Goal: Task Accomplishment & Management: Manage account settings

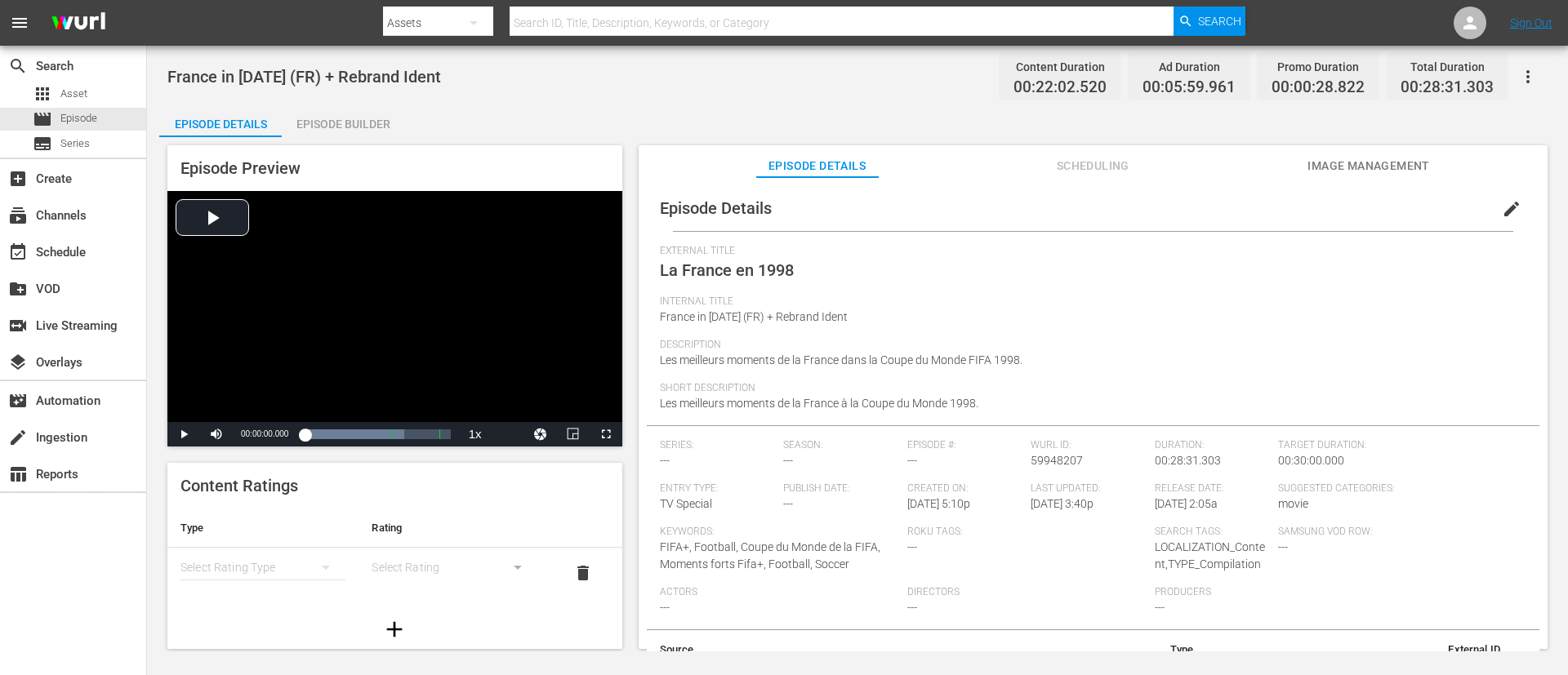
click at [1510, 206] on span "edit" at bounding box center [1512, 209] width 20 height 20
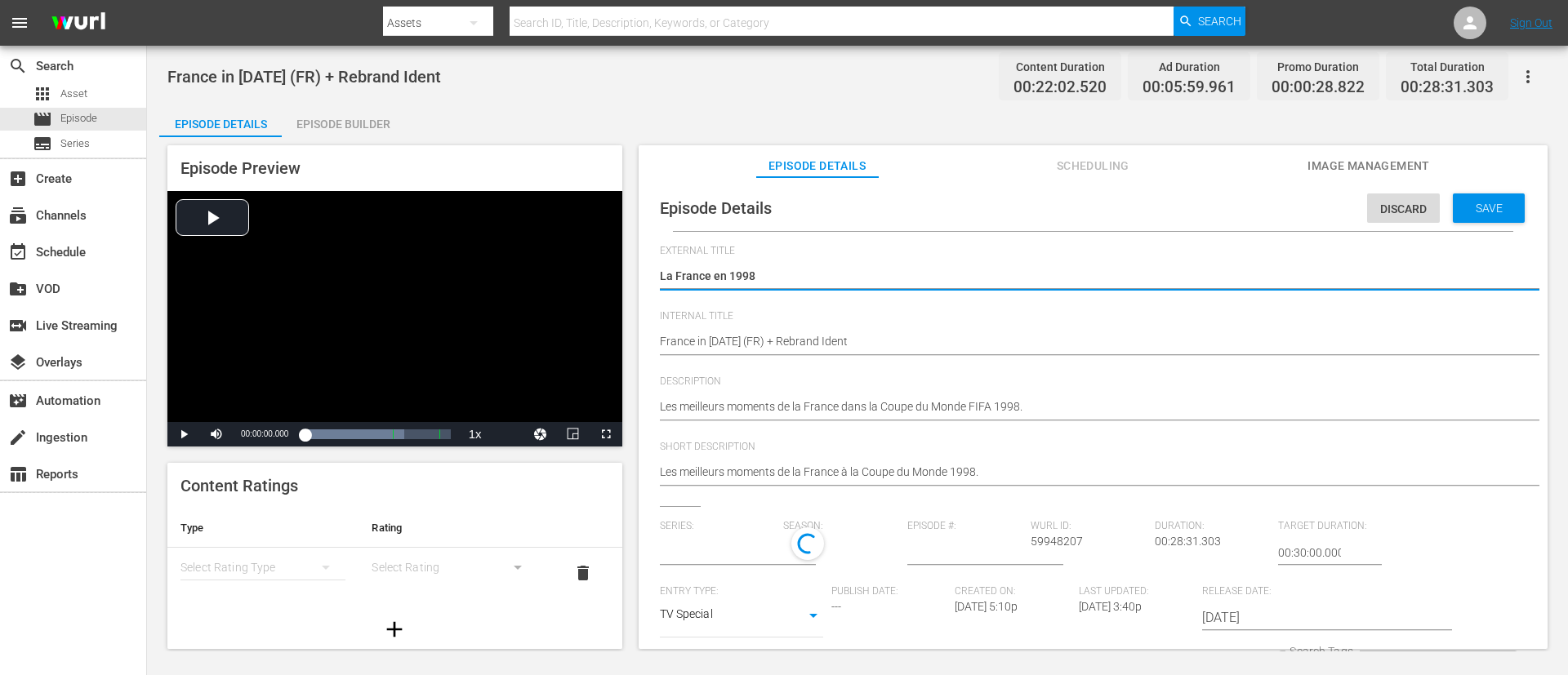
type input "No Series"
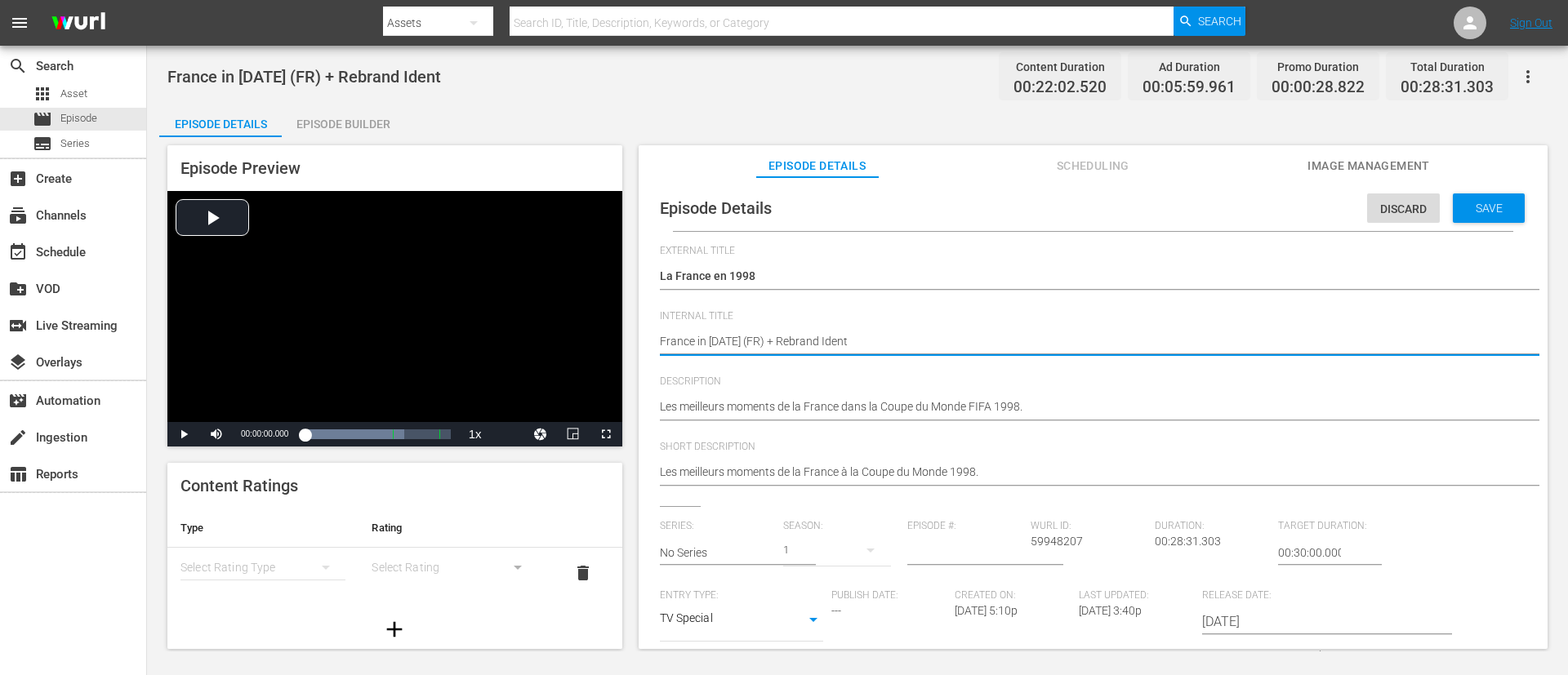
type textarea "France in [DATE] (FR)"
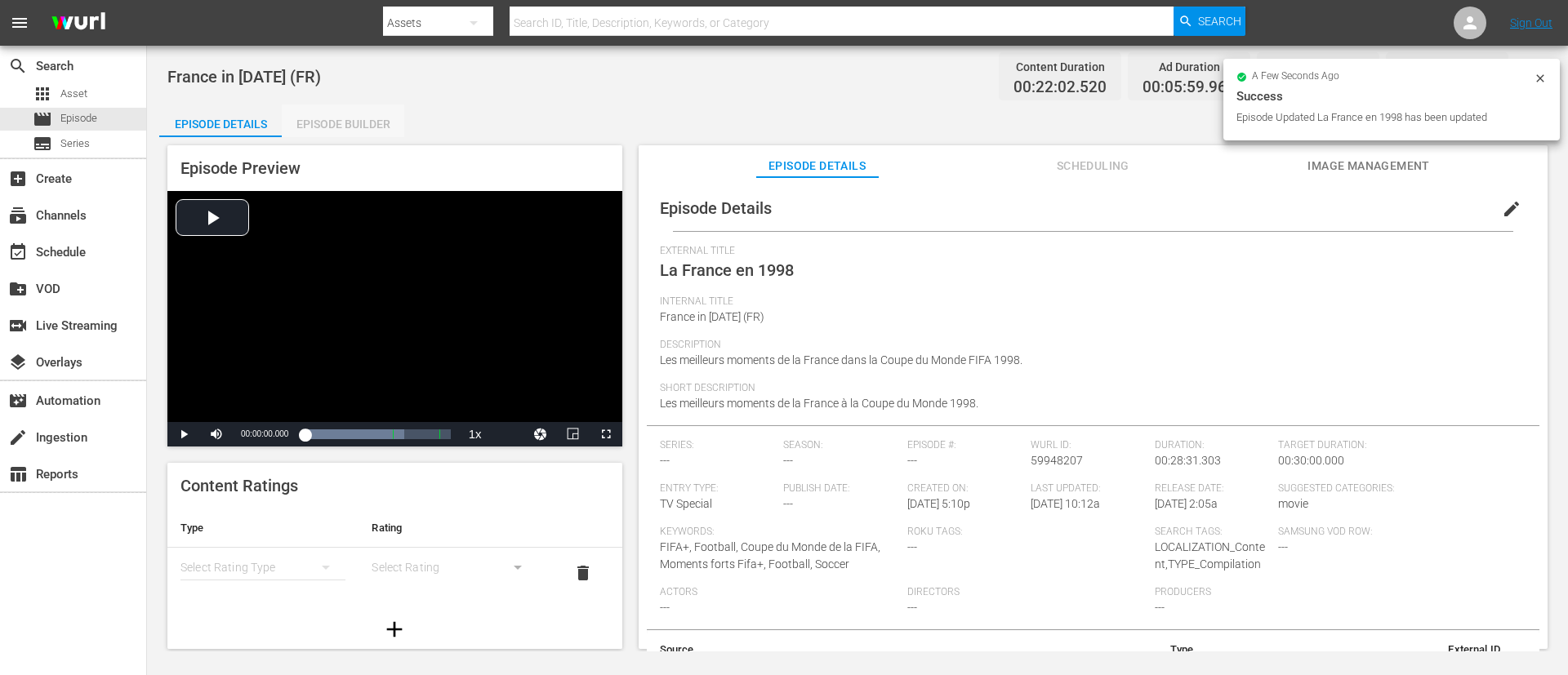
click at [346, 113] on div "Episode Builder" at bounding box center [343, 124] width 123 height 39
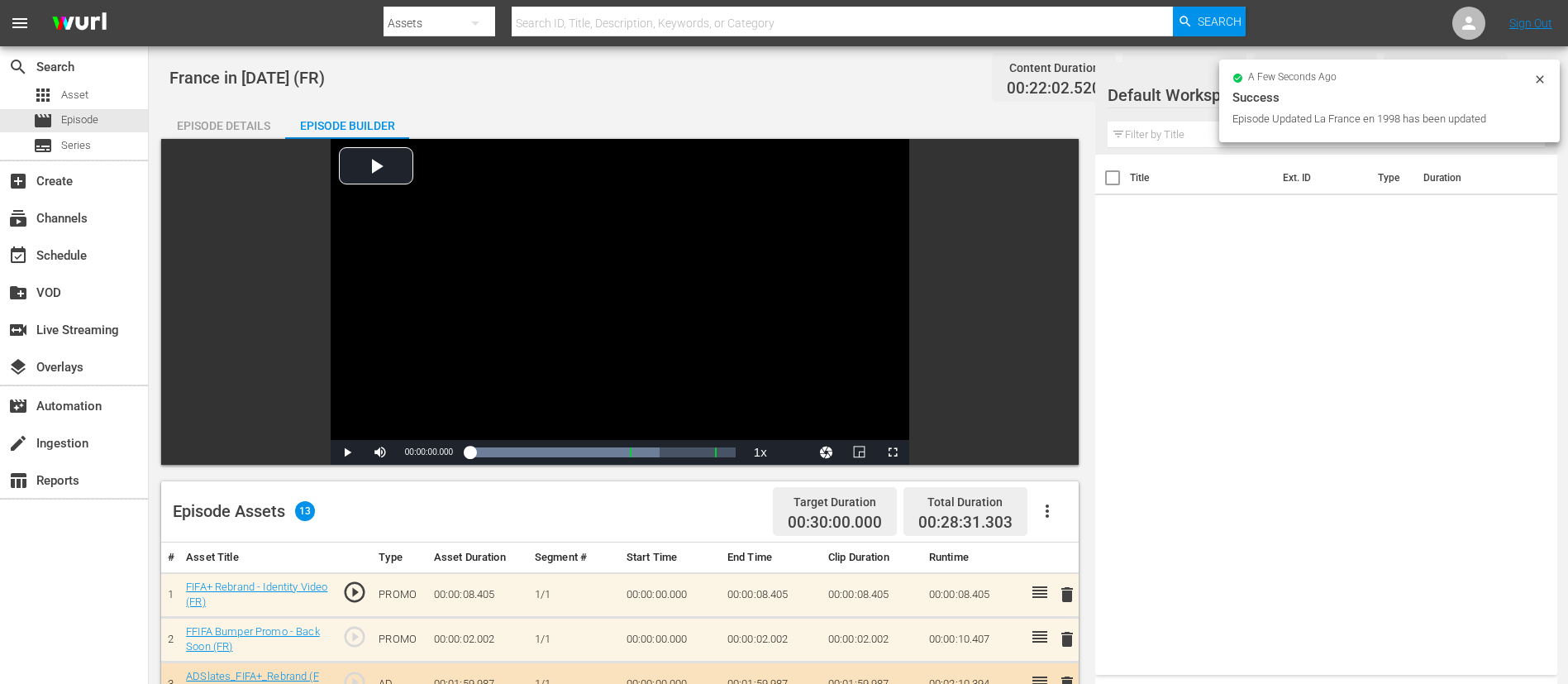
scroll to position [481, 0]
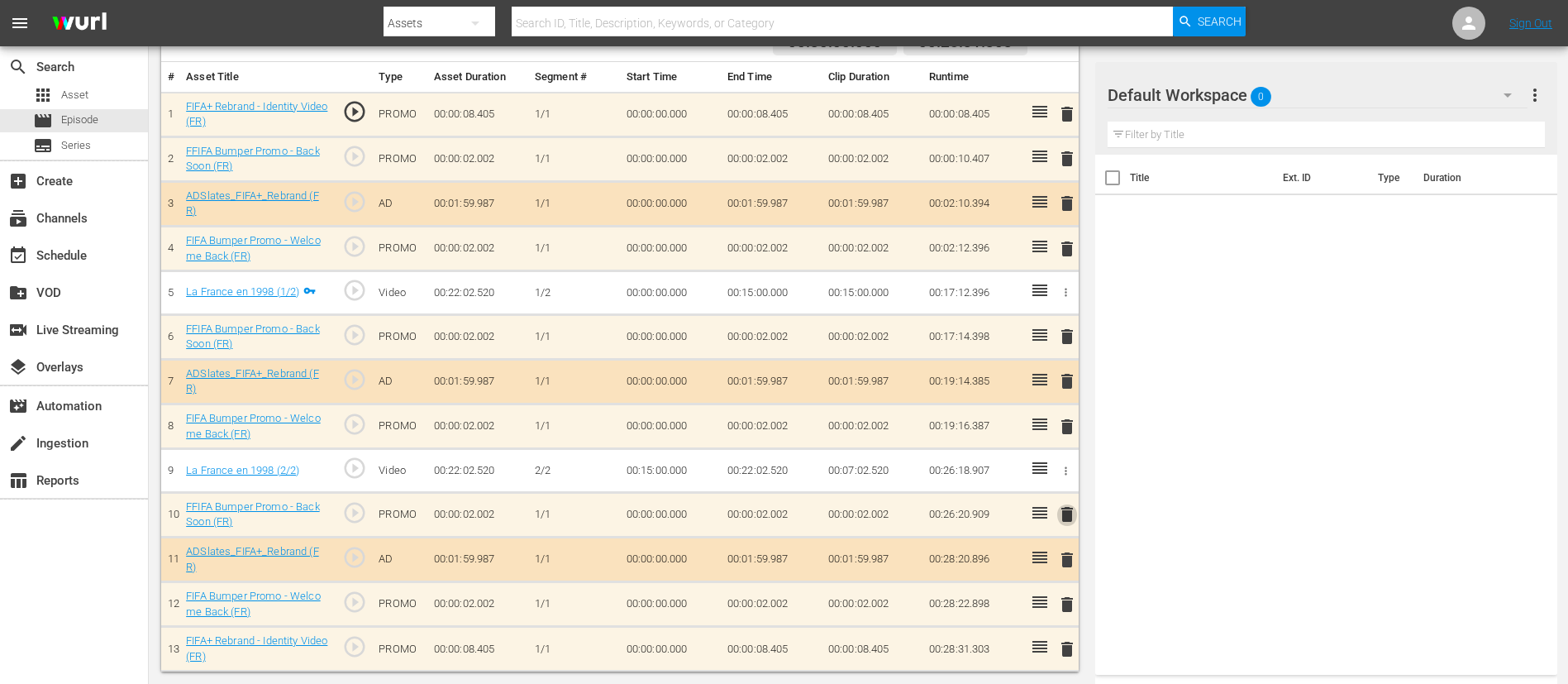
click at [1074, 517] on span "delete" at bounding box center [1067, 514] width 20 height 20
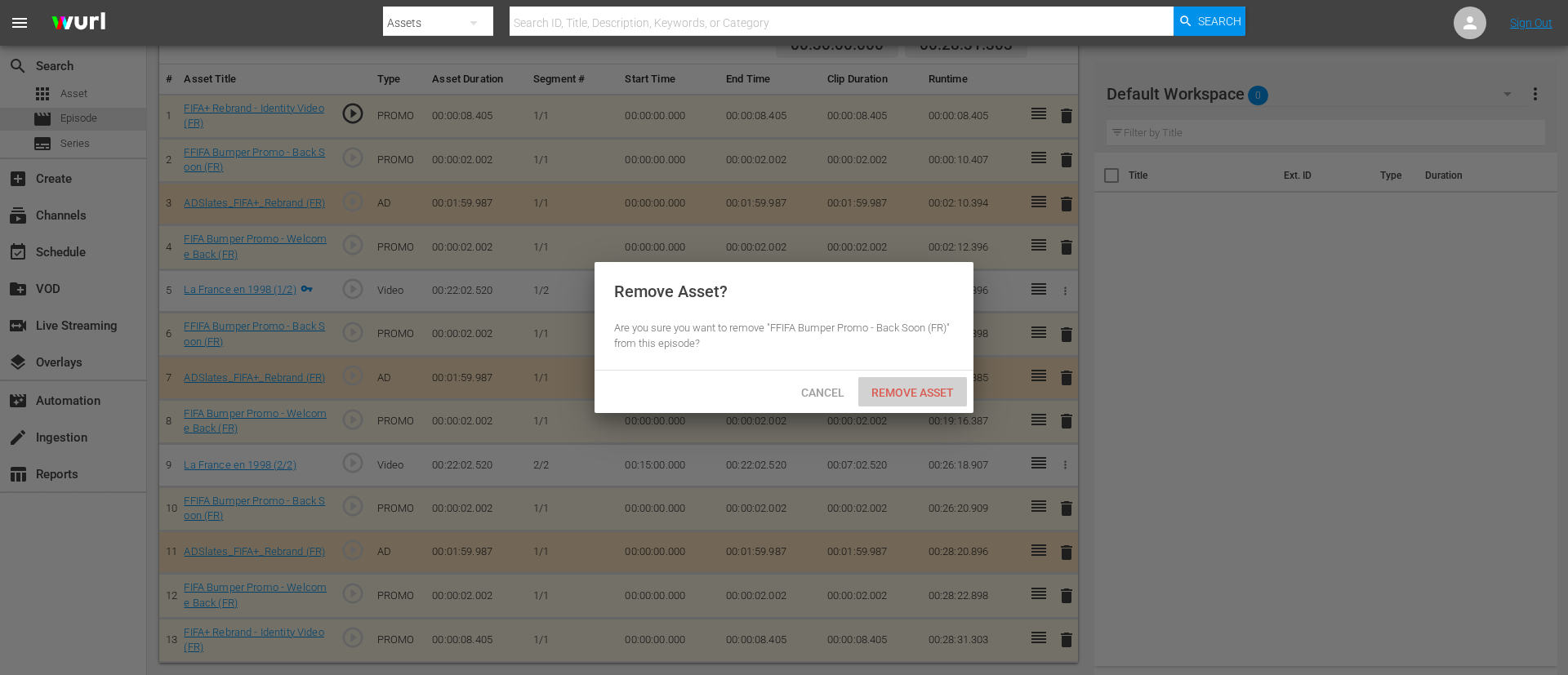
click at [893, 387] on span "Remove Asset" at bounding box center [912, 393] width 109 height 13
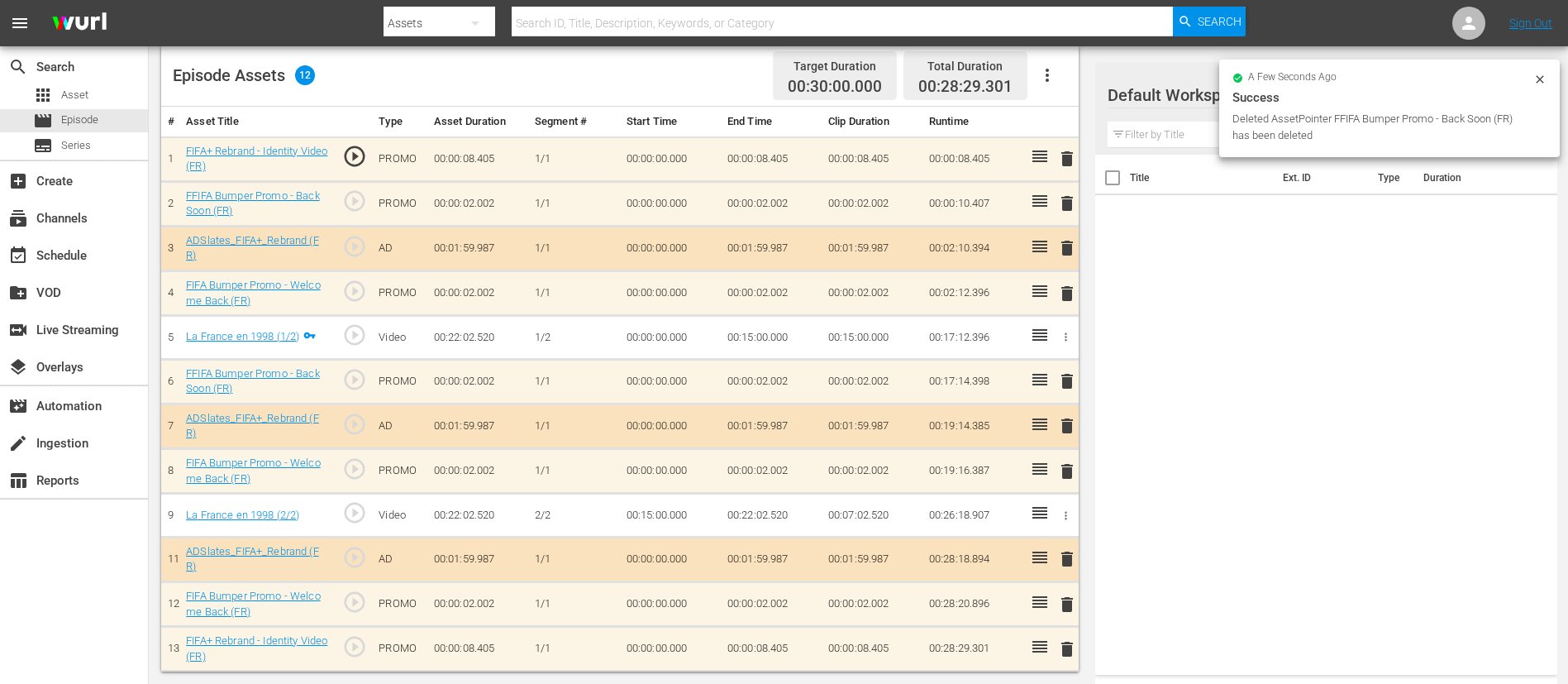
click at [1071, 558] on span "delete" at bounding box center [1067, 559] width 20 height 20
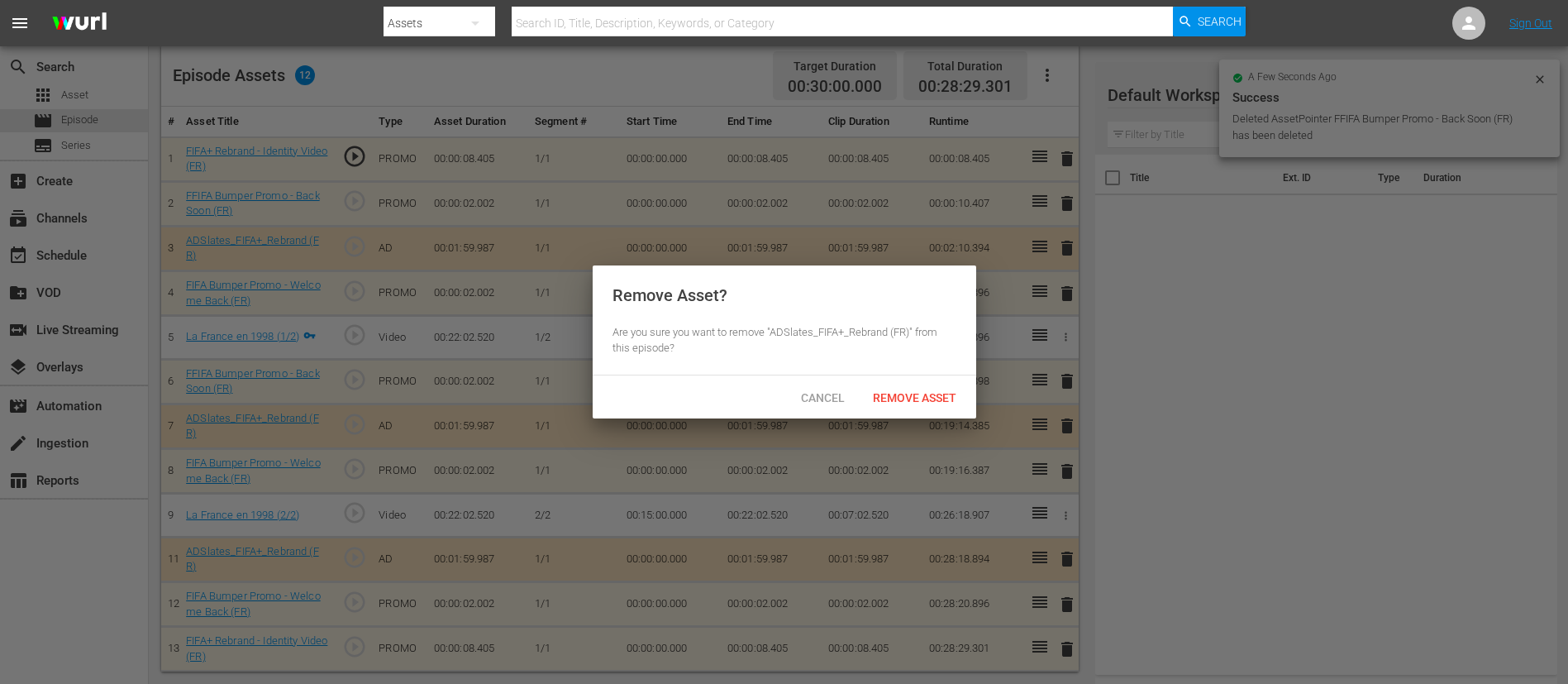
scroll to position [433, 0]
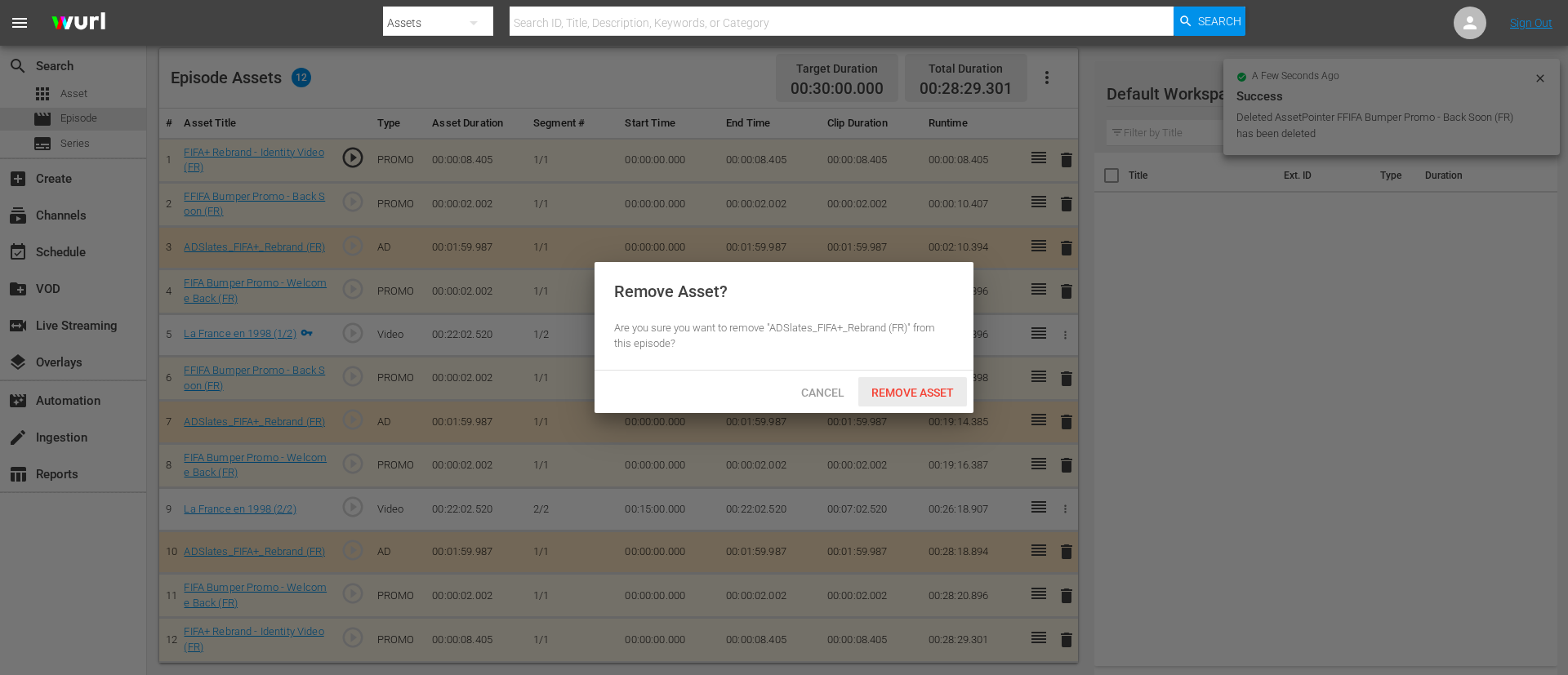
click at [926, 378] on div "Remove Asset" at bounding box center [912, 392] width 109 height 30
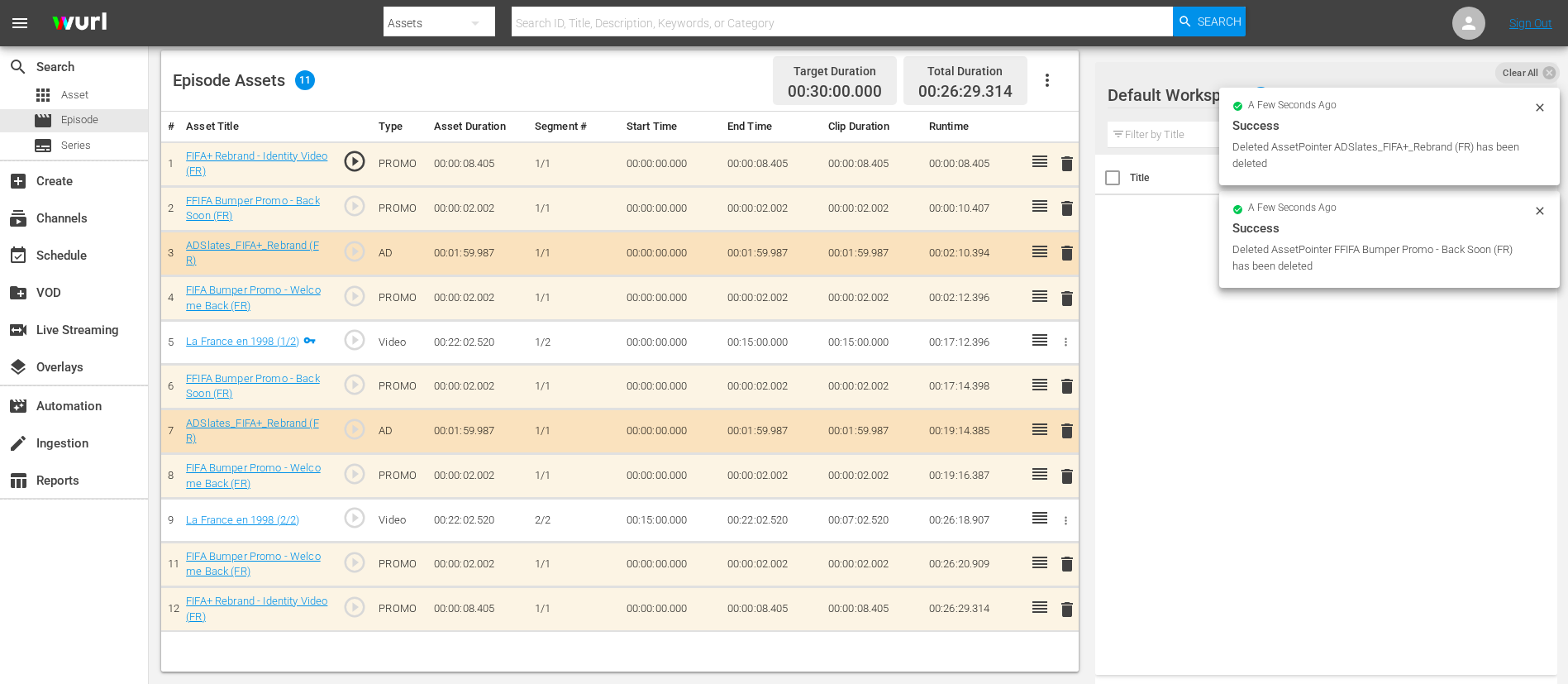
scroll to position [431, 0]
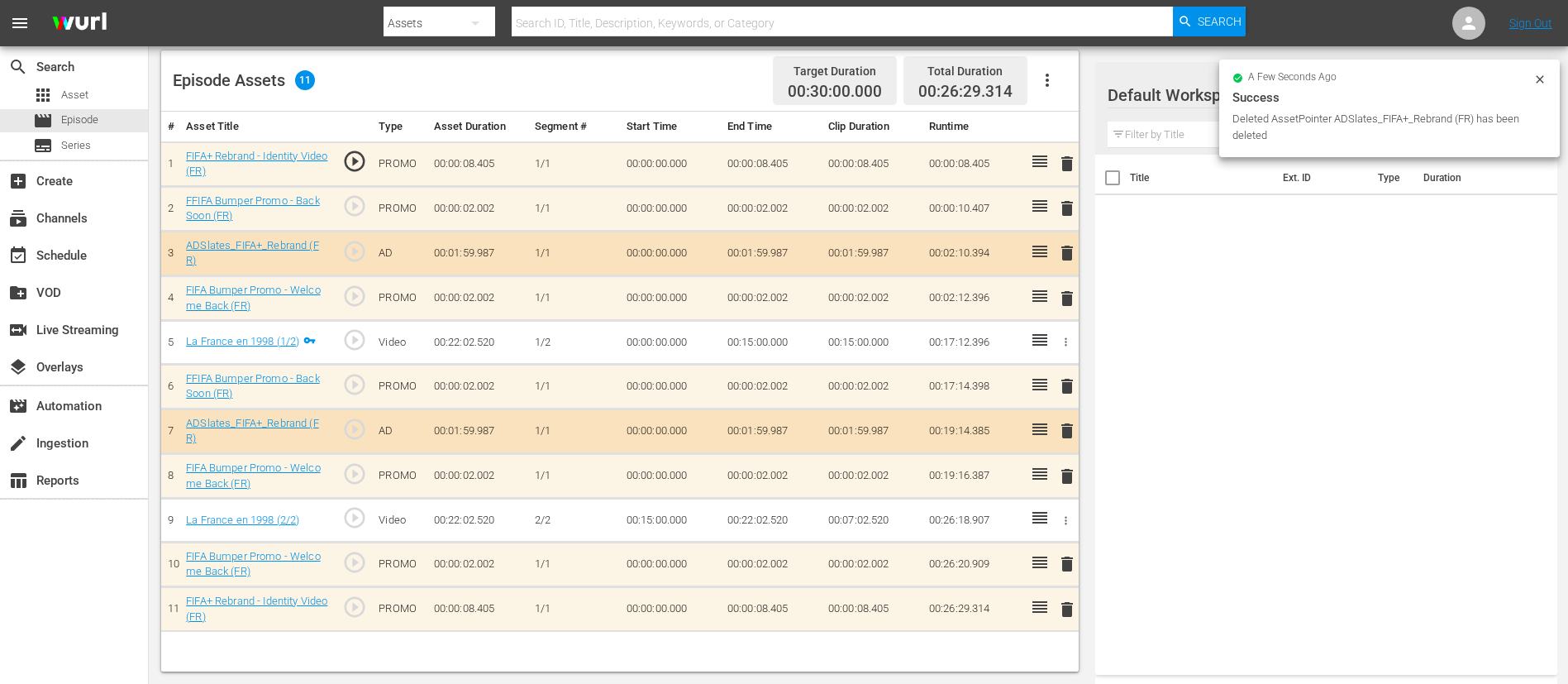
click at [1065, 559] on span "delete" at bounding box center [1067, 564] width 20 height 20
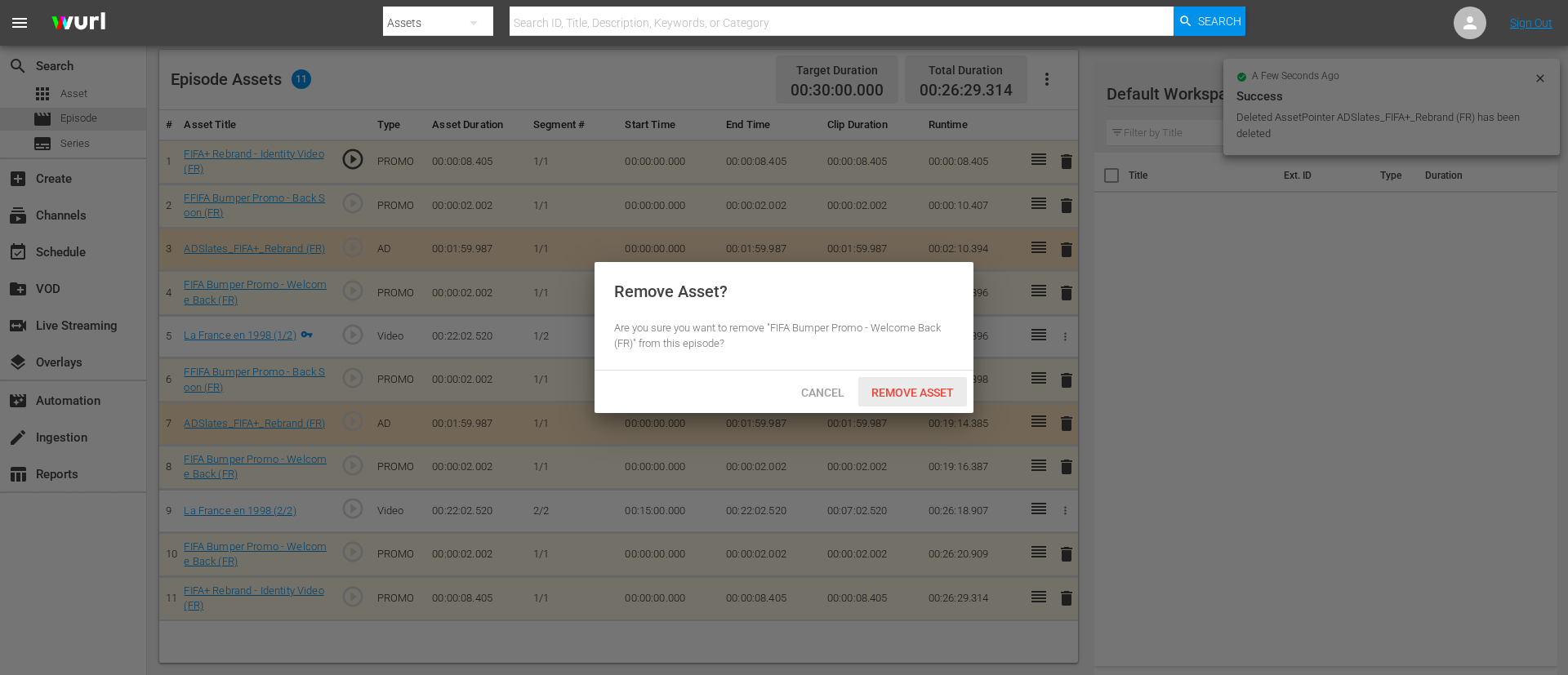
click at [944, 386] on span "Remove Asset" at bounding box center [912, 393] width 109 height 13
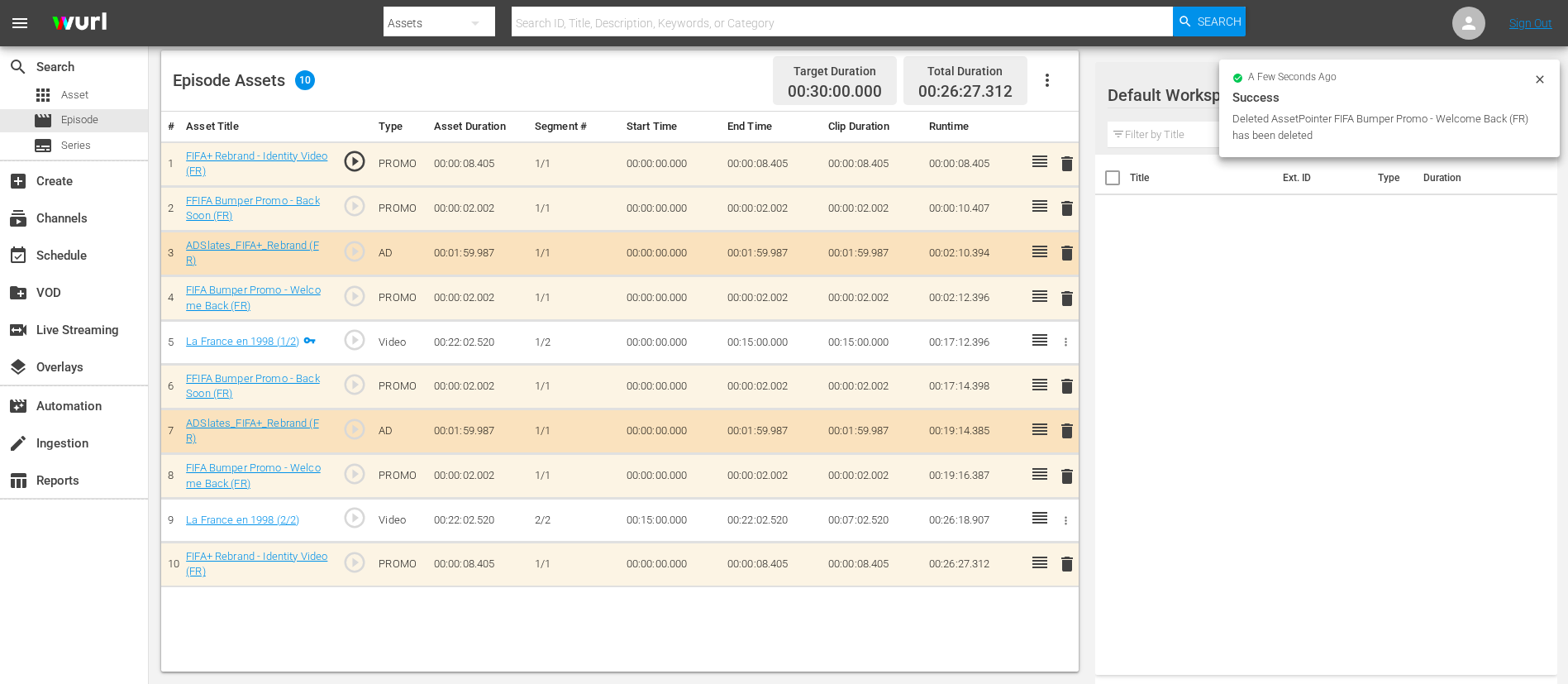
click at [1067, 565] on span "delete" at bounding box center [1067, 564] width 20 height 20
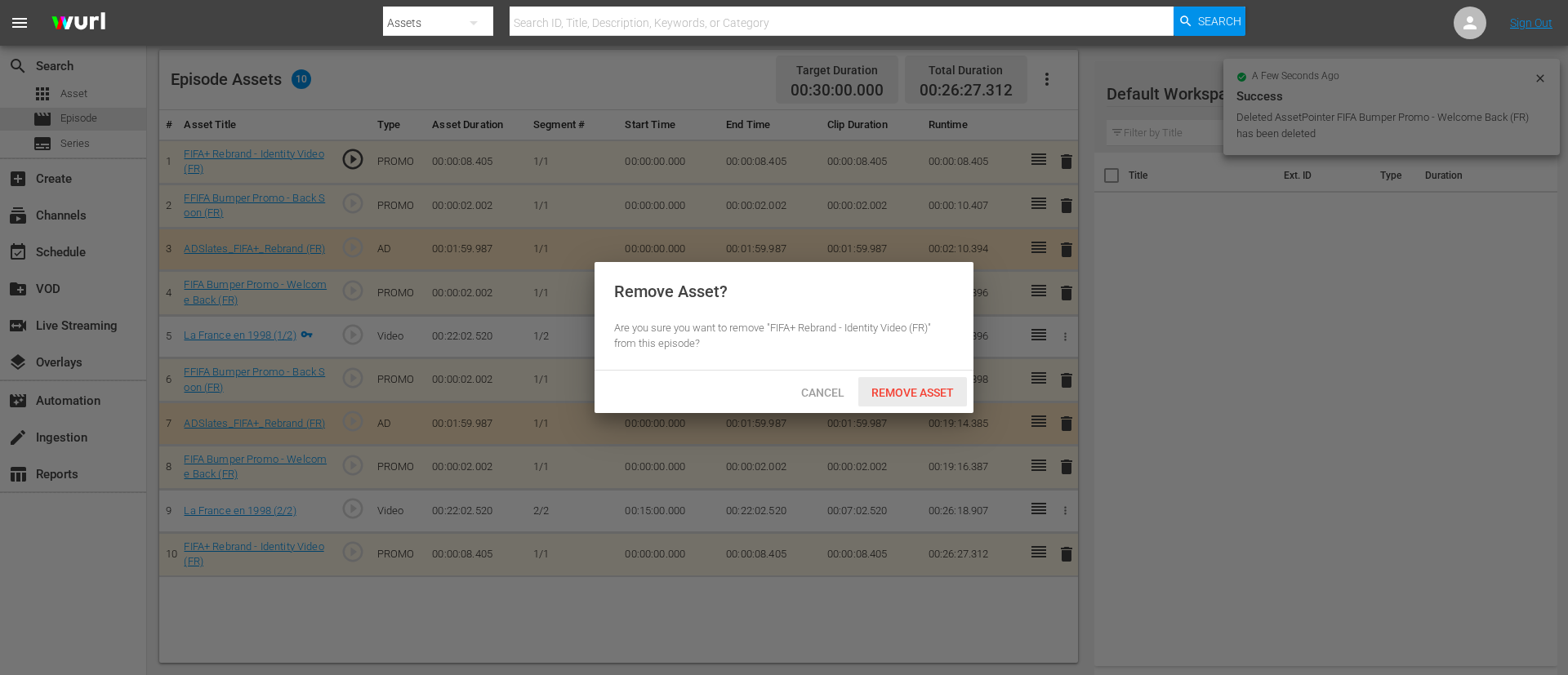
drag, startPoint x: 943, startPoint y: 383, endPoint x: 918, endPoint y: 401, distance: 30.8
click at [943, 385] on div "Remove Asset" at bounding box center [912, 392] width 109 height 30
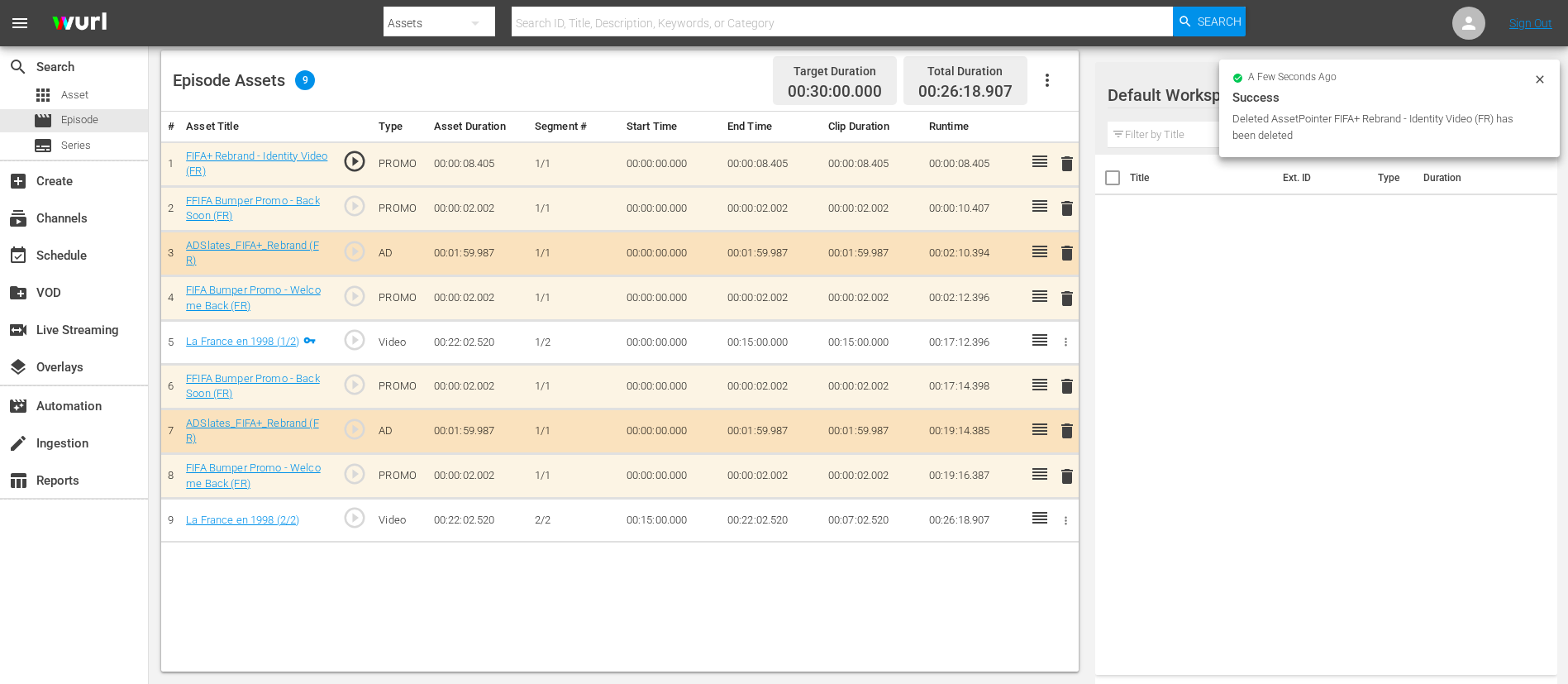
click at [1056, 158] on td "delete" at bounding box center [1064, 163] width 27 height 45
click at [1068, 166] on span "delete" at bounding box center [1067, 164] width 20 height 20
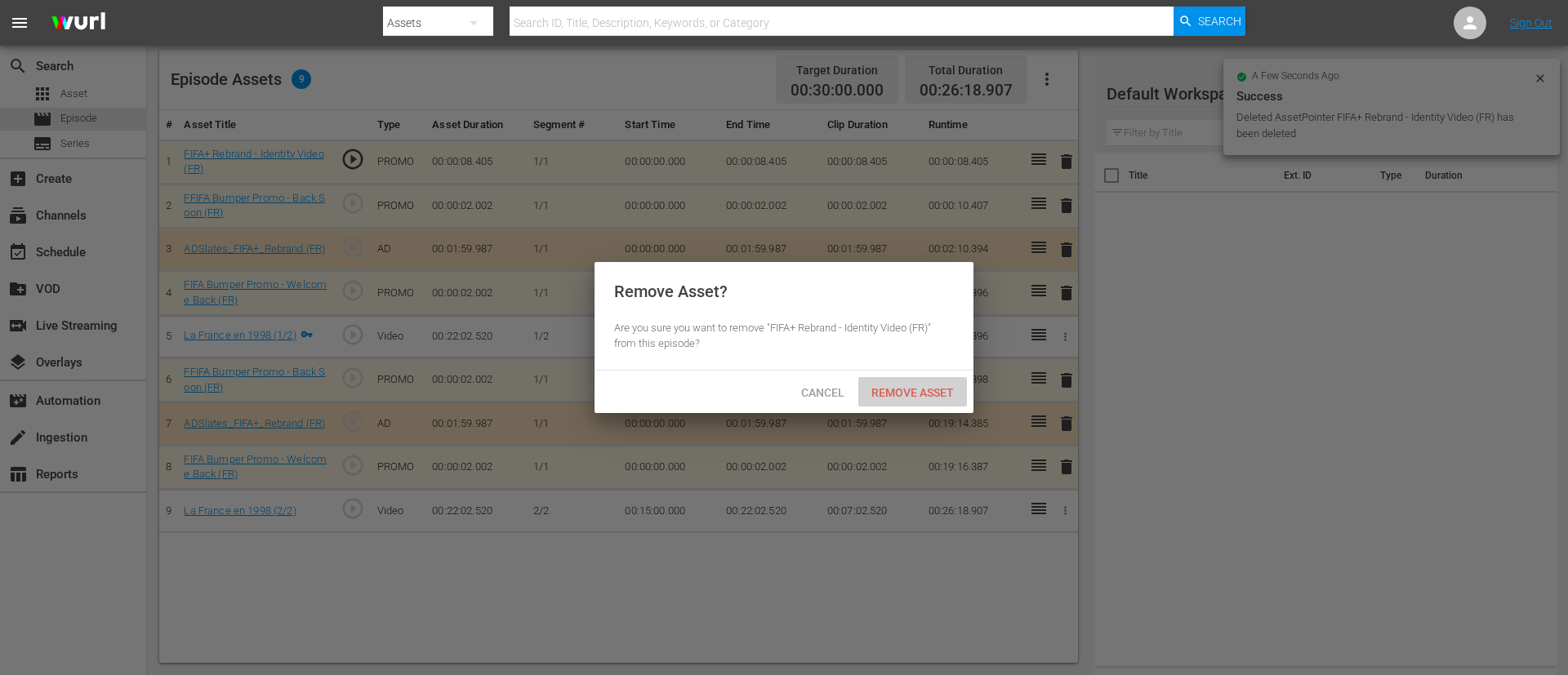
click at [912, 403] on div "Remove Asset" at bounding box center [912, 392] width 109 height 30
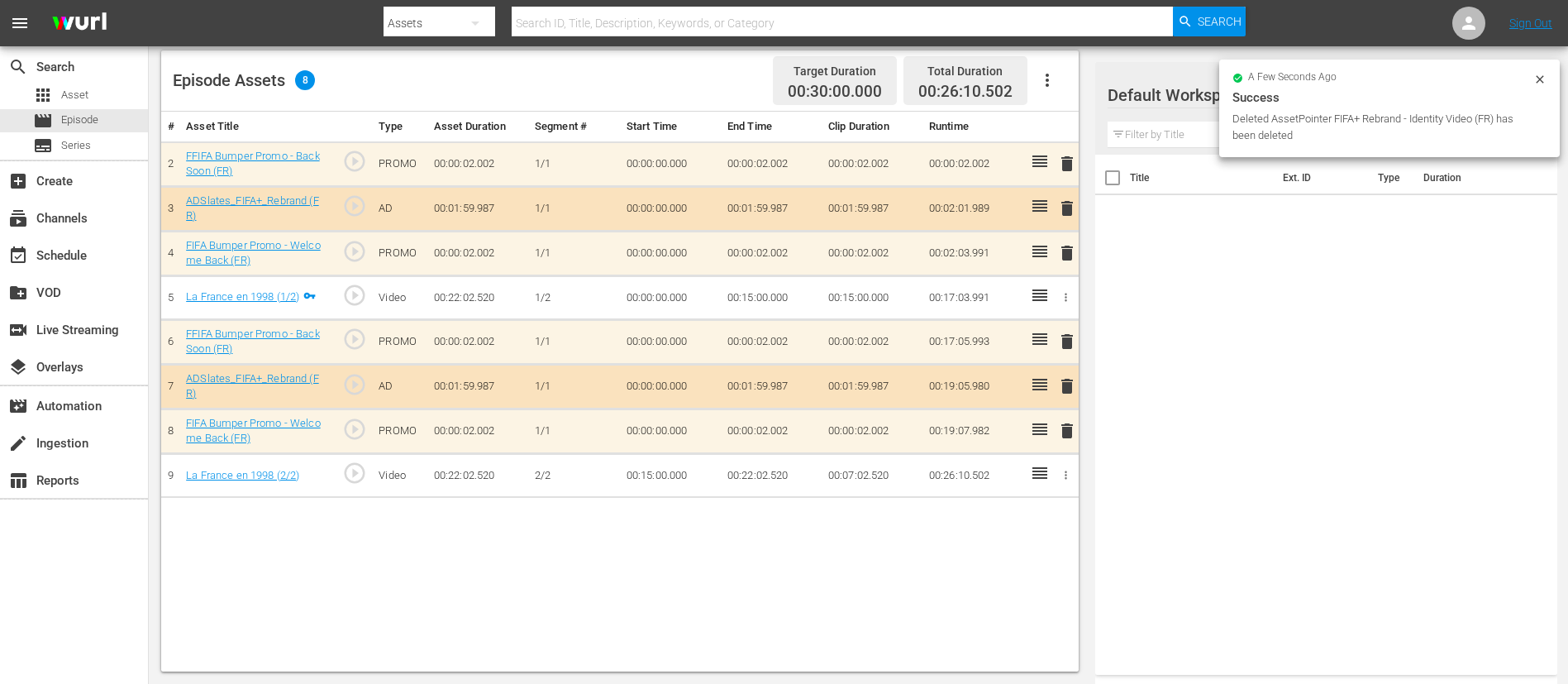
click at [1062, 171] on span "delete" at bounding box center [1067, 164] width 20 height 20
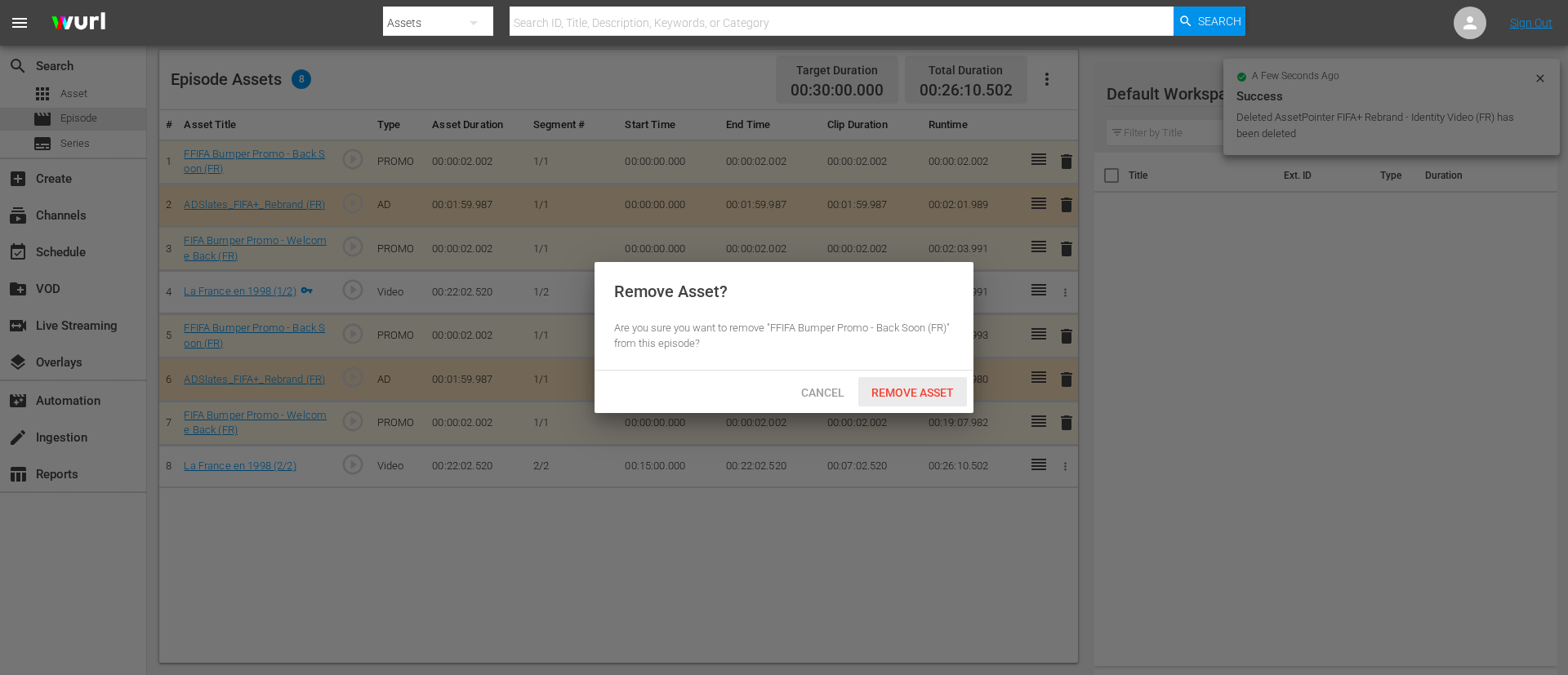
click at [927, 387] on span "Remove Asset" at bounding box center [912, 393] width 109 height 13
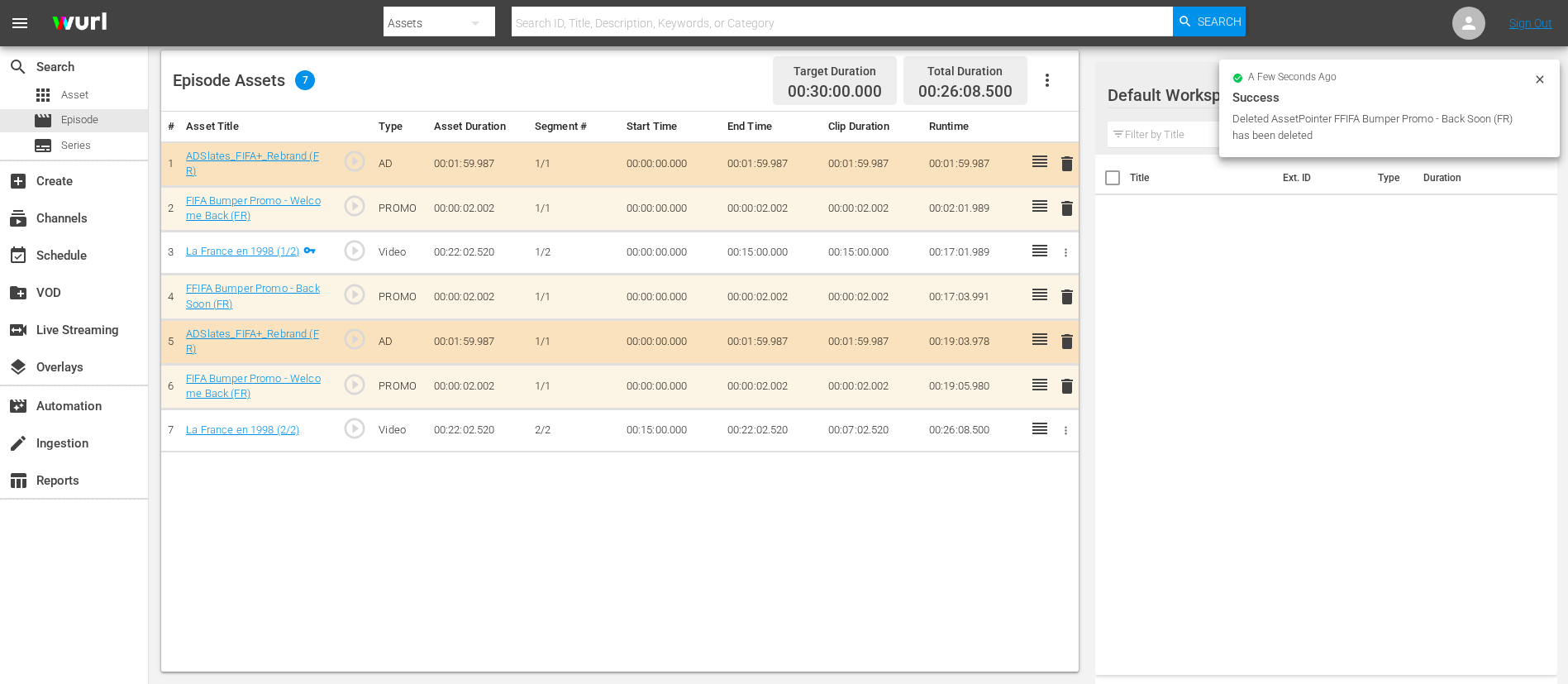
click at [1068, 167] on span "delete" at bounding box center [1067, 164] width 20 height 20
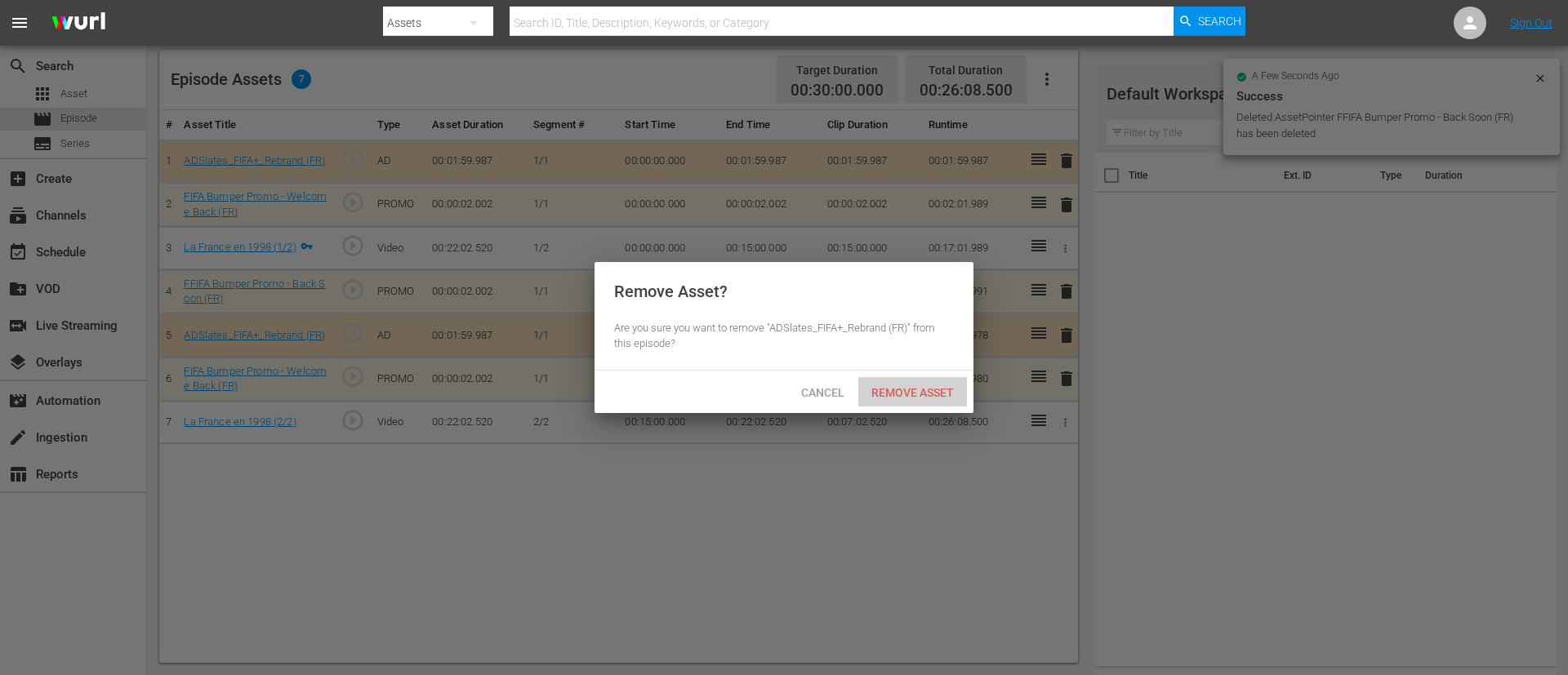
click at [890, 389] on span "Remove Asset" at bounding box center [912, 393] width 109 height 13
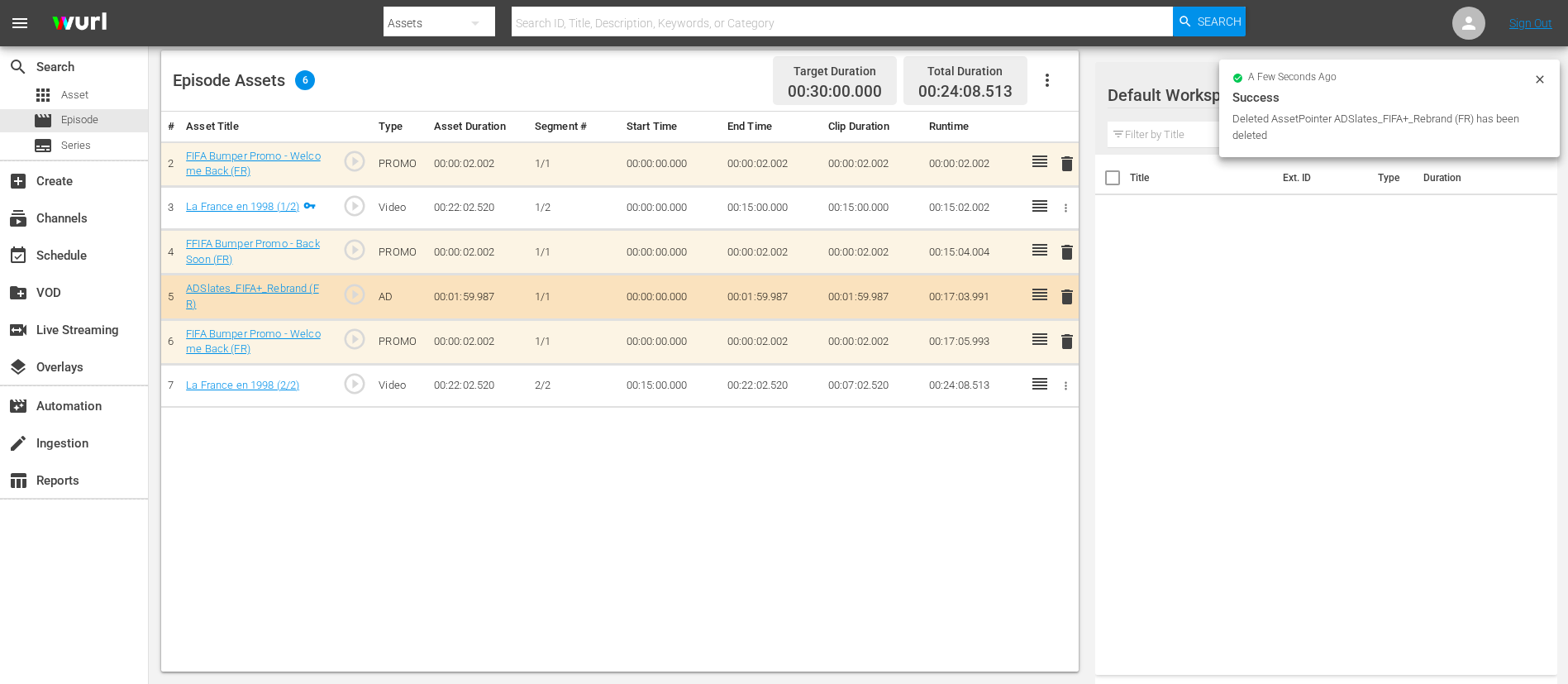
click at [1066, 171] on span "delete" at bounding box center [1067, 164] width 20 height 20
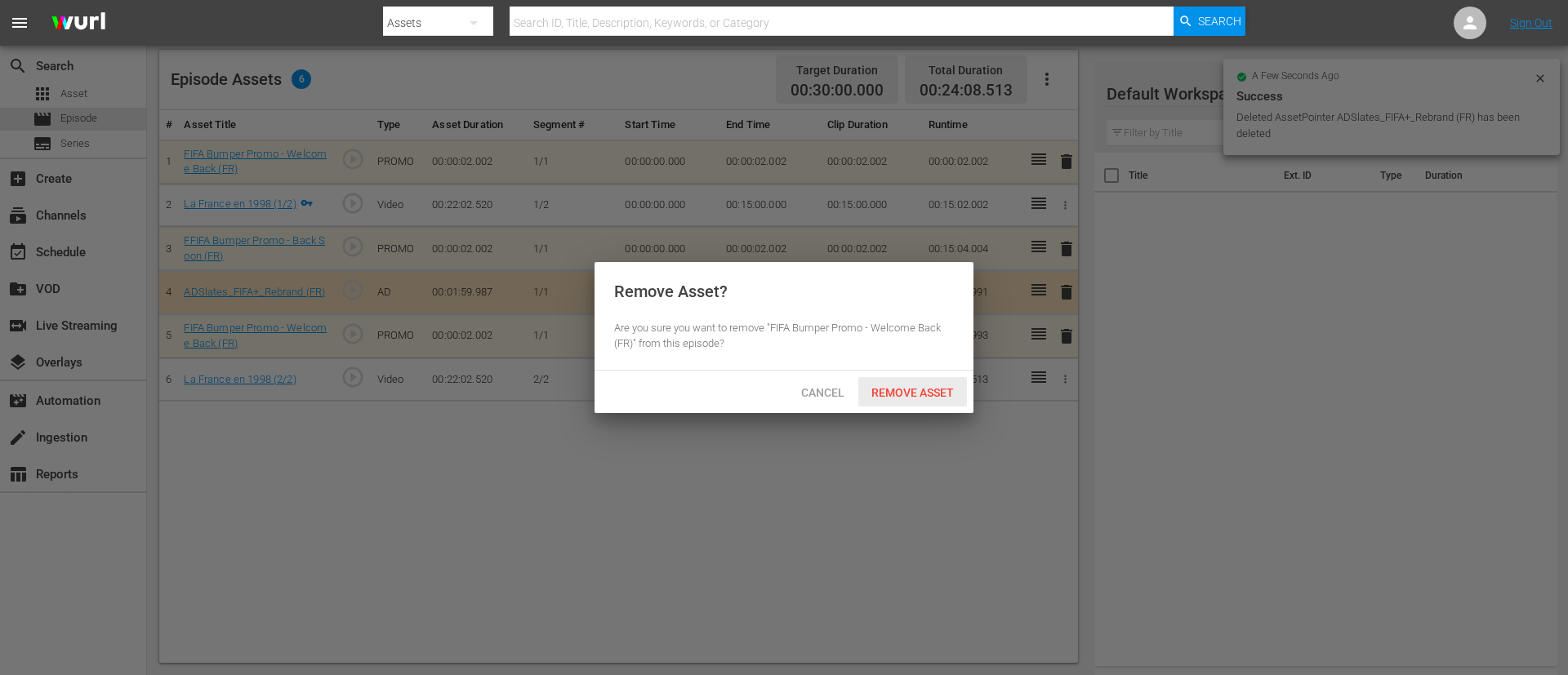
click at [942, 391] on span "Remove Asset" at bounding box center [912, 393] width 109 height 13
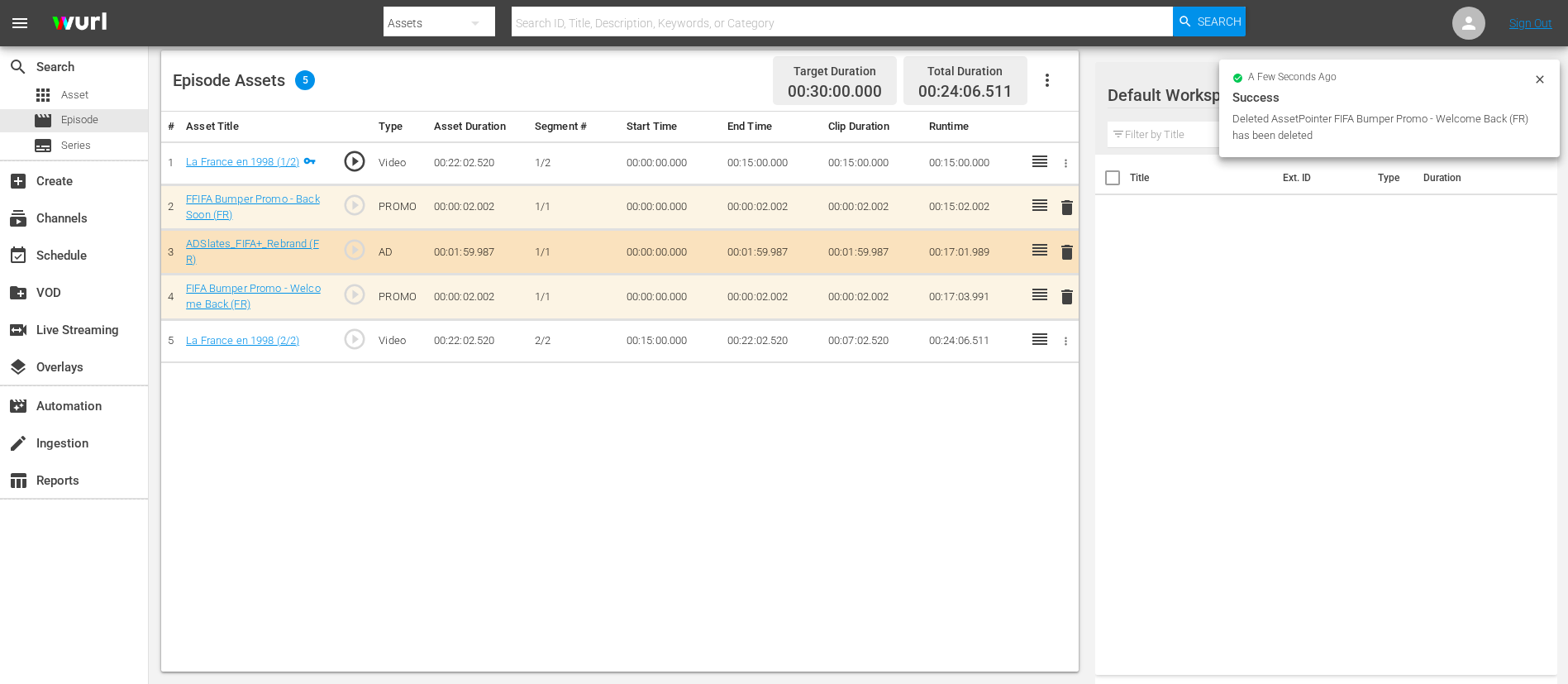
scroll to position [0, 0]
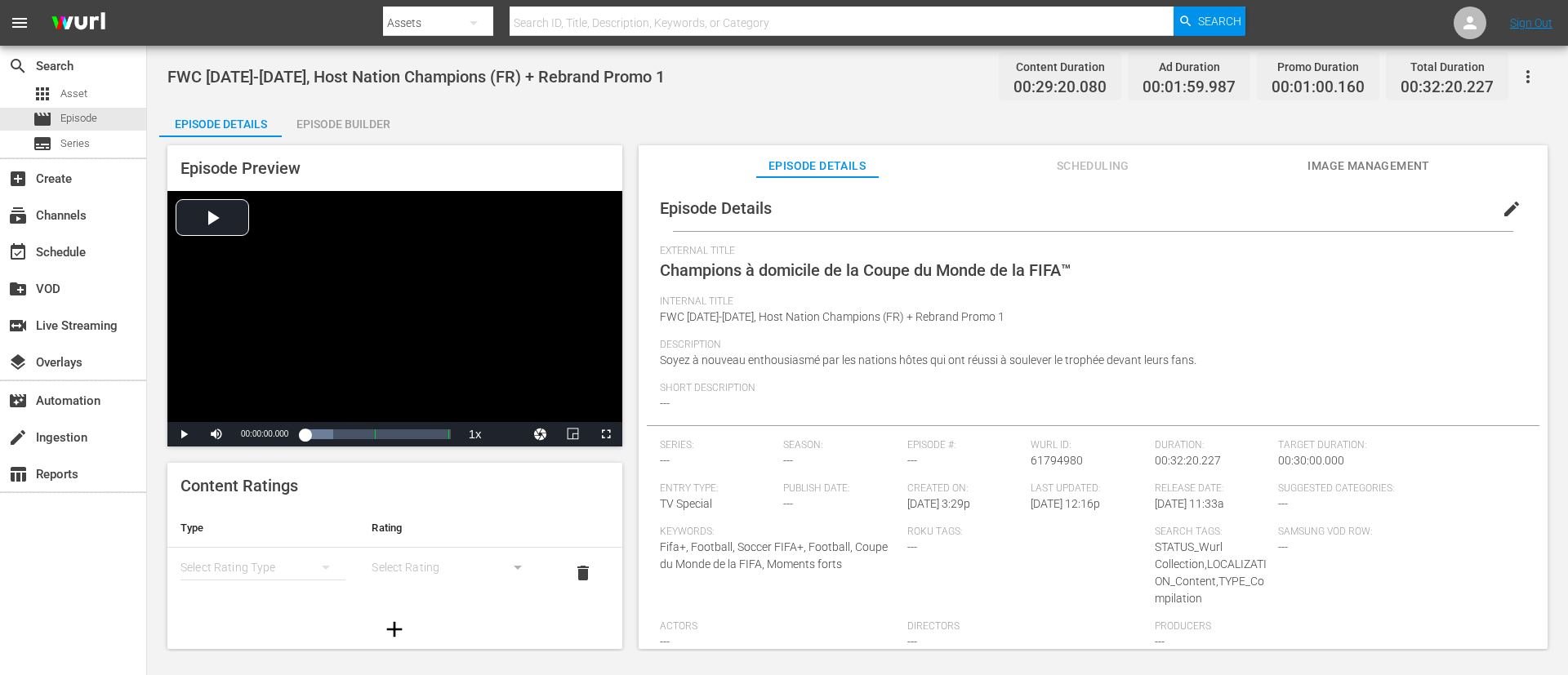
click at [1516, 202] on button "edit" at bounding box center [1511, 208] width 39 height 39
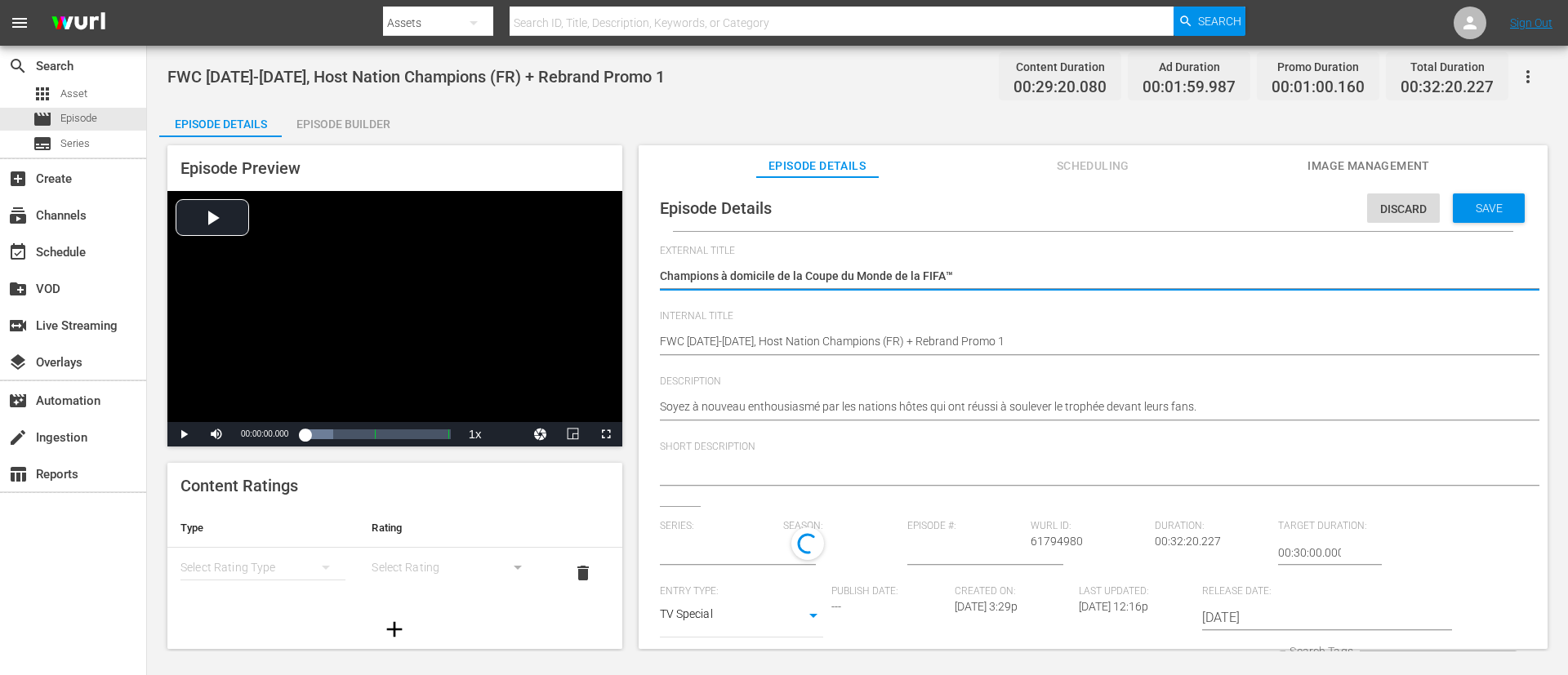
type input "No Series"
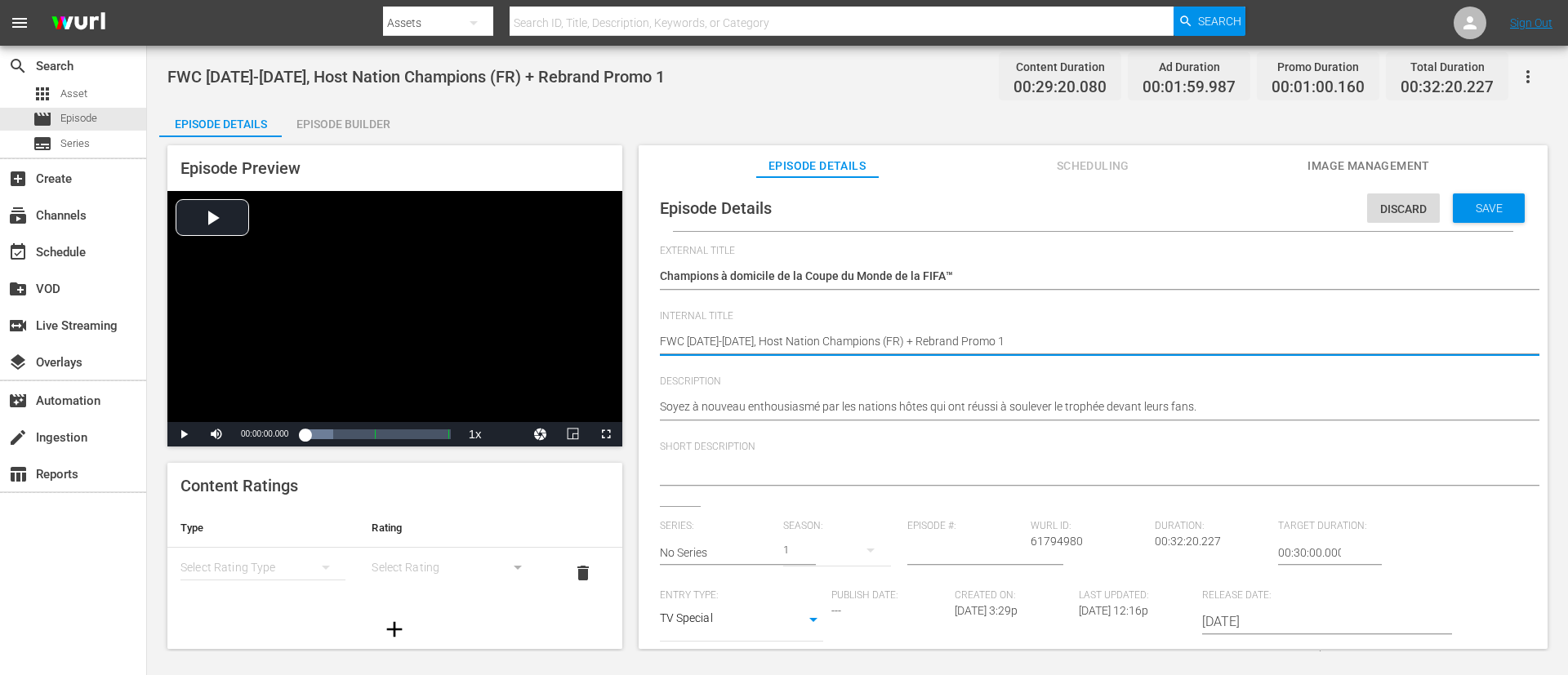
drag, startPoint x: 887, startPoint y: 343, endPoint x: 1375, endPoint y: 344, distance: 488.0
type textarea "FWC 1978-1998, Host Nation Champions (FR)"
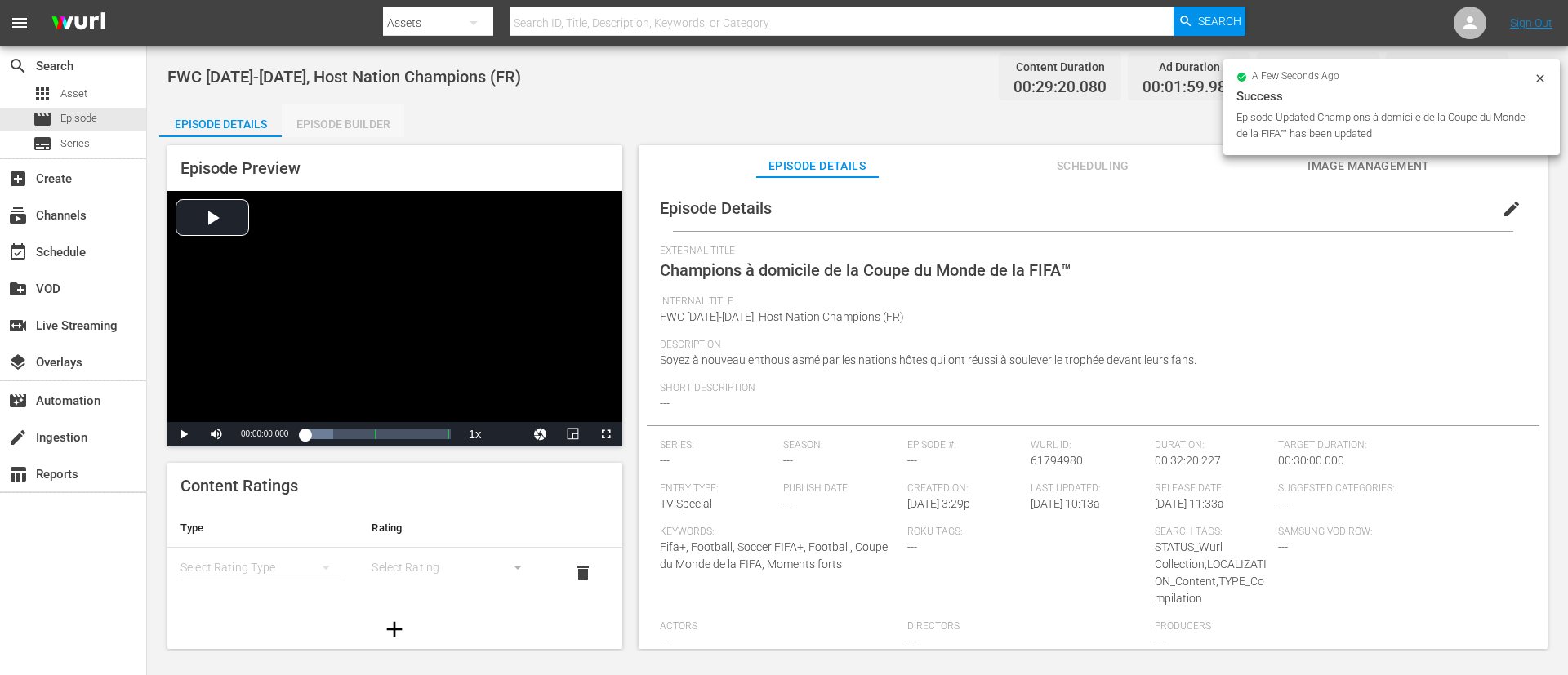
click at [329, 122] on div "Episode Builder" at bounding box center [343, 124] width 123 height 39
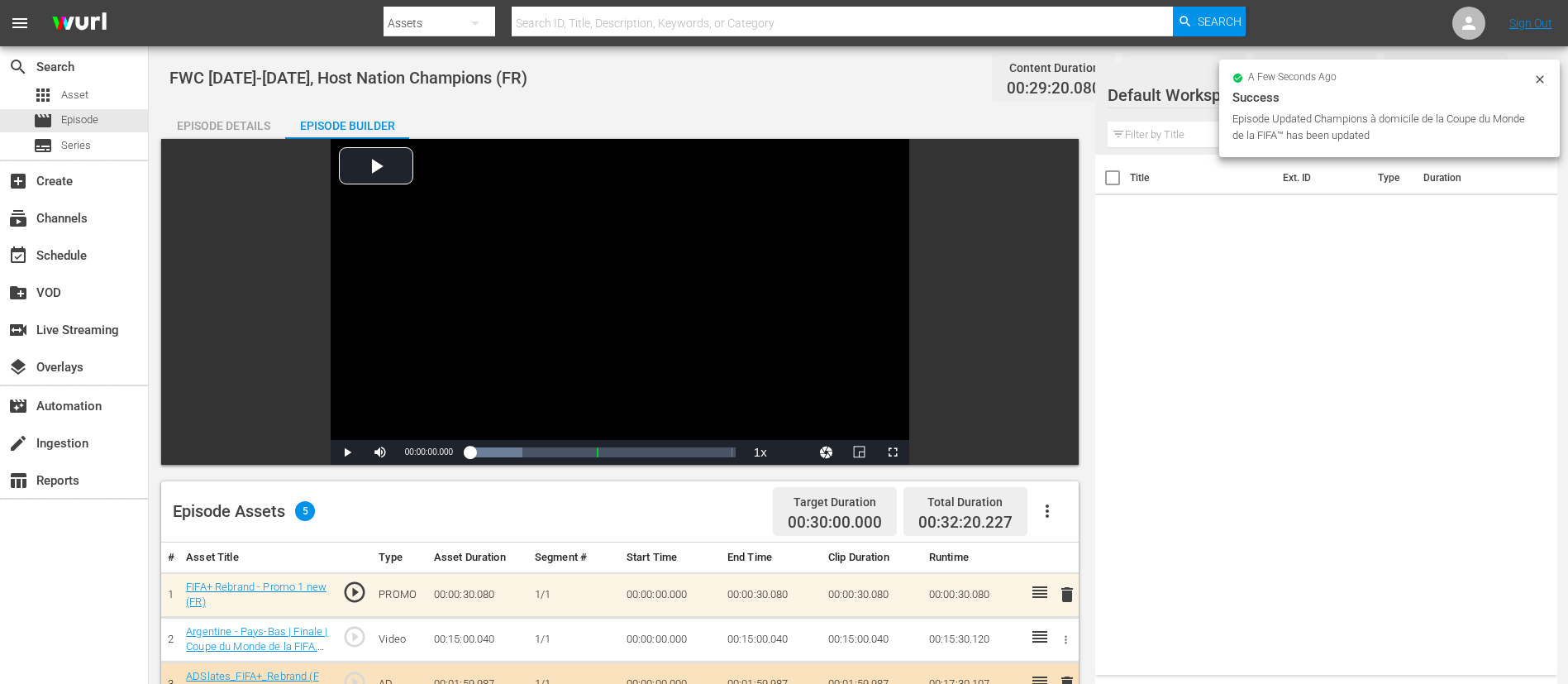
scroll to position [431, 0]
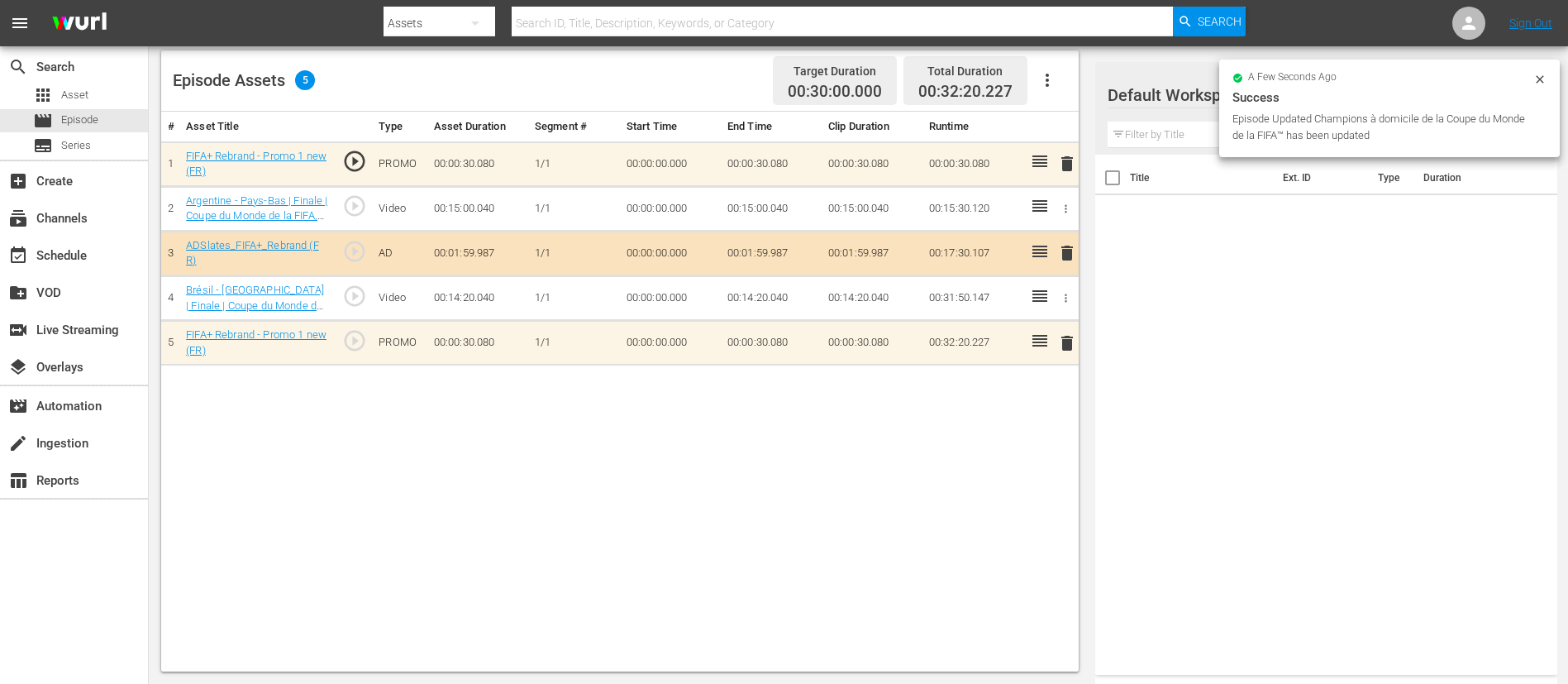
click at [1069, 170] on span "delete" at bounding box center [1067, 164] width 20 height 20
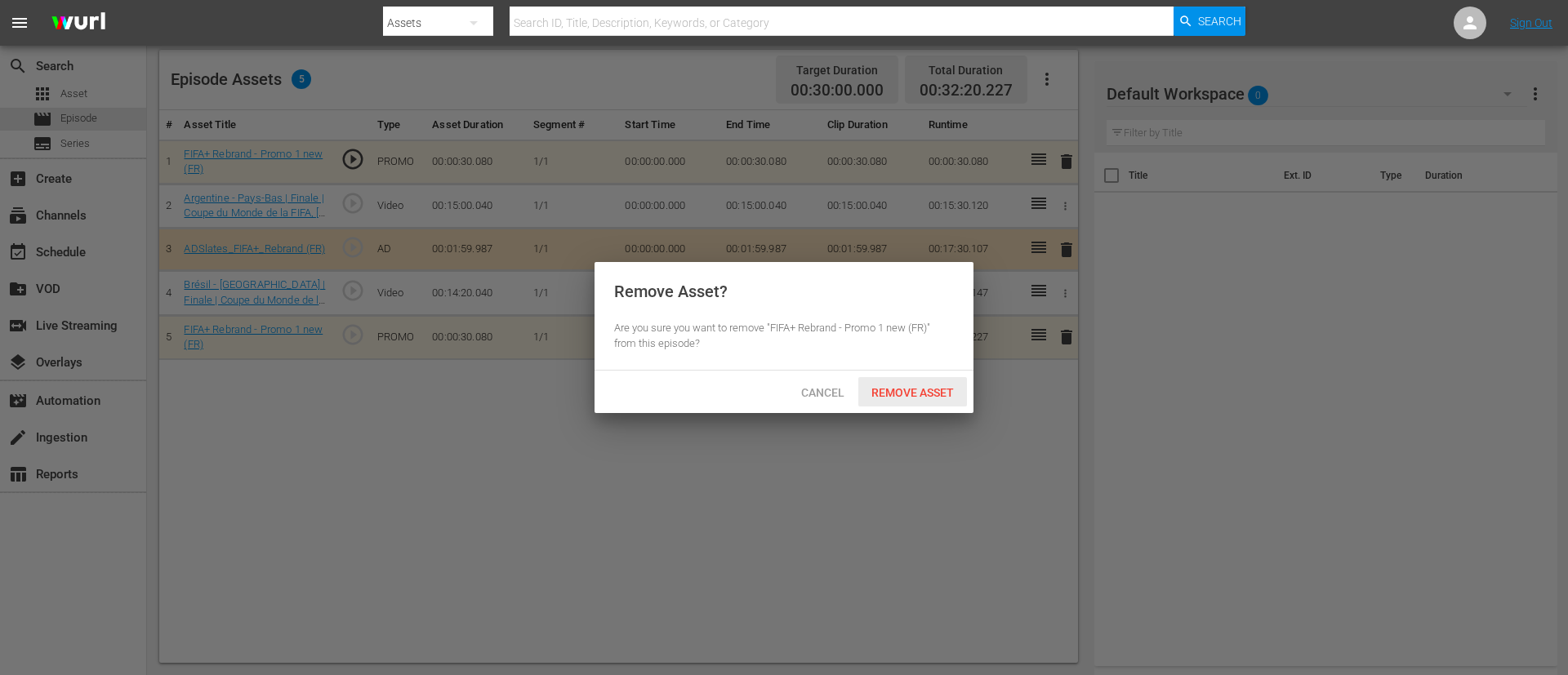
click at [910, 395] on span "Remove Asset" at bounding box center [912, 393] width 109 height 13
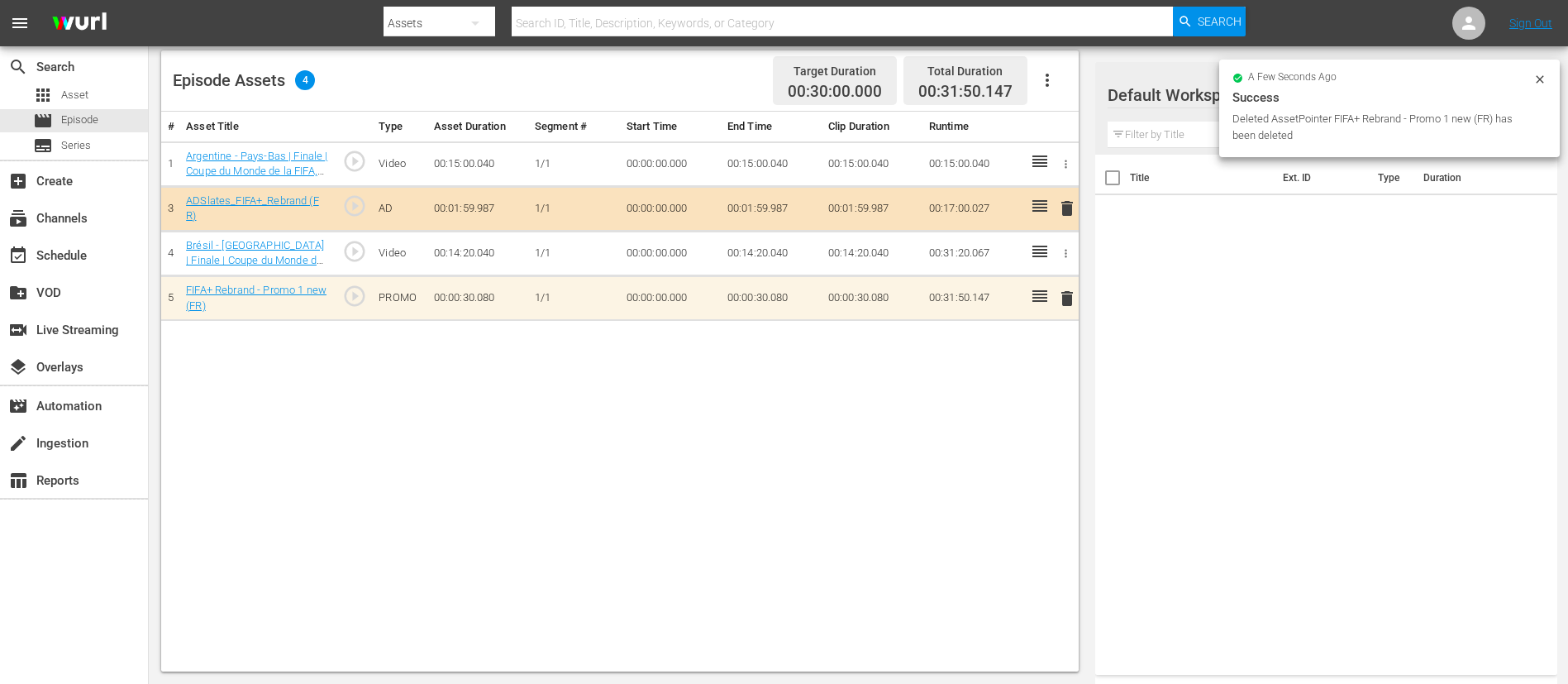
click at [1072, 339] on div "# Asset Title Type Asset Duration Segment # Start Time End Time Clip Duration R…" at bounding box center [620, 392] width 917 height 560
click at [1067, 295] on span "delete" at bounding box center [1067, 298] width 20 height 20
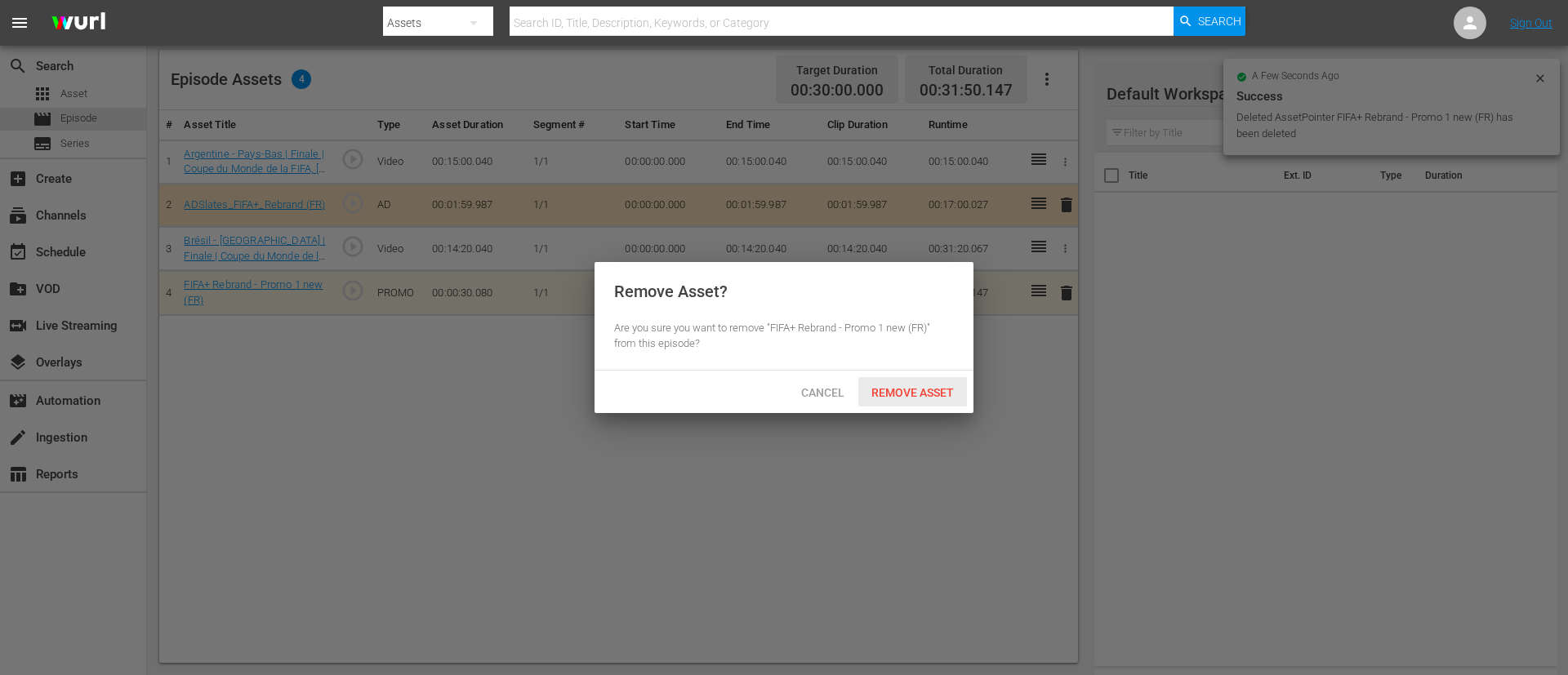
click at [919, 402] on div "Remove Asset" at bounding box center [912, 392] width 109 height 30
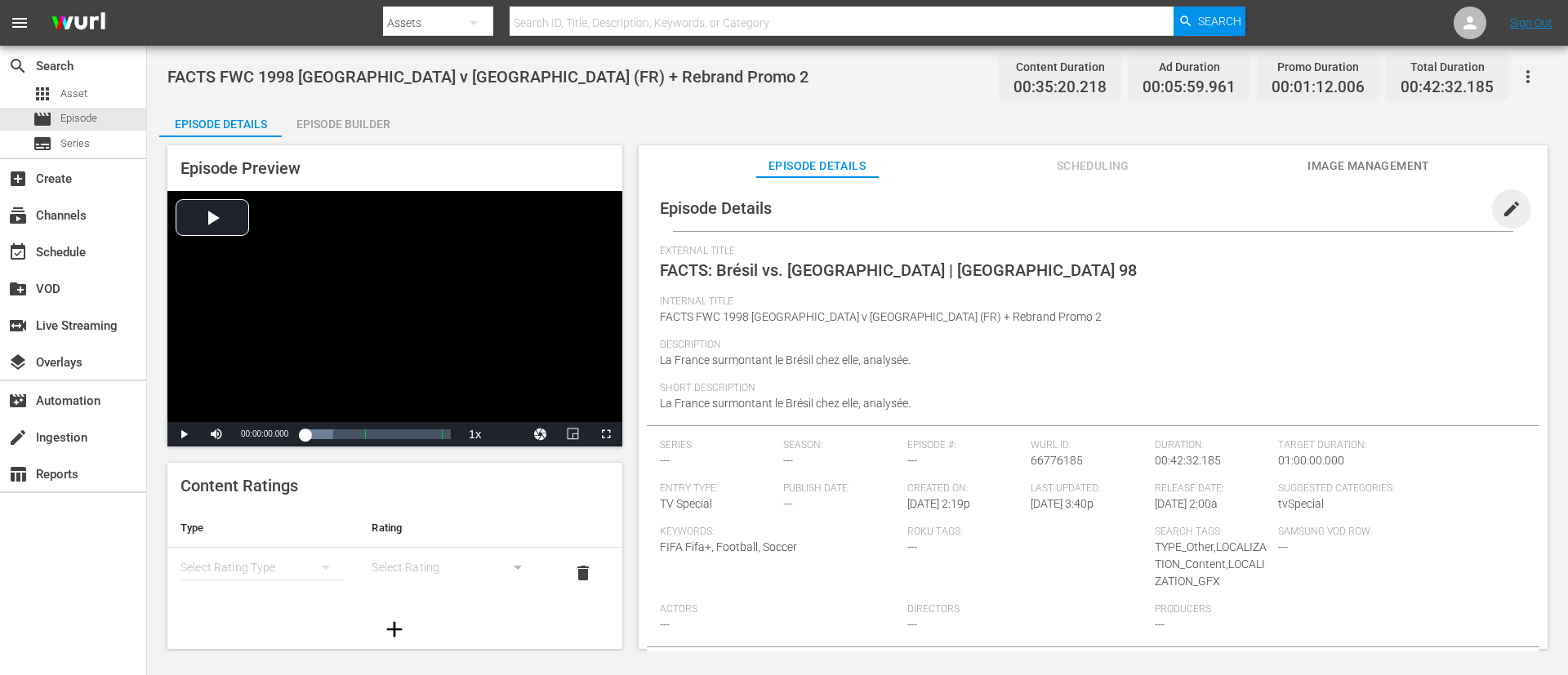
click at [1502, 203] on span "edit" at bounding box center [1512, 209] width 20 height 20
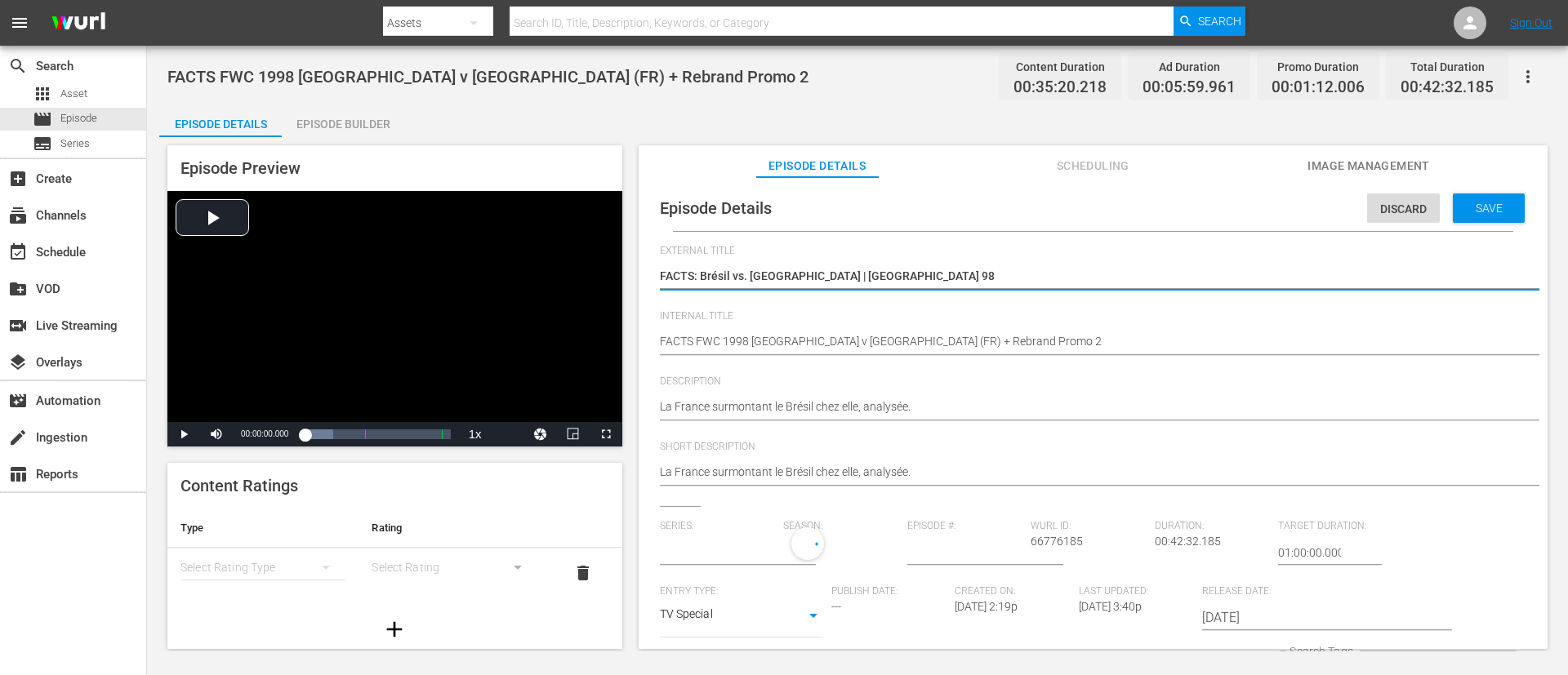
type input "No Series"
drag, startPoint x: 850, startPoint y: 343, endPoint x: 1567, endPoint y: 456, distance: 725.8
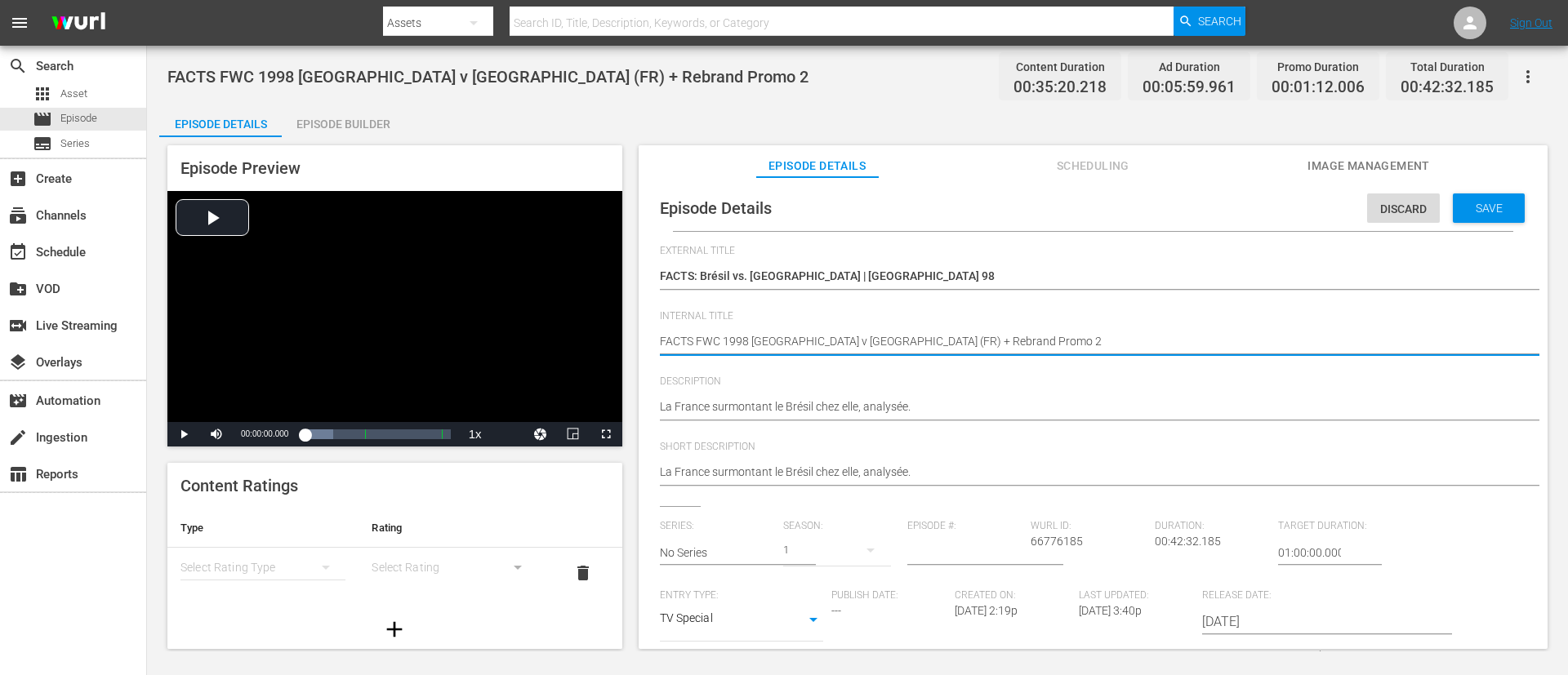
scroll to position [0, 20]
type textarea "FACTS FWC 1998 Brazil v France (FR)"
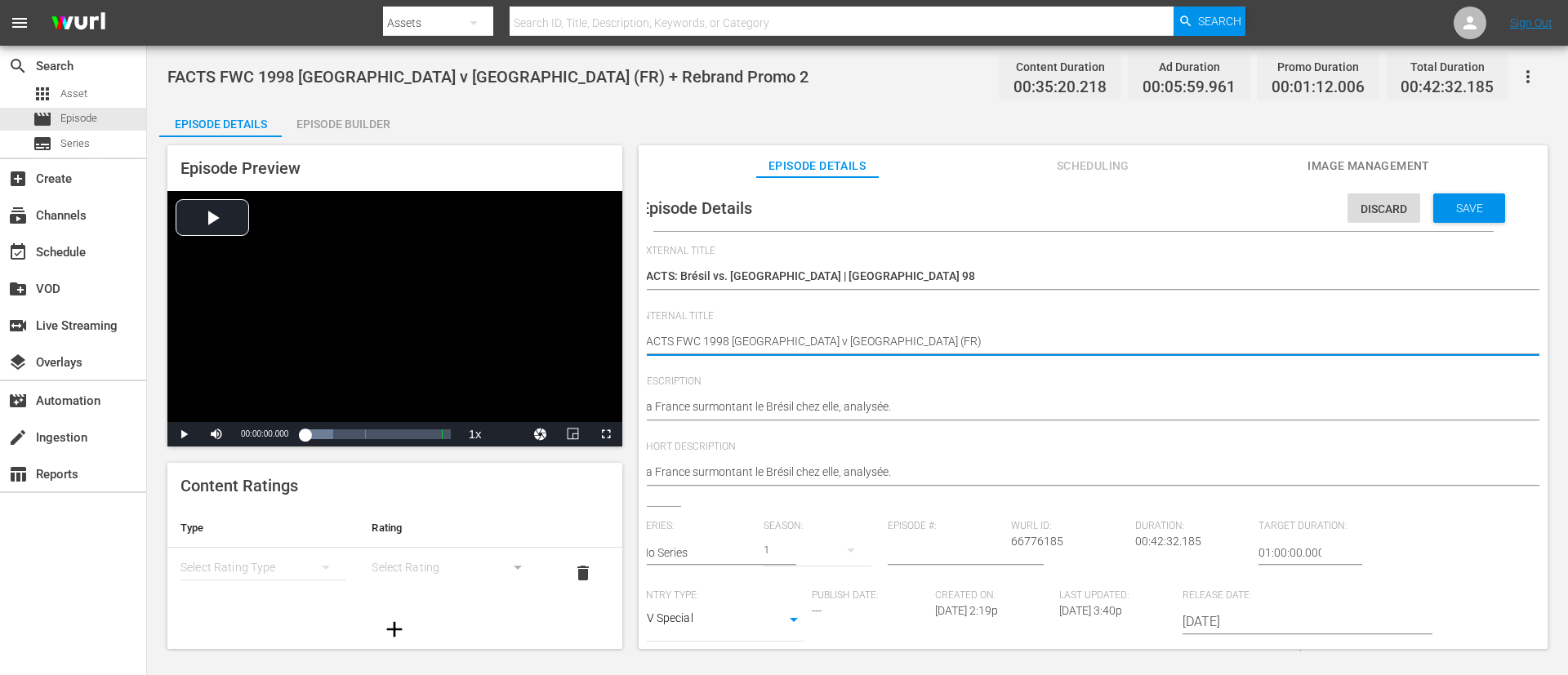
type textarea "FACTS FWC 1998 Brazil v France (FR)"
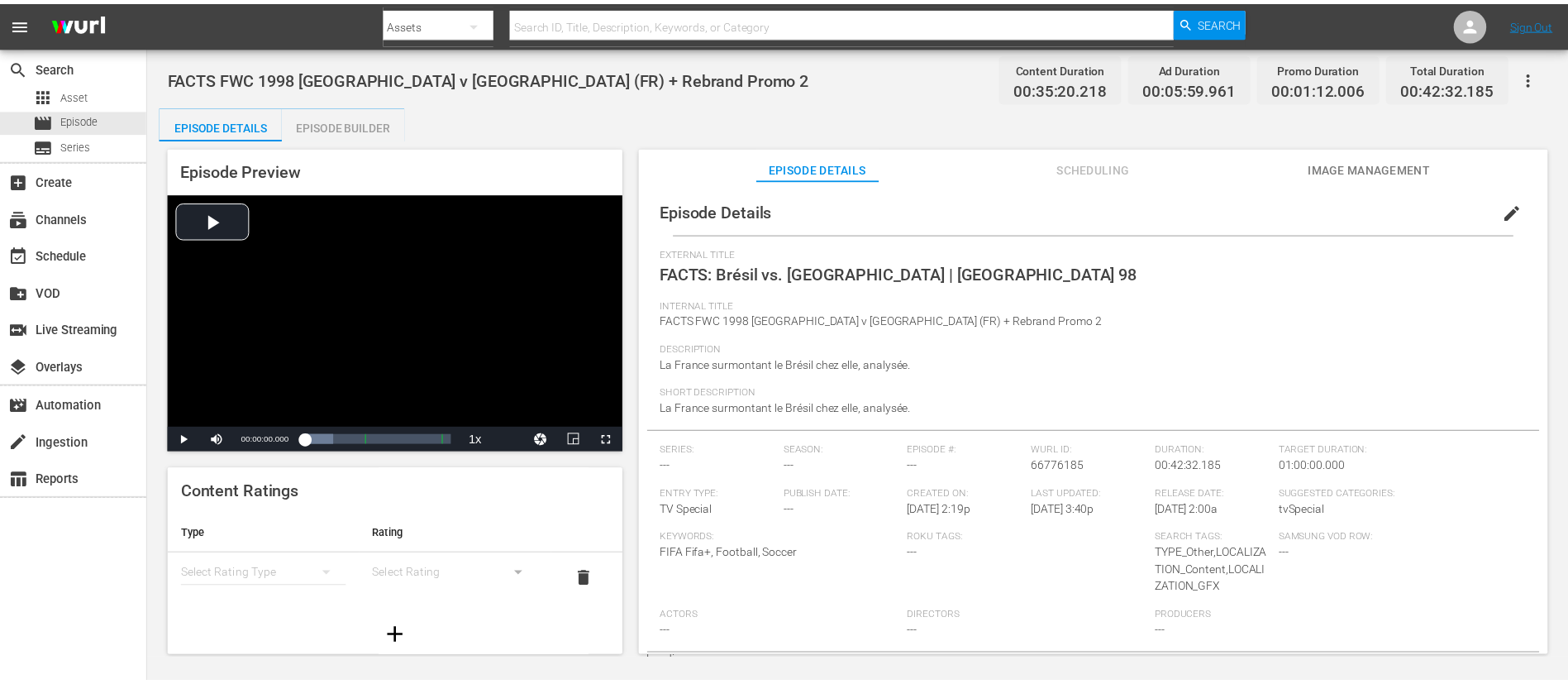
scroll to position [0, 0]
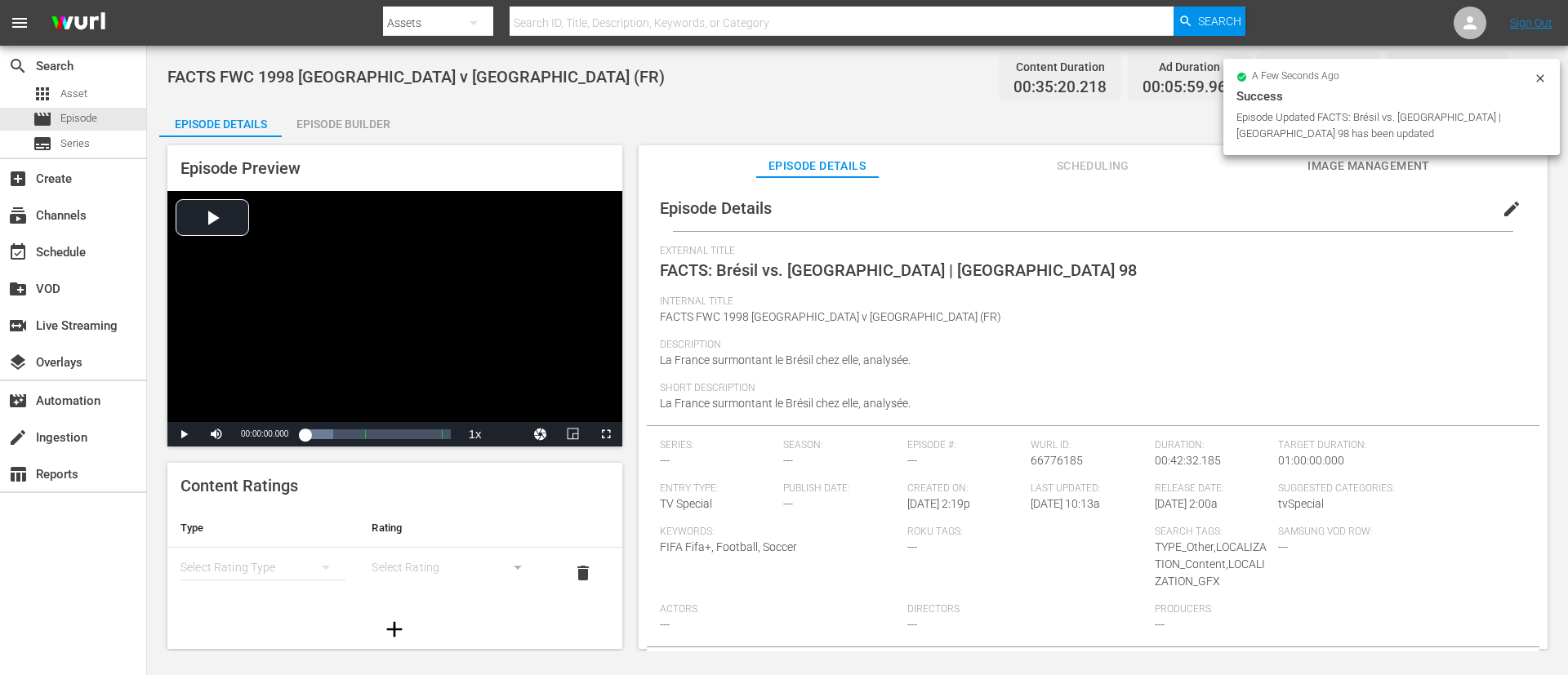
click at [329, 102] on div "FACTS FWC 1998 Brazil v France (FR) Content Duration 00:35:20.218 Ad Duration 0…" at bounding box center [857, 348] width 1420 height 605
click at [334, 138] on div "Episode Preview Video Player is loading. Play Video Play Mute Current Time 00:0…" at bounding box center [857, 399] width 1396 height 525
click at [363, 124] on div "Episode Builder" at bounding box center [343, 124] width 123 height 39
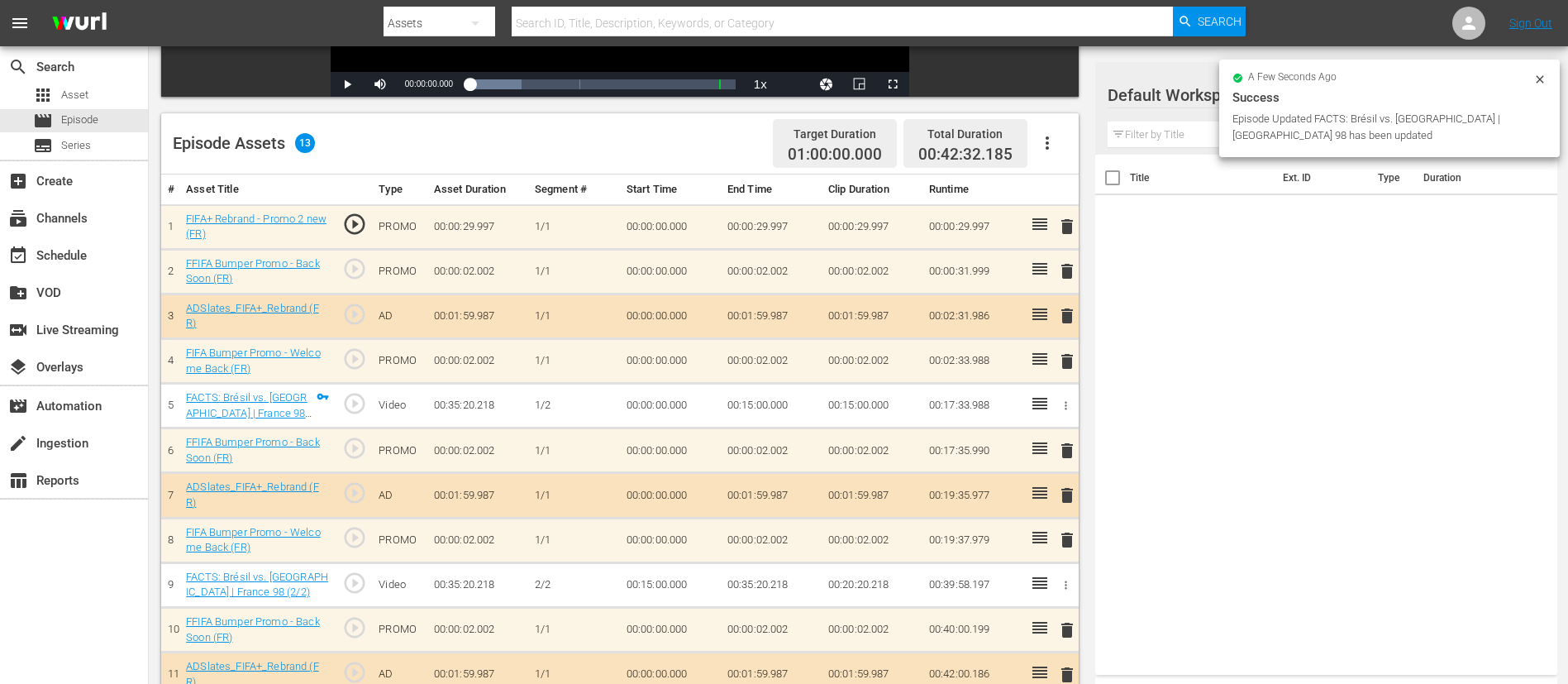
scroll to position [484, 0]
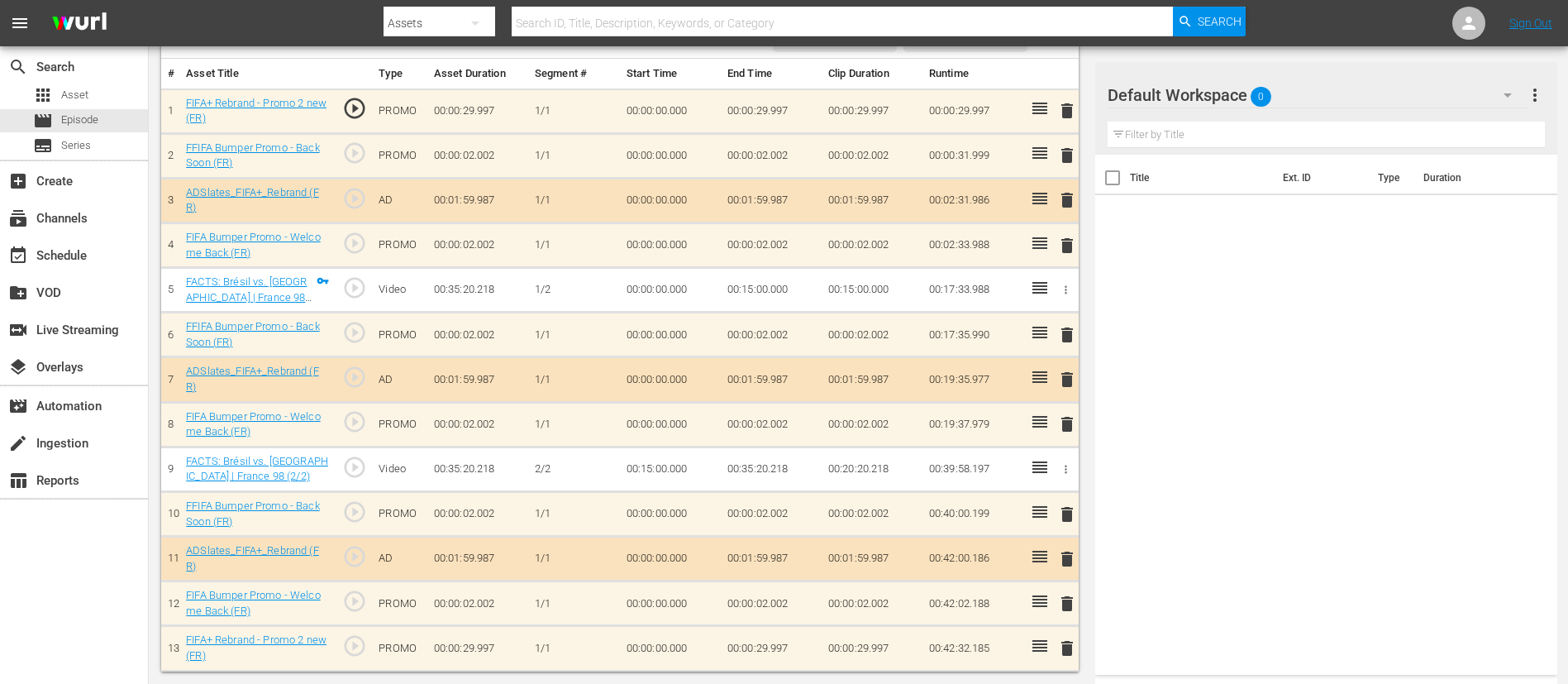
click at [1069, 101] on span "delete" at bounding box center [1067, 111] width 20 height 20
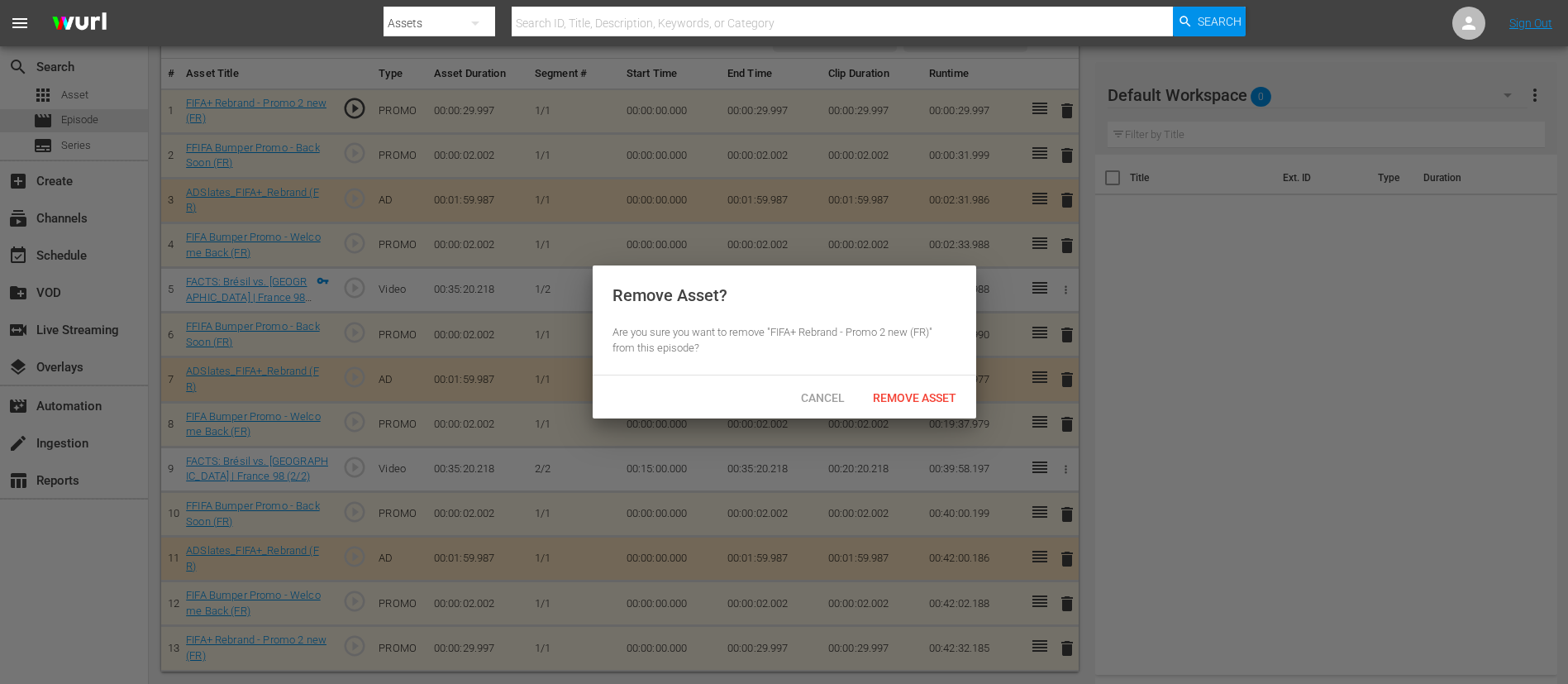
scroll to position [480, 0]
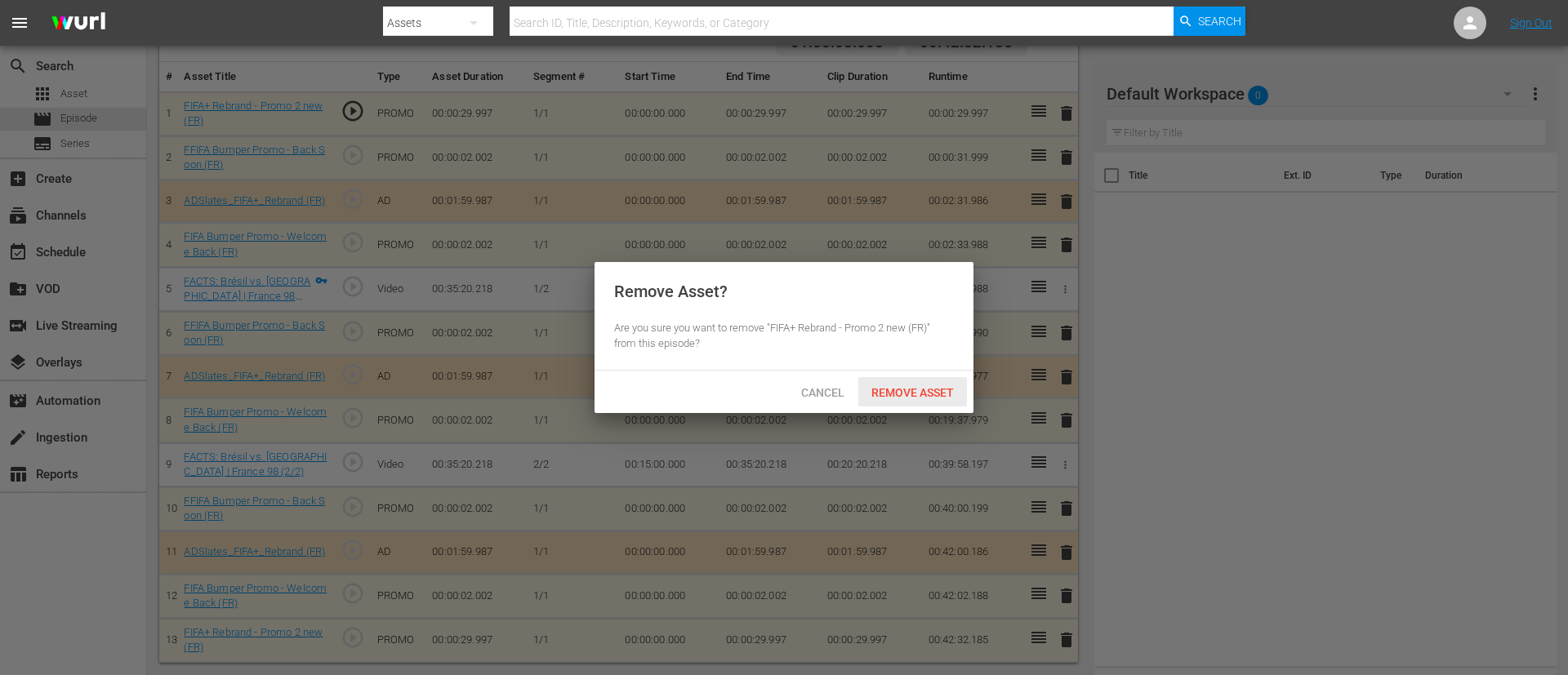
click at [946, 382] on div "Remove Asset" at bounding box center [912, 392] width 109 height 30
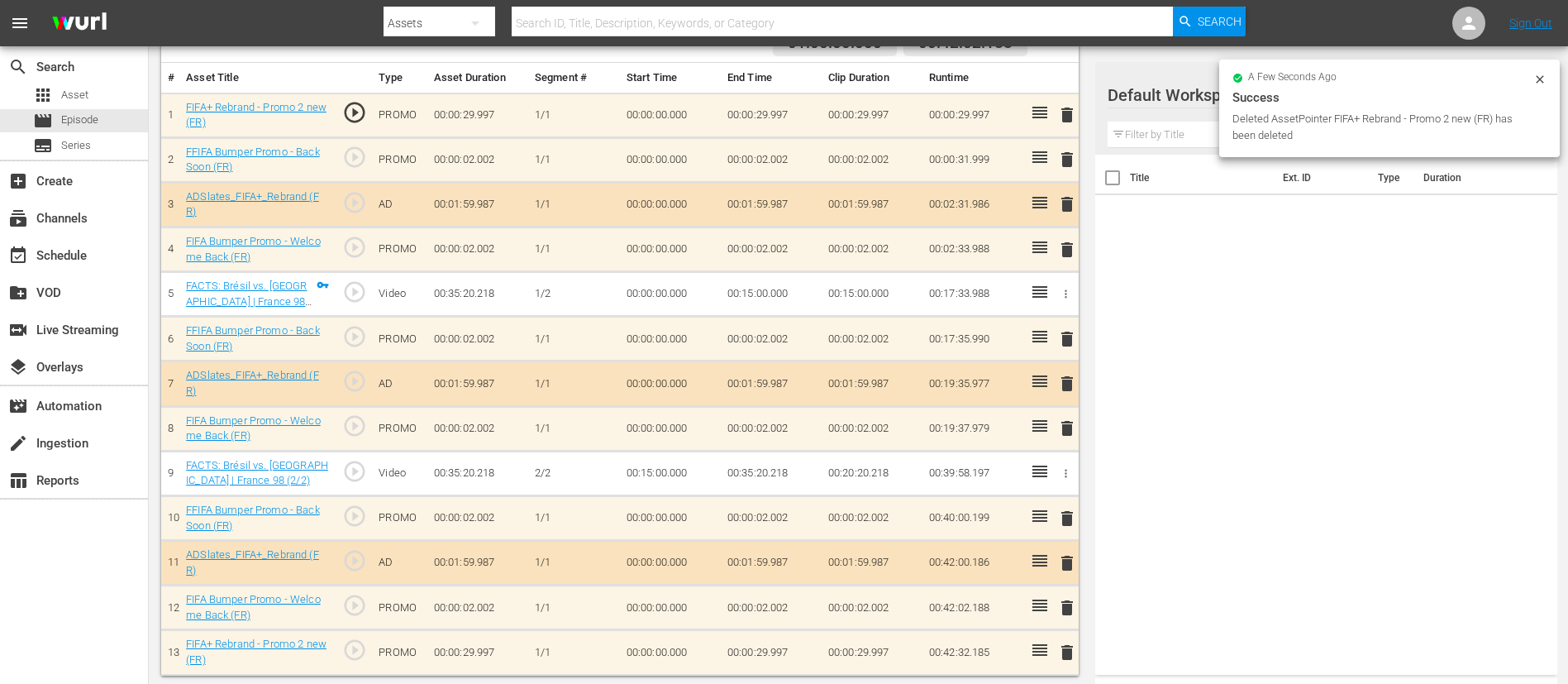
scroll to position [439, 0]
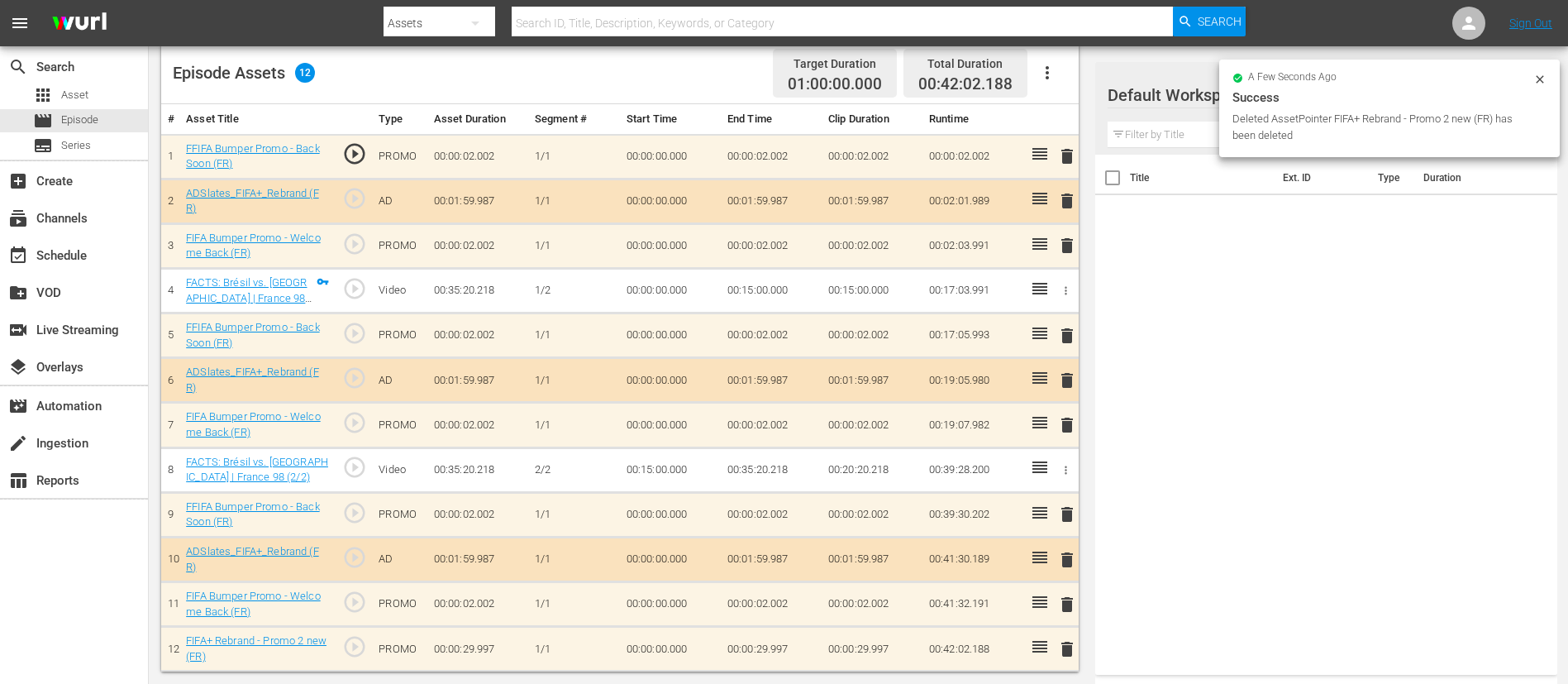
click at [1054, 166] on td "delete" at bounding box center [1064, 155] width 27 height 45
click at [1065, 162] on span "delete" at bounding box center [1067, 156] width 20 height 20
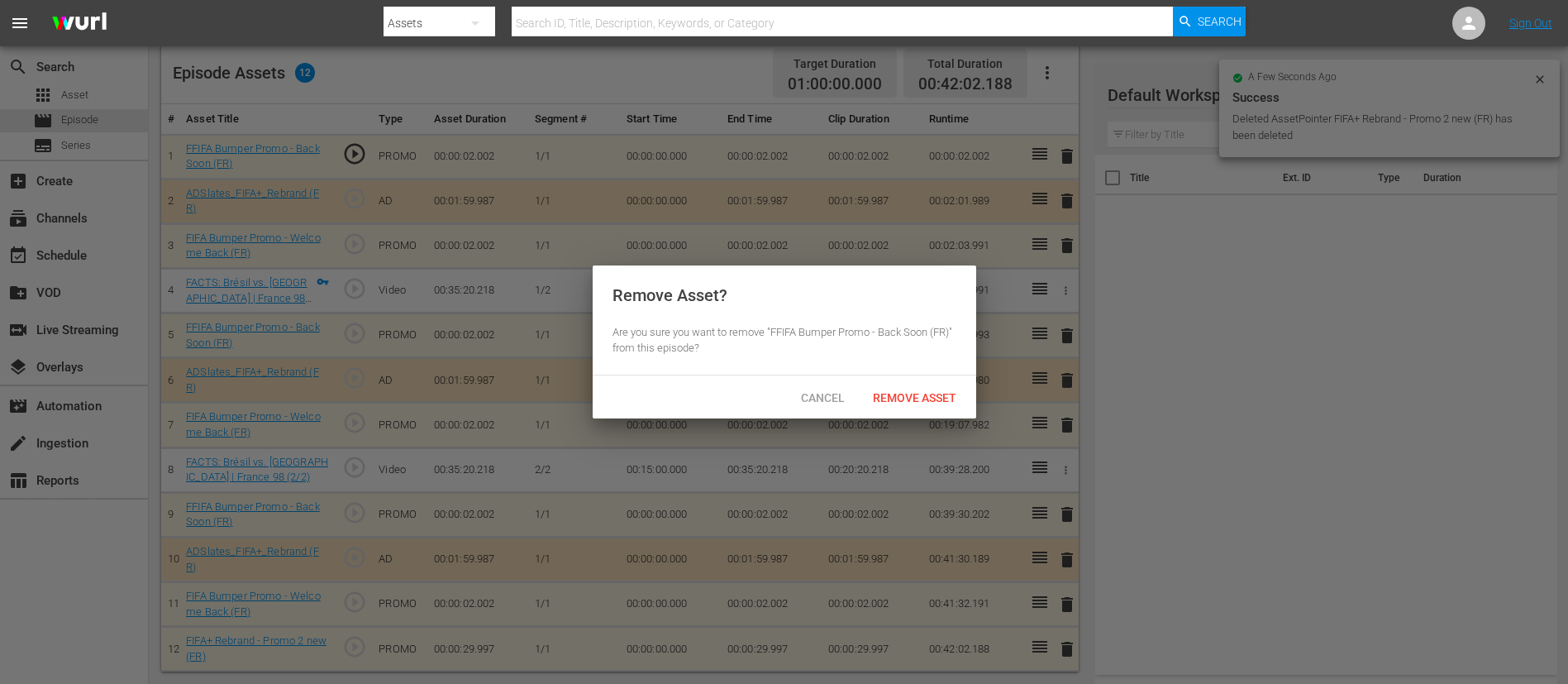
scroll to position [435, 0]
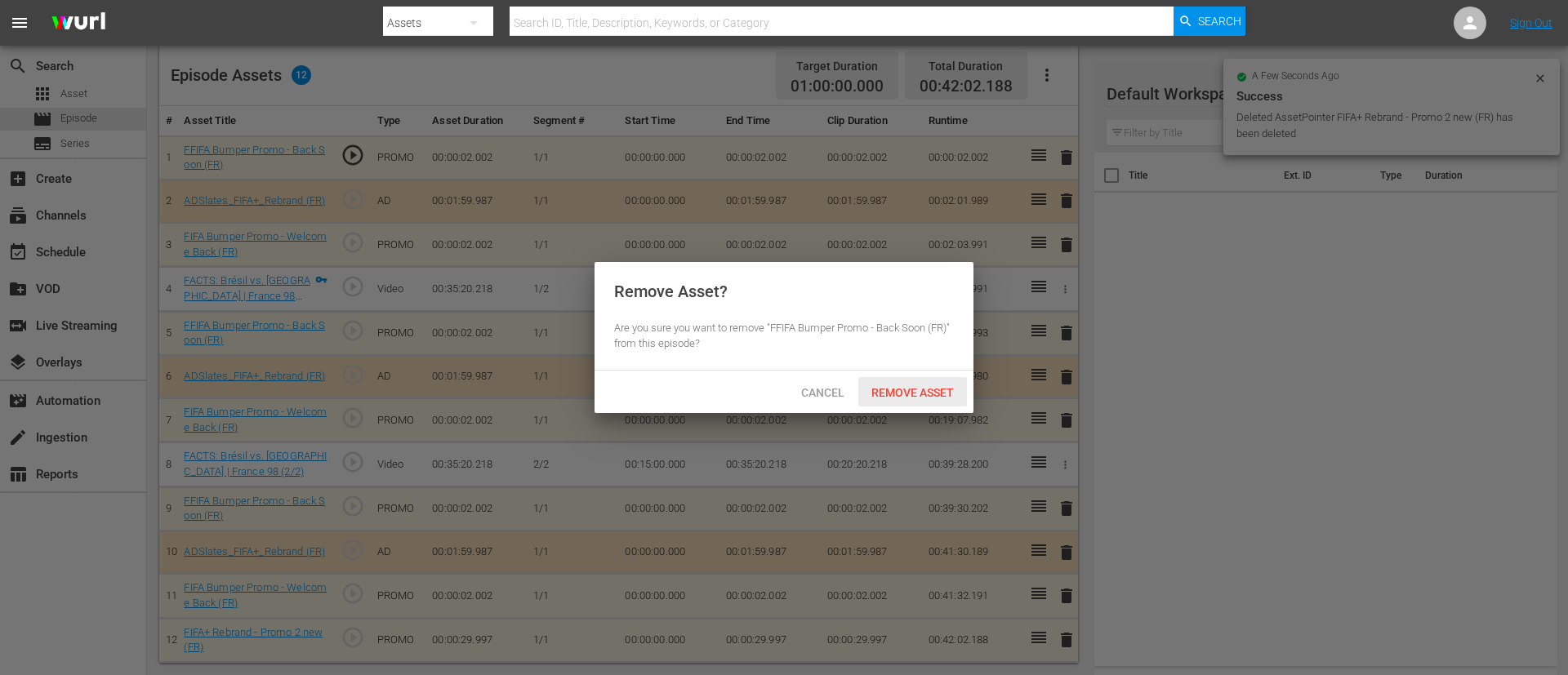
click at [878, 397] on span "Remove Asset" at bounding box center [912, 393] width 109 height 13
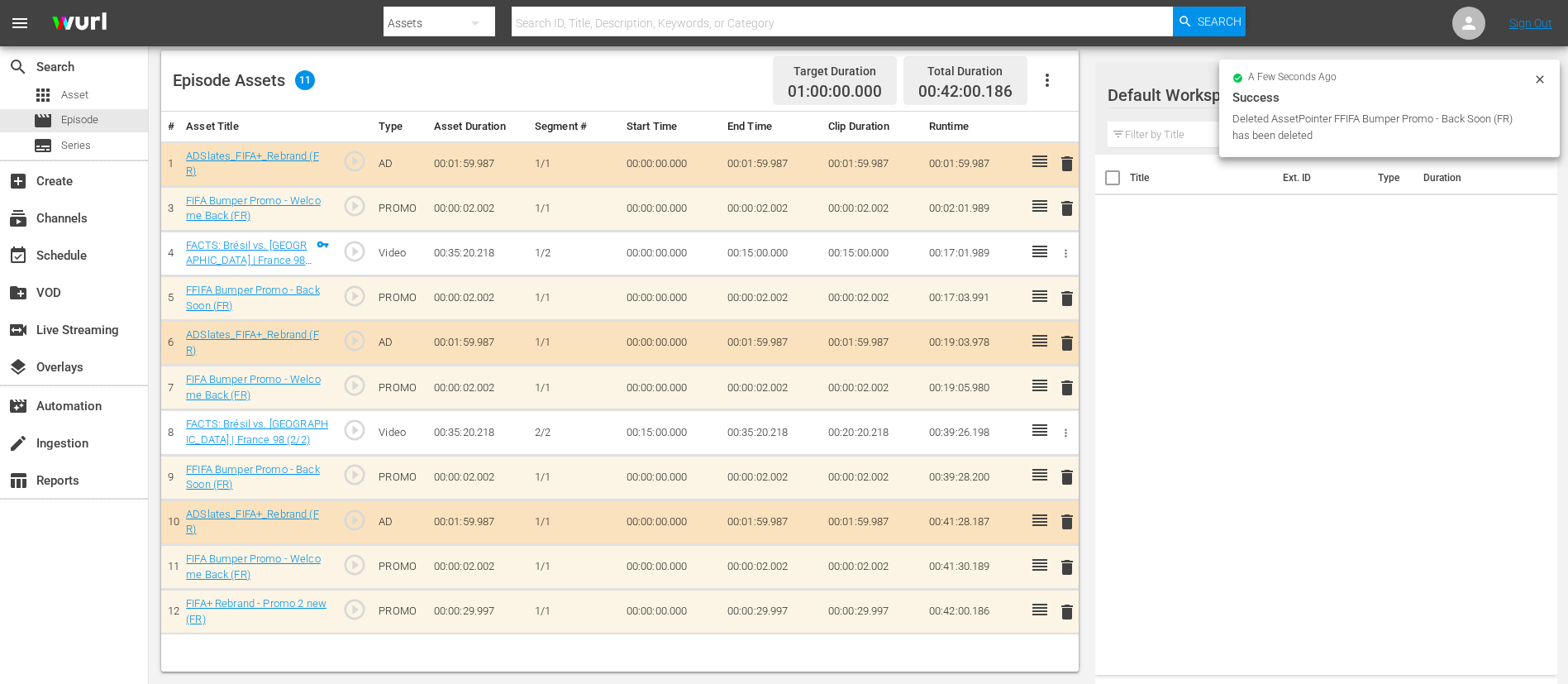
scroll to position [431, 0]
click at [1072, 155] on span "delete" at bounding box center [1067, 164] width 20 height 20
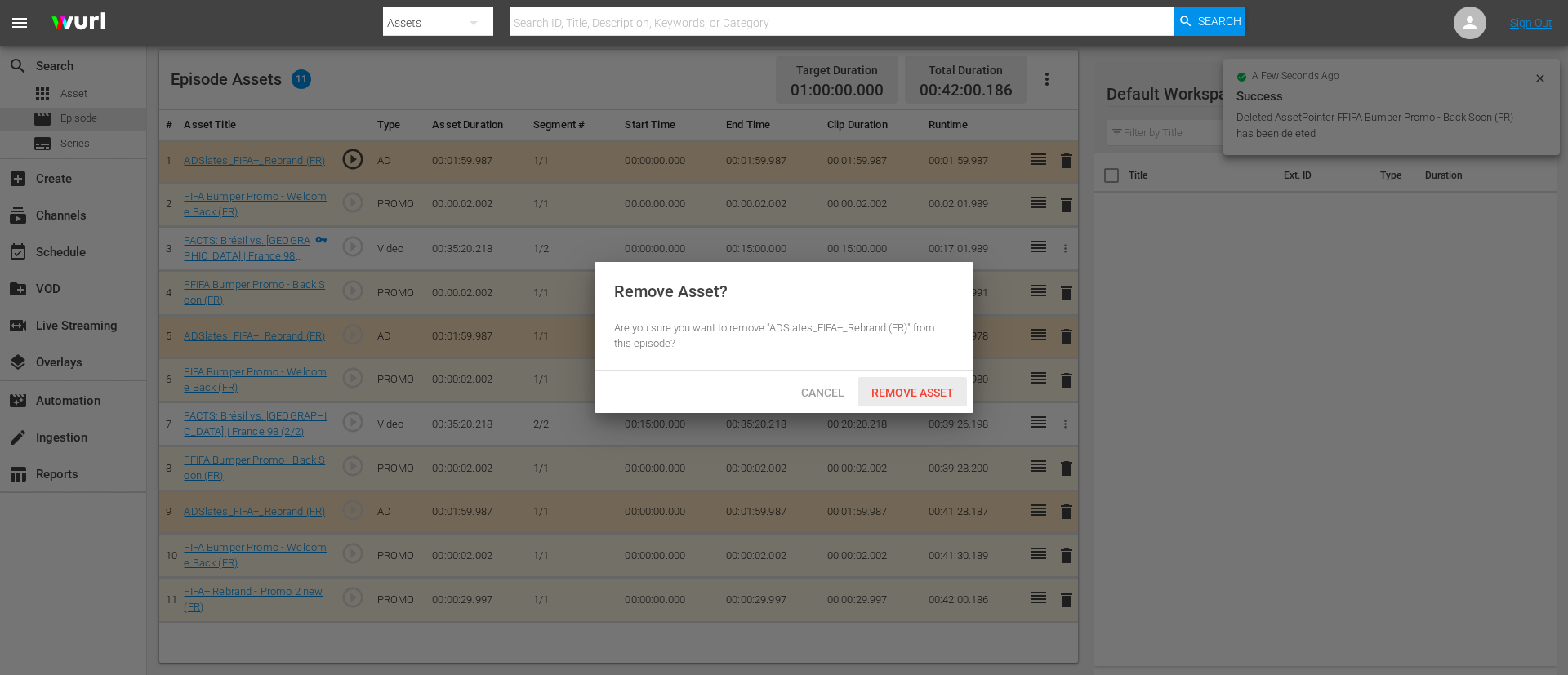
click at [927, 396] on span "Remove Asset" at bounding box center [912, 393] width 109 height 13
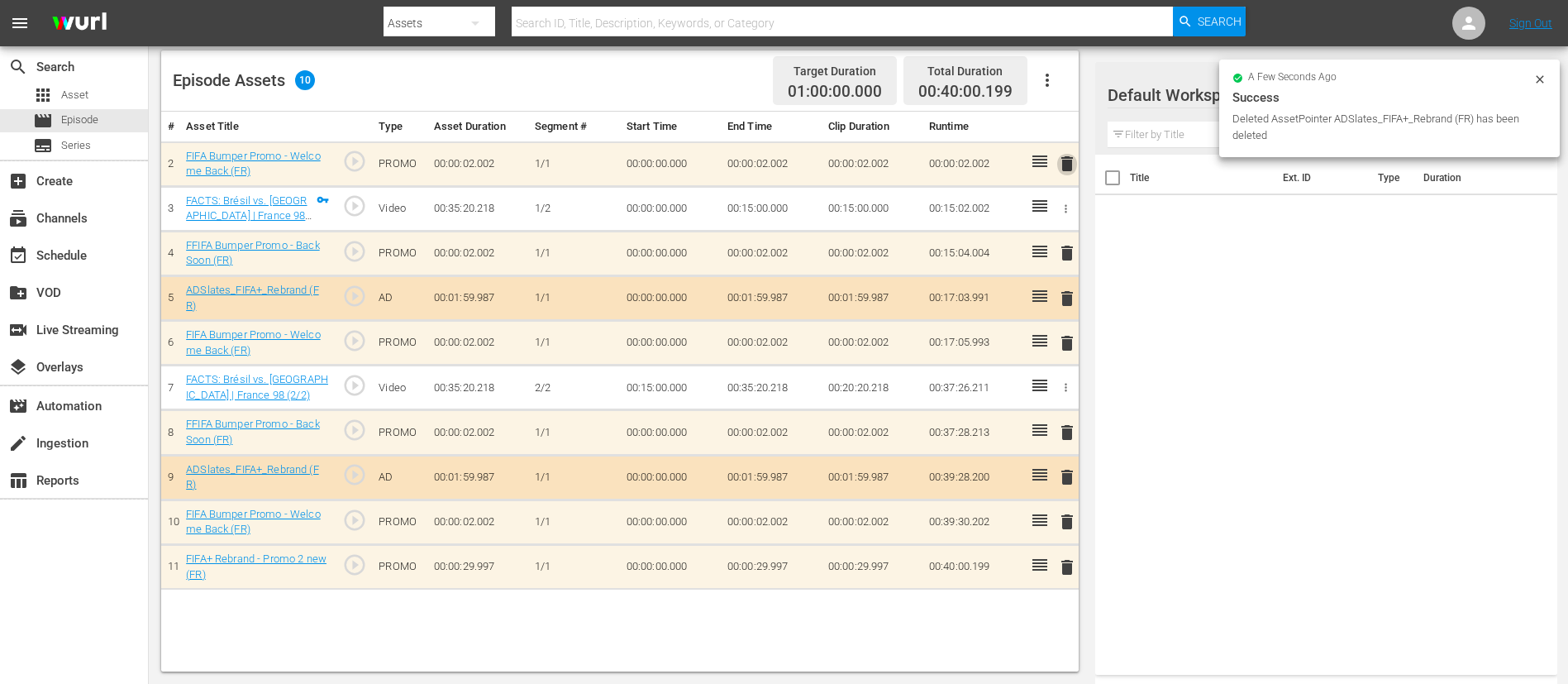
click at [1065, 170] on span "delete" at bounding box center [1067, 164] width 20 height 20
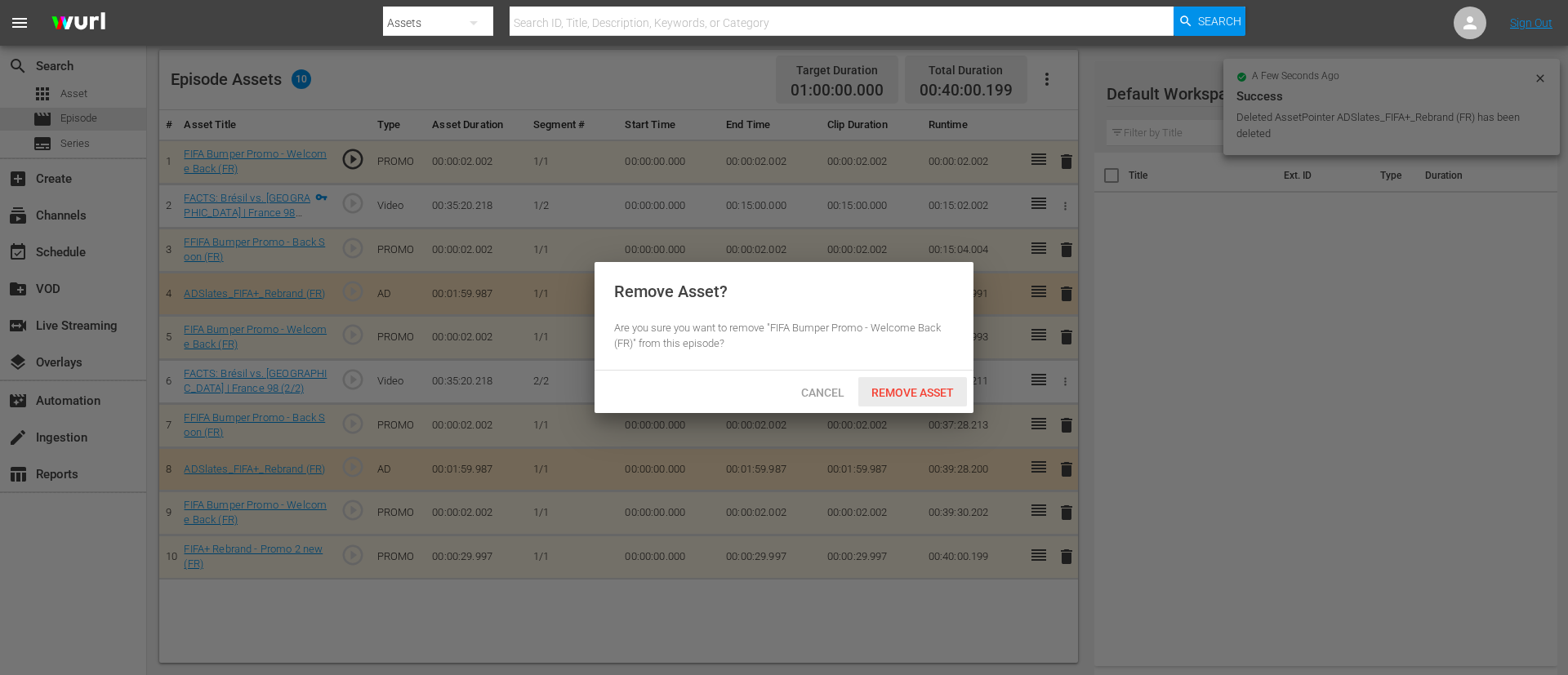
click at [937, 391] on span "Remove Asset" at bounding box center [912, 393] width 109 height 13
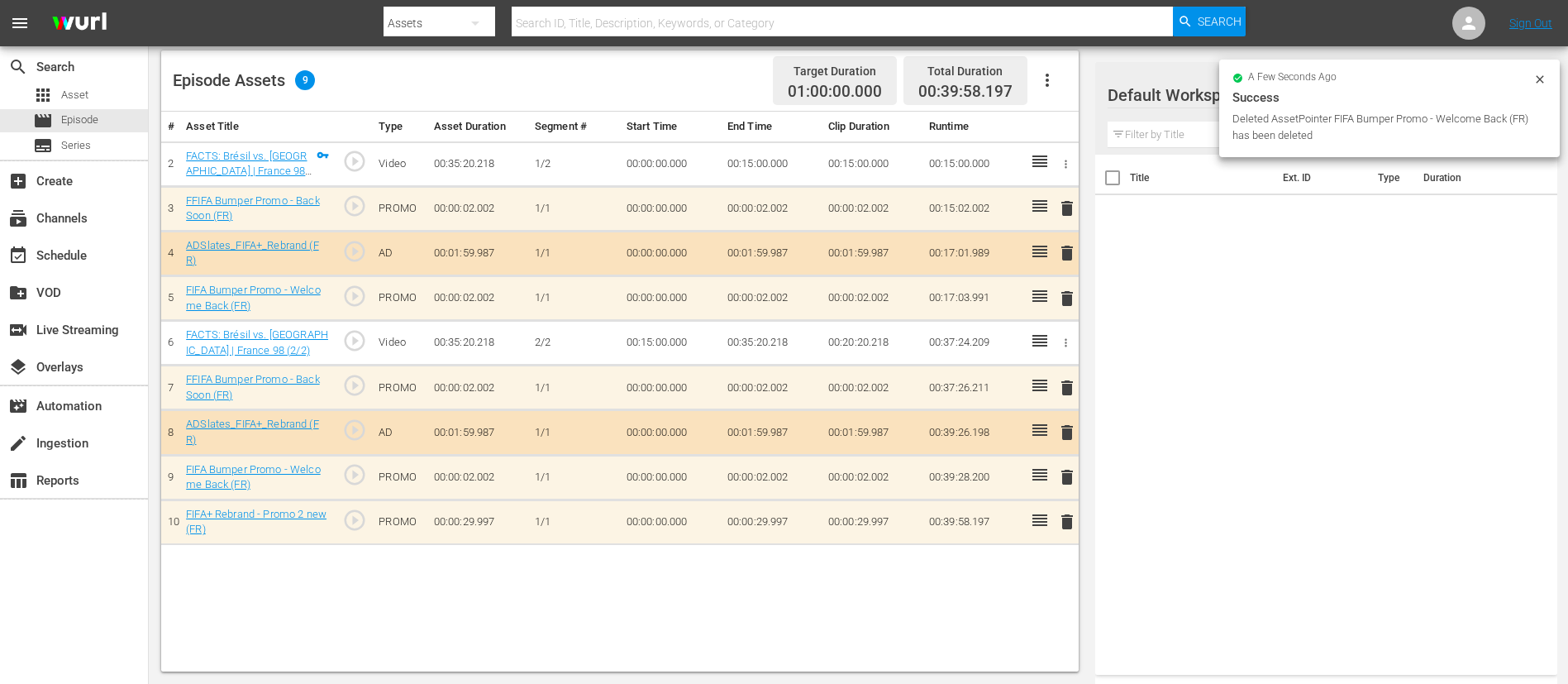
click at [1067, 433] on span "delete" at bounding box center [1067, 433] width 20 height 20
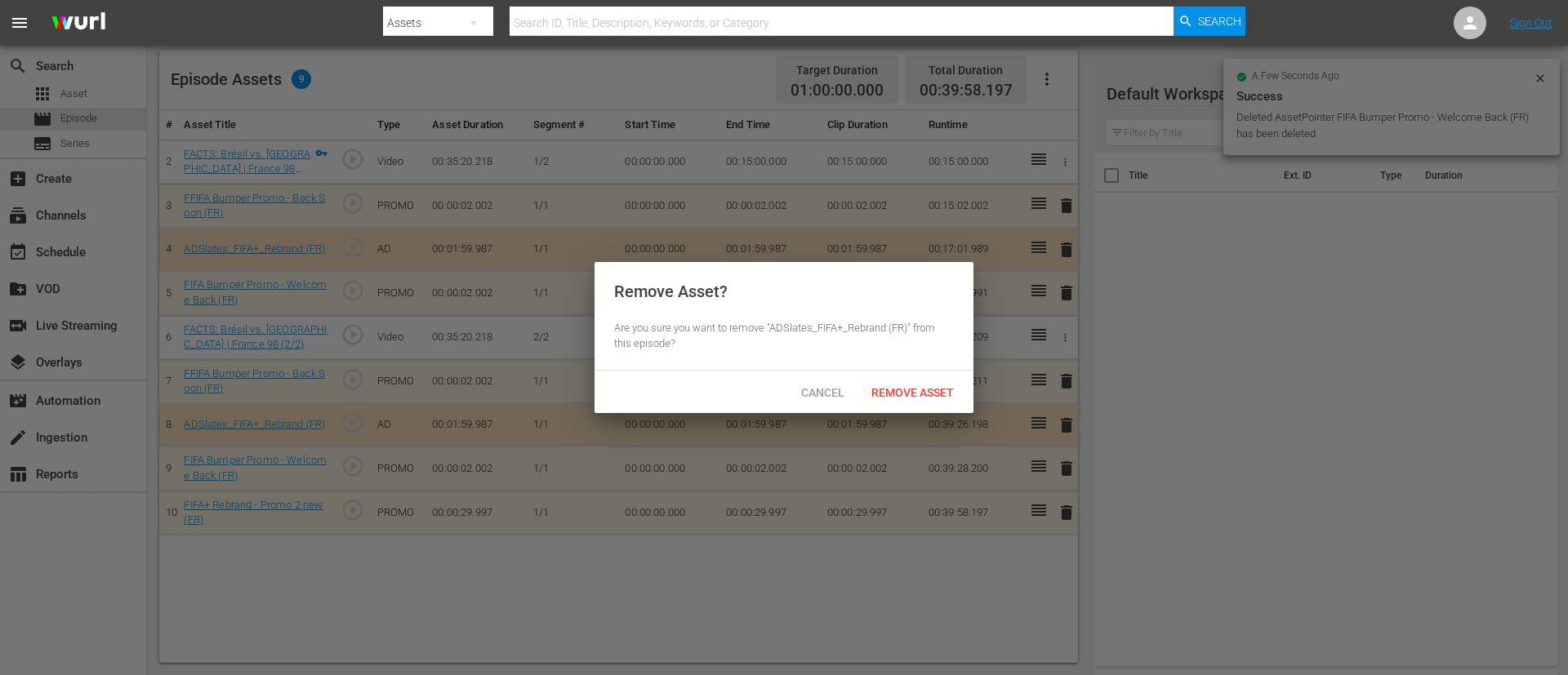
click at [933, 387] on span "Remove Asset" at bounding box center [912, 393] width 109 height 13
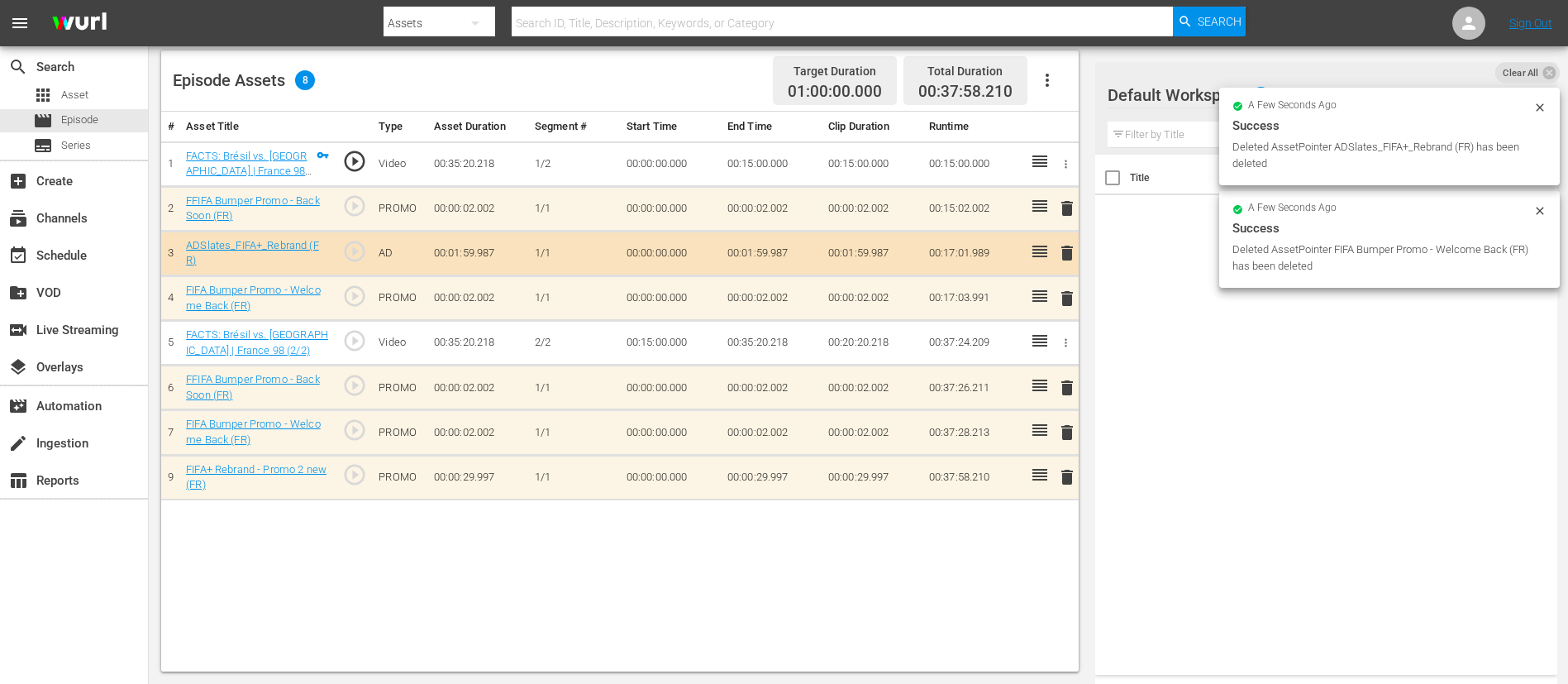
click at [1064, 387] on span "delete" at bounding box center [1067, 388] width 20 height 20
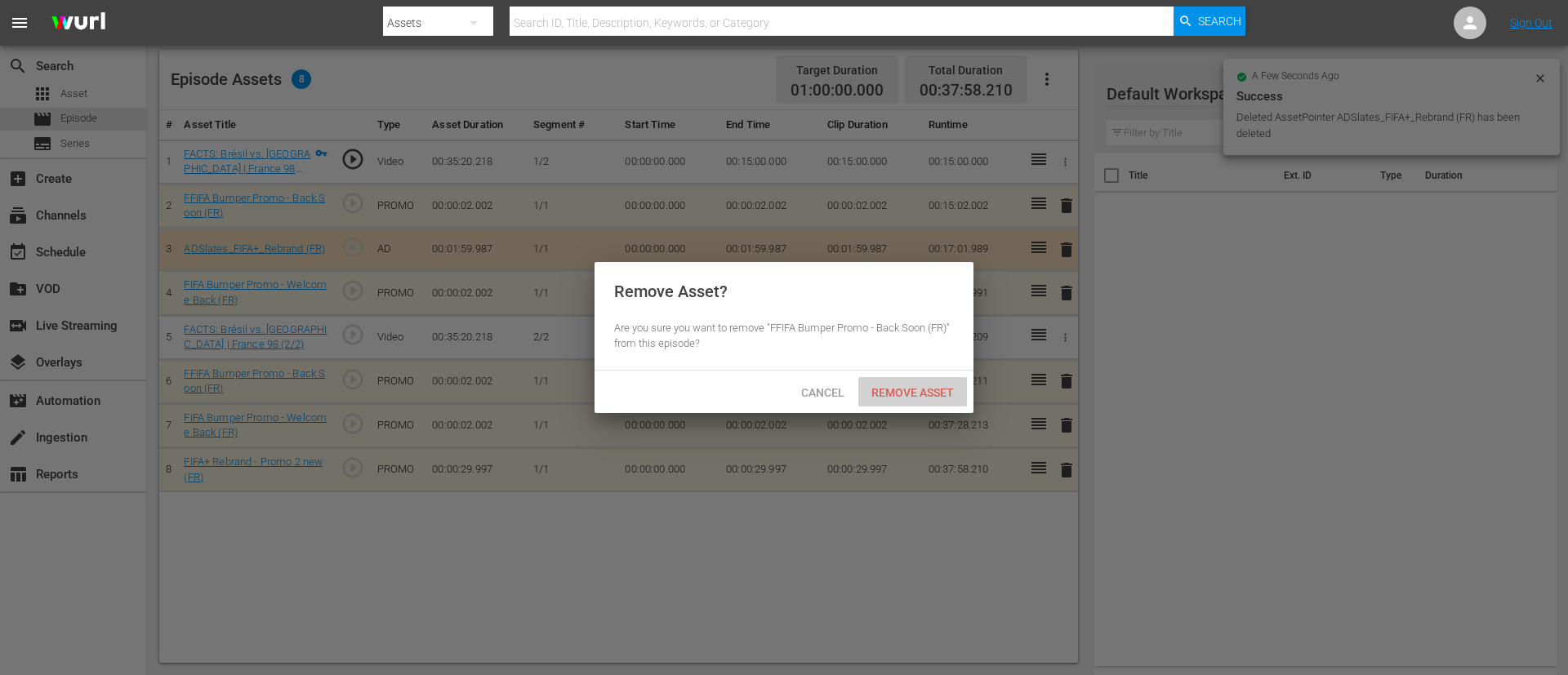
click at [931, 387] on span "Remove Asset" at bounding box center [912, 393] width 109 height 13
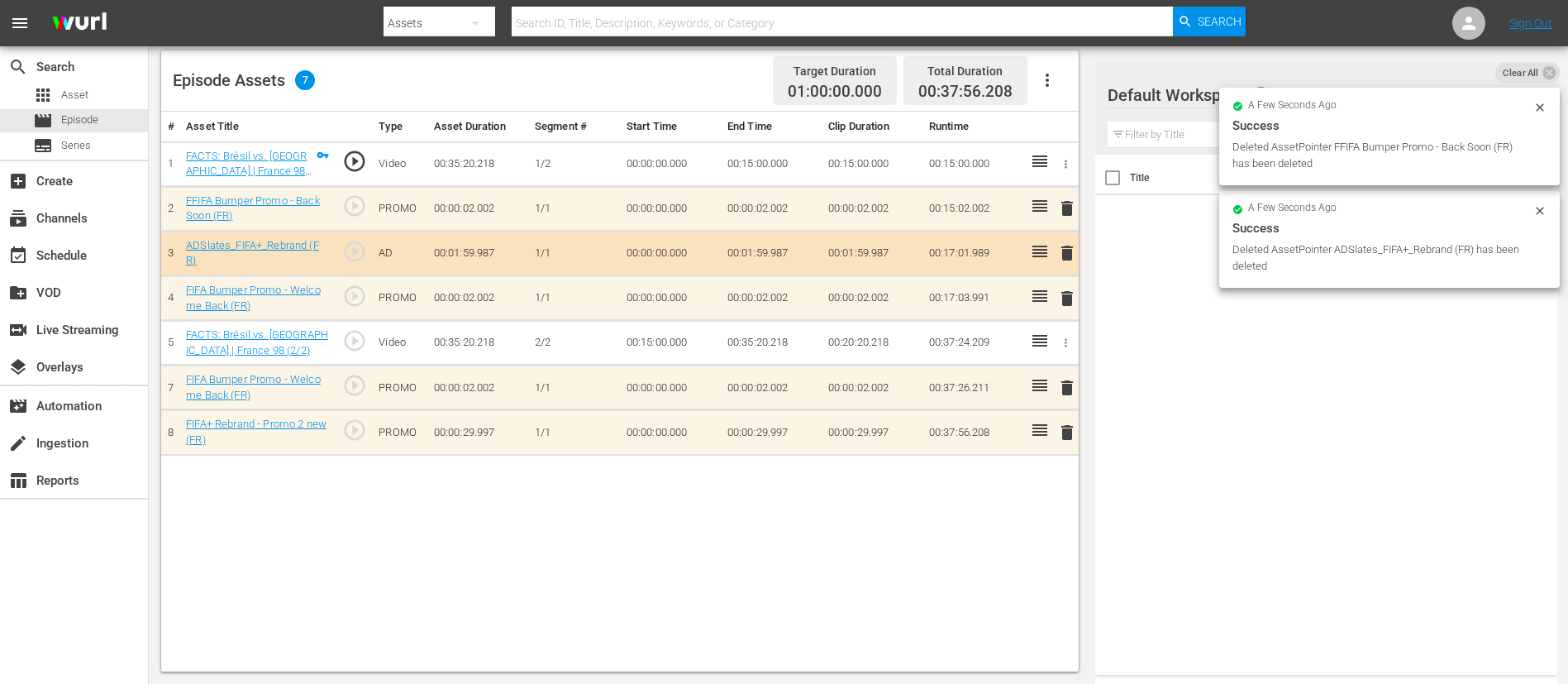
click at [1072, 389] on span "delete" at bounding box center [1067, 388] width 20 height 20
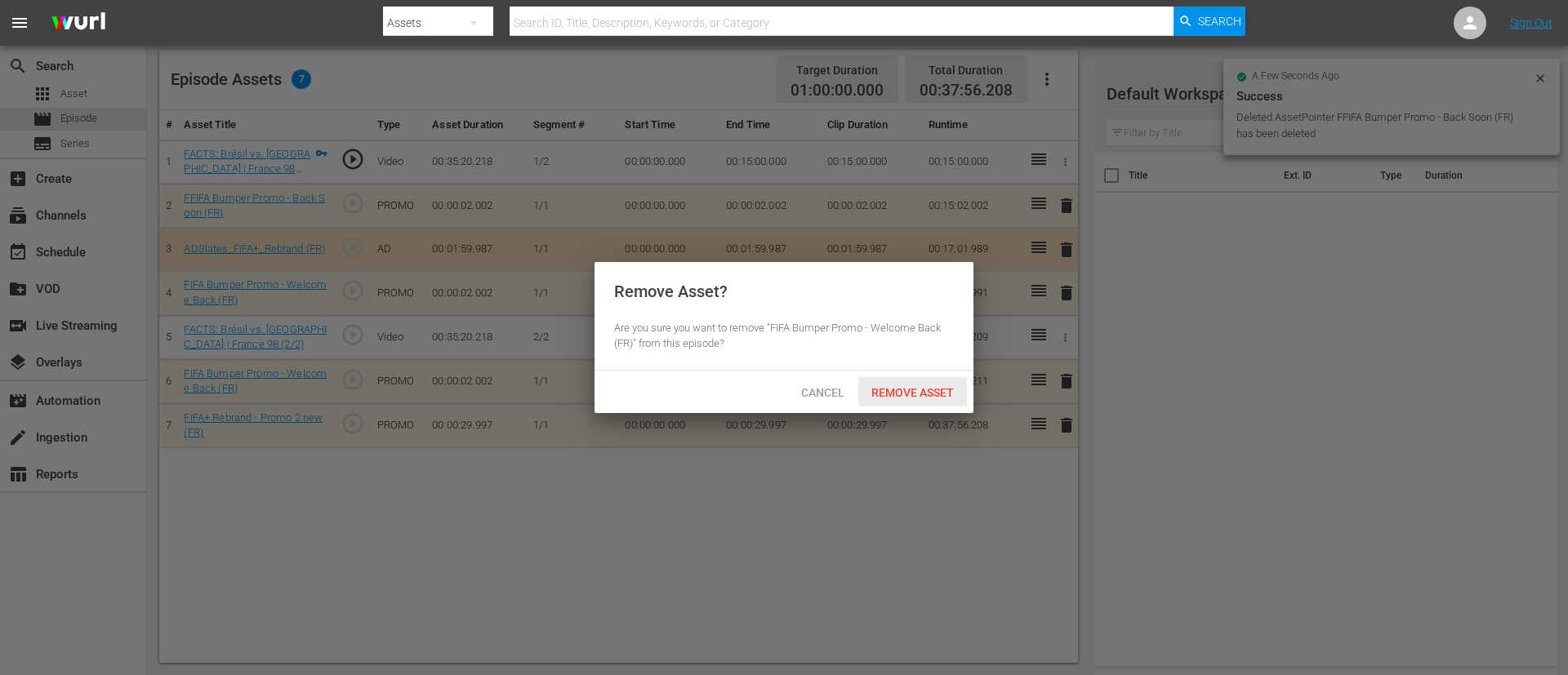
click at [923, 403] on div "Remove Asset" at bounding box center [912, 392] width 109 height 30
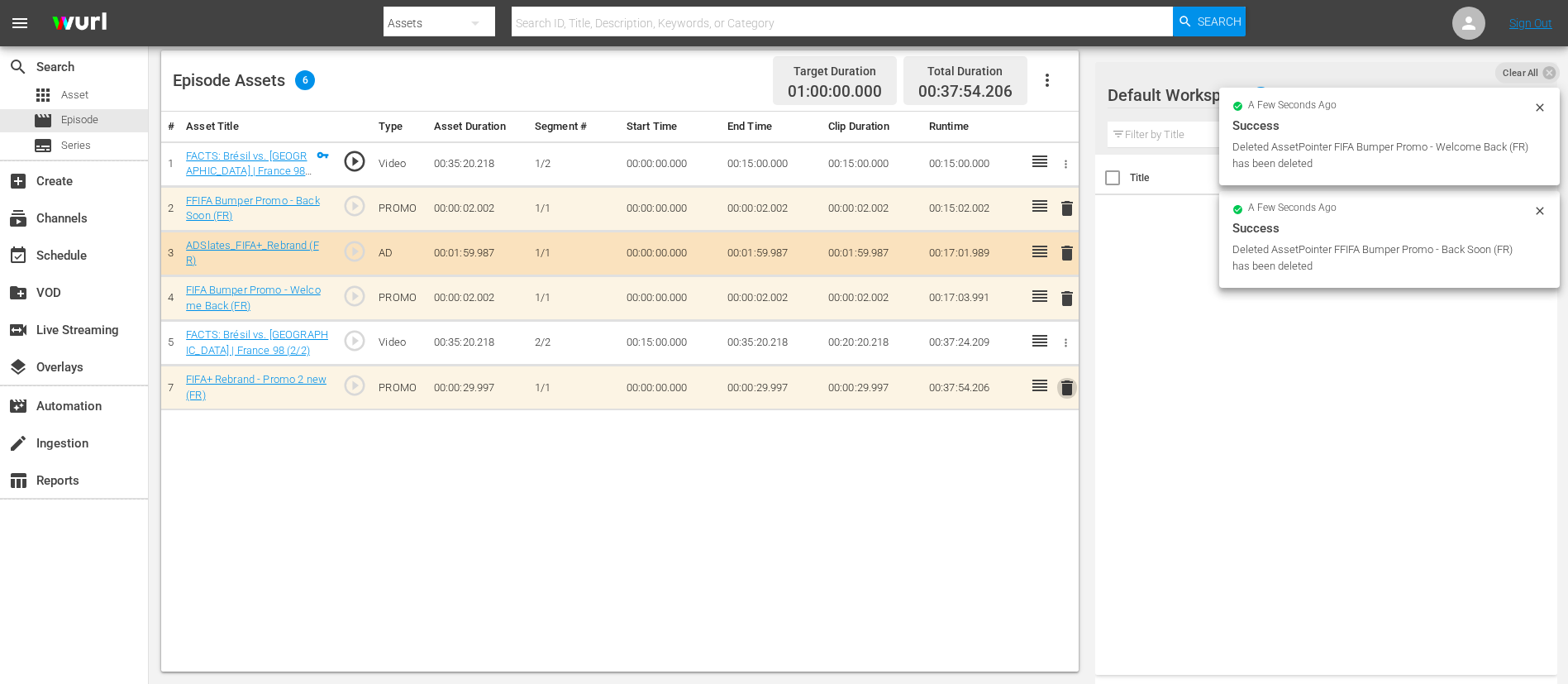
click at [1070, 383] on span "delete" at bounding box center [1067, 388] width 20 height 20
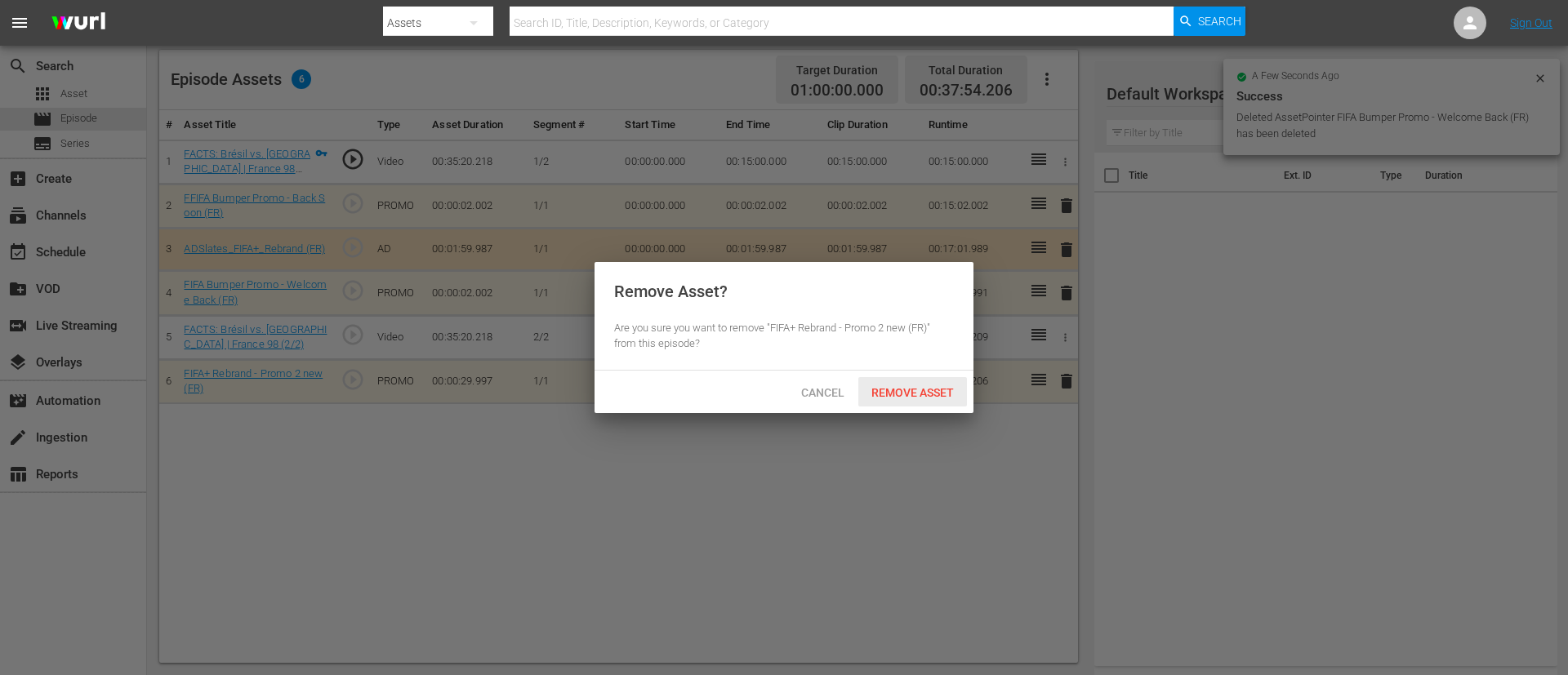
click at [933, 386] on span "Remove Asset" at bounding box center [912, 393] width 109 height 13
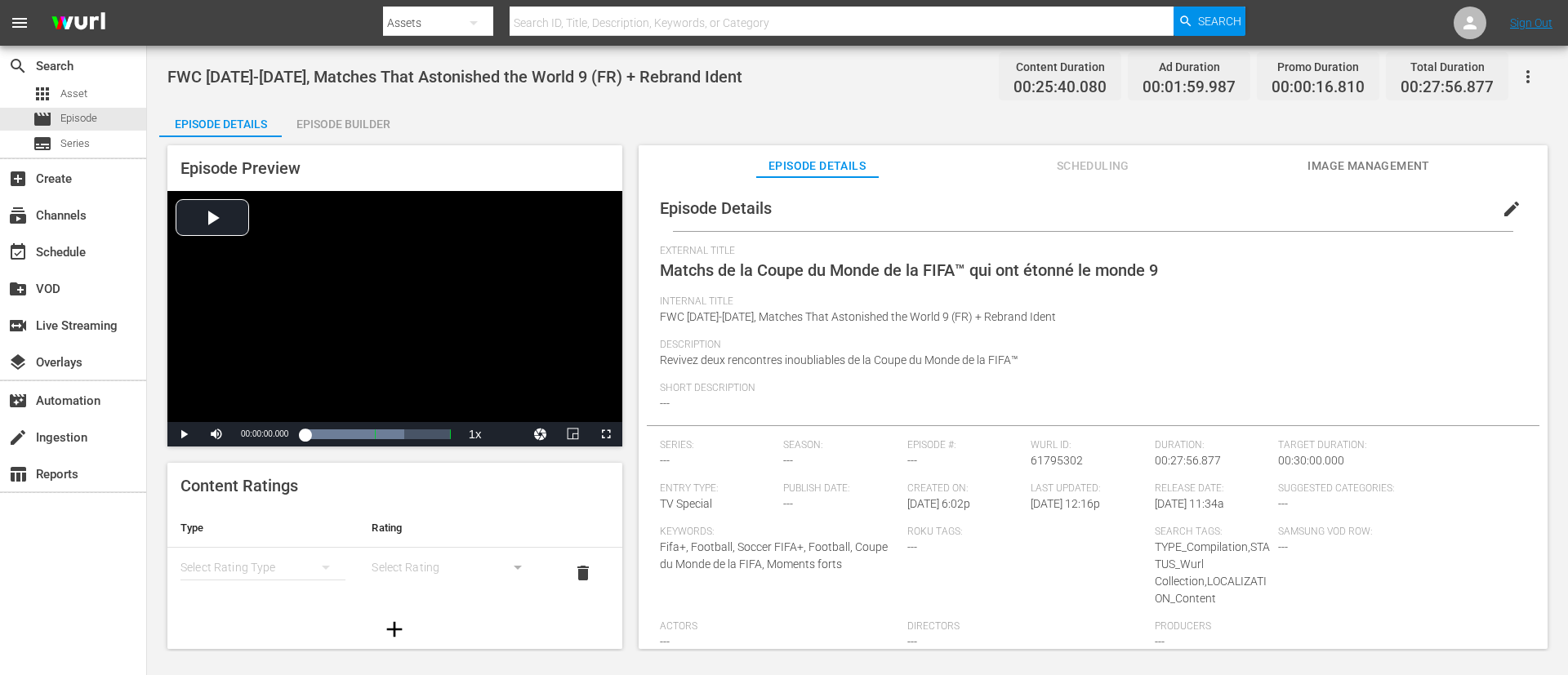
click at [1512, 205] on button "edit" at bounding box center [1511, 208] width 39 height 39
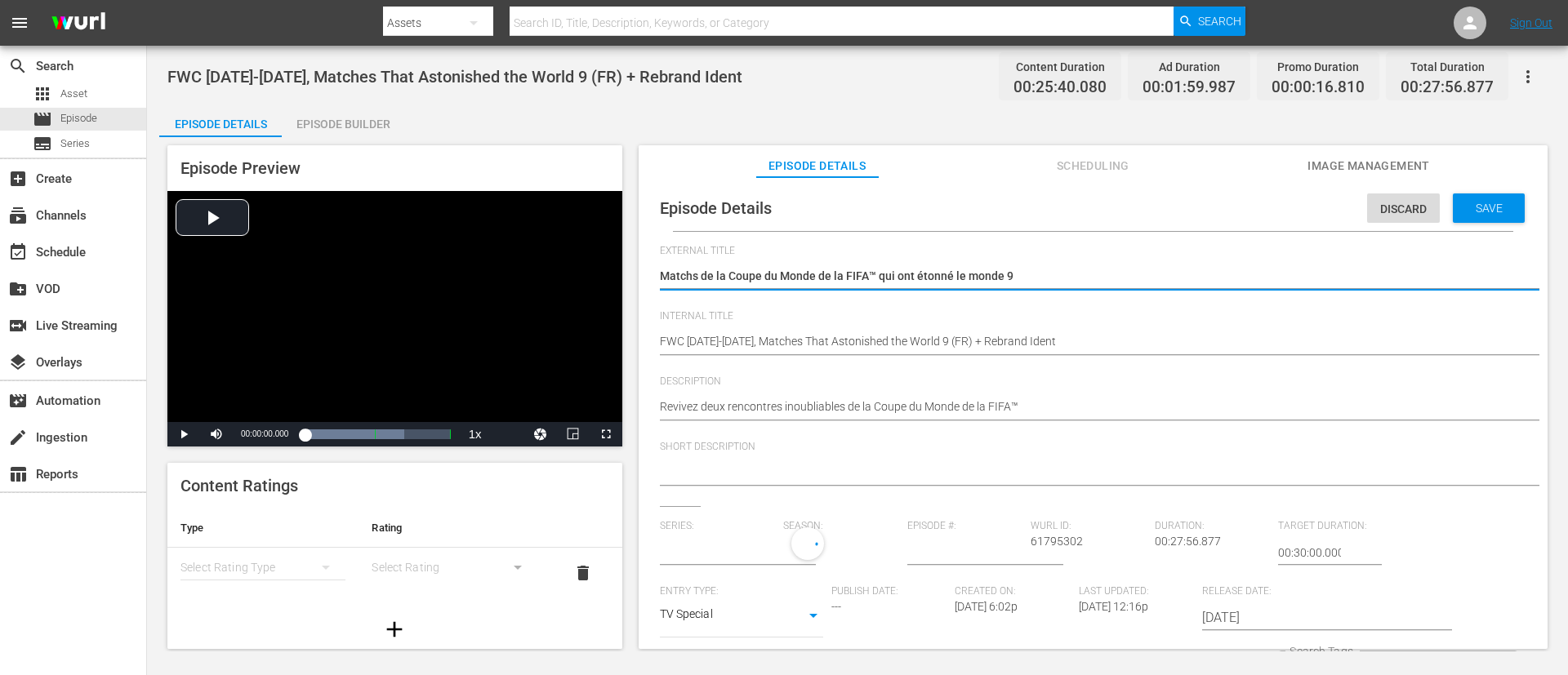
type input "No Series"
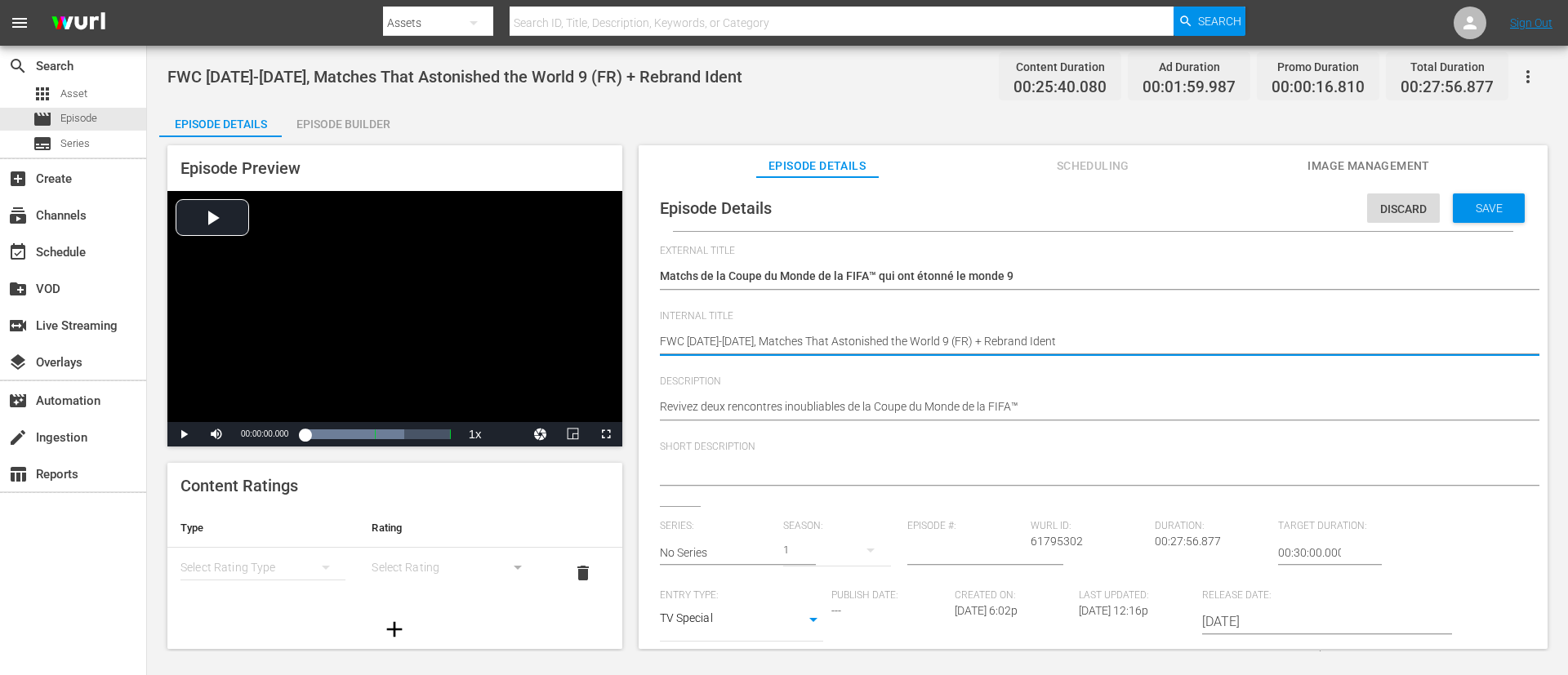
type textarea "FWC 1994-2010, Matches That Astonished the World 9 (FR)"
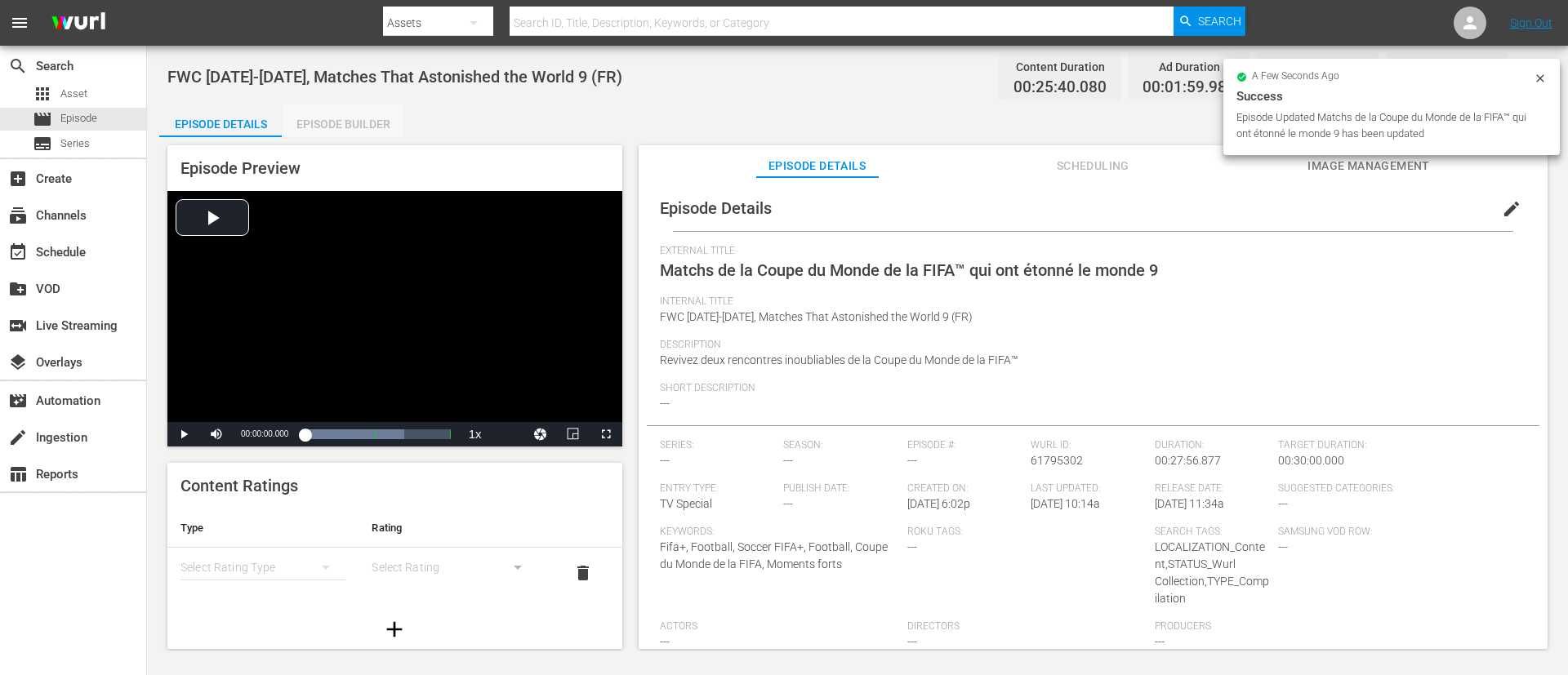
click at [324, 108] on div "Episode Builder" at bounding box center [343, 124] width 123 height 39
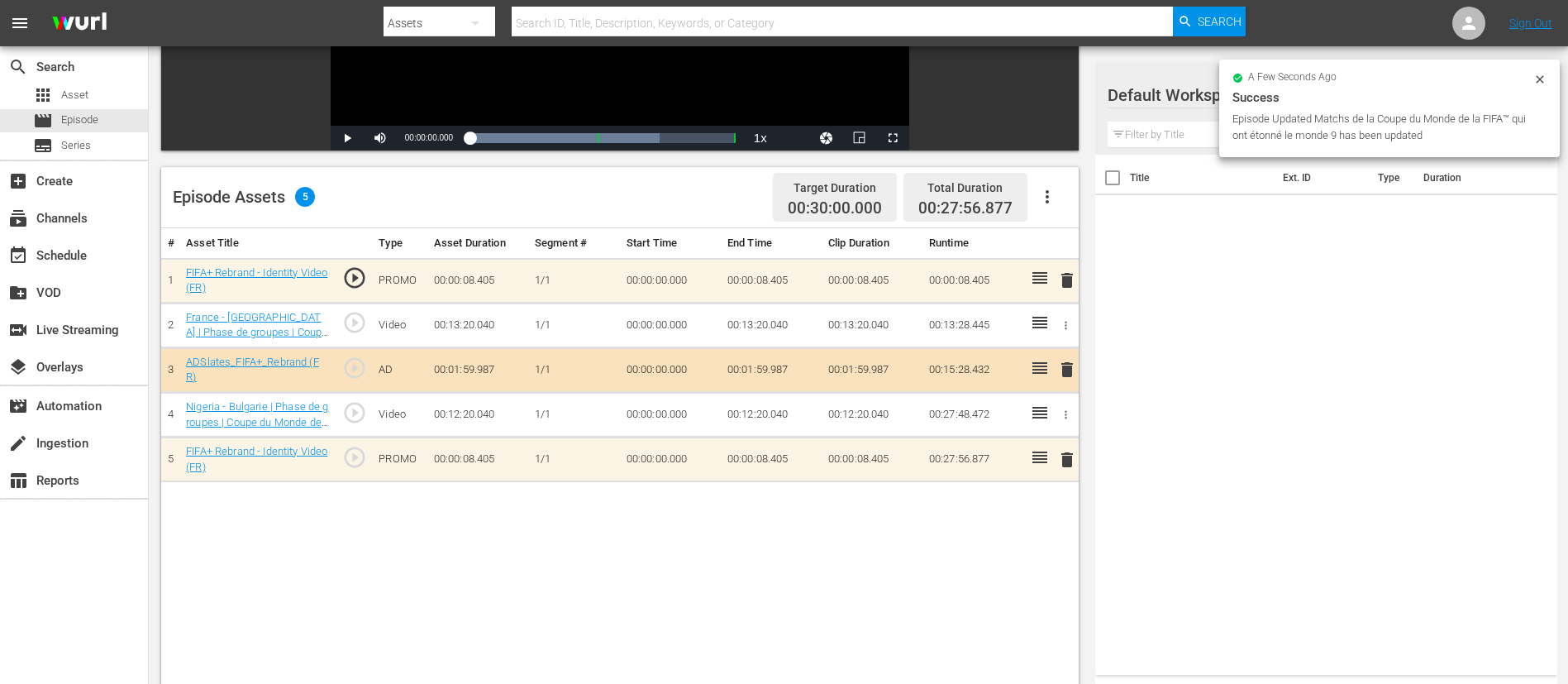
scroll to position [431, 0]
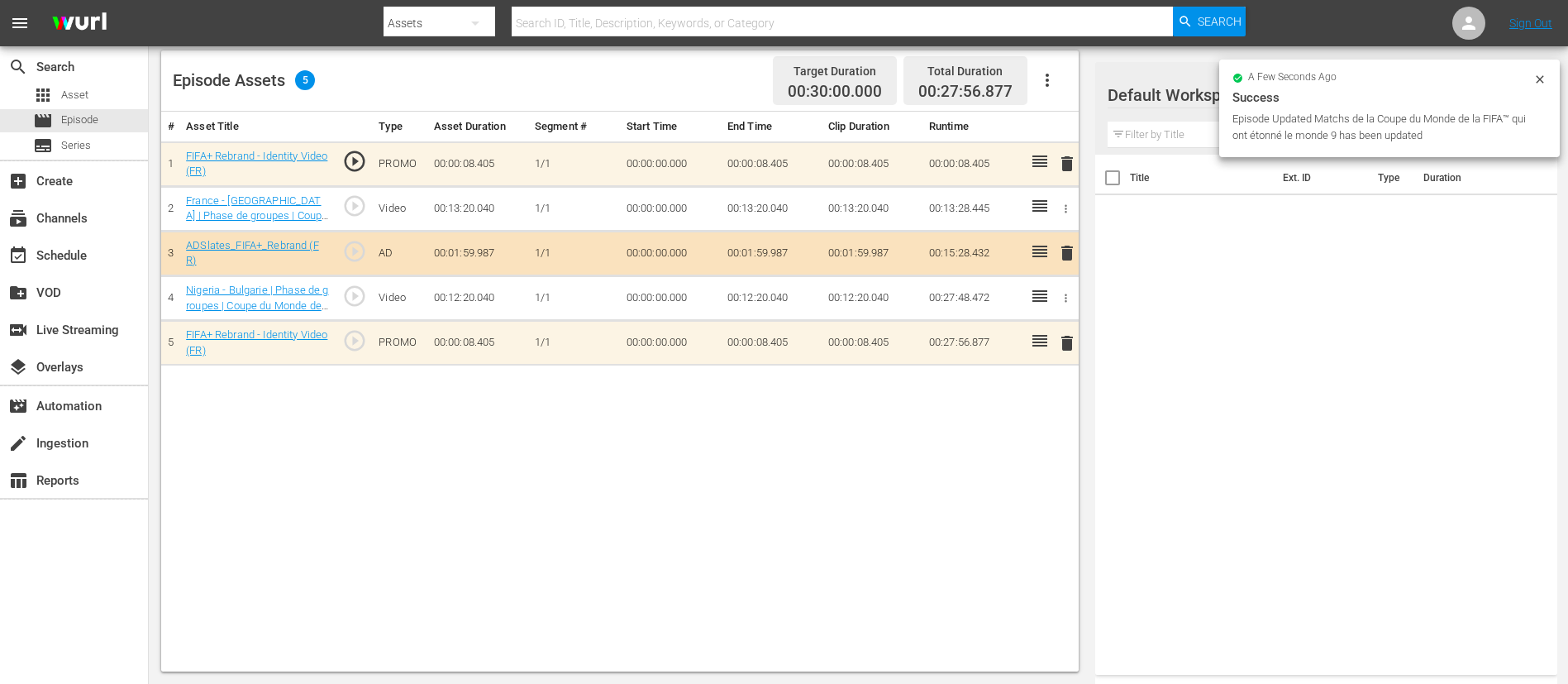
click at [1059, 172] on span "delete" at bounding box center [1067, 164] width 20 height 20
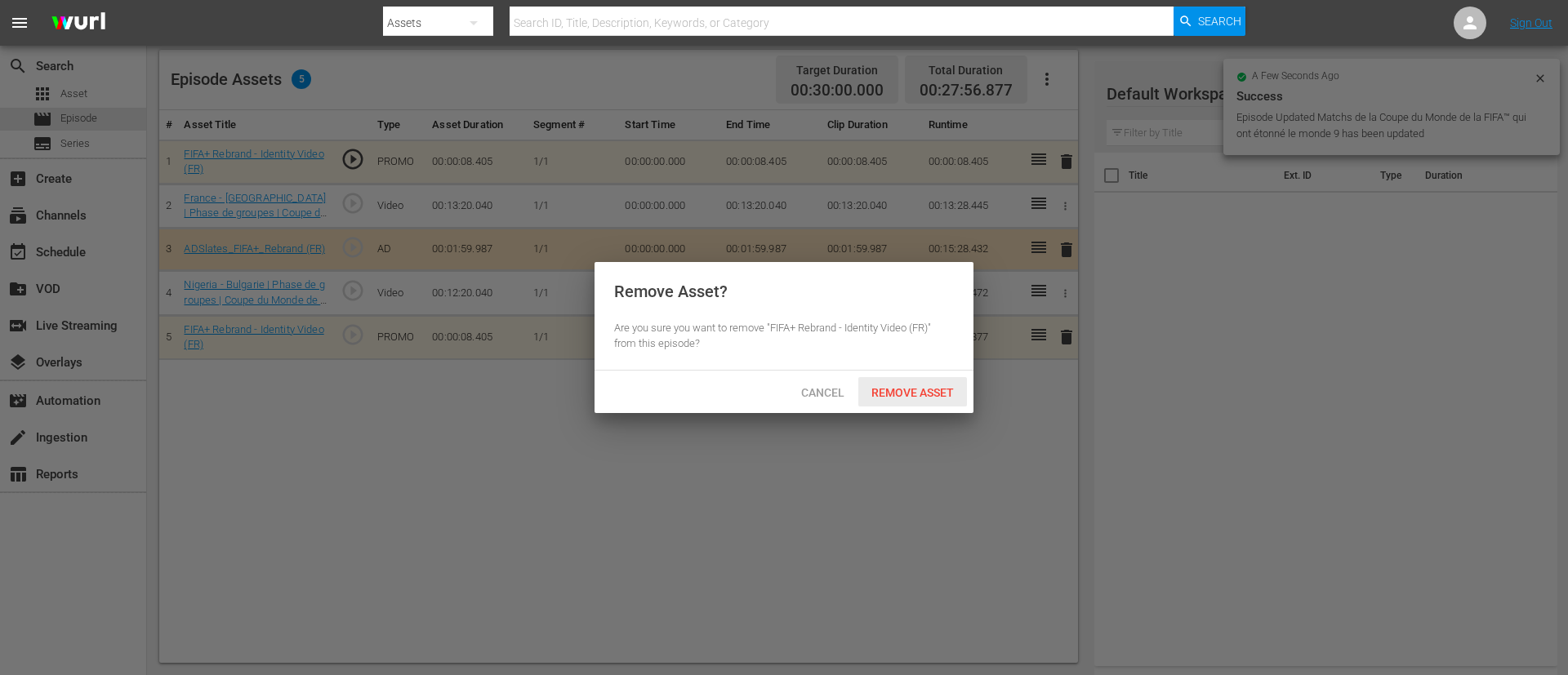
click at [898, 390] on span "Remove Asset" at bounding box center [912, 393] width 109 height 13
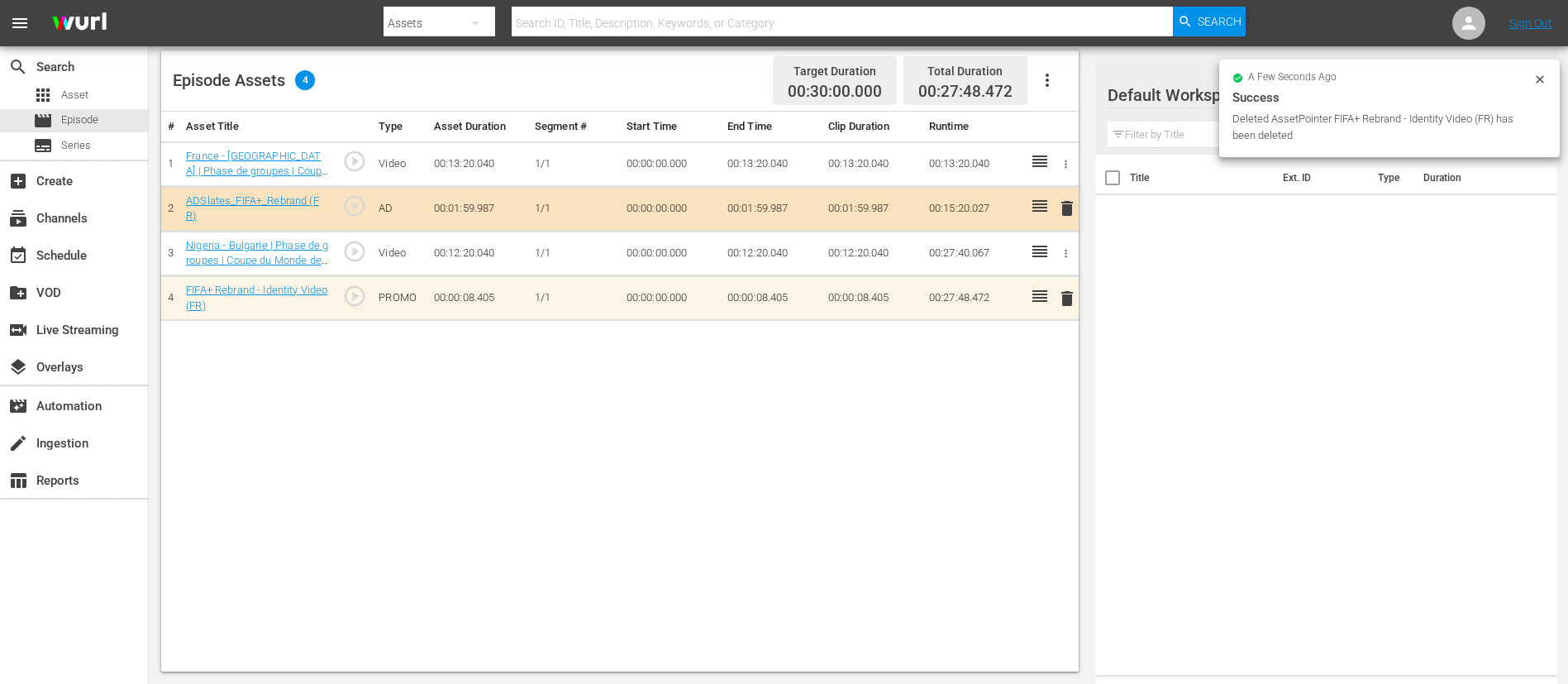
click at [1059, 298] on span "delete" at bounding box center [1067, 298] width 20 height 20
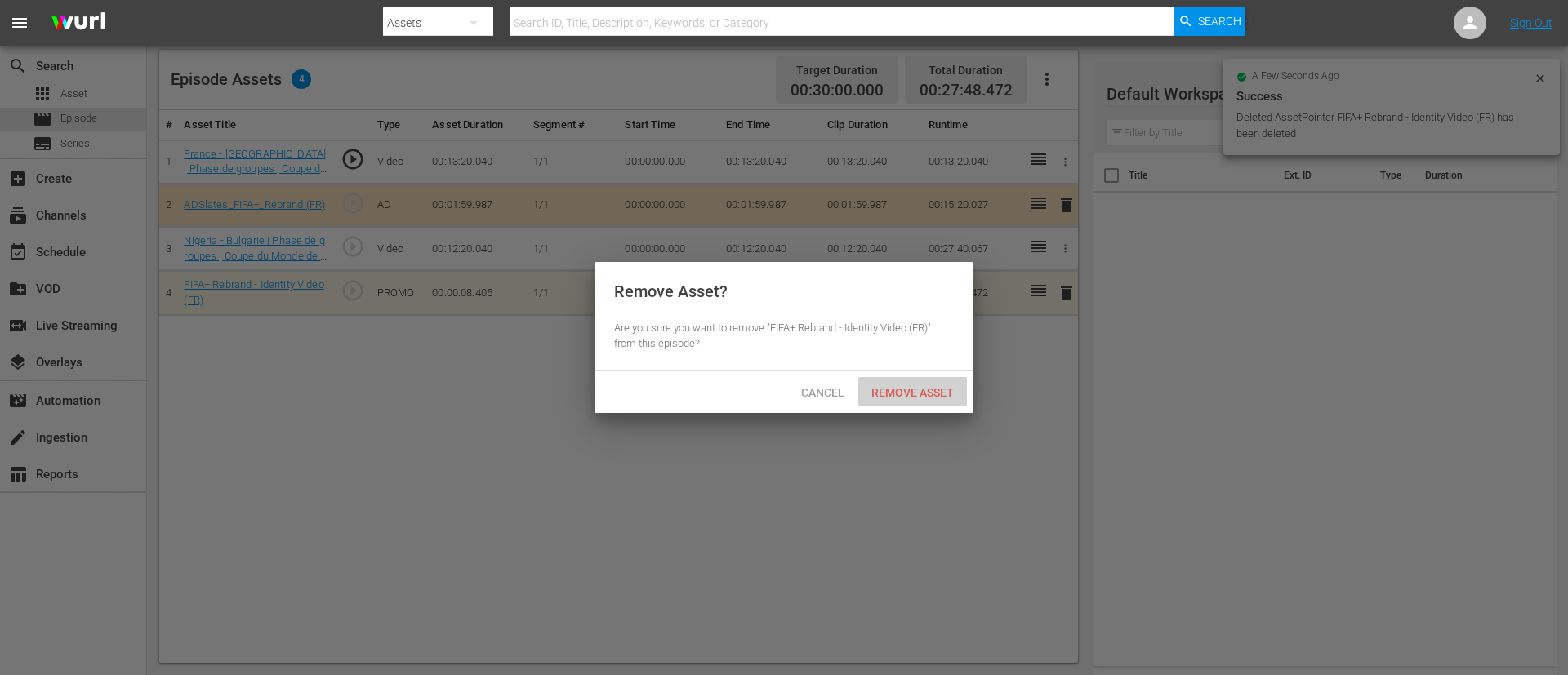
click at [916, 393] on span "Remove Asset" at bounding box center [912, 393] width 109 height 13
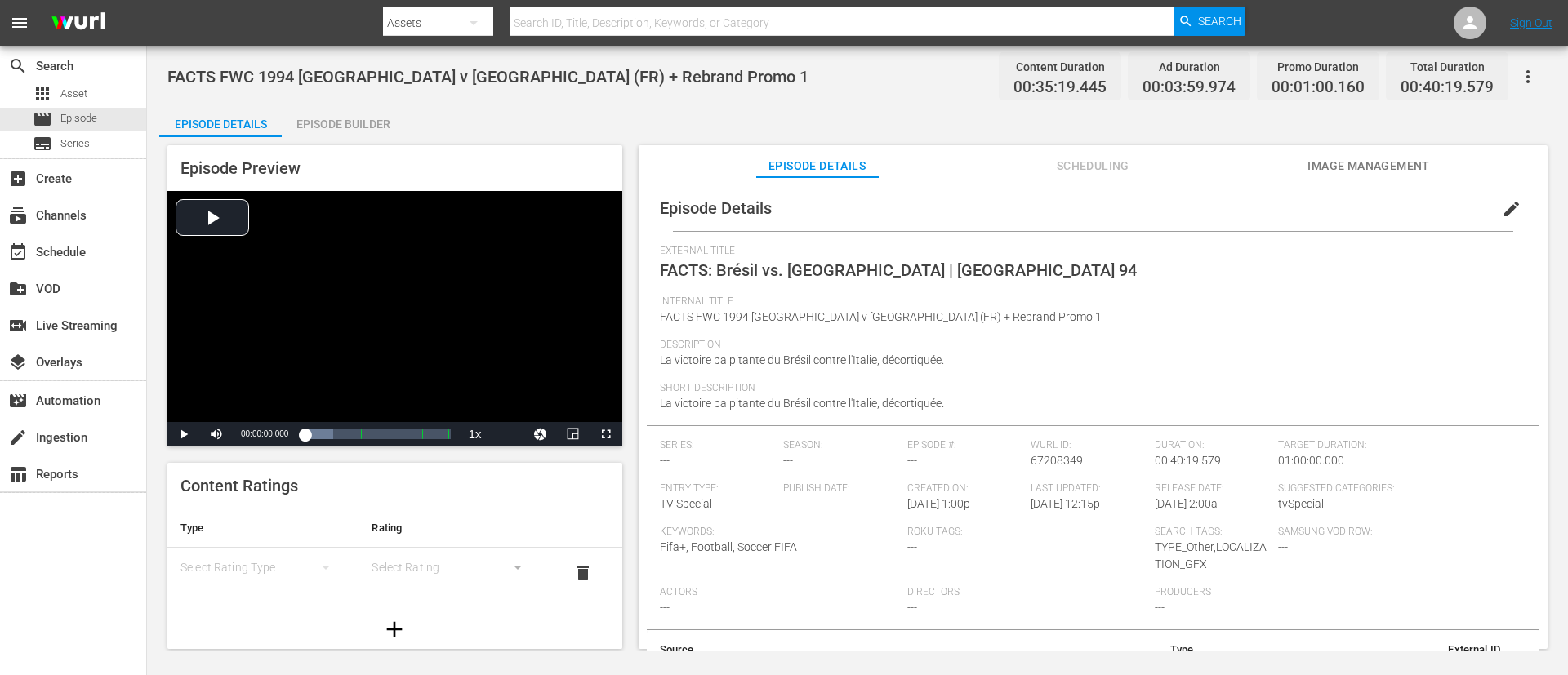
click at [1502, 210] on span "edit" at bounding box center [1512, 209] width 20 height 20
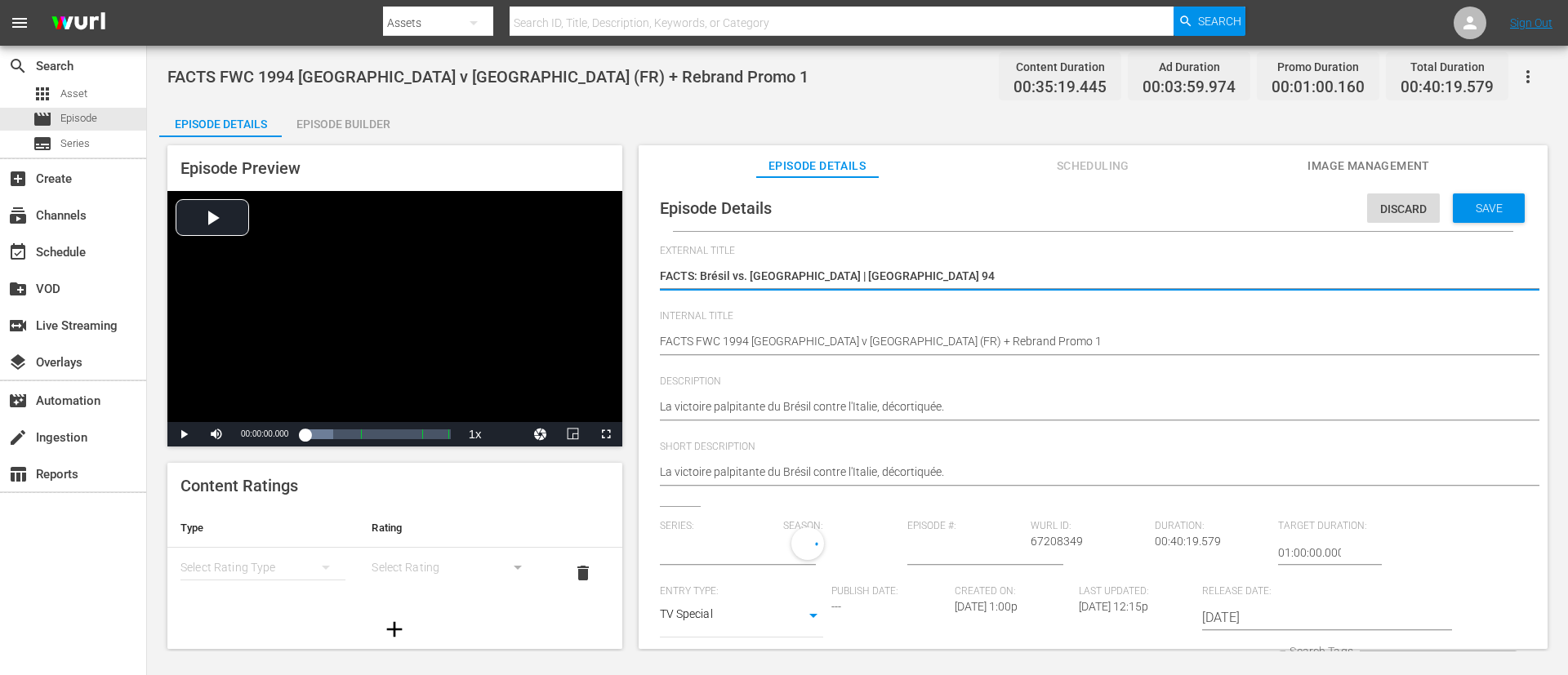
type input "No Series"
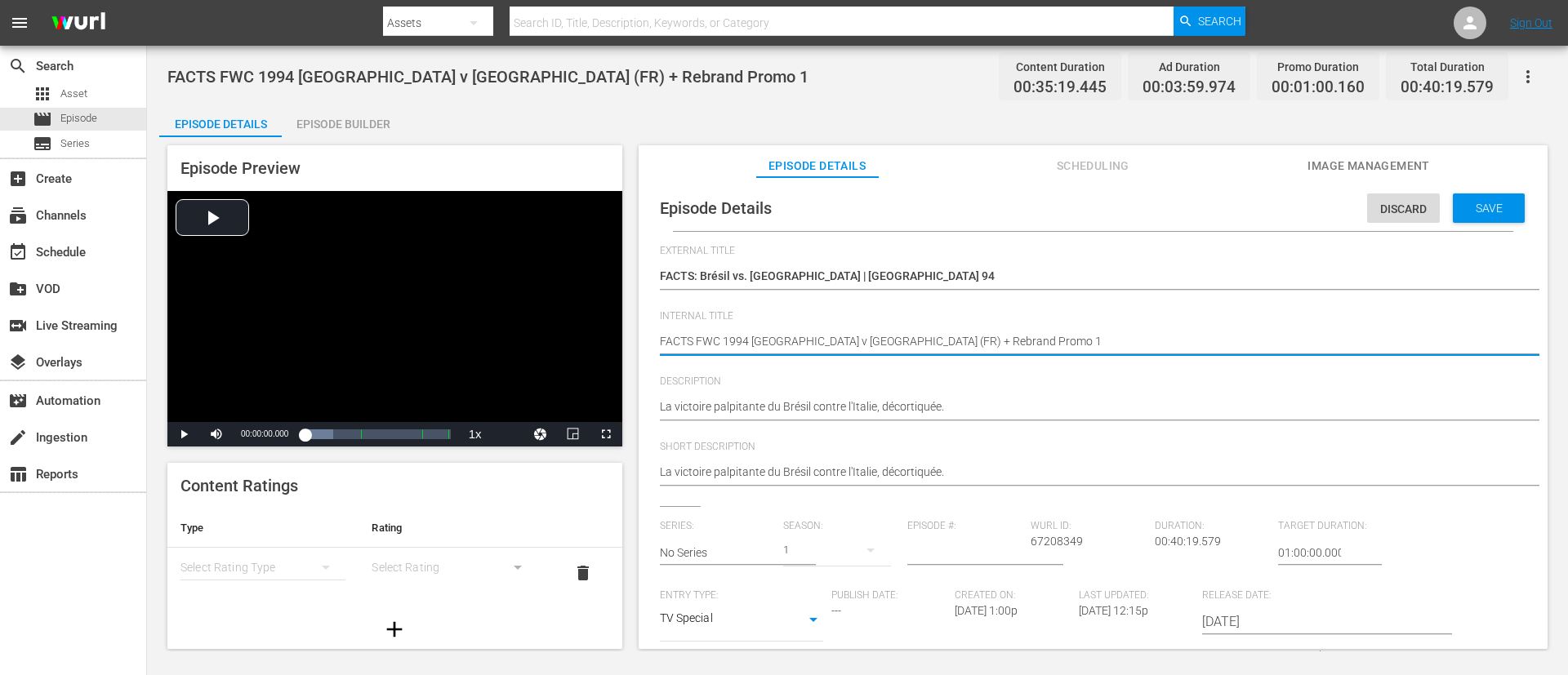
type textarea "FACTS FWC 1994 [GEOGRAPHIC_DATA] v [GEOGRAPHIC_DATA] (FR)"
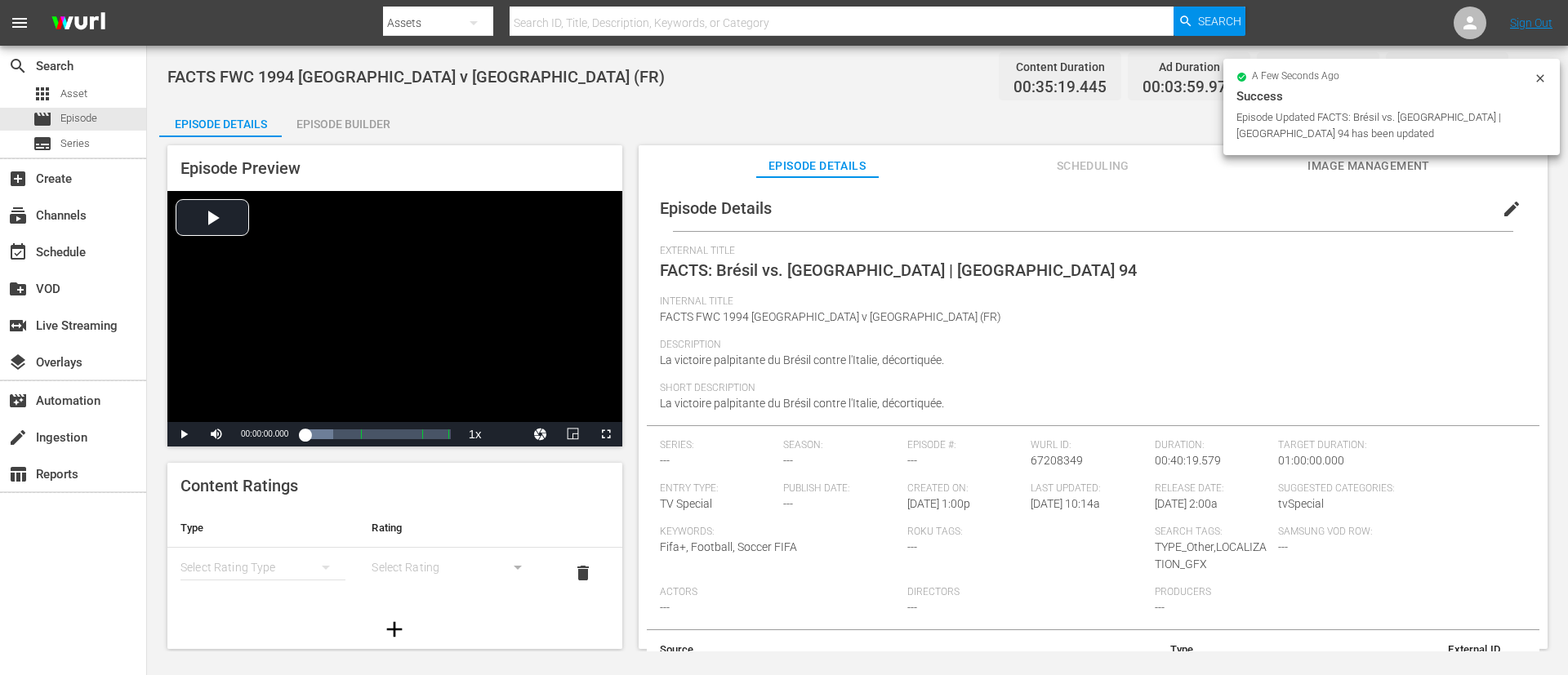
click at [335, 133] on div "Episode Builder" at bounding box center [343, 124] width 123 height 39
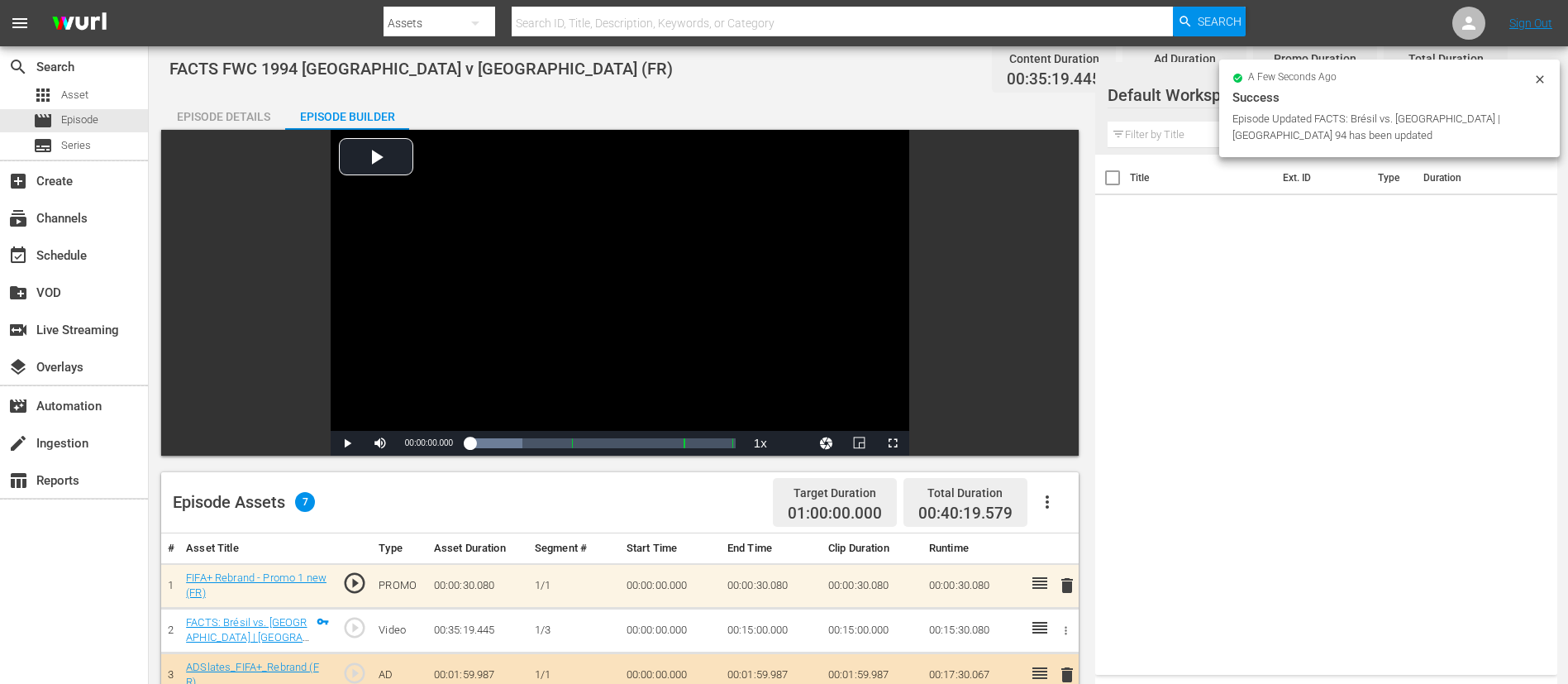
scroll to position [431, 0]
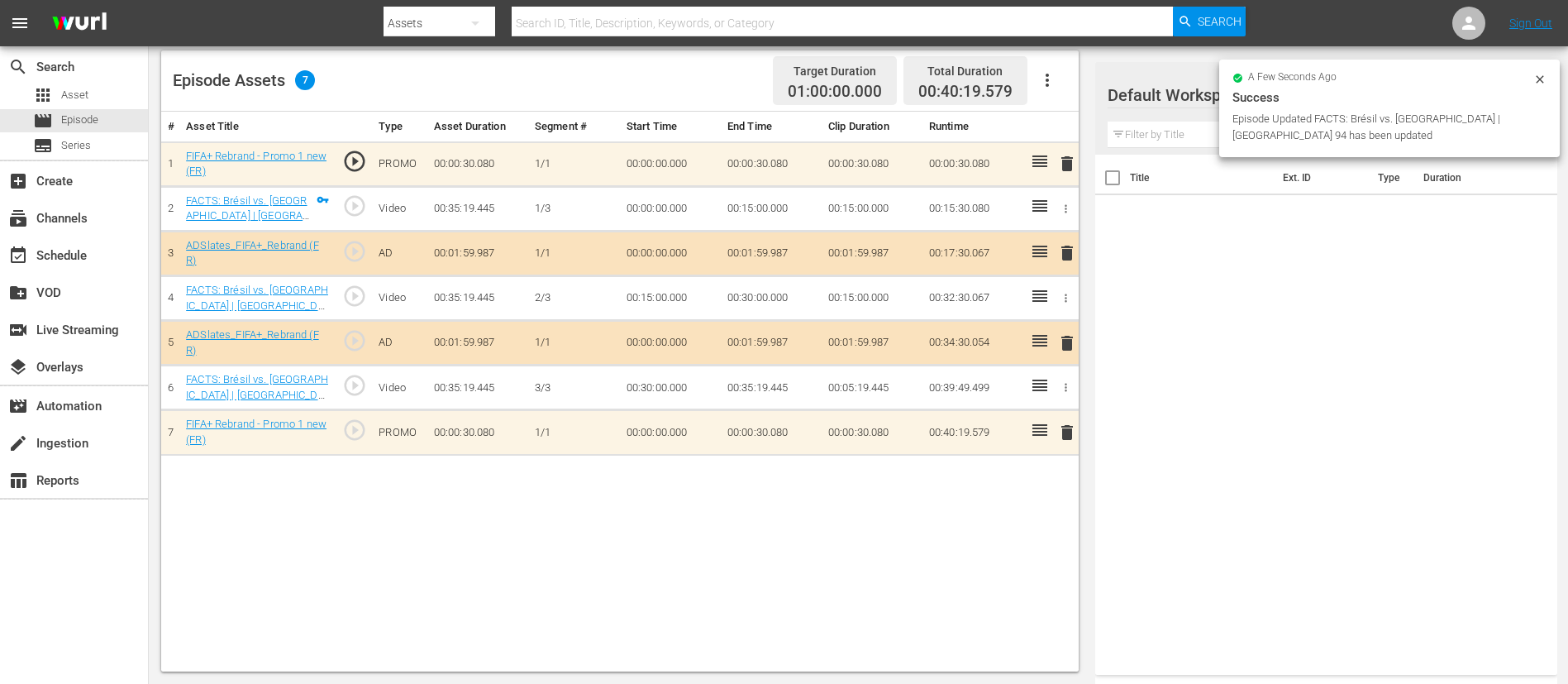
click at [1069, 156] on span "delete" at bounding box center [1067, 164] width 20 height 20
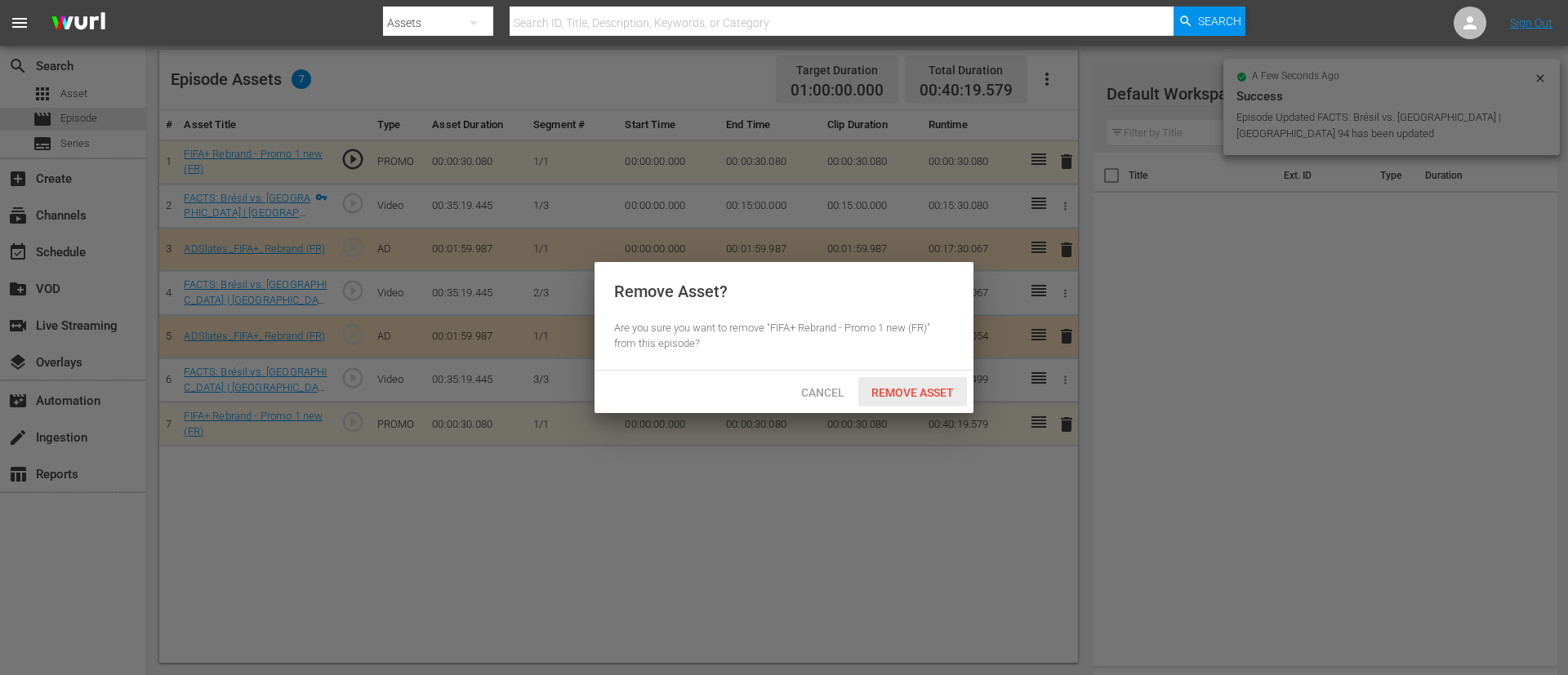
click at [955, 392] on span "Remove Asset" at bounding box center [912, 393] width 109 height 13
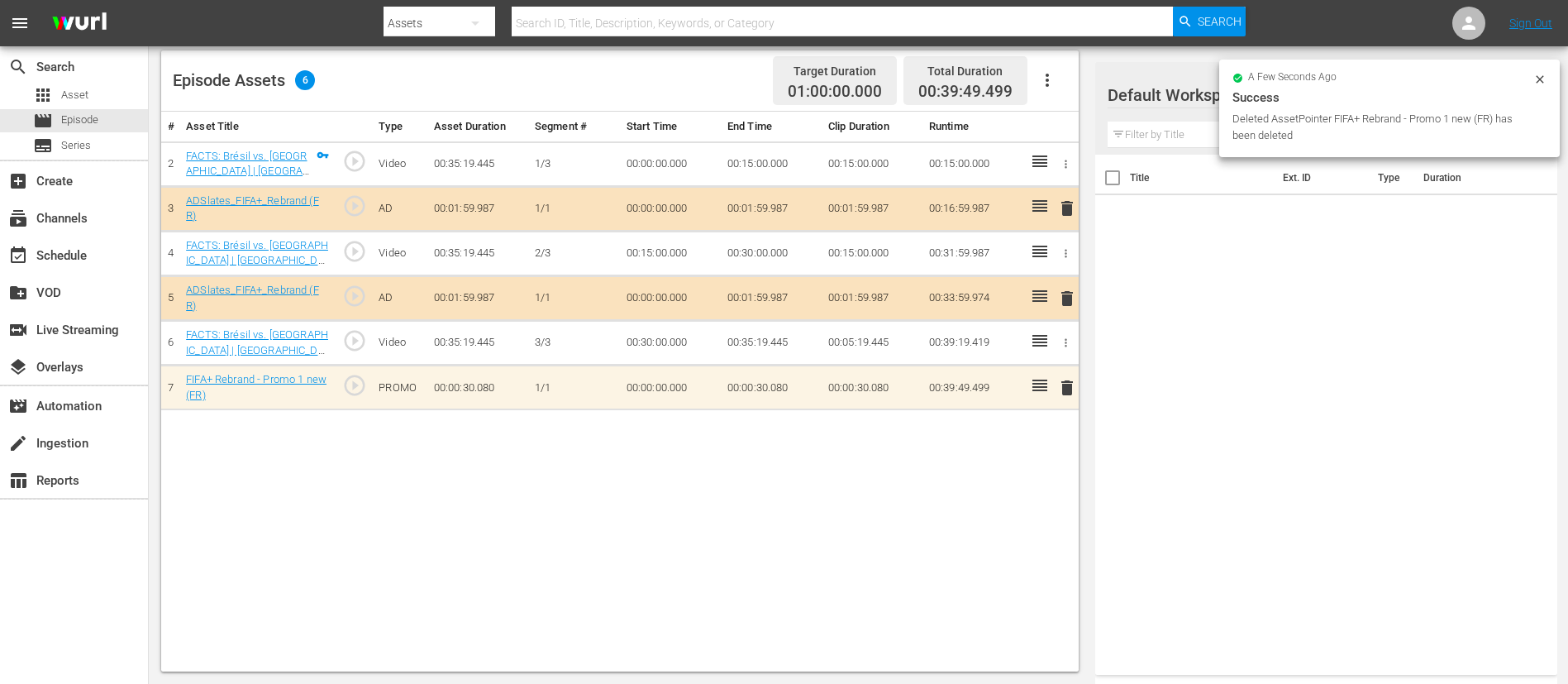
click at [1064, 381] on span "delete" at bounding box center [1067, 388] width 20 height 20
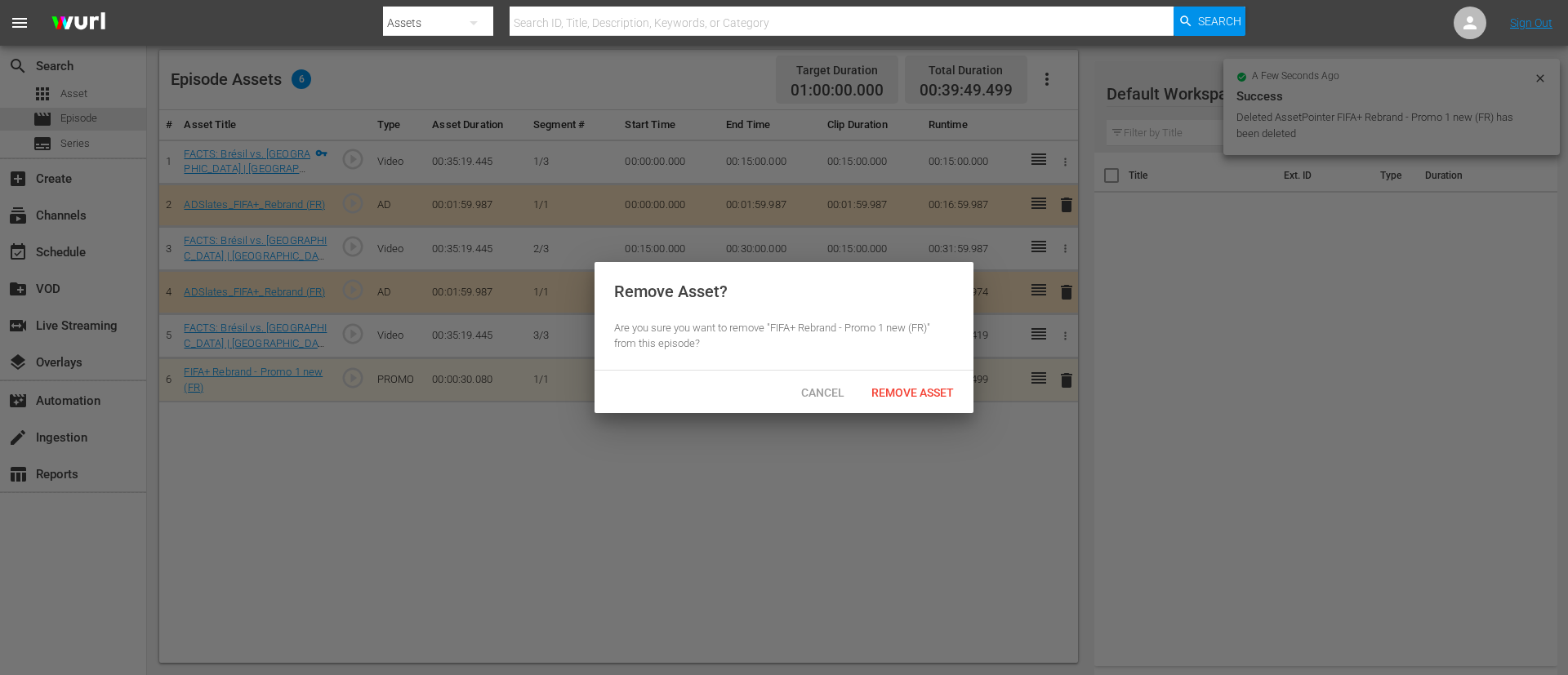
click at [934, 380] on div "Remove Asset" at bounding box center [912, 392] width 109 height 30
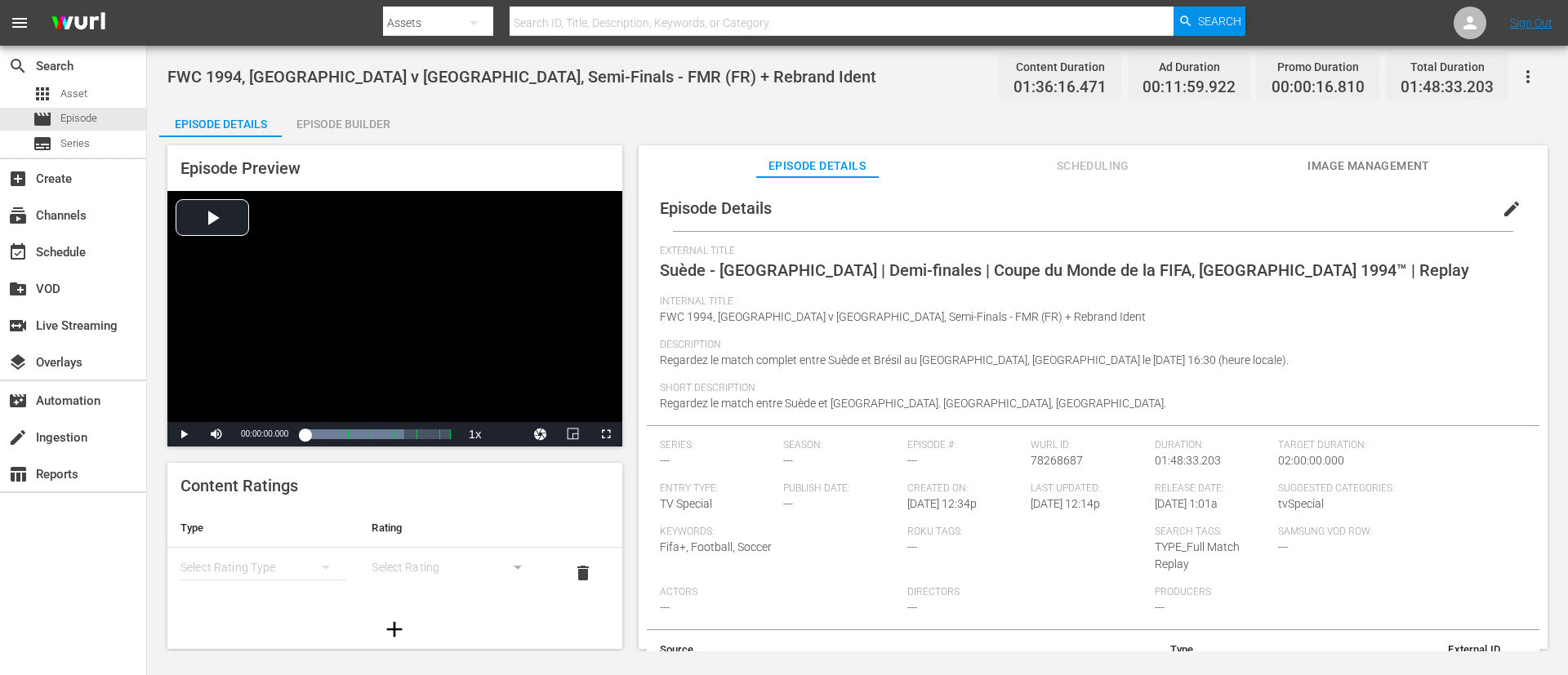
click at [1506, 210] on span "edit" at bounding box center [1512, 209] width 20 height 20
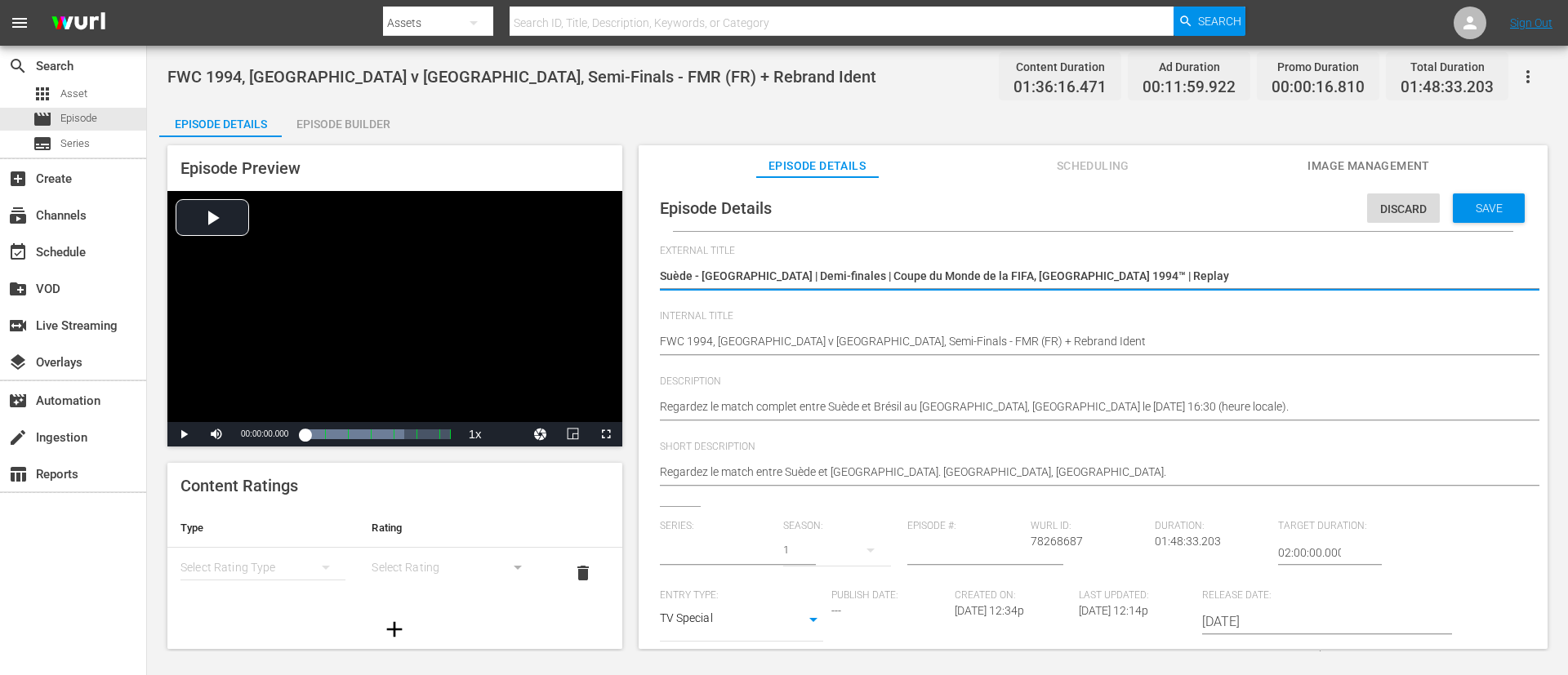
type input "No Series"
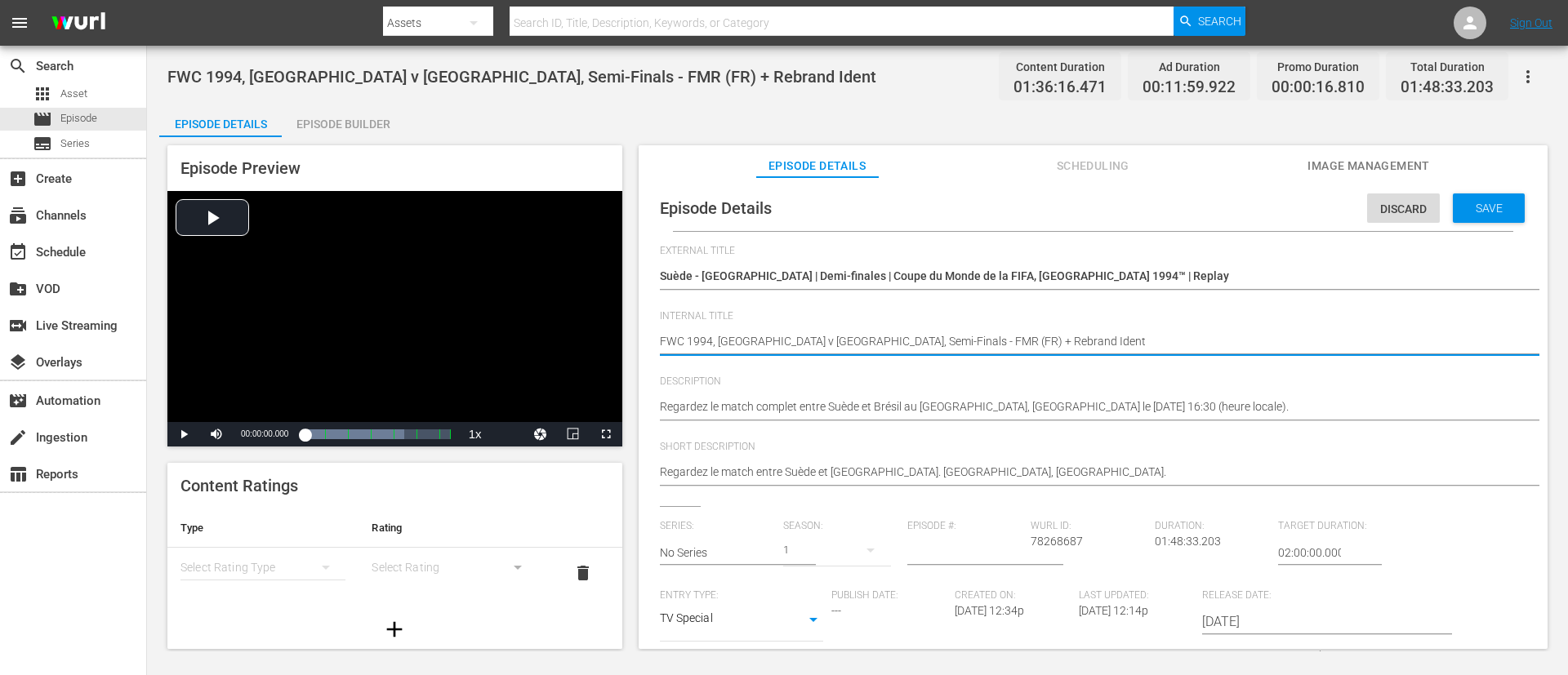
type textarea "FWC 1994, Sweden v Brazil, Semi-Finals - FMR (FR)"
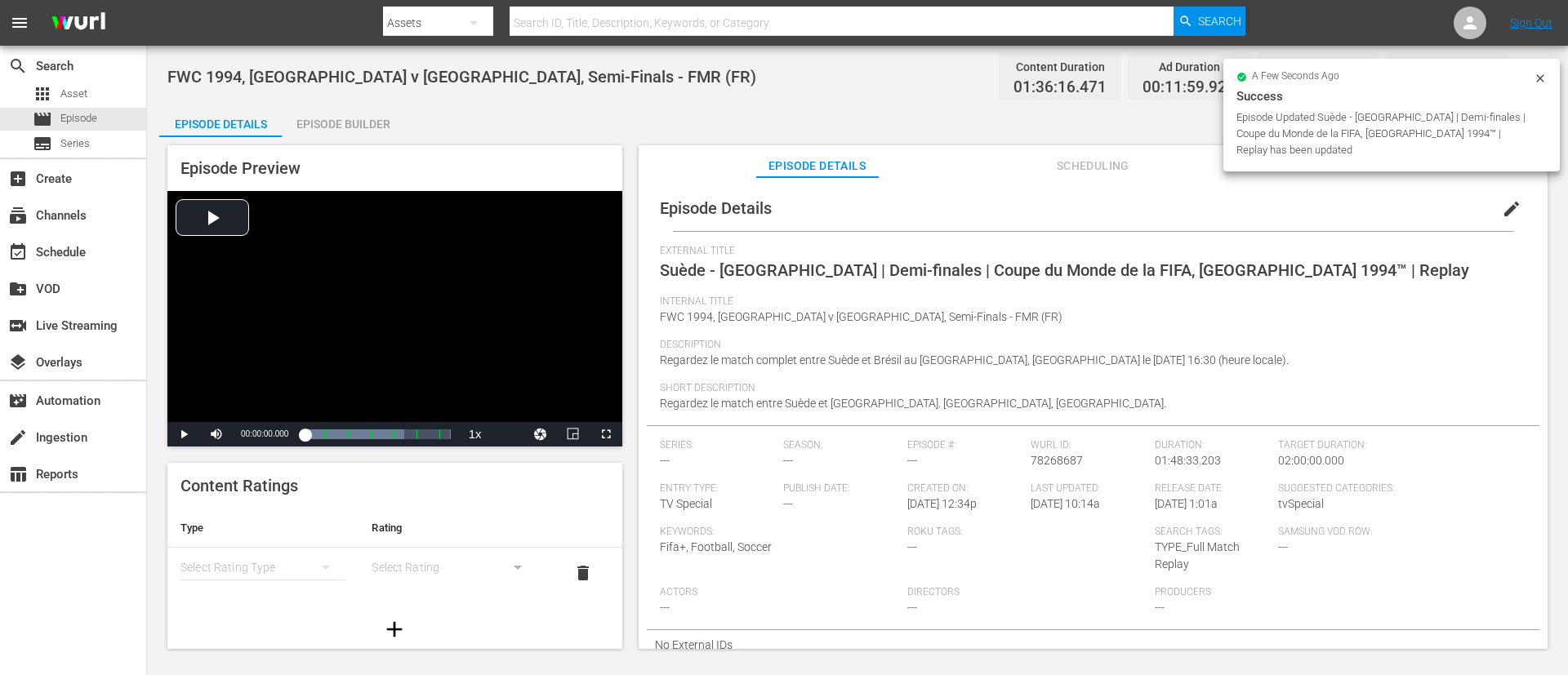
click at [326, 129] on div "Episode Builder" at bounding box center [343, 124] width 123 height 39
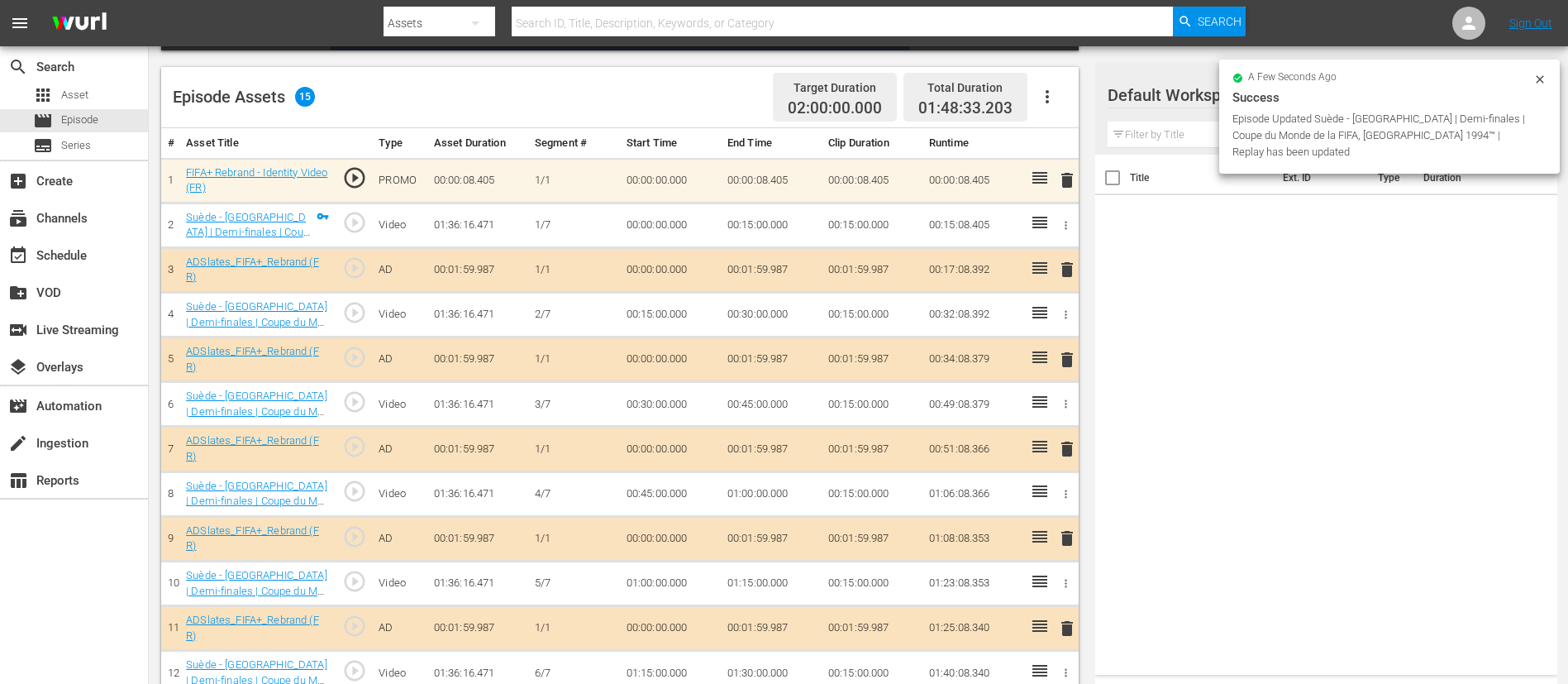
scroll to position [325, 0]
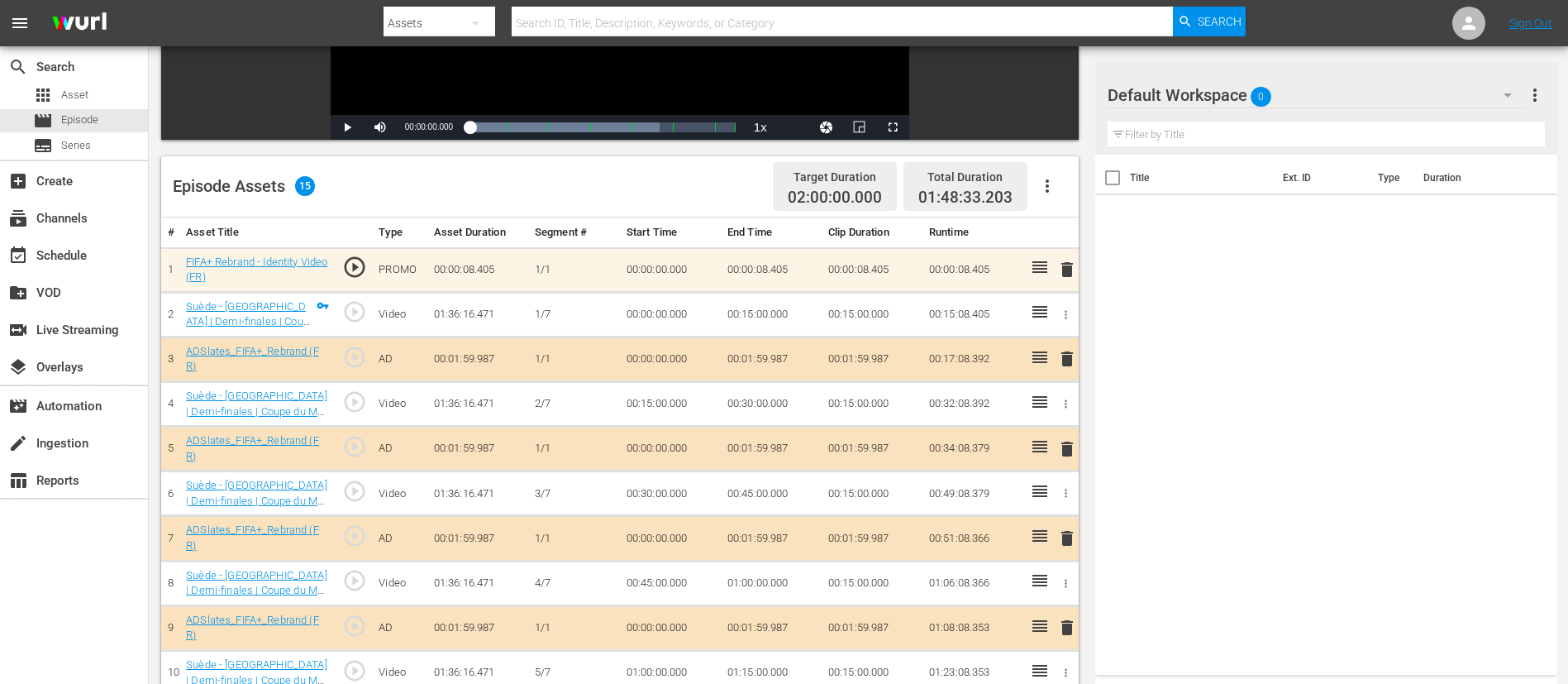
click at [1069, 280] on button "delete" at bounding box center [1067, 270] width 20 height 24
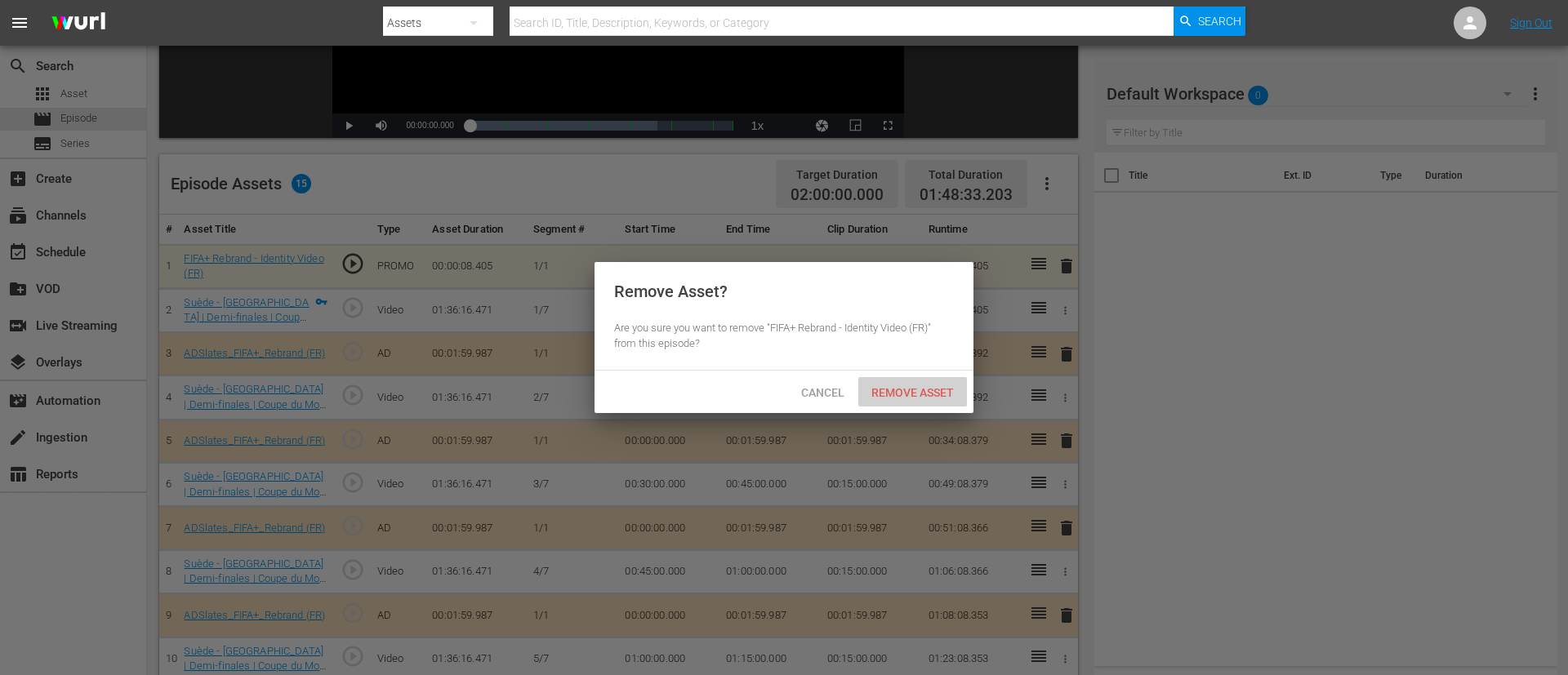
click at [901, 400] on div "Remove Asset" at bounding box center [912, 392] width 109 height 30
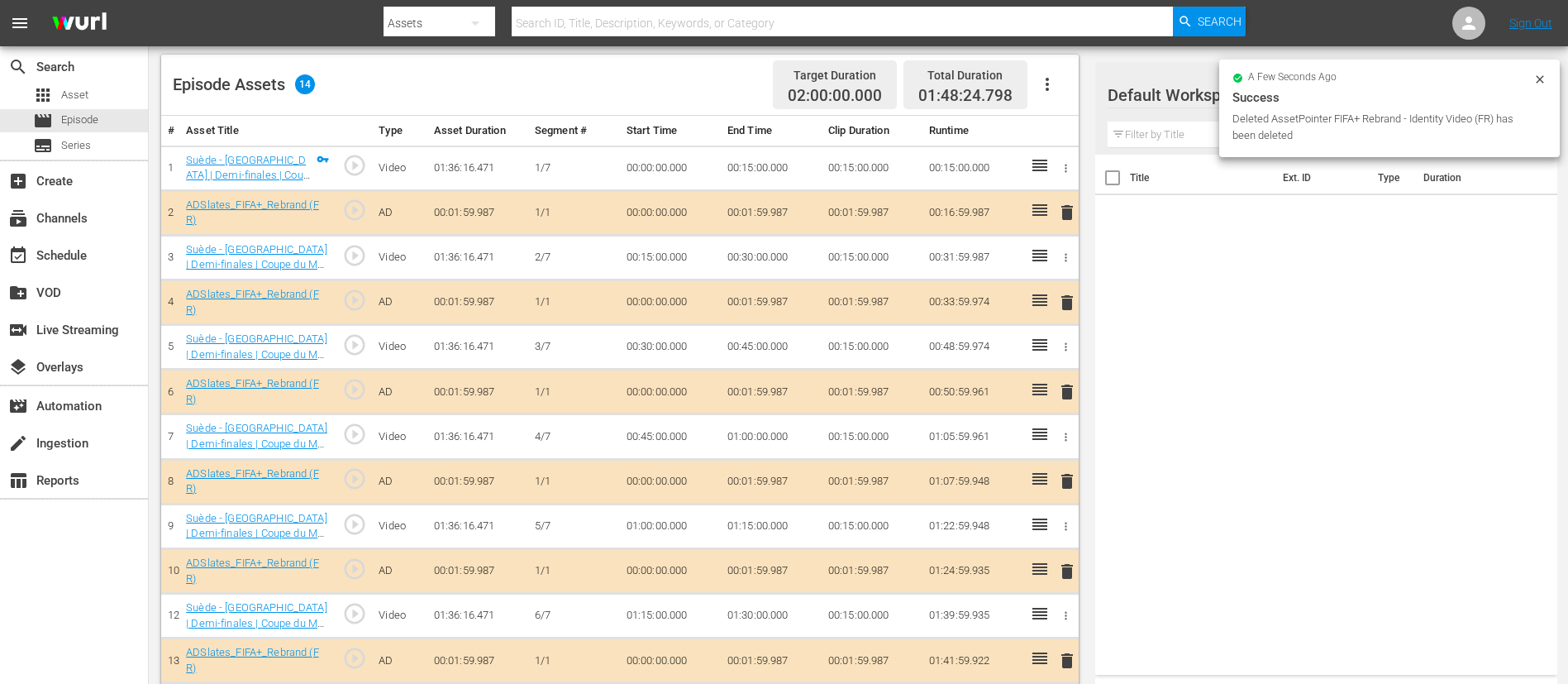
scroll to position [529, 0]
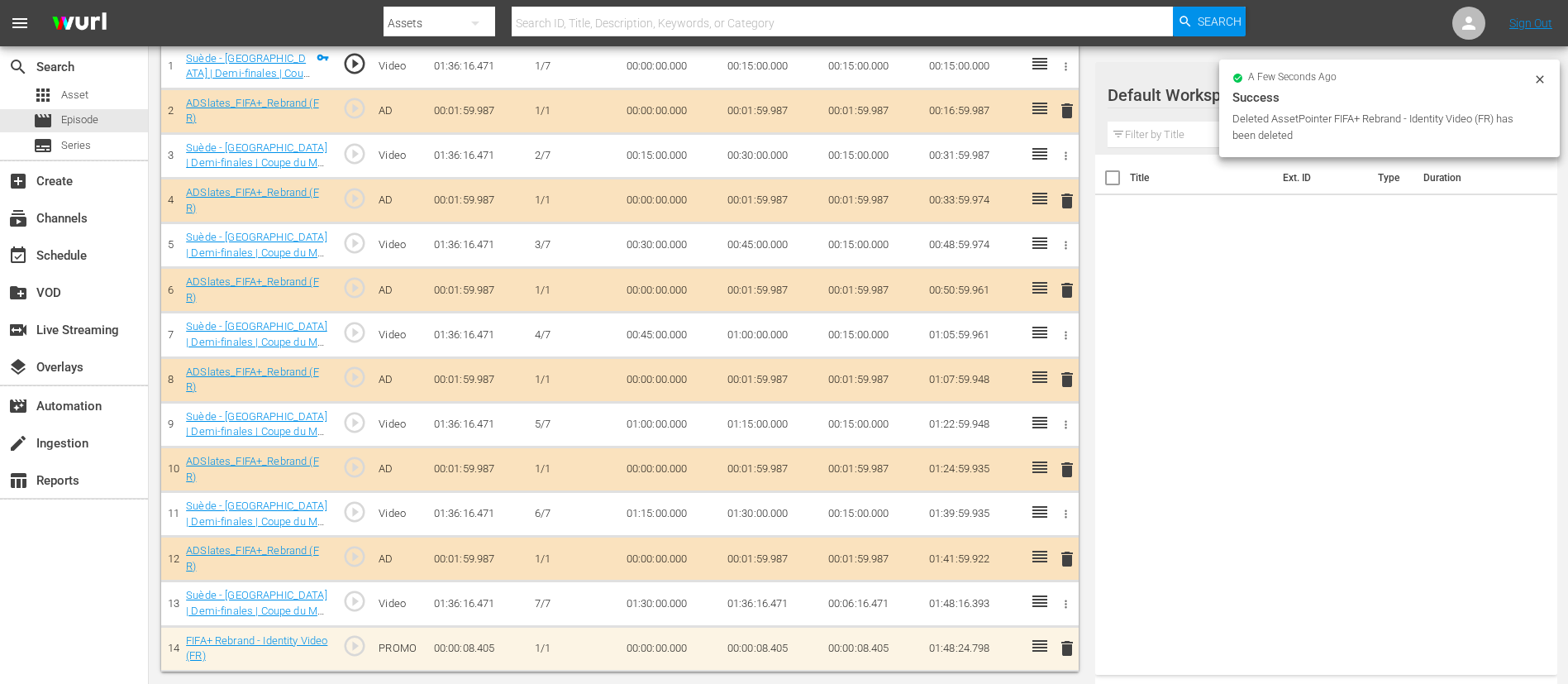
click at [1071, 650] on span "delete" at bounding box center [1067, 649] width 20 height 20
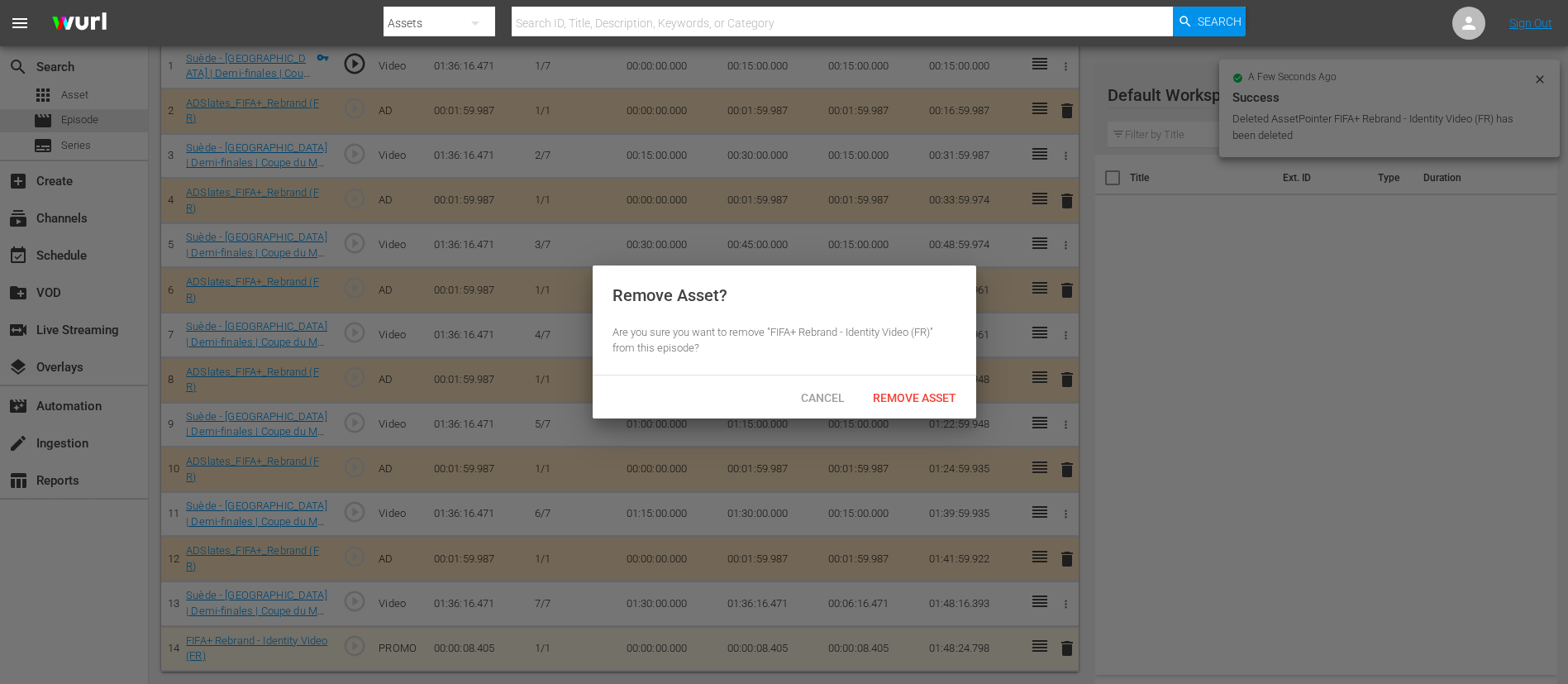
scroll to position [520, 0]
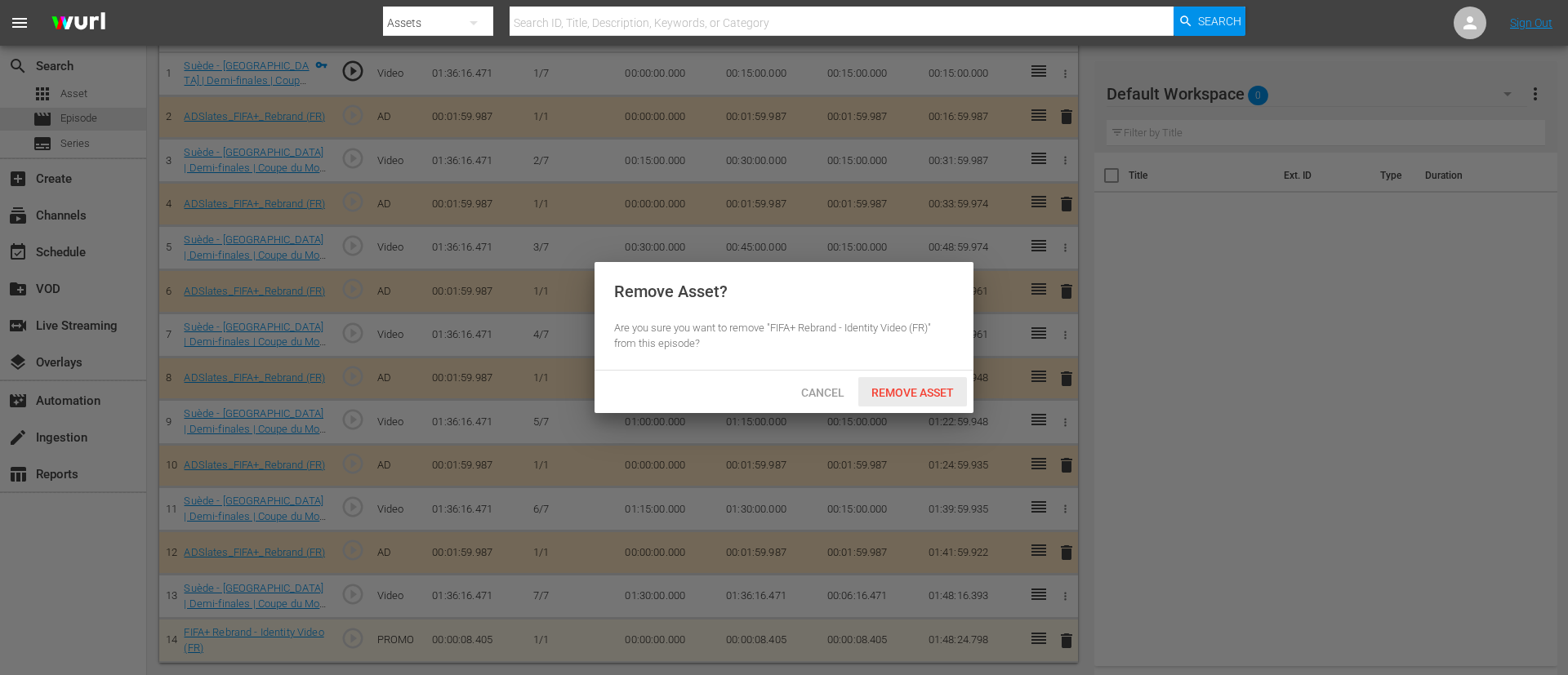
click at [928, 386] on span "Remove Asset" at bounding box center [912, 393] width 109 height 13
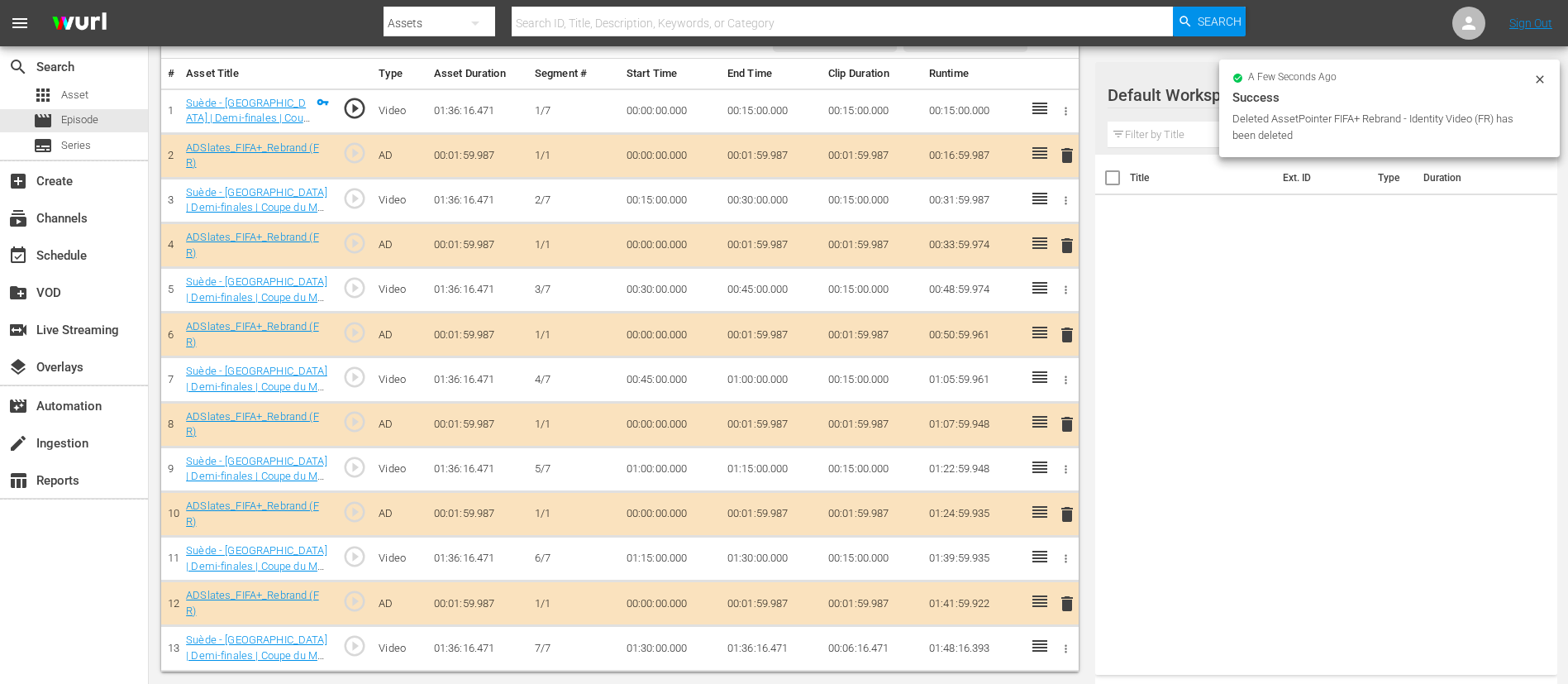
scroll to position [0, 0]
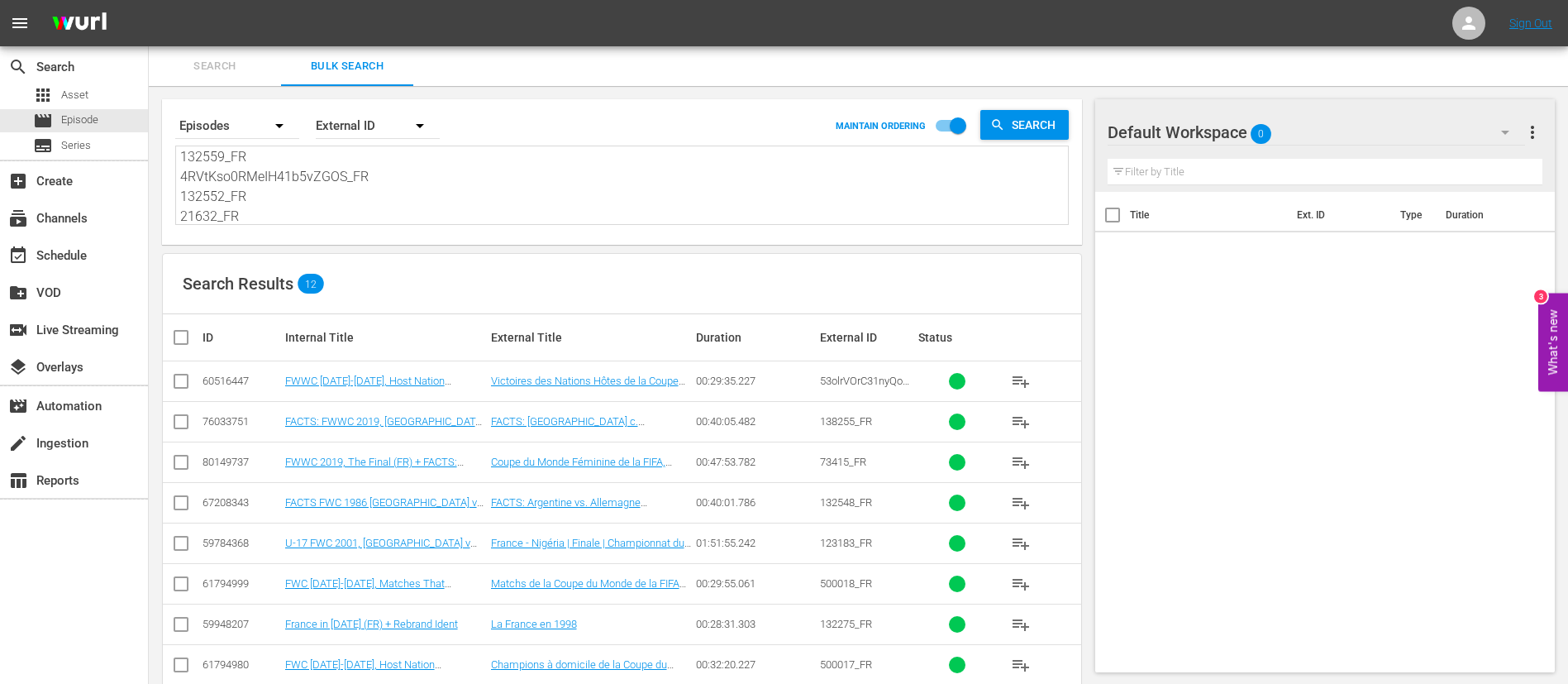
click at [458, 202] on textarea "53olrVOrC31nyQodutOoxK?previousEntries=5ObTaw9yjLsdiMETgV4NzJ_FR 138255_FR 1325…" at bounding box center [624, 187] width 888 height 76
paste textarea "63nAT6JH0eM1e8sTcBeDlA_FR 132548_FR 138259_FR 7Jpy3atpY0sSuH28AOoTmf_FR 134590_…"
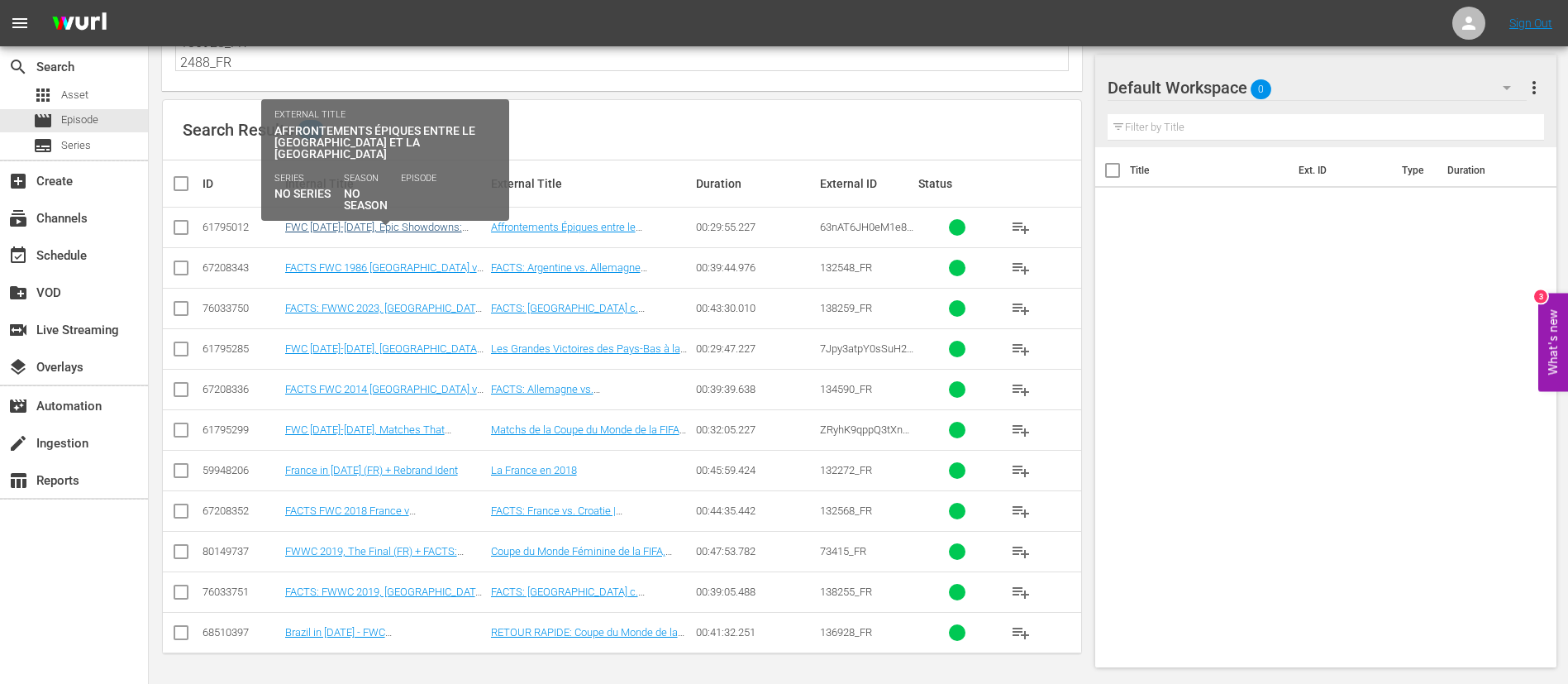
type textarea "63nAT6JH0eM1e8sTcBeDlA_FR 132548_FR 138259_FR 7Jpy3atpY0sSuH28AOoTmf_FR 134590_…"
click at [353, 229] on link "FWC [DATE]-[DATE], Epic Showdowns: [GEOGRAPHIC_DATA] v [GEOGRAPHIC_DATA] (FR) +…" at bounding box center [374, 245] width 177 height 50
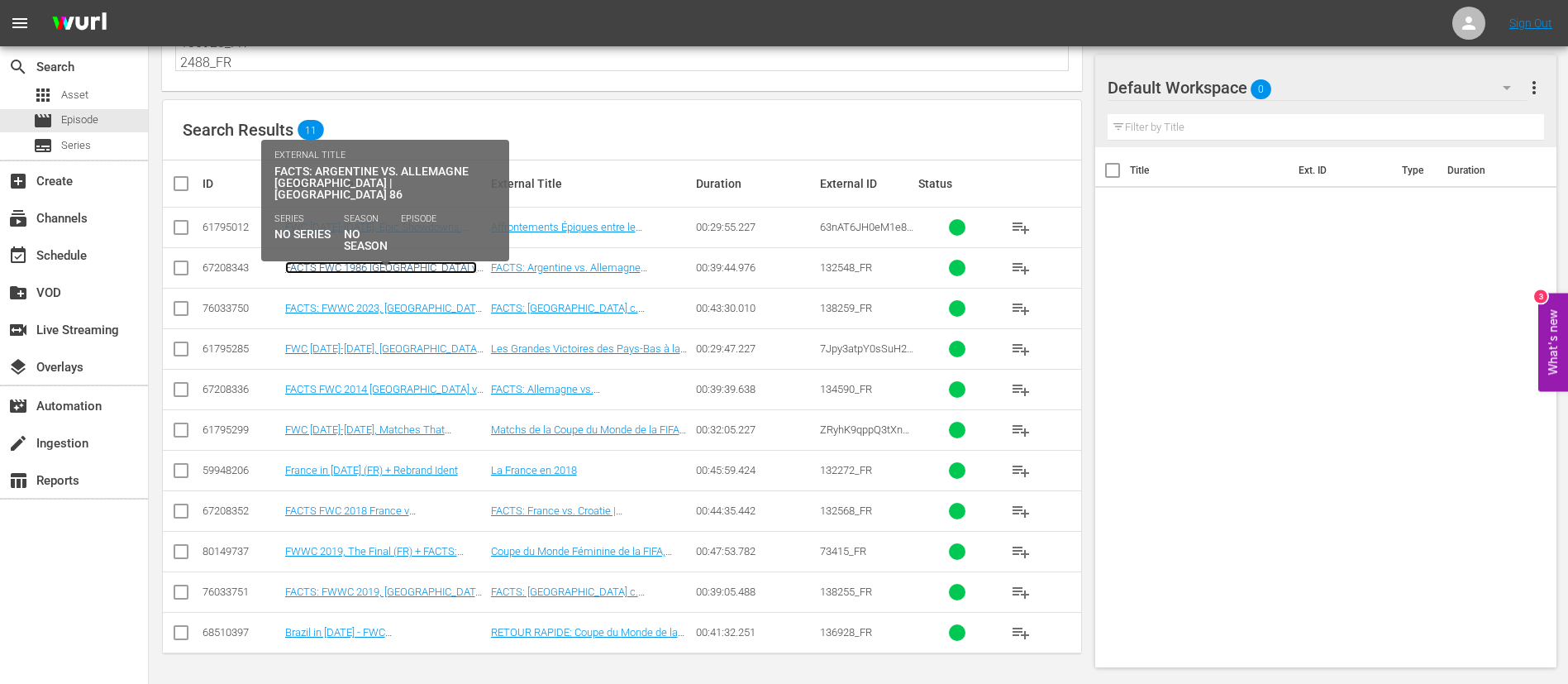
click at [365, 262] on link "FACTS FWC 1986 [GEOGRAPHIC_DATA] v [GEOGRAPHIC_DATA] FR (FR)" at bounding box center [381, 274] width 191 height 25
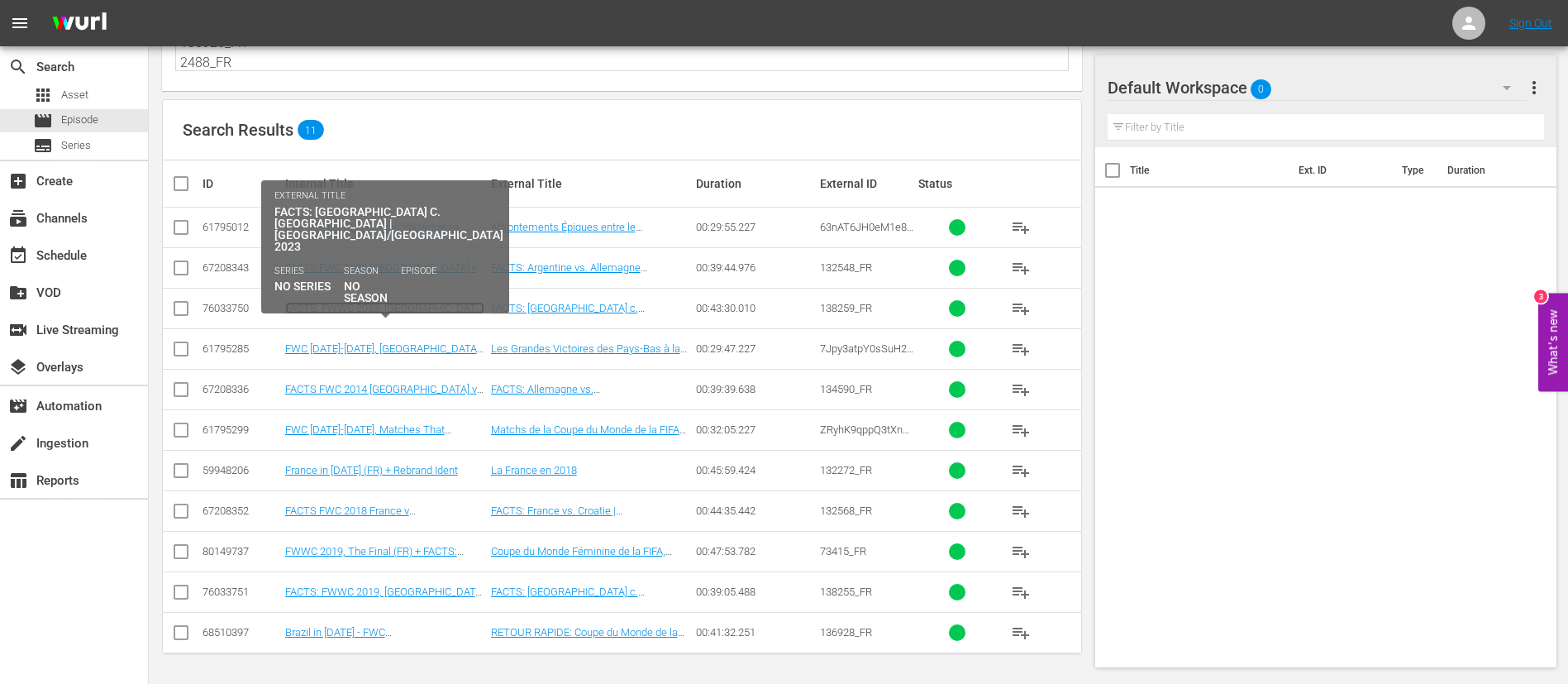
click at [367, 308] on link "FACTS: FWWC 2023, [GEOGRAPHIC_DATA] v [GEOGRAPHIC_DATA] (FR) + Rebrand Promo 2" at bounding box center [385, 320] width 199 height 37
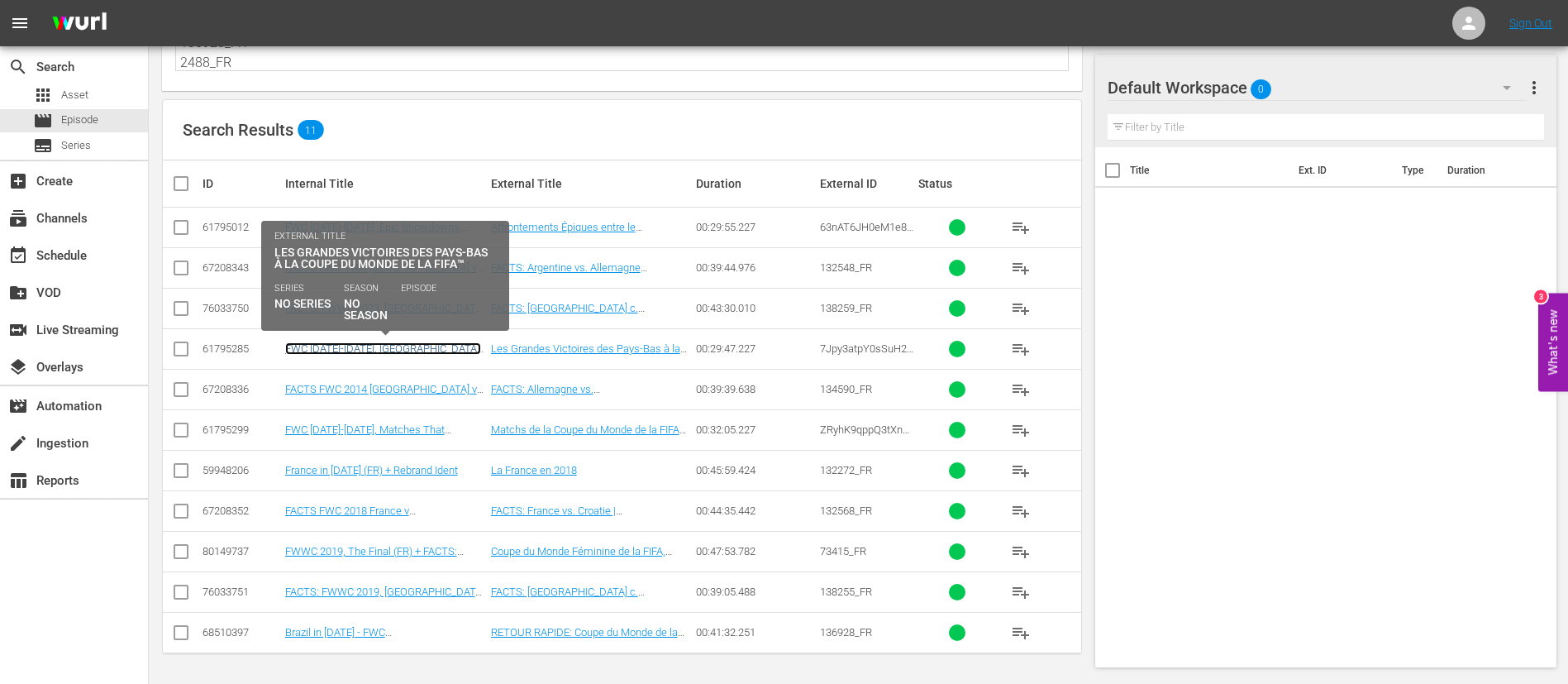
click at [373, 348] on link "FWC [DATE]-[DATE], [GEOGRAPHIC_DATA]' Great Victories in the FWC (FR) + Rebrand…" at bounding box center [383, 360] width 196 height 37
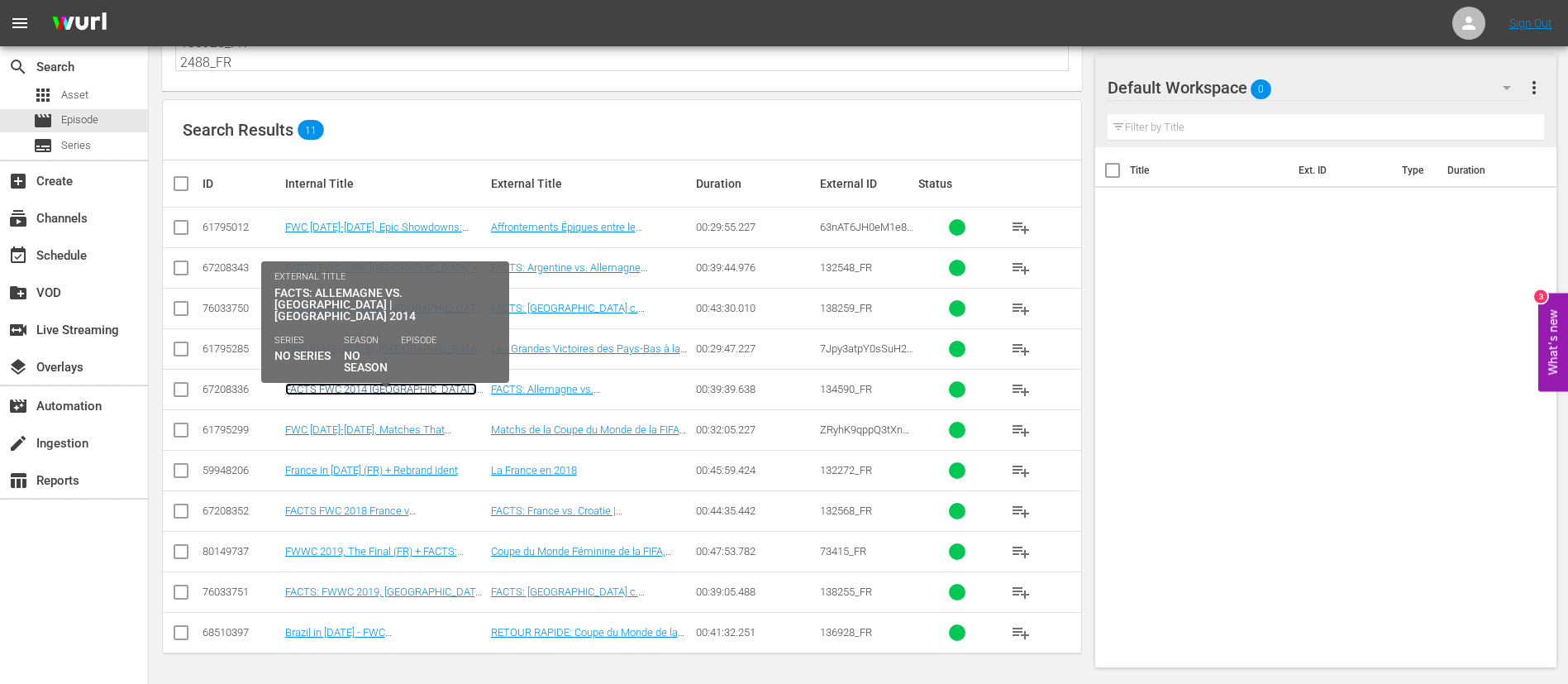
click at [381, 392] on link "FACTS FWC 2014 Germany v Argentina (FR) + Rebrand Ident" at bounding box center [384, 396] width 197 height 25
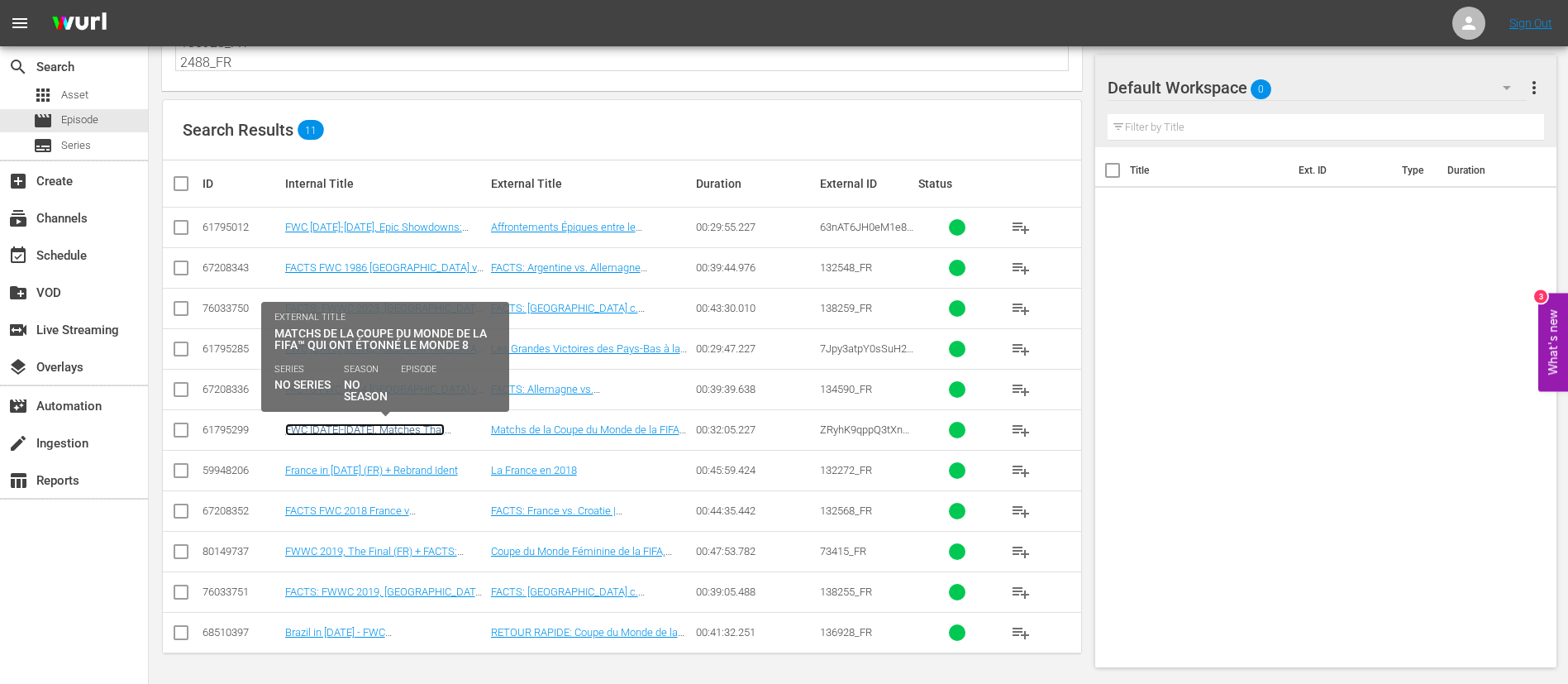
click at [382, 427] on link "FWC 1978-2014, Matches That Astonished the World 8 (FR) + Rebrand Promo 1" at bounding box center [375, 442] width 180 height 37
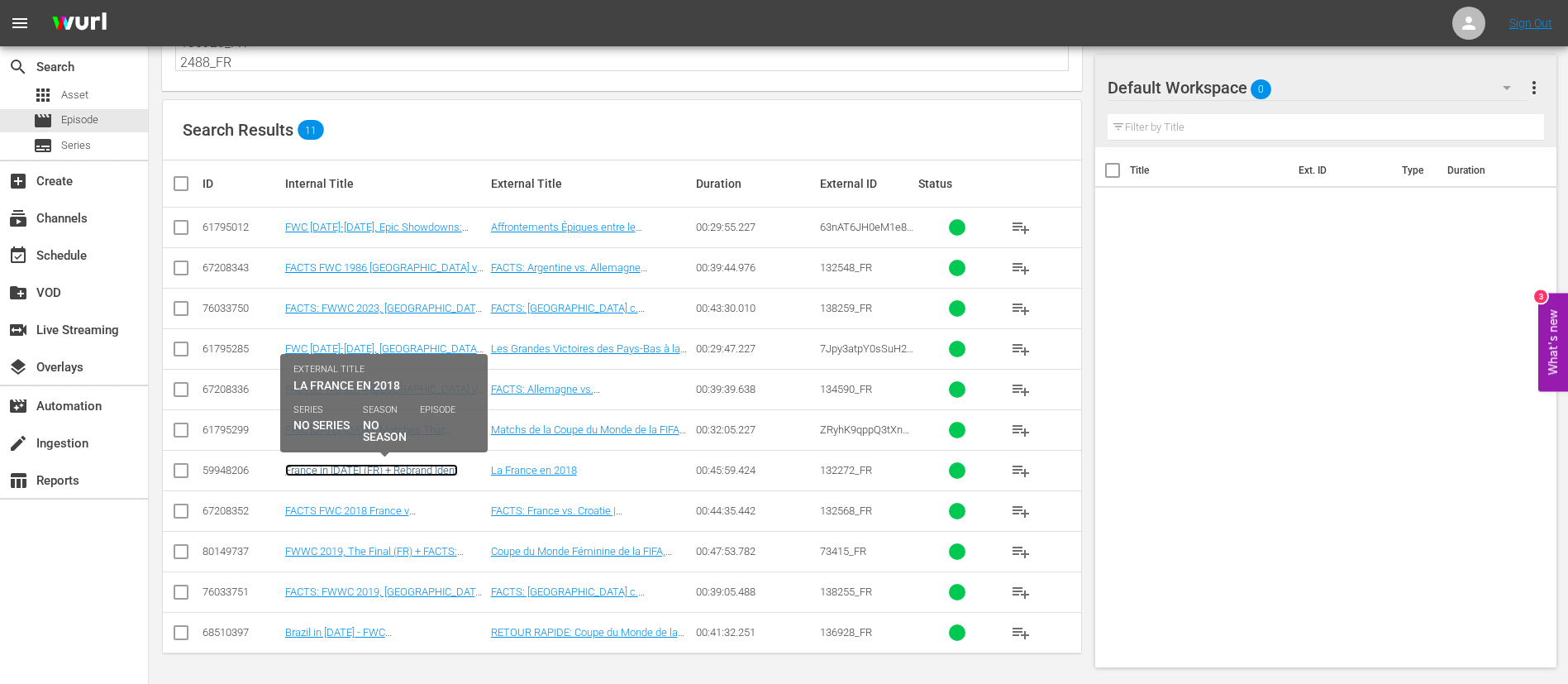
click at [382, 465] on link "France in 2018 (FR) + Rebrand Ident" at bounding box center [372, 470] width 173 height 13
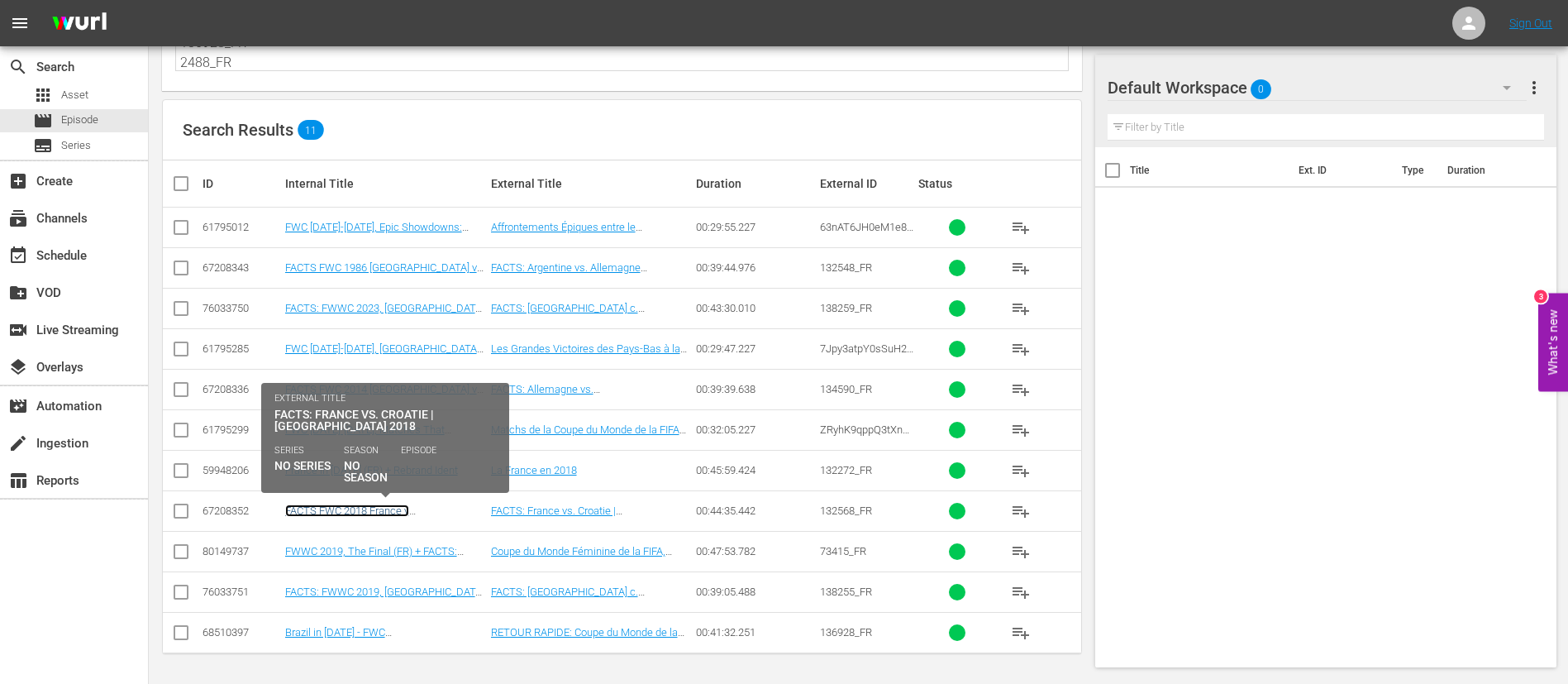
click at [384, 512] on link "FACTS FWC 2018 France v Croatia (FR) + Rebrand Promo 2" at bounding box center [371, 523] width 171 height 37
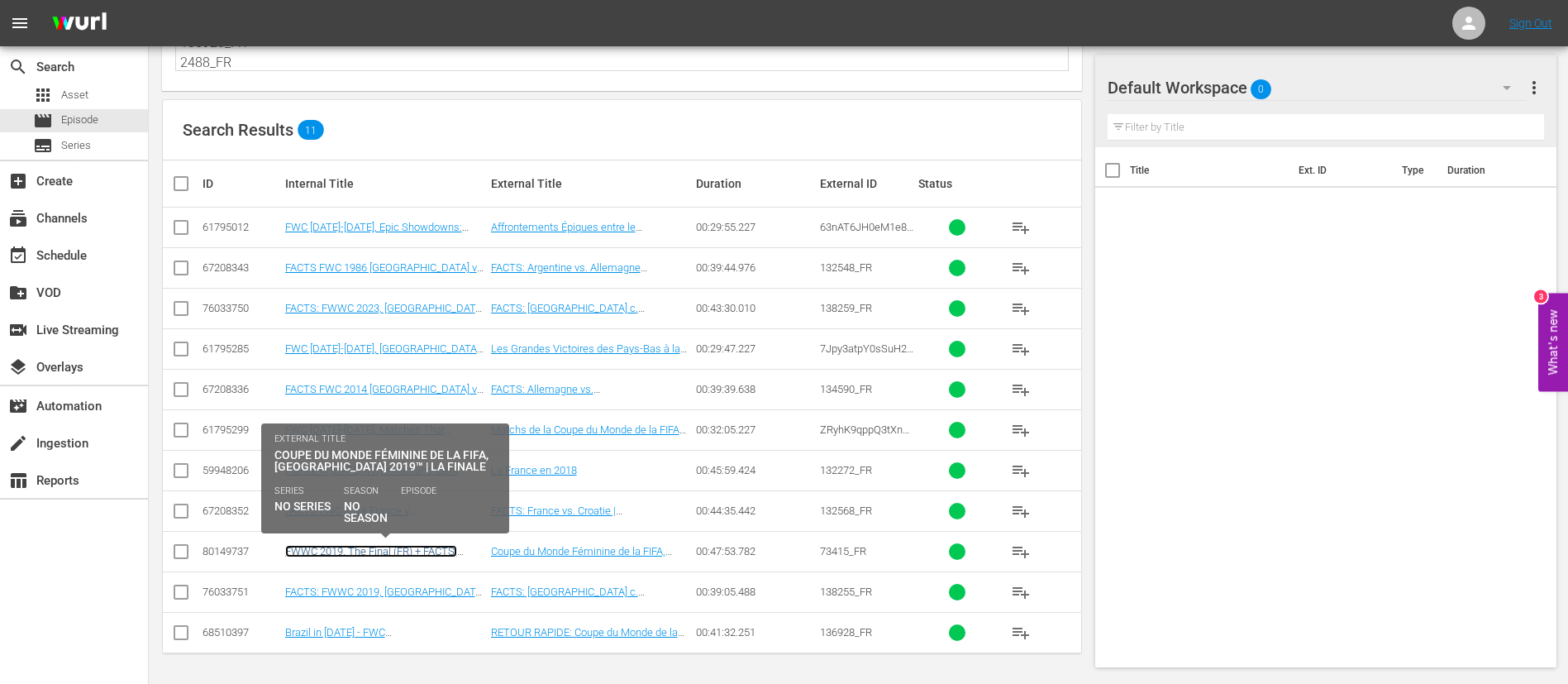
click at [389, 548] on link "FWWC 2019, The Final (FR) + FACTS: FWWC 2019, USA v Netherlands" at bounding box center [371, 564] width 172 height 37
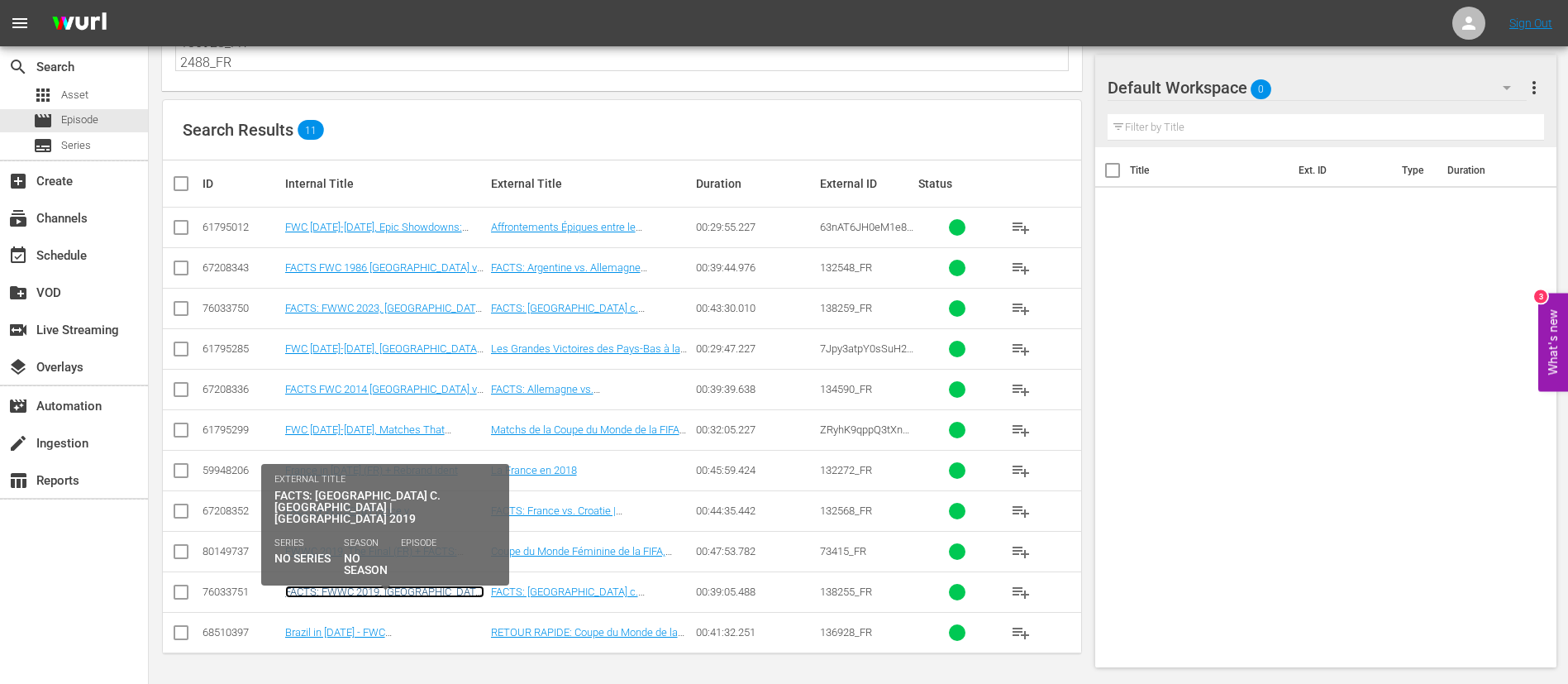
click at [387, 587] on link "FACTS: FWWC 2019, USA v Netherlands (FR)" at bounding box center [385, 598] width 199 height 25
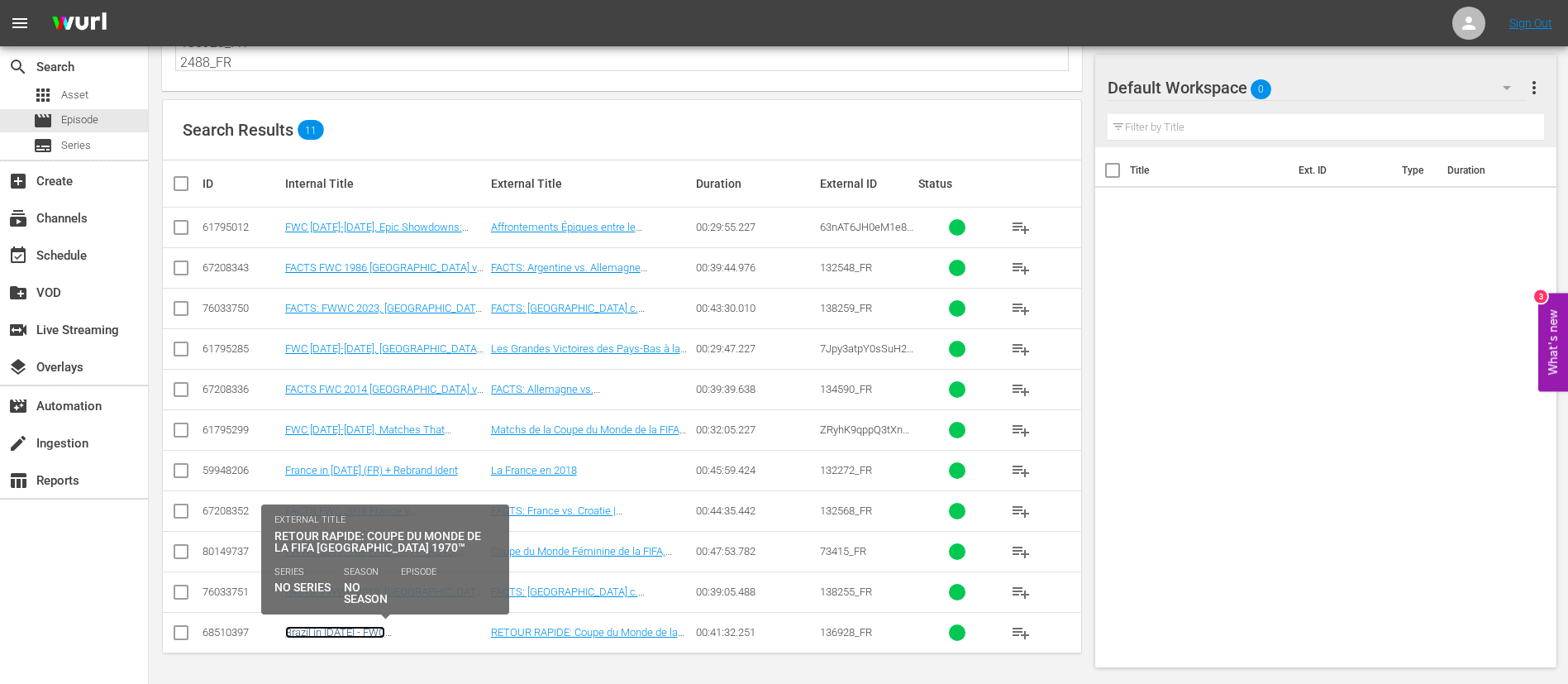
click at [396, 631] on link "Brazil in 1970 - FWC Mexico 1970 (FR) + Rebrand Ident" at bounding box center [384, 645] width 197 height 37
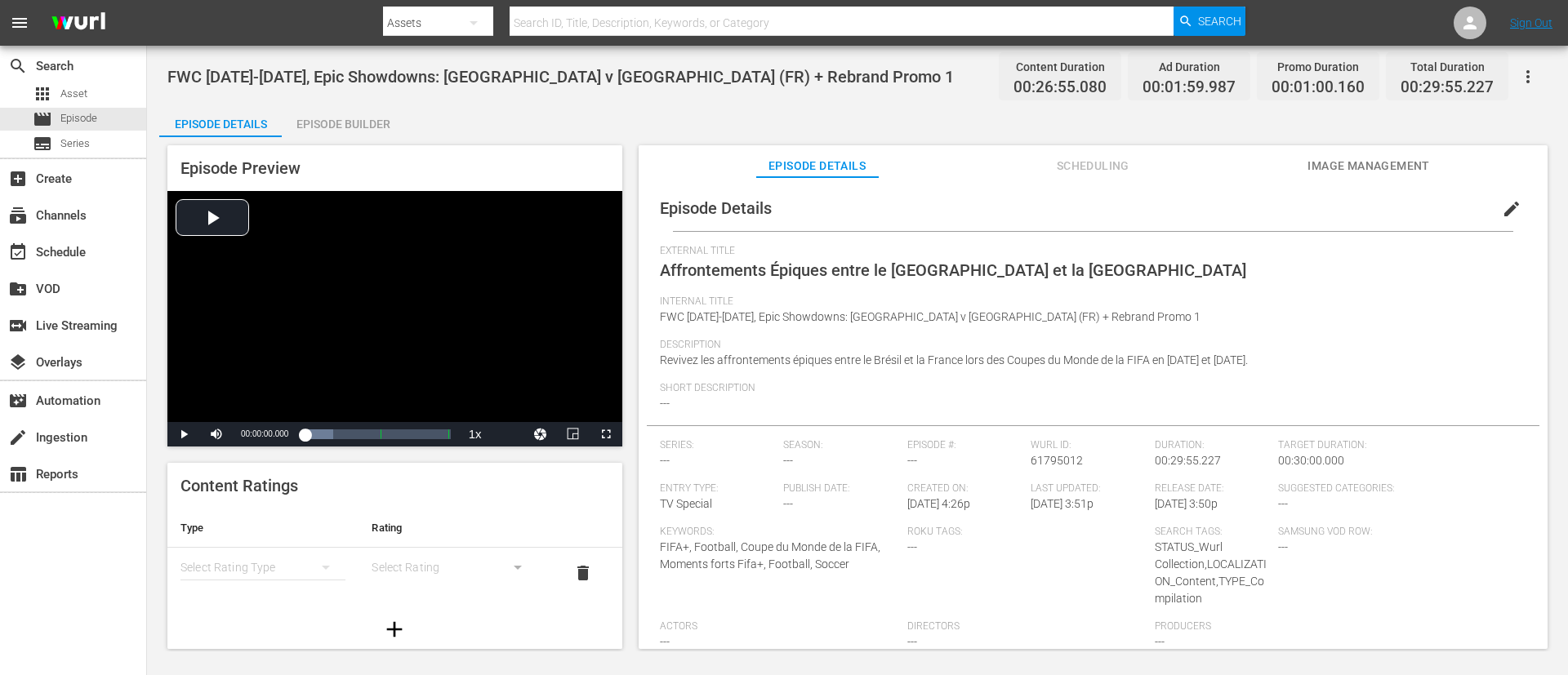
click at [1045, 210] on button "edit" at bounding box center [1511, 208] width 39 height 39
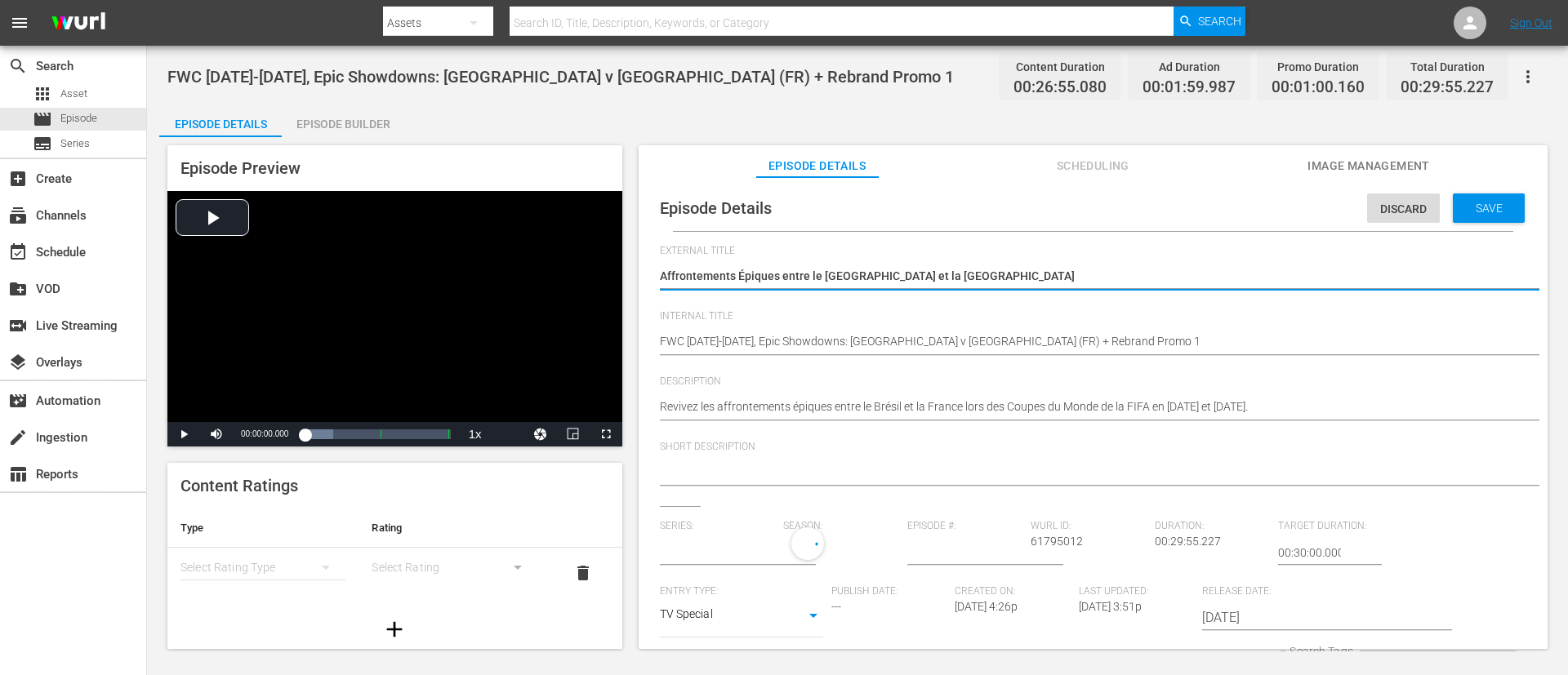
type input "No Series"
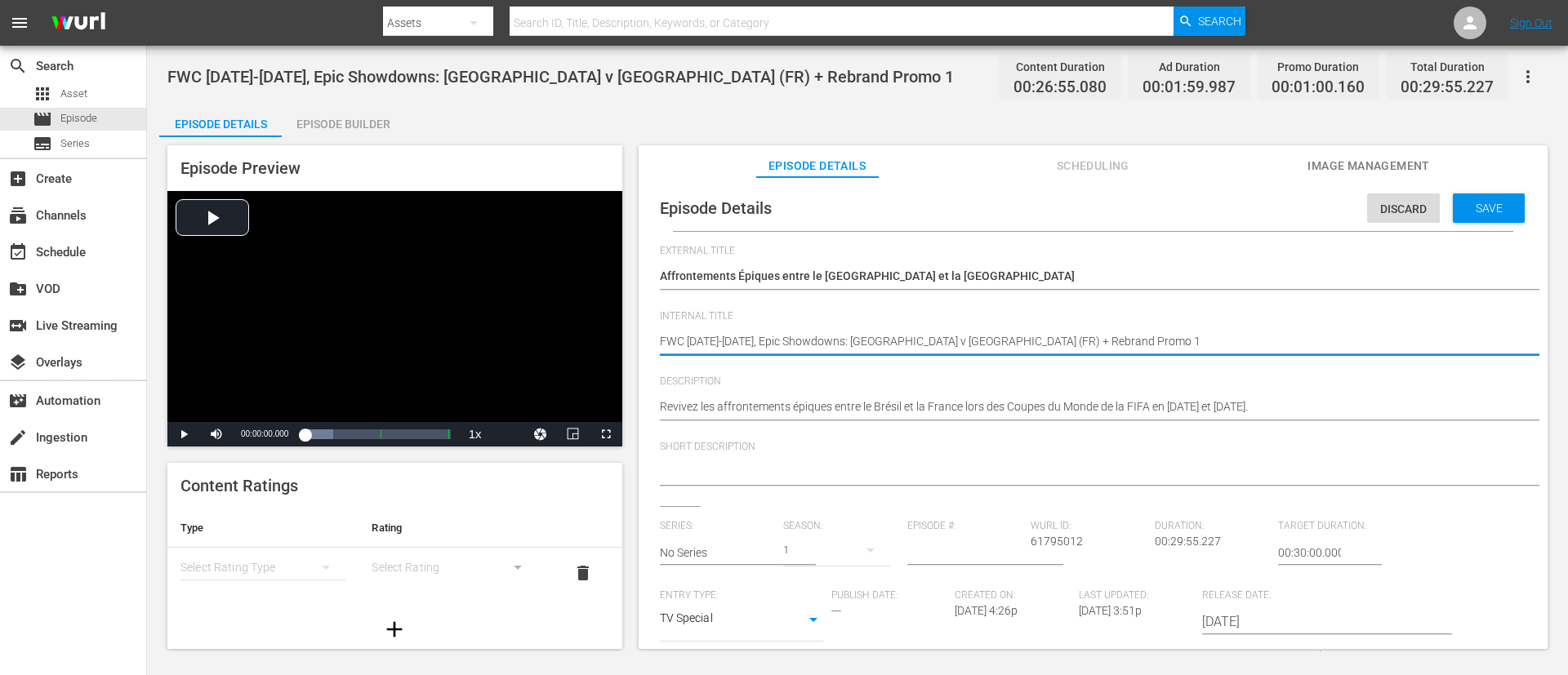
type textarea "FWC 1986-2006, Epic Showdowns: Brazil v France (FR)"
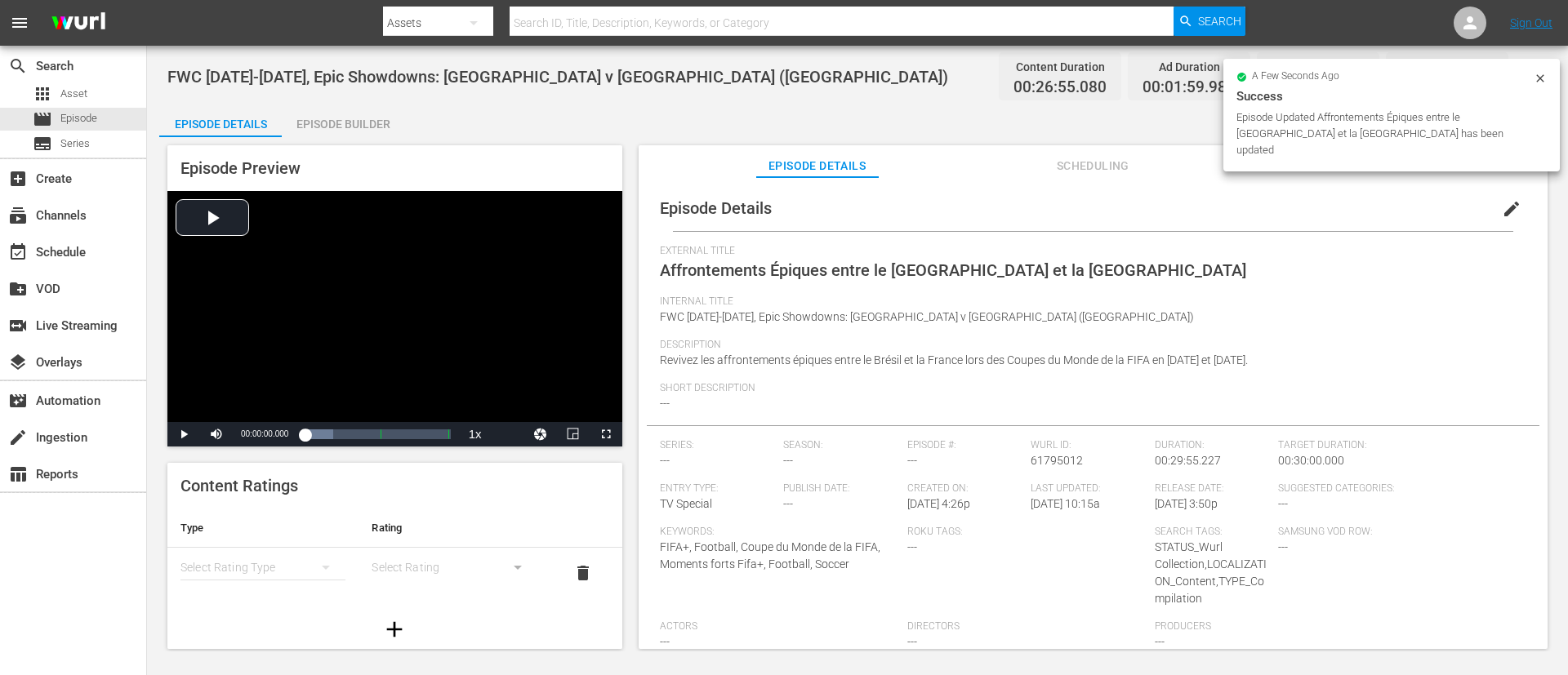
click at [334, 131] on div "Episode Builder" at bounding box center [343, 124] width 123 height 39
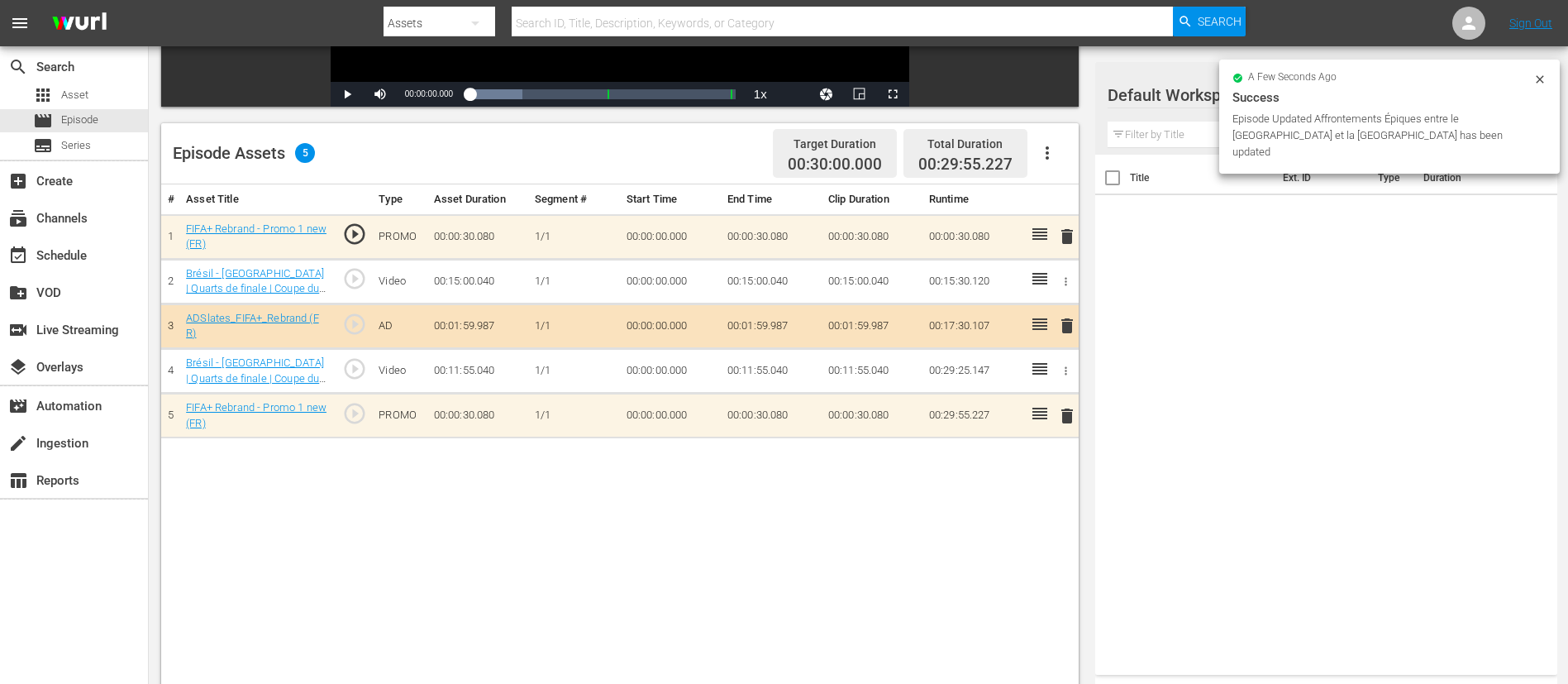
scroll to position [431, 0]
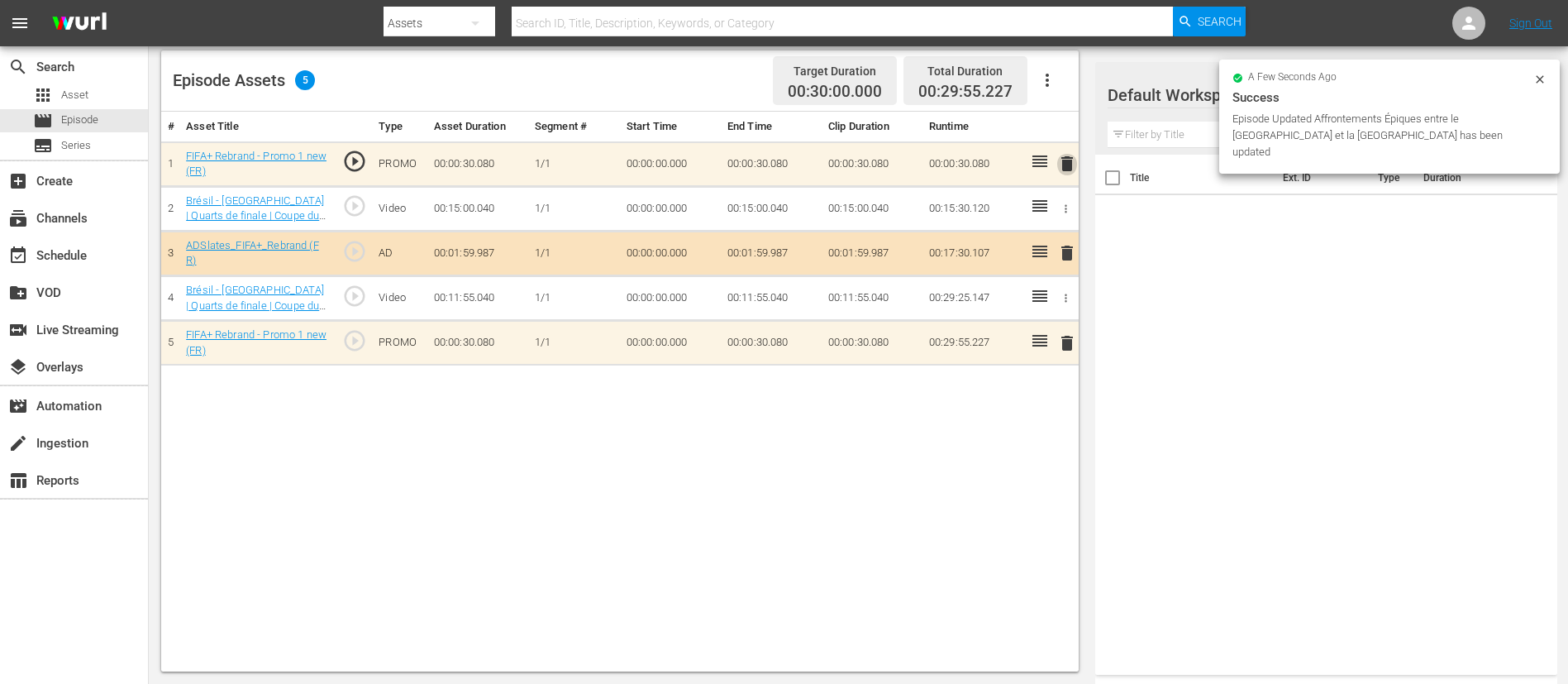
click at [1057, 166] on span "delete" at bounding box center [1067, 164] width 20 height 20
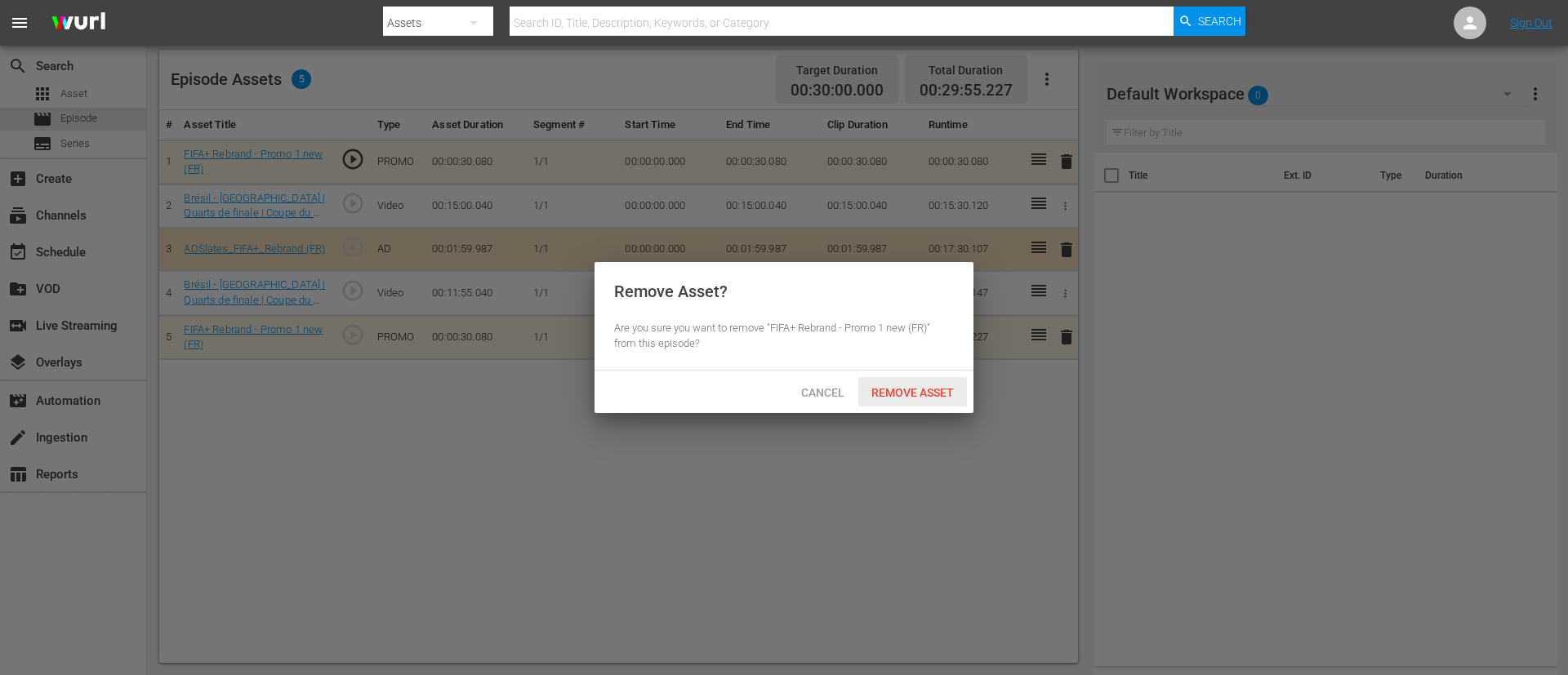
click at [923, 377] on div "Remove Asset" at bounding box center [912, 392] width 109 height 30
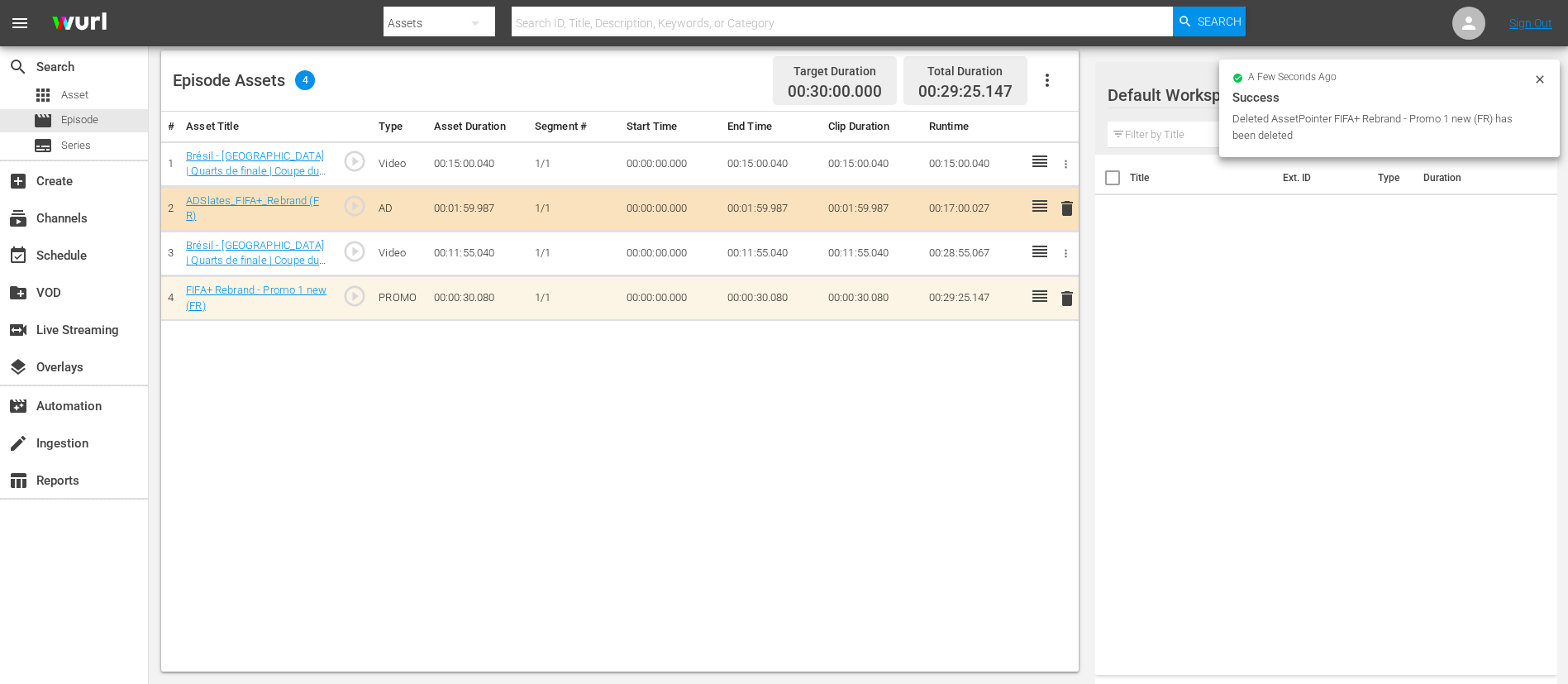
click at [1057, 288] on span "delete" at bounding box center [1067, 298] width 20 height 20
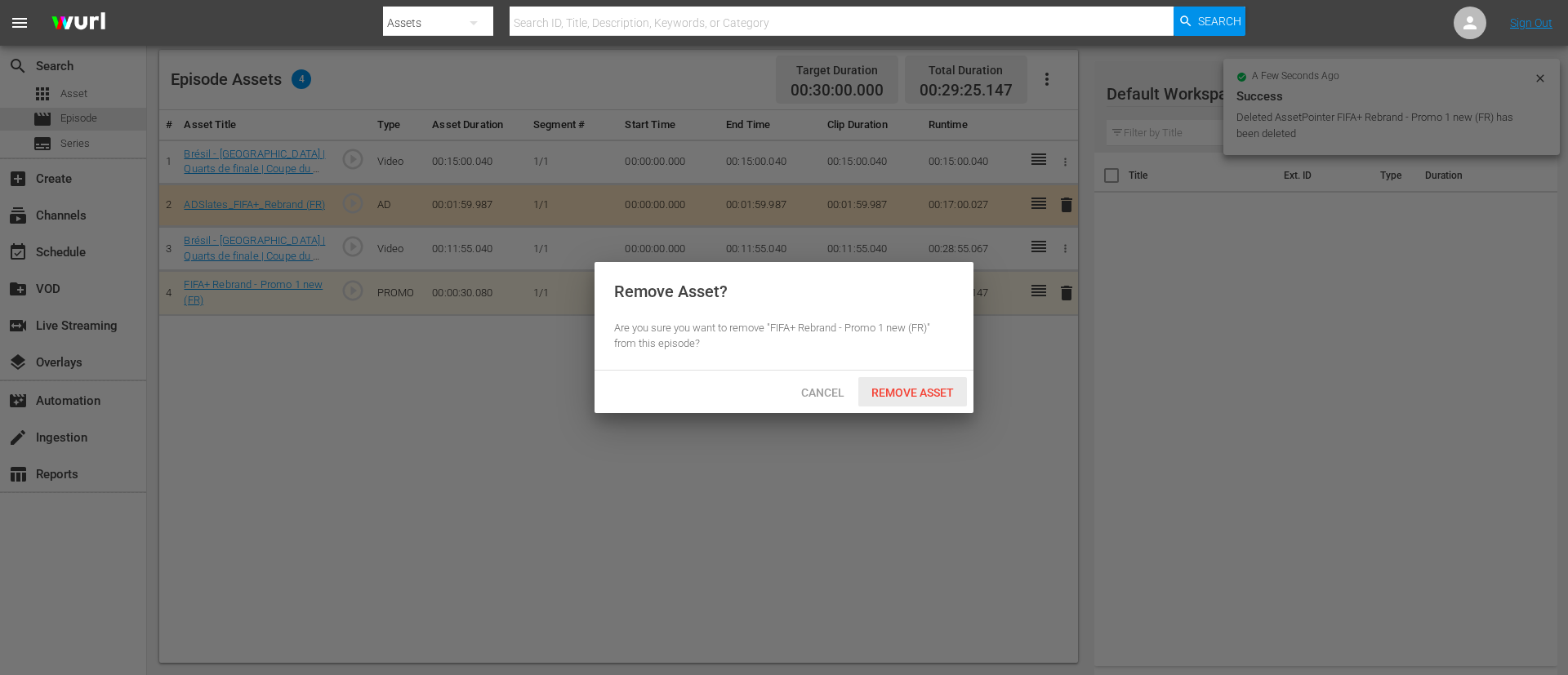
click at [884, 398] on div "Remove Asset" at bounding box center [912, 392] width 109 height 30
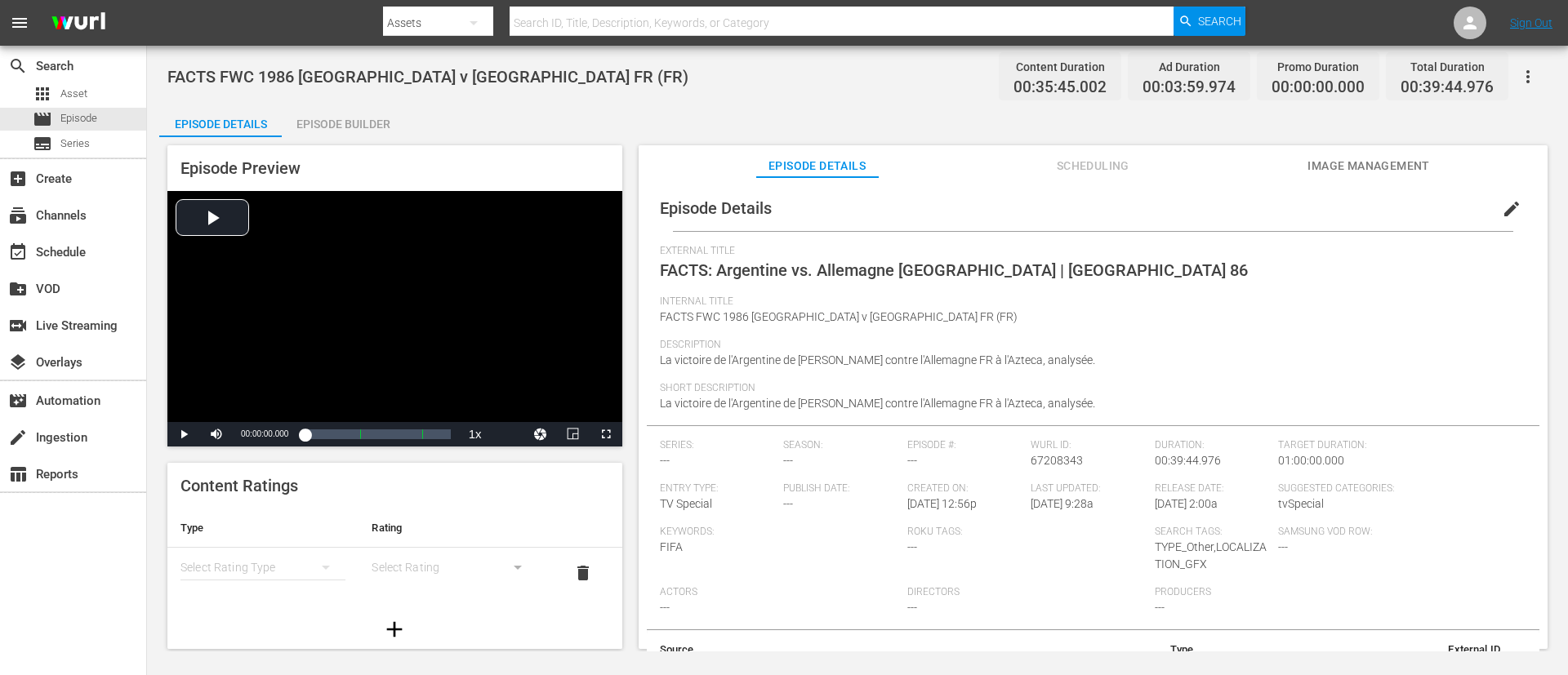
click at [1045, 217] on span "edit" at bounding box center [1512, 209] width 20 height 20
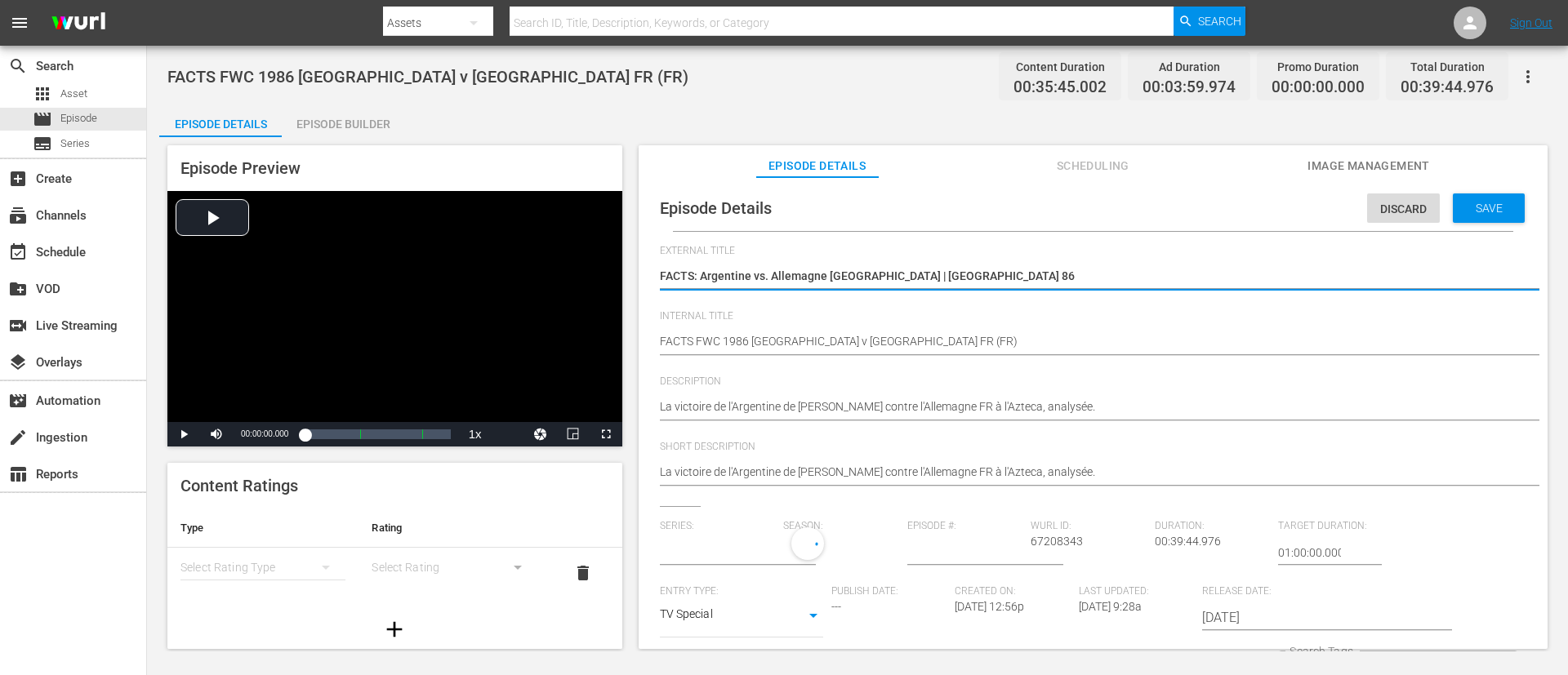
type input "No Series"
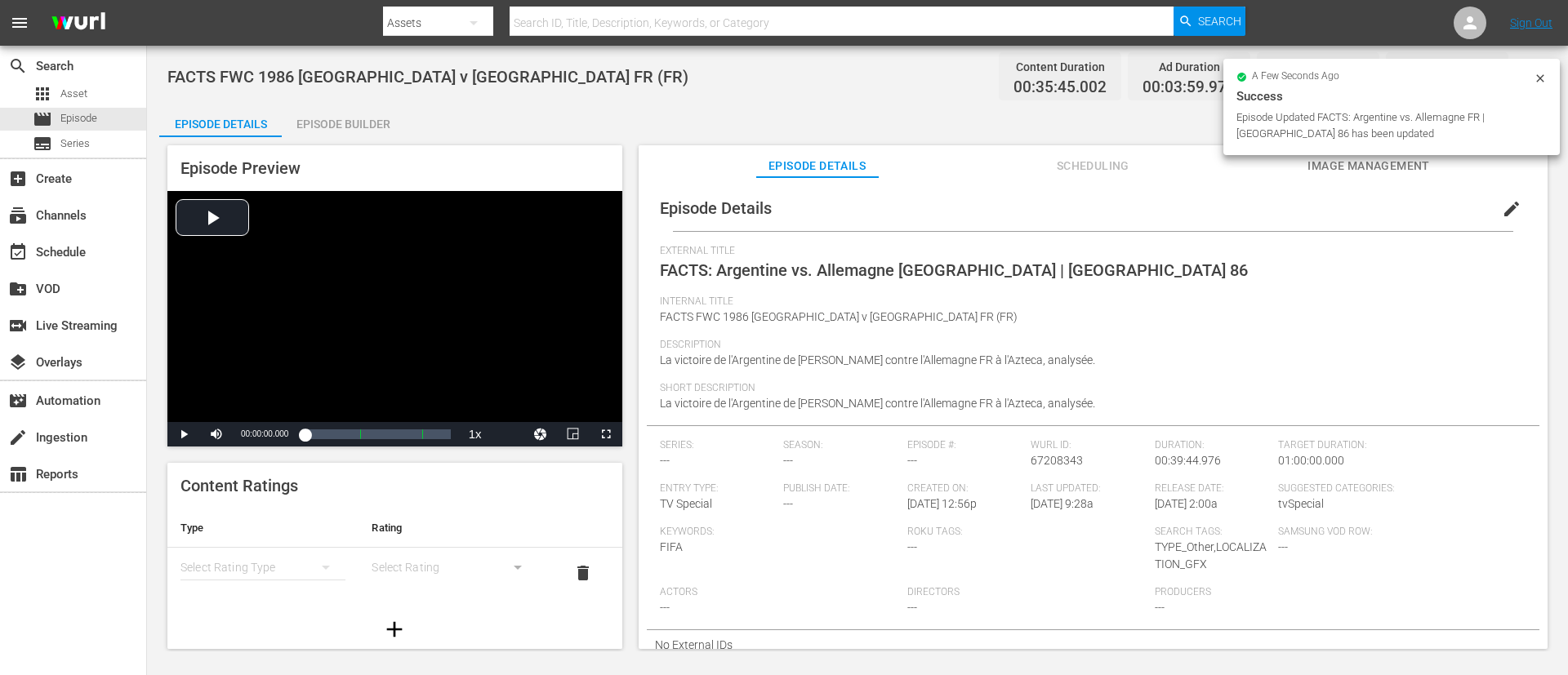
click at [374, 115] on div "Episode Builder" at bounding box center [343, 124] width 123 height 39
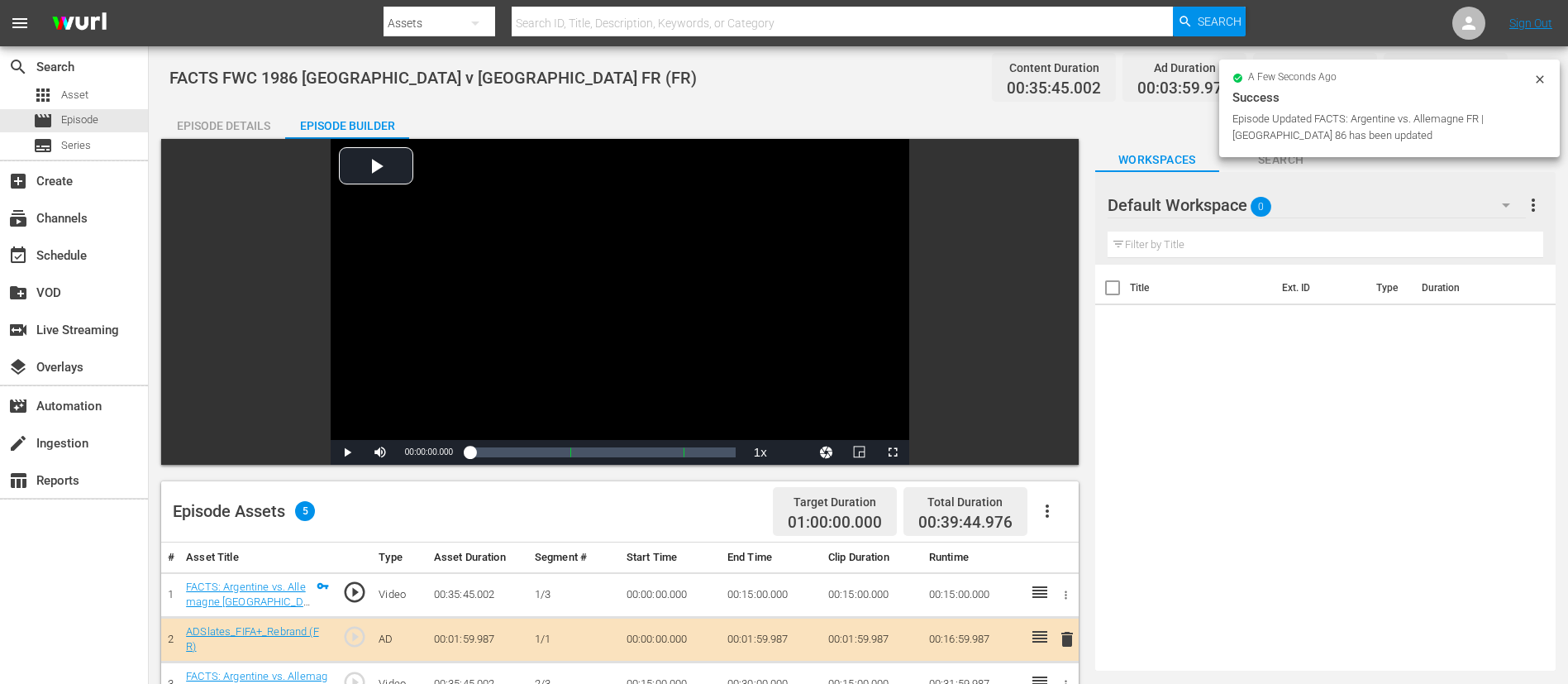
scroll to position [431, 0]
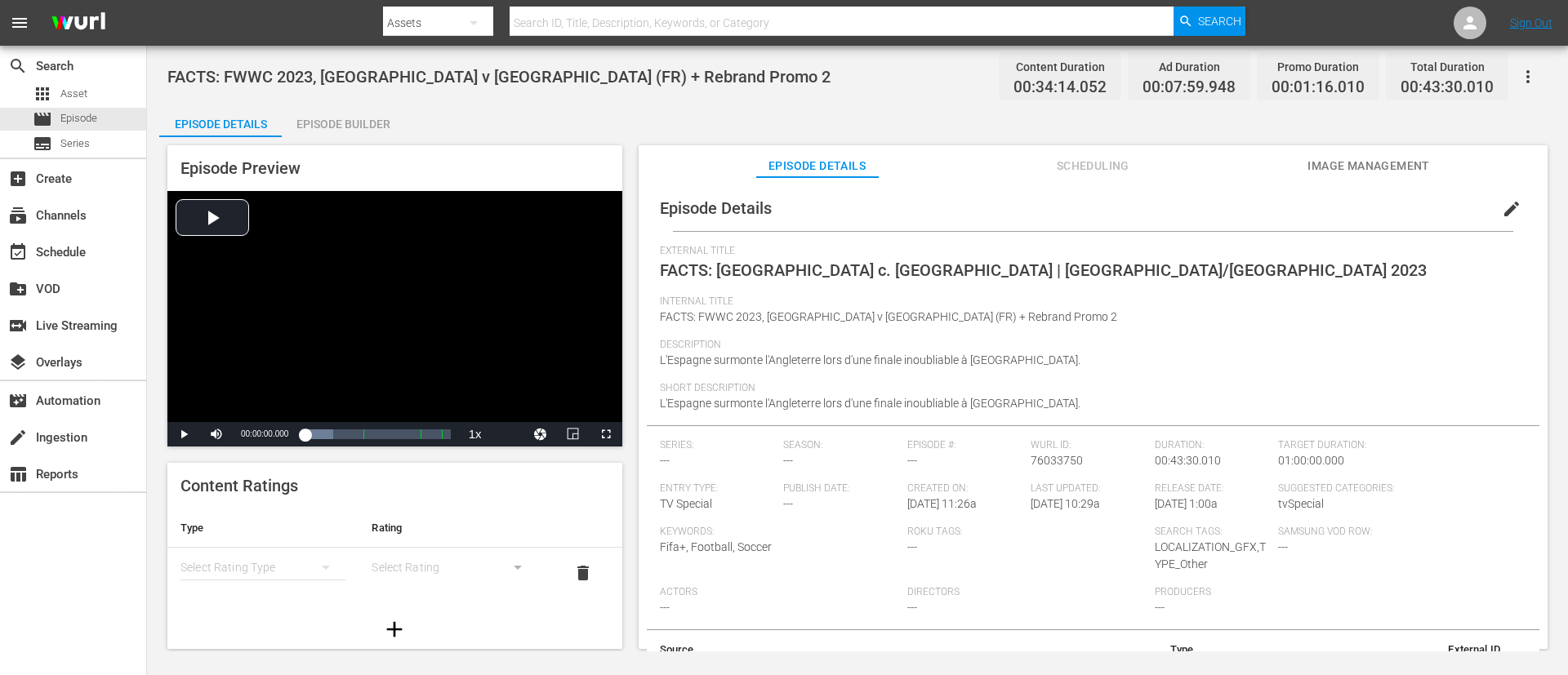
click at [1045, 209] on button "edit" at bounding box center [1511, 208] width 39 height 39
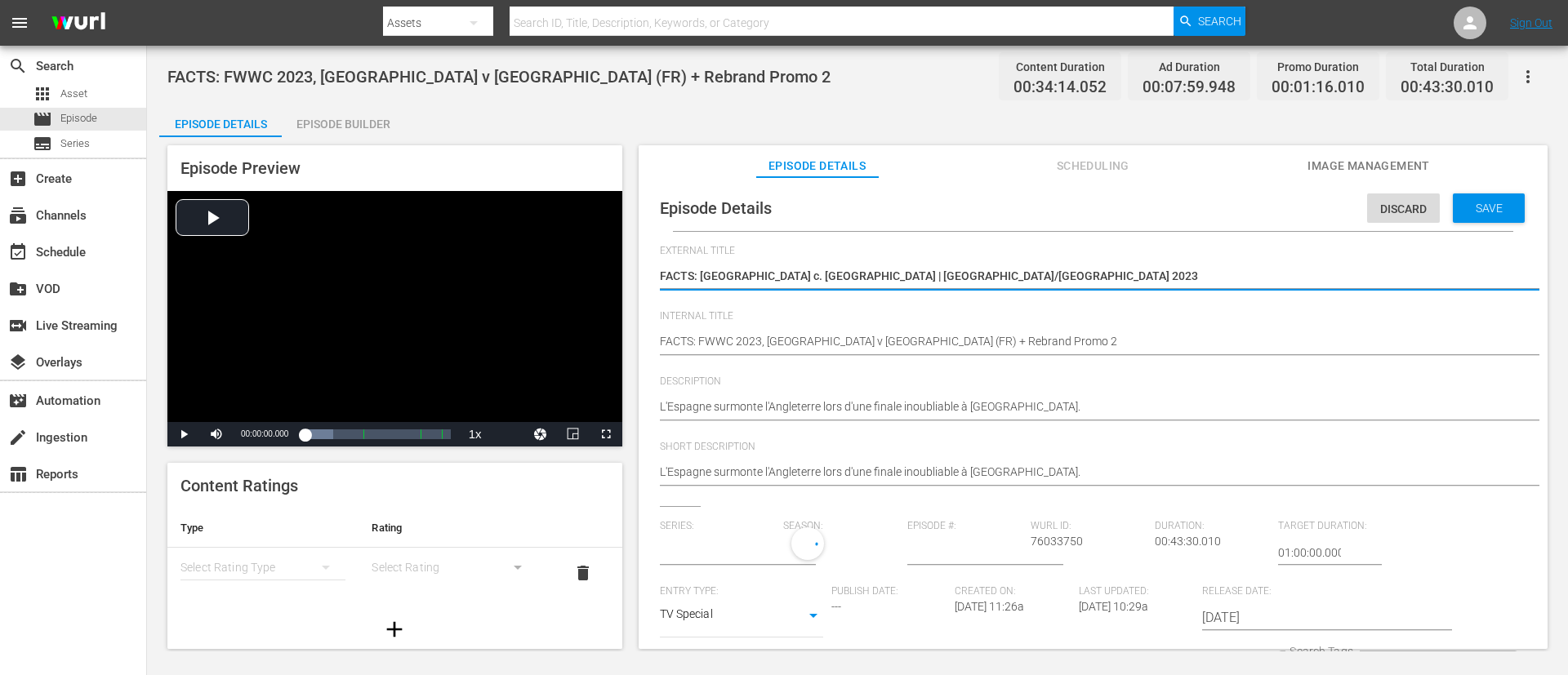
type input "No Series"
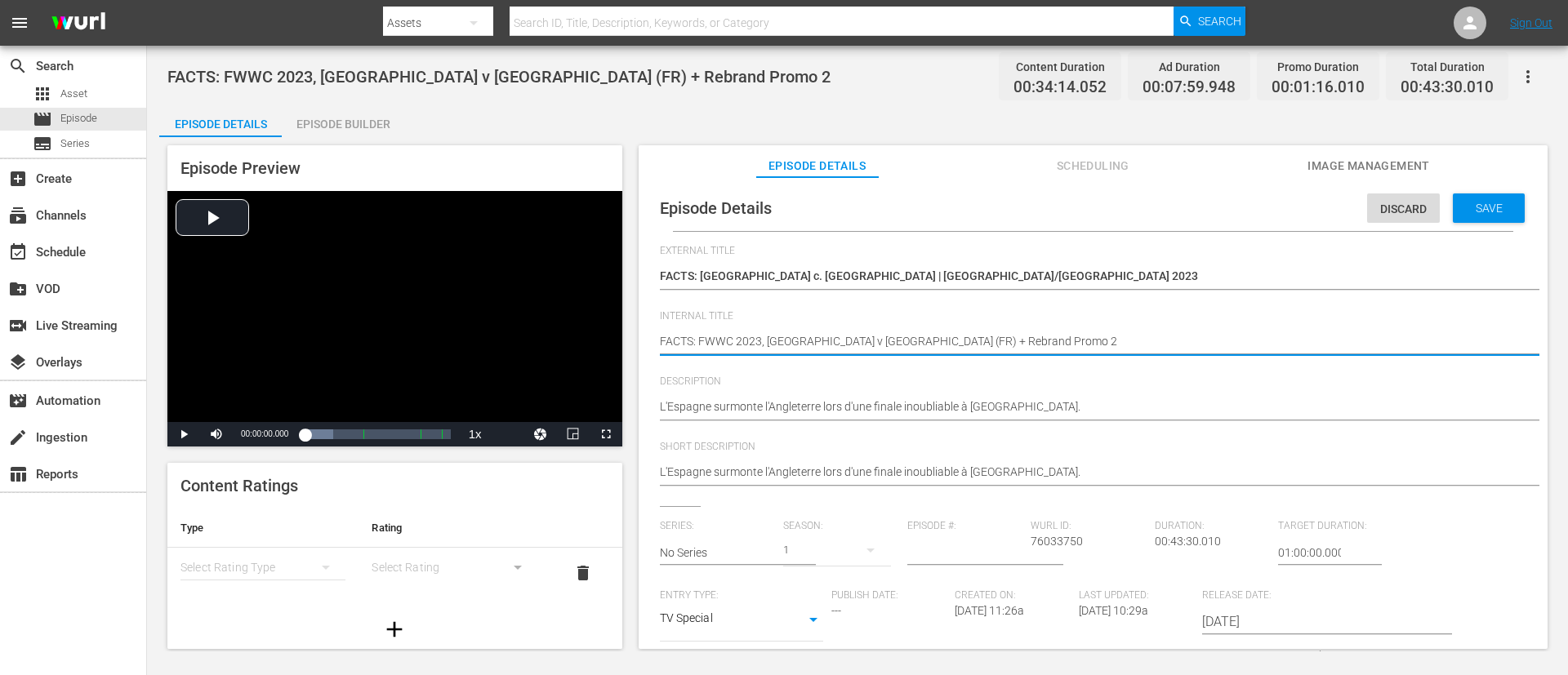
type textarea "FACTS: FWWC 2023, [GEOGRAPHIC_DATA] v [GEOGRAPHIC_DATA] (FR)"
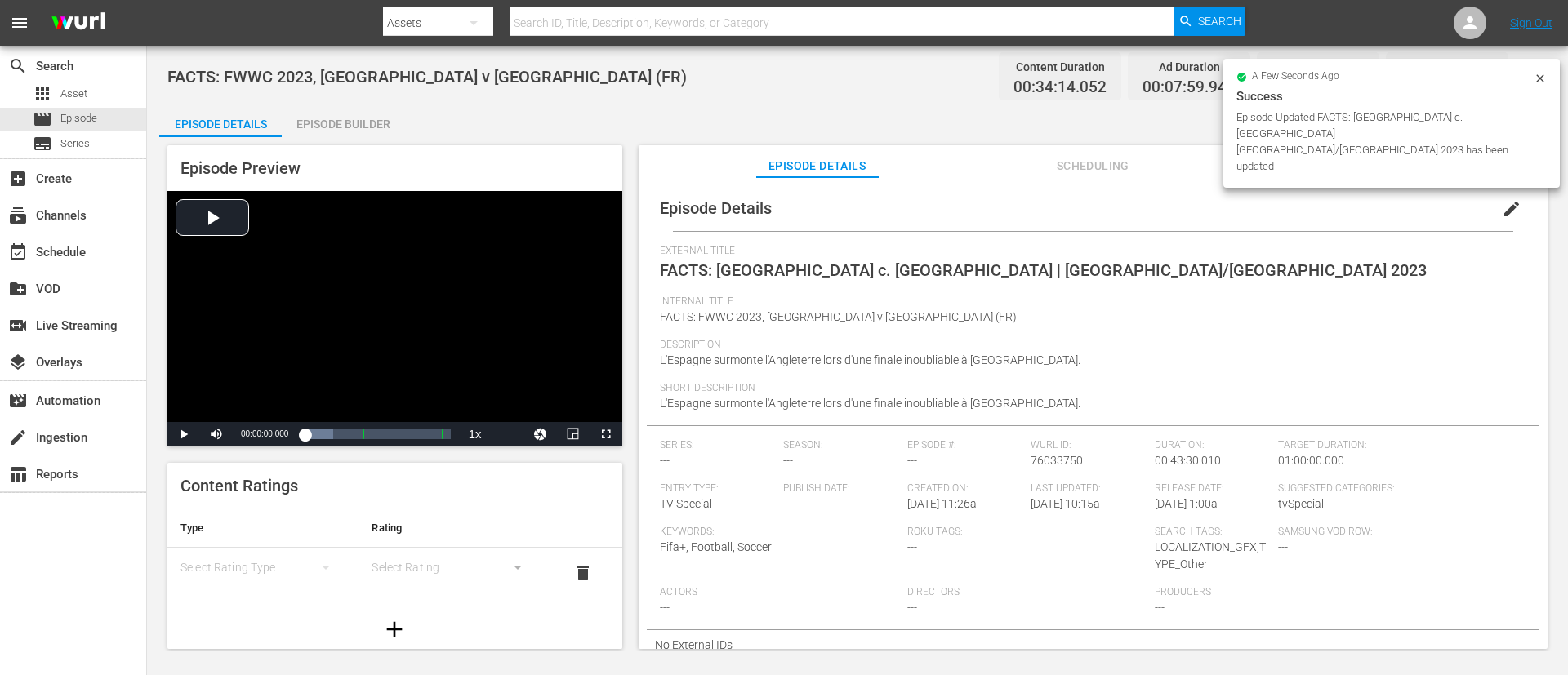
click at [355, 137] on div "Episode Preview Video Player is loading. Play Video Play Mute Current Time 00:0…" at bounding box center [857, 399] width 1396 height 525
click at [358, 121] on div "Episode Builder" at bounding box center [343, 124] width 123 height 39
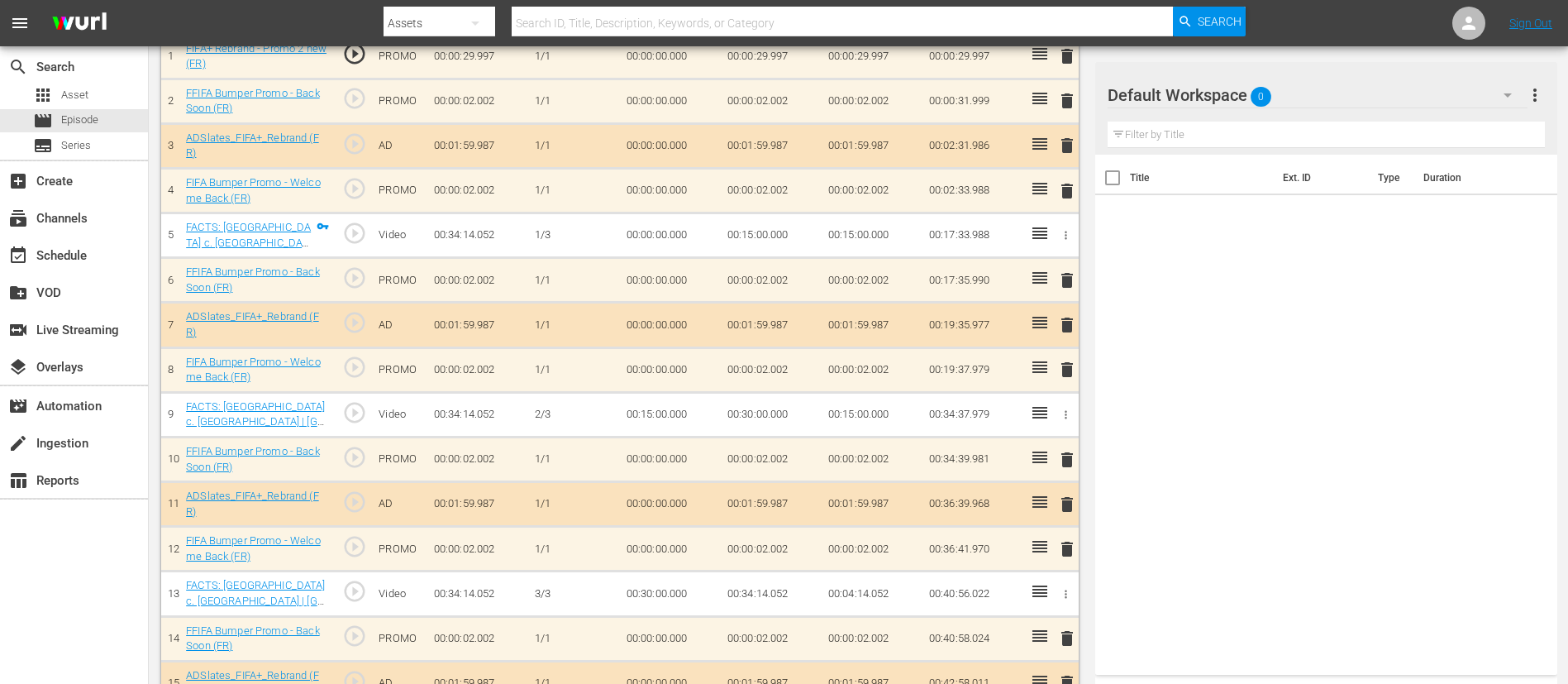
scroll to position [290, 0]
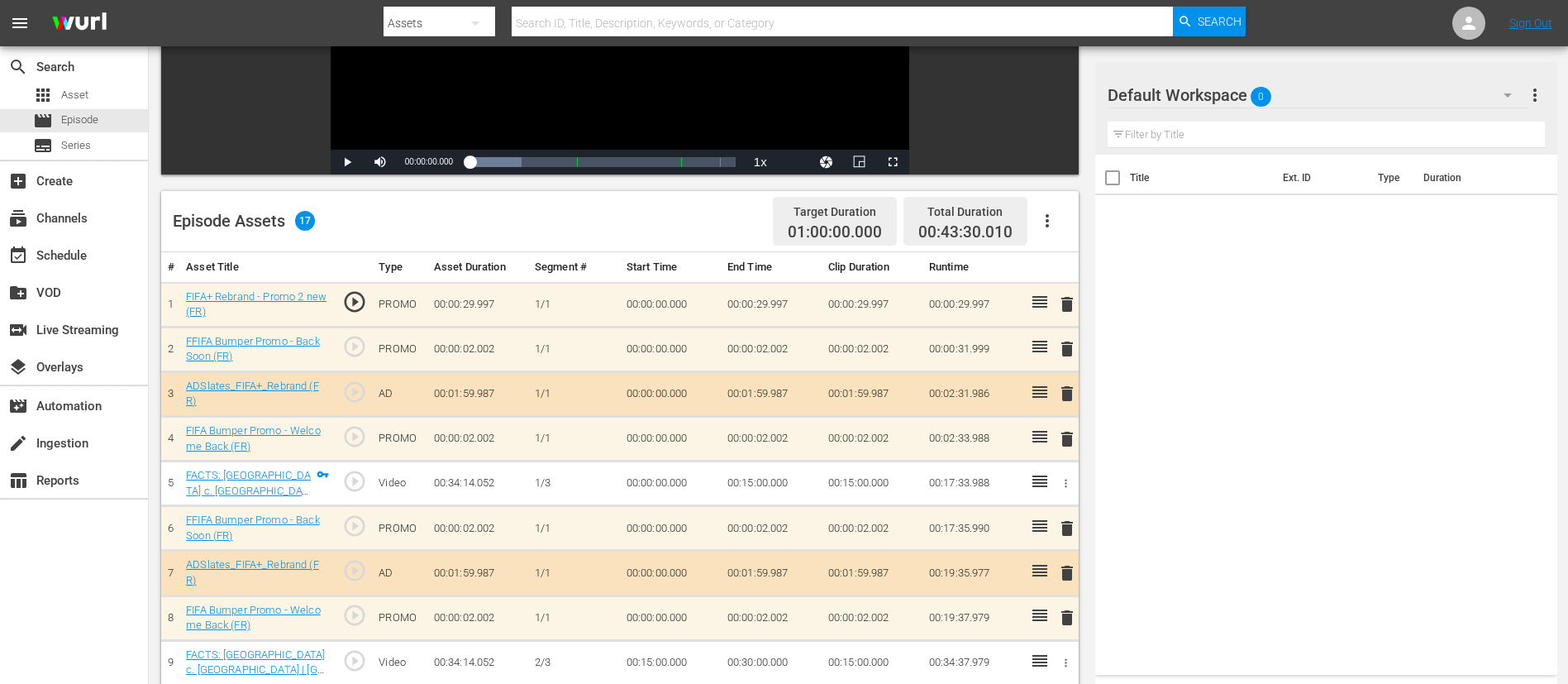
click at [1057, 305] on span "delete" at bounding box center [1067, 304] width 20 height 20
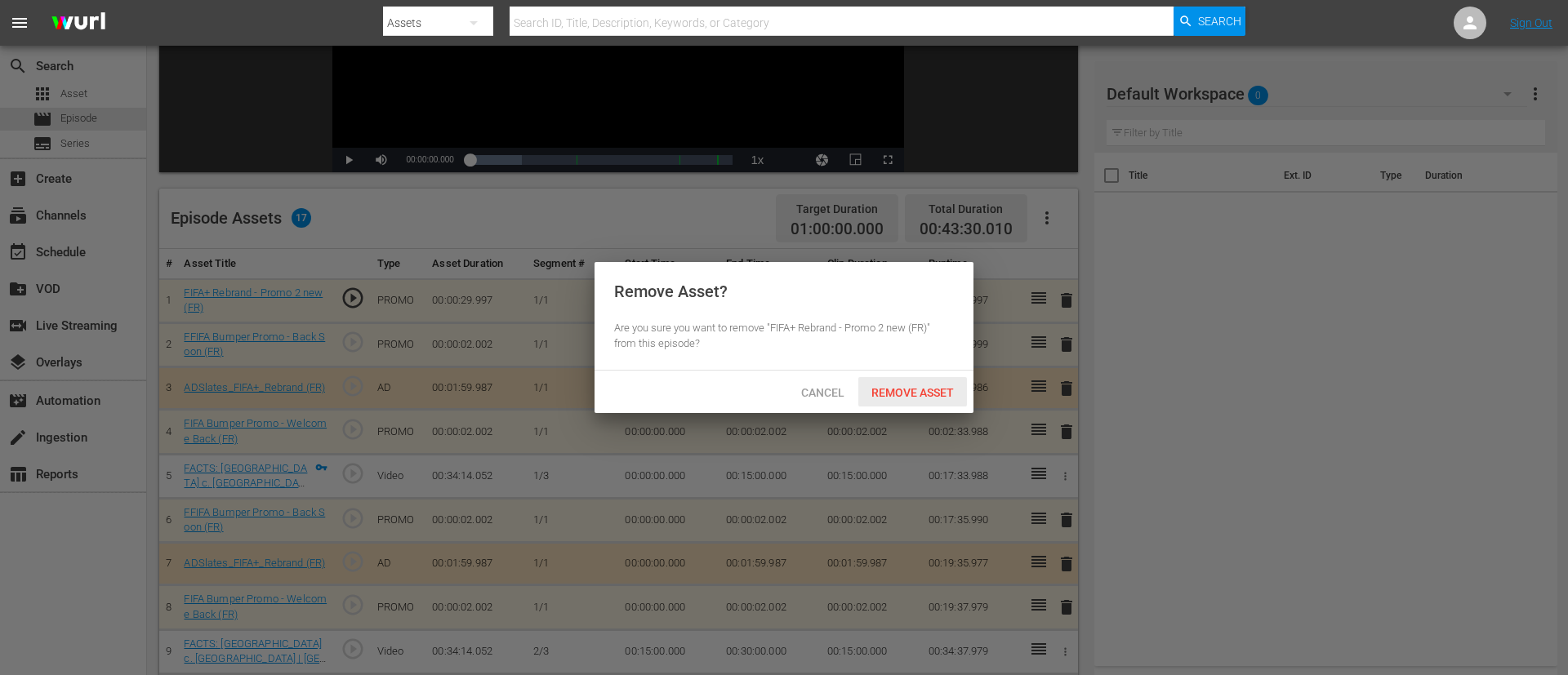
click at [920, 381] on div "Remove Asset" at bounding box center [912, 392] width 109 height 30
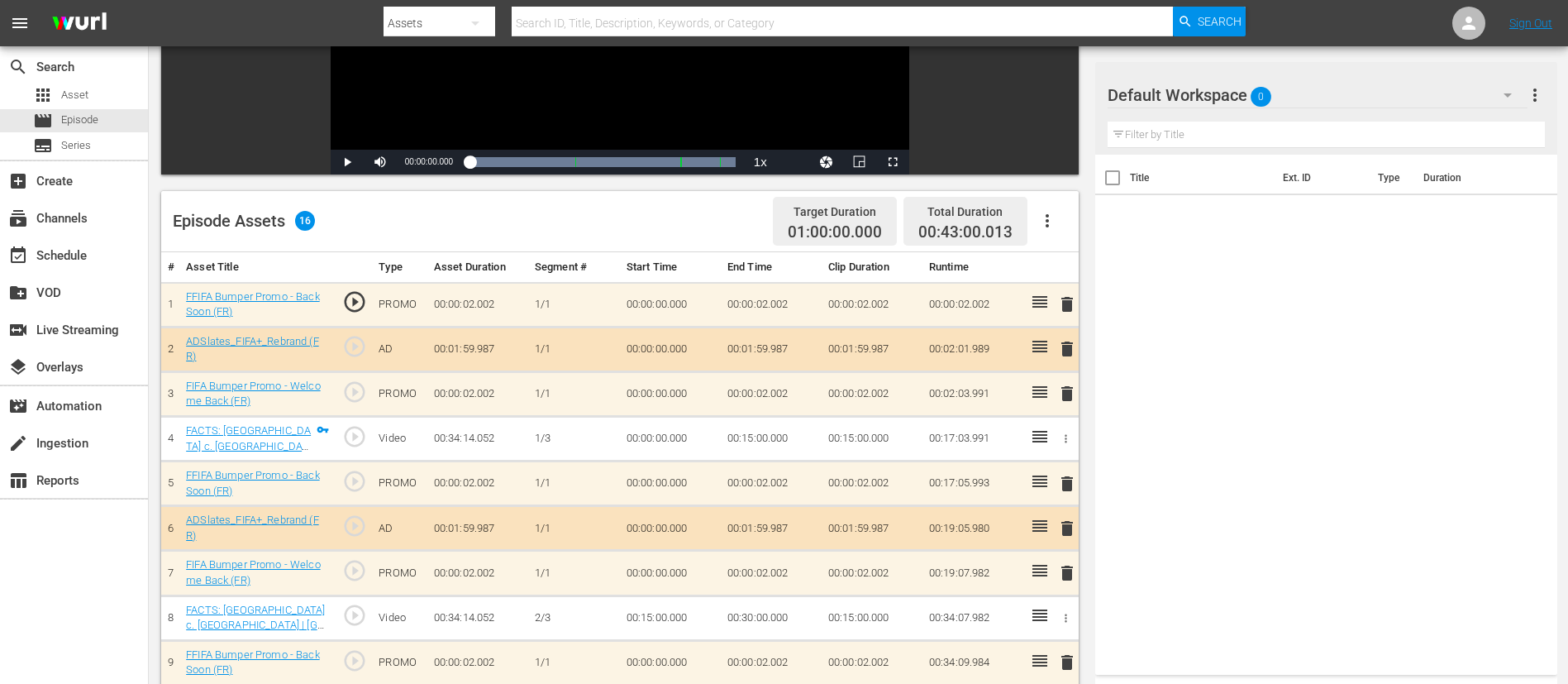
click at [1057, 299] on span "delete" at bounding box center [1067, 304] width 20 height 20
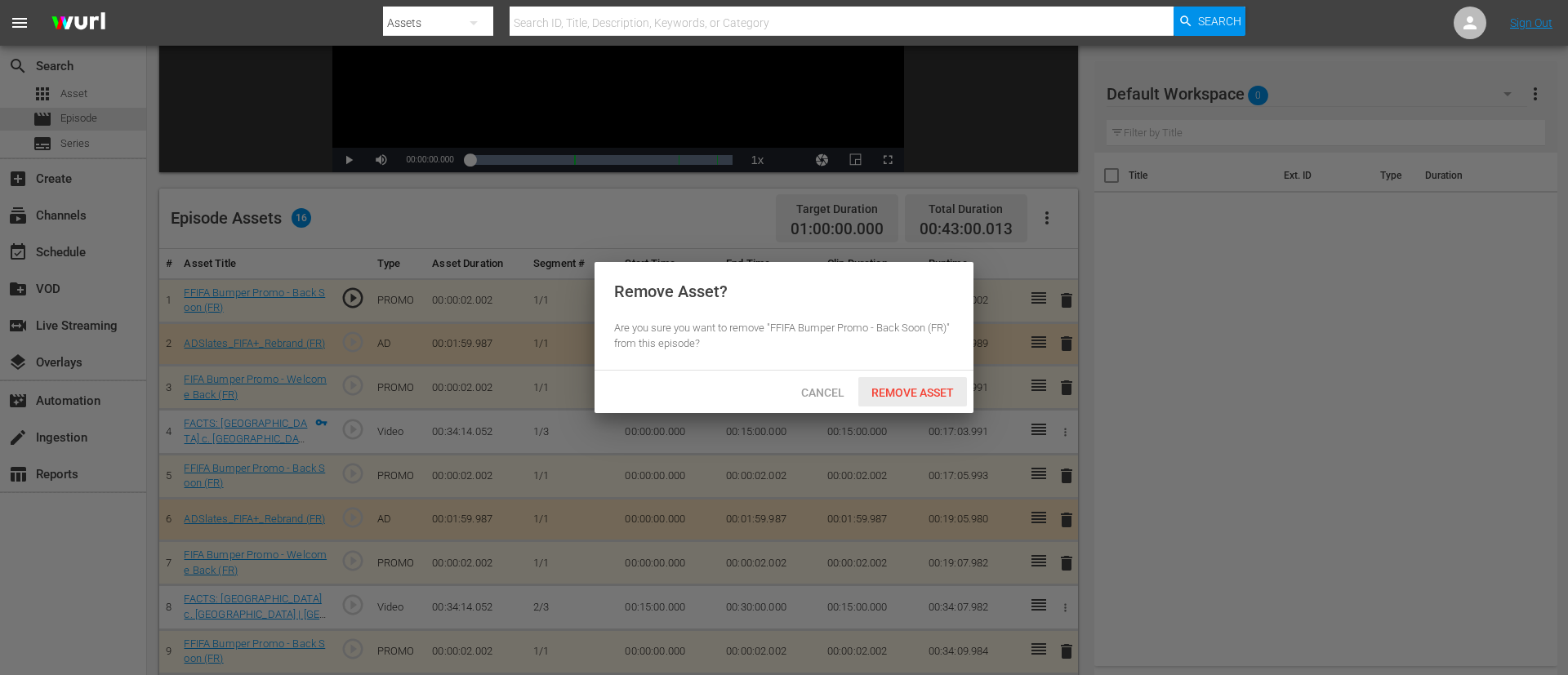
click at [944, 386] on span "Remove Asset" at bounding box center [912, 393] width 109 height 13
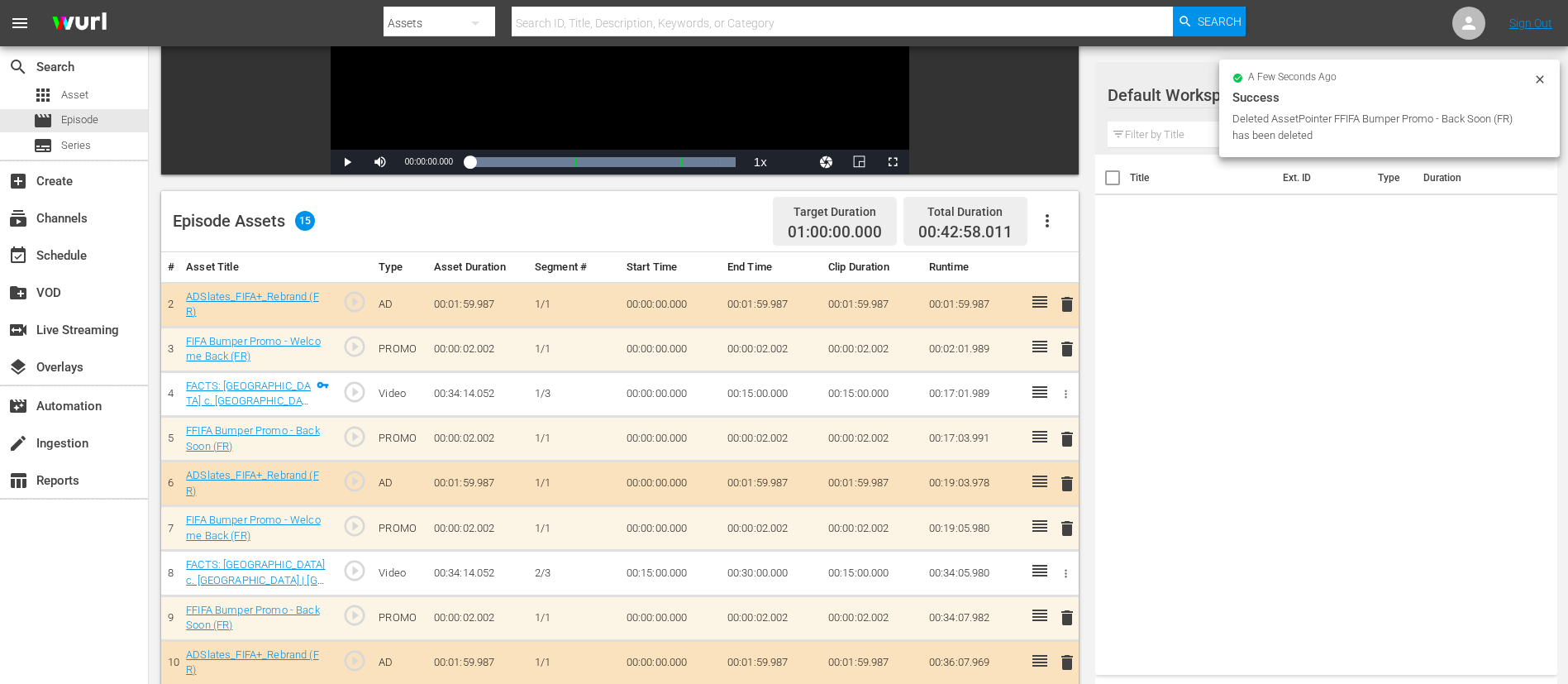
click at [1057, 303] on span "delete" at bounding box center [1067, 304] width 20 height 20
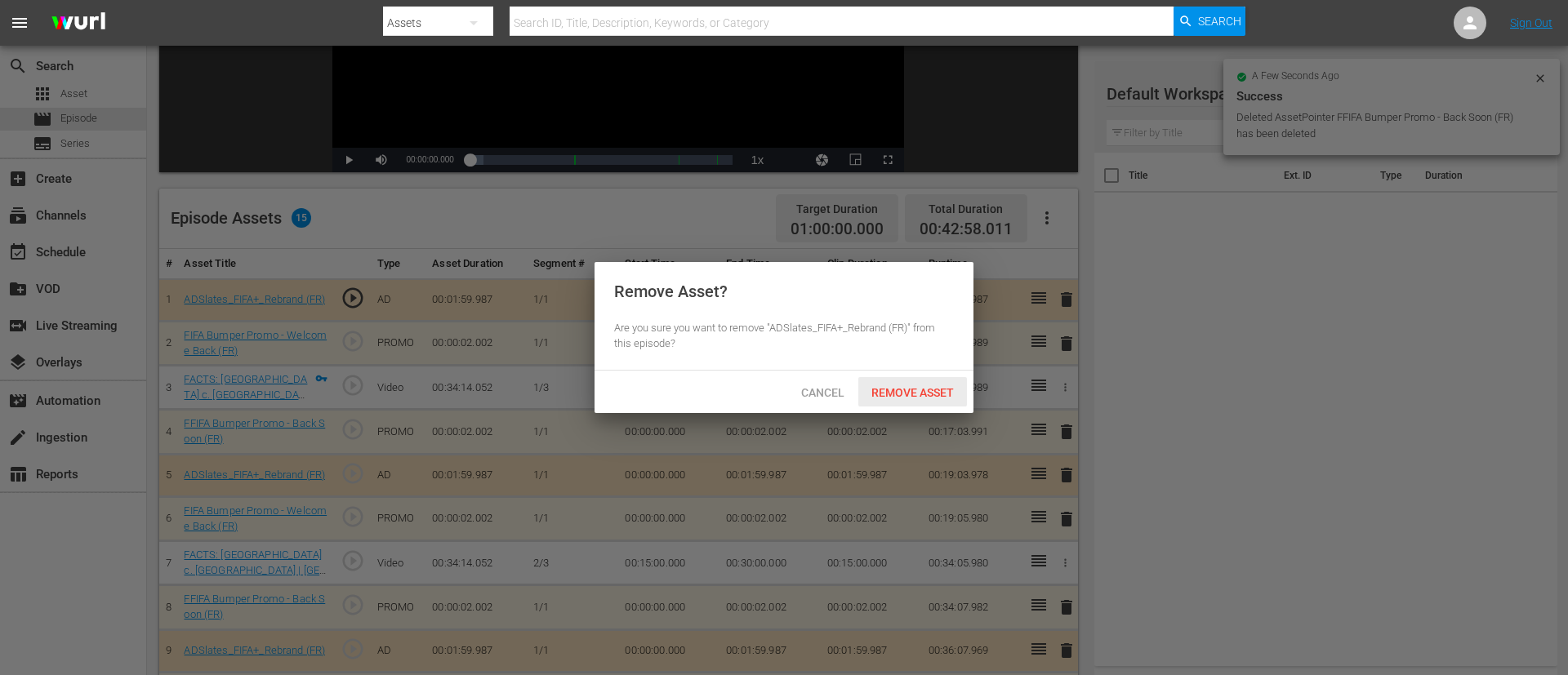
click at [927, 386] on span "Remove Asset" at bounding box center [912, 393] width 109 height 13
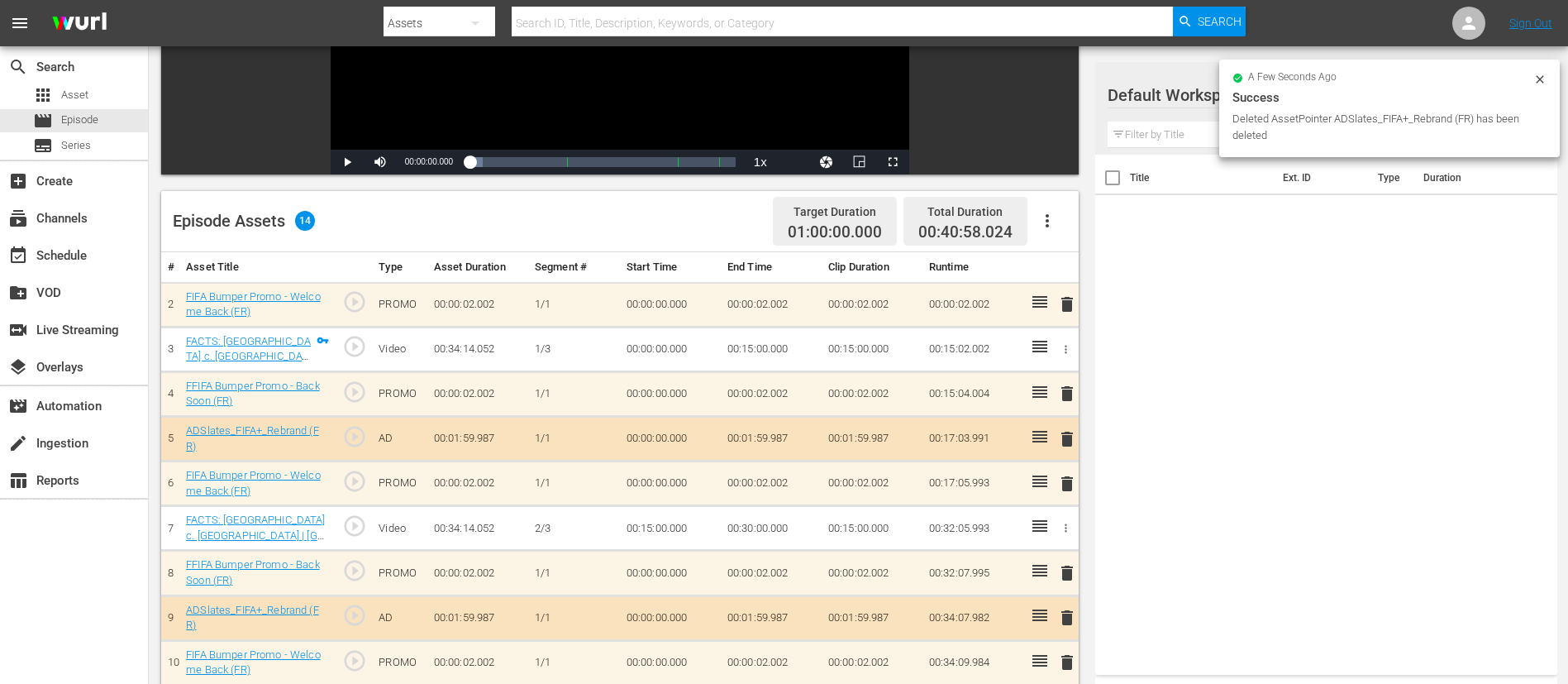
click at [1057, 304] on span "delete" at bounding box center [1067, 304] width 20 height 20
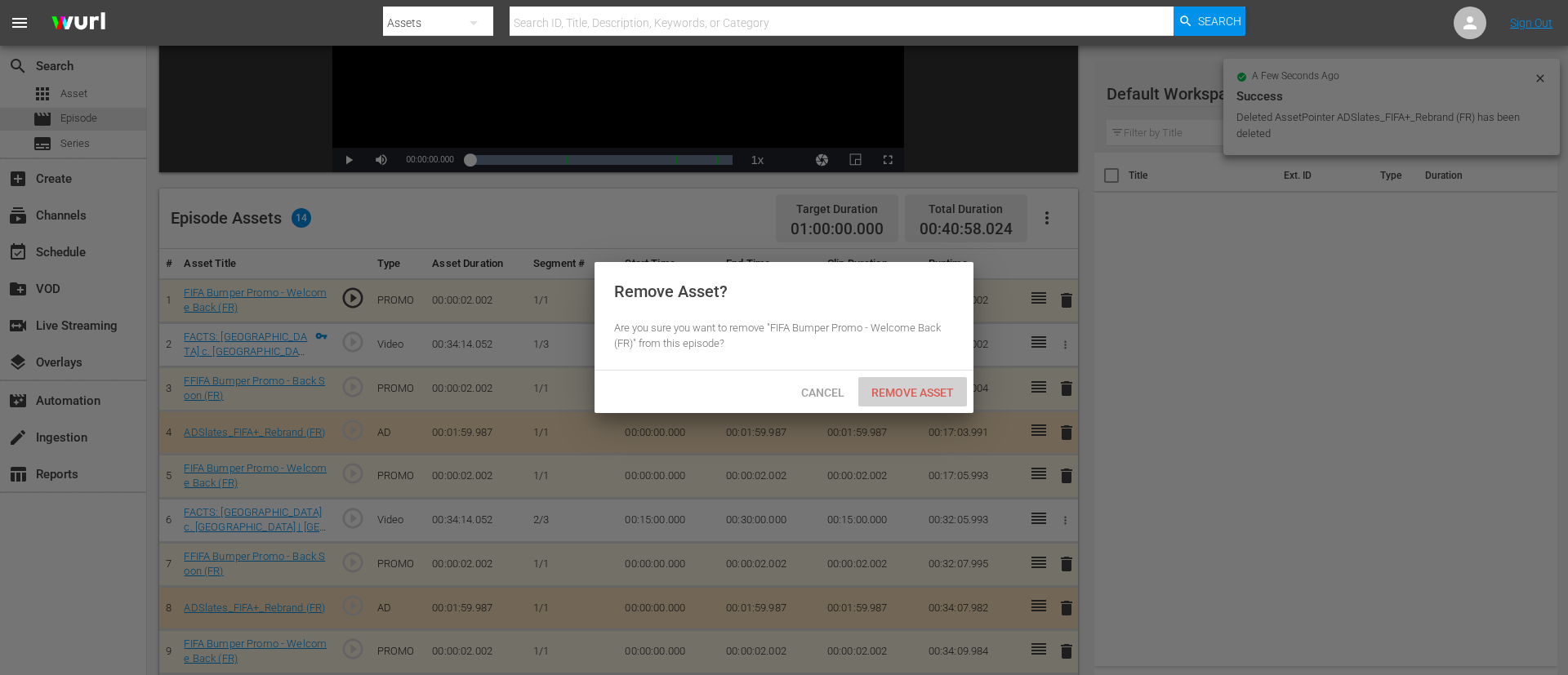
click at [892, 387] on span "Remove Asset" at bounding box center [912, 393] width 109 height 13
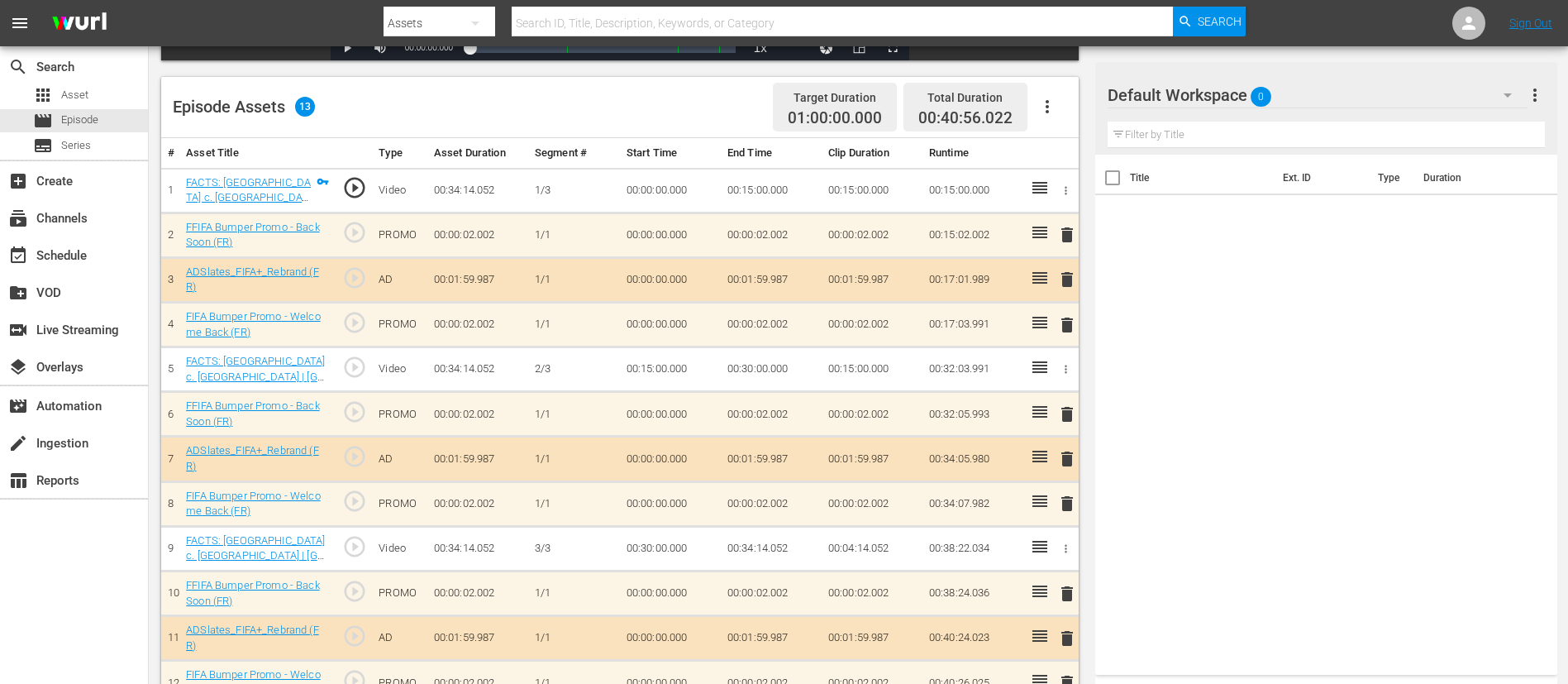
scroll to position [484, 0]
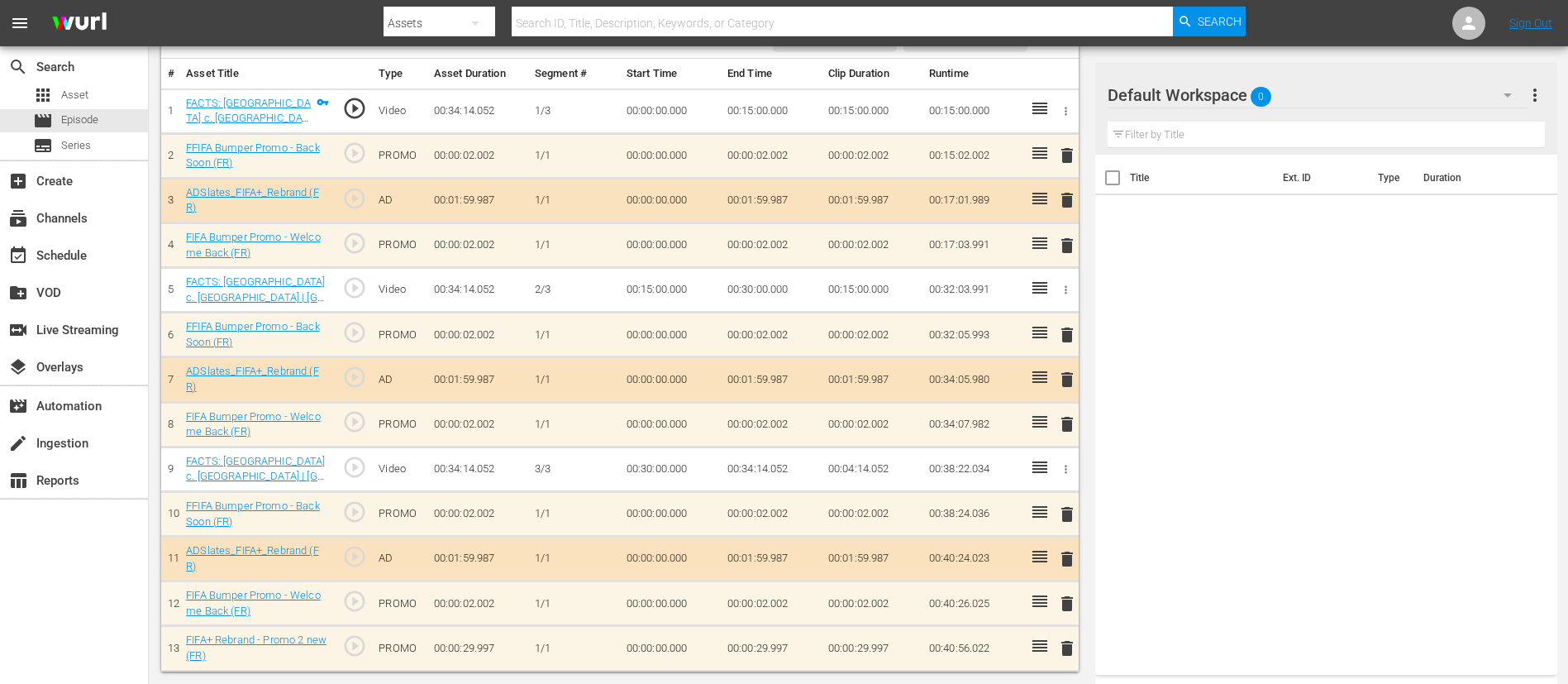
click at [1057, 455] on div "Video Player is loading. Play Video Play Mute Current Time 00:00:00.000 / Durat…" at bounding box center [624, 164] width 926 height 1017
click at [1057, 455] on span "delete" at bounding box center [1067, 514] width 20 height 20
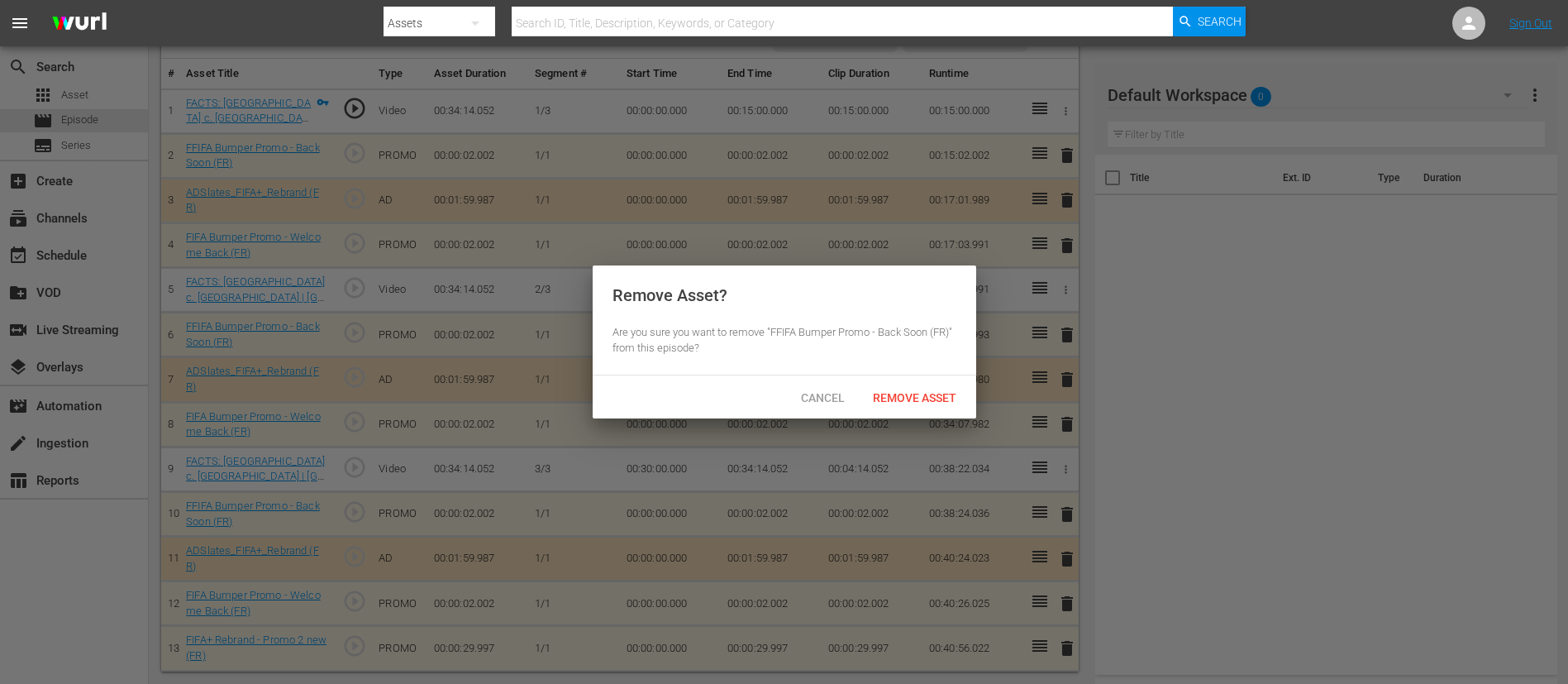
scroll to position [480, 0]
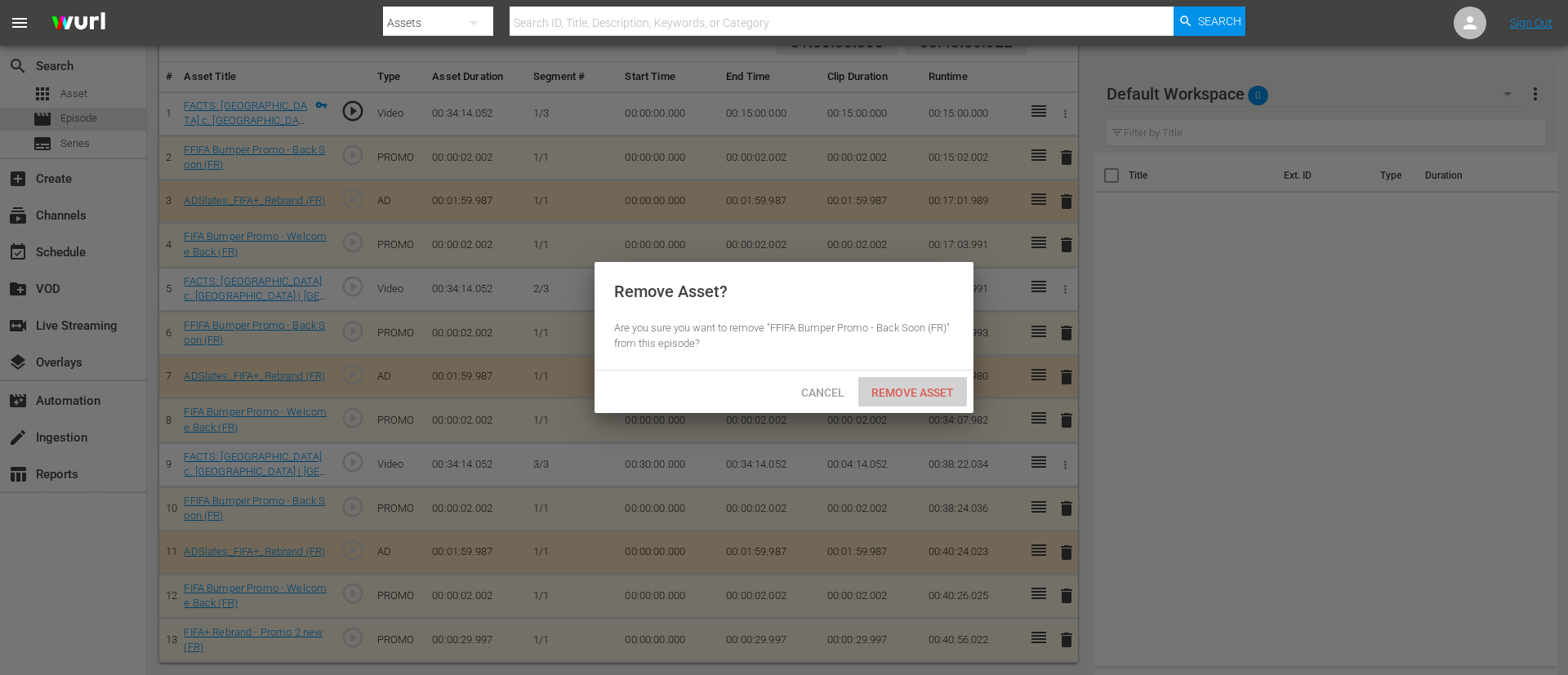
click at [904, 381] on div "Remove Asset" at bounding box center [912, 392] width 109 height 30
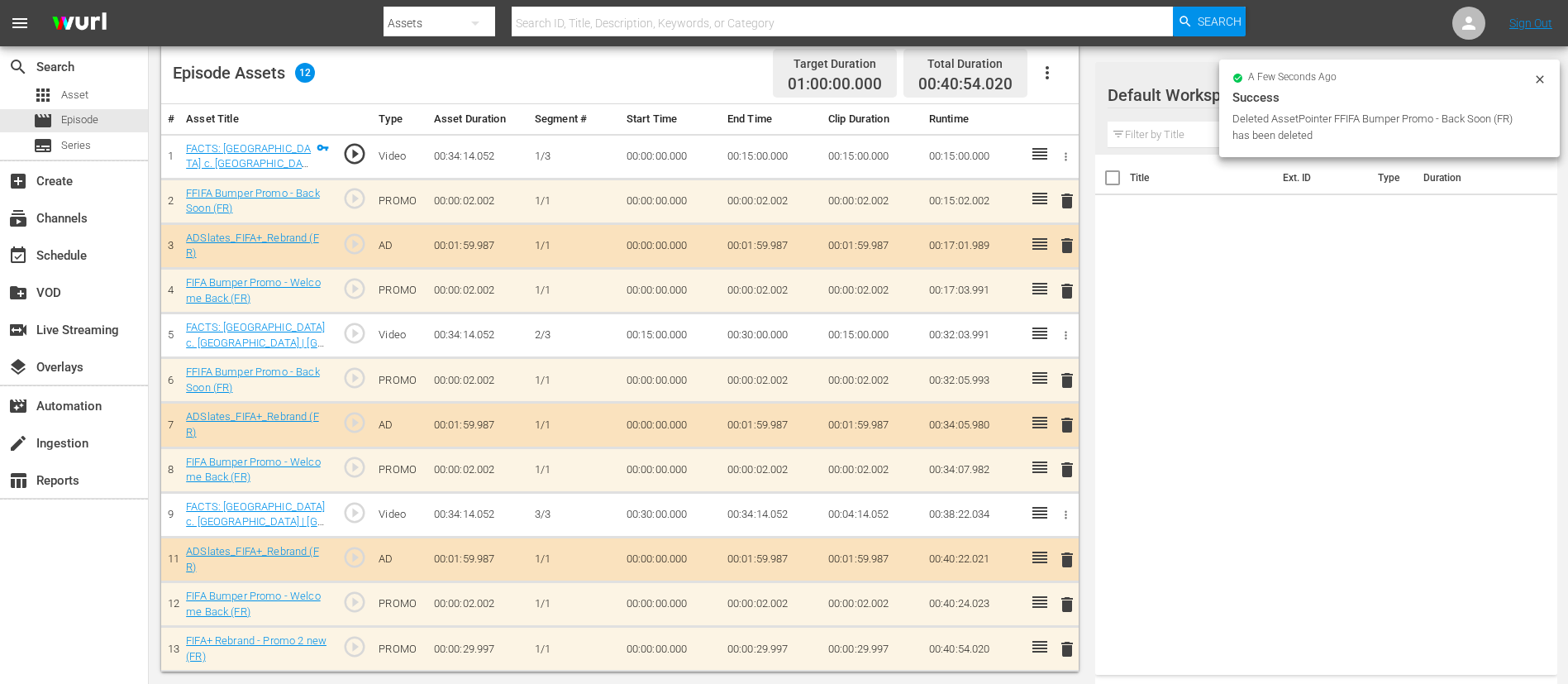
scroll to position [439, 0]
click at [1057, 455] on span "delete" at bounding box center [1067, 560] width 20 height 20
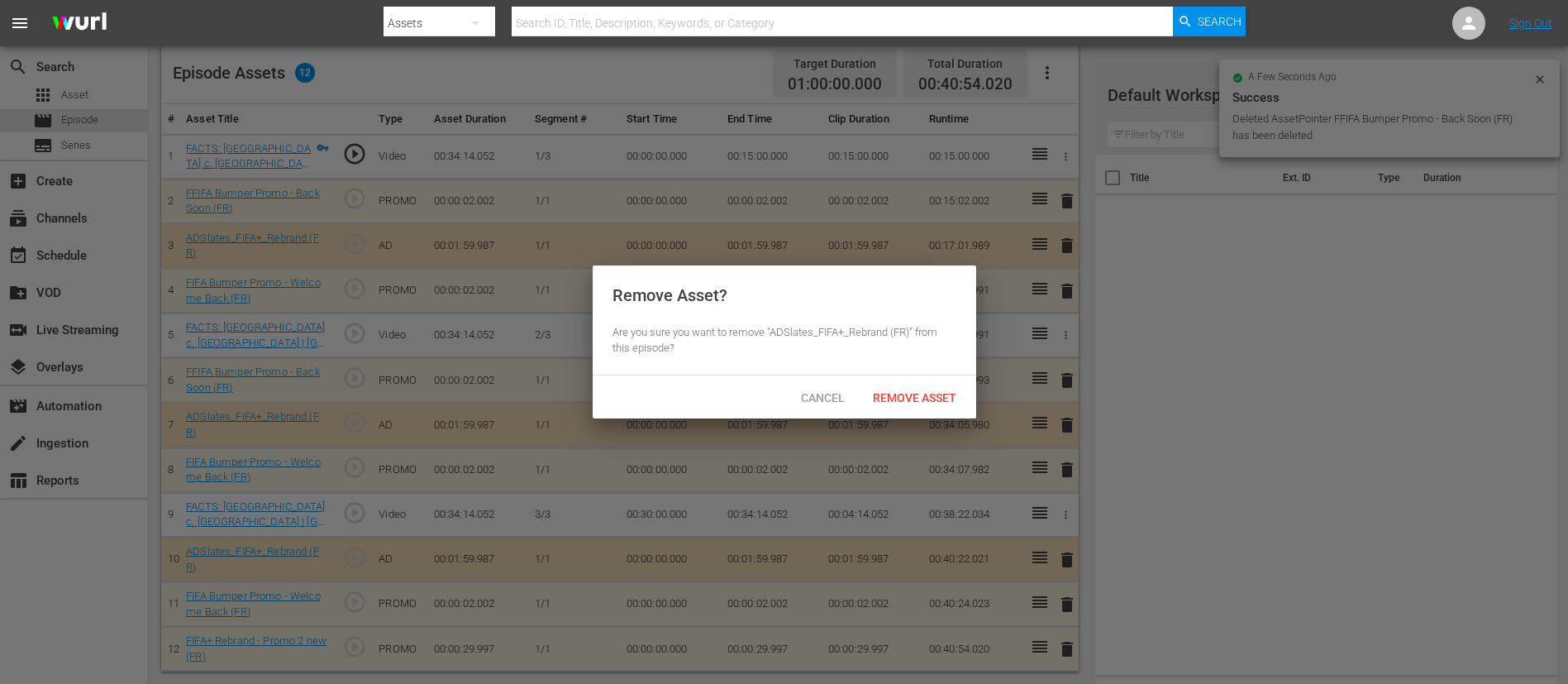
scroll to position [435, 0]
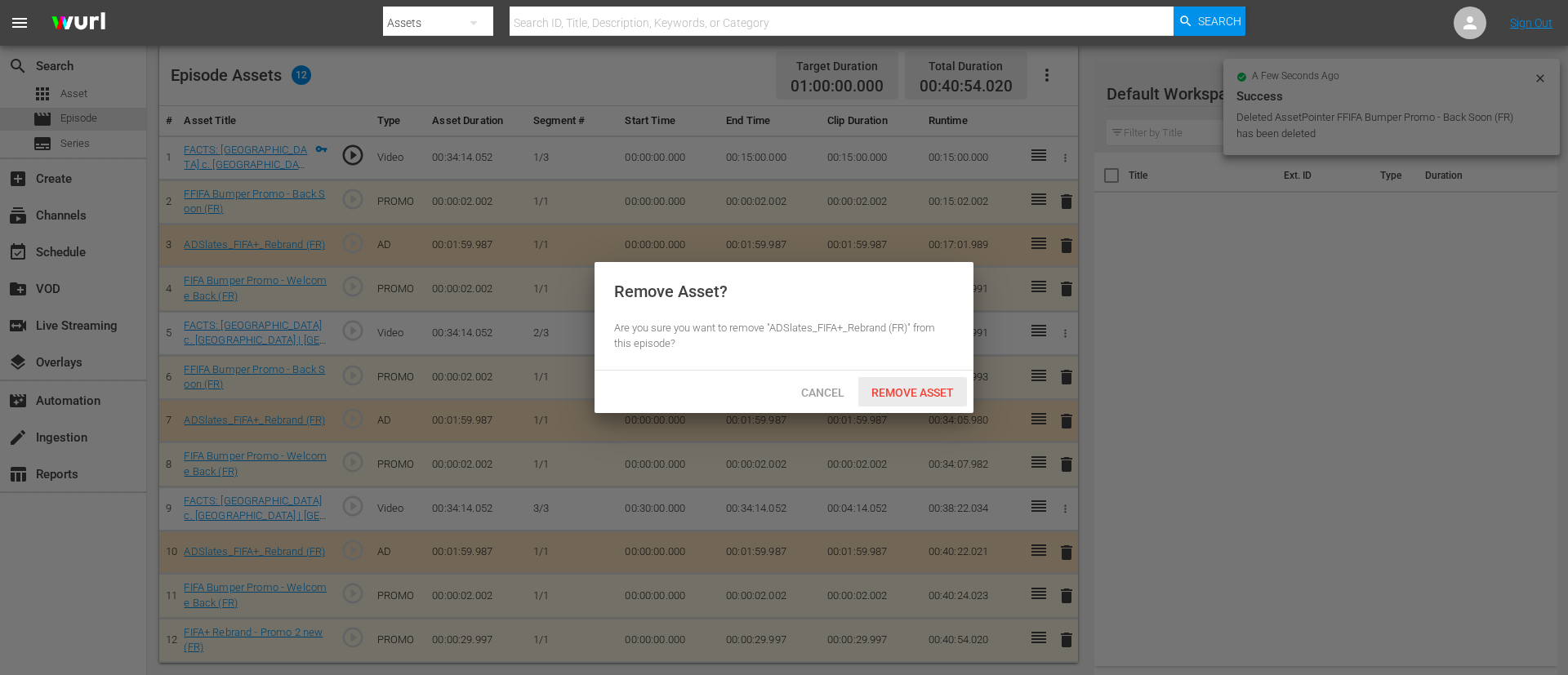
click at [923, 381] on div "Remove Asset" at bounding box center [912, 392] width 109 height 30
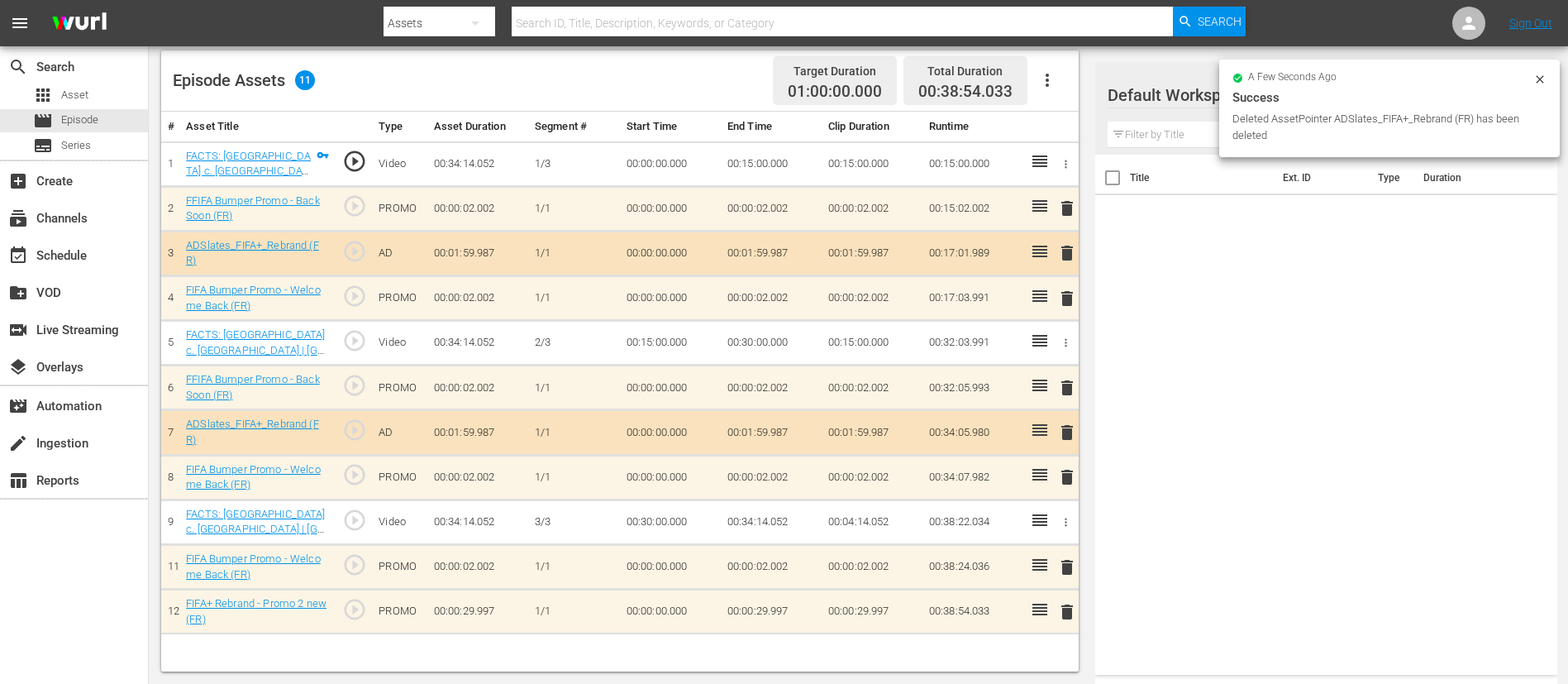
scroll to position [431, 0]
click at [1057, 455] on span "delete" at bounding box center [1067, 567] width 20 height 20
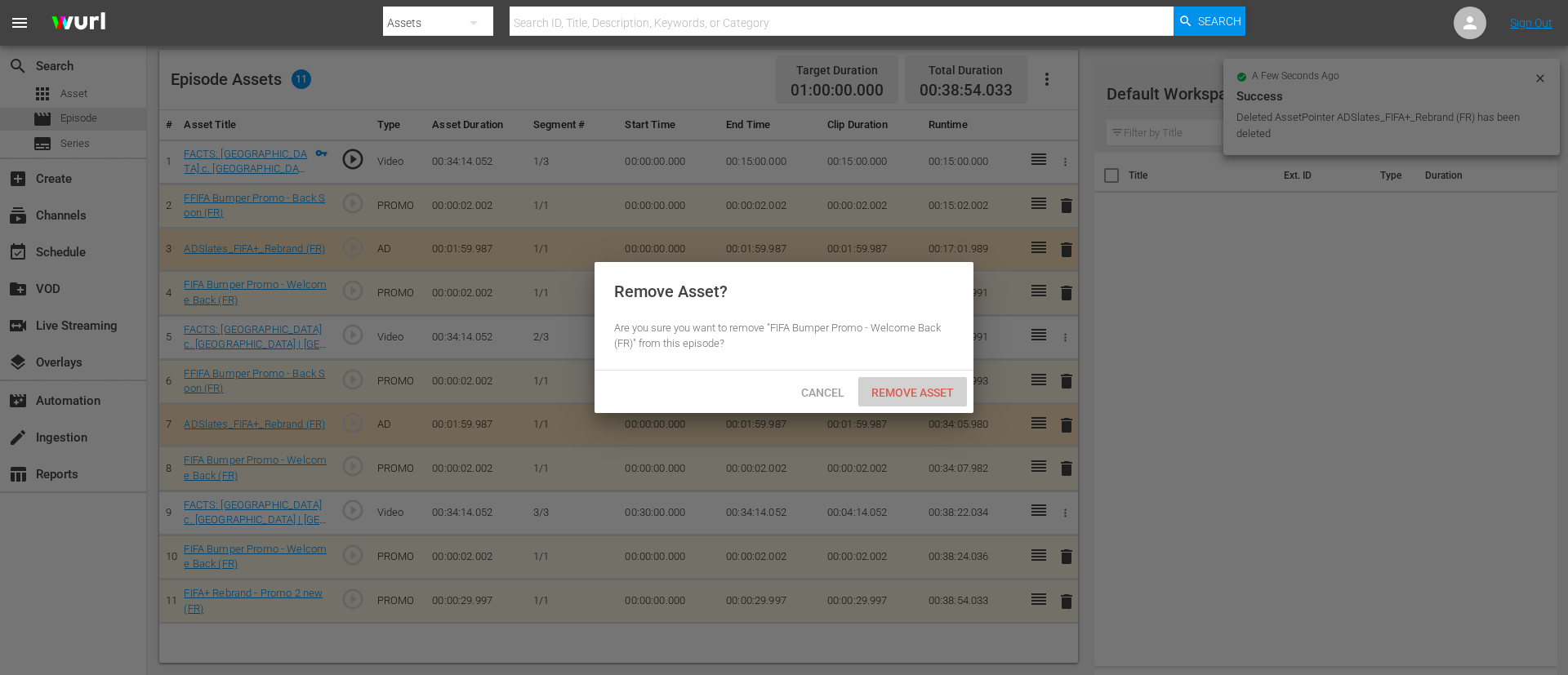
click at [961, 388] on span "Remove Asset" at bounding box center [912, 393] width 109 height 13
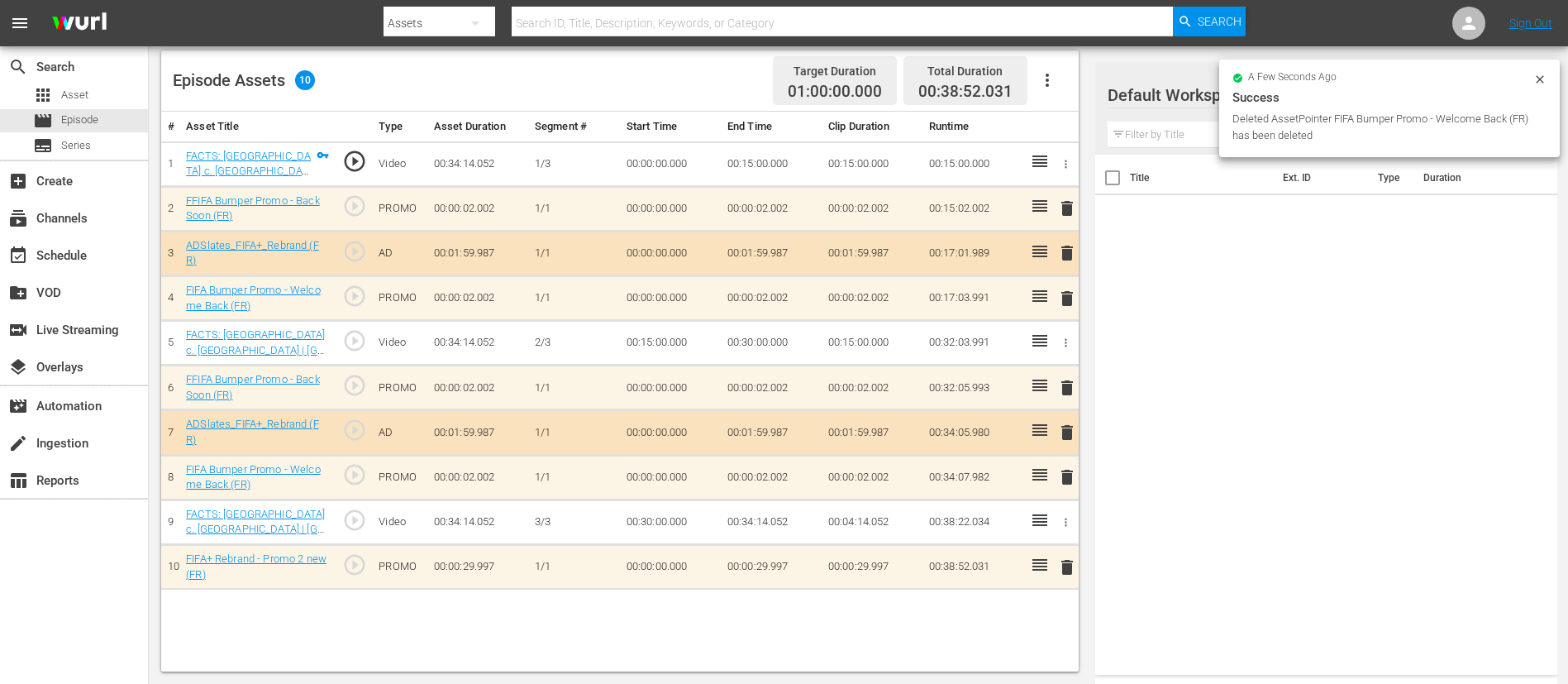
click at [1057, 455] on span "delete" at bounding box center [1067, 567] width 20 height 20
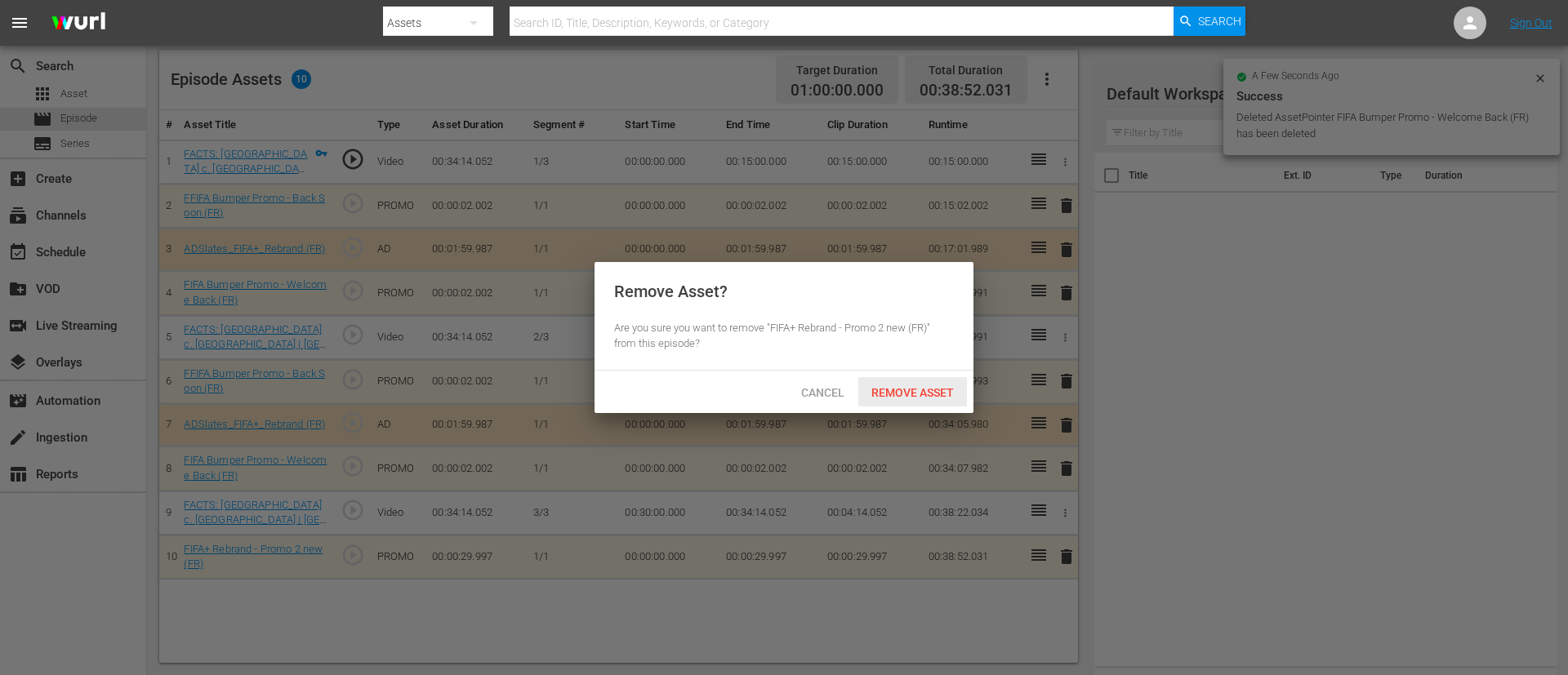
click at [946, 395] on span "Remove Asset" at bounding box center [912, 393] width 109 height 13
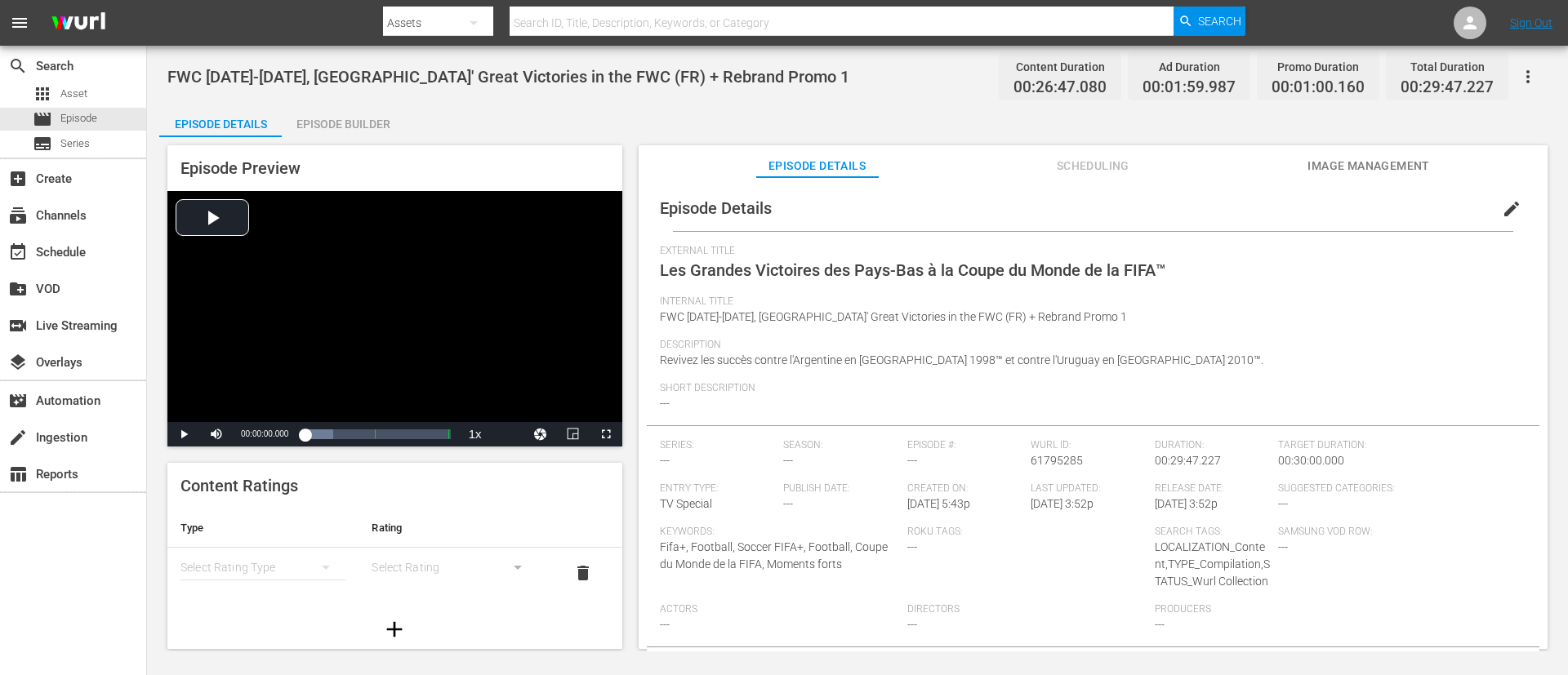
click at [1045, 211] on span "edit" at bounding box center [1512, 209] width 20 height 20
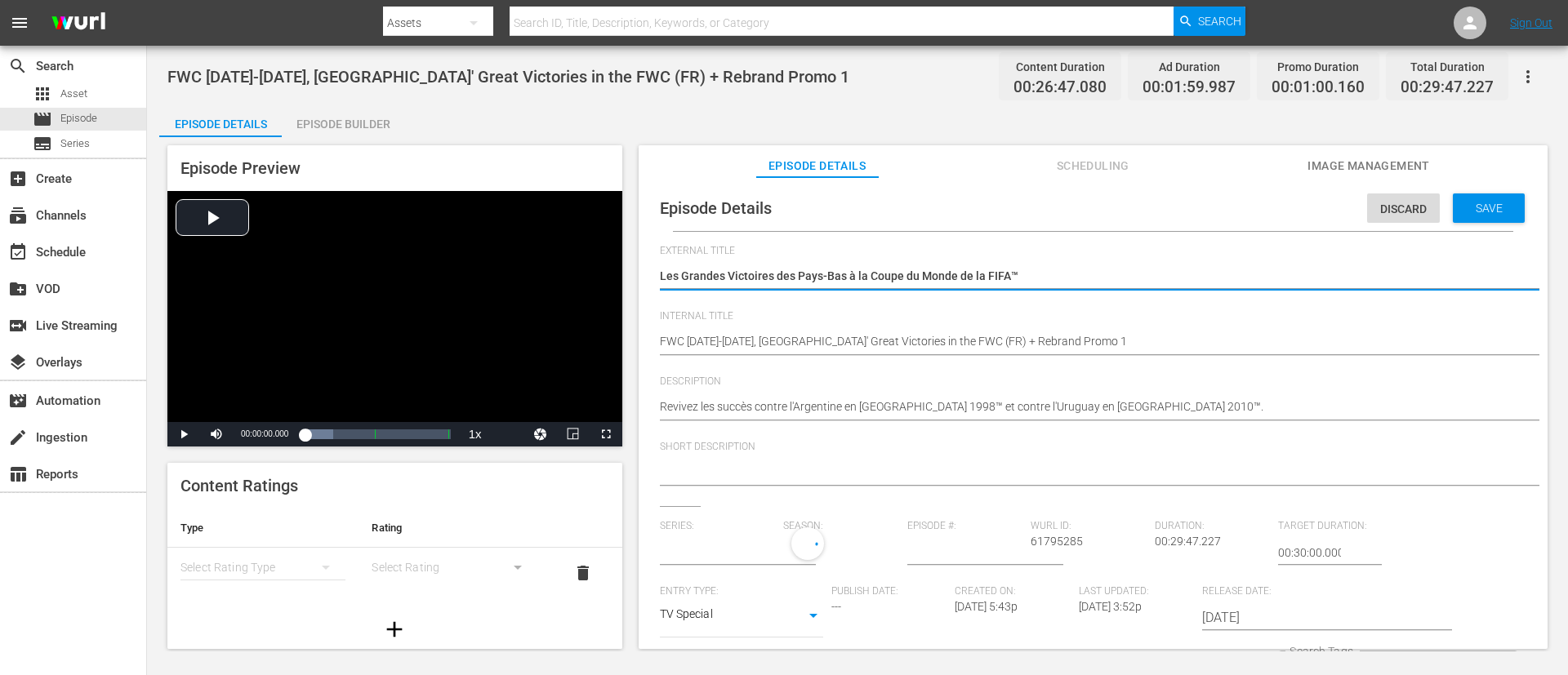
type input "No Series"
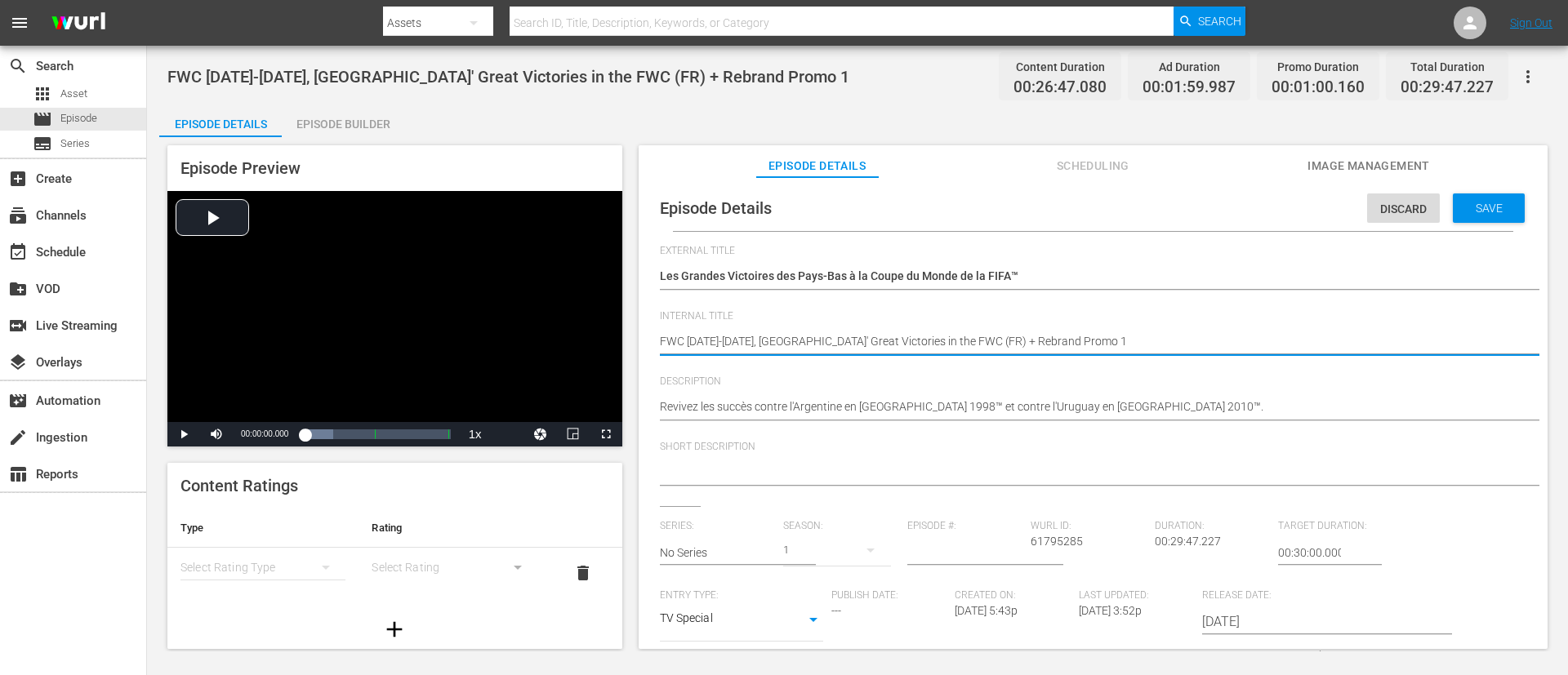
type textarea "FWC 1998-2010, Netherlands' Great Victories in the FWC (FR)"
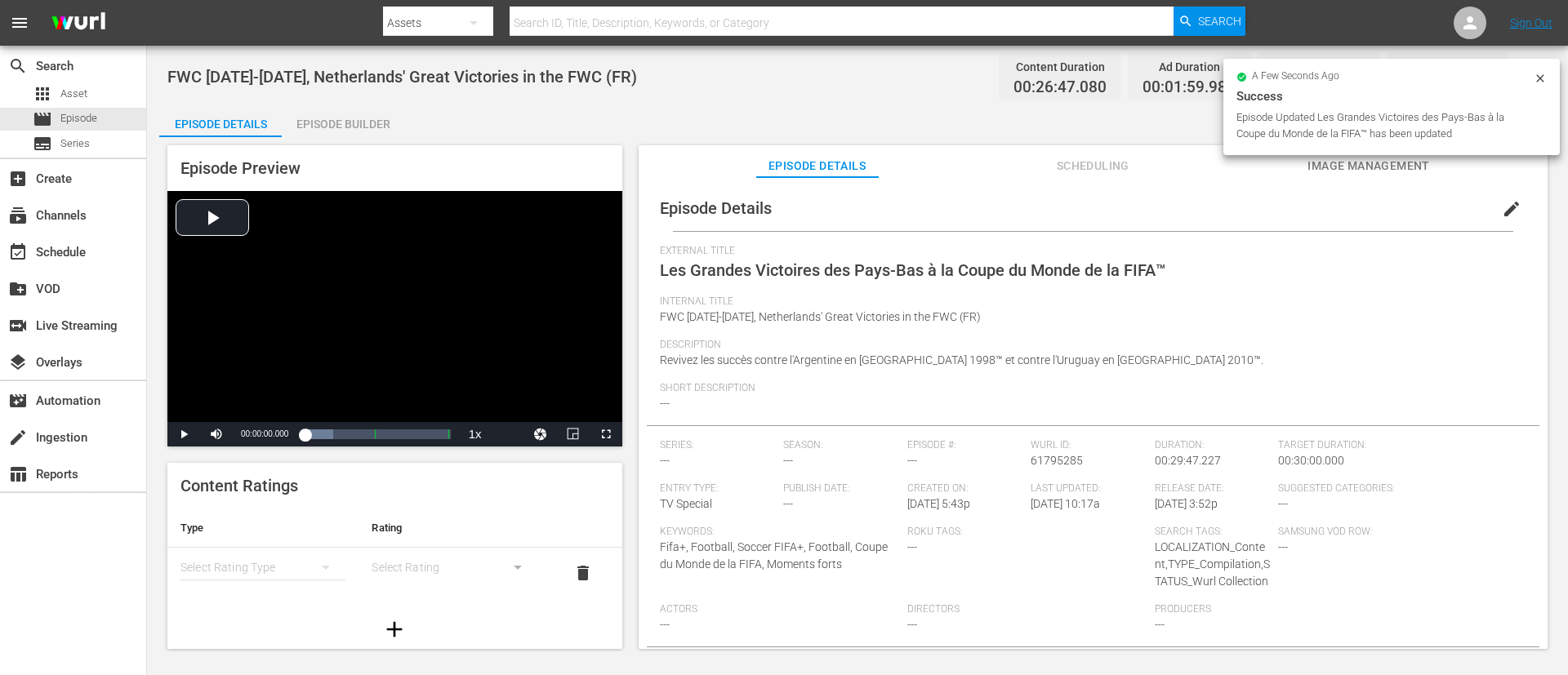
click at [348, 108] on div "Episode Builder" at bounding box center [343, 124] width 123 height 39
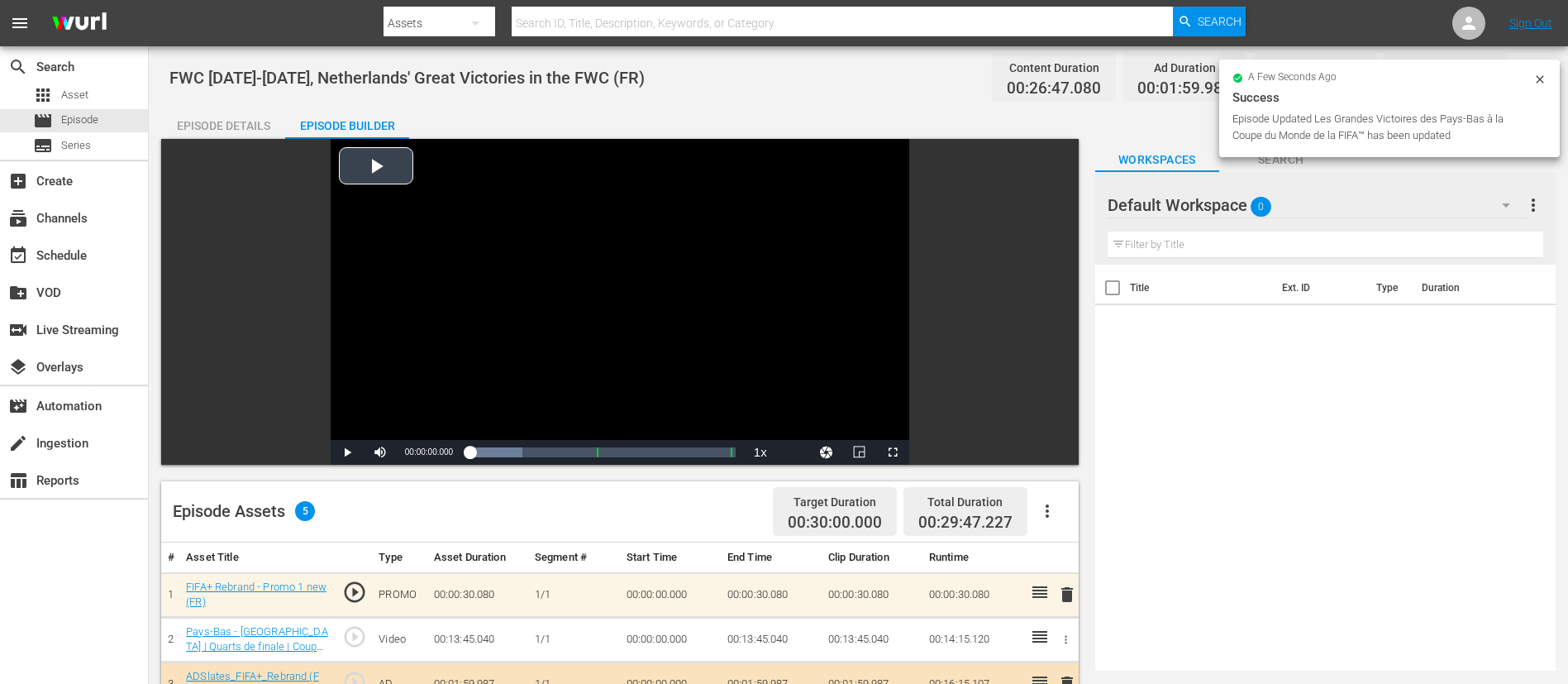
scroll to position [124, 0]
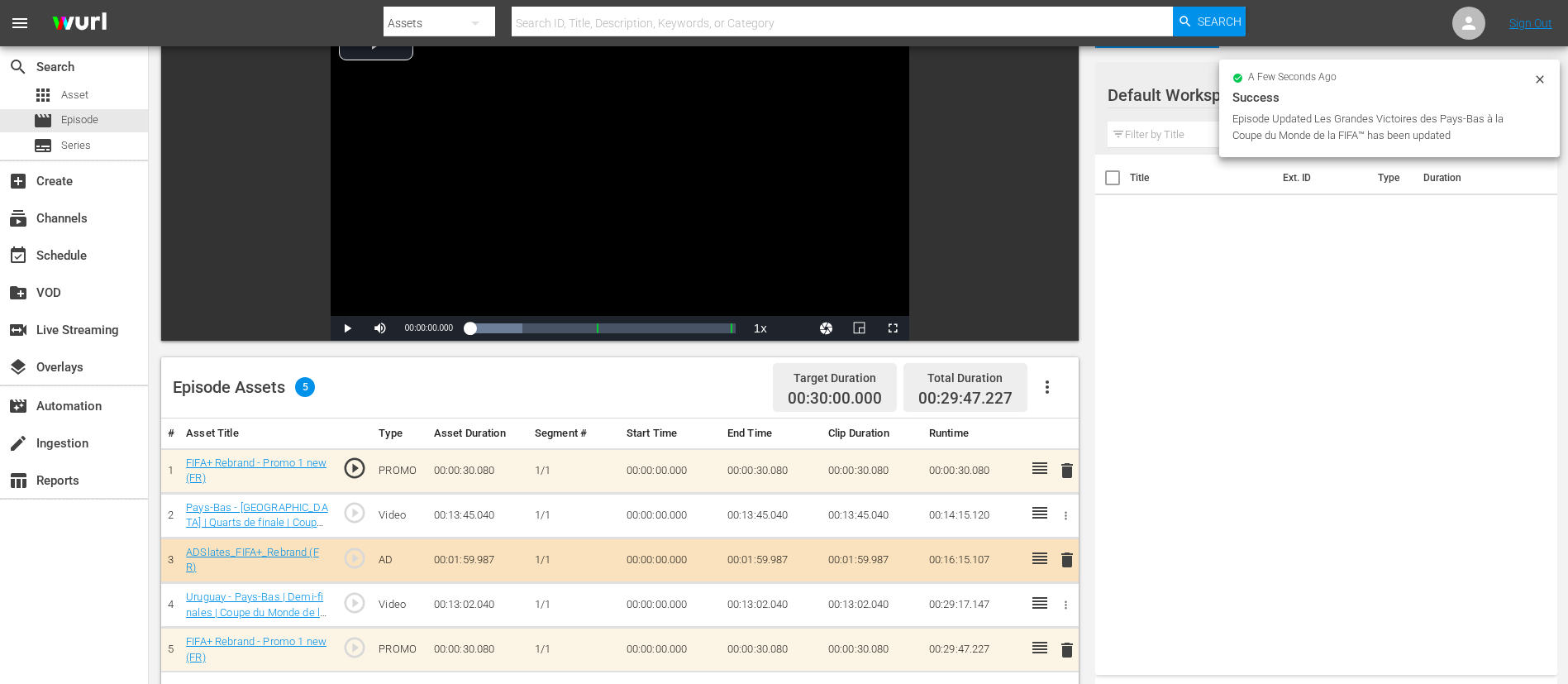
click at [1057, 455] on td "delete" at bounding box center [1064, 470] width 27 height 45
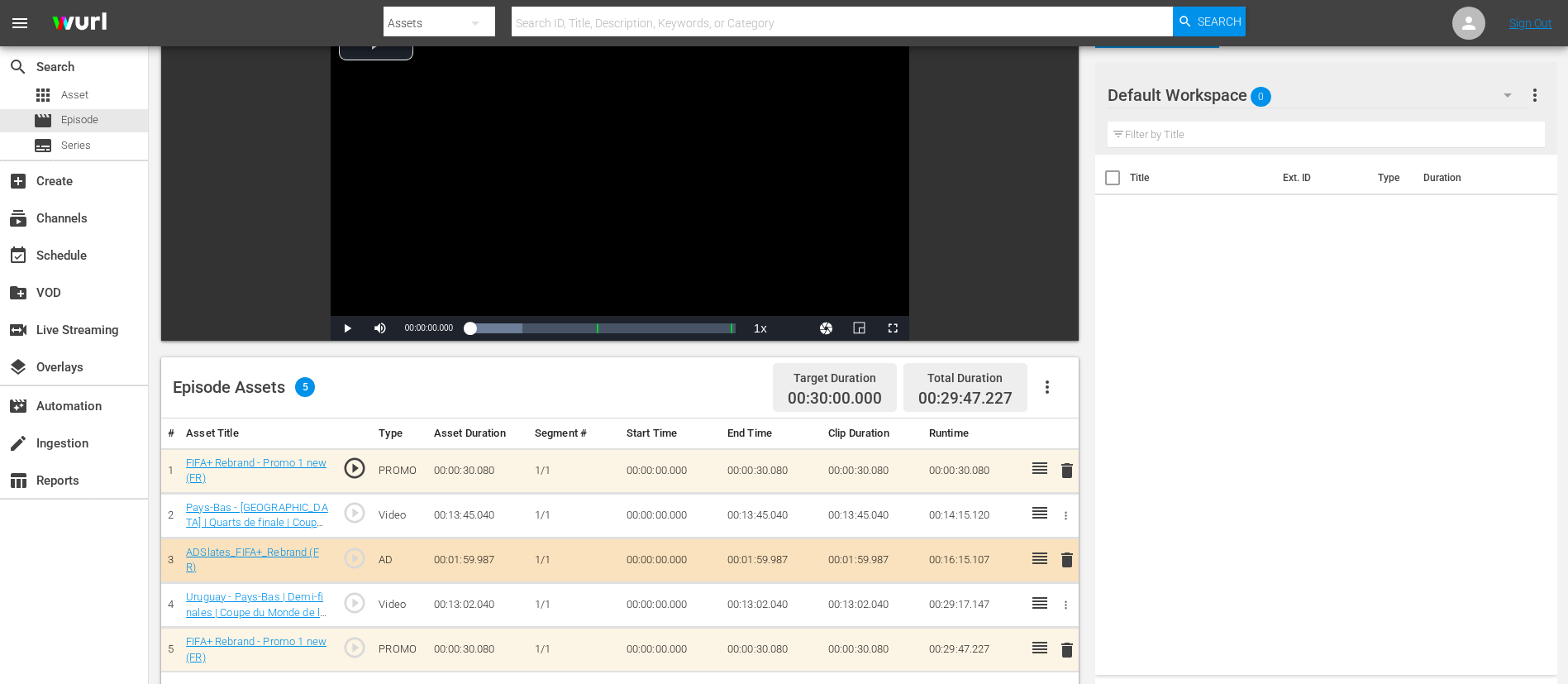
click at [1057, 455] on span "delete" at bounding box center [1067, 471] width 20 height 20
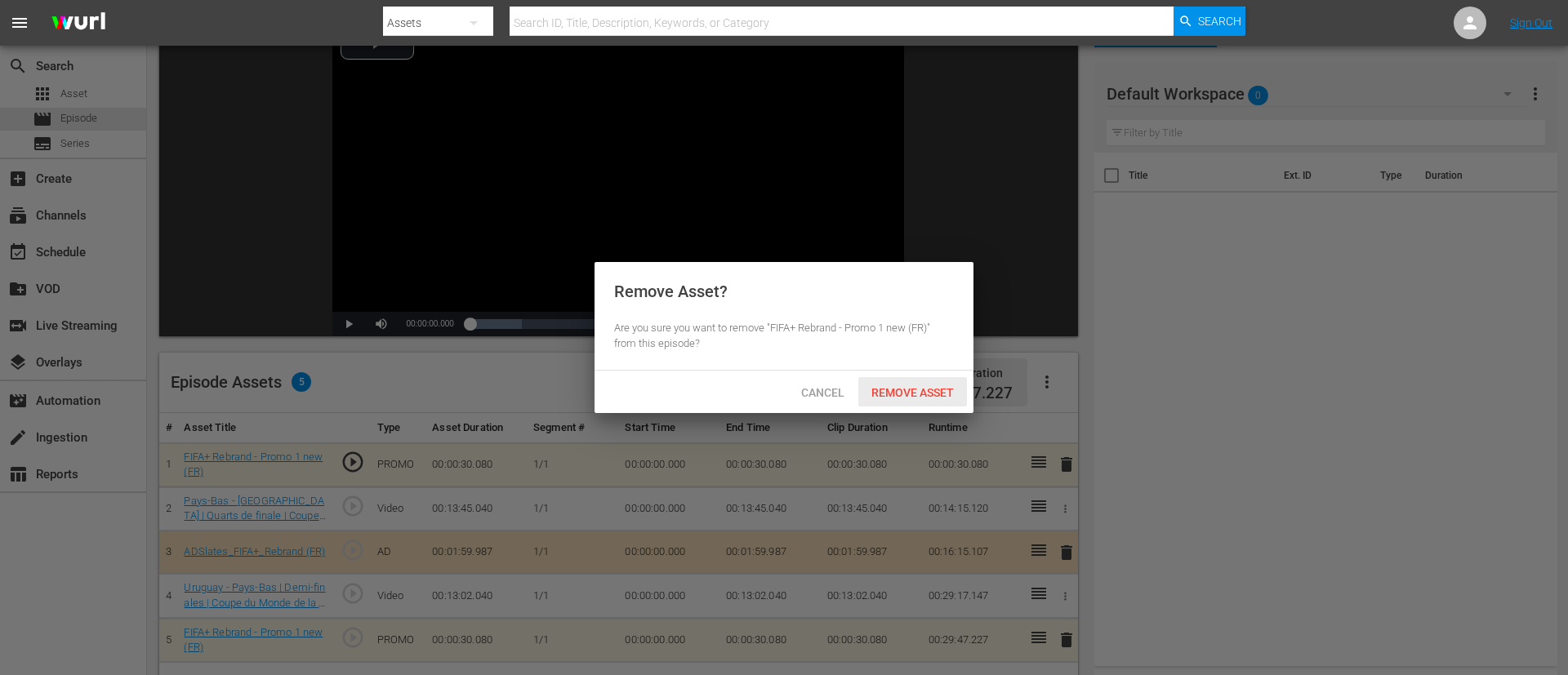
click at [891, 383] on div "Remove Asset" at bounding box center [912, 392] width 109 height 30
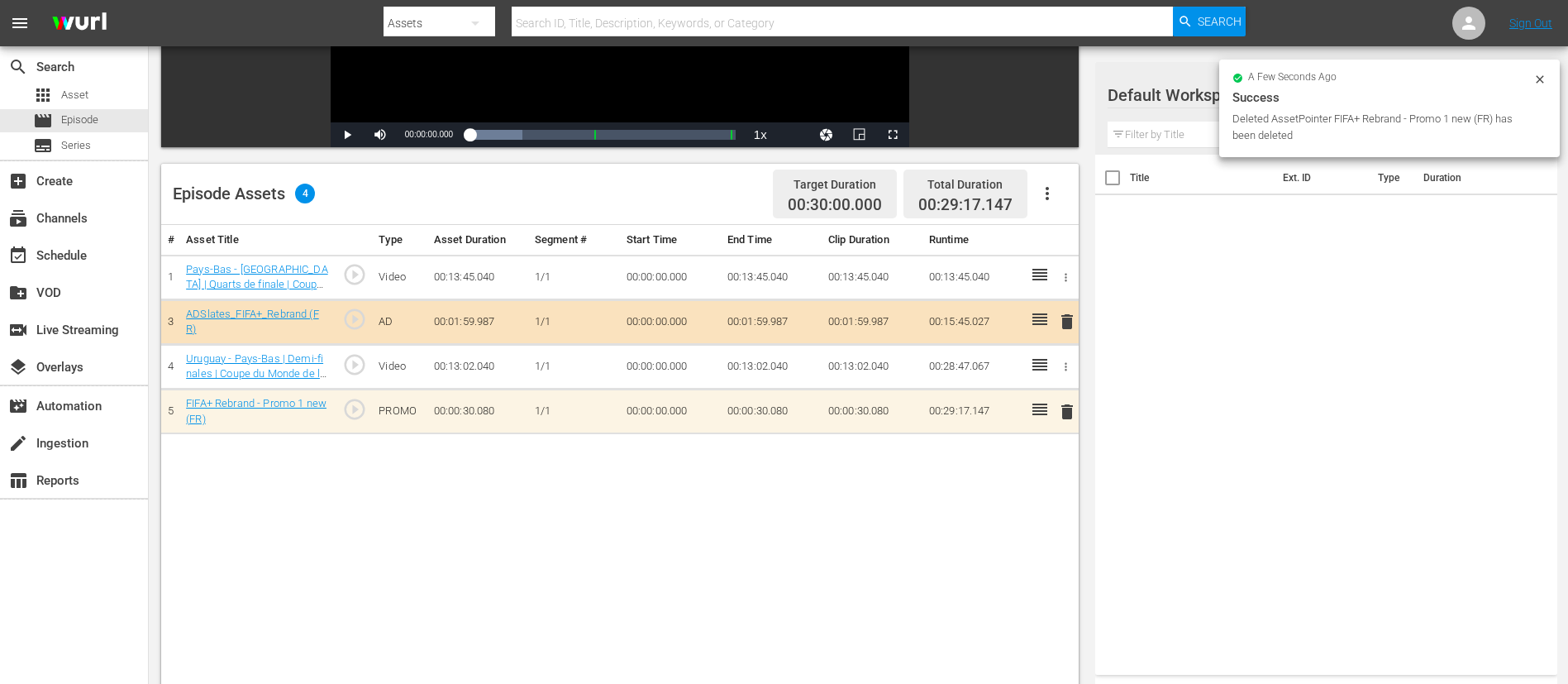
scroll to position [431, 0]
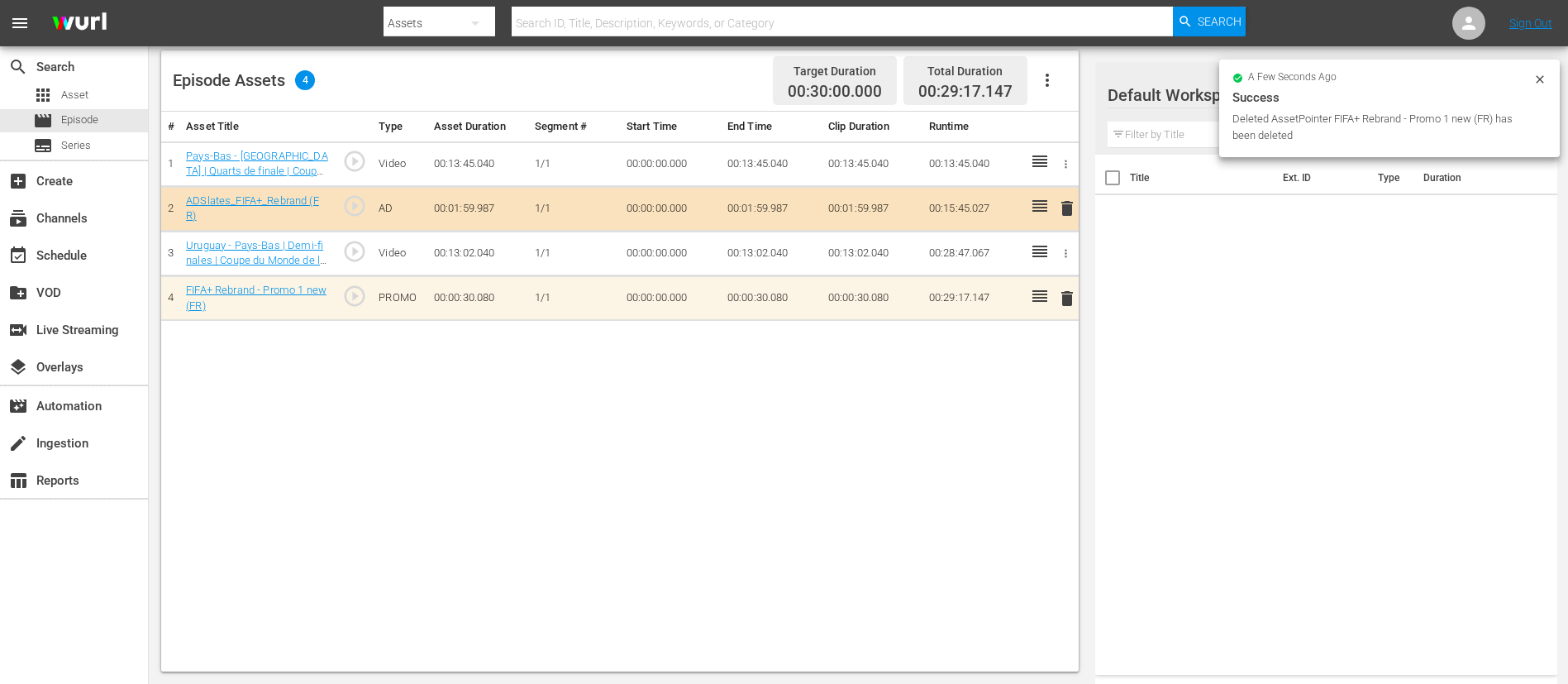
click at [1057, 299] on span "delete" at bounding box center [1067, 298] width 20 height 20
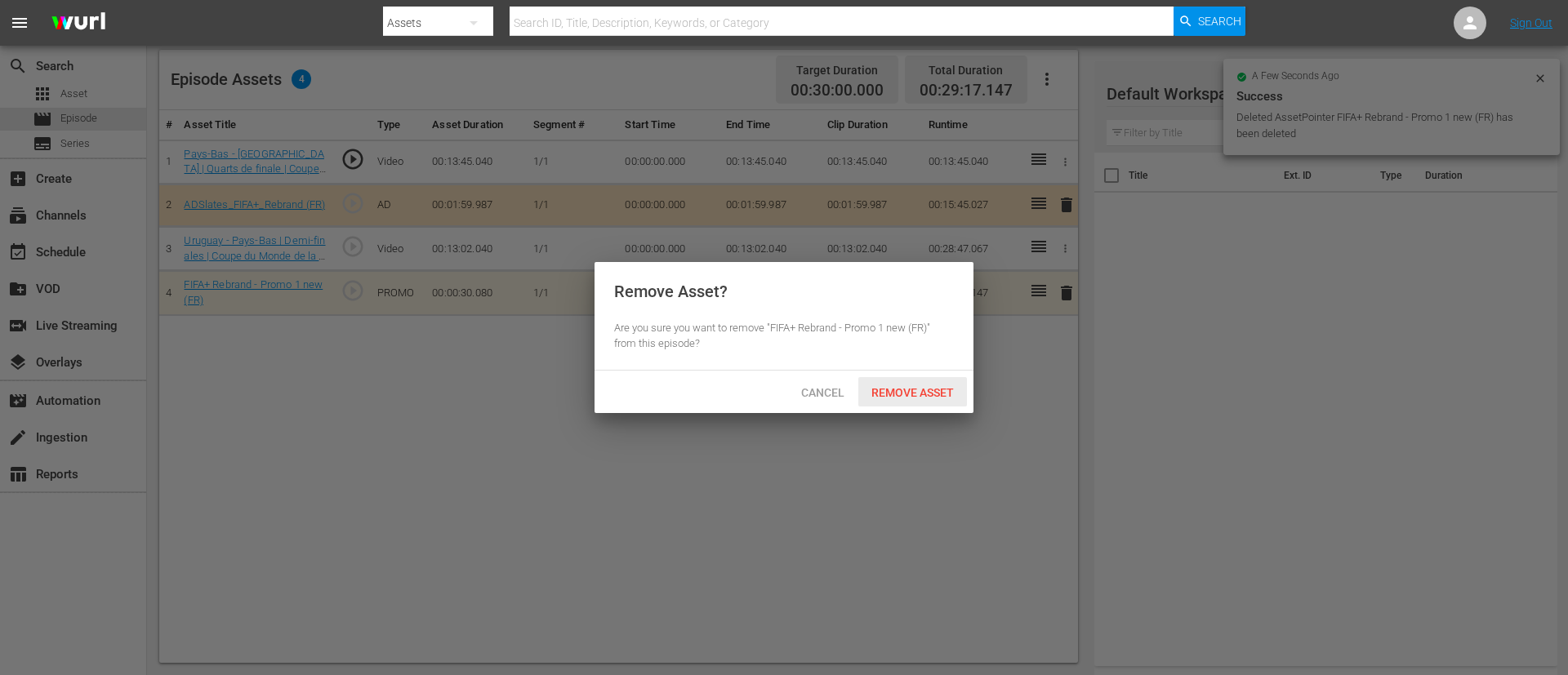
click at [924, 404] on div "Remove Asset" at bounding box center [912, 392] width 109 height 30
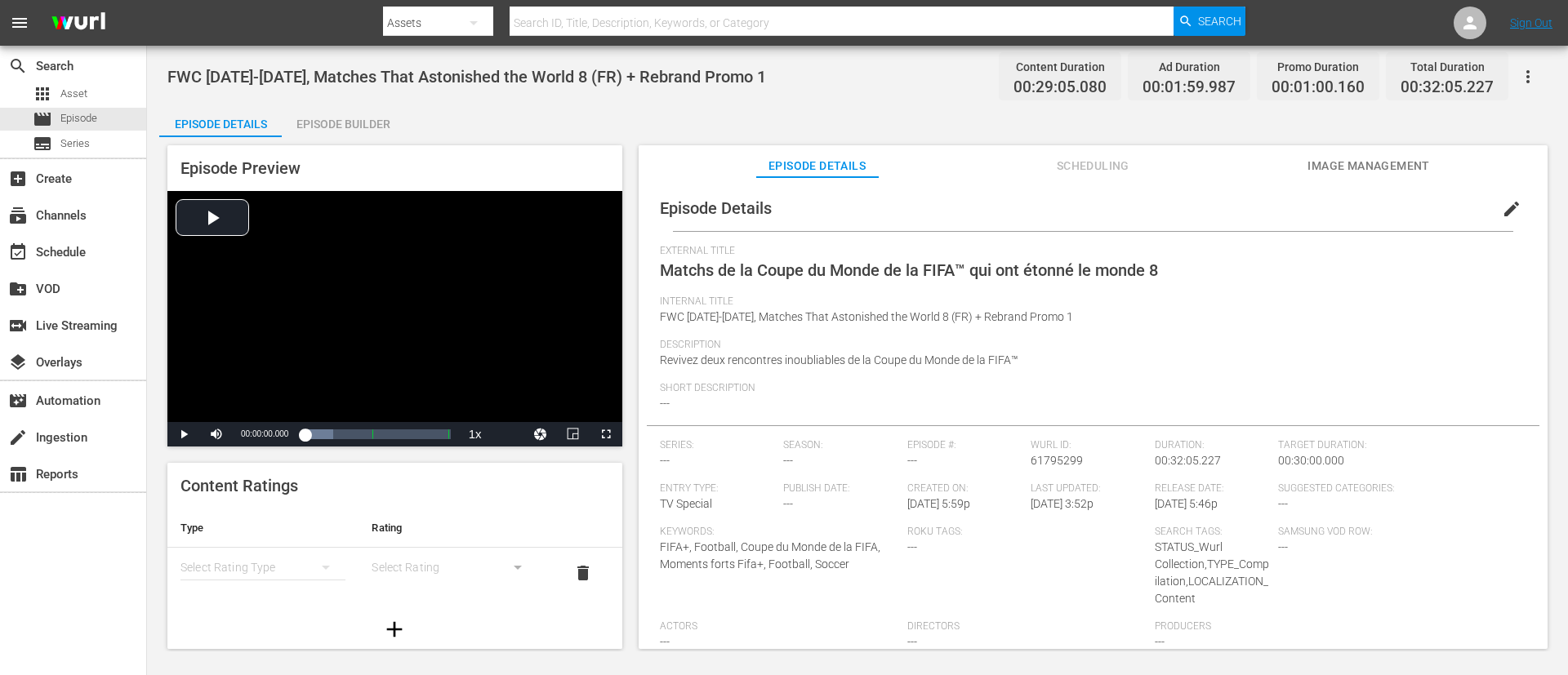
click at [1045, 197] on button "edit" at bounding box center [1511, 208] width 39 height 39
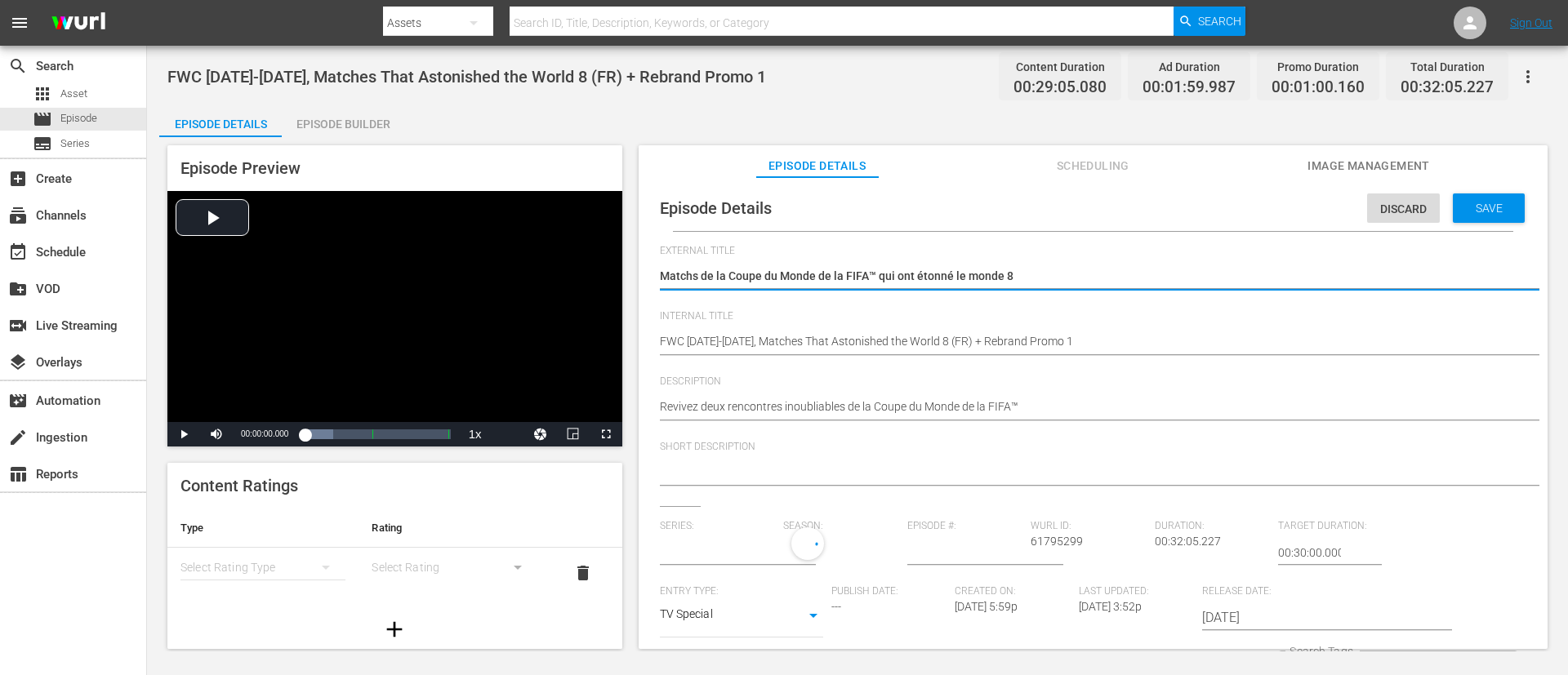
type input "No Series"
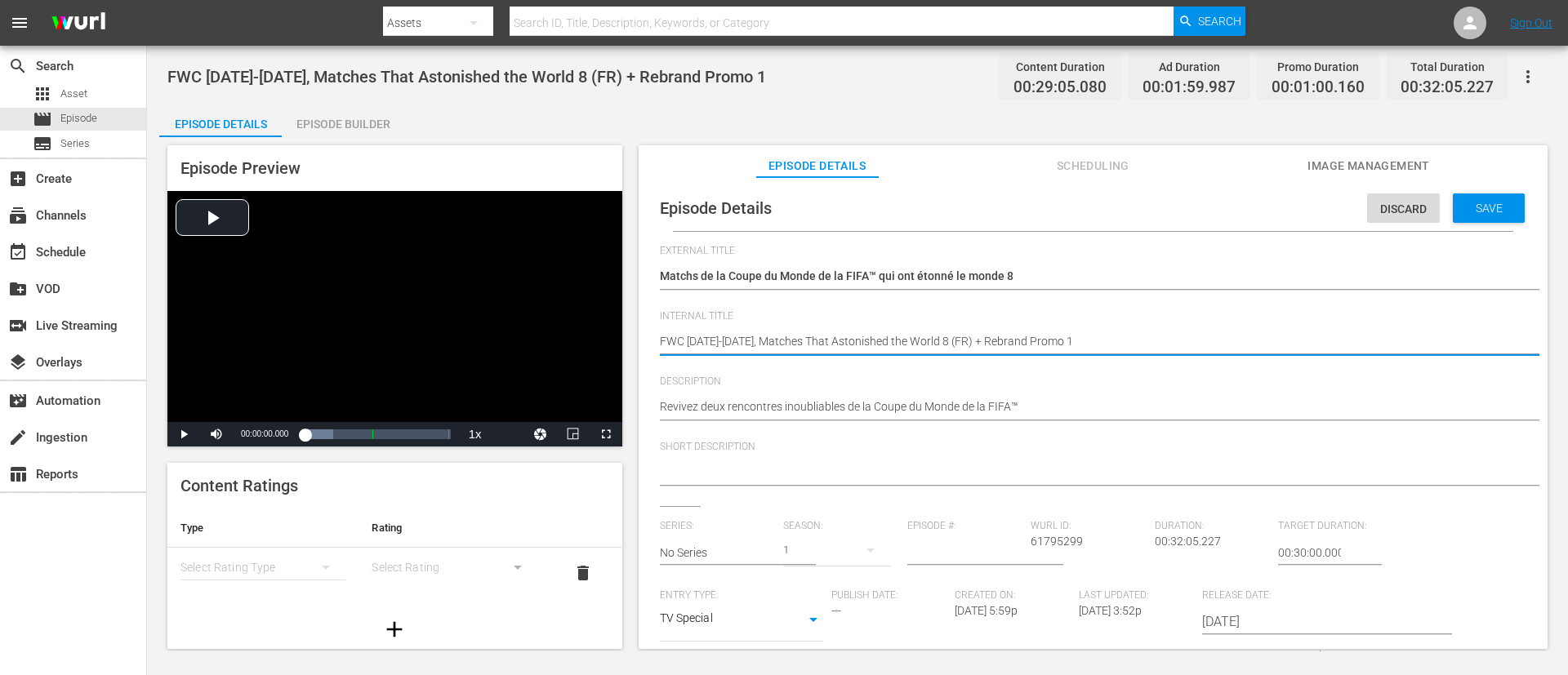
type textarea "FWC [DATE]-[DATE], Matches That Astonished the World 8 (FR)"
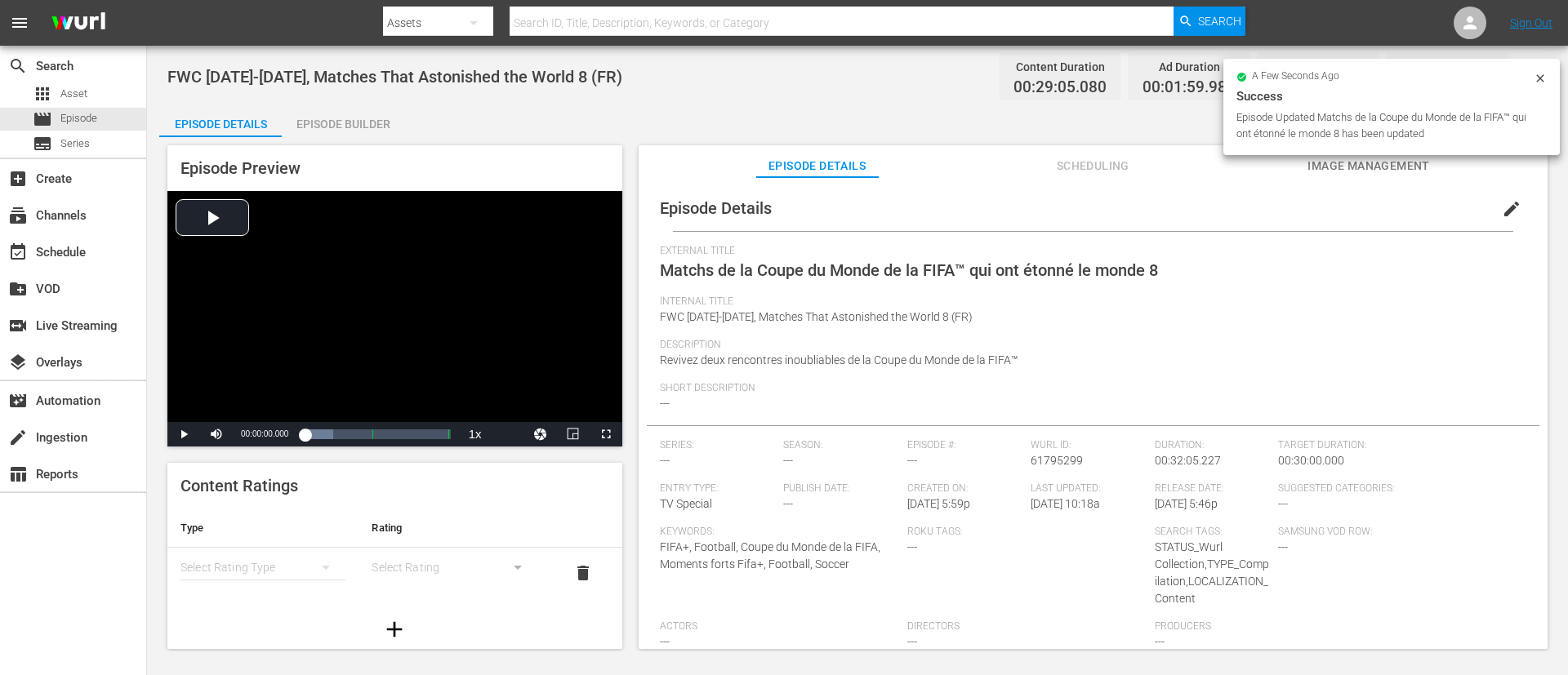
click at [363, 120] on div "Episode Builder" at bounding box center [343, 124] width 123 height 39
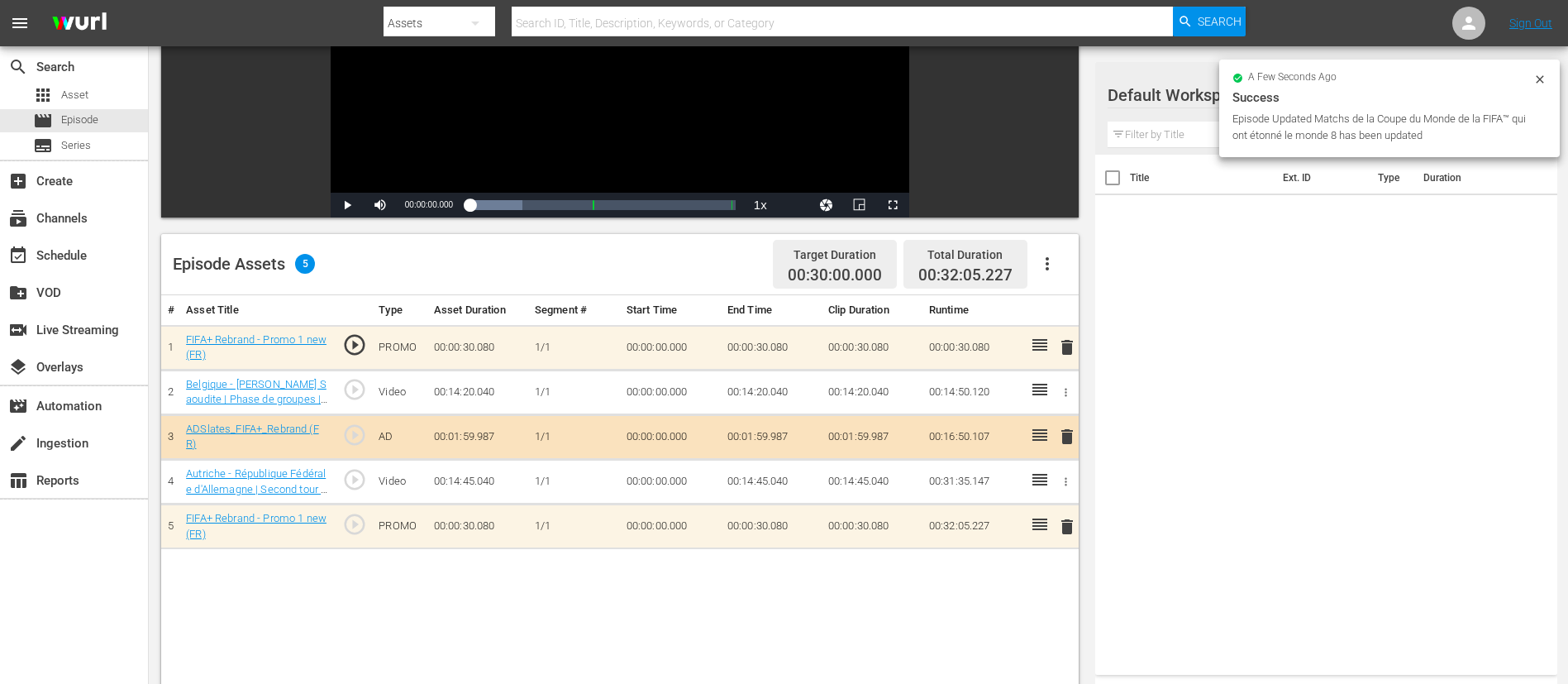
scroll to position [431, 0]
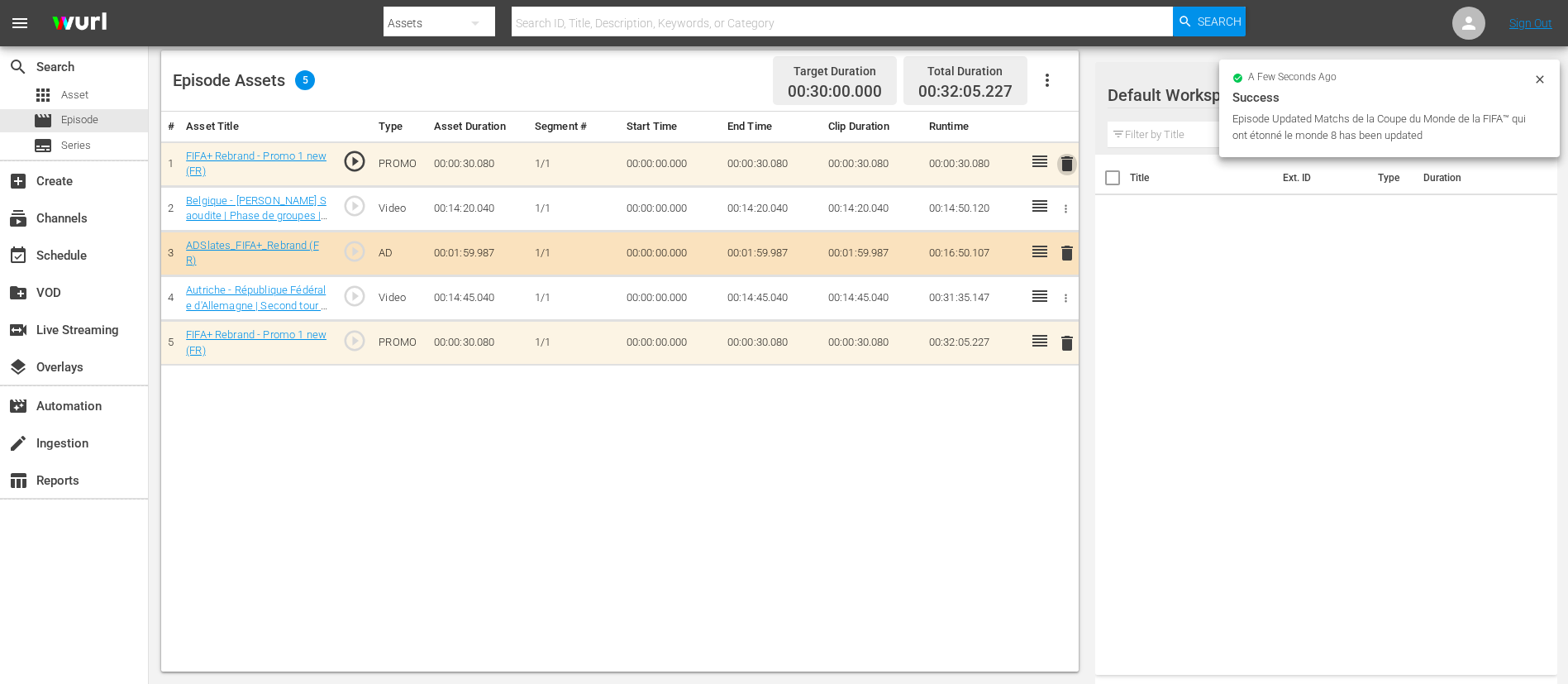
click at [1057, 175] on button "delete" at bounding box center [1067, 164] width 20 height 24
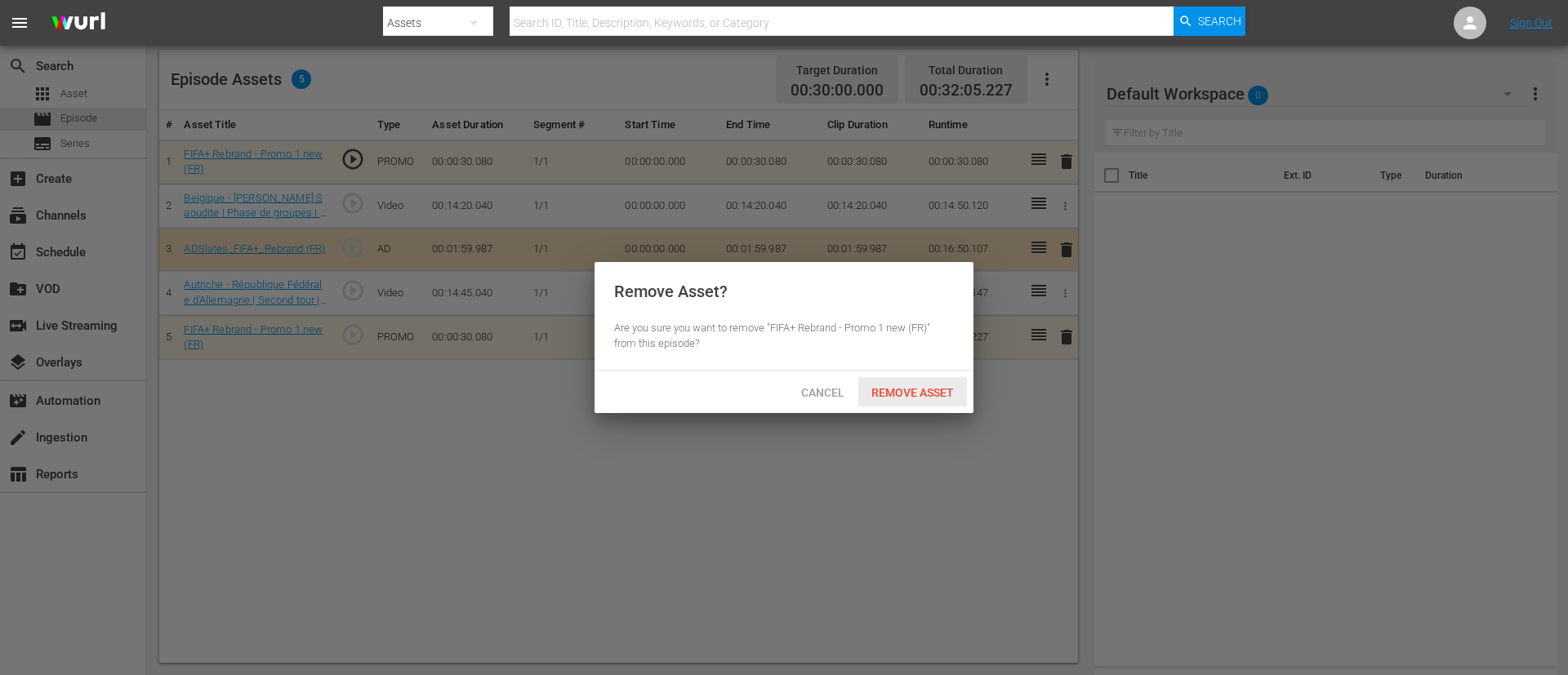
click at [898, 404] on div "Remove Asset" at bounding box center [912, 392] width 109 height 30
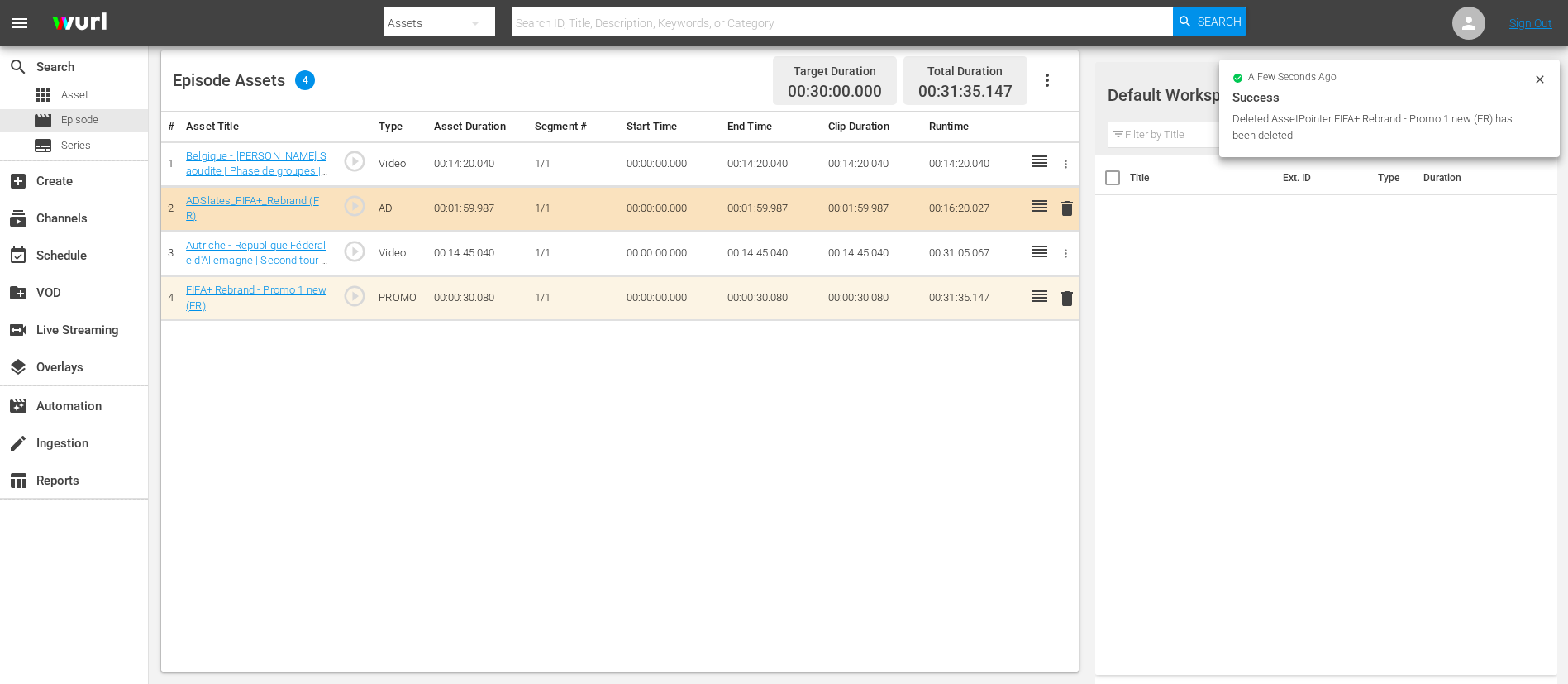
click at [1057, 303] on span "delete" at bounding box center [1067, 298] width 20 height 20
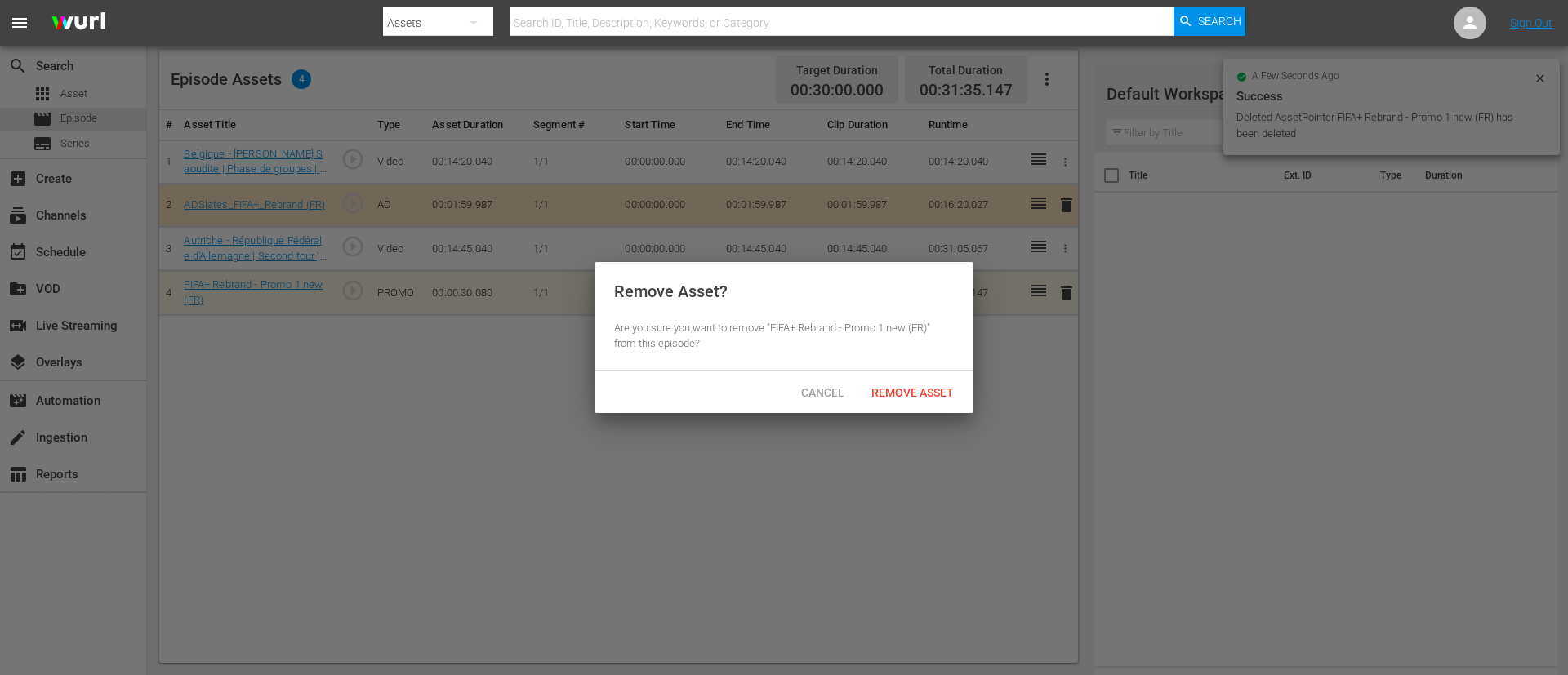
click at [909, 375] on div "Cancel Remove Asset" at bounding box center [783, 391] width 379 height 42
click at [907, 396] on span "Remove Asset" at bounding box center [912, 393] width 109 height 13
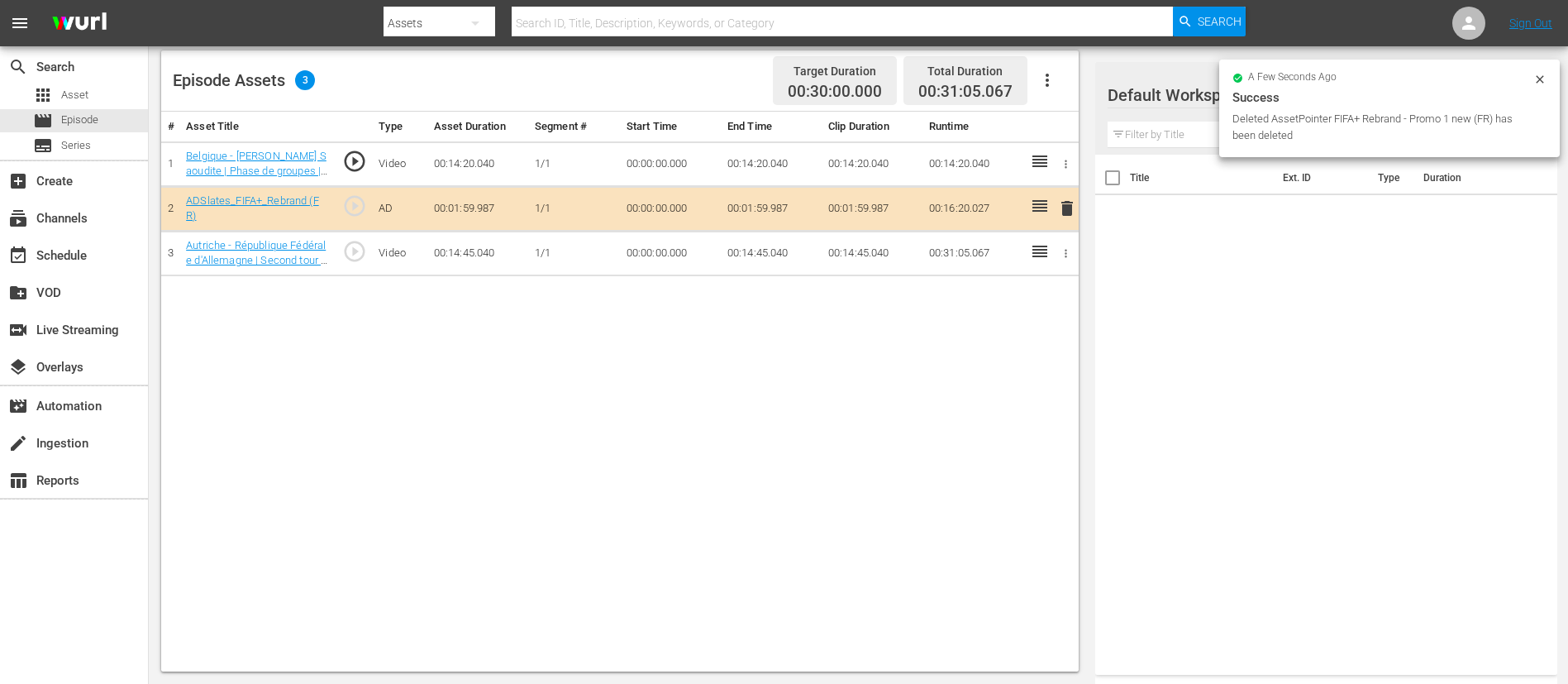
scroll to position [0, 0]
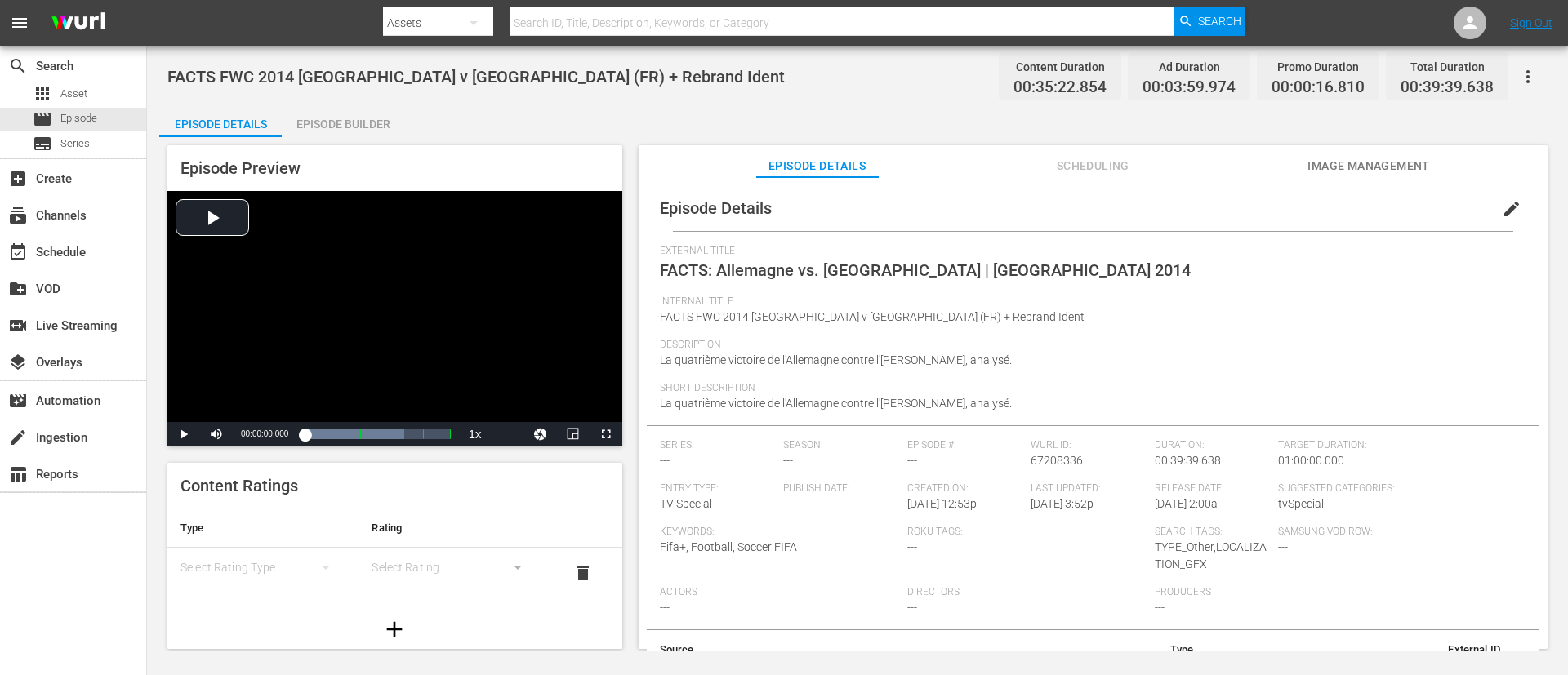
click at [1045, 215] on span "edit" at bounding box center [1512, 209] width 20 height 20
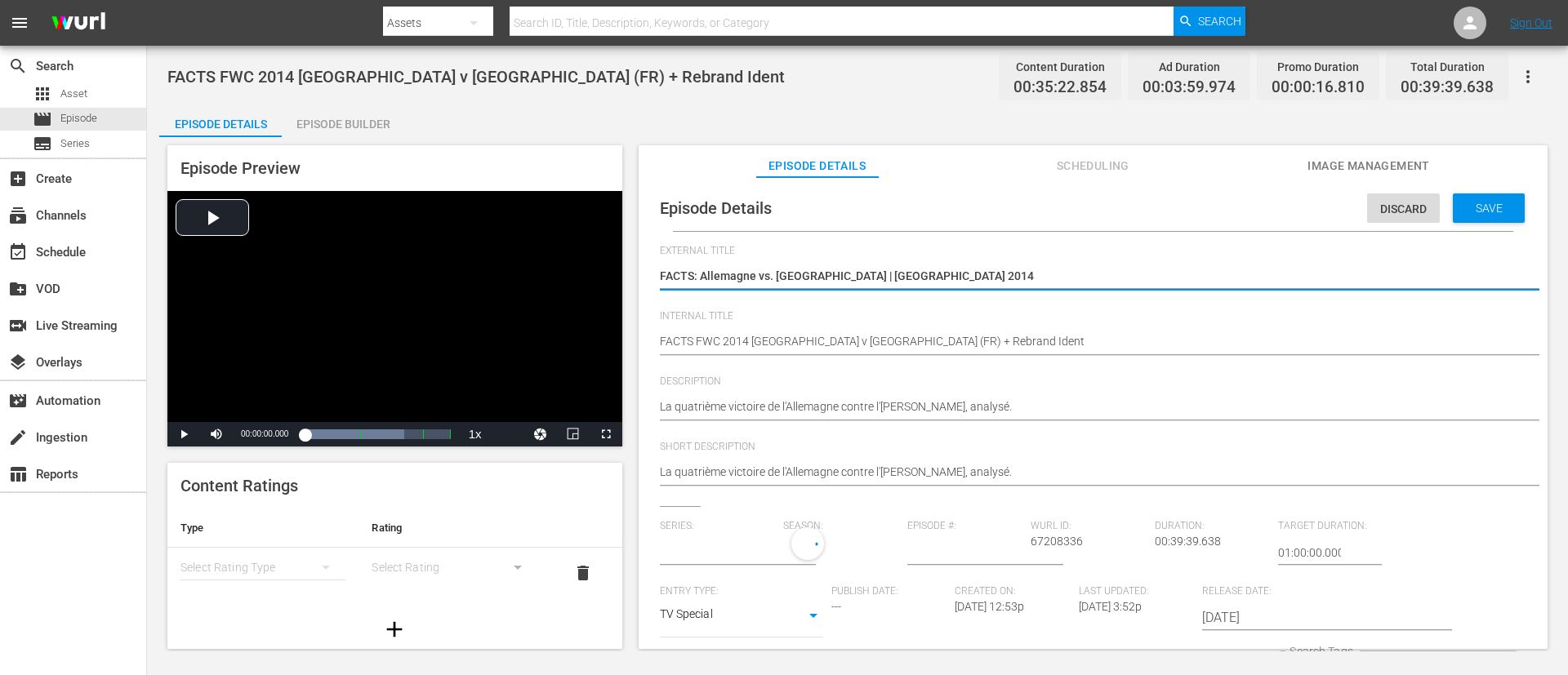
type input "No Series"
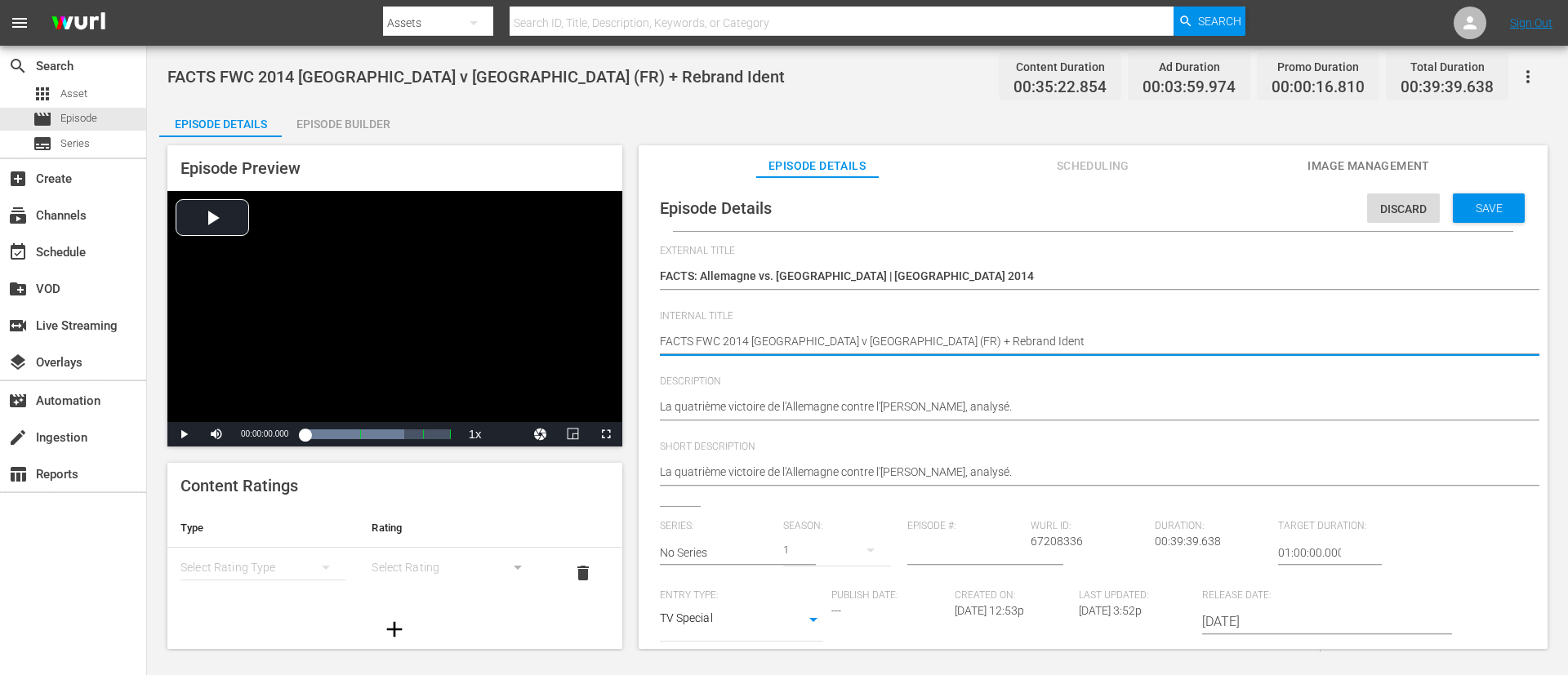
type textarea "FACTS FWC 2014 Germany v Argentina (FR)"
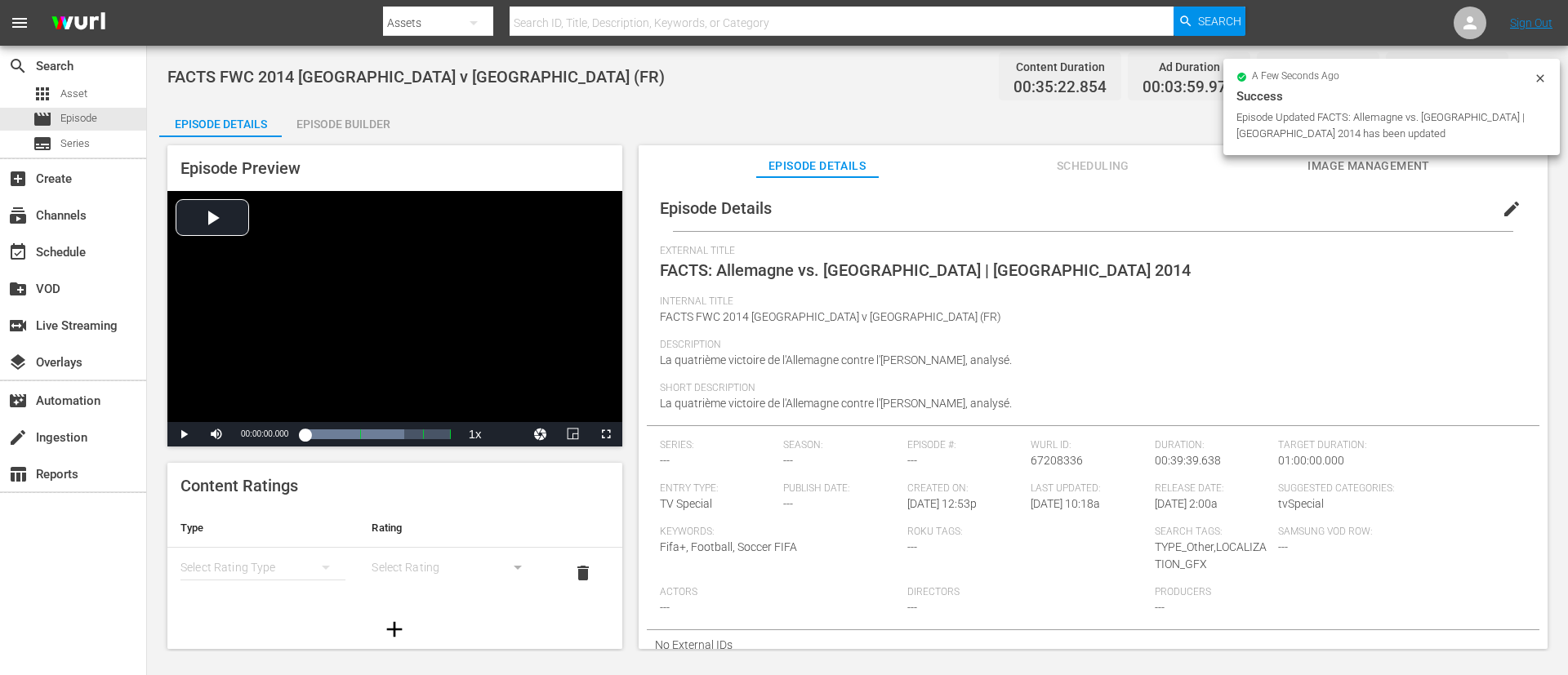
click at [360, 105] on div "Episode Builder" at bounding box center [343, 124] width 123 height 39
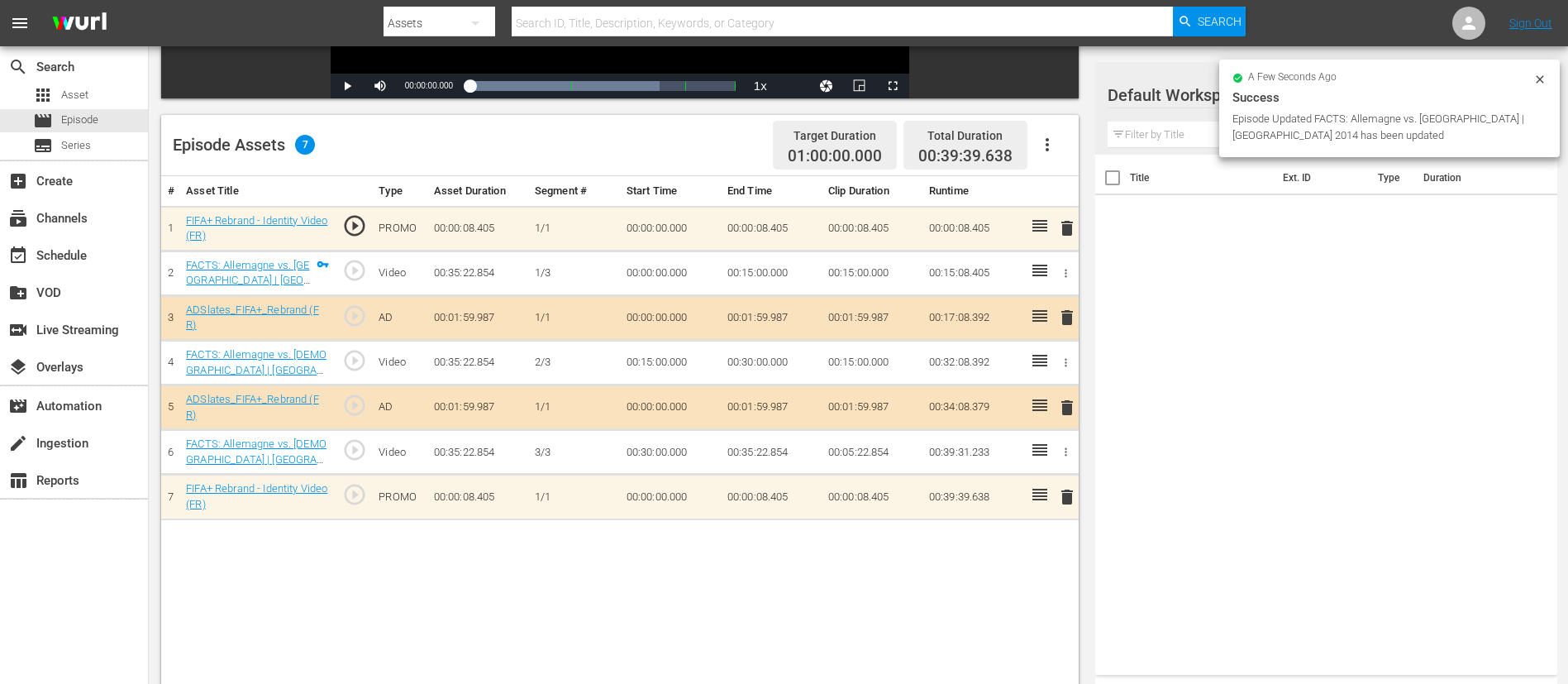
scroll to position [372, 0]
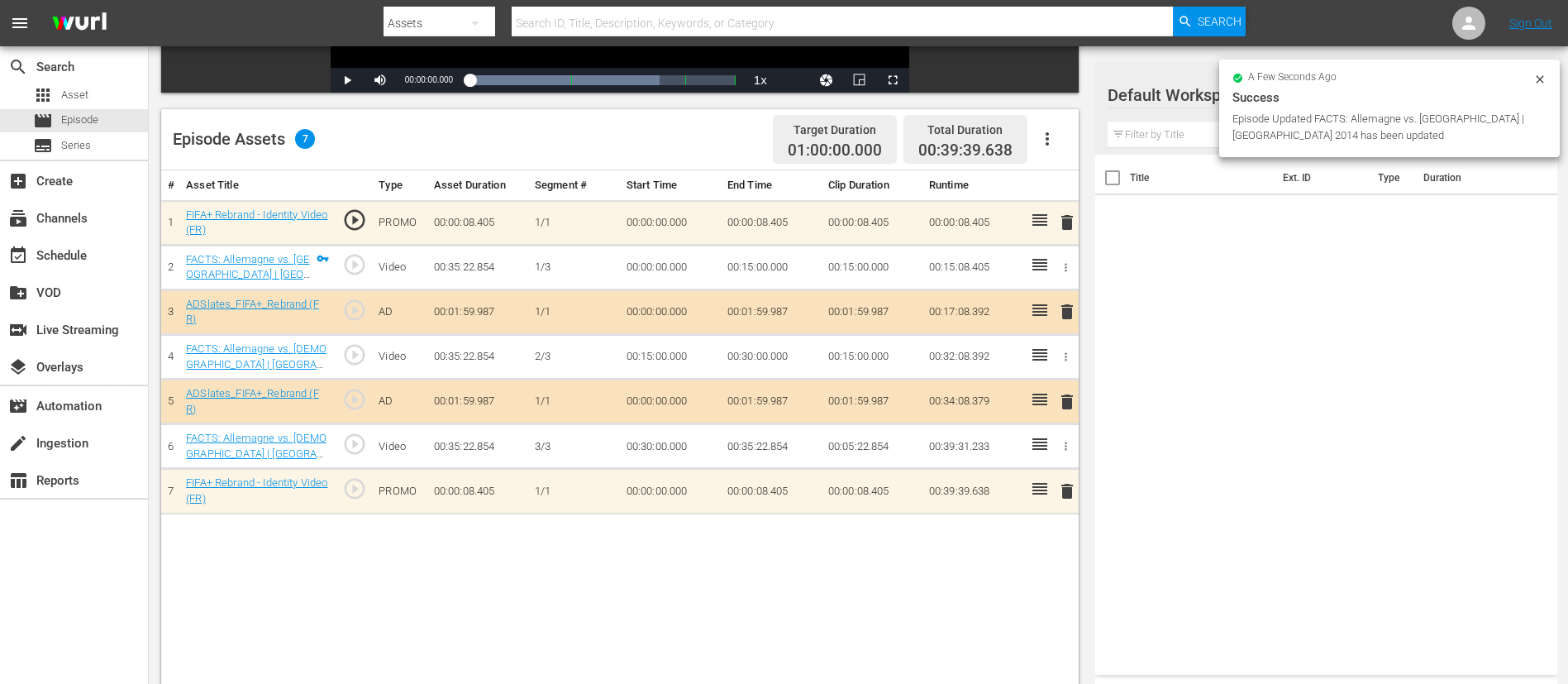
click at [1057, 225] on span "delete" at bounding box center [1067, 223] width 20 height 20
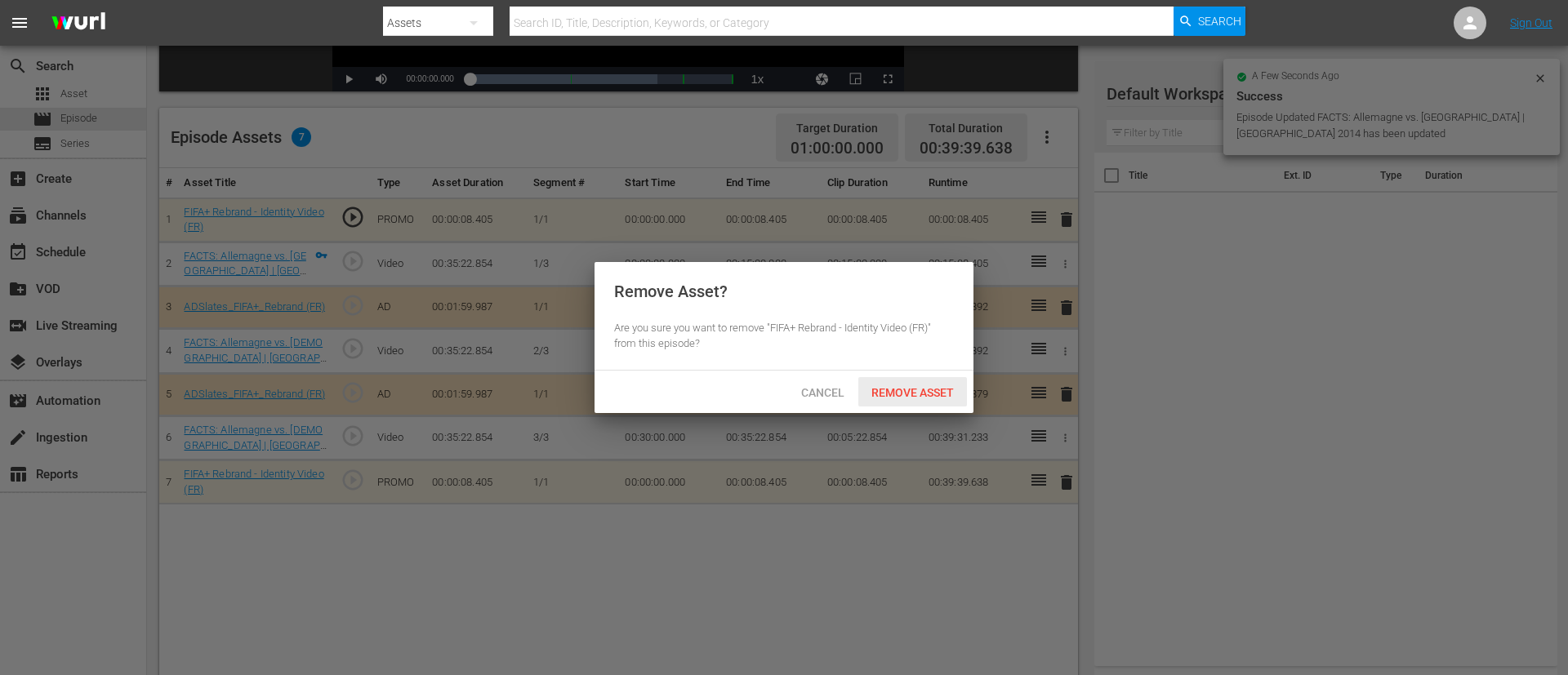
click at [934, 396] on span "Remove Asset" at bounding box center [912, 393] width 109 height 13
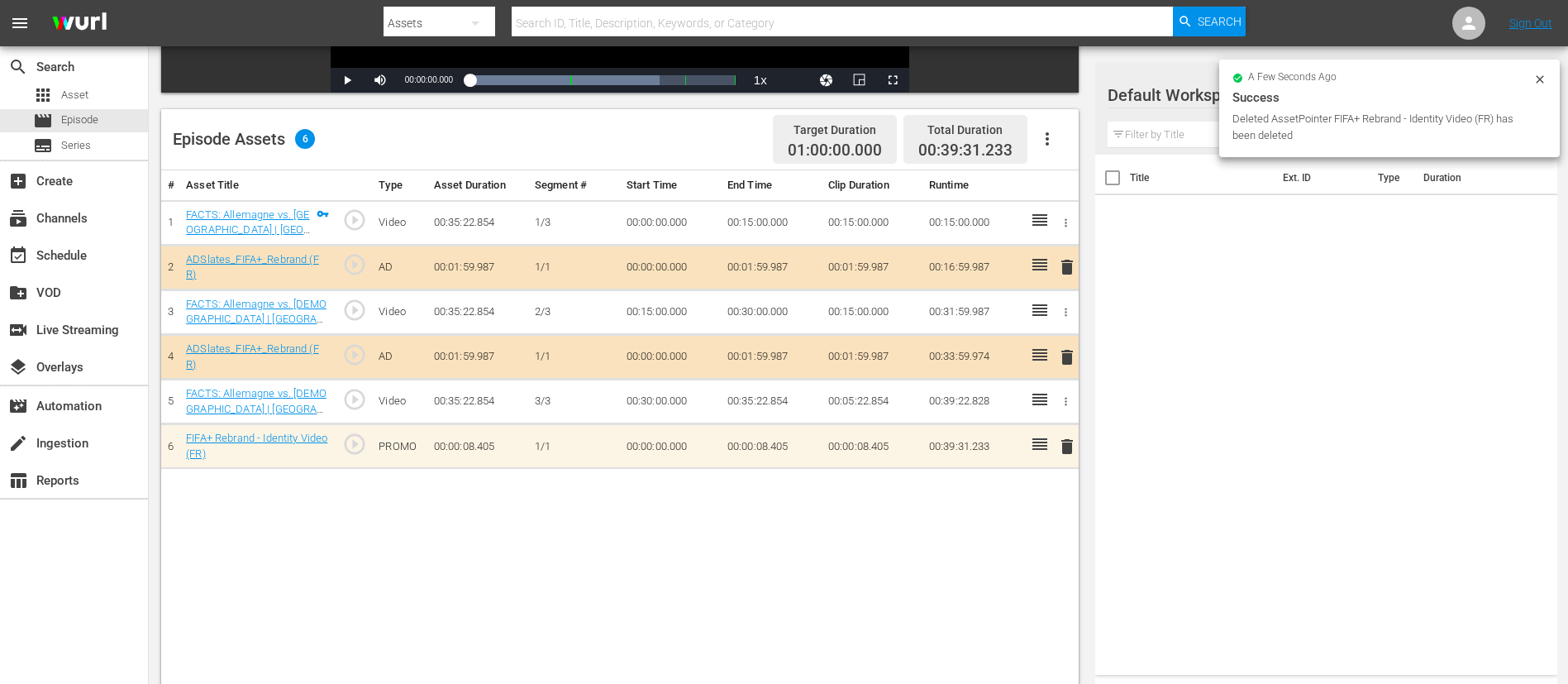
click at [1057, 451] on span "delete" at bounding box center [1067, 447] width 20 height 20
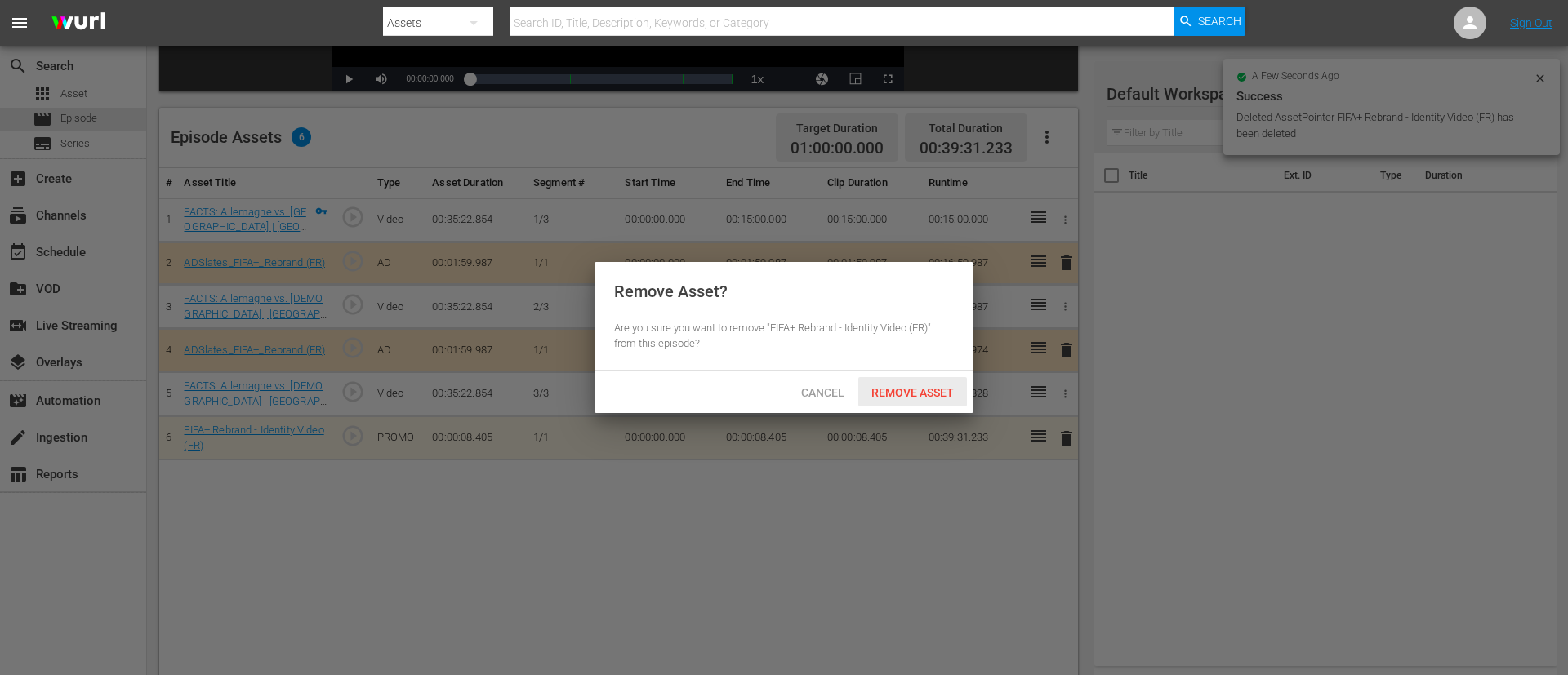
click at [915, 402] on div "Remove Asset" at bounding box center [912, 392] width 109 height 30
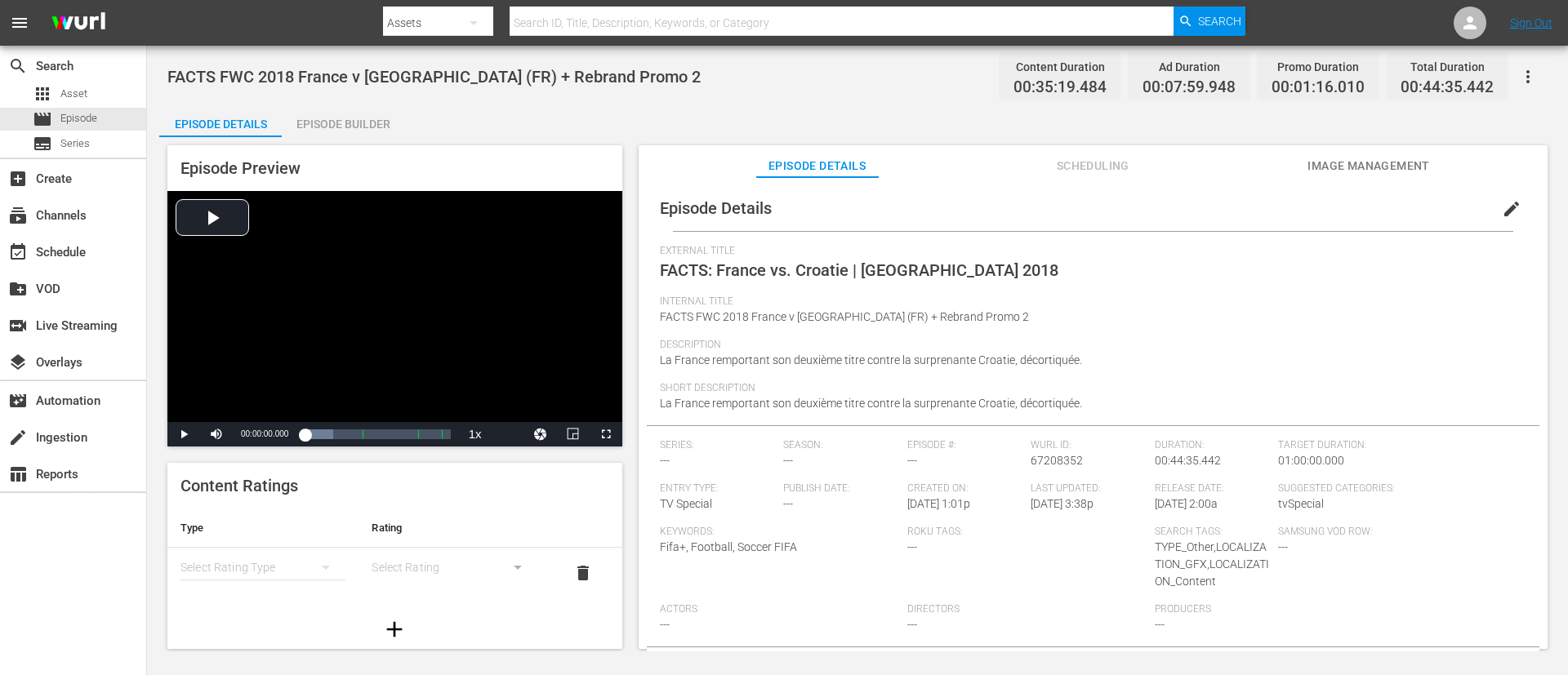
click at [1045, 202] on span "edit" at bounding box center [1512, 209] width 20 height 20
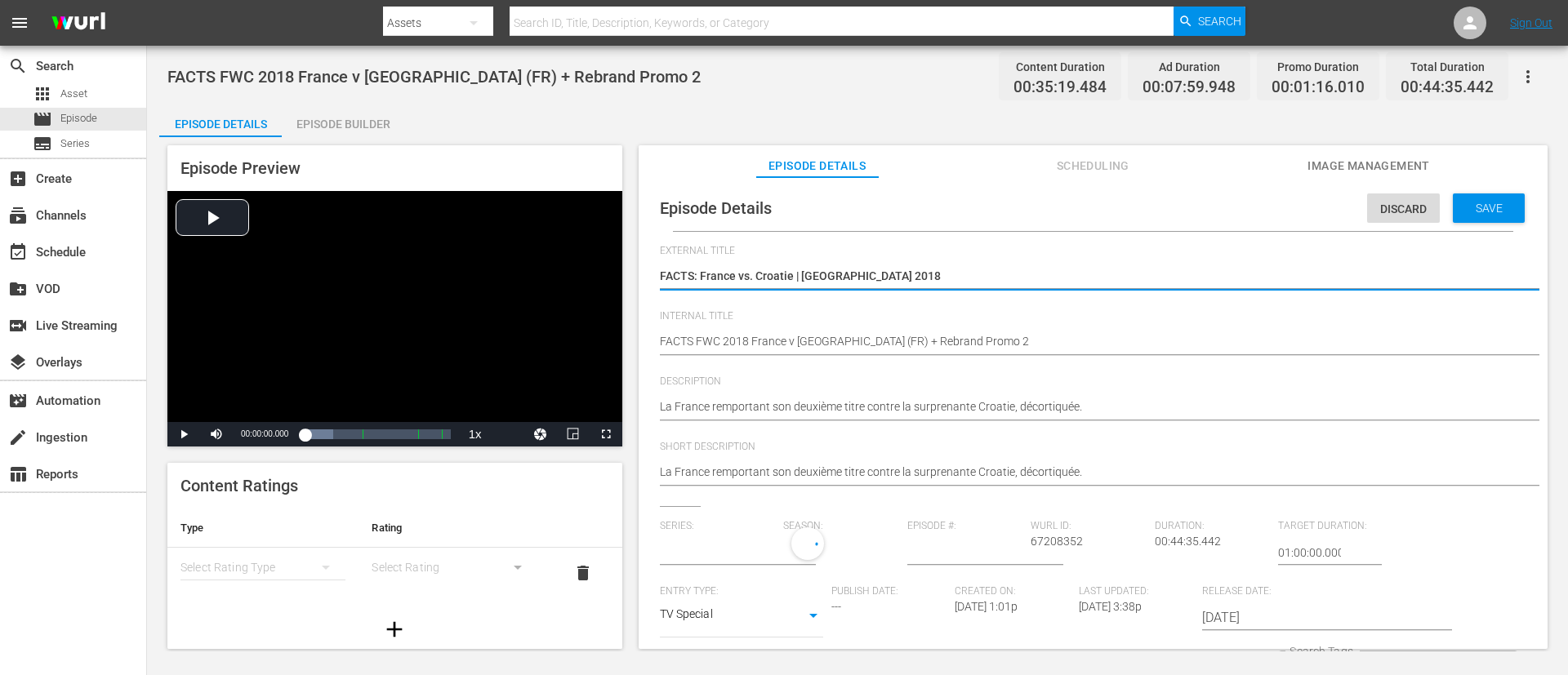
type input "No Series"
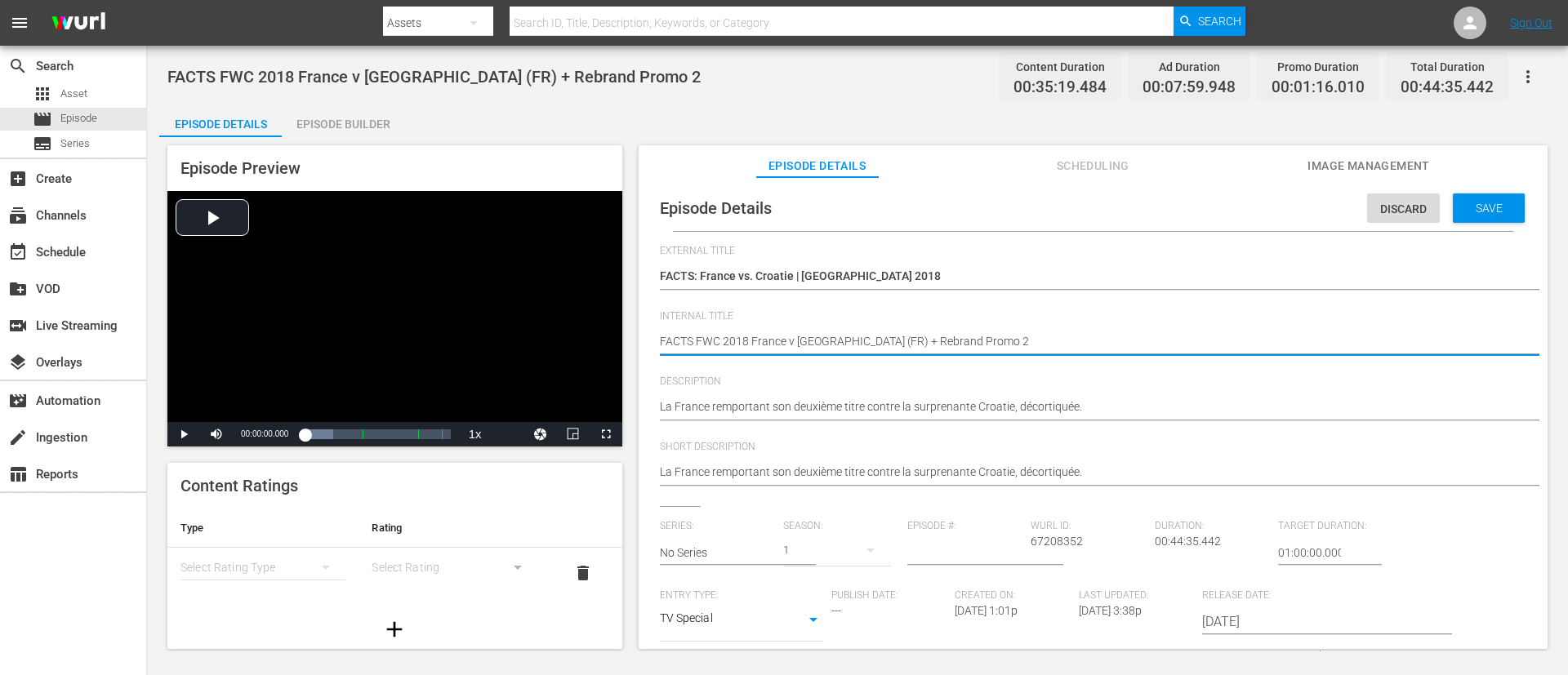
type textarea "FACTS FWC 2018 France v [GEOGRAPHIC_DATA] (FR)"
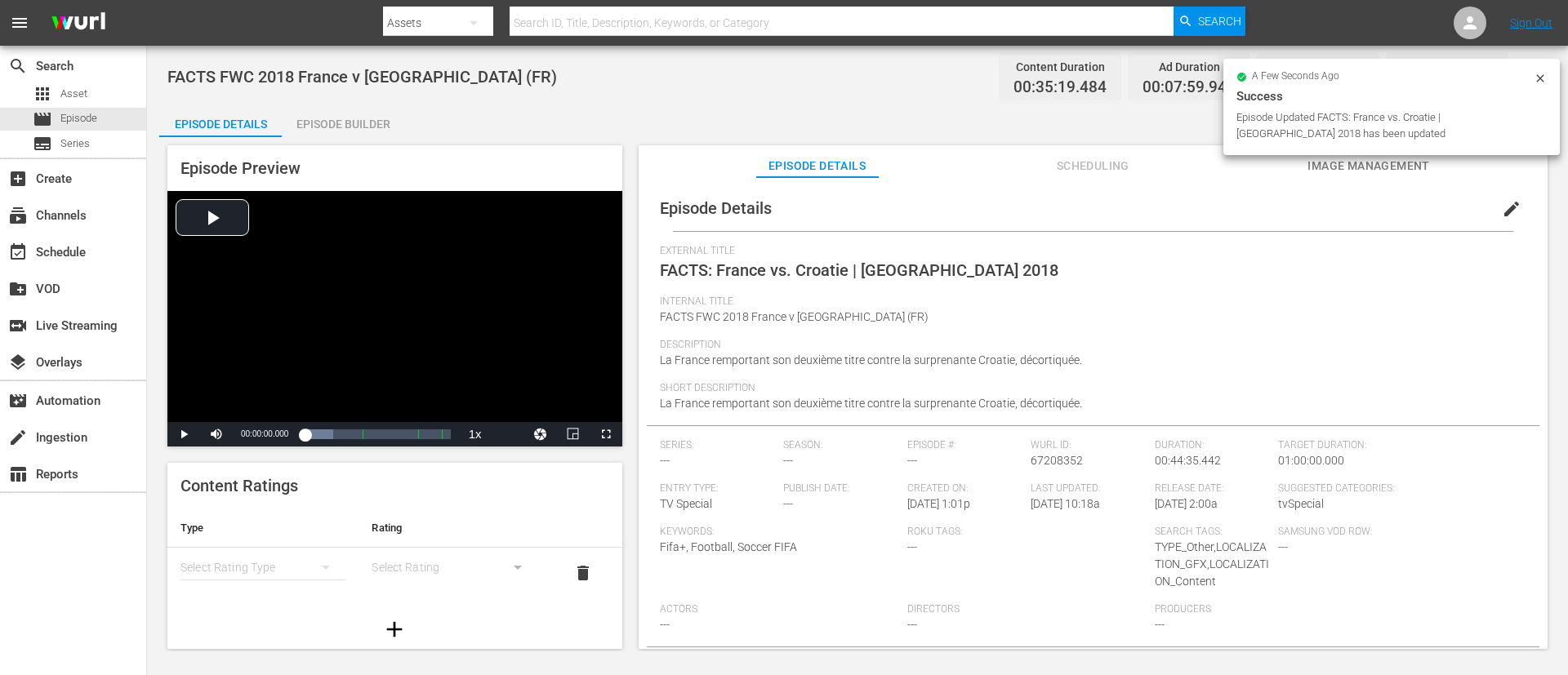
click at [357, 120] on div "Episode Builder" at bounding box center [343, 124] width 123 height 39
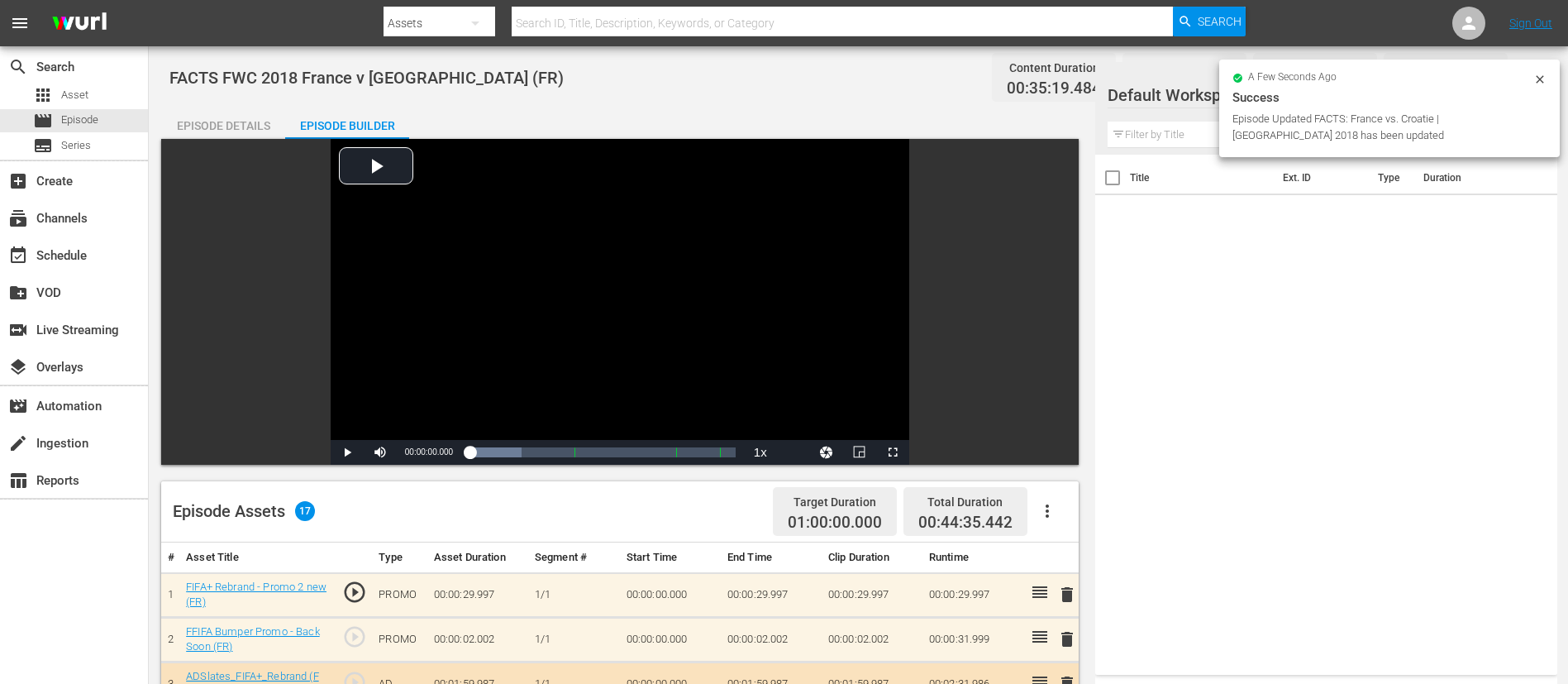
scroll to position [372, 0]
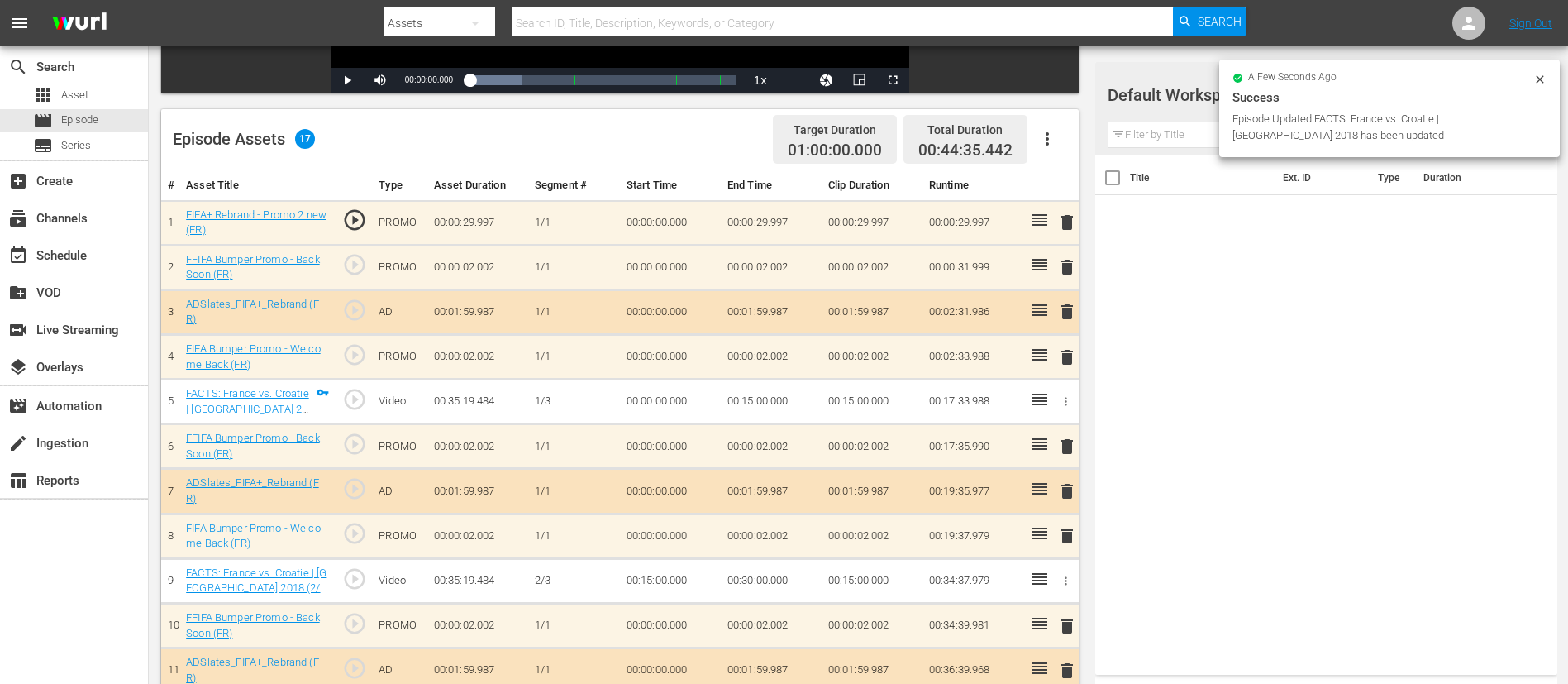
click at [1057, 218] on span "delete" at bounding box center [1067, 223] width 20 height 20
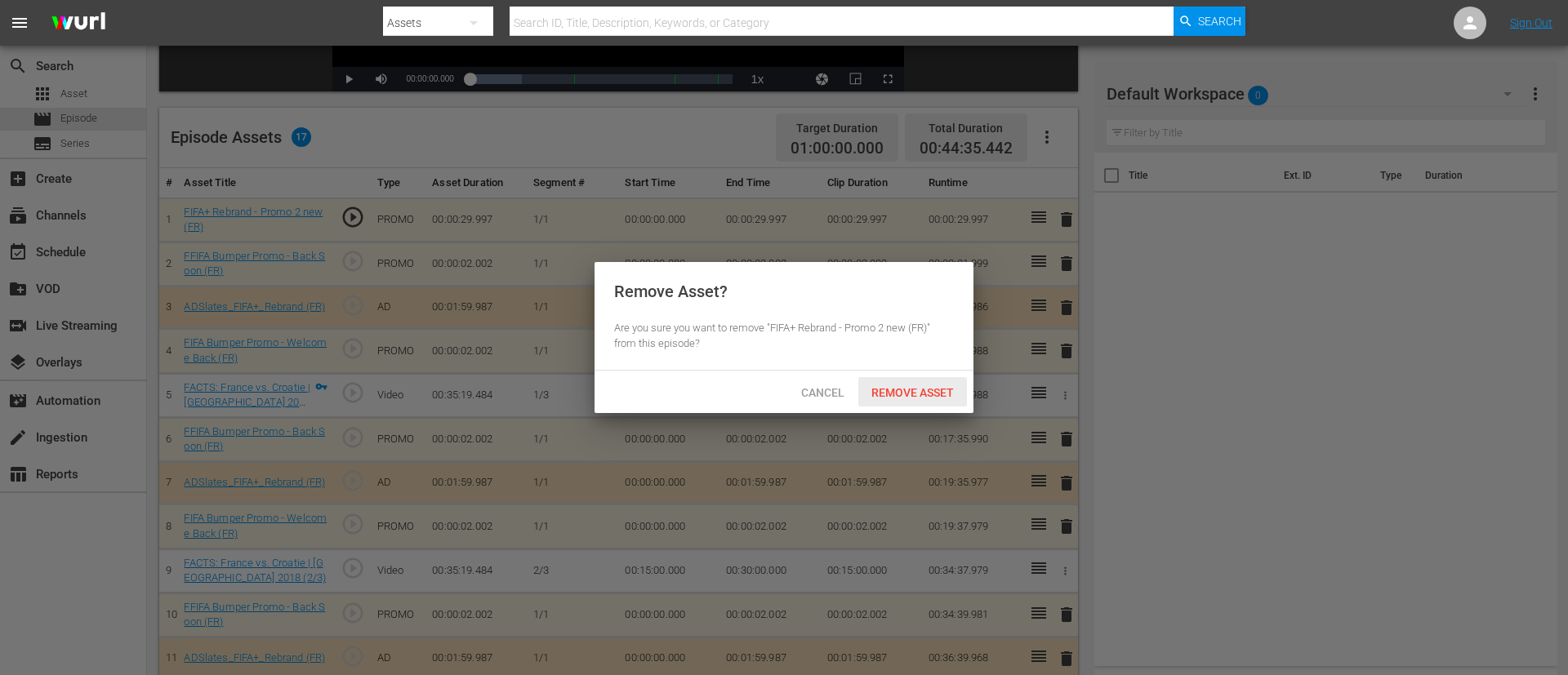
click at [924, 386] on span "Remove Asset" at bounding box center [912, 393] width 109 height 13
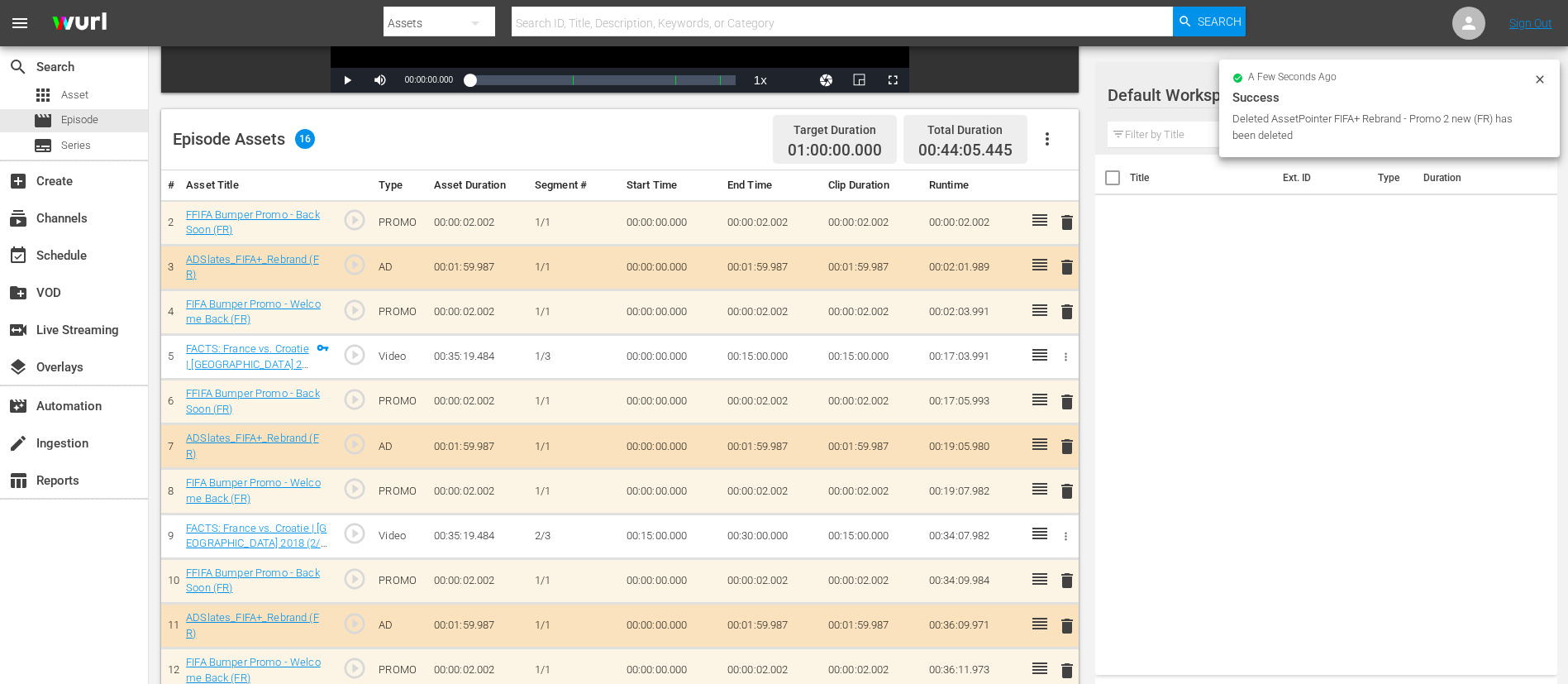
click at [1057, 222] on span "delete" at bounding box center [1067, 223] width 20 height 20
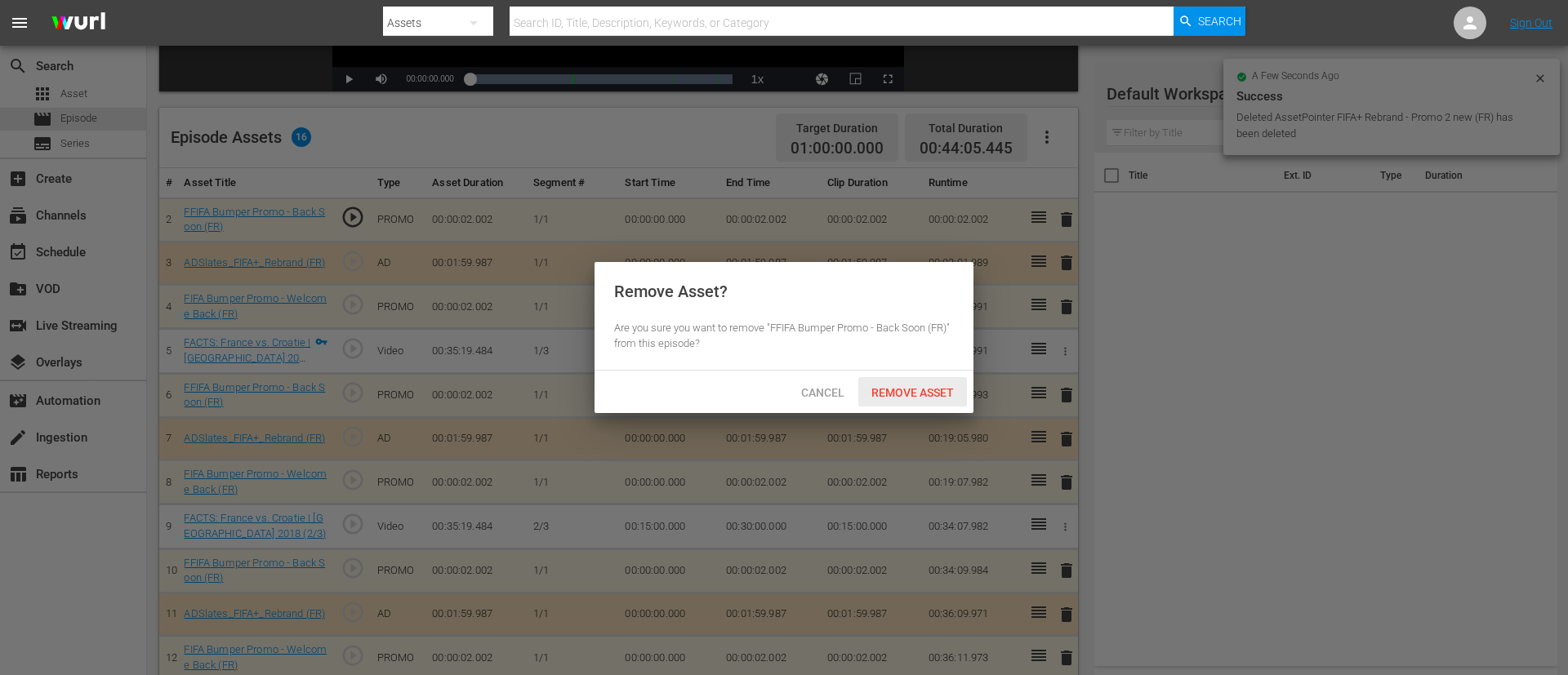
click at [902, 393] on span "Remove Asset" at bounding box center [912, 393] width 109 height 13
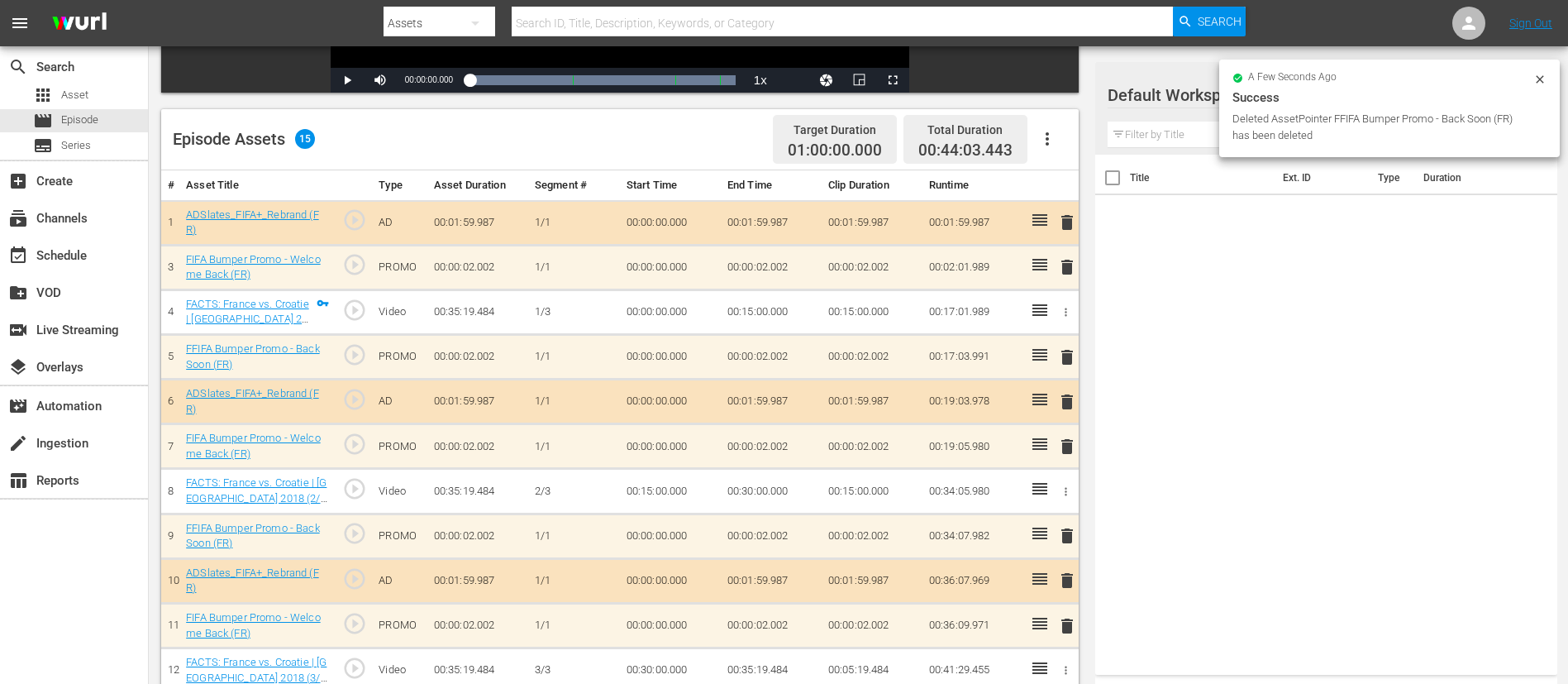
click at [1057, 216] on span "delete" at bounding box center [1067, 223] width 20 height 20
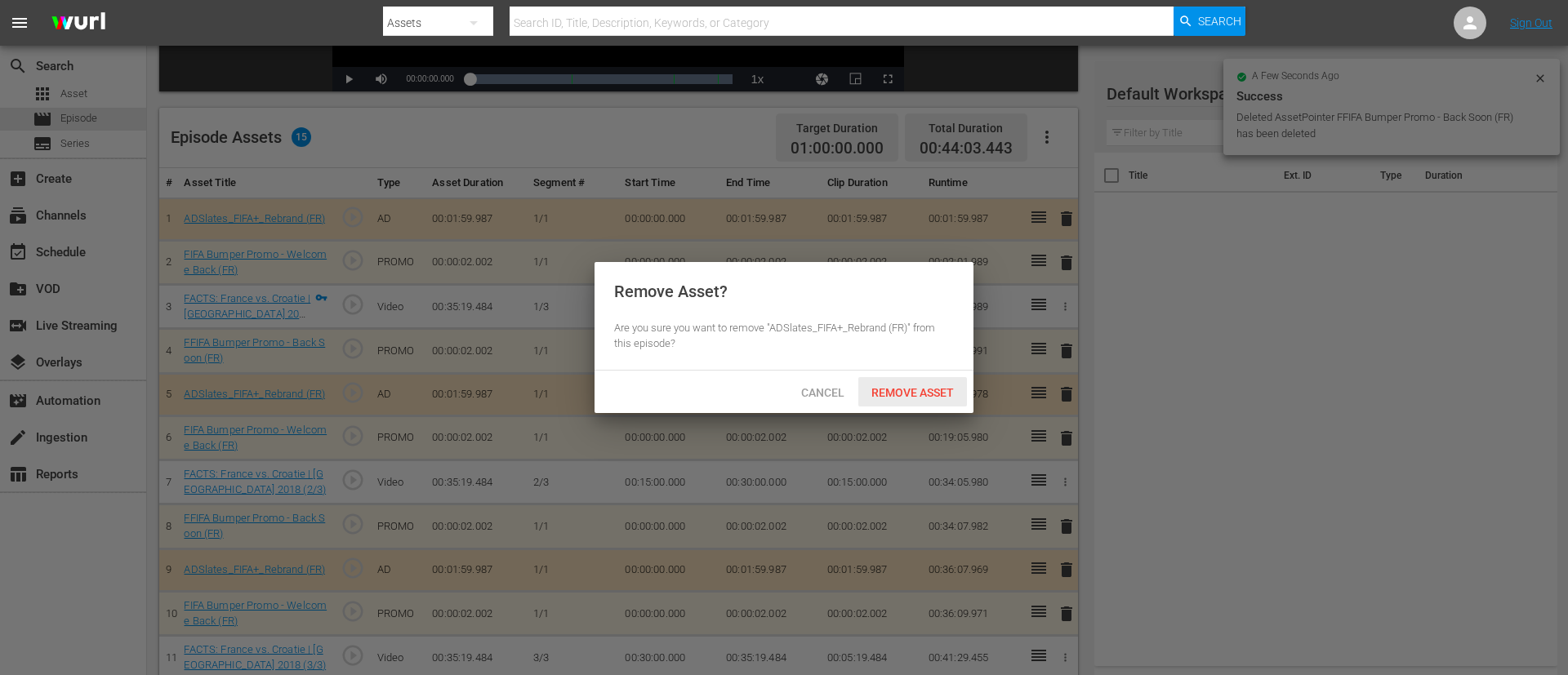
click at [935, 392] on span "Remove Asset" at bounding box center [912, 393] width 109 height 13
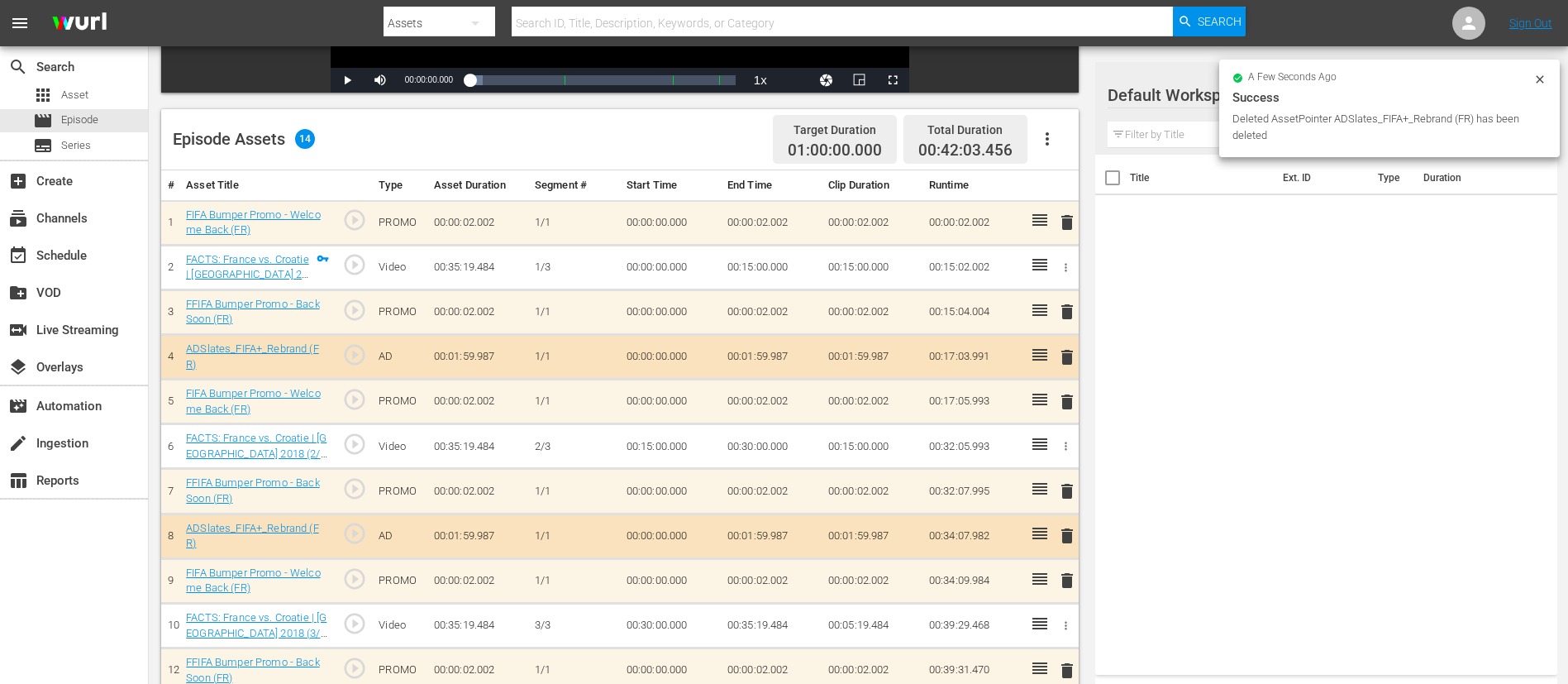
click at [1057, 216] on span "delete" at bounding box center [1067, 223] width 20 height 20
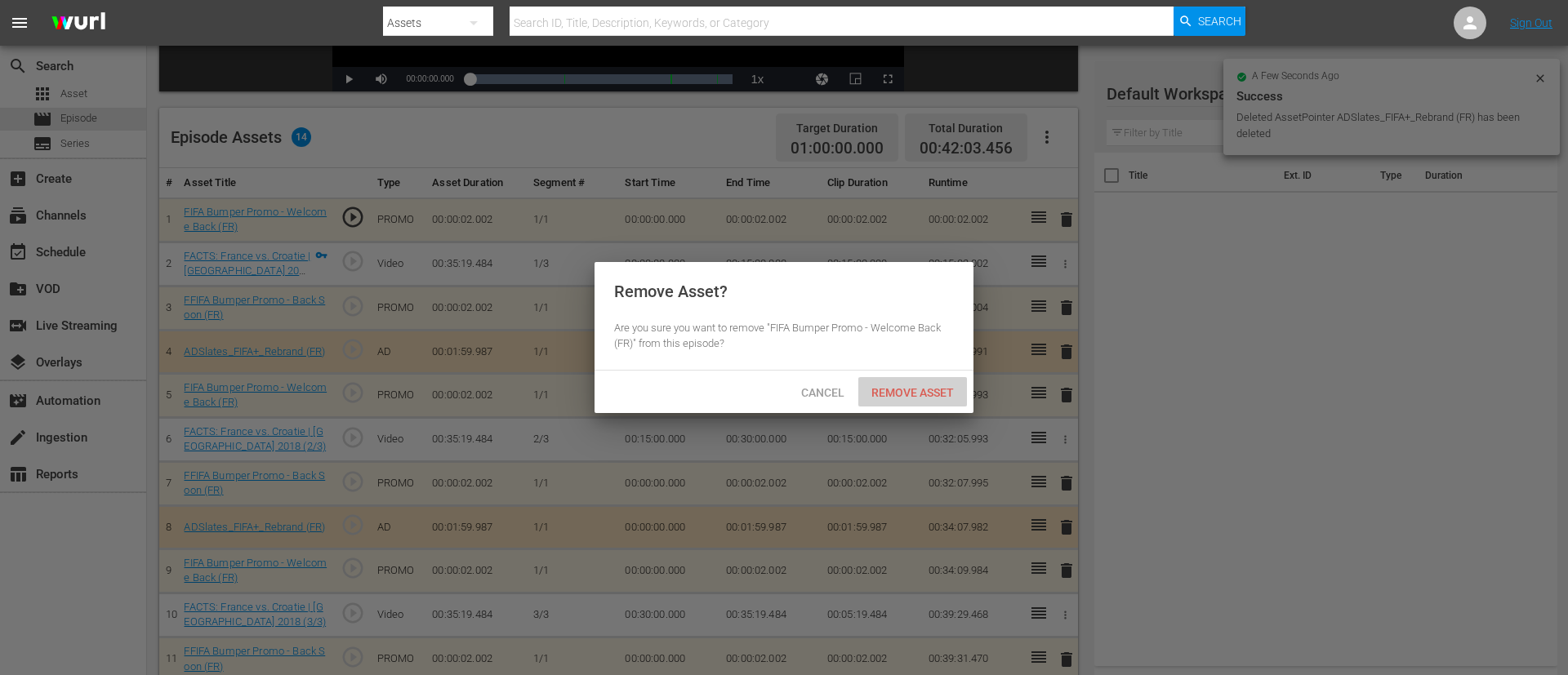
click at [926, 381] on div "Remove Asset" at bounding box center [912, 392] width 109 height 30
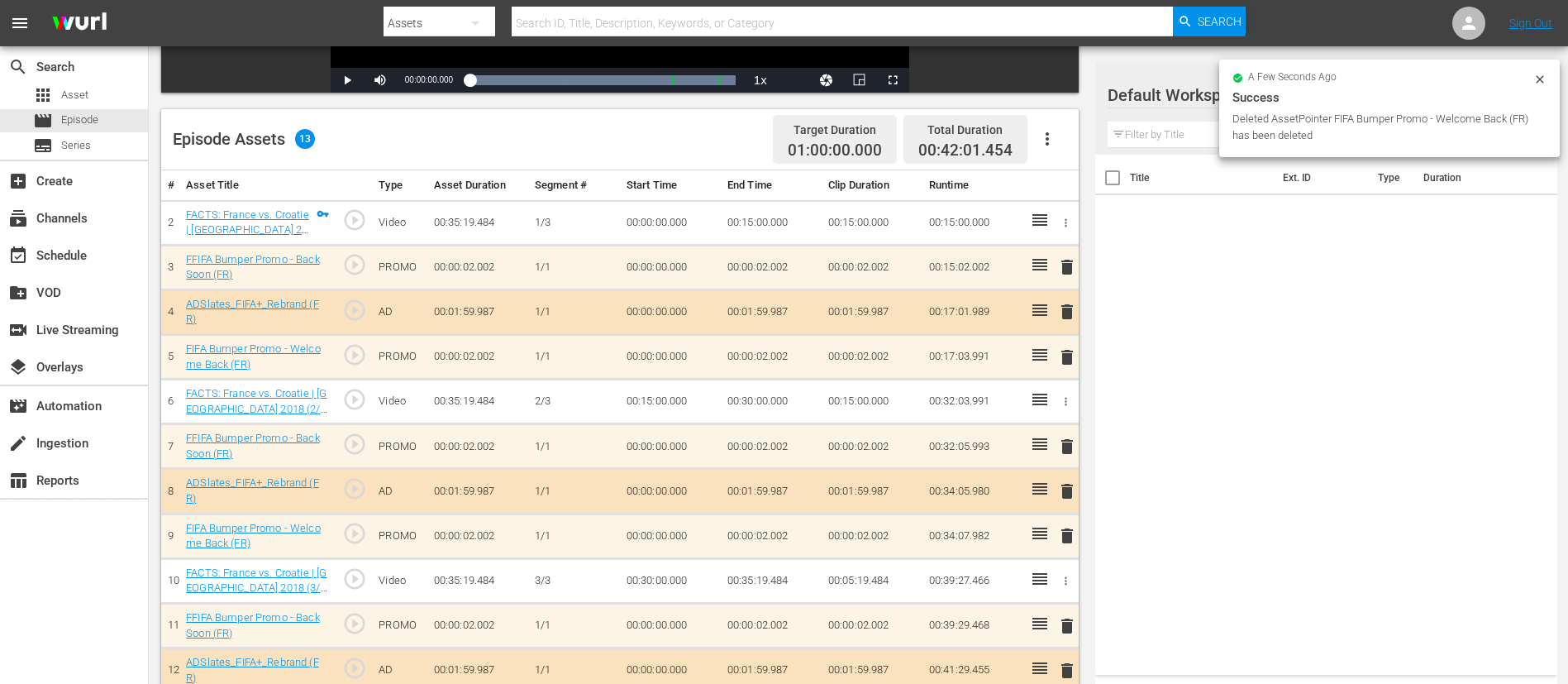
scroll to position [484, 0]
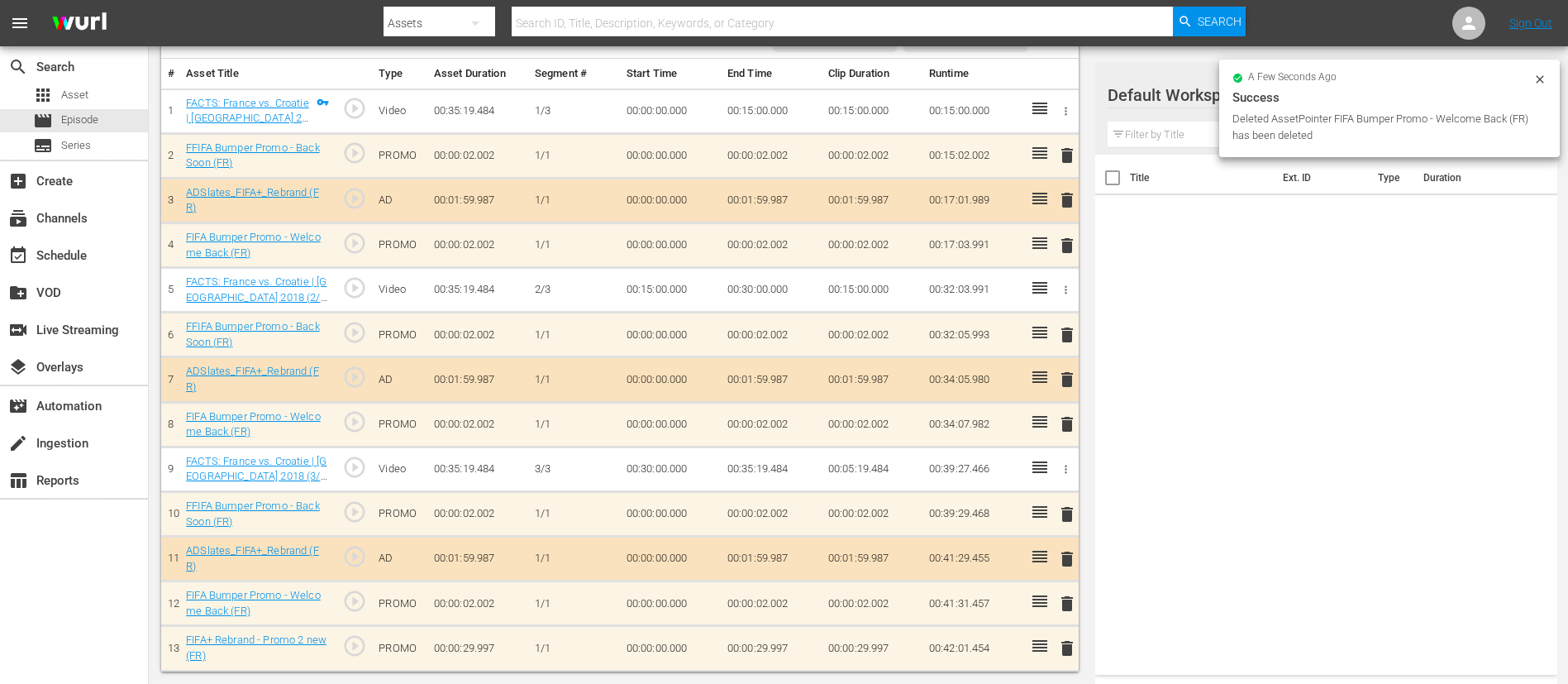
click at [1057, 455] on span "delete" at bounding box center [1067, 514] width 20 height 20
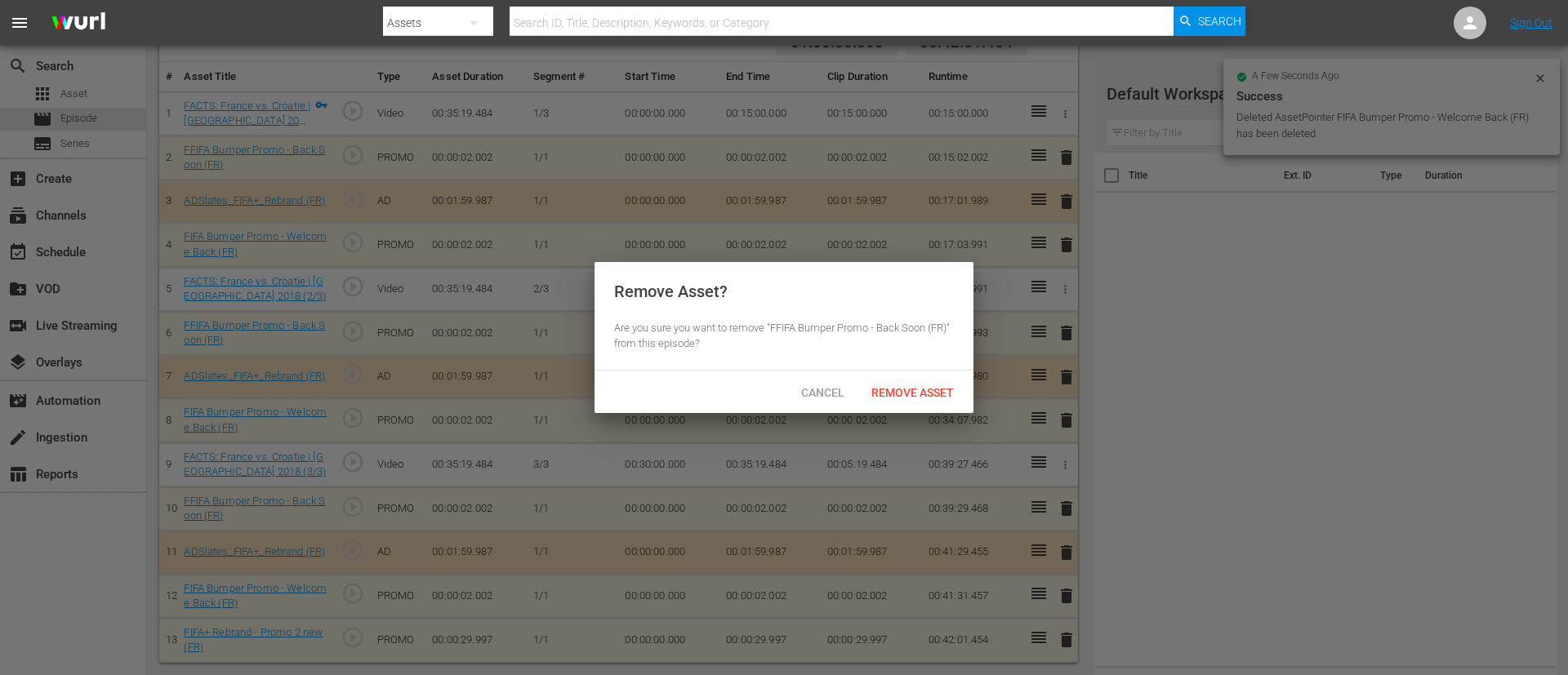
click at [908, 409] on div "Cancel Remove Asset" at bounding box center [783, 391] width 379 height 42
click at [921, 395] on span "Remove Asset" at bounding box center [912, 393] width 109 height 13
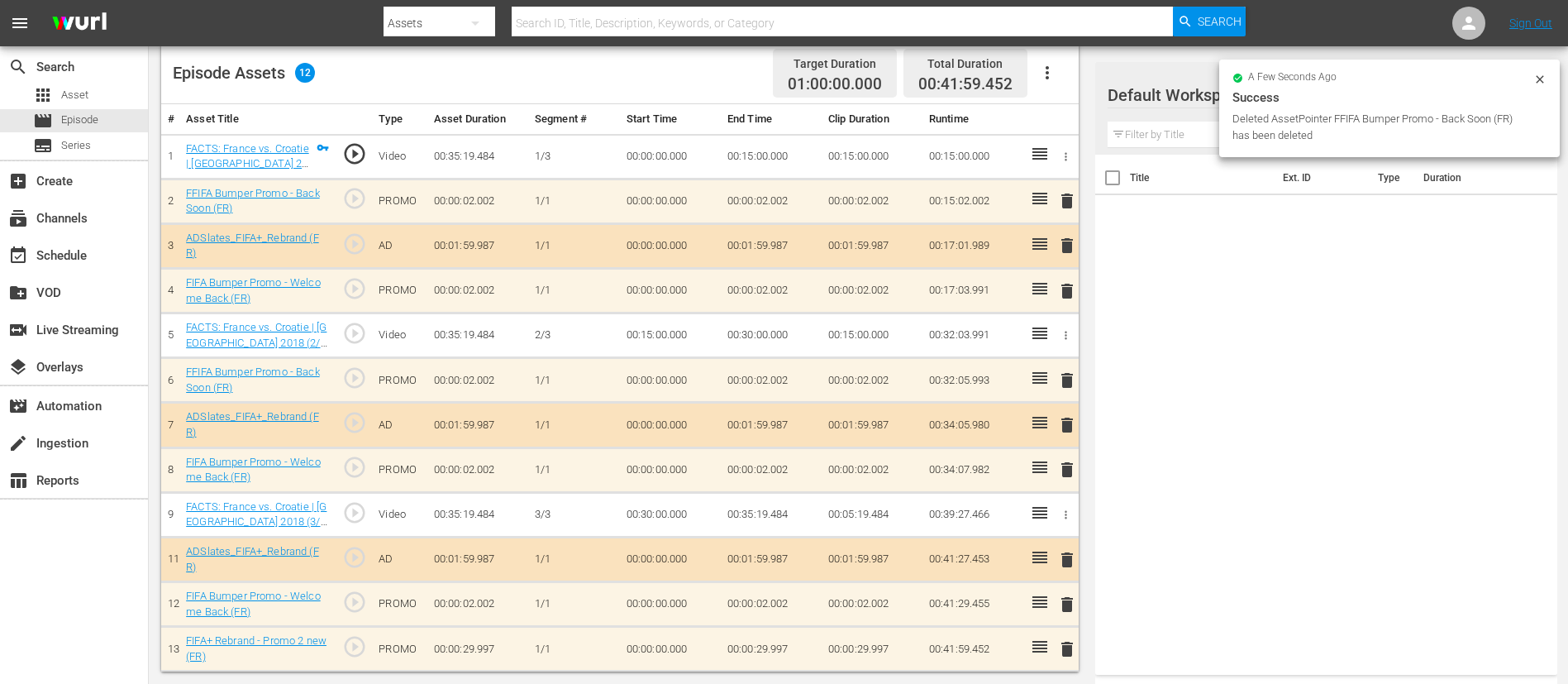
scroll to position [439, 0]
click at [1057, 455] on span "delete" at bounding box center [1067, 560] width 20 height 20
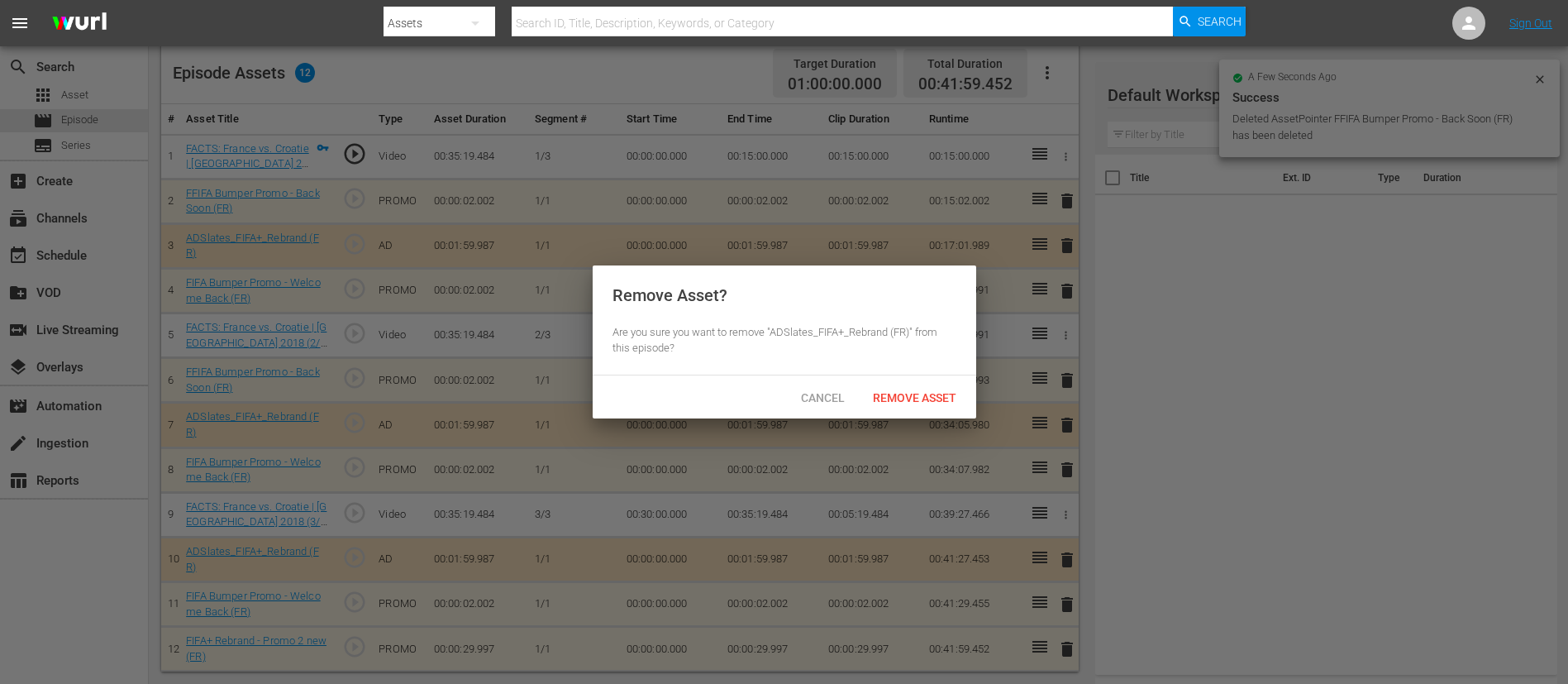
scroll to position [435, 0]
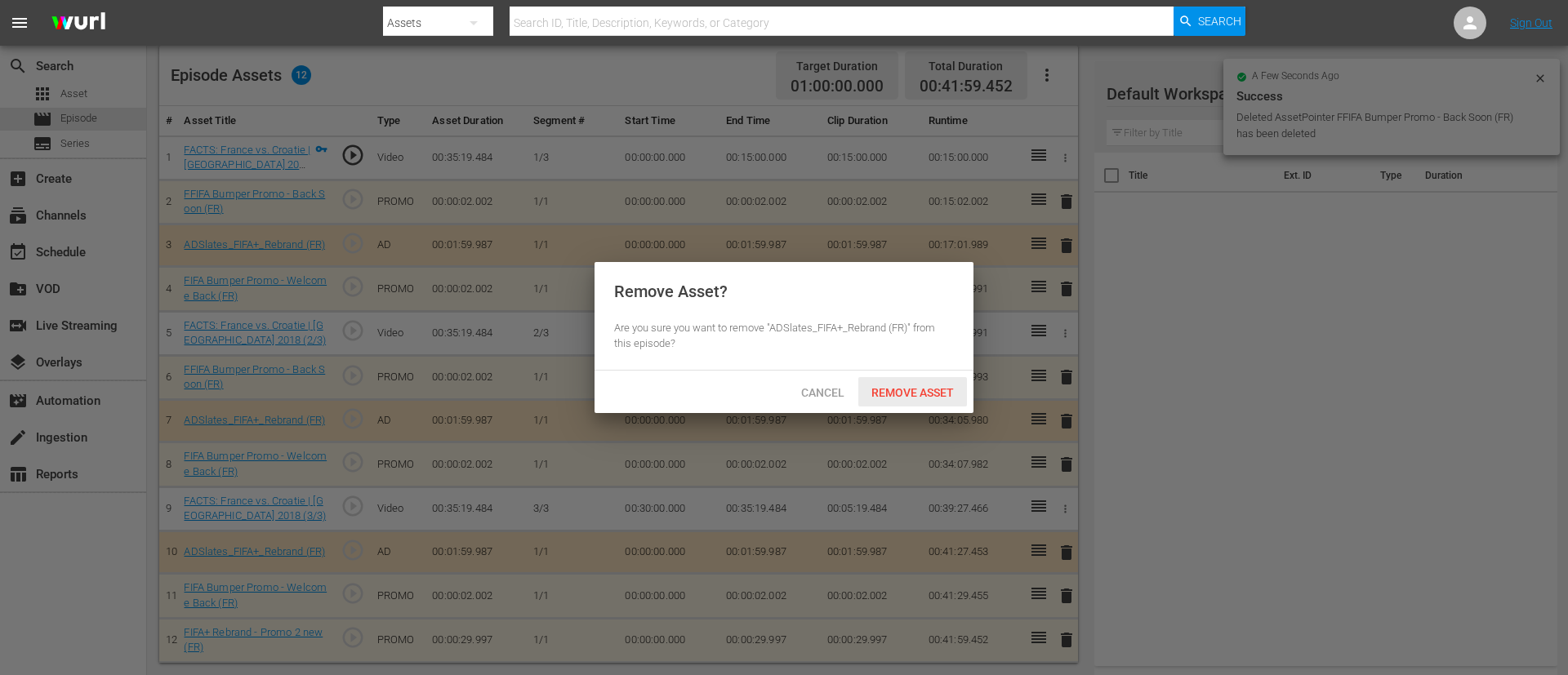
click at [927, 398] on div "Remove Asset" at bounding box center [912, 392] width 109 height 30
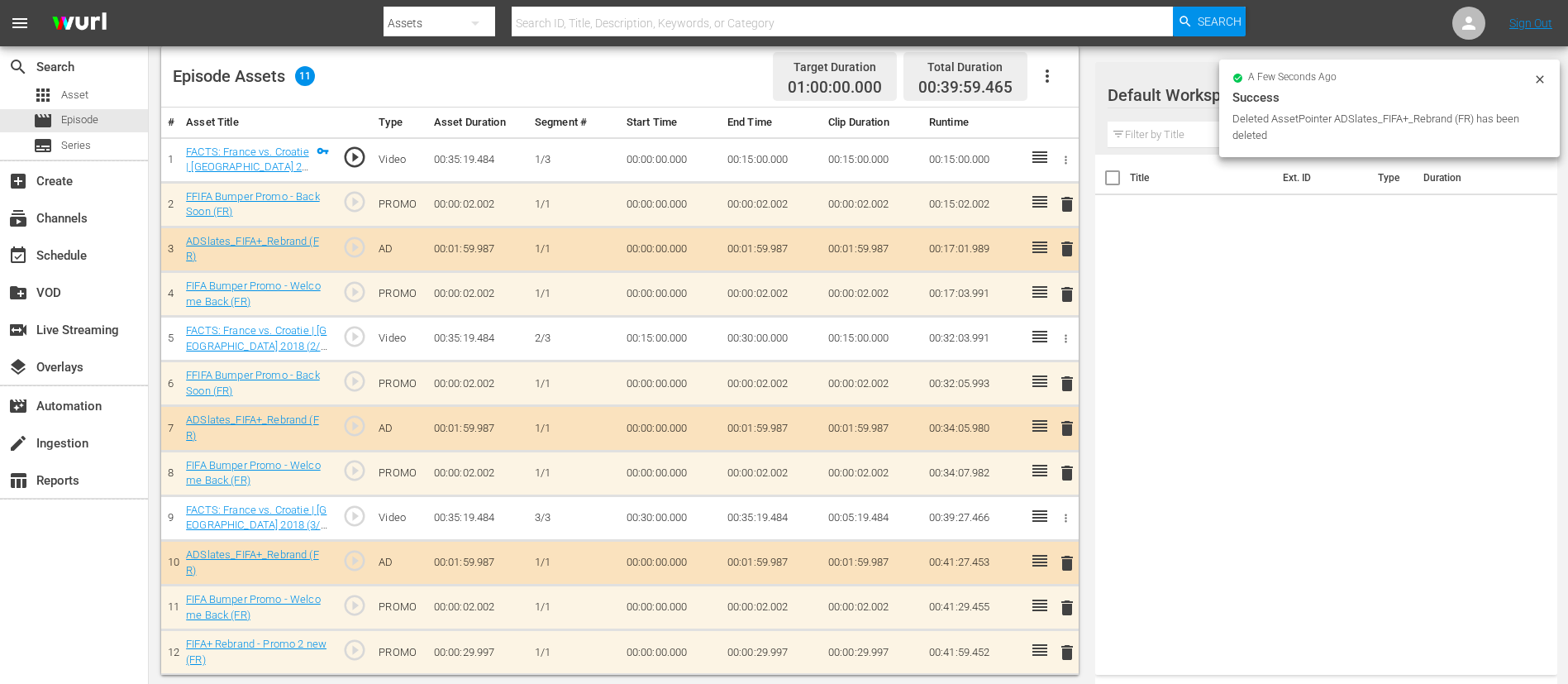
scroll to position [431, 0]
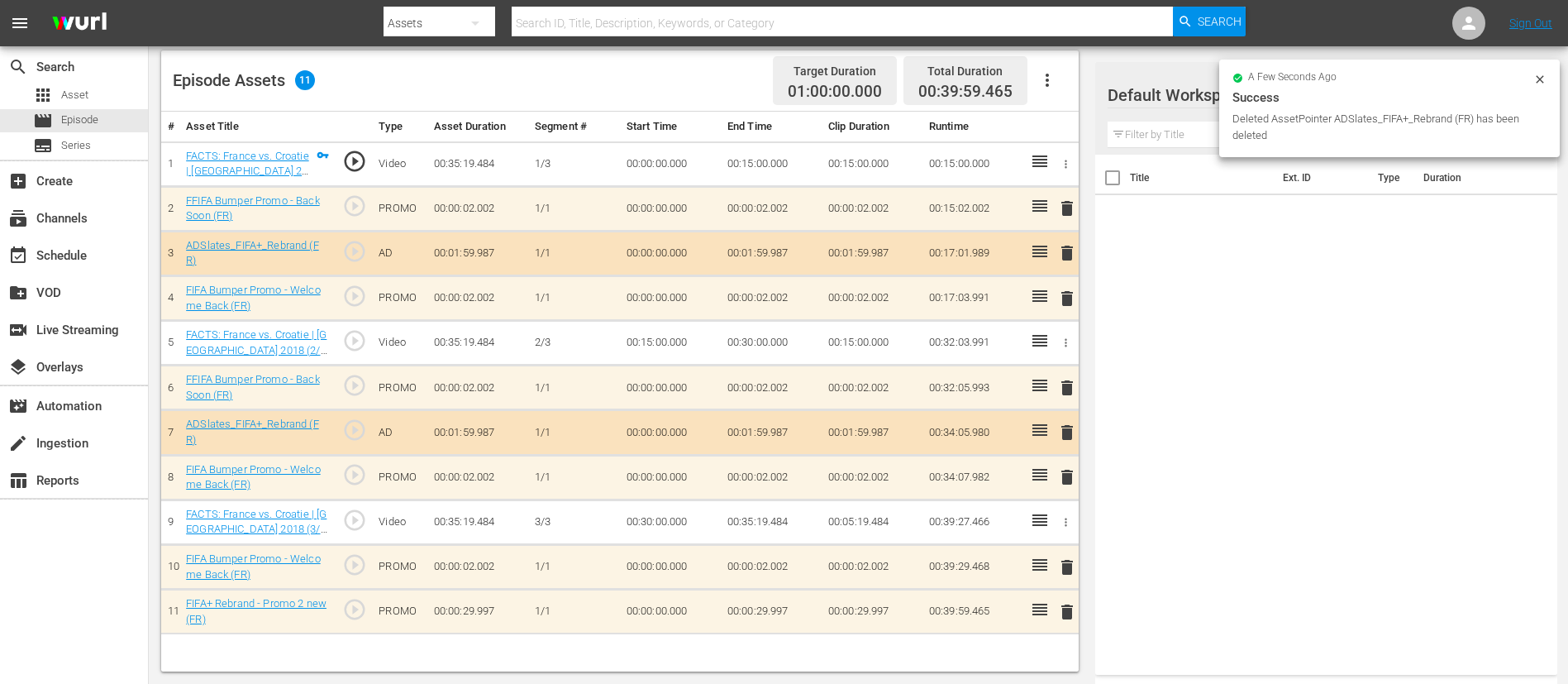
click at [1057, 455] on button "delete" at bounding box center [1067, 566] width 20 height 24
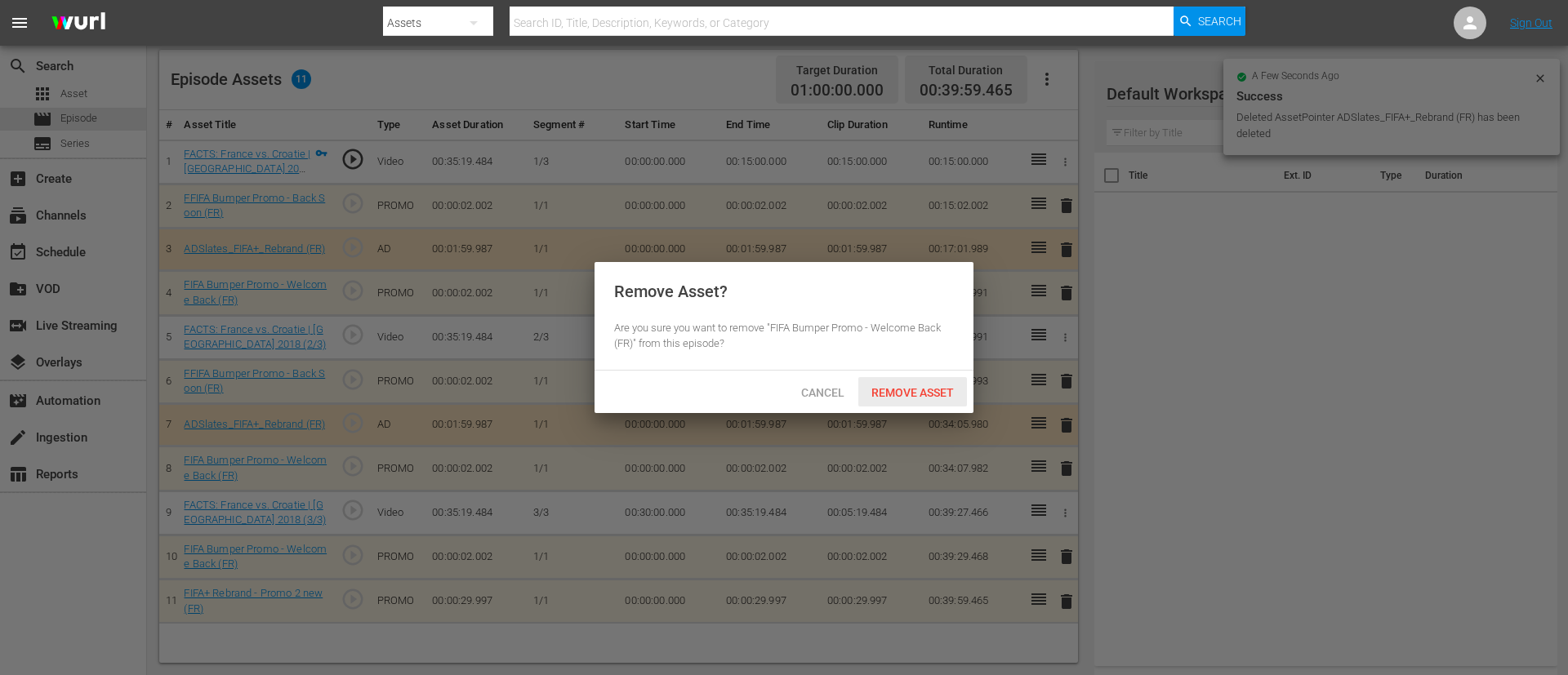
click at [889, 399] on div "Remove Asset" at bounding box center [912, 392] width 109 height 30
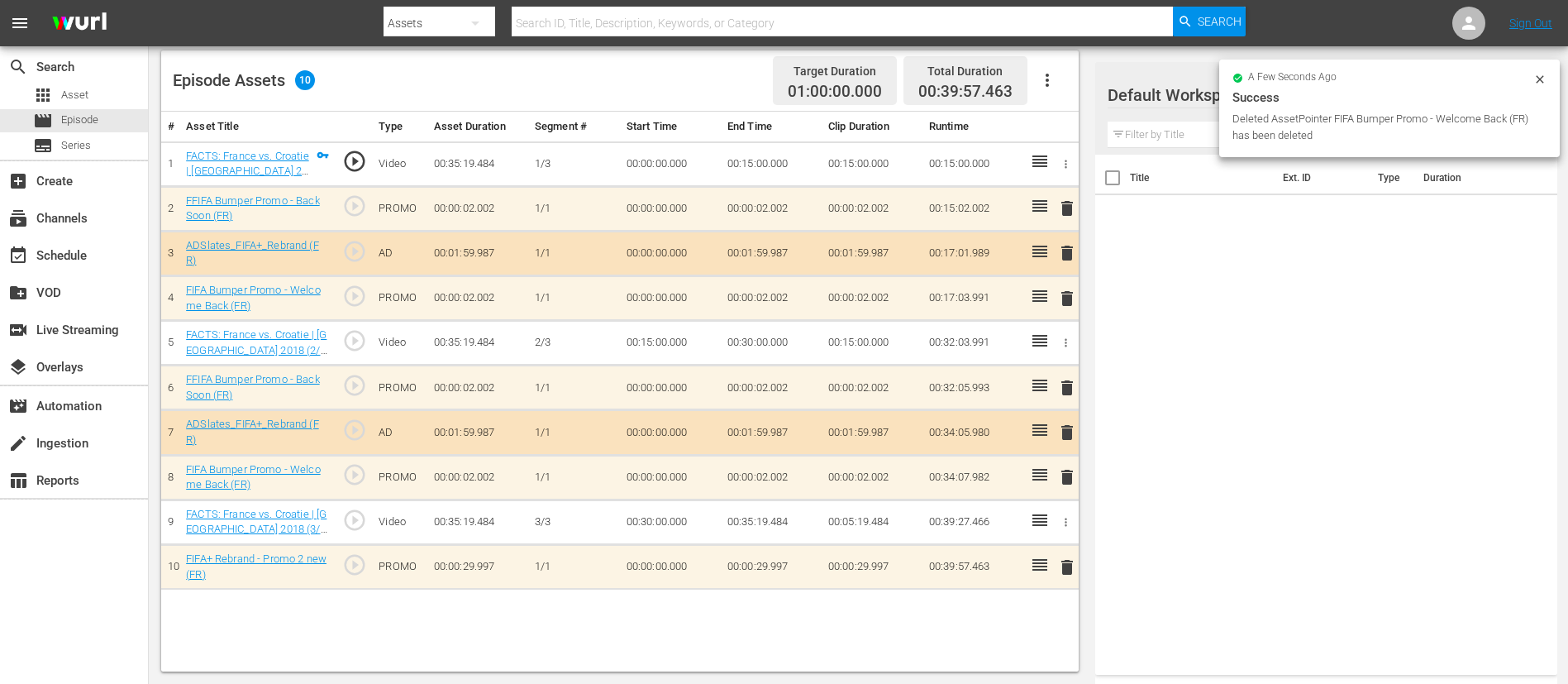
click at [1057, 455] on td "delete" at bounding box center [1064, 566] width 27 height 45
click at [1057, 455] on span "delete" at bounding box center [1067, 567] width 20 height 20
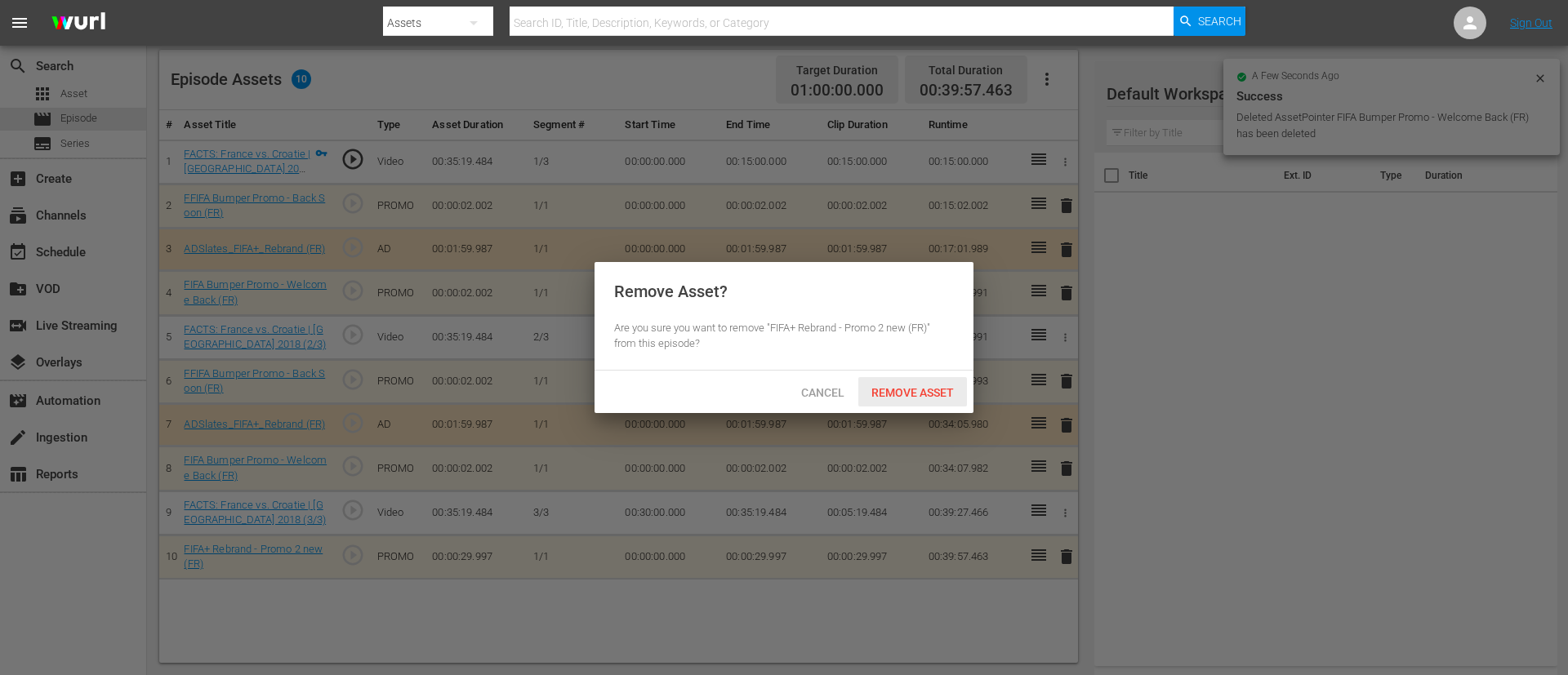
click at [942, 394] on span "Remove Asset" at bounding box center [912, 393] width 109 height 13
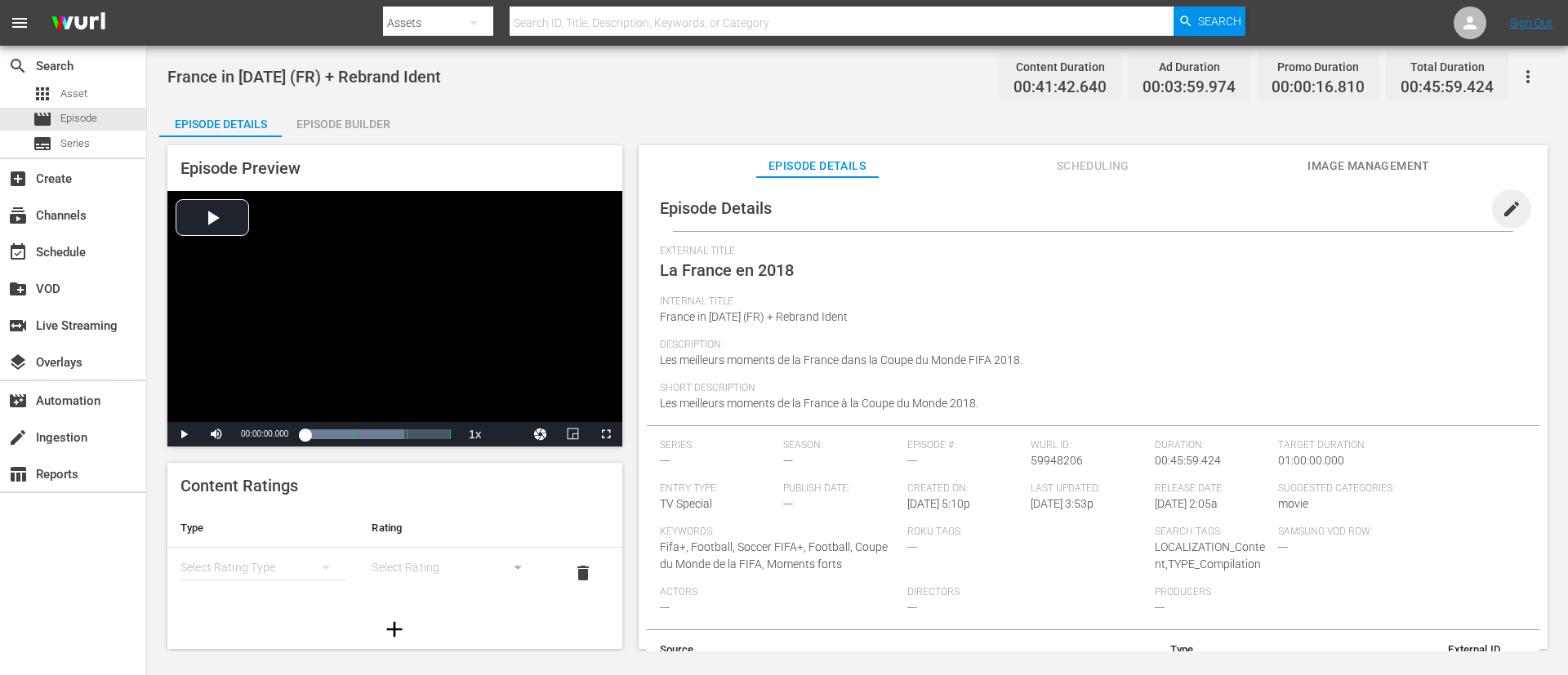
click at [1045, 217] on span "edit" at bounding box center [1512, 209] width 20 height 20
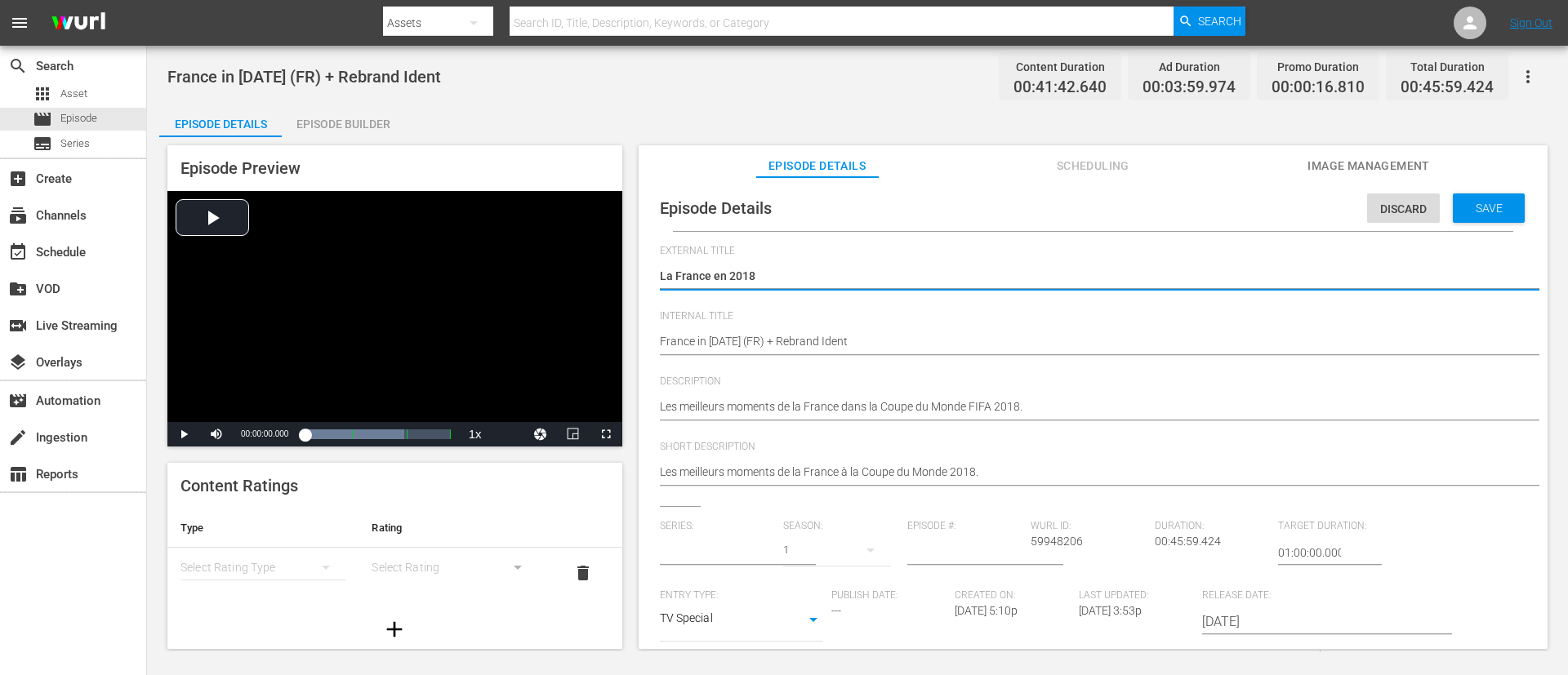
type input "No Series"
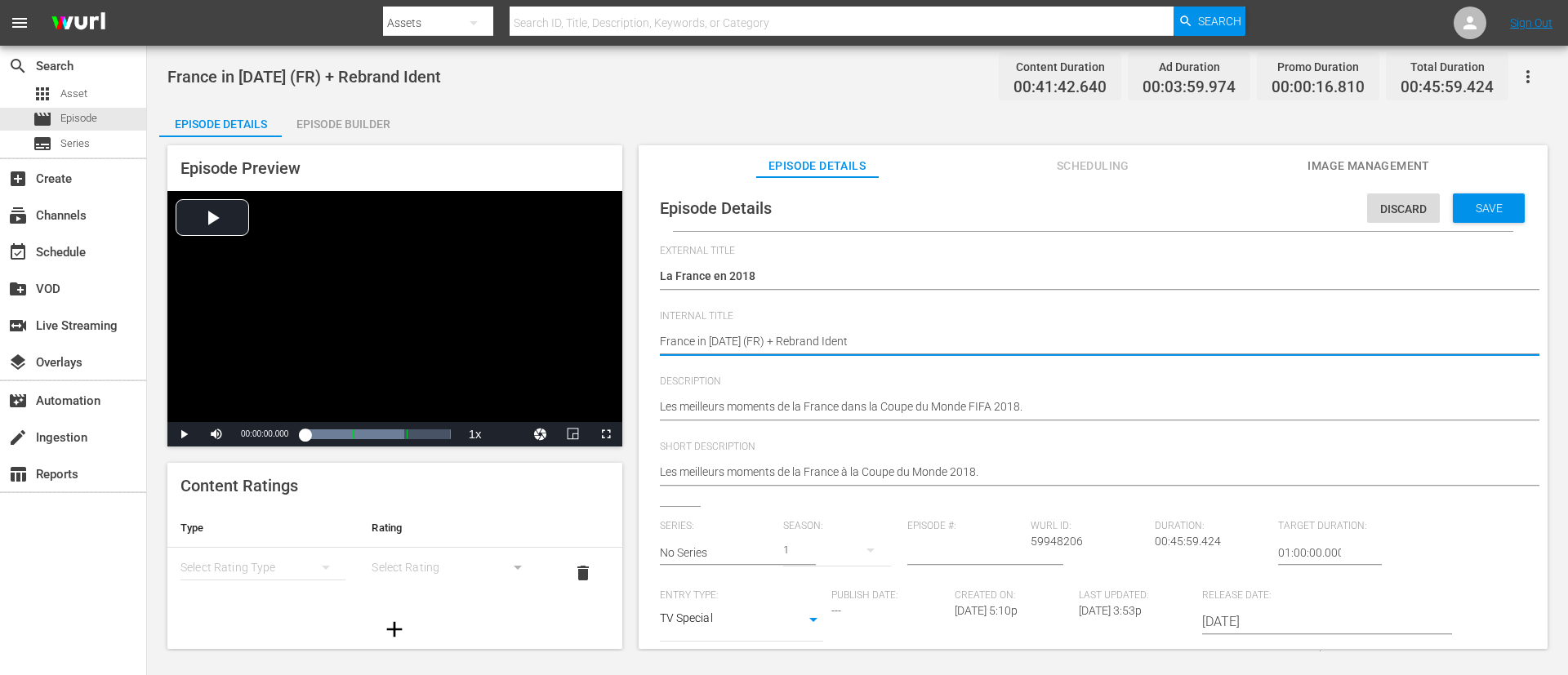
type textarea "France in [DATE] (FR)"
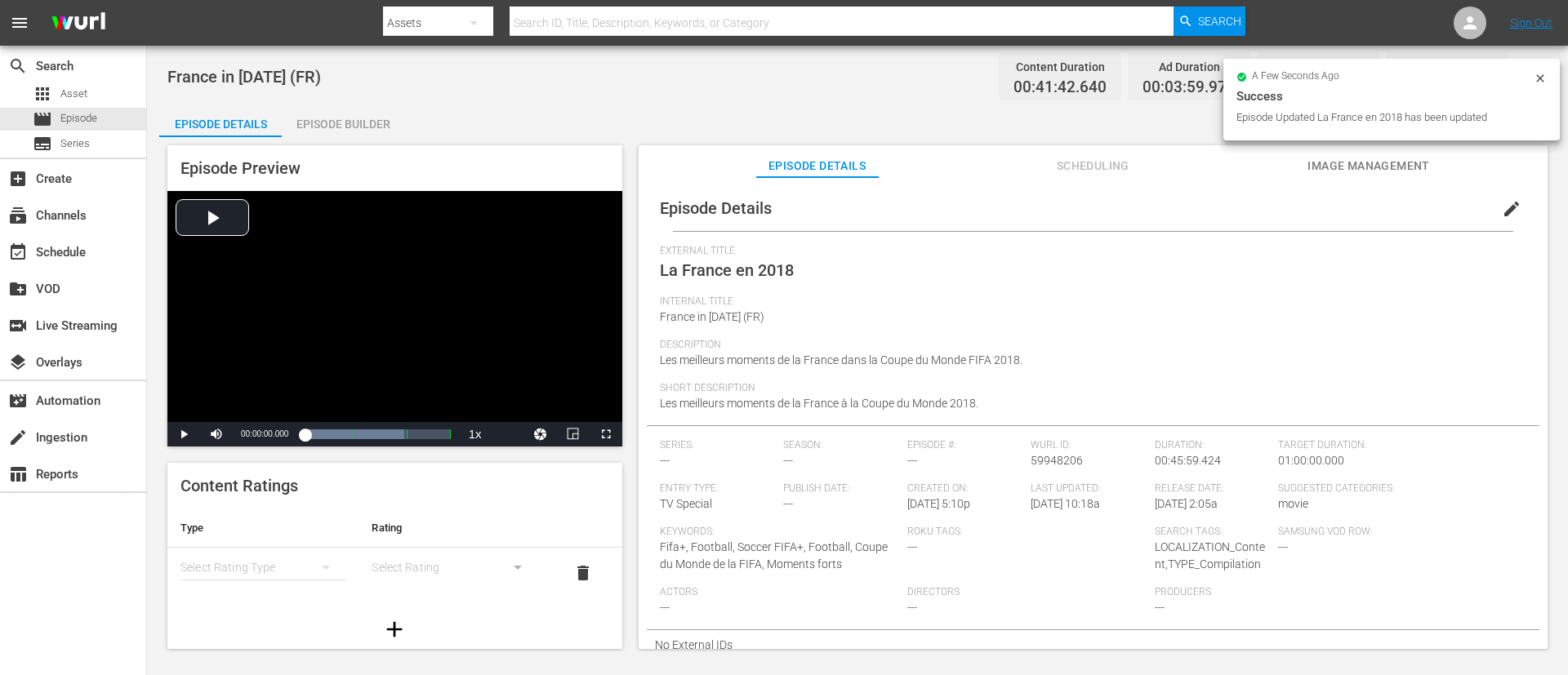
click at [340, 114] on div "Episode Builder" at bounding box center [343, 124] width 123 height 39
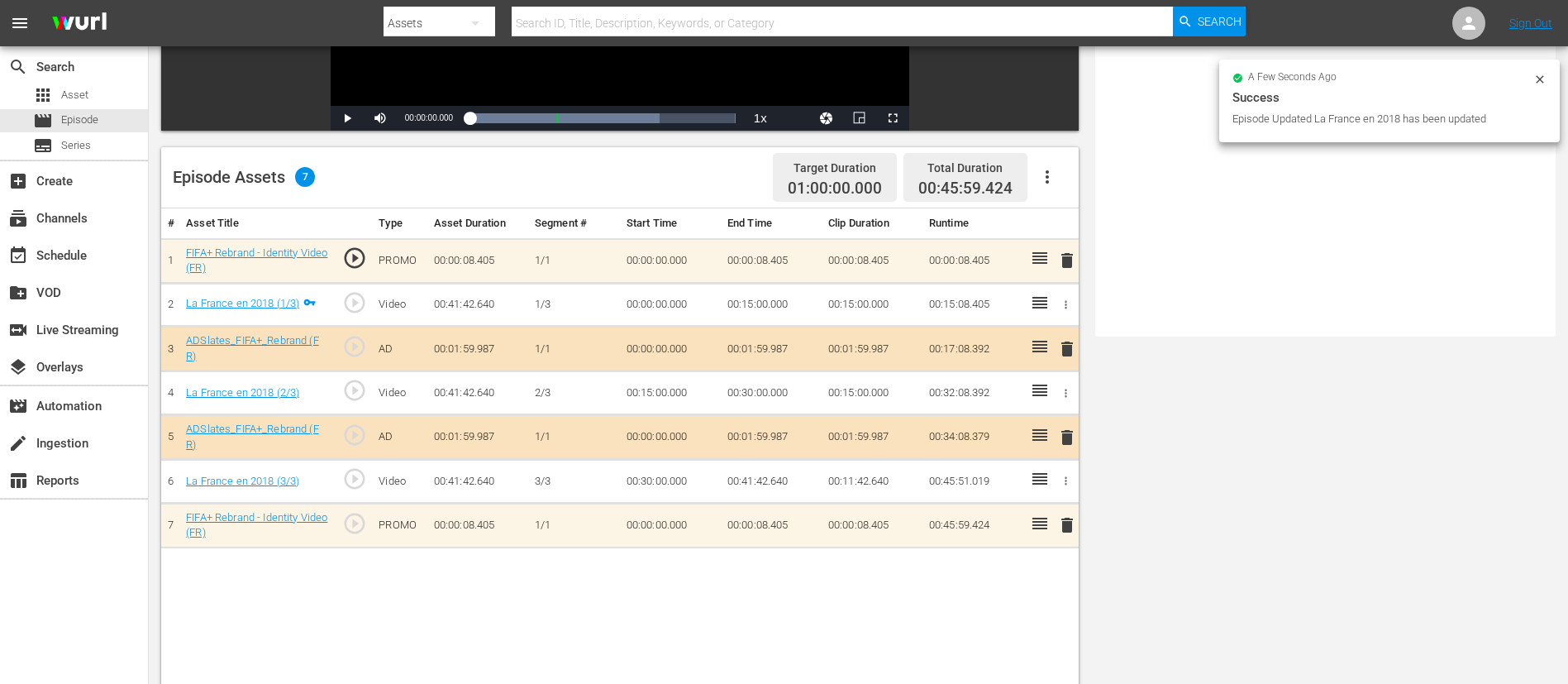
scroll to position [431, 0]
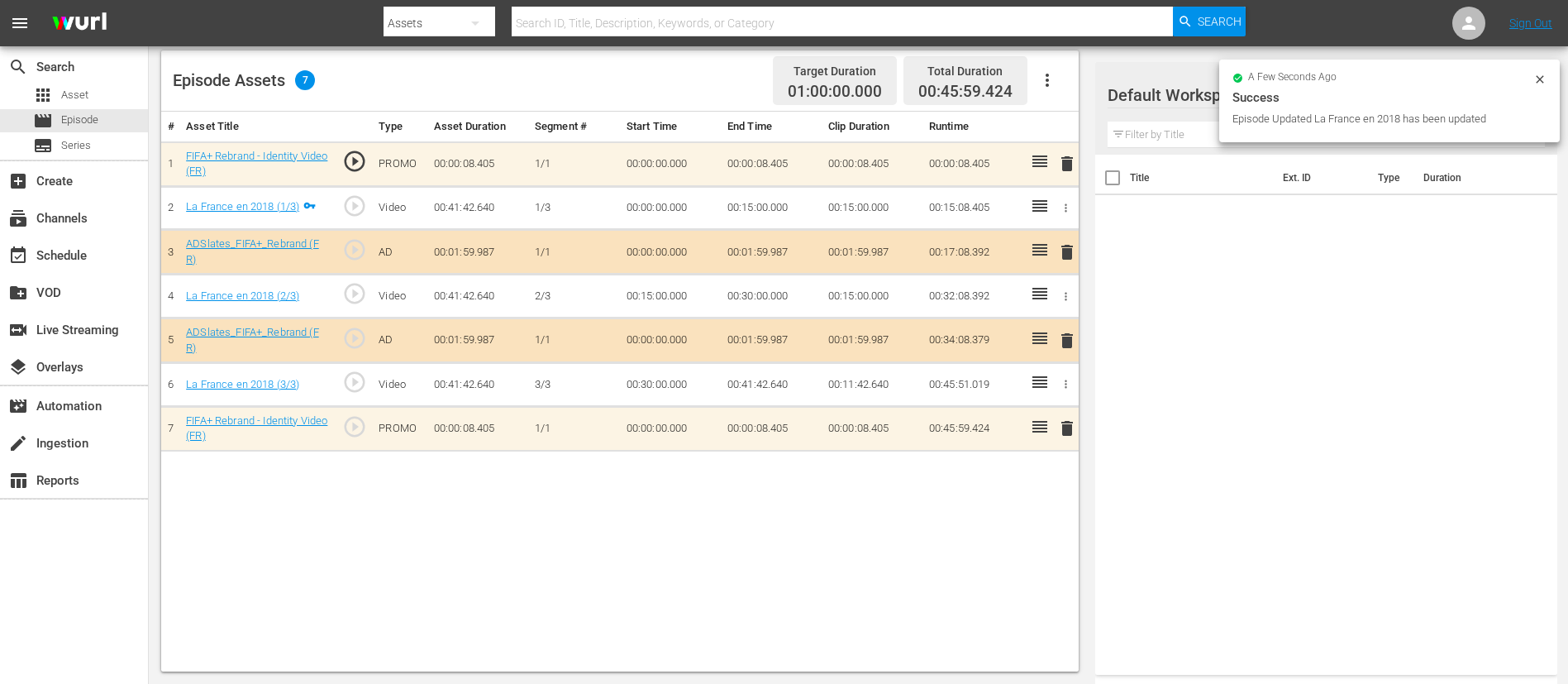
click at [1057, 166] on span "delete" at bounding box center [1067, 164] width 20 height 20
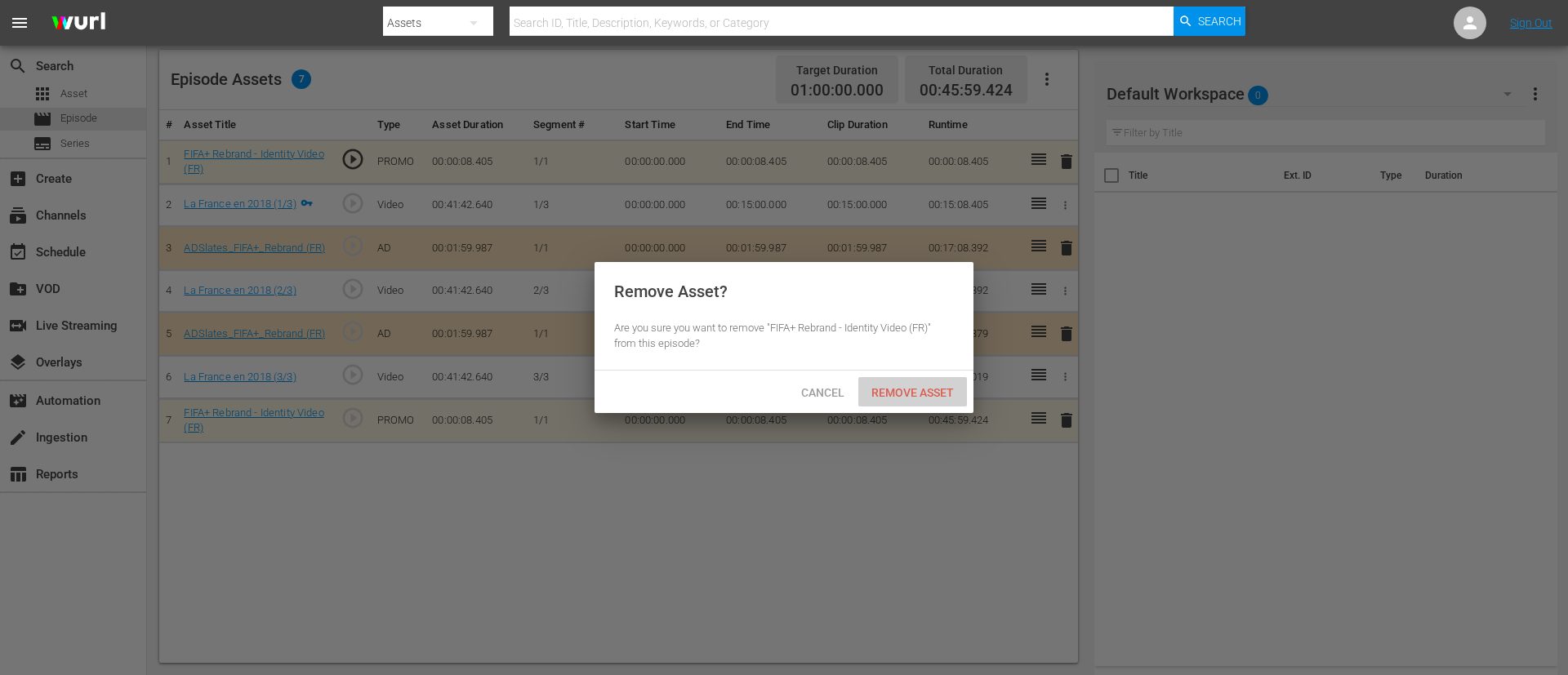
click at [943, 387] on span "Remove Asset" at bounding box center [912, 393] width 109 height 13
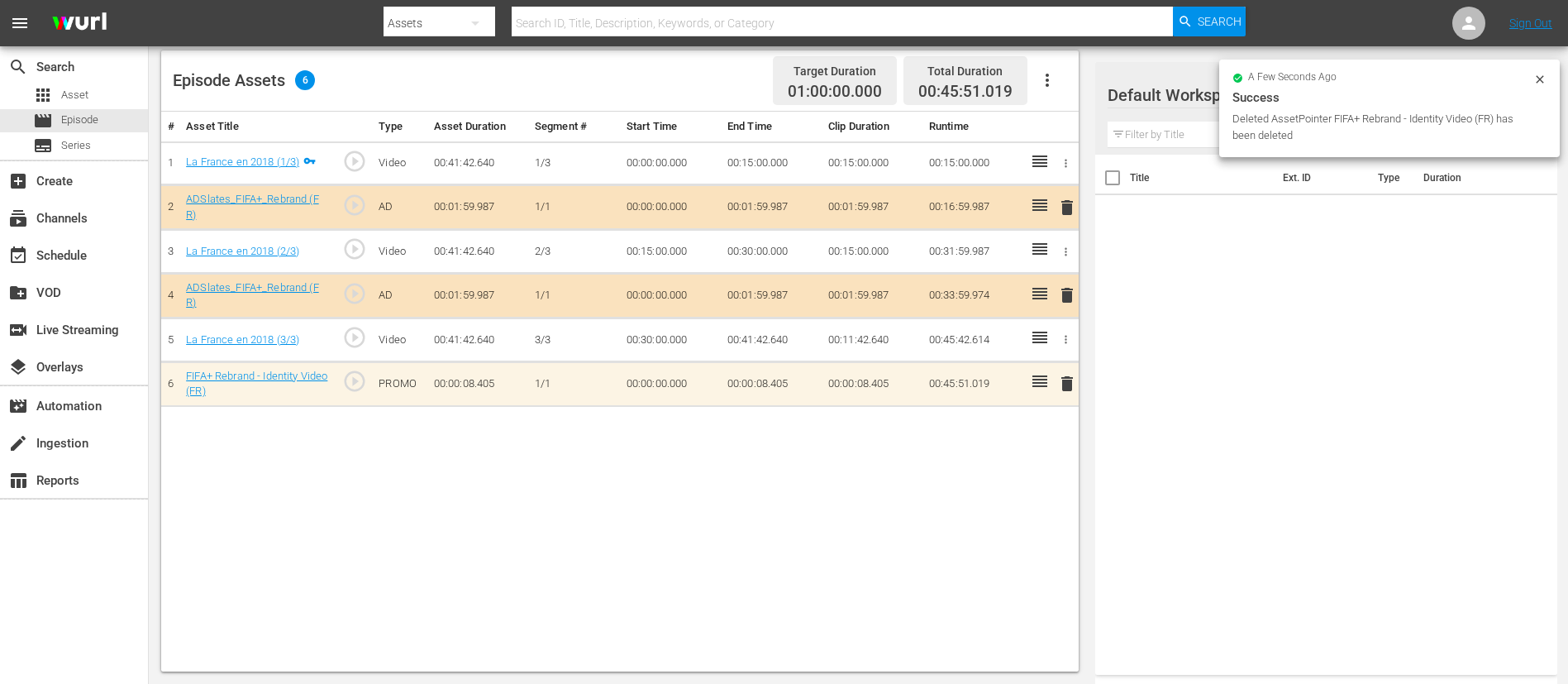
click at [1057, 380] on span "delete" at bounding box center [1067, 384] width 20 height 20
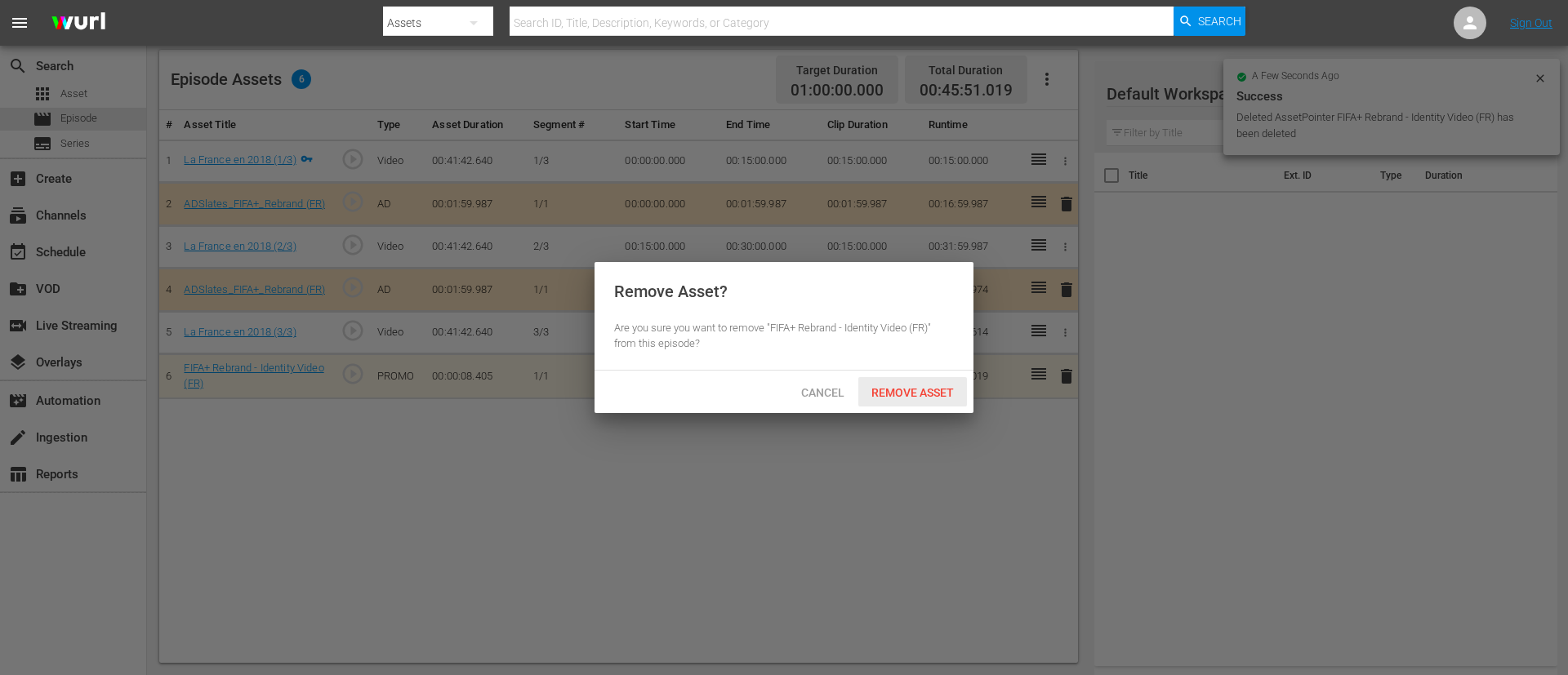
click at [941, 409] on div "Cancel Remove Asset" at bounding box center [783, 391] width 379 height 42
click at [943, 394] on span "Remove Asset" at bounding box center [912, 393] width 109 height 13
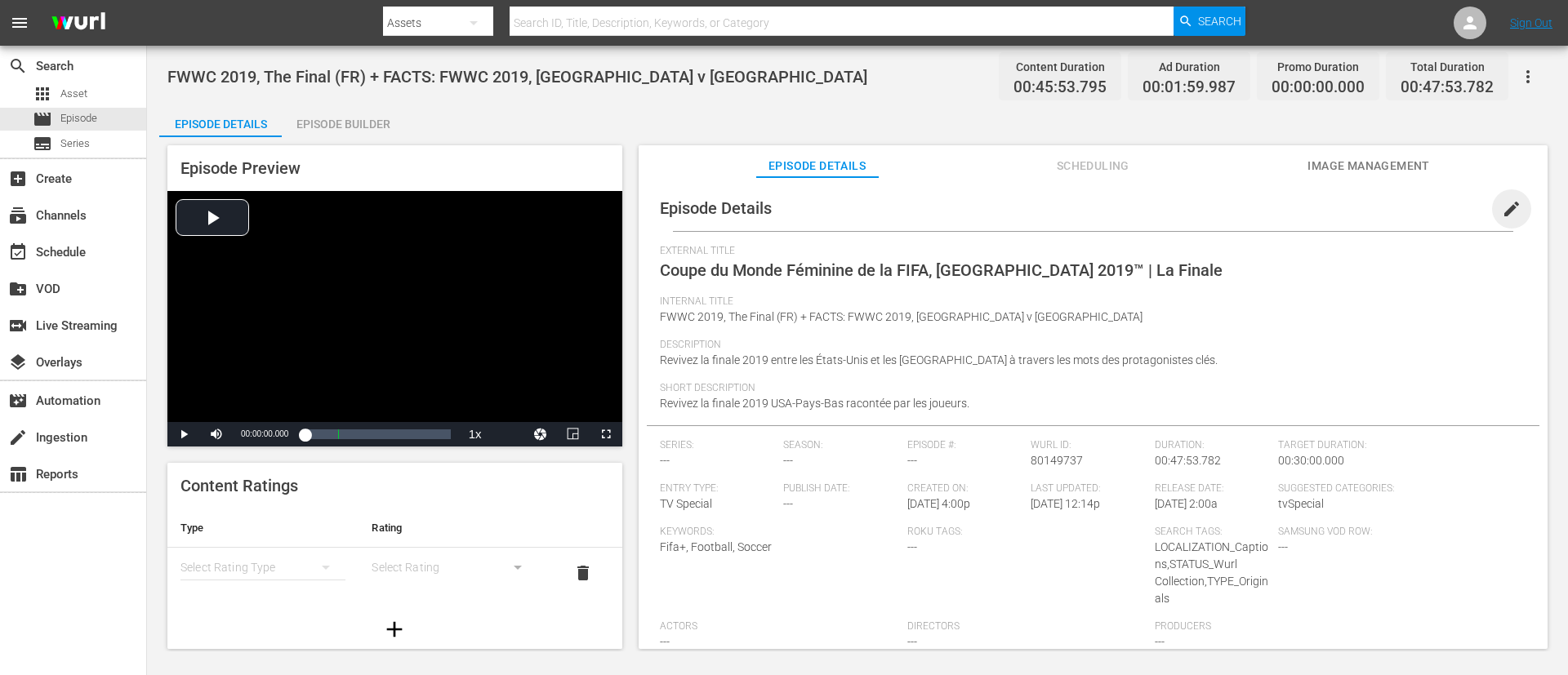
click at [1045, 208] on span "edit" at bounding box center [1512, 209] width 20 height 20
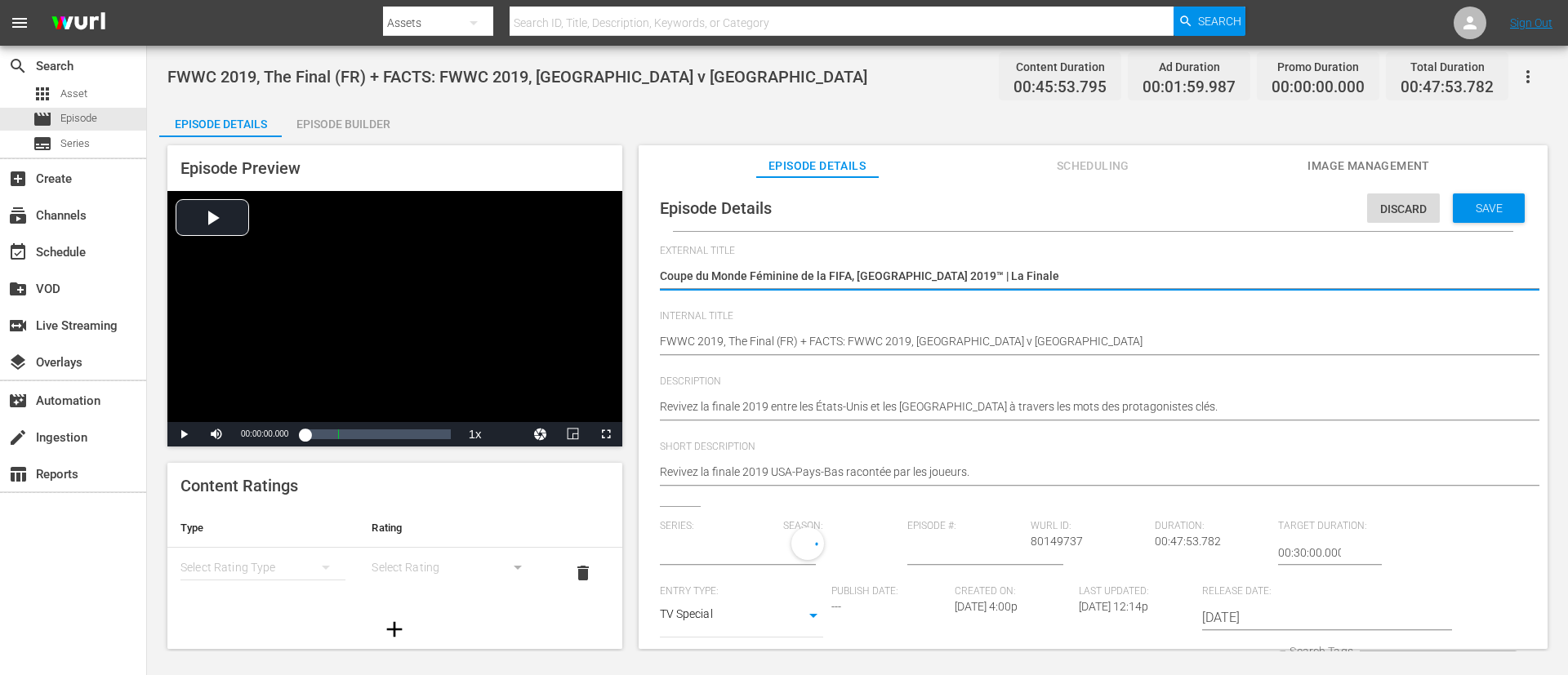
type input "No Series"
click at [1045, 206] on span "Save" at bounding box center [1489, 208] width 53 height 13
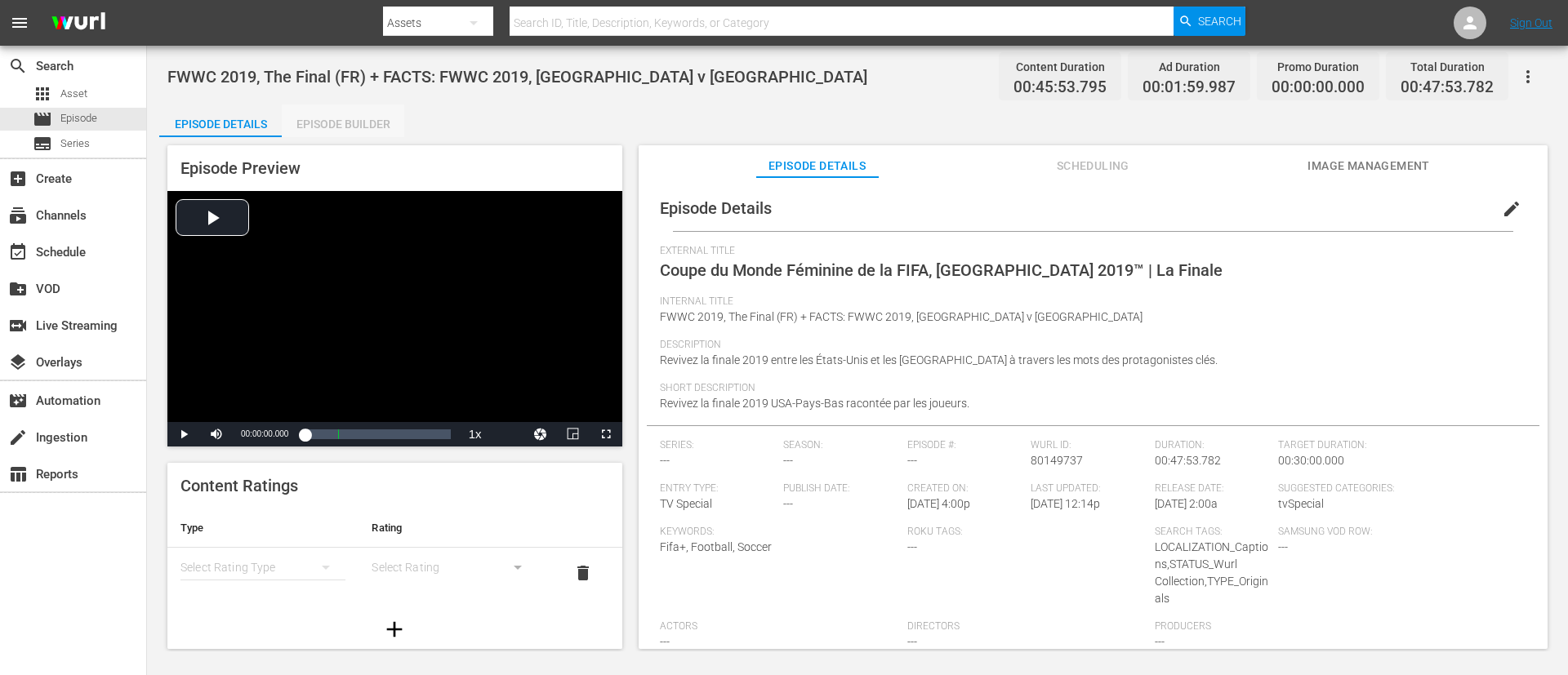
click at [334, 108] on div "Episode Builder" at bounding box center [343, 124] width 123 height 39
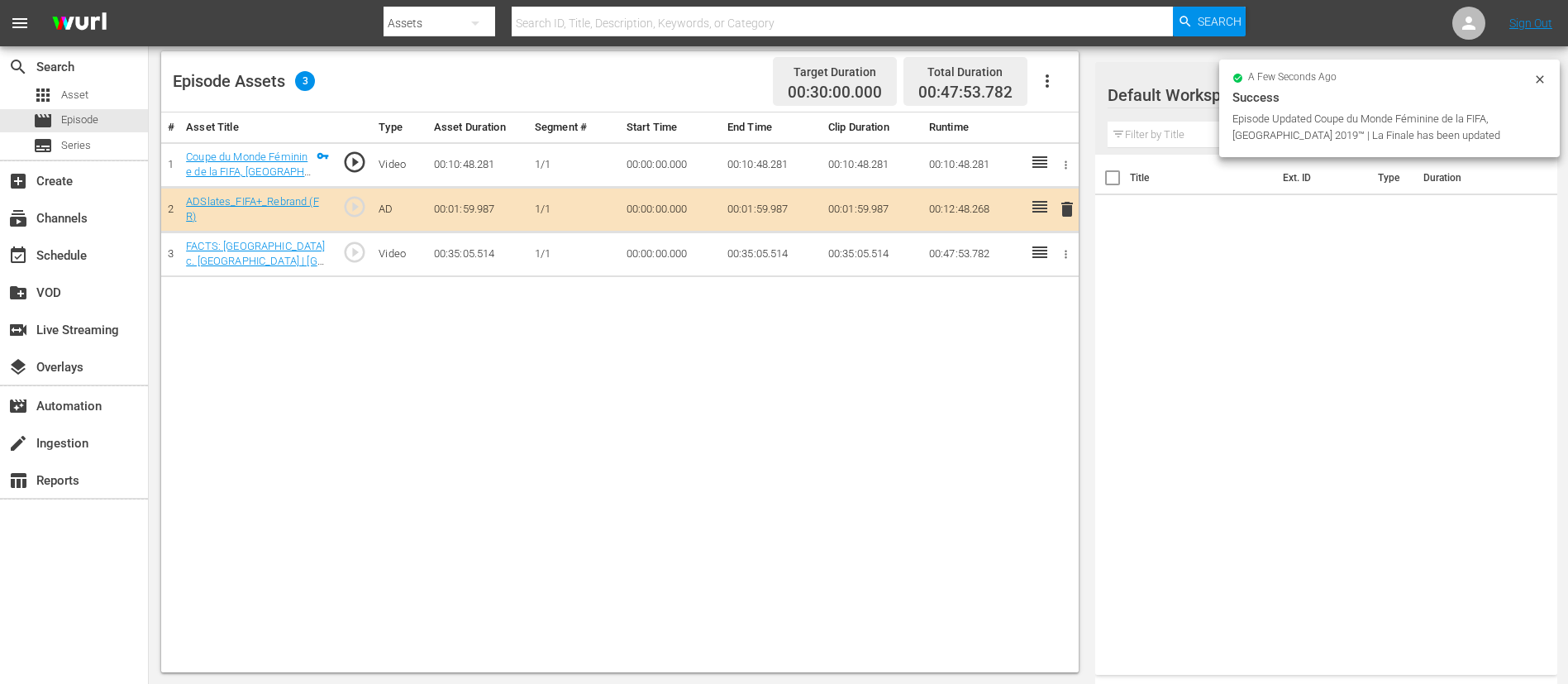
scroll to position [431, 0]
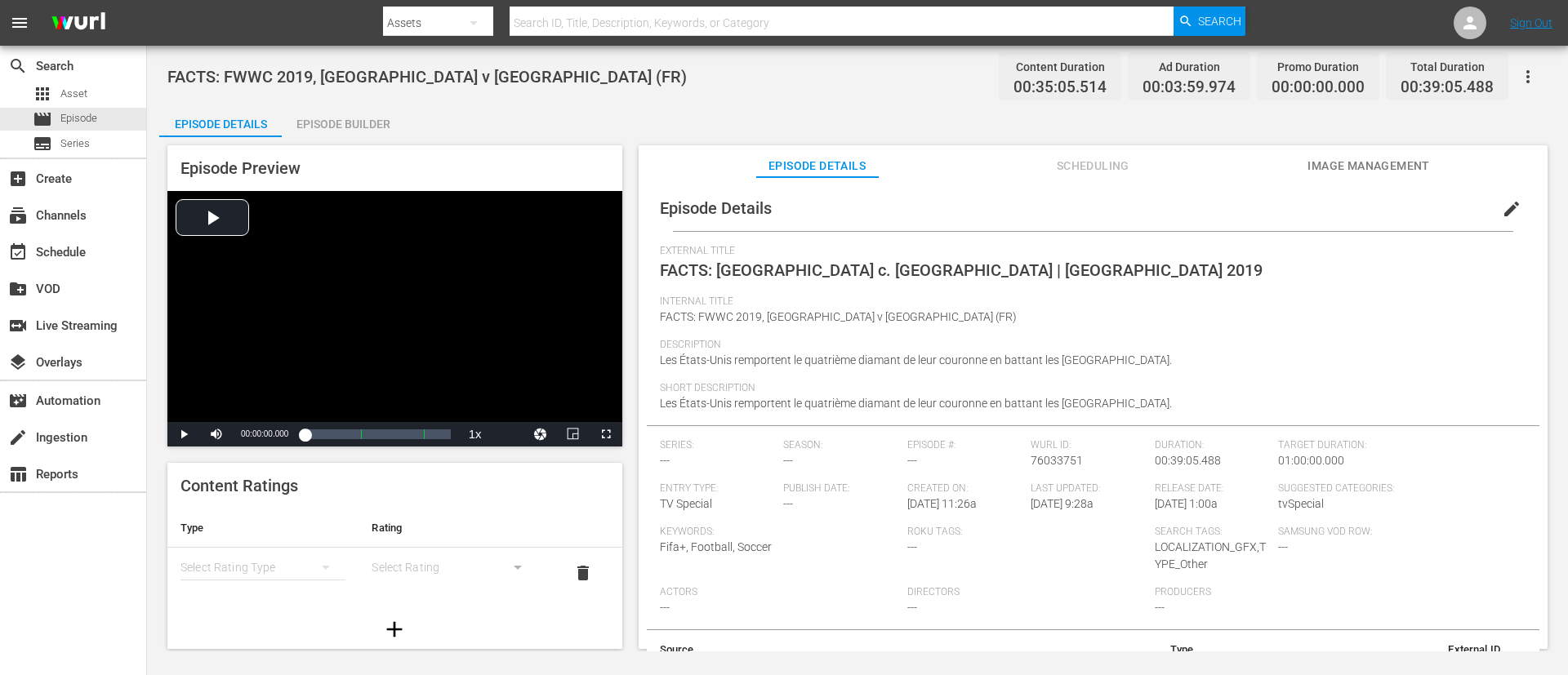
click at [341, 122] on div "Episode Builder" at bounding box center [343, 124] width 123 height 39
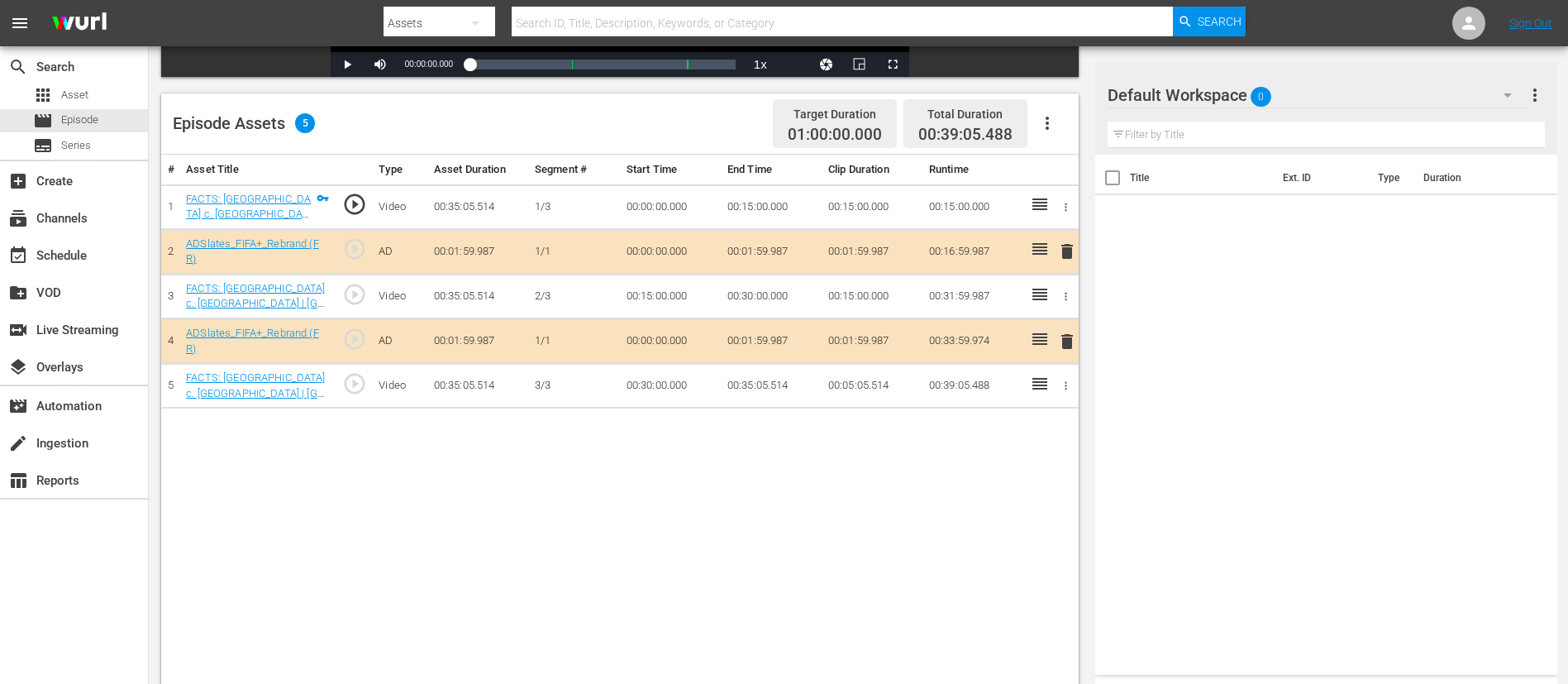
scroll to position [431, 0]
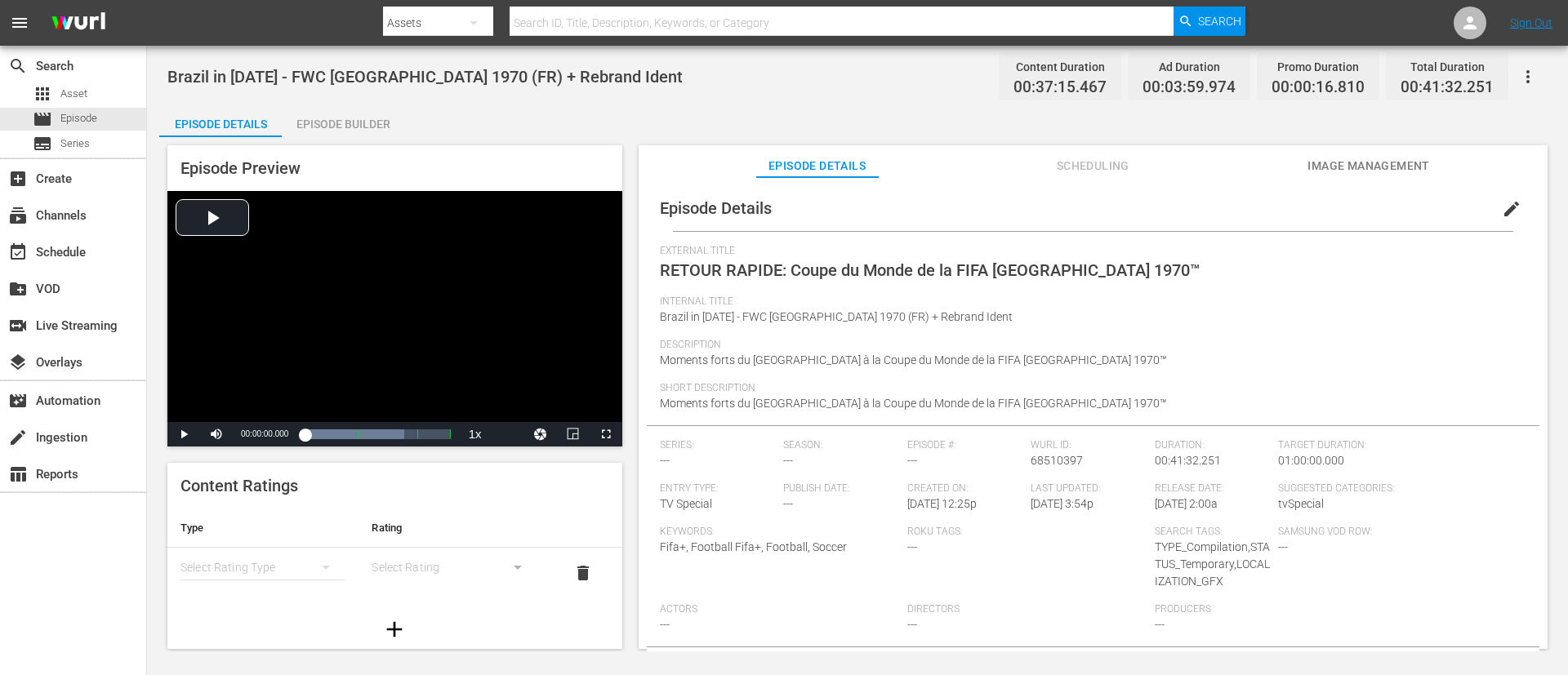
click at [1045, 214] on span "edit" at bounding box center [1512, 209] width 20 height 20
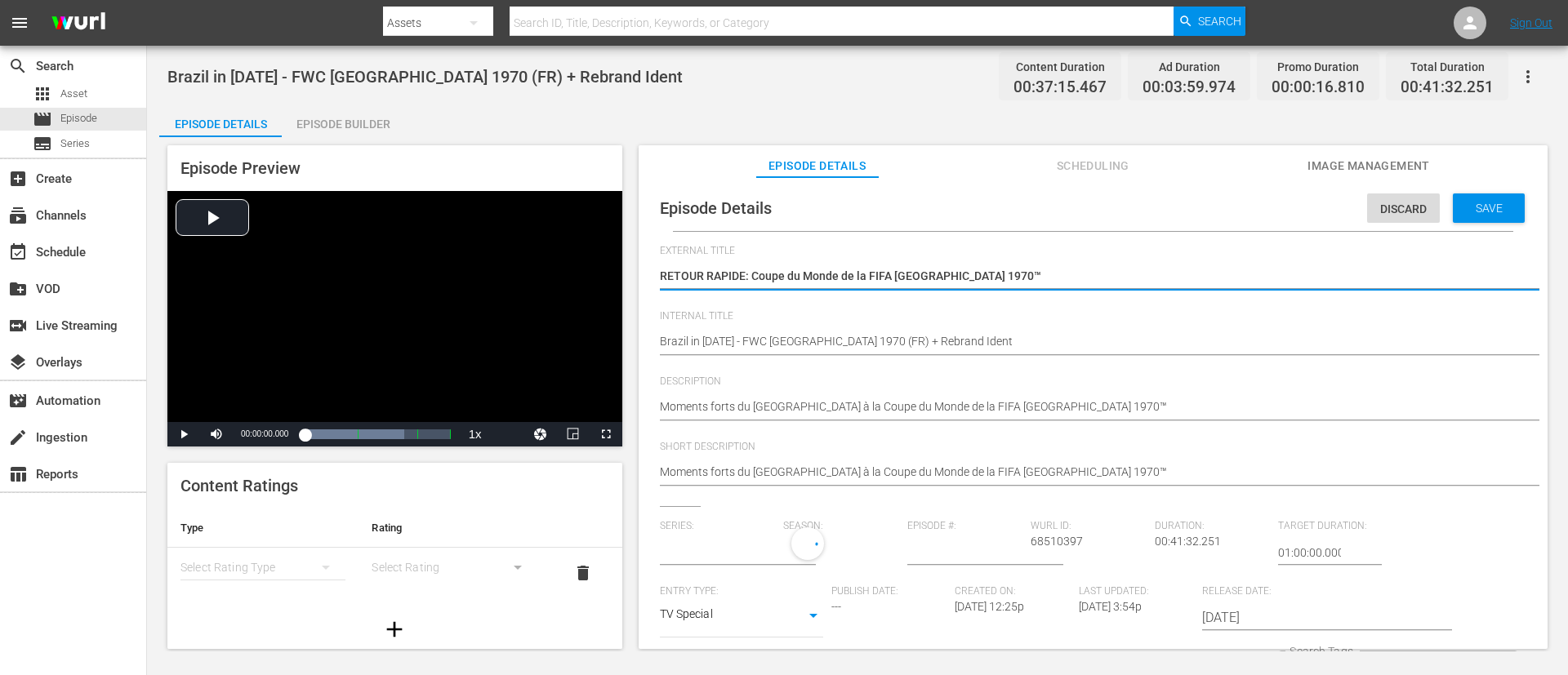
type input "No Series"
drag, startPoint x: 850, startPoint y: 337, endPoint x: 1567, endPoint y: 415, distance: 721.2
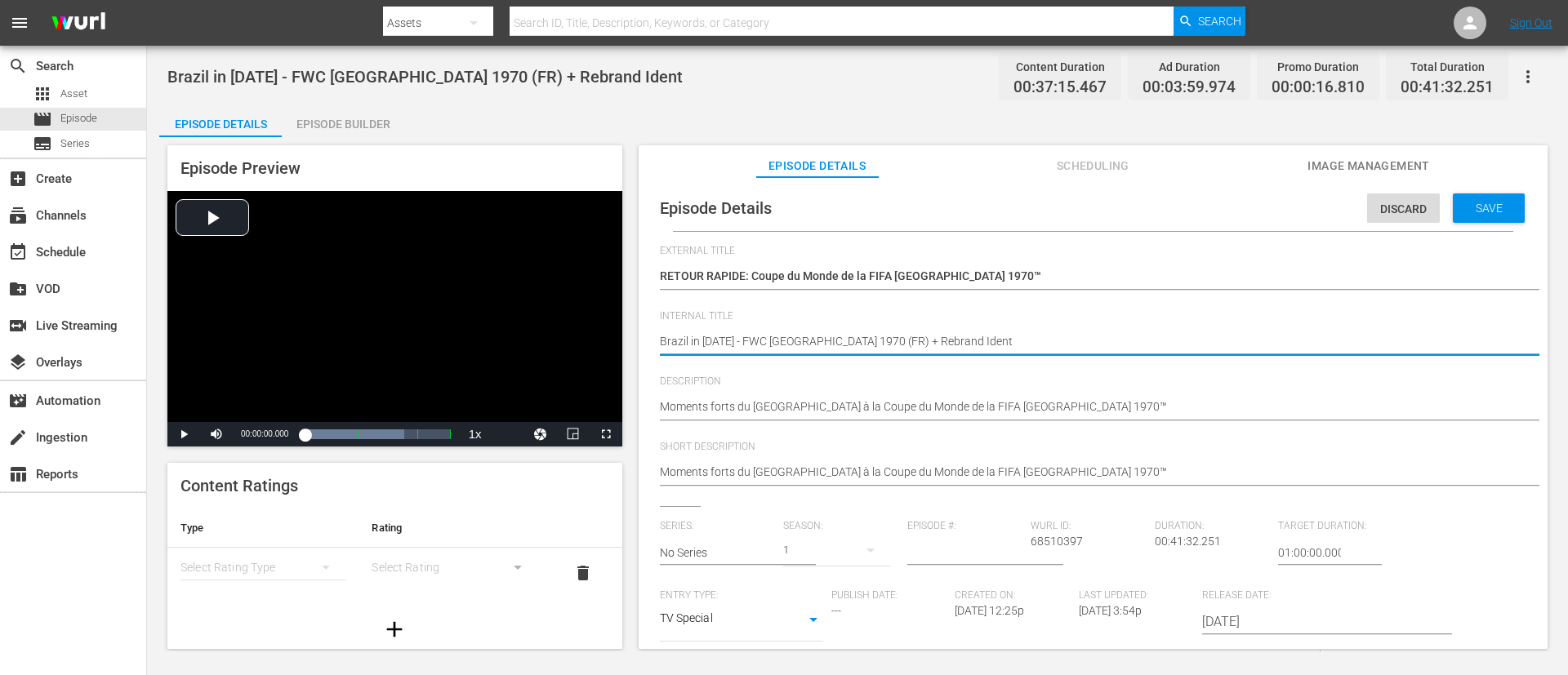
type textarea "Brazil in [DATE] - FWC [GEOGRAPHIC_DATA] 1970 (FR)"
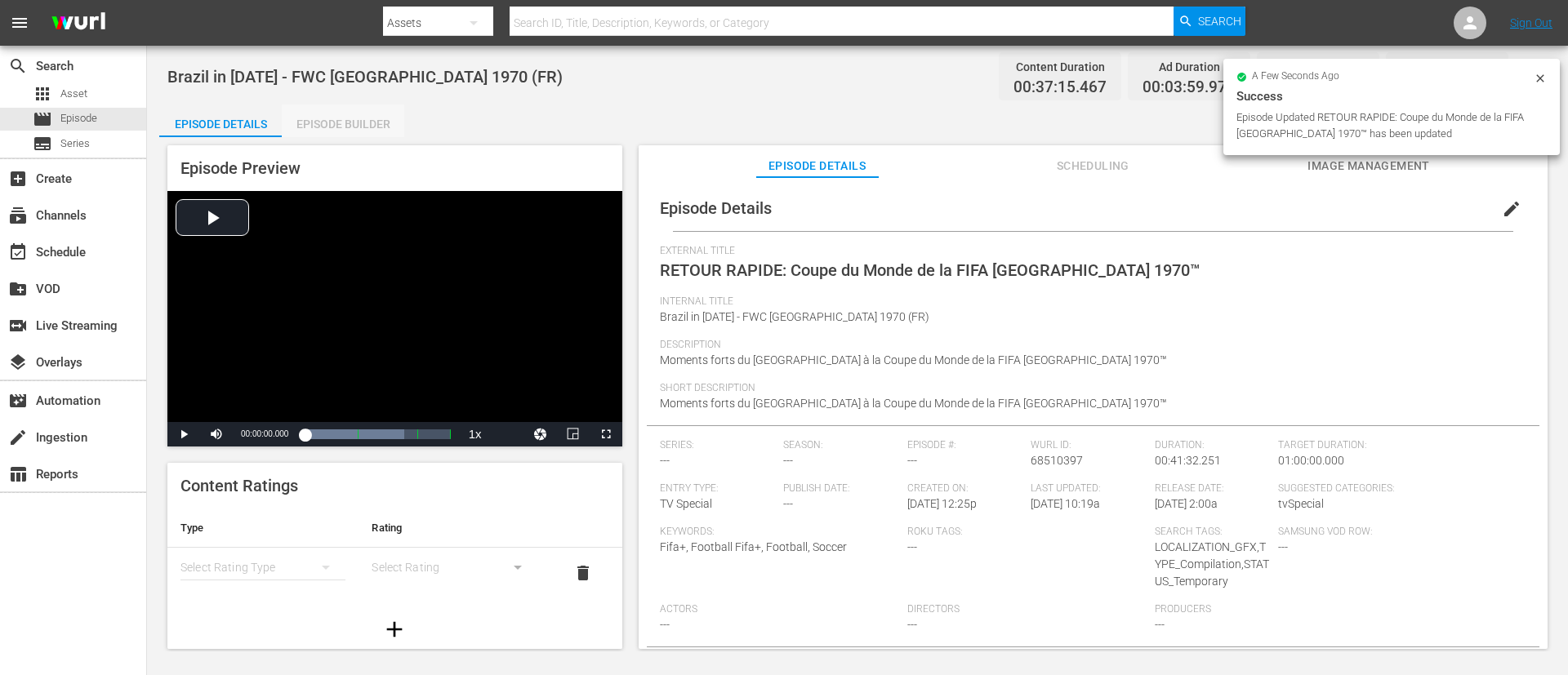
click at [313, 119] on div "Episode Builder" at bounding box center [343, 124] width 123 height 39
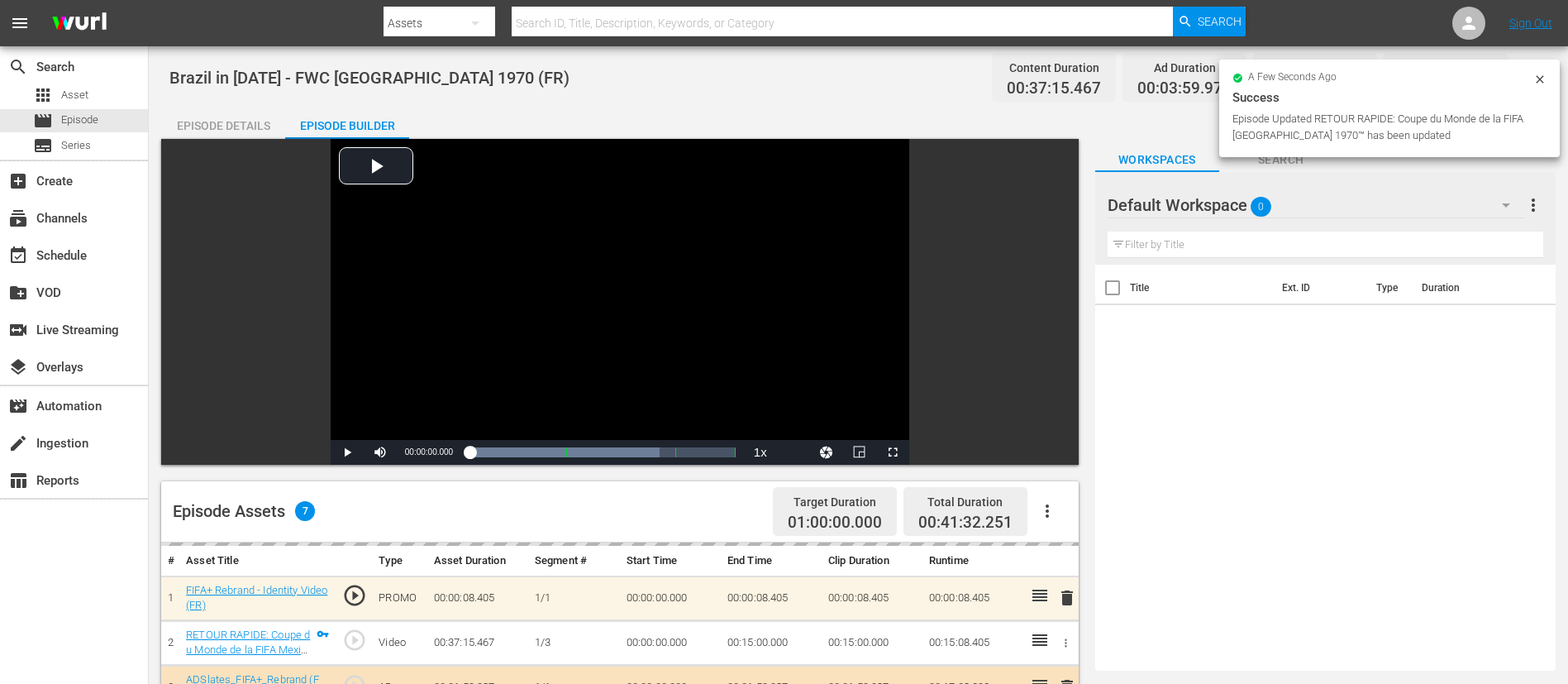
scroll to position [431, 0]
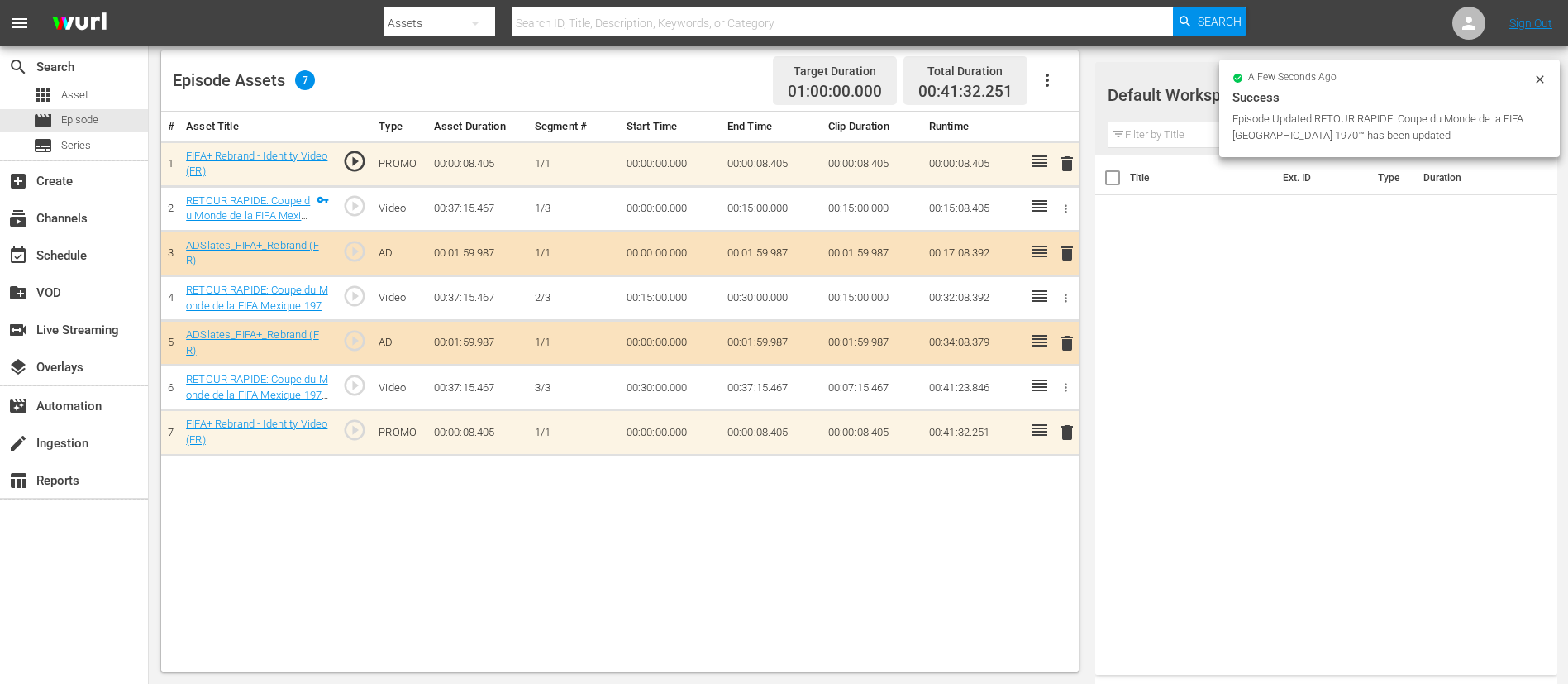
click at [1057, 158] on span "delete" at bounding box center [1067, 164] width 20 height 20
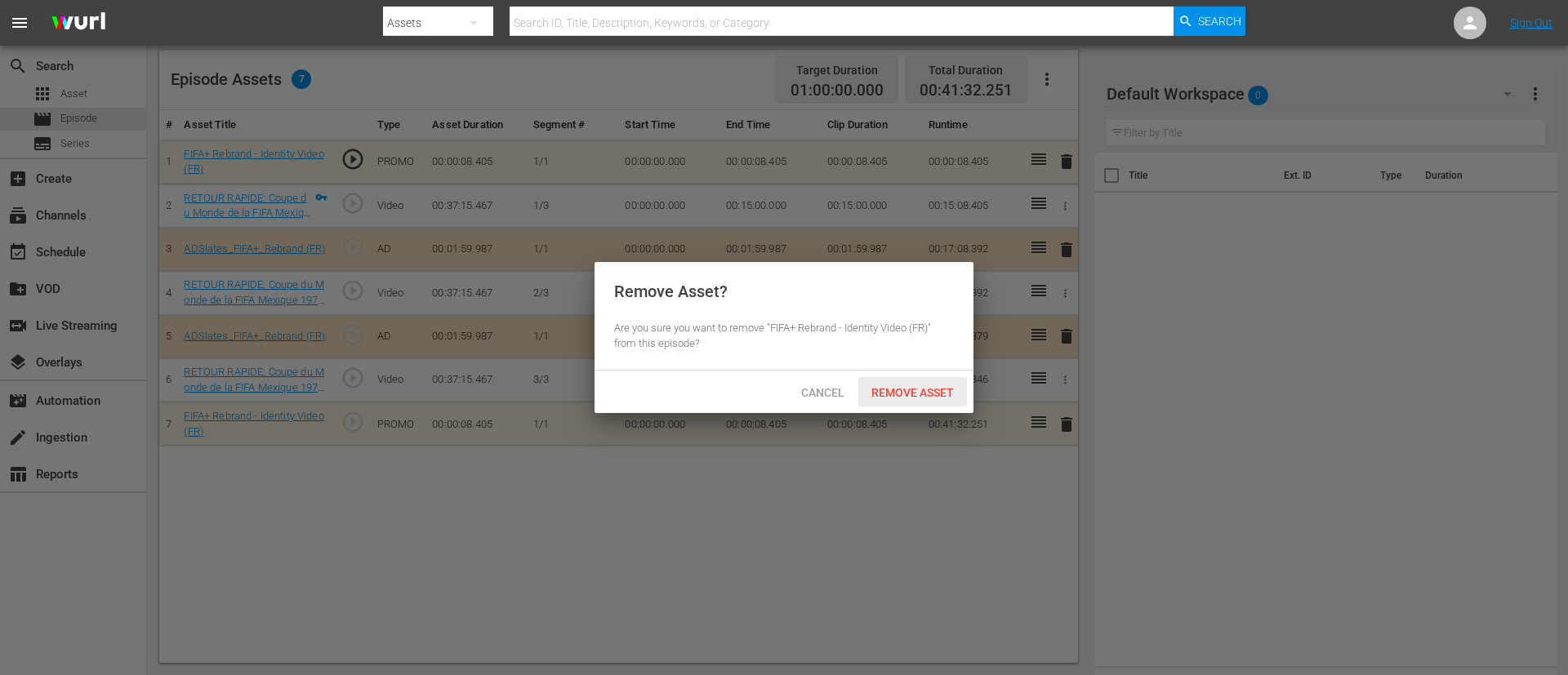
click at [937, 391] on span "Remove Asset" at bounding box center [912, 393] width 109 height 13
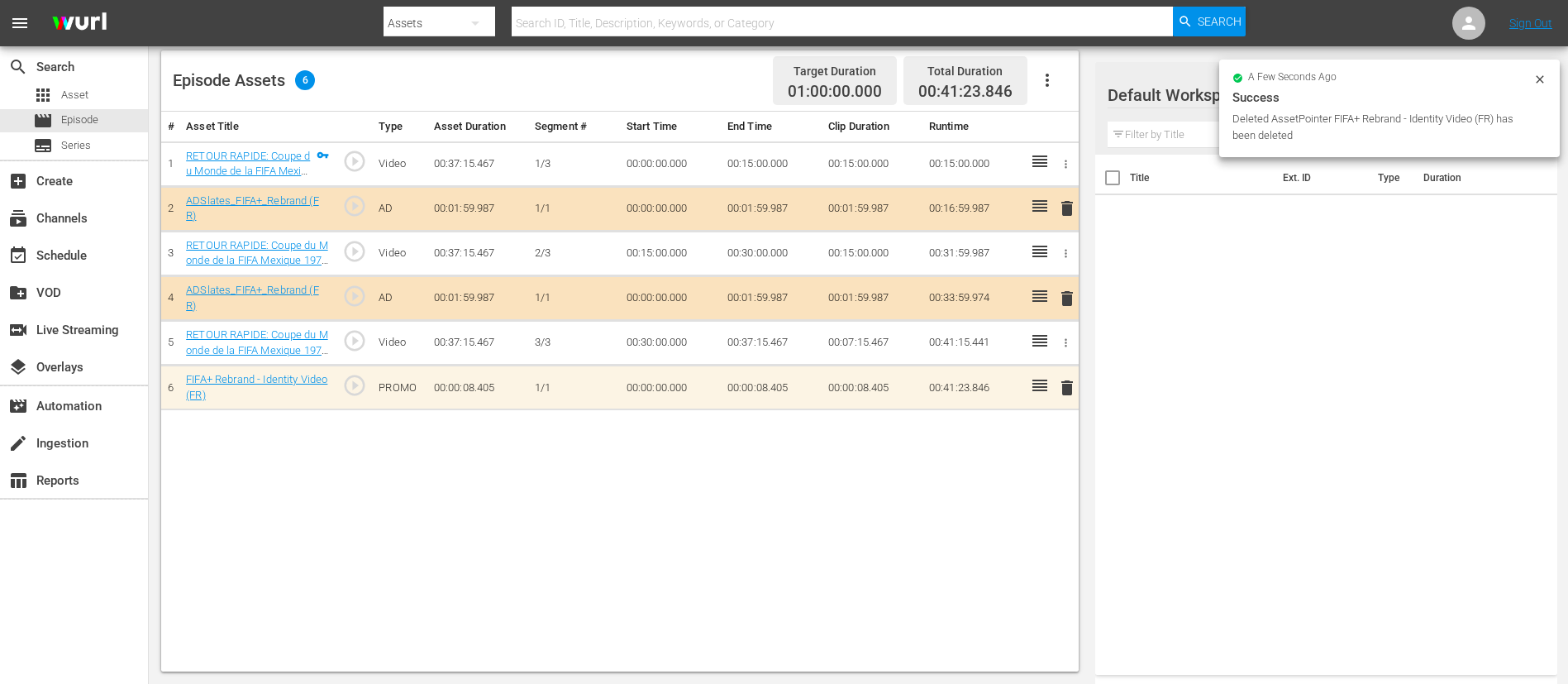
click at [1057, 386] on span "delete" at bounding box center [1067, 388] width 20 height 20
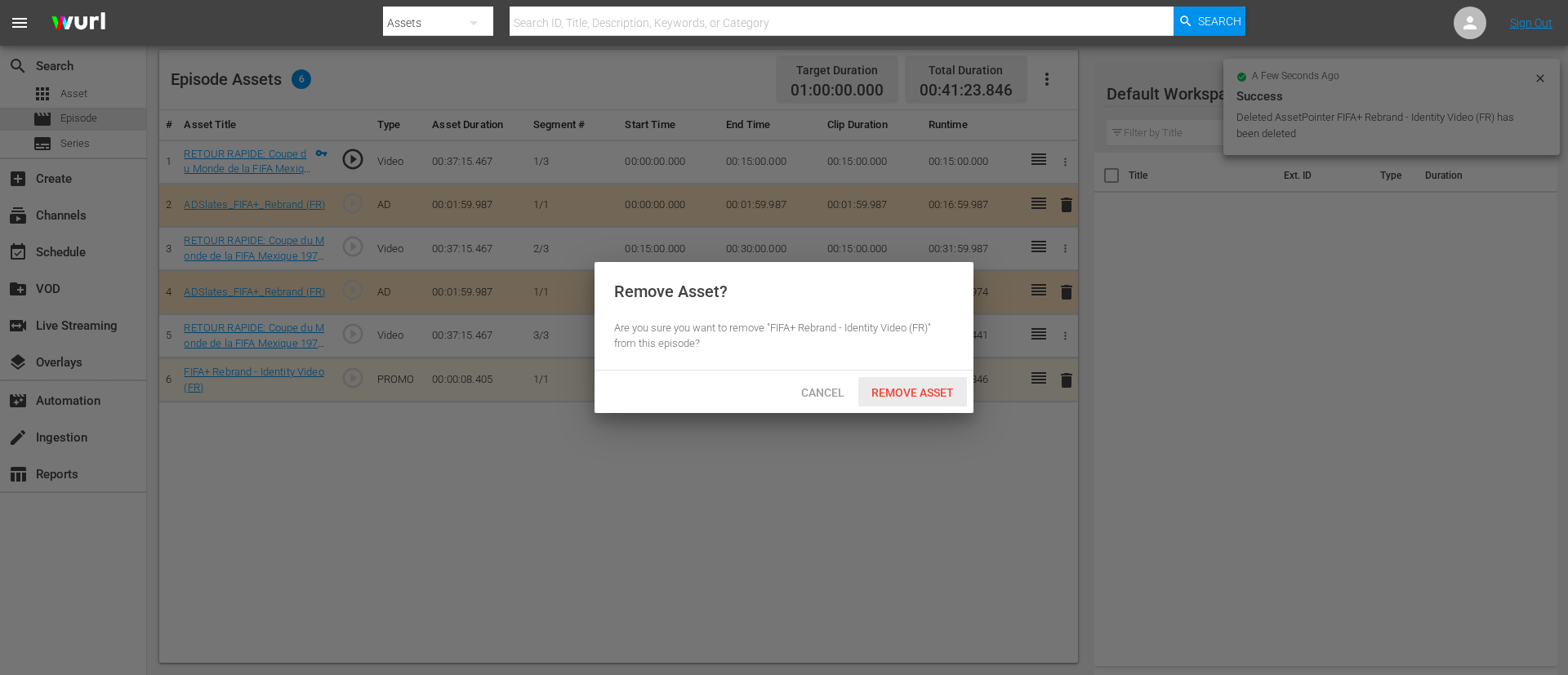
click at [940, 403] on div "Remove Asset" at bounding box center [912, 392] width 109 height 30
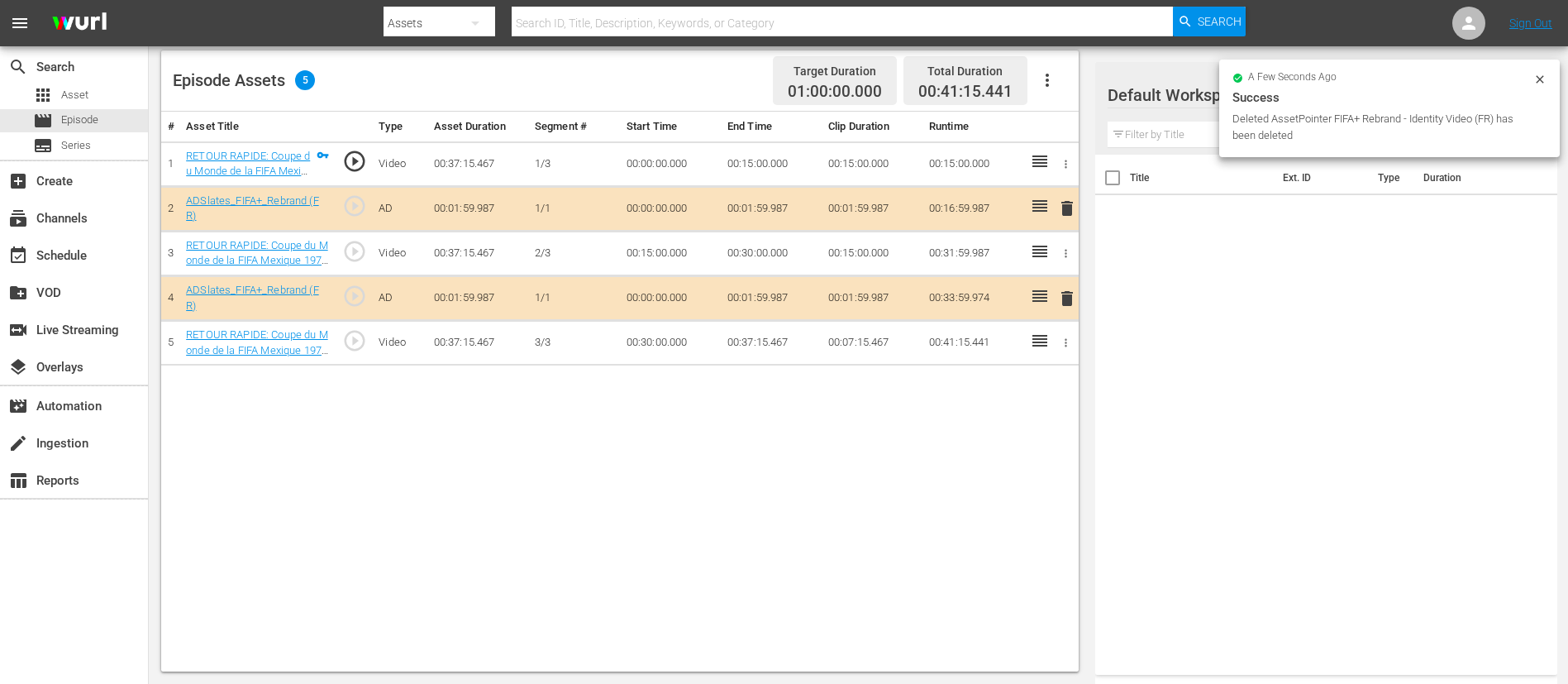
click at [841, 408] on div "# Asset Title Type Asset Duration Segment # Start Time End Time Clip Duration R…" at bounding box center [620, 392] width 917 height 560
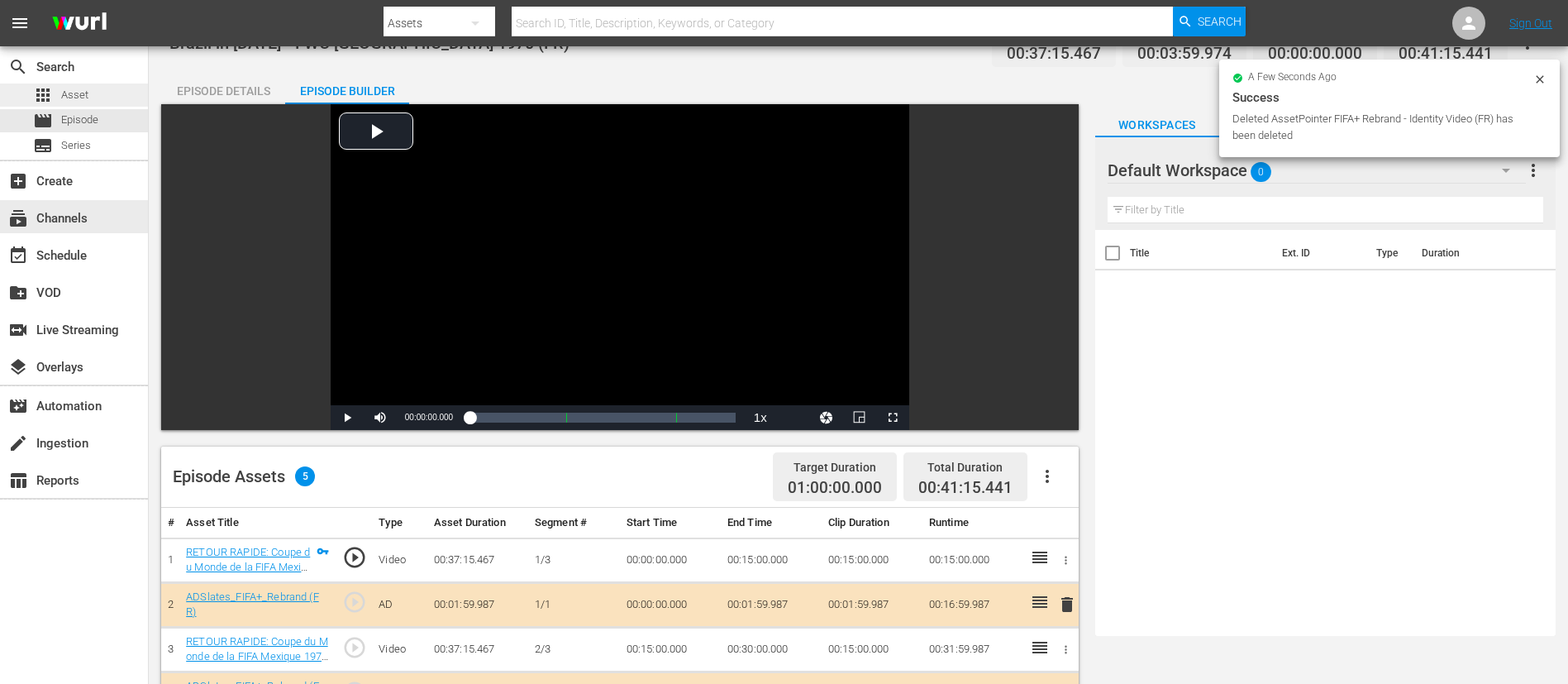
scroll to position [0, 0]
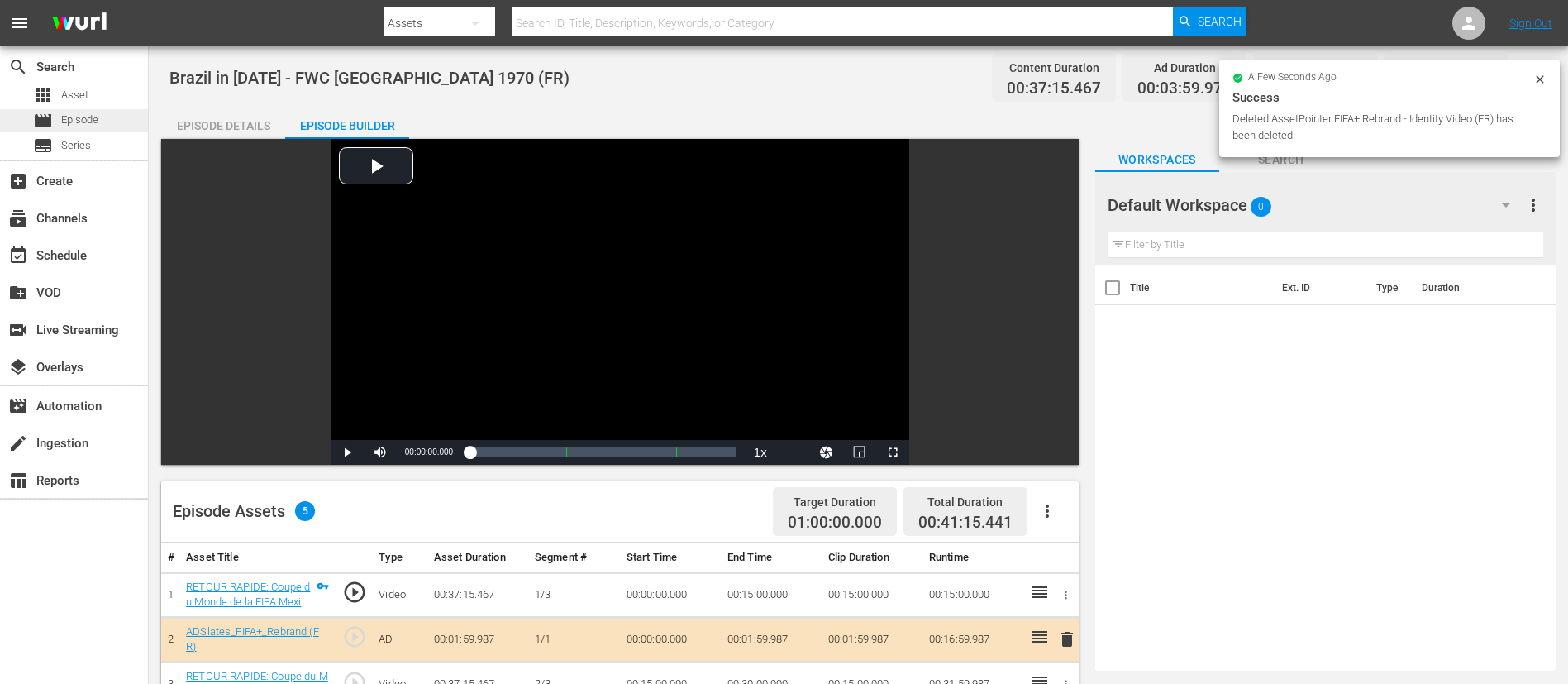
click at [82, 127] on span "Episode" at bounding box center [80, 120] width 37 height 17
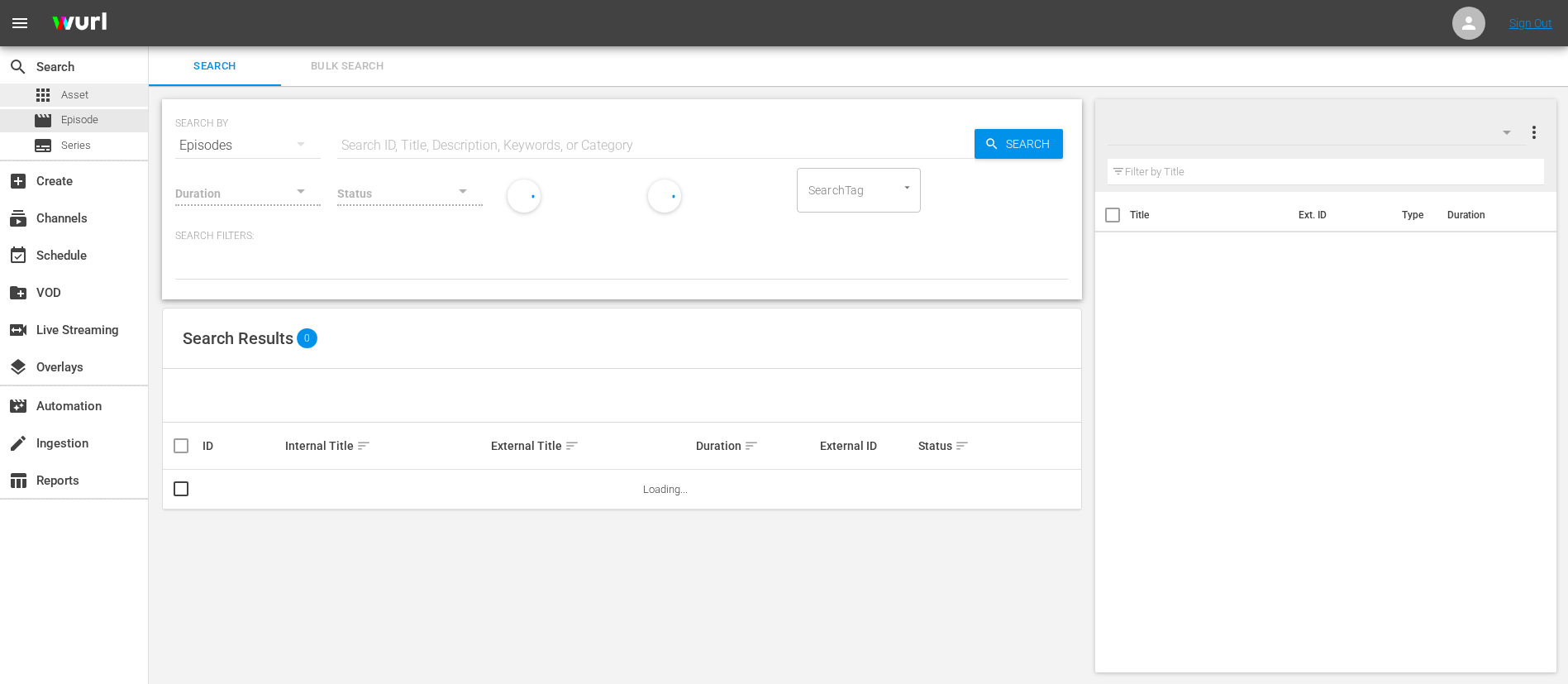
click at [92, 92] on div "apps Asset" at bounding box center [74, 95] width 148 height 24
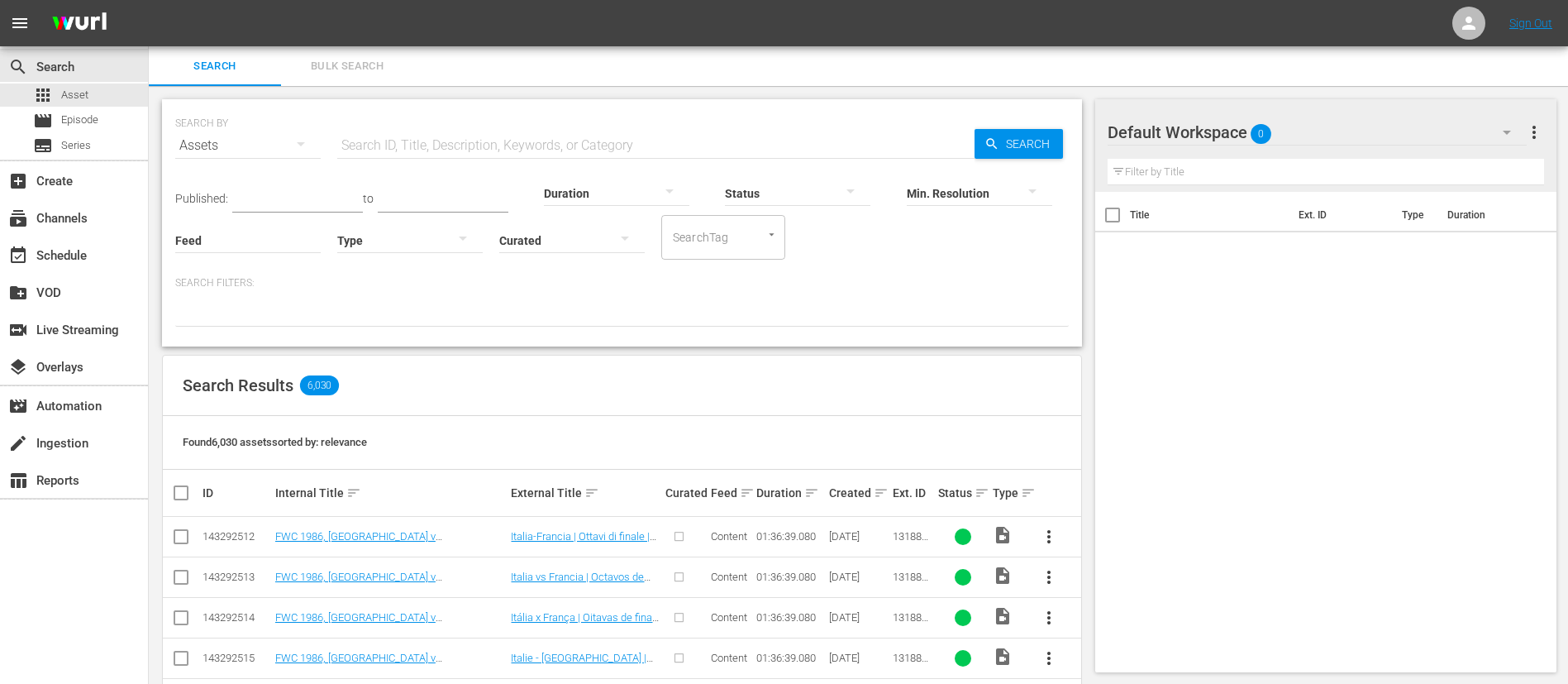
click at [677, 143] on input "text" at bounding box center [656, 145] width 637 height 39
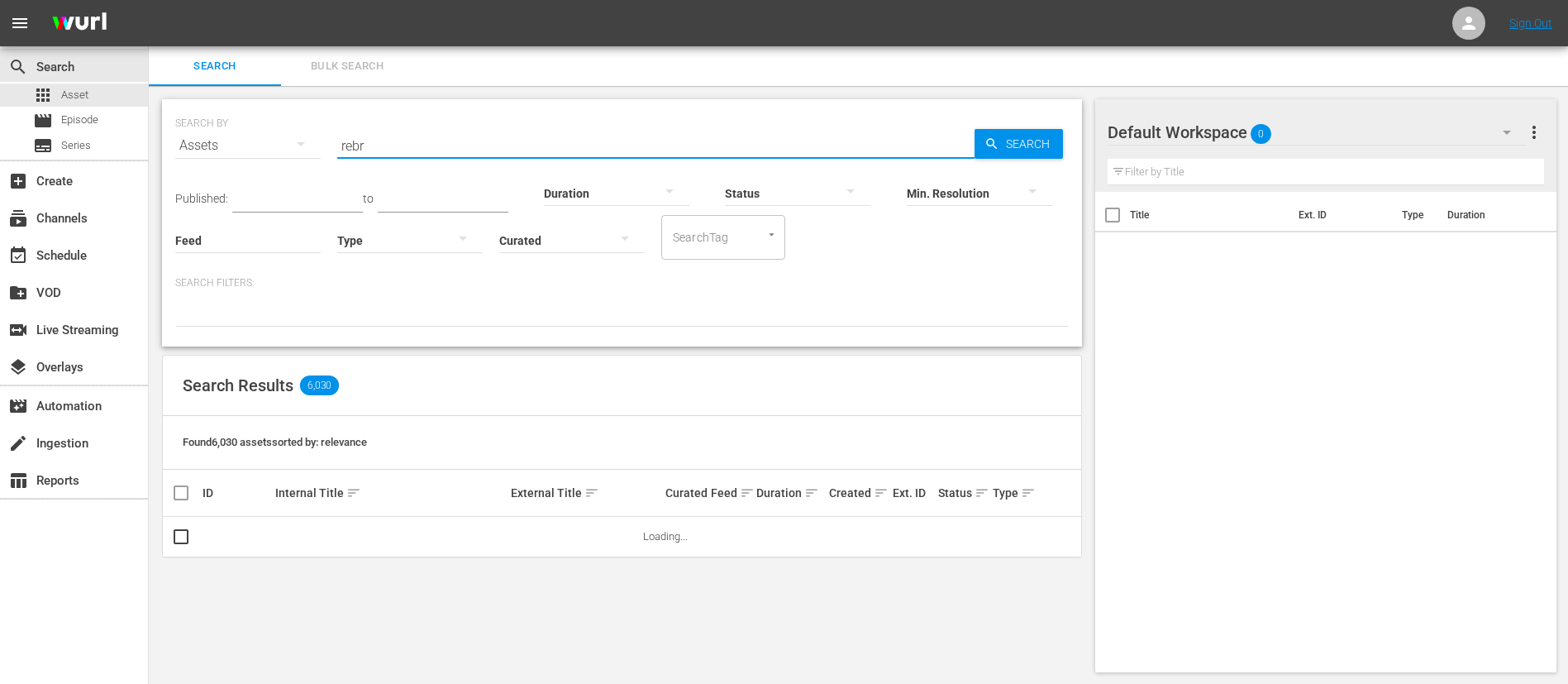
type input "rebrand"
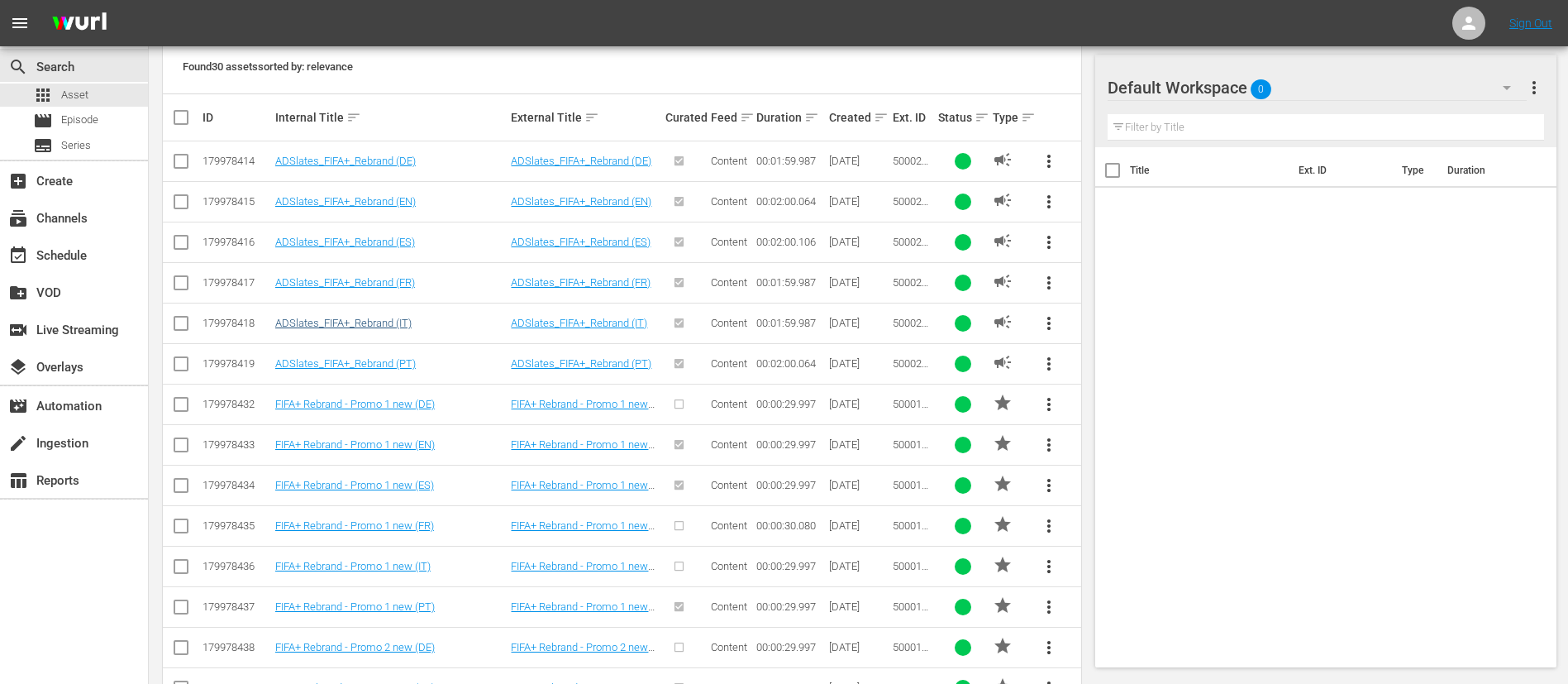
scroll to position [372, 0]
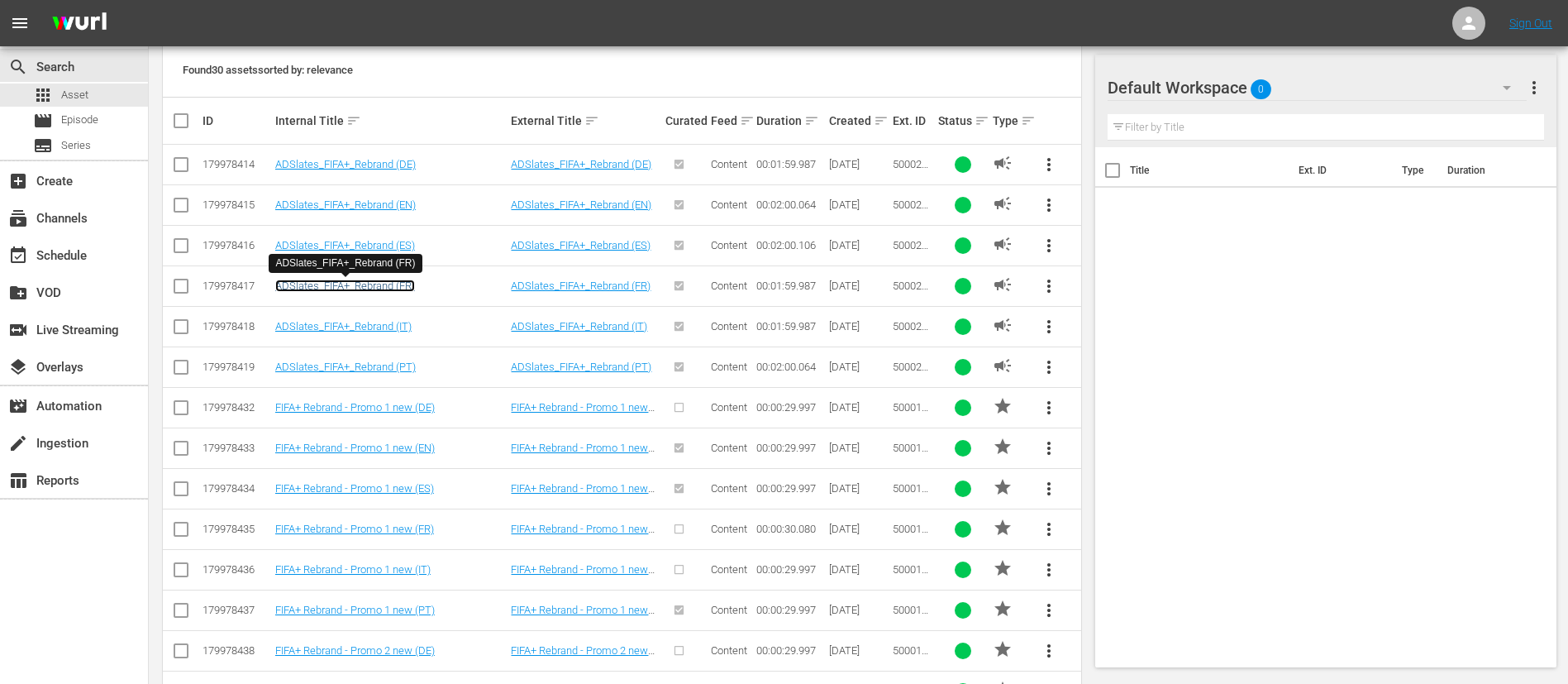
click at [400, 288] on link "ADSlates_FIFA+_Rebrand (FR)" at bounding box center [345, 286] width 139 height 13
click at [398, 323] on link "ADSlates_FIFA+_Rebrand (IT)" at bounding box center [343, 326] width 136 height 13
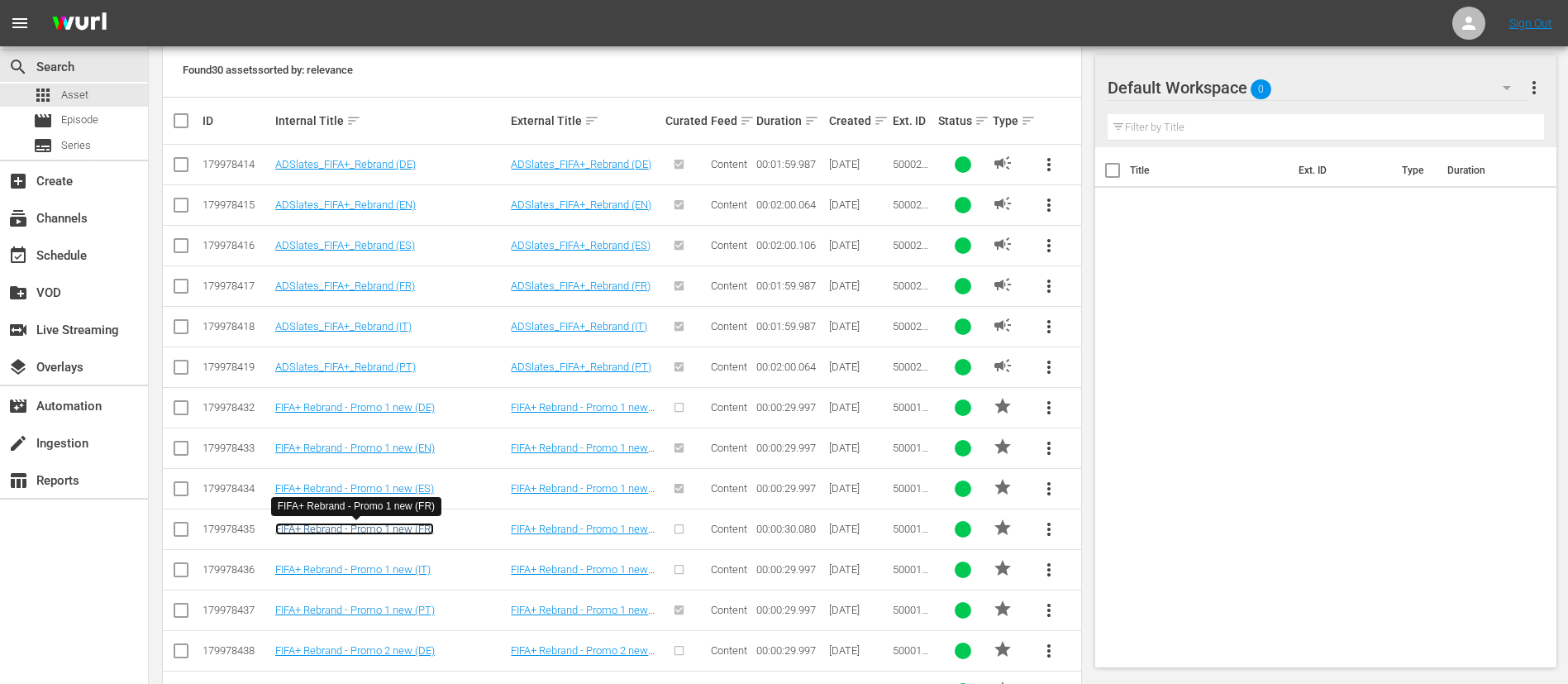
click at [409, 455] on link "FIFA+ Rebrand - Promo 1 new (FR)" at bounding box center [354, 529] width 159 height 13
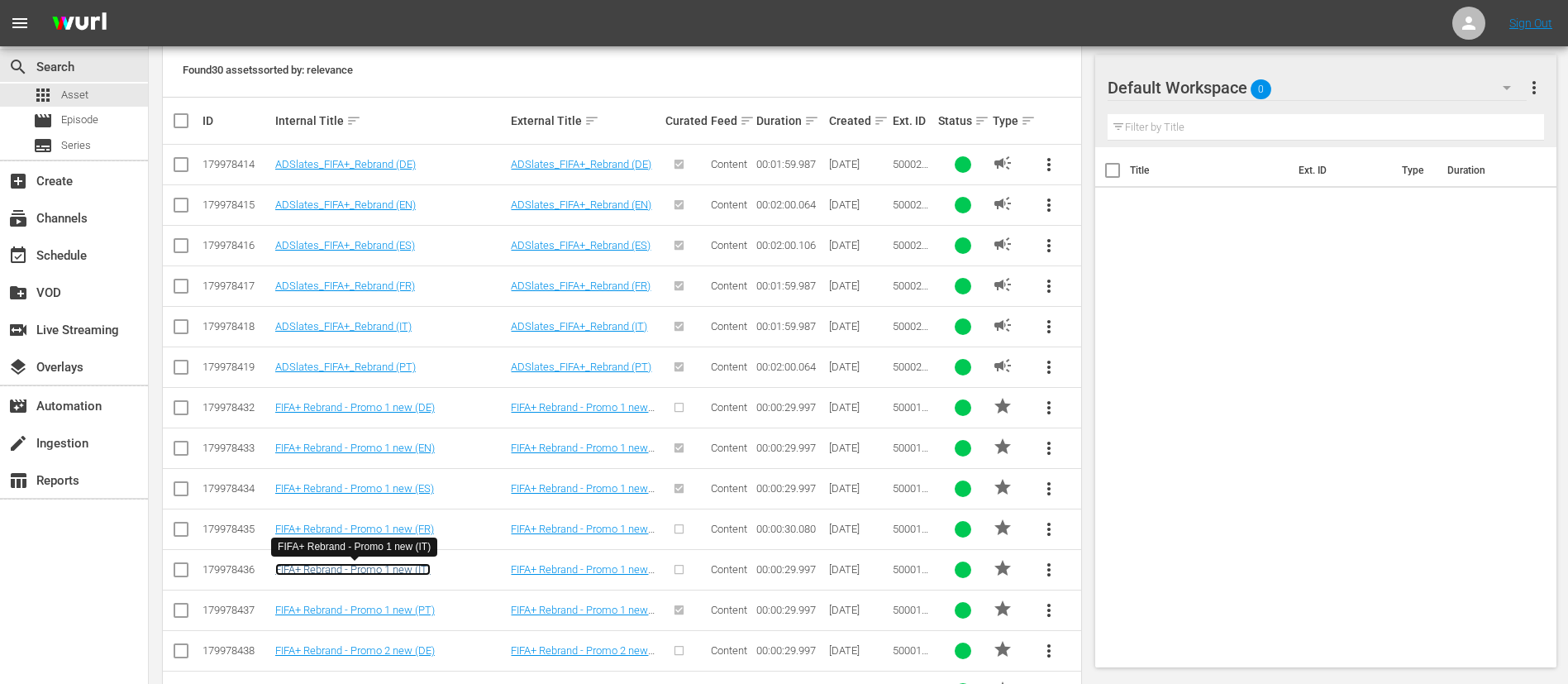
click at [404, 455] on link "FIFA+ Rebrand - Promo 1 new (IT)" at bounding box center [353, 569] width 155 height 13
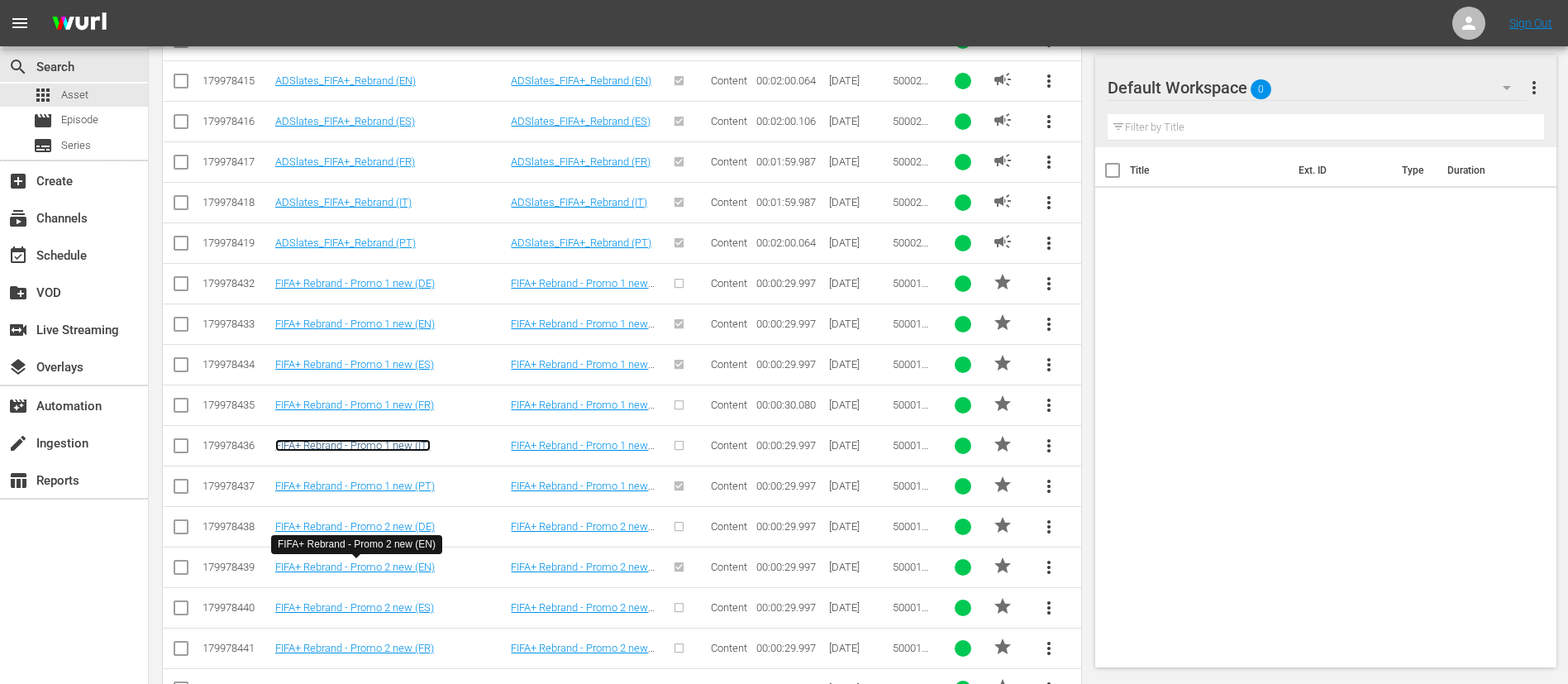
scroll to position [620, 0]
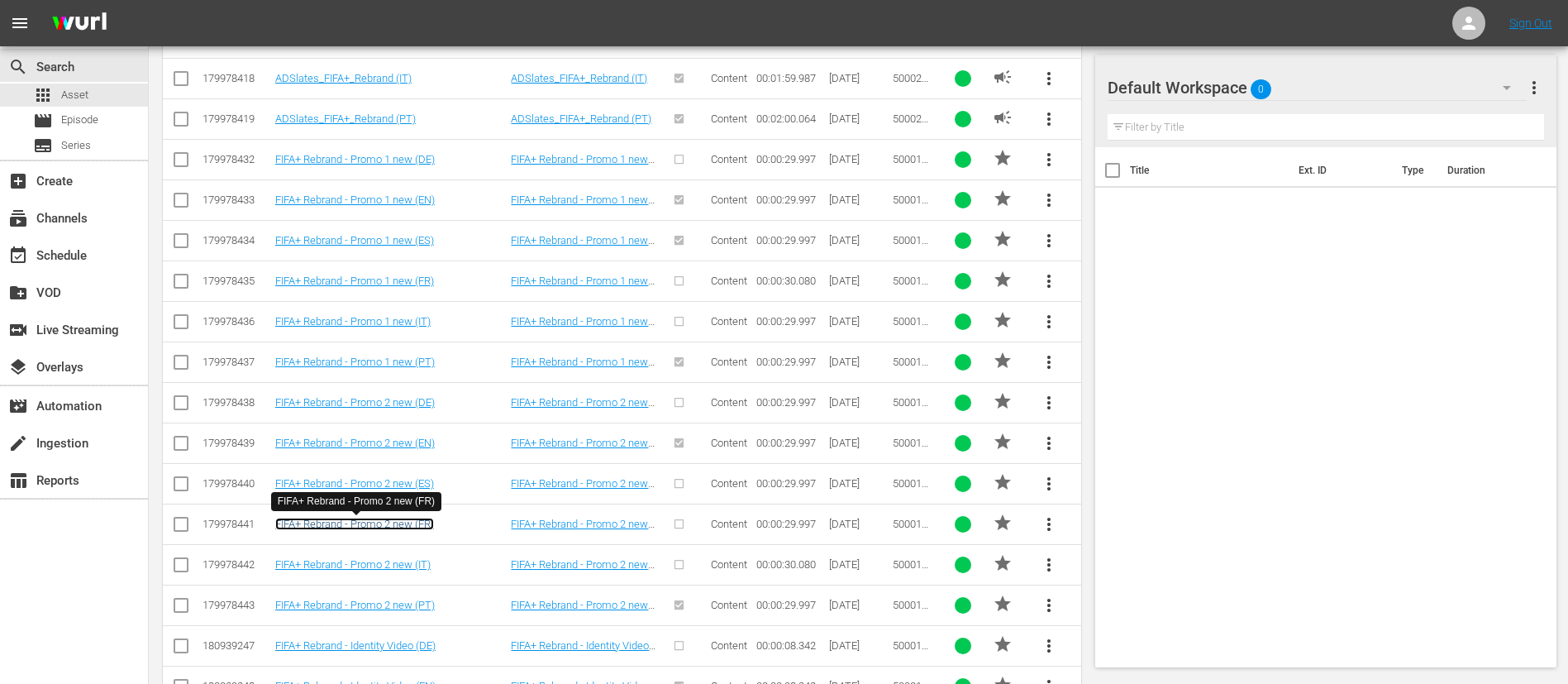
click at [410, 455] on link "FIFA+ Rebrand - Promo 2 new (FR)" at bounding box center [354, 524] width 159 height 13
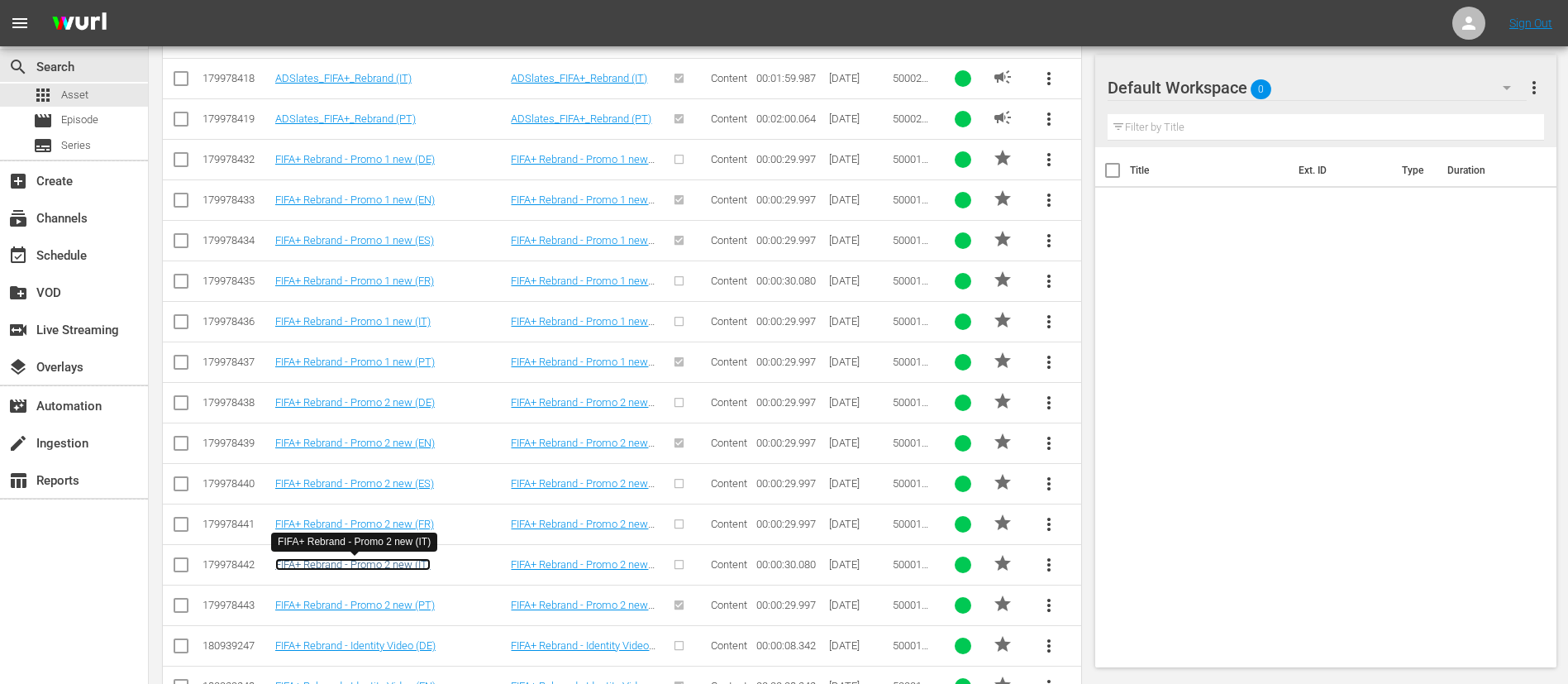
click at [412, 455] on link "FIFA+ Rebrand - Promo 2 new (IT)" at bounding box center [353, 564] width 155 height 13
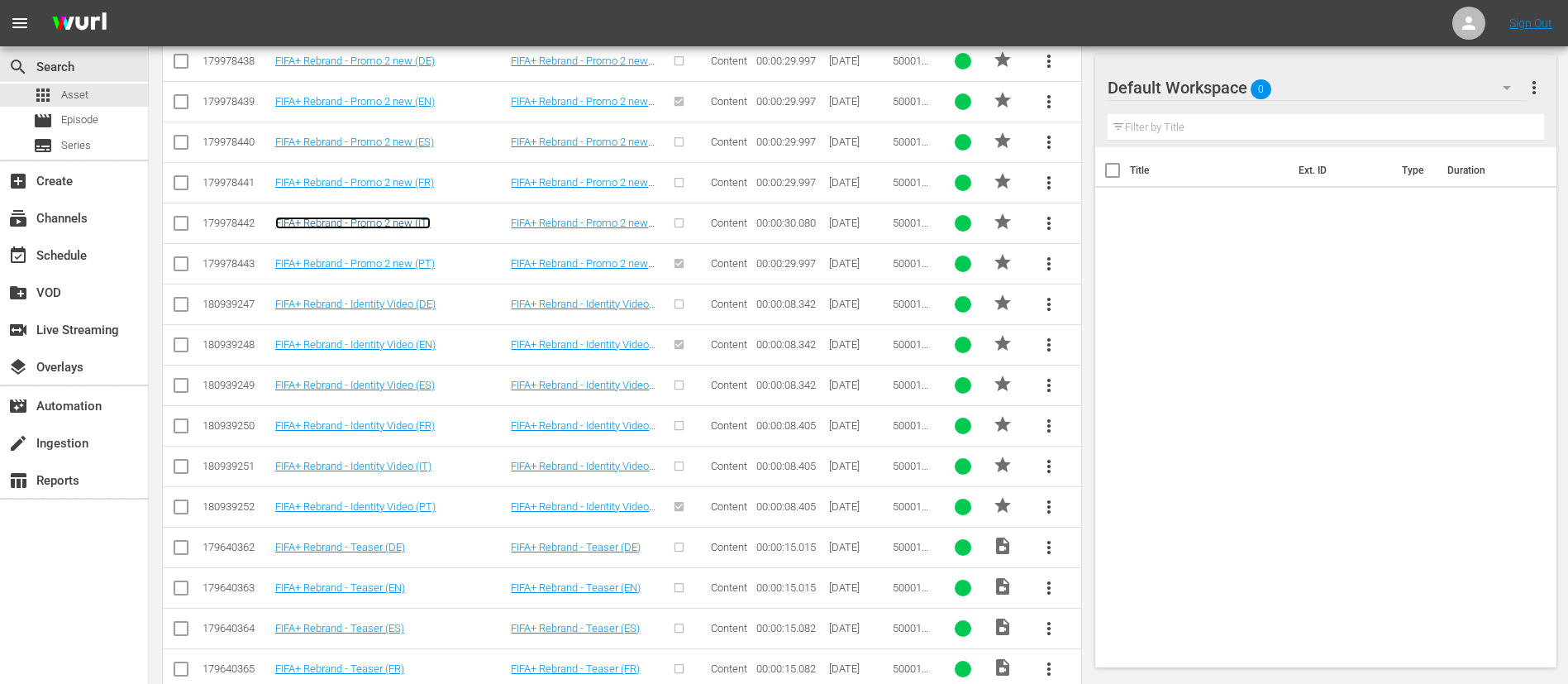
scroll to position [1079, 0]
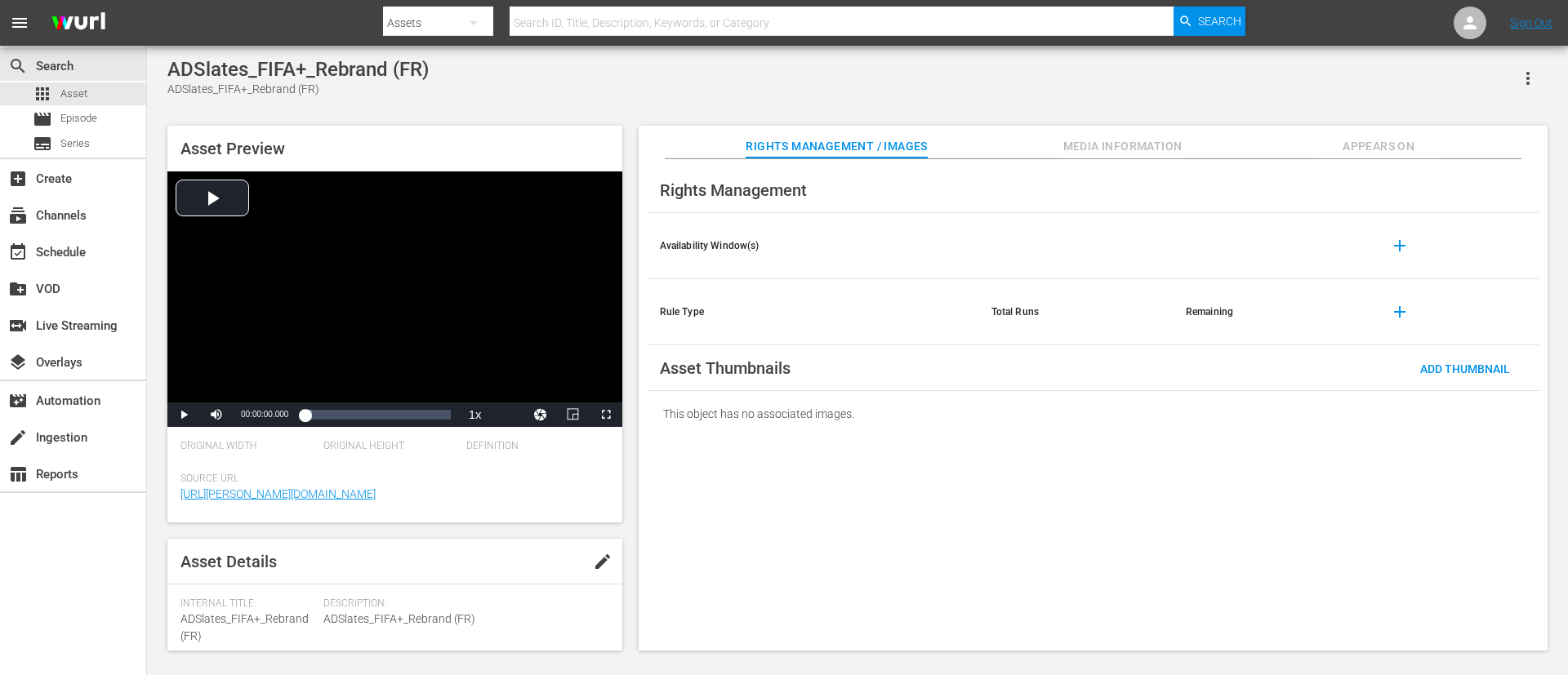
click at [1045, 143] on span "Appears On" at bounding box center [1378, 146] width 123 height 21
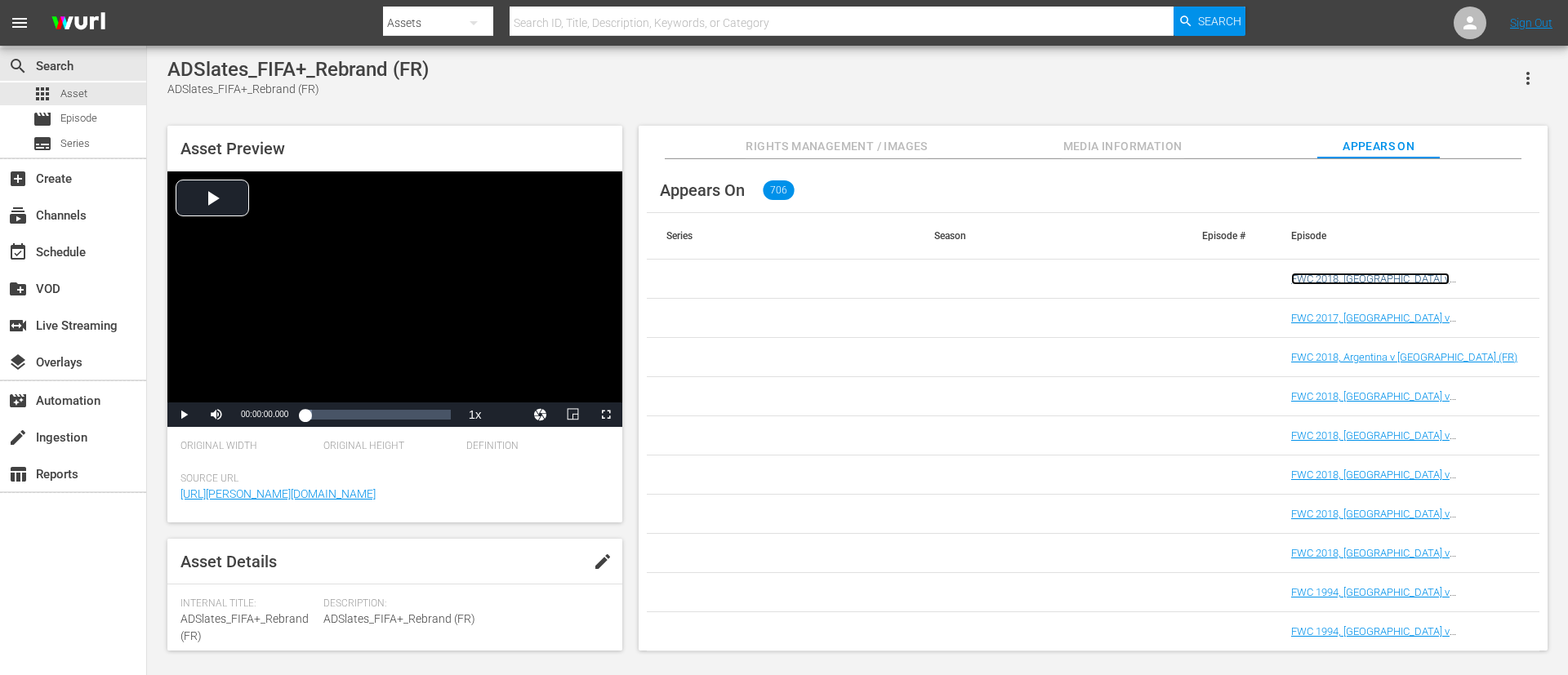
click at [1045, 276] on link "FWC 2018, [GEOGRAPHIC_DATA] v [GEOGRAPHIC_DATA] (FR)" at bounding box center [1370, 285] width 158 height 25
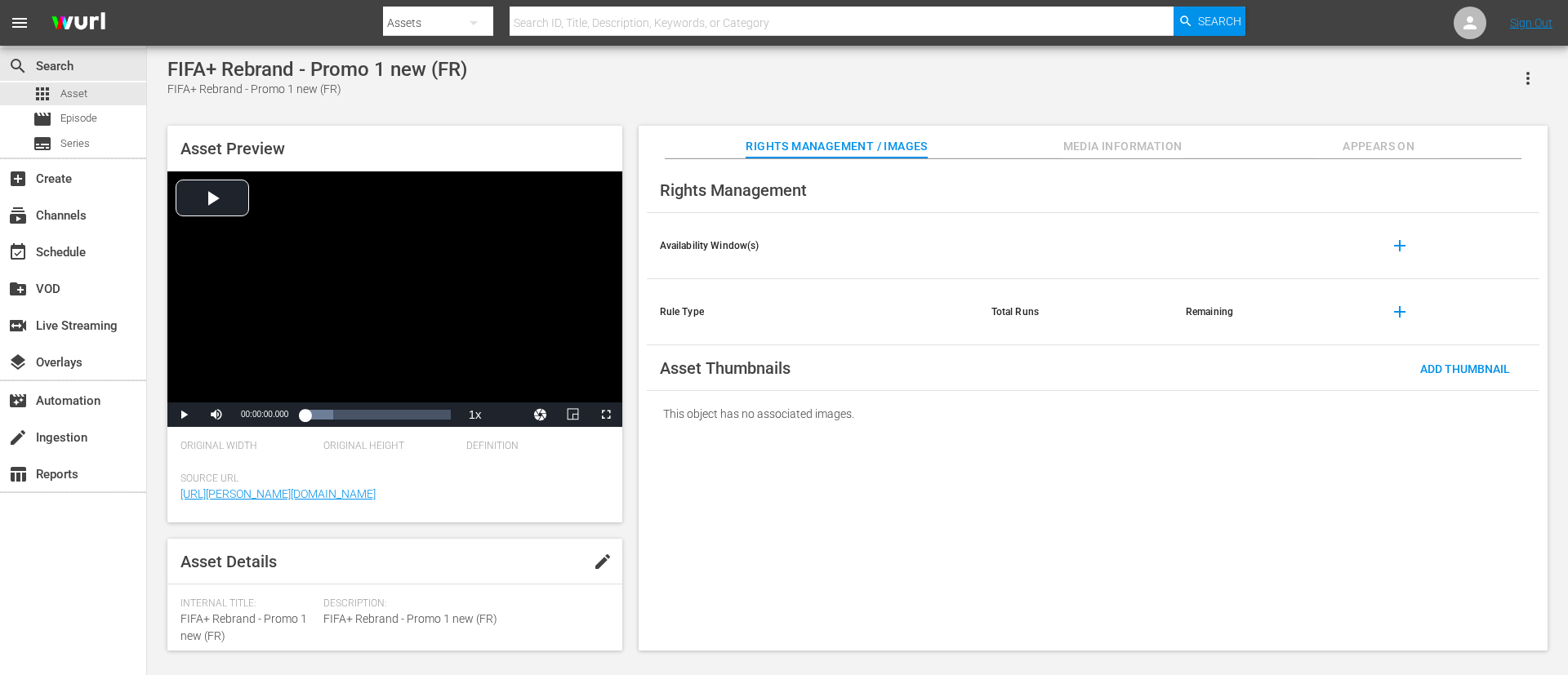
click at [1045, 129] on button "Appears On" at bounding box center [1378, 142] width 123 height 32
click at [1045, 154] on span "Appears On" at bounding box center [1378, 146] width 123 height 21
click at [1045, 135] on button "Appears On" at bounding box center [1378, 142] width 123 height 32
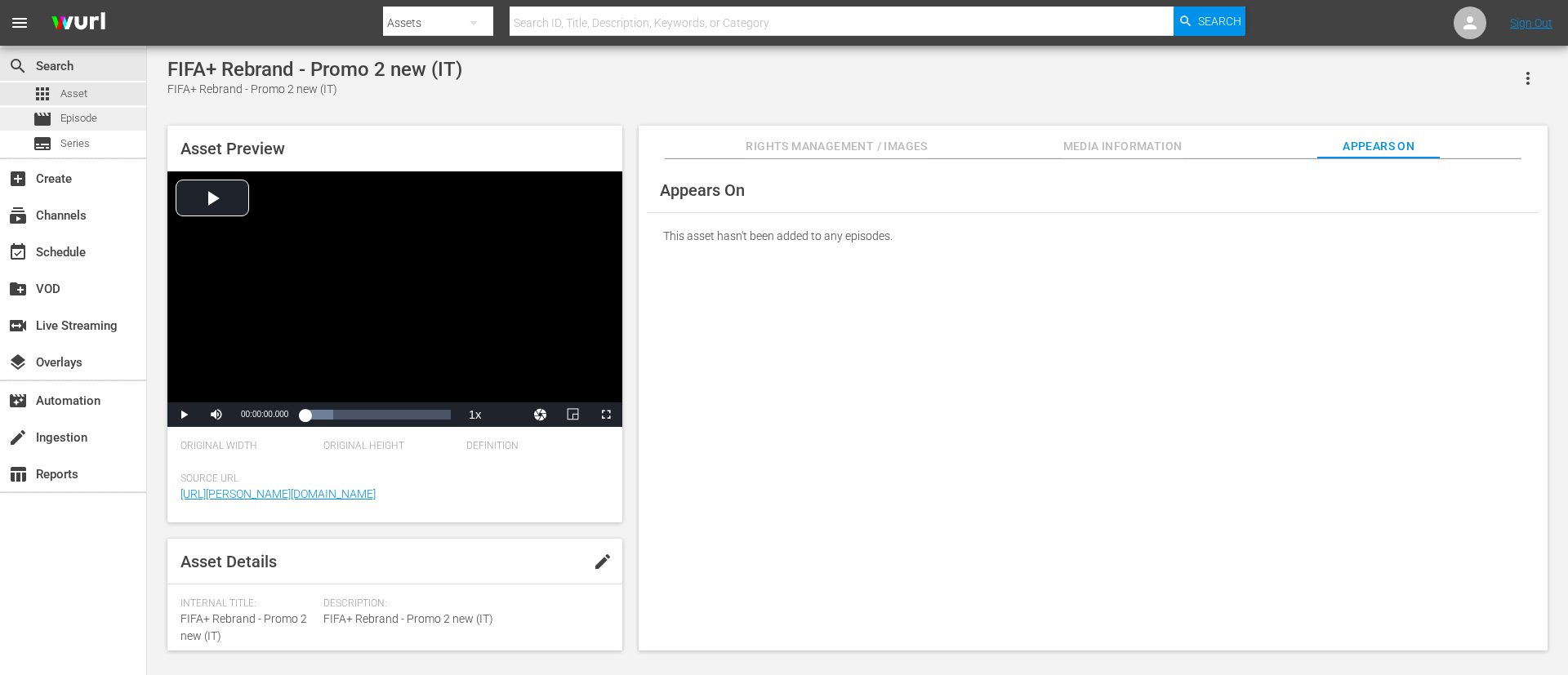
click at [89, 108] on div "movie Episode" at bounding box center [65, 119] width 65 height 23
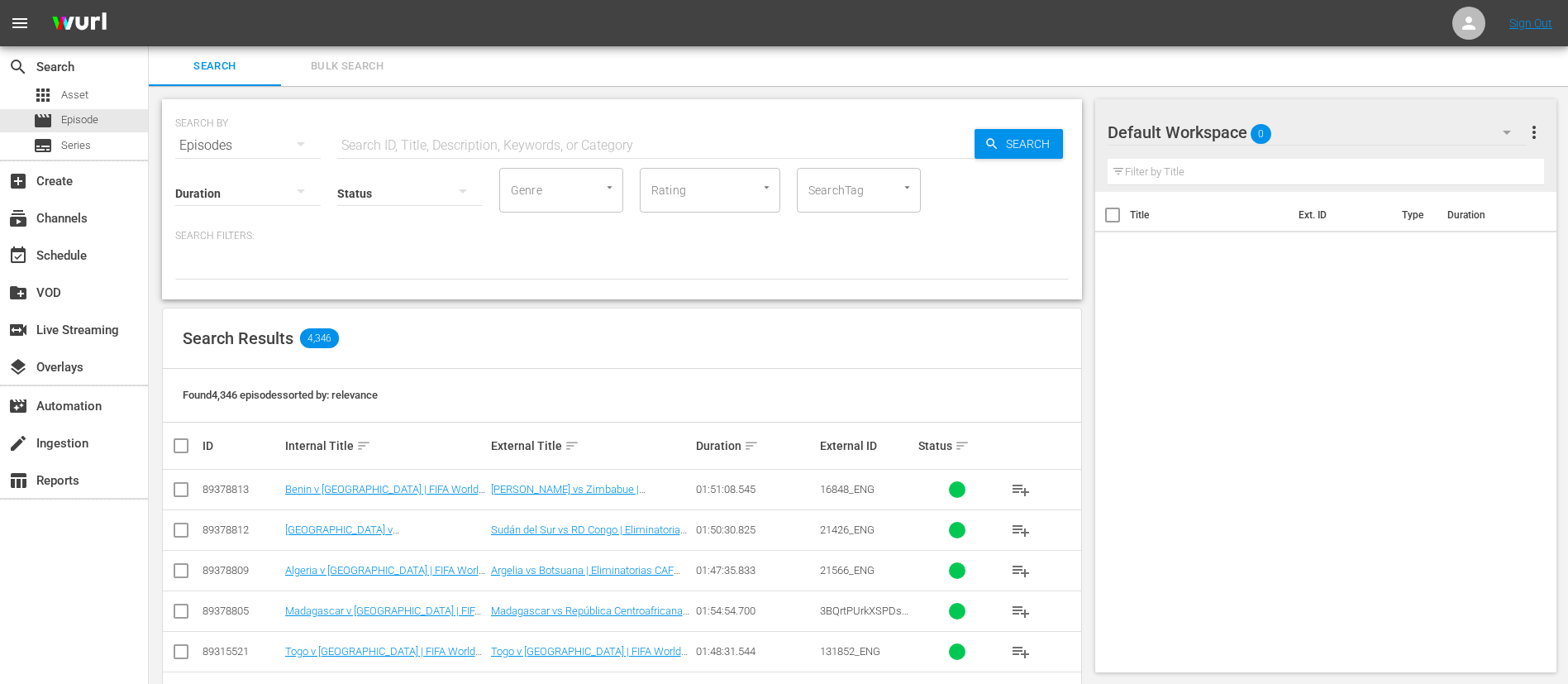
click at [364, 61] on span "Bulk Search" at bounding box center [347, 66] width 113 height 19
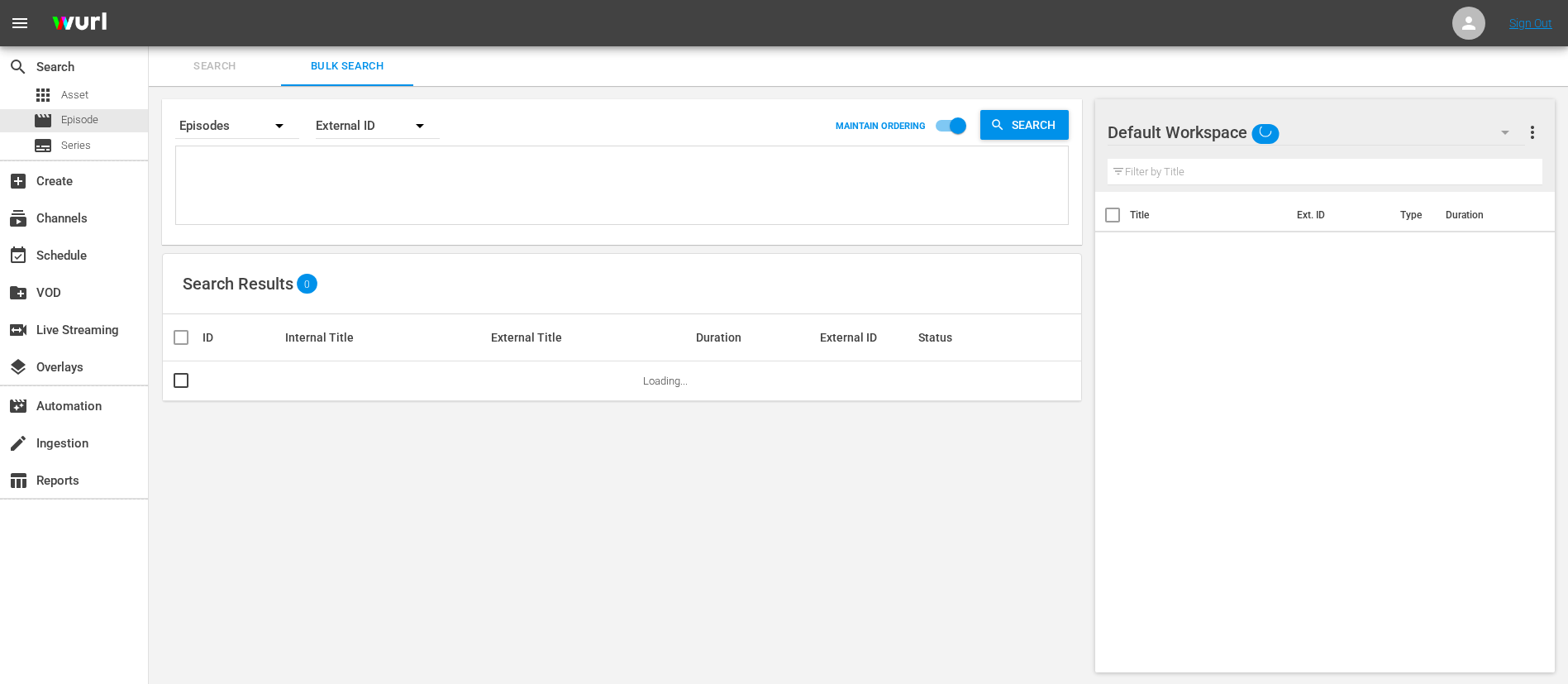
click at [384, 197] on textarea at bounding box center [624, 188] width 888 height 76
paste textarea "134768_ENG 131850_ENG 135175_ENG FIM101244-M00_ENG 15530_ENG 39662_ENG 6KWrEkve…"
type textarea "134768_ENG 131850_ENG 135175_ENG FIM101244-M00_ENG 15530_ENG 39662_ENG 6KWrEkve…"
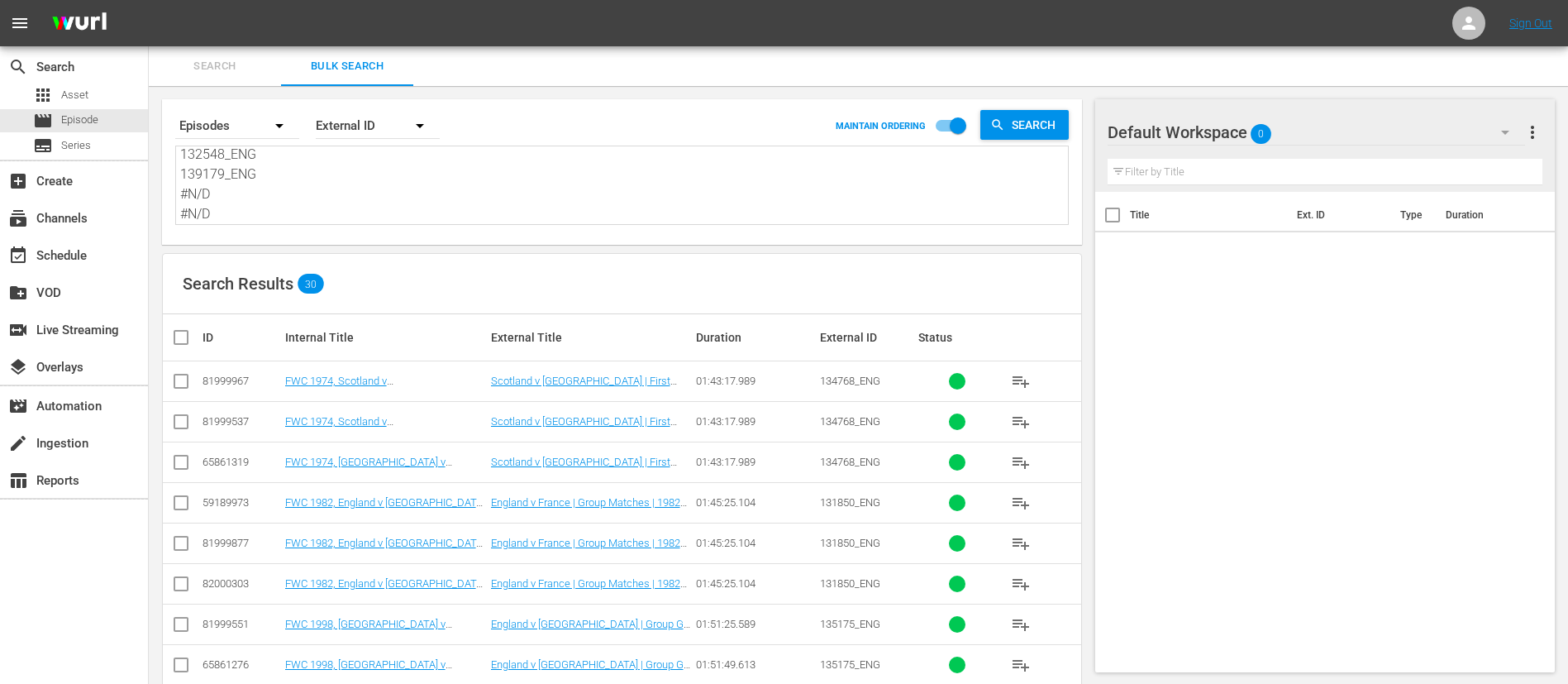
type textarea "134768_ENG 131850_ENG 135175_ENG FIM101244-M00_ENG 15530_ENG 39662_ENG 6KWrEkve…"
click at [187, 380] on input "checkbox" at bounding box center [181, 385] width 20 height 20
checkbox input "true"
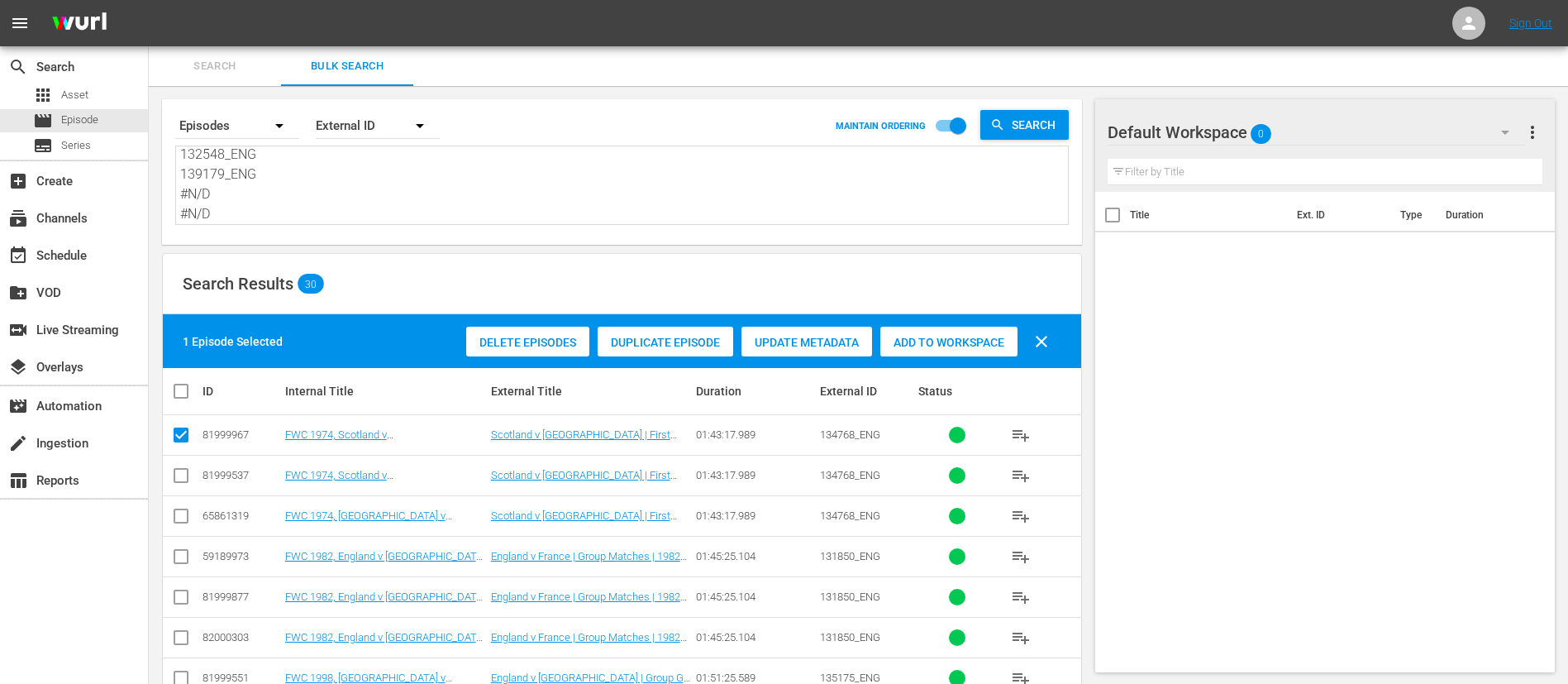
click at [175, 455] on input "checkbox" at bounding box center [181, 560] width 20 height 20
checkbox input "true"
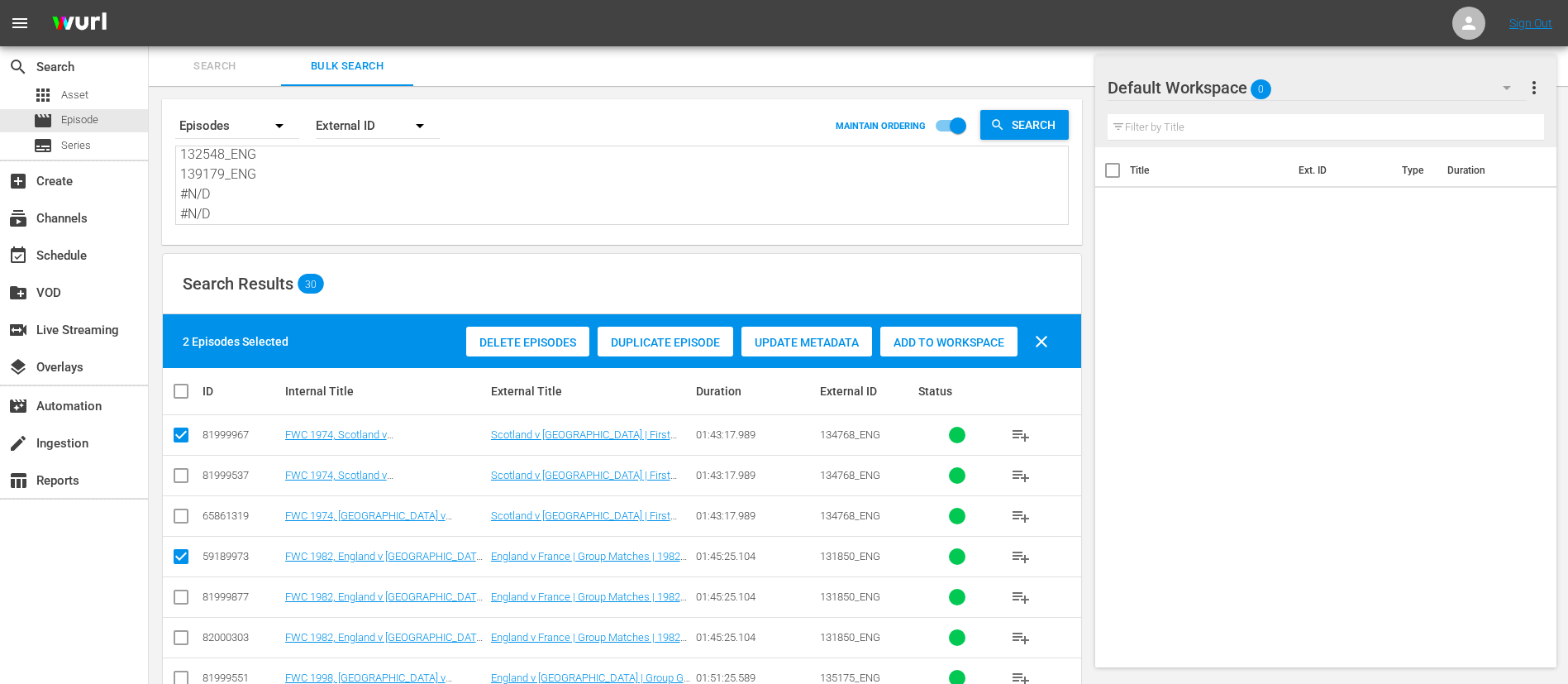
scroll to position [124, 0]
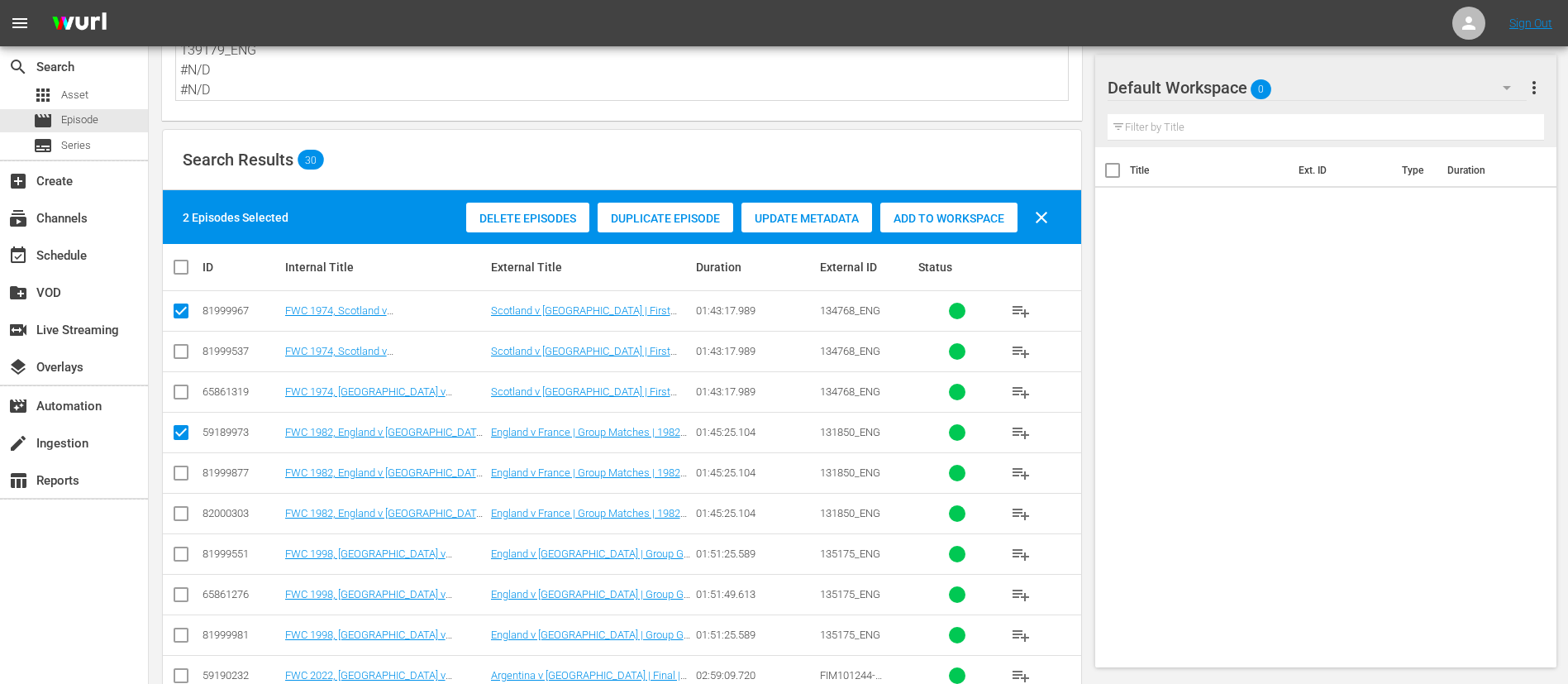
click at [175, 455] on input "checkbox" at bounding box center [181, 558] width 20 height 20
checkbox input "true"
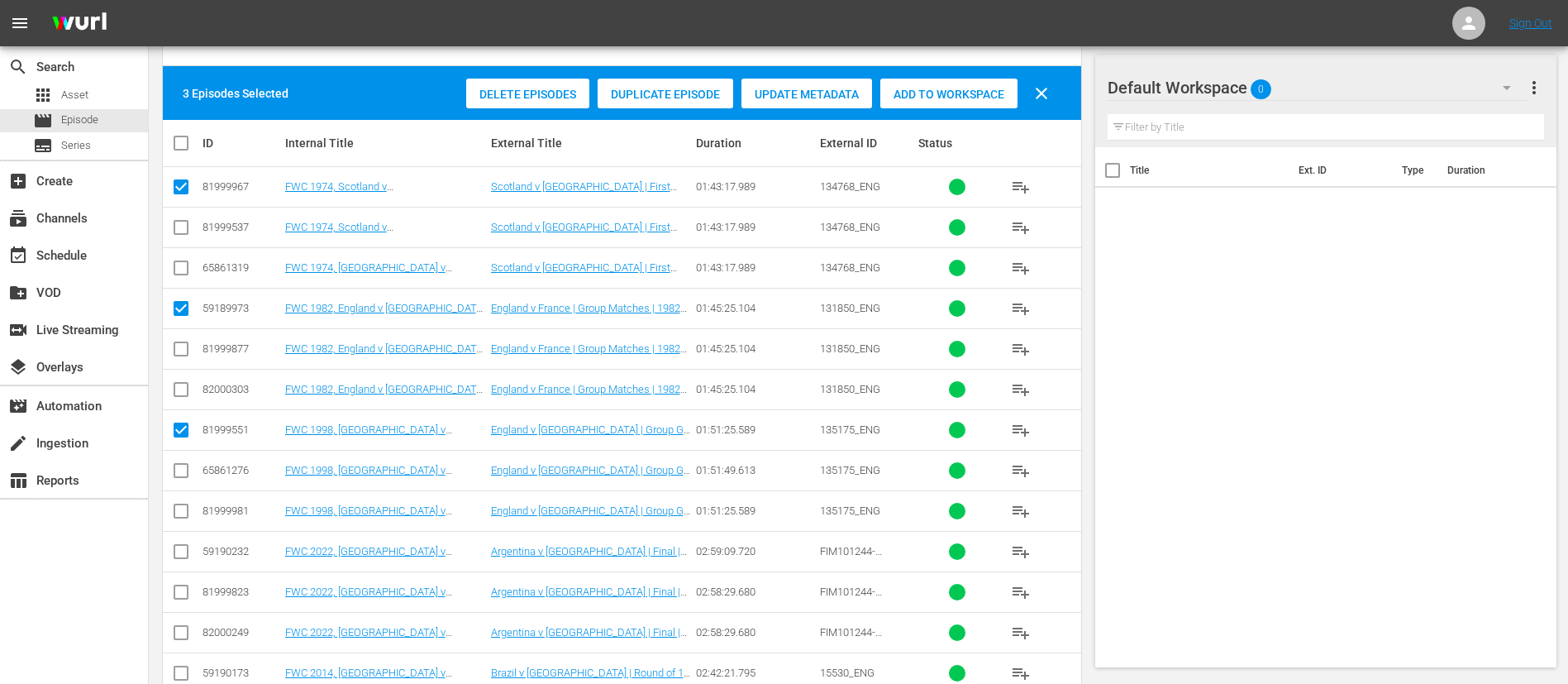
click at [188, 455] on td at bounding box center [181, 551] width 37 height 40
click at [188, 455] on input "checkbox" at bounding box center [181, 555] width 20 height 20
checkbox input "true"
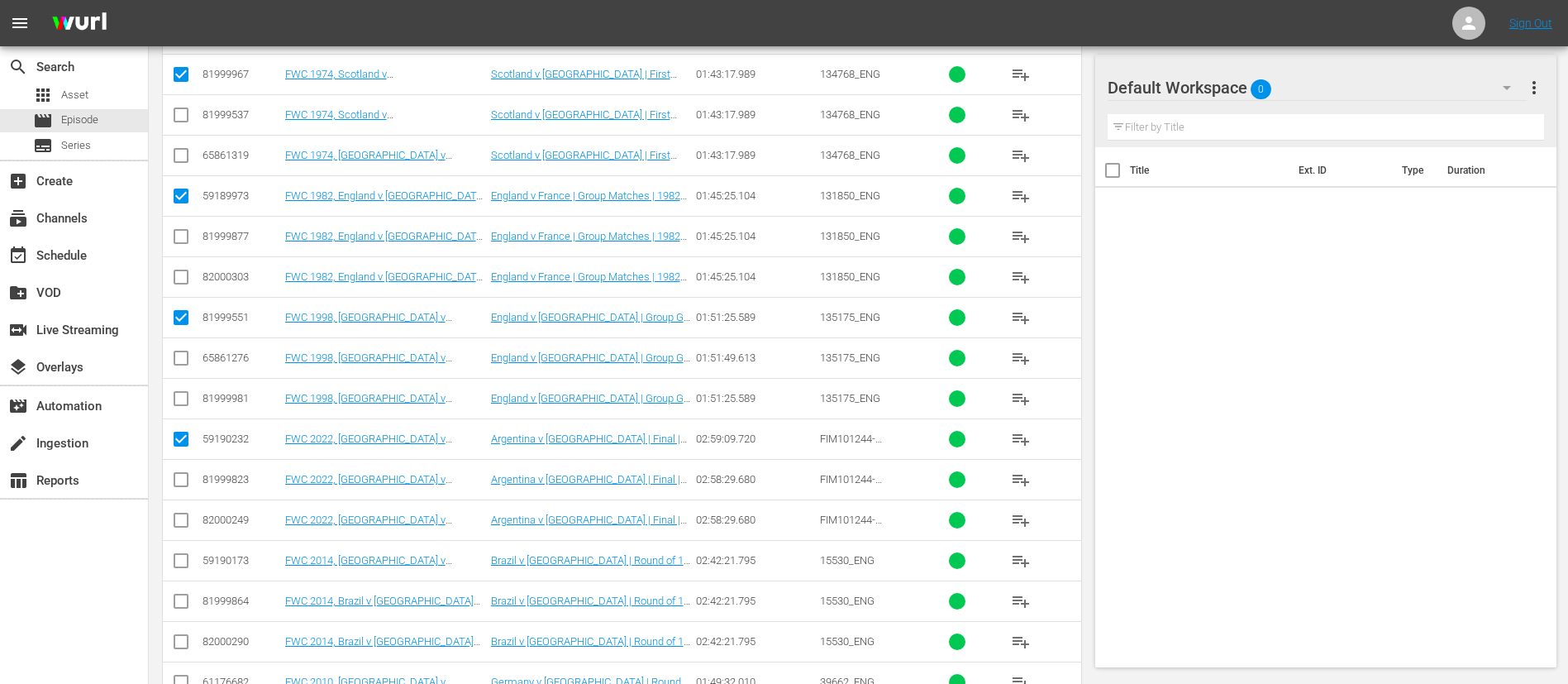
scroll to position [372, 0]
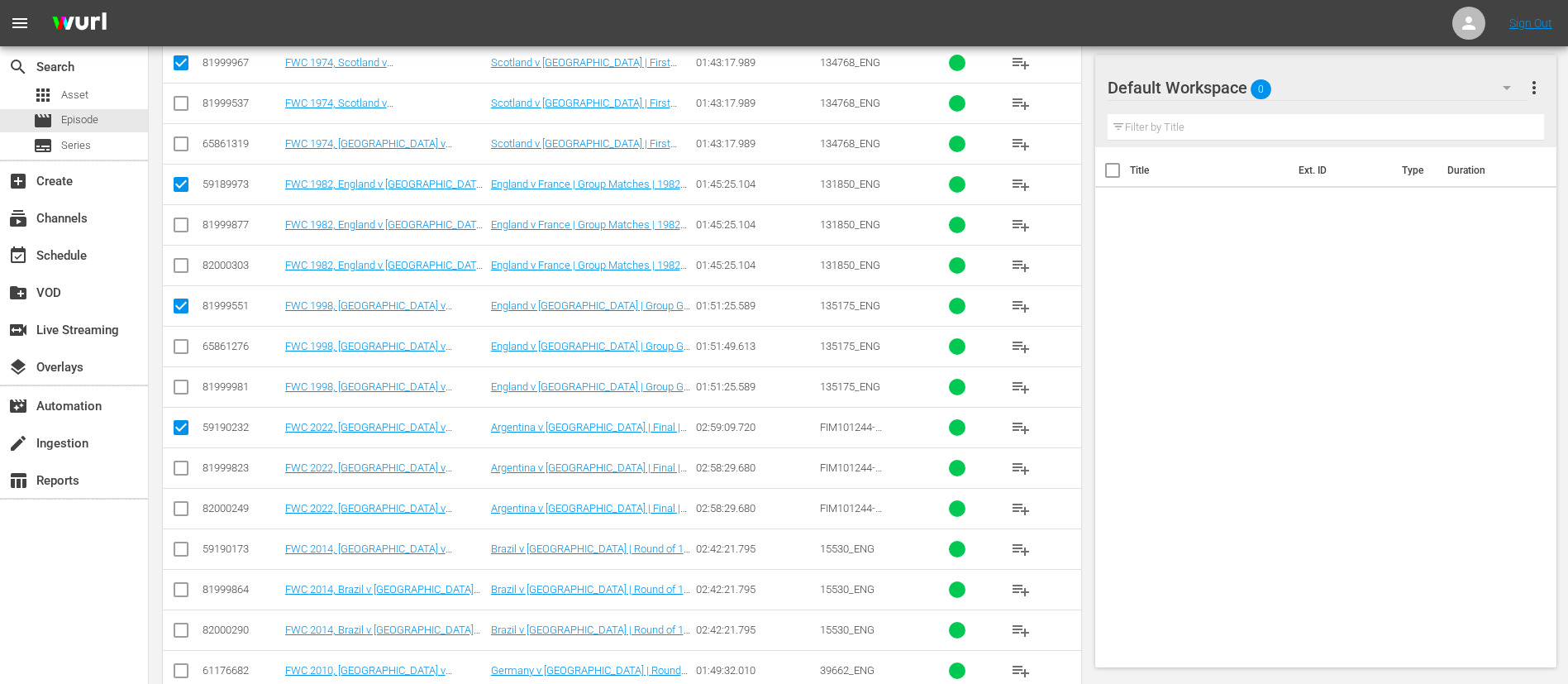
click at [188, 455] on input "checkbox" at bounding box center [181, 553] width 20 height 20
checkbox input "true"
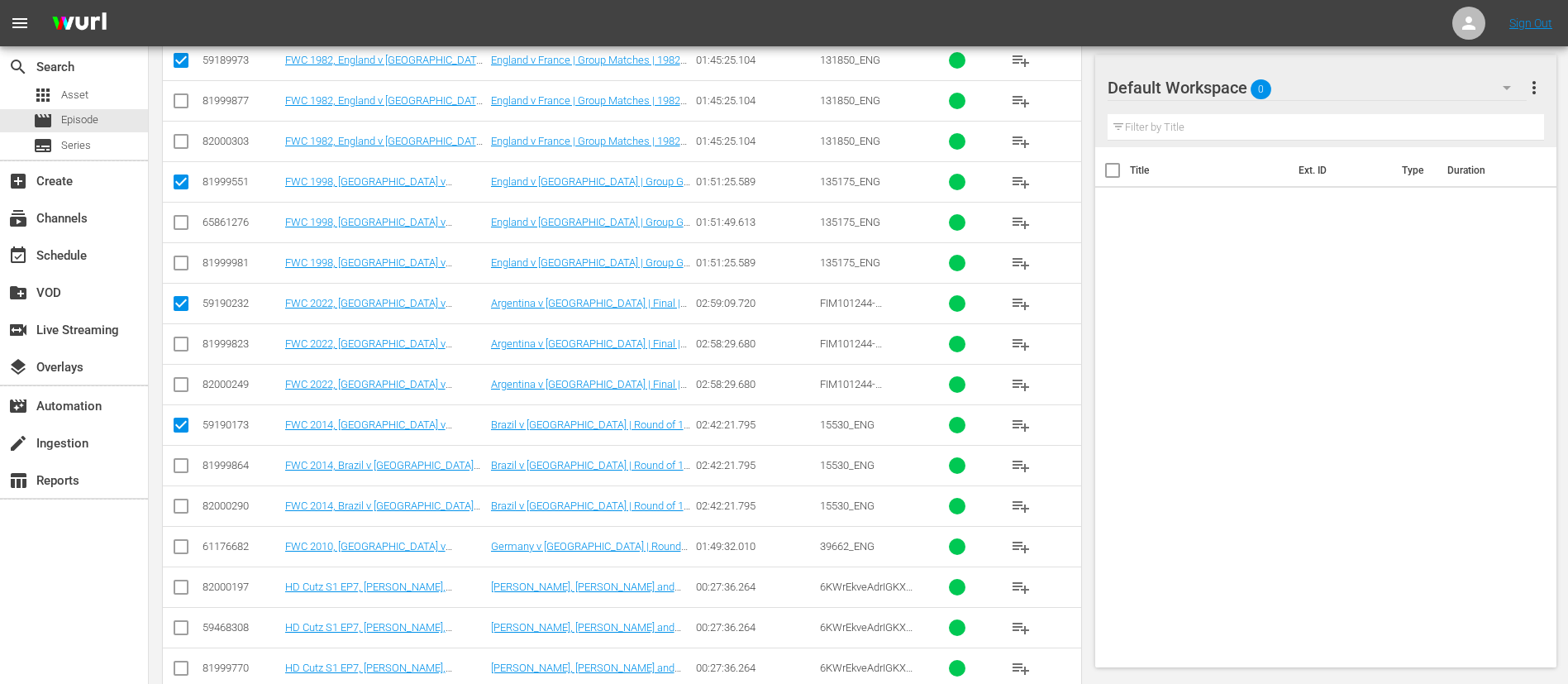
click at [188, 455] on input "checkbox" at bounding box center [181, 550] width 20 height 20
checkbox input "true"
click at [188, 455] on input "checkbox" at bounding box center [181, 591] width 20 height 20
checkbox input "true"
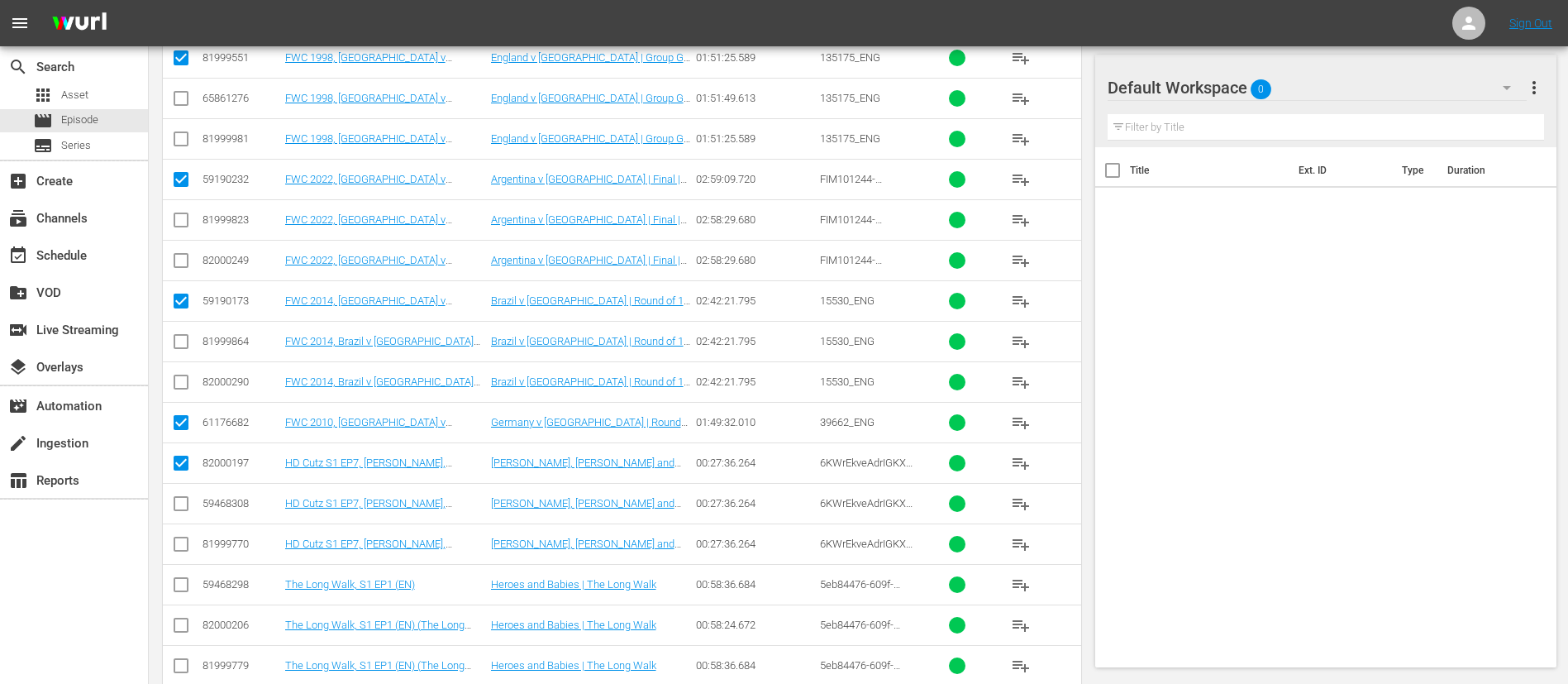
click at [188, 455] on input "checkbox" at bounding box center [181, 588] width 20 height 20
checkbox input "true"
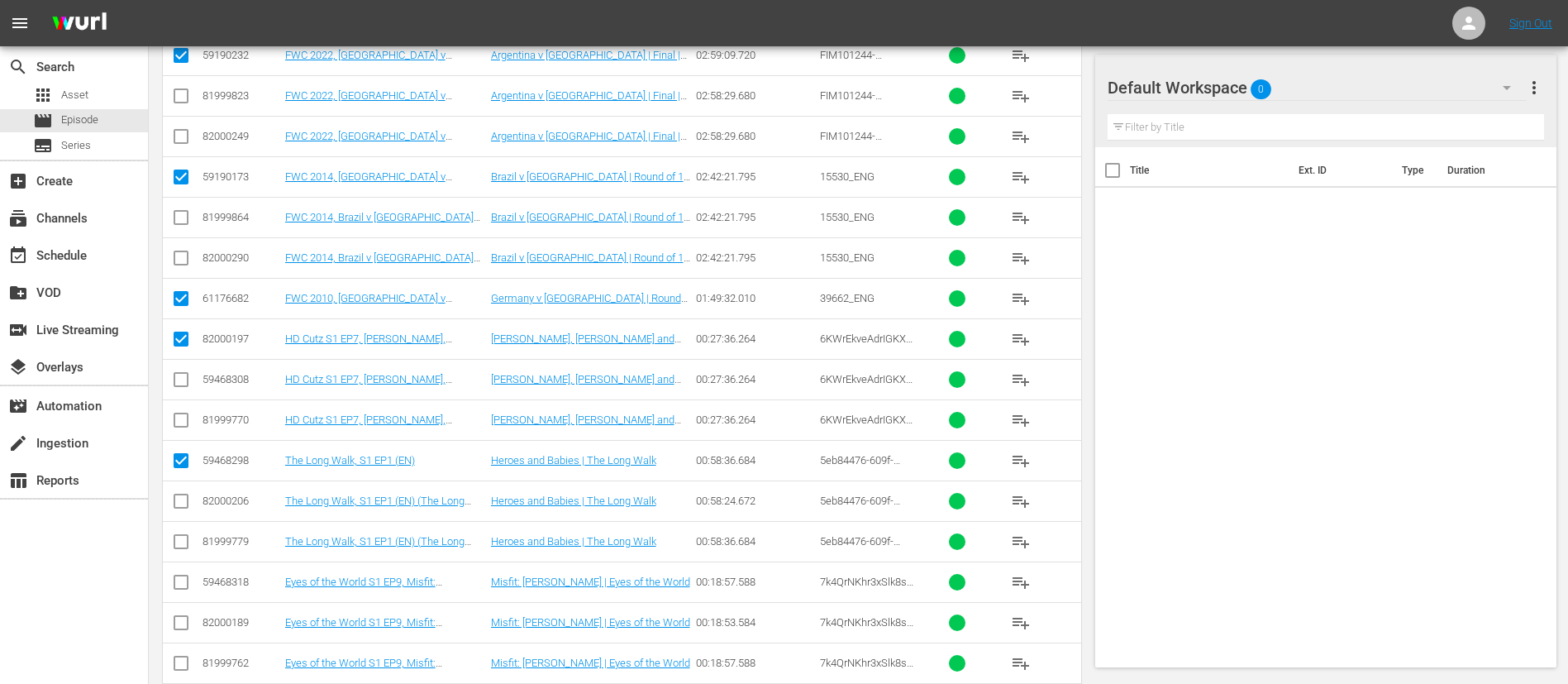
click at [188, 455] on input "checkbox" at bounding box center [181, 586] width 20 height 20
checkbox input "true"
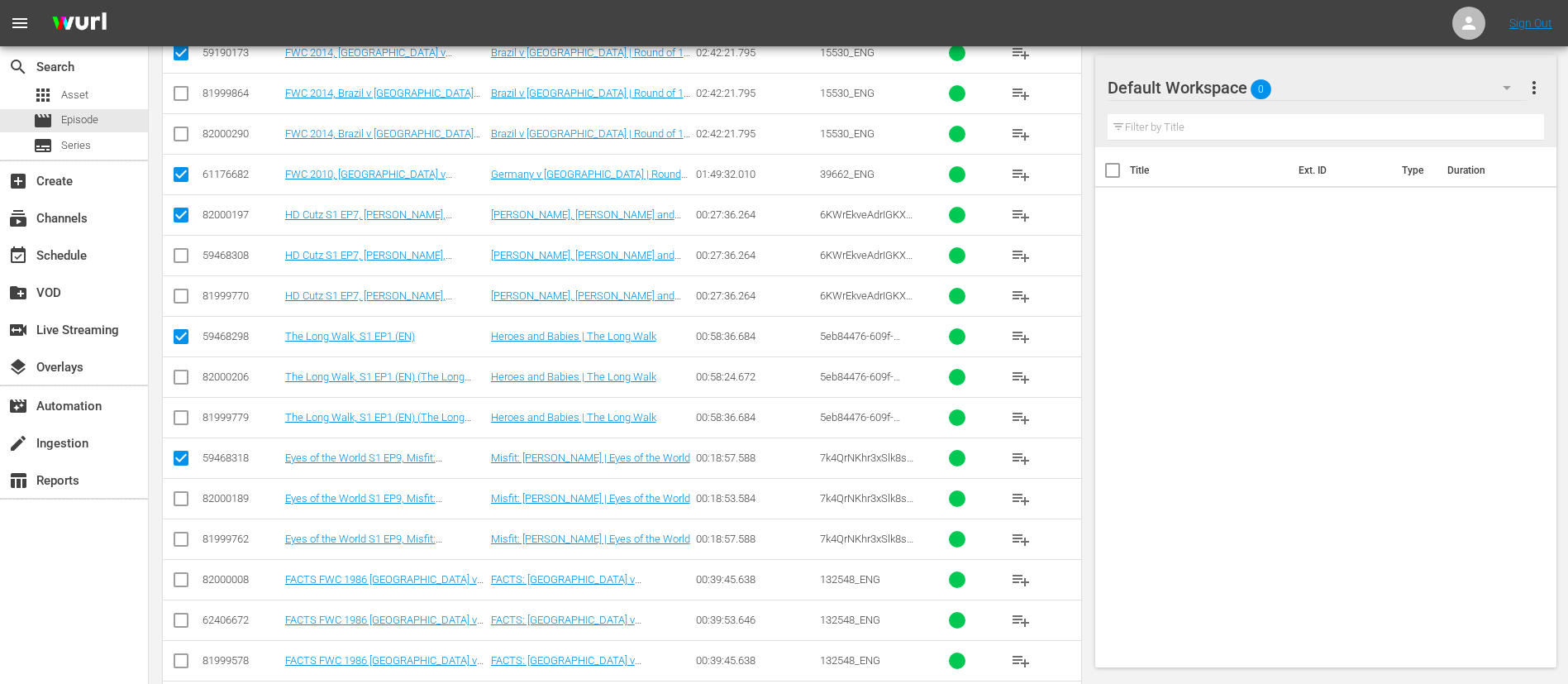
click at [188, 455] on input "checkbox" at bounding box center [181, 583] width 20 height 20
checkbox input "true"
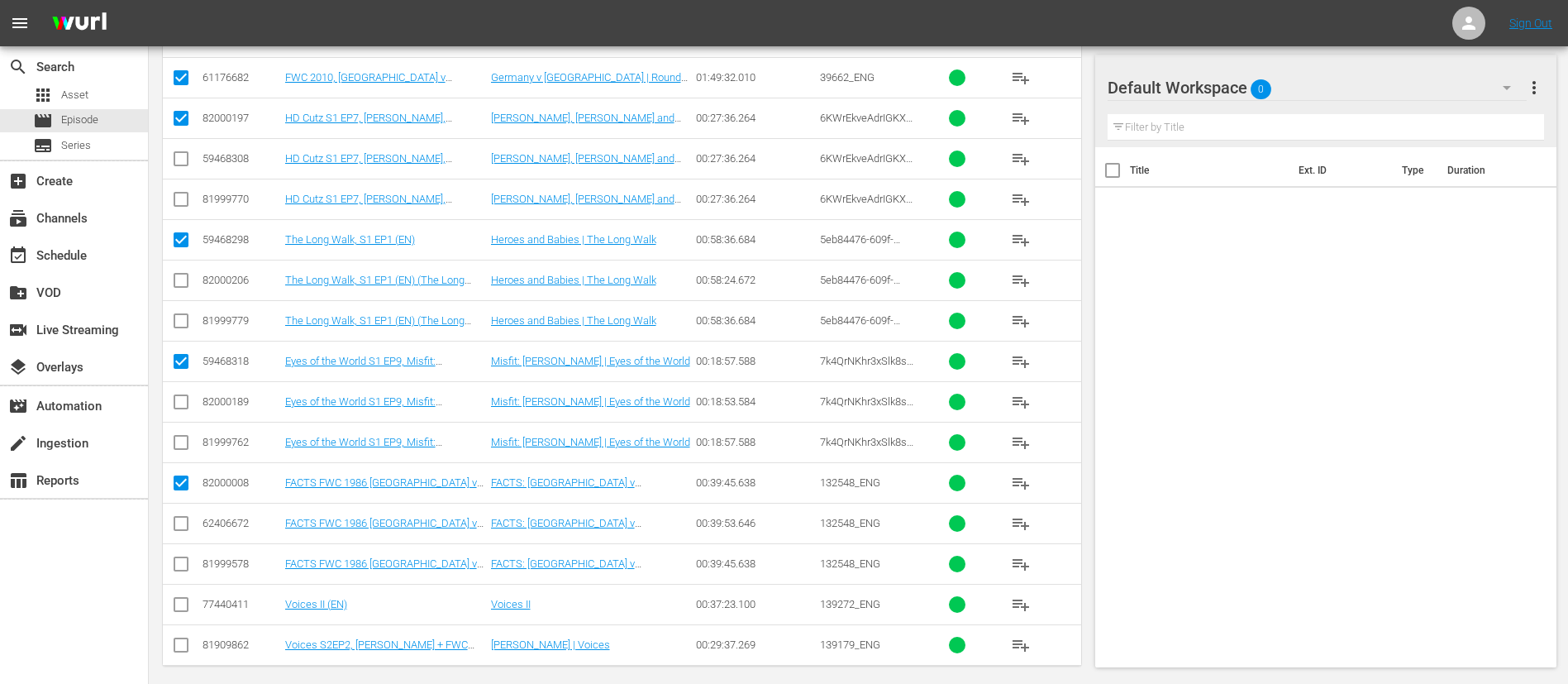
scroll to position [977, 0]
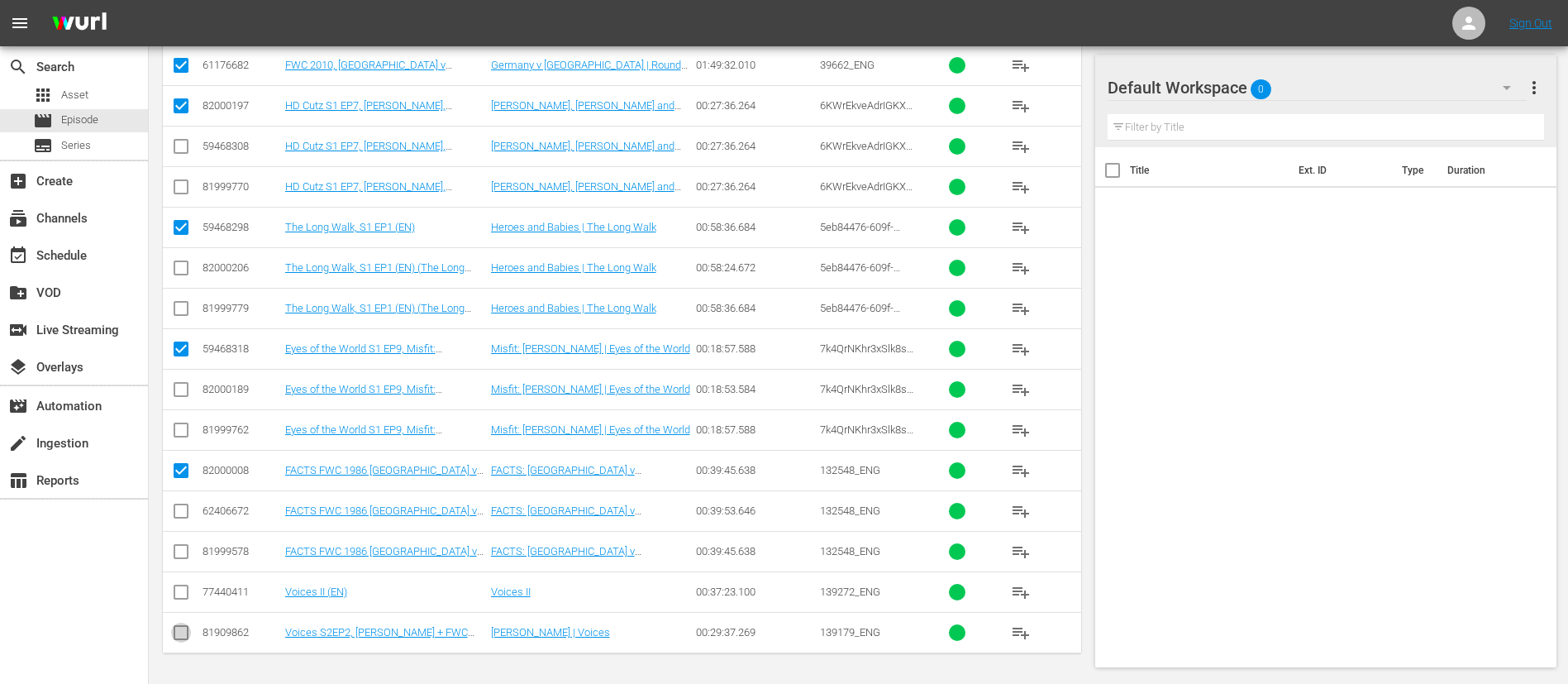
click at [186, 455] on input "checkbox" at bounding box center [181, 636] width 20 height 20
checkbox input "true"
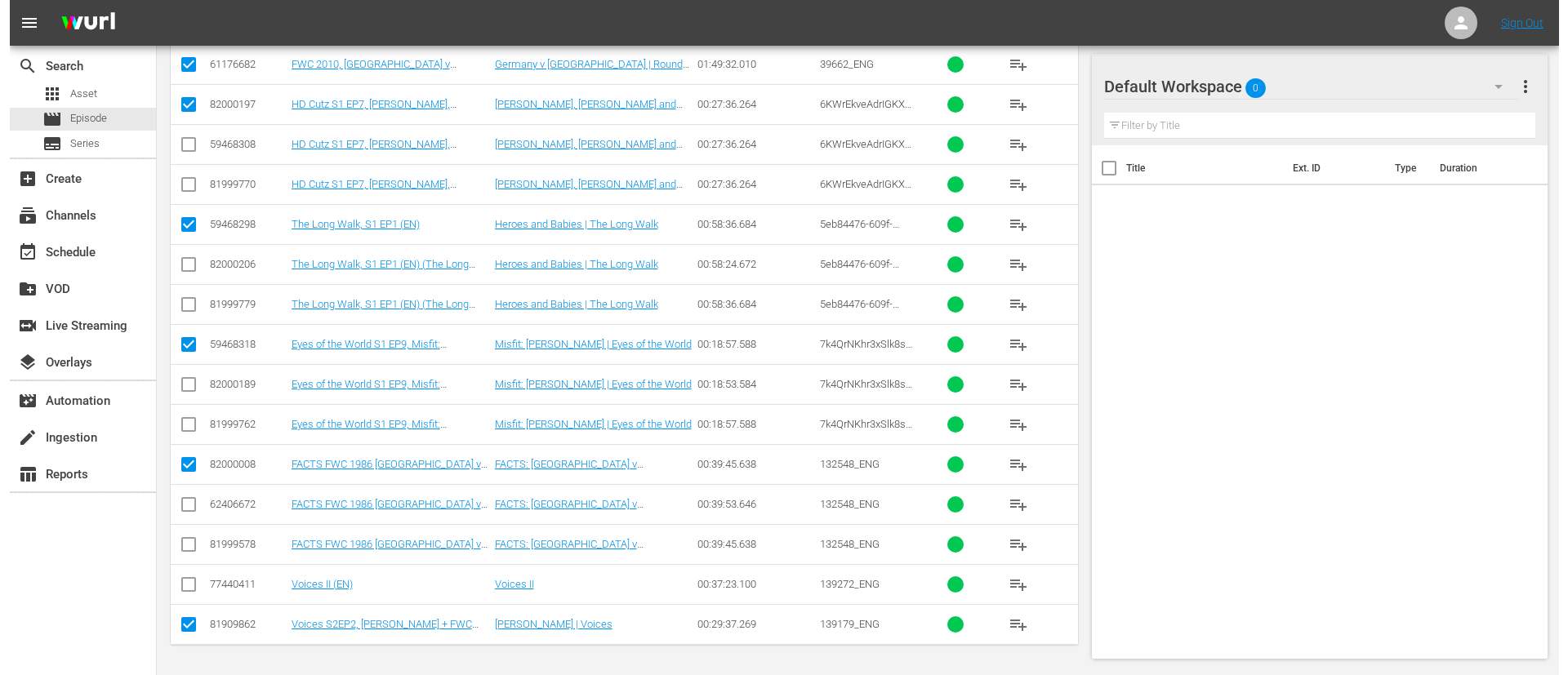
scroll to position [0, 0]
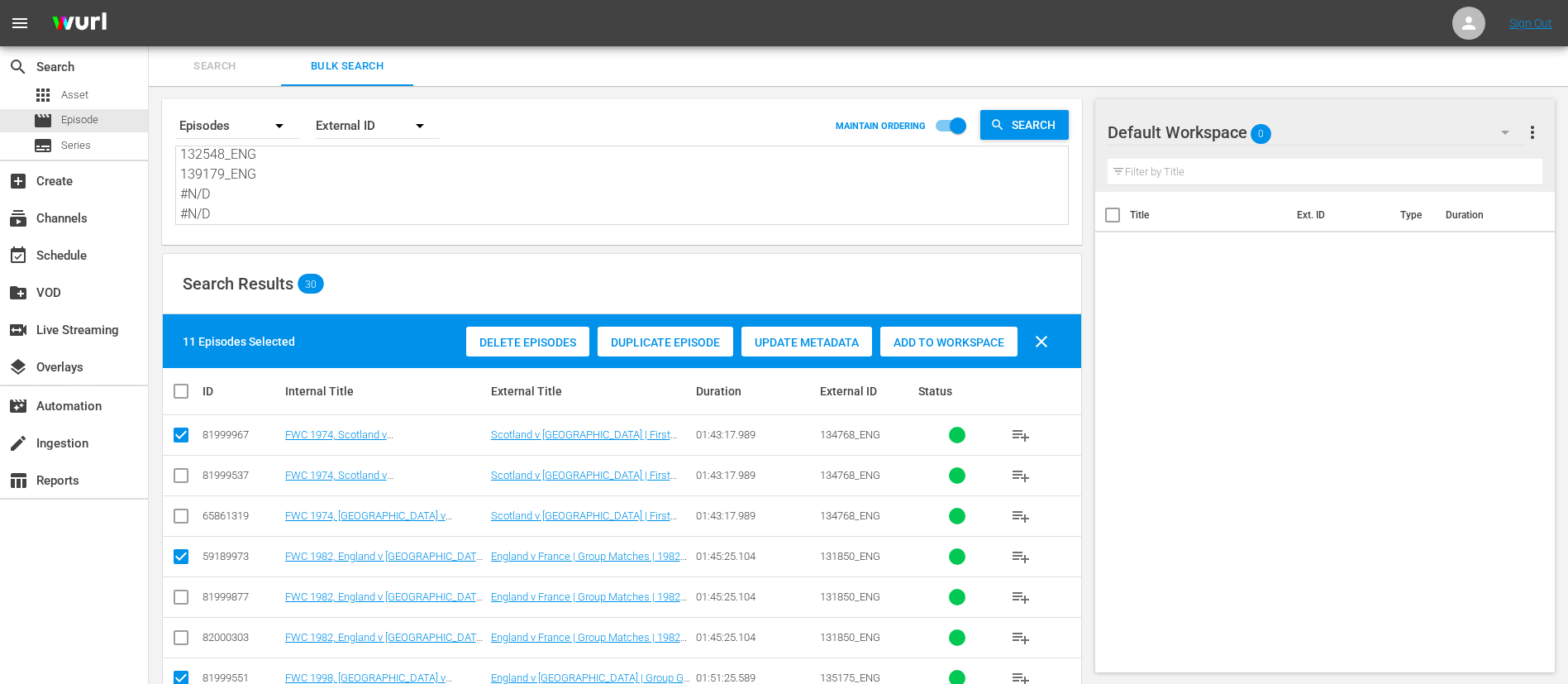
click at [979, 343] on span "Add to Workspace" at bounding box center [948, 343] width 137 height 13
click at [58, 209] on div "subscriptions Channels" at bounding box center [46, 216] width 92 height 15
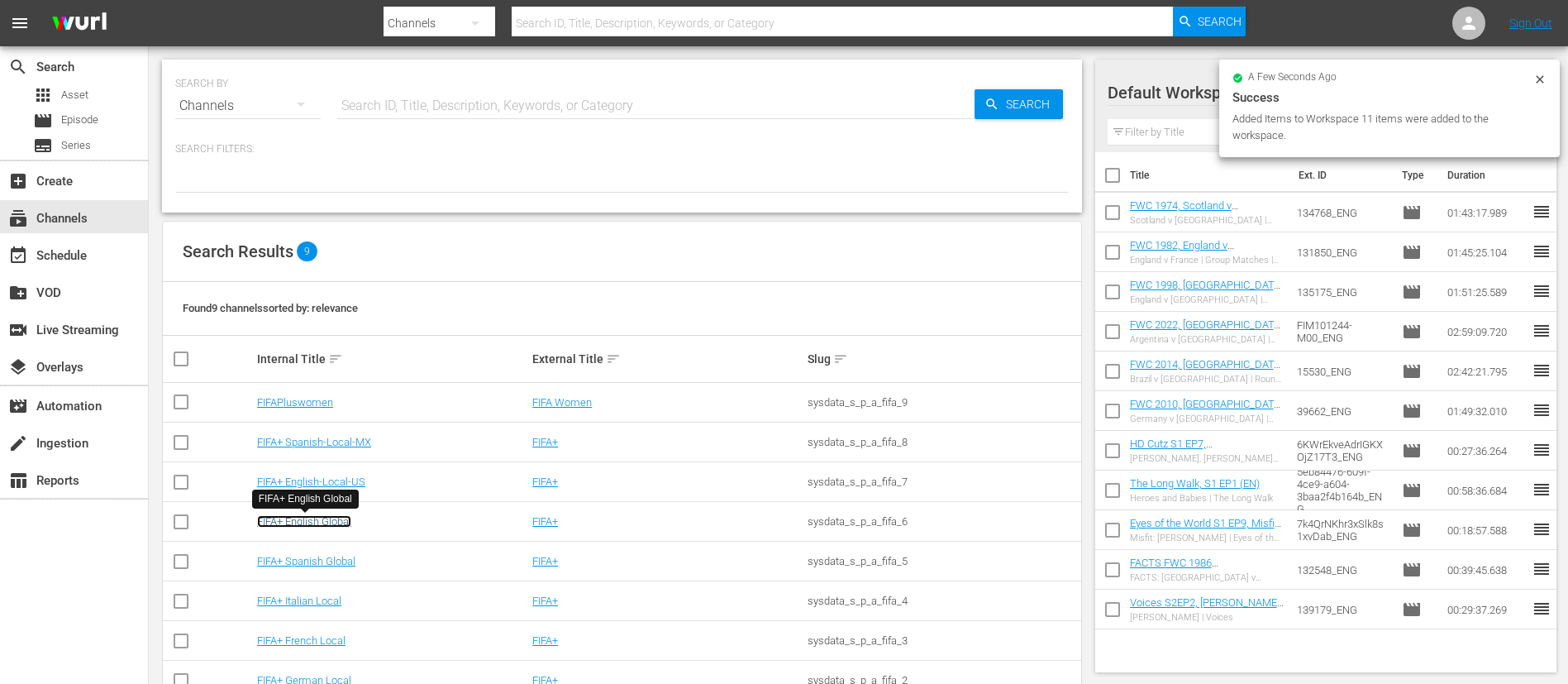
drag, startPoint x: 353, startPoint y: 519, endPoint x: 106, endPoint y: 346, distance: 301.6
click at [351, 455] on link "FIFA+ English Global" at bounding box center [304, 521] width 94 height 13
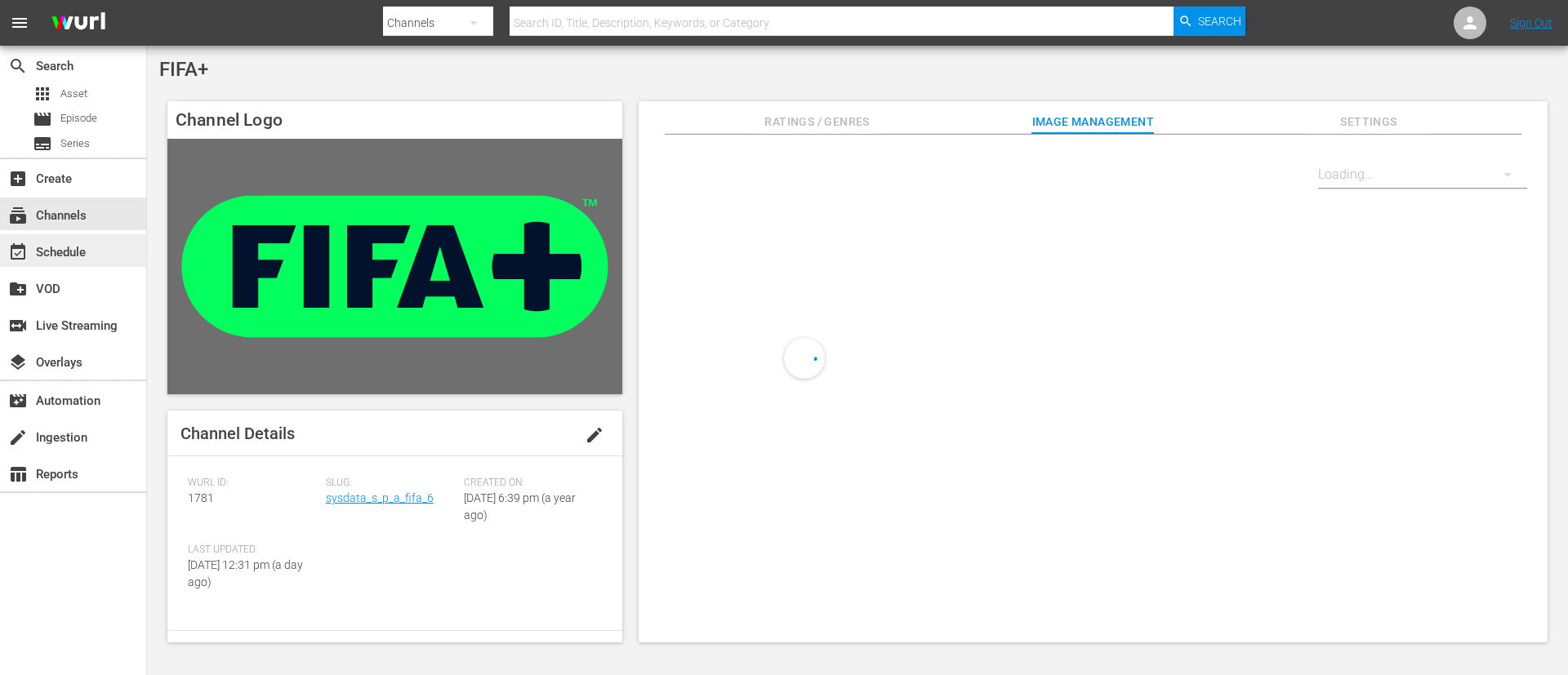
click at [56, 256] on div "event_available Schedule" at bounding box center [46, 250] width 91 height 15
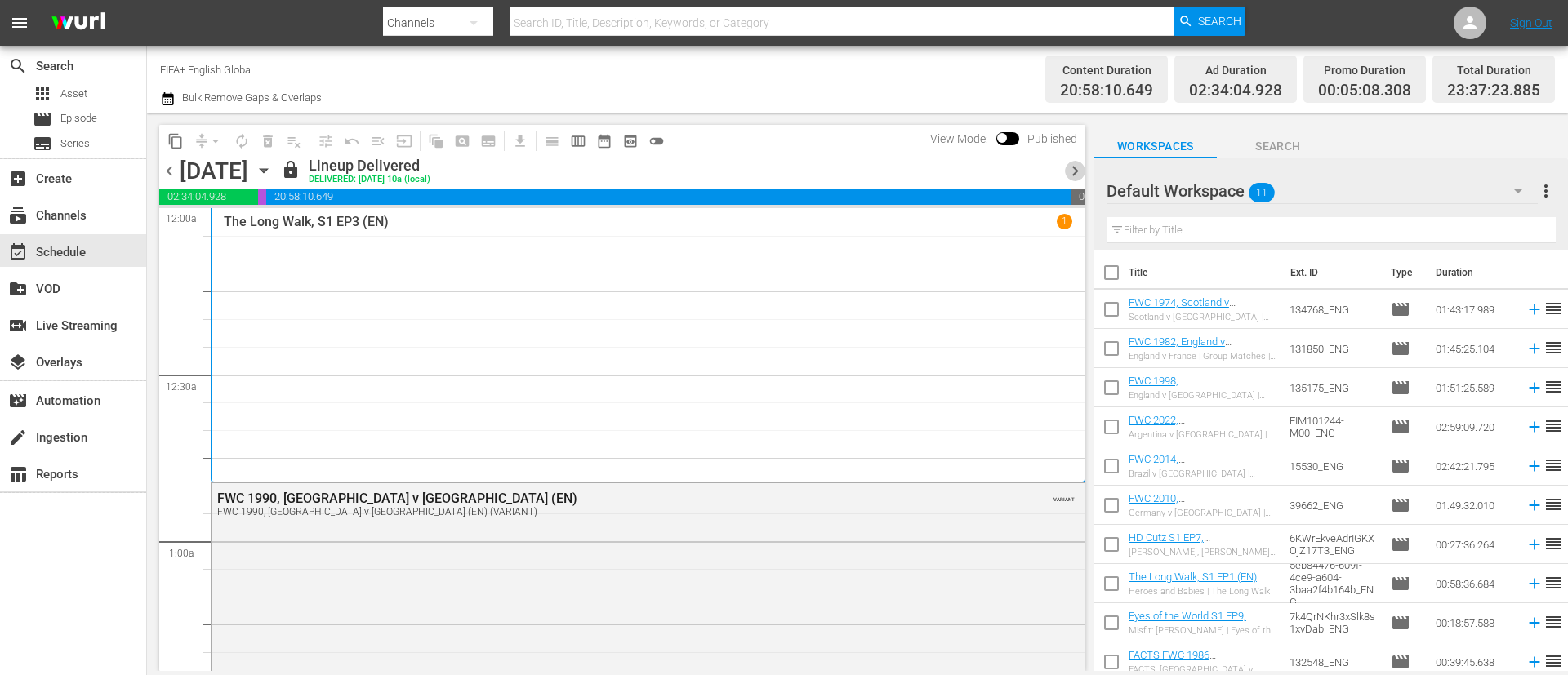
click at [1045, 177] on span "chevron_right" at bounding box center [1074, 171] width 21 height 21
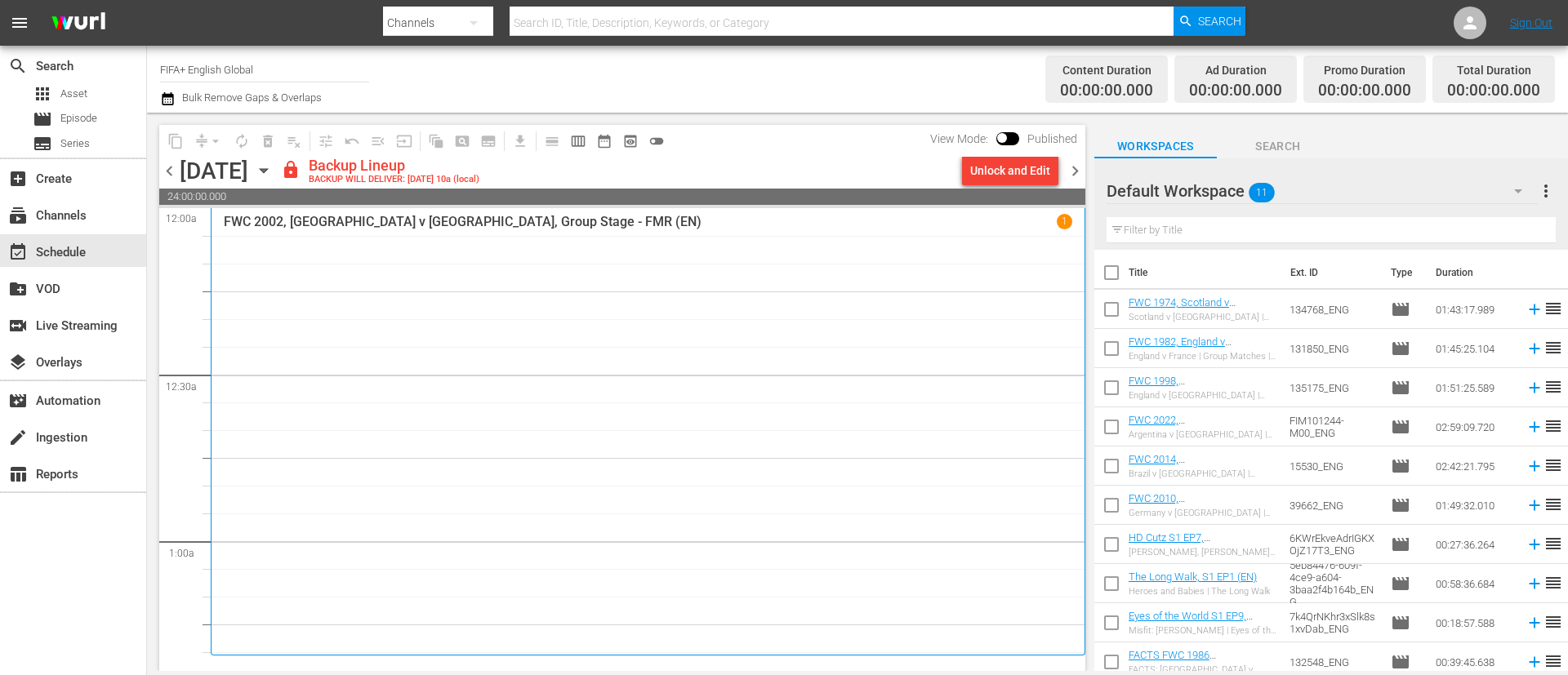
click at [1045, 177] on span "chevron_right" at bounding box center [1074, 171] width 21 height 21
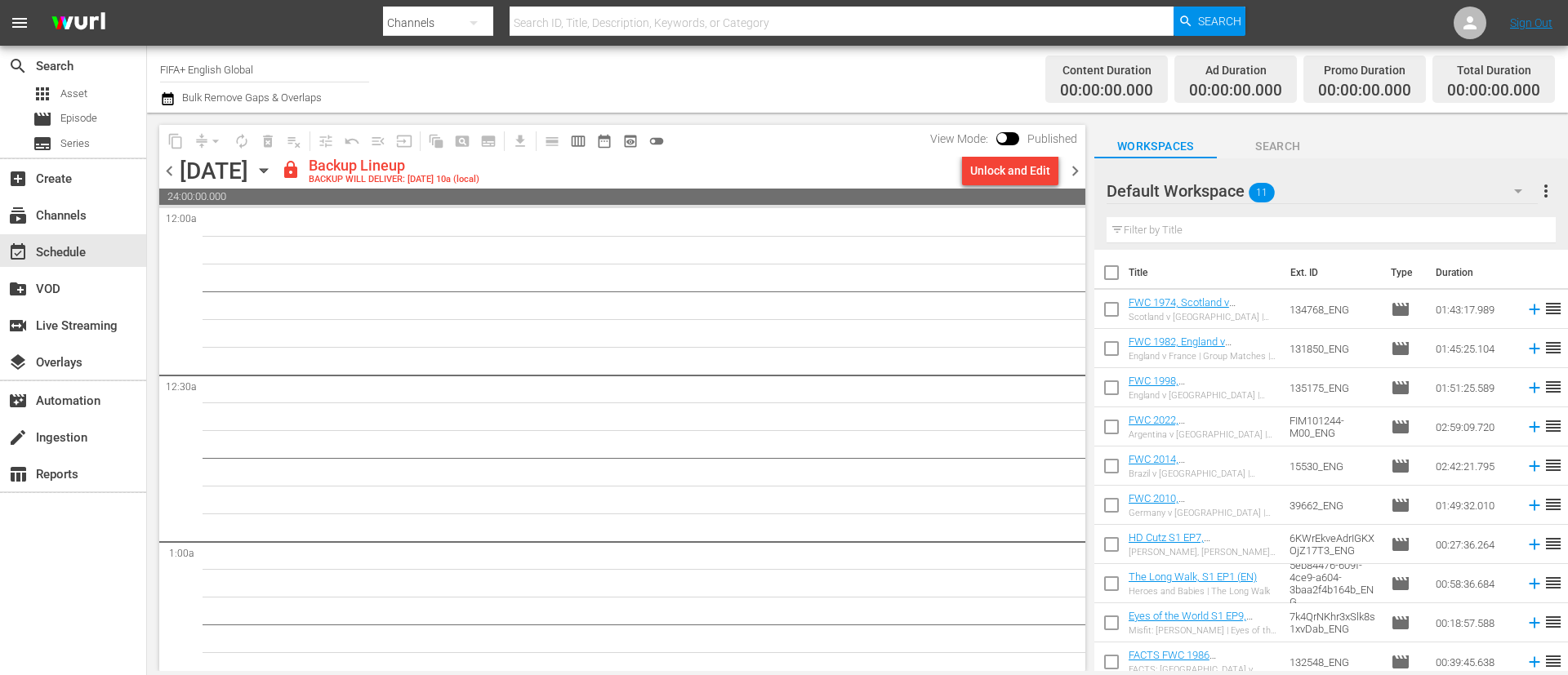
click at [1010, 172] on div "Unlock and Edit" at bounding box center [1010, 170] width 80 height 29
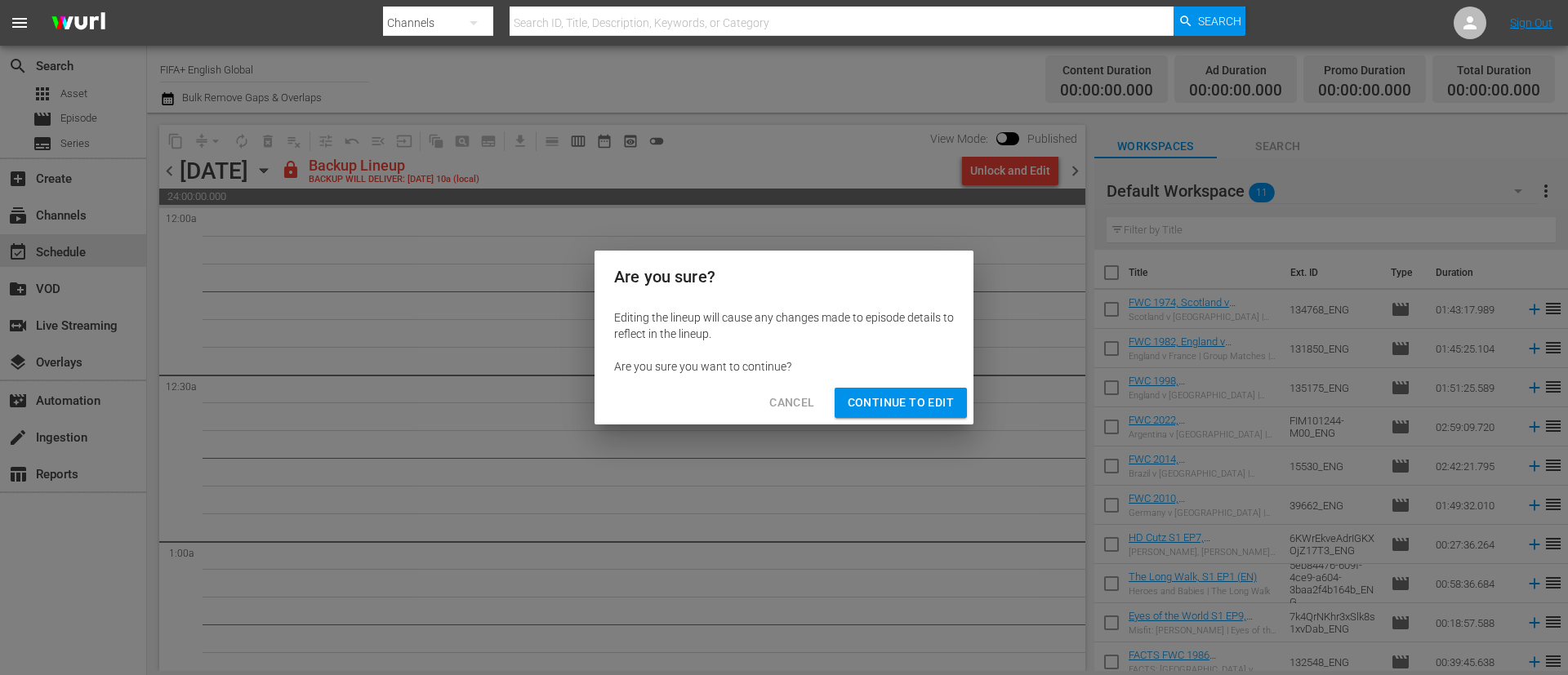
click at [945, 396] on span "Continue to Edit" at bounding box center [901, 402] width 106 height 21
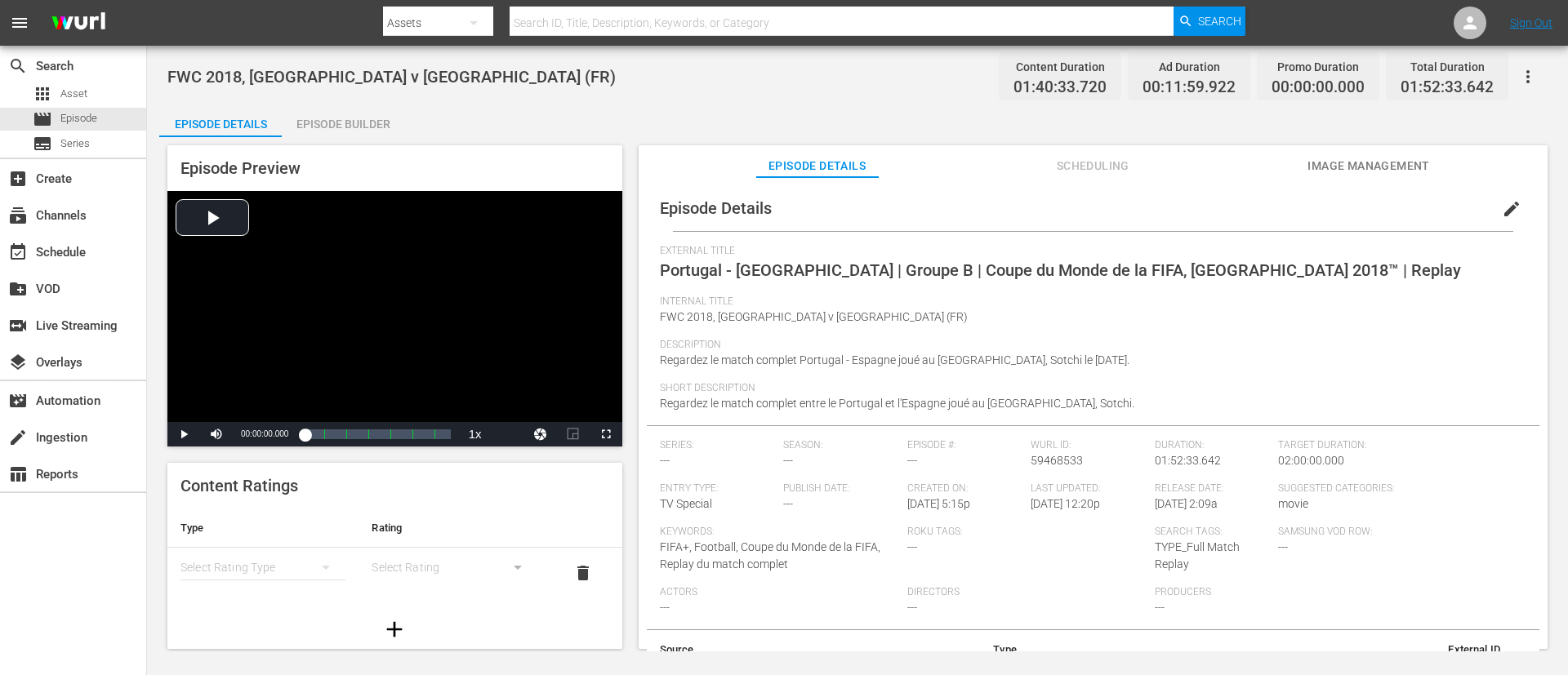
click at [359, 121] on div "Episode Builder" at bounding box center [343, 124] width 123 height 39
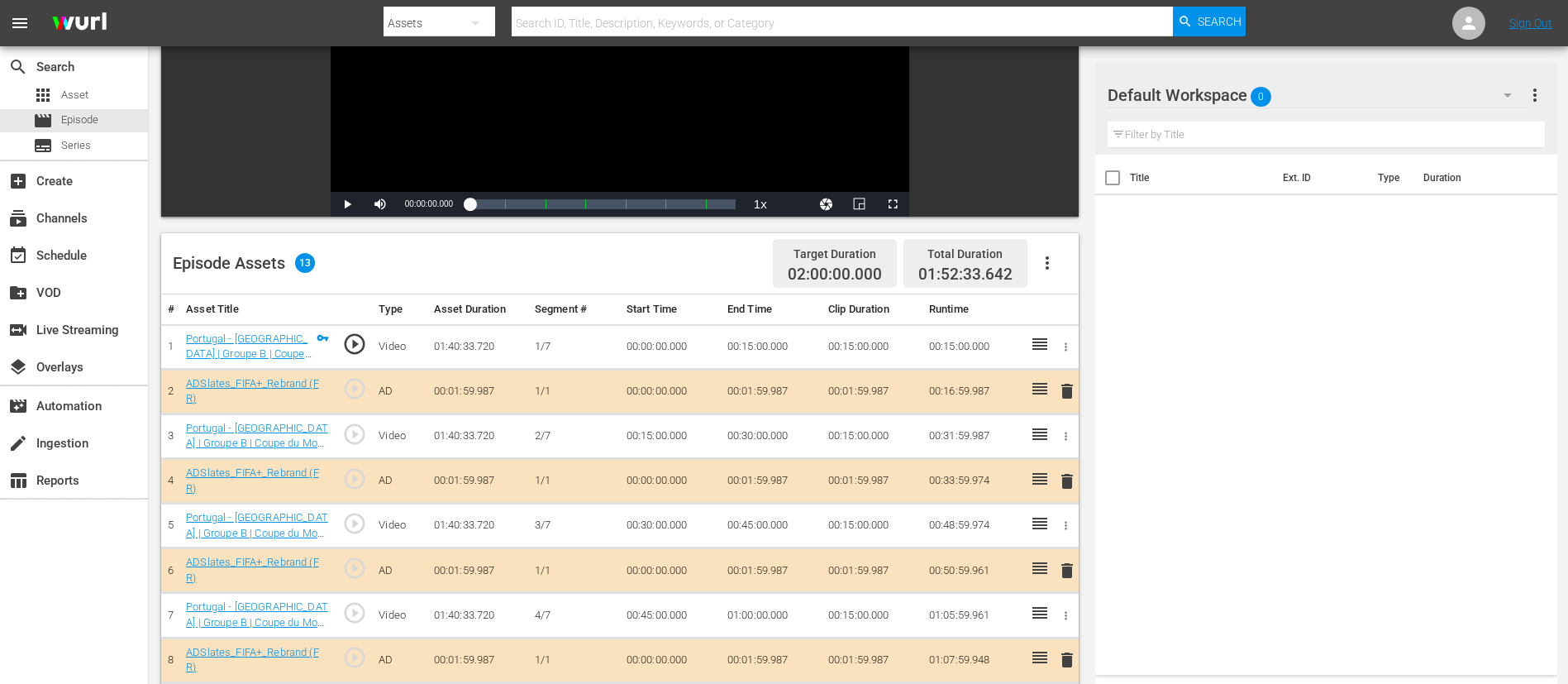
scroll to position [484, 0]
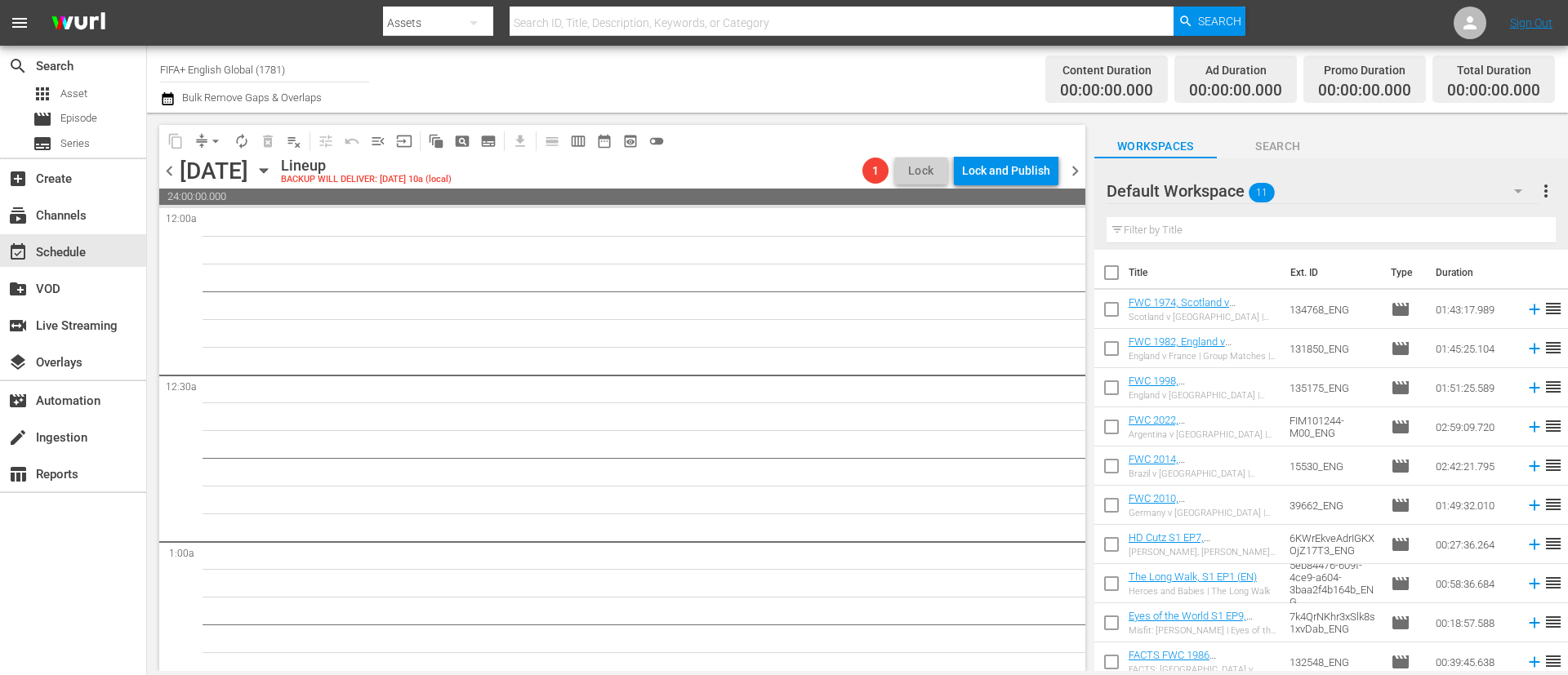
click at [168, 165] on span "chevron_left" at bounding box center [169, 171] width 21 height 21
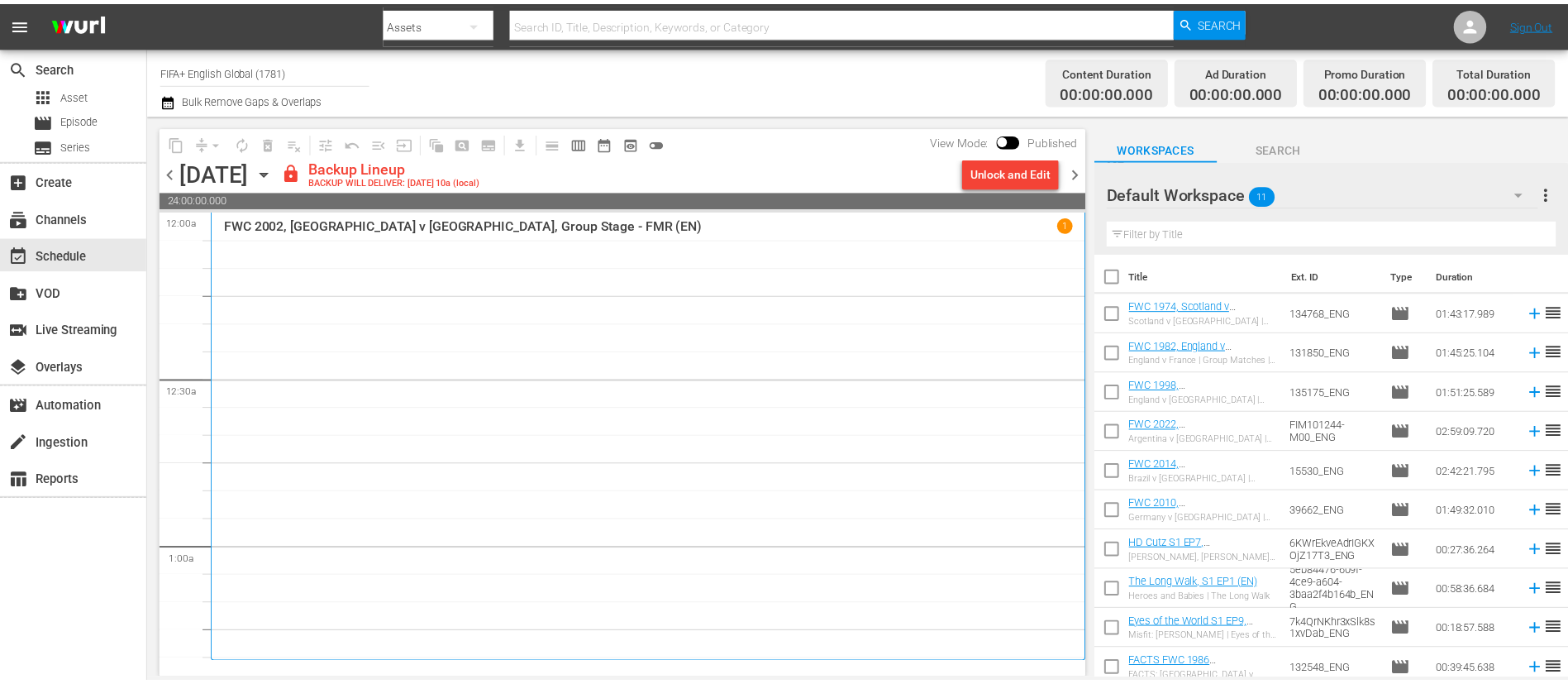
scroll to position [248, 0]
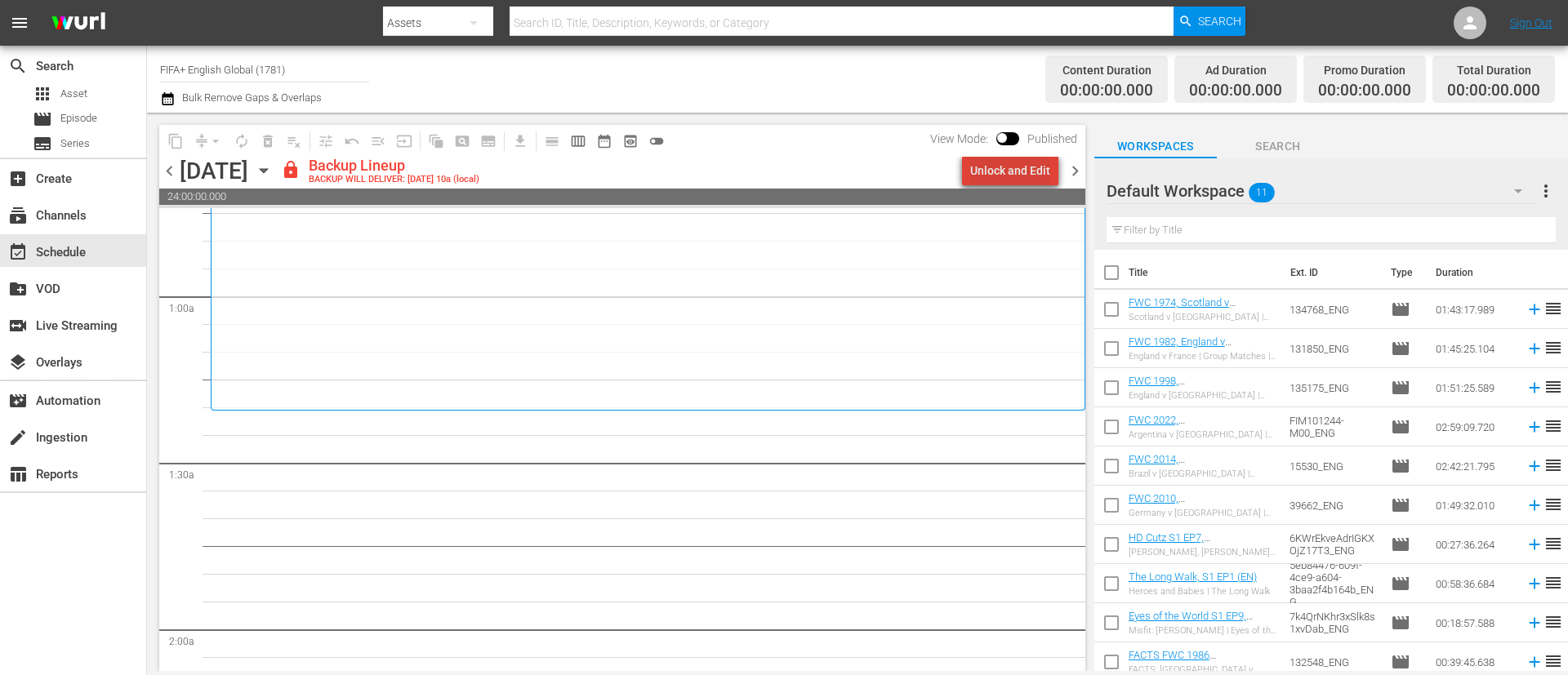
click at [1029, 177] on div "Unlock and Edit" at bounding box center [1010, 170] width 80 height 29
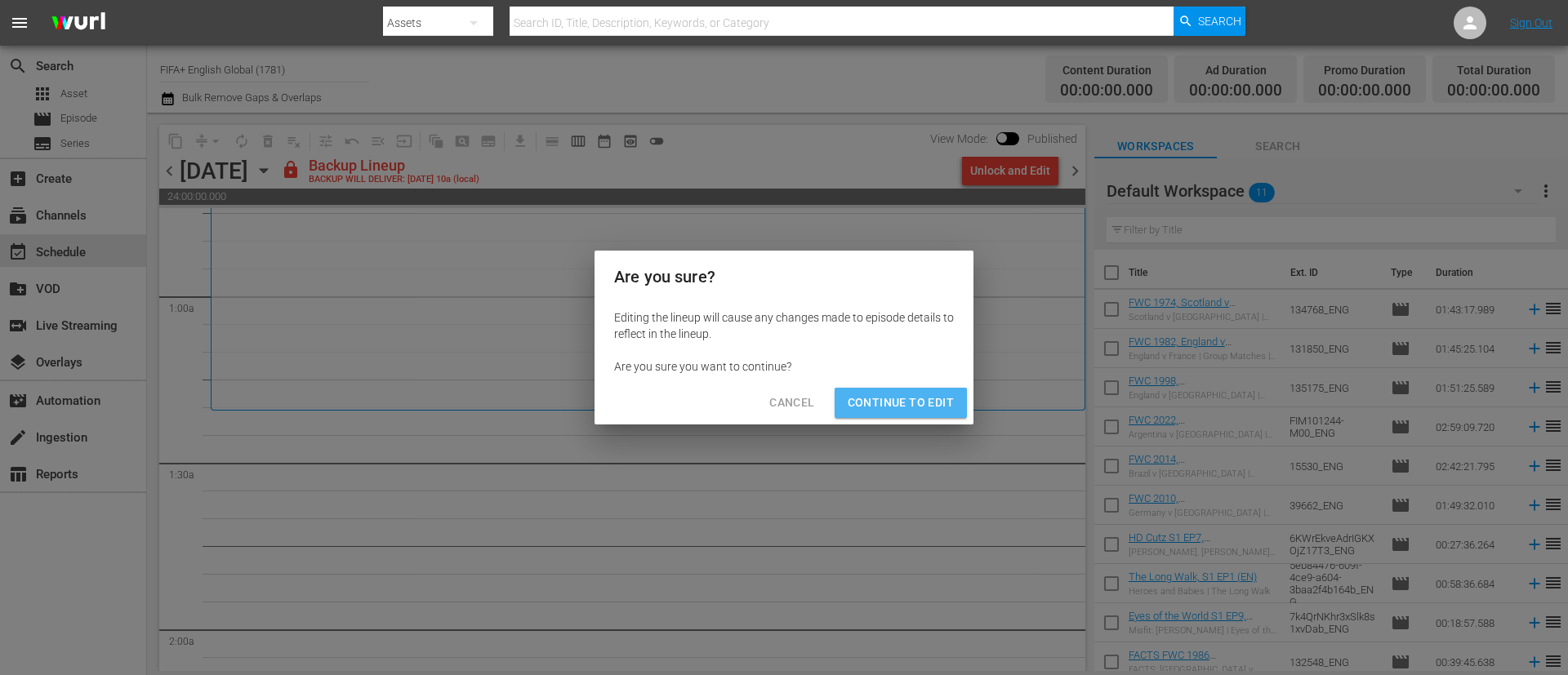
click at [926, 404] on span "Continue to Edit" at bounding box center [901, 402] width 106 height 21
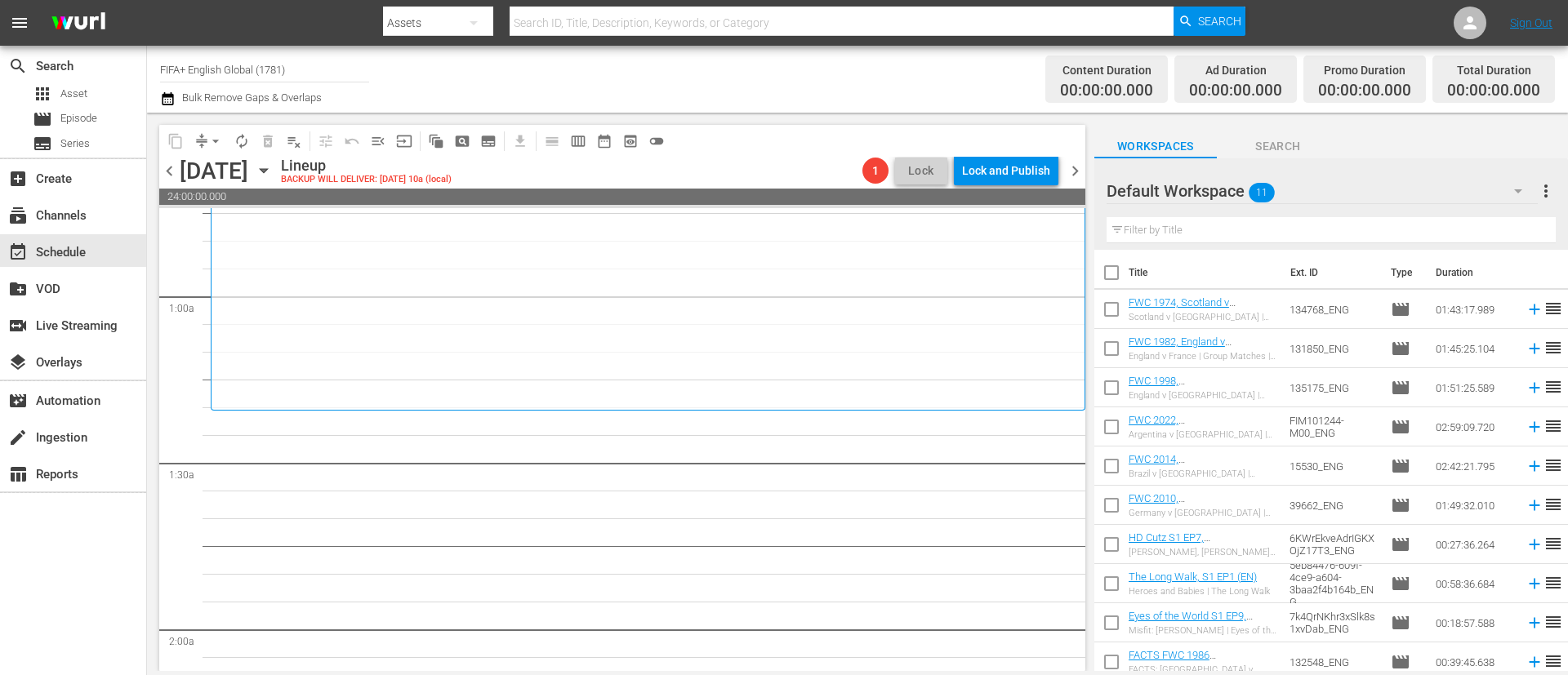
click at [1357, 198] on div "Default Workspace 11" at bounding box center [1322, 191] width 431 height 46
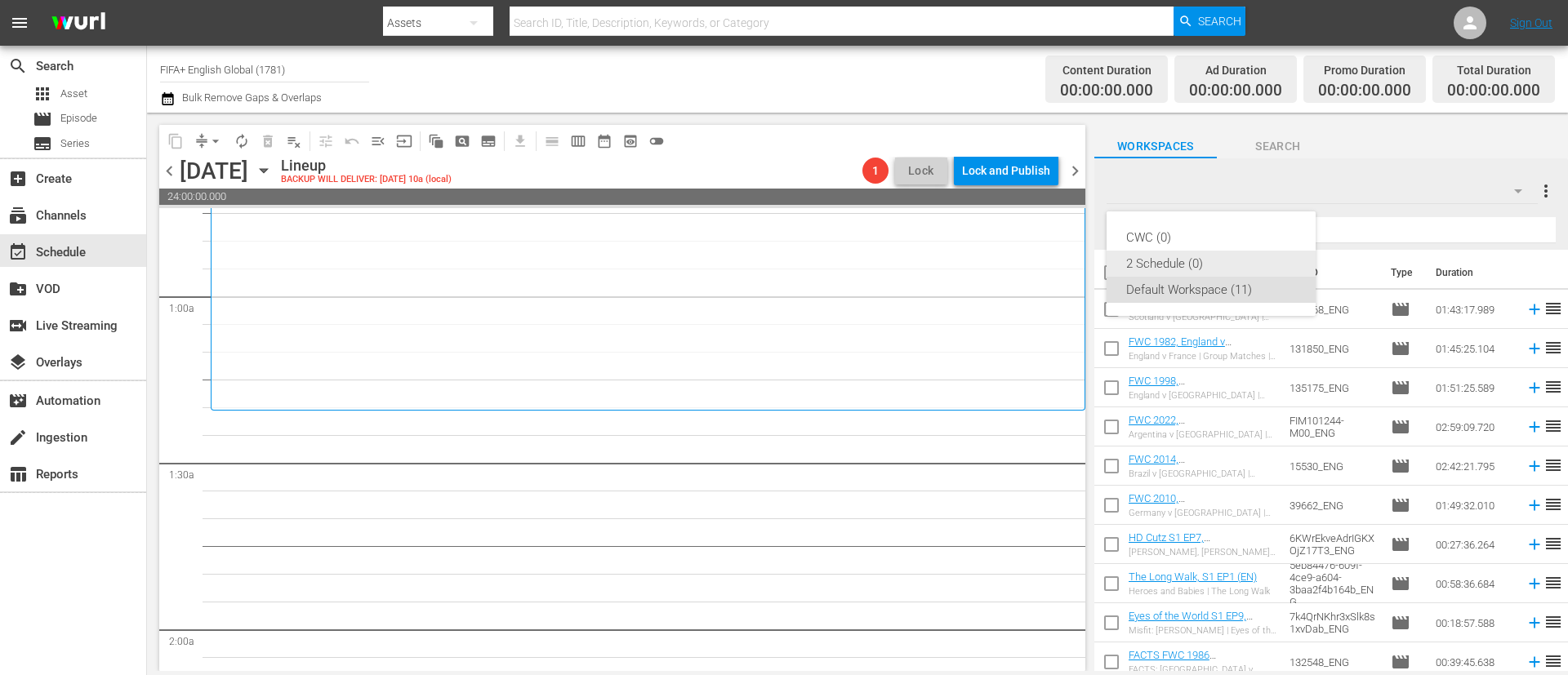
click at [1205, 255] on div "2 Schedule (0)" at bounding box center [1210, 263] width 170 height 26
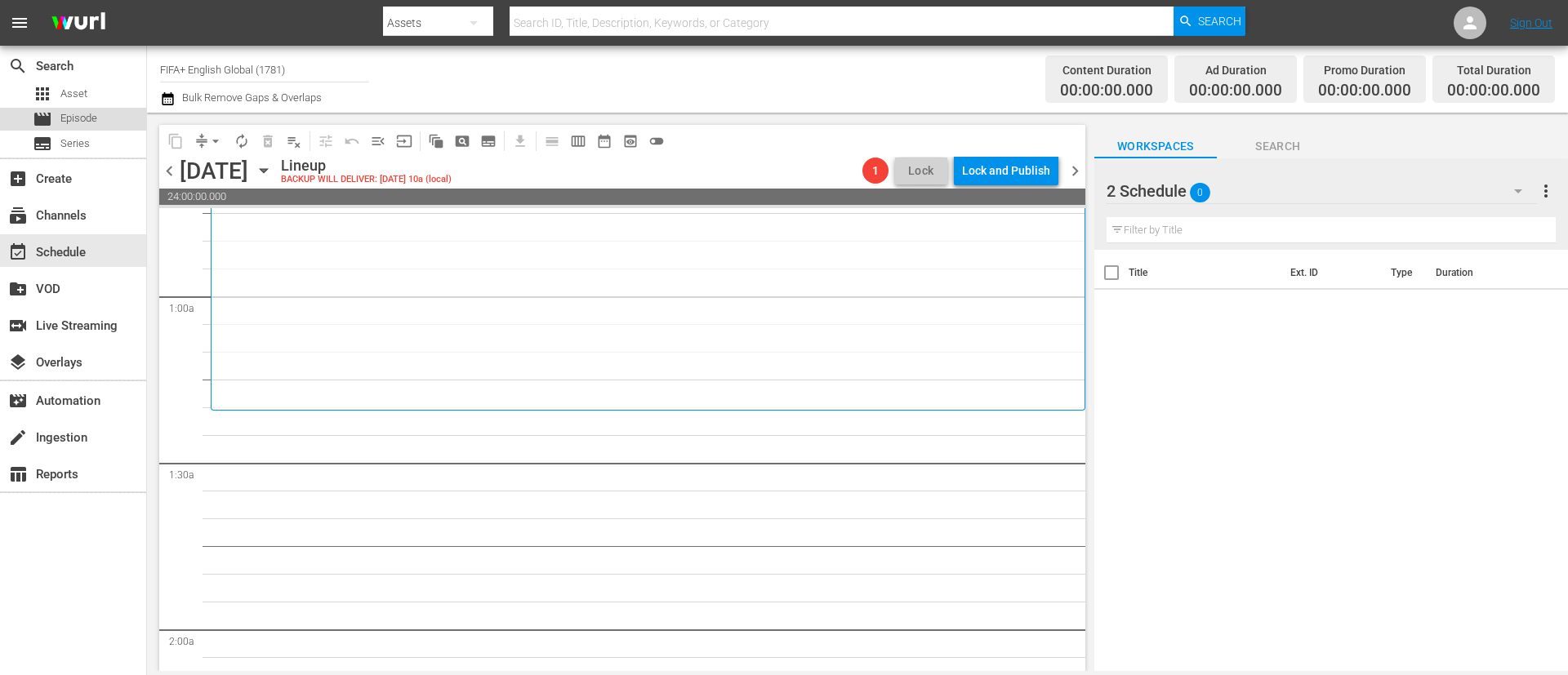
click at [64, 124] on span "Episode" at bounding box center [79, 119] width 37 height 17
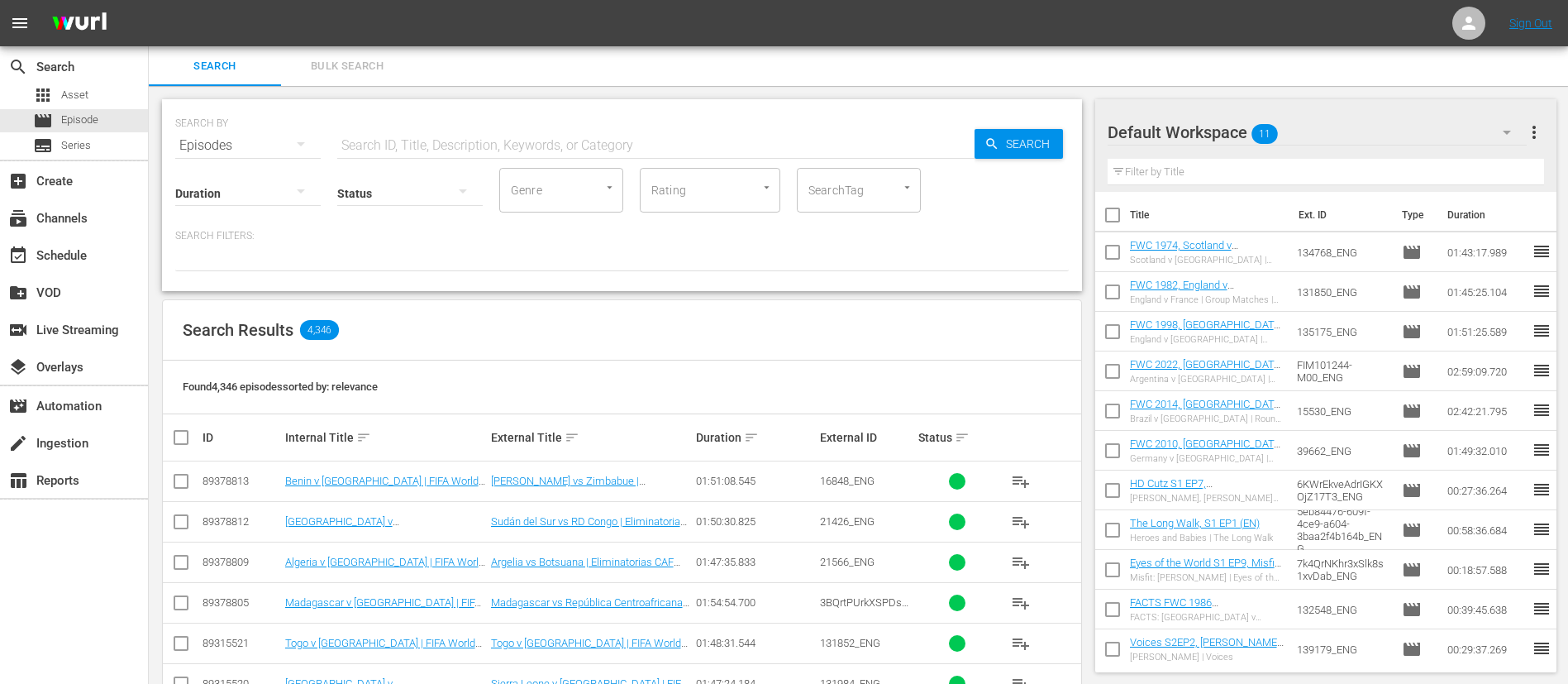
click at [356, 68] on span "Bulk Search" at bounding box center [347, 66] width 113 height 19
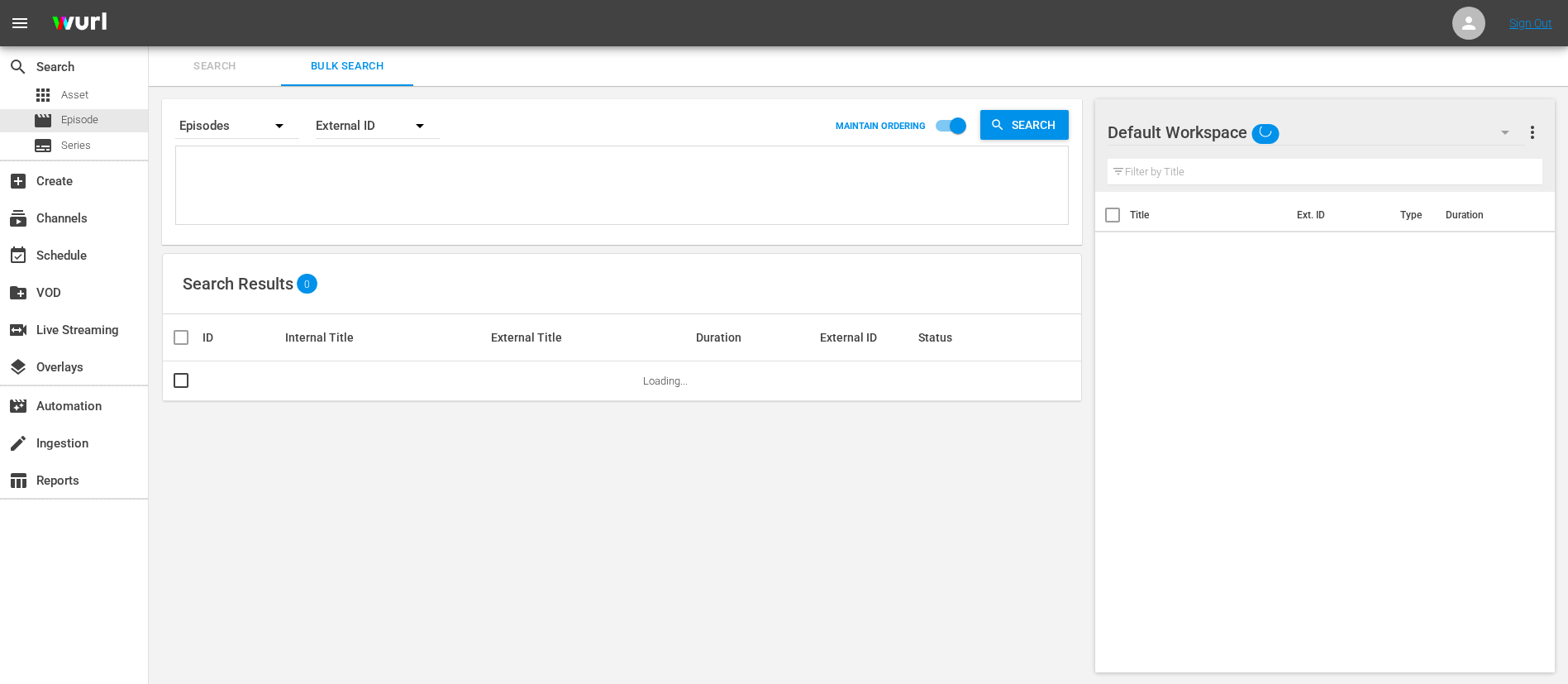
click at [375, 194] on textarea at bounding box center [624, 188] width 888 height 76
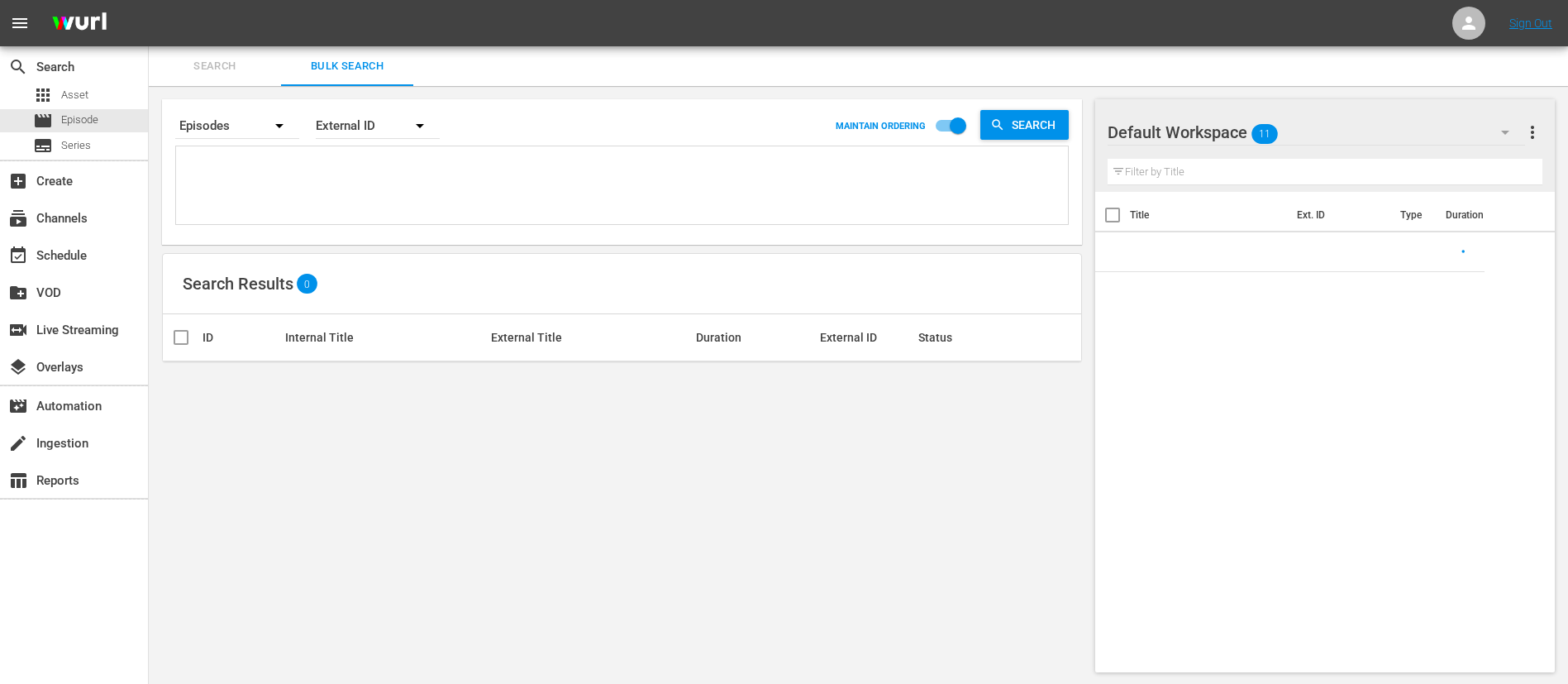
paste textarea "3xOszwTmAkyZGytJodQE8g_ENG 3BQrtPUrkXSPDs5n6jgbUG_ENG 62CnbdrppqCwNEudTusn5P_EN…"
type textarea "3xOszwTmAkyZGytJodQE8g_ENG 3BQrtPUrkXSPDs5n6jgbUG_ENG 62CnbdrppqCwNEudTusn5P_EN…"
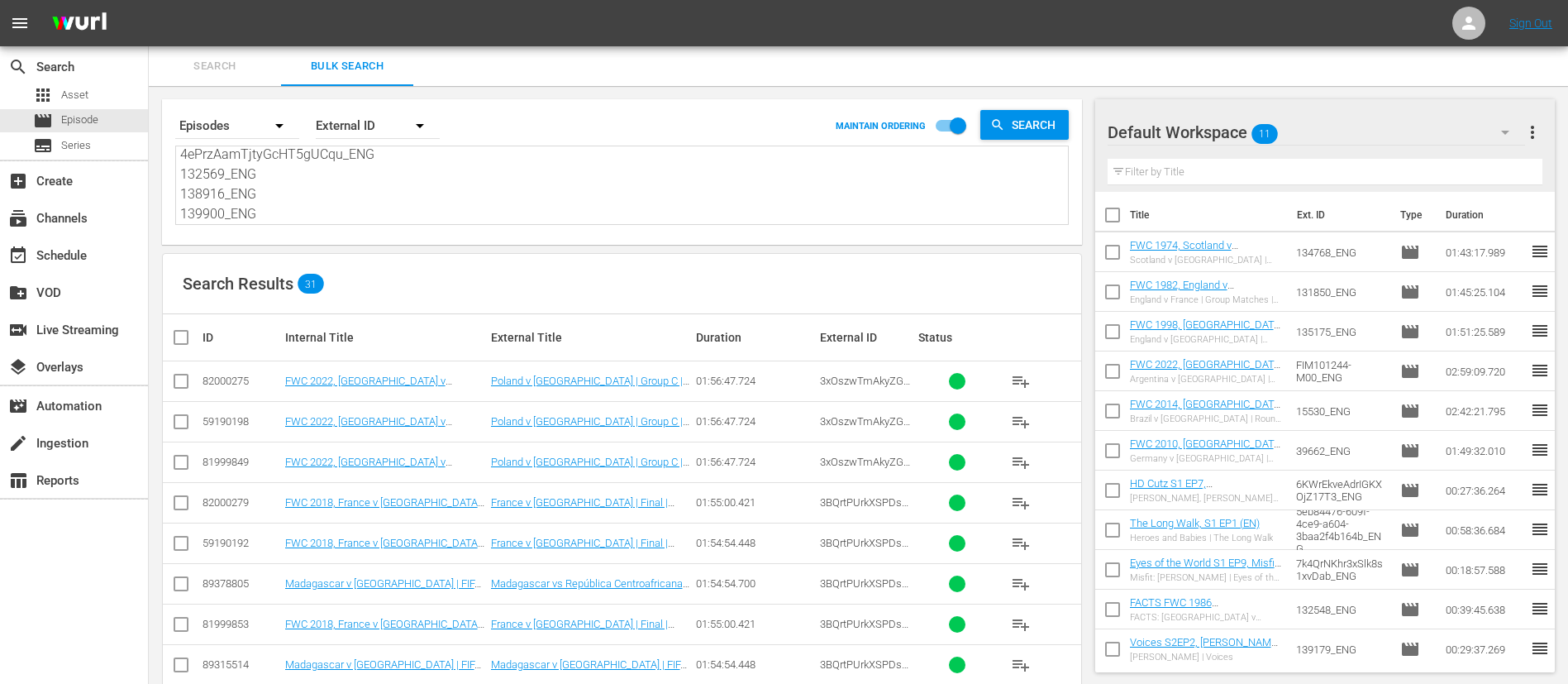
type textarea "3xOszwTmAkyZGytJodQE8g_ENG 3BQrtPUrkXSPDs5n6jgbUG_ENG 62CnbdrppqCwNEudTusn5P_EN…"
click at [1356, 139] on div "Default Workspace 11" at bounding box center [1316, 132] width 417 height 46
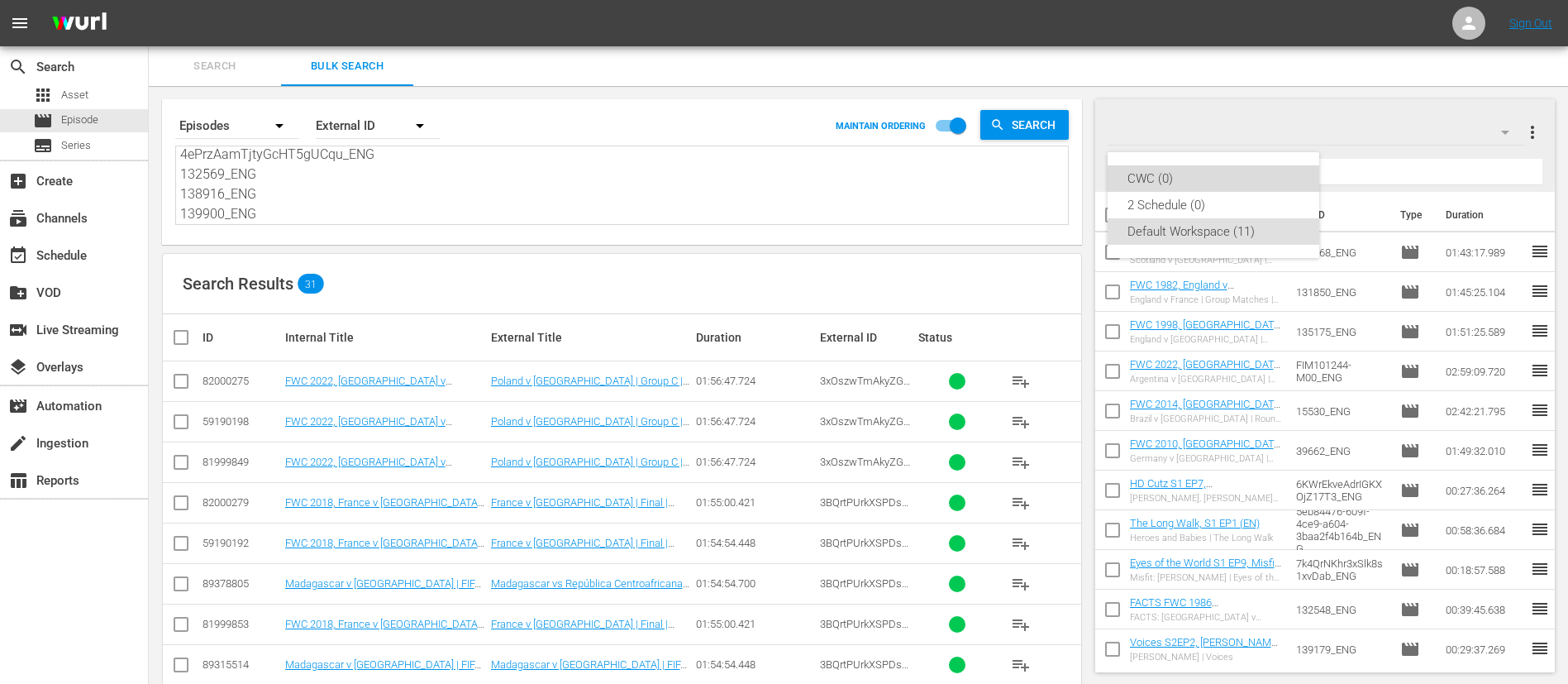
click at [1202, 172] on div "CWC (0)" at bounding box center [1213, 178] width 172 height 26
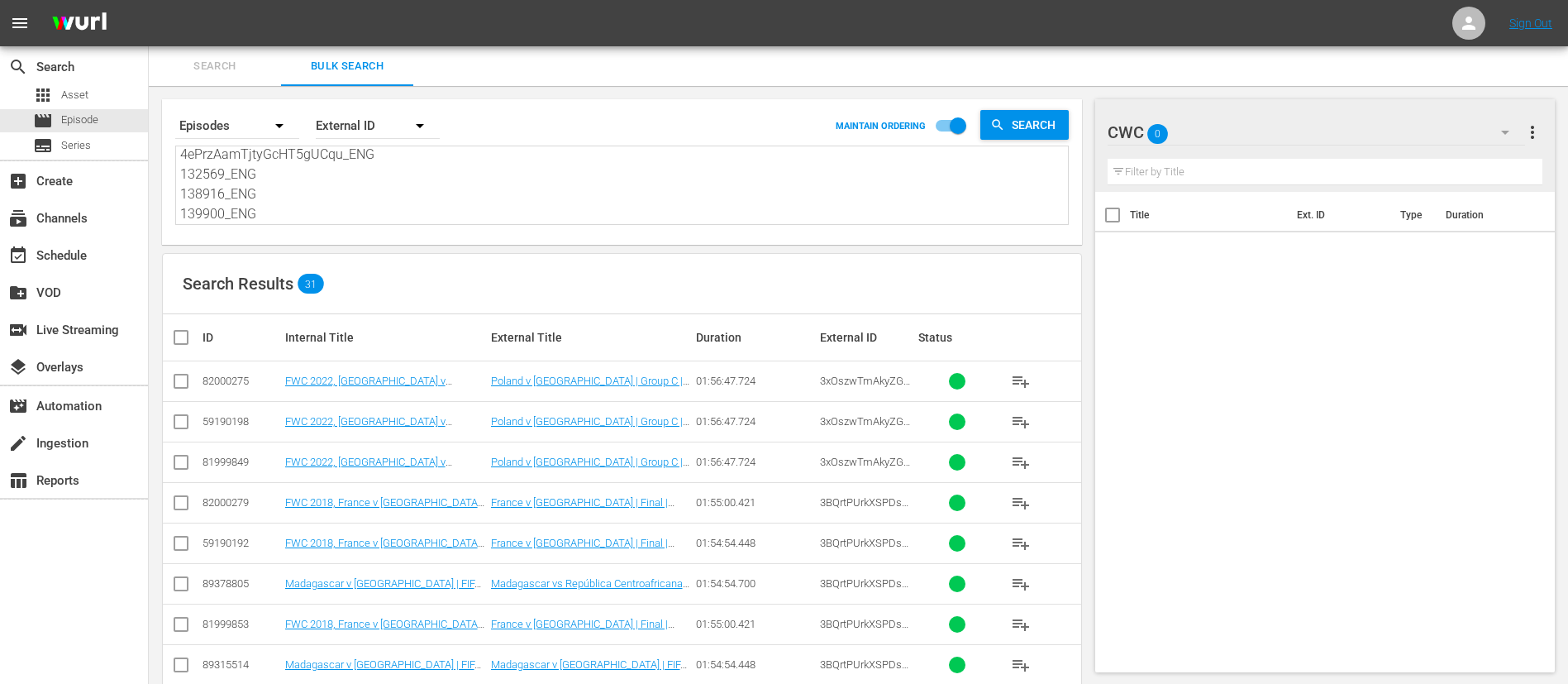
click at [179, 384] on input "checkbox" at bounding box center [181, 385] width 20 height 20
checkbox input "true"
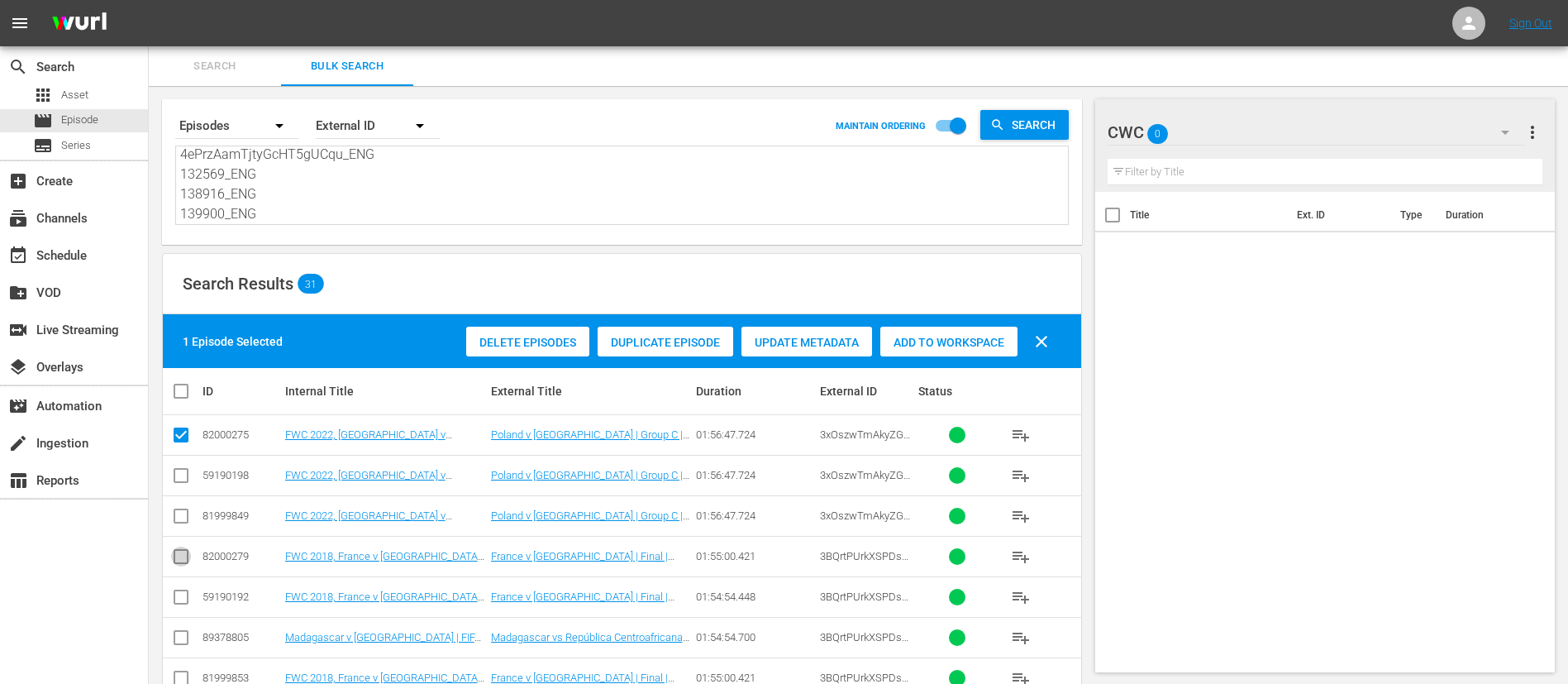
click at [183, 554] on input "checkbox" at bounding box center [181, 560] width 20 height 20
checkbox input "true"
click at [180, 647] on input "checkbox" at bounding box center [181, 641] width 20 height 20
checkbox input "true"
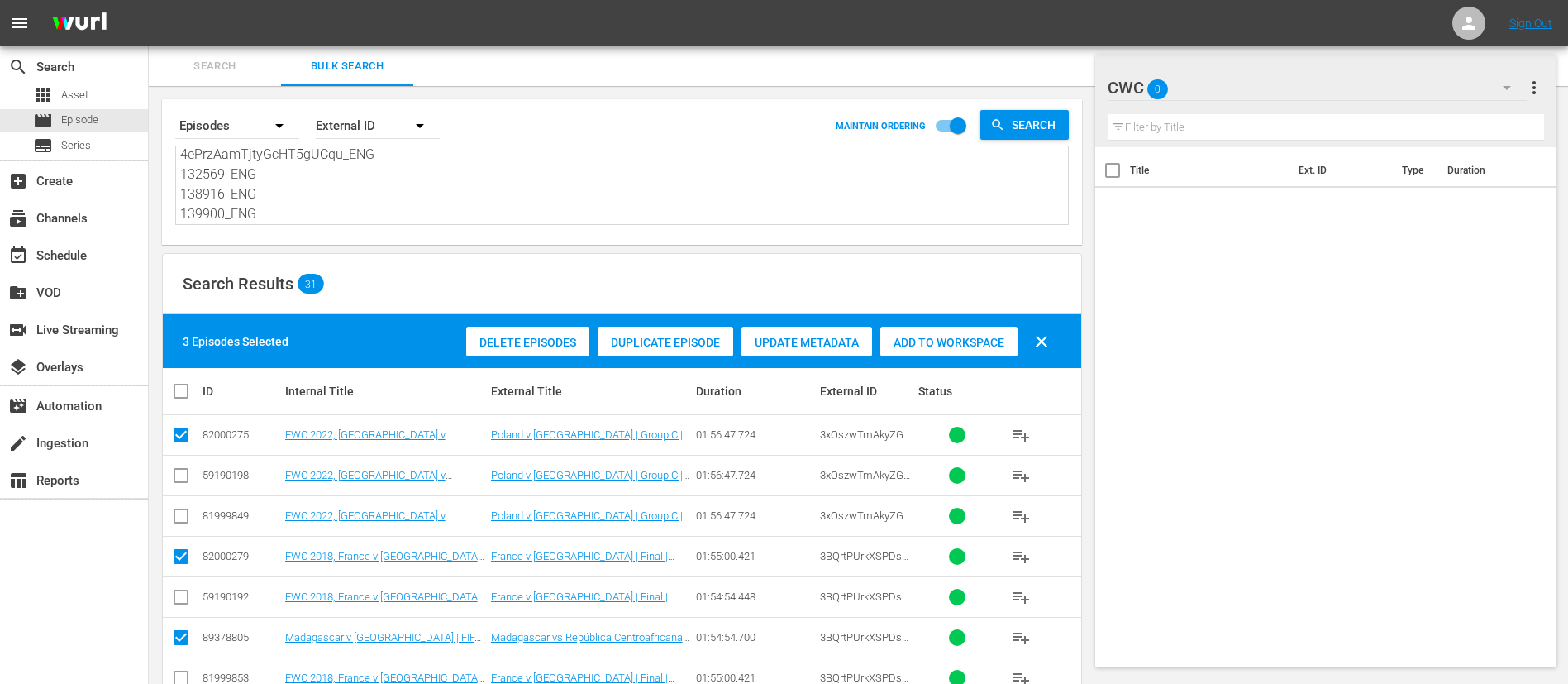
scroll to position [124, 0]
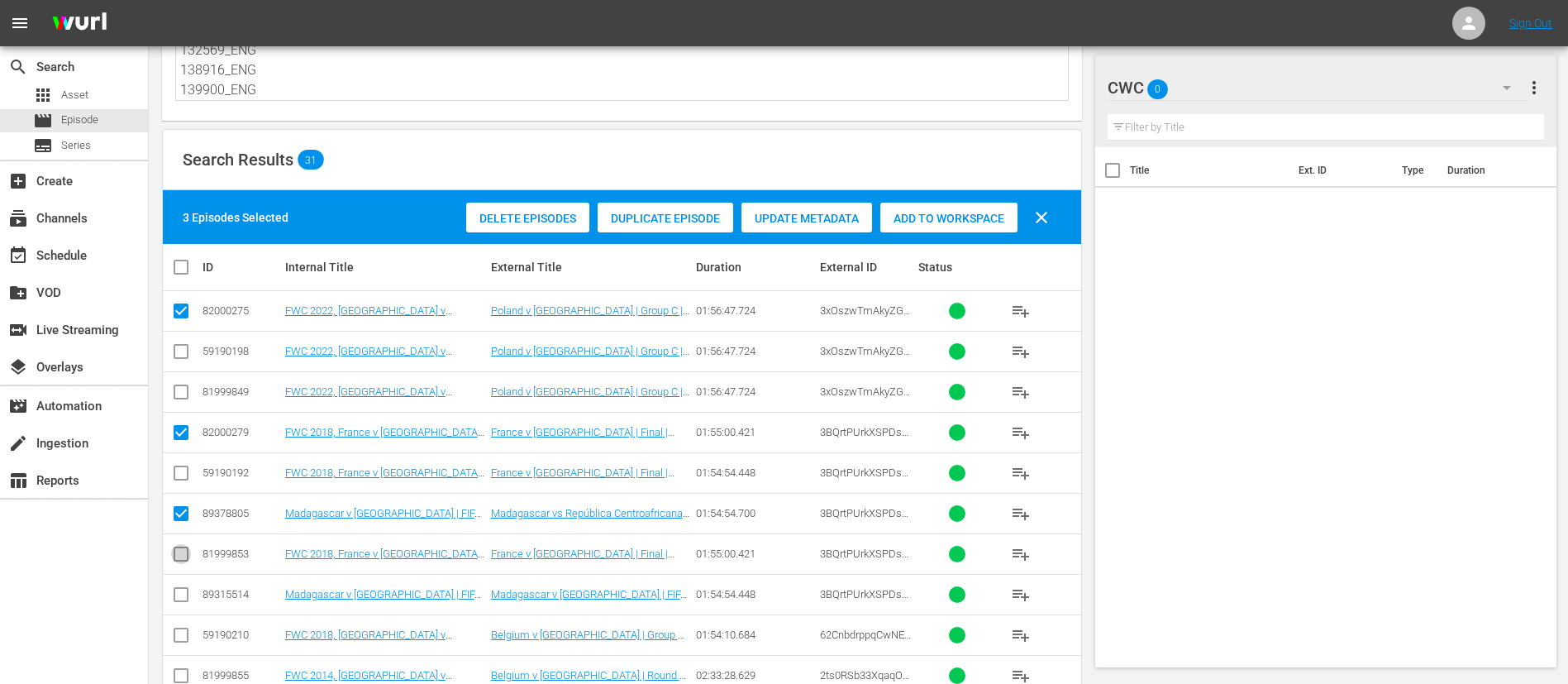
click at [186, 555] on input "checkbox" at bounding box center [181, 558] width 20 height 20
checkbox input "true"
click at [175, 634] on input "checkbox" at bounding box center [181, 639] width 20 height 20
checkbox input "true"
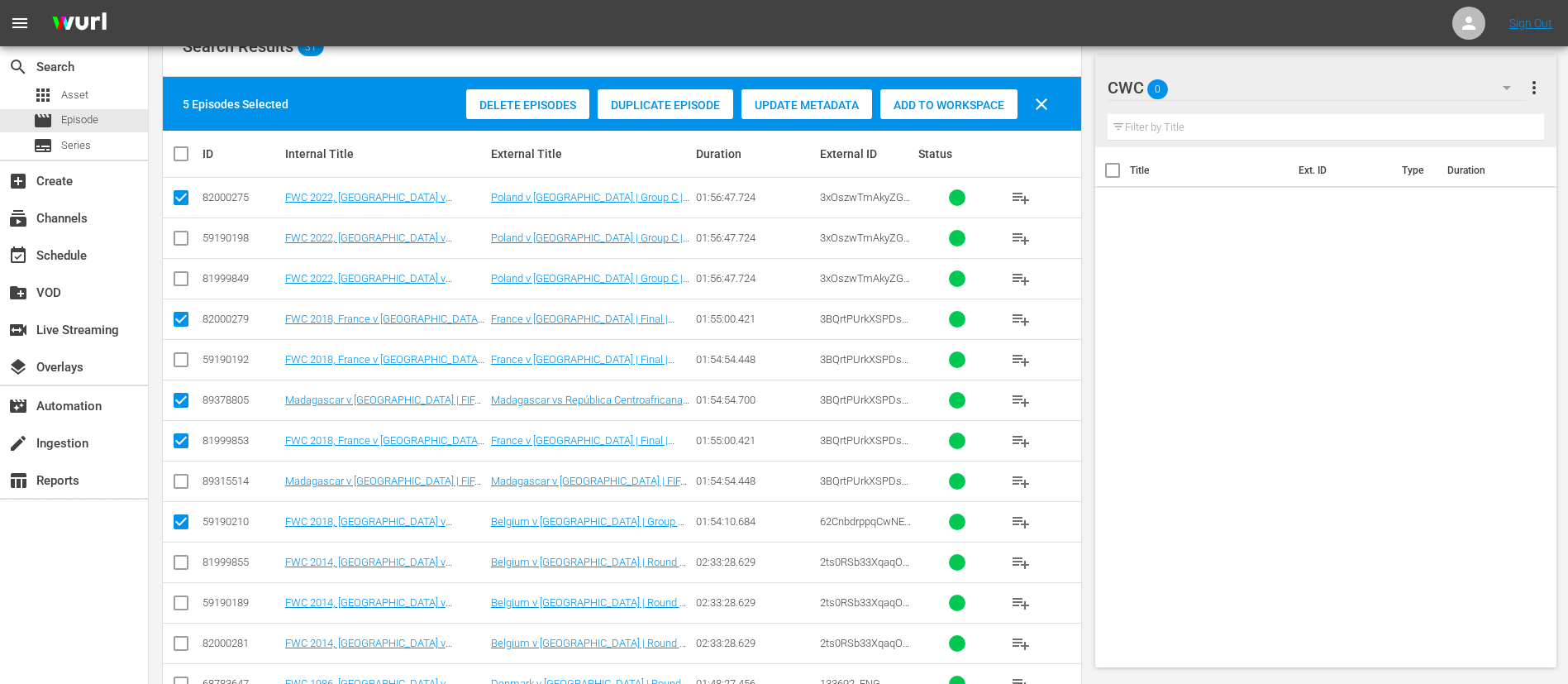
scroll to position [248, 0]
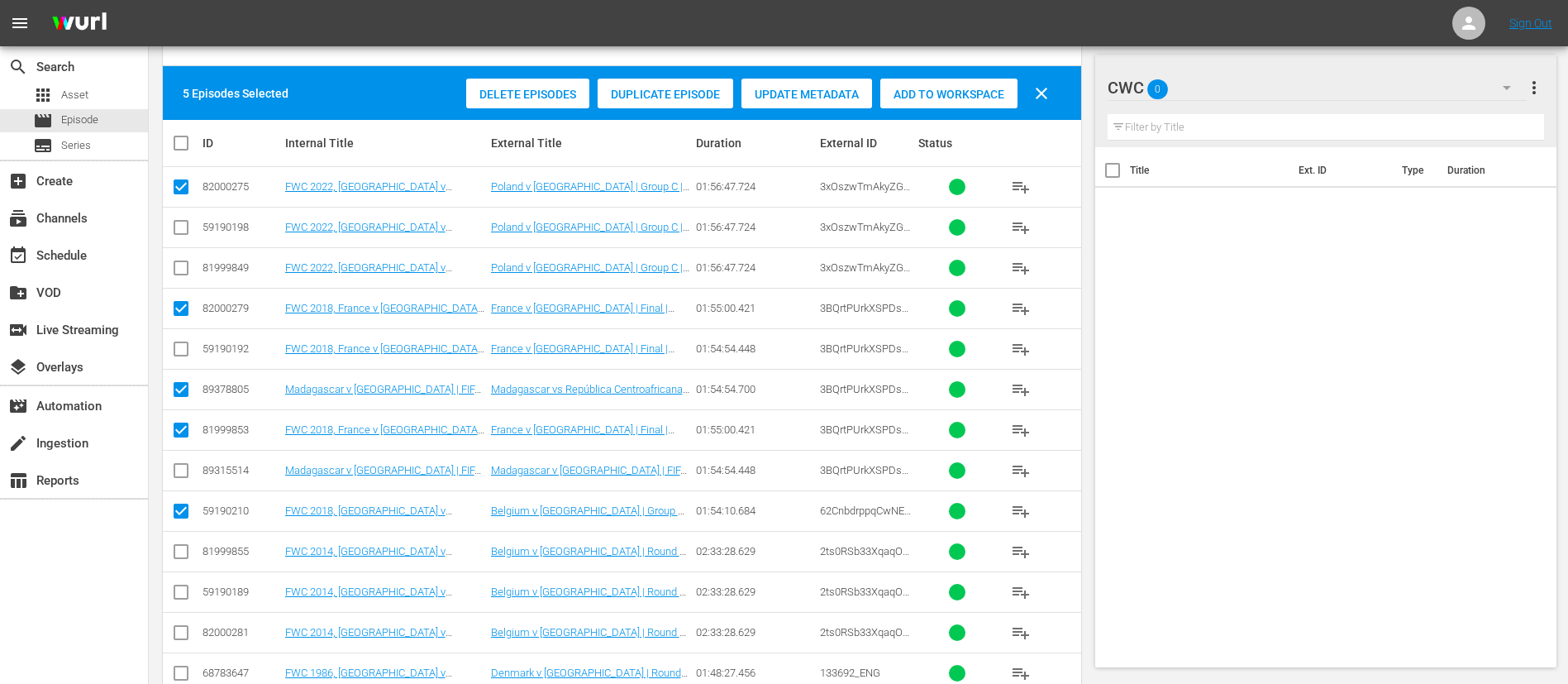
click at [183, 558] on input "checkbox" at bounding box center [181, 555] width 20 height 20
checkbox input "true"
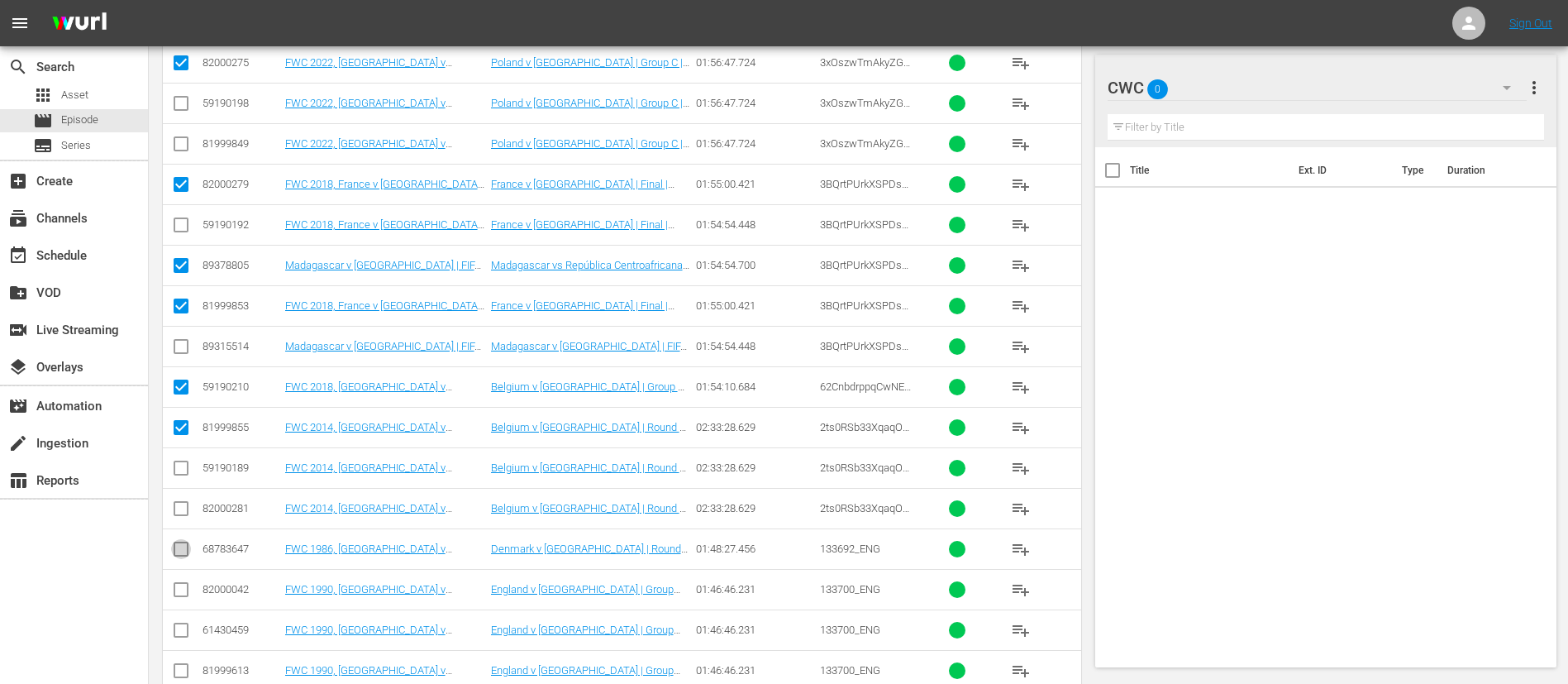
click at [183, 548] on input "checkbox" at bounding box center [181, 553] width 20 height 20
checkbox input "true"
click at [185, 582] on icon at bounding box center [181, 590] width 15 height 15
click at [182, 592] on input "checkbox" at bounding box center [181, 593] width 20 height 20
checkbox input "true"
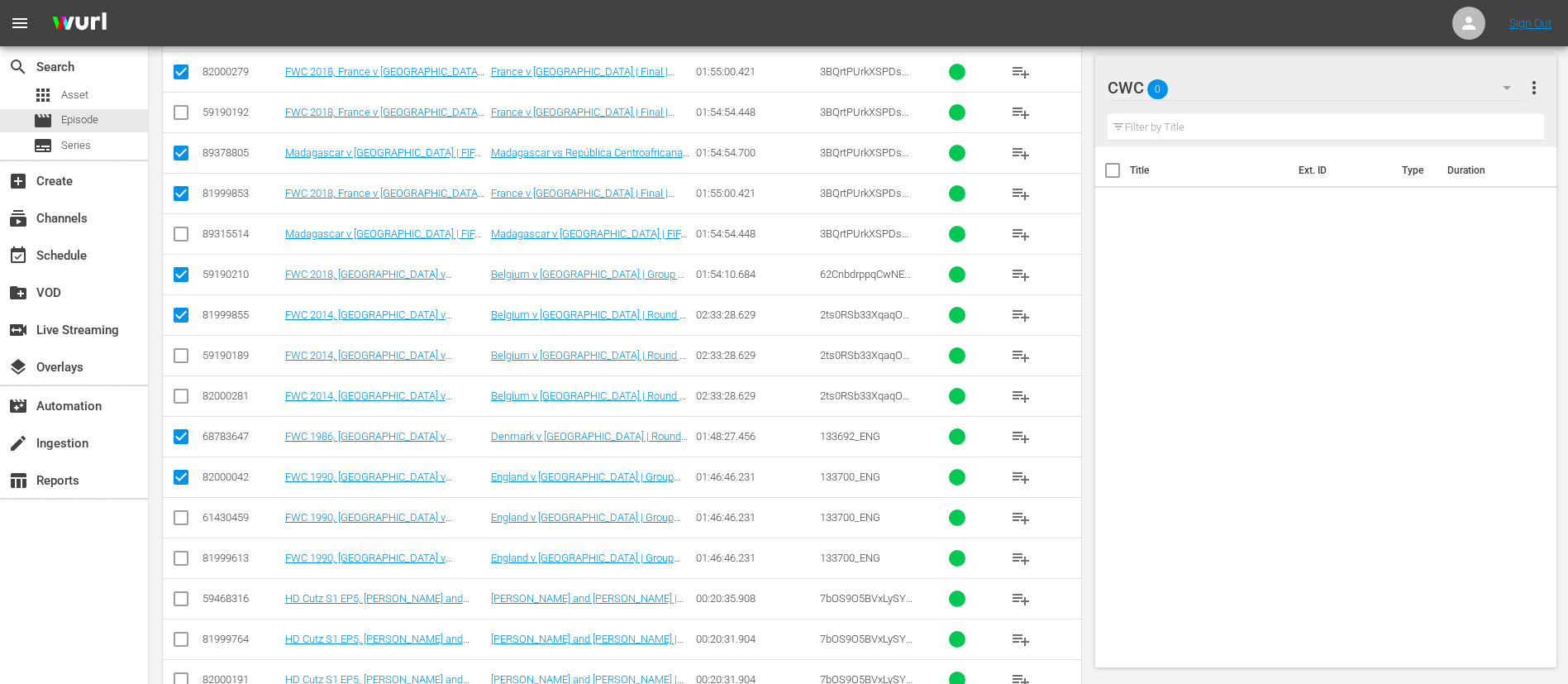
scroll to position [497, 0]
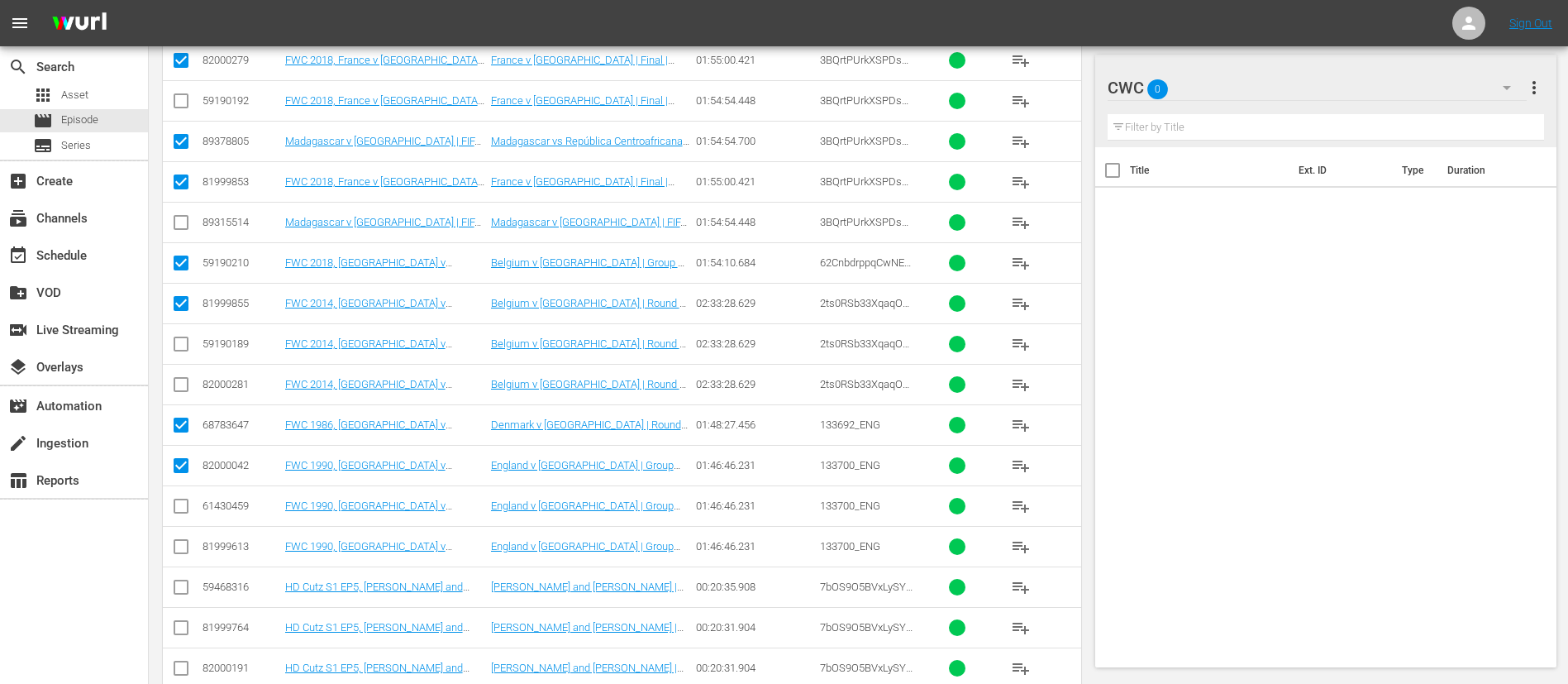
click at [182, 593] on input "checkbox" at bounding box center [181, 591] width 20 height 20
checkbox input "true"
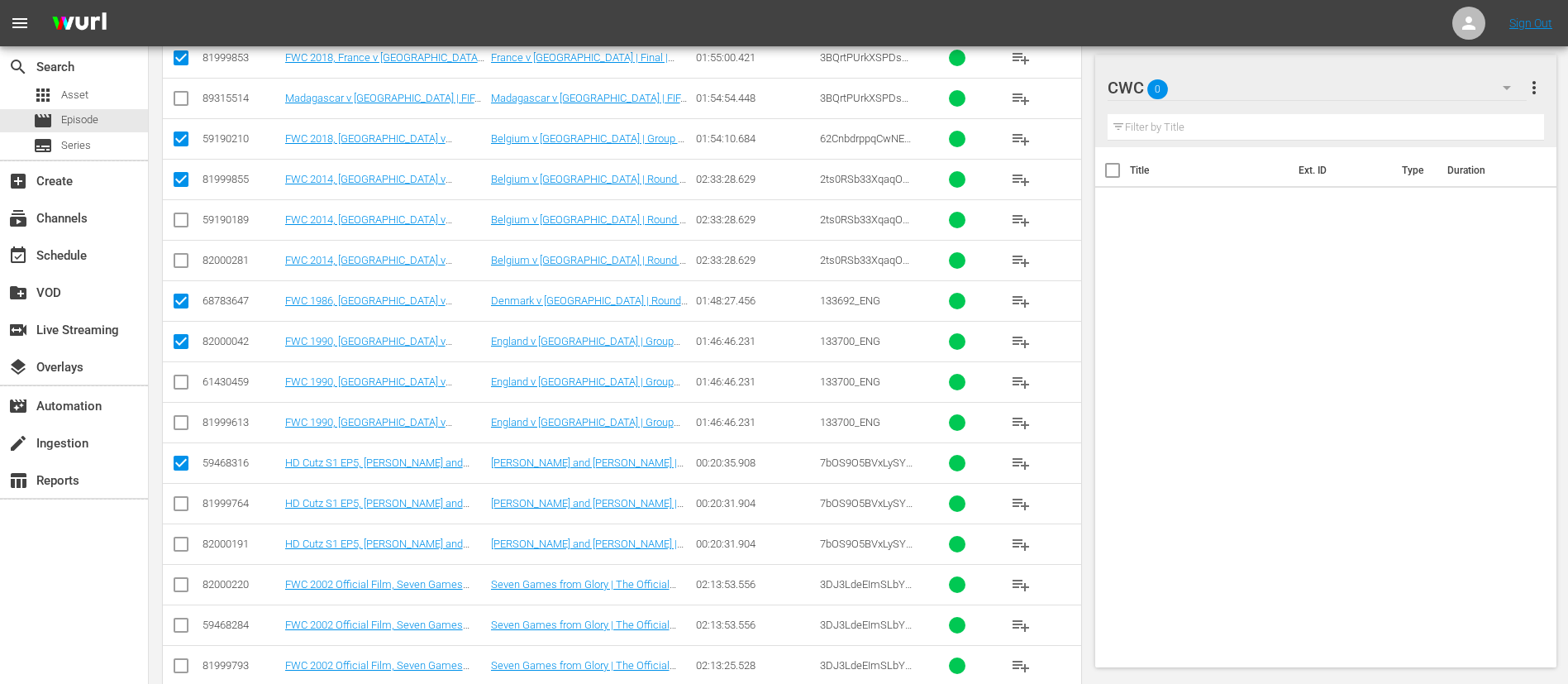
click at [182, 593] on input "checkbox" at bounding box center [181, 588] width 20 height 20
checkbox input "true"
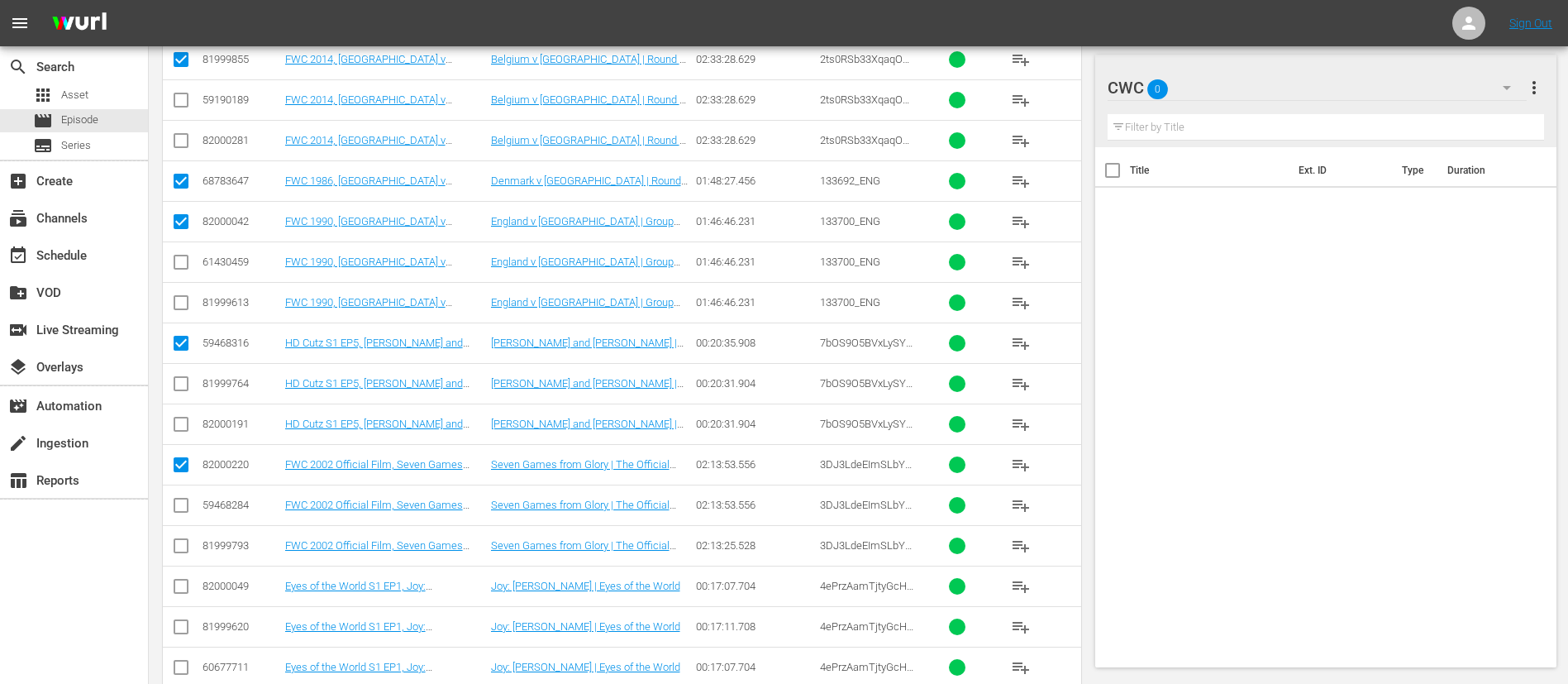
scroll to position [745, 0]
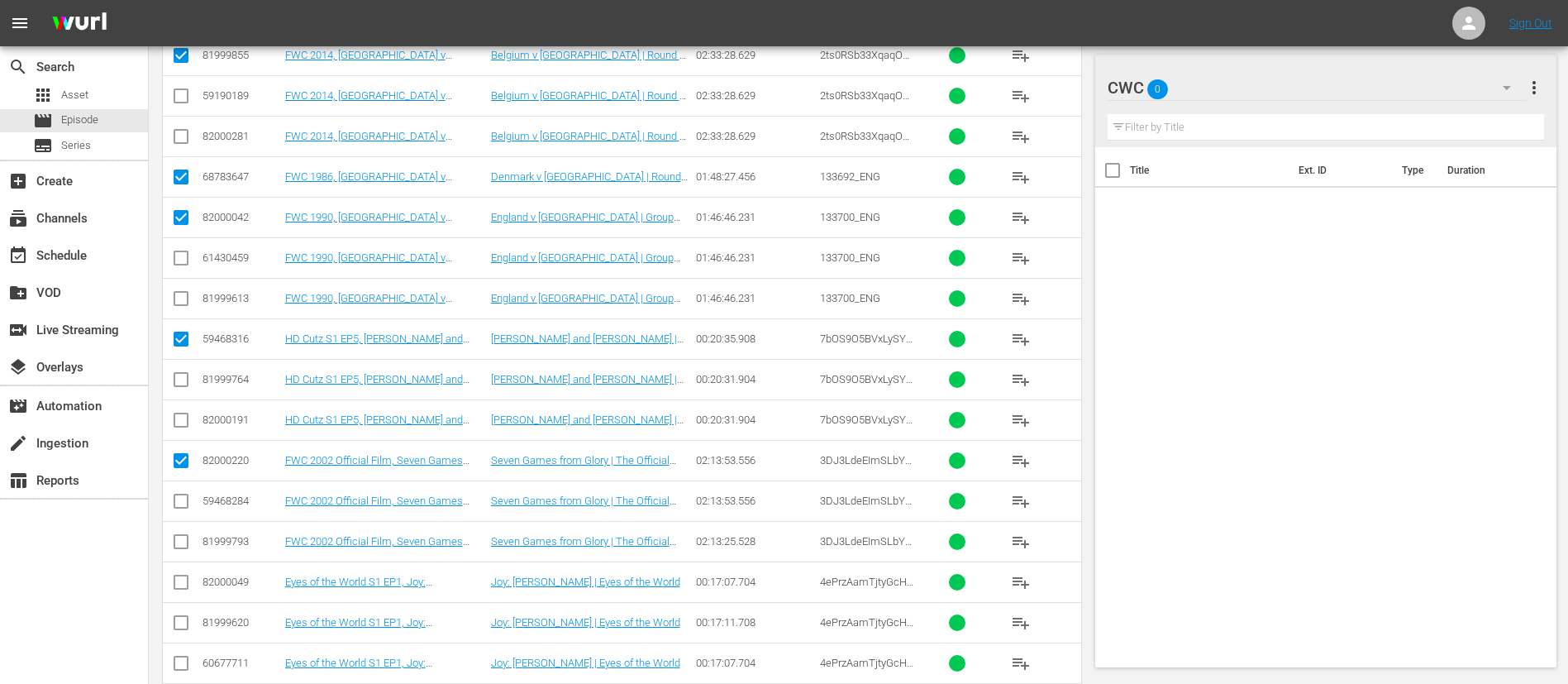
click at [182, 593] on input "checkbox" at bounding box center [181, 586] width 20 height 20
checkbox input "true"
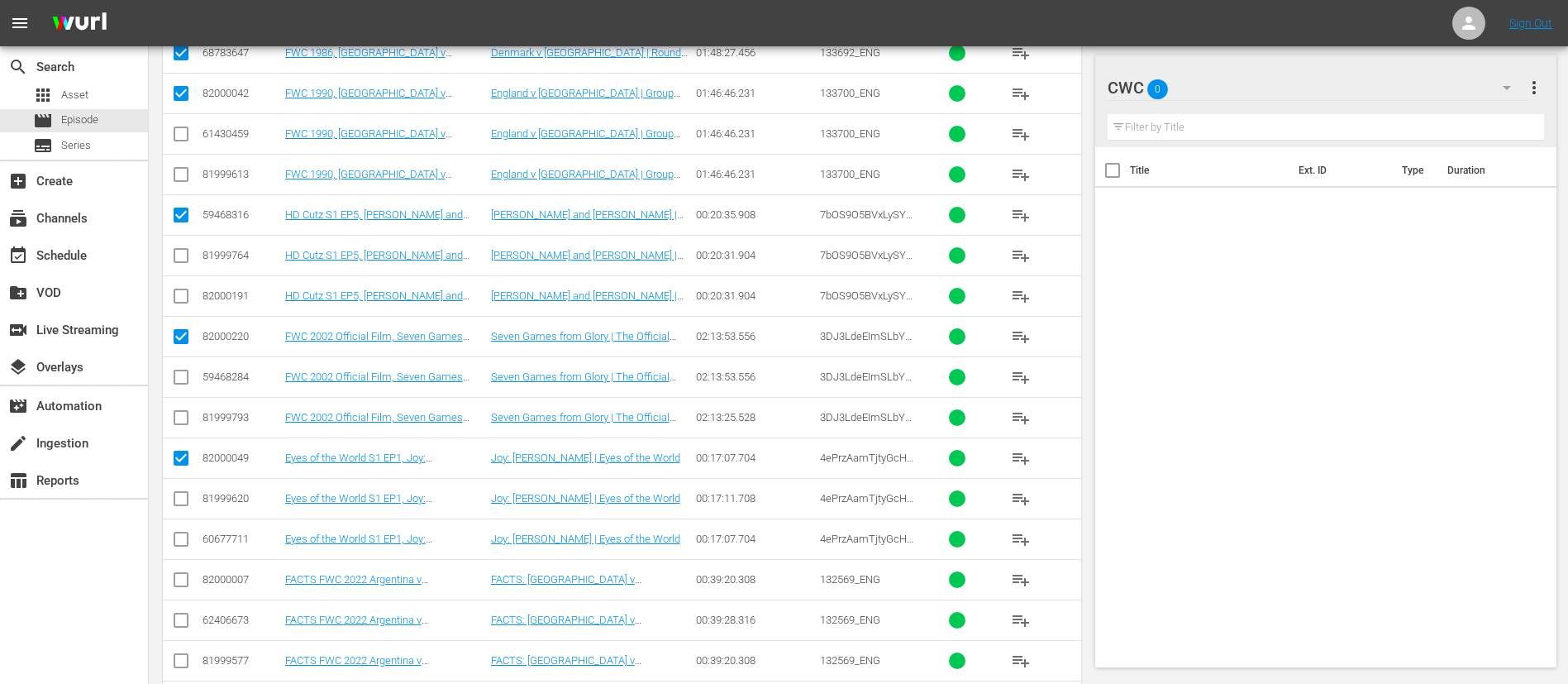
click at [182, 593] on td at bounding box center [181, 579] width 37 height 40
click at [182, 581] on input "checkbox" at bounding box center [181, 583] width 20 height 20
checkbox input "true"
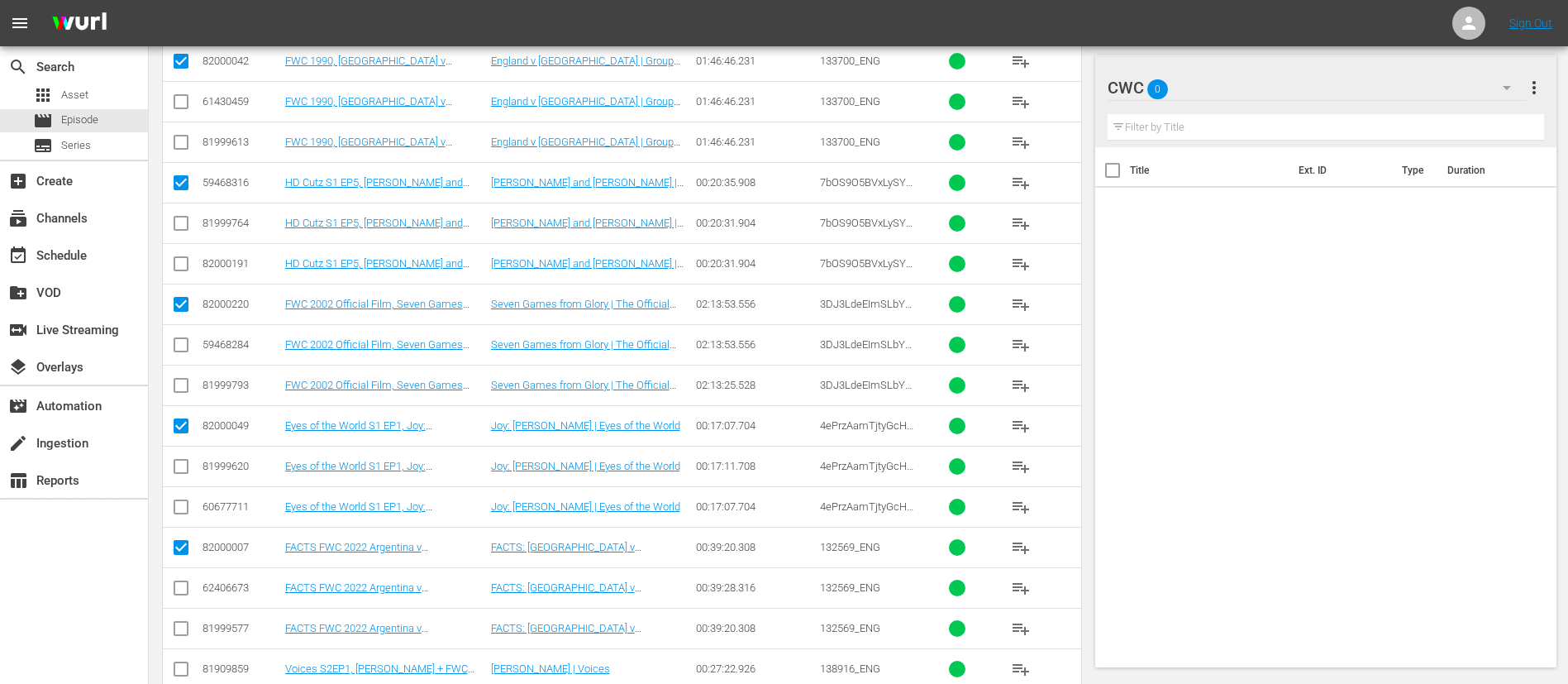
scroll to position [992, 0]
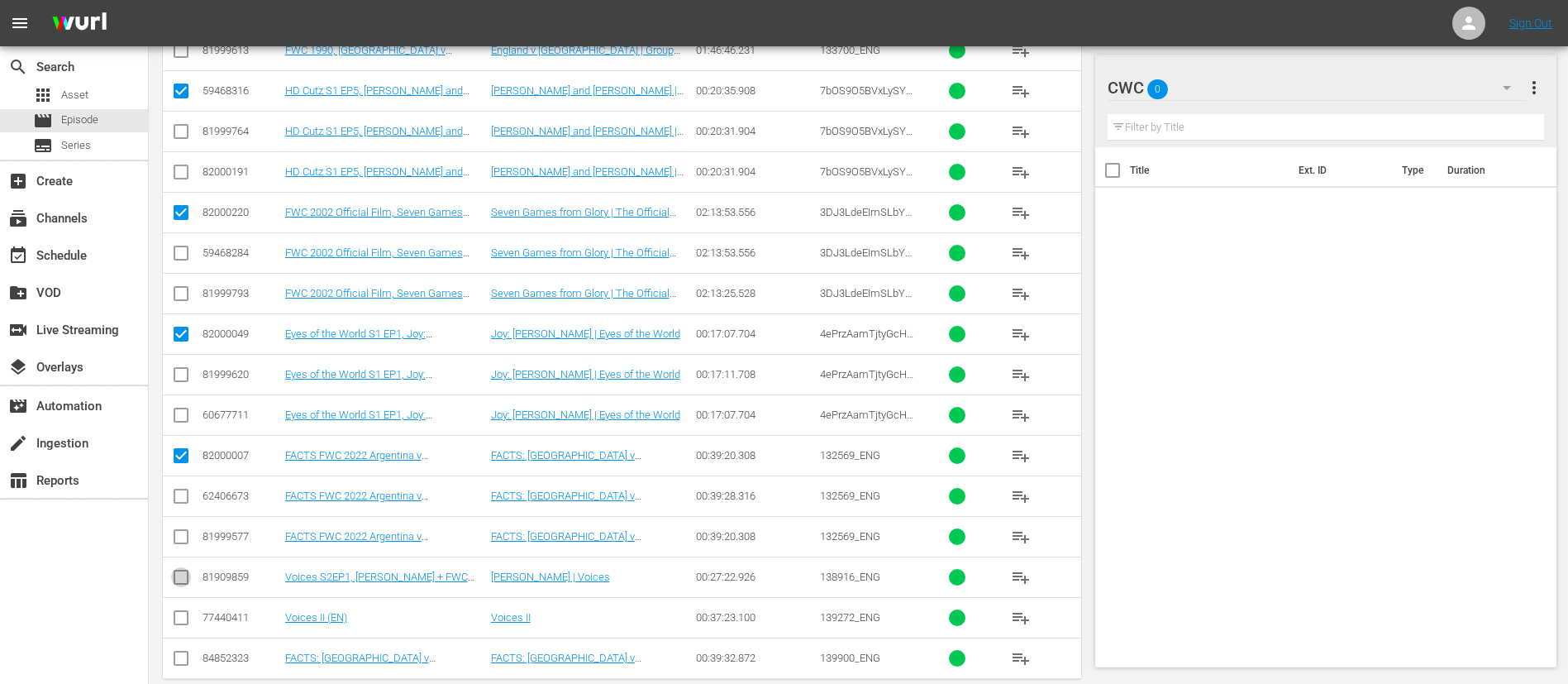
click at [182, 581] on input "checkbox" at bounding box center [181, 581] width 20 height 20
checkbox input "true"
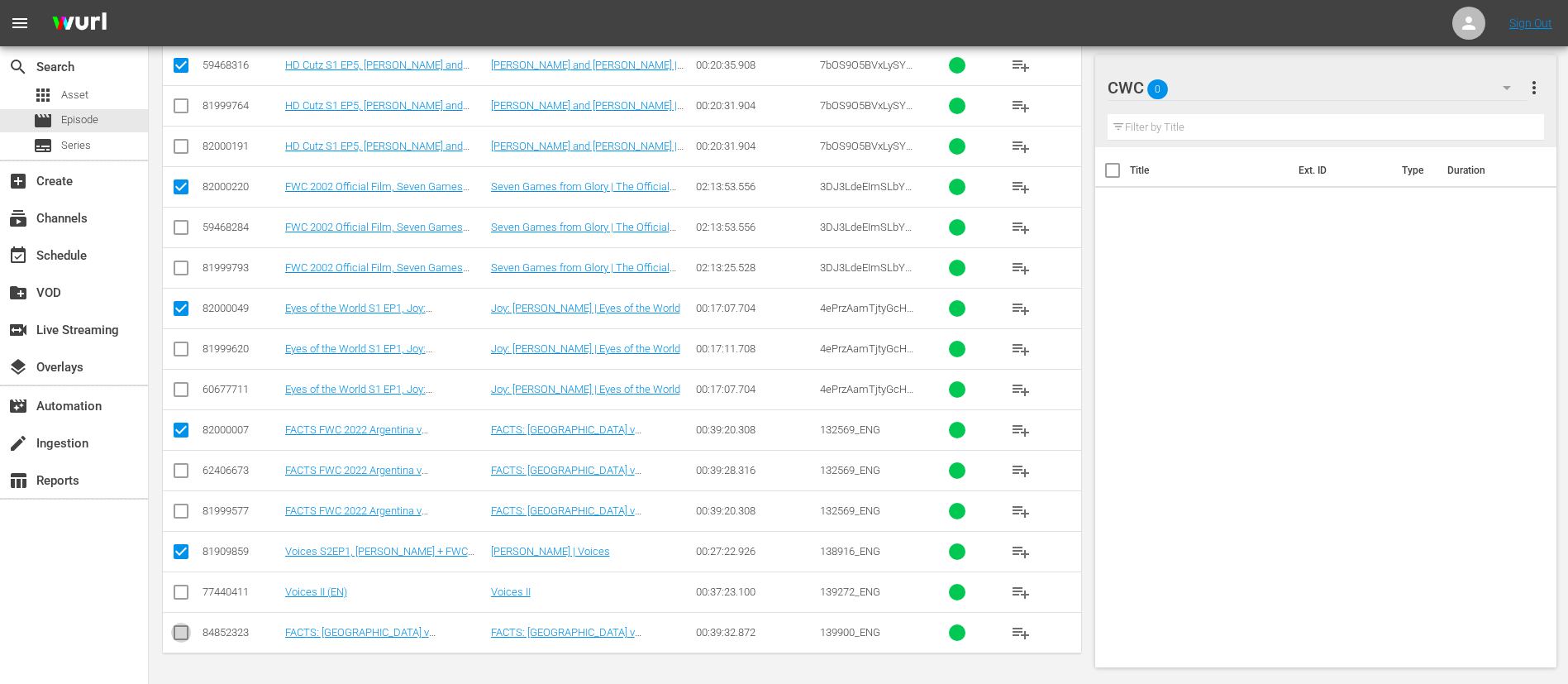
click at [186, 636] on input "checkbox" at bounding box center [181, 636] width 20 height 20
checkbox input "true"
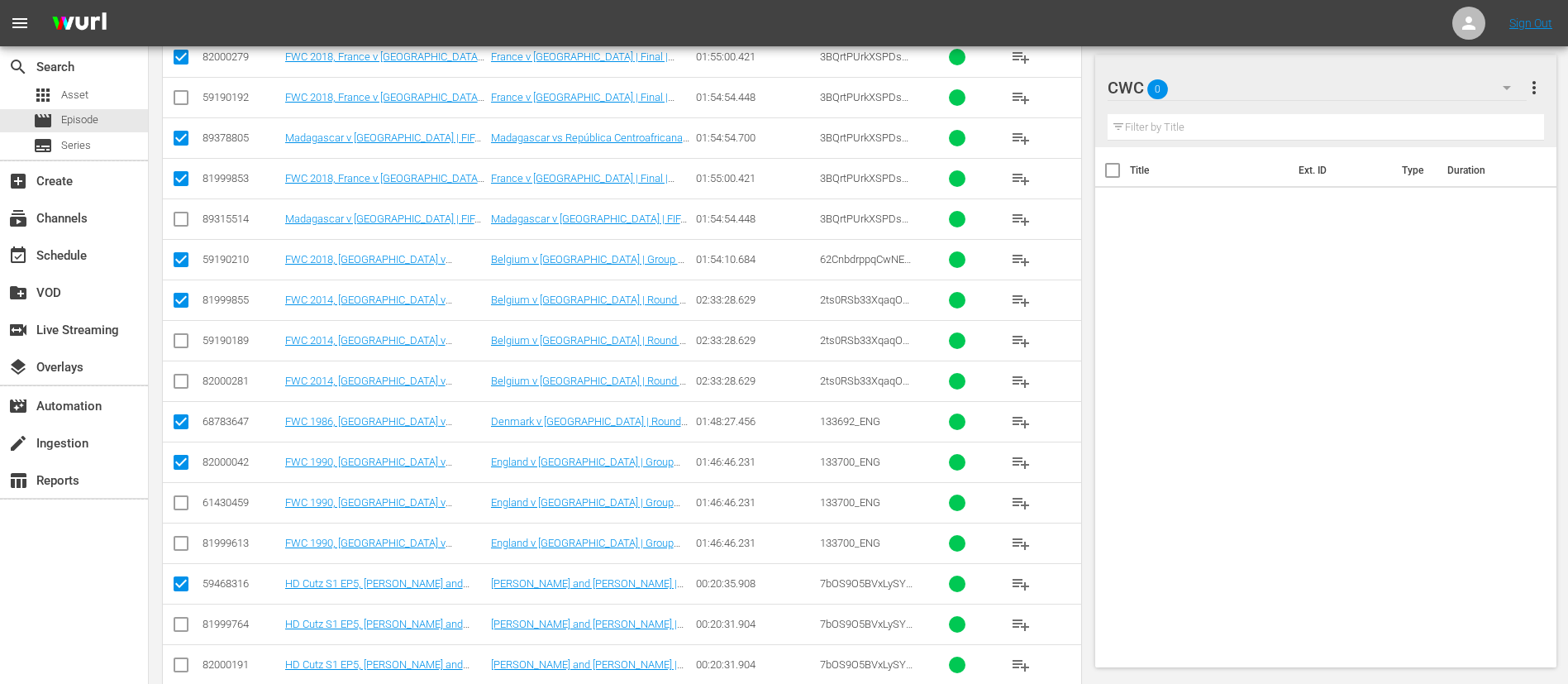
scroll to position [150, 0]
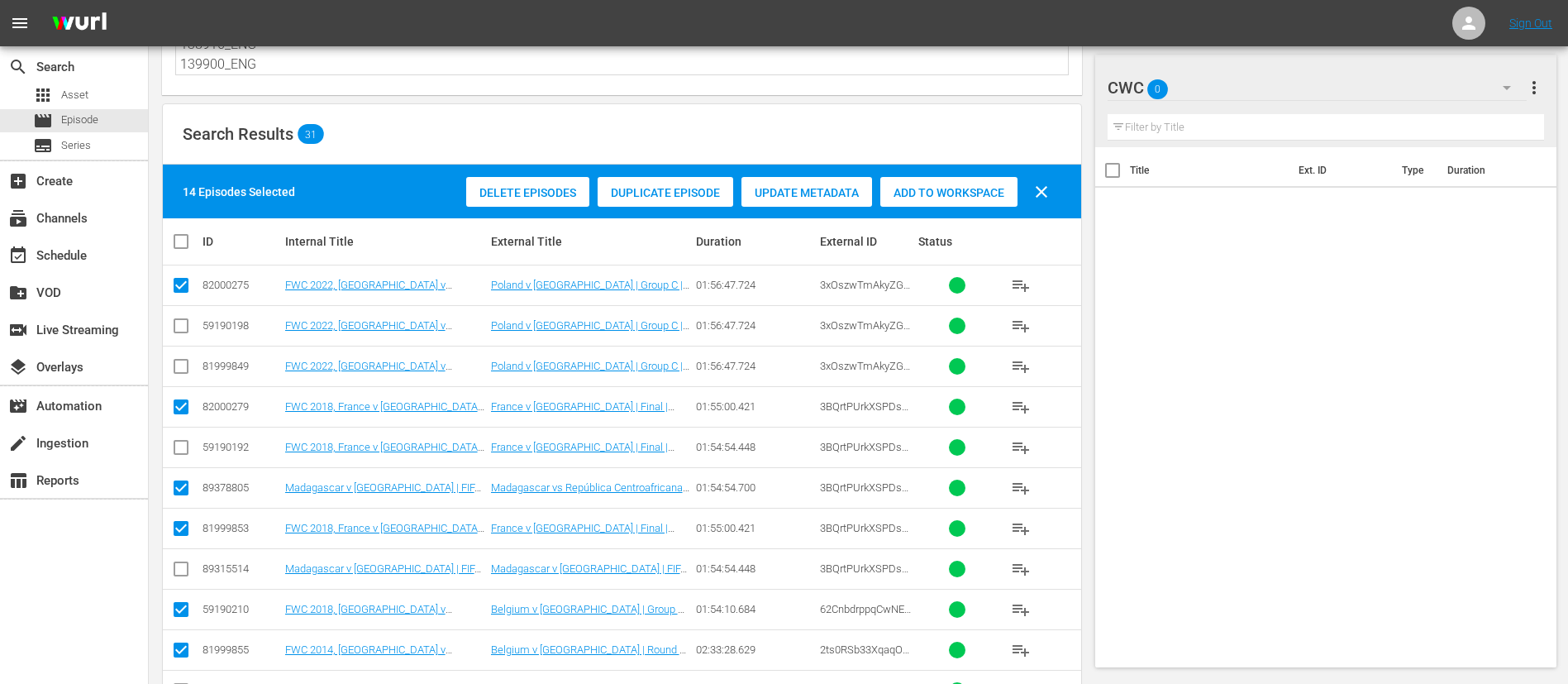
click at [981, 188] on span "Add to Workspace" at bounding box center [948, 192] width 137 height 13
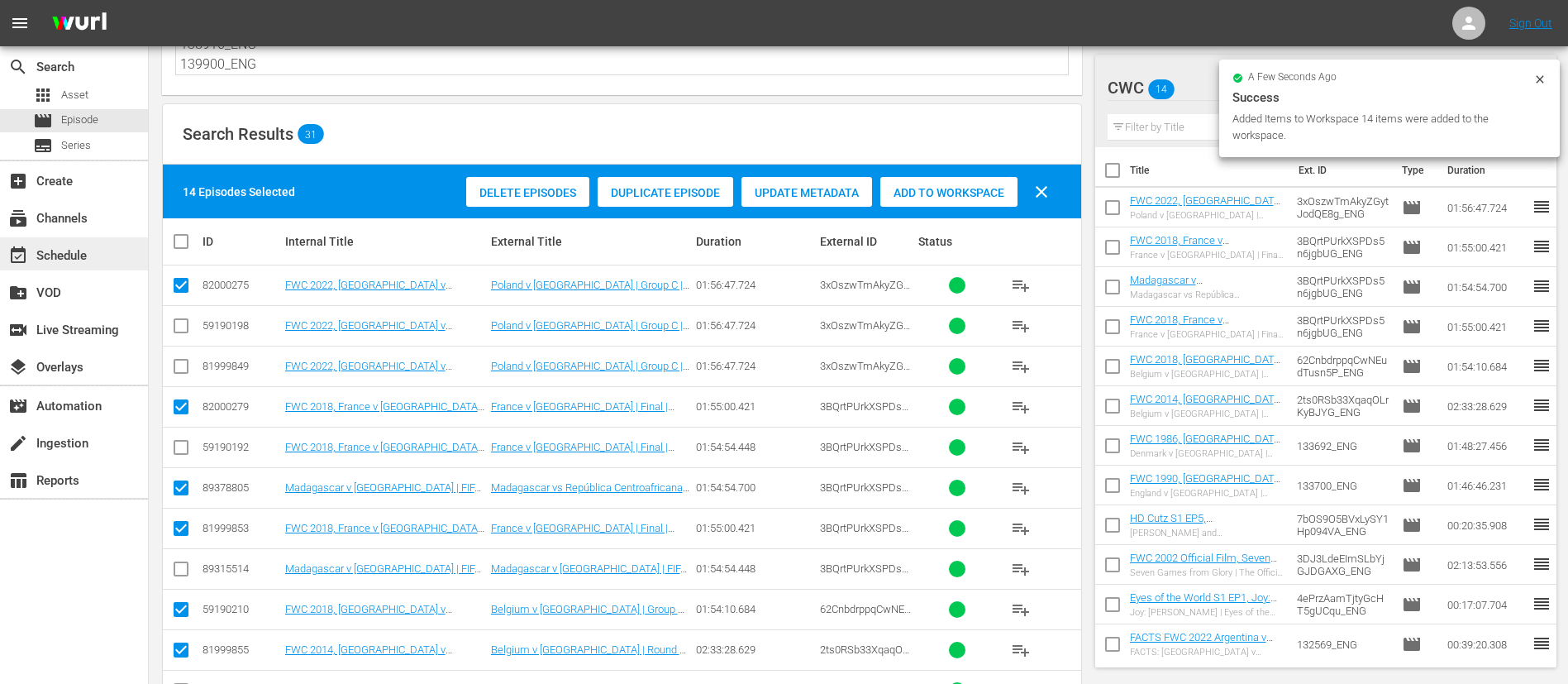
click at [81, 256] on div "event_available Schedule" at bounding box center [46, 253] width 92 height 15
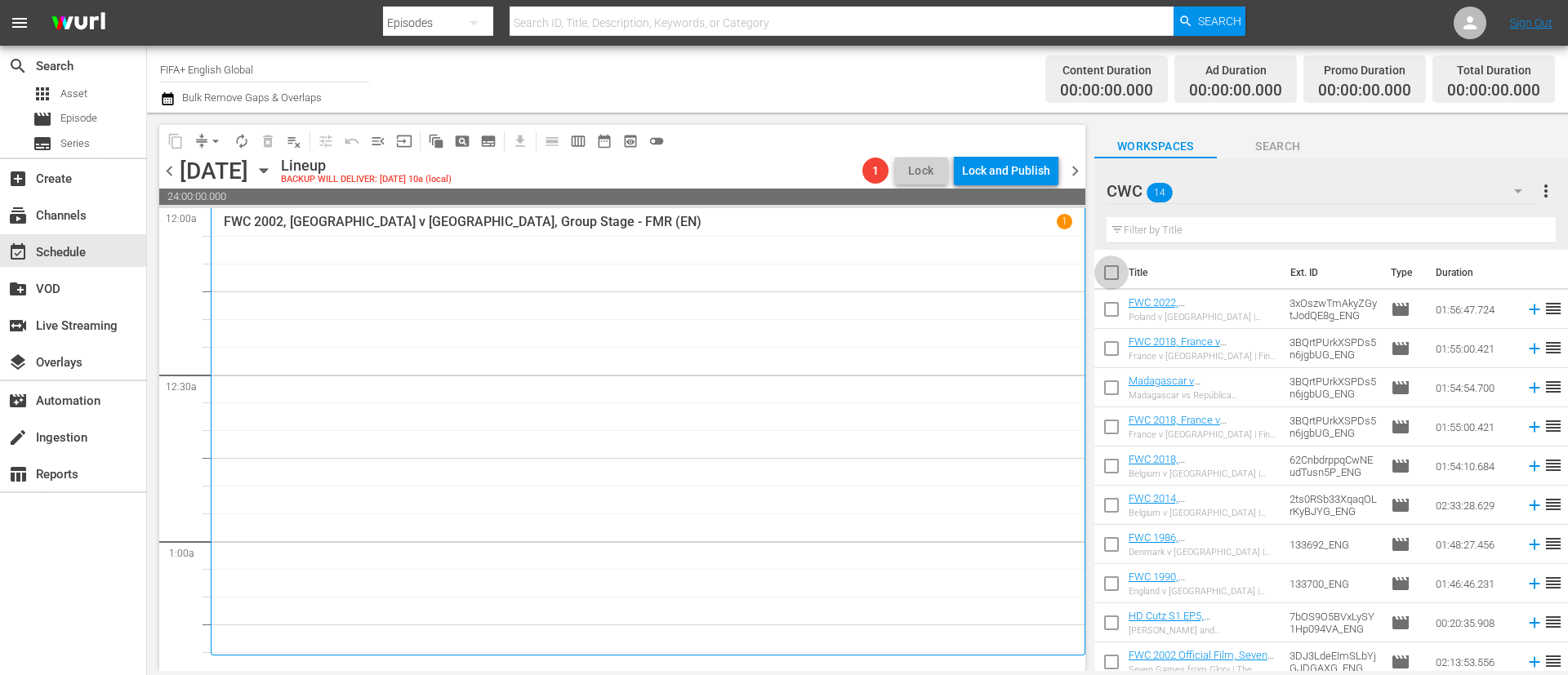
click at [1118, 274] on input "checkbox" at bounding box center [1111, 275] width 34 height 34
checkbox input "true"
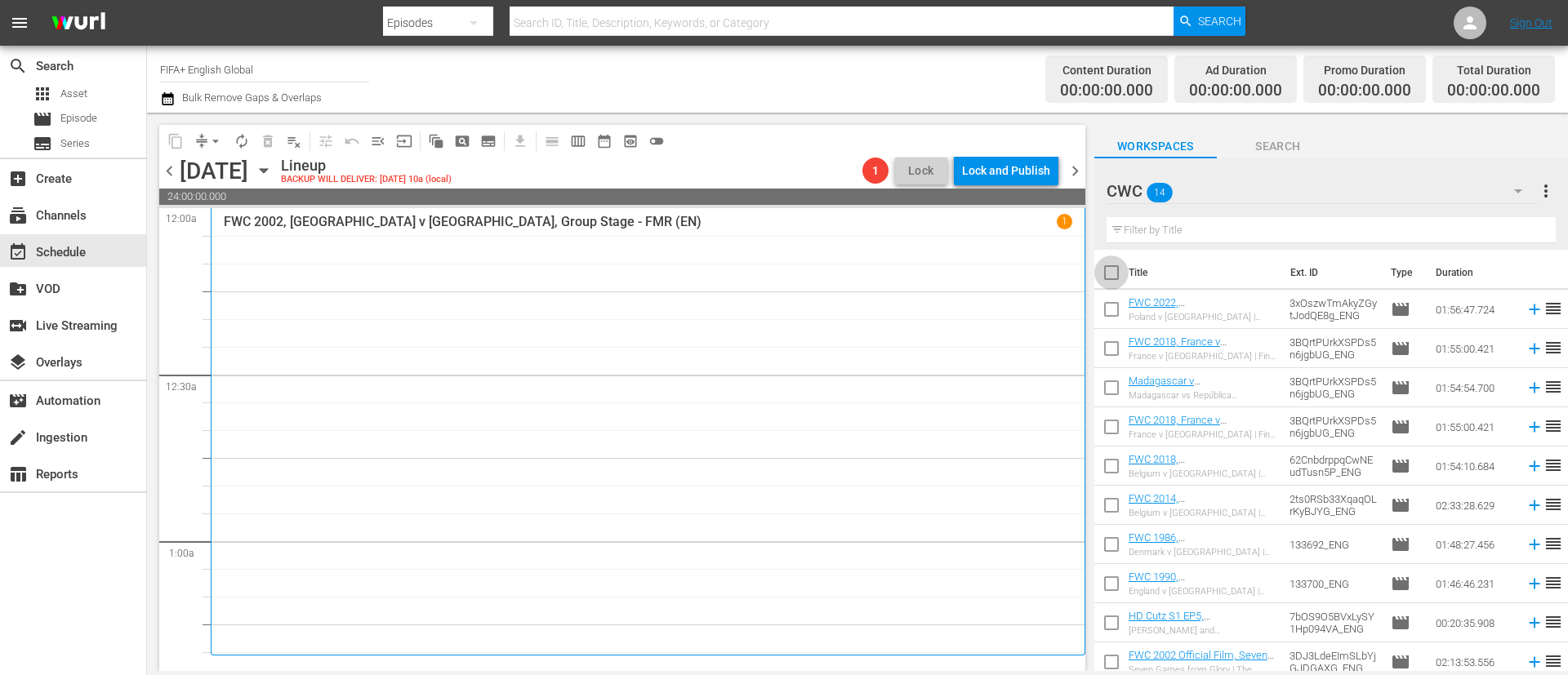
checkbox input "true"
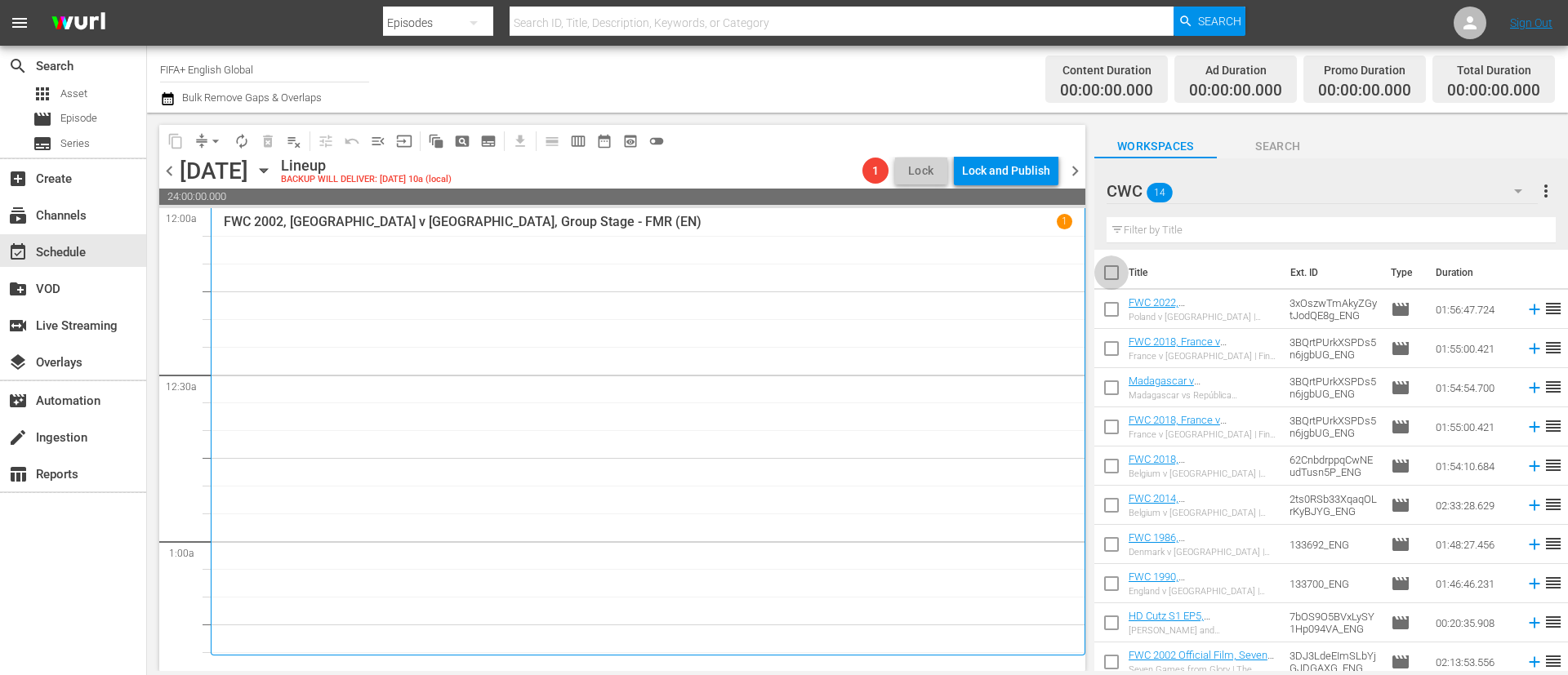
checkbox input "true"
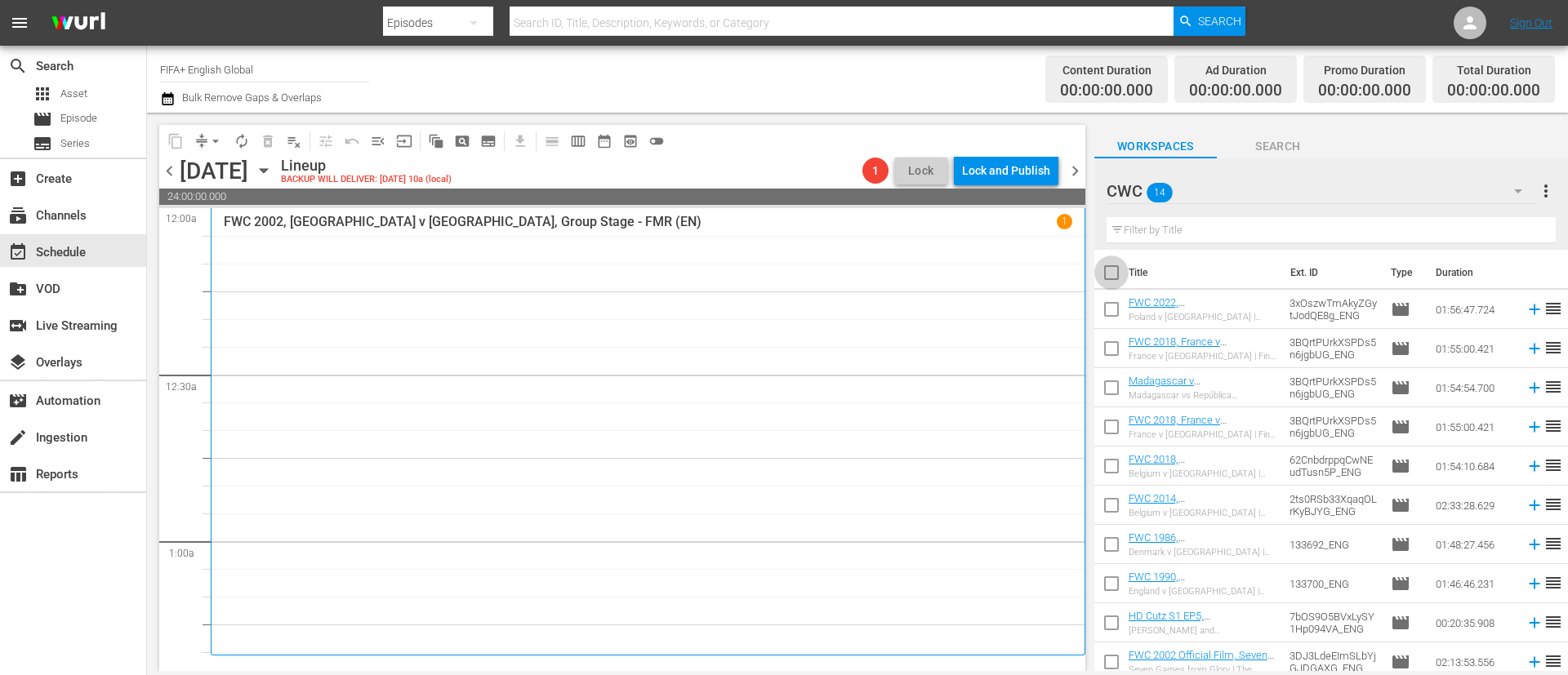
checkbox input "true"
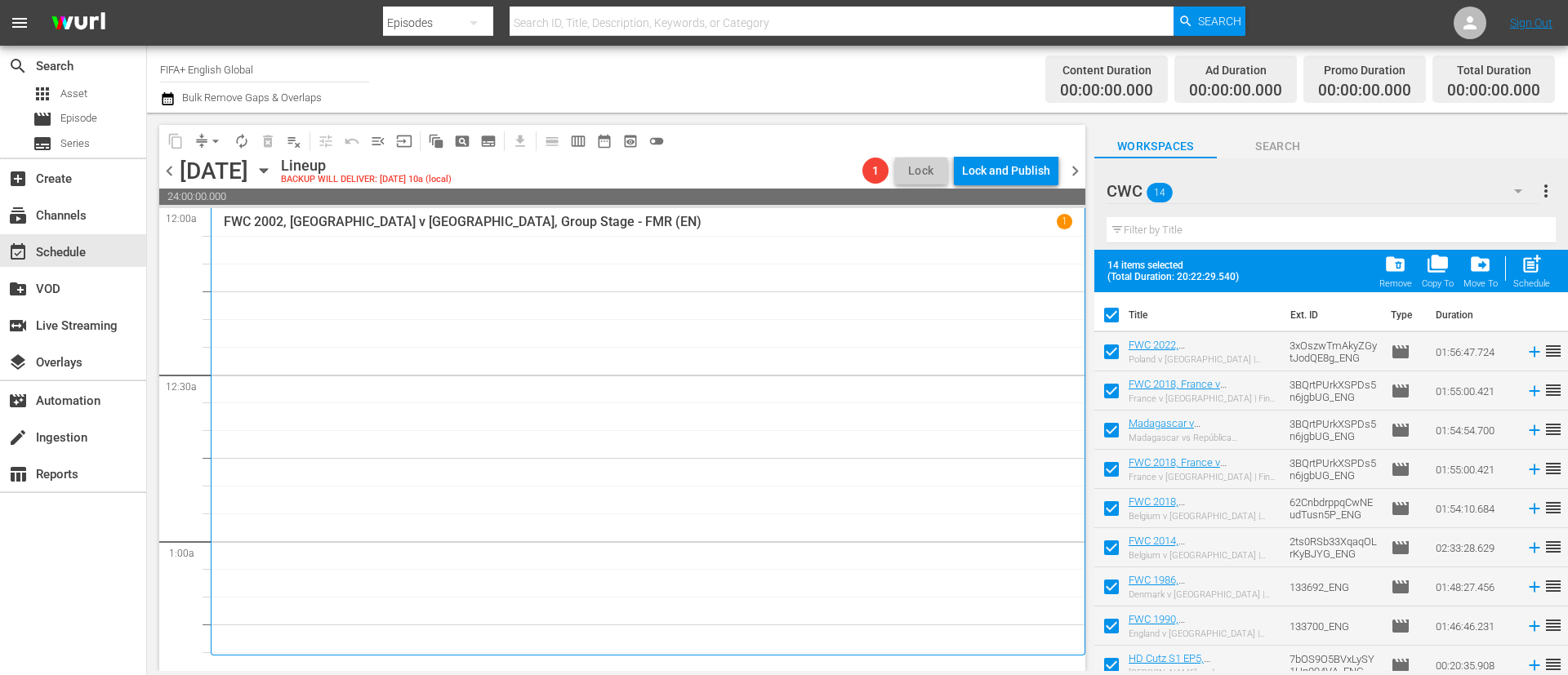
scroll to position [367, 0]
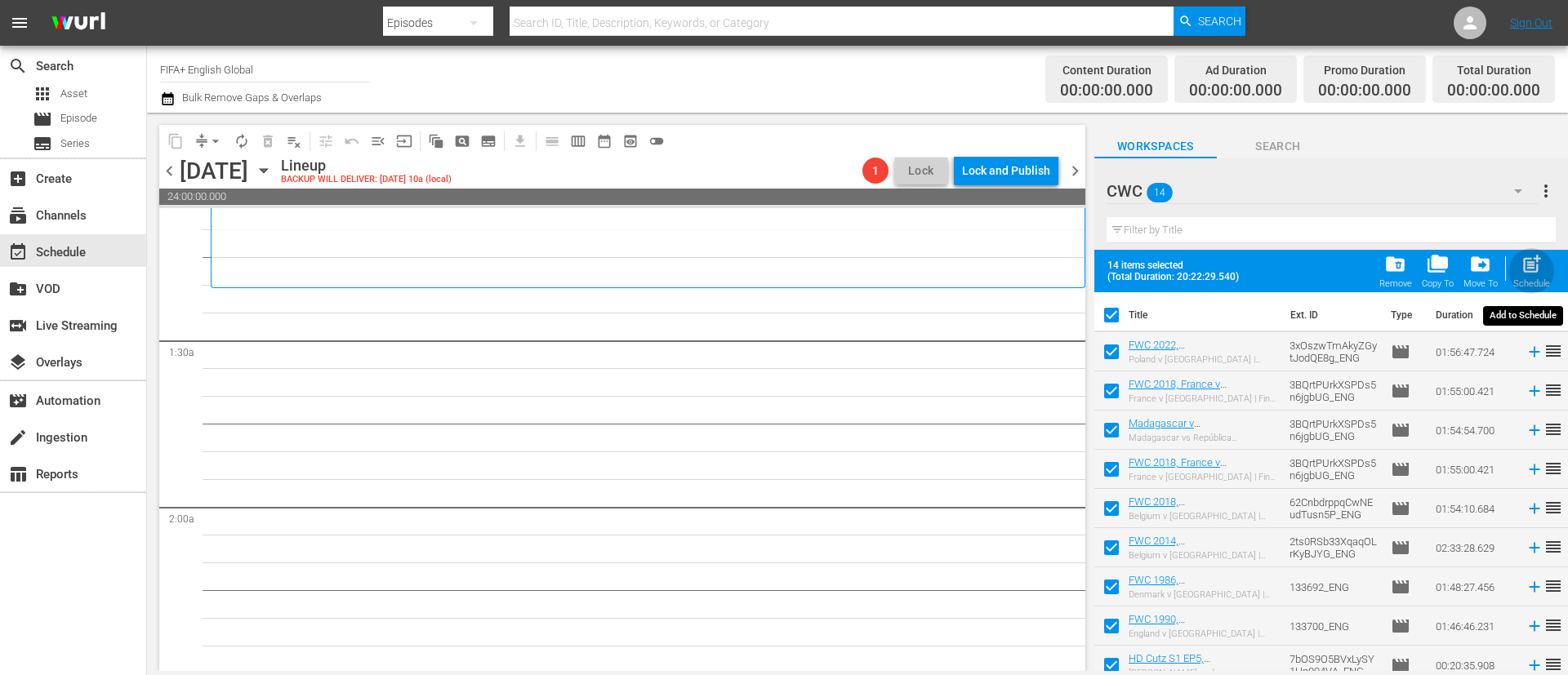
click at [1523, 270] on span "post_add" at bounding box center [1531, 264] width 22 height 22
checkbox input "false"
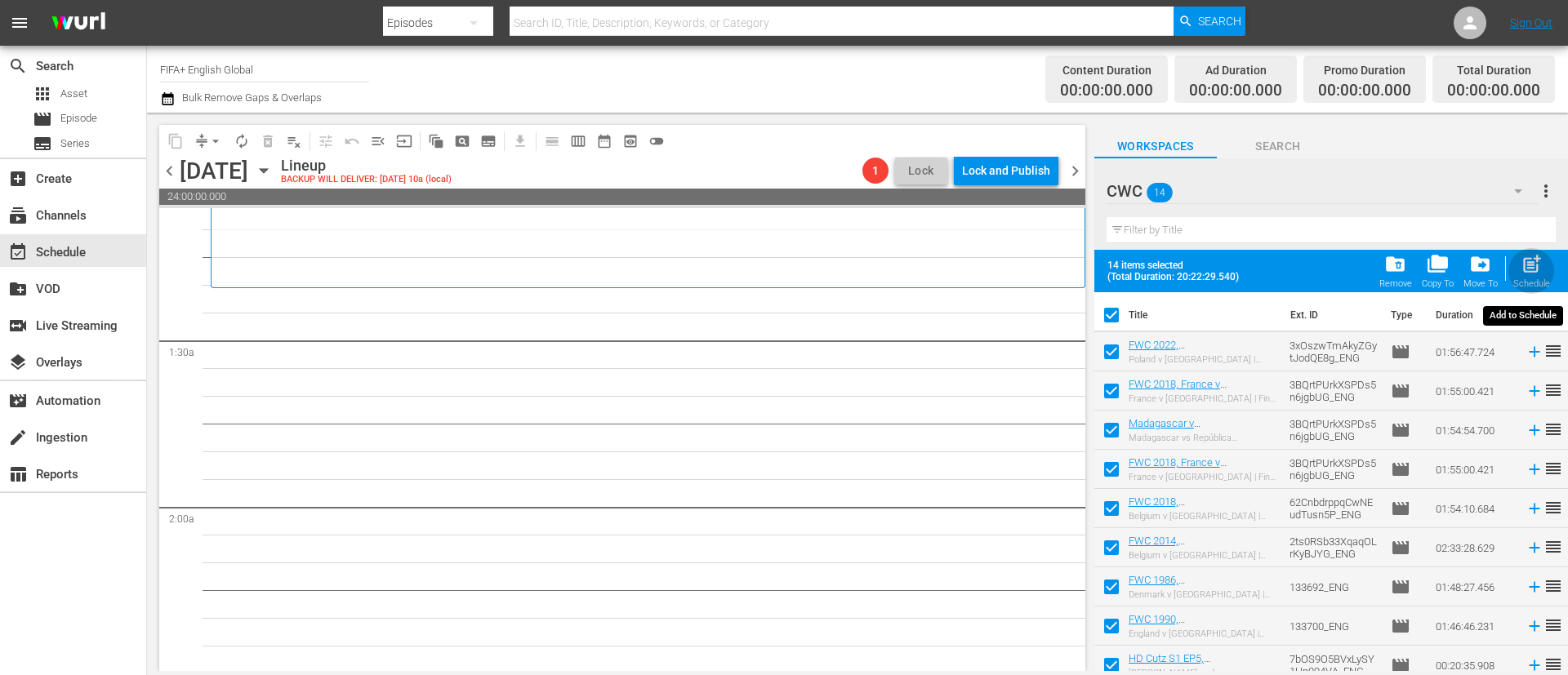
checkbox input "false"
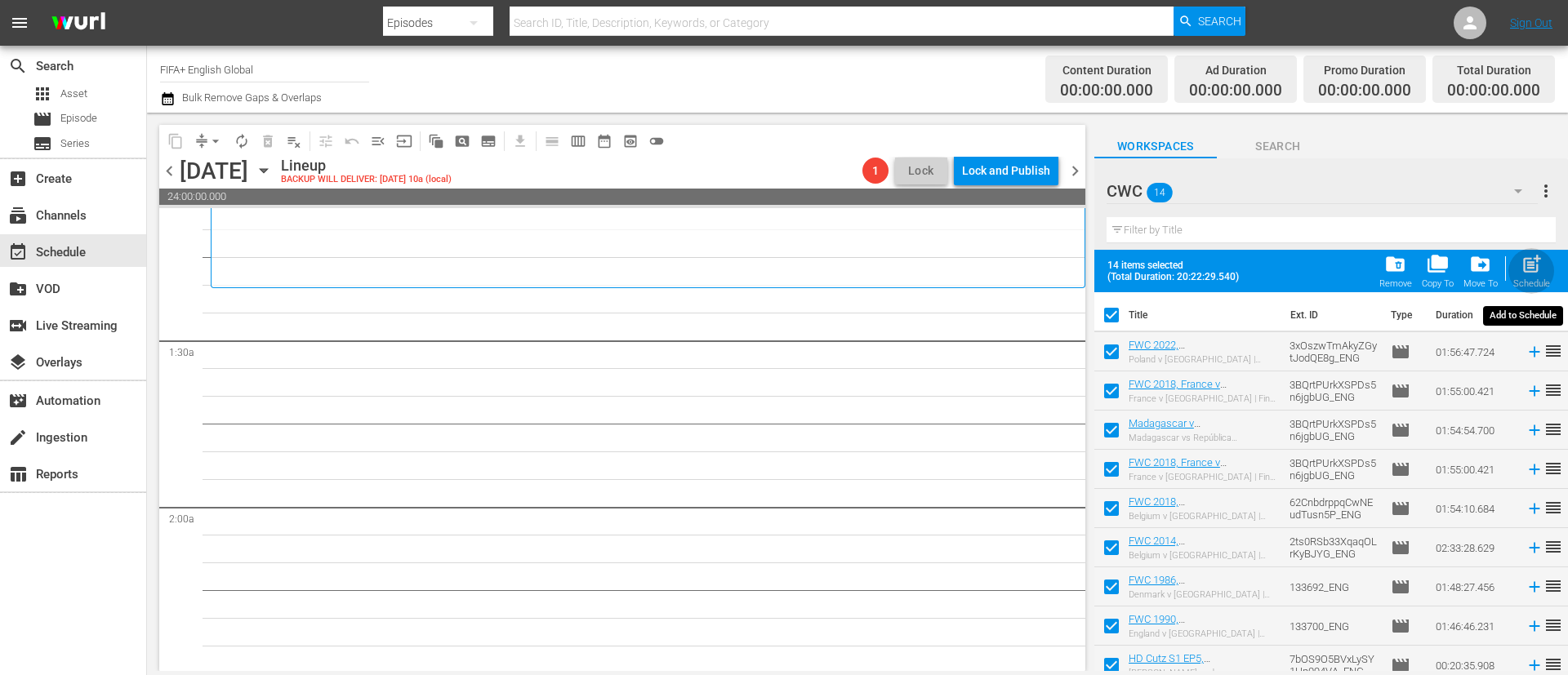
checkbox input "false"
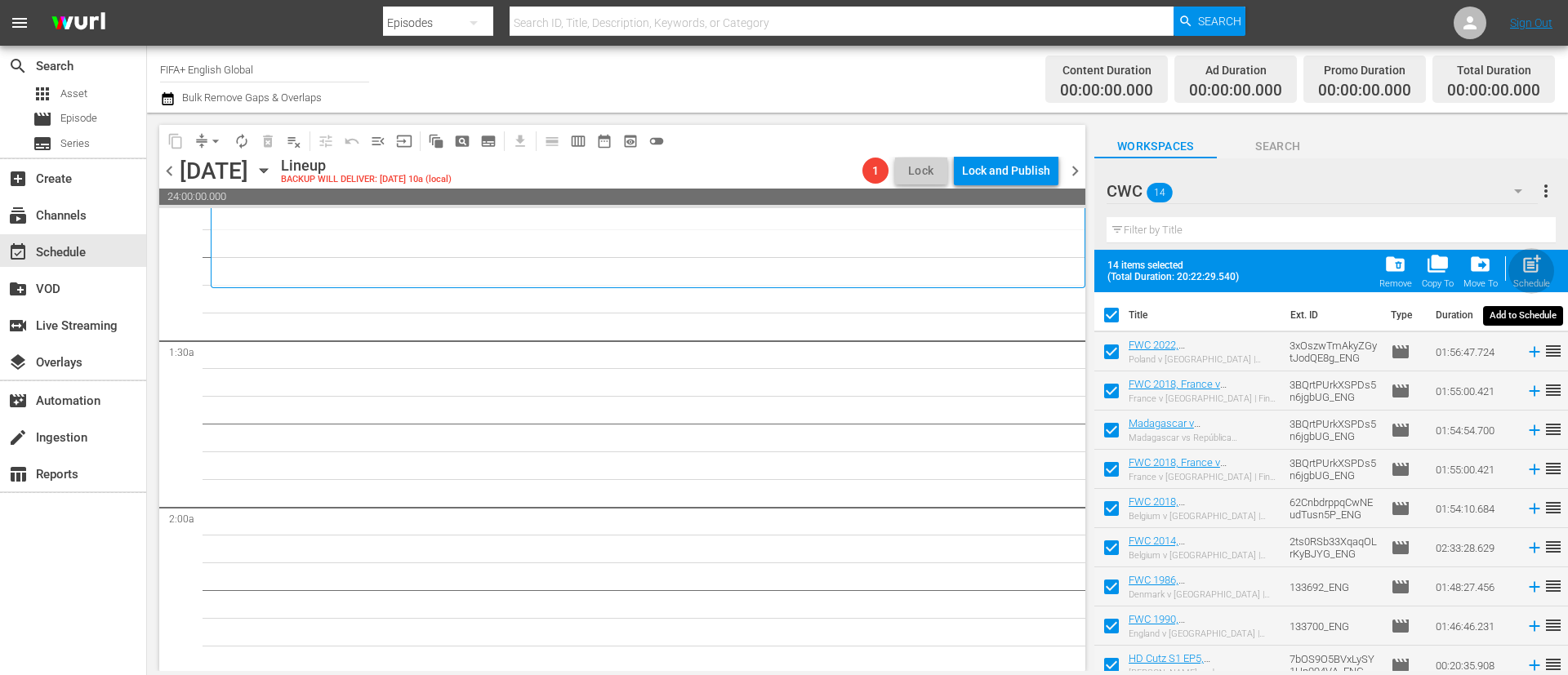
checkbox input "false"
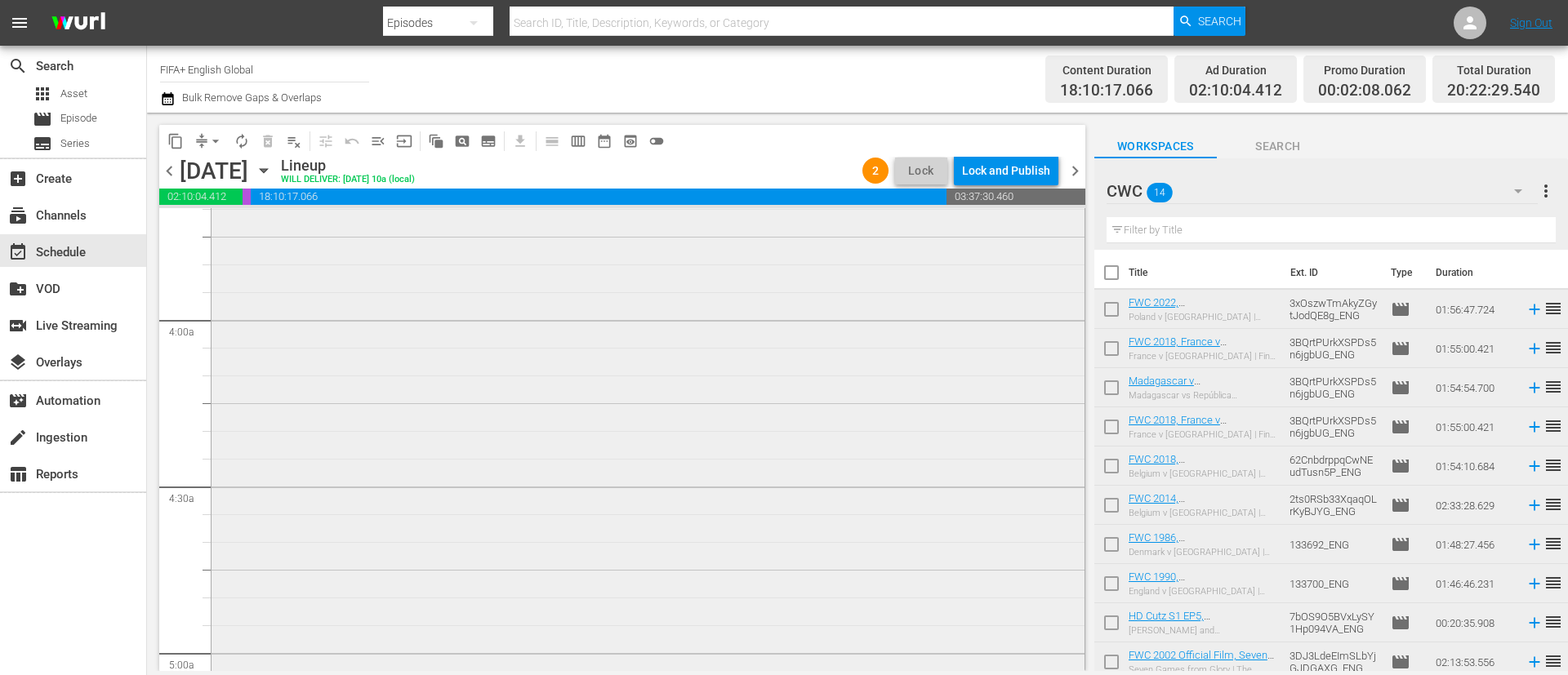
scroll to position [1347, 0]
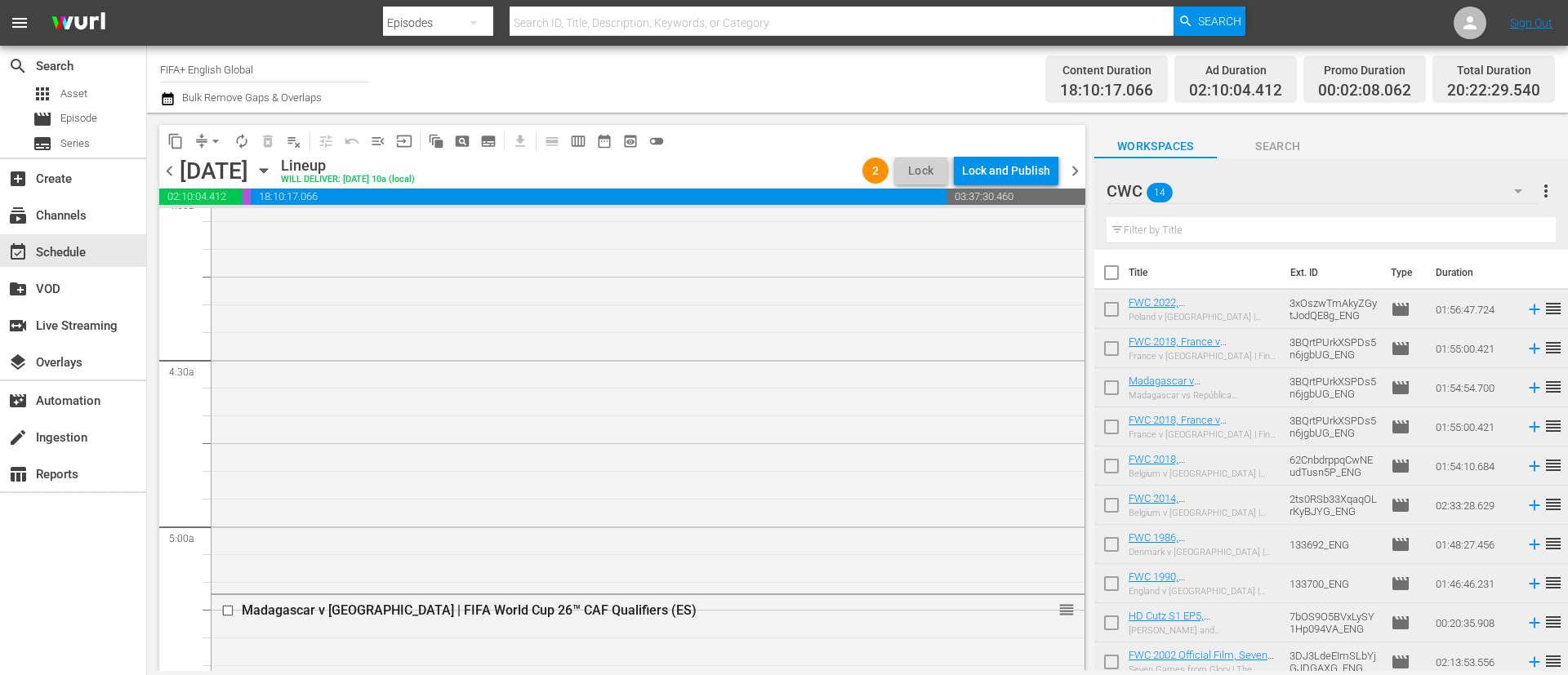
click at [1119, 274] on input "checkbox" at bounding box center [1111, 275] width 34 height 34
checkbox input "true"
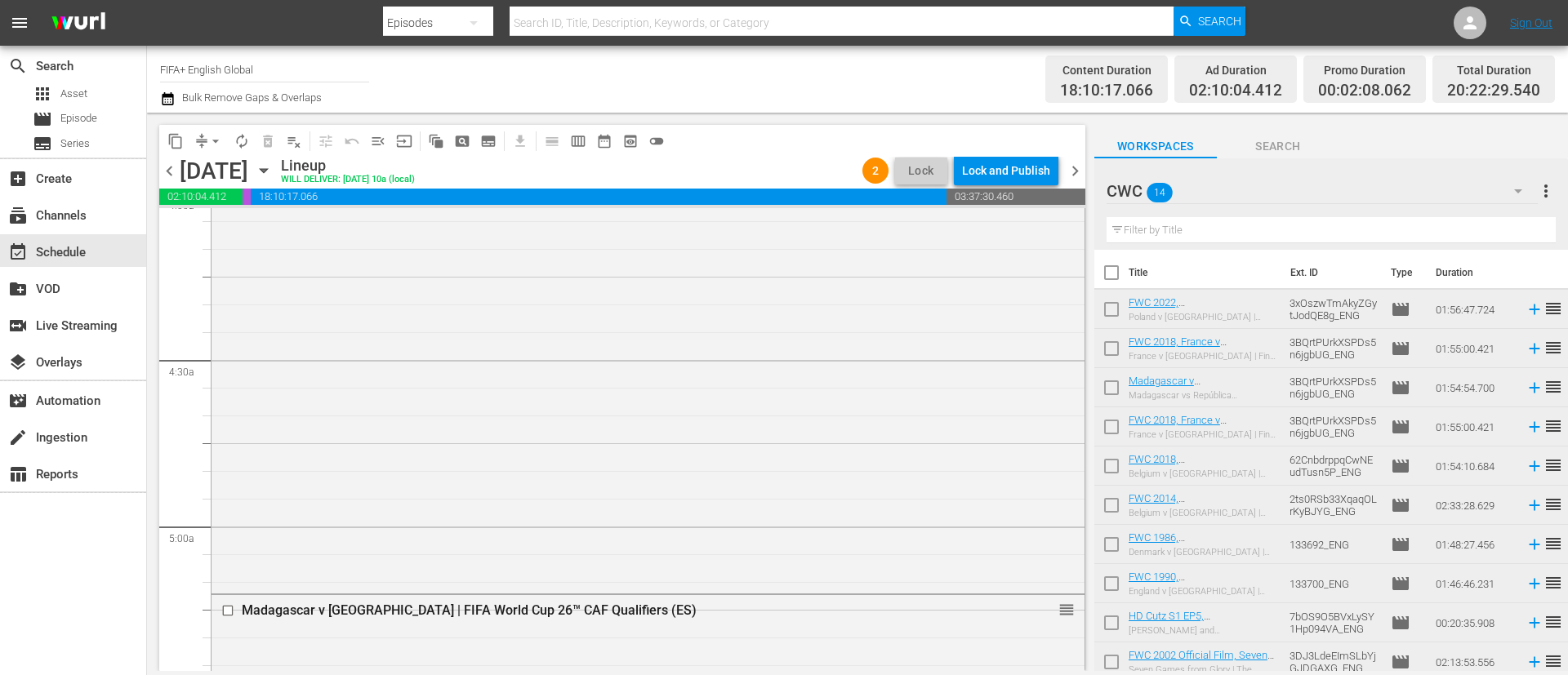
checkbox input "true"
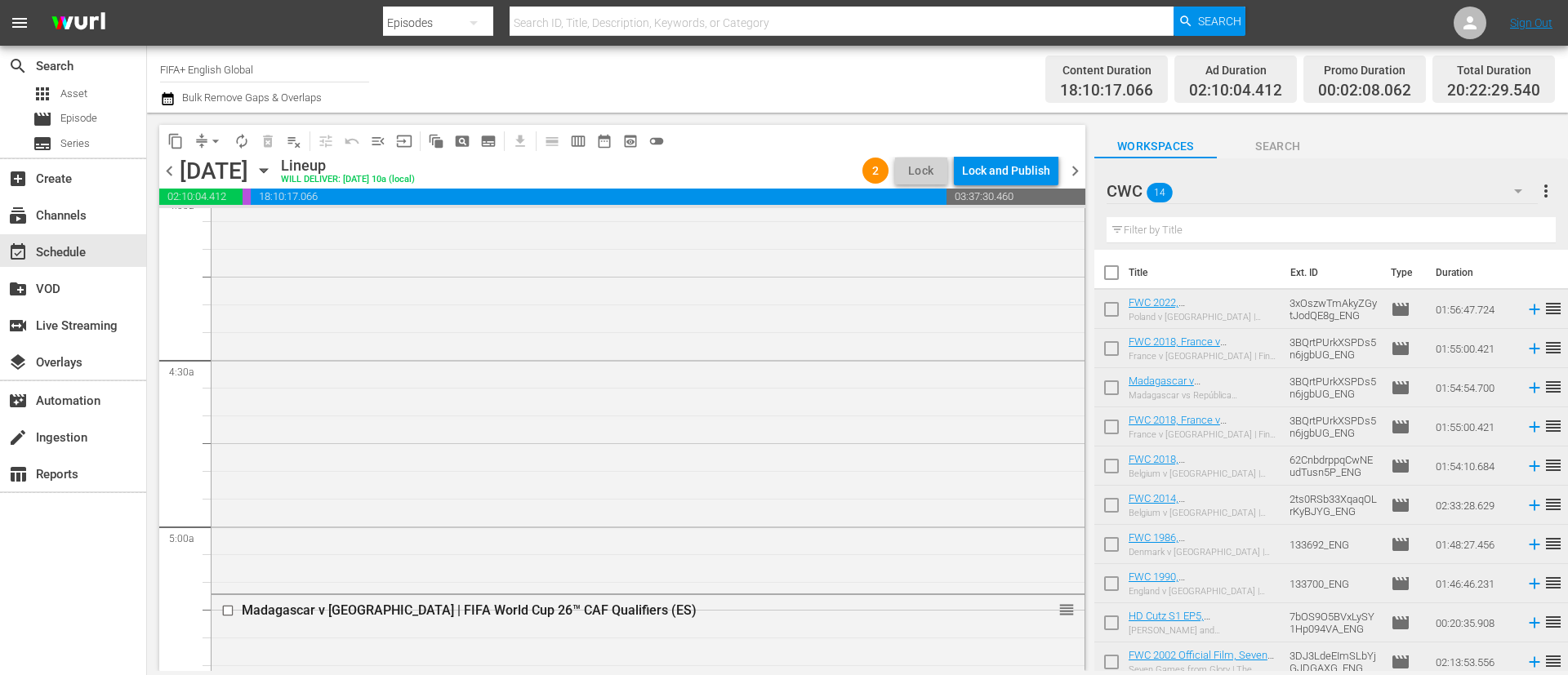
checkbox input "true"
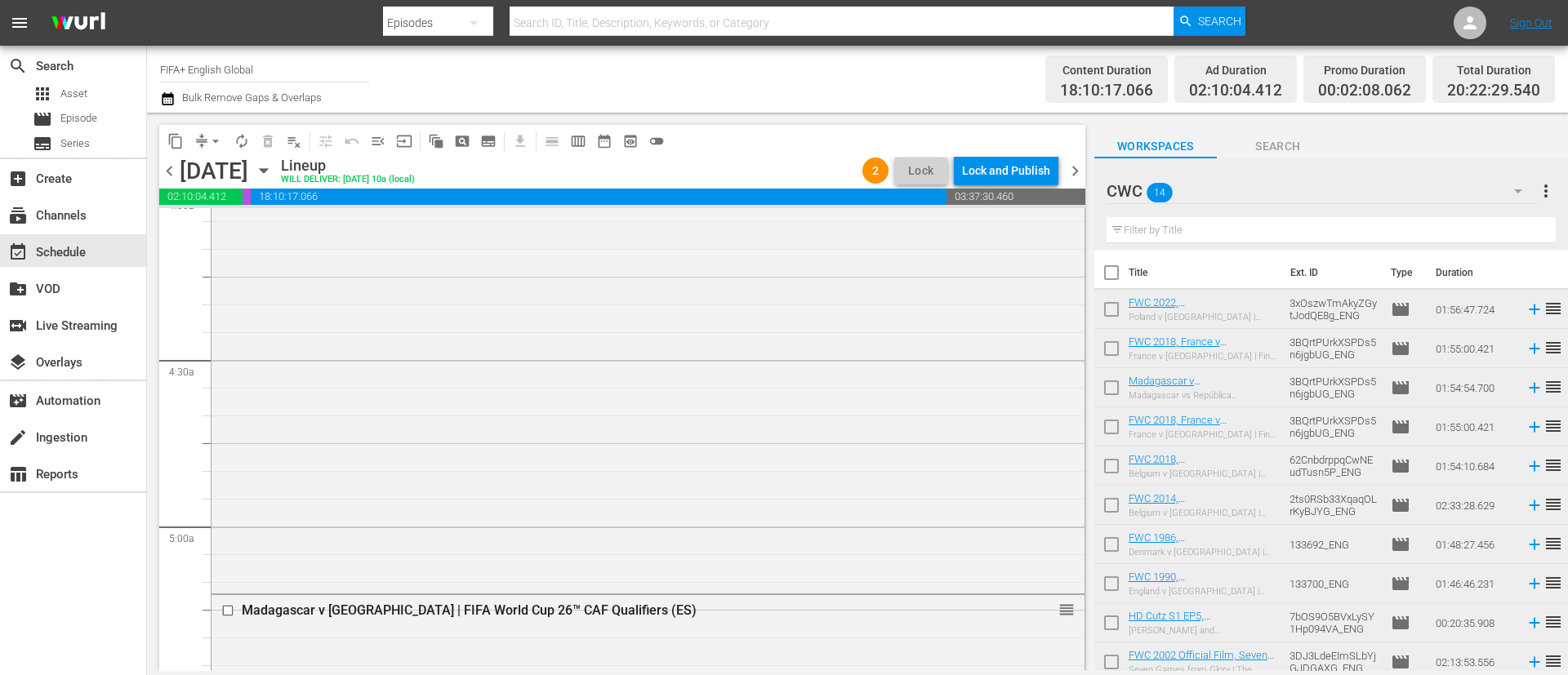
checkbox input "true"
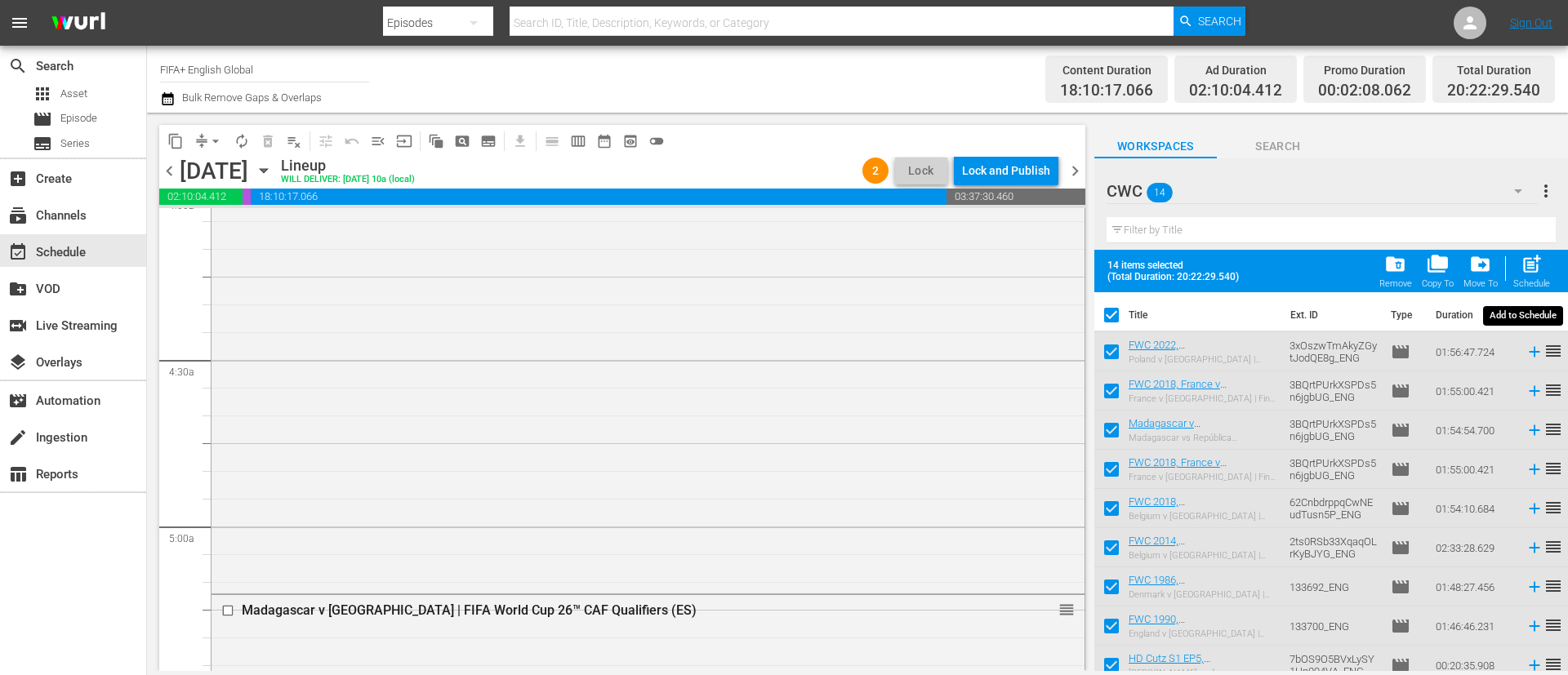
click at [1521, 279] on div "Schedule" at bounding box center [1531, 284] width 37 height 11
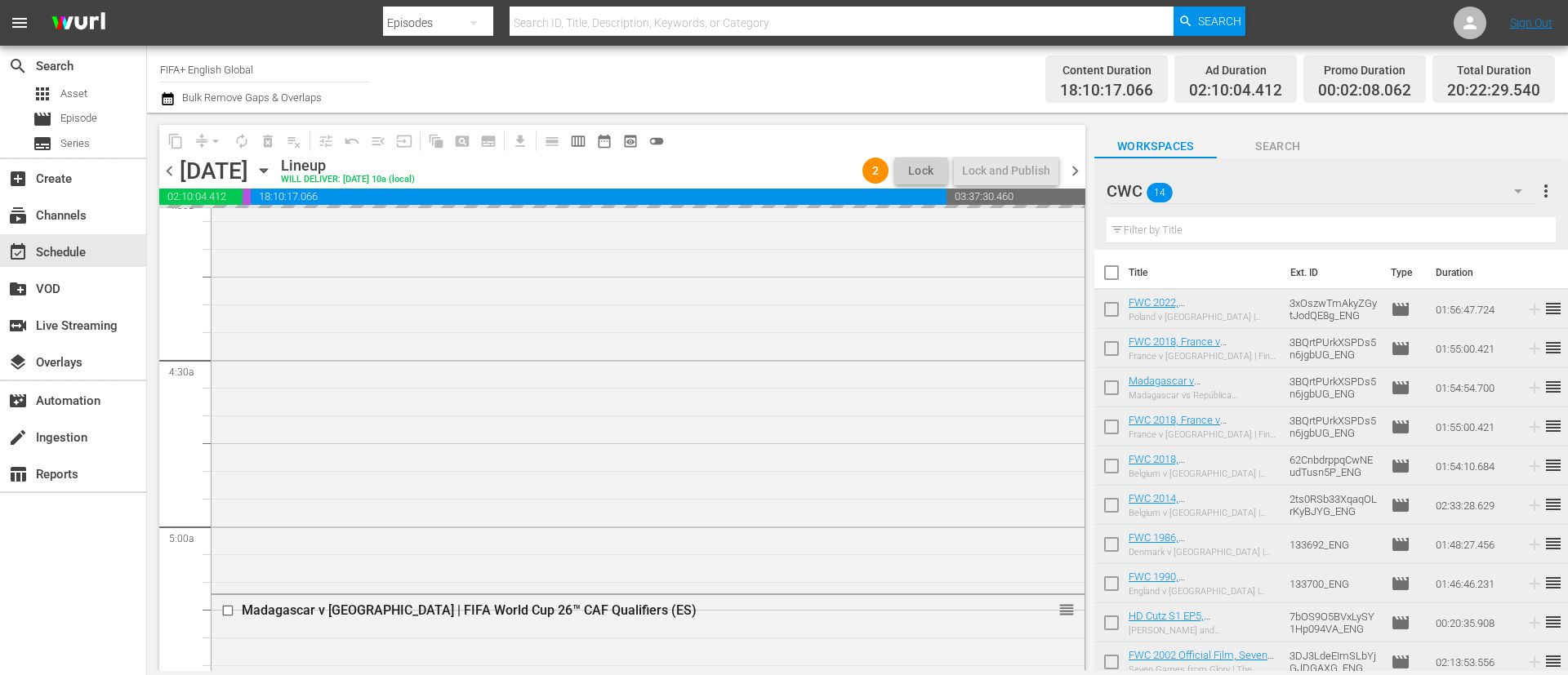
checkbox input "false"
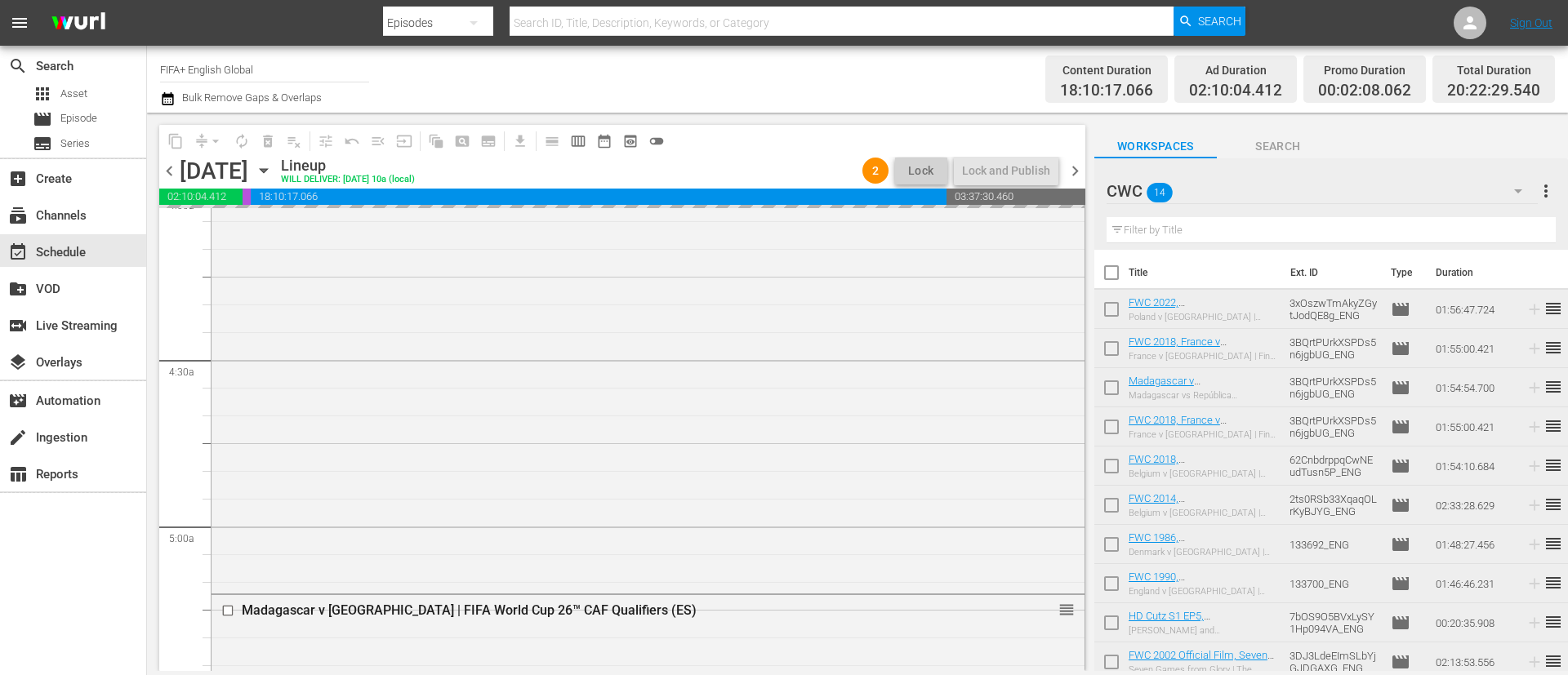
checkbox input "false"
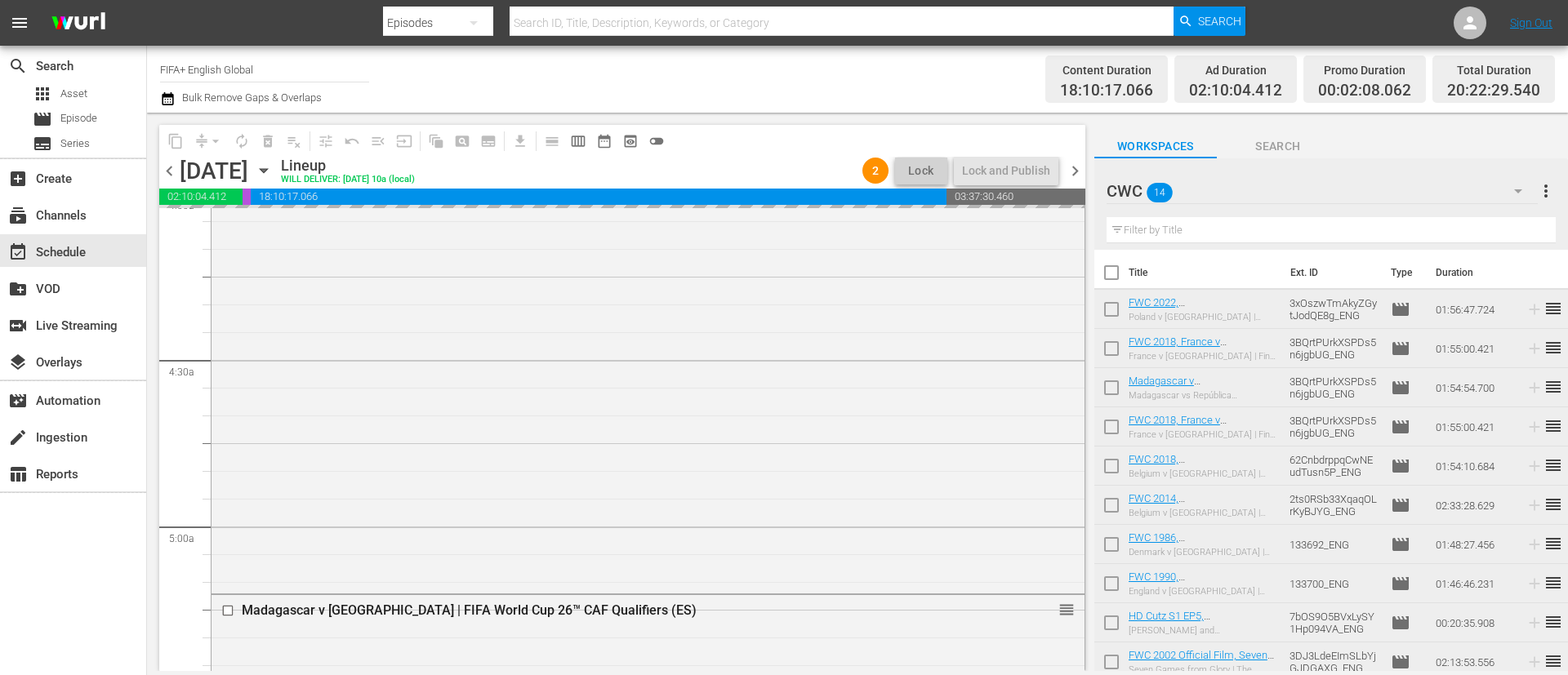
checkbox input "false"
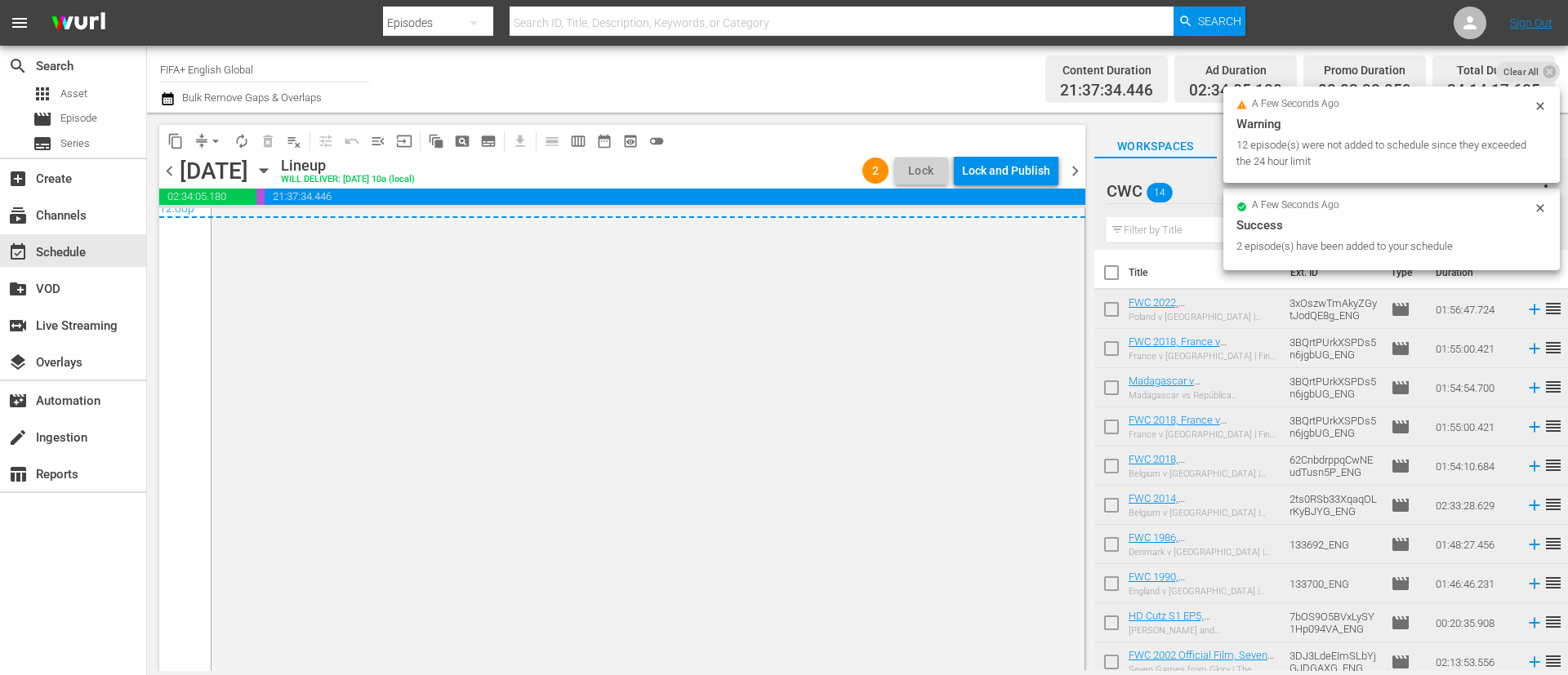
scroll to position [8055, 0]
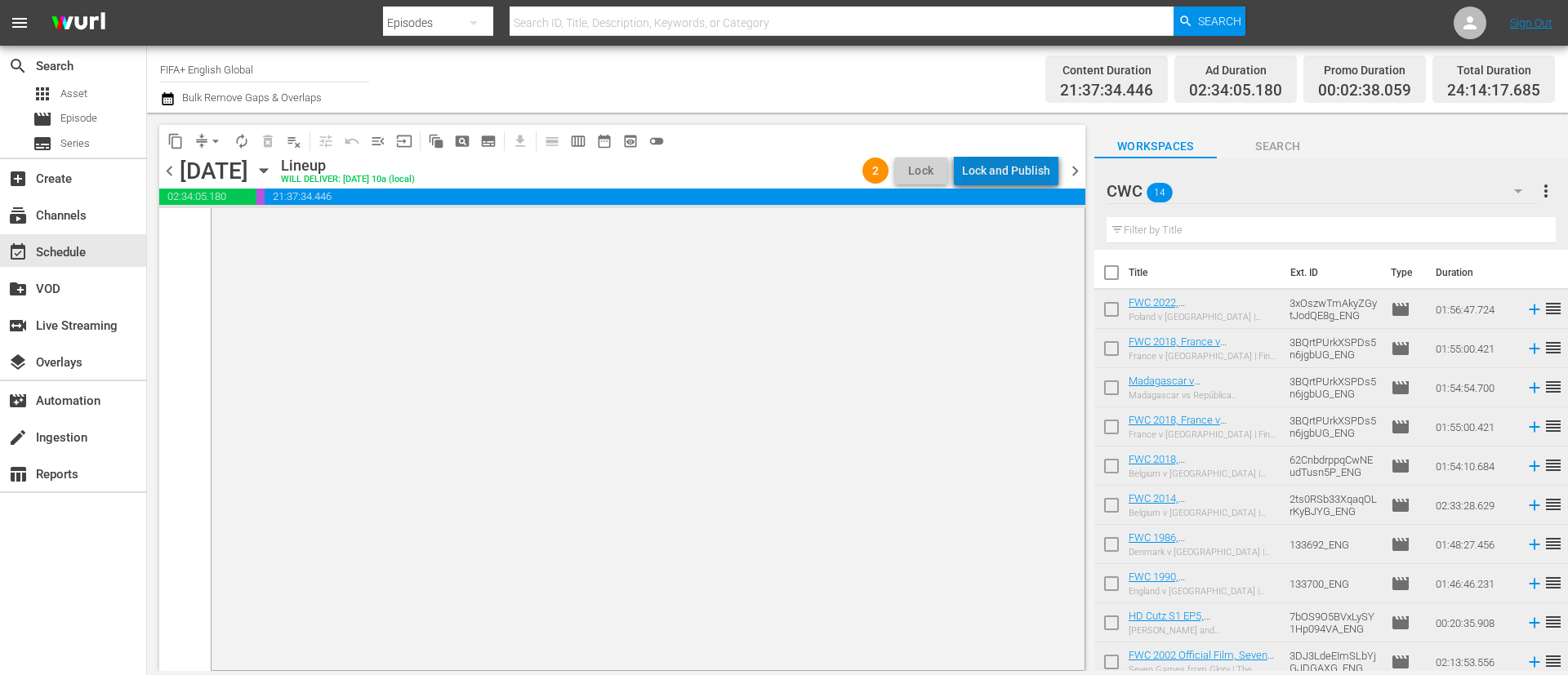
click at [1037, 168] on div "Lock and Publish" at bounding box center [1006, 170] width 88 height 29
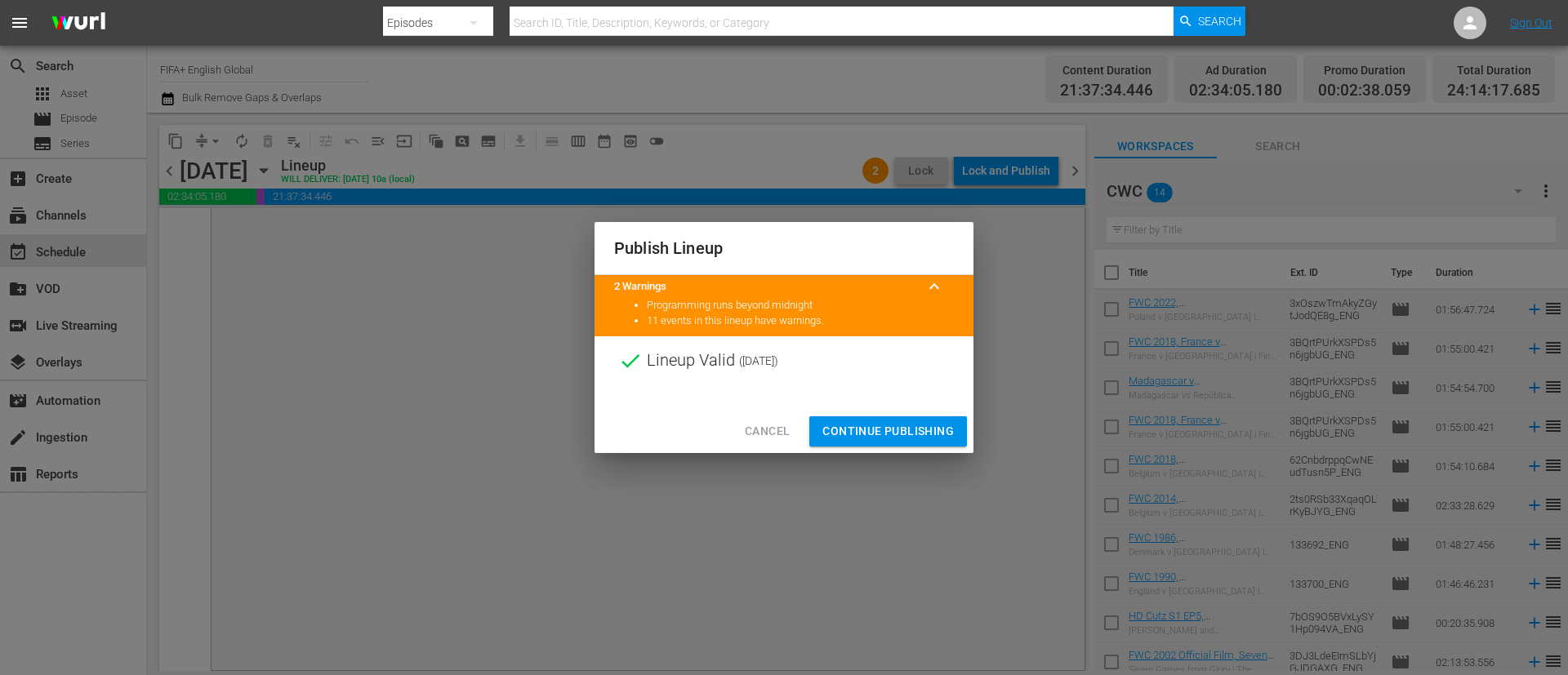
click at [947, 423] on span "Continue Publishing" at bounding box center [888, 431] width 131 height 21
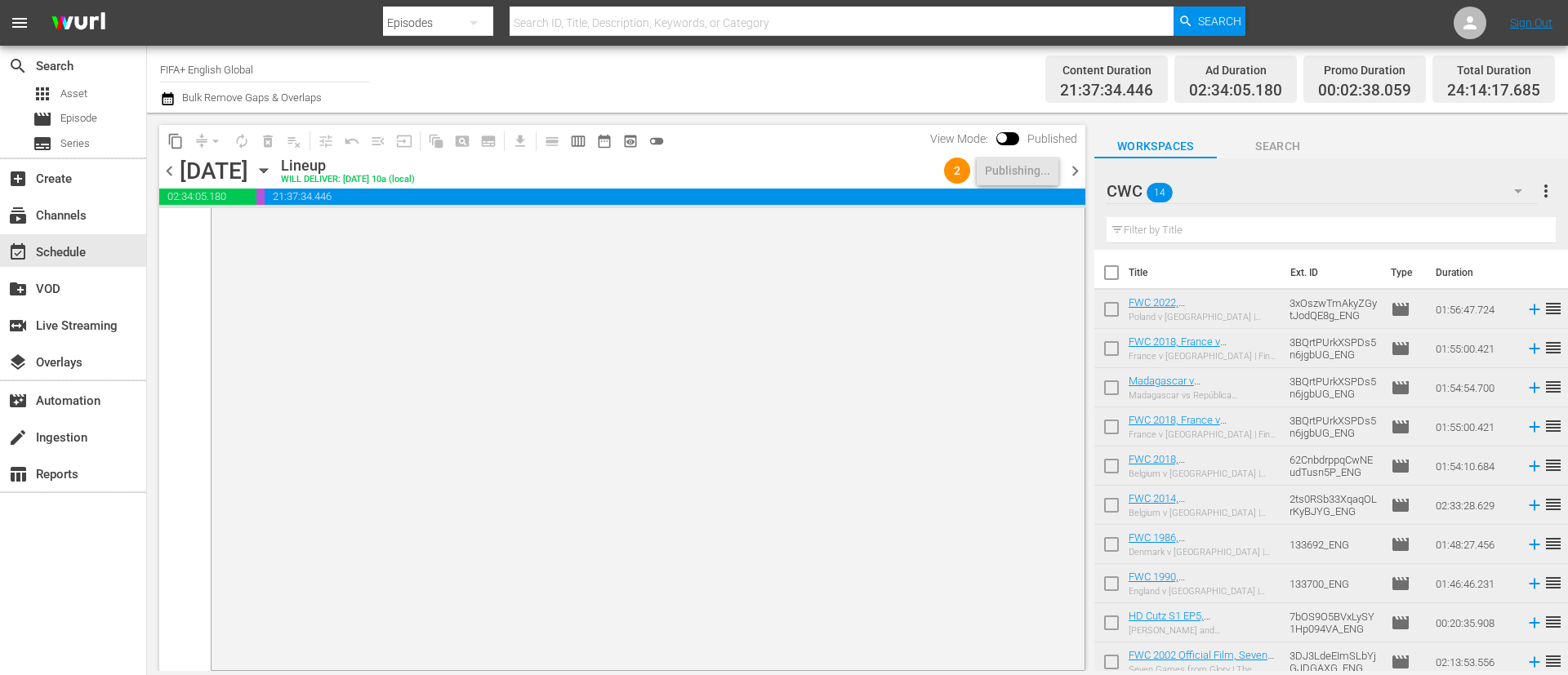
click at [1259, 179] on div "CWC 14" at bounding box center [1322, 191] width 431 height 46
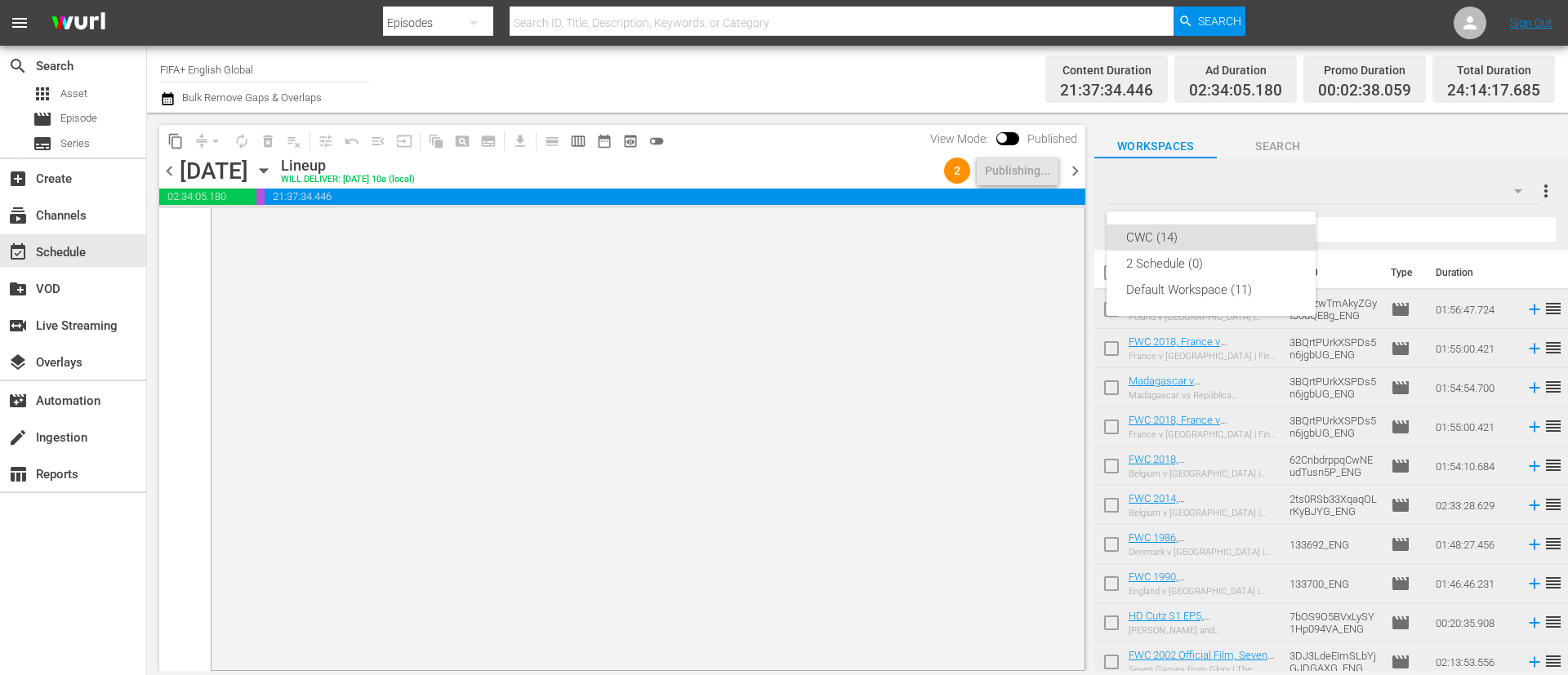
click at [1070, 168] on div "CWC (14) 2 Schedule (0) Default Workspace (11)" at bounding box center [784, 338] width 1568 height 675
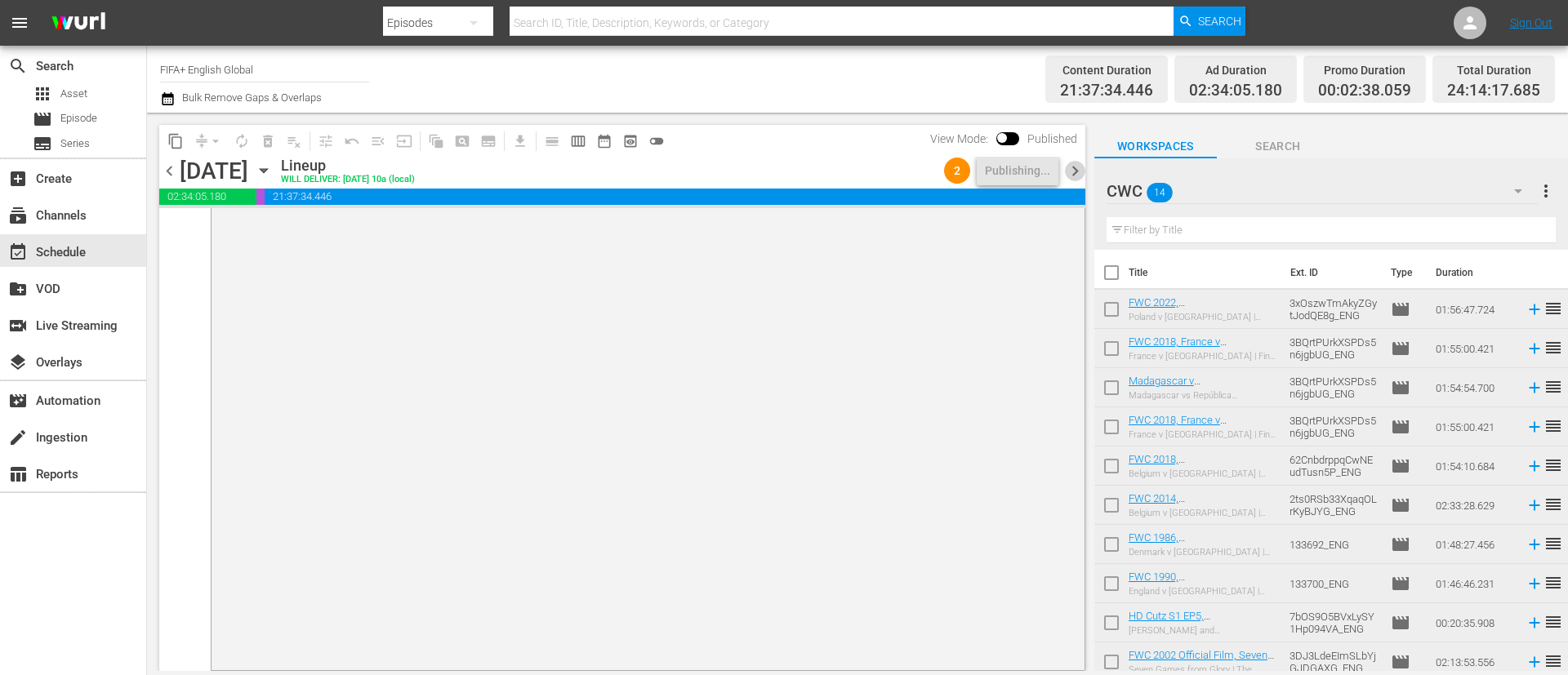
click at [1076, 171] on span "chevron_right" at bounding box center [1074, 171] width 21 height 21
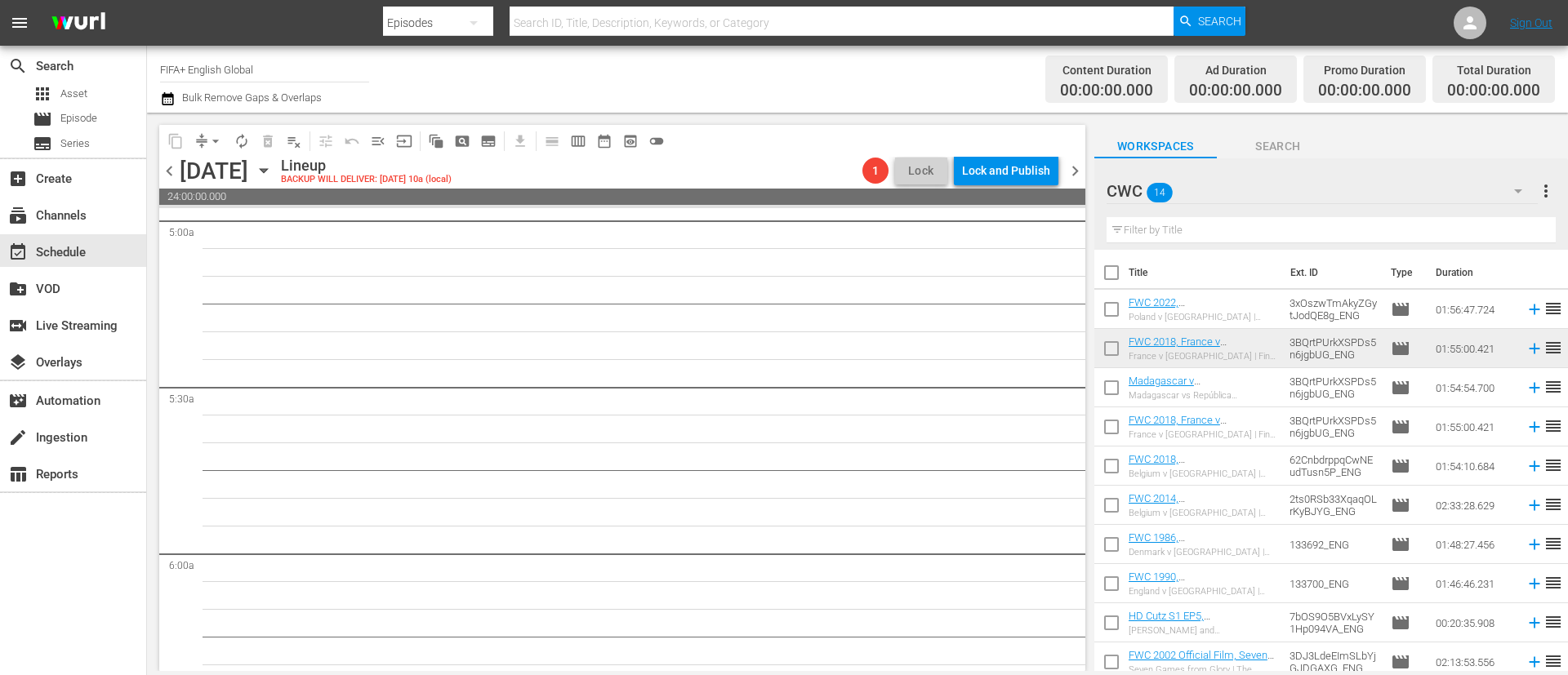
click at [1345, 192] on div "CWC 14" at bounding box center [1322, 191] width 431 height 46
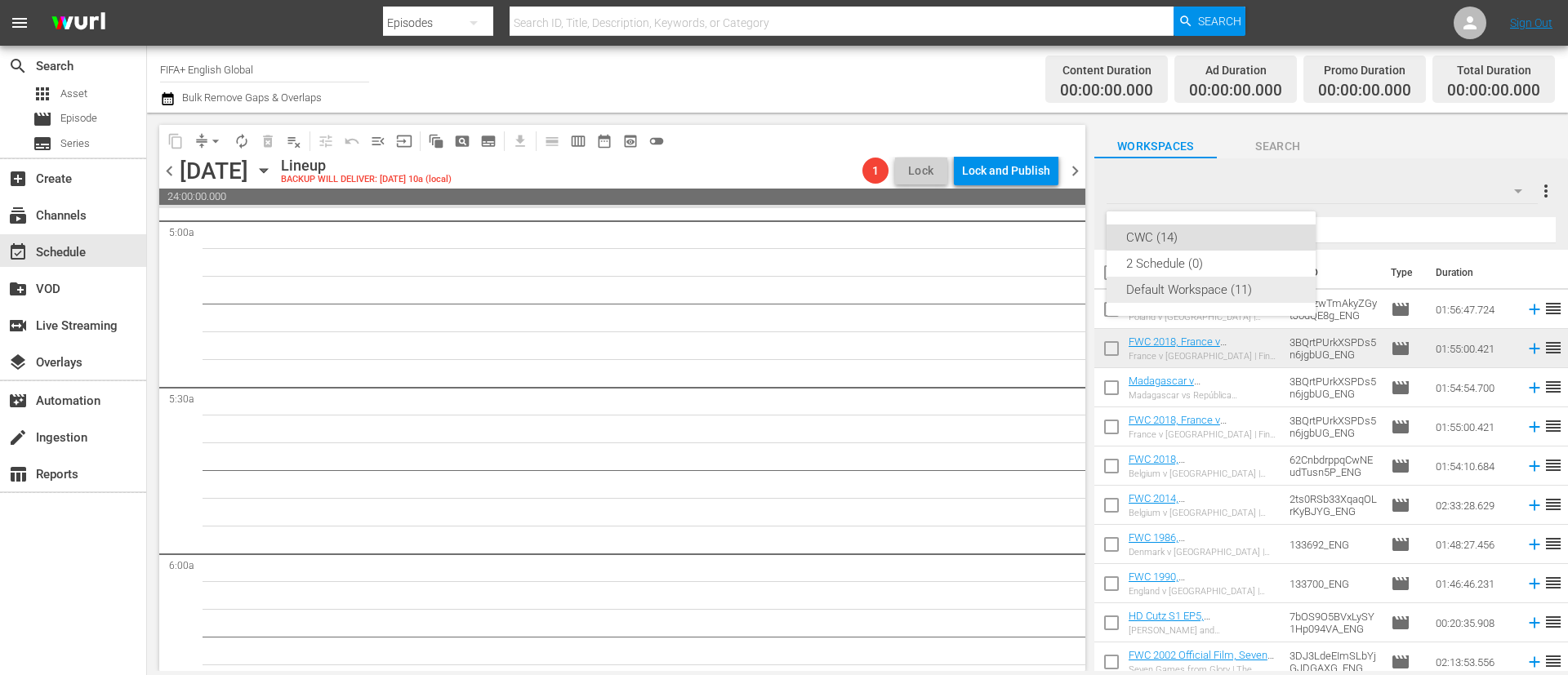
click at [1250, 287] on div "Default Workspace (11)" at bounding box center [1210, 289] width 170 height 26
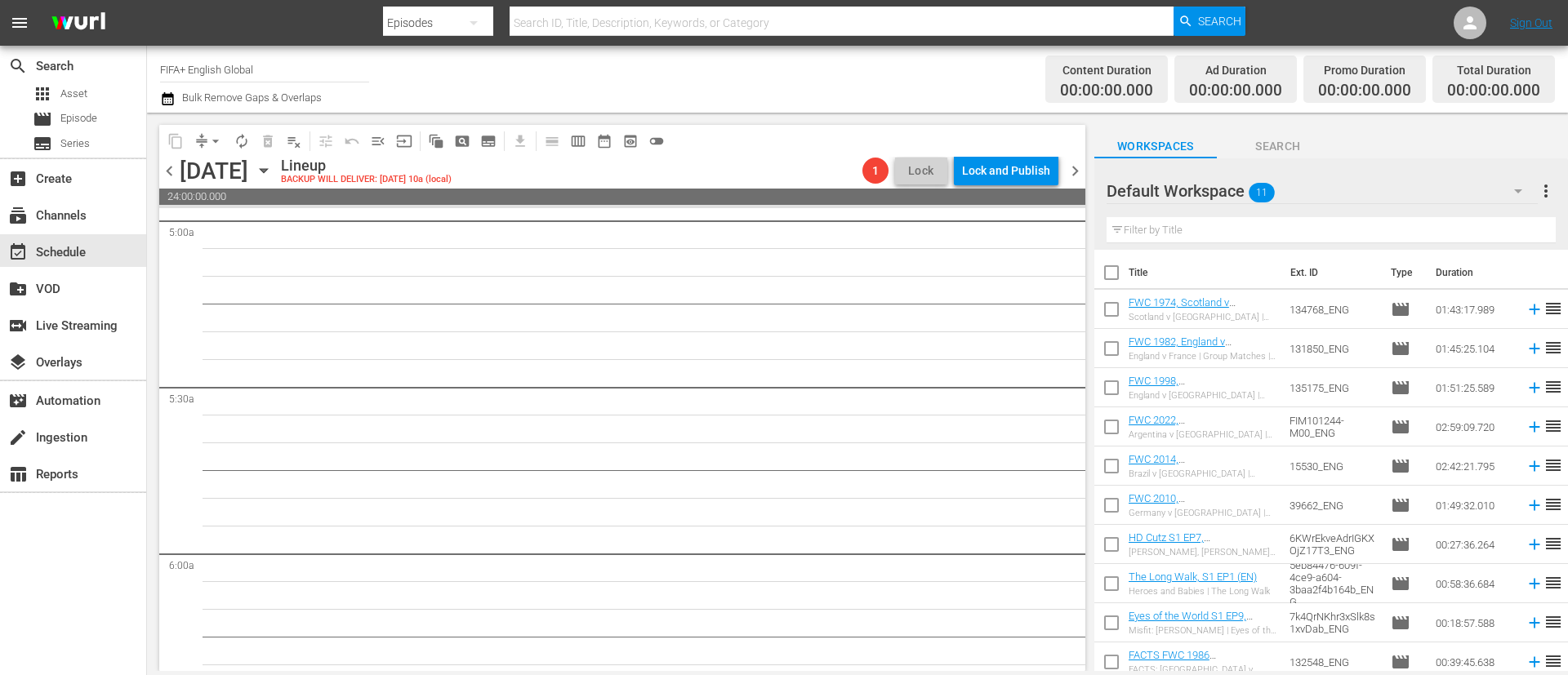
click at [1116, 287] on input "checkbox" at bounding box center [1111, 275] width 34 height 34
checkbox input "true"
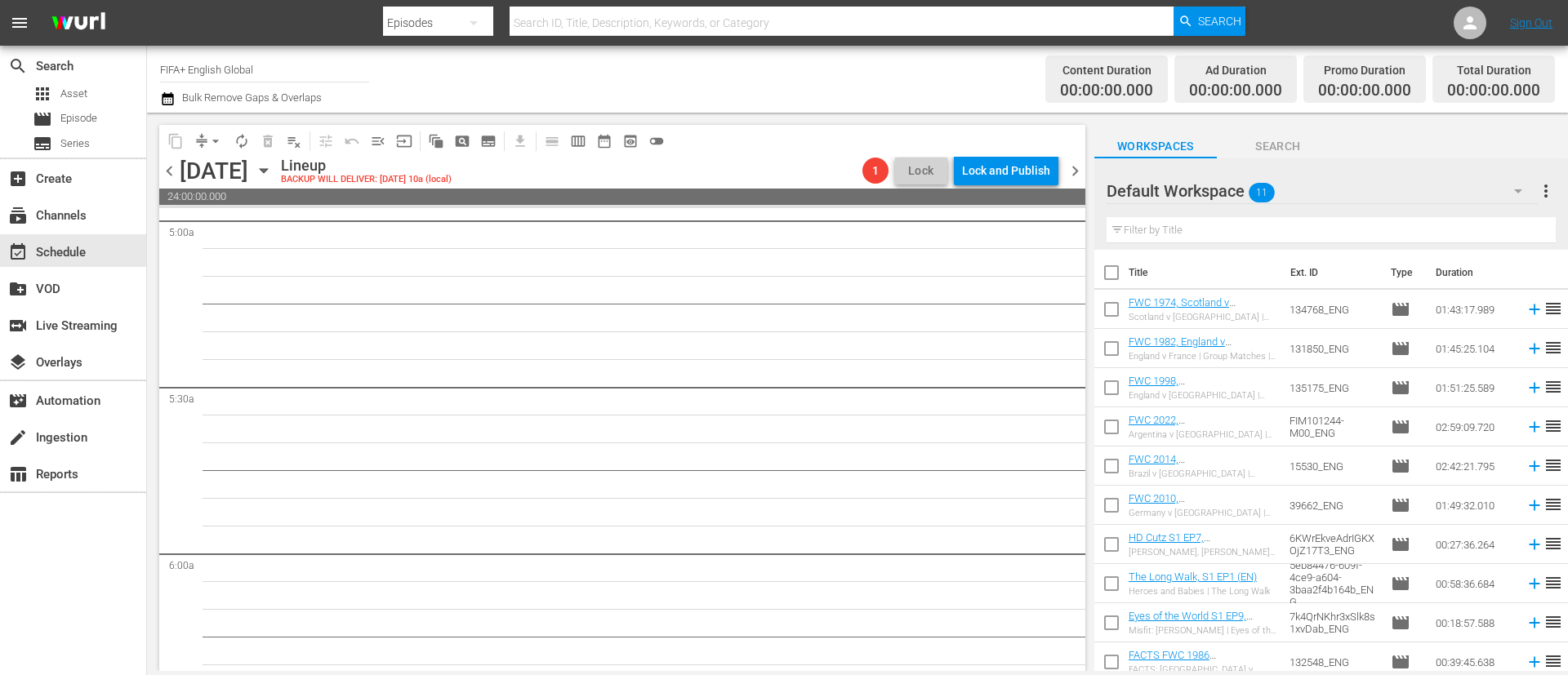
checkbox input "true"
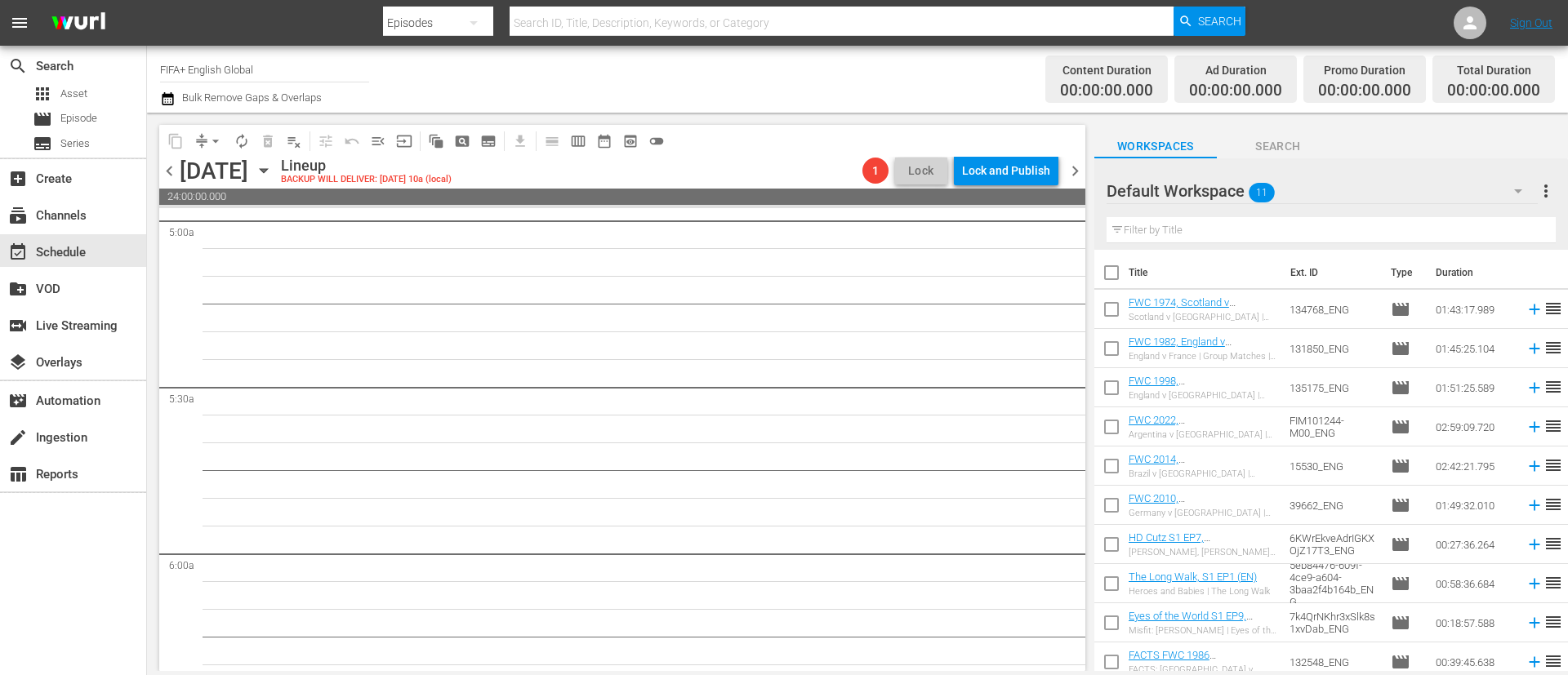
checkbox input "true"
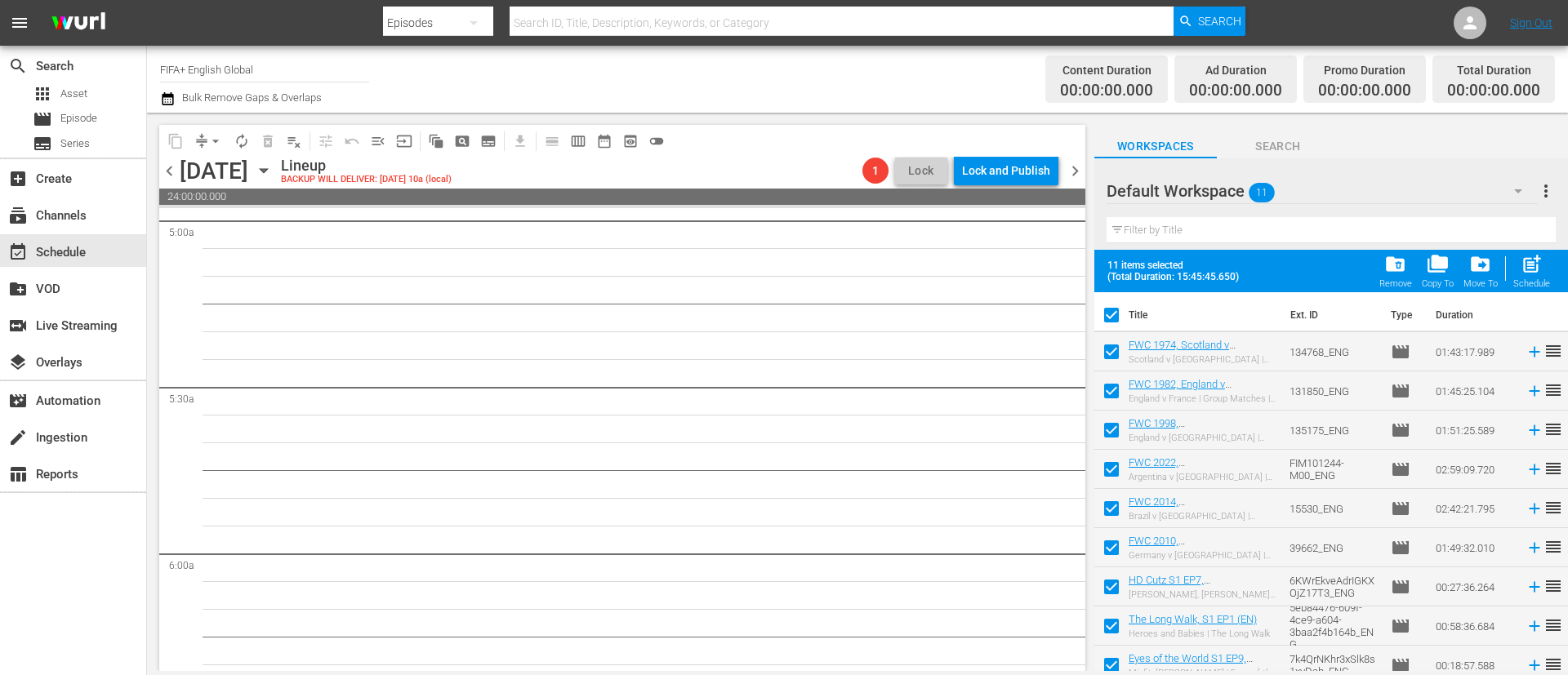
click at [1121, 462] on input "checkbox" at bounding box center [1111, 472] width 34 height 34
checkbox input "false"
click at [1549, 273] on div "post_add Schedule" at bounding box center [1531, 270] width 37 height 36
checkbox input "false"
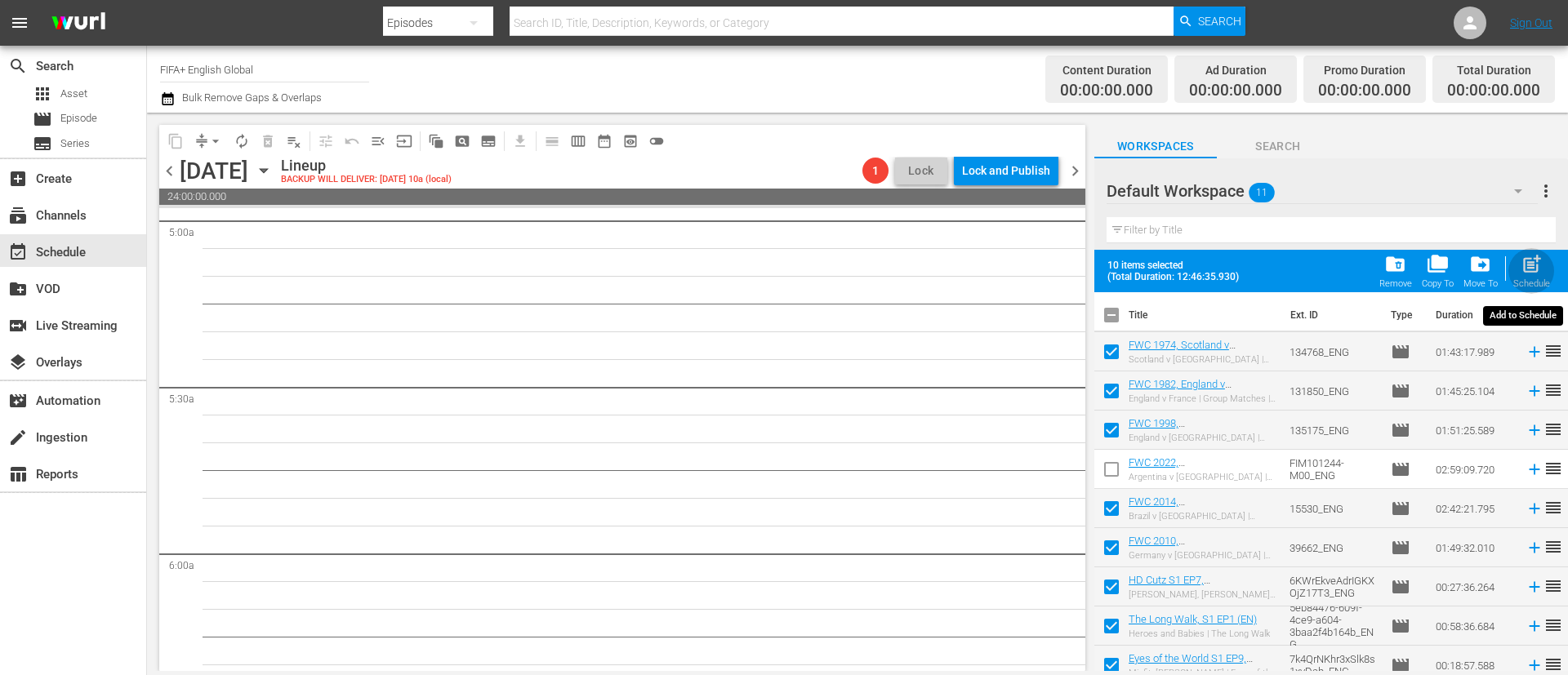
checkbox input "false"
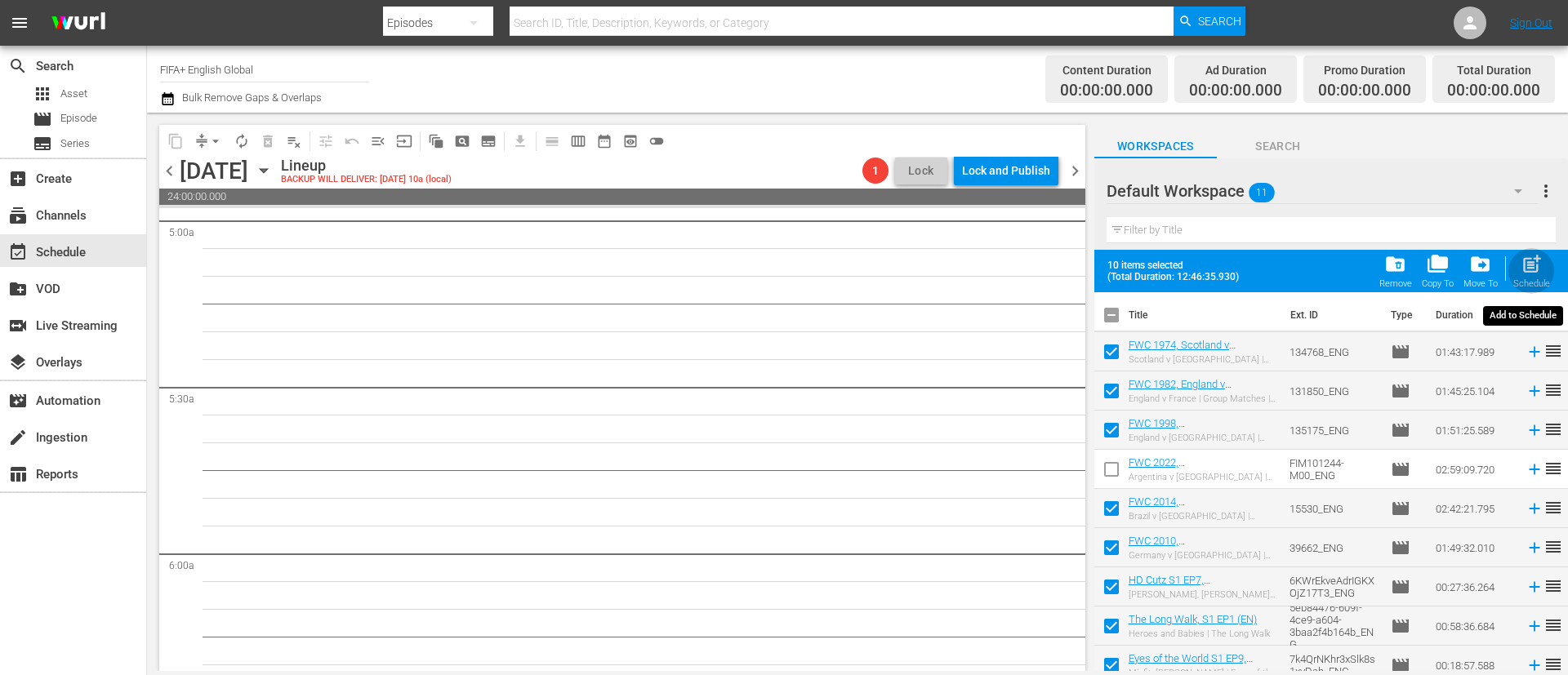
checkbox input "false"
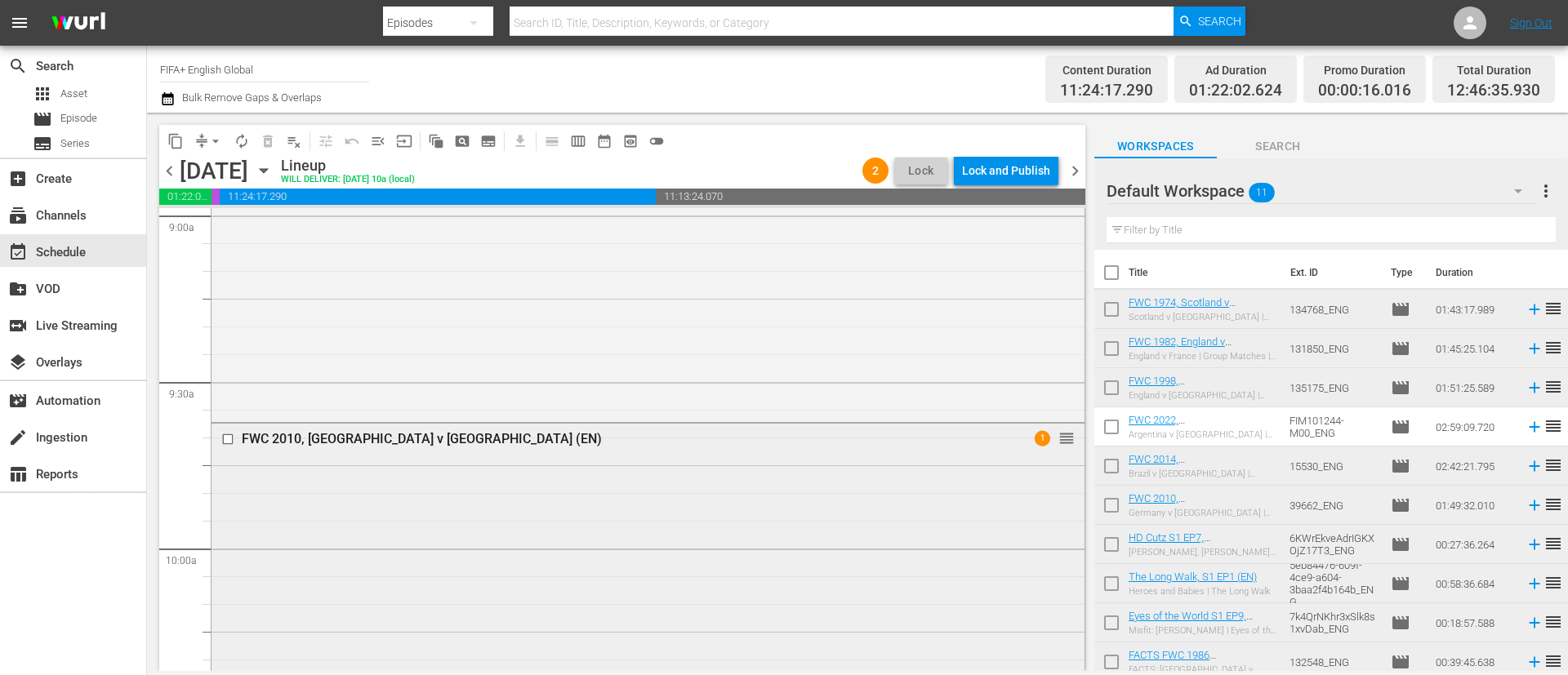
scroll to position [3038, 0]
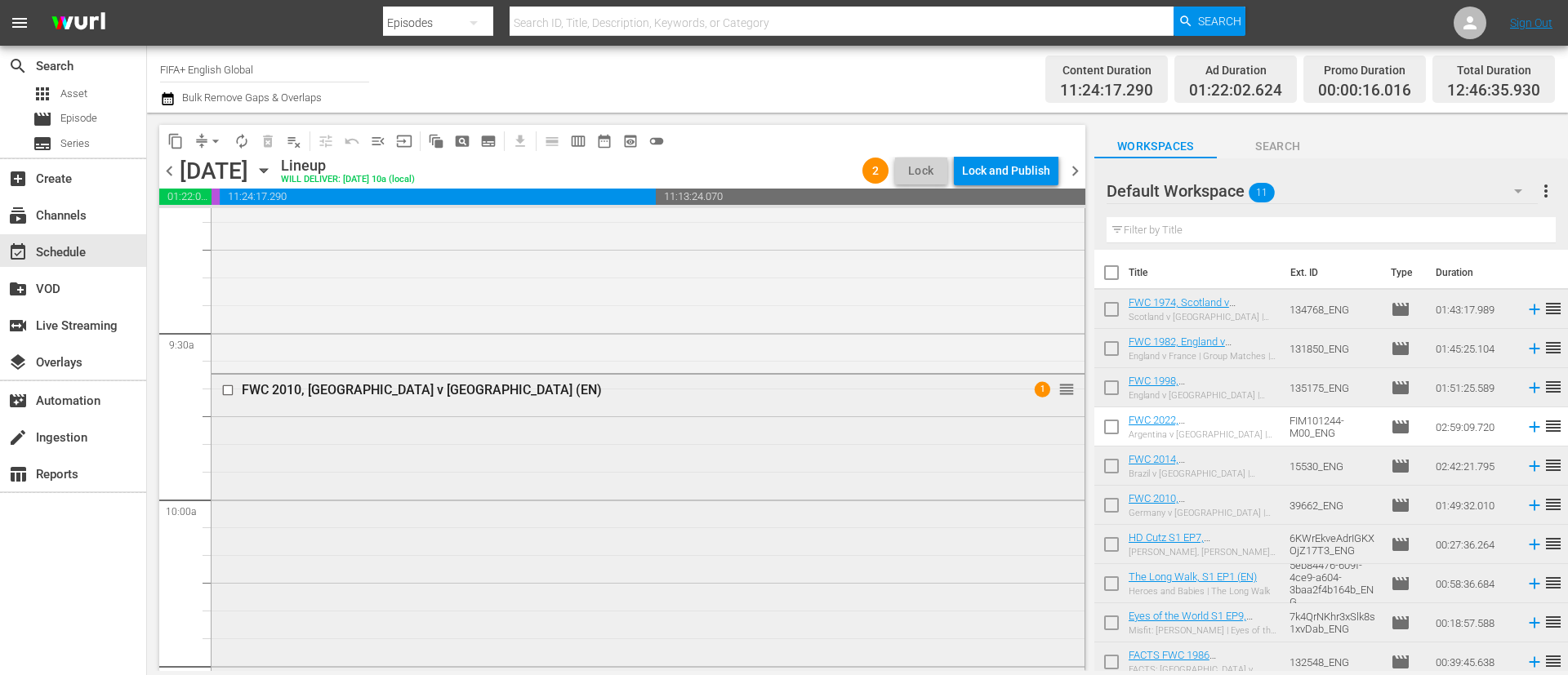
click at [229, 391] on input "checkbox" at bounding box center [230, 391] width 17 height 14
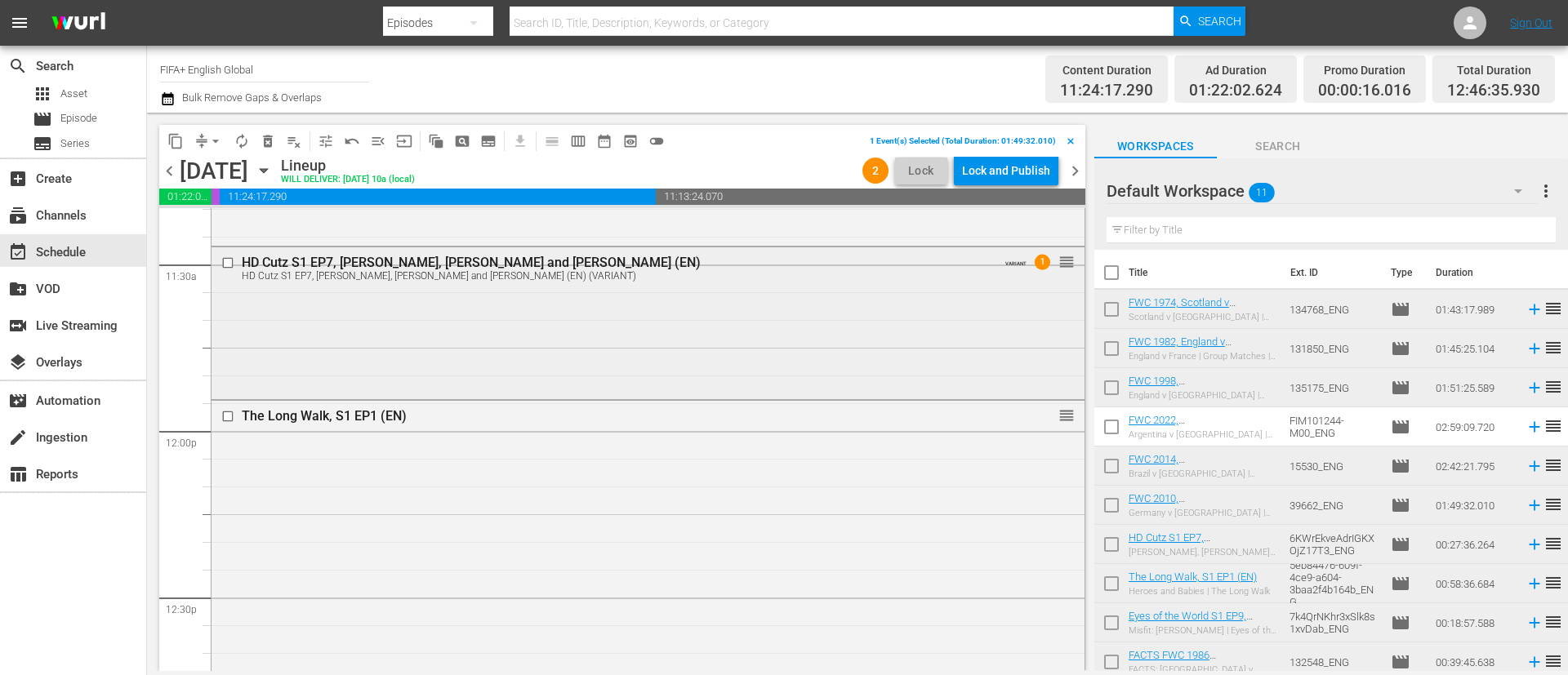
scroll to position [3895, 0]
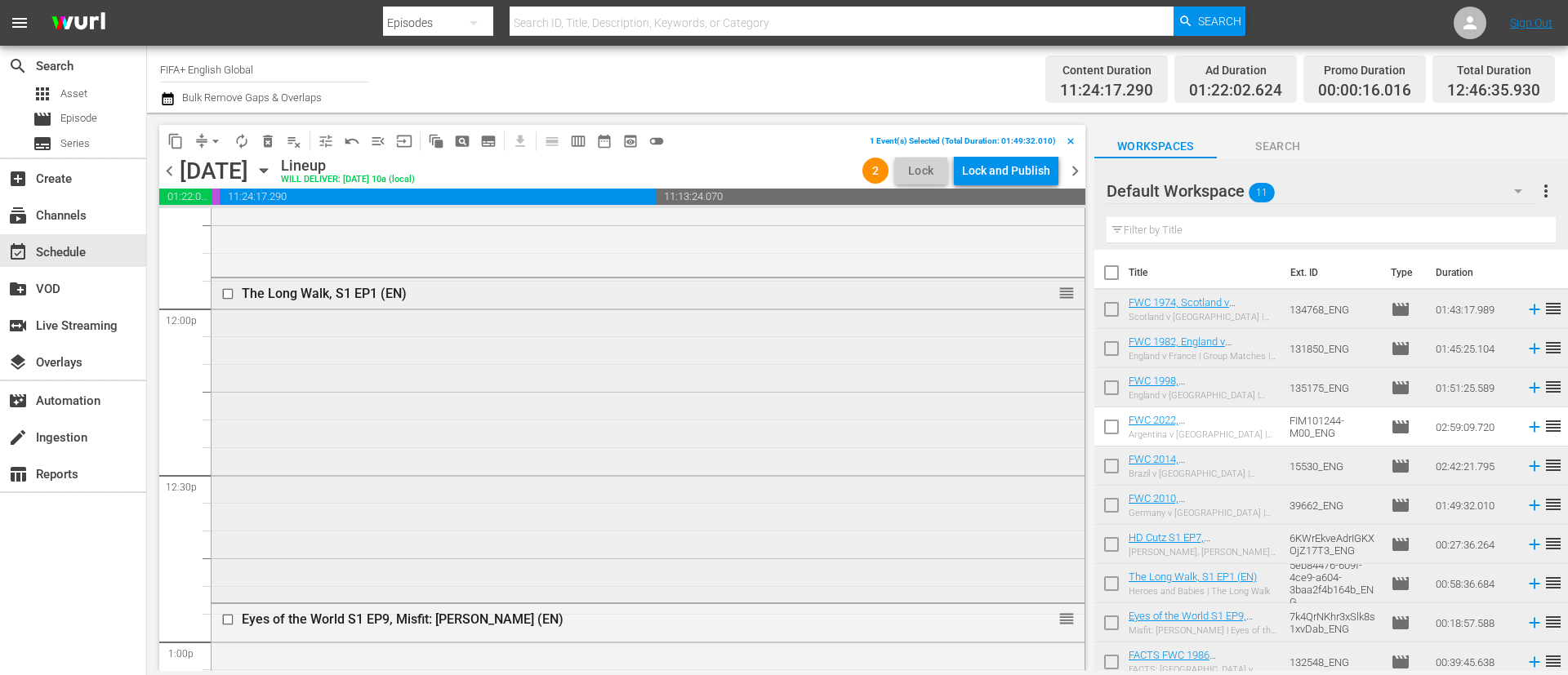
click at [229, 296] on input "checkbox" at bounding box center [230, 294] width 17 height 14
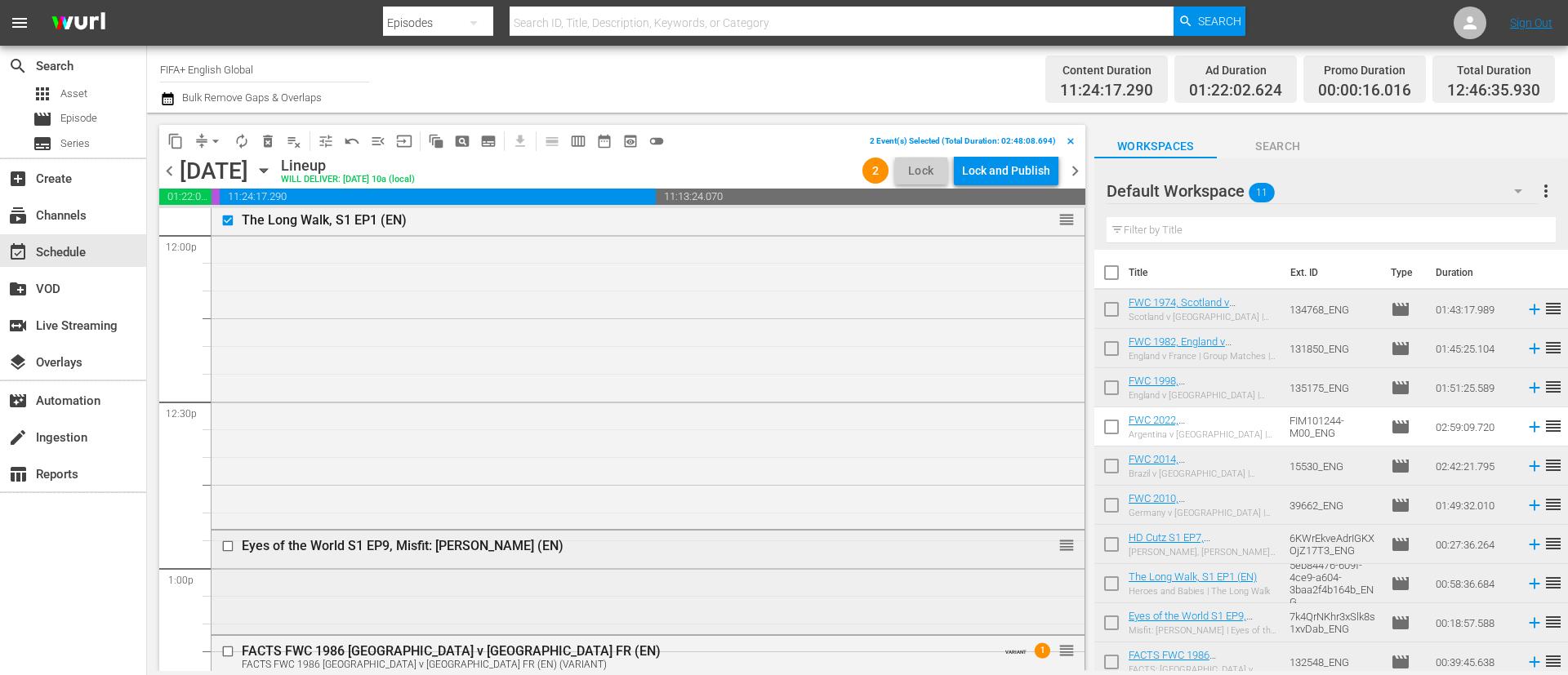
scroll to position [4018, 0]
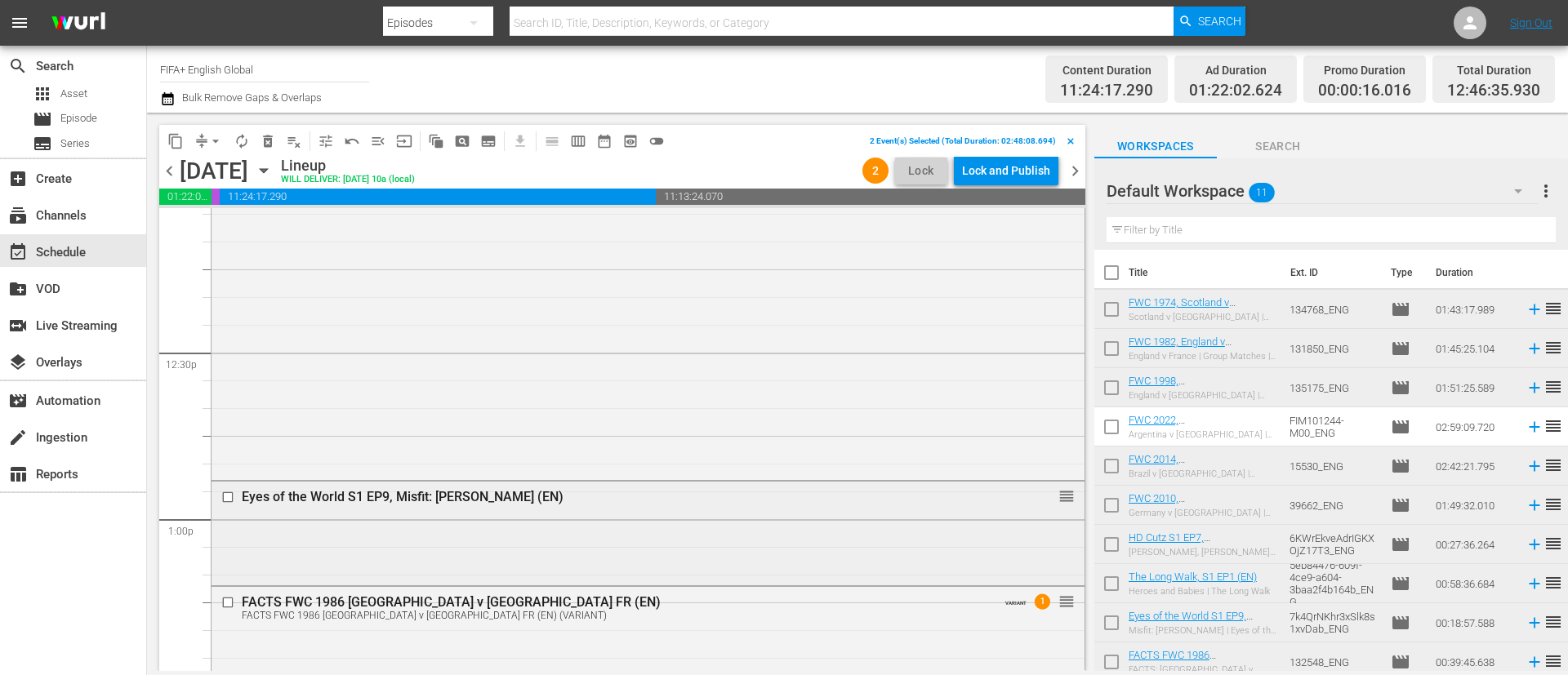
click at [231, 498] on input "checkbox" at bounding box center [230, 497] width 17 height 14
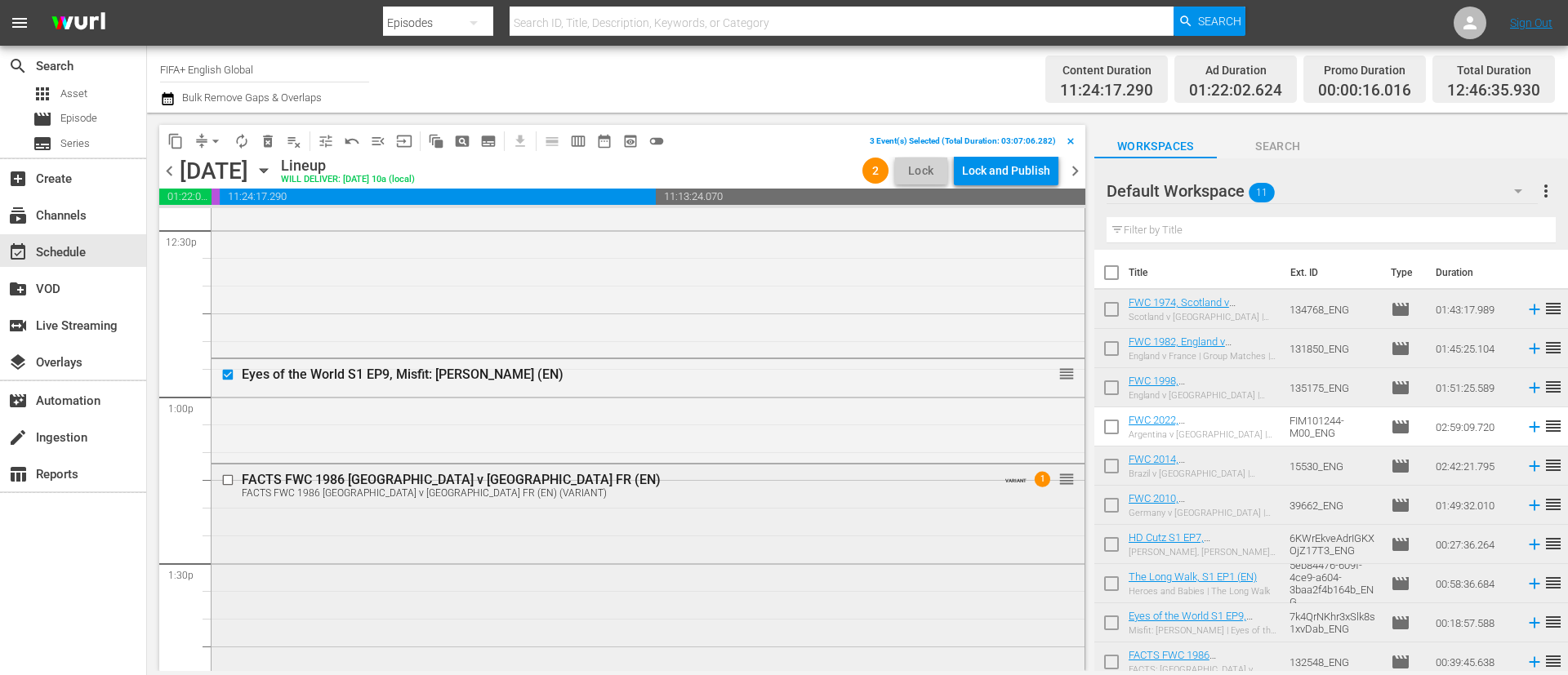
click at [228, 479] on input "checkbox" at bounding box center [230, 480] width 17 height 14
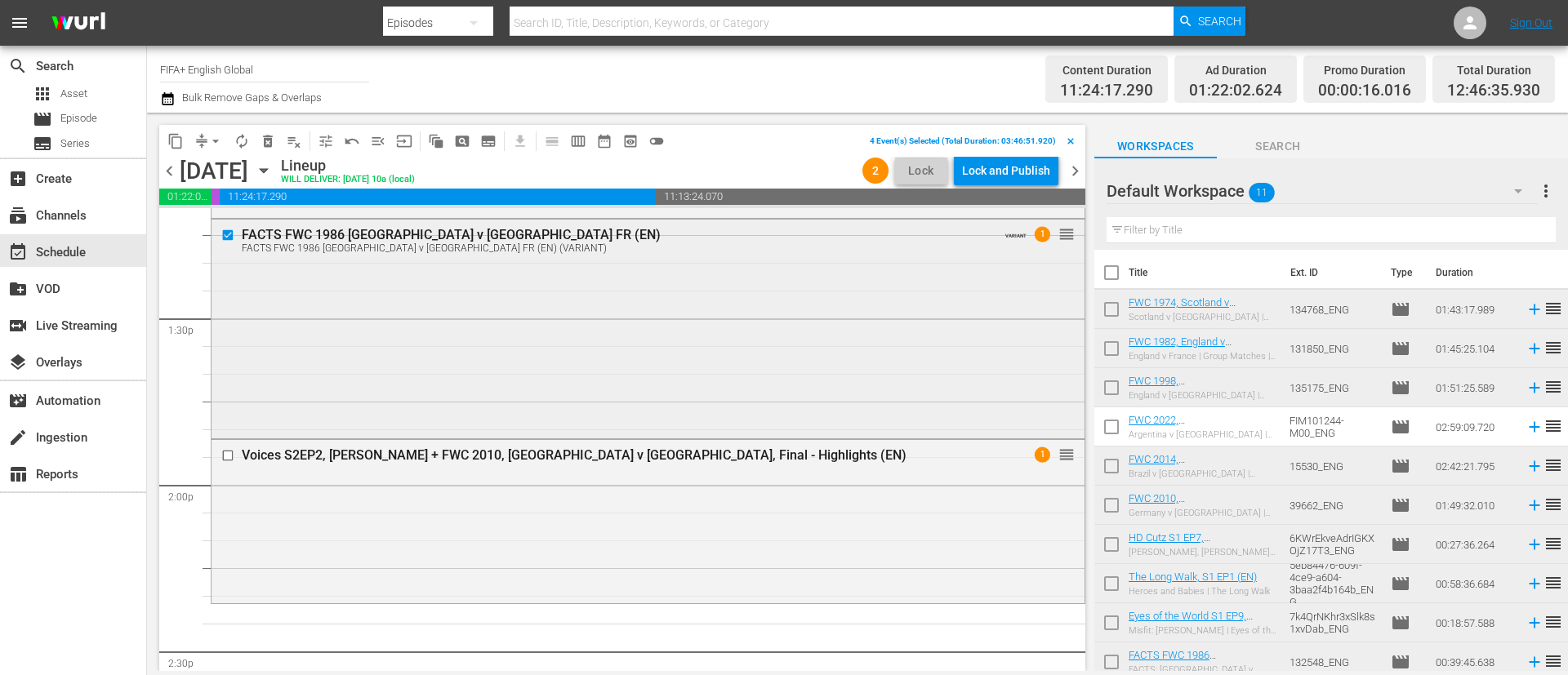
scroll to position [4508, 0]
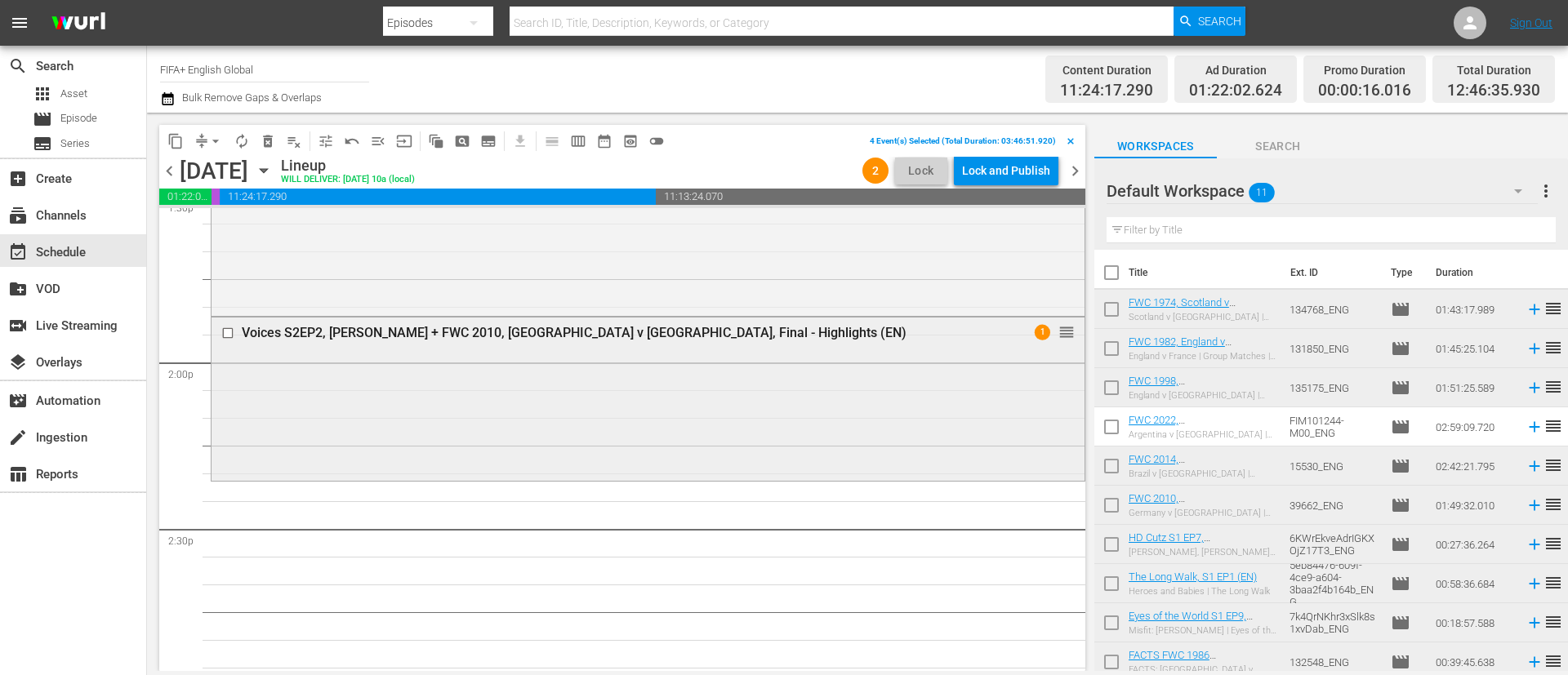
click at [227, 334] on input "checkbox" at bounding box center [230, 333] width 17 height 14
click at [267, 145] on span "delete_forever_outlined" at bounding box center [268, 141] width 17 height 17
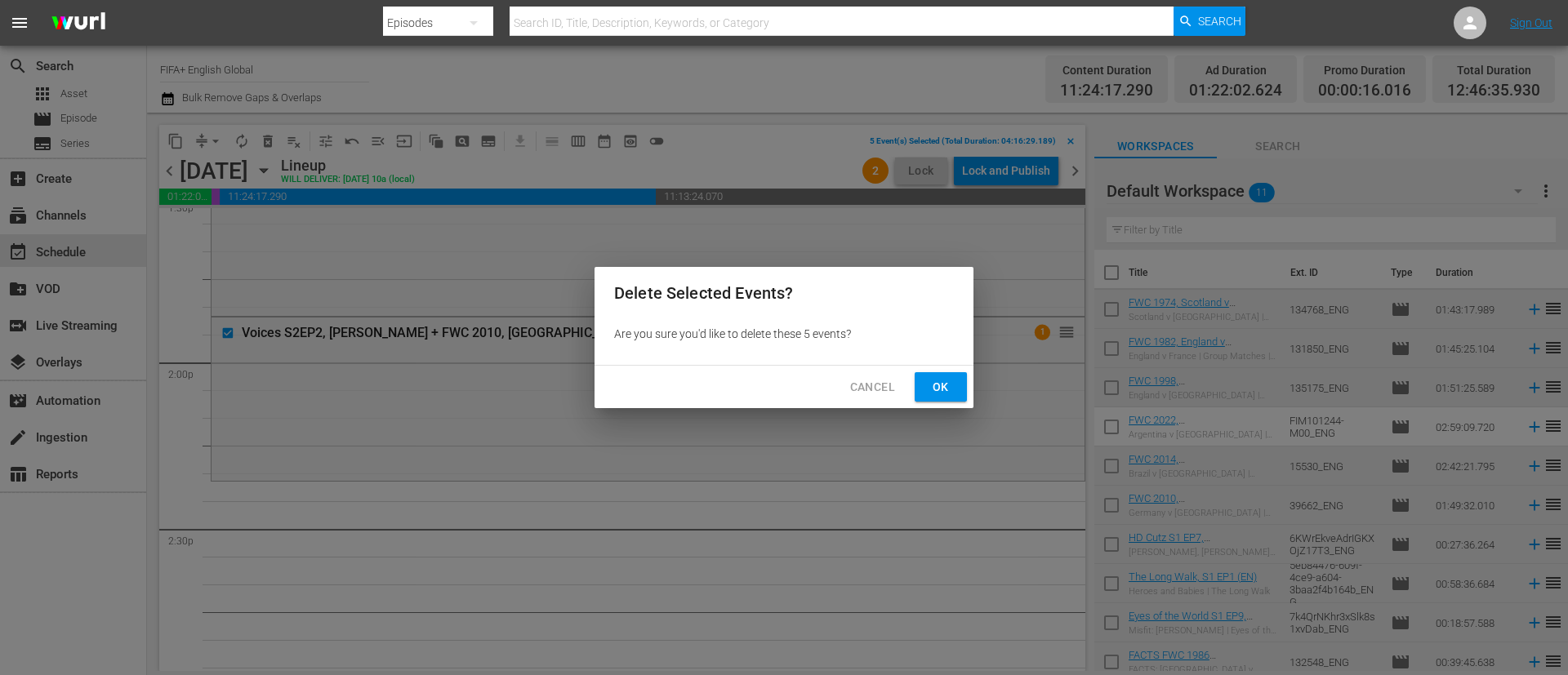
click at [949, 395] on span "Ok" at bounding box center [940, 387] width 26 height 21
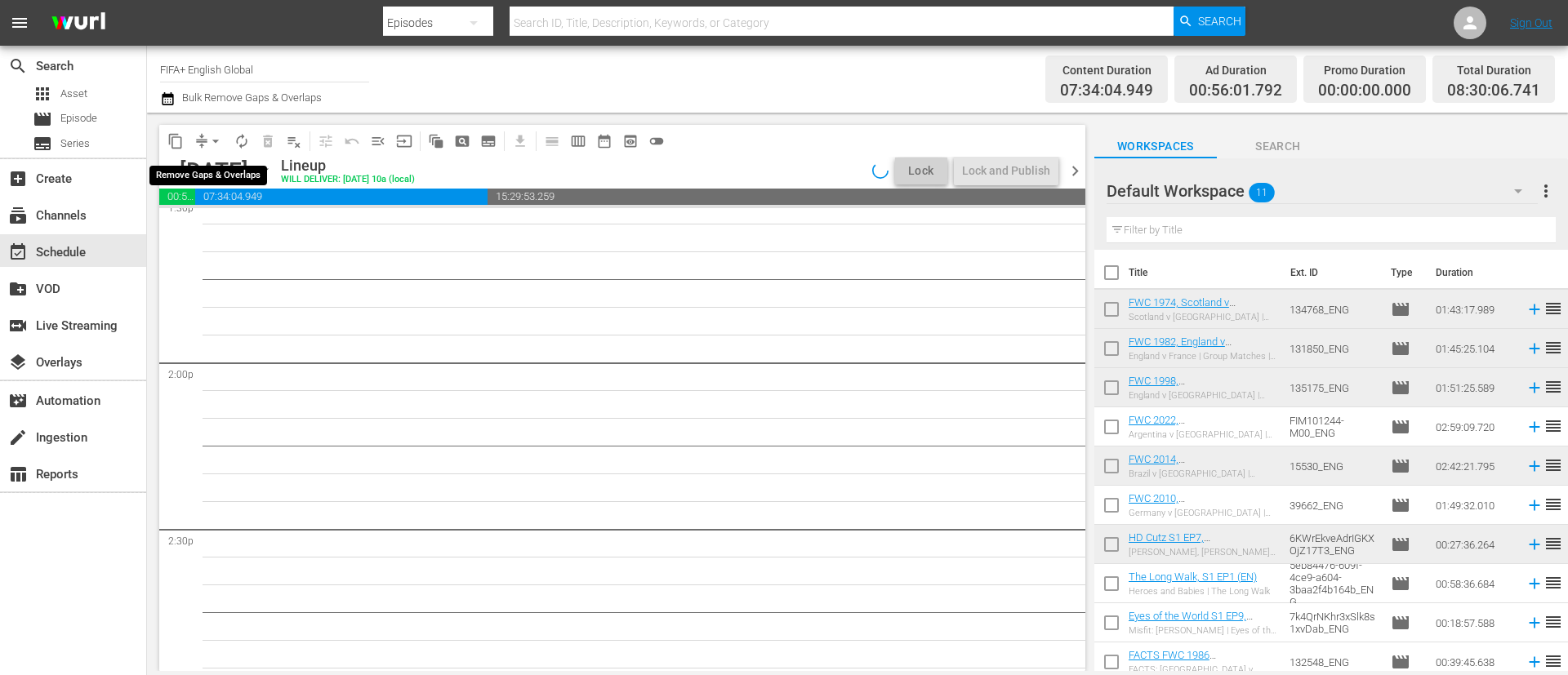
scroll to position [4591, 0]
click at [211, 138] on span "arrow_drop_down" at bounding box center [216, 141] width 17 height 17
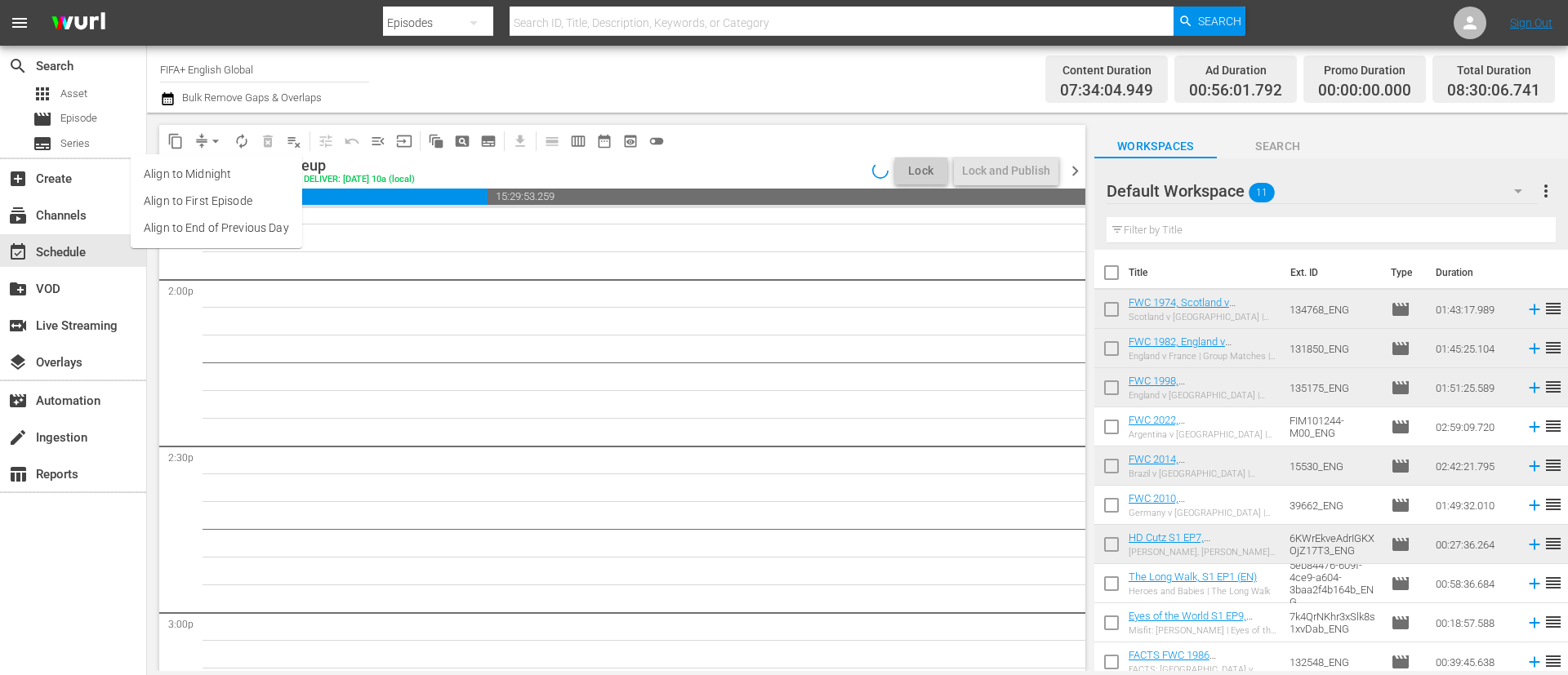
click at [246, 225] on li "Align to End of Previous Day" at bounding box center [216, 228] width 172 height 27
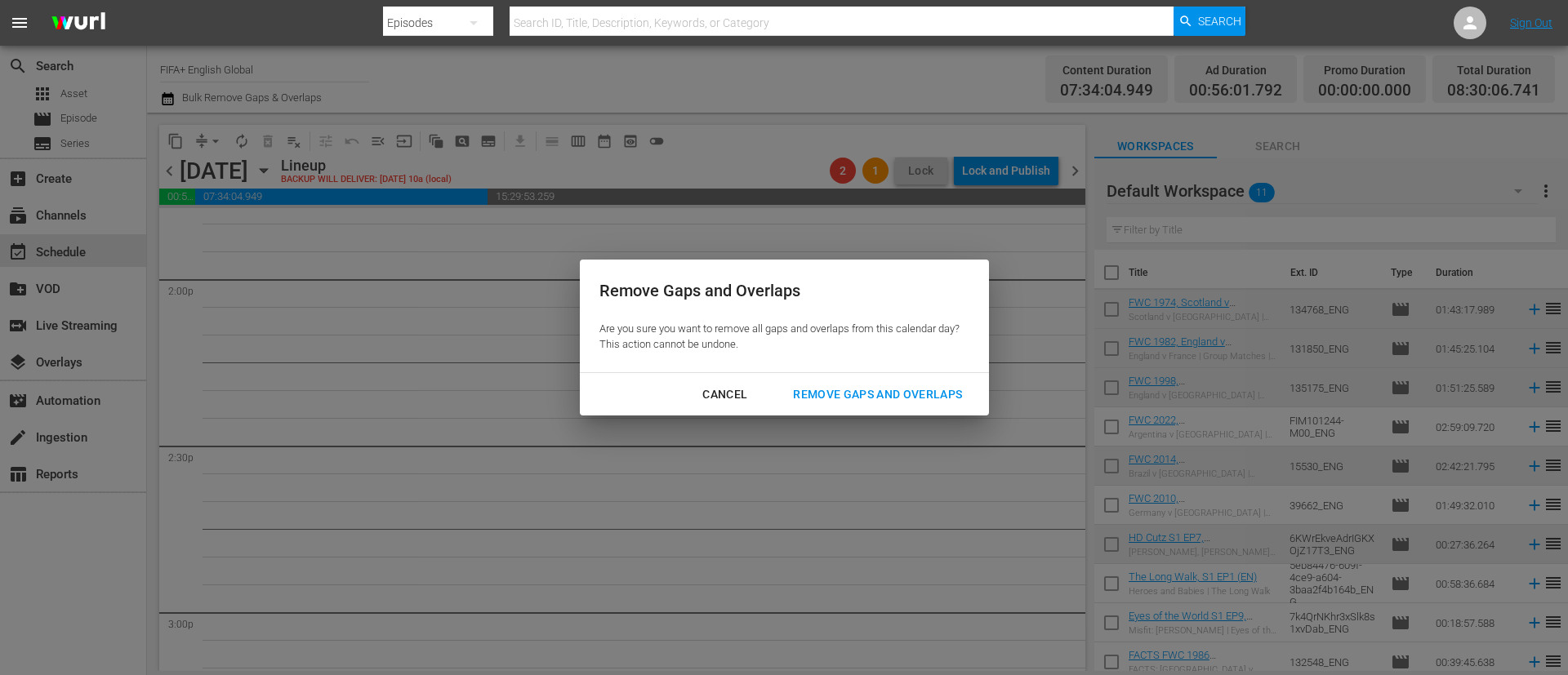
click at [858, 388] on div "Remove Gaps and Overlaps" at bounding box center [877, 395] width 195 height 21
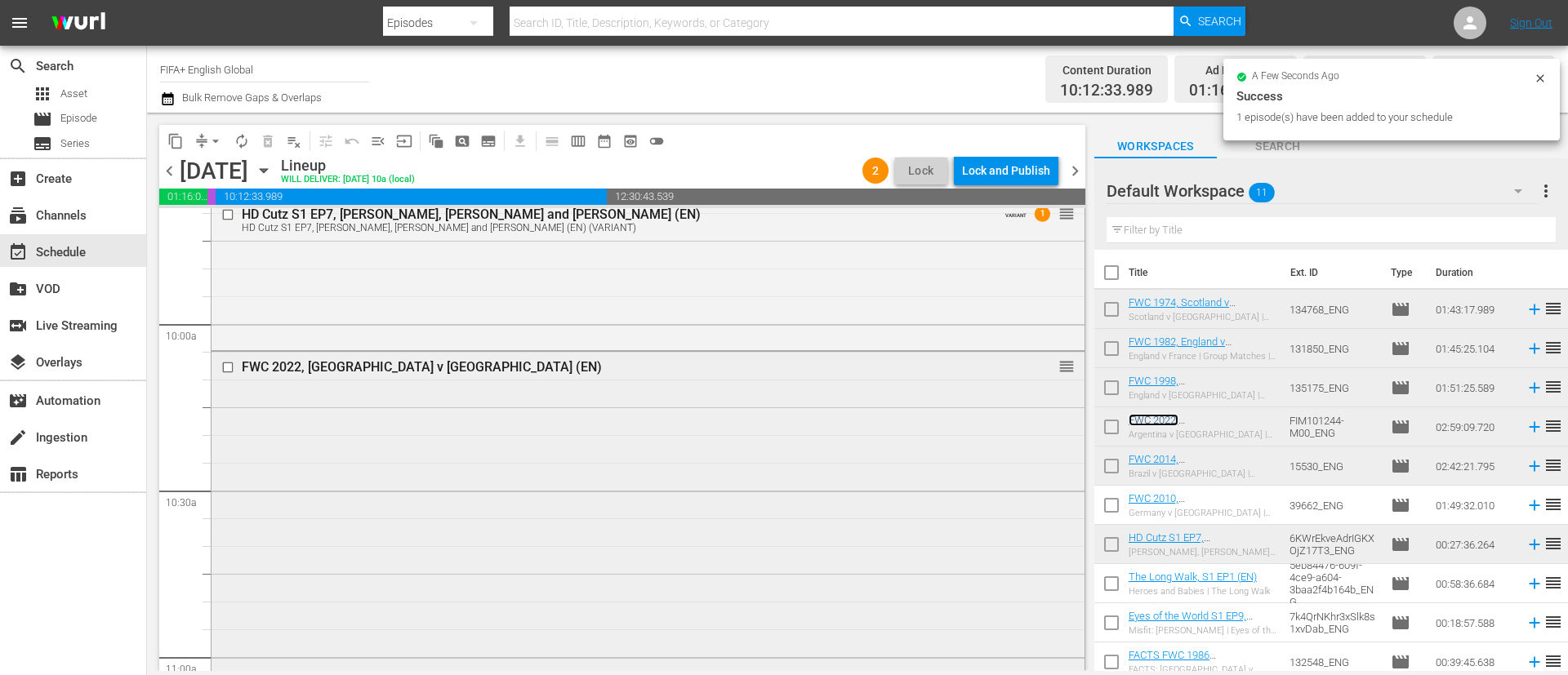
scroll to position [3244, 0]
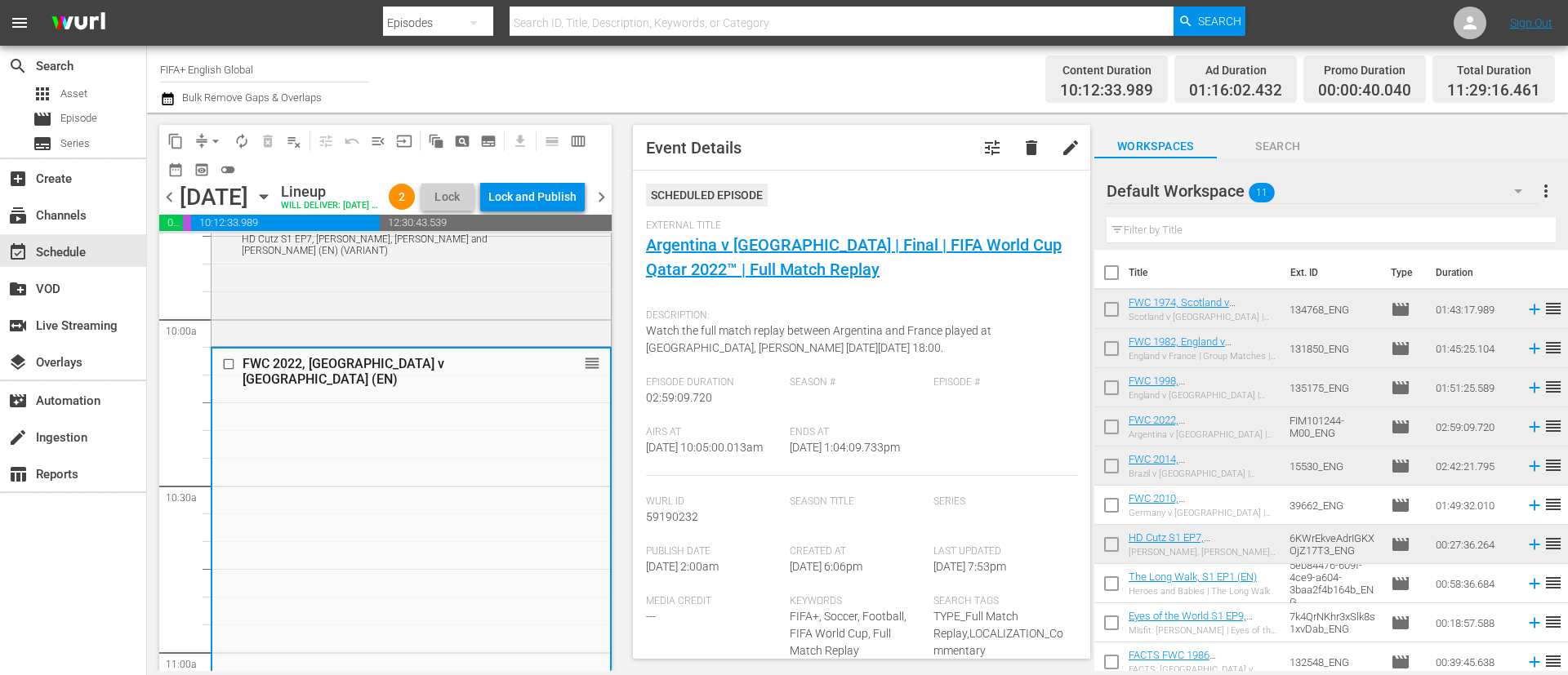
click at [668, 454] on span "9/5/25 @ 10:05:00.013am" at bounding box center [704, 447] width 117 height 13
copy span "9/5/25 @ 10:05:00.013am"
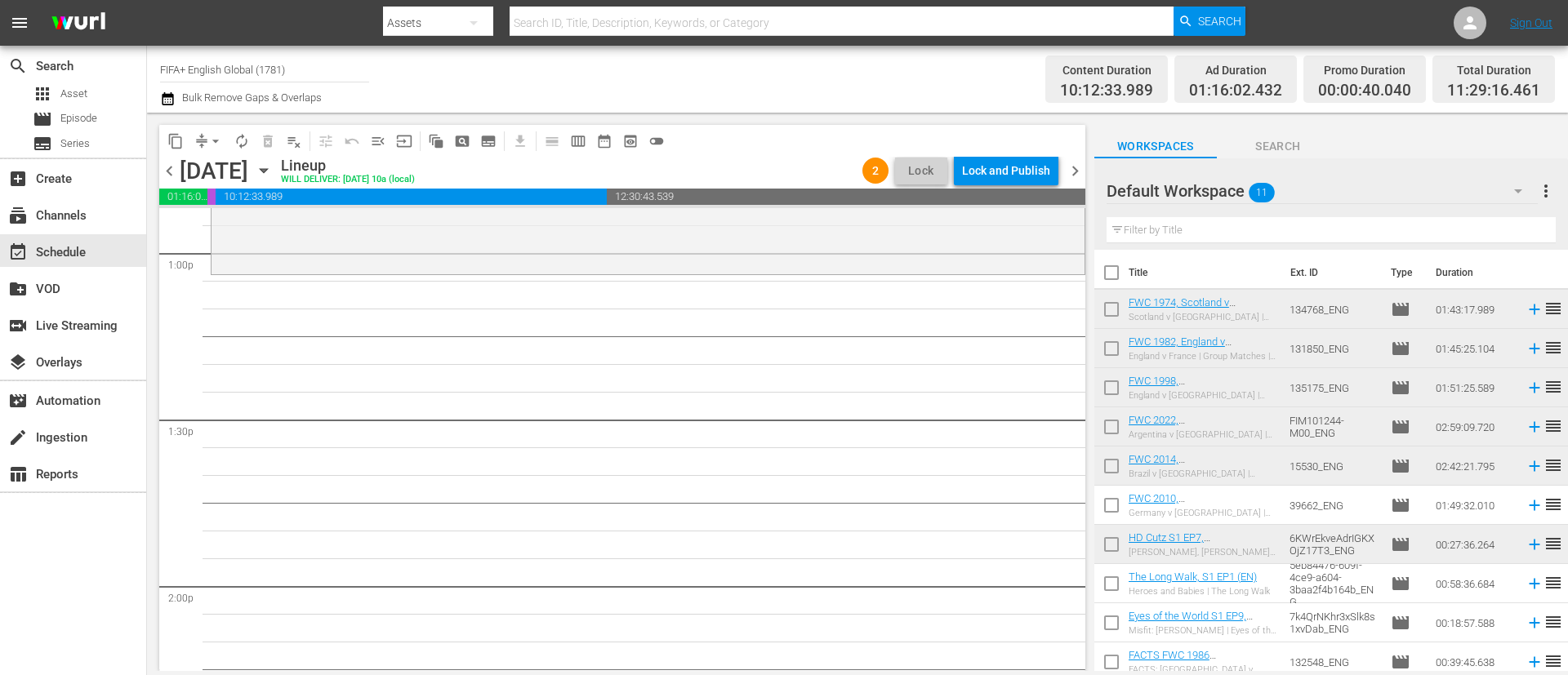
scroll to position [4285, 0]
click at [1118, 503] on input "checkbox" at bounding box center [1111, 507] width 34 height 34
checkbox input "true"
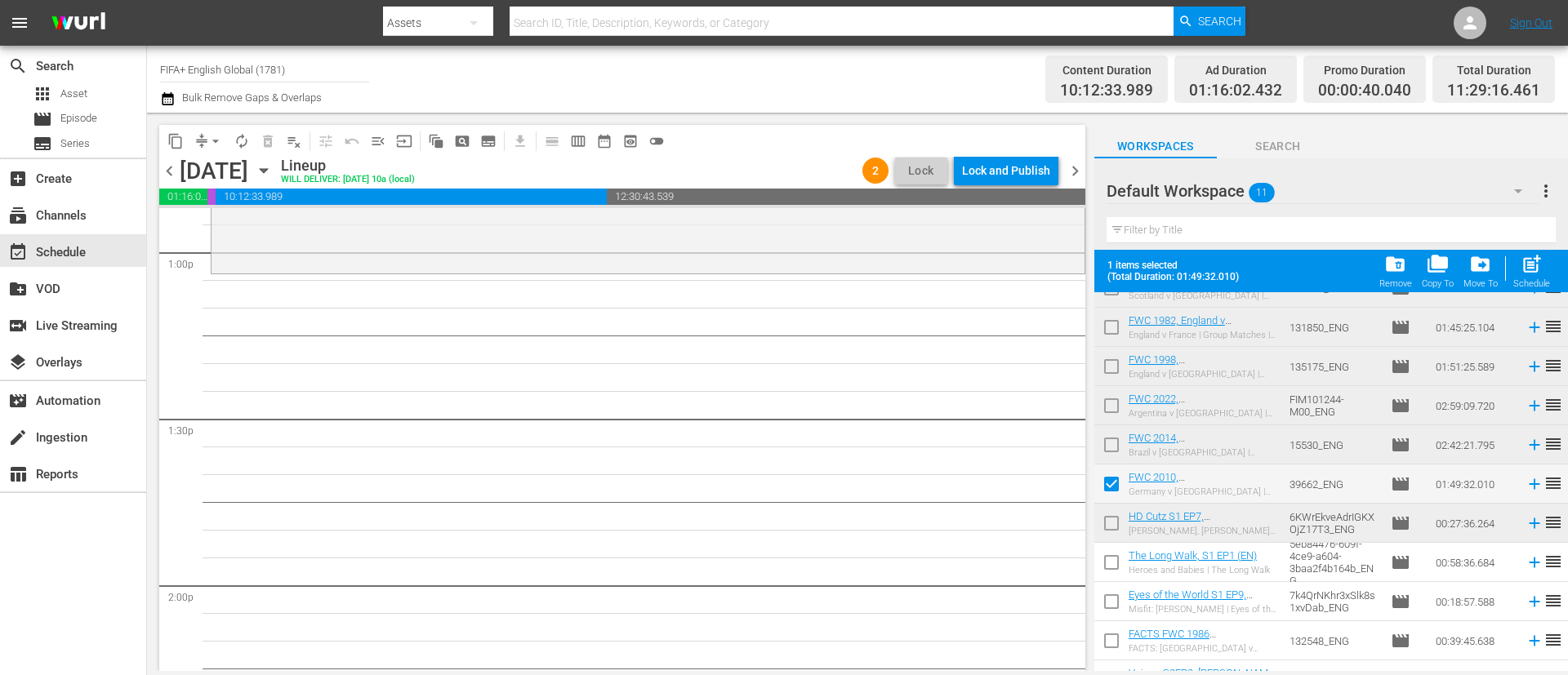
scroll to position [90, 0]
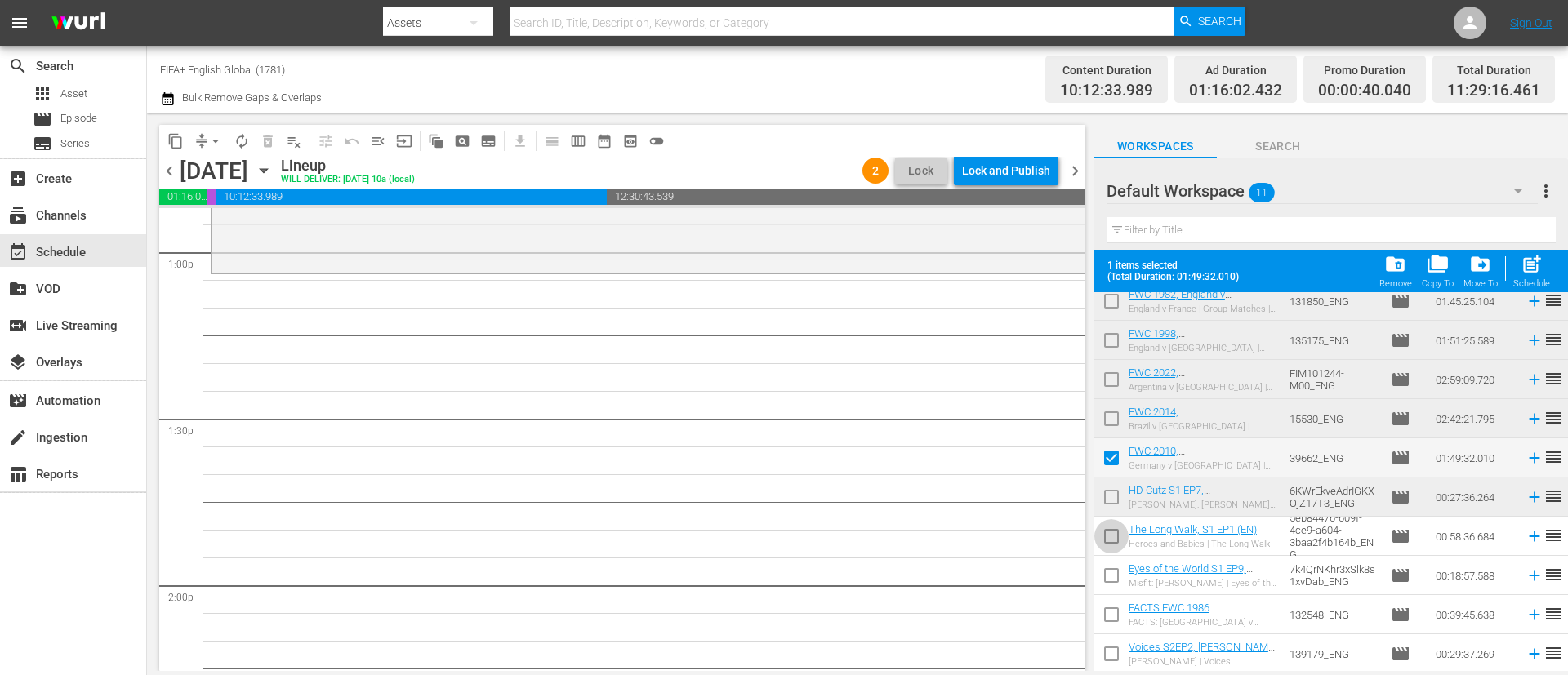
click at [1116, 541] on input "checkbox" at bounding box center [1111, 539] width 34 height 34
checkbox input "true"
click at [1115, 577] on input "checkbox" at bounding box center [1111, 578] width 34 height 34
checkbox input "true"
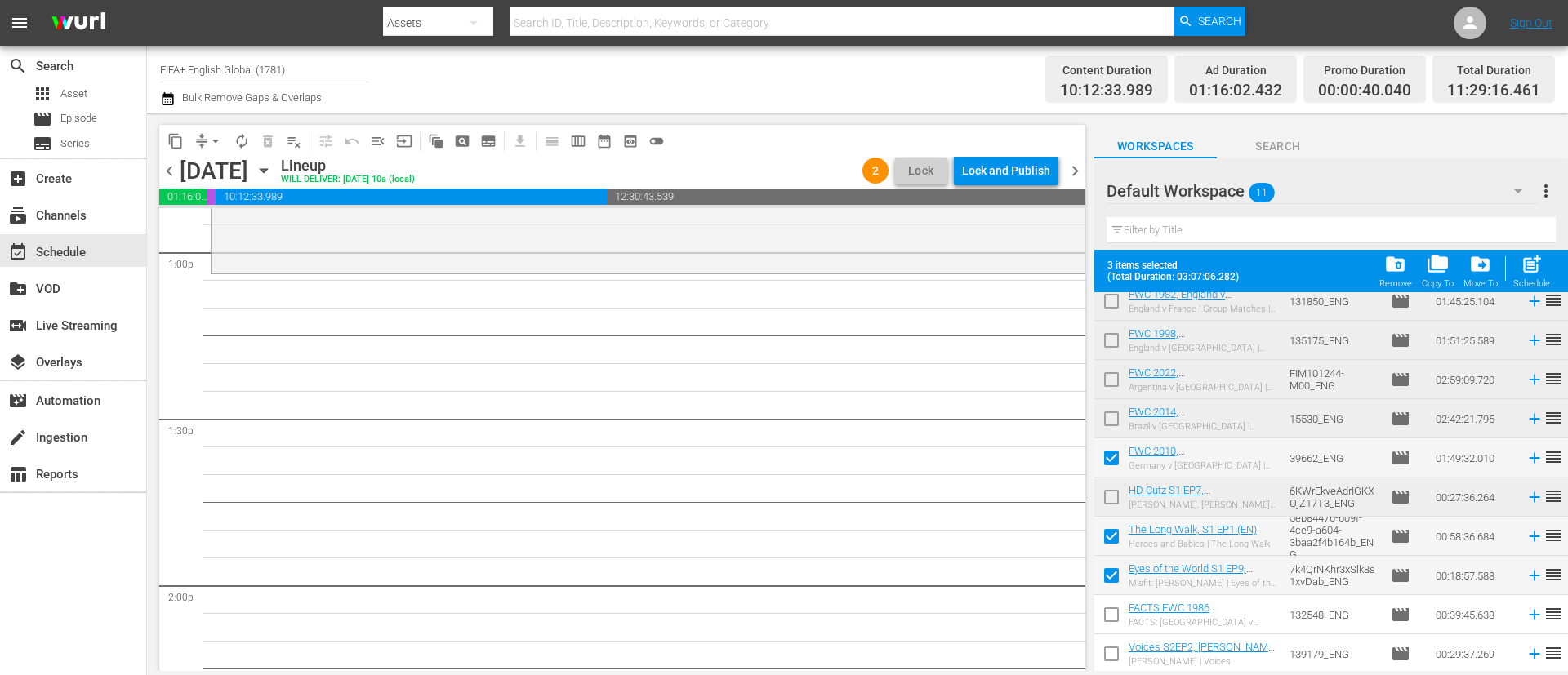
click at [1116, 623] on input "checkbox" at bounding box center [1111, 617] width 34 height 34
checkbox input "true"
click at [1118, 658] on input "checkbox" at bounding box center [1111, 657] width 34 height 34
checkbox input "true"
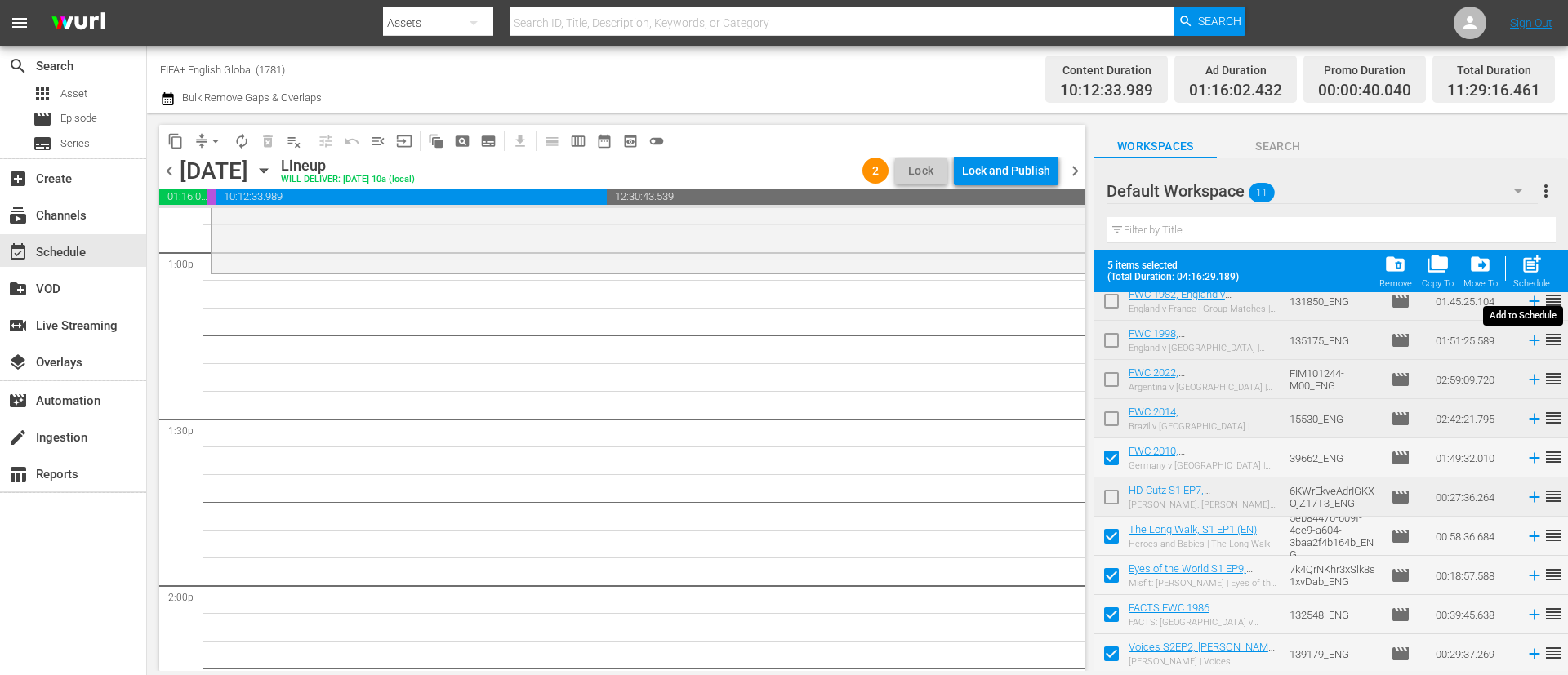
click at [1551, 272] on button "post_add Schedule" at bounding box center [1531, 270] width 46 height 46
checkbox input "false"
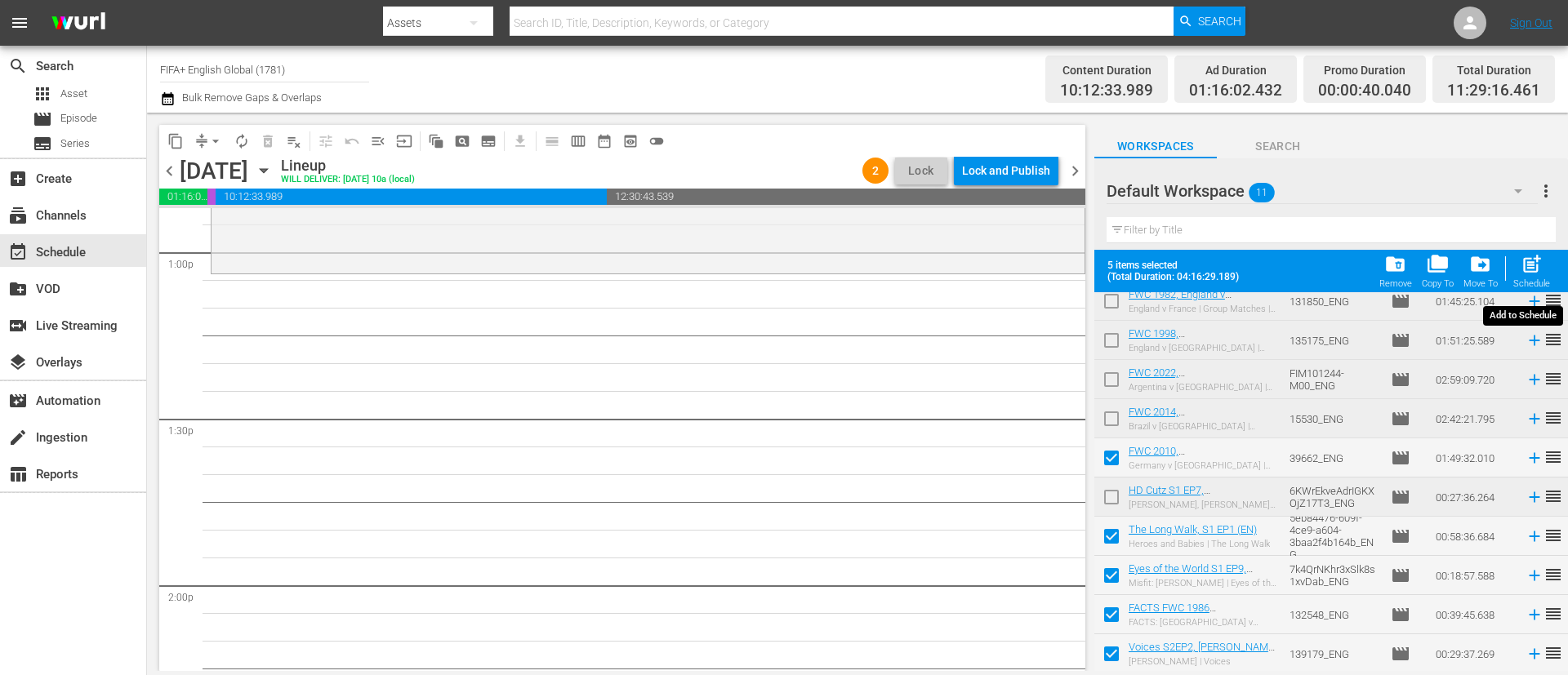
checkbox input "false"
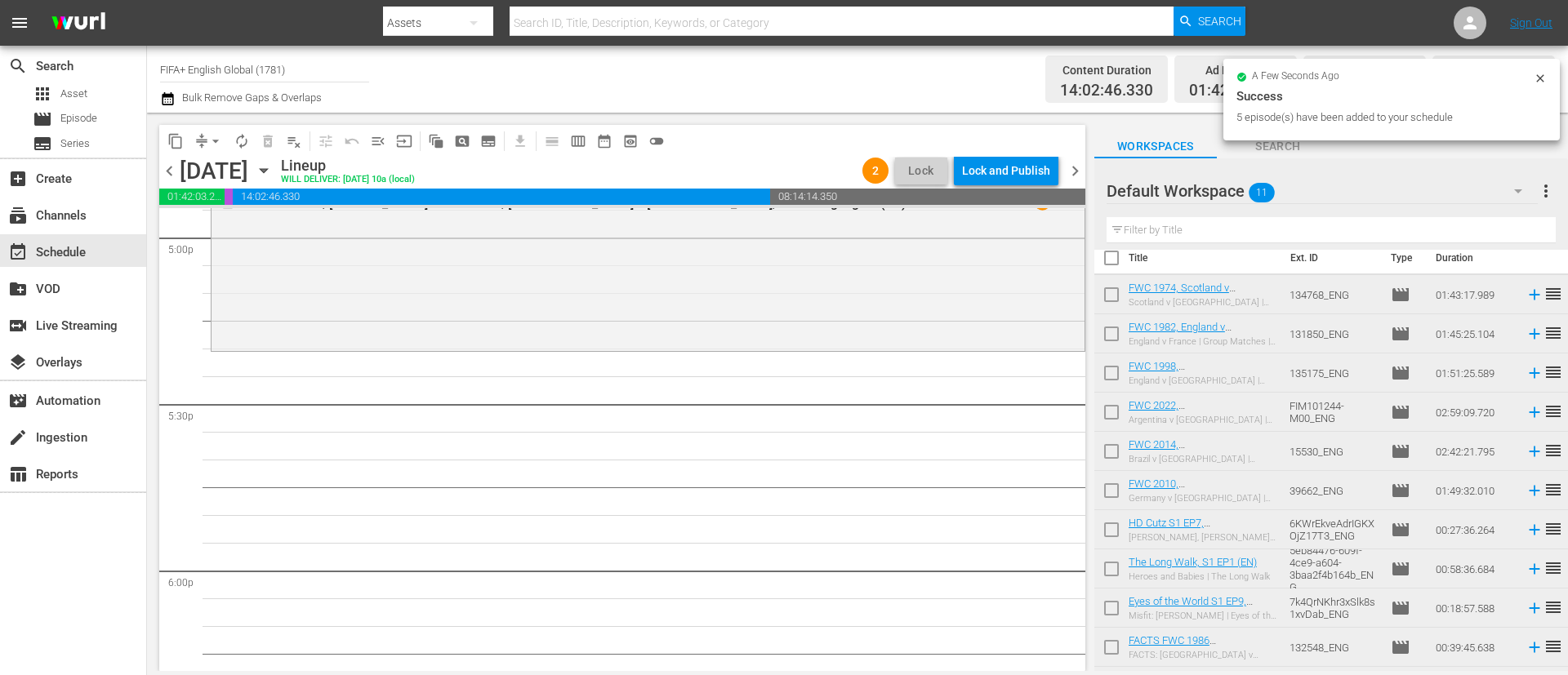
scroll to position [0, 0]
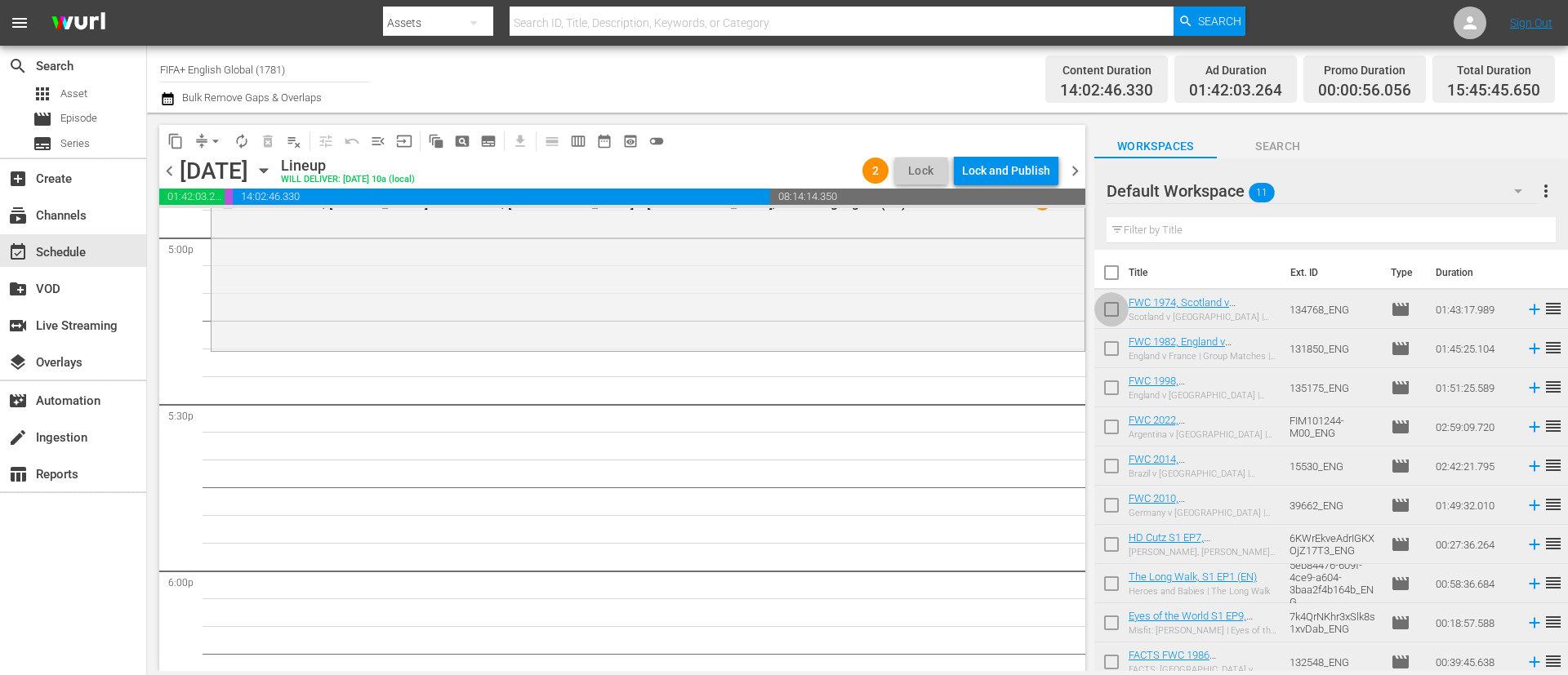
click at [1121, 314] on input "checkbox" at bounding box center [1111, 312] width 34 height 34
checkbox input "true"
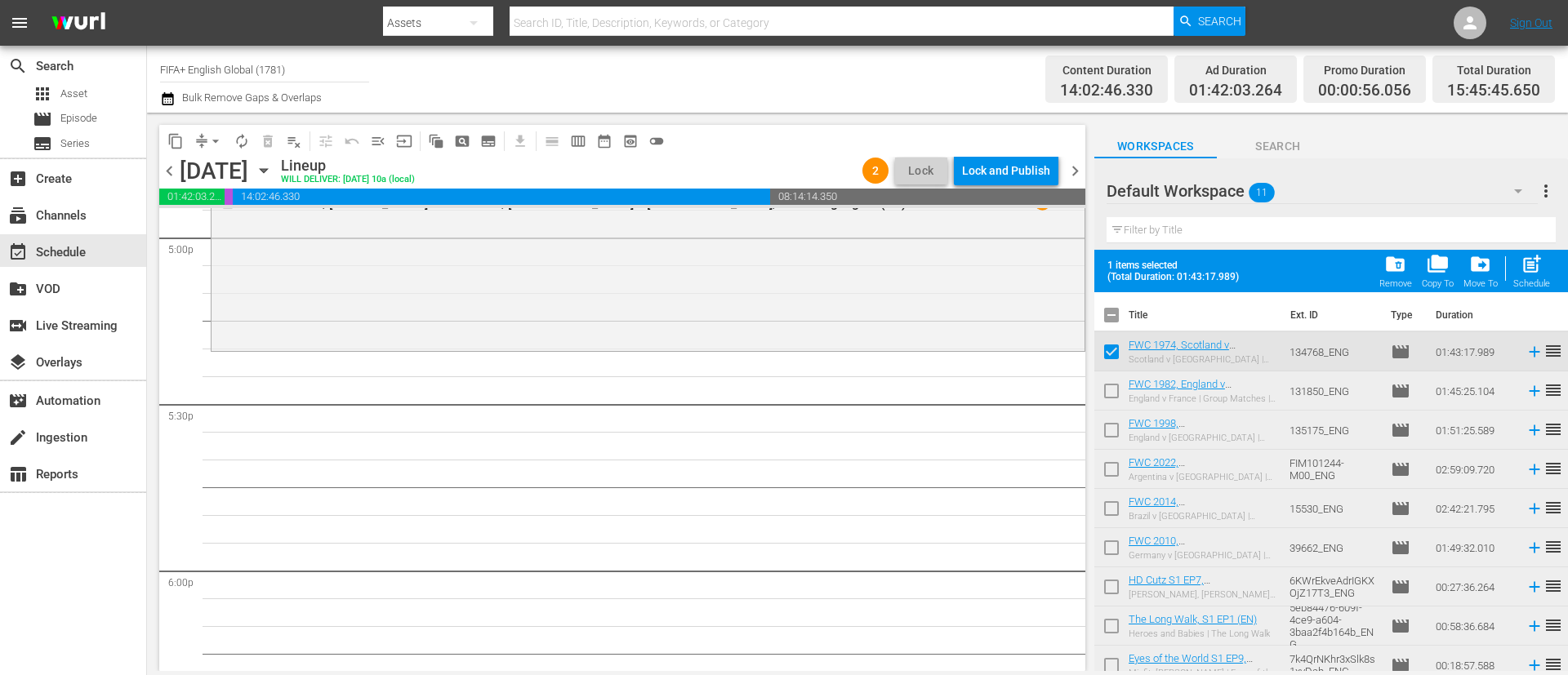
click at [1113, 387] on input "checkbox" at bounding box center [1111, 394] width 34 height 34
checkbox input "true"
click at [1111, 435] on input "checkbox" at bounding box center [1111, 433] width 34 height 34
checkbox input "true"
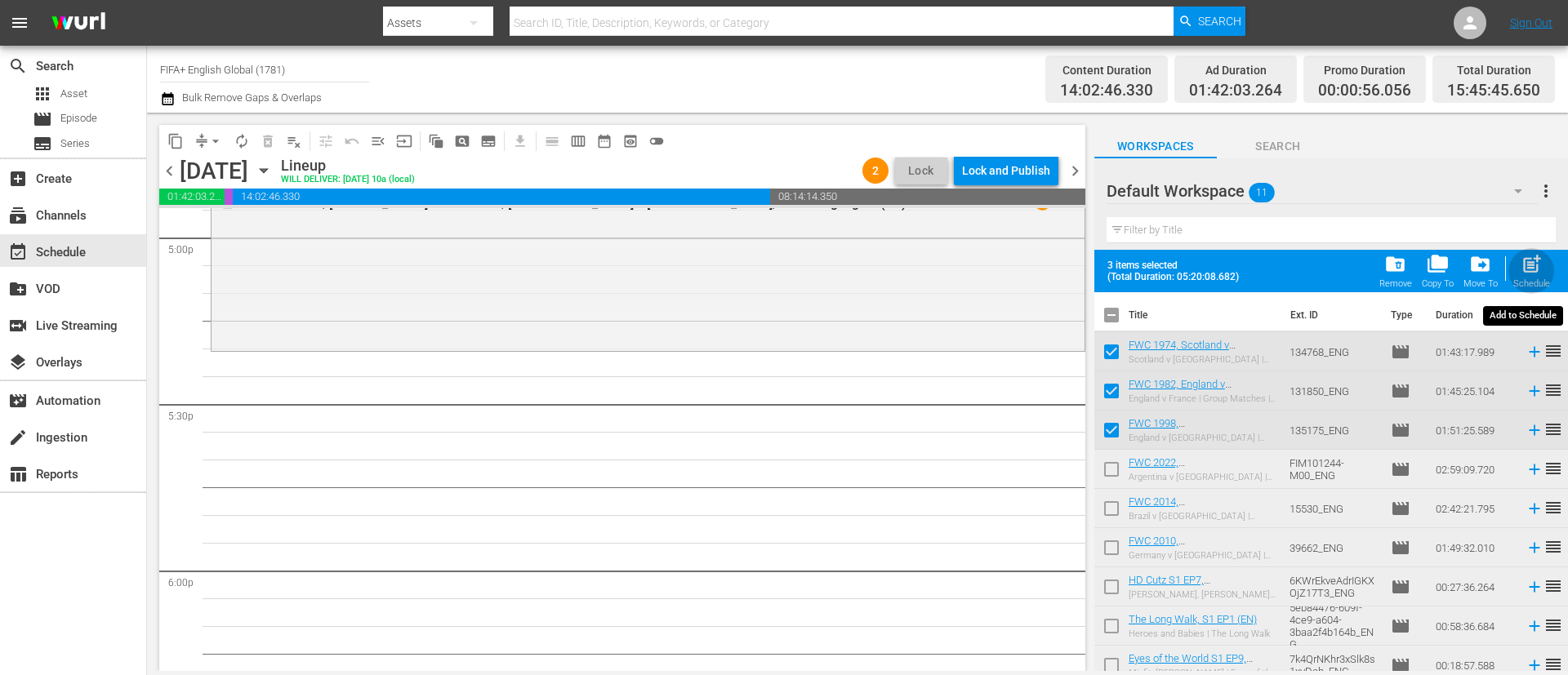
click at [1539, 261] on span "post_add" at bounding box center [1531, 264] width 22 height 22
checkbox input "false"
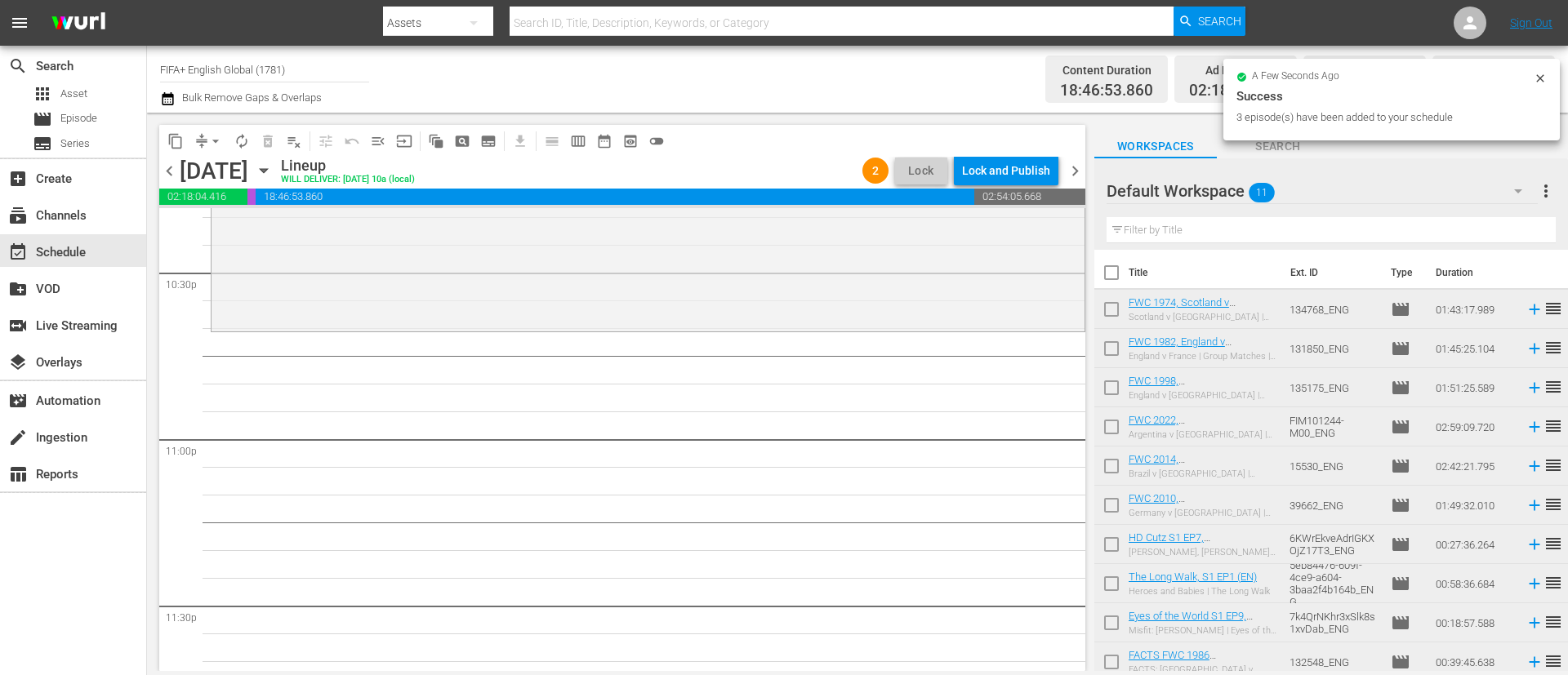
scroll to position [7529, 0]
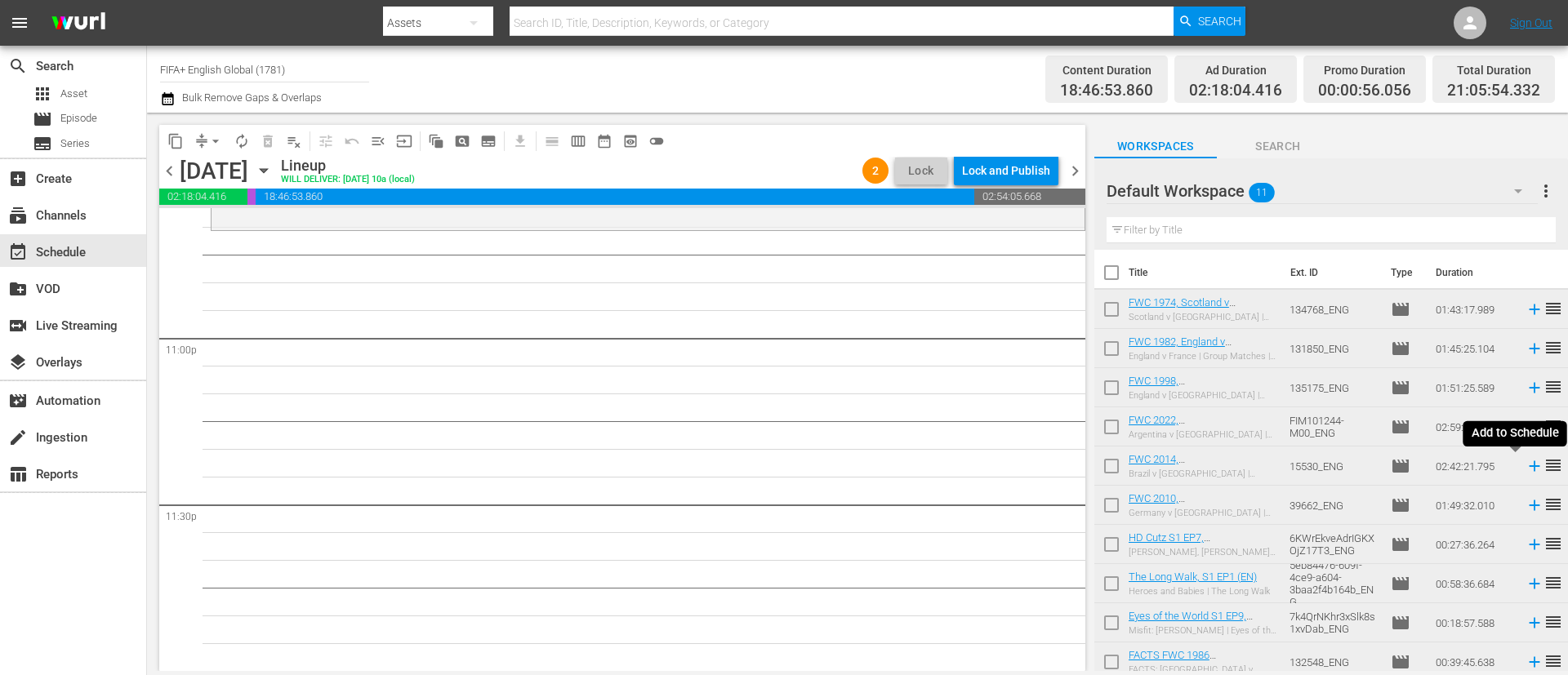
click at [1528, 462] on icon at bounding box center [1533, 466] width 11 height 11
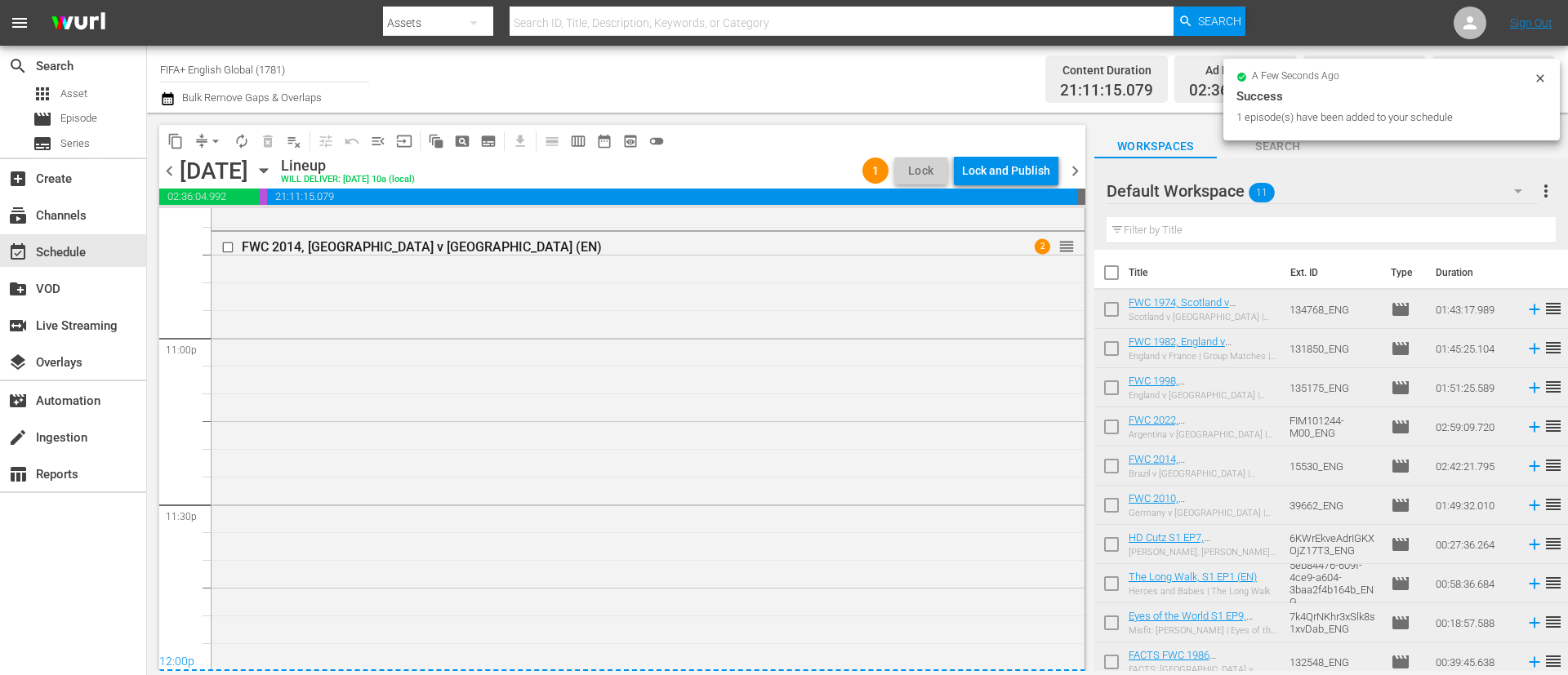
scroll to position [7990, 0]
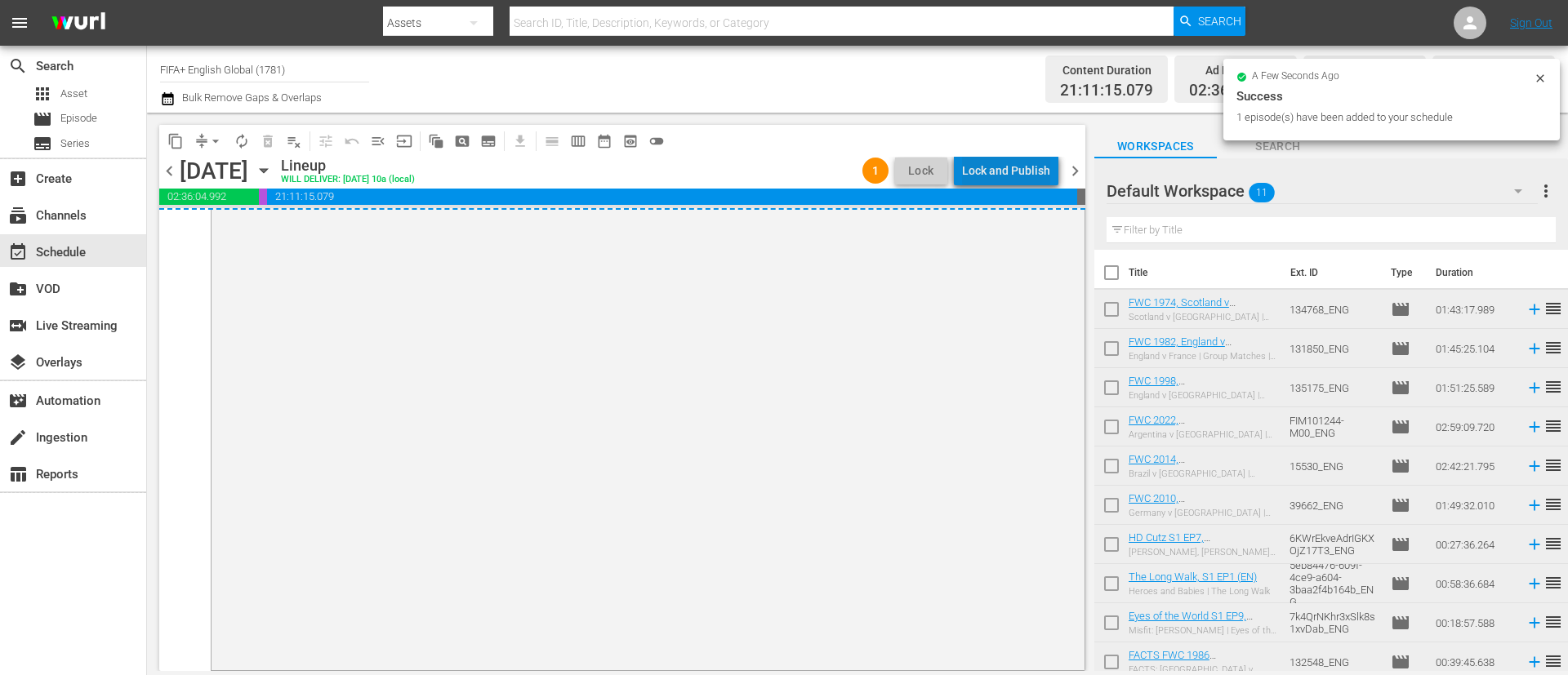
click at [1024, 169] on div "Lock and Publish" at bounding box center [1006, 170] width 88 height 29
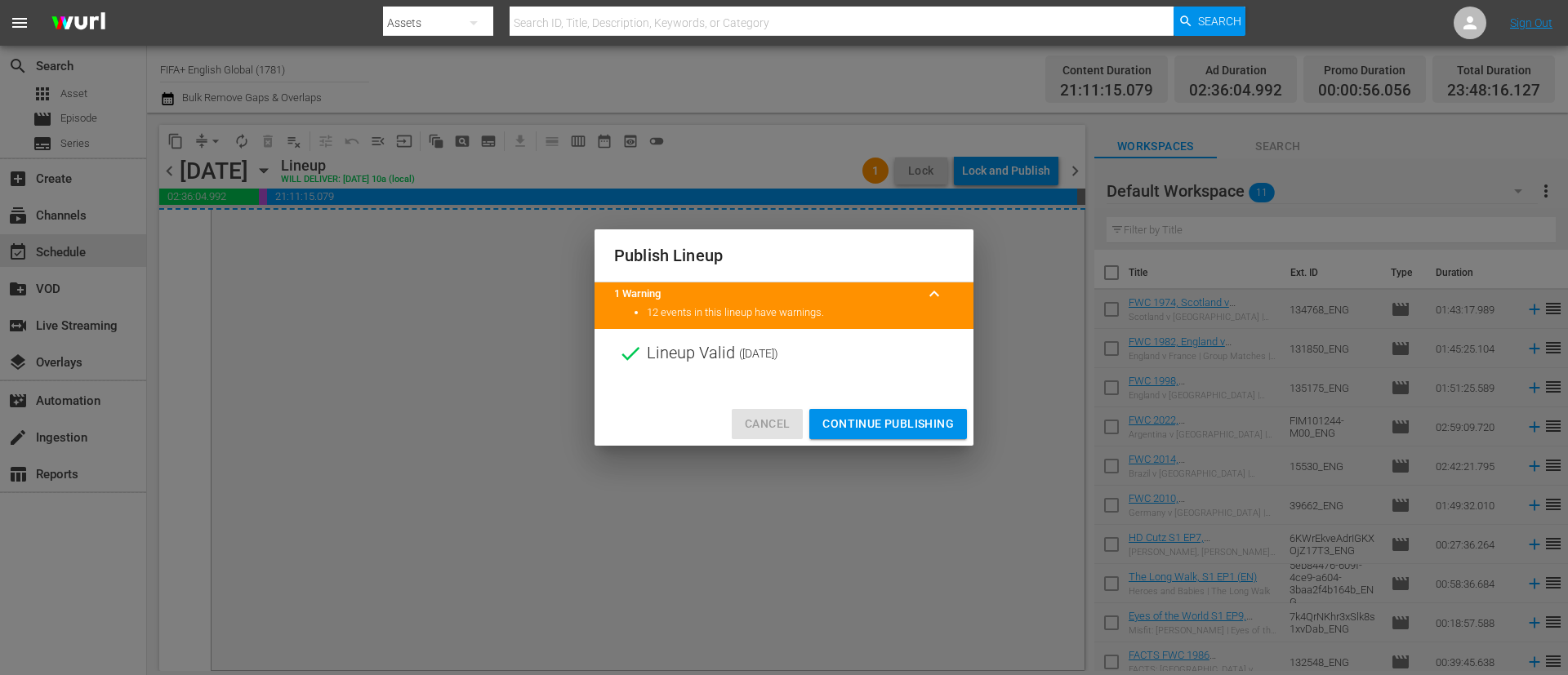
click at [761, 423] on span "Cancel" at bounding box center [767, 424] width 45 height 21
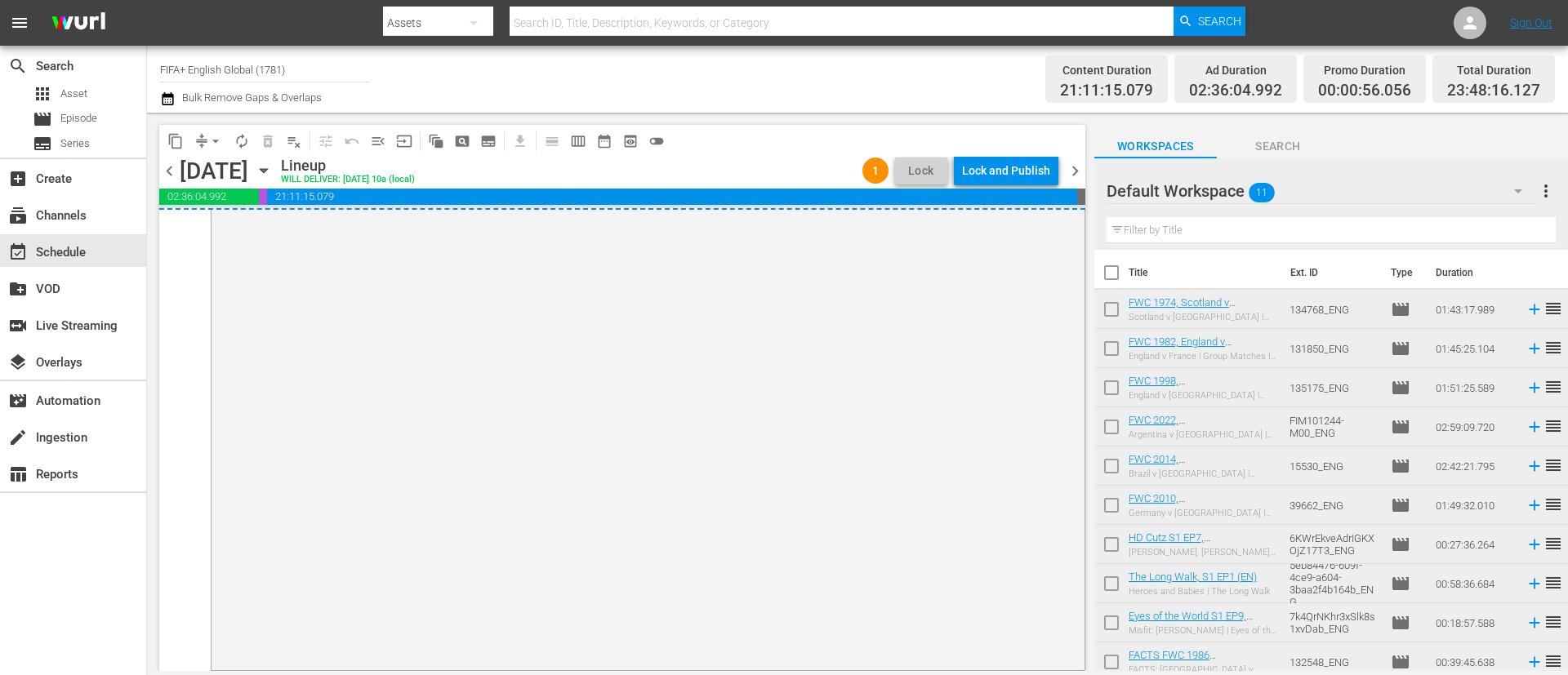
click at [1543, 191] on span "more_vert" at bounding box center [1546, 191] width 20 height 20
click at [1332, 224] on icon at bounding box center [1326, 223] width 20 height 20
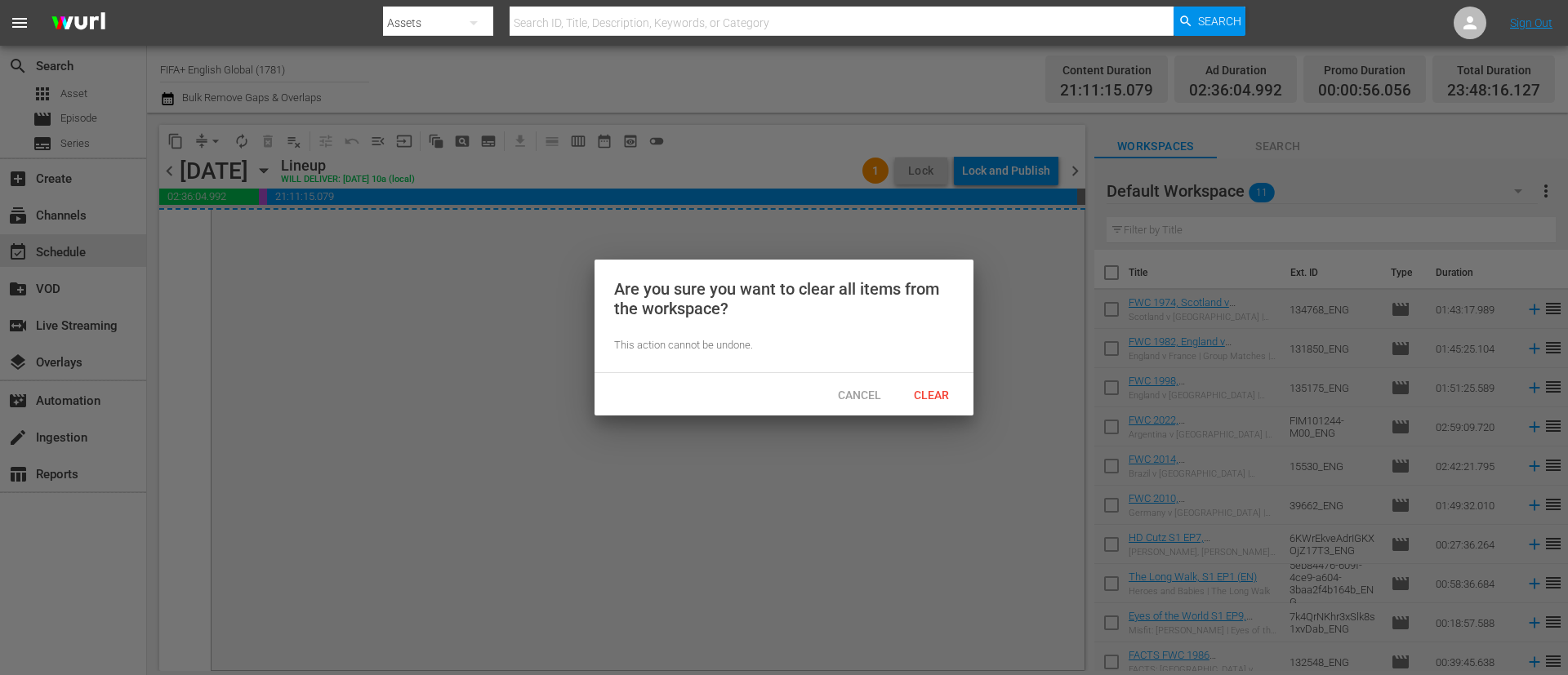
click at [919, 409] on div "Cancel Clear" at bounding box center [783, 394] width 379 height 42
click at [923, 391] on span "Clear" at bounding box center [932, 395] width 61 height 13
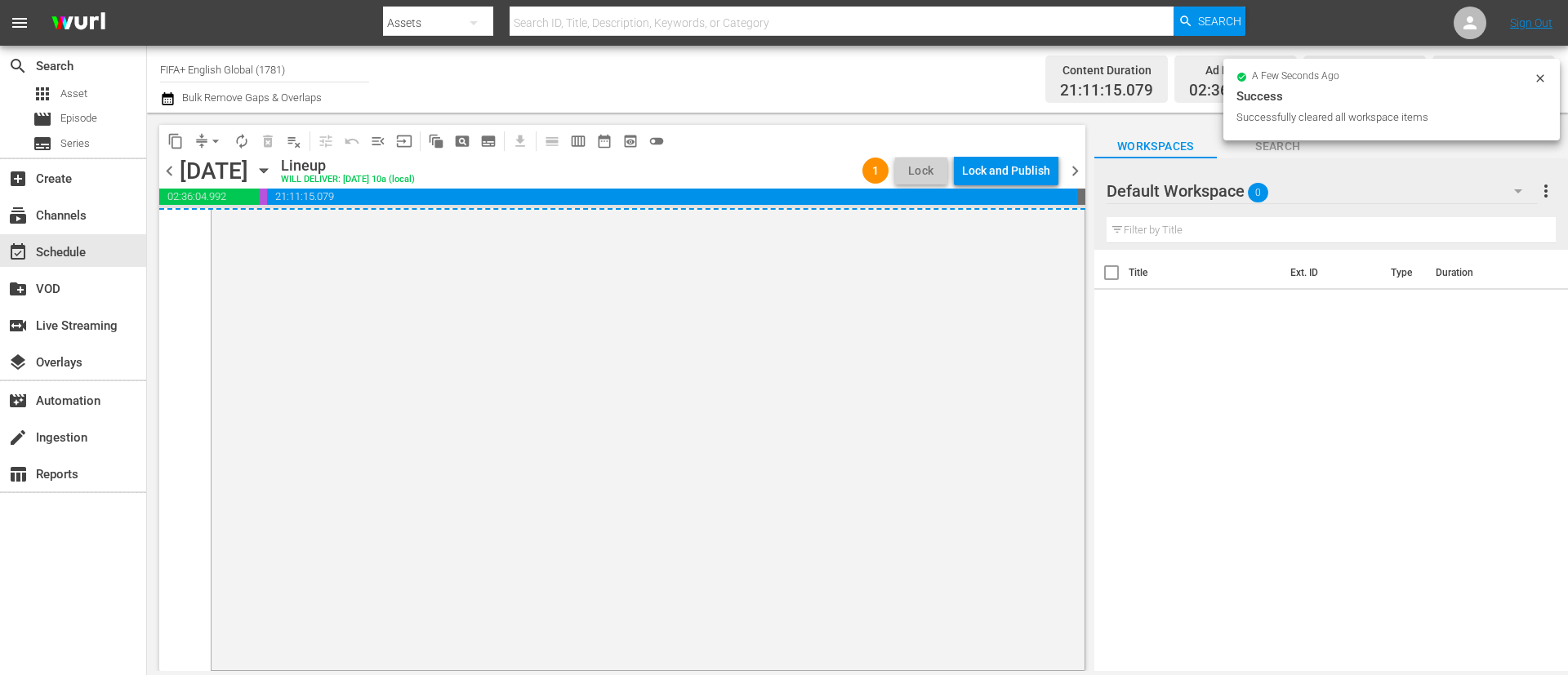
click at [1541, 187] on span "more_vert" at bounding box center [1546, 191] width 20 height 20
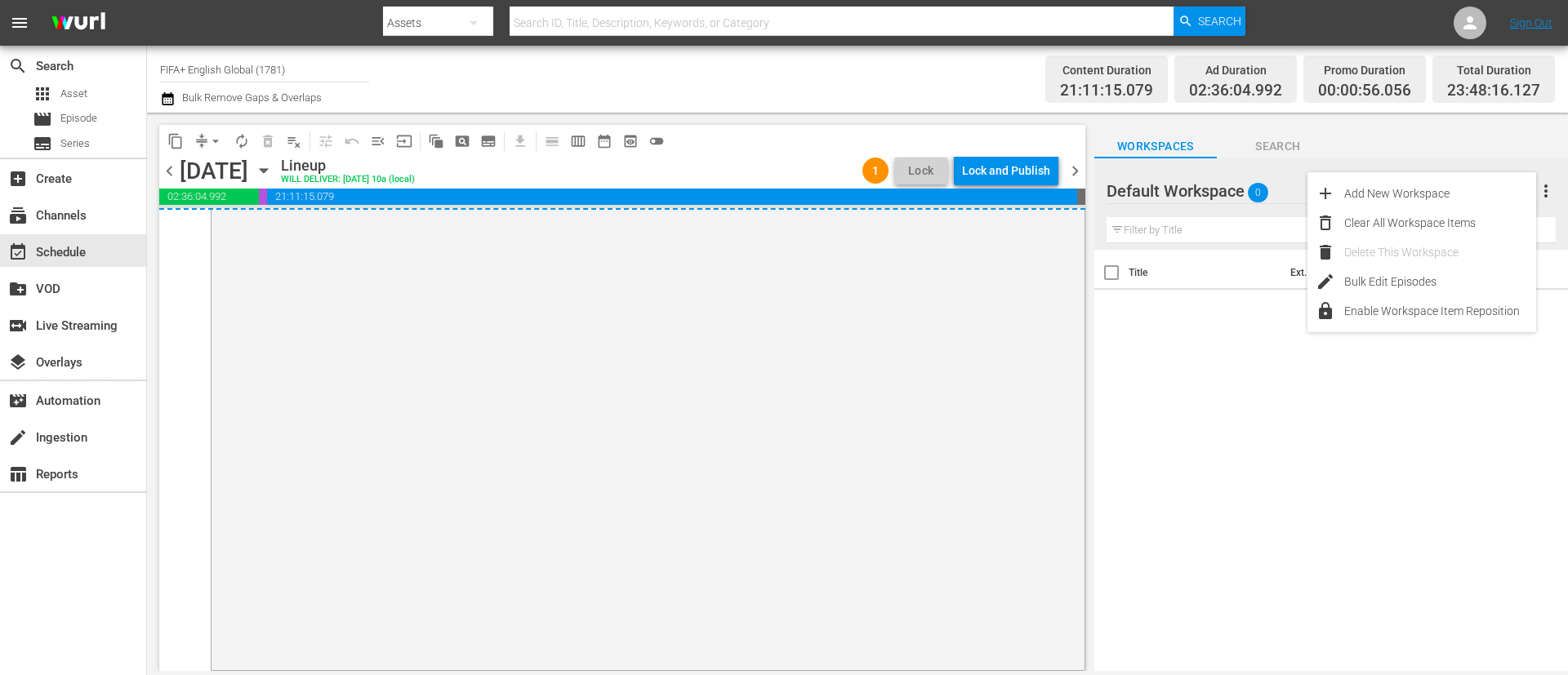
click at [1342, 385] on div "Title Ext. ID Type Duration" at bounding box center [1331, 461] width 474 height 424
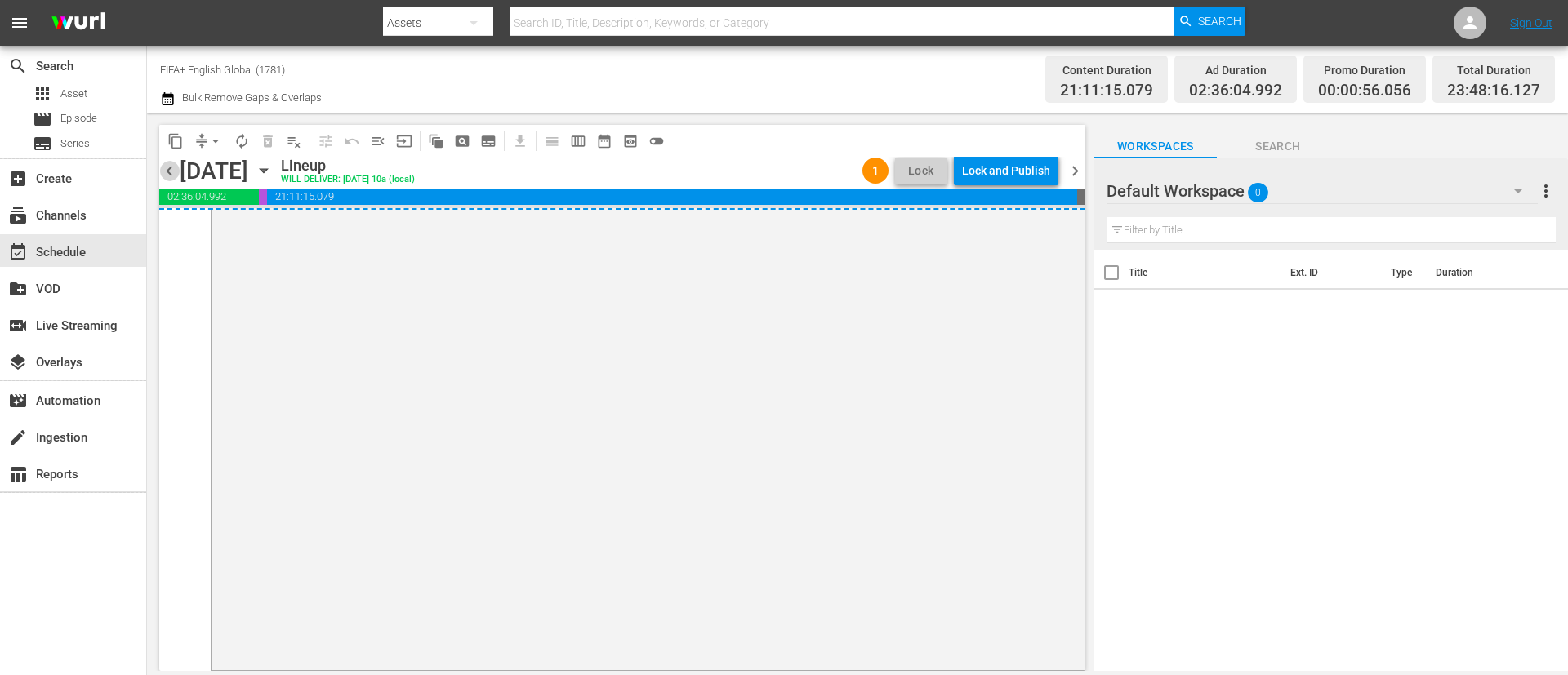
click at [159, 176] on span "chevron_left" at bounding box center [169, 171] width 21 height 21
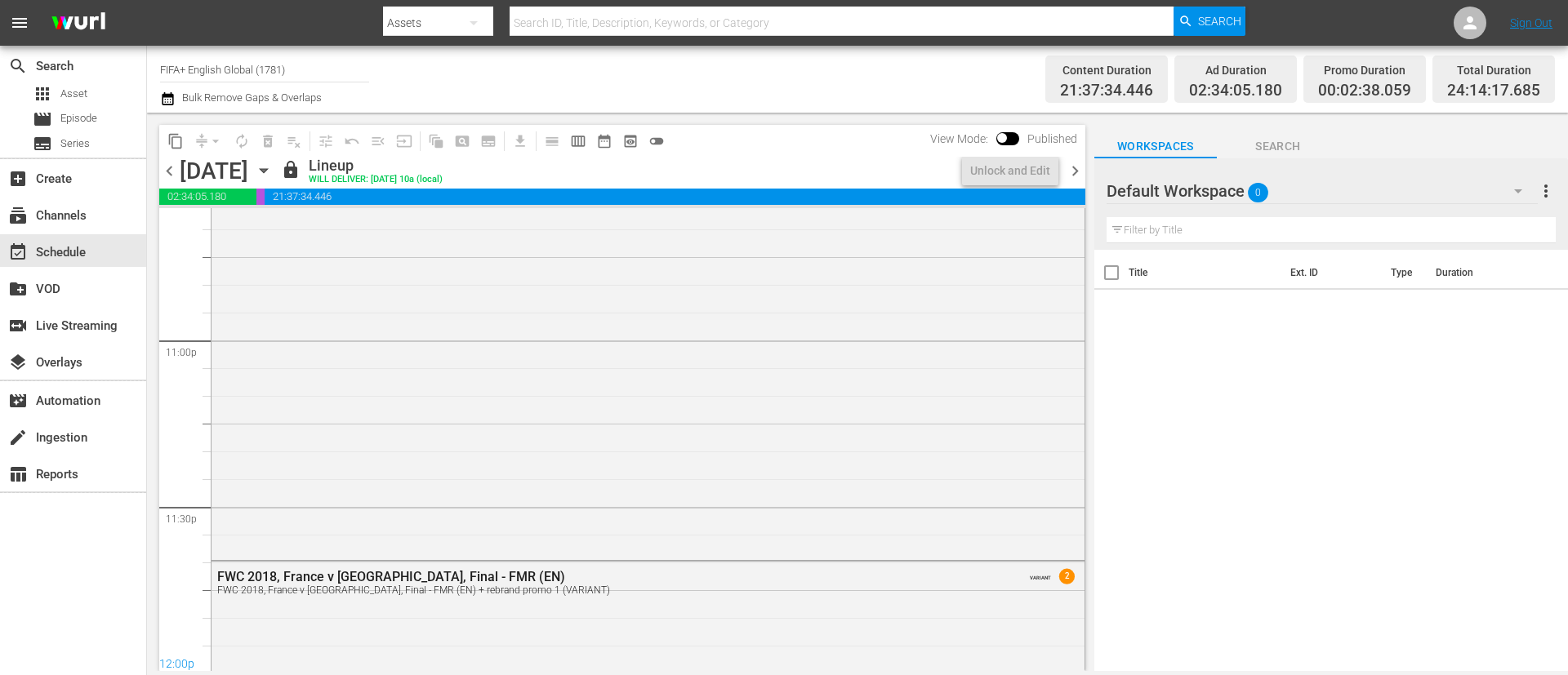
scroll to position [7990, 0]
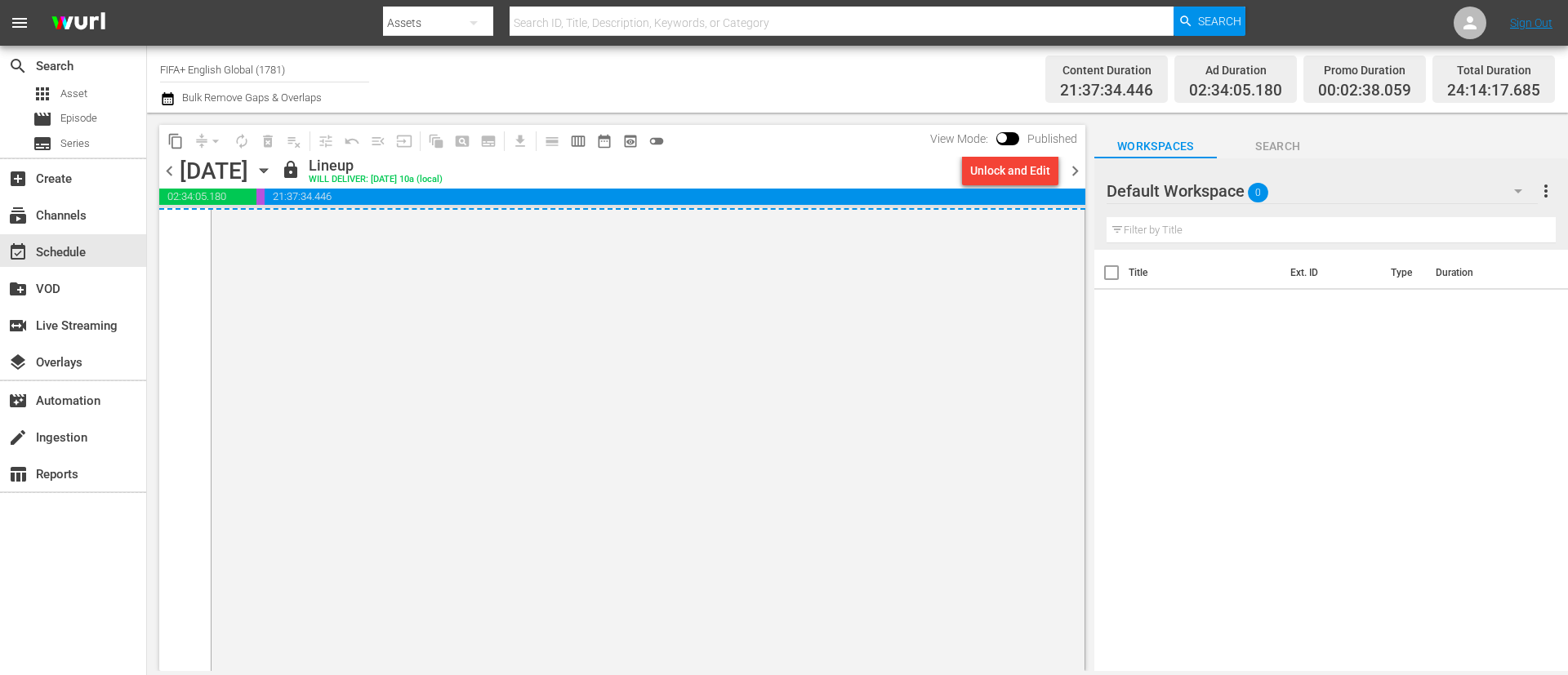
click at [1014, 172] on div "Unlock and Edit" at bounding box center [1010, 170] width 80 height 29
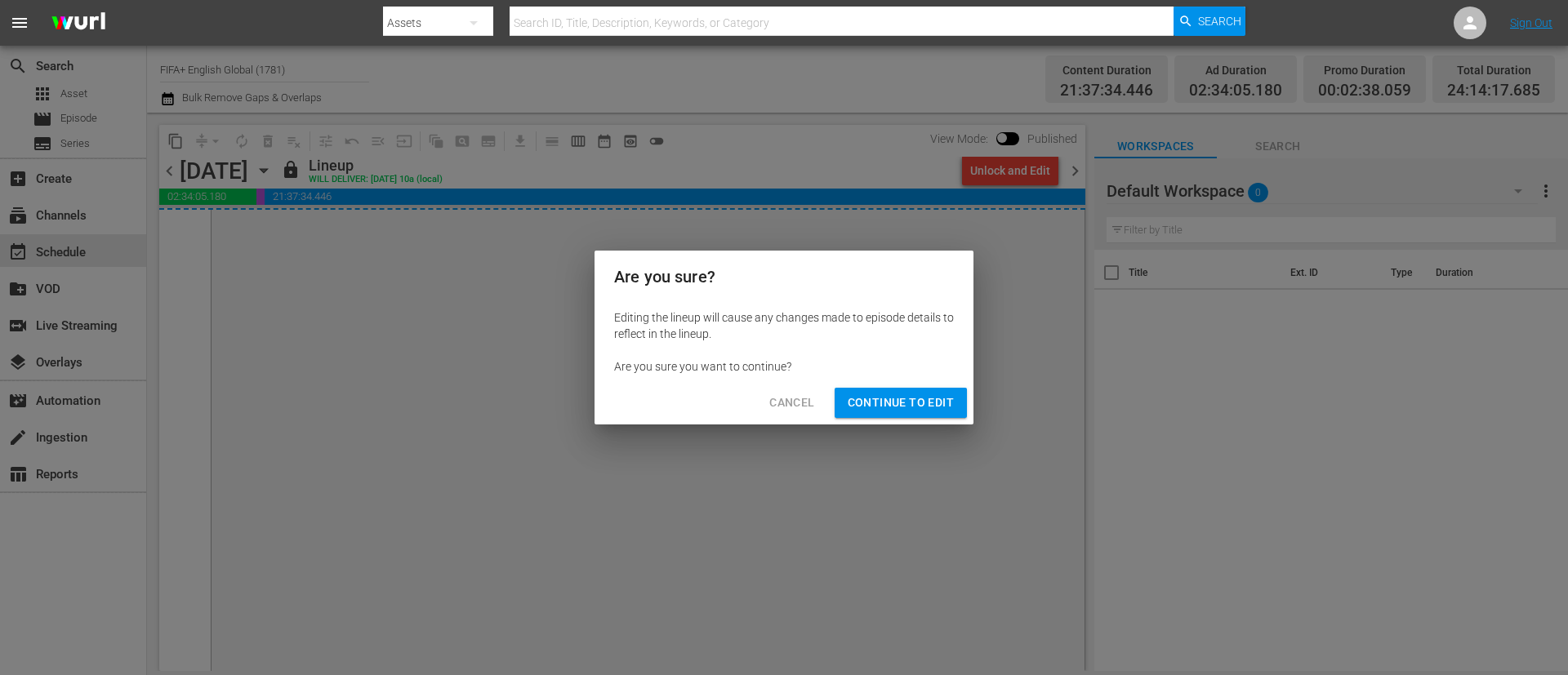
click at [943, 391] on button "Continue to Edit" at bounding box center [900, 402] width 132 height 30
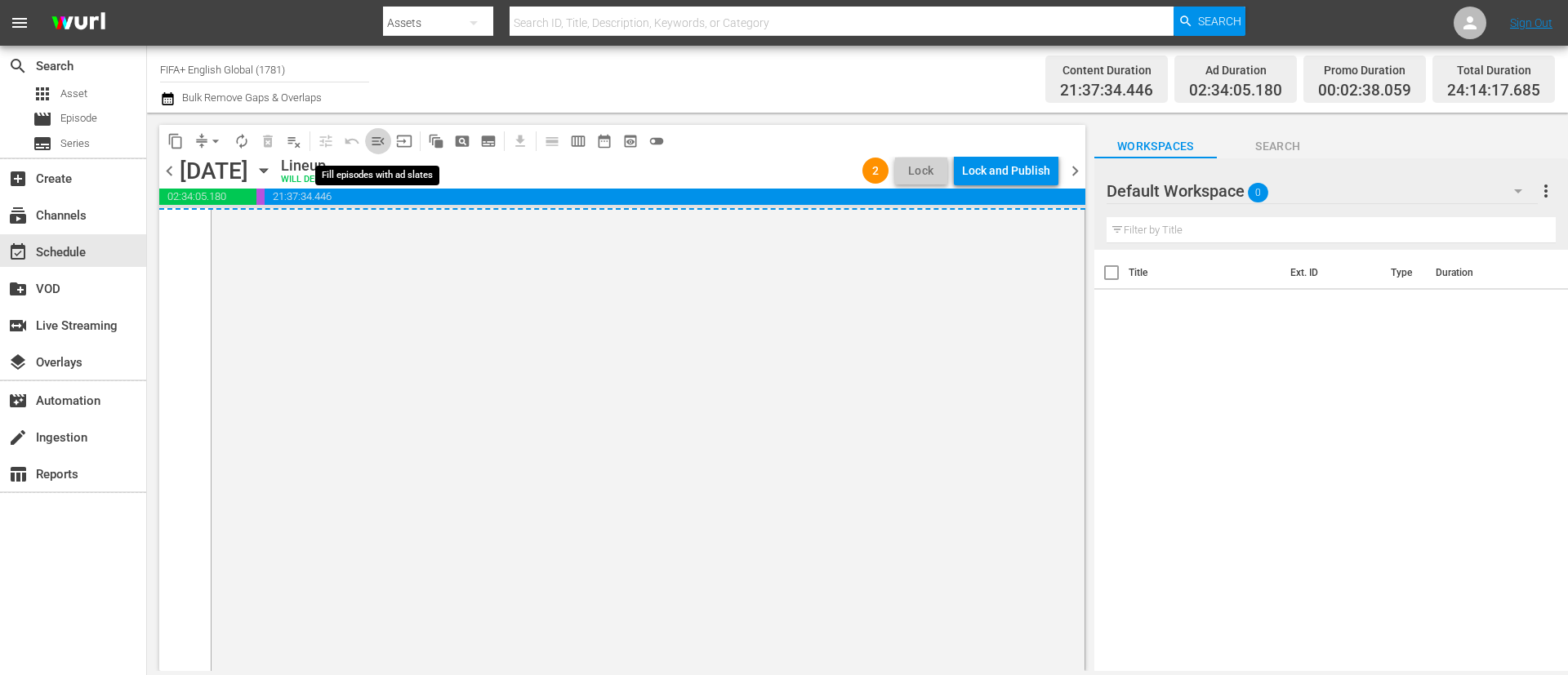
click at [371, 145] on span "menu_open" at bounding box center [378, 141] width 17 height 17
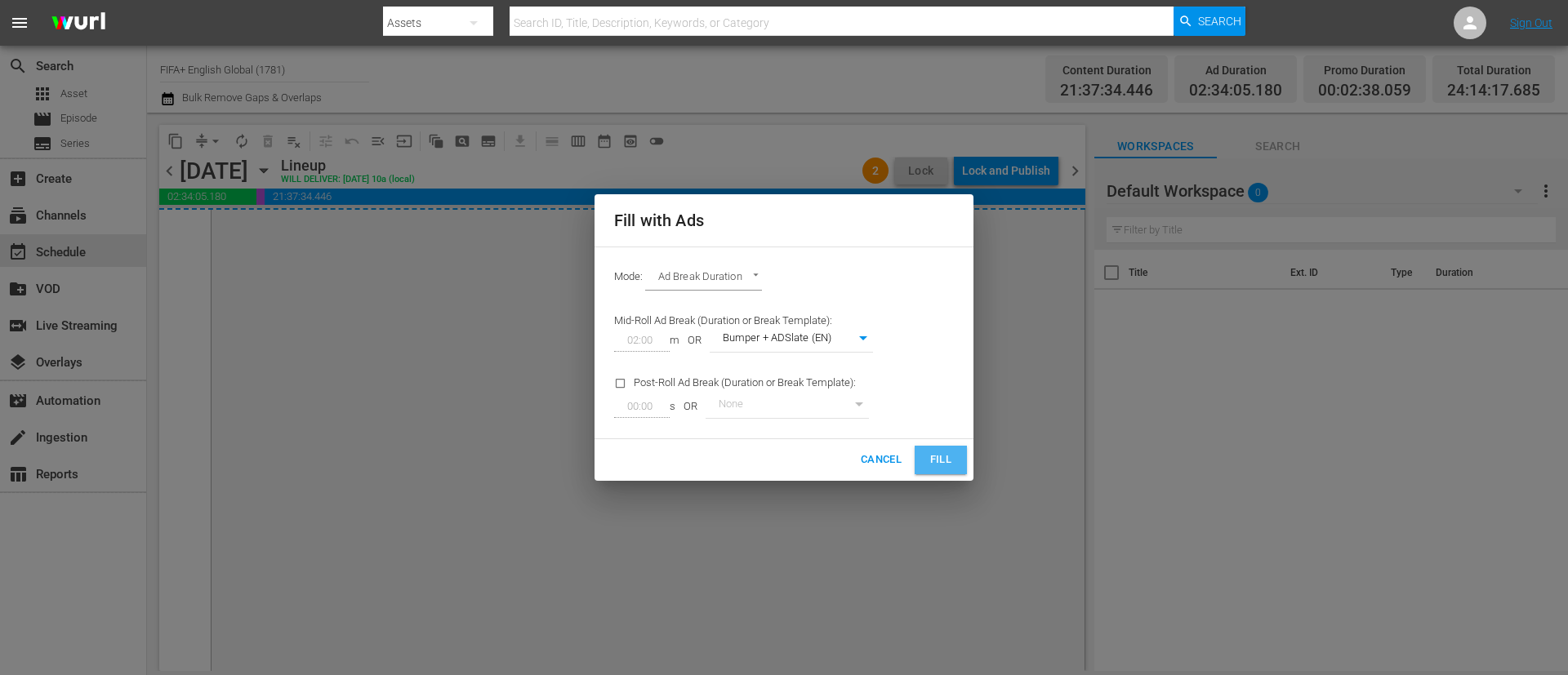
click at [955, 460] on button "Fill" at bounding box center [940, 459] width 52 height 28
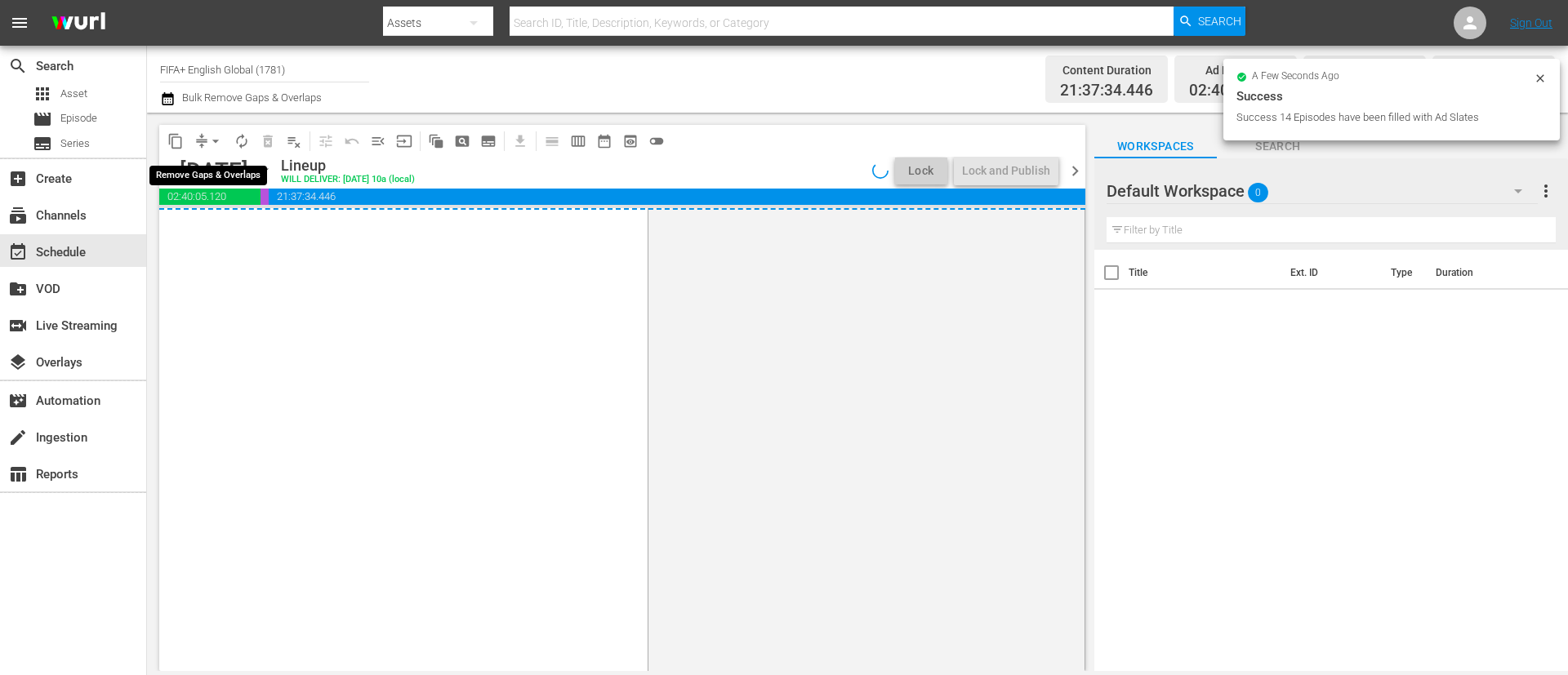
click at [203, 138] on button "arrow_drop_down" at bounding box center [215, 141] width 26 height 26
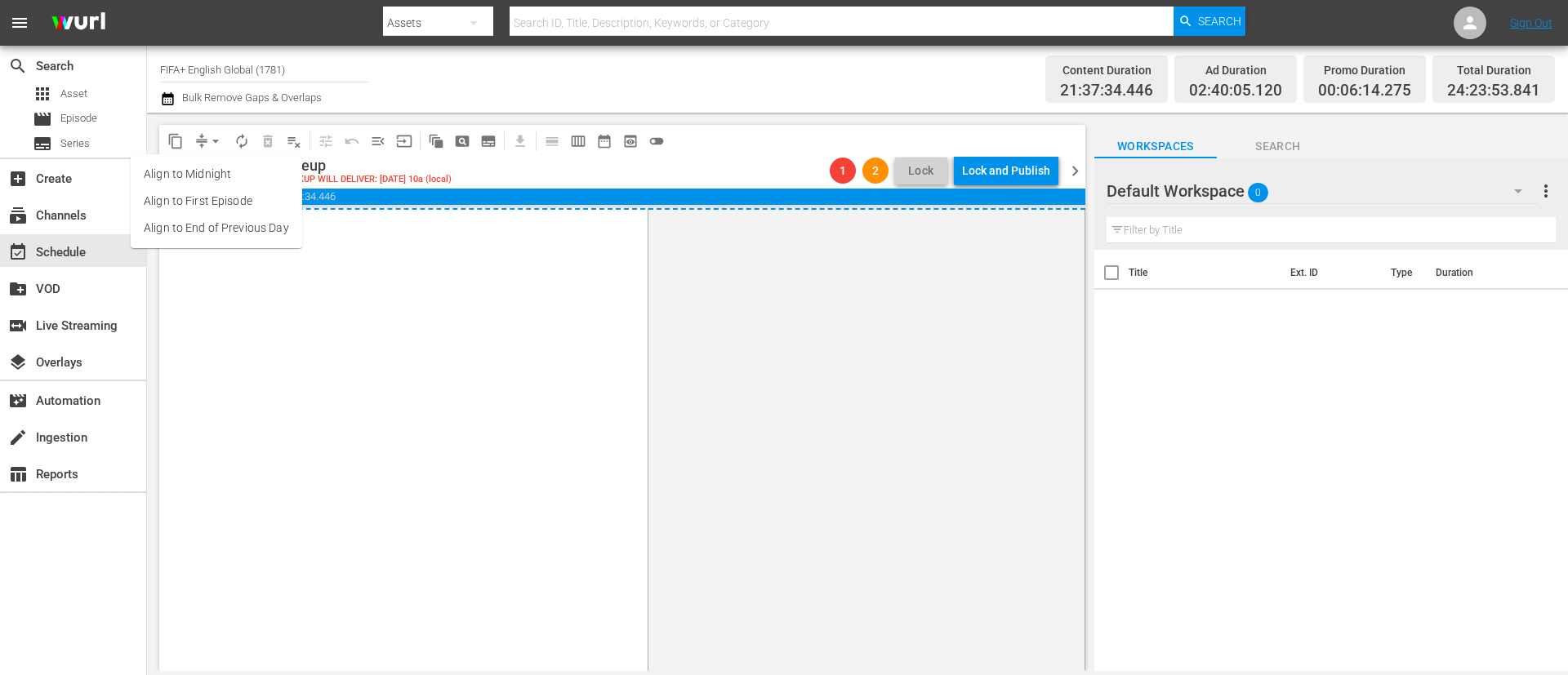
click at [273, 228] on li "Align to End of Previous Day" at bounding box center [216, 228] width 172 height 27
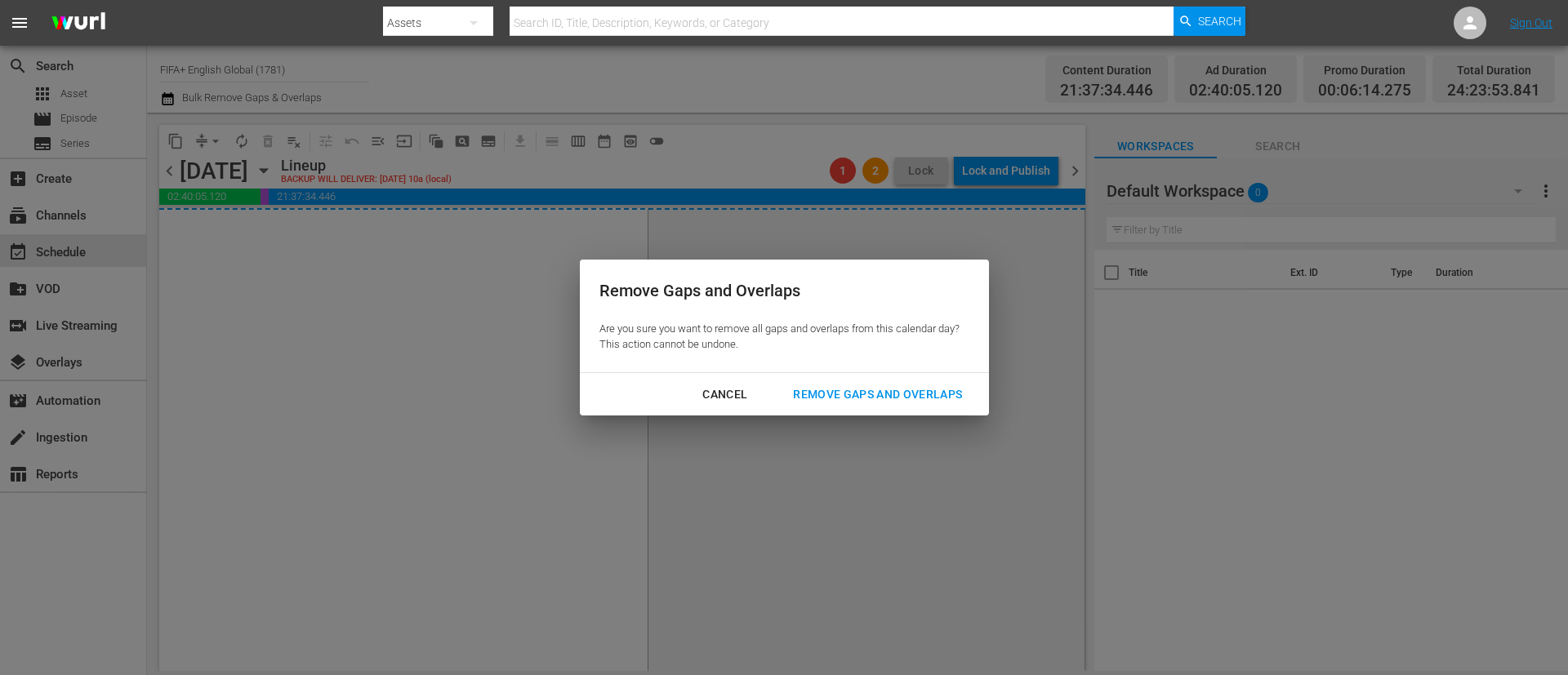
click at [922, 381] on button "Remove Gaps and Overlaps" at bounding box center [877, 395] width 208 height 30
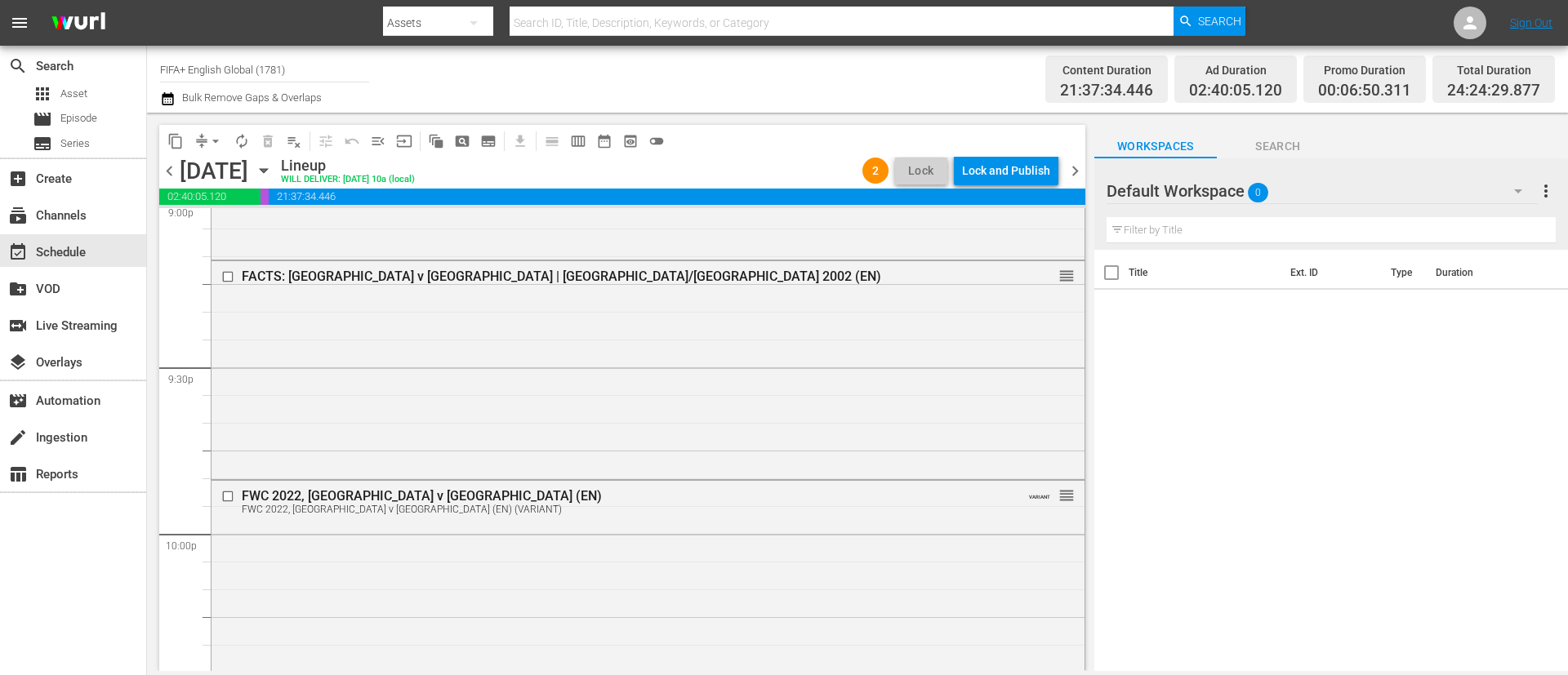
scroll to position [6520, 0]
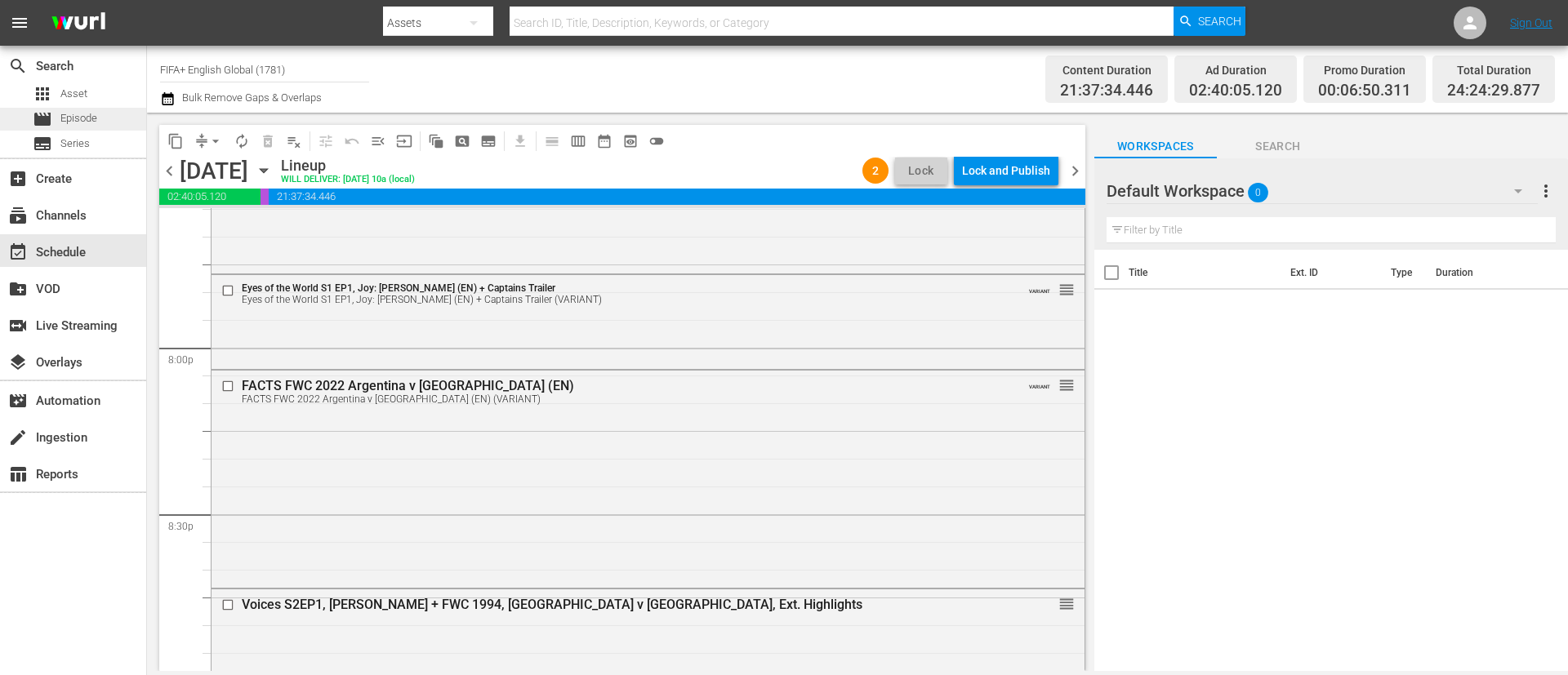
click at [73, 119] on span "Episode" at bounding box center [79, 119] width 37 height 17
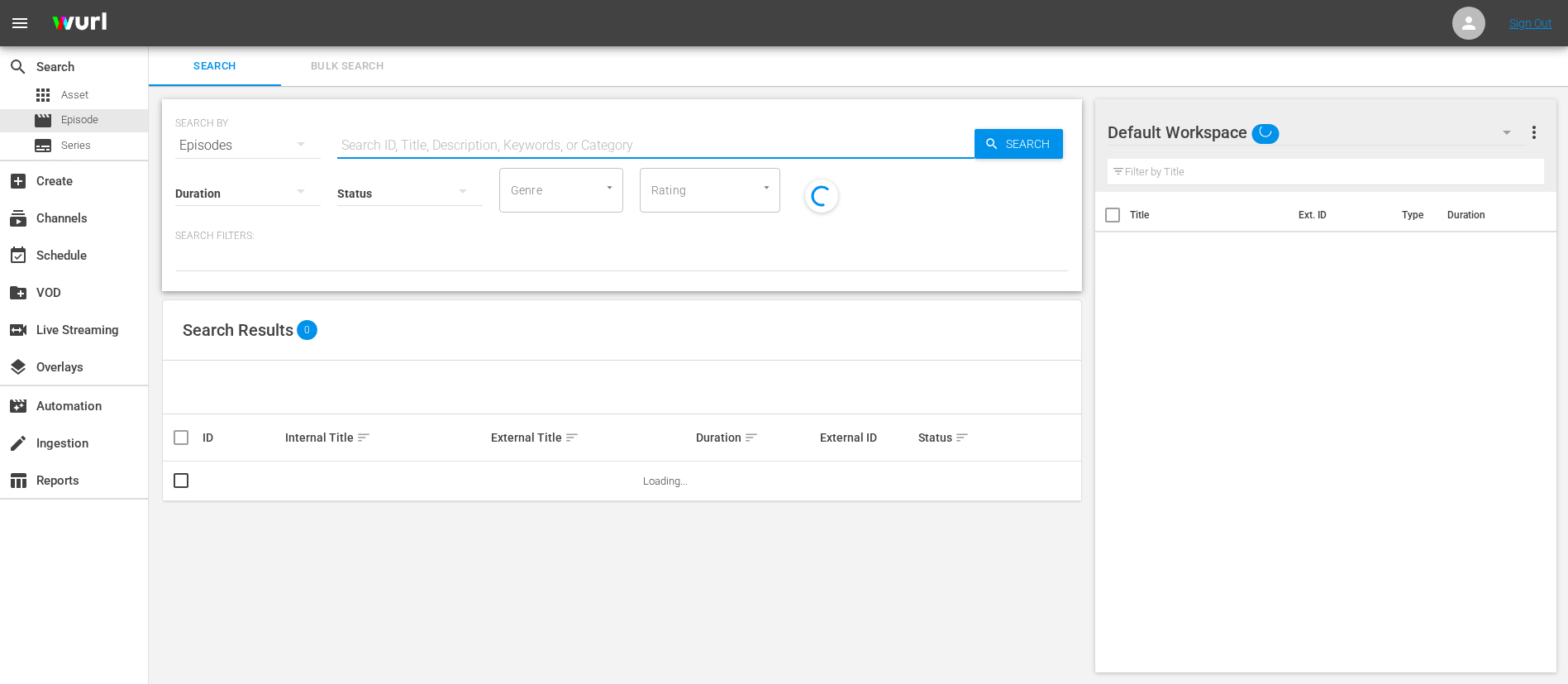
click at [616, 133] on input "text" at bounding box center [656, 145] width 637 height 39
paste input "Madagascar vs Central African Republic"
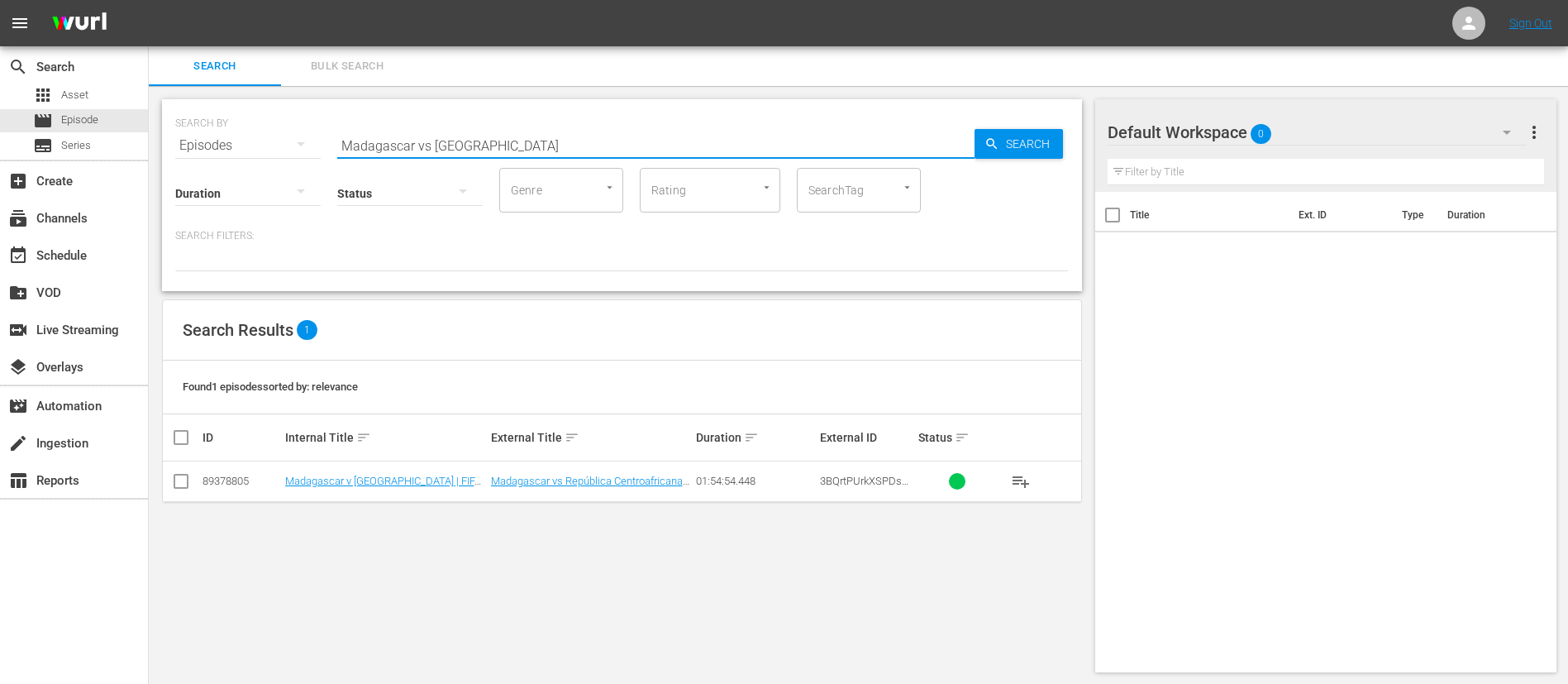
click at [1017, 487] on span "playlist_add" at bounding box center [1021, 481] width 20 height 20
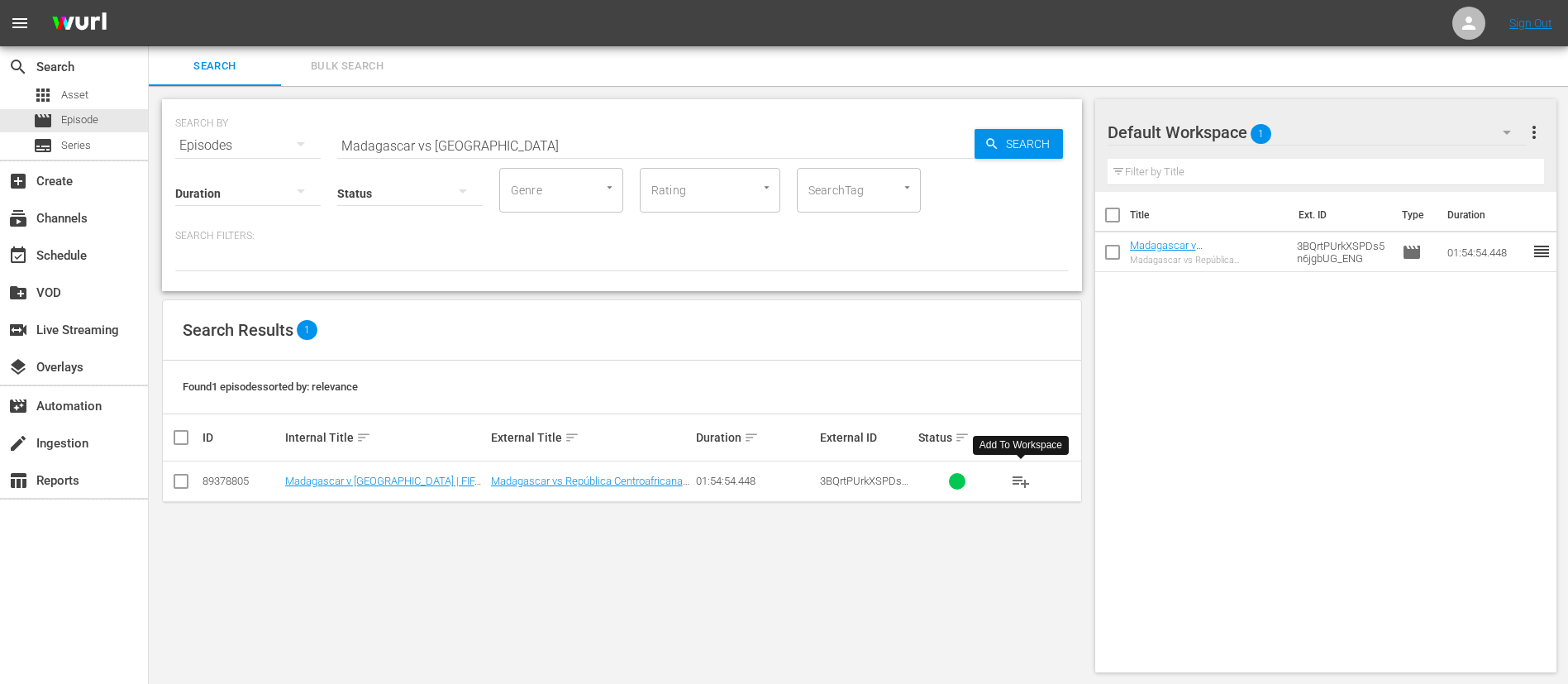
click at [655, 139] on input "Madagascar vs Central African Republic" at bounding box center [656, 145] width 637 height 39
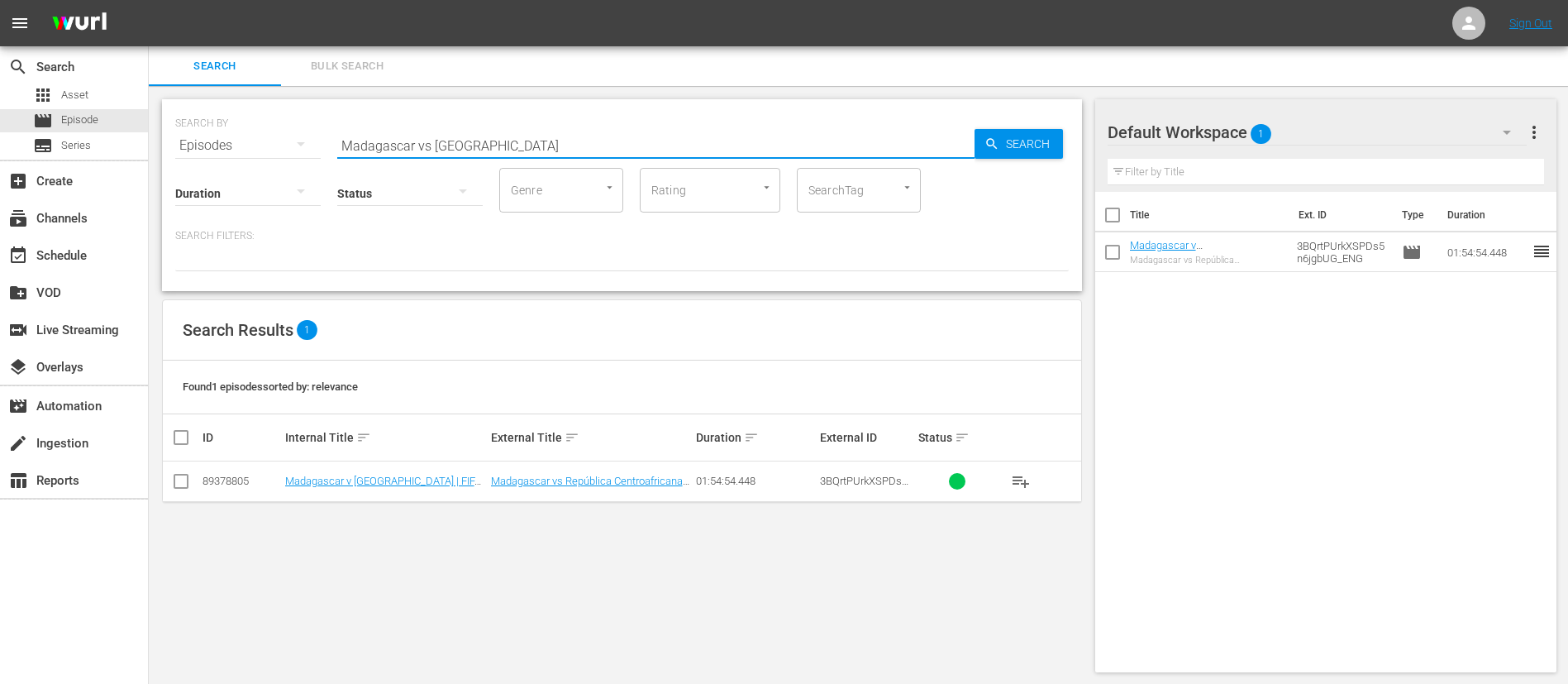
paste input "Algeria vs Botswana"
type input "Algeria vs Botswana"
click at [1009, 476] on button "playlist_add" at bounding box center [1020, 481] width 39 height 39
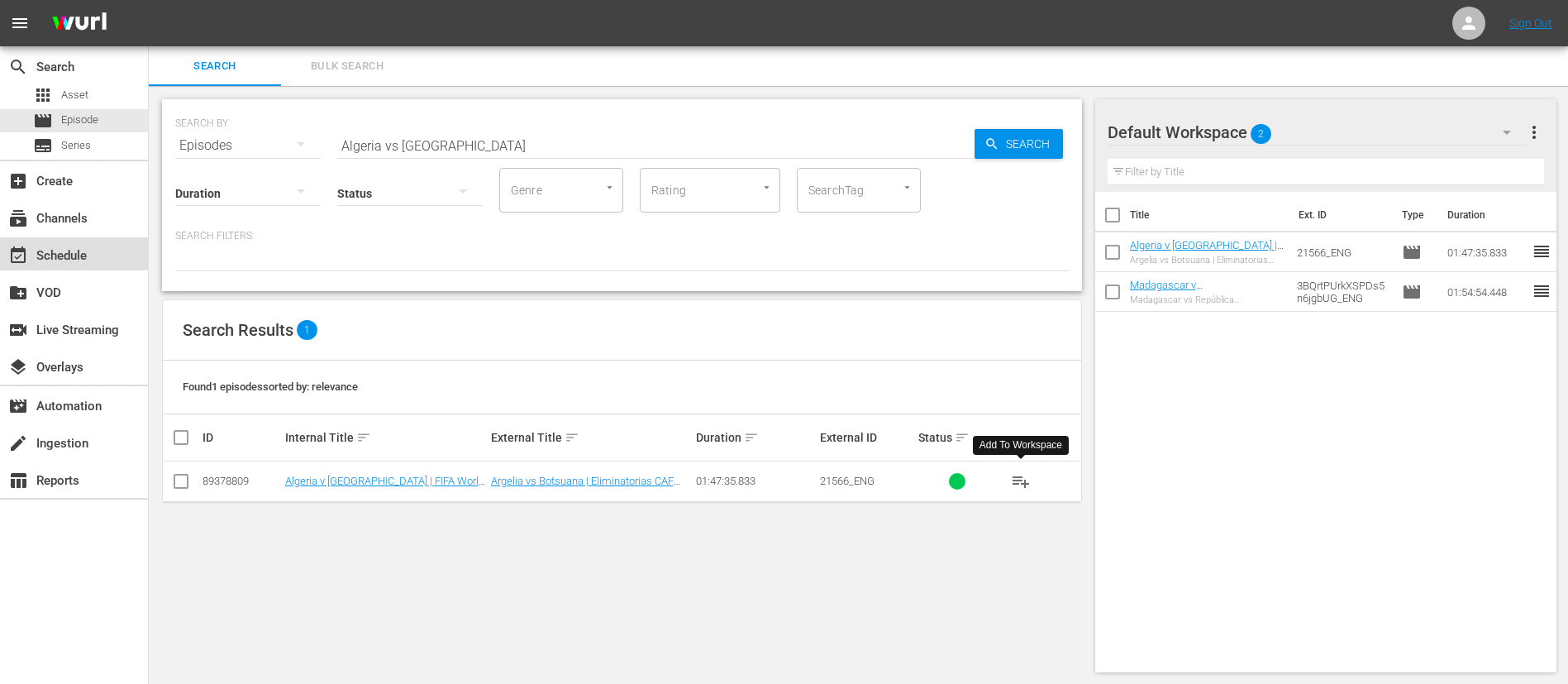
click at [39, 260] on div "event_available Schedule" at bounding box center [46, 253] width 92 height 15
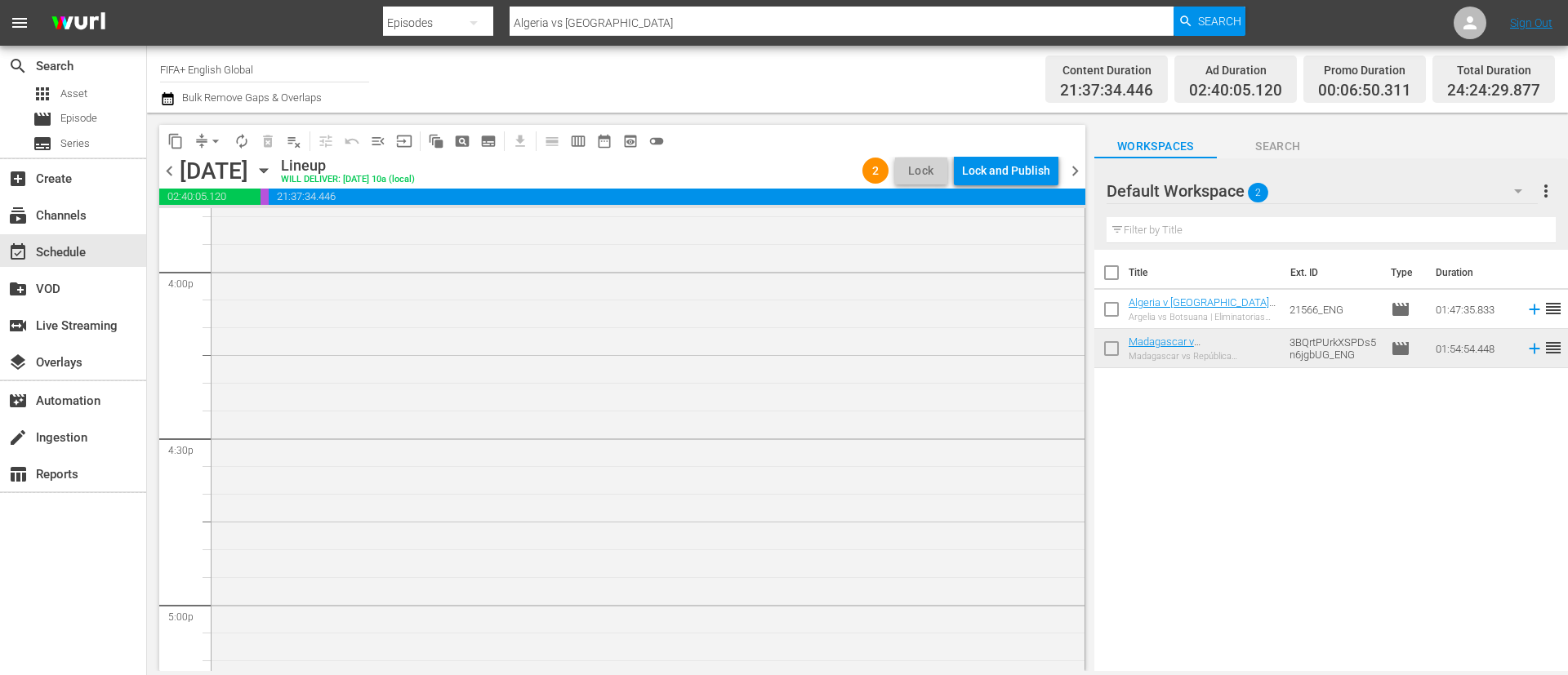
scroll to position [5019, 0]
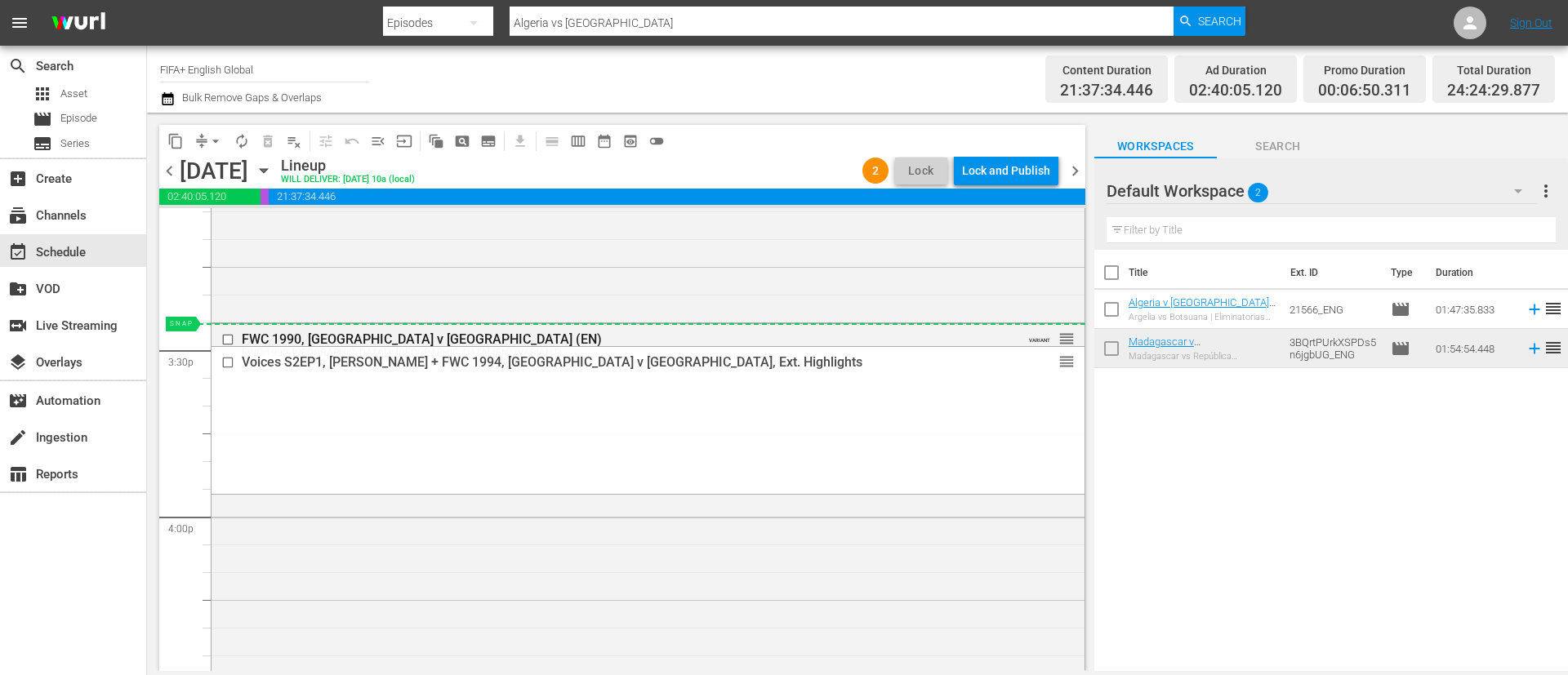
drag, startPoint x: 1051, startPoint y: 386, endPoint x: 906, endPoint y: 328, distance: 156.2
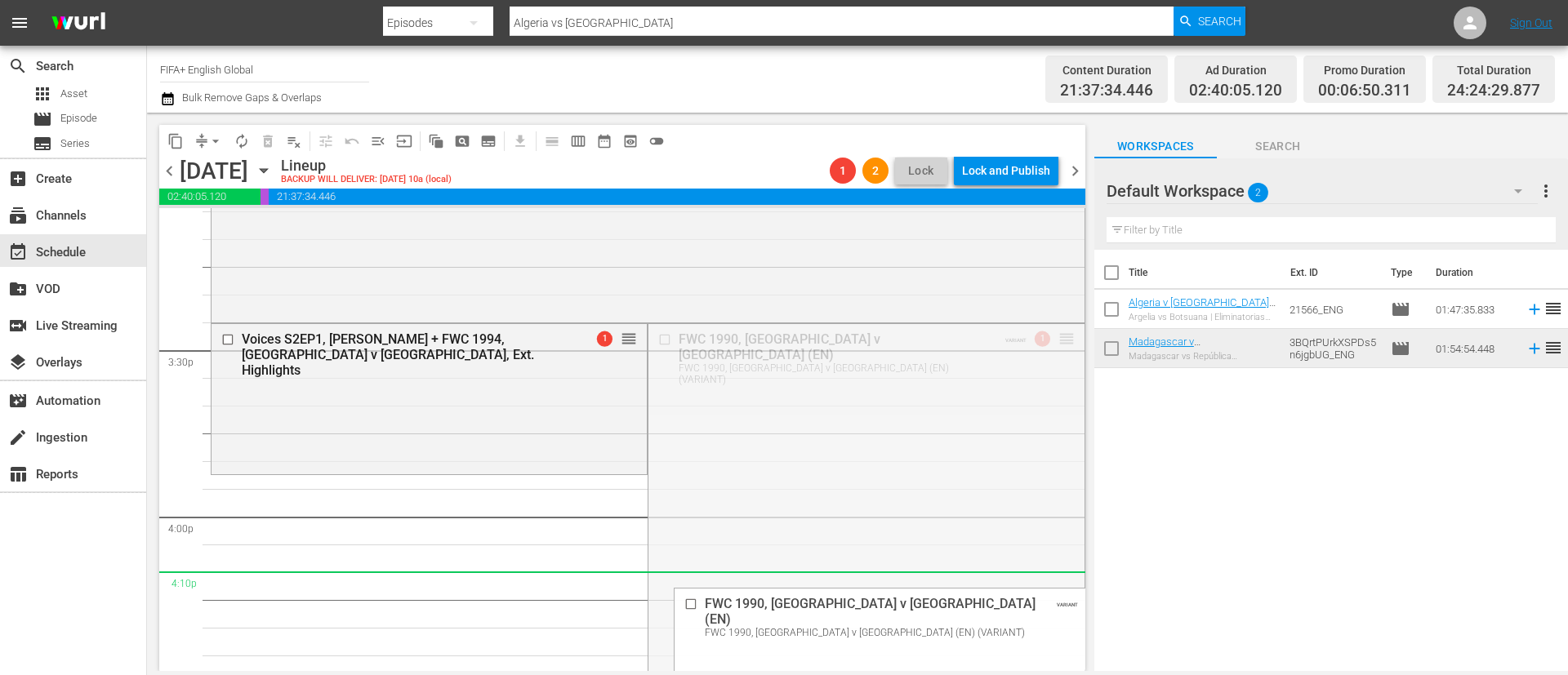
drag, startPoint x: 1043, startPoint y: 337, endPoint x: 986, endPoint y: 583, distance: 252.5
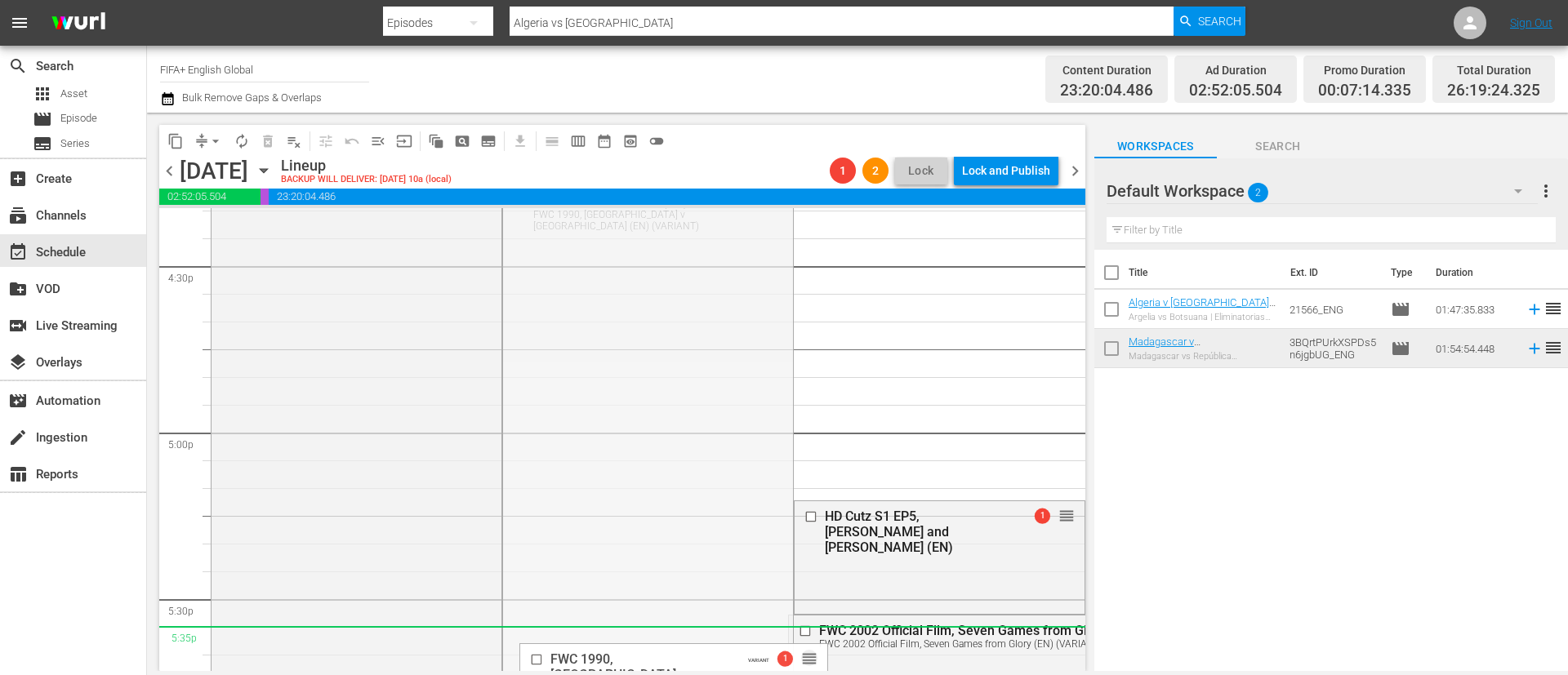
scroll to position [5631, 0]
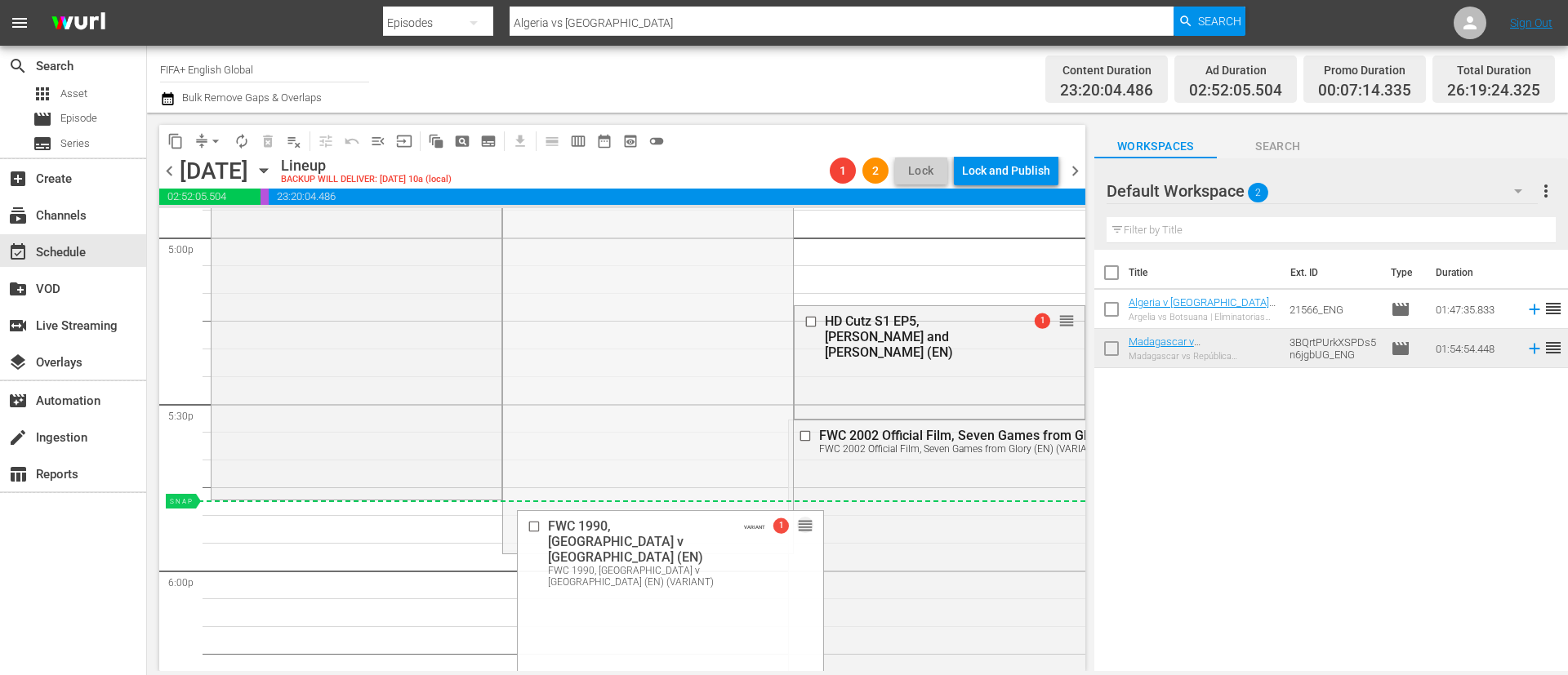
drag, startPoint x: 761, startPoint y: 459, endPoint x: 672, endPoint y: 507, distance: 101.1
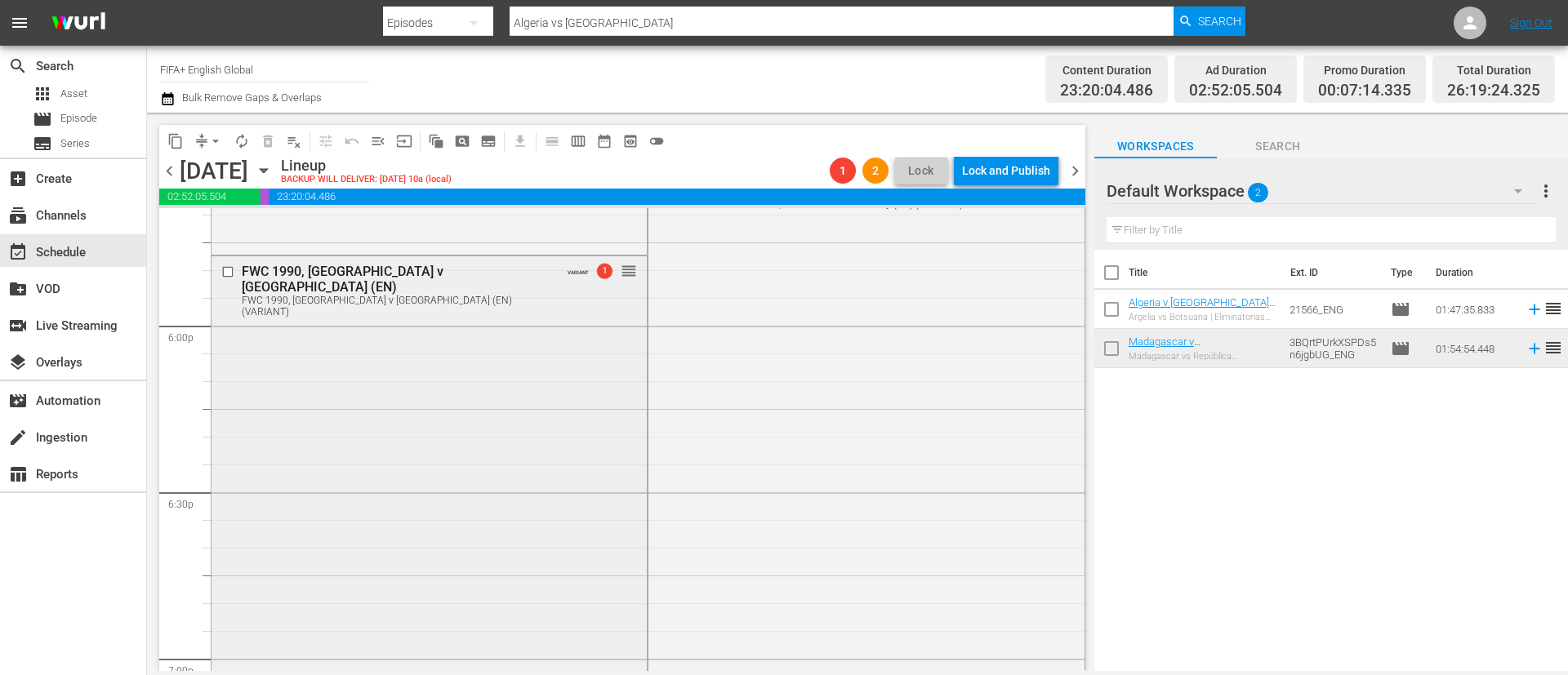
scroll to position [5753, 0]
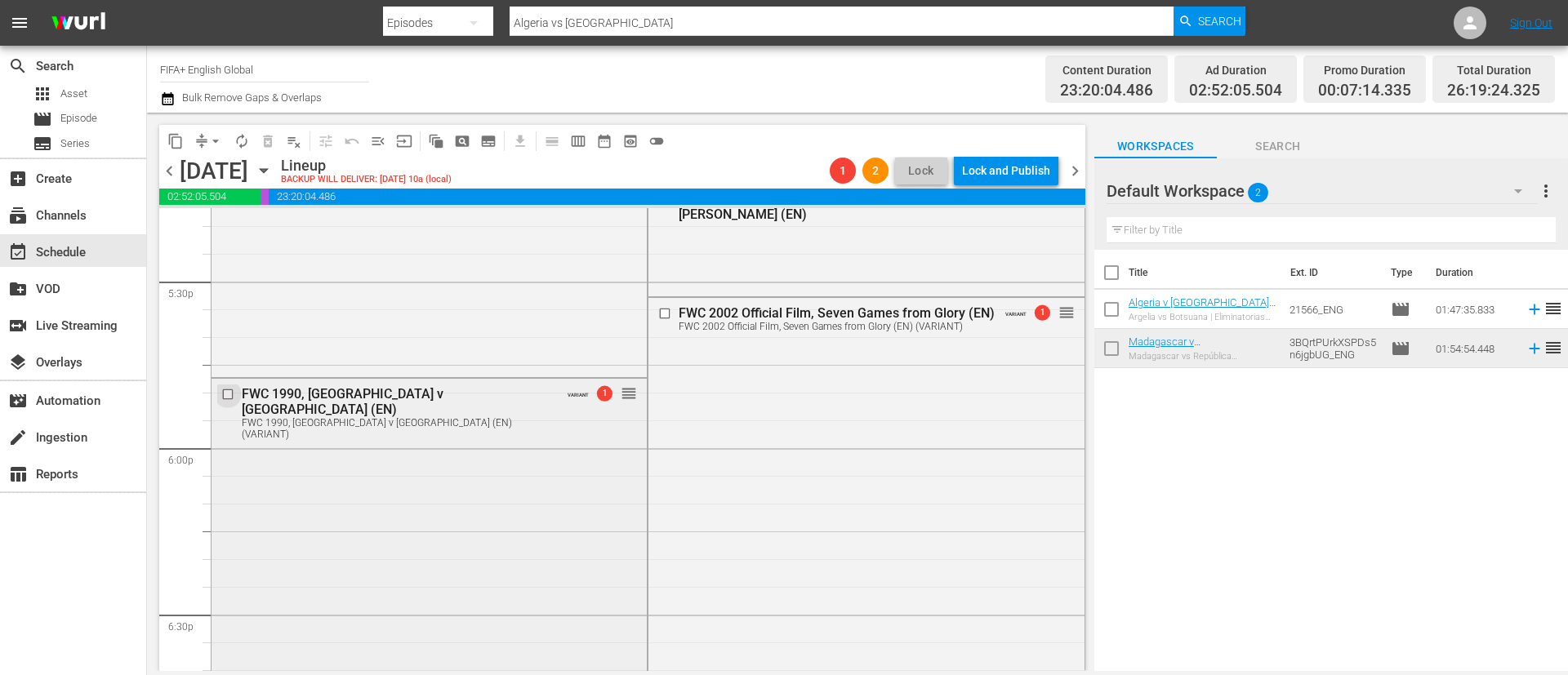
click at [225, 394] on input "checkbox" at bounding box center [230, 394] width 17 height 14
click at [261, 146] on span "delete_forever_outlined" at bounding box center [268, 141] width 17 height 17
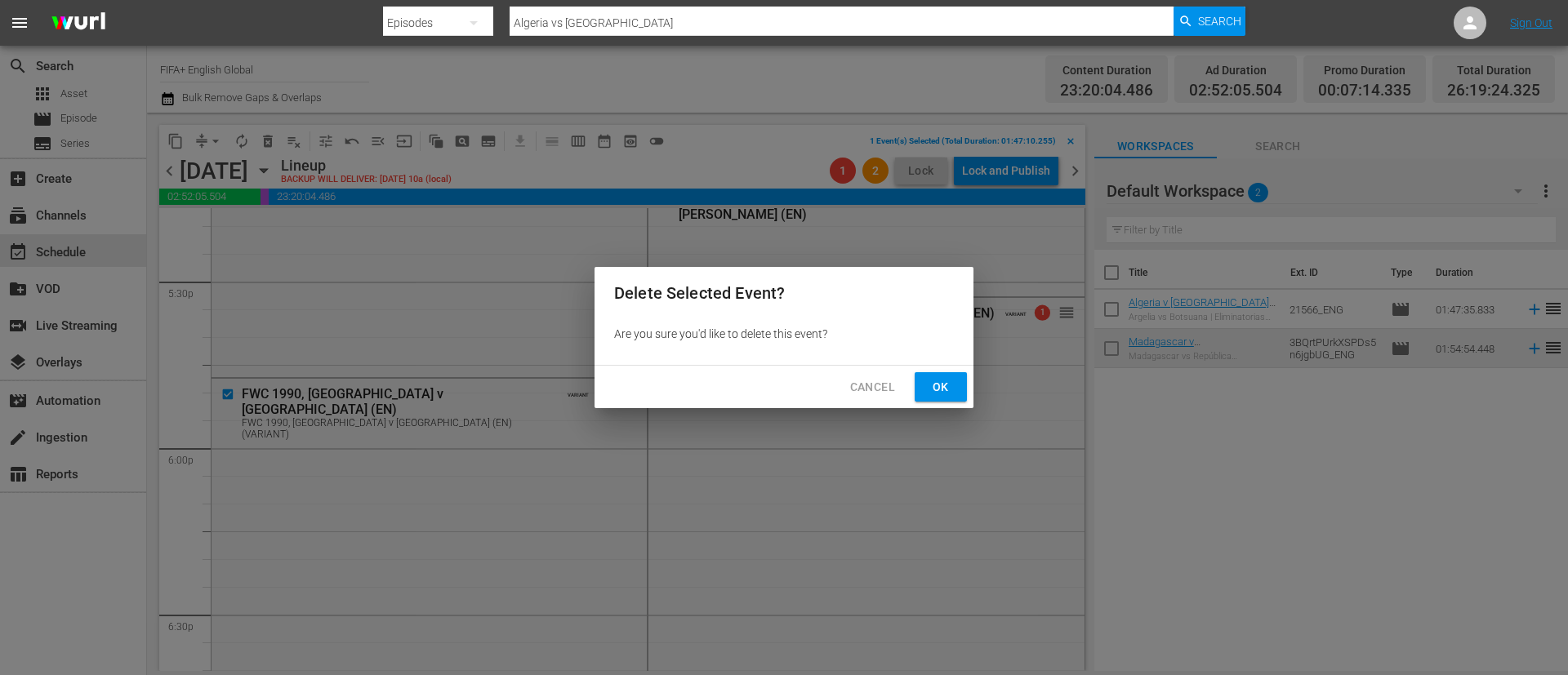
click at [957, 376] on button "Ok" at bounding box center [940, 387] width 52 height 30
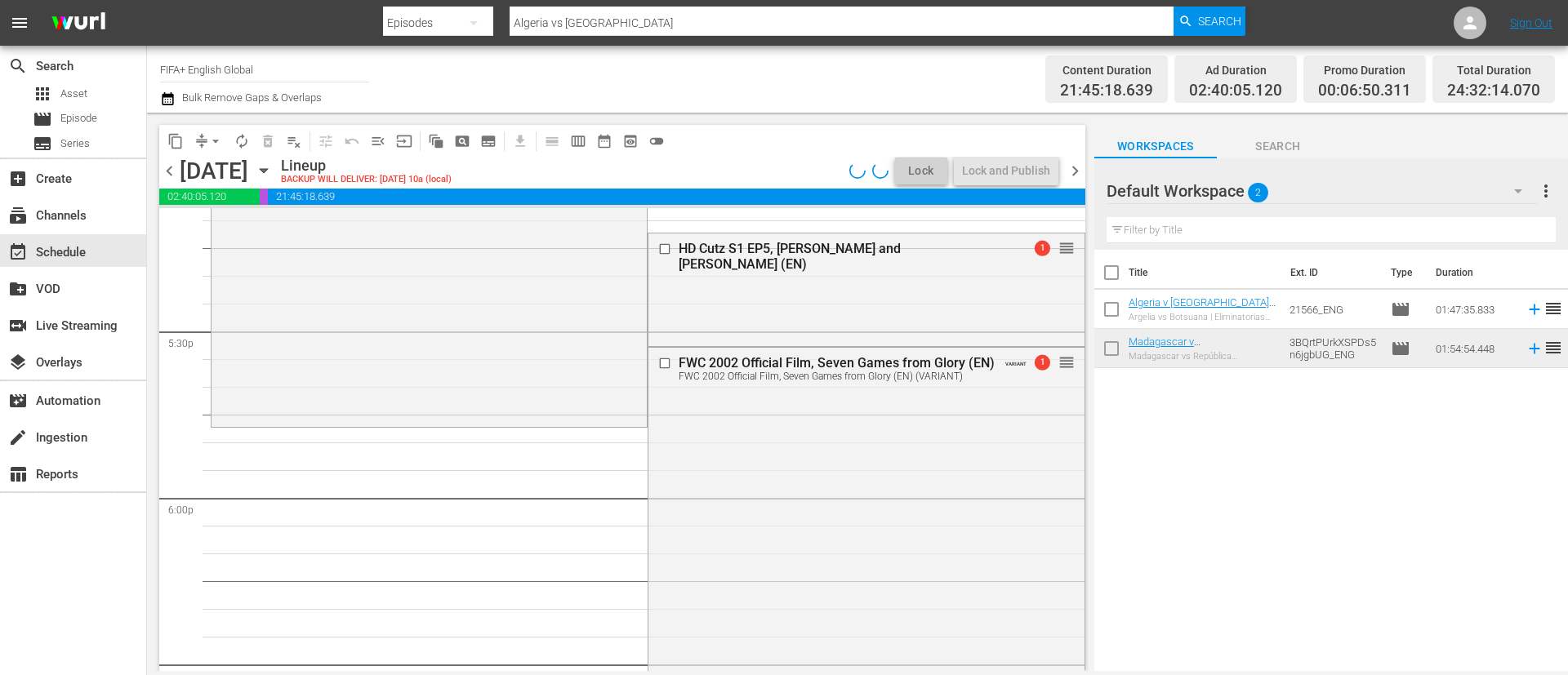
scroll to position [5631, 0]
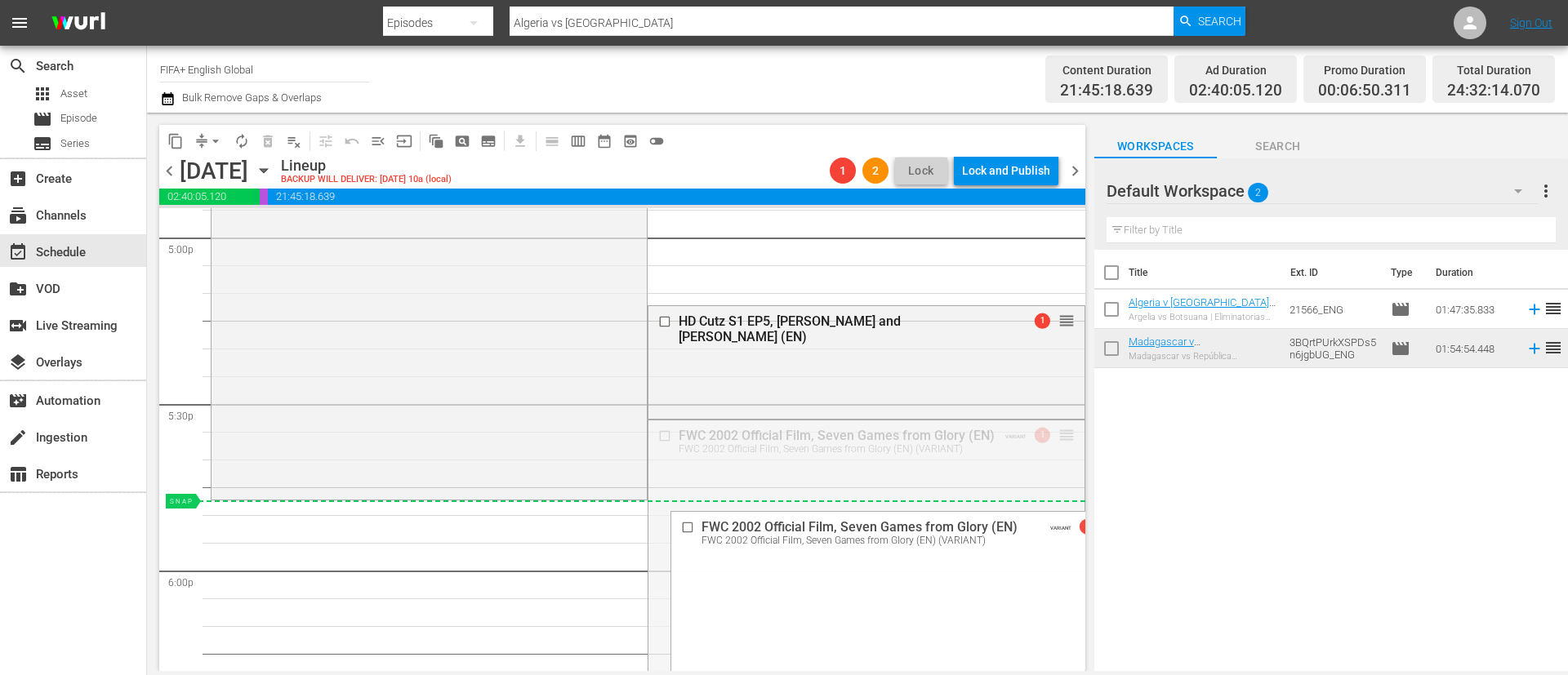
drag, startPoint x: 1053, startPoint y: 435, endPoint x: 777, endPoint y: 507, distance: 285.2
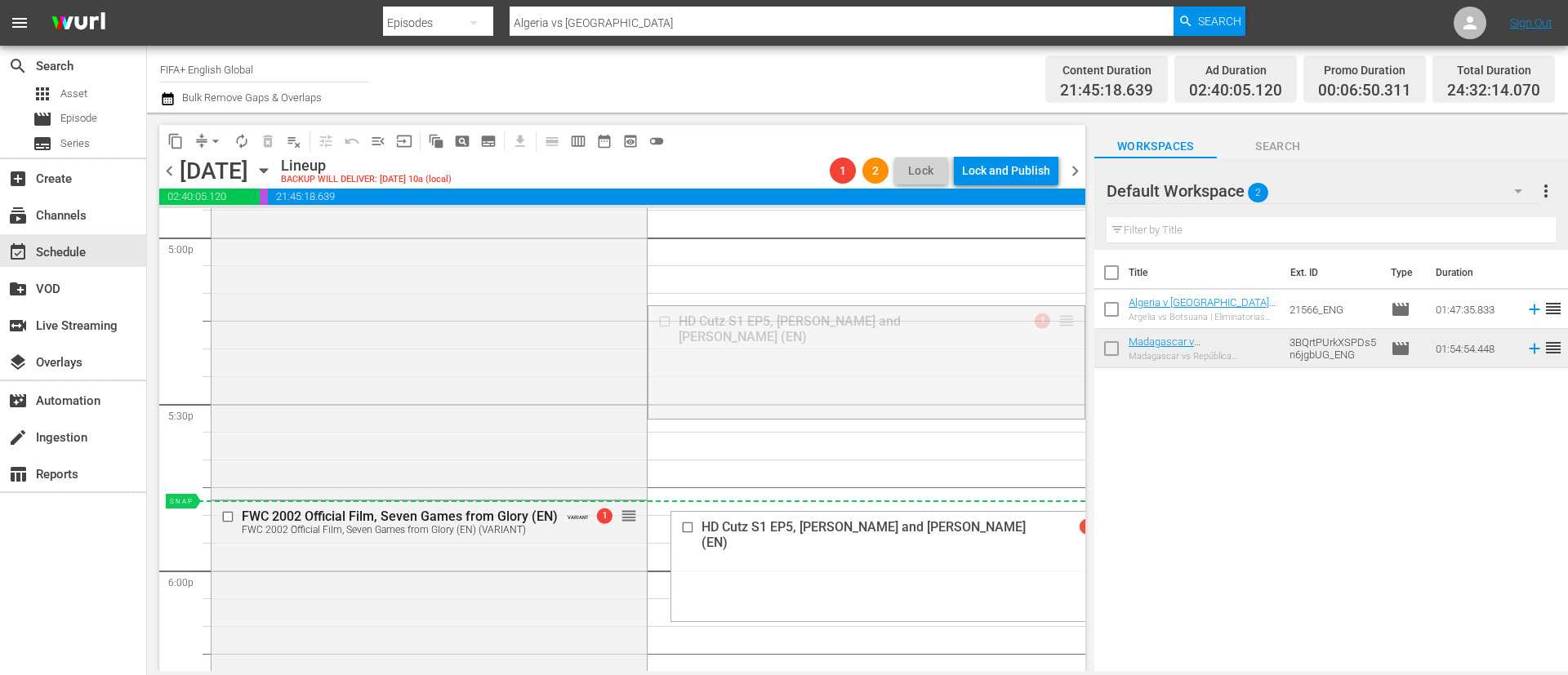
drag, startPoint x: 1045, startPoint y: 319, endPoint x: 713, endPoint y: 503, distance: 379.6
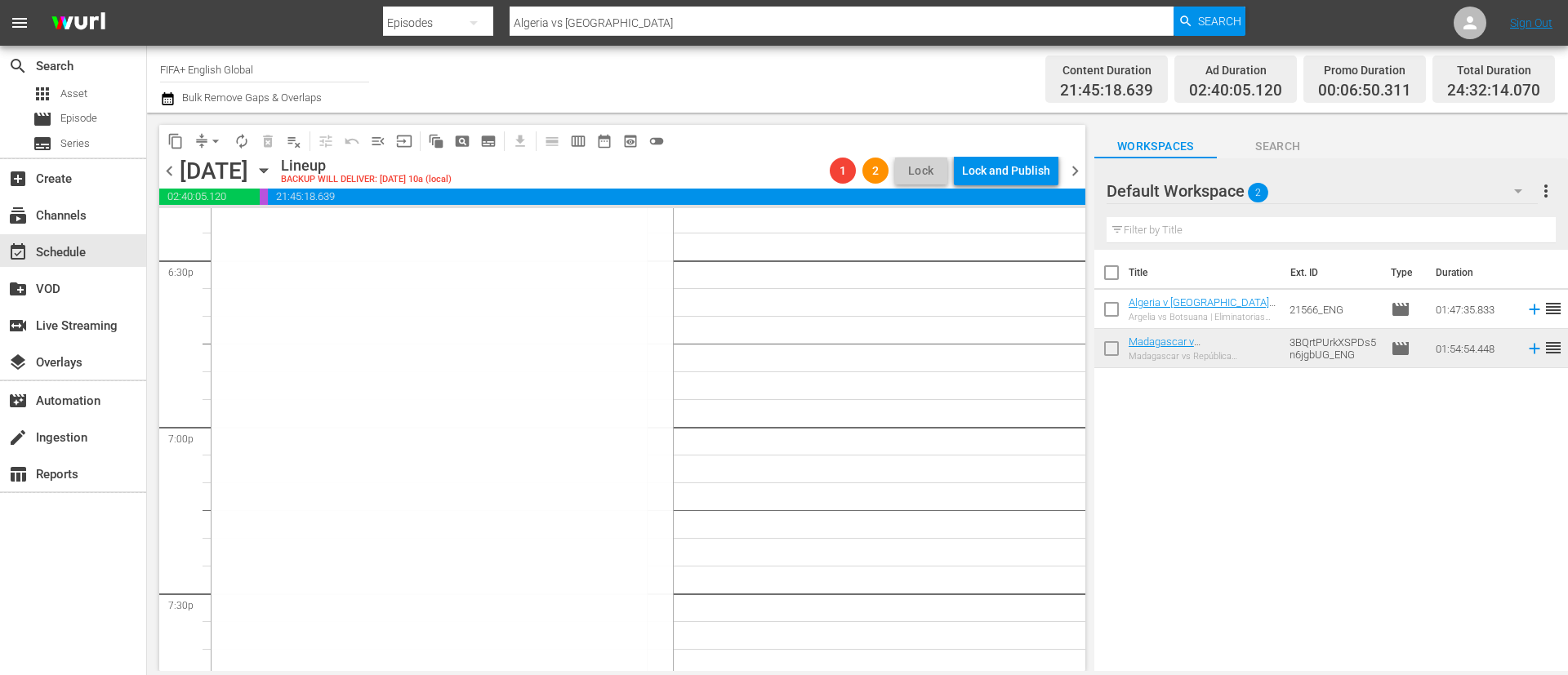
scroll to position [6121, 0]
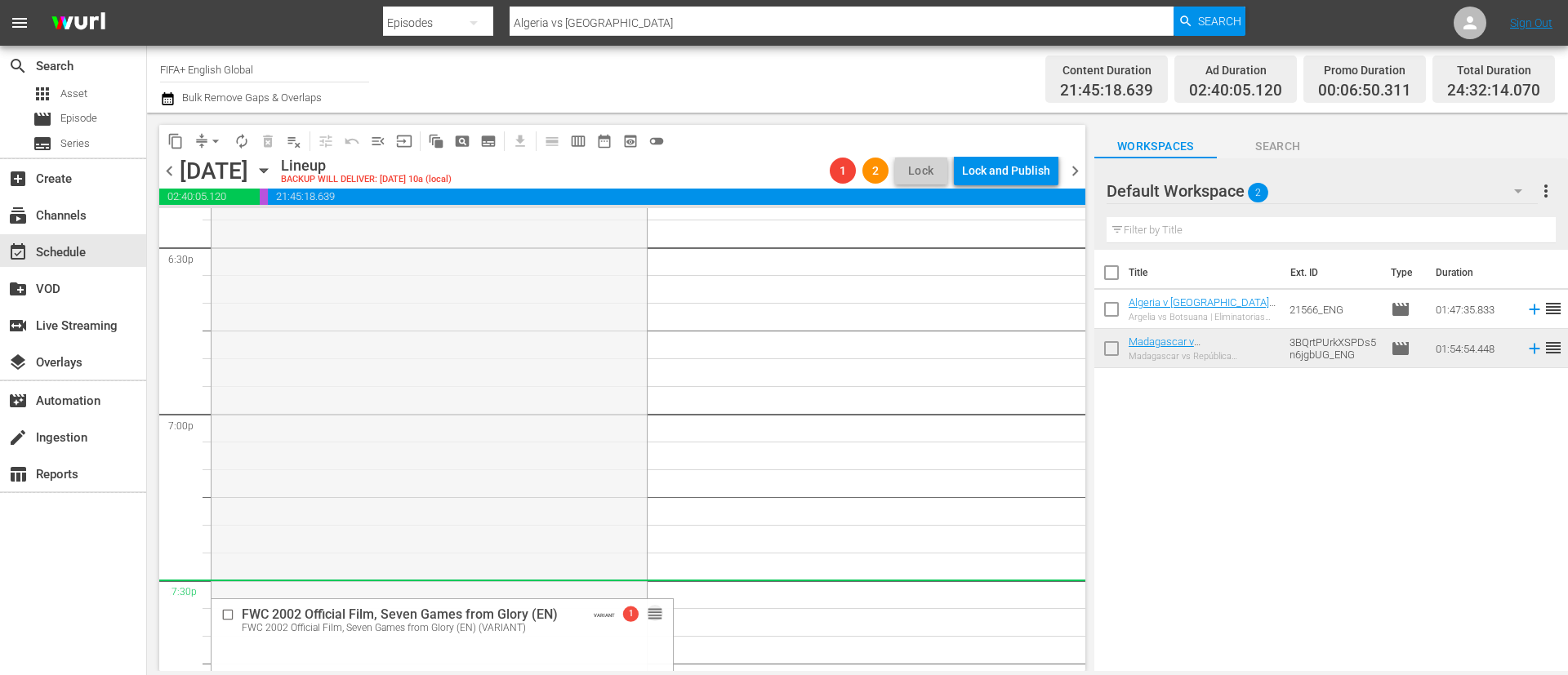
drag, startPoint x: 612, startPoint y: 514, endPoint x: 551, endPoint y: 591, distance: 98.2
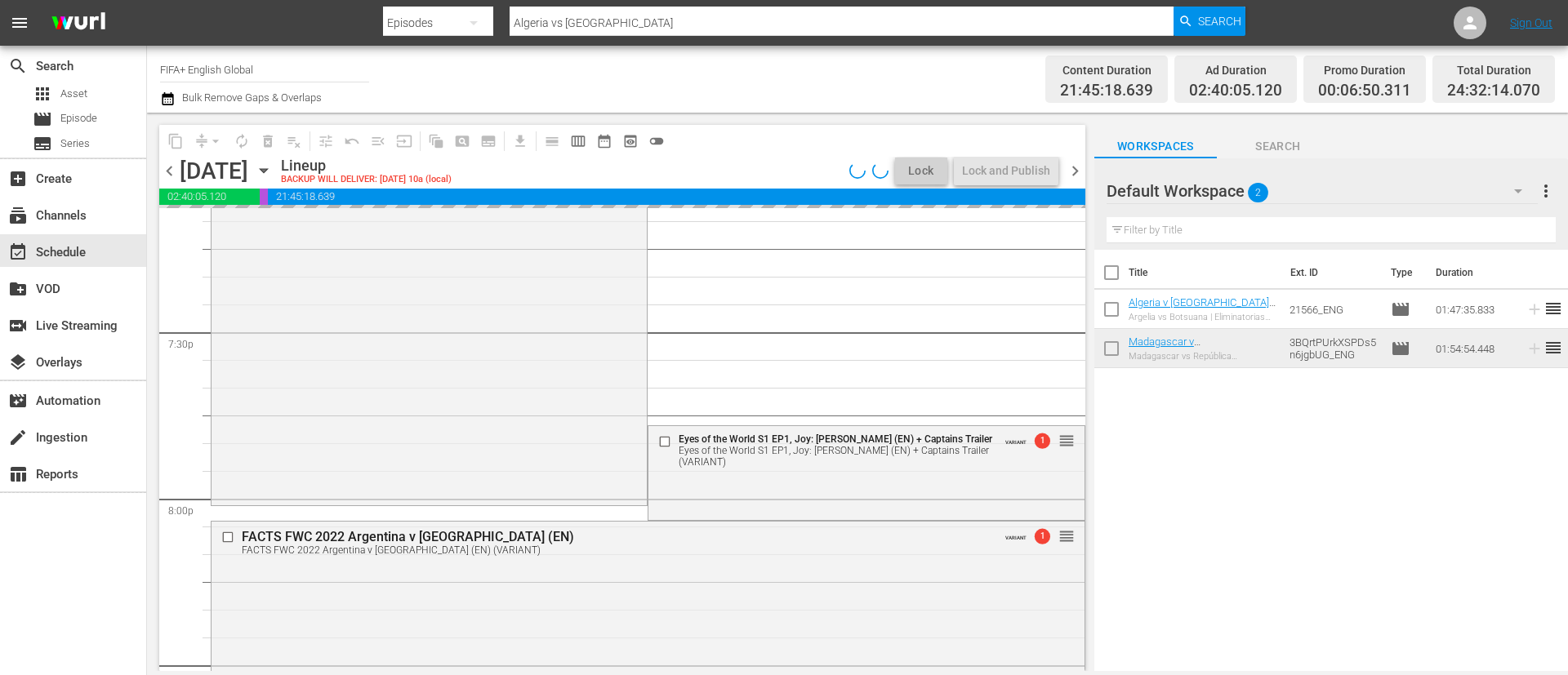
scroll to position [6488, 0]
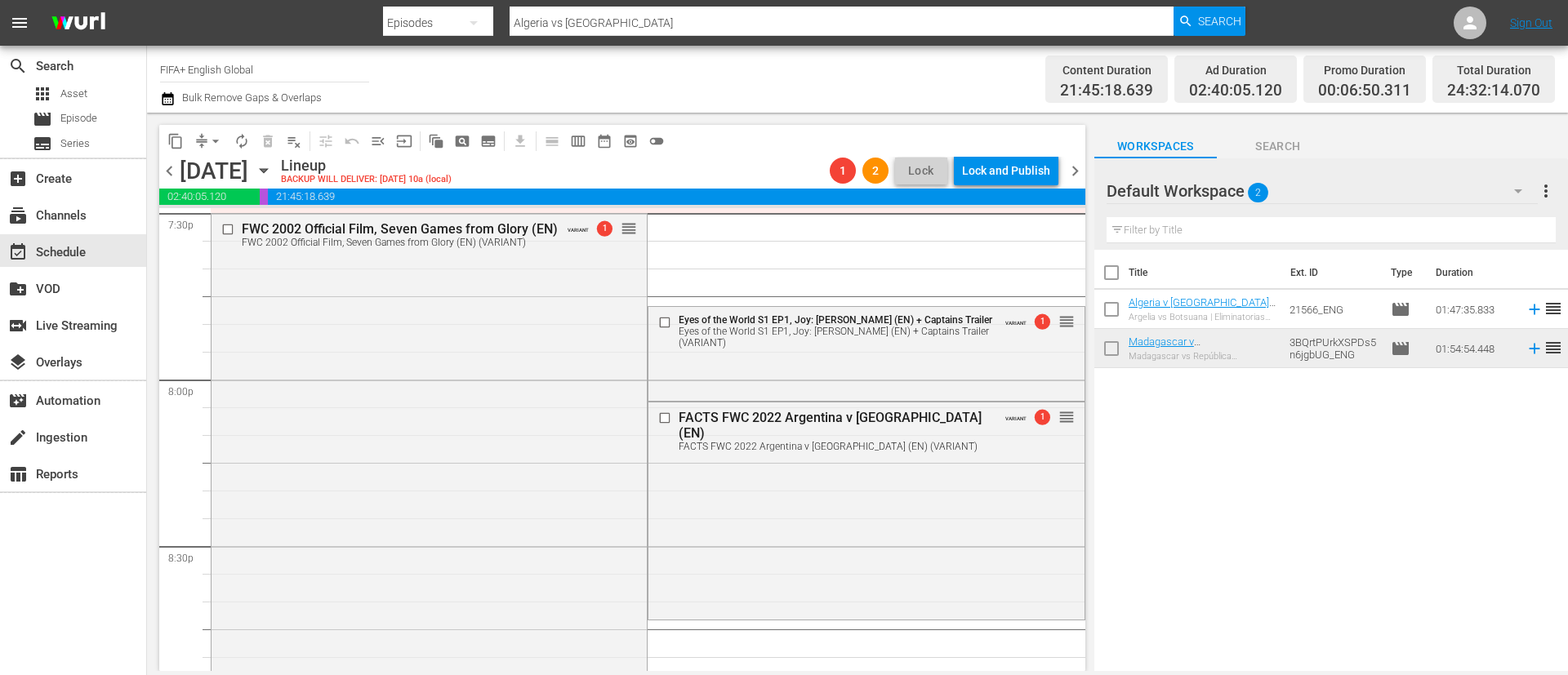
drag, startPoint x: 1058, startPoint y: 421, endPoint x: 1037, endPoint y: 426, distance: 21.6
click at [1036, 405] on div "FACTS FWC 2022 Argentina v France (EN) FACTS FWC 2022 Argentina v France (EN) (…" at bounding box center [865, 430] width 436 height 56
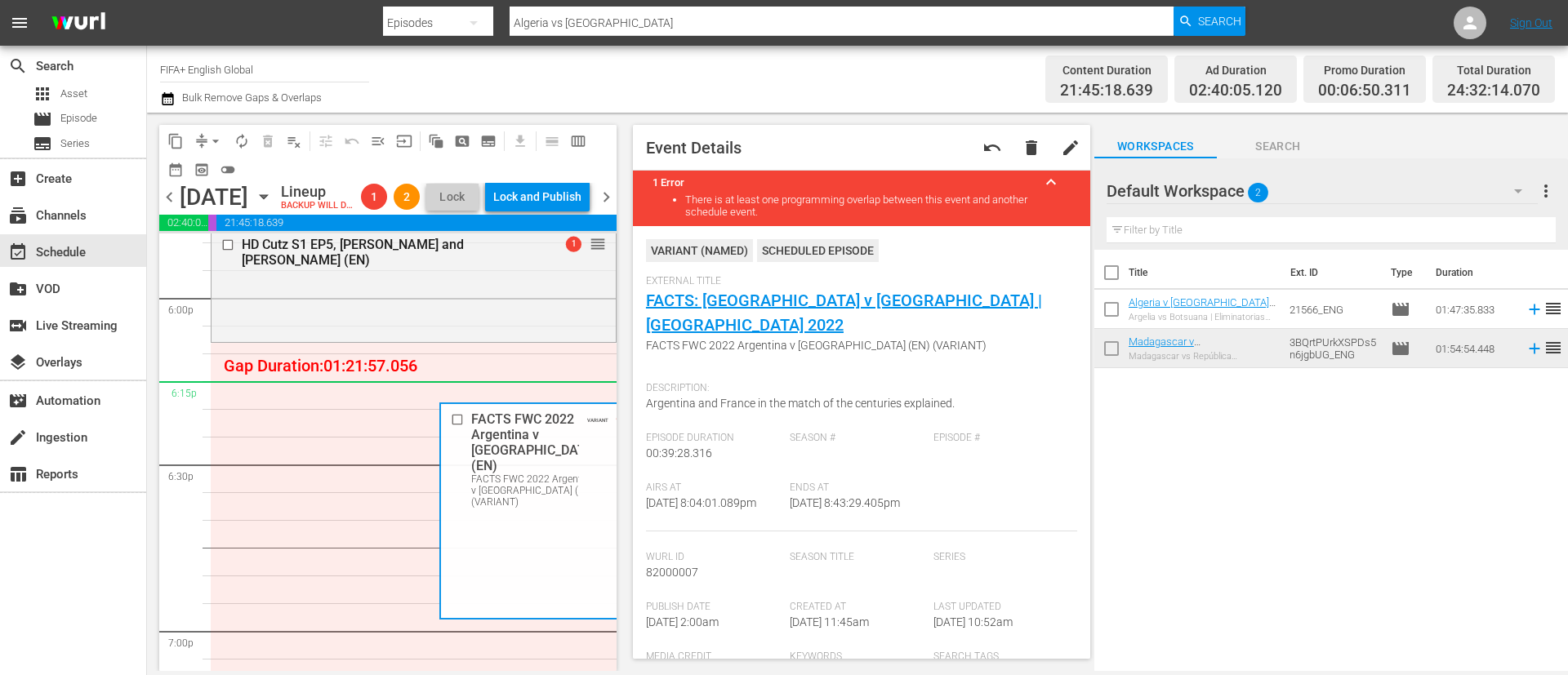
scroll to position [5876, 0]
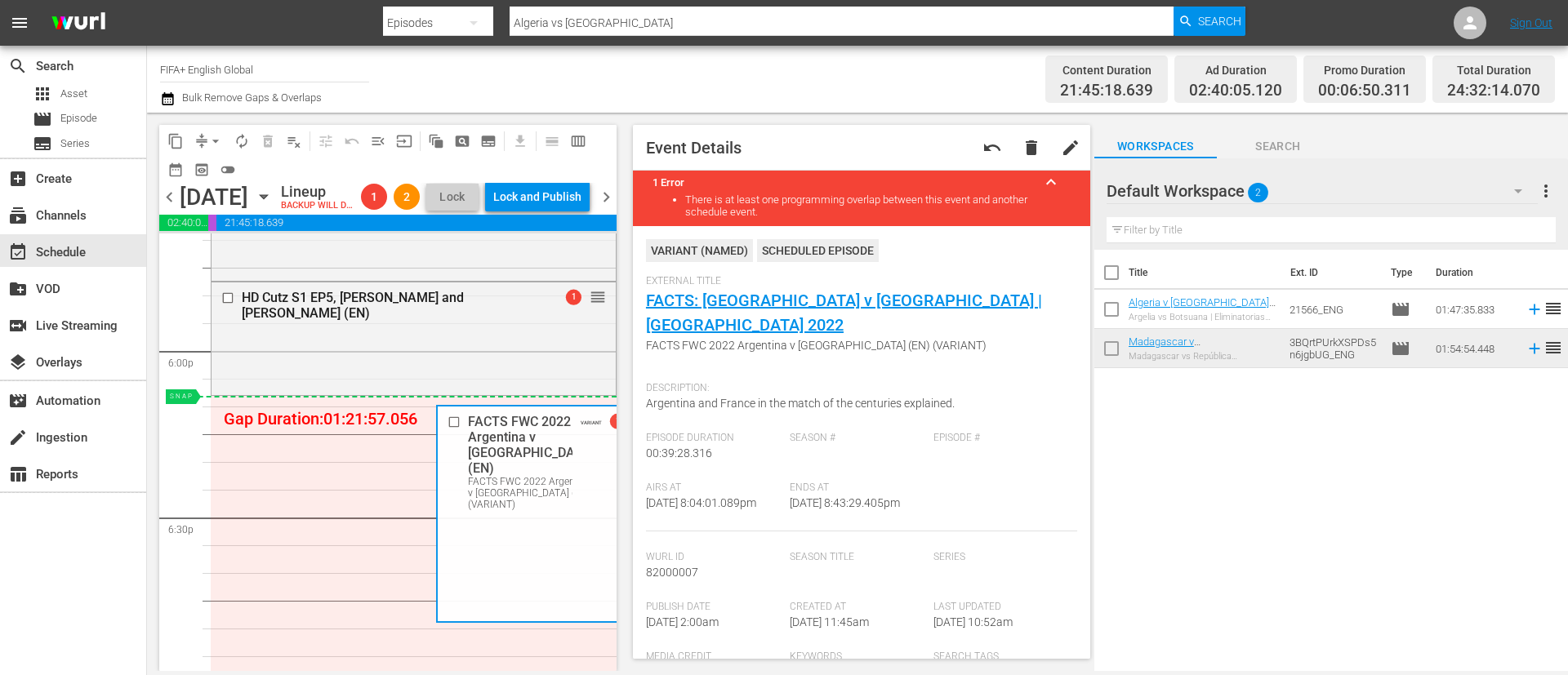
drag, startPoint x: 574, startPoint y: 470, endPoint x: 499, endPoint y: 430, distance: 85.0
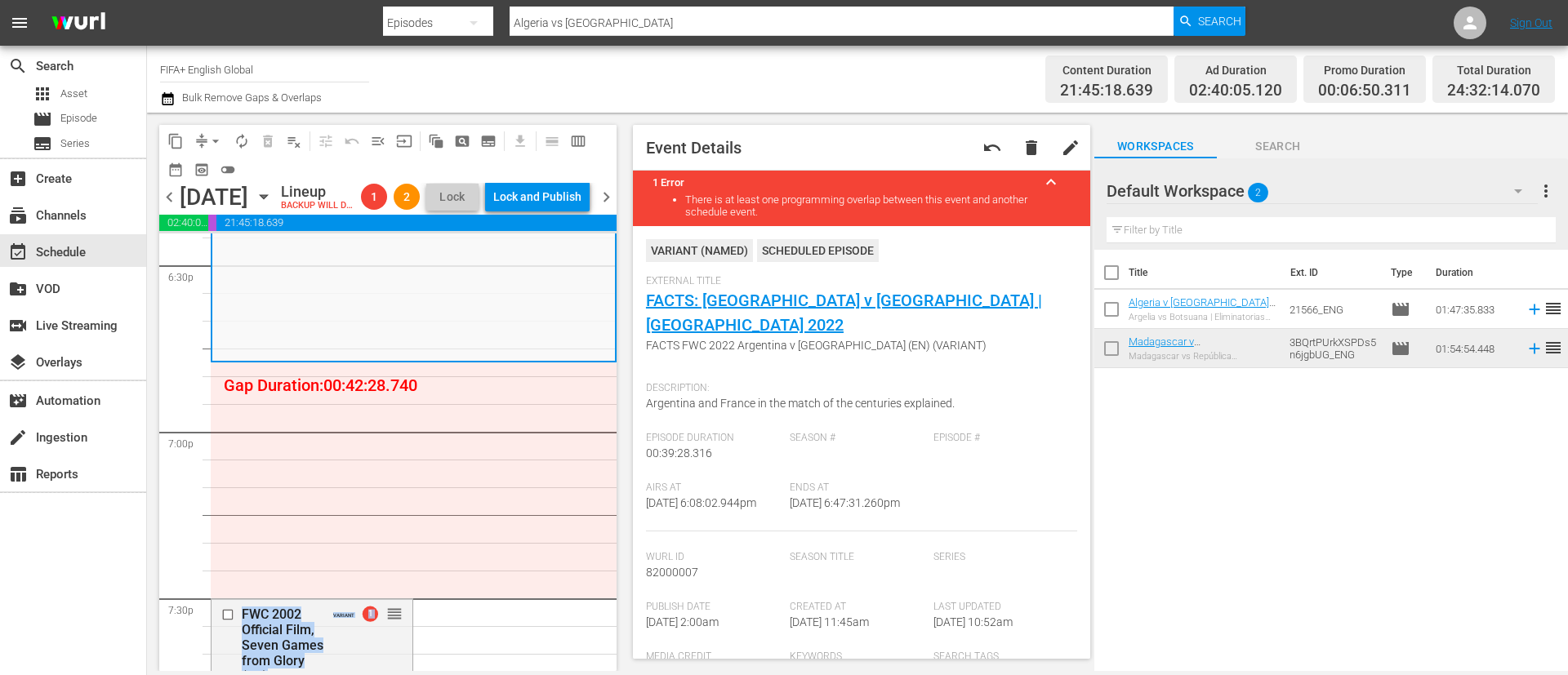
scroll to position [6121, 0]
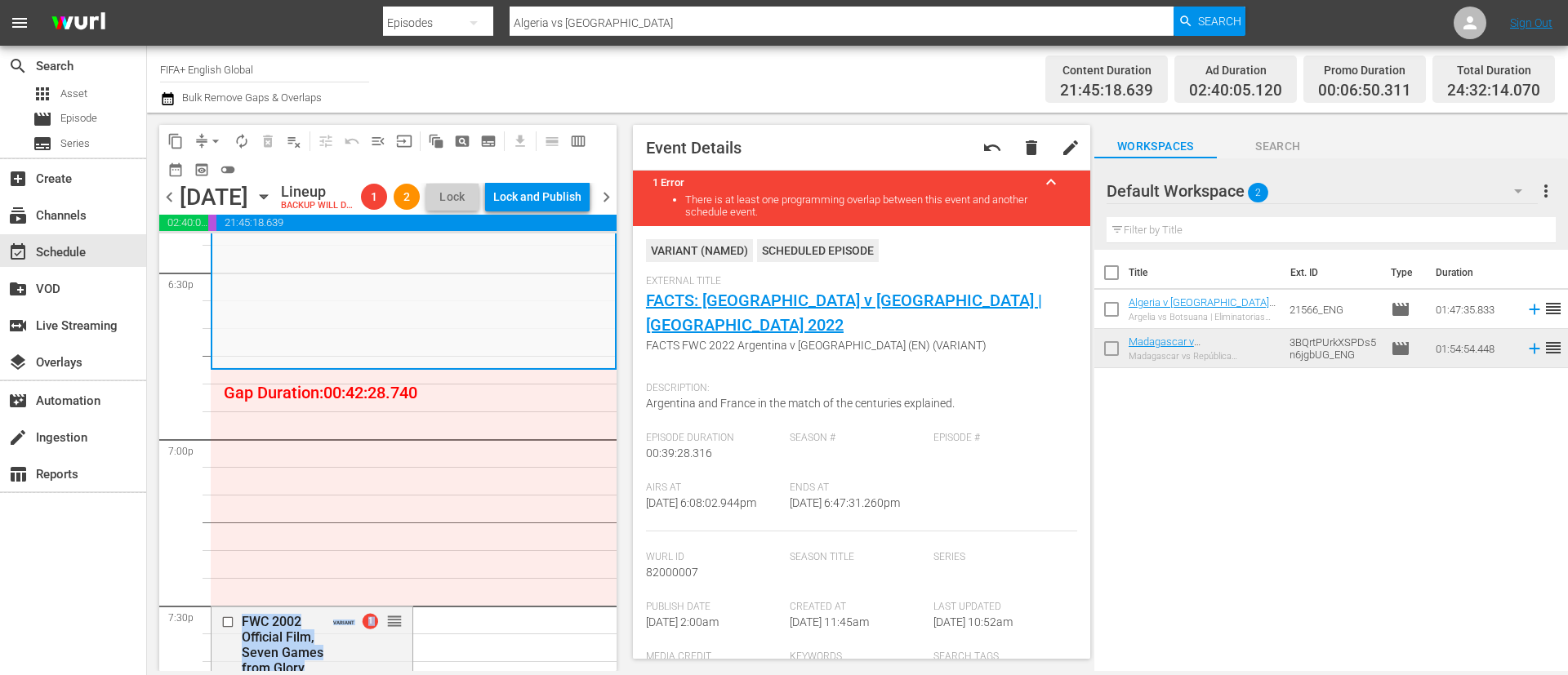
drag, startPoint x: 588, startPoint y: 496, endPoint x: 504, endPoint y: 475, distance: 86.6
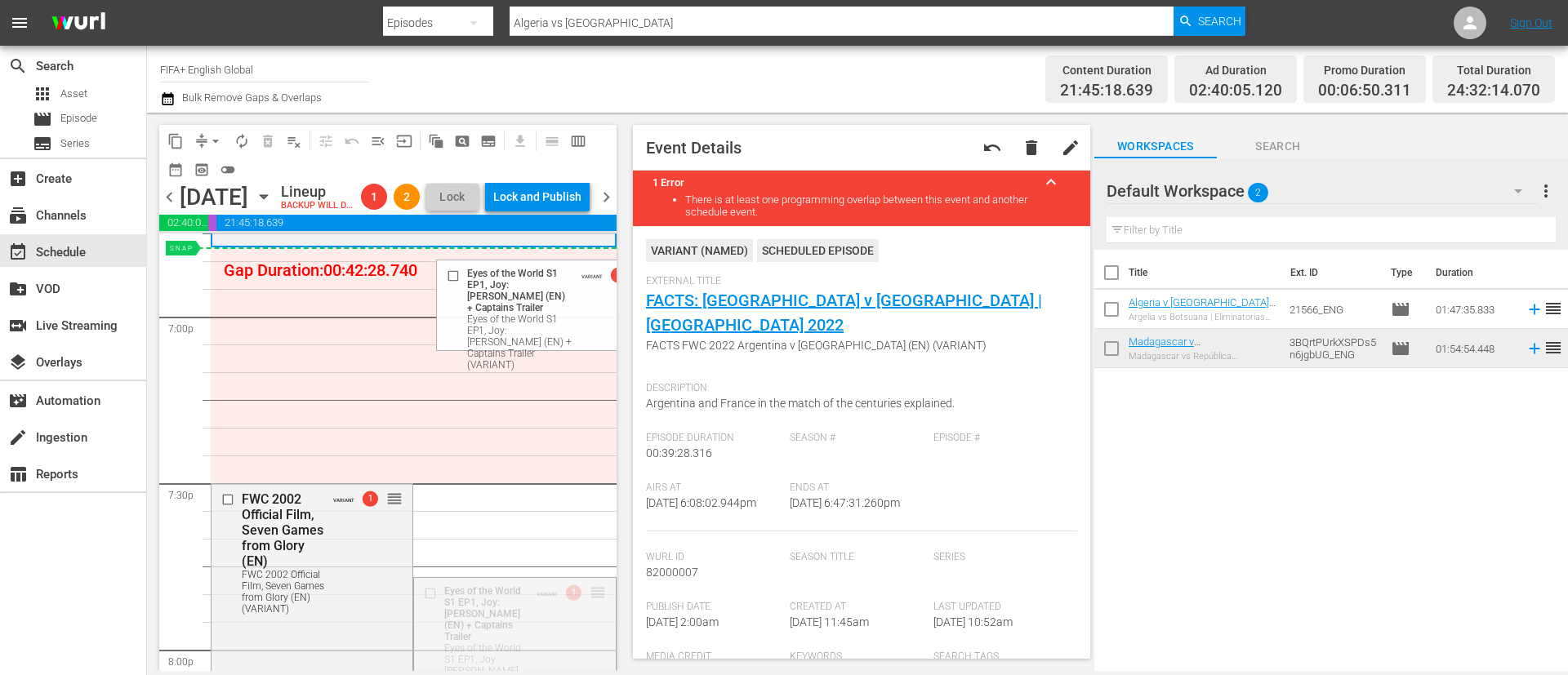
drag, startPoint x: 580, startPoint y: 624, endPoint x: 459, endPoint y: 284, distance: 360.9
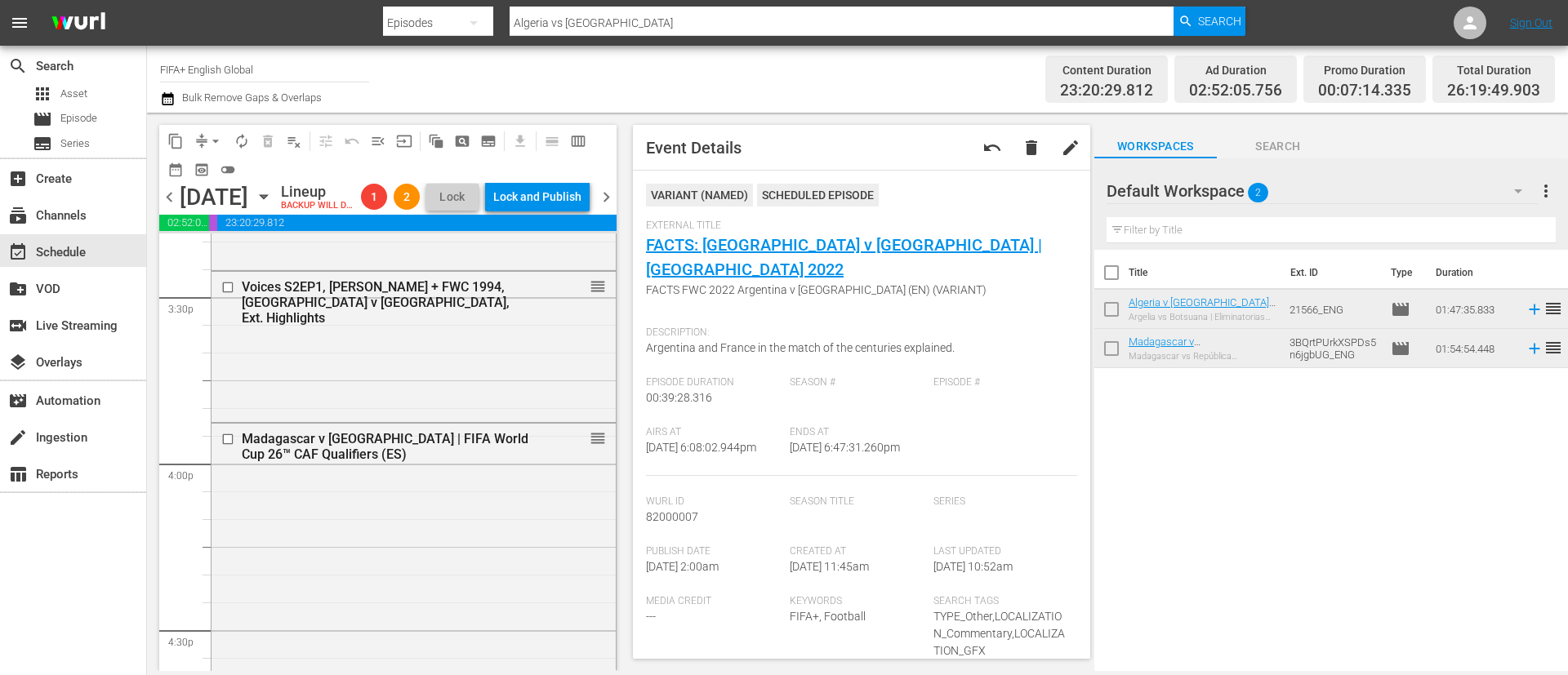
scroll to position [1561, 0]
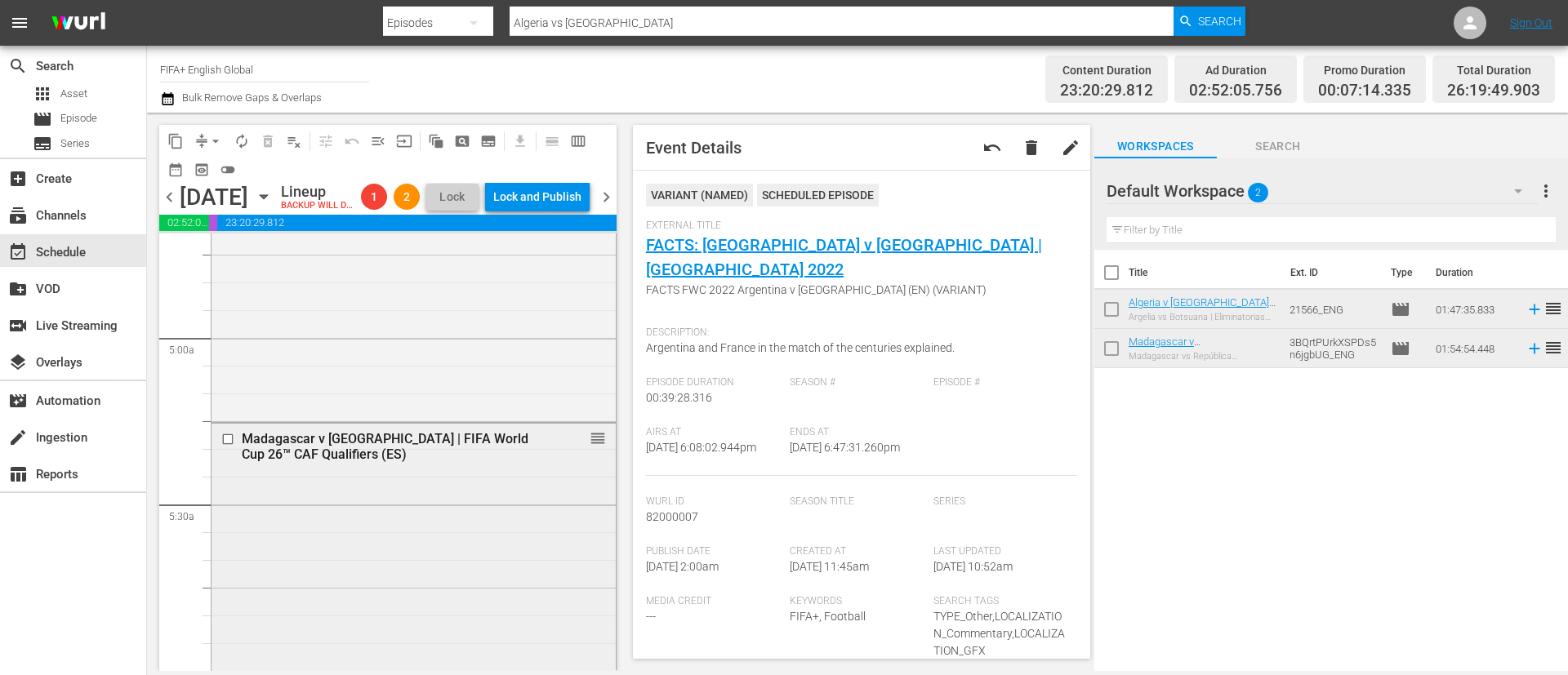
click at [226, 445] on input "checkbox" at bounding box center [230, 439] width 17 height 14
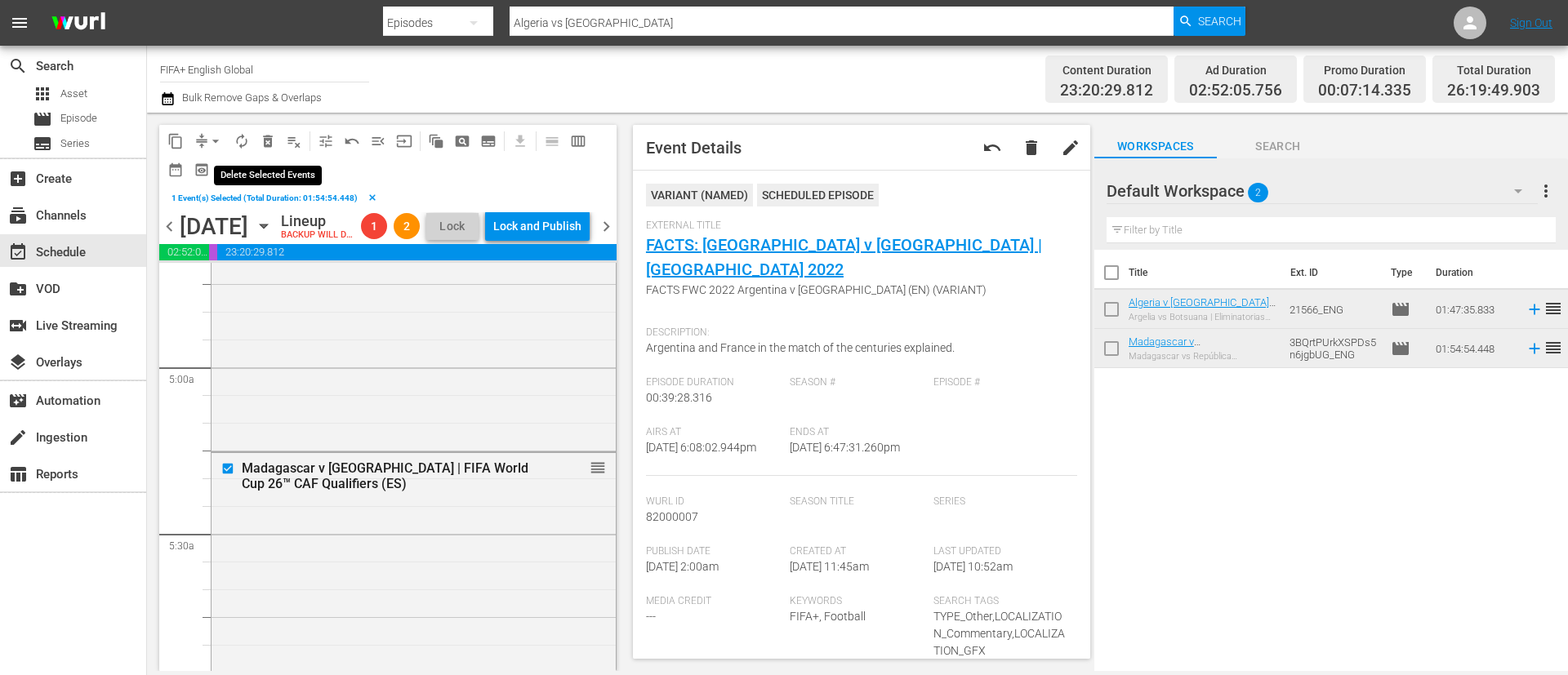
click at [261, 140] on span "delete_forever_outlined" at bounding box center [268, 141] width 17 height 17
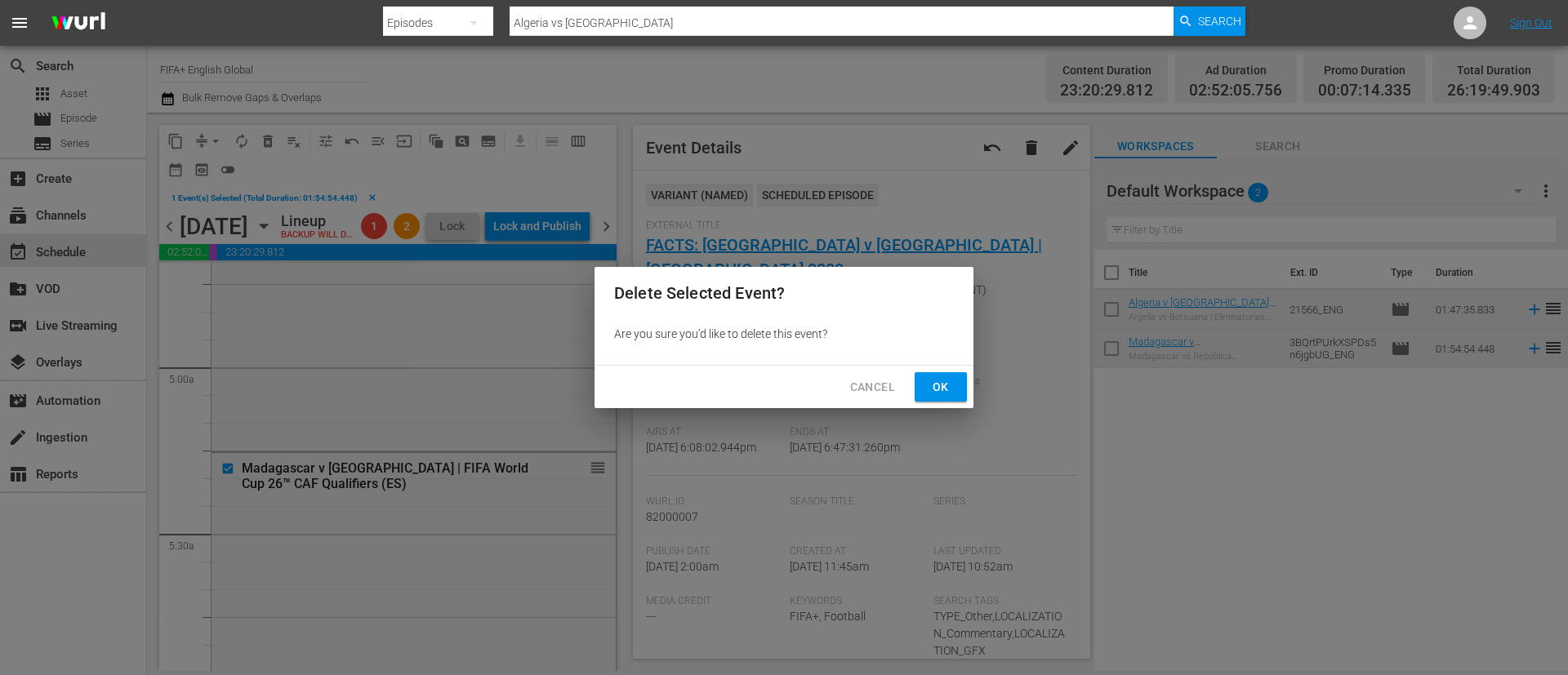
click at [947, 387] on span "Ok" at bounding box center [940, 387] width 26 height 21
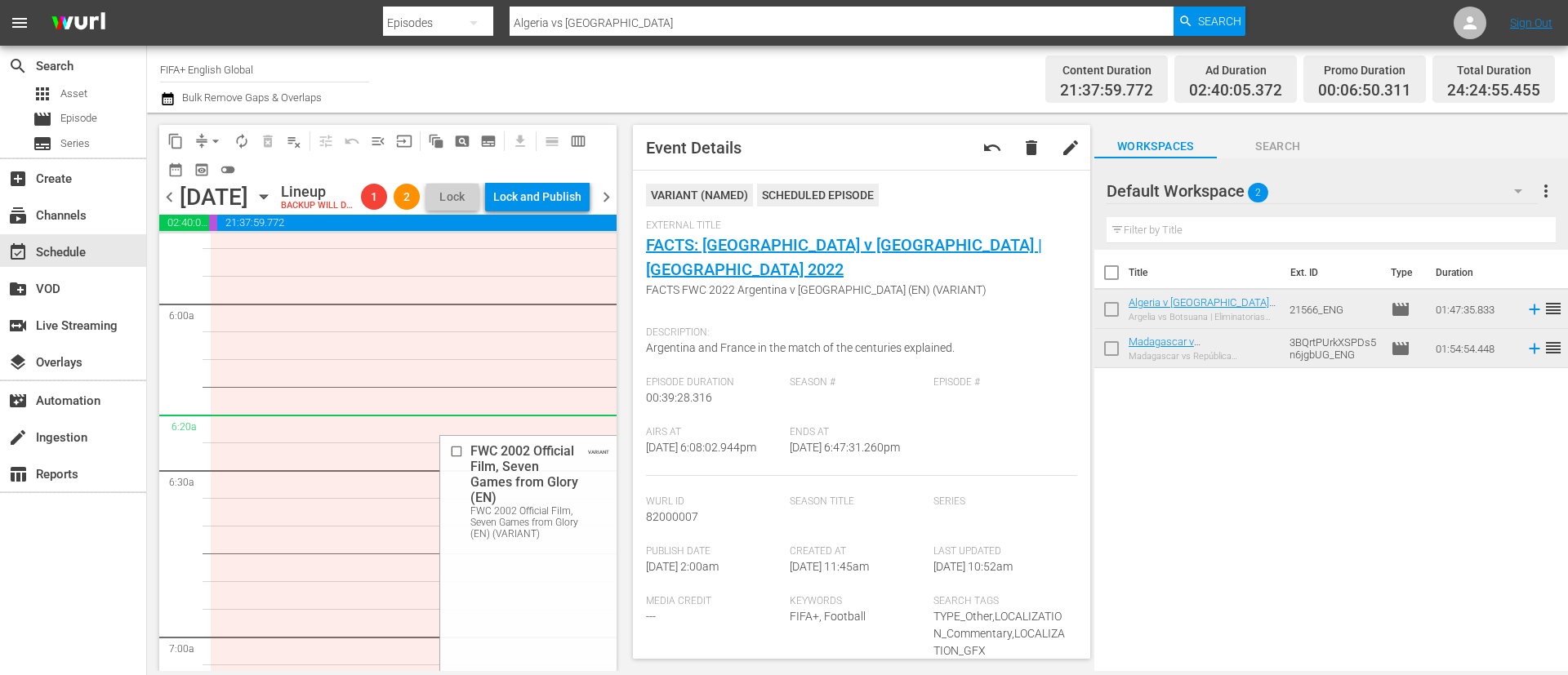
scroll to position [1683, 0]
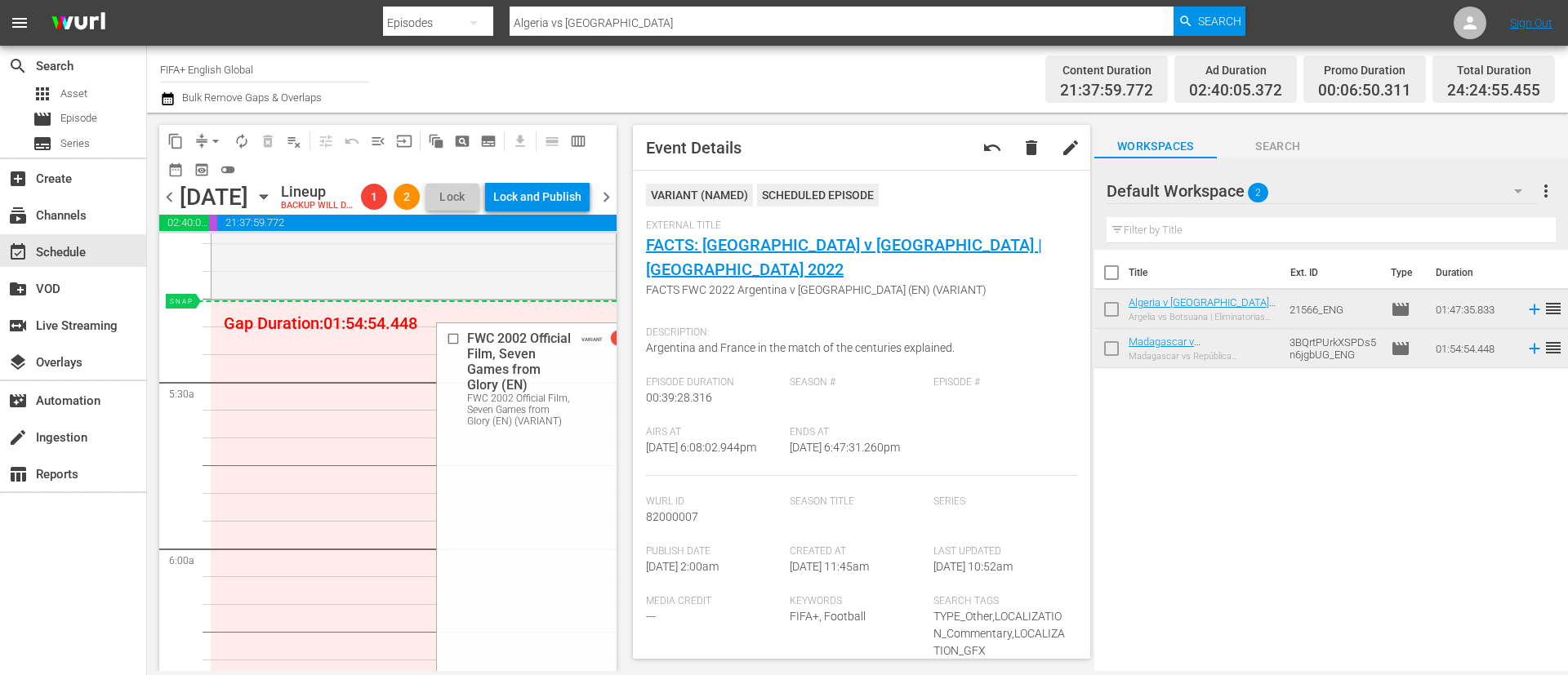
drag, startPoint x: 577, startPoint y: 439, endPoint x: 441, endPoint y: 338, distance: 169.4
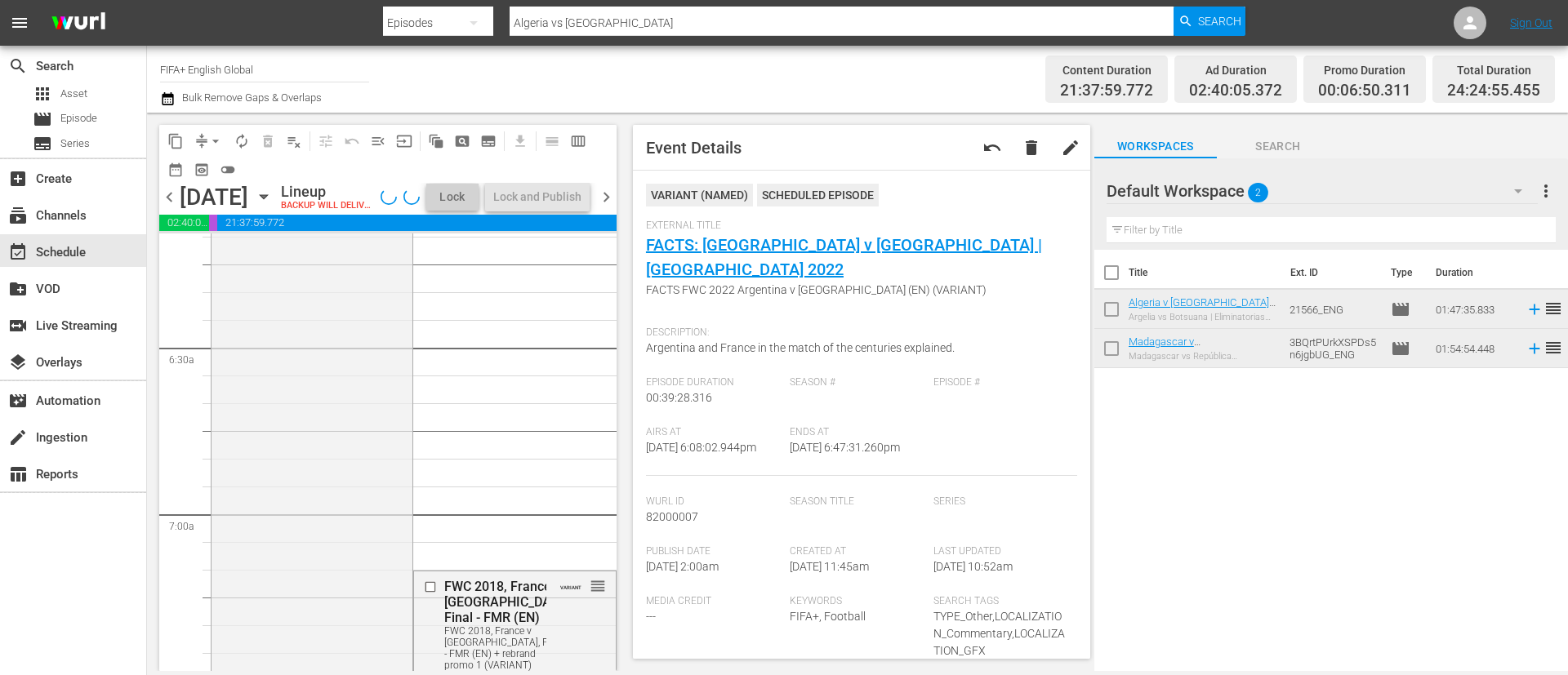
scroll to position [2173, 0]
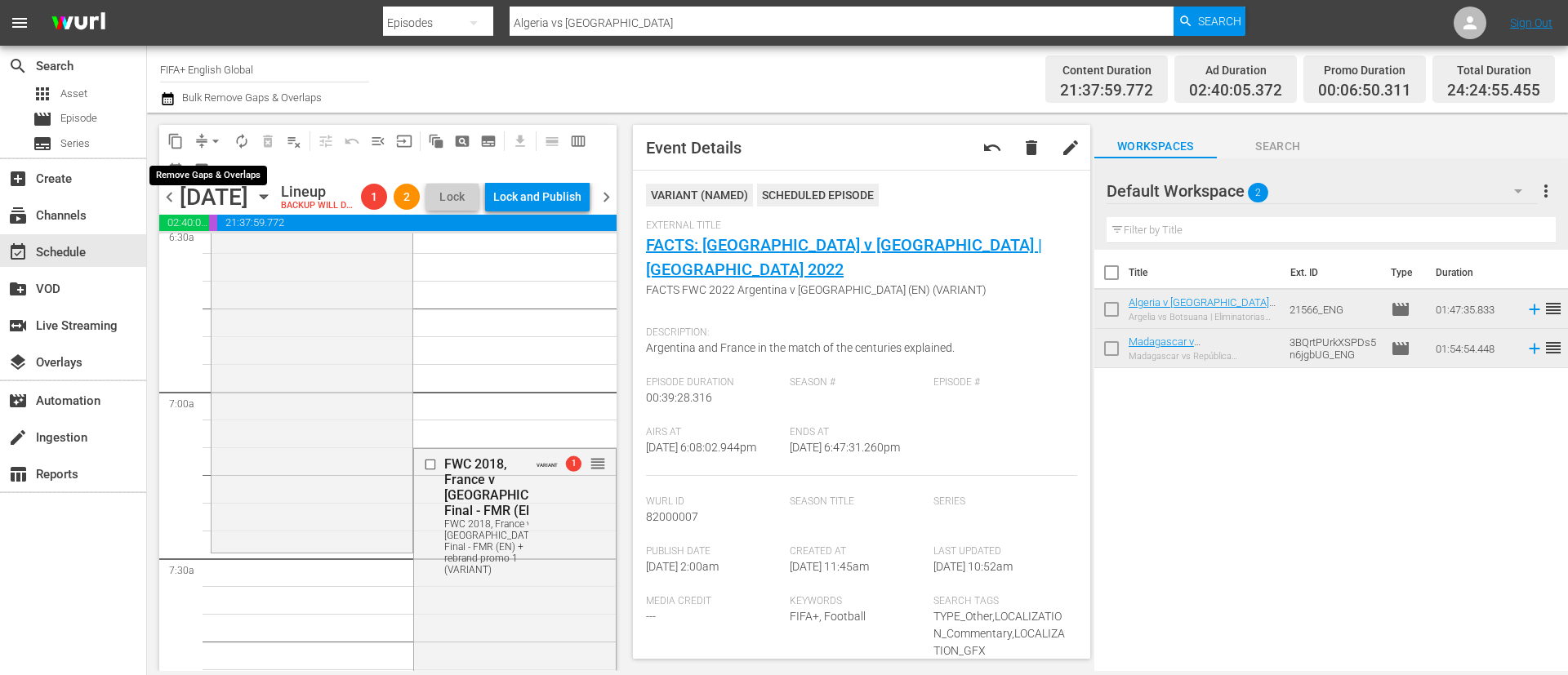
click at [213, 137] on span "arrow_drop_down" at bounding box center [216, 141] width 17 height 17
click at [260, 211] on li "Align to First Episode" at bounding box center [216, 201] width 172 height 27
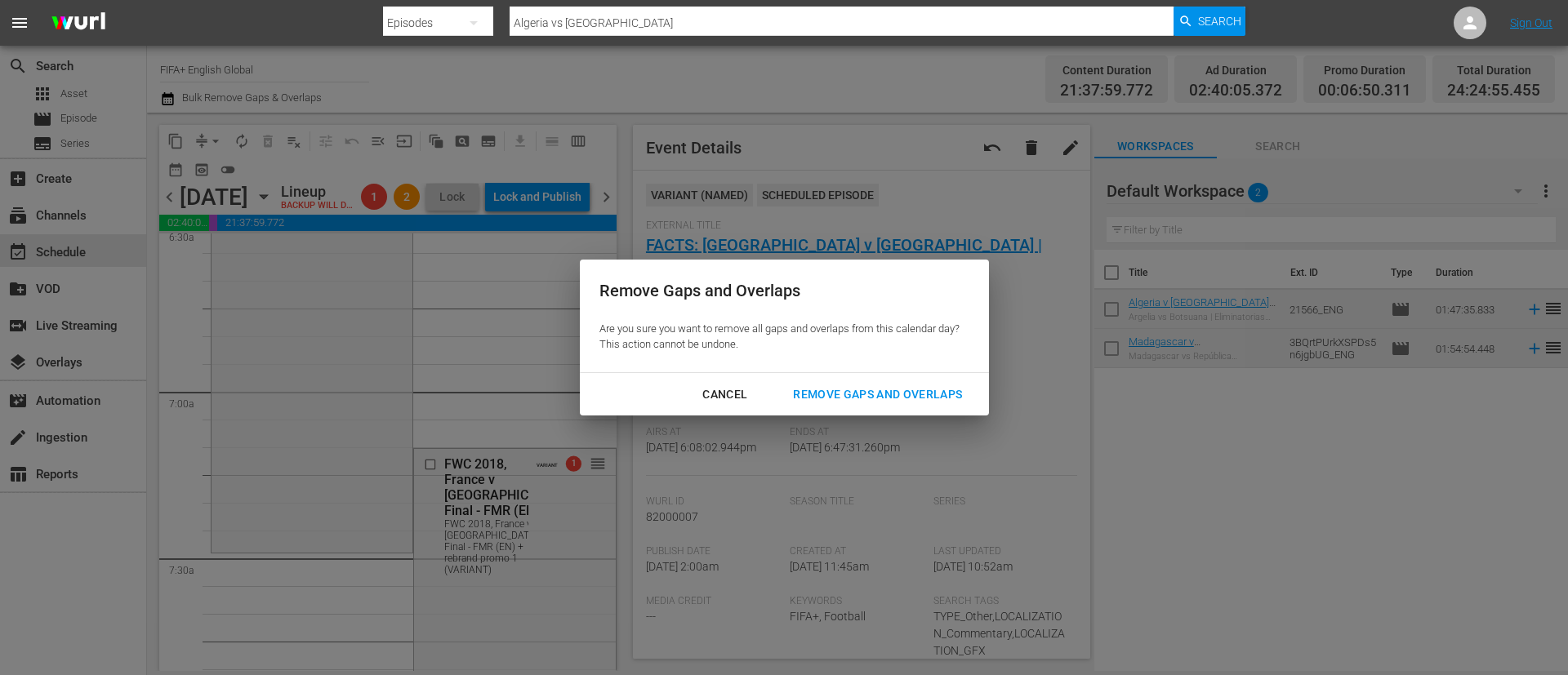
click at [736, 383] on button "Cancel" at bounding box center [724, 395] width 84 height 30
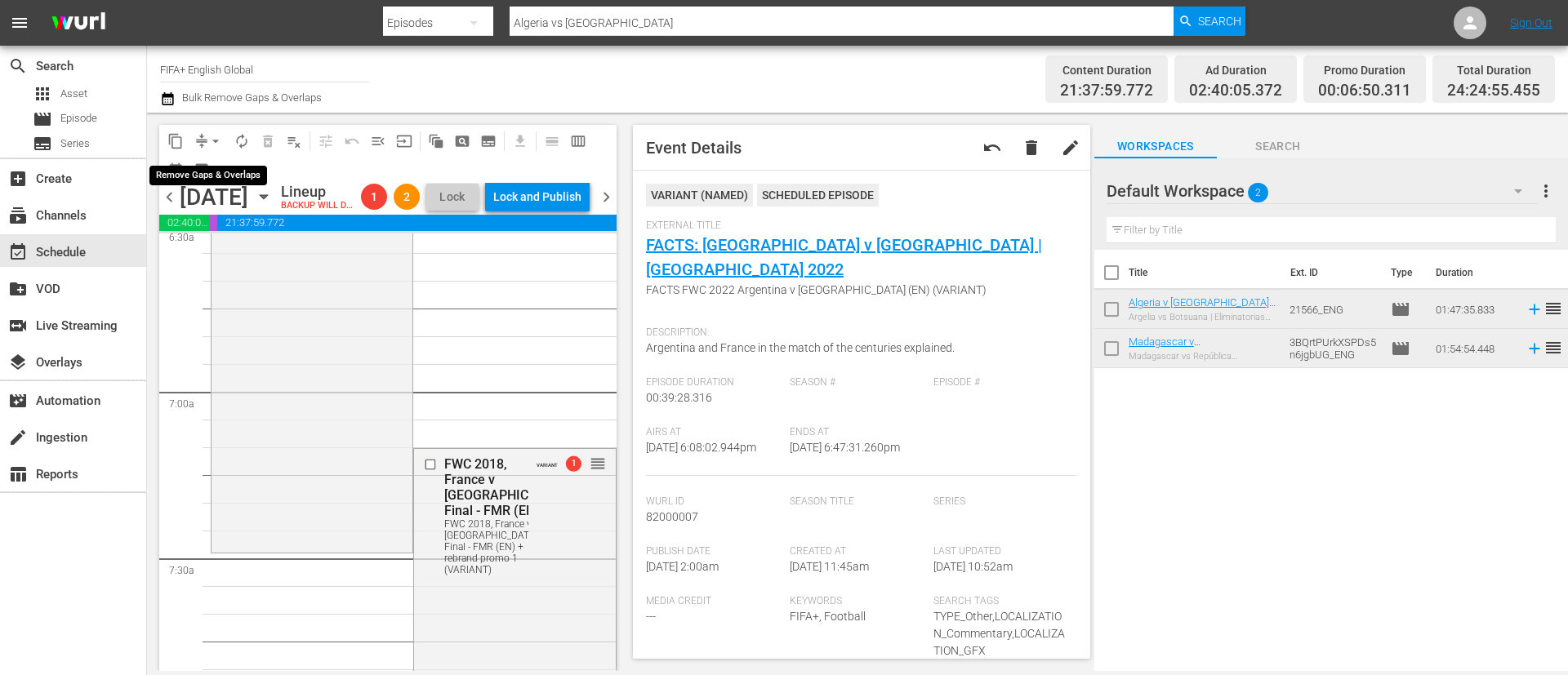
click at [217, 135] on span "arrow_drop_down" at bounding box center [216, 141] width 17 height 17
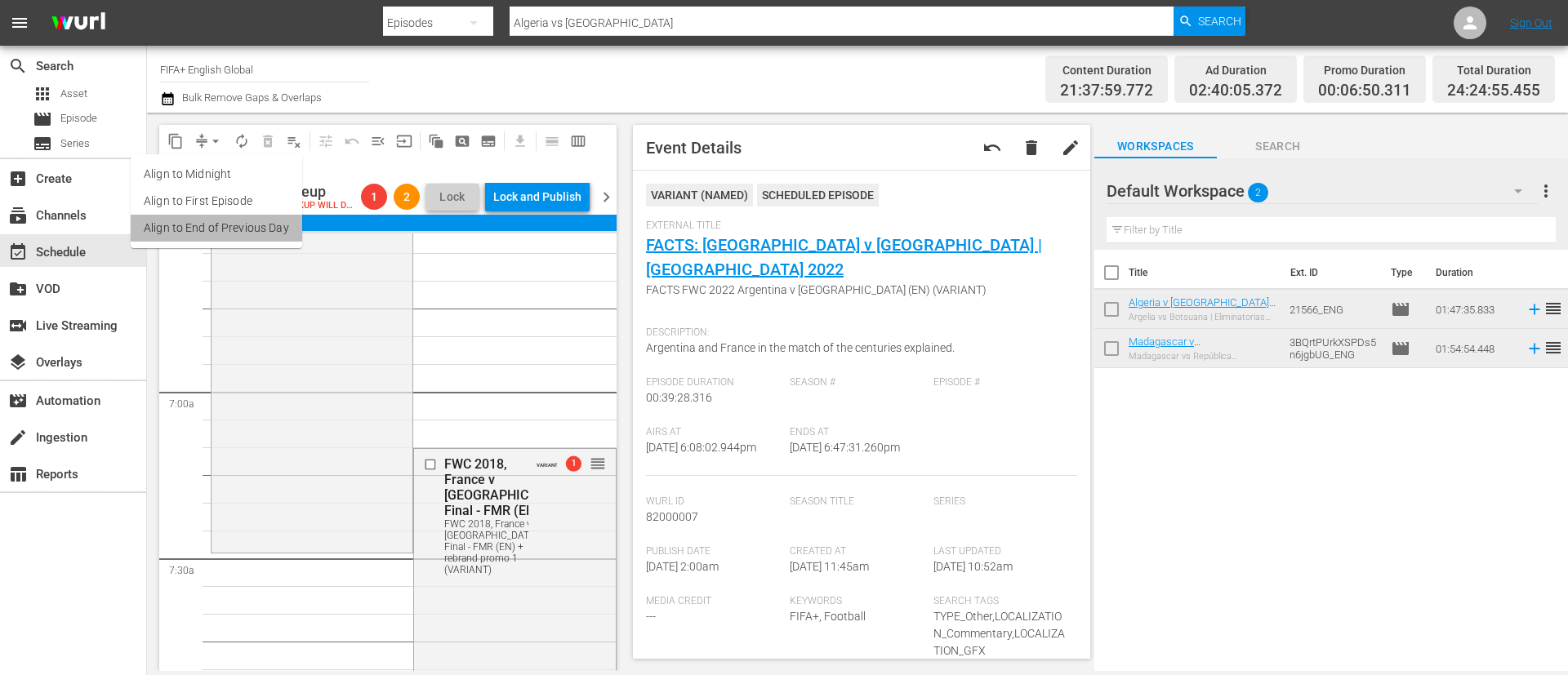
click at [242, 222] on li "Align to End of Previous Day" at bounding box center [216, 228] width 172 height 27
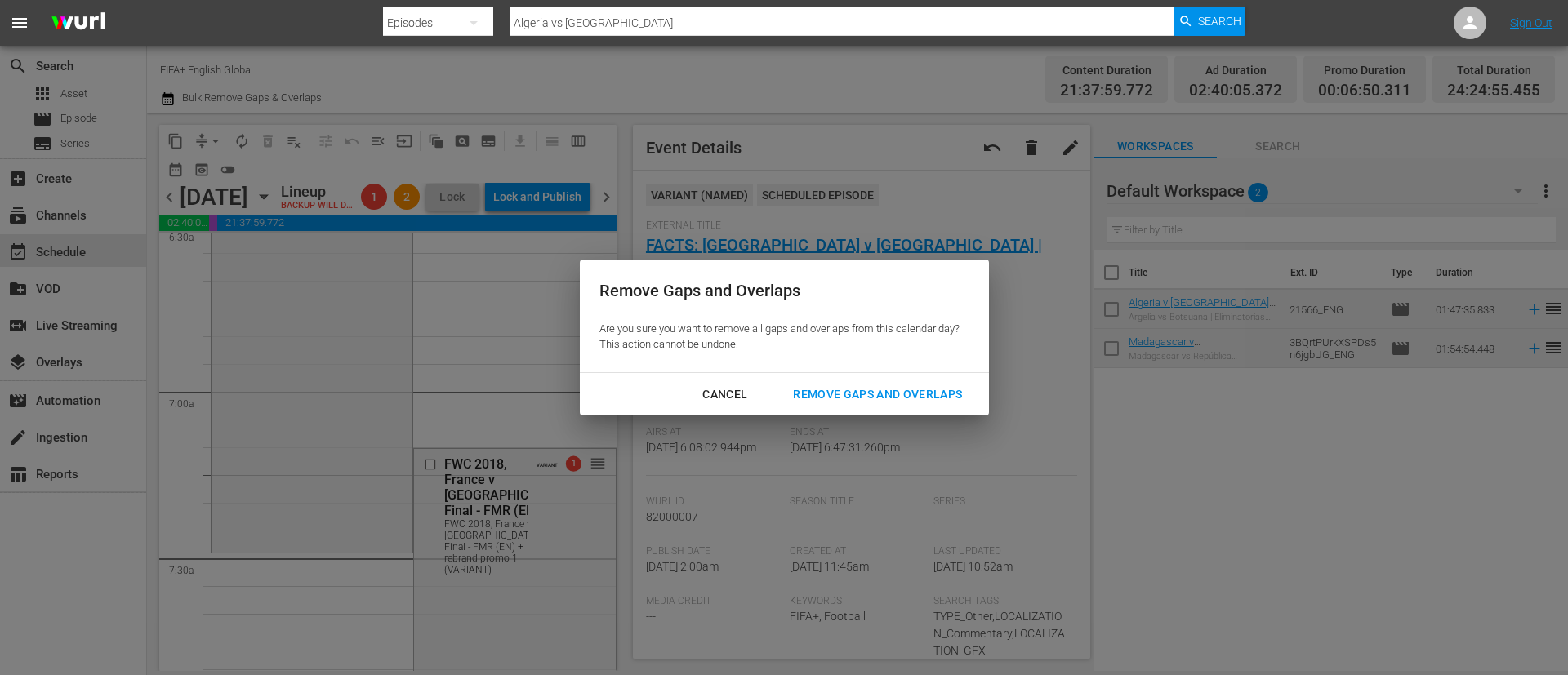
click at [911, 386] on div "Remove Gaps and Overlaps" at bounding box center [877, 395] width 195 height 21
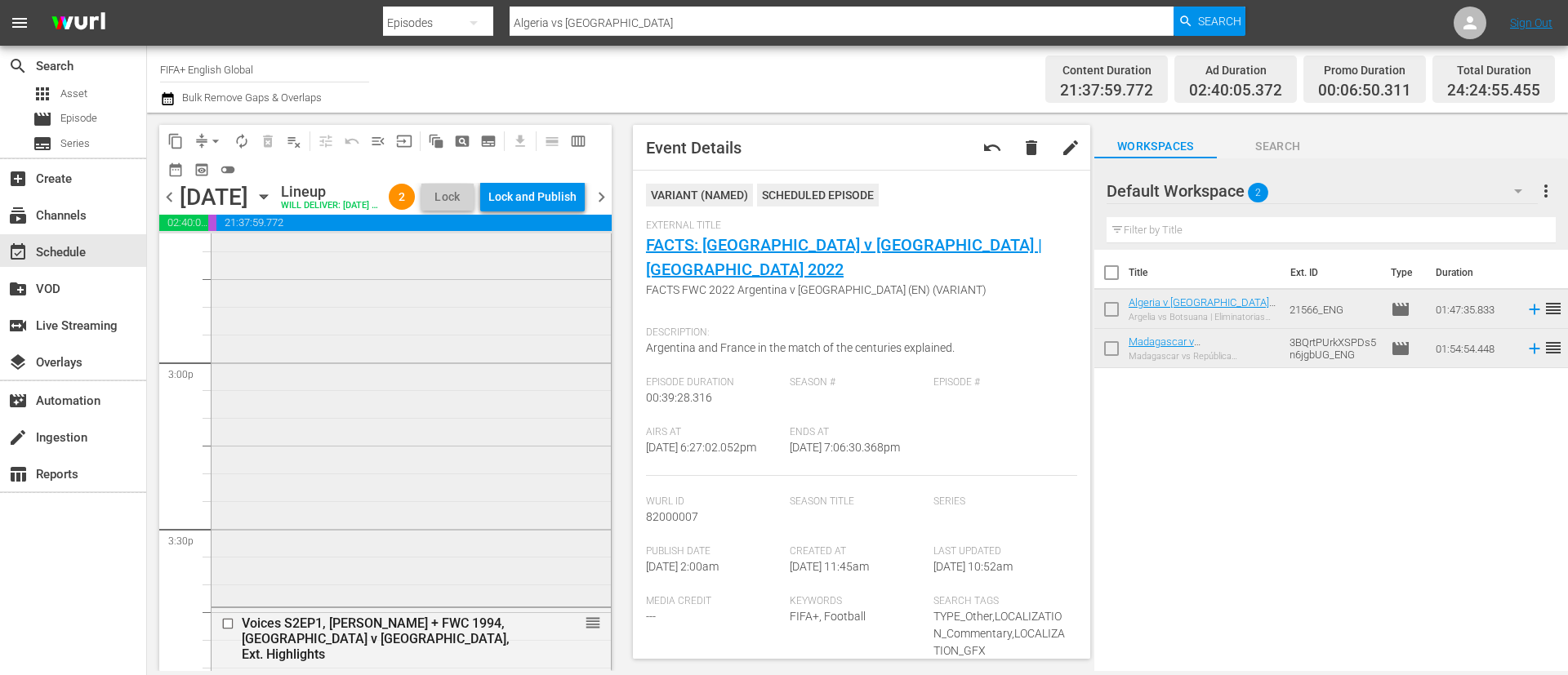
scroll to position [5111, 0]
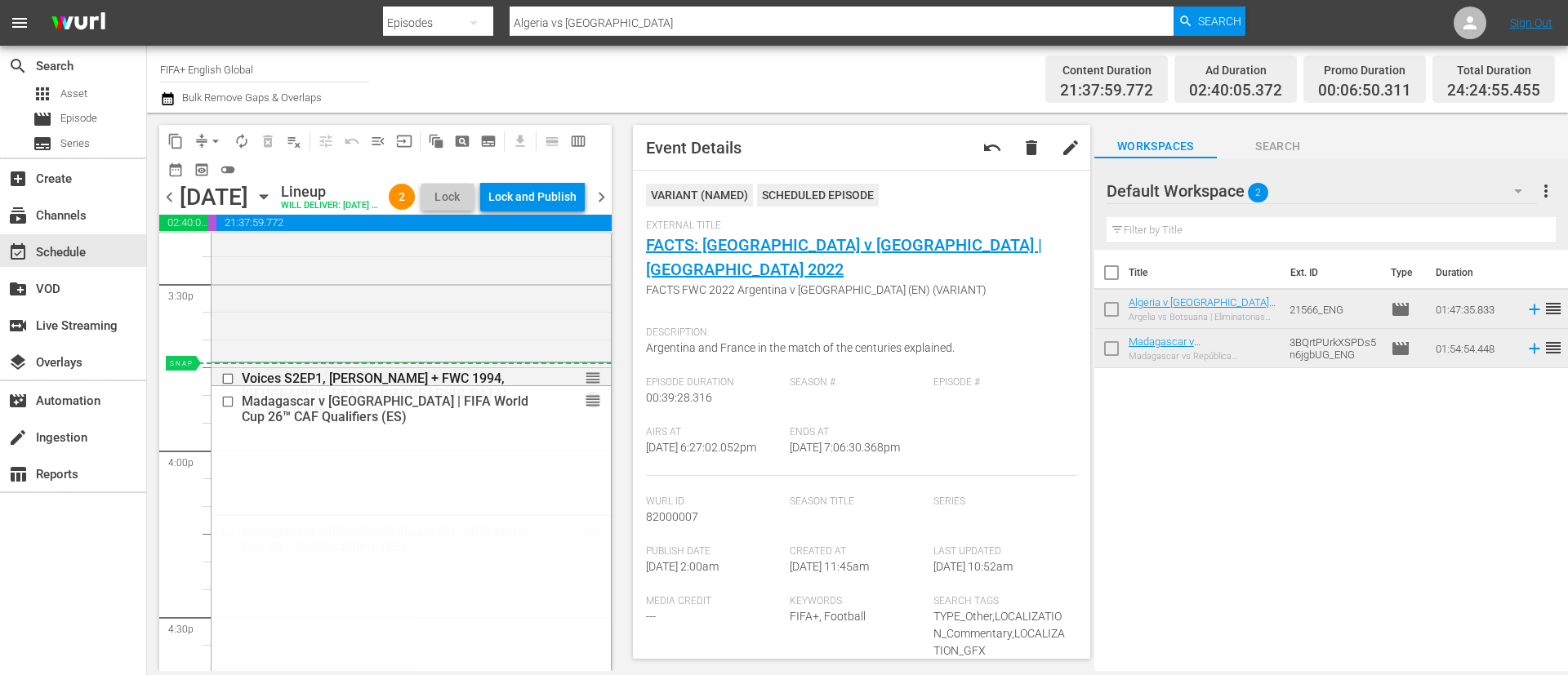
drag, startPoint x: 574, startPoint y: 556, endPoint x: 555, endPoint y: 392, distance: 165.1
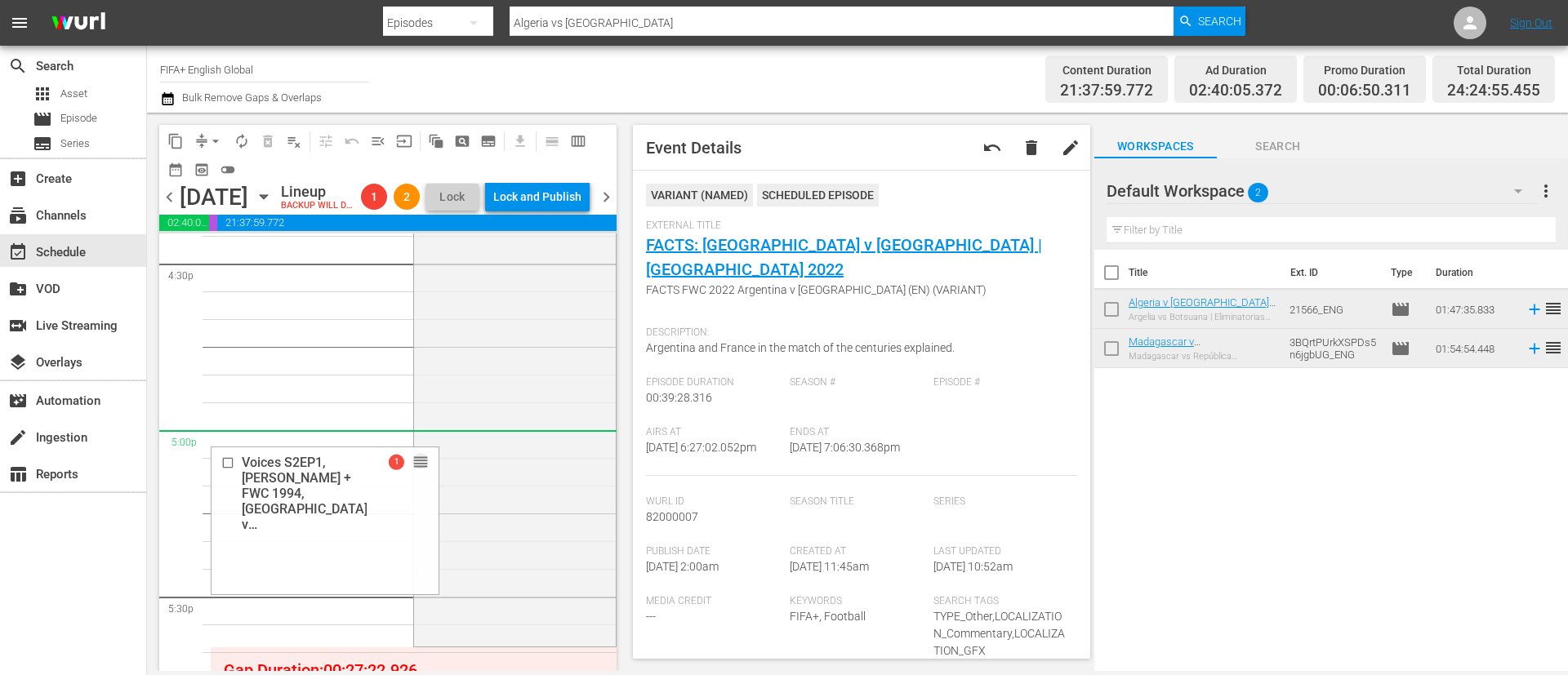
scroll to position [5600, 0]
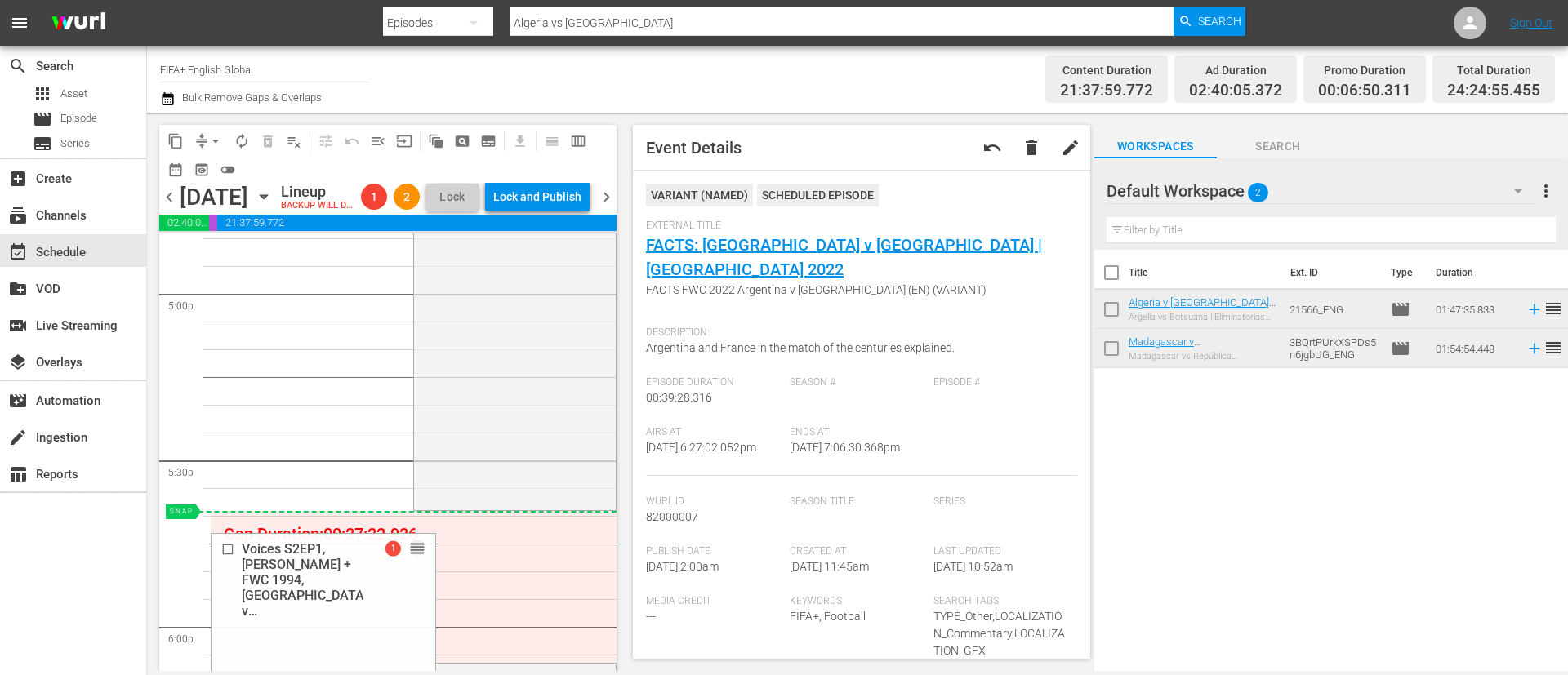
drag, startPoint x: 387, startPoint y: 406, endPoint x: 353, endPoint y: 541, distance: 139.2
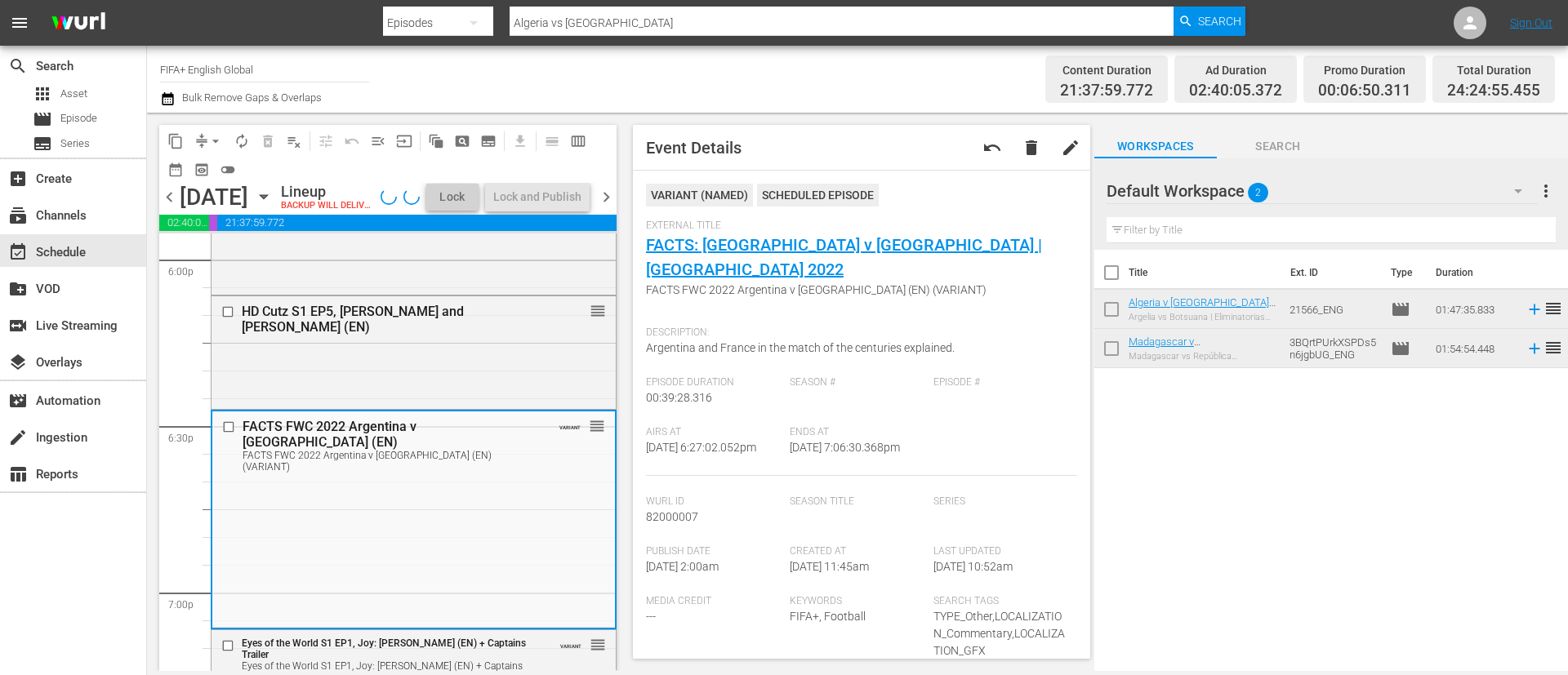
scroll to position [6090, 0]
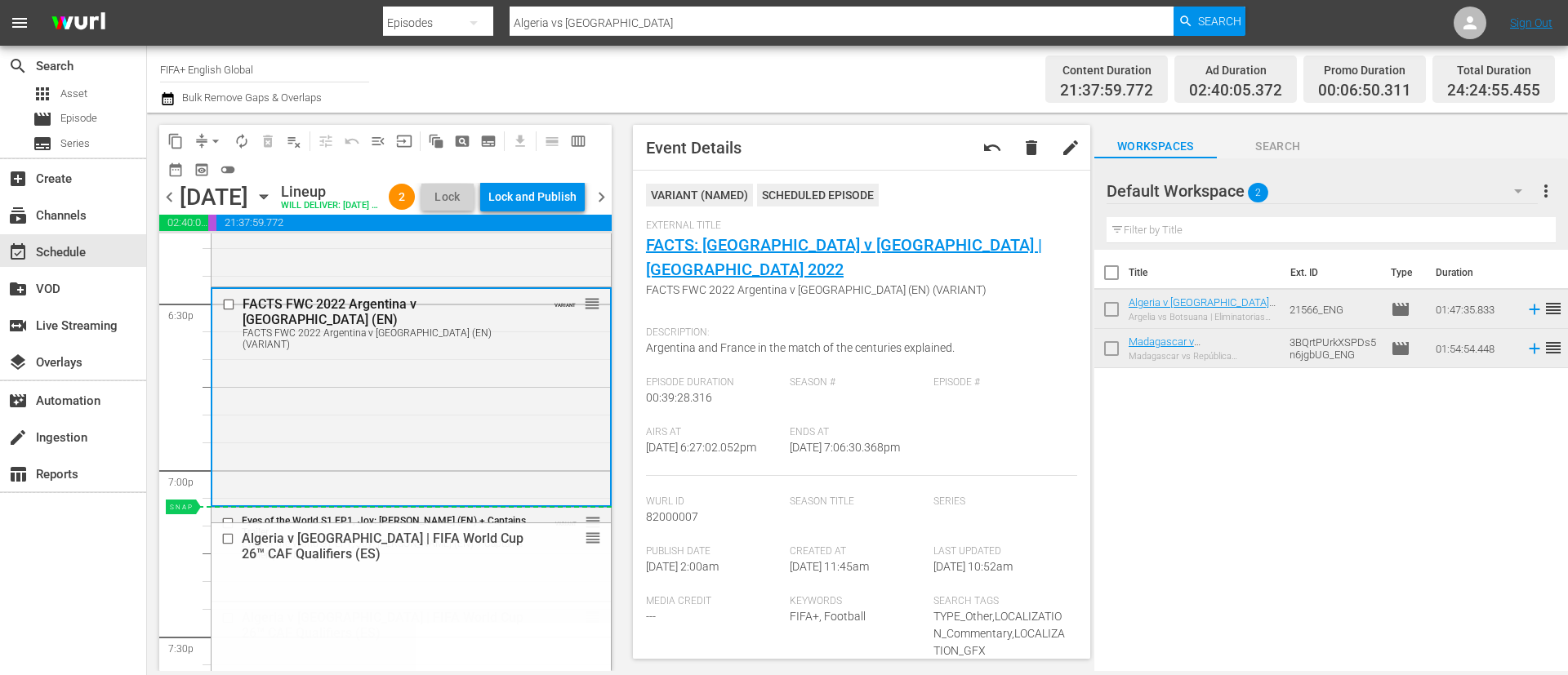
drag, startPoint x: 581, startPoint y: 641, endPoint x: 566, endPoint y: 541, distance: 101.1
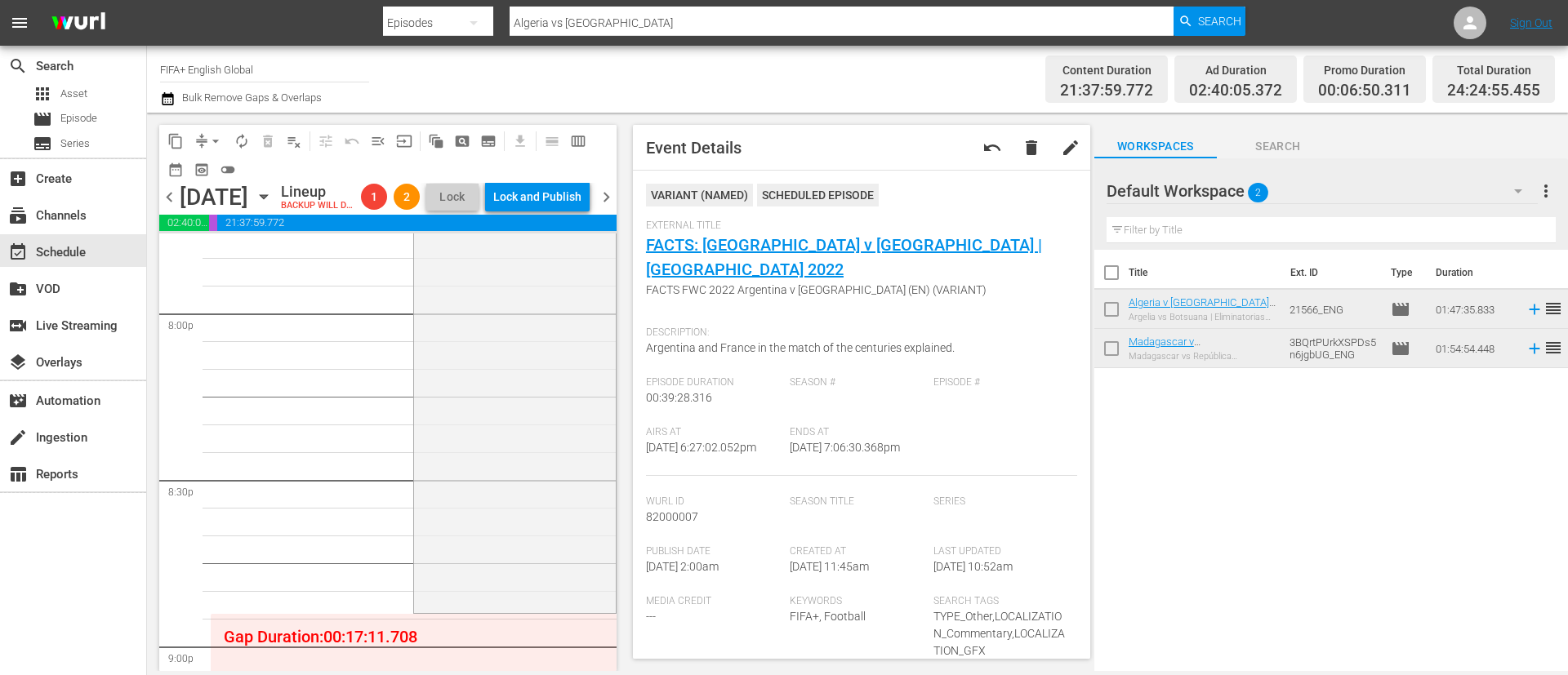
scroll to position [6947, 0]
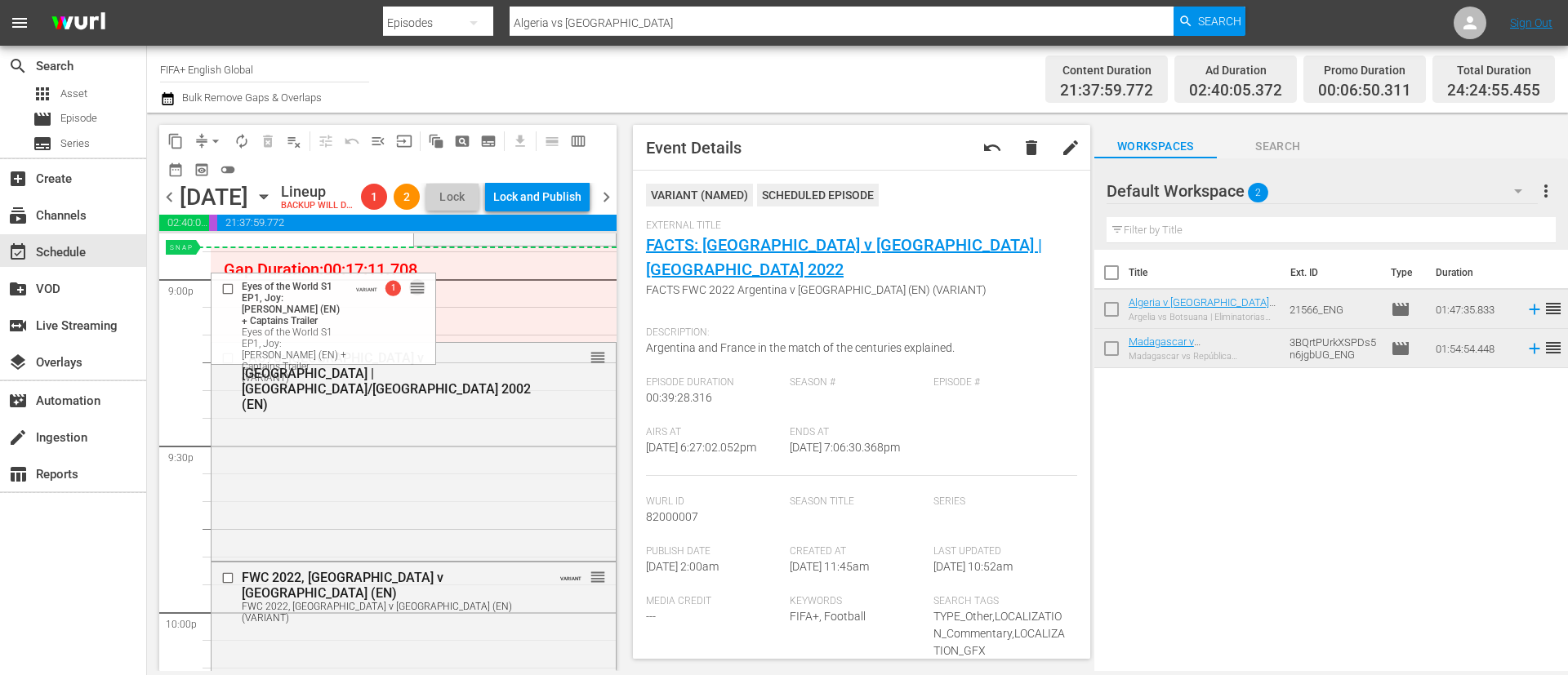
drag, startPoint x: 386, startPoint y: 425, endPoint x: 340, endPoint y: 293, distance: 139.8
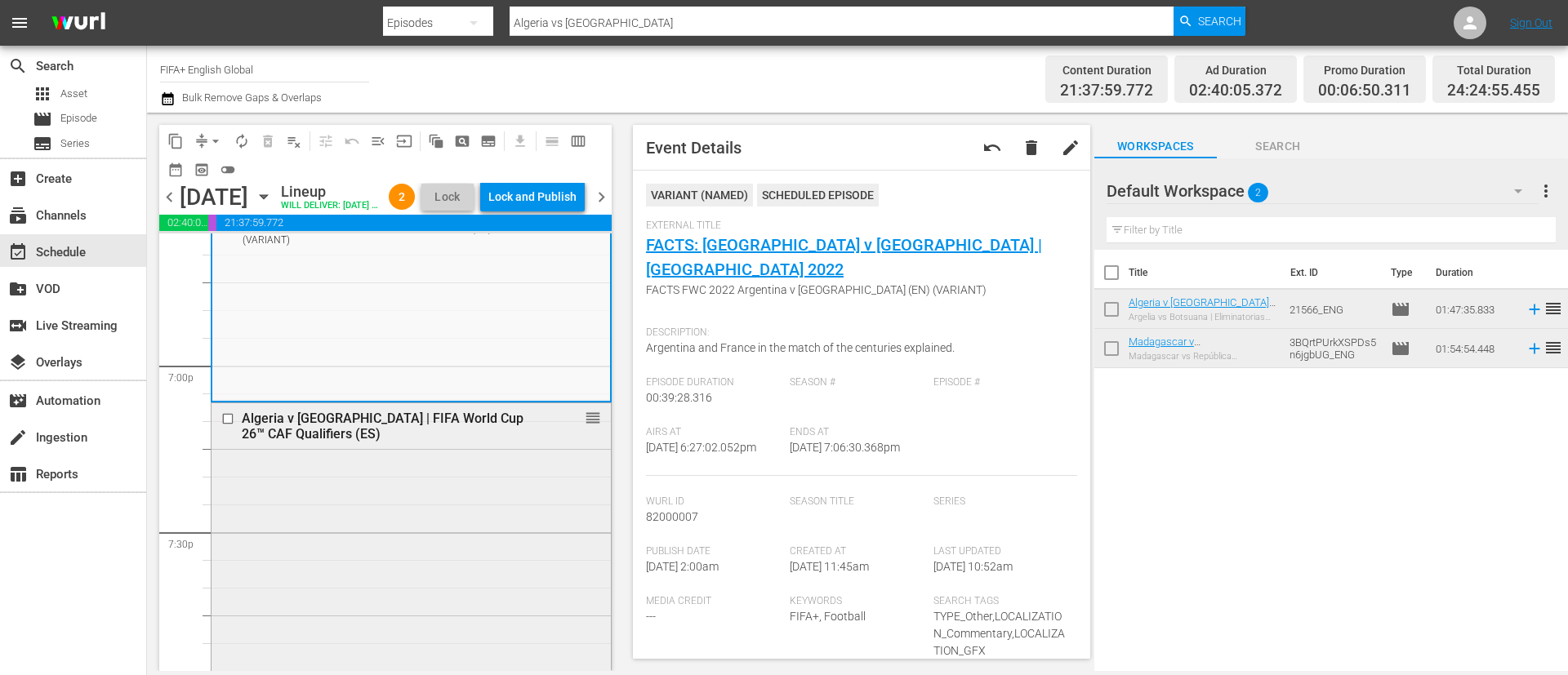
scroll to position [6087, 0]
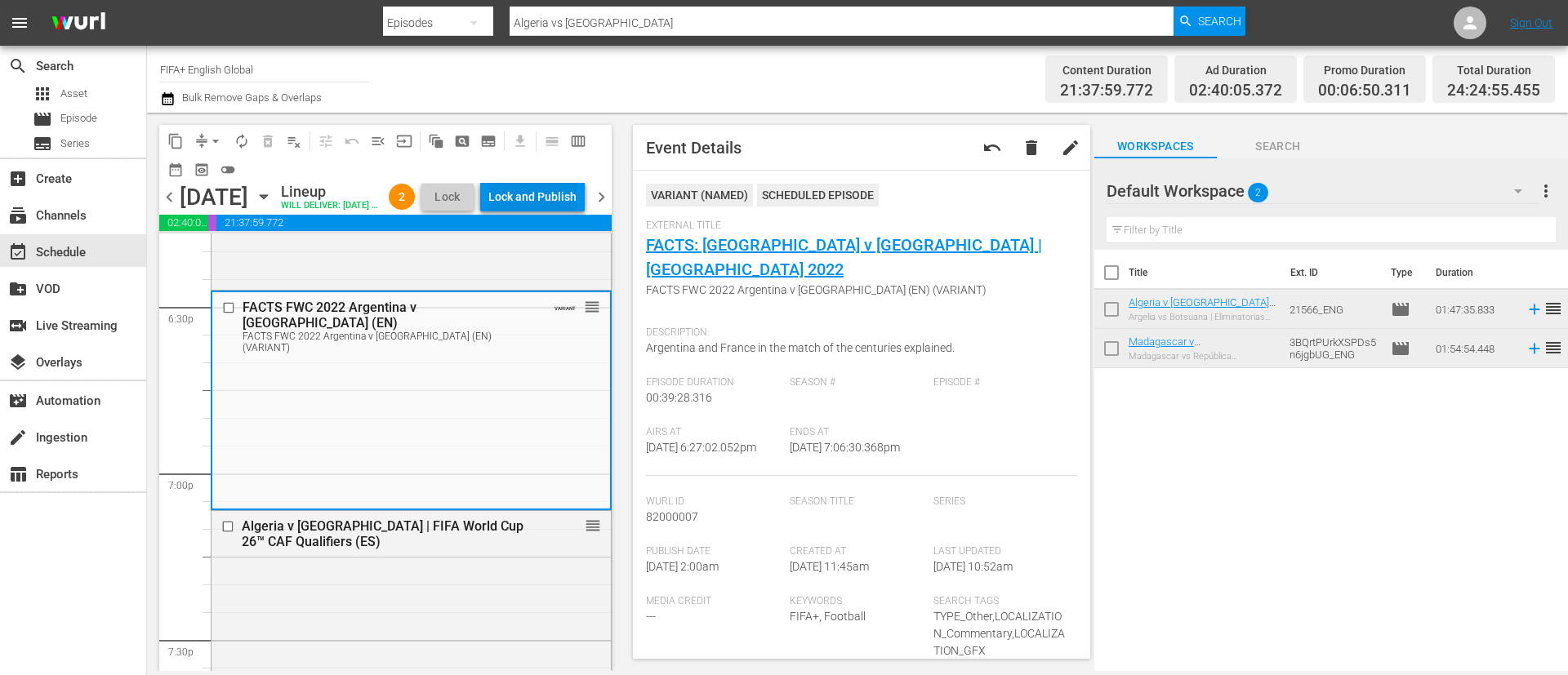
click at [565, 204] on div "Lock and Publish" at bounding box center [533, 196] width 88 height 29
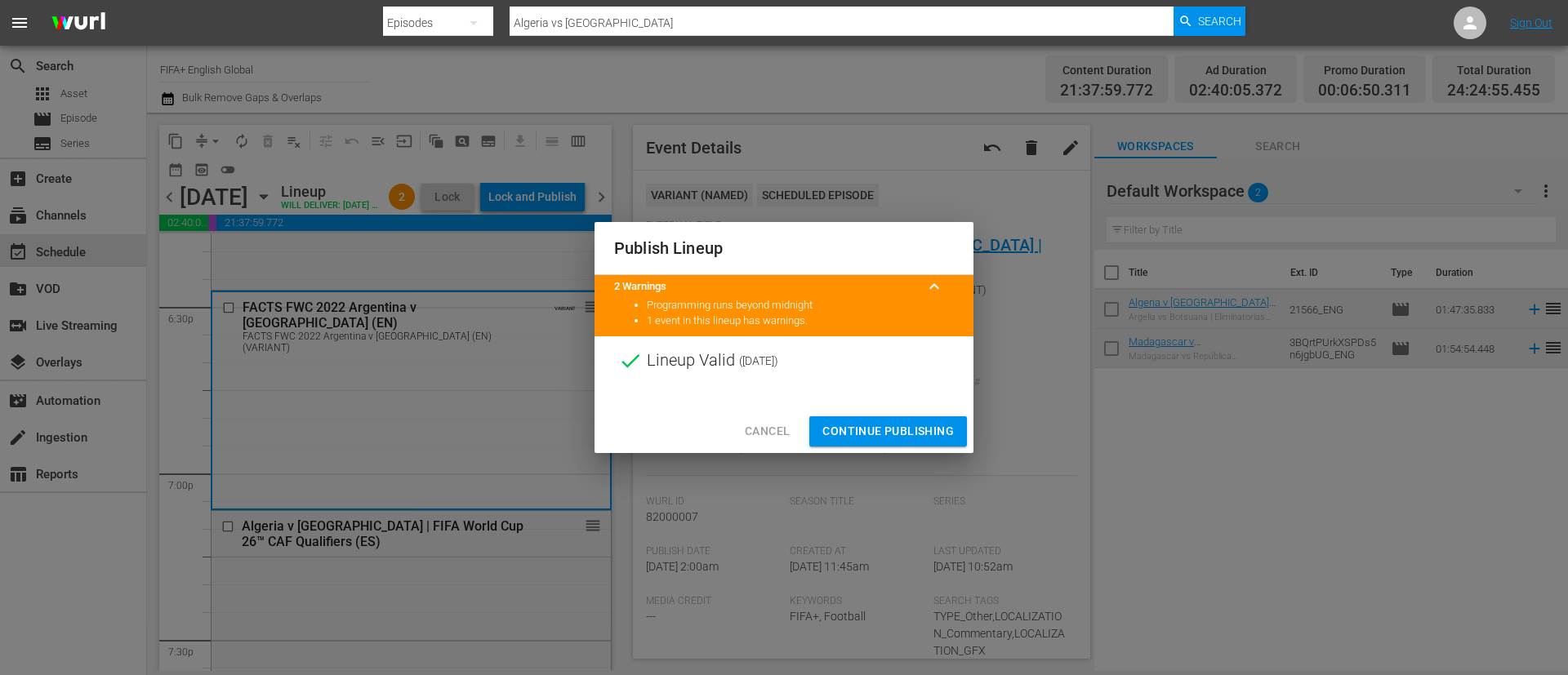
click at [883, 439] on span "Continue Publishing" at bounding box center [888, 431] width 131 height 21
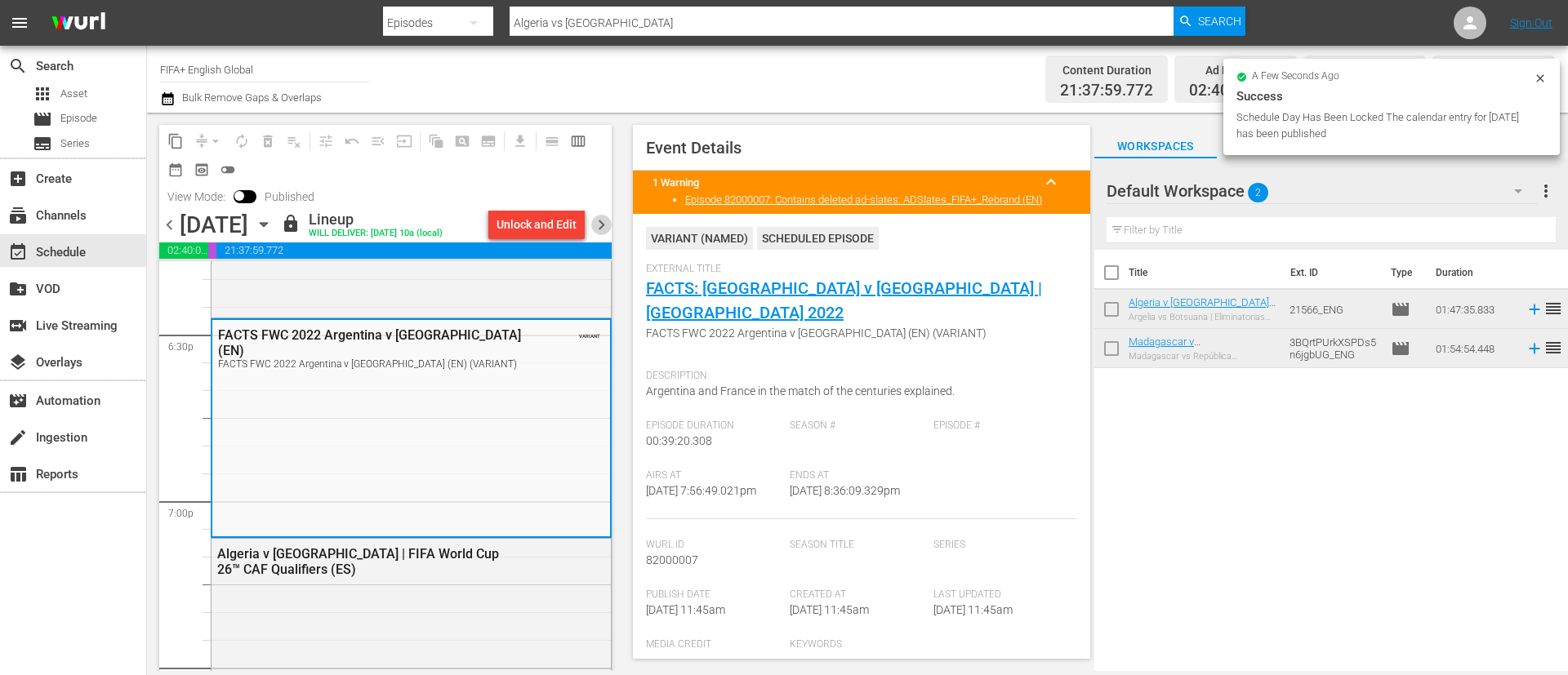
click at [607, 226] on span "chevron_right" at bounding box center [601, 225] width 21 height 21
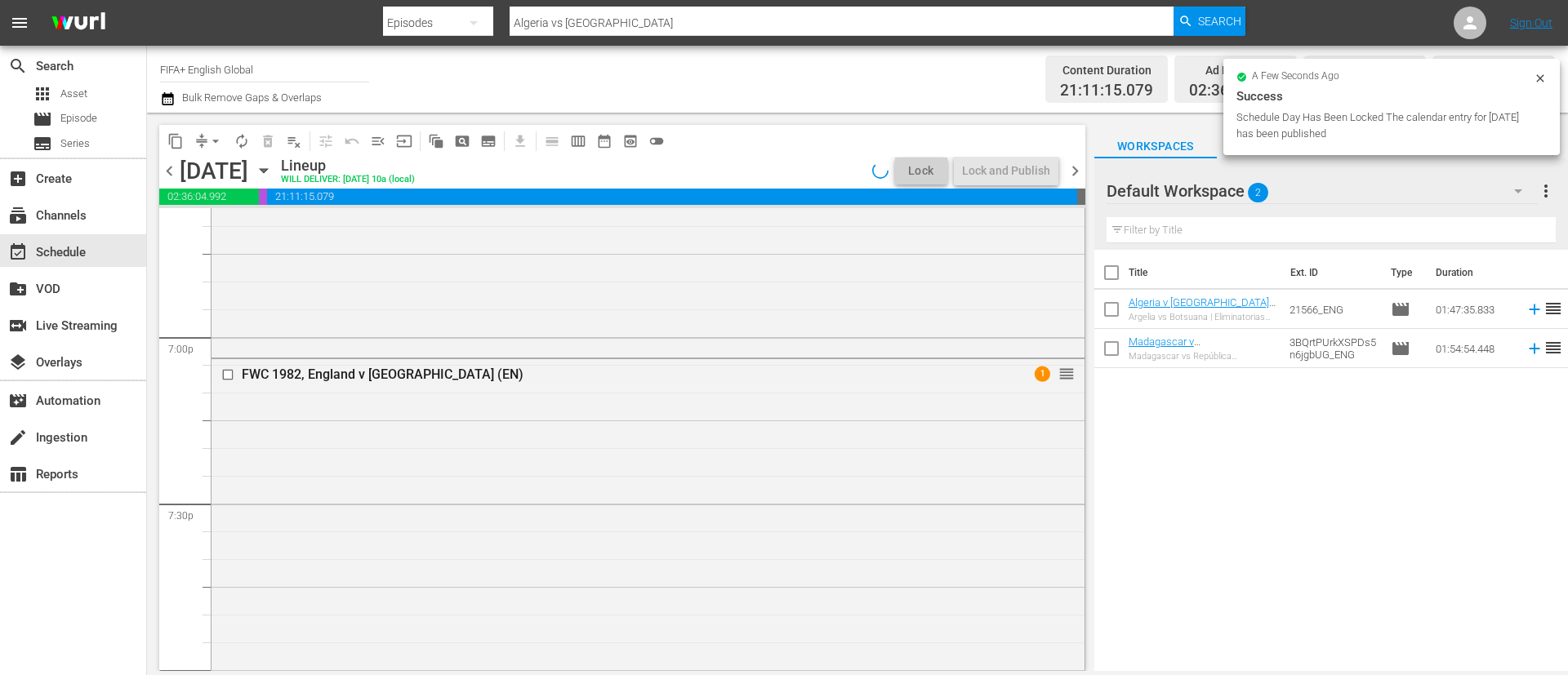
scroll to position [6004, 0]
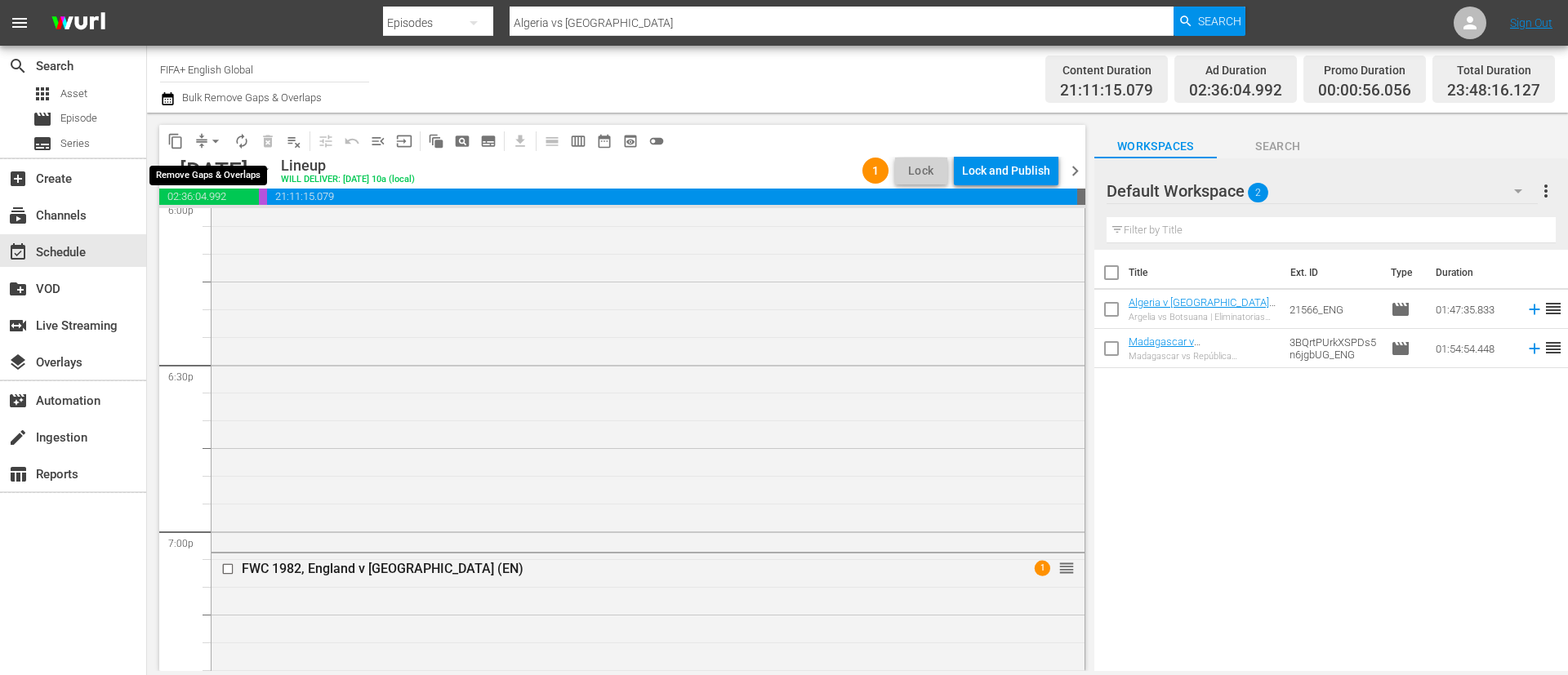
click at [205, 139] on button "arrow_drop_down" at bounding box center [215, 141] width 26 height 26
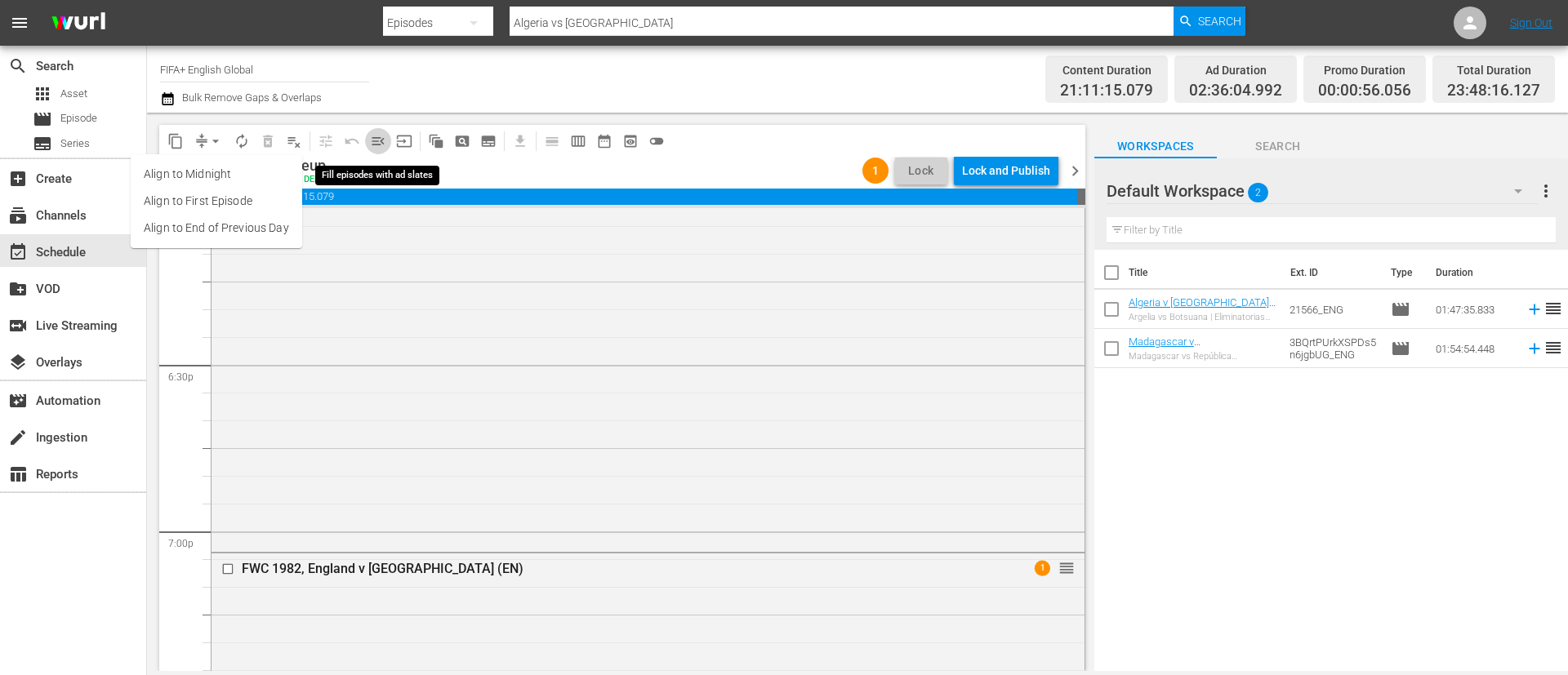
click at [390, 142] on button "menu_open" at bounding box center [377, 141] width 26 height 26
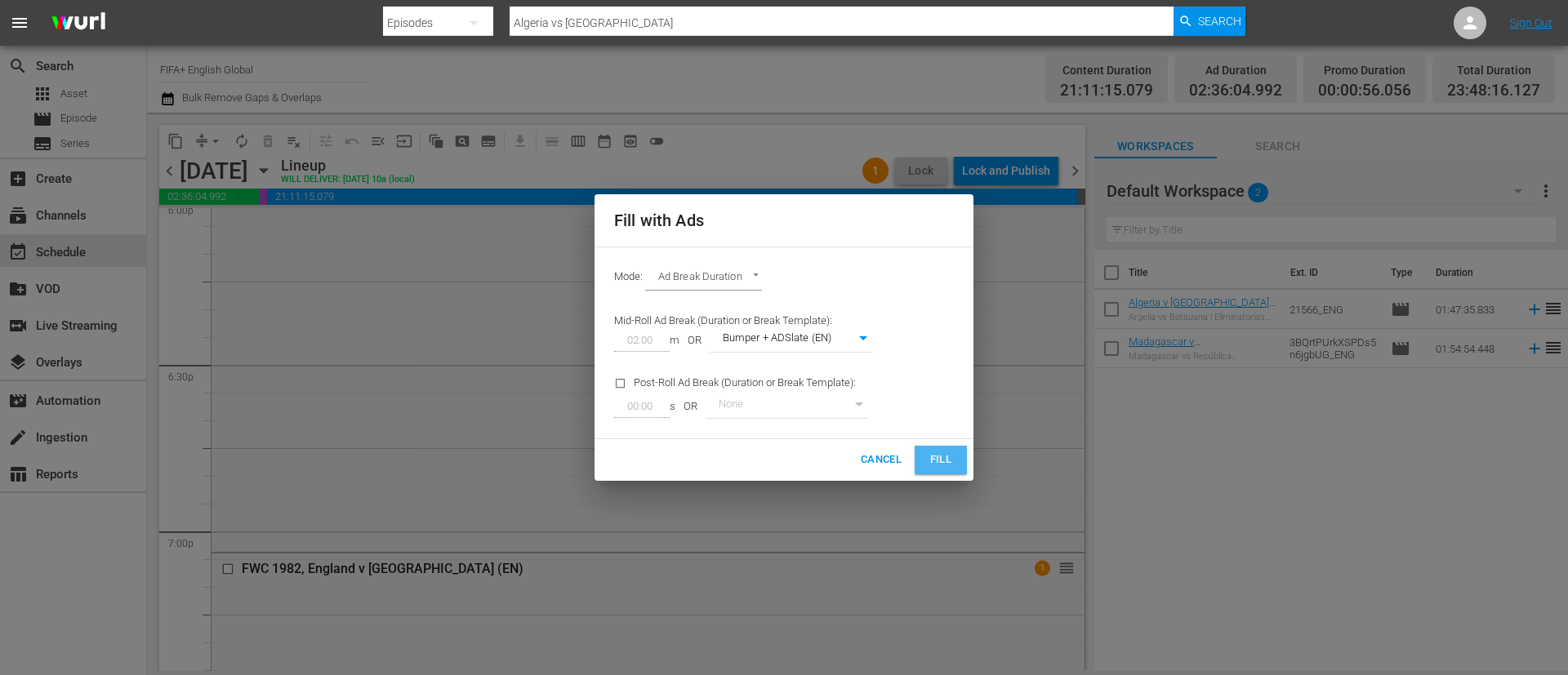
click at [950, 450] on span "Fill" at bounding box center [940, 459] width 26 height 19
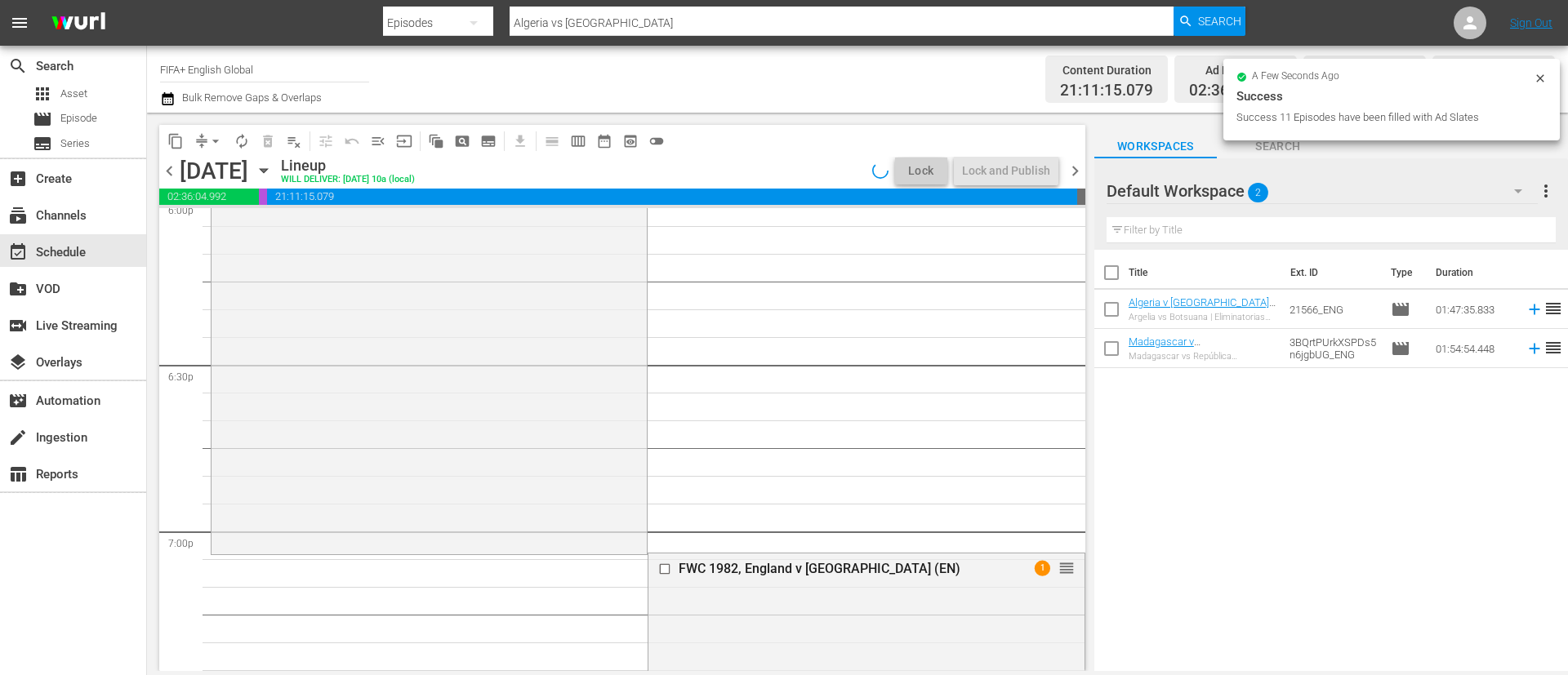
scroll to position [6059, 0]
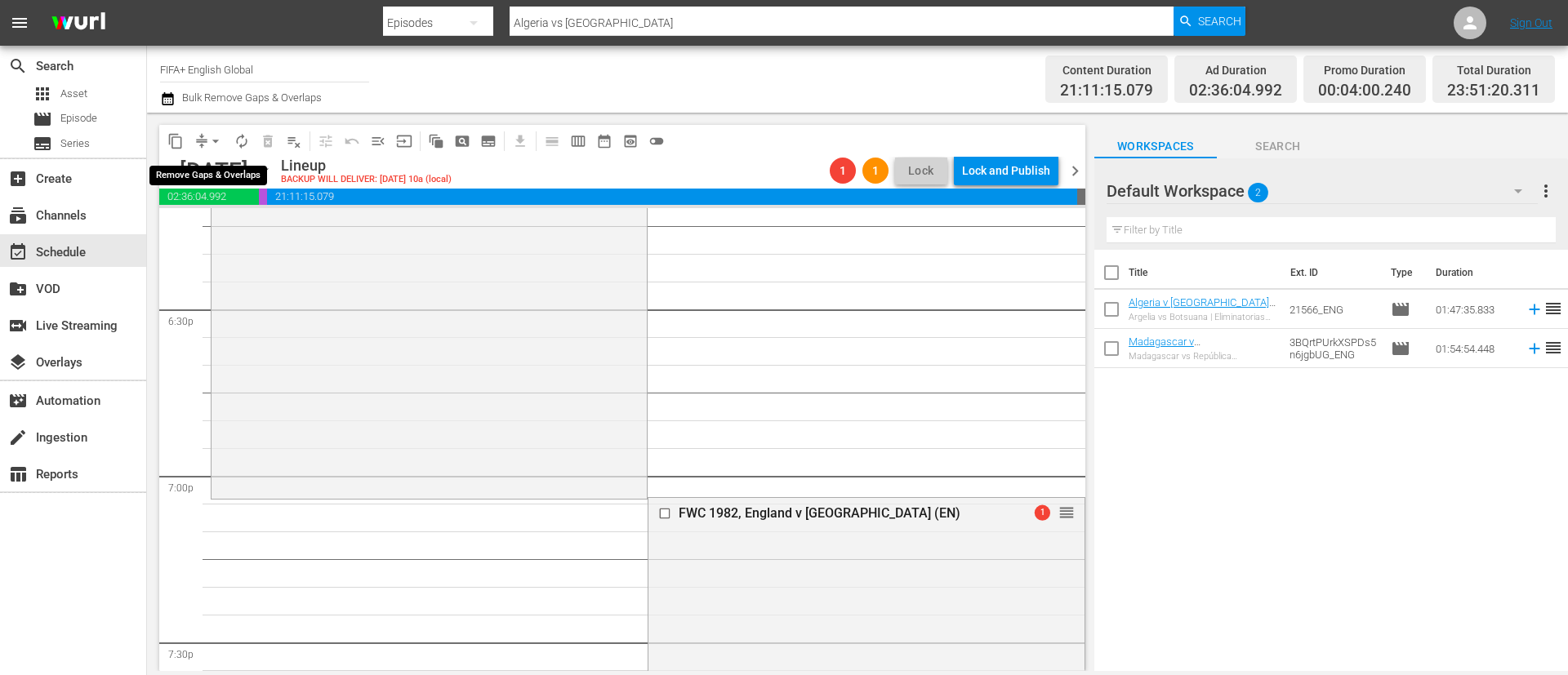
click at [215, 143] on span "arrow_drop_down" at bounding box center [216, 141] width 17 height 17
click at [218, 224] on li "Align to End of Previous Day" at bounding box center [216, 228] width 172 height 27
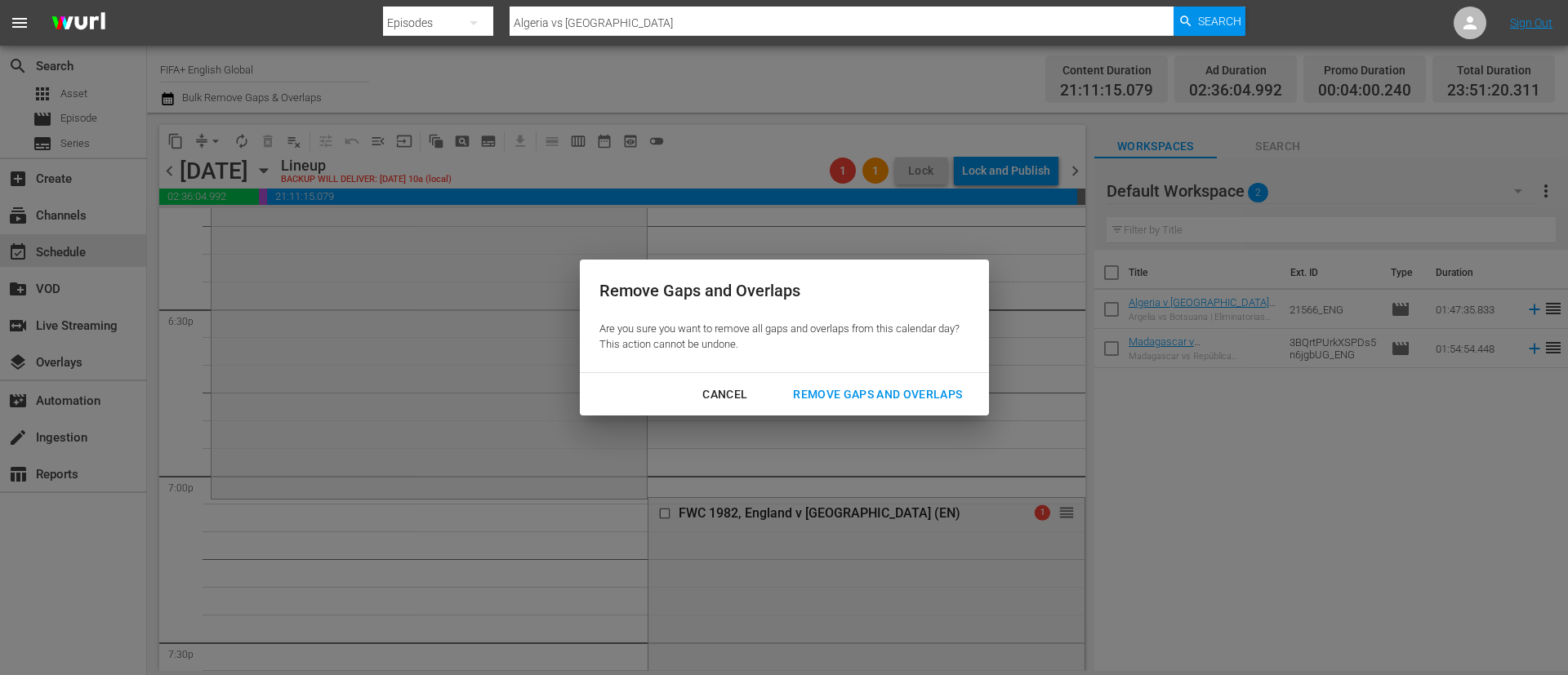
click at [920, 401] on div "Remove Gaps and Overlaps" at bounding box center [877, 395] width 195 height 21
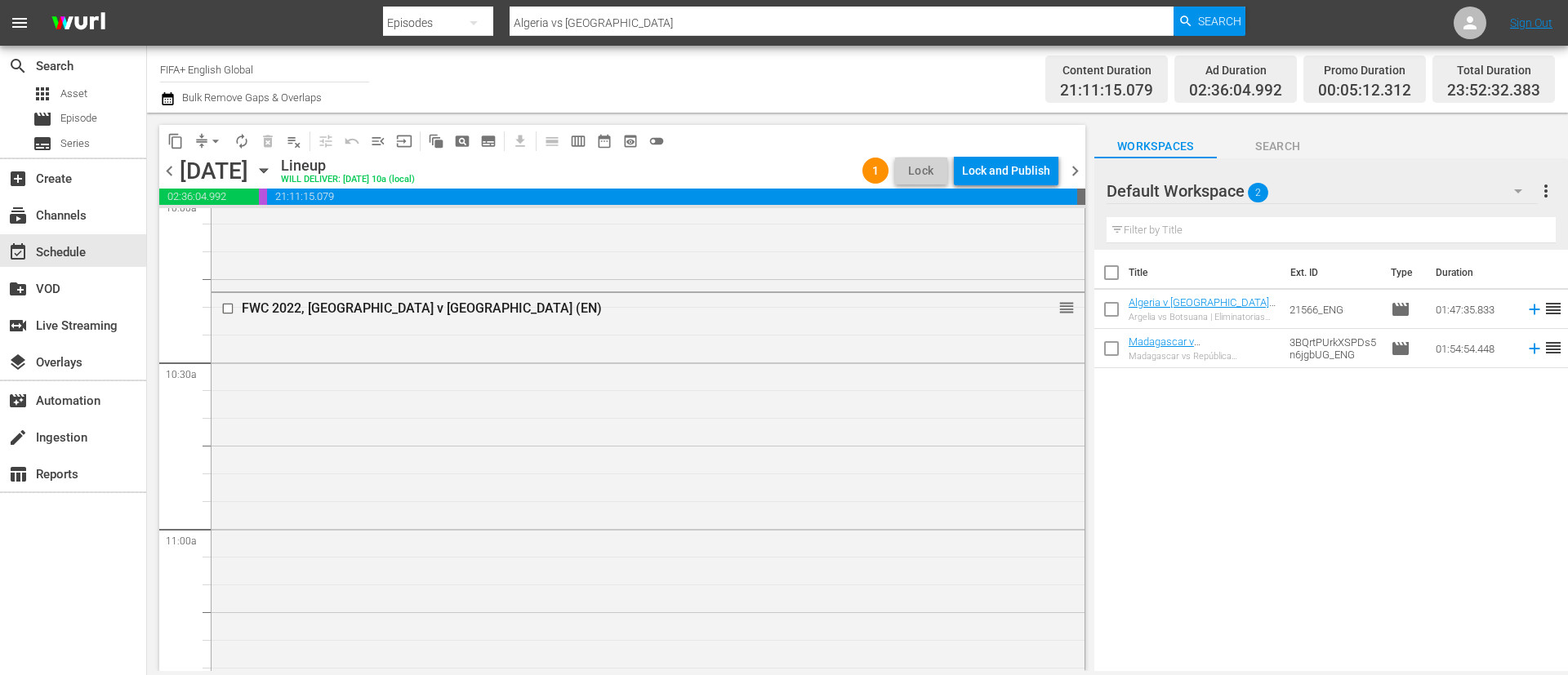
scroll to position [3243, 0]
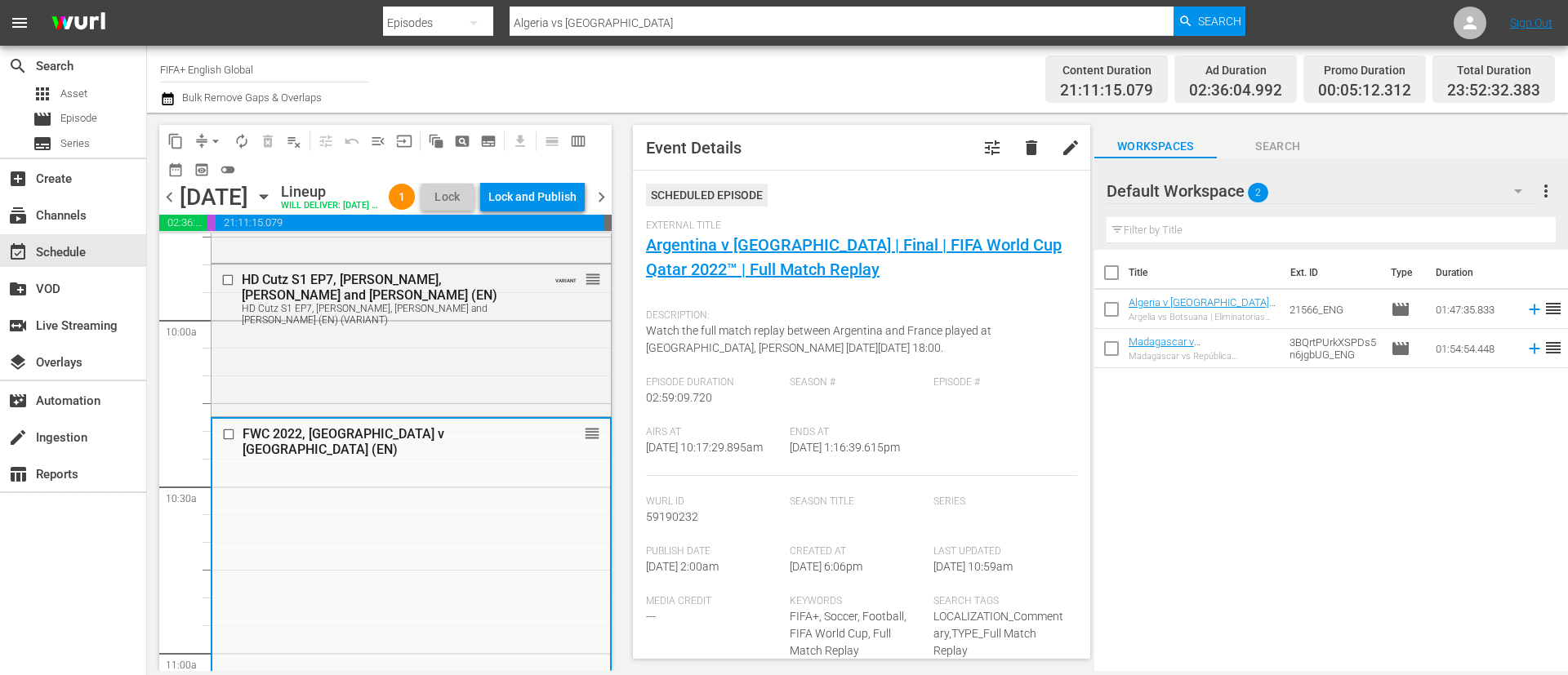
click at [699, 454] on span "9/5/25 @ 10:17:29.895am" at bounding box center [704, 447] width 117 height 13
copy span "9/5/25 @ 10:17:29.895am"
click at [772, 466] on div "Airs At 9/5/25 @ 10:17:29.895am" at bounding box center [717, 451] width 144 height 50
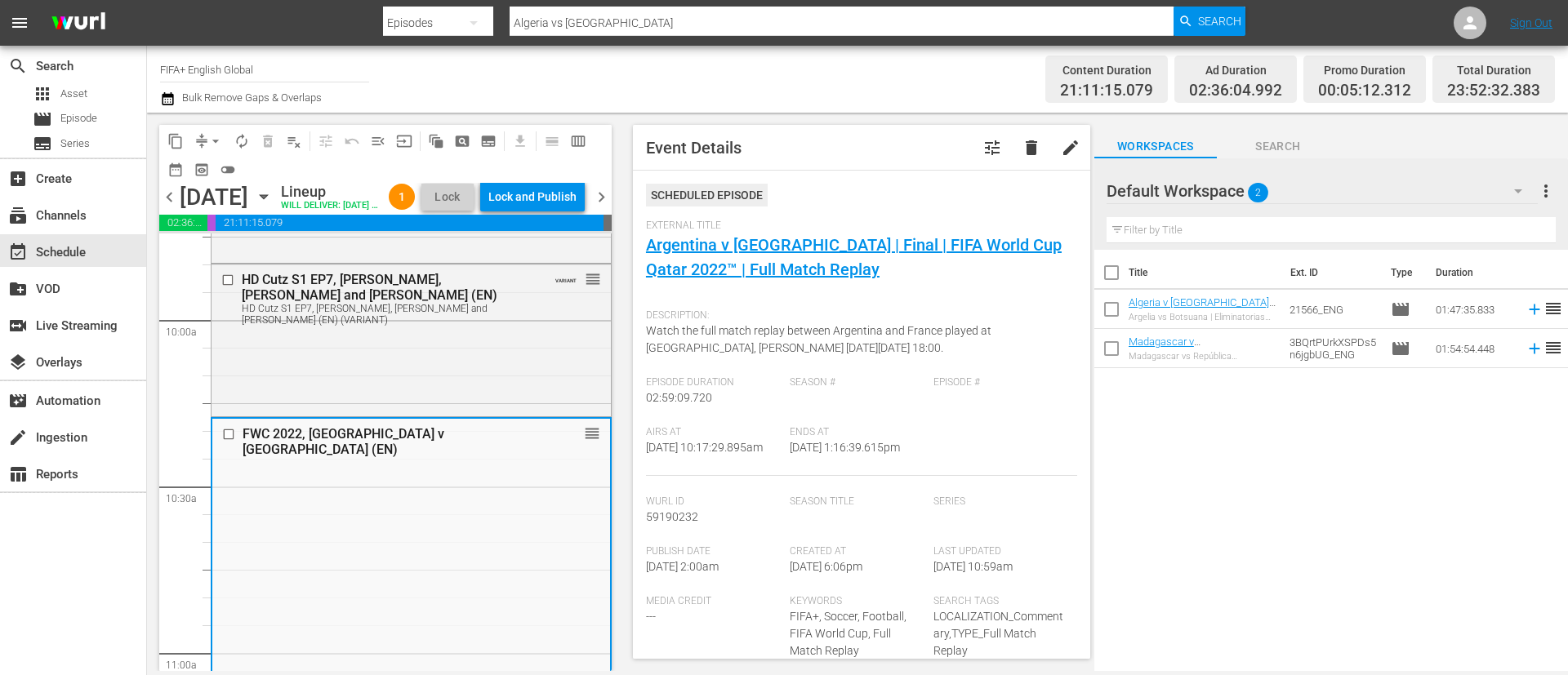
click at [1110, 274] on input "checkbox" at bounding box center [1111, 275] width 34 height 34
checkbox input "true"
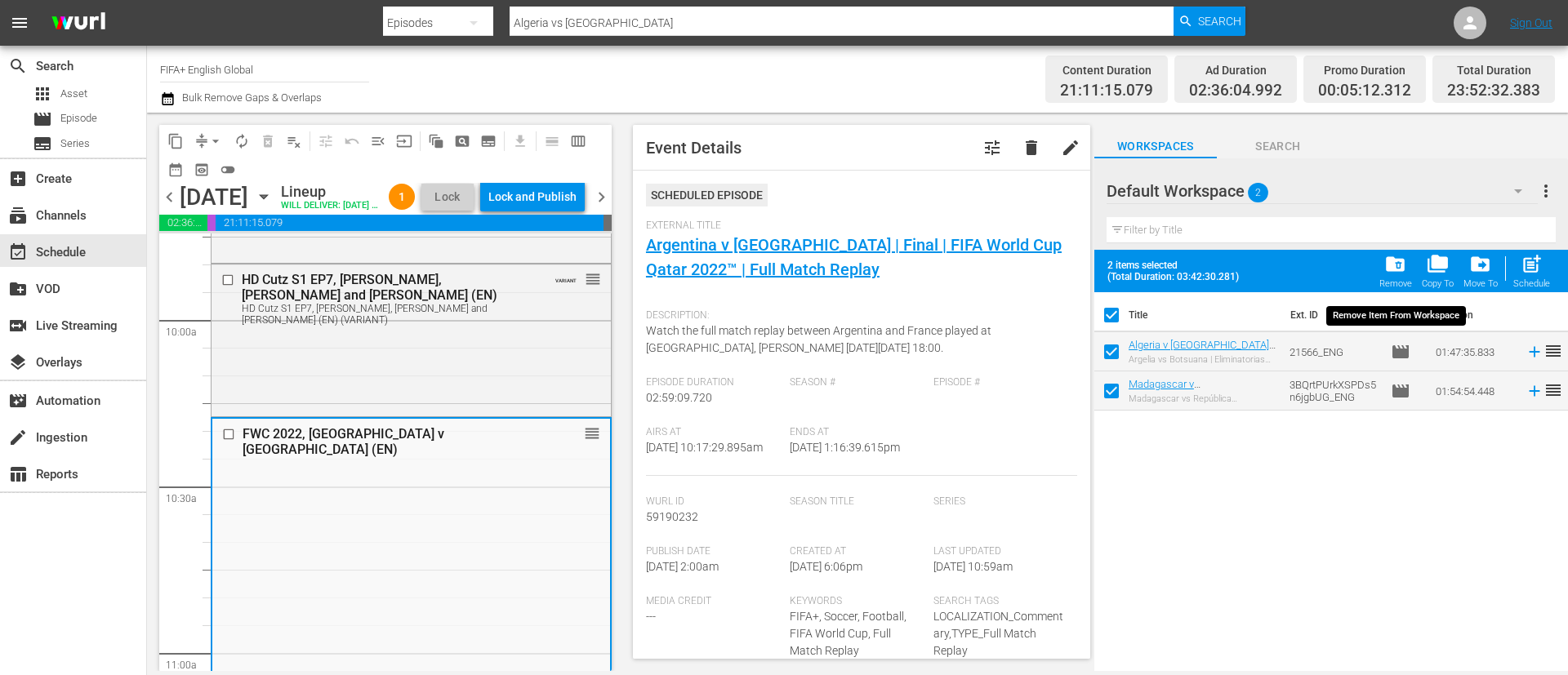
click at [1412, 274] on div "folder_delete Remove" at bounding box center [1395, 270] width 32 height 36
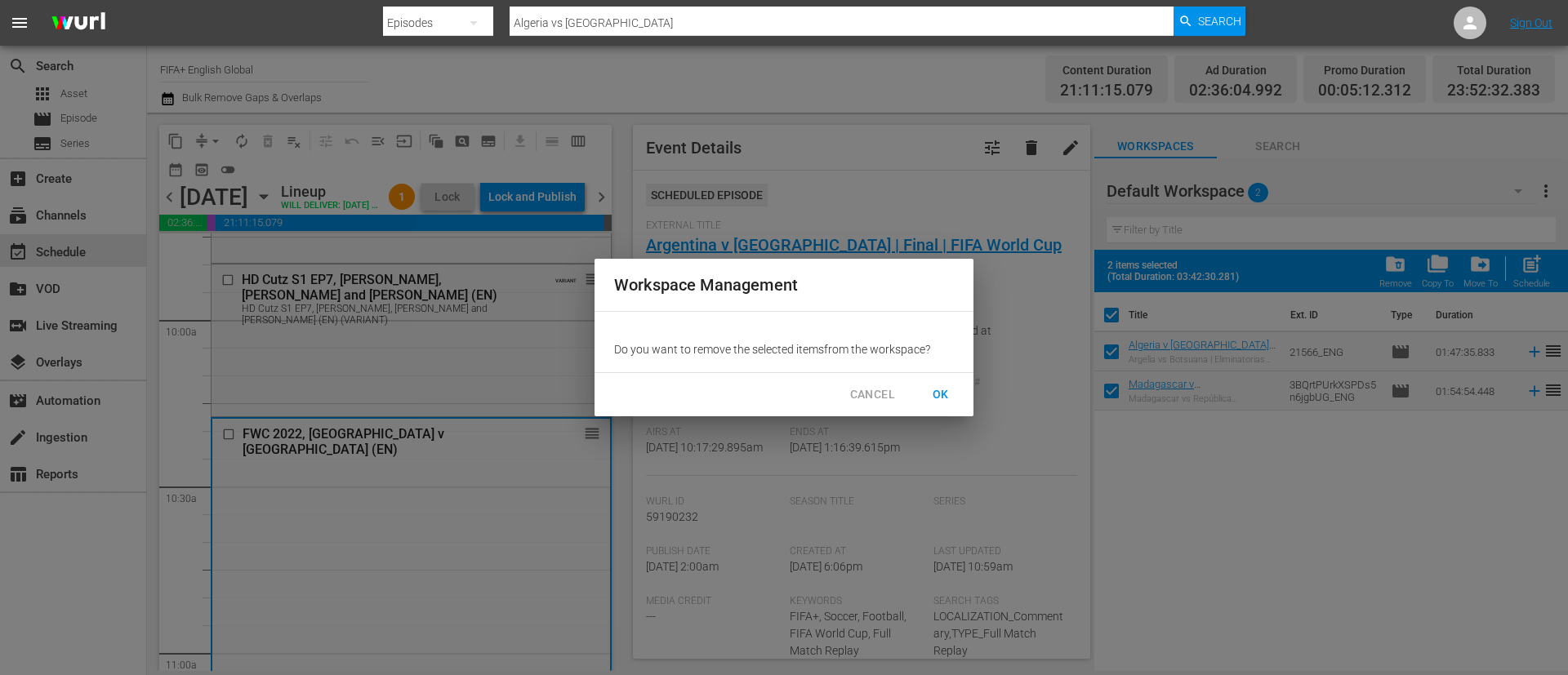
click at [940, 395] on span "OK" at bounding box center [940, 395] width 26 height 21
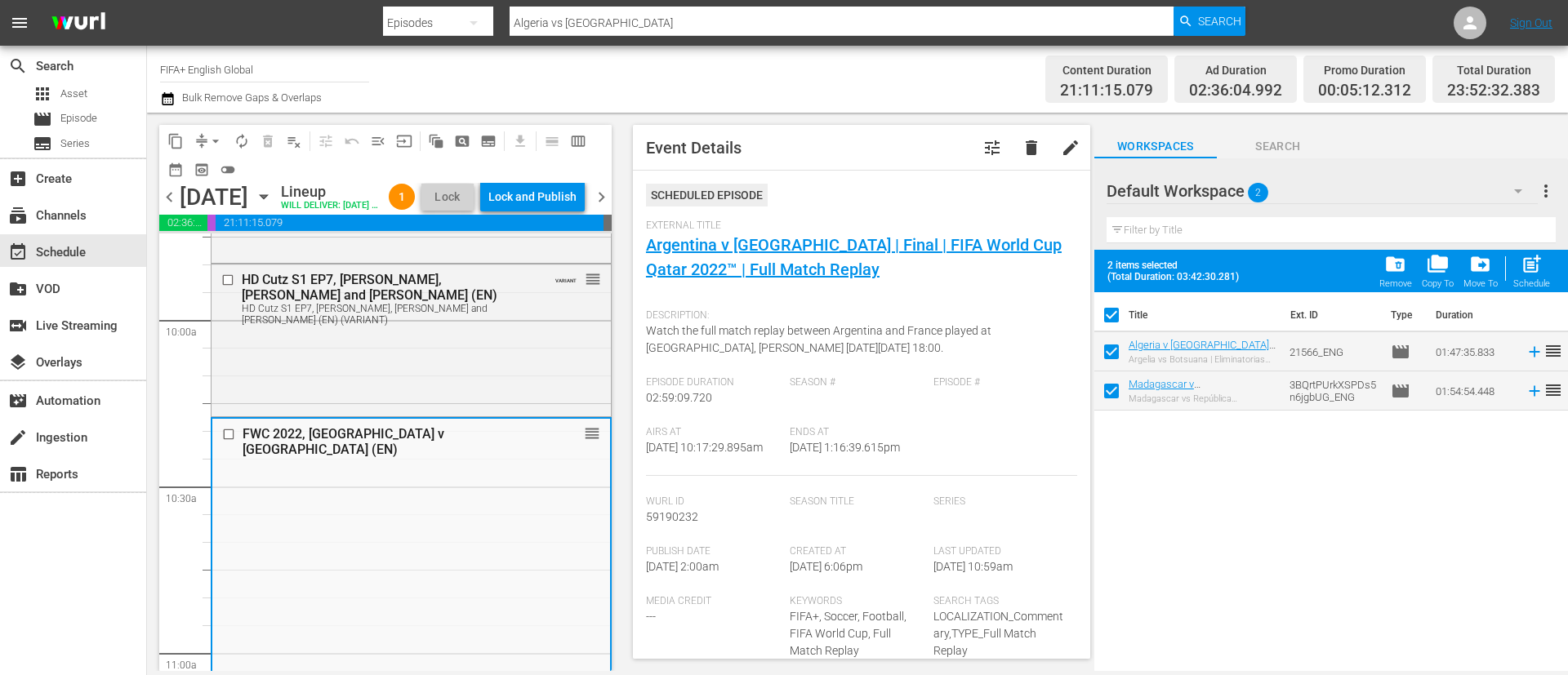
checkbox input "false"
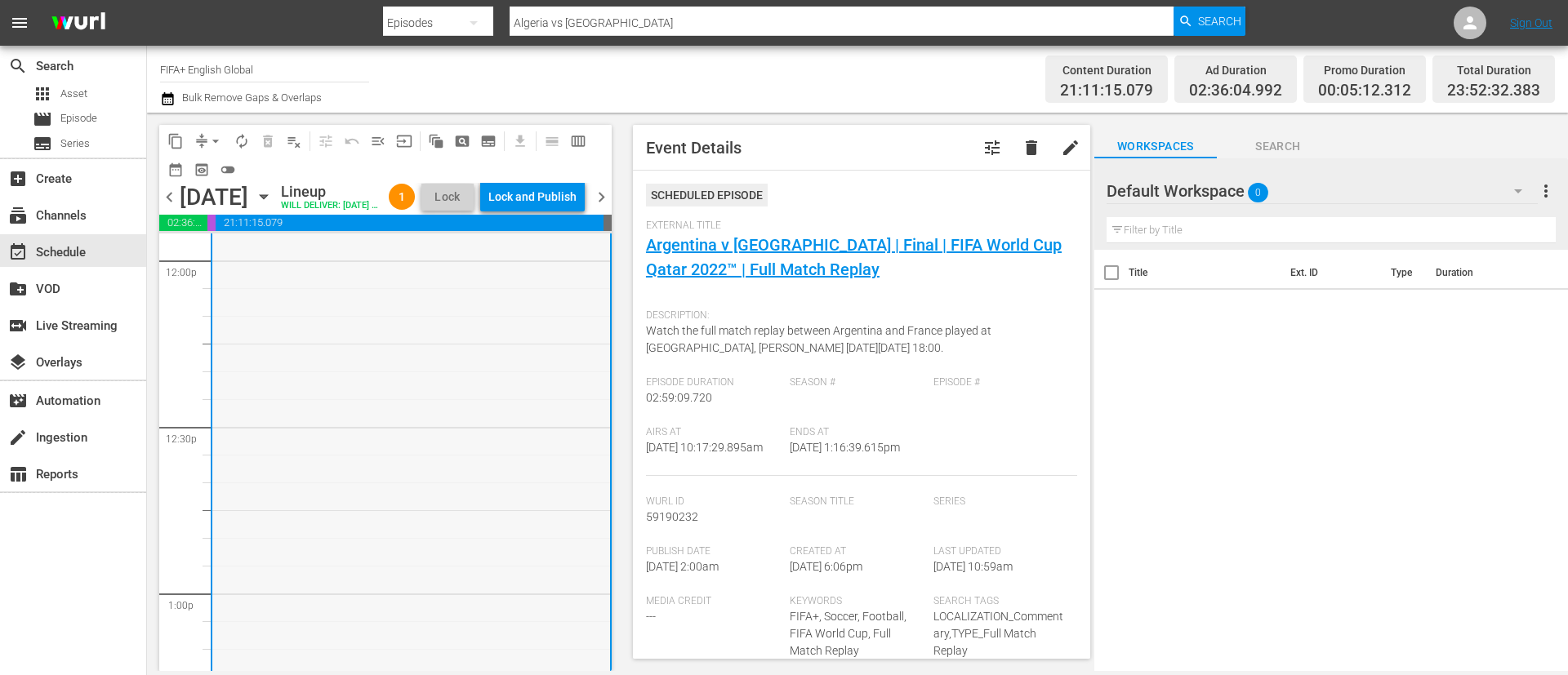
scroll to position [3842, 0]
click at [841, 439] on div "Ends At 9/5/25 @ 1:16:39.615pm" at bounding box center [861, 451] width 144 height 50
copy div "Airs At 9/5/25 @ 10:17:29.895am Ends At"
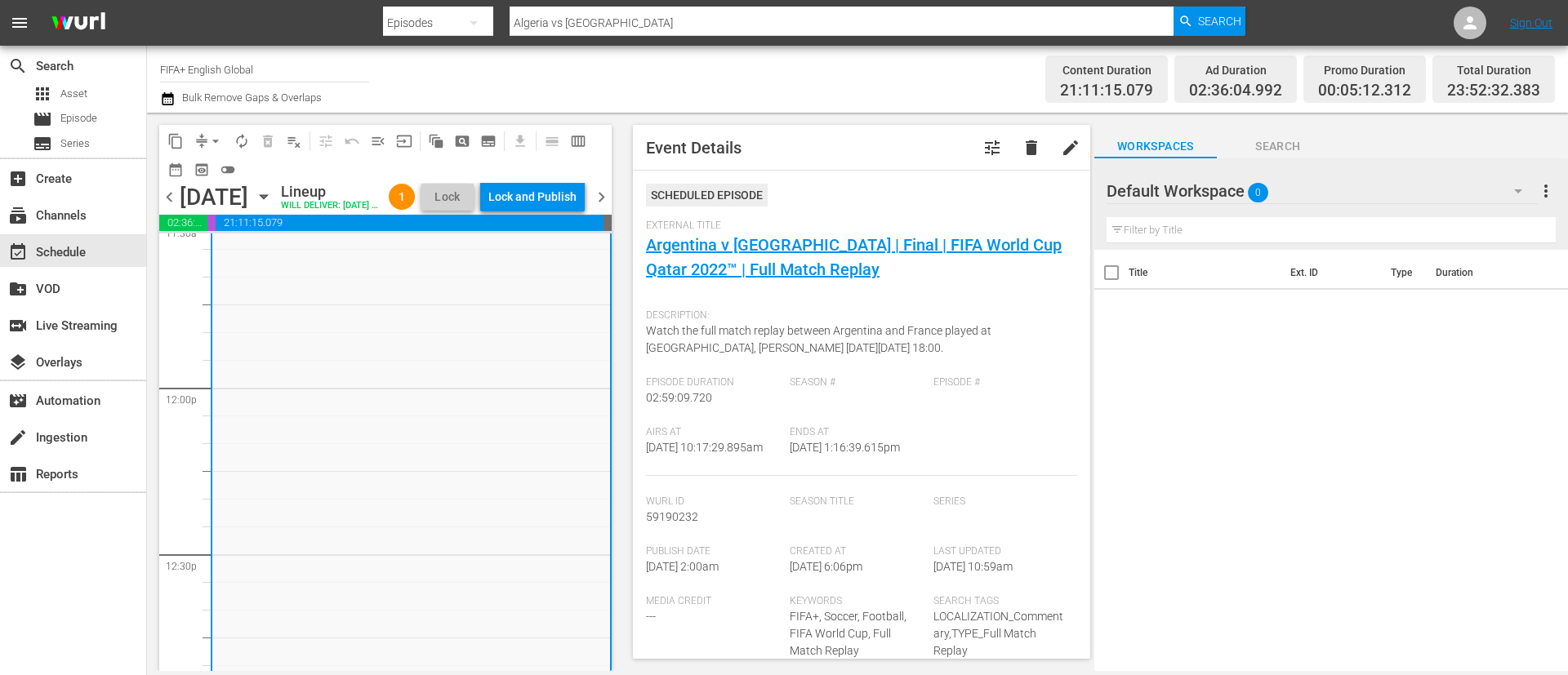
click at [858, 411] on div "Season #" at bounding box center [861, 401] width 144 height 50
click at [51, 121] on span "movie" at bounding box center [42, 119] width 20 height 20
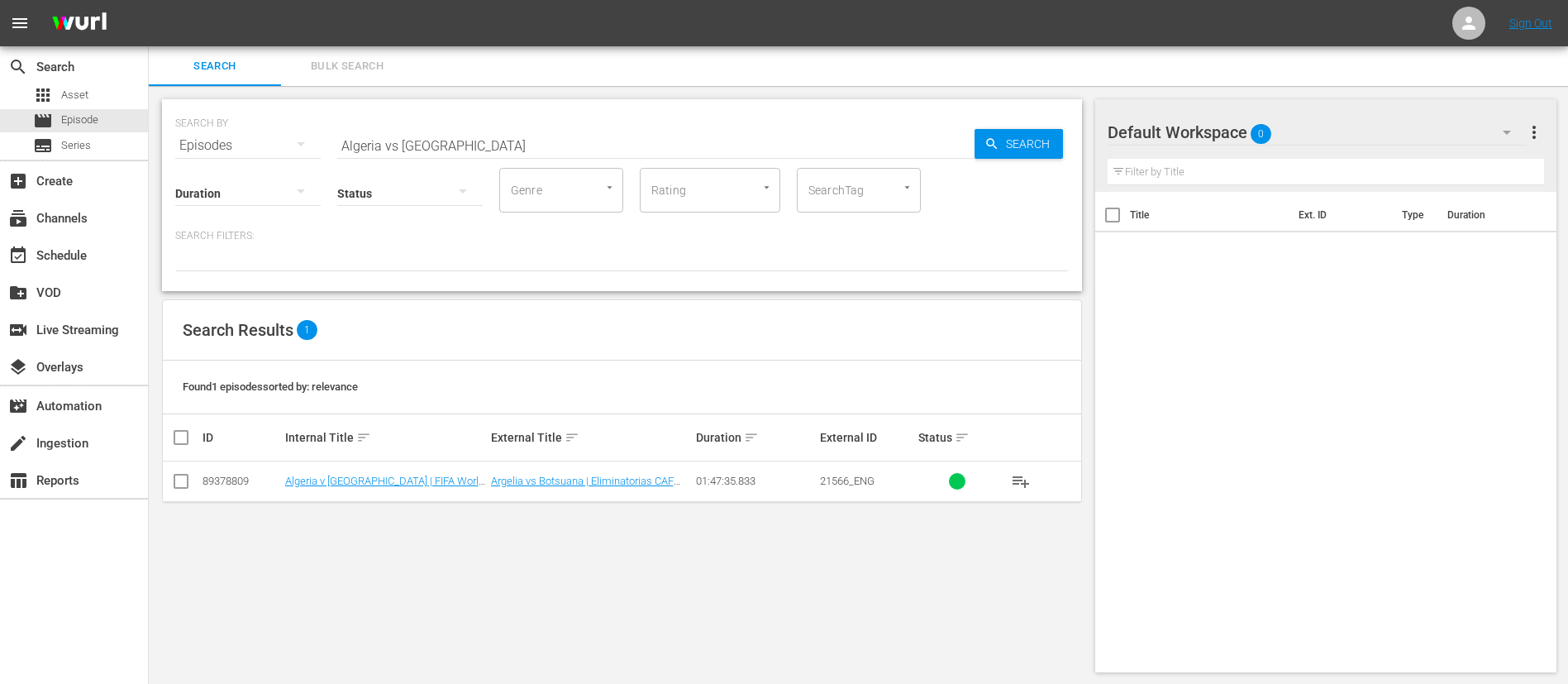
click at [559, 145] on input "Algeria vs Botswana" at bounding box center [656, 145] width 637 height 39
paste input "Germany FR v Uruguay | Quarter-finals | 1966 FIFA World Cup England™ | Full Mat…"
click at [559, 145] on input "Algeria vs Botswana" at bounding box center [656, 145] width 637 height 39
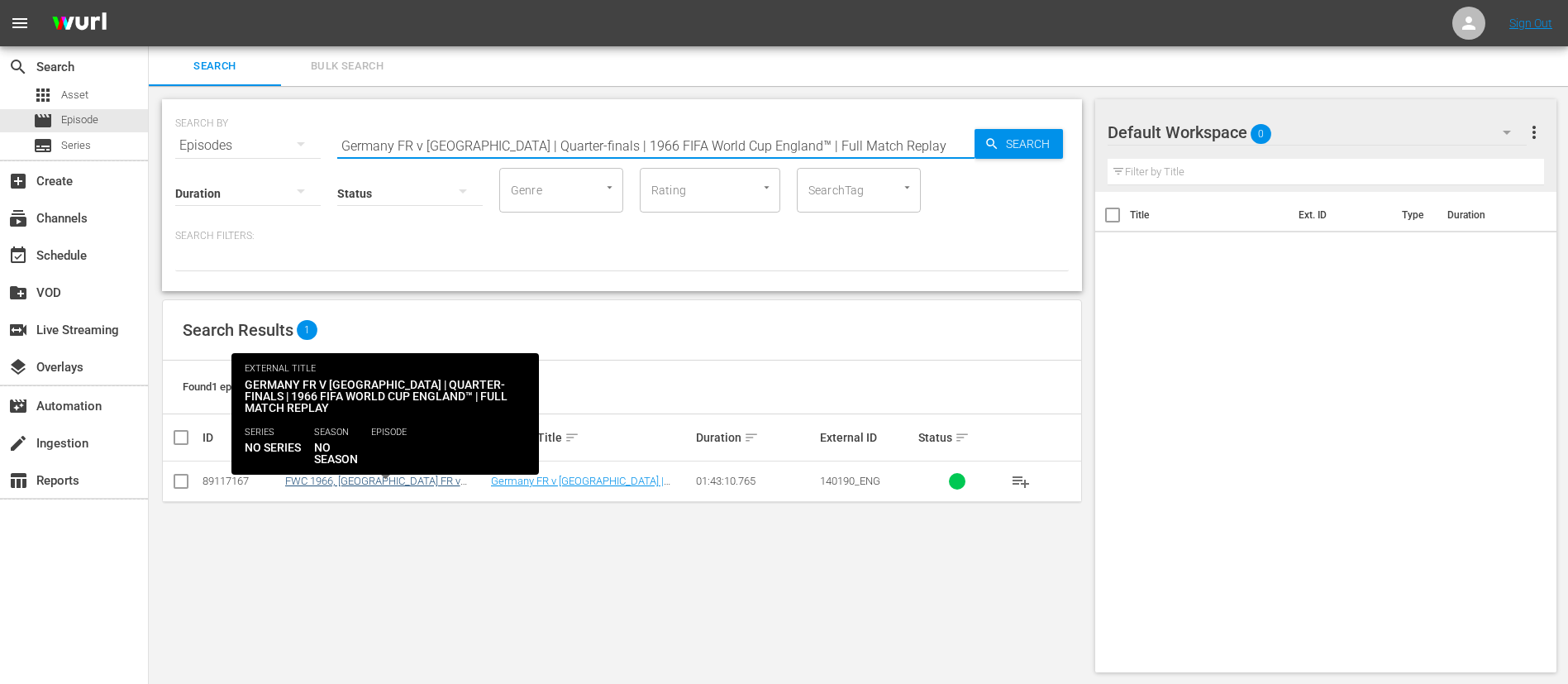
type input "Germany FR v Uruguay | Quarter-finals | 1966 FIFA World Cup England™ | Full Mat…"
click at [388, 477] on link "FWC 1966, Germany FR v Uruguay, Quarter-Finals - FMR (EN)" at bounding box center [374, 493] width 177 height 37
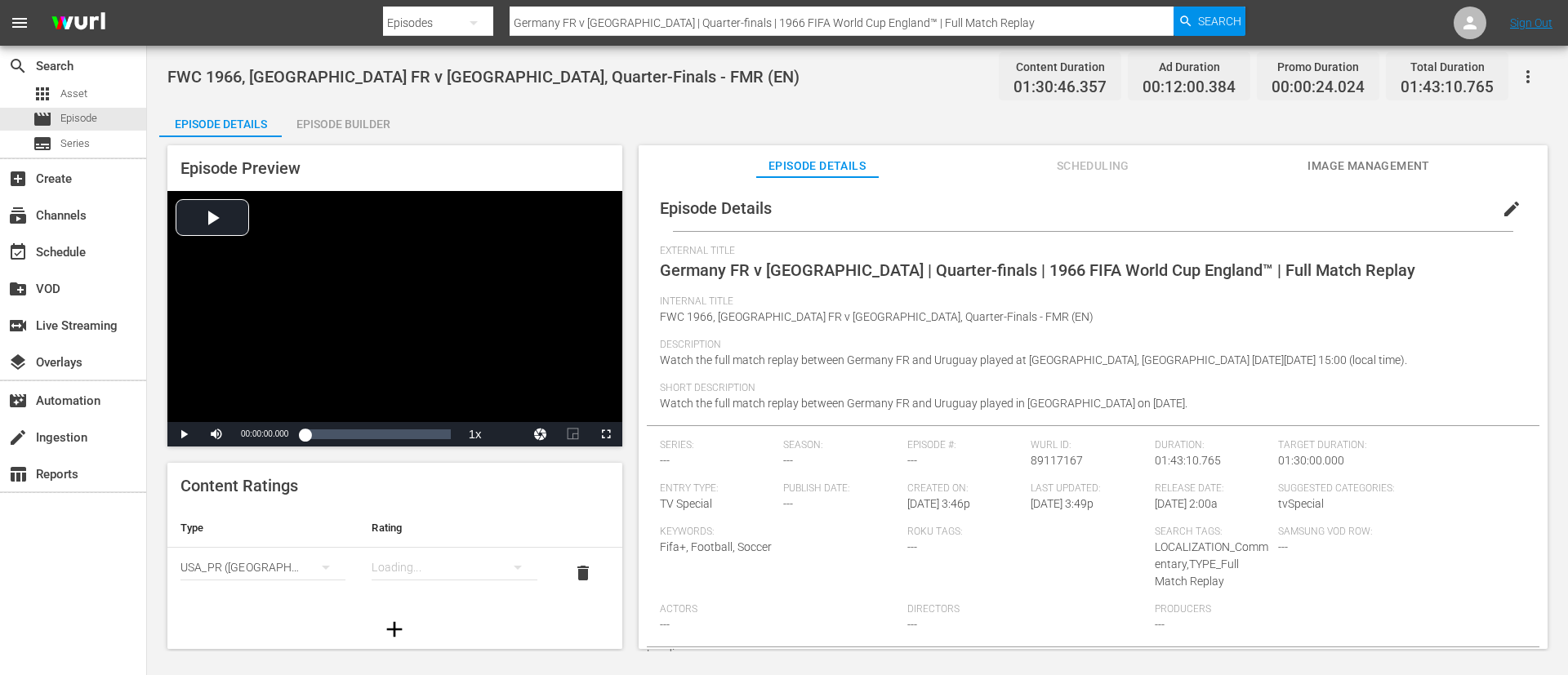
click at [1328, 164] on span "Image Management" at bounding box center [1369, 166] width 123 height 21
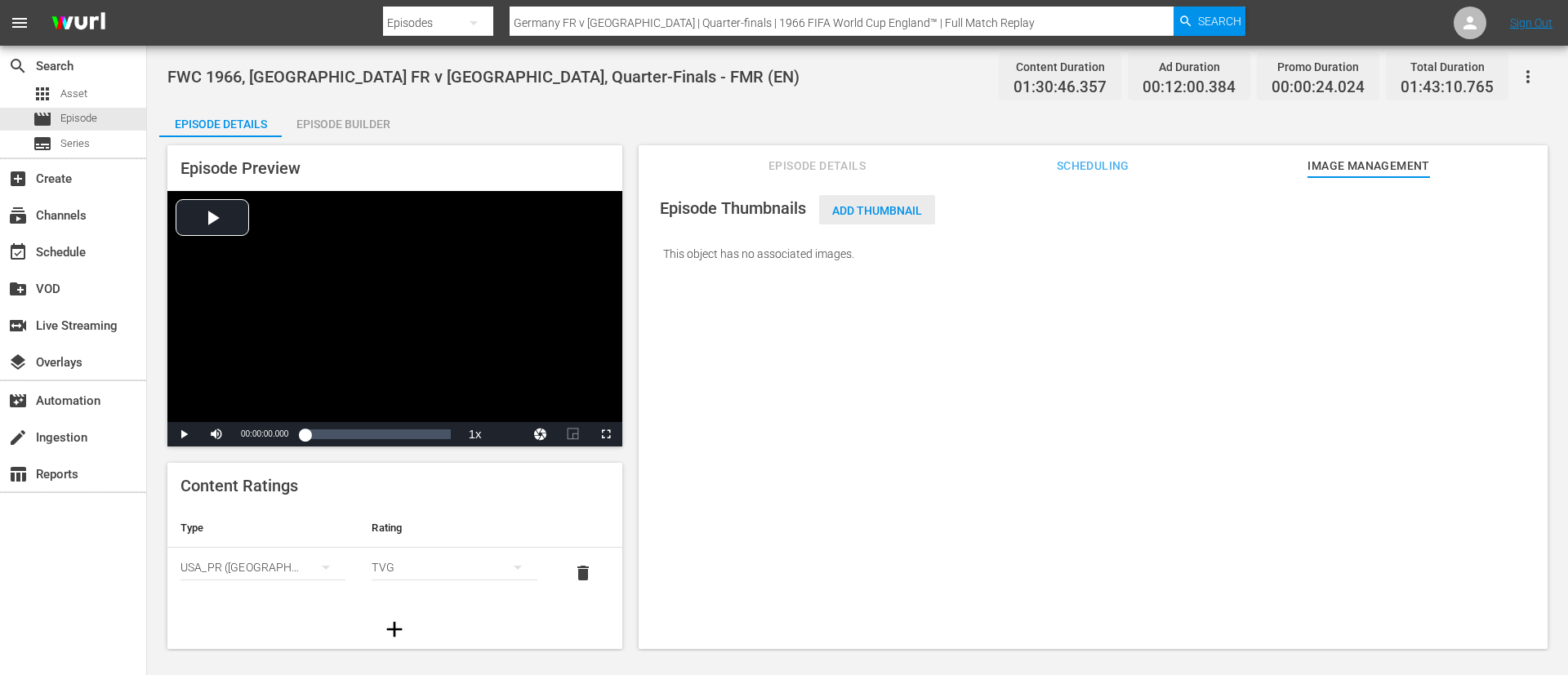
click at [852, 205] on span "Add Thumbnail" at bounding box center [877, 211] width 116 height 13
click at [882, 211] on span "Add Thumbnail" at bounding box center [877, 211] width 116 height 13
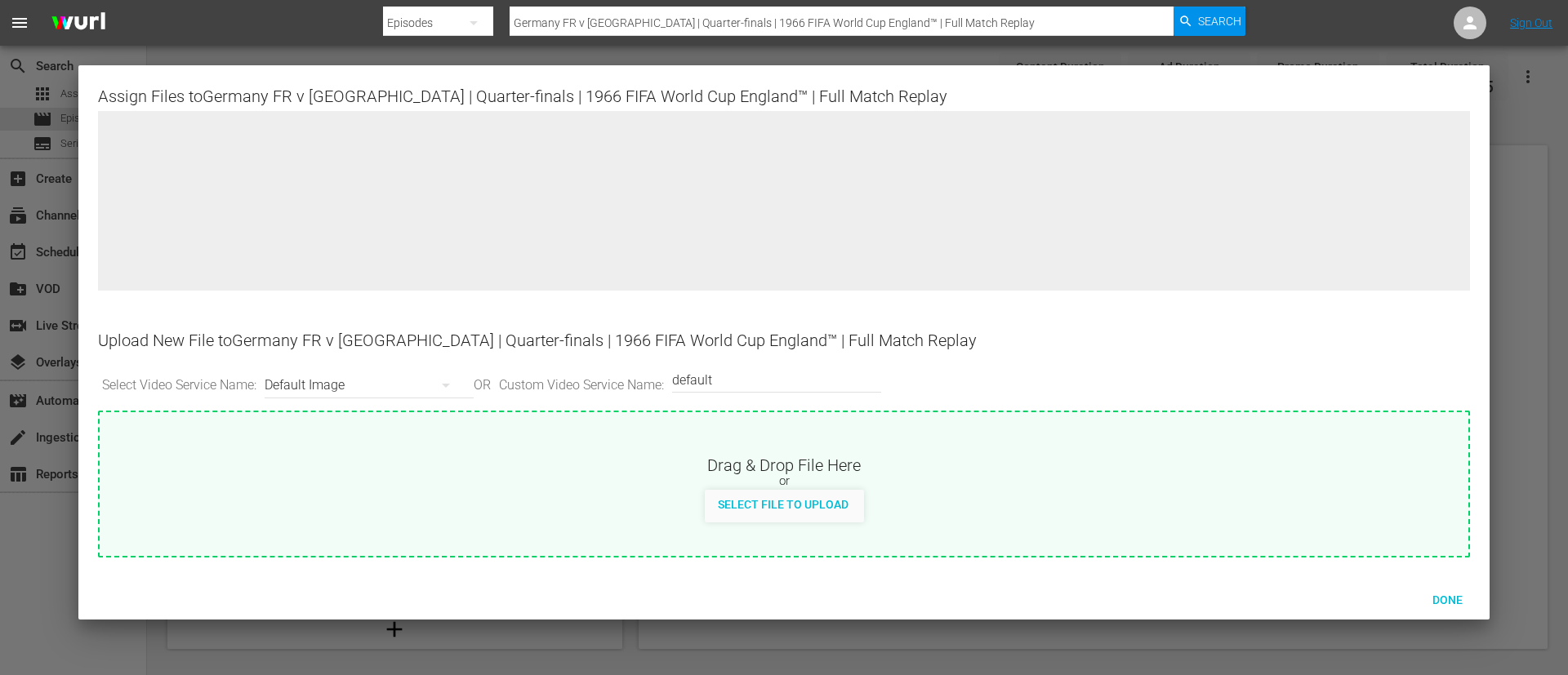
click at [862, 414] on div "Drag & Drop File Here or Select File to Upload" at bounding box center [783, 467] width 1368 height 109
type input "C:\fakepath\Germany FR v Uruguay.jpg"
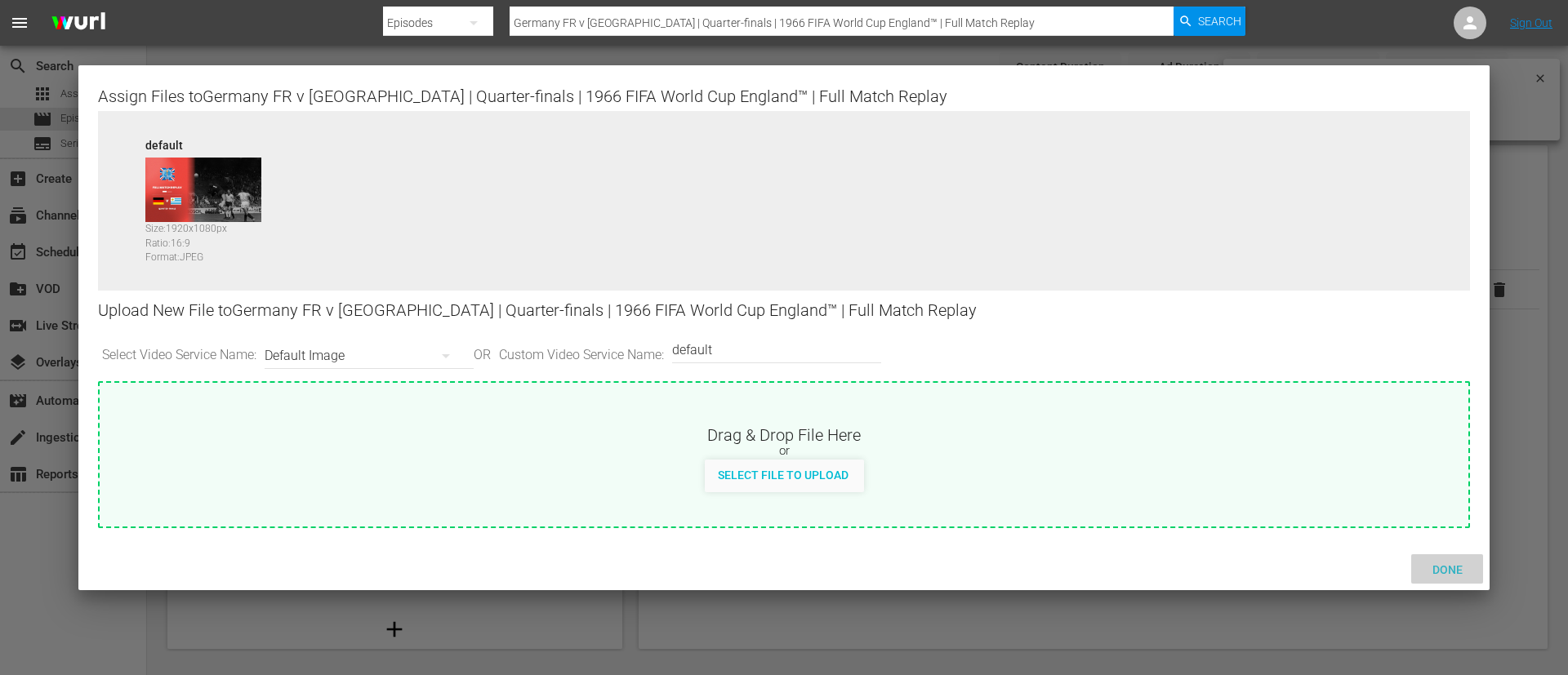
click at [1476, 569] on div "Done" at bounding box center [1447, 569] width 72 height 30
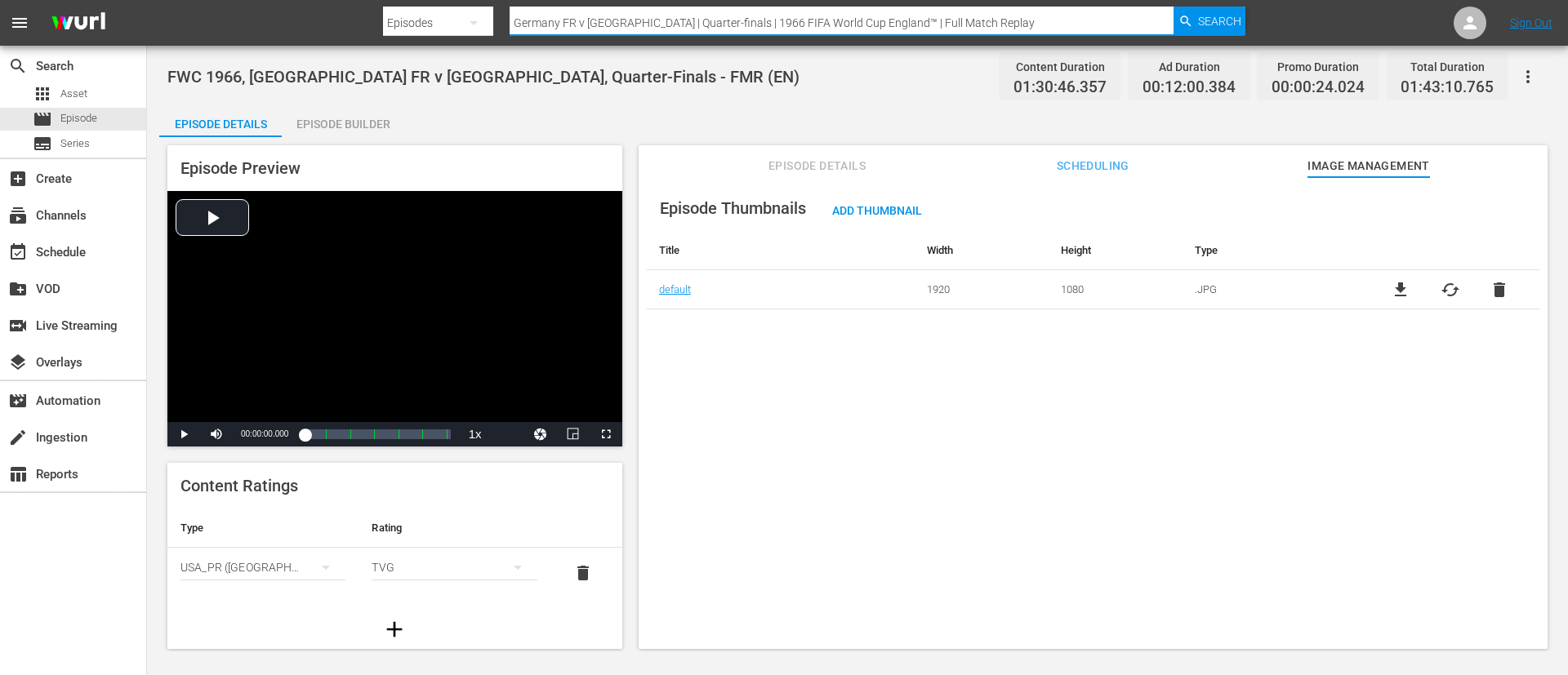
click at [782, 19] on input "Germany FR v Uruguay | Quarter-finals | 1966 FIFA World Cup England™ | Full Mat…" at bounding box center [841, 22] width 664 height 39
paste input "Soviet Union v Hungar"
type input "Soviet Union v Hungary | Quarter-finals | 1966 FIFA World Cup England™ | Full M…"
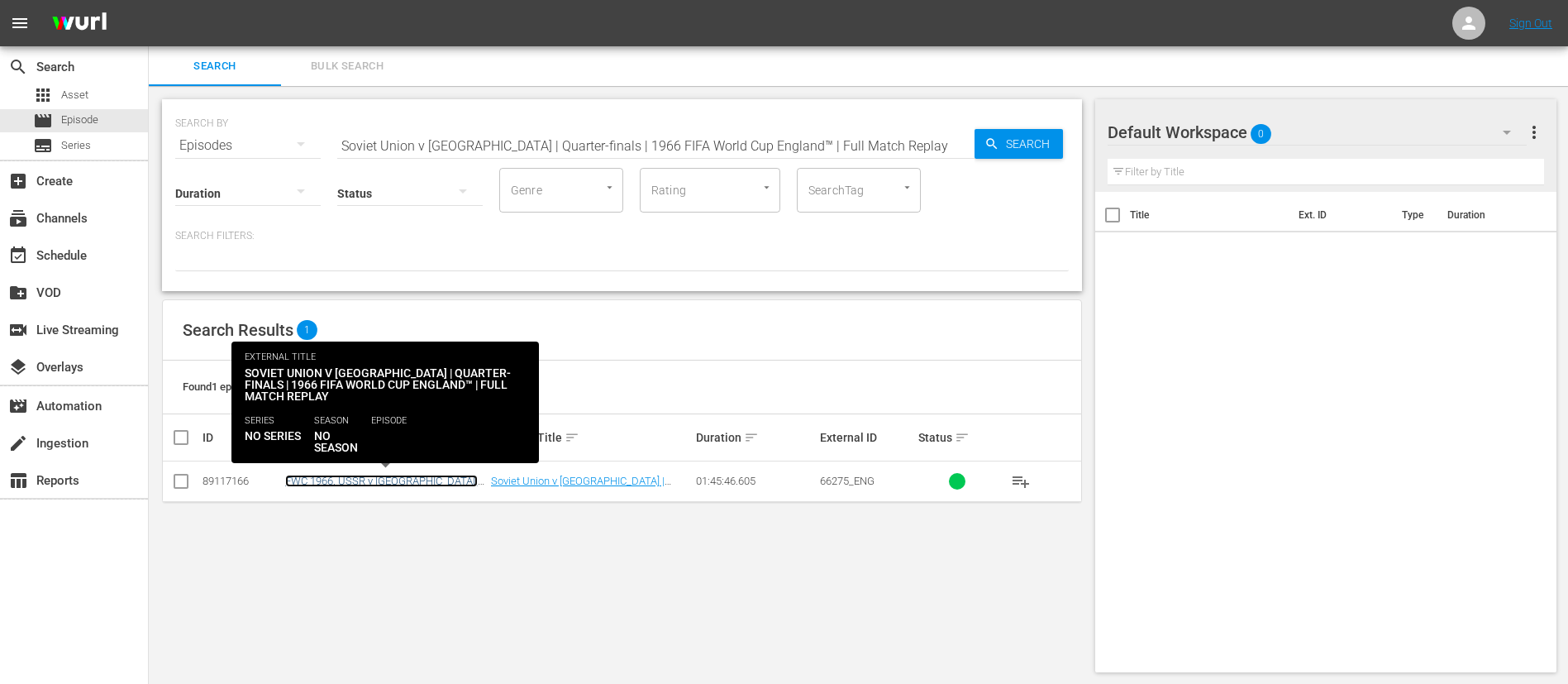
click at [379, 483] on link "FWC 1966, USSR v Hungary, Quarter-Finals - FMR (EN)" at bounding box center [381, 487] width 192 height 25
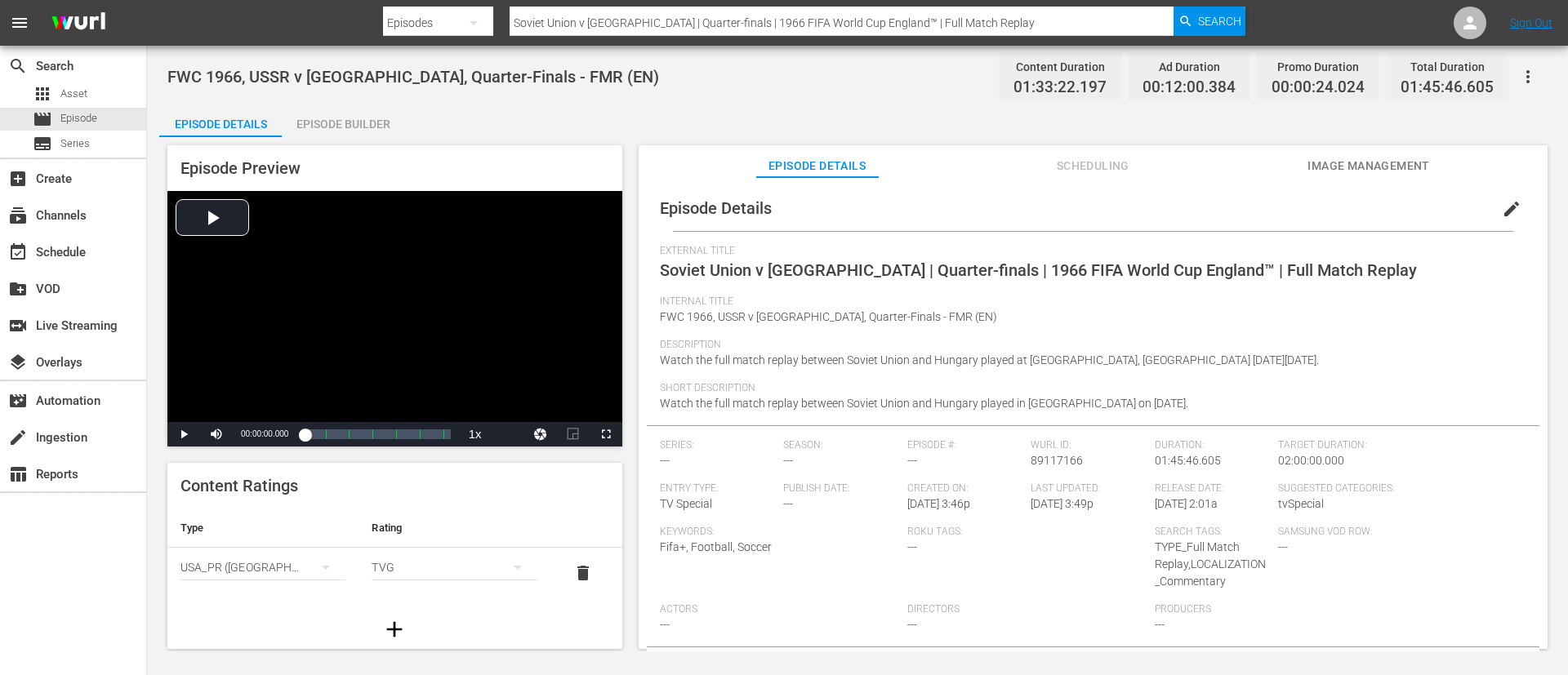
click at [1382, 151] on button "Image Management" at bounding box center [1369, 161] width 123 height 32
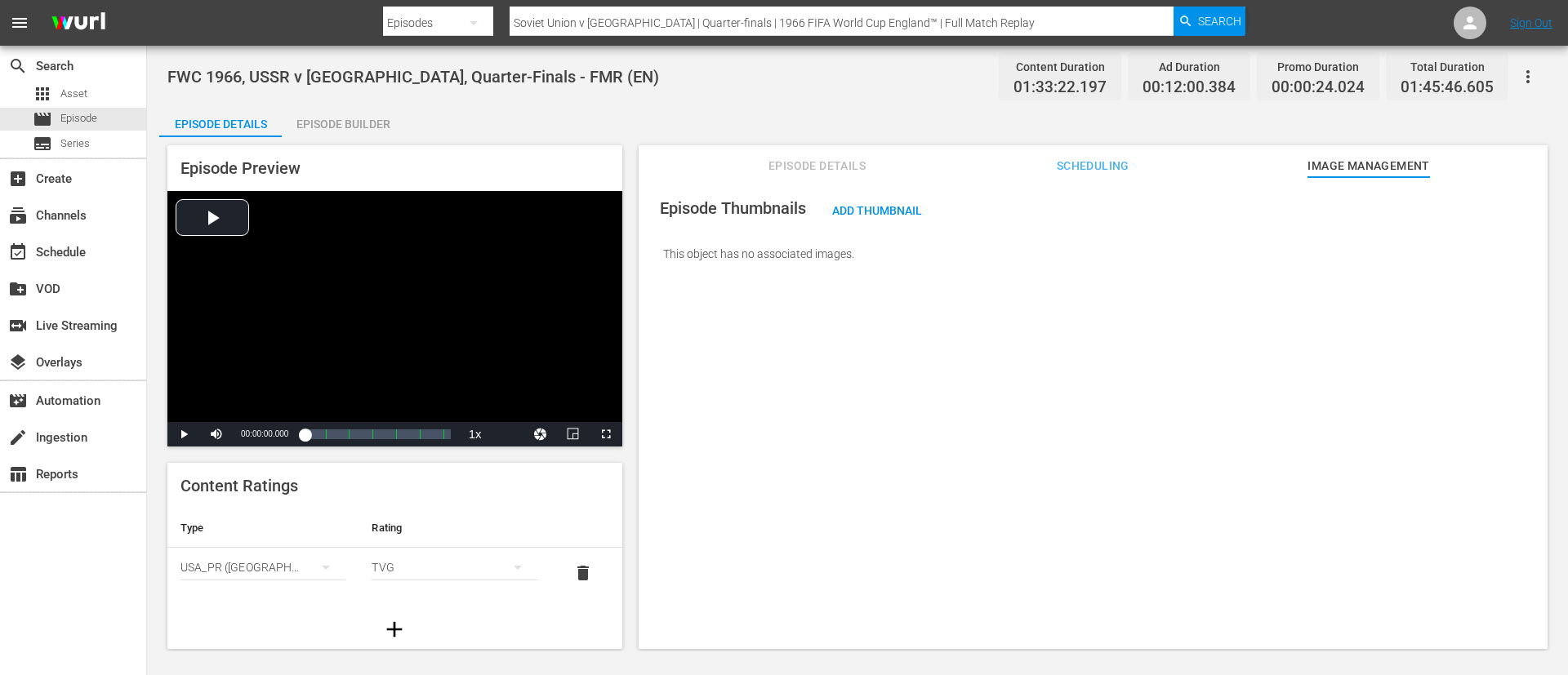
click at [920, 217] on div "Add Thumbnail" at bounding box center [877, 210] width 116 height 30
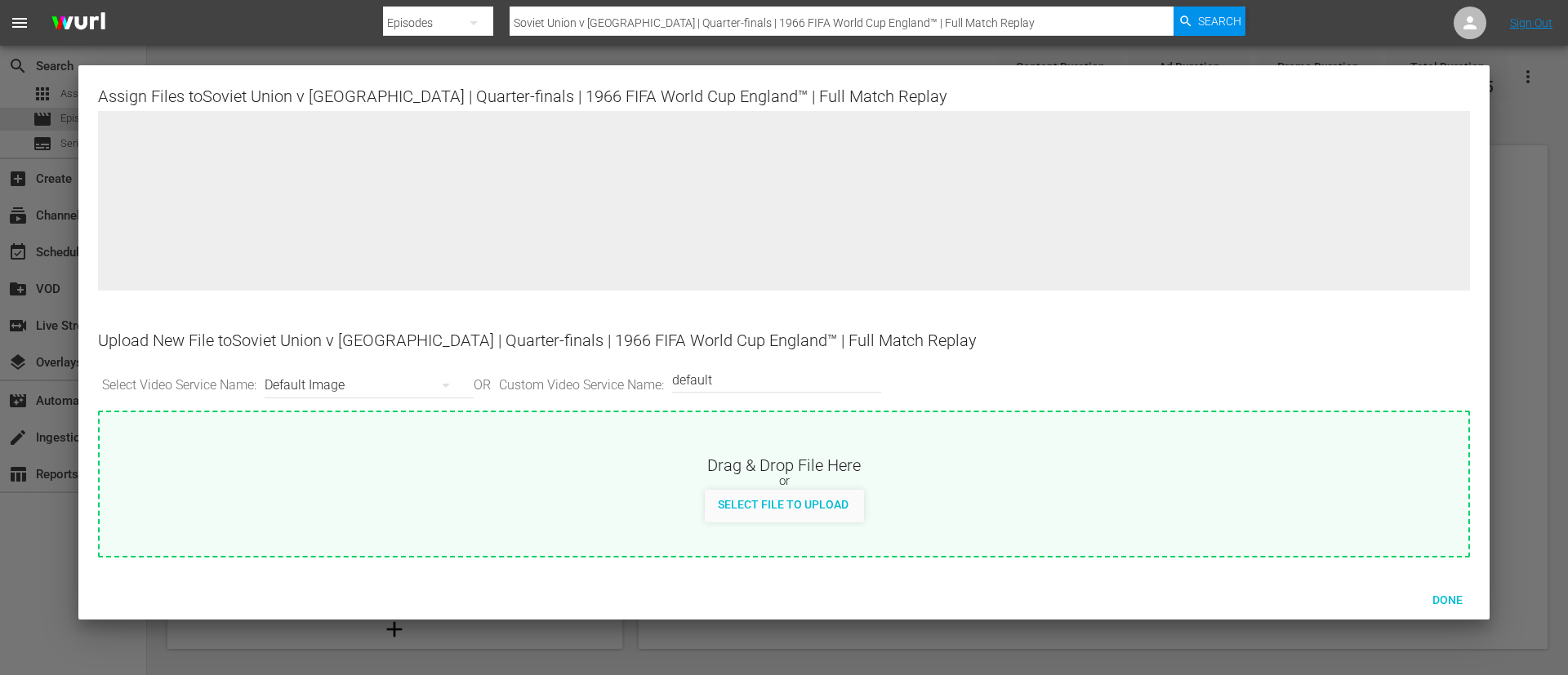
click at [900, 490] on div "Select File to Upload" at bounding box center [783, 506] width 1368 height 32
type input "C:\fakepath\Soviet Union v Hungary.jpg"
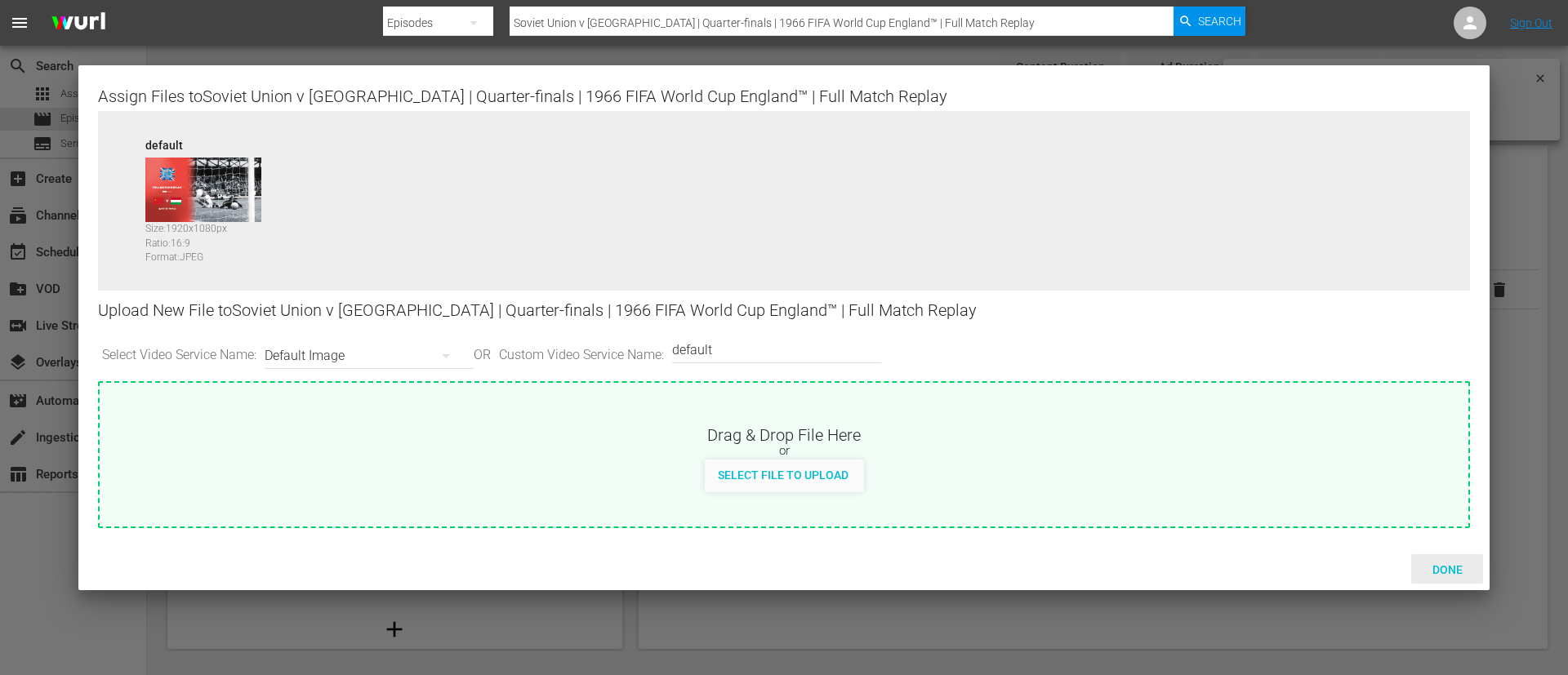
click at [1463, 569] on span "Done" at bounding box center [1448, 570] width 56 height 13
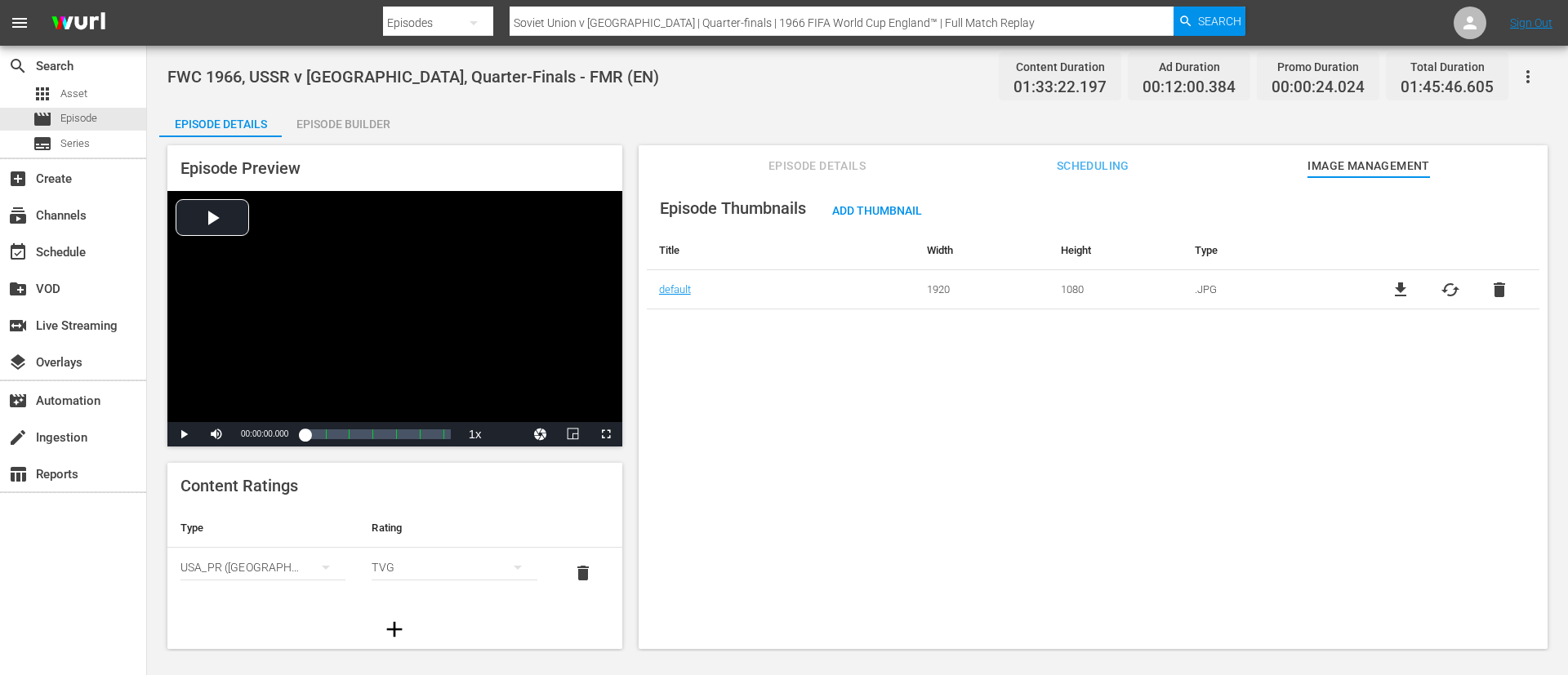
click at [721, 28] on input "Soviet Union v Hungary | Quarter-finals | 1966 FIFA World Cup England™ | Full M…" at bounding box center [841, 22] width 664 height 39
paste input "Portugal v Korea DPR"
type input "Portugal v Korea DPR | Quarter-finals | 1966 FIFA World Cup England™ | Full Mat…"
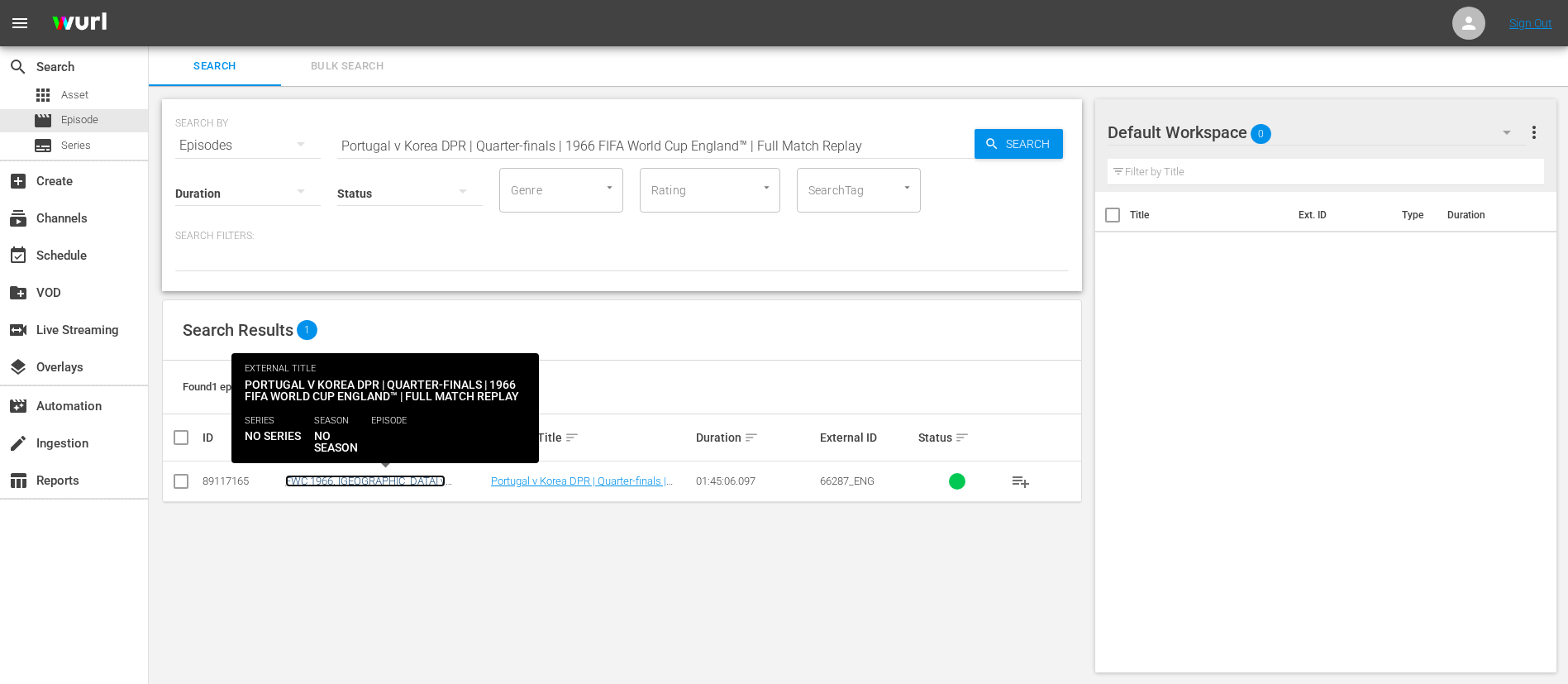
click at [445, 484] on link "FWC 1966, Portugal v Korea DPR, Quarter-Finals - FMR (EN)" at bounding box center [385, 493] width 200 height 37
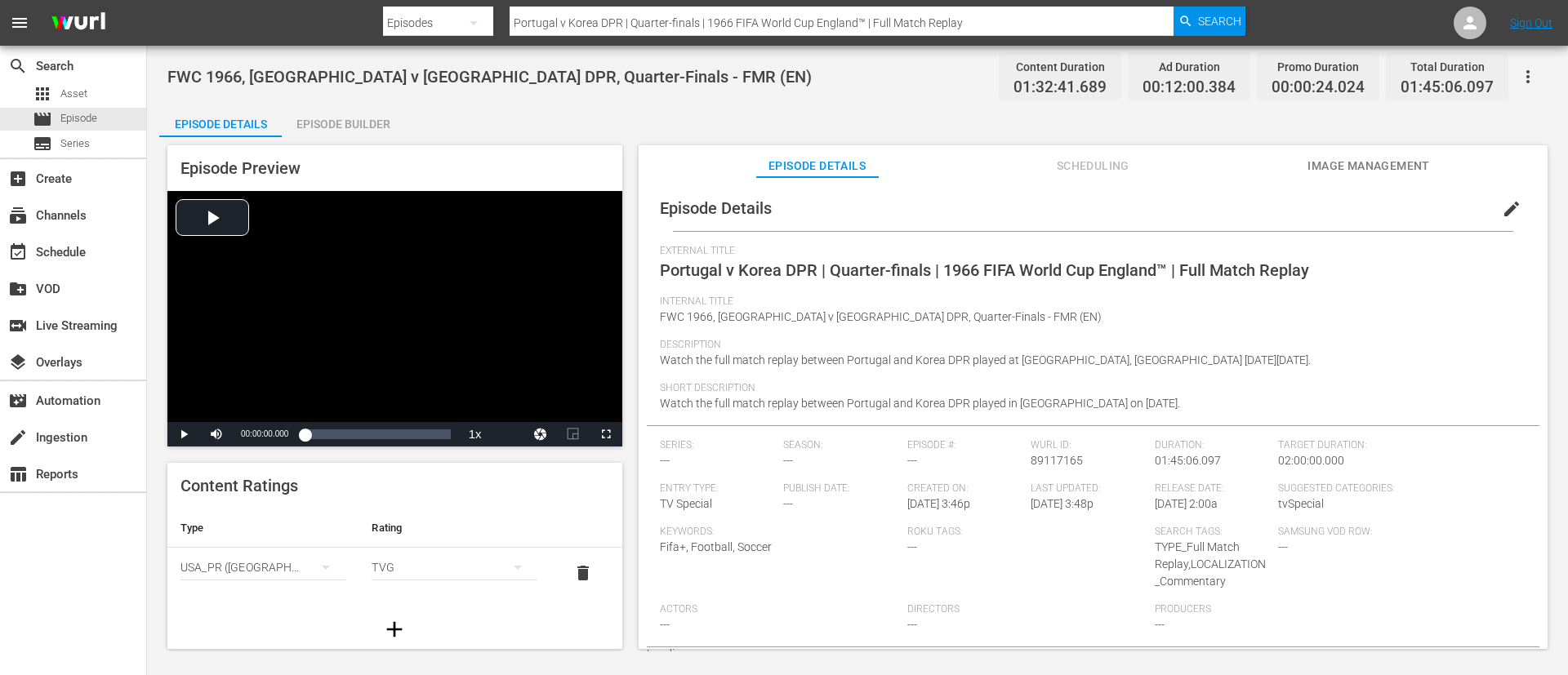
click at [1372, 151] on button "Image Management" at bounding box center [1369, 161] width 123 height 32
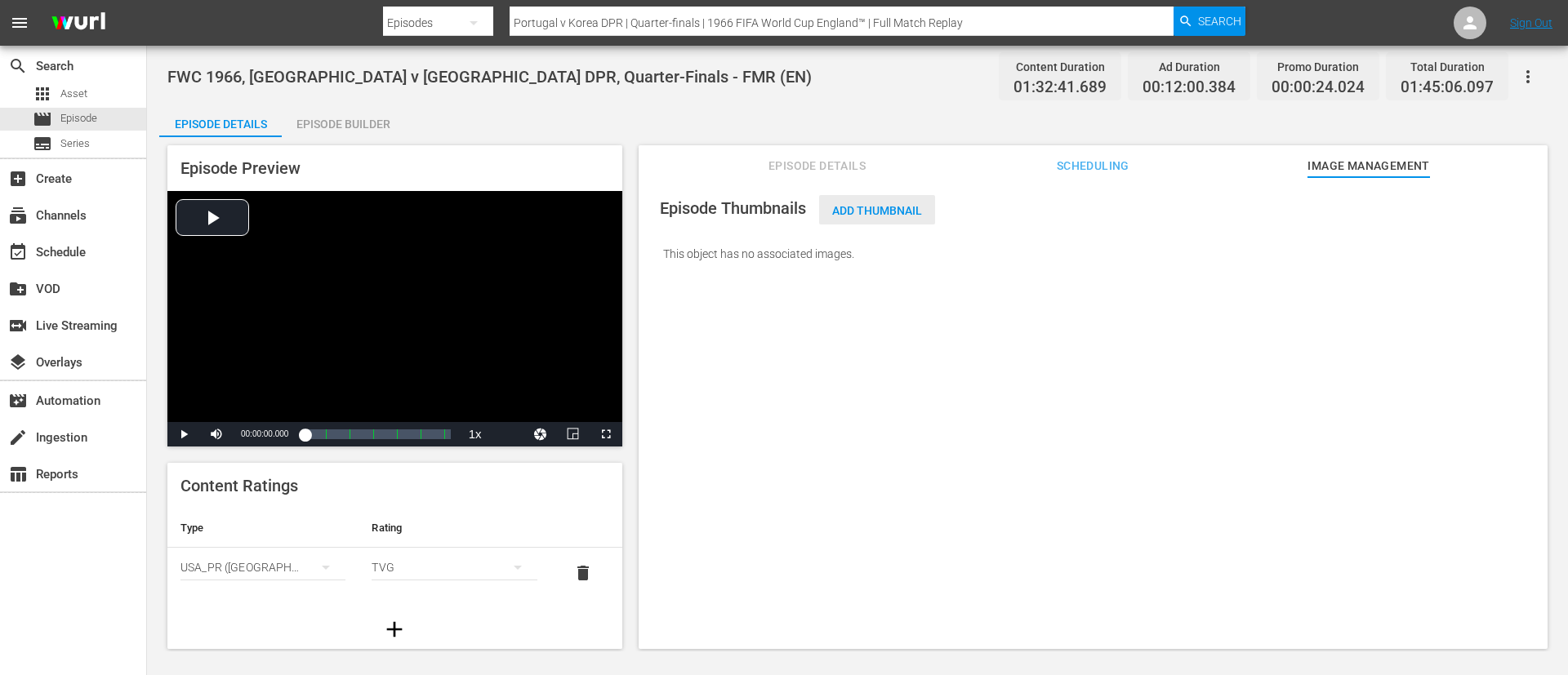
click at [911, 206] on span "Add Thumbnail" at bounding box center [877, 211] width 116 height 13
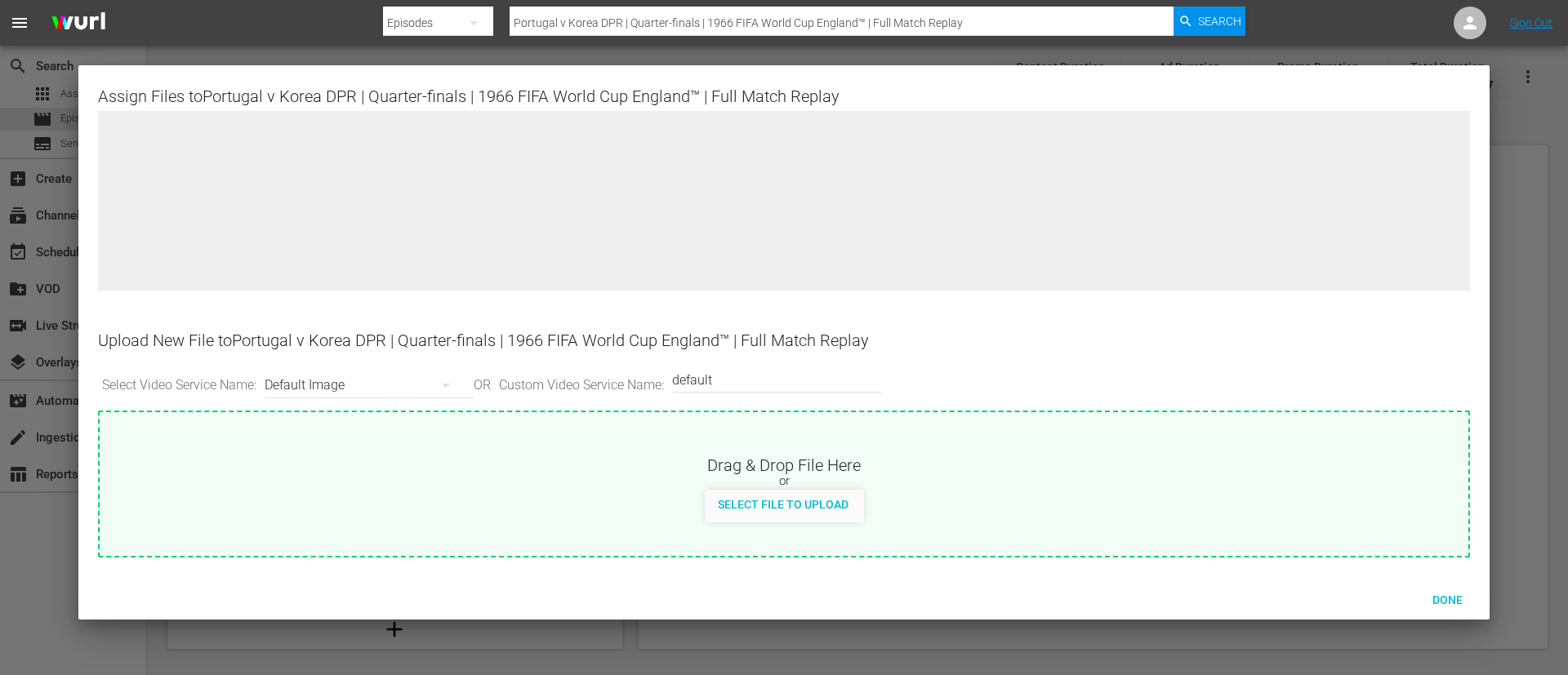
click at [790, 463] on div "Drag & Drop File Here" at bounding box center [783, 464] width 1368 height 20
type input "C:\fakepath\Portugal v Korea DPR.jpg"
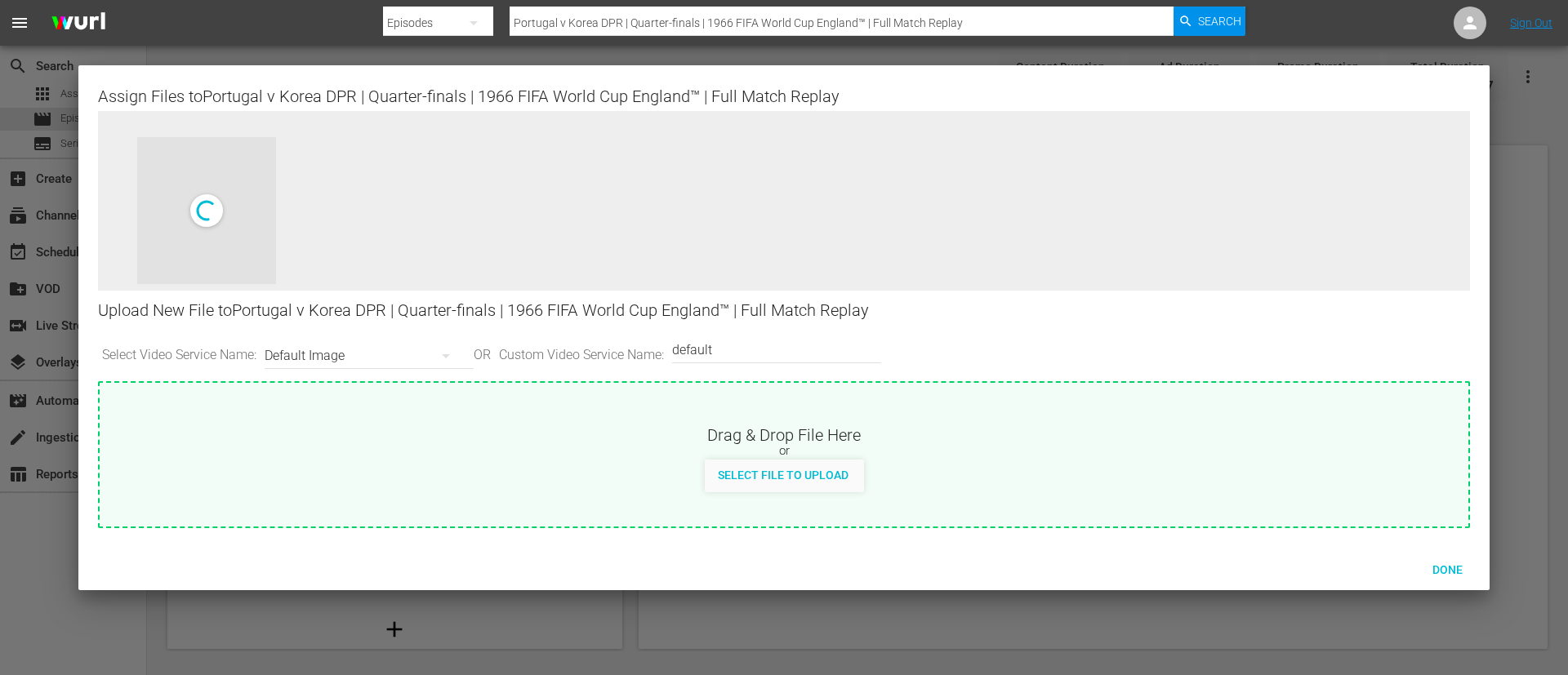
click at [1446, 572] on span "Done" at bounding box center [1448, 570] width 56 height 13
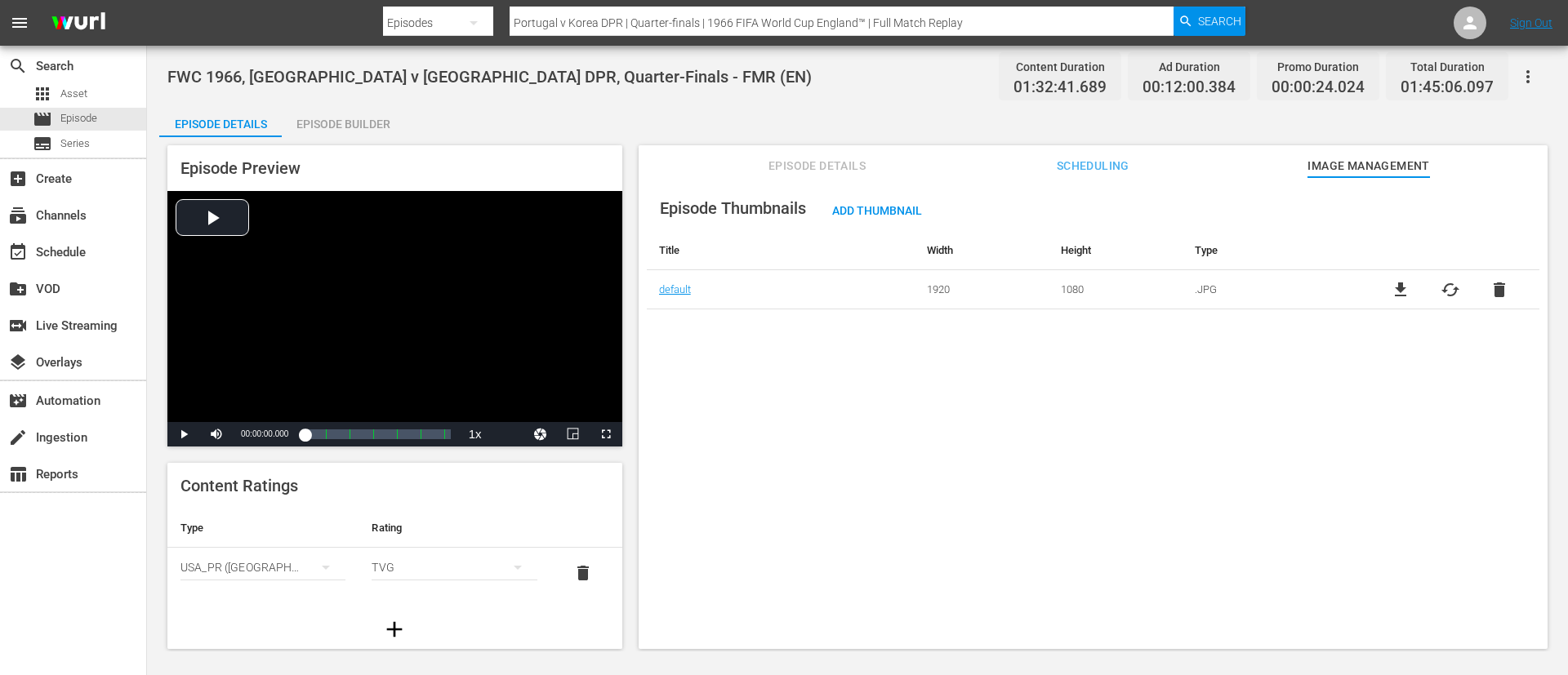
click at [716, 20] on input "Portugal v Korea DPR | Quarter-finals | 1966 FIFA World Cup England™ | Full Mat…" at bounding box center [841, 22] width 664 height 39
paste input "France v Paraguay | Round of 16 | 1998 FIFA World Cup France™ | Full Match Repl…"
click at [716, 20] on input "Portugal v Korea DPR | Quarter-finals | France v Paraguay | Round of 16 | 1998 …" at bounding box center [841, 22] width 664 height 39
paste input "France v Paraguay | Round of 16 | 1998 FIFA World Cup France"
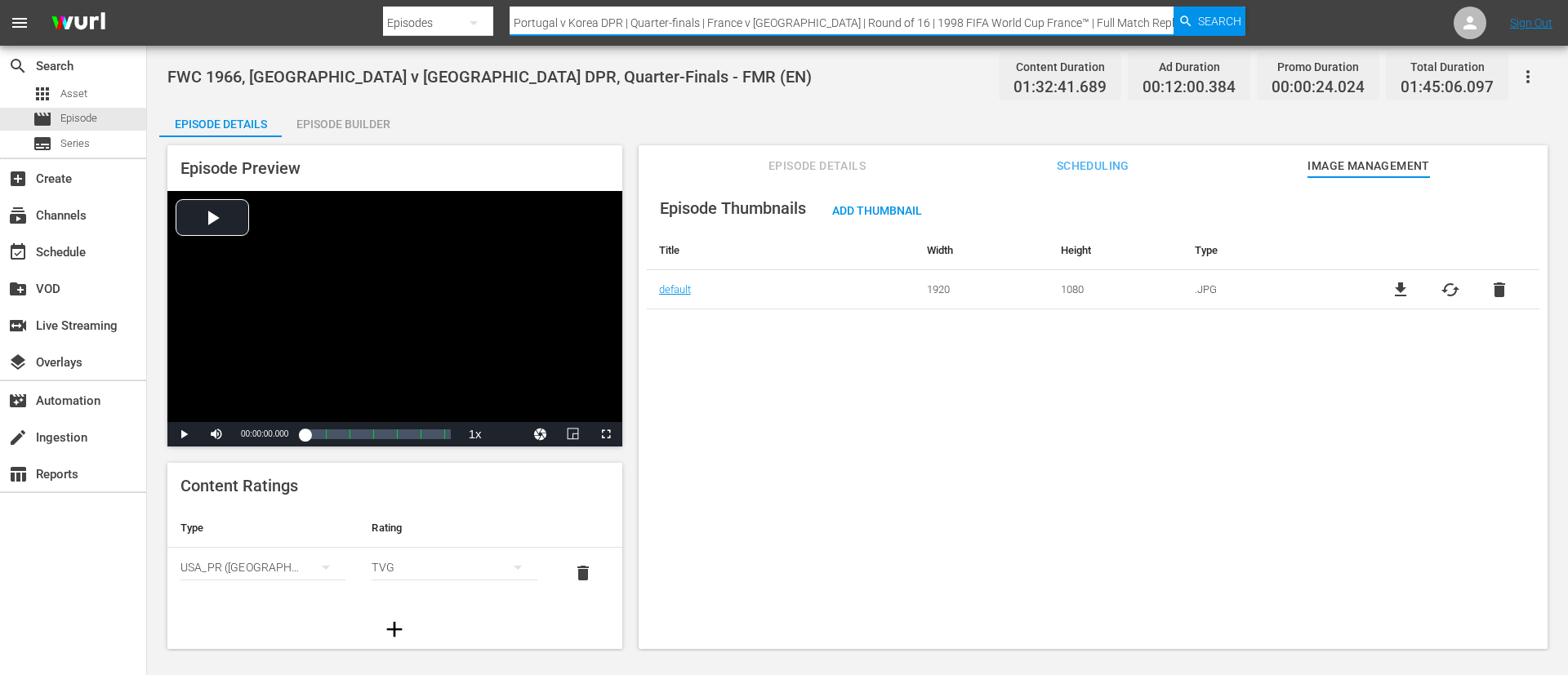
type input "France v Paraguay | Round of 16 | 1998 FIFA World Cup France™ | Full Match Repl…"
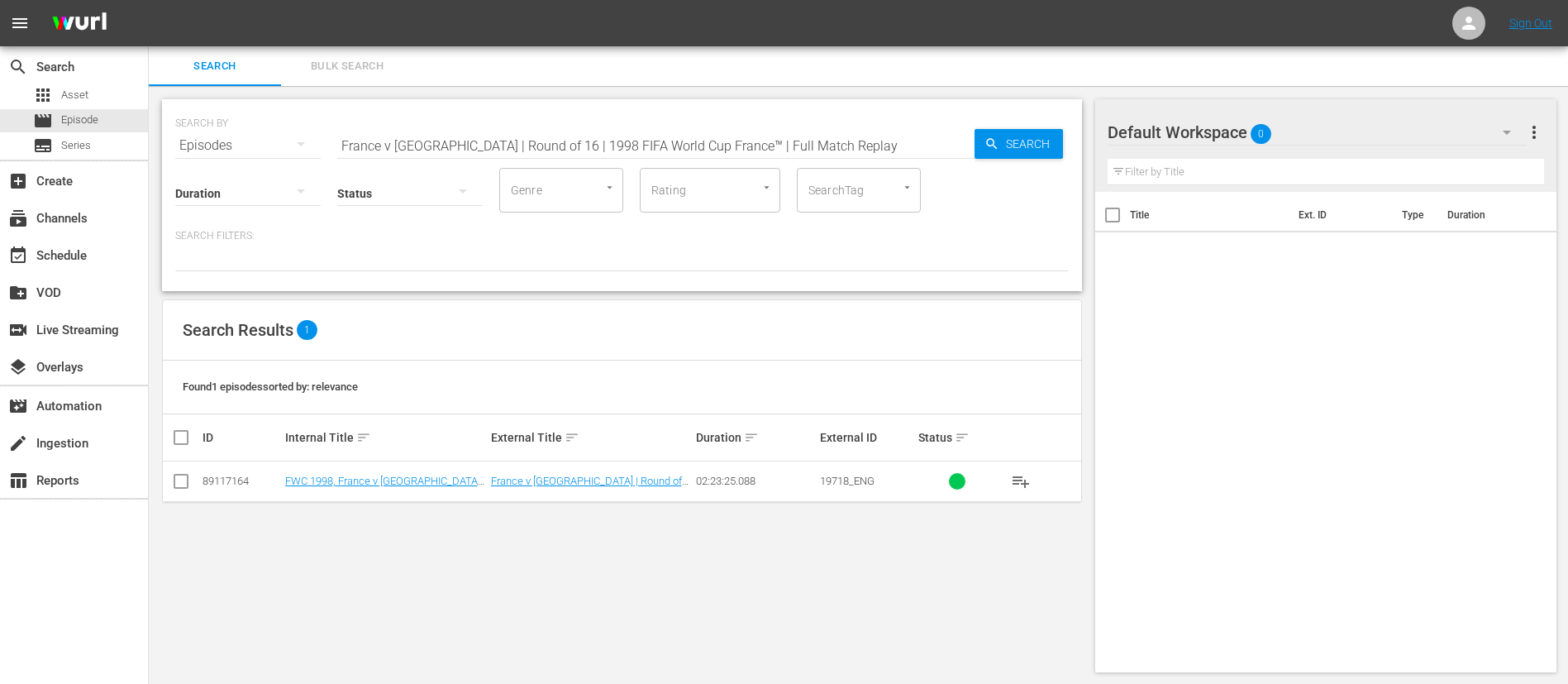
click at [457, 472] on td "FWC 1998, France v Paraguay, Round of 16 - FMR (EN)" at bounding box center [385, 481] width 206 height 40
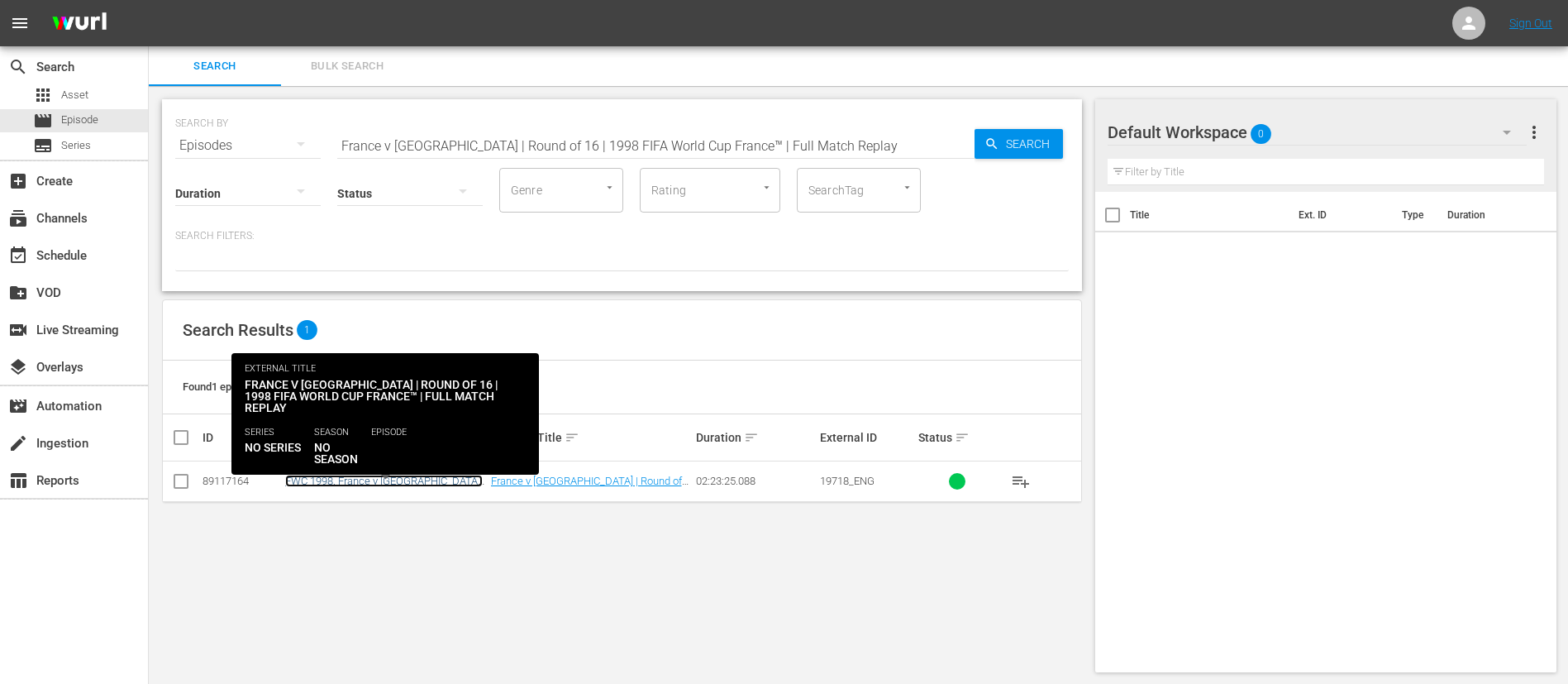
click at [451, 481] on link "FWC 1998, France v Paraguay, Round of 16 - FMR (EN)" at bounding box center [384, 487] width 197 height 25
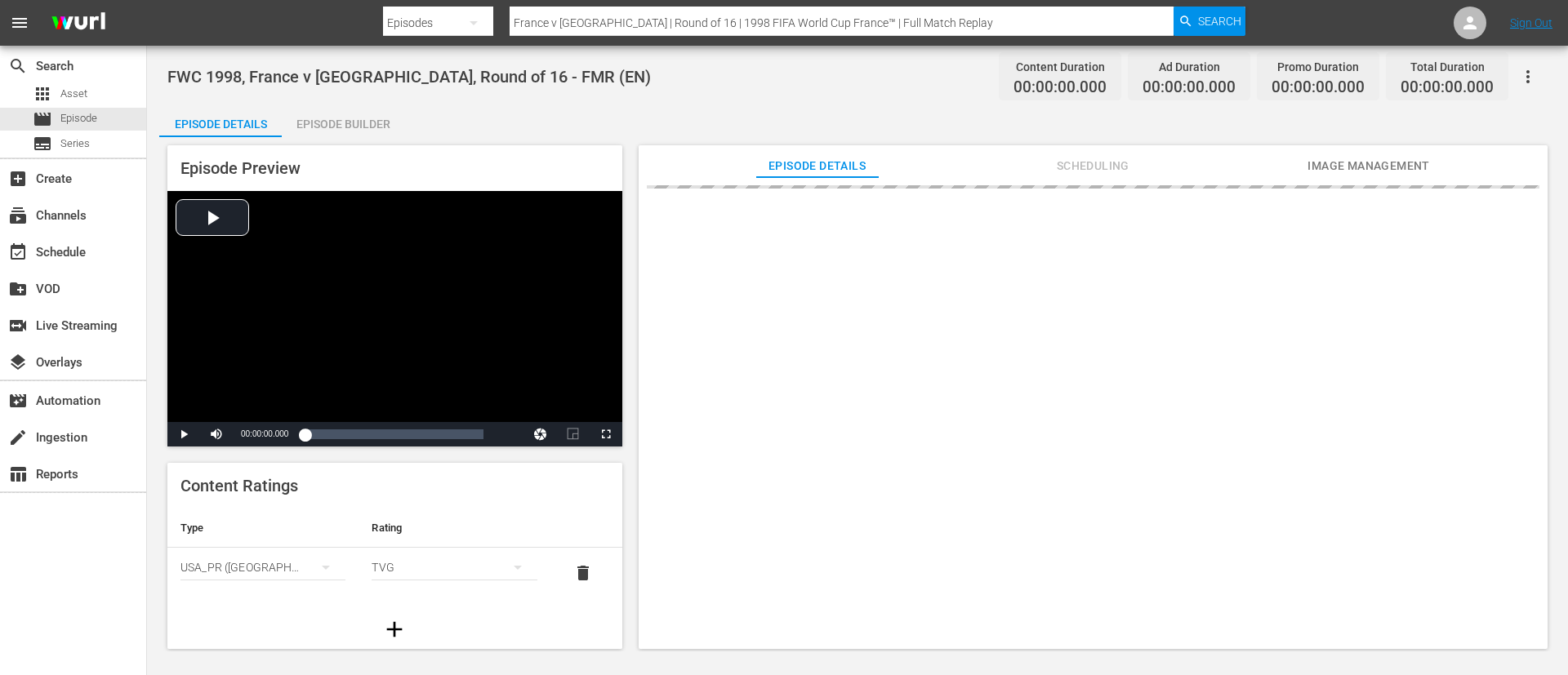
click at [1393, 169] on span "Image Management" at bounding box center [1369, 166] width 123 height 21
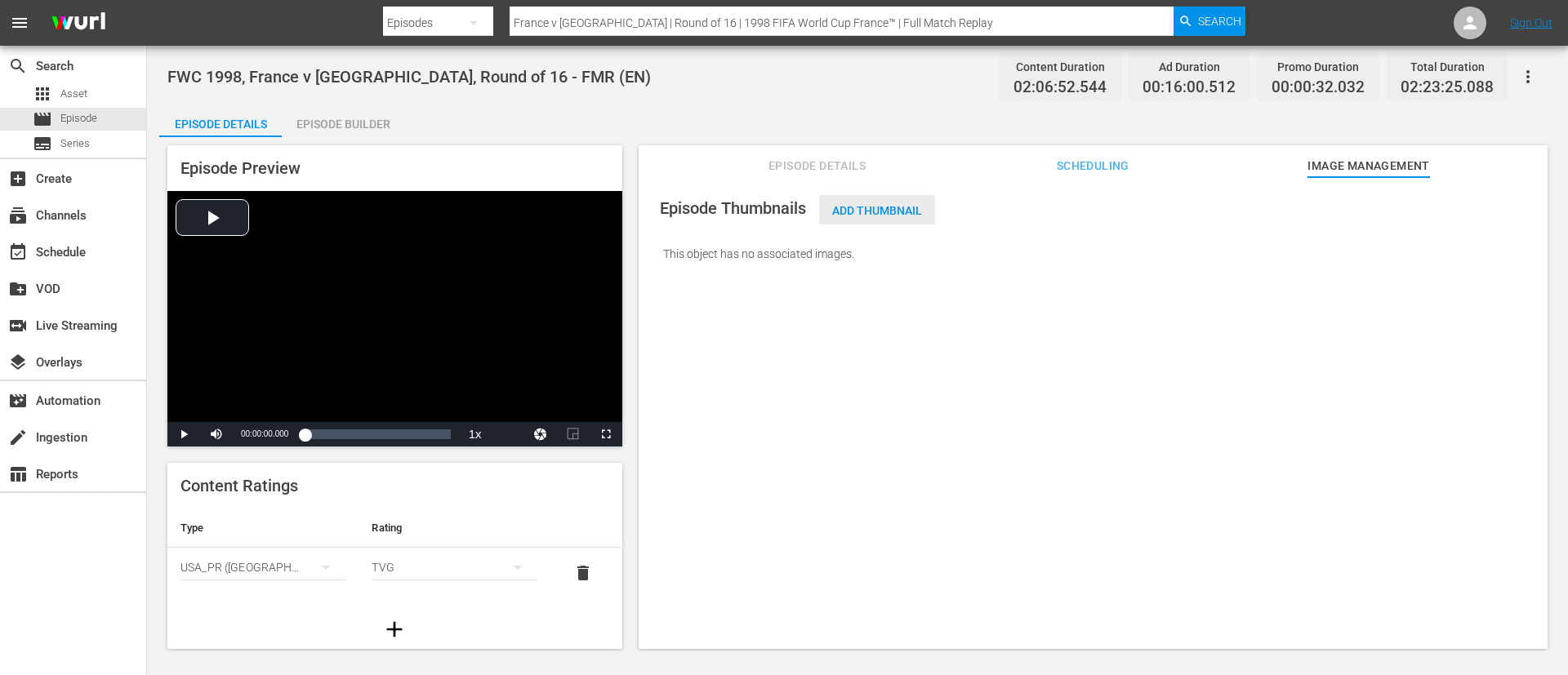
click at [854, 212] on span "Add Thumbnail" at bounding box center [877, 211] width 116 height 13
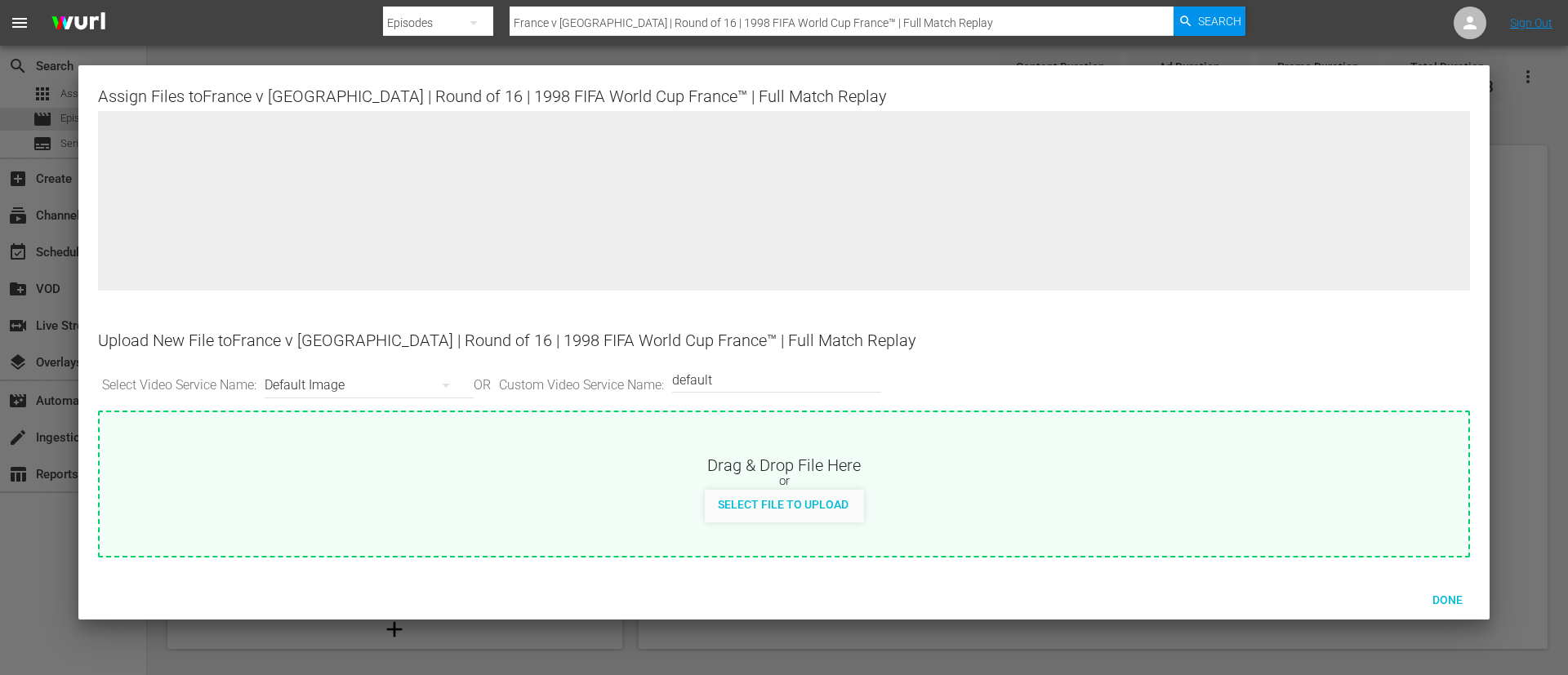
click at [793, 457] on div "Drag & Drop File Here" at bounding box center [783, 464] width 1368 height 20
type input "C:\fakepath\France v Paraguay.jpg"
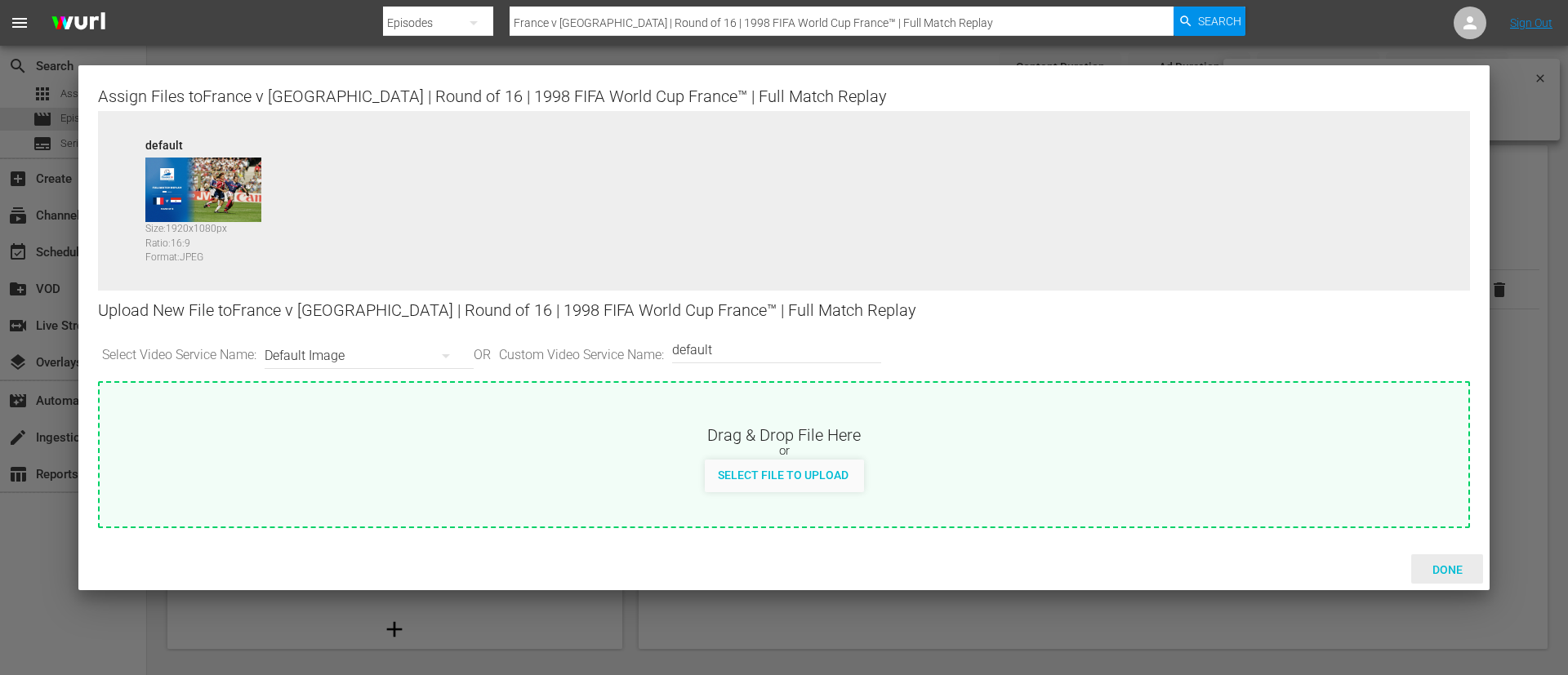
click at [1474, 566] on div "Done" at bounding box center [1447, 569] width 72 height 30
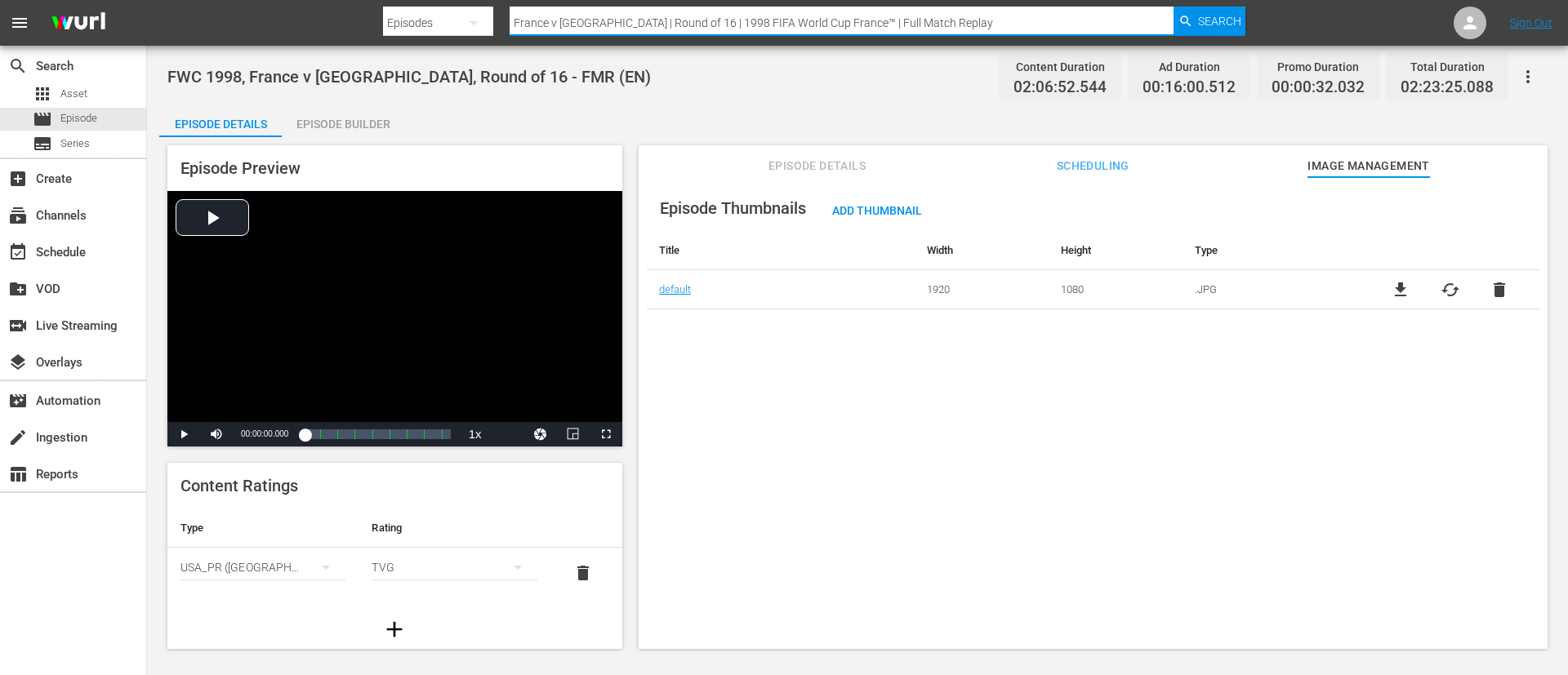
click at [797, 8] on input "France v Paraguay | Round of 16 | 1998 FIFA World Cup France™ | Full Match Repl…" at bounding box center [841, 22] width 664 height 39
paste input "Poland v Germany FR | Second Round | 1974 FIFA World Cup Germany"
type input "Poland v Germany FR | Second Round | 1974 FIFA World Cup Germany™ | Full Match …"
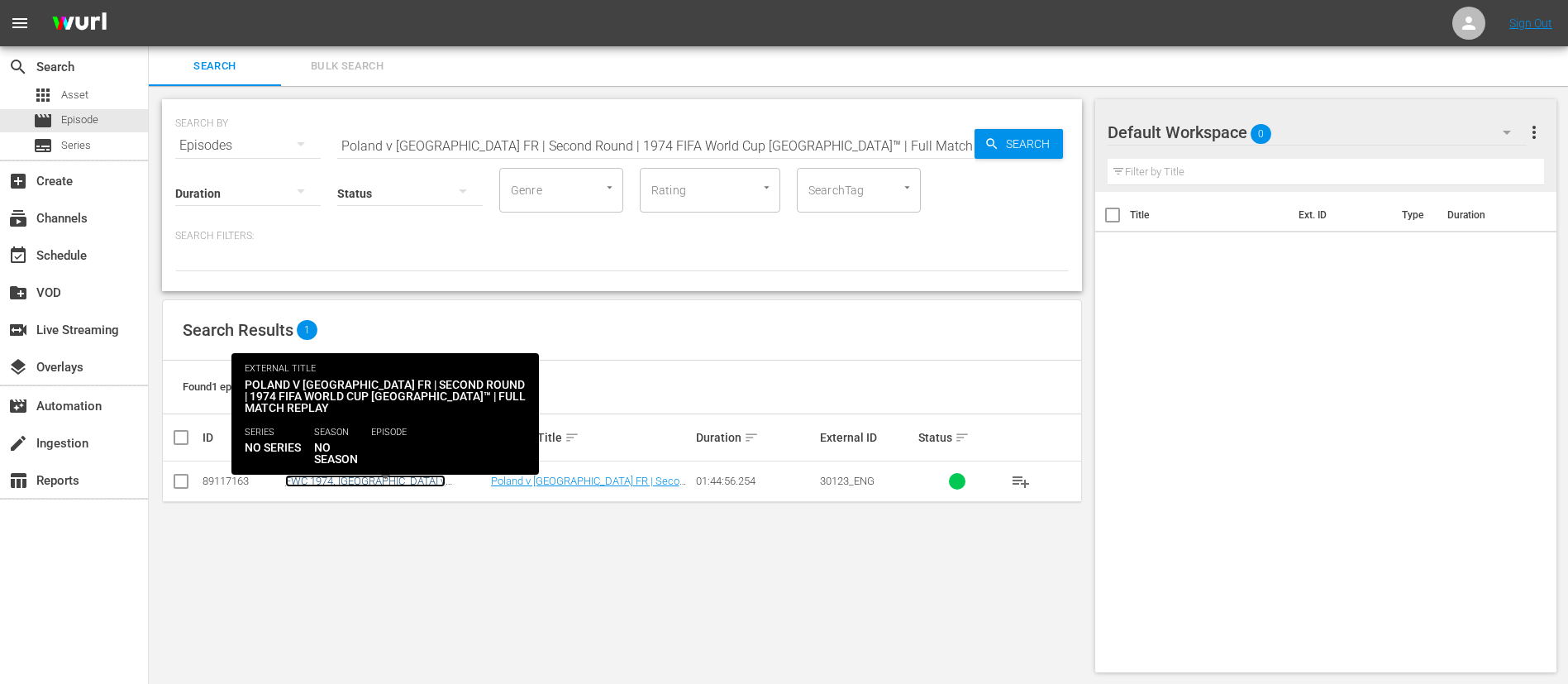
click at [375, 477] on link "FWC 1974, Poland v Germany FR, Group Stage - FMR (EN)" at bounding box center [377, 493] width 183 height 37
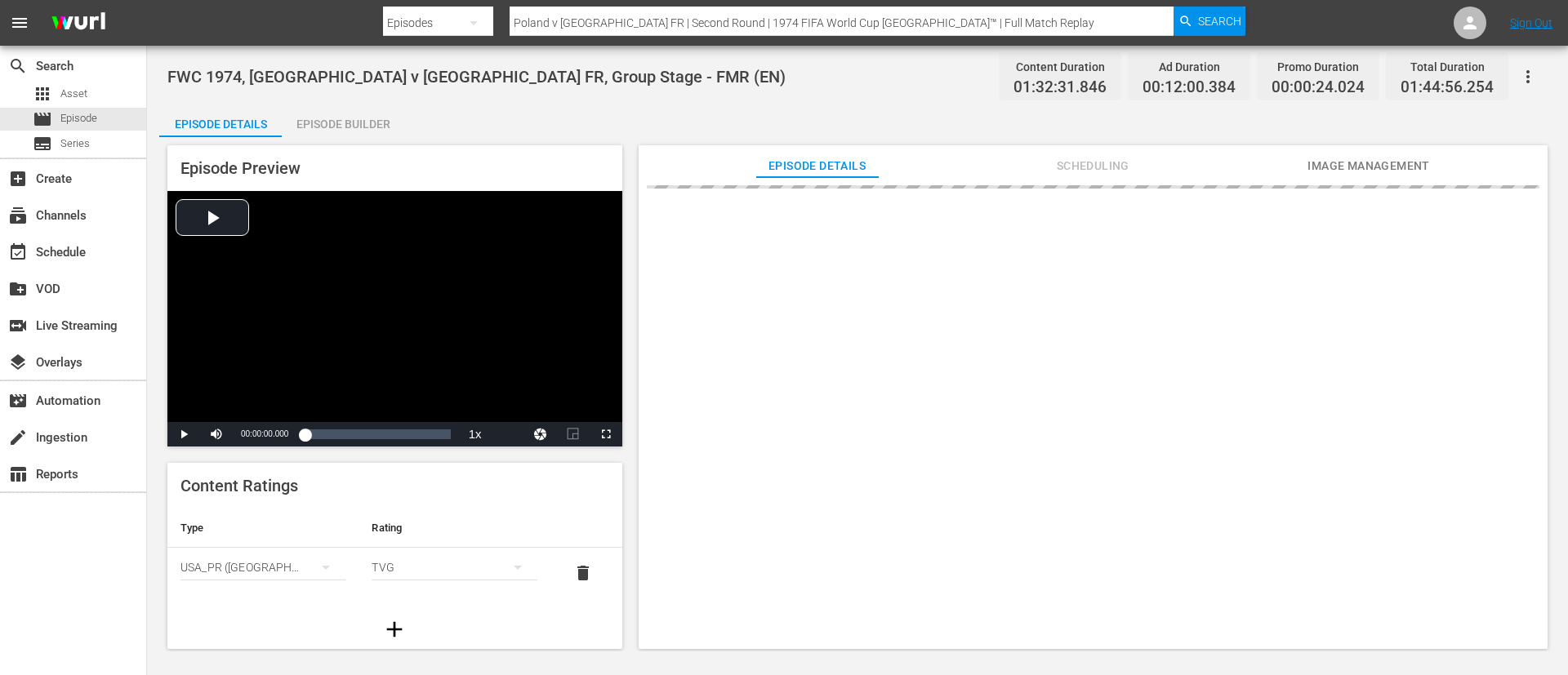
click at [319, 110] on div "Episode Builder" at bounding box center [343, 124] width 123 height 39
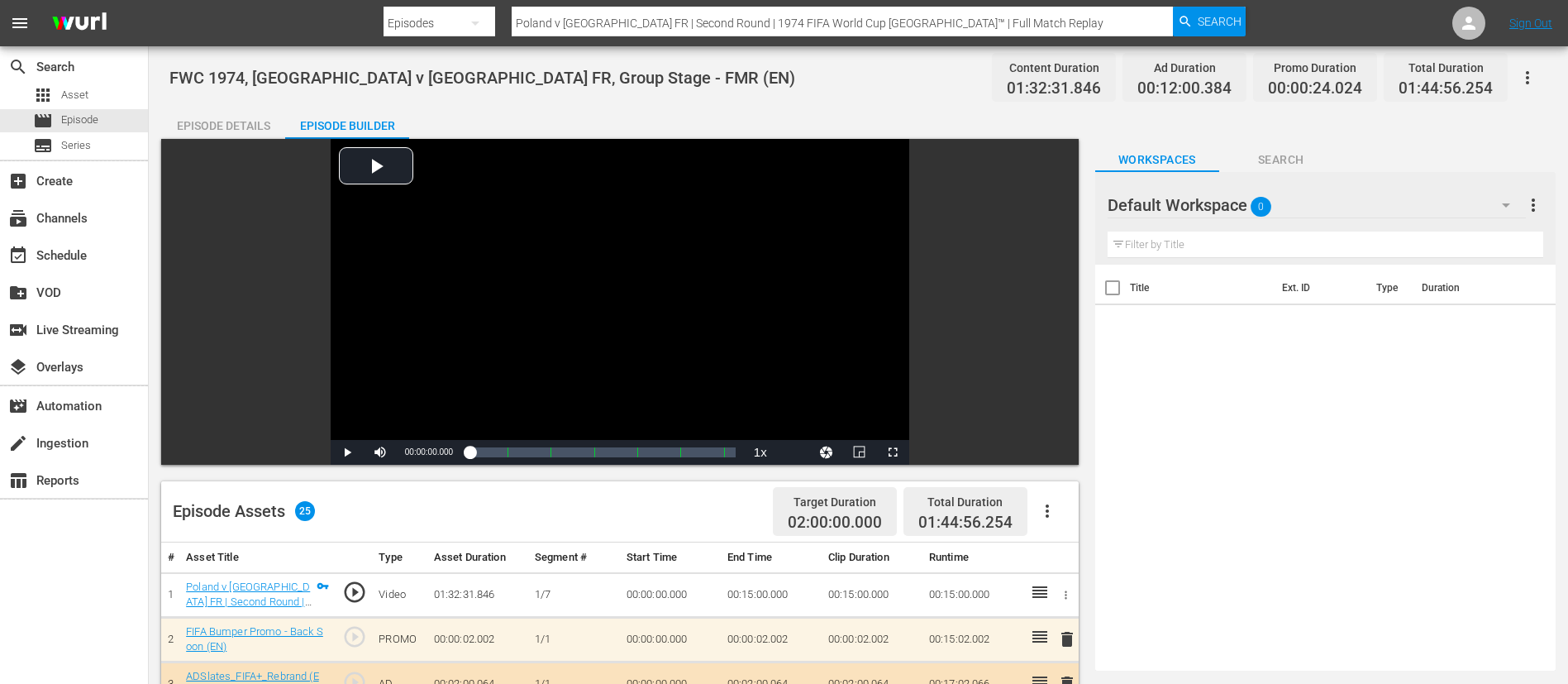
click at [270, 146] on div "Video Player is loading. Play Video Play Mute Current Time 00:00:00.000 / Durat…" at bounding box center [620, 302] width 917 height 326
click at [263, 113] on div "Episode Details" at bounding box center [223, 125] width 124 height 39
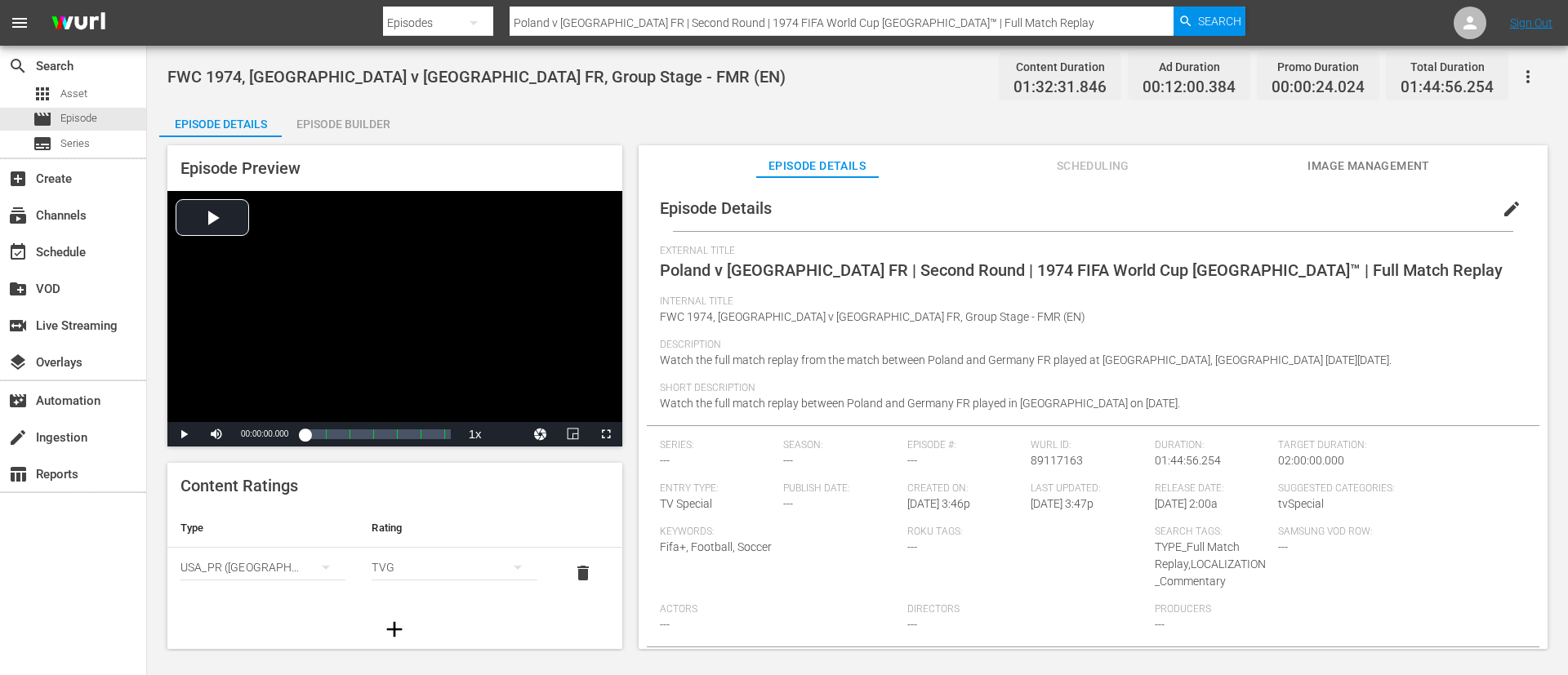
click at [1390, 151] on button "Image Management" at bounding box center [1369, 161] width 123 height 32
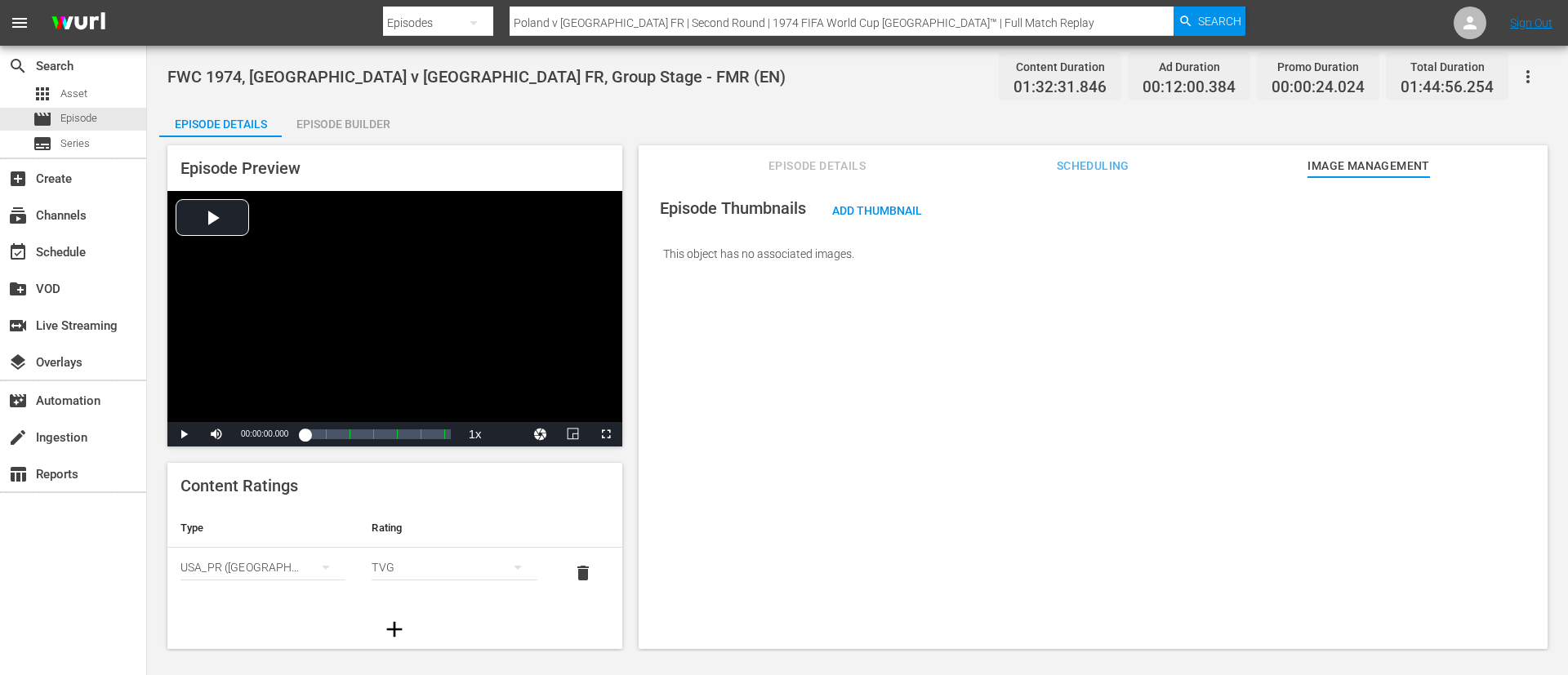
click at [889, 210] on span "Add Thumbnail" at bounding box center [877, 211] width 116 height 13
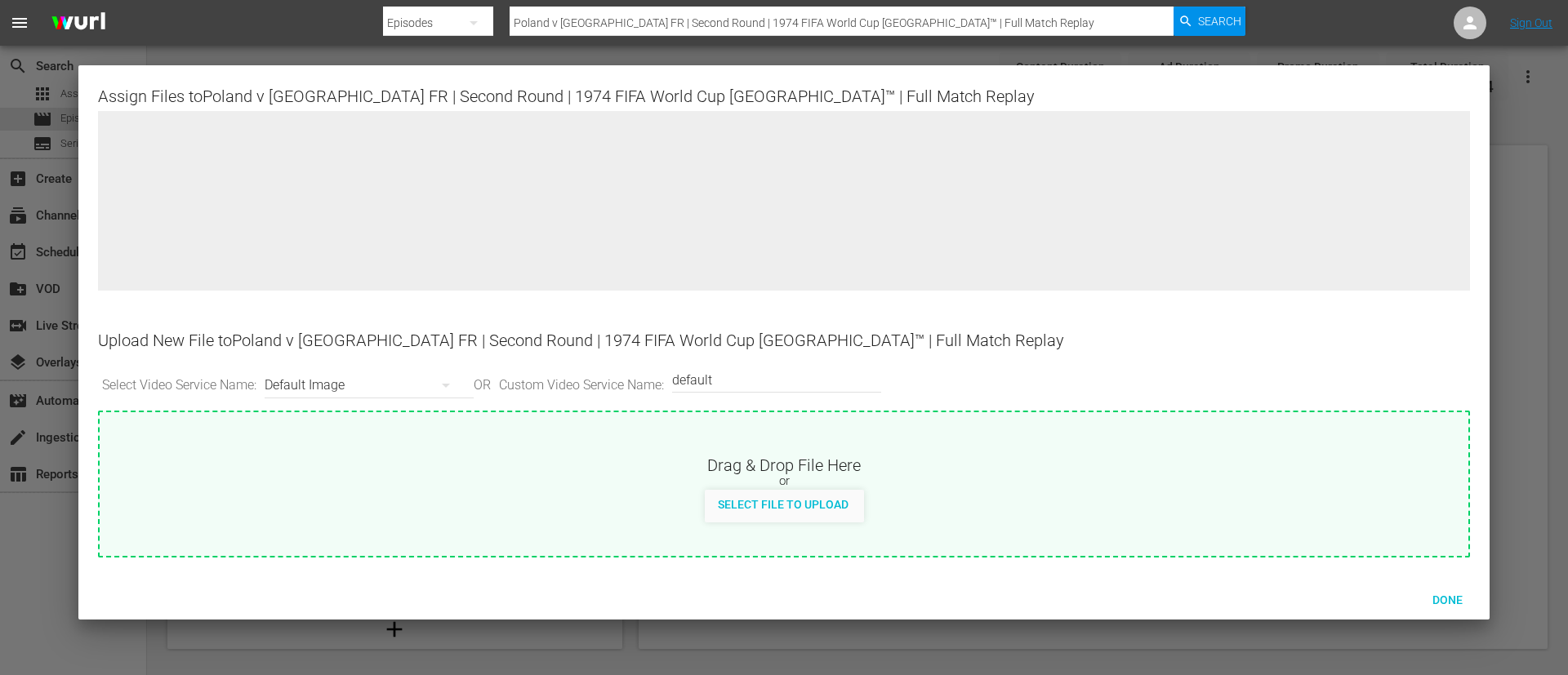
click at [863, 477] on div "or" at bounding box center [783, 482] width 1368 height 17
type input "C:\fakepath\Poland v Germany FR.jpg"
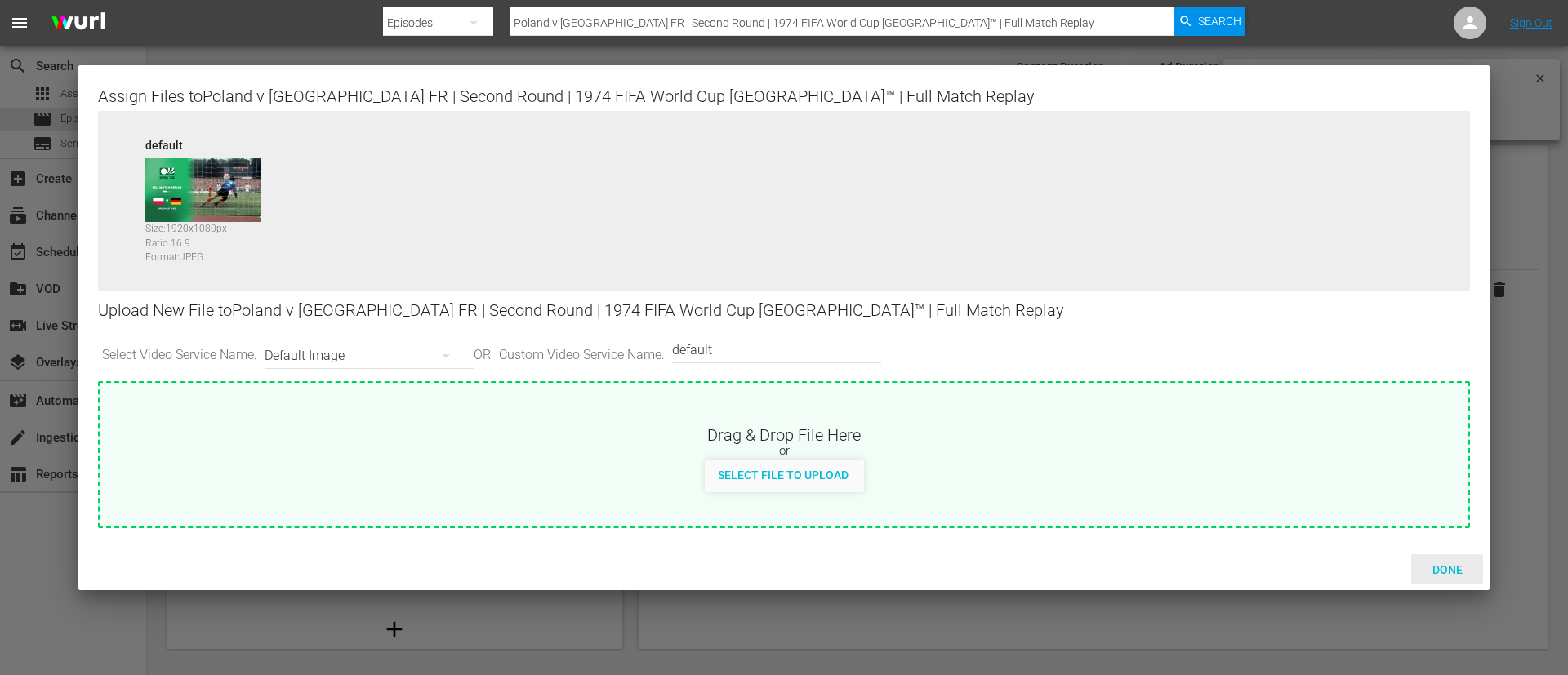
click at [1446, 564] on span "Done" at bounding box center [1448, 570] width 56 height 13
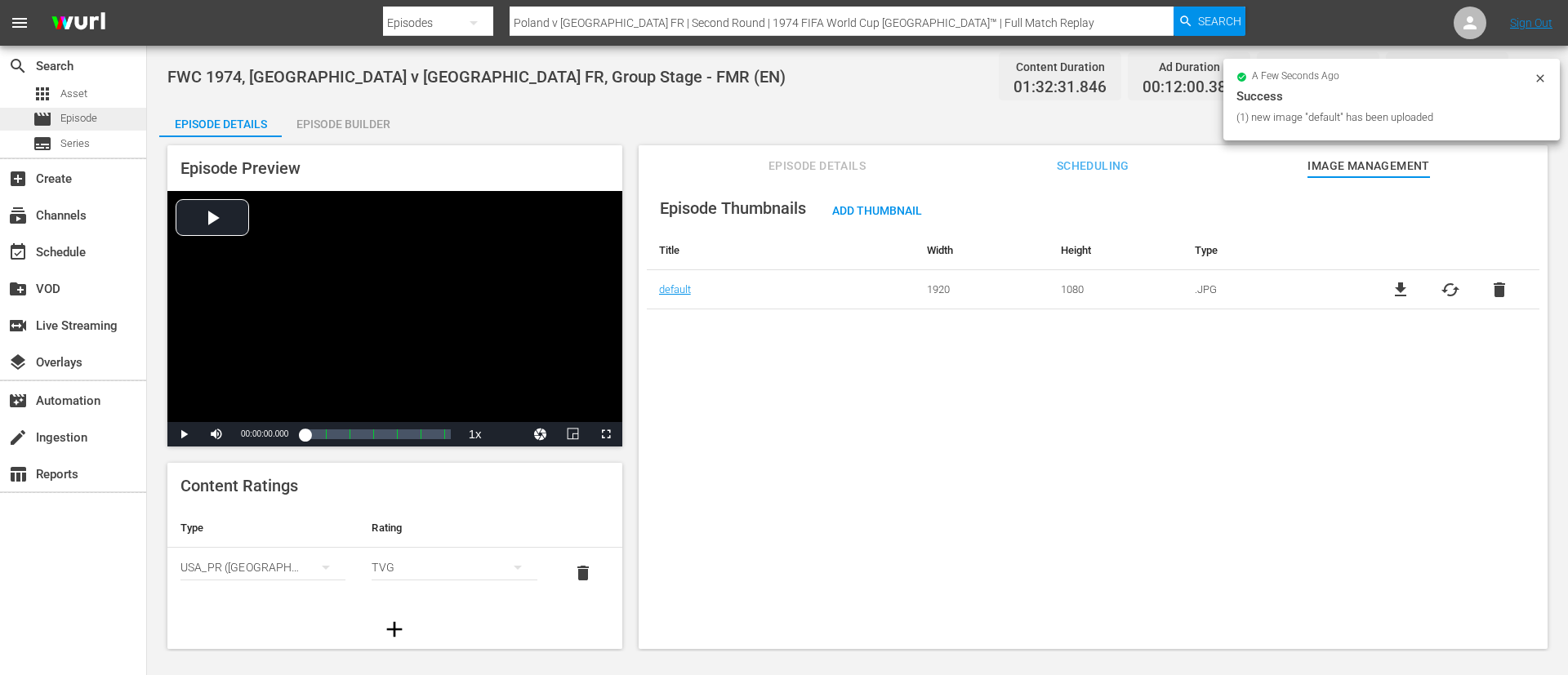
click at [125, 122] on div "movie Episode" at bounding box center [73, 119] width 146 height 23
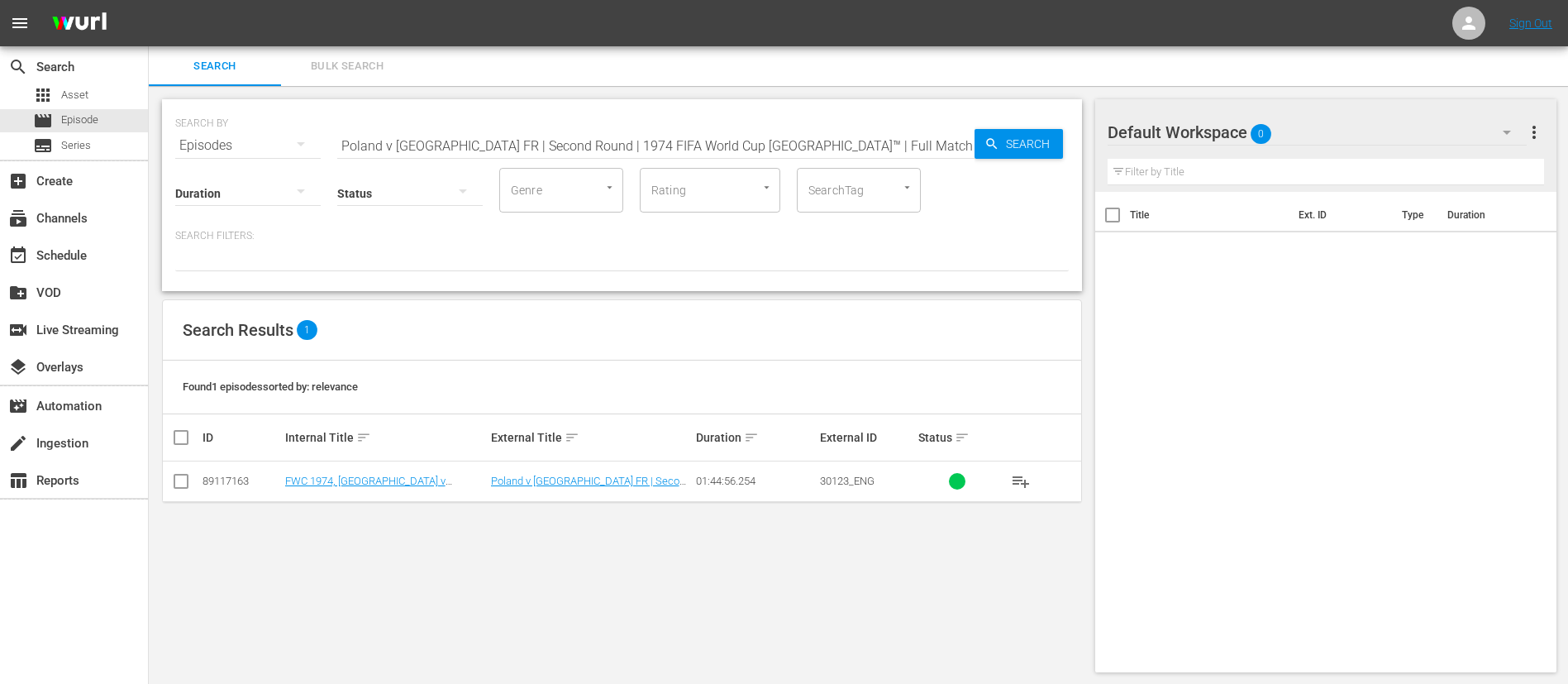
click at [512, 145] on input "Poland v Germany FR | Second Round | 1974 FIFA World Cup Germany™ | Full Match …" at bounding box center [656, 145] width 637 height 39
paste input "France - Pologne | Huitièmes de finale | Coupe du Monde de la FIFA, Qatar 2022™…"
type input "France - Pologne | Huitièmes de finale | Coupe du Monde de la FIFA, Qatar 2022™…"
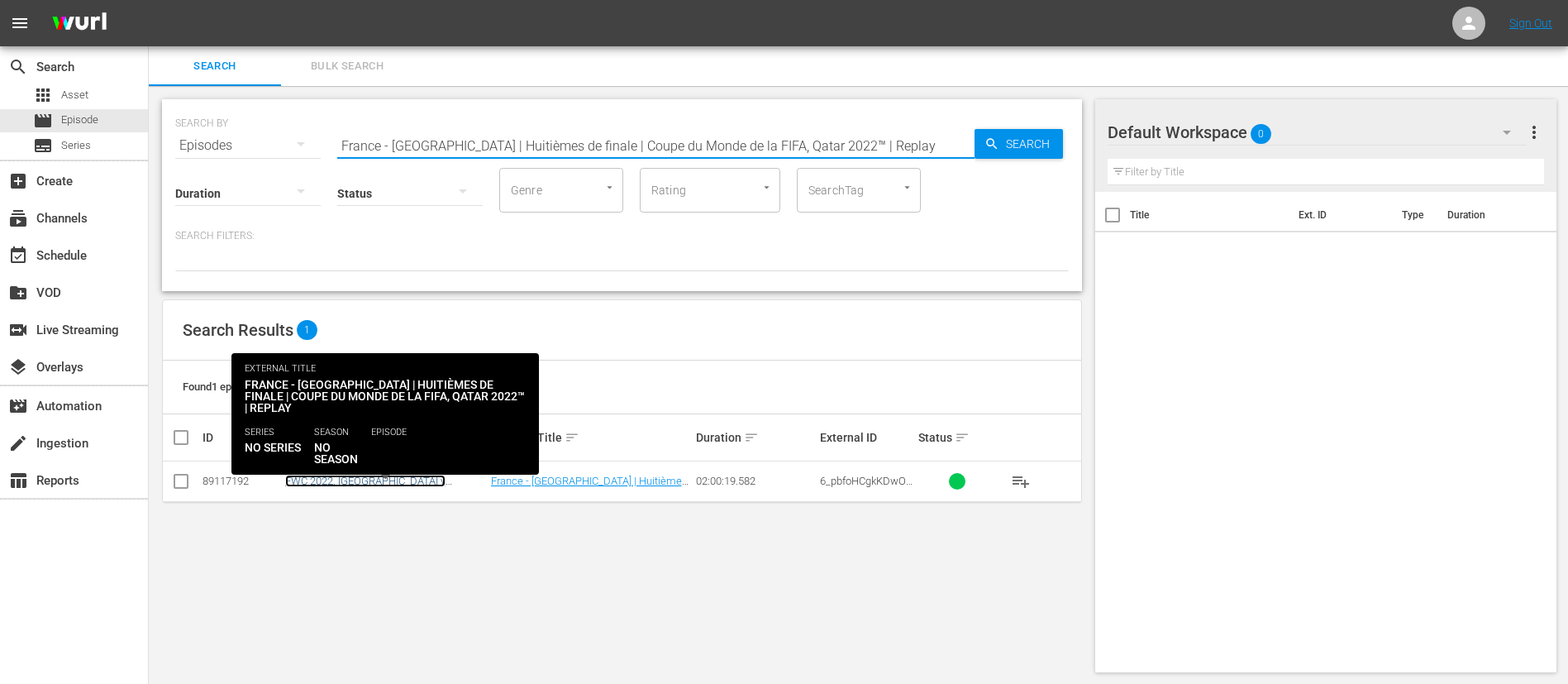
click at [385, 481] on link "FWC 2022, France v Poland, Round of 16 - FMR (FR)" at bounding box center [380, 493] width 190 height 37
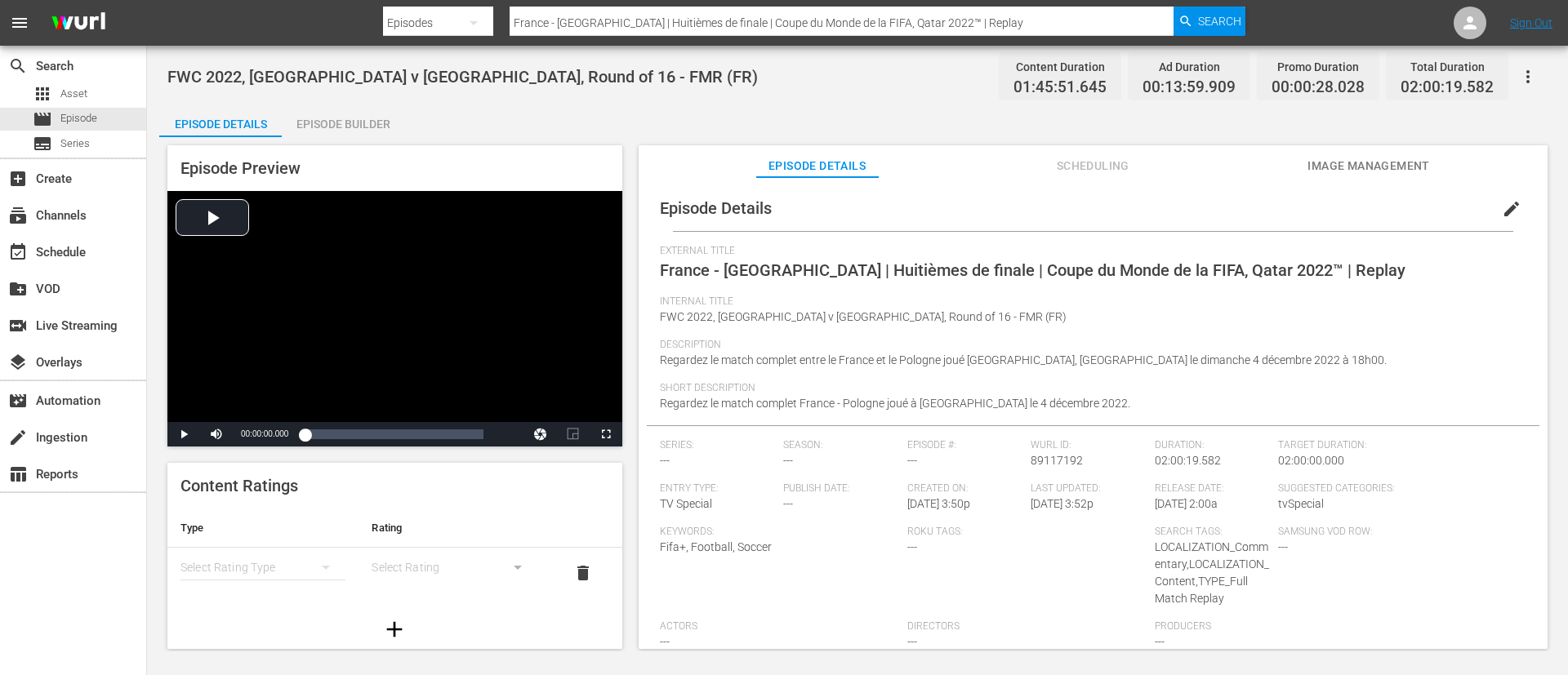
click at [1401, 153] on button "Image Management" at bounding box center [1369, 161] width 123 height 32
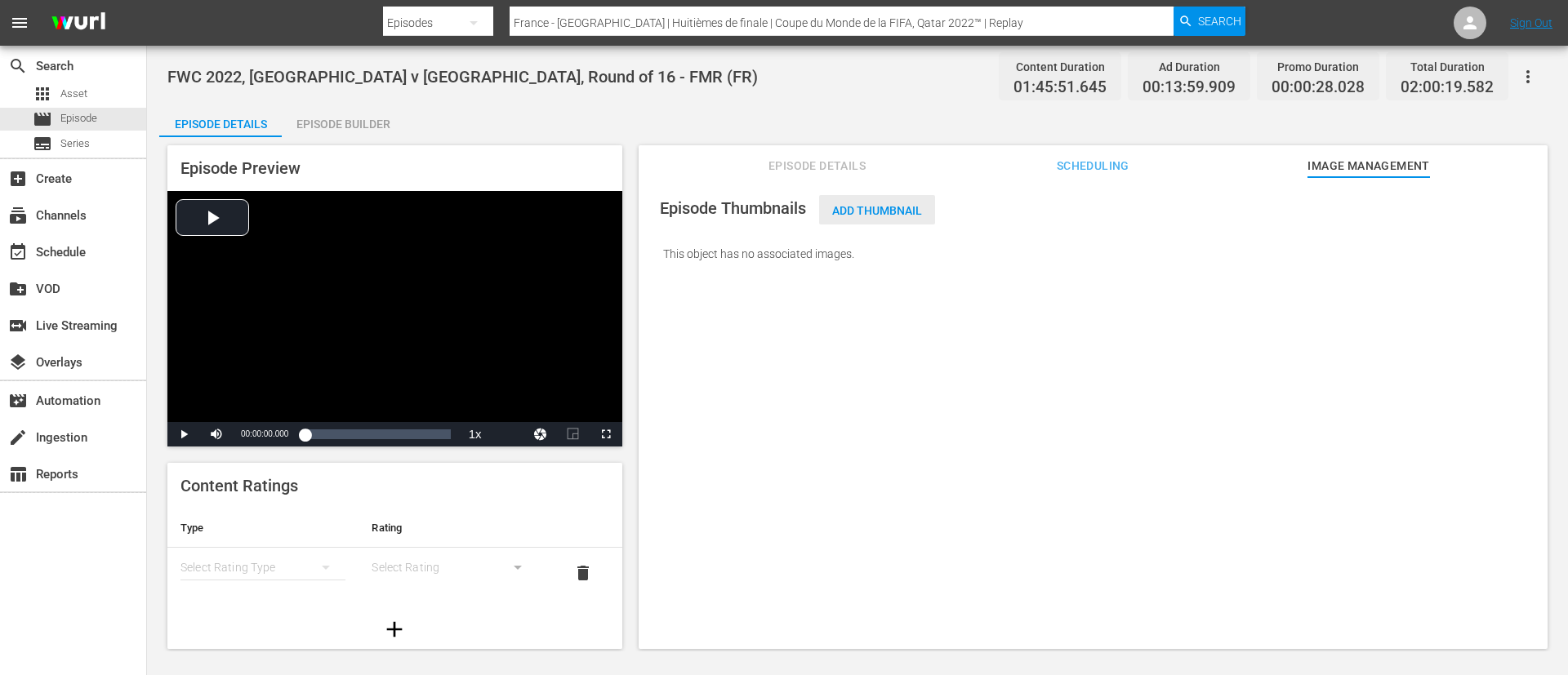
click at [908, 217] on div "Add Thumbnail" at bounding box center [877, 210] width 116 height 30
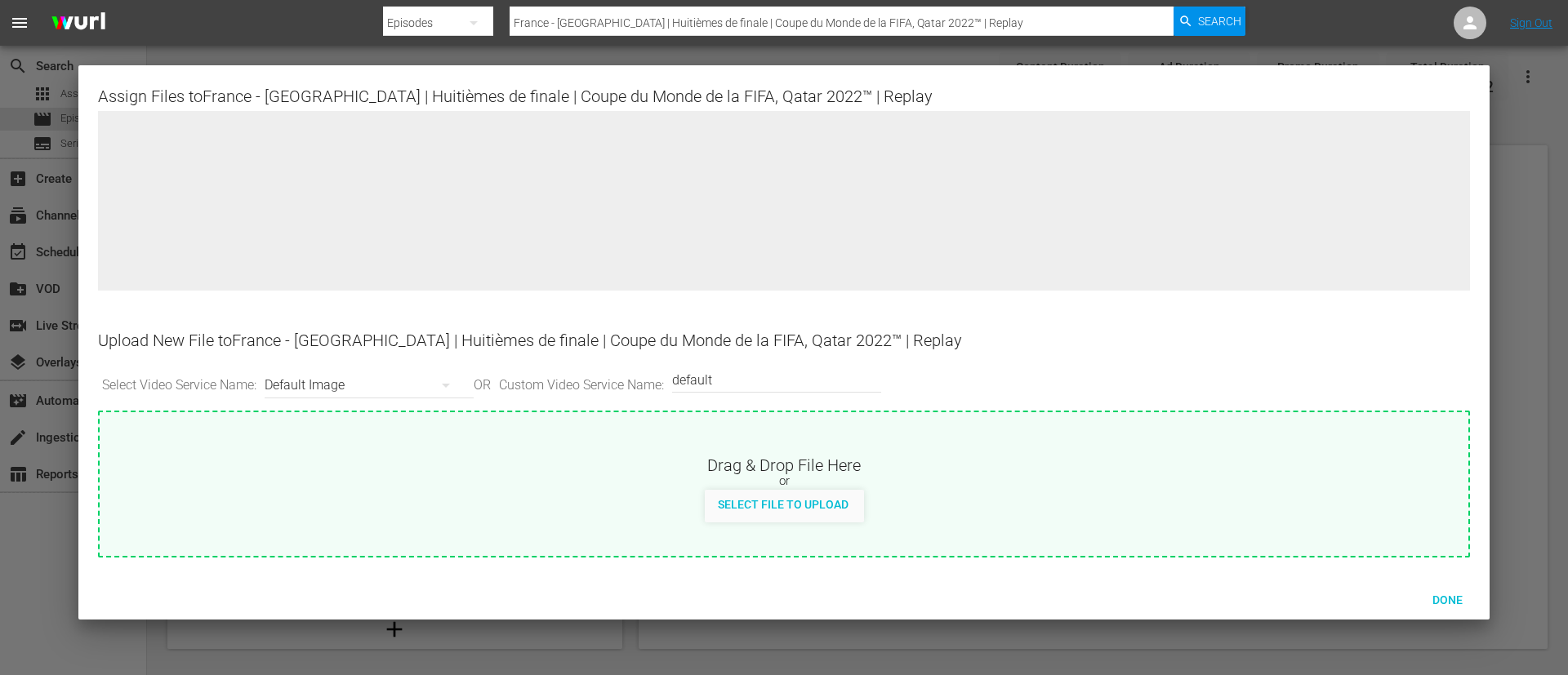
click at [916, 492] on div "Select File to Upload" at bounding box center [783, 506] width 1368 height 32
type input "C:\fakepath\France - Pologne.jpg"
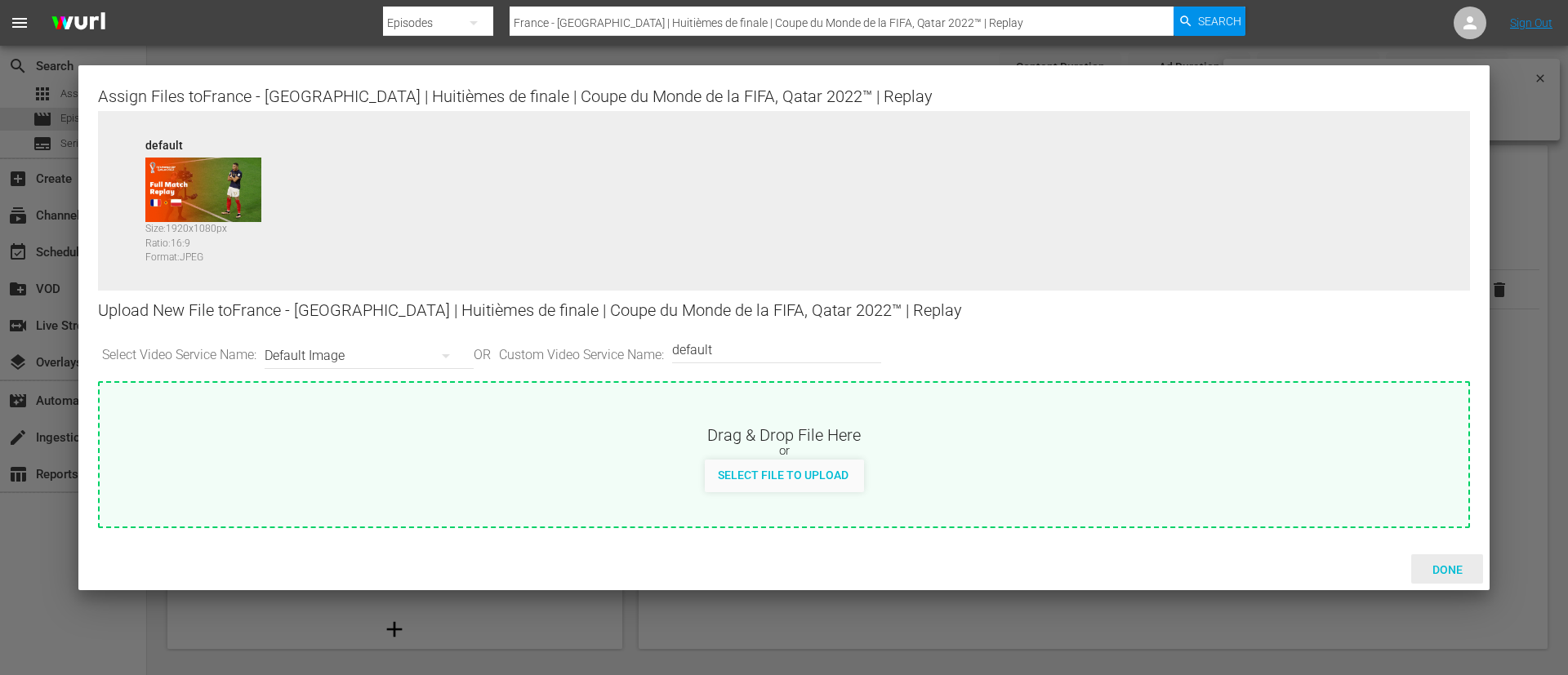
click at [1445, 572] on span "Done" at bounding box center [1448, 570] width 56 height 13
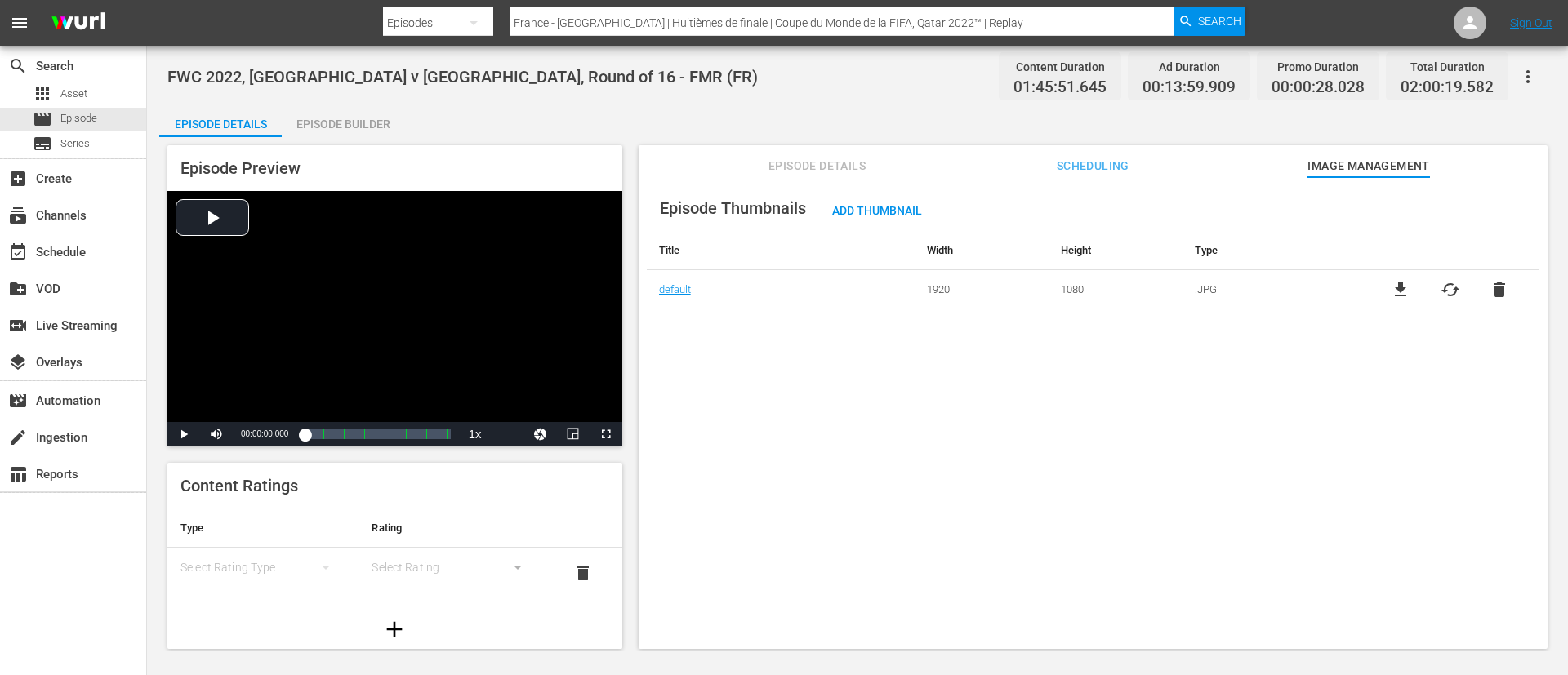
click at [882, 27] on input "France - Pologne | Huitièmes de finale | Coupe du Monde de la FIFA, Qatar 2022™…" at bounding box center [841, 22] width 664 height 39
paste input "Algérie - Autriche | Phase de groupes | Coupe du Monde de la FIFA, Espagne 1982…"
type input "Algérie - Autriche | Phase de groupes | Coupe du Monde de la FIFA, Espagne 1982…"
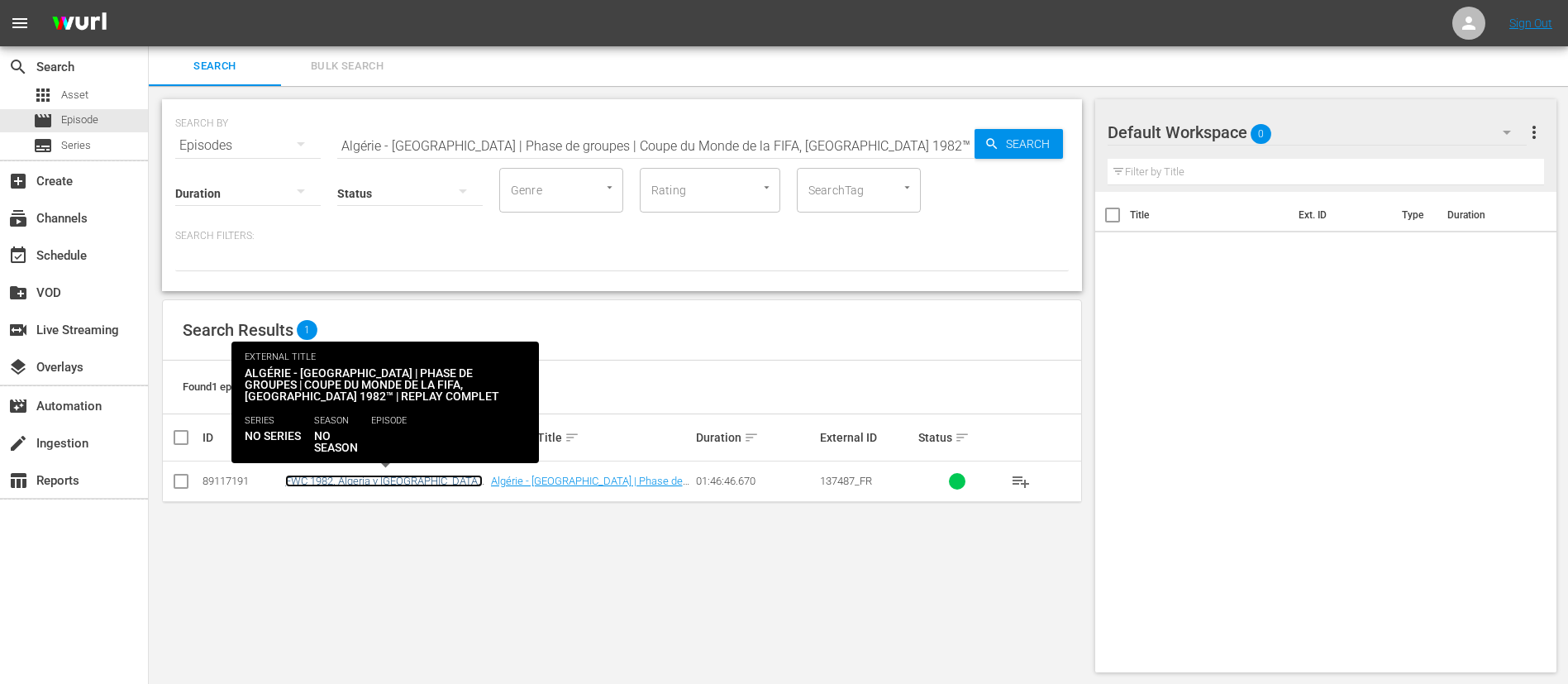
click at [406, 483] on link "FWC 1982, Algeria v Austria, Group Stage - FMR (FR)" at bounding box center [384, 487] width 197 height 25
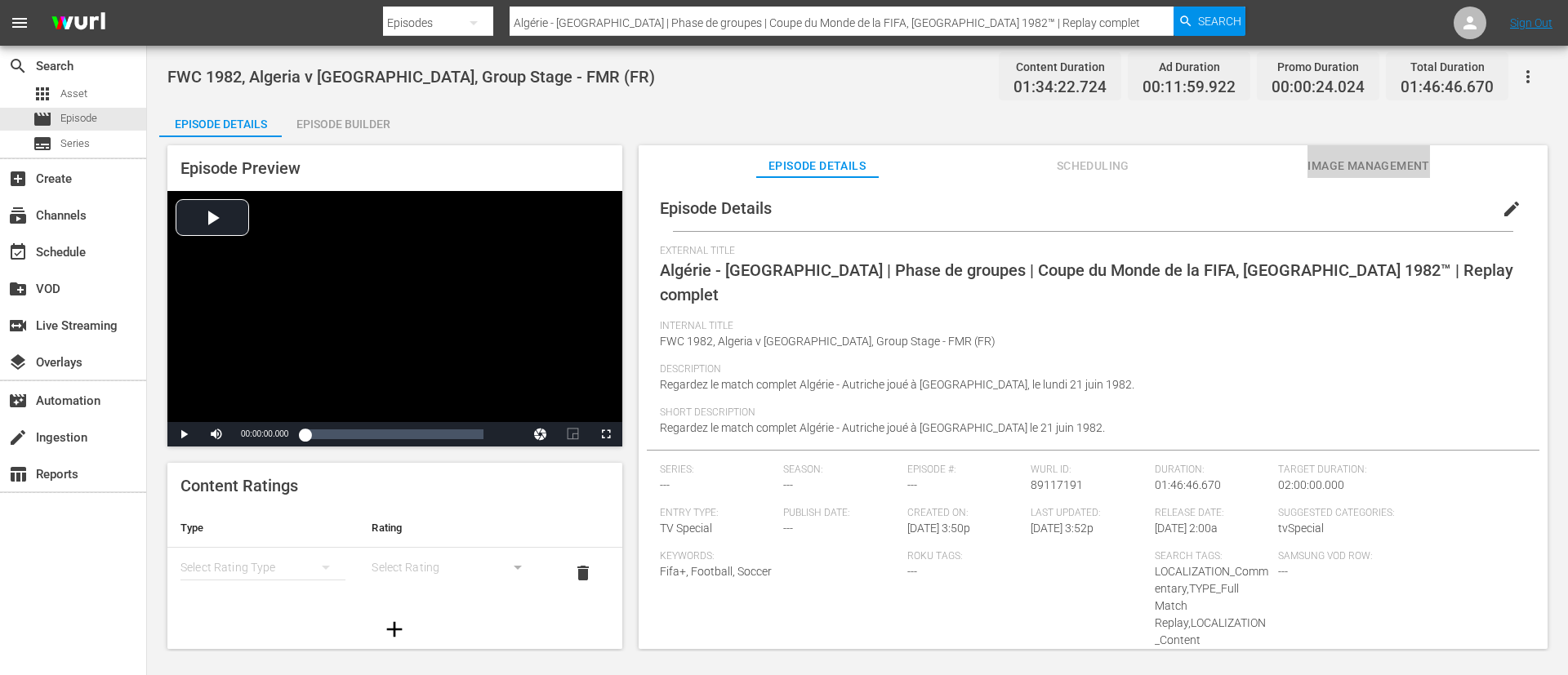
click at [1427, 169] on span "Image Management" at bounding box center [1369, 166] width 123 height 21
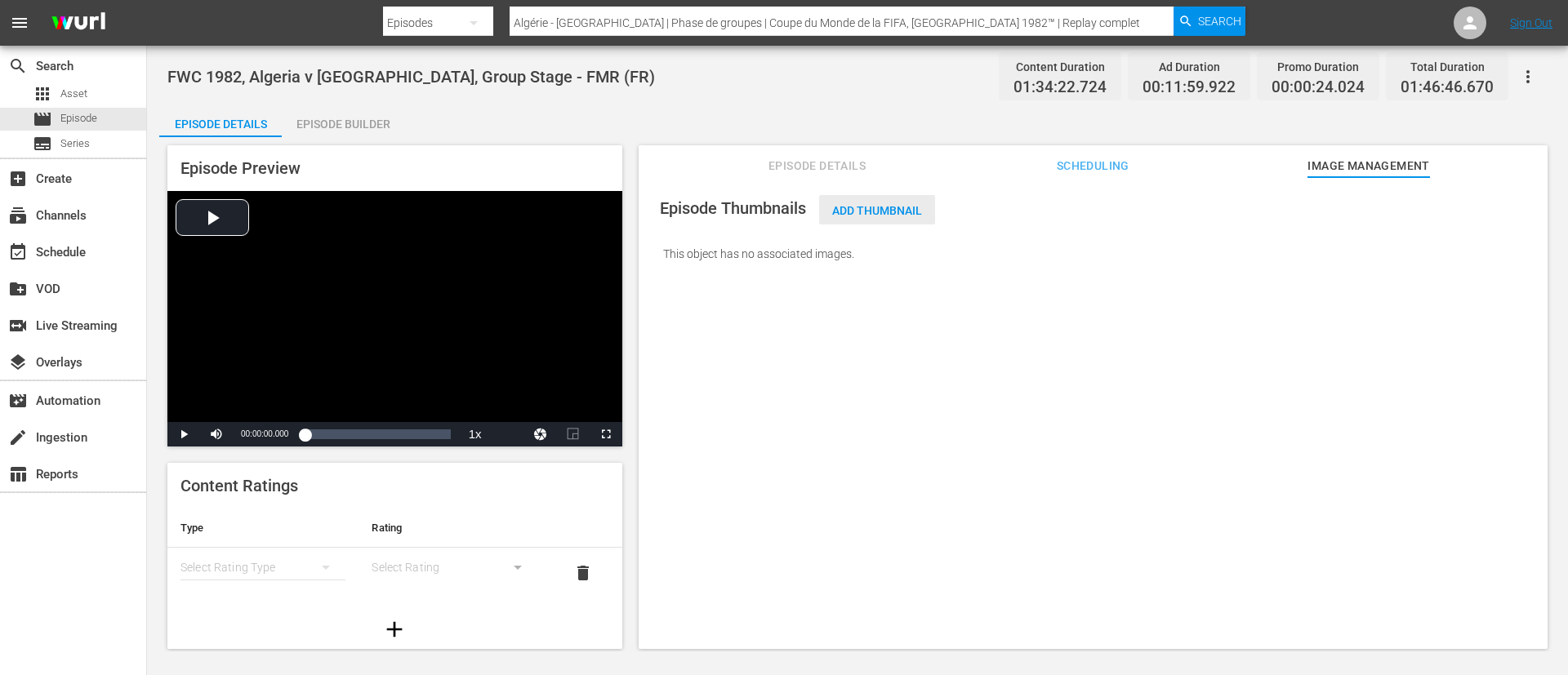
click at [902, 206] on span "Add Thumbnail" at bounding box center [877, 211] width 116 height 13
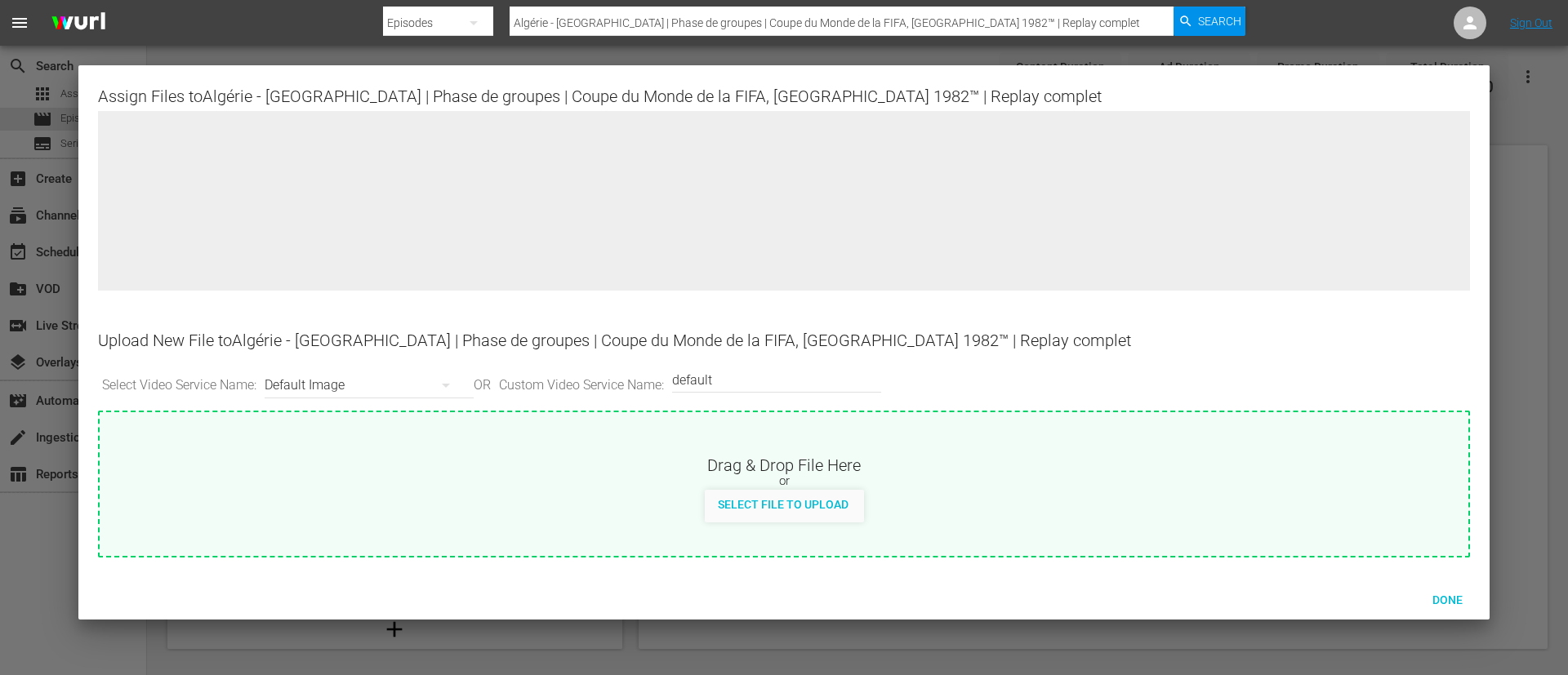
click at [859, 475] on div "or" at bounding box center [783, 482] width 1368 height 17
type input "C:\fakepath\Algérie - Autriche.jpg"
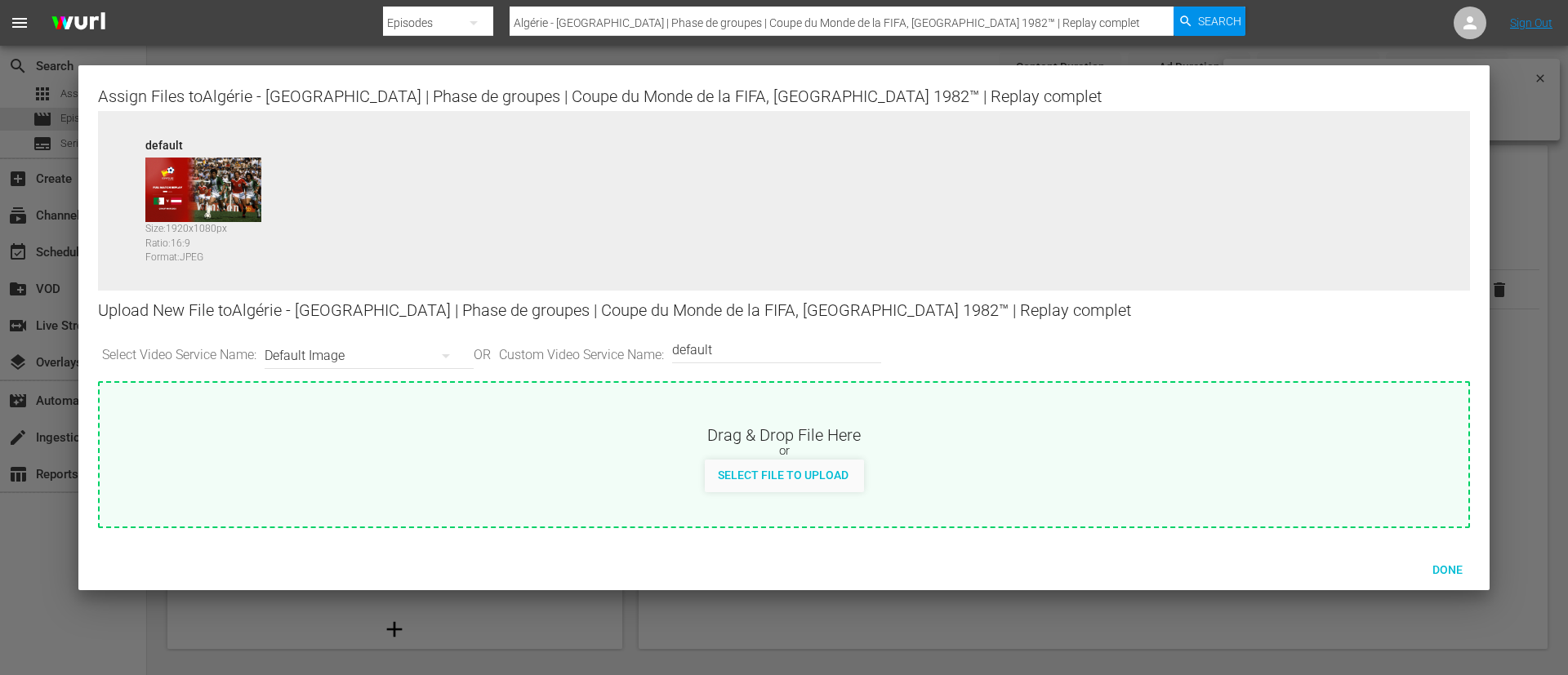
click at [1450, 550] on div "Done" at bounding box center [783, 568] width 1411 height 42
click at [1449, 574] on span "Done" at bounding box center [1448, 570] width 56 height 13
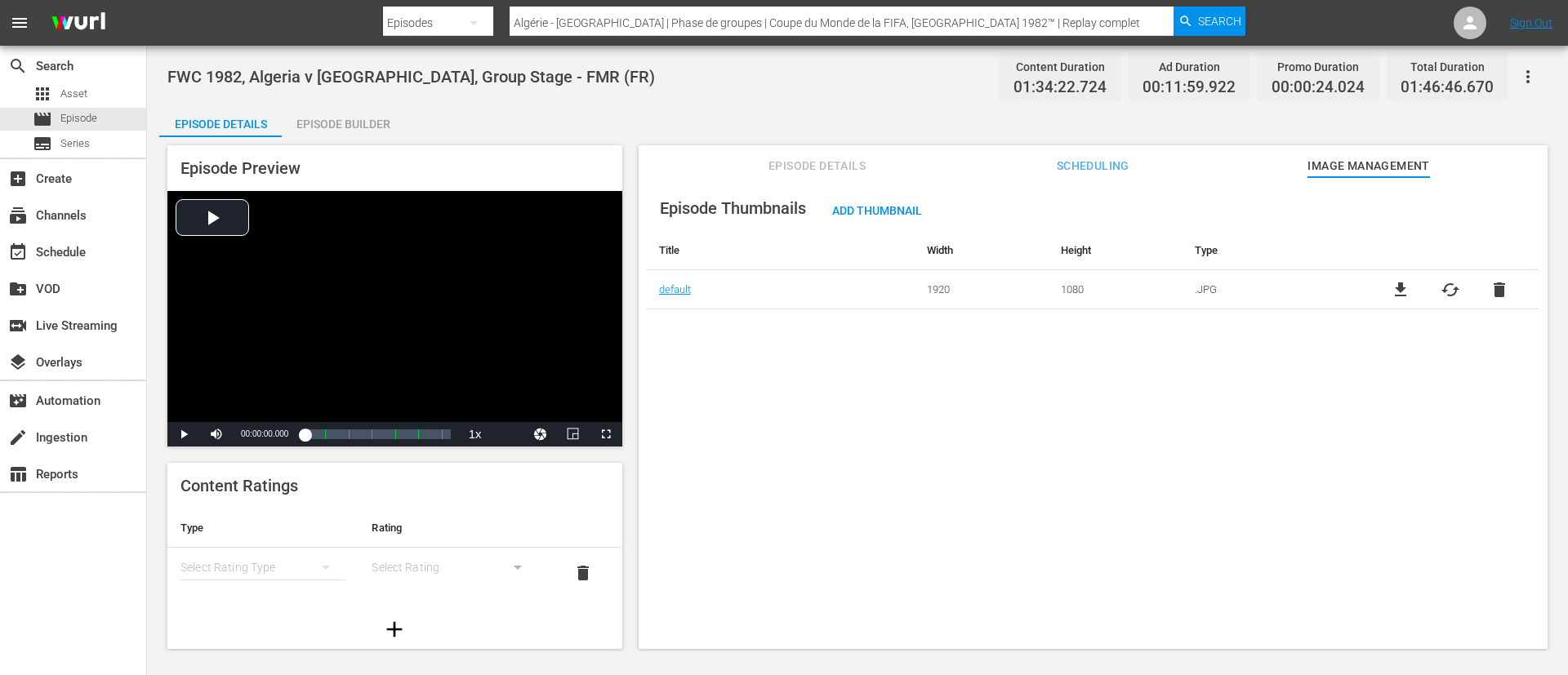
click at [695, 56] on div "FWC 1982, Algeria v Austria, Group Stage - FMR (FR) Content Duration 01:34:22.7…" at bounding box center [857, 348] width 1420 height 605
click at [732, 23] on input "Algérie - Autriche | Phase de groupes | Coupe du Monde de la FIFA, Espagne 1982…" at bounding box center [841, 22] width 664 height 39
paste input "France - Danemark | Groupe D | Coupe du Monde de la FIFA, Qatar 2022™ | Replay"
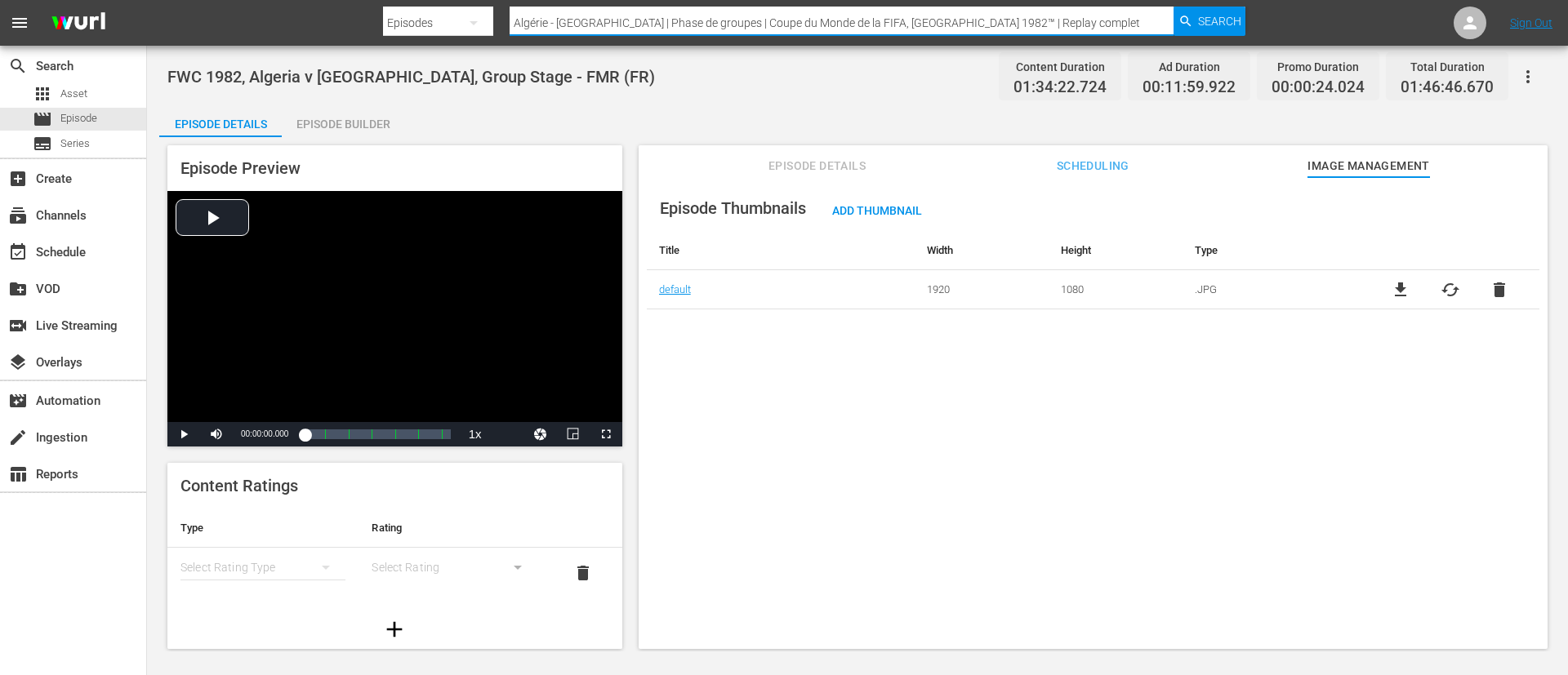
type input "France - Danemark | Groupe D | Coupe du Monde de la FIFA, Qatar 2022™ | Replay"
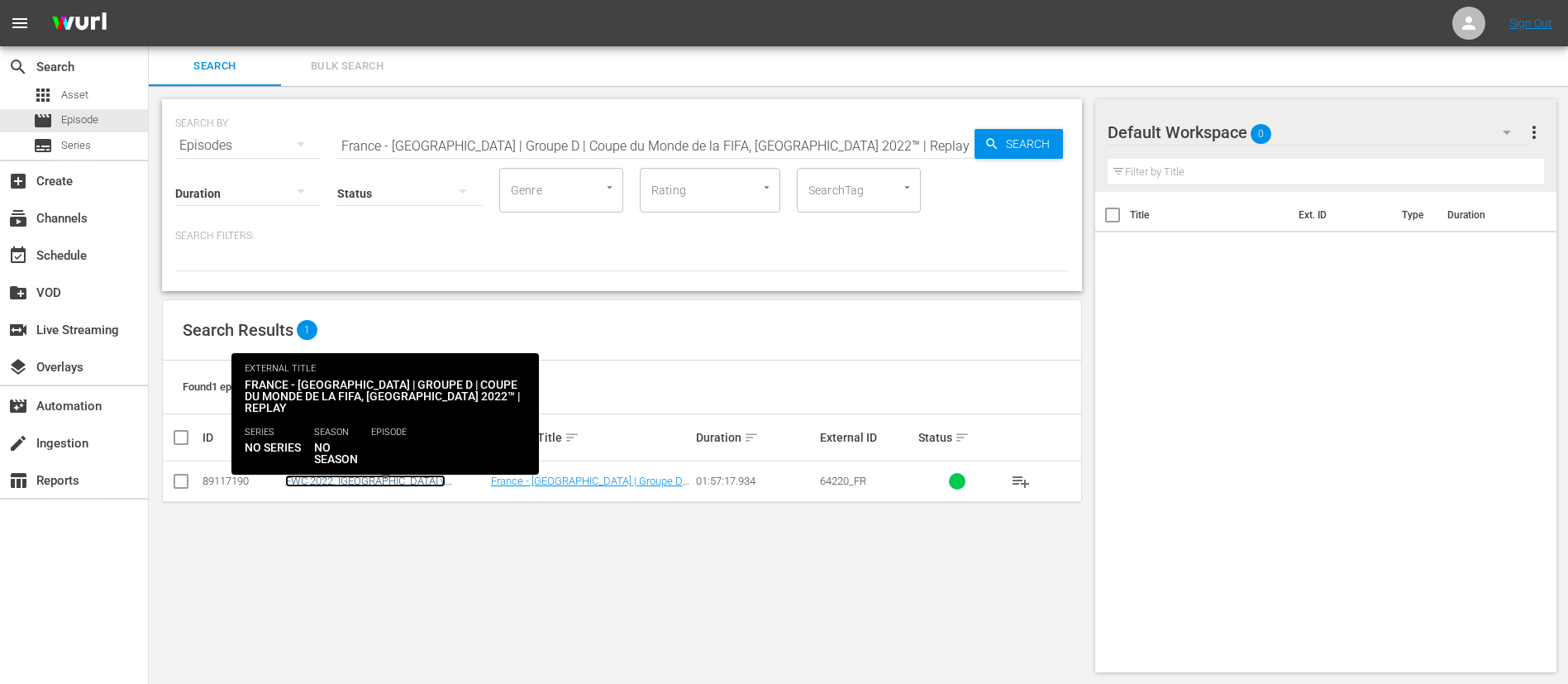
click at [438, 479] on link "FWC 2022, France v Denmark, Group Stage - FMR (FR)" at bounding box center [381, 493] width 192 height 37
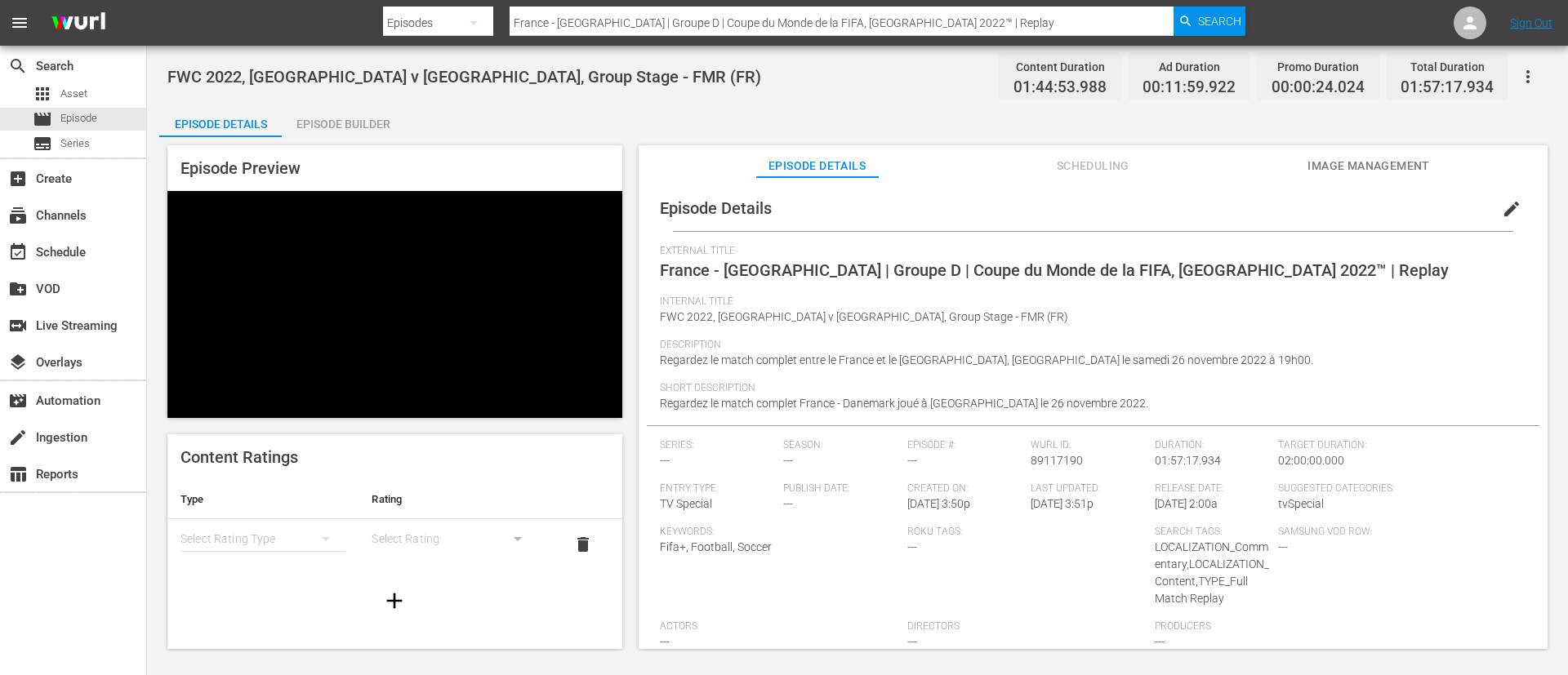
click at [1400, 148] on button "Image Management" at bounding box center [1369, 161] width 123 height 32
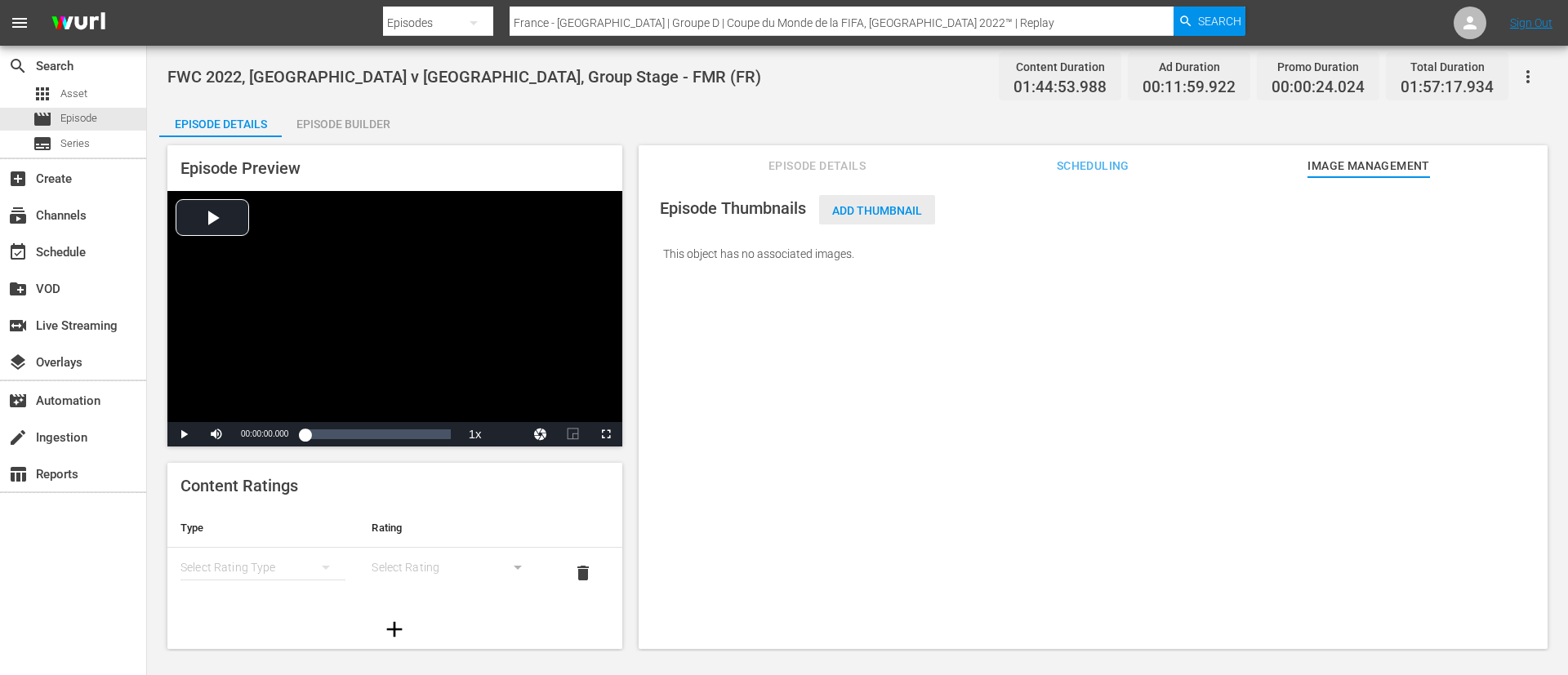
click at [925, 209] on span "Add Thumbnail" at bounding box center [877, 211] width 116 height 13
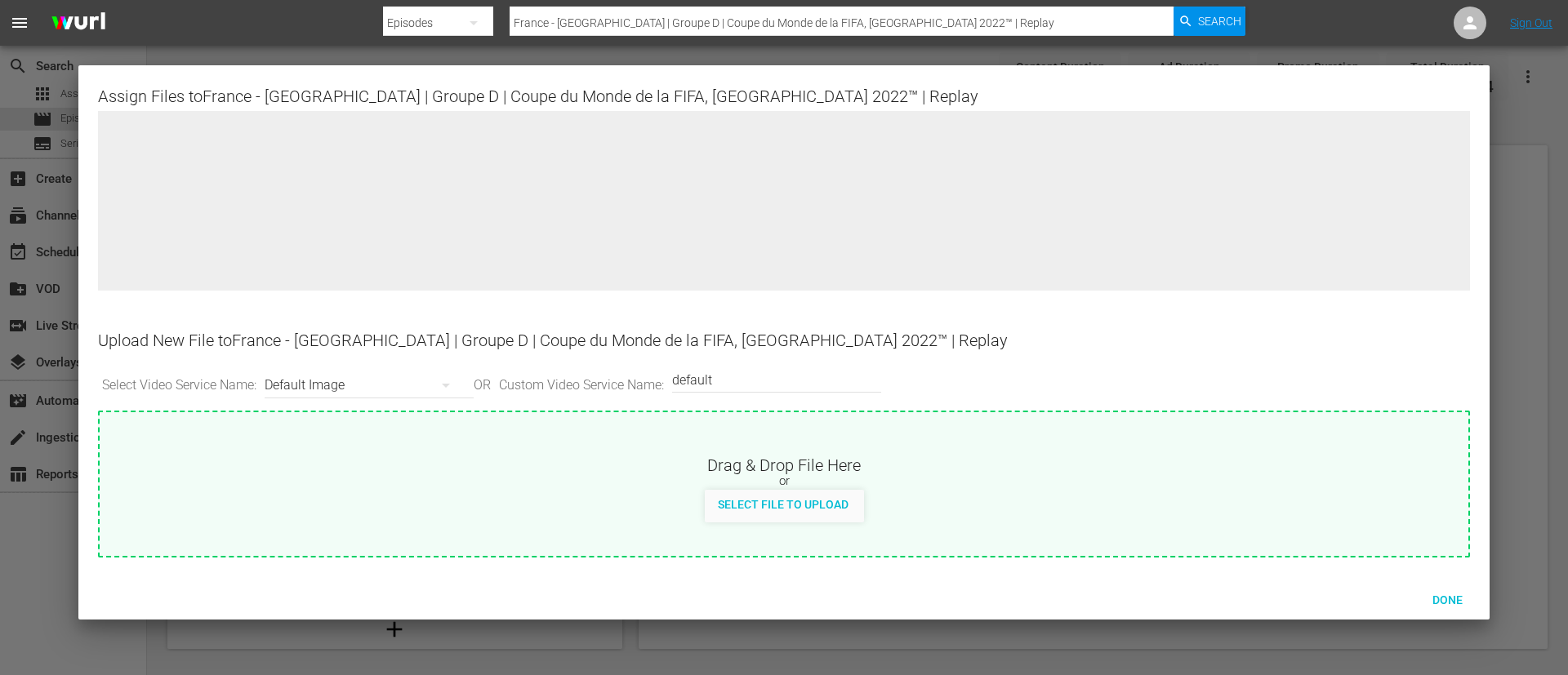
click at [882, 515] on div "Select File to Upload" at bounding box center [783, 506] width 1368 height 32
type input "C:\fakepath\France - Danemark.jpg"
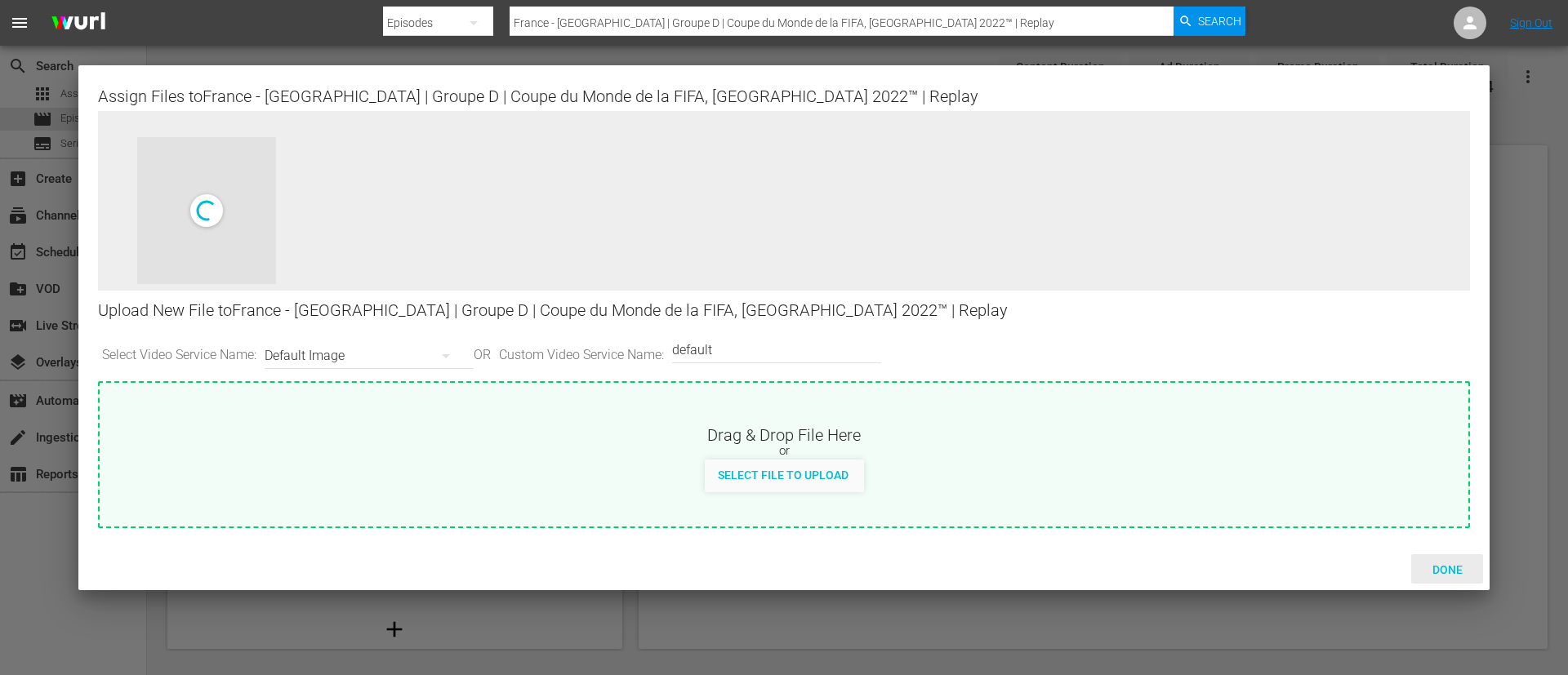
click at [1443, 566] on span "Done" at bounding box center [1448, 570] width 56 height 13
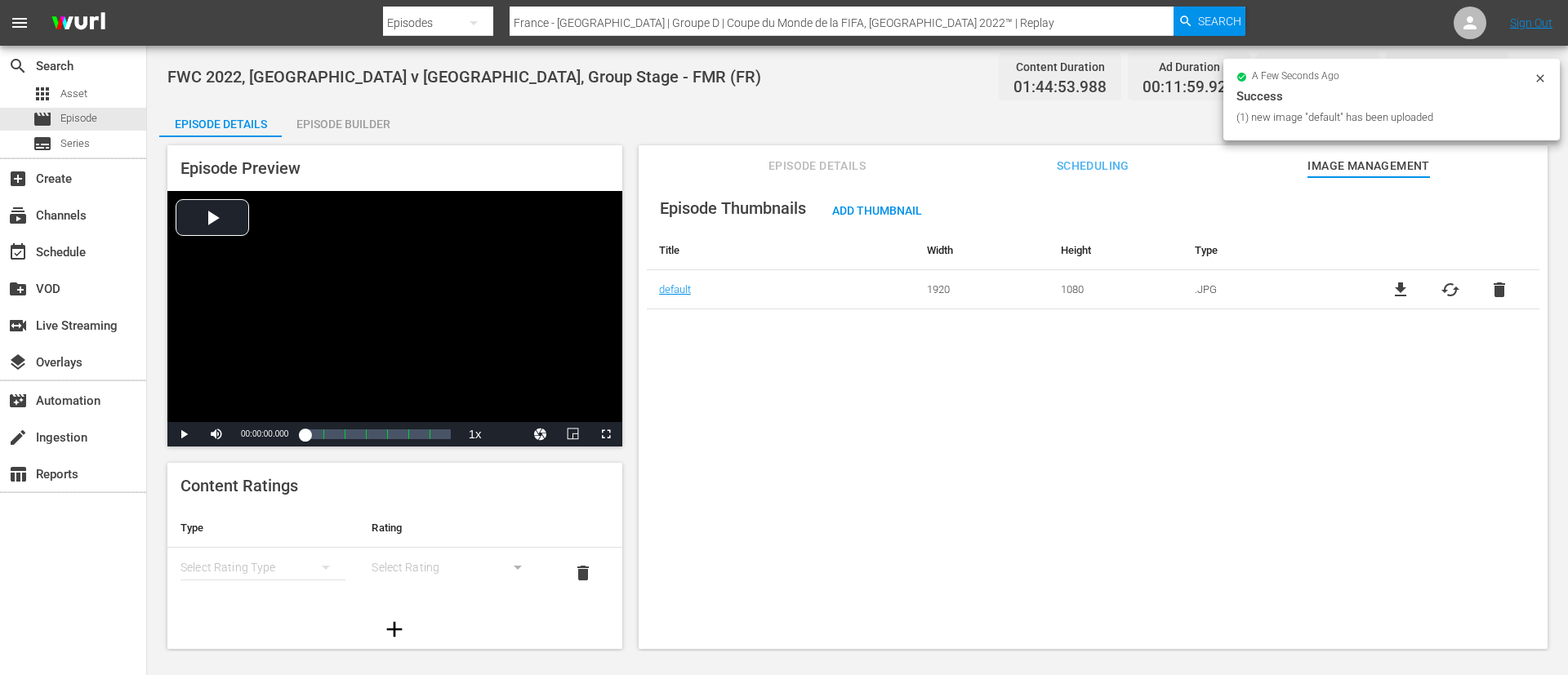
click at [719, 12] on input "France - Danemark | Groupe D | Coupe du Monde de la FIFA, Qatar 2022™ | Replay" at bounding box center [841, 22] width 664 height 39
paste input "Australie"
type input "France - Australie | Groupe D | Coupe du Monde de la FIFA, Qatar 2022™ | Replay"
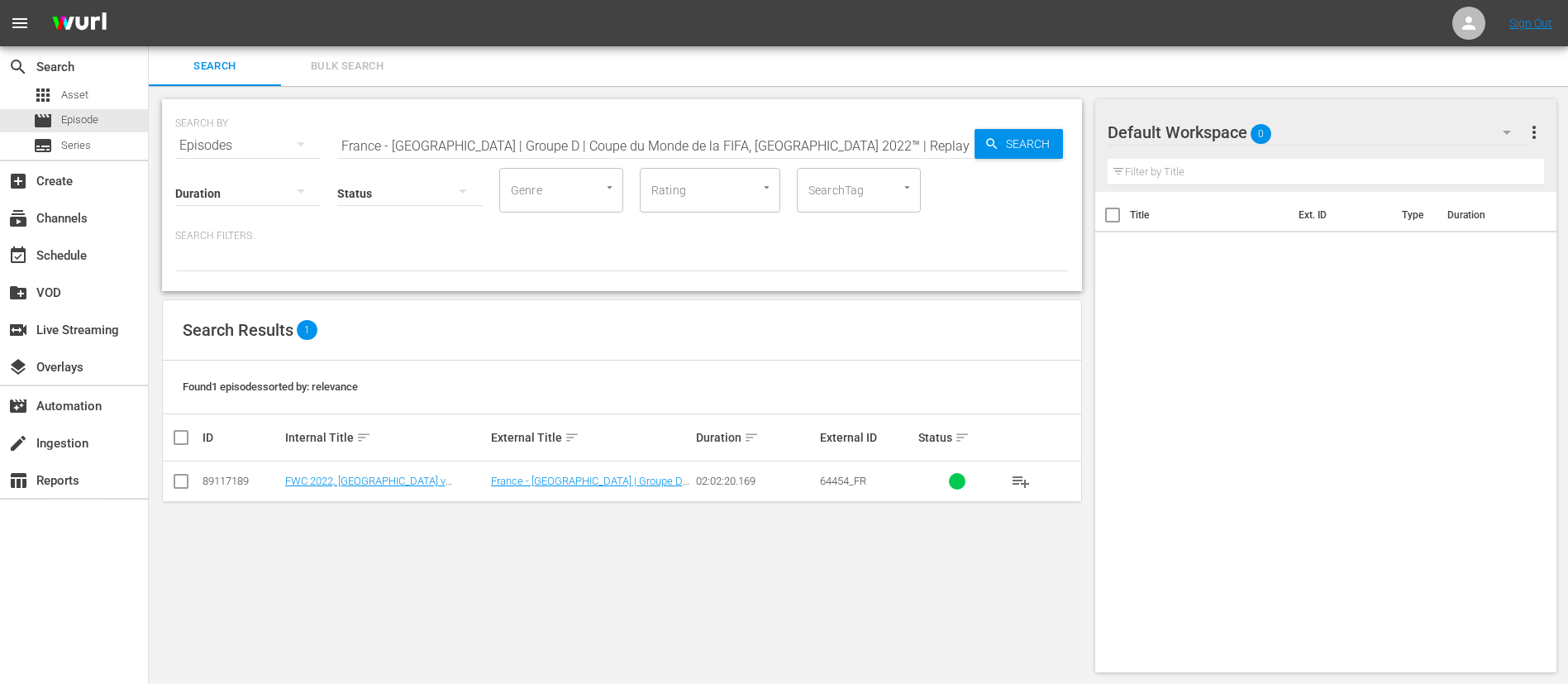
click at [378, 473] on td "FWC 2022, France v Australia, Group Stage - FMR (FR)" at bounding box center [385, 481] width 206 height 40
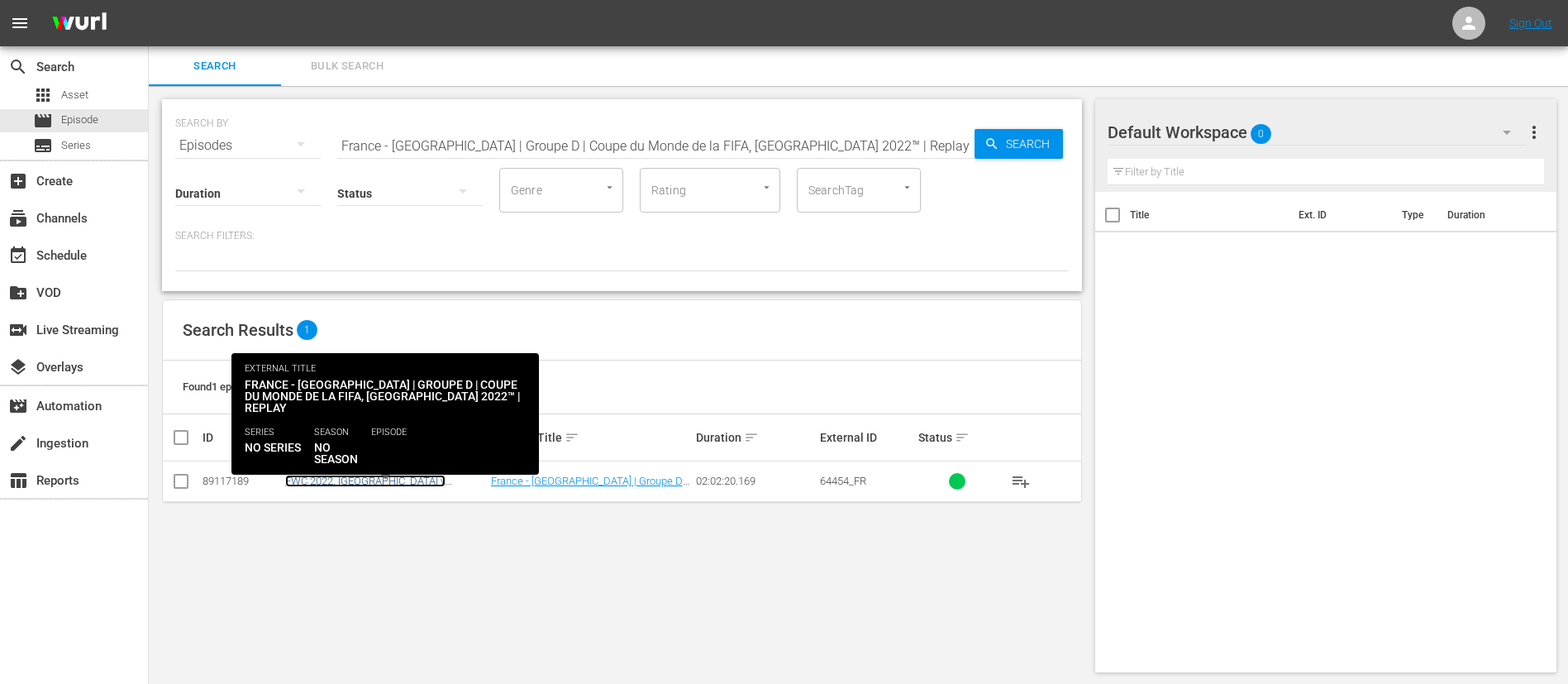
click at [380, 475] on link "FWC 2022, France v Australia, Group Stage - FMR (FR)" at bounding box center [381, 493] width 192 height 37
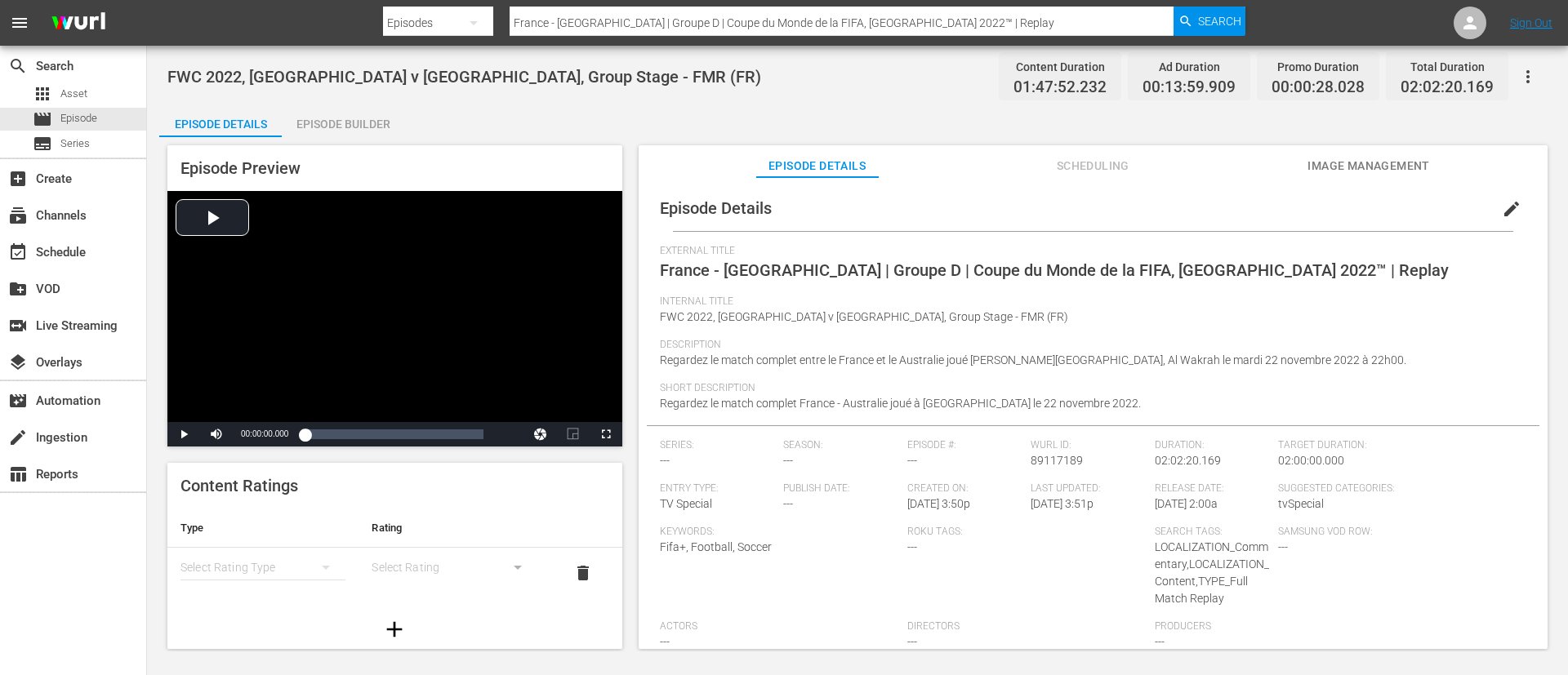
click at [1356, 170] on span "Image Management" at bounding box center [1369, 166] width 123 height 21
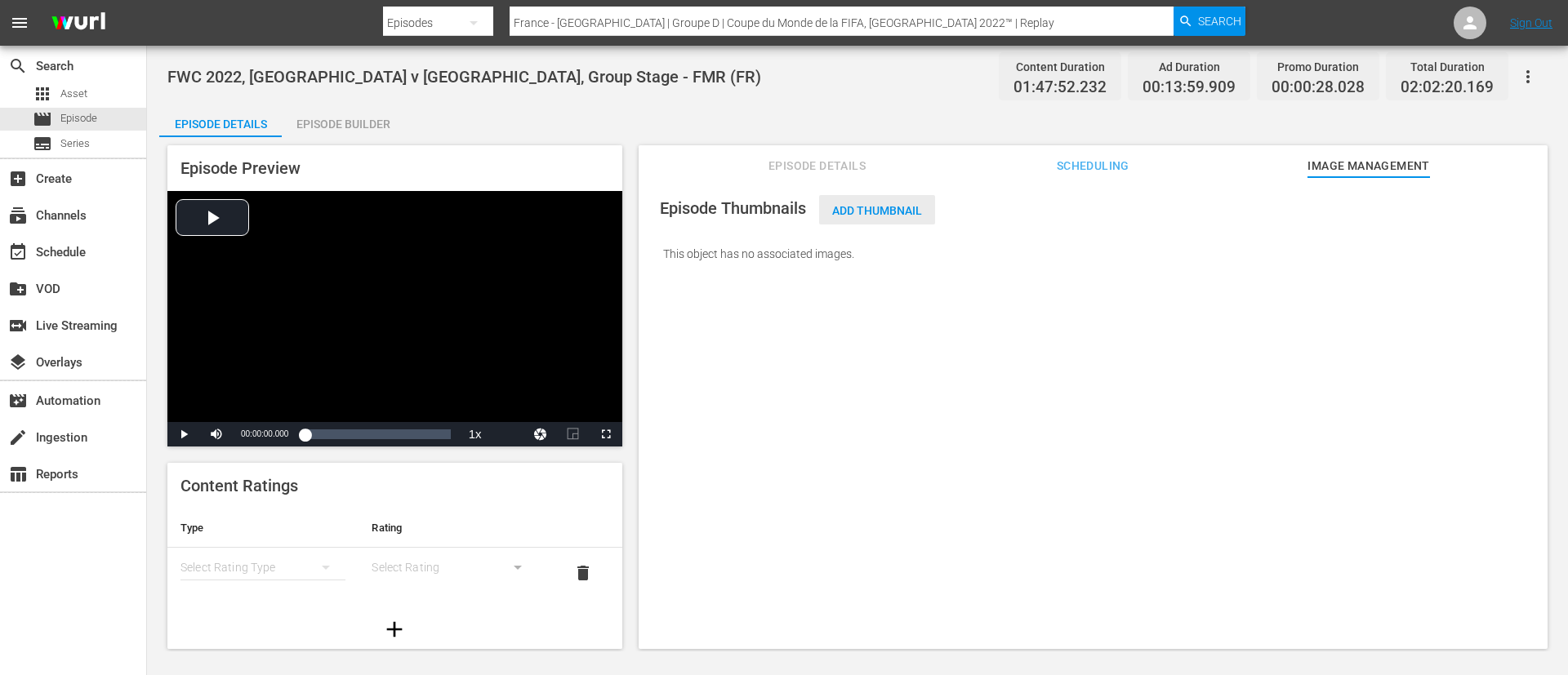
click at [870, 185] on div "Episode Thumbnails Add Thumbnail This object has no associated images." at bounding box center [1093, 231] width 893 height 91
click at [877, 225] on div "Add Thumbnail" at bounding box center [877, 210] width 116 height 30
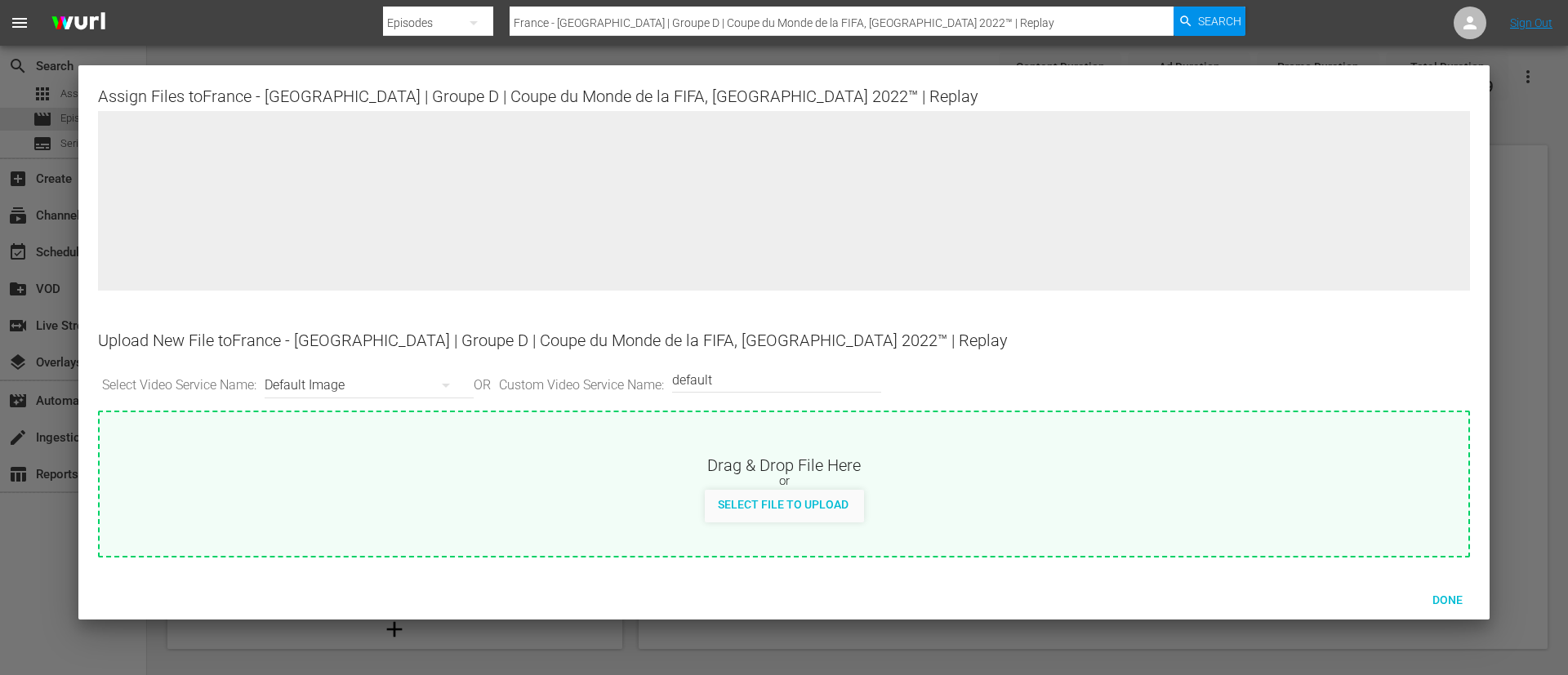
click at [825, 531] on div "Drag & Drop File Here or Select File to Upload" at bounding box center [783, 483] width 1371 height 147
type input "C:\fakepath\France - Australie.jpg"
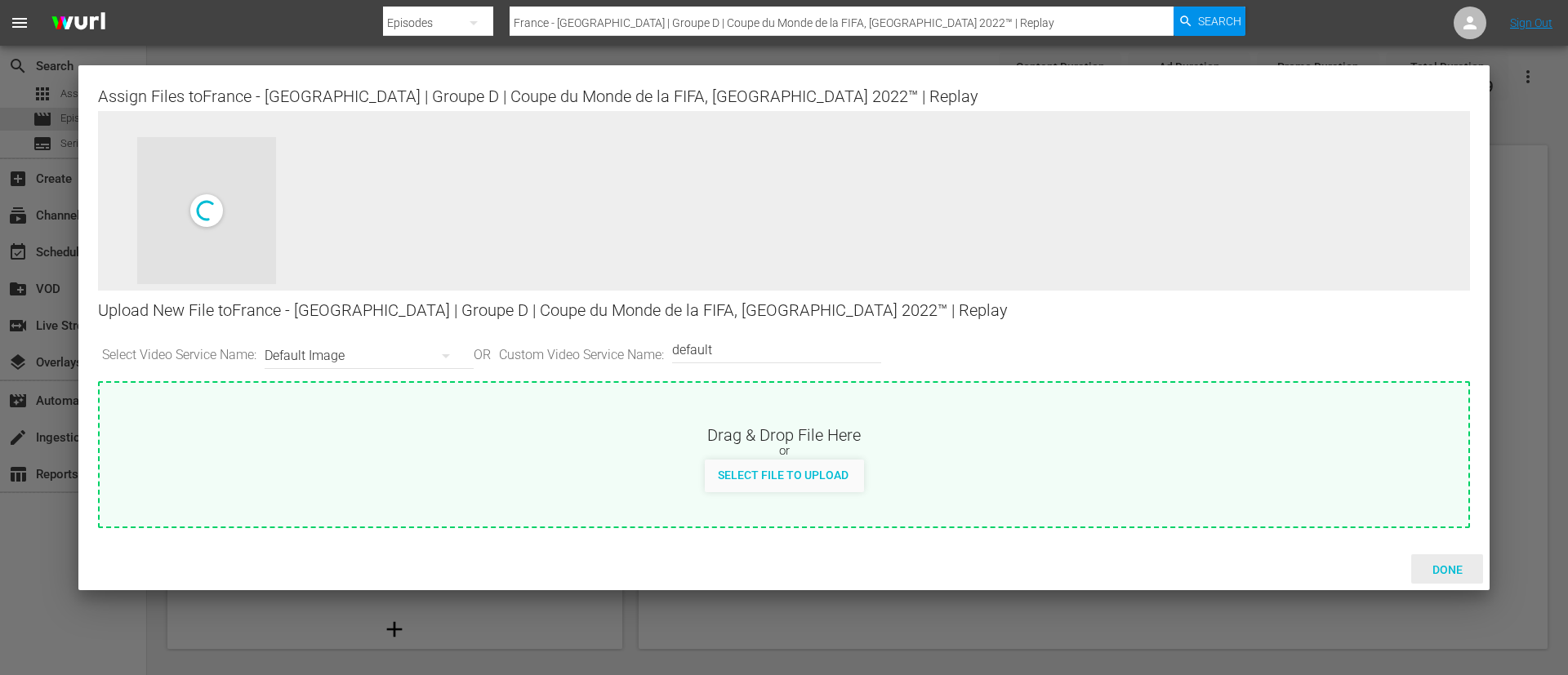
click at [1443, 571] on span "Done" at bounding box center [1448, 570] width 56 height 13
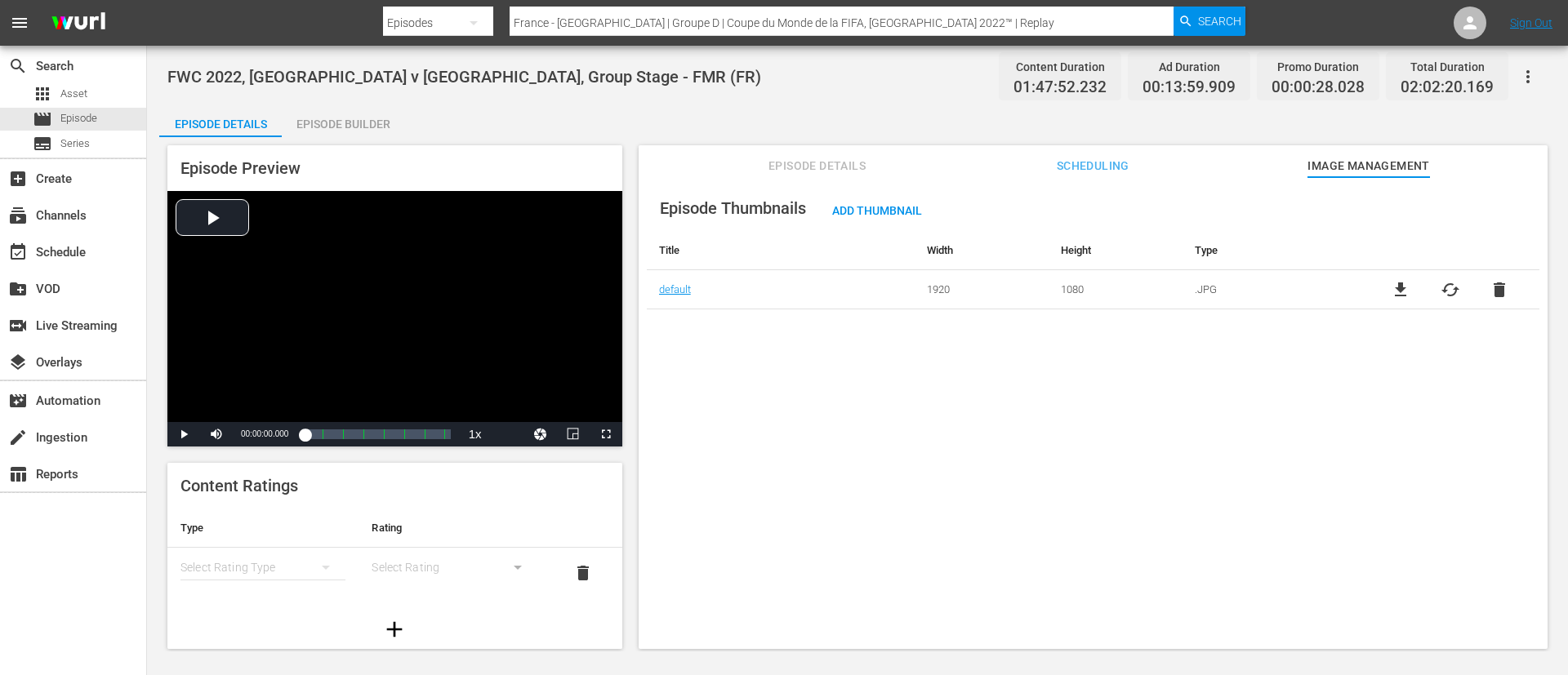
click at [676, 41] on div at bounding box center [814, 39] width 862 height 7
click at [718, 8] on input "France - Australie | Groupe D | Coupe du Monde de la FIFA, Qatar 2022™ | Replay" at bounding box center [841, 22] width 664 height 39
paste input "Tunisie - Franc"
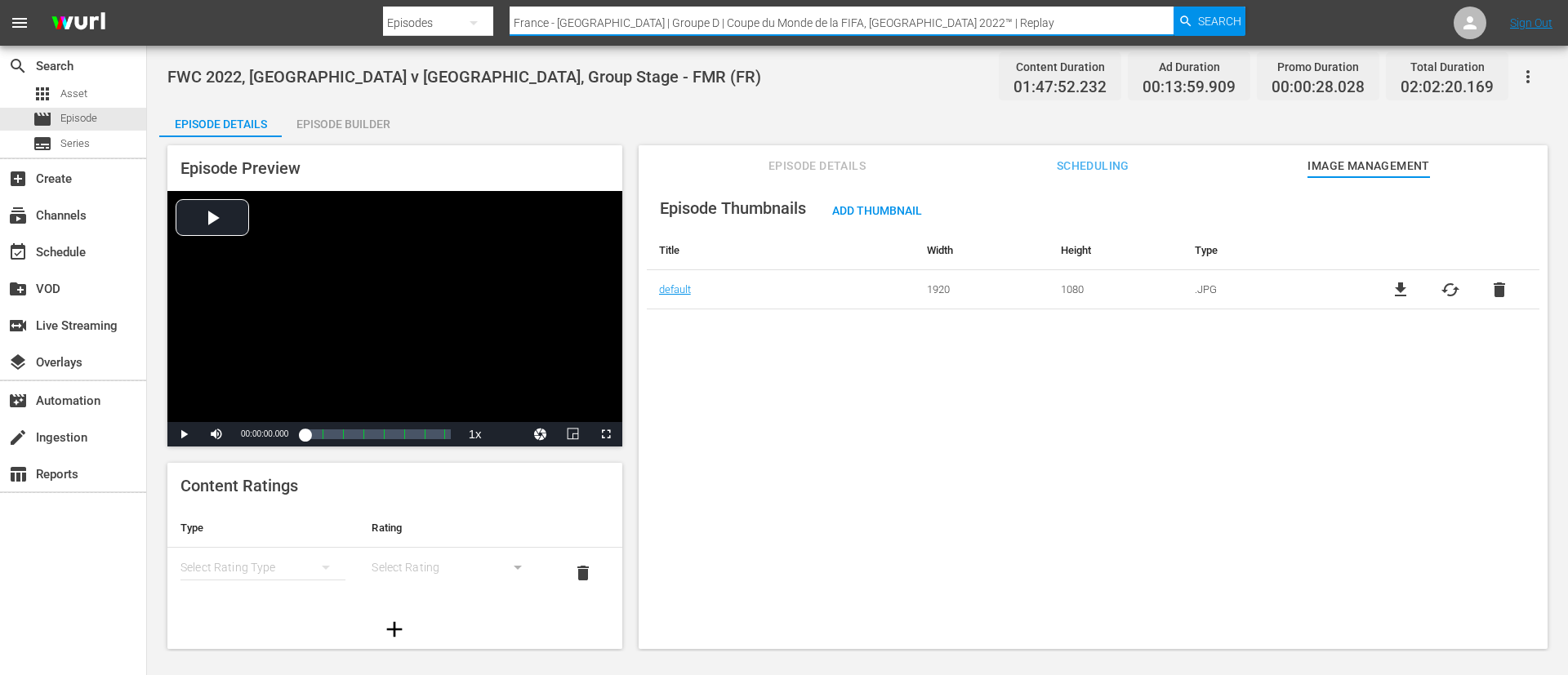
type input "Tunisie - France | Groupe D | Coupe du Monde de la FIFA, Qatar 2022™ | Replay"
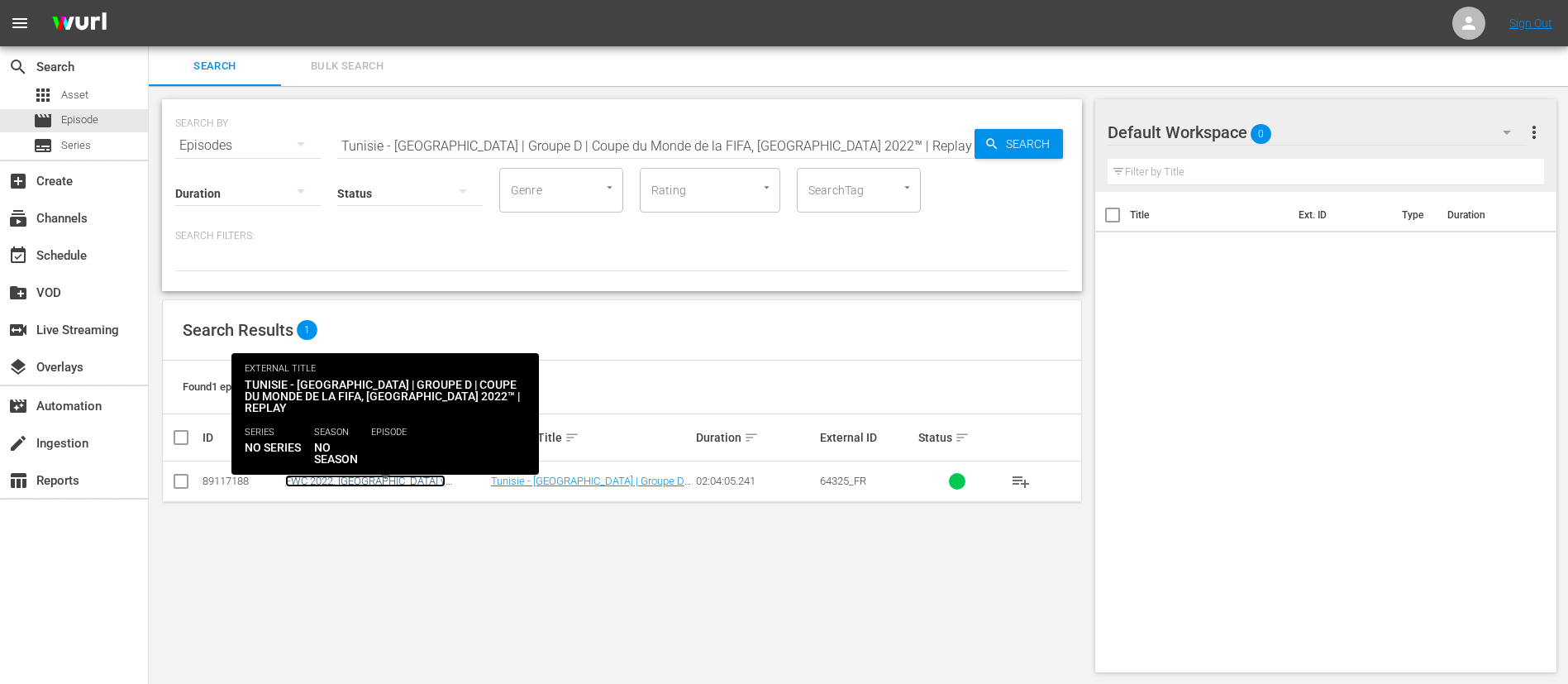
click at [411, 476] on link "FWC 2022, Tunisia v France, Group Stage - FMR (FR)" at bounding box center [381, 493] width 192 height 37
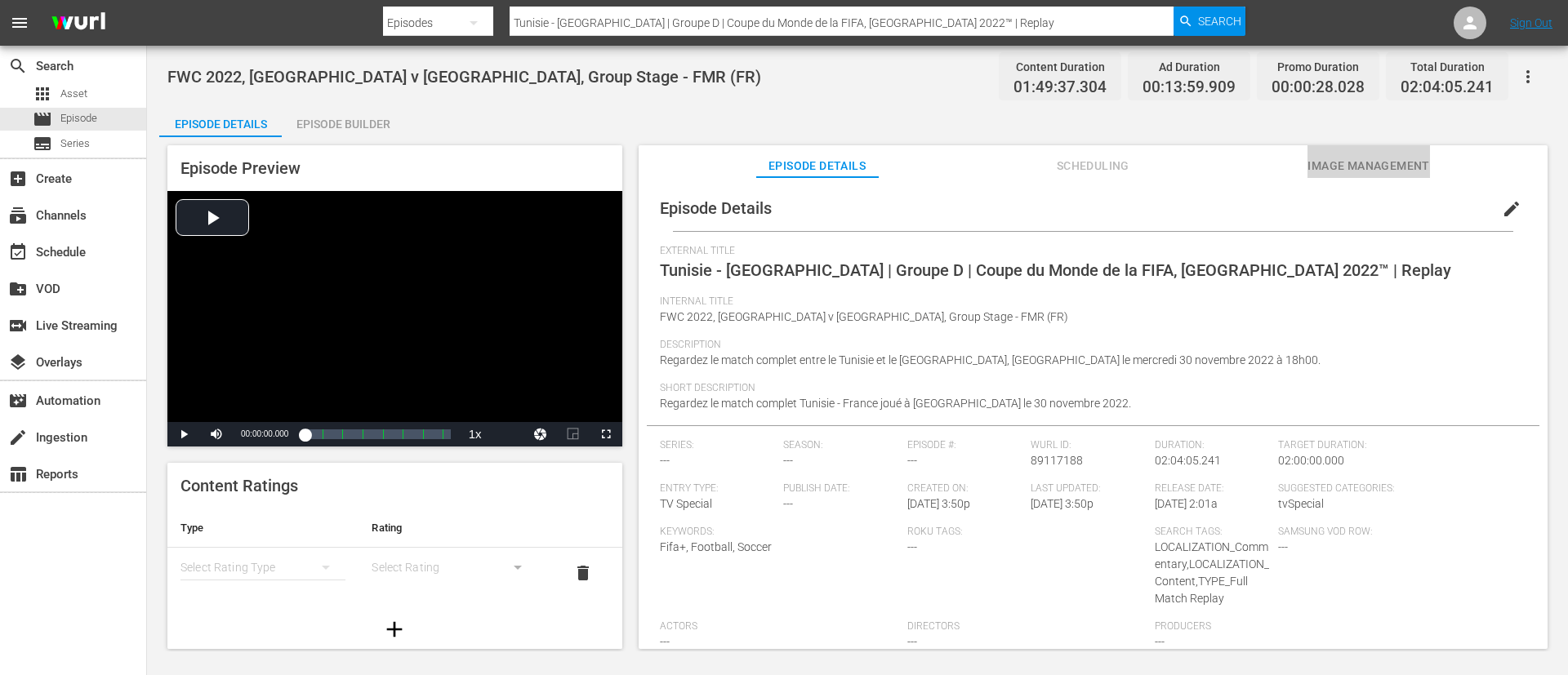
click at [1417, 161] on span "Image Management" at bounding box center [1369, 166] width 123 height 21
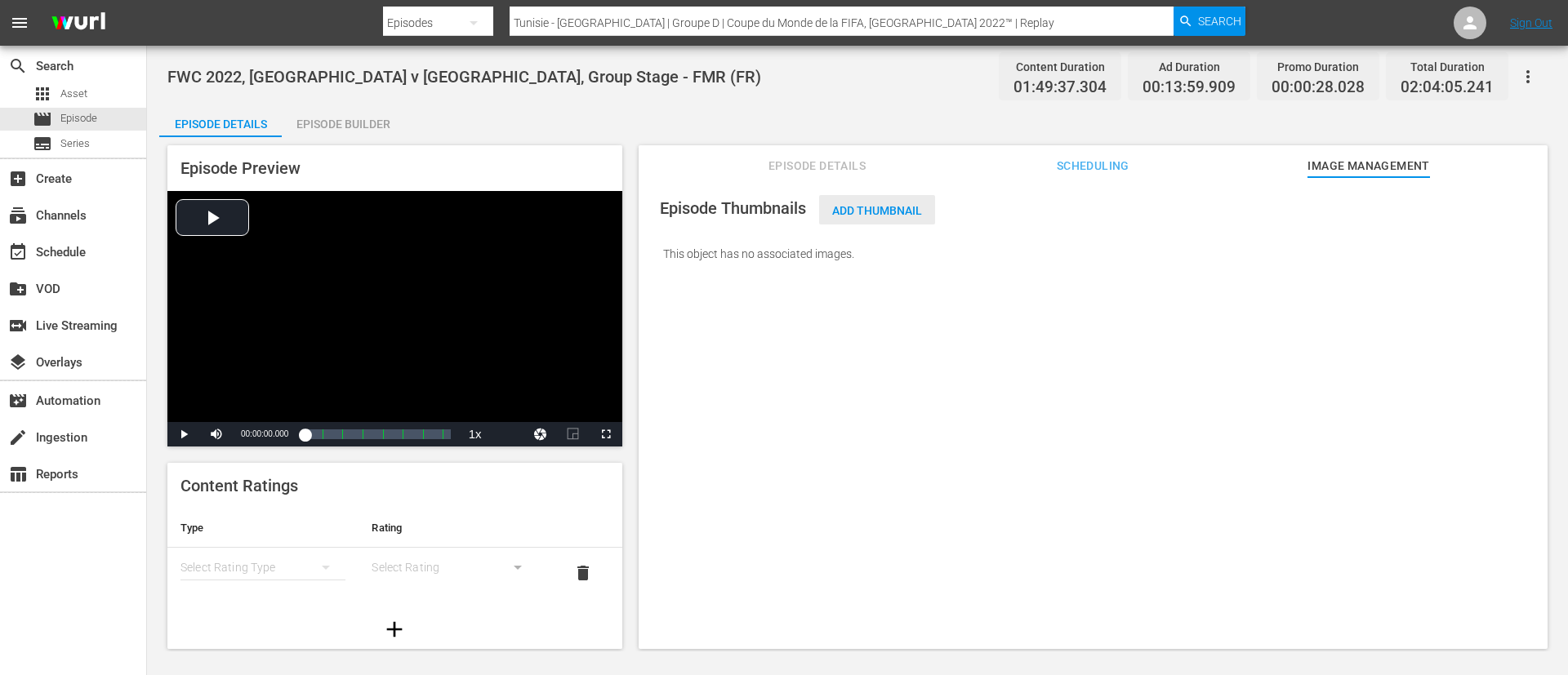
click at [855, 204] on span "Add Thumbnail" at bounding box center [877, 211] width 116 height 13
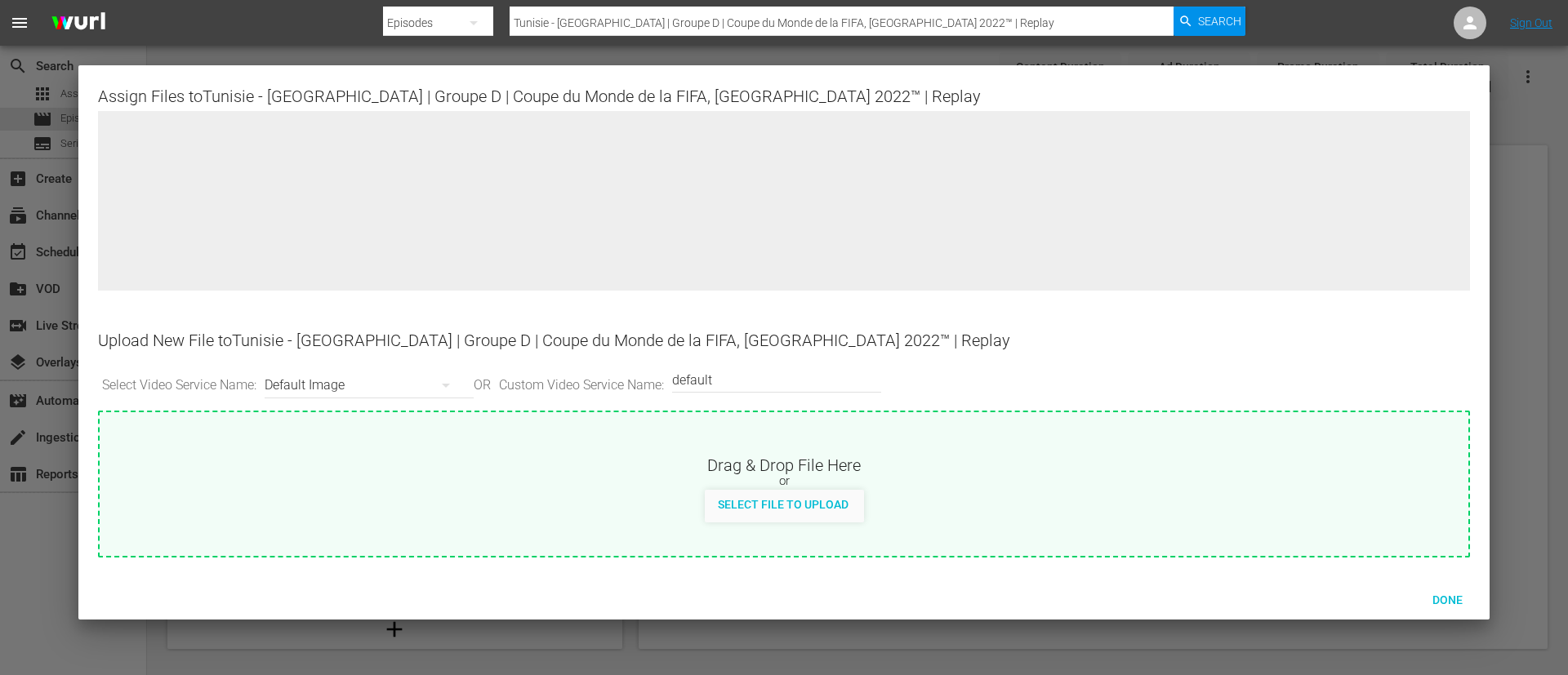
click at [932, 454] on div "Drag & Drop File Here" at bounding box center [783, 464] width 1368 height 20
type input "C:\fakepath\Tunisie - France.jpg"
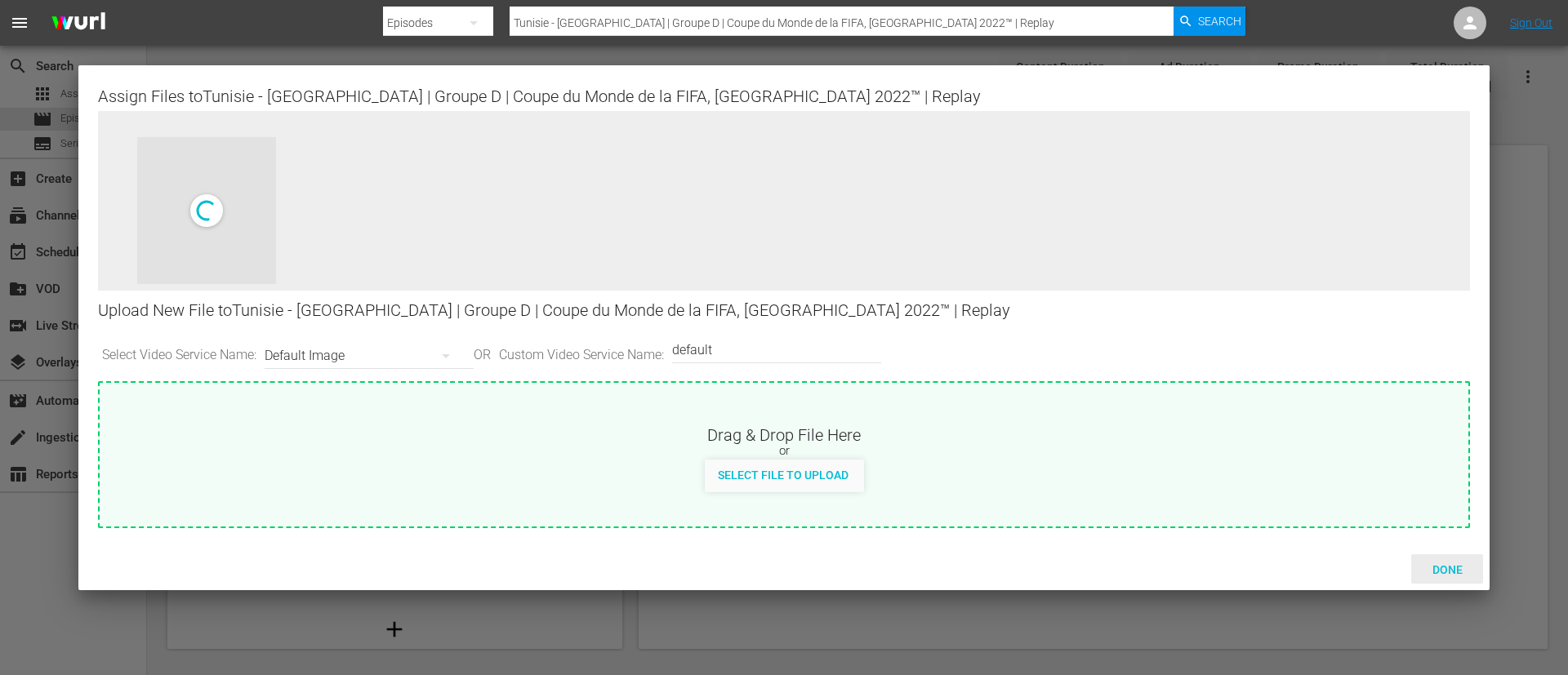
click at [1442, 566] on span "Done" at bounding box center [1448, 570] width 56 height 13
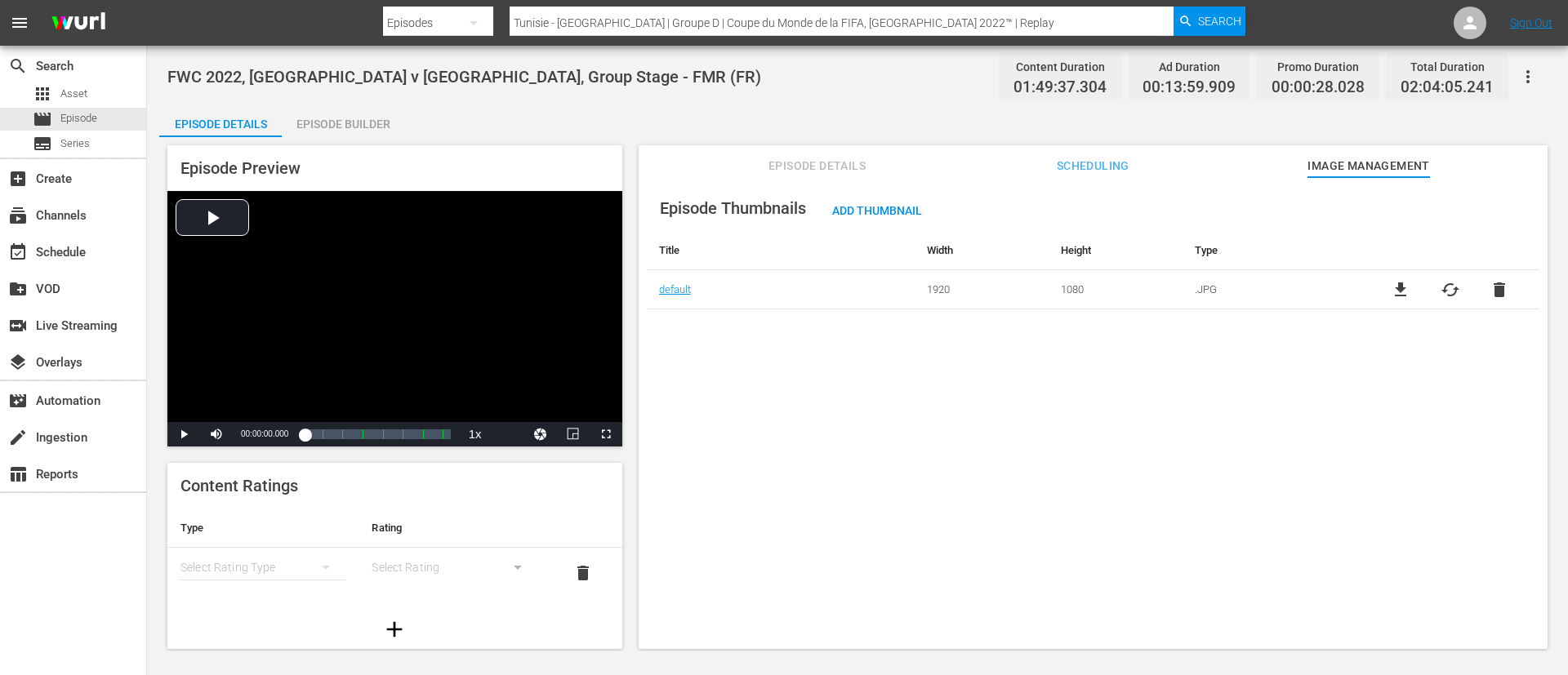
click at [679, 2] on nav "menu Search By Episodes Search ID, Title, Description, Keywords, or Category Tu…" at bounding box center [784, 22] width 1568 height 46
click at [684, 36] on div at bounding box center [814, 39] width 862 height 7
click at [698, 22] on input "Tunisie - France | Groupe D | Coupe du Monde de la FIFA, Qatar 2022™ | Replay" at bounding box center [841, 22] width 664 height 39
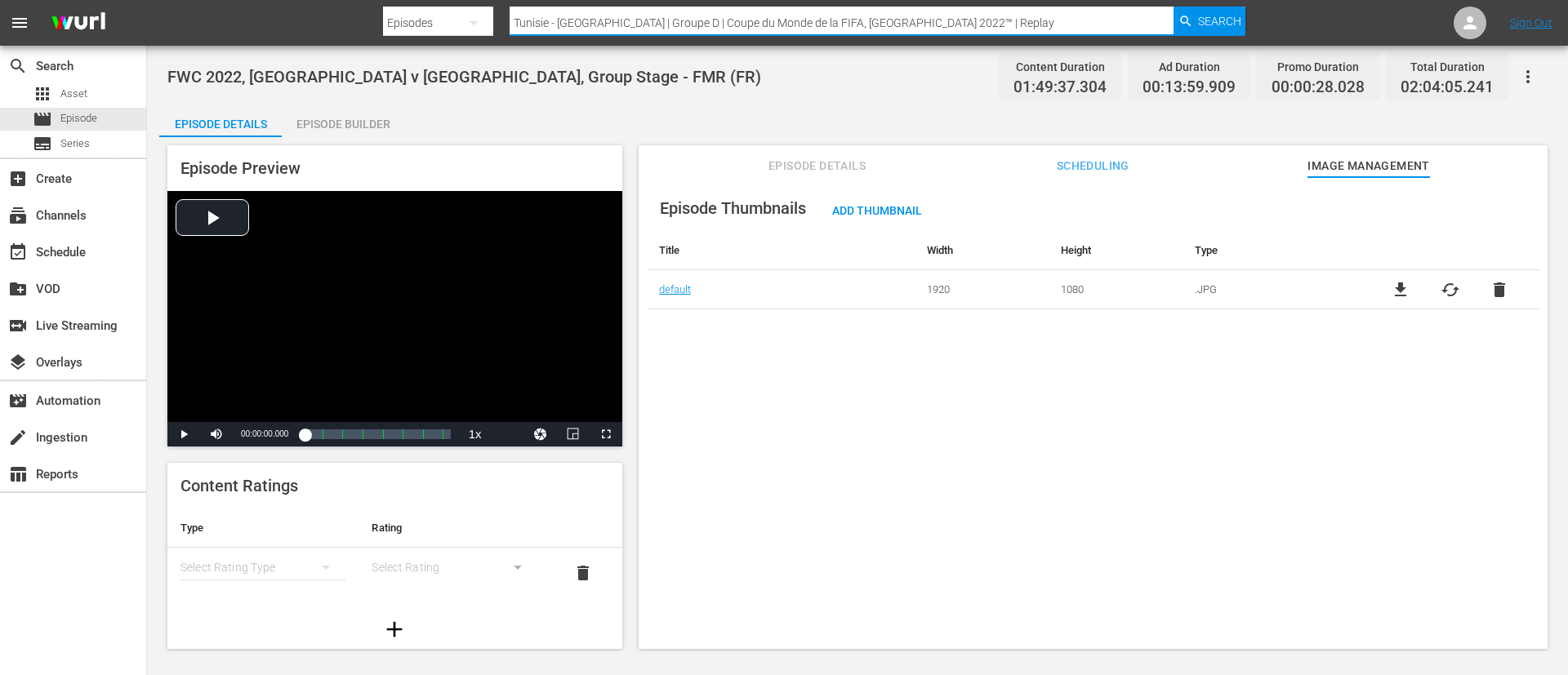
paste input "Italia-Argentina | Fase a gruppi | Coppa del Mondo FIFA Argentina 1978 | Match …"
type input "Italia-Argentina | Fase a gruppi | Coppa del Mondo FIFA Argentina 1978 | Match …"
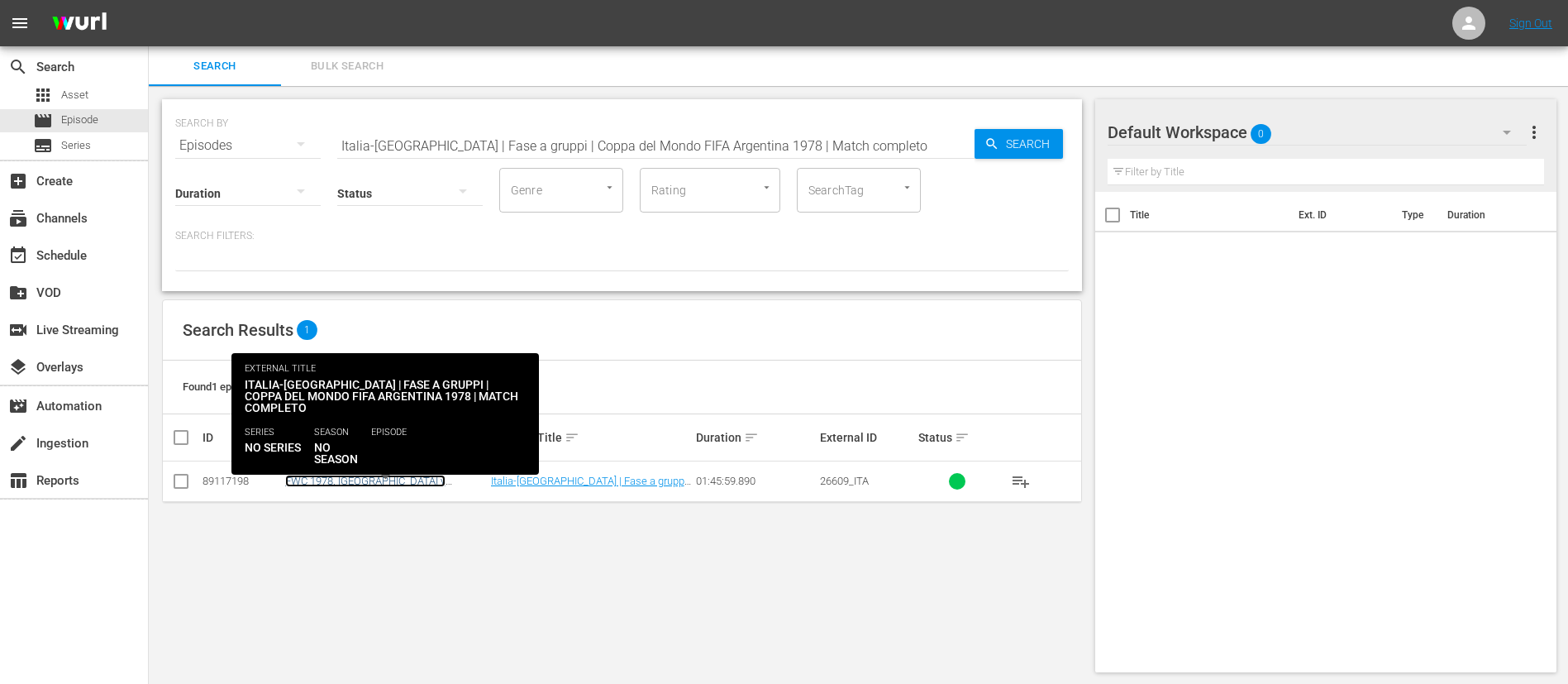
click at [396, 475] on link "FWC 1978, Italy v Argentina, Group Stage - FMR (IT)" at bounding box center [381, 493] width 192 height 37
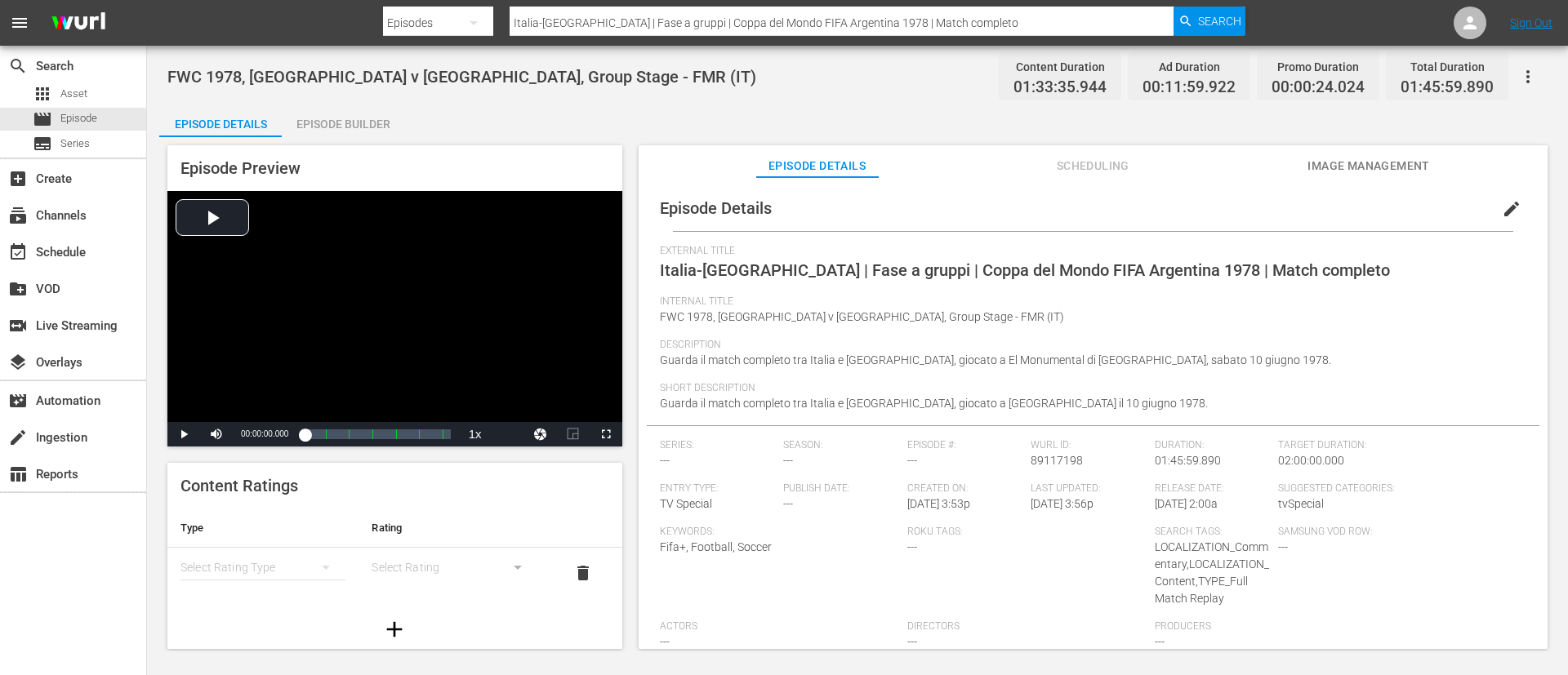
click at [1381, 151] on button "Image Management" at bounding box center [1369, 161] width 123 height 32
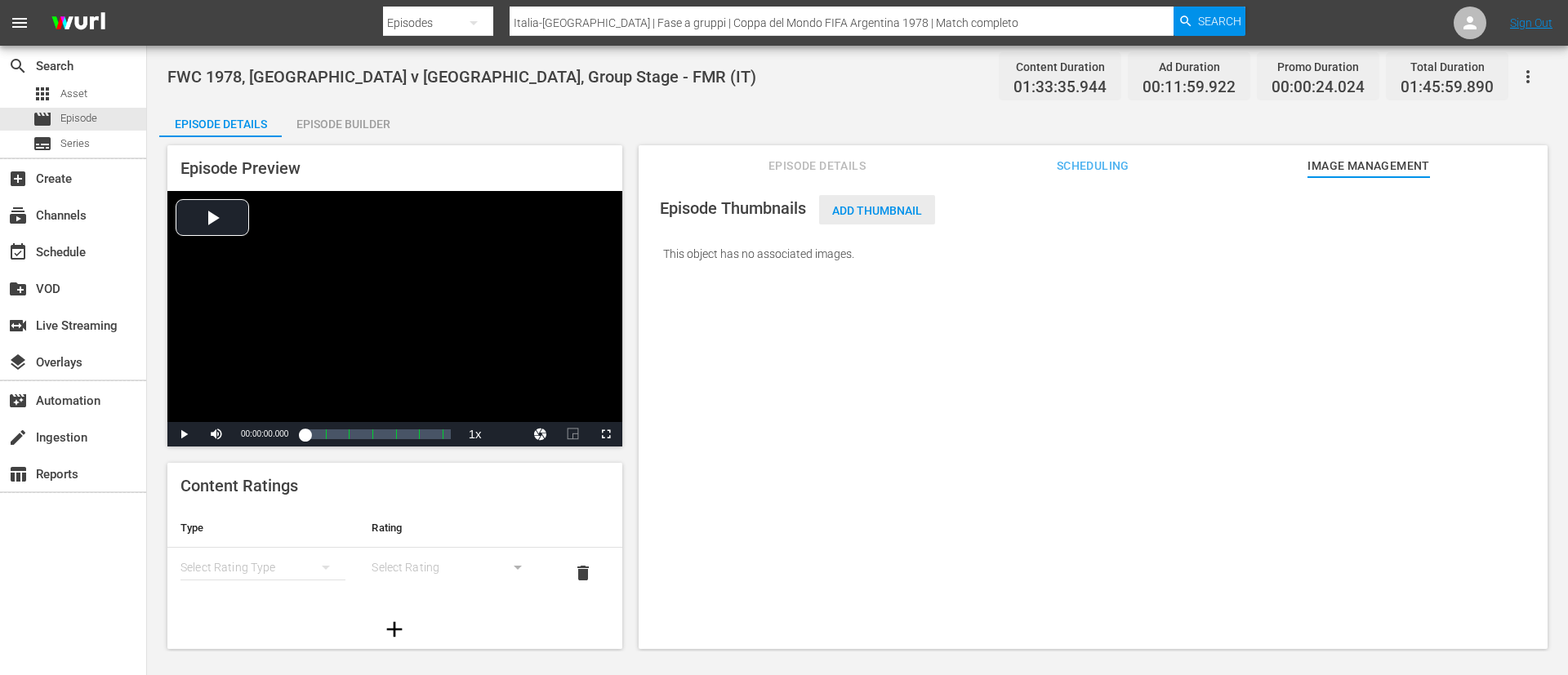
click at [895, 198] on div "Add Thumbnail" at bounding box center [877, 210] width 116 height 30
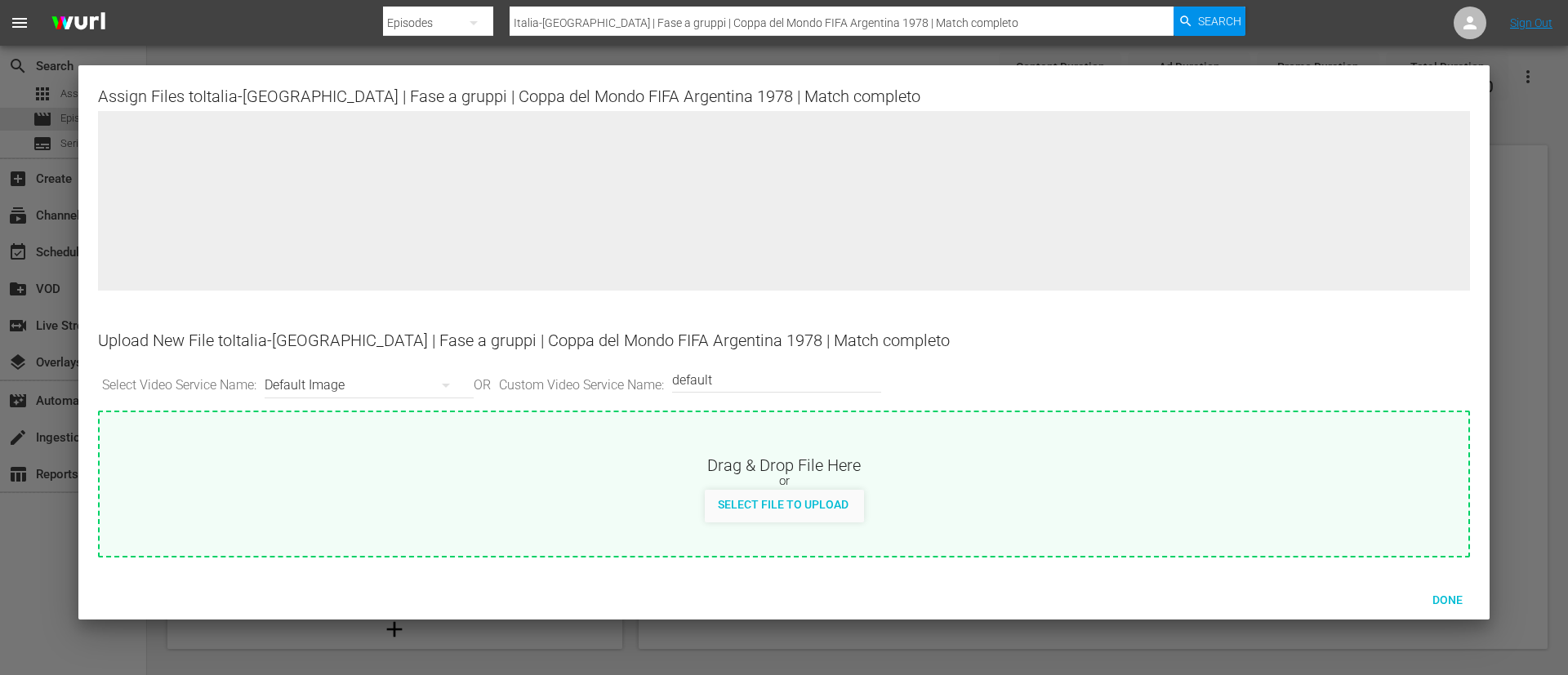
click at [869, 493] on div "Select File to Upload" at bounding box center [783, 506] width 1368 height 32
type input "C:\fakepath\Italia-Argentina.jpg"
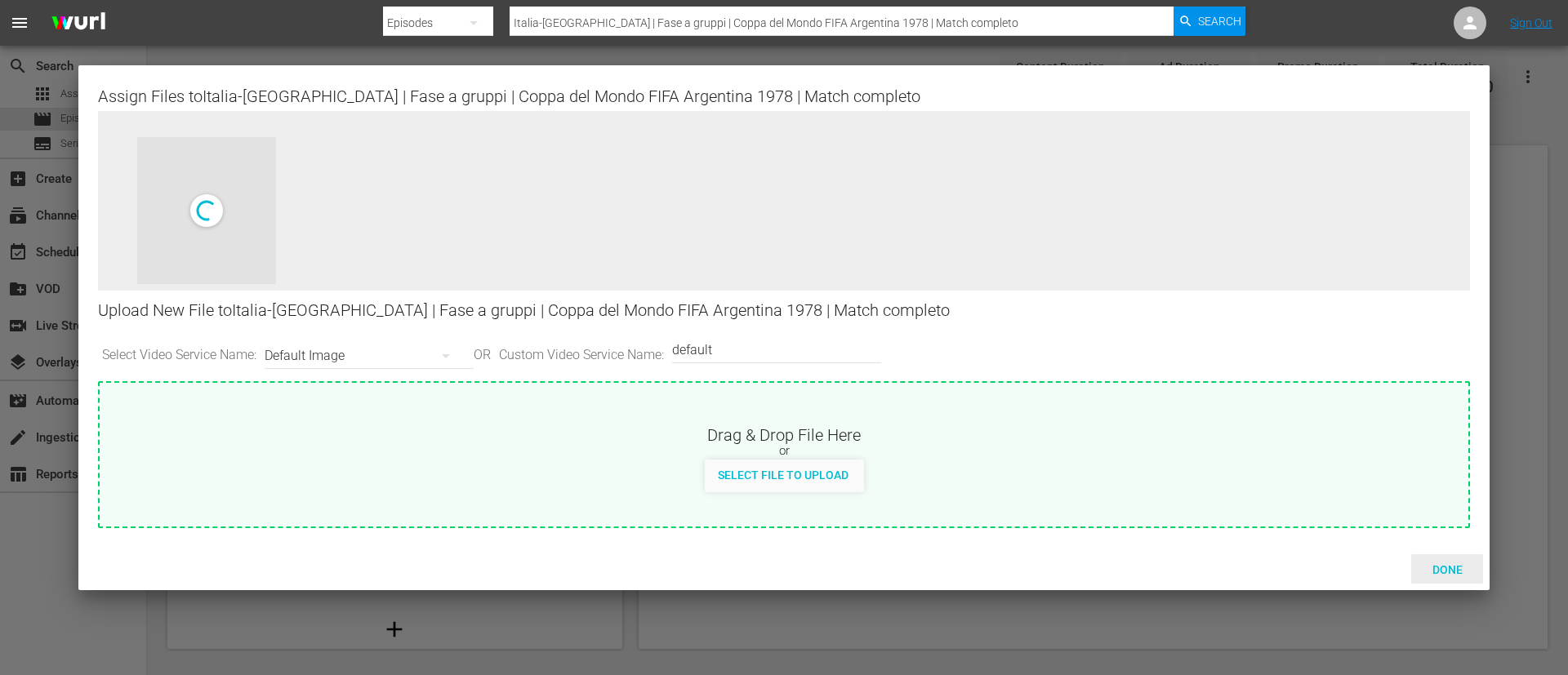
click at [1457, 569] on span "Done" at bounding box center [1448, 570] width 56 height 13
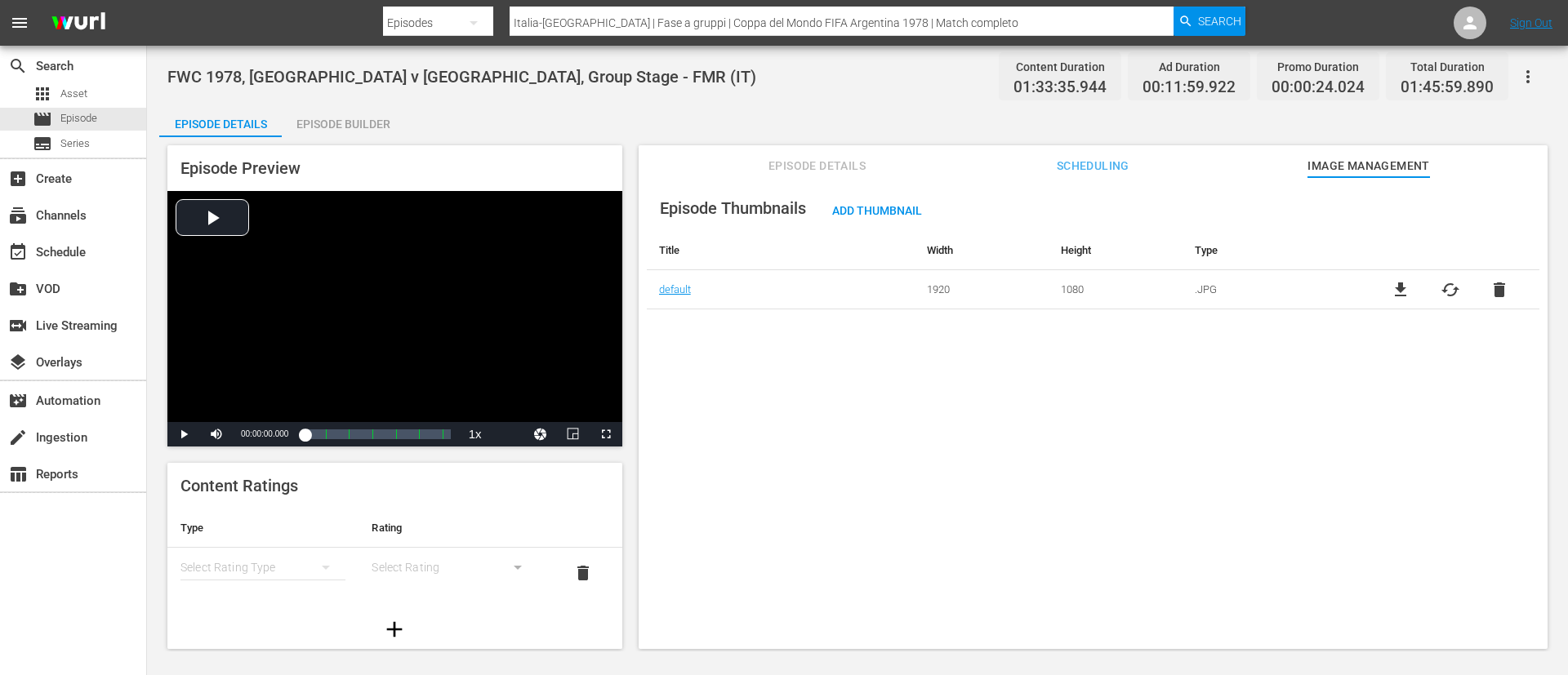
click at [683, 14] on input "Italia-Argentina | Fase a gruppi | Coppa del Mondo FIFA Argentina 1978 | Match …" at bounding box center [841, 22] width 664 height 39
paste input "Ungheri"
type input "Italia-Ungheria | Fase a gruppi | Coppa del Mondo FIFA Argentina 1978 | Match c…"
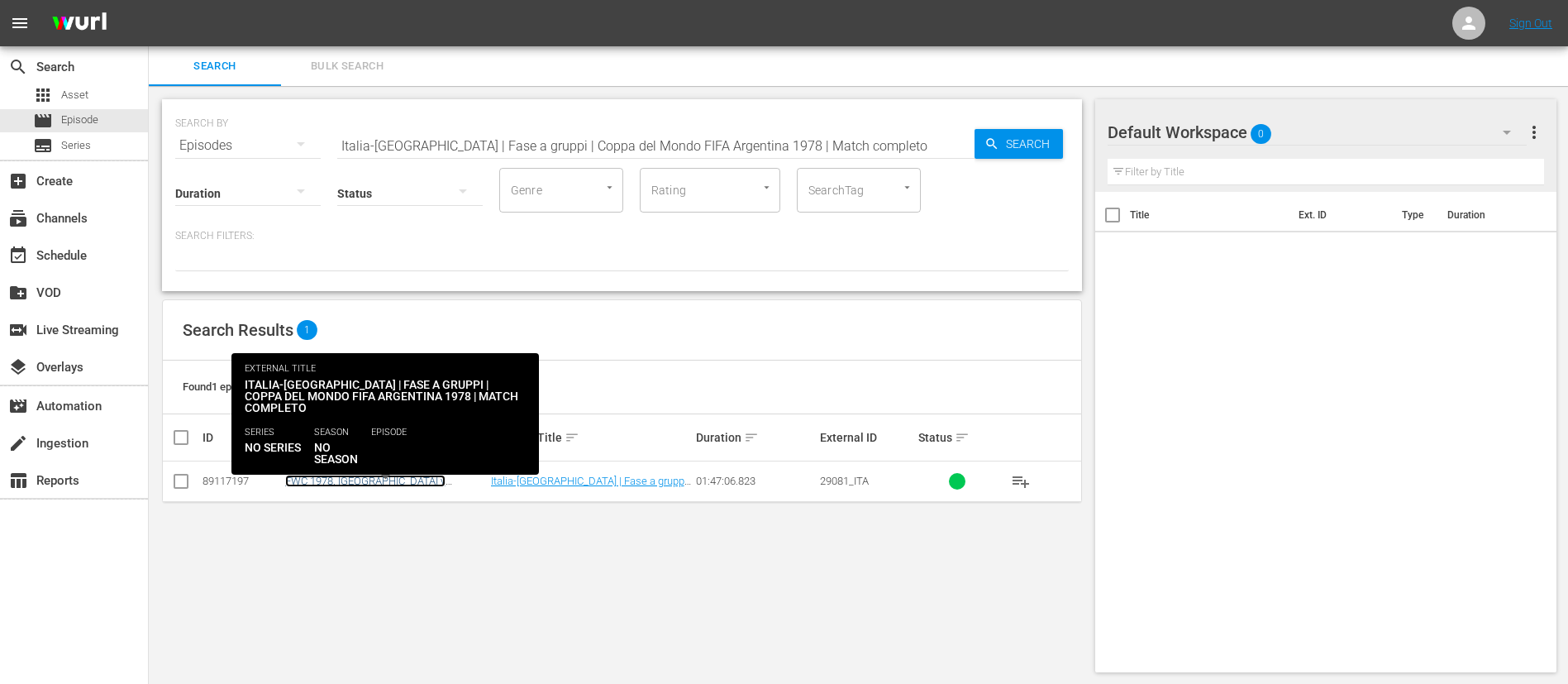
click at [388, 479] on link "FWC 1978, Italy v Hungary, Group Stage - FMR (IT)" at bounding box center [381, 493] width 192 height 37
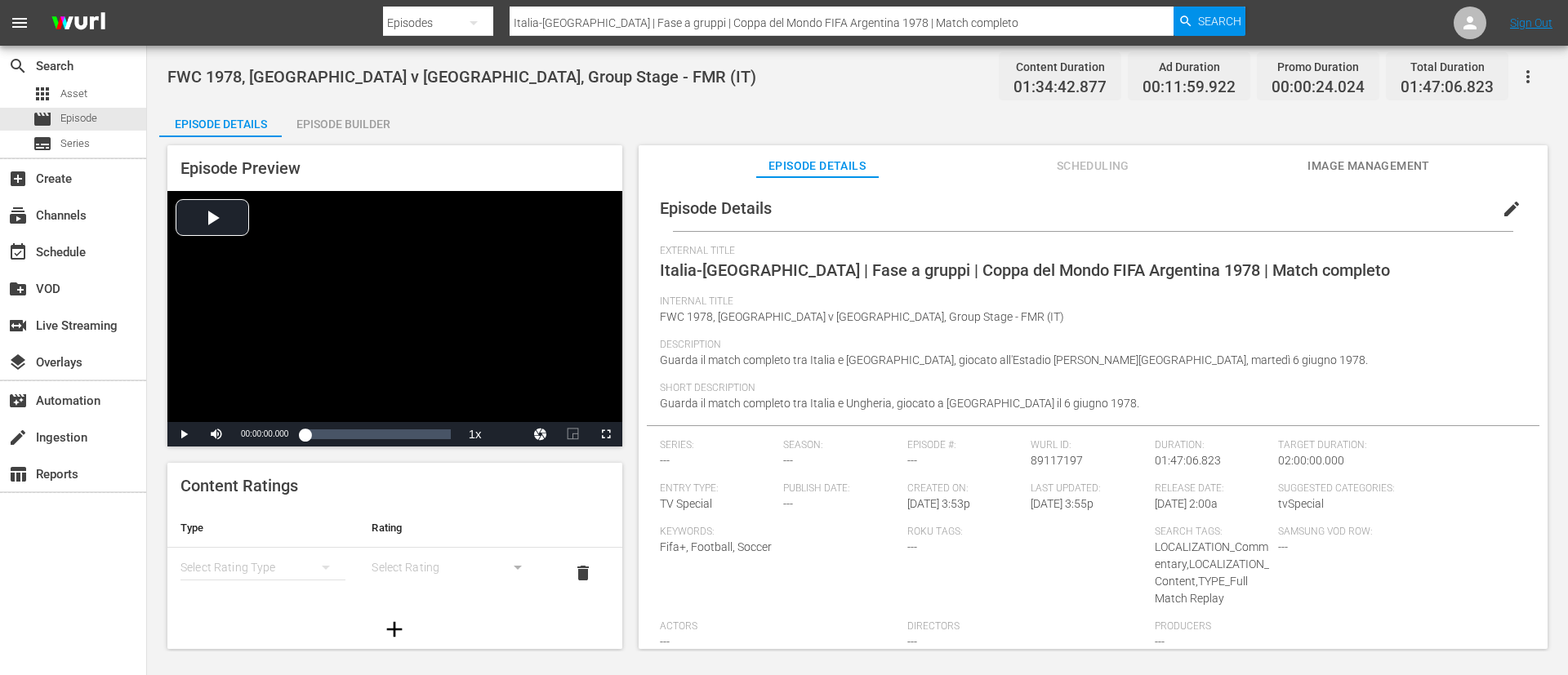
click at [1422, 156] on span "Image Management" at bounding box center [1369, 166] width 123 height 21
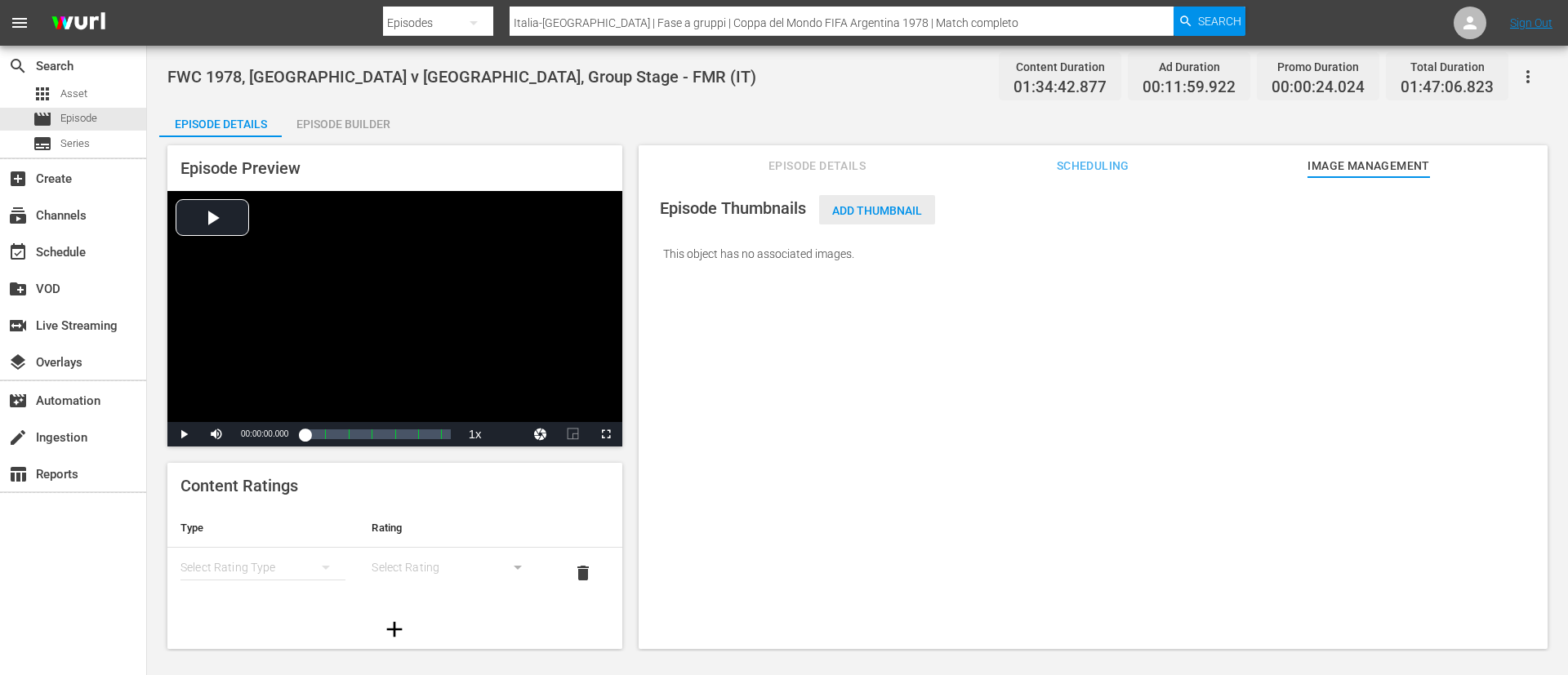
click at [912, 211] on span "Add Thumbnail" at bounding box center [877, 211] width 116 height 13
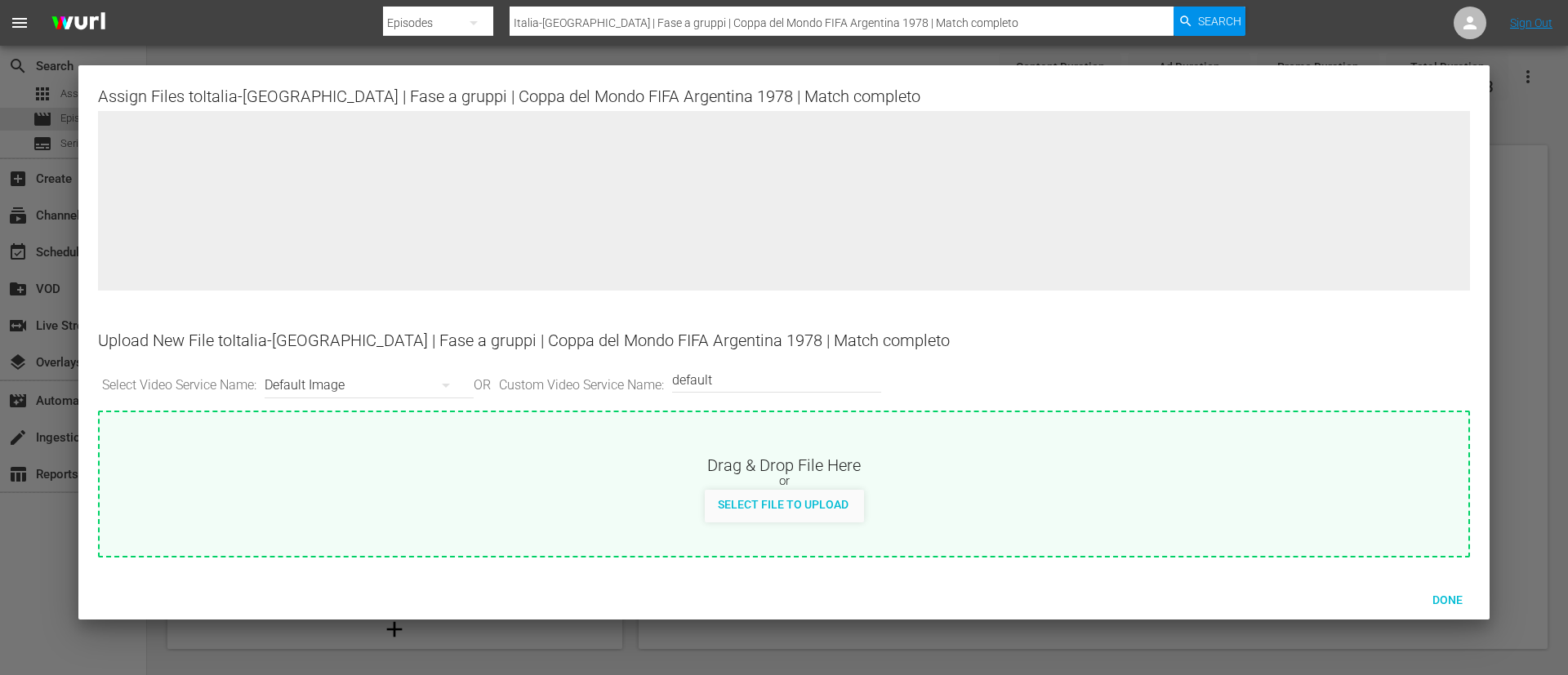
click at [887, 463] on div "Drag & Drop File Here" at bounding box center [783, 464] width 1368 height 20
type input "C:\fakepath\[GEOGRAPHIC_DATA] - [GEOGRAPHIC_DATA]jpg"
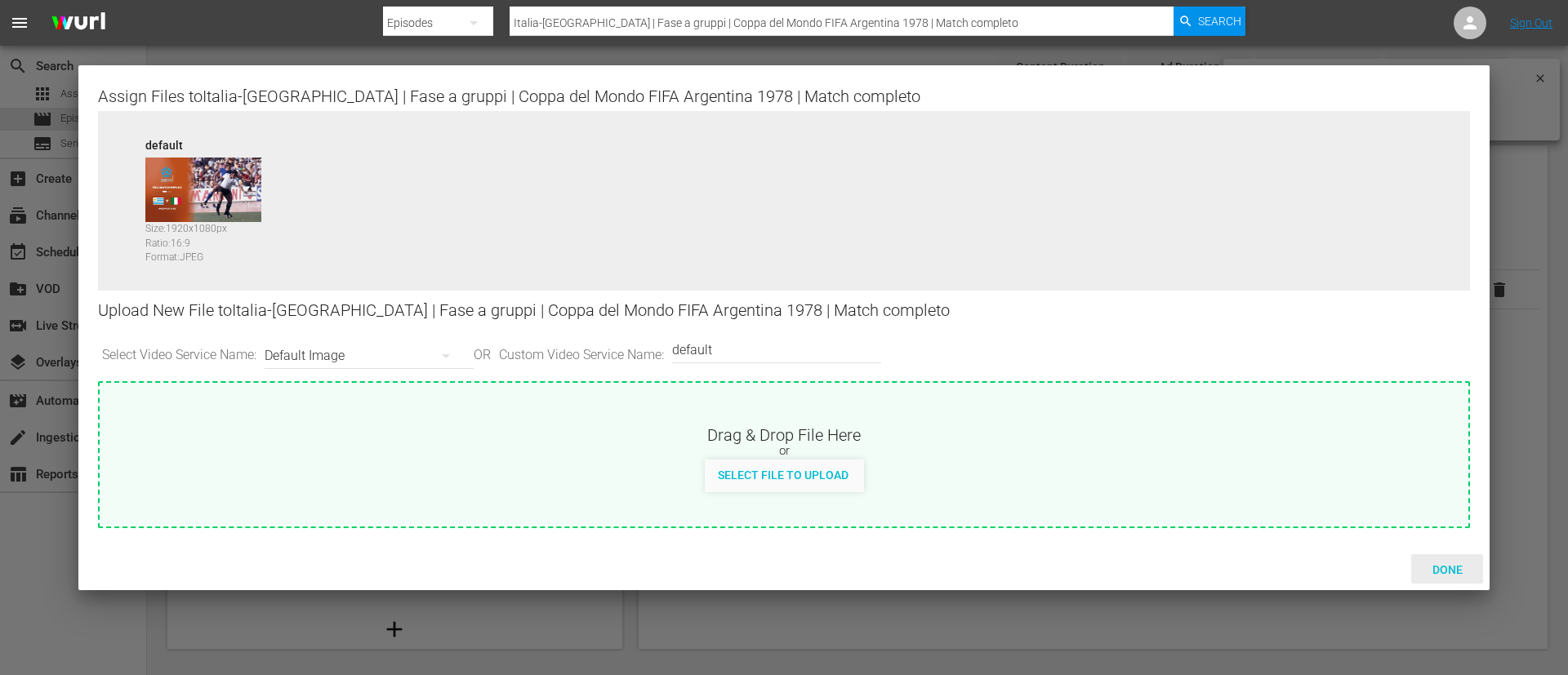
click at [1441, 571] on span "Done" at bounding box center [1448, 570] width 56 height 13
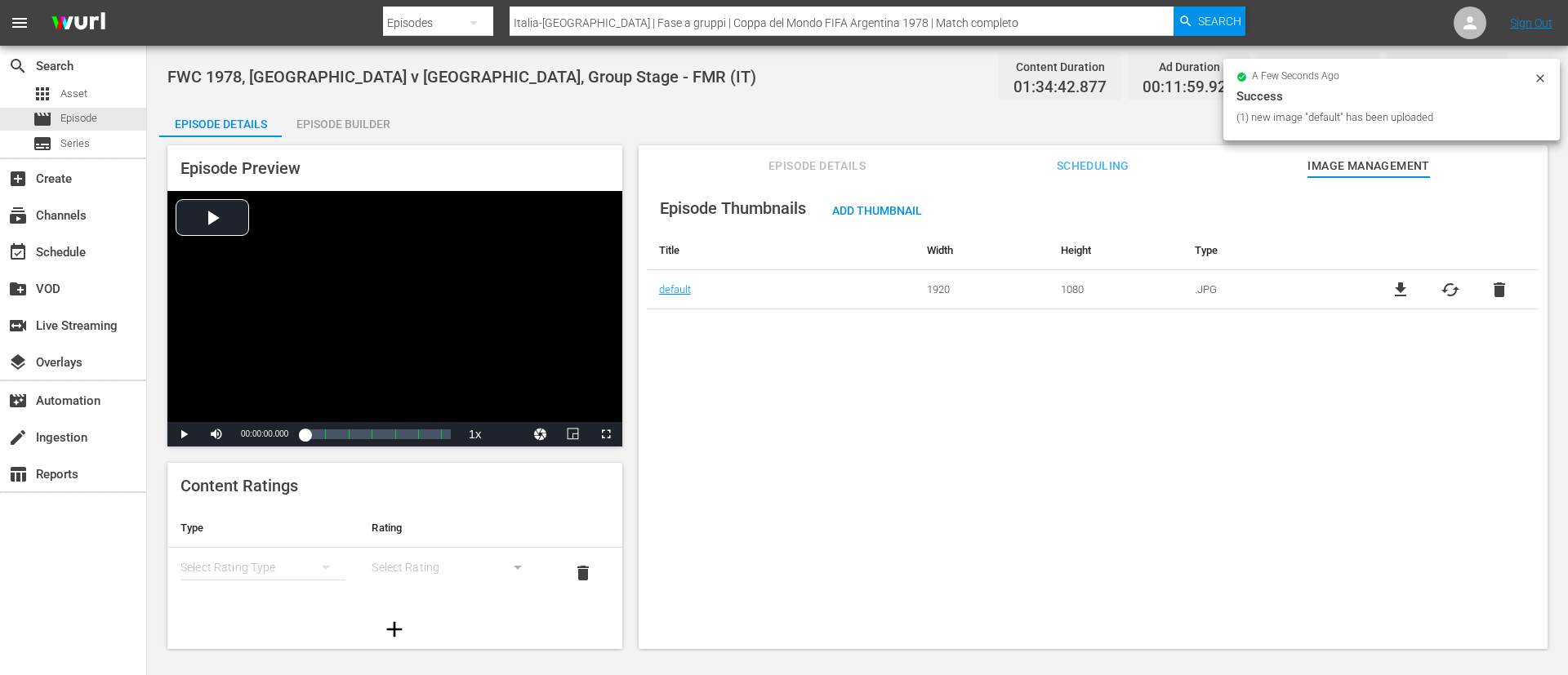
click at [1450, 289] on span "cached" at bounding box center [1450, 290] width 20 height 20
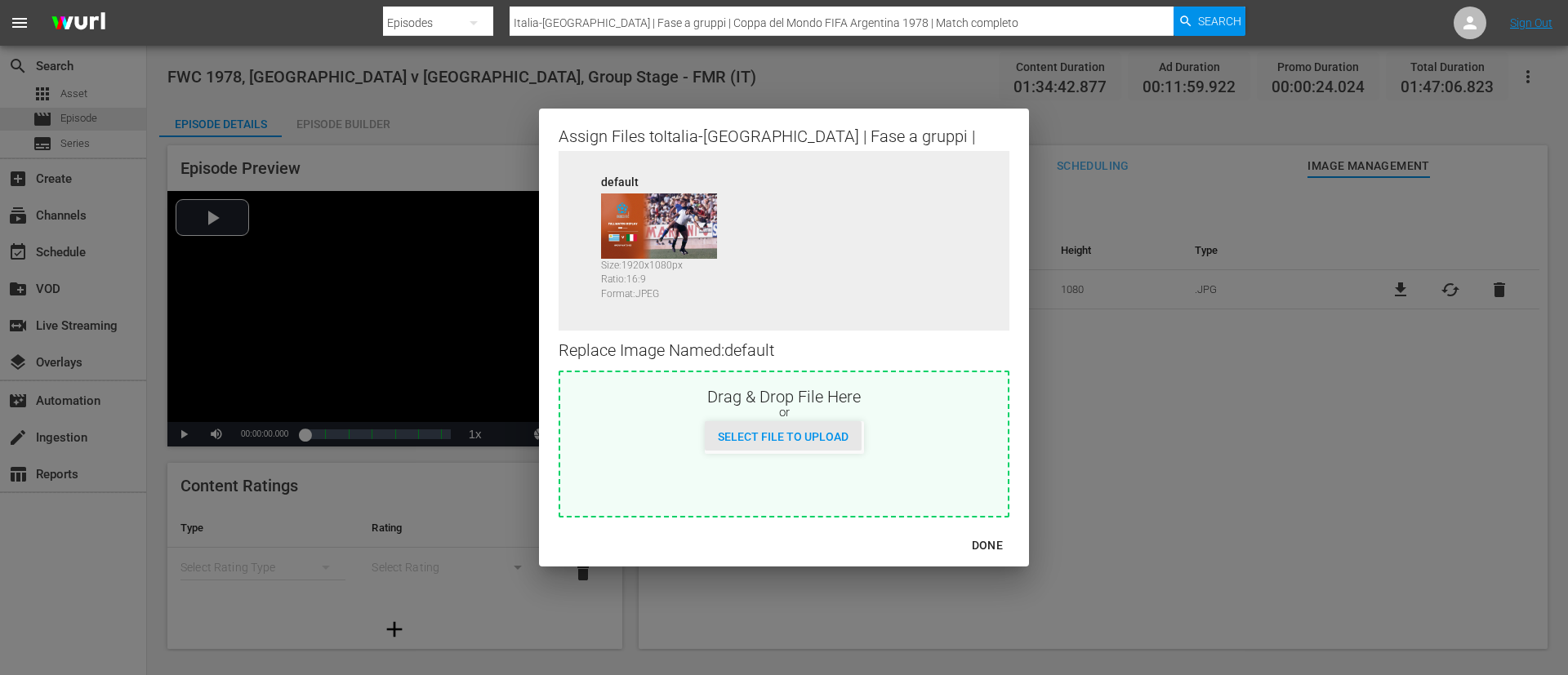
click at [791, 439] on span "Select File to Upload" at bounding box center [782, 437] width 157 height 13
type input "C:\fakepath\Italia-Ungheria.jpg"
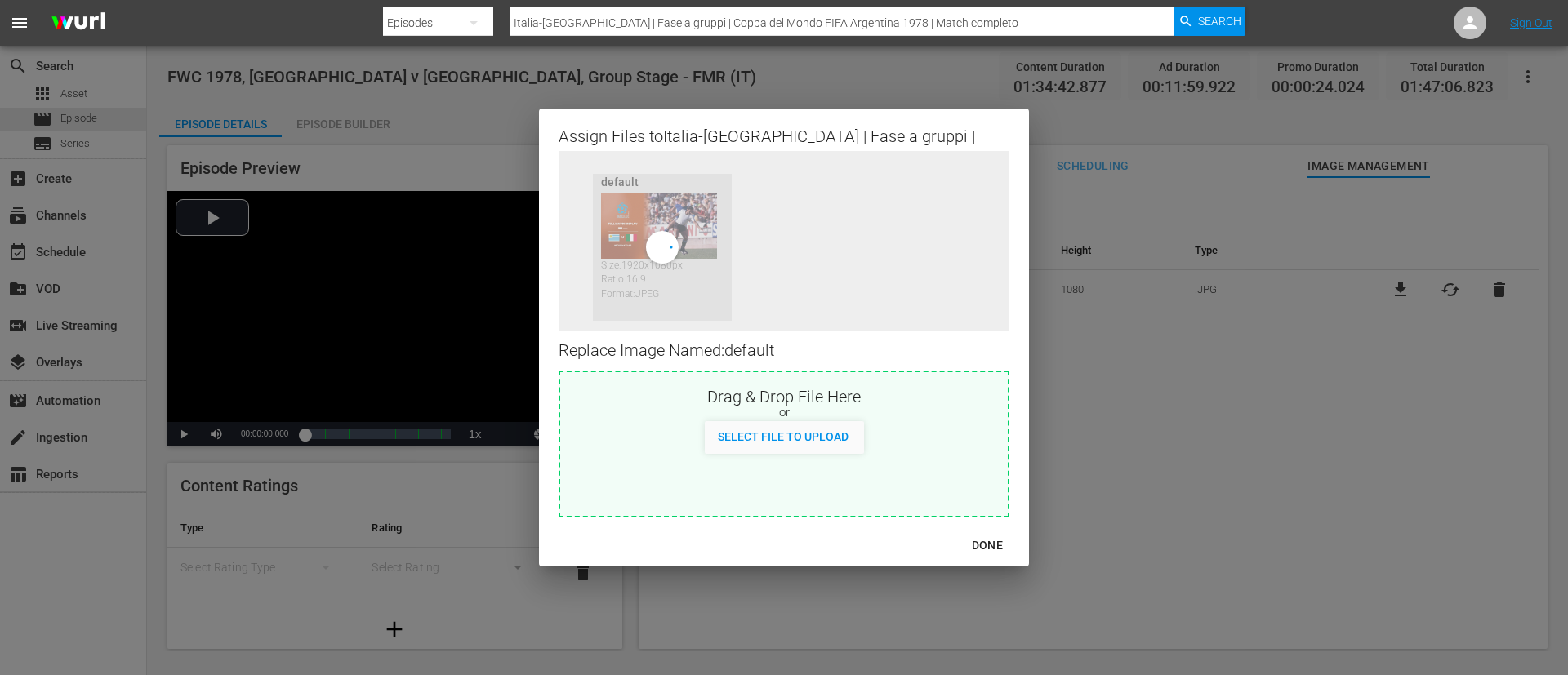
click at [996, 539] on div "DONE" at bounding box center [986, 546] width 57 height 21
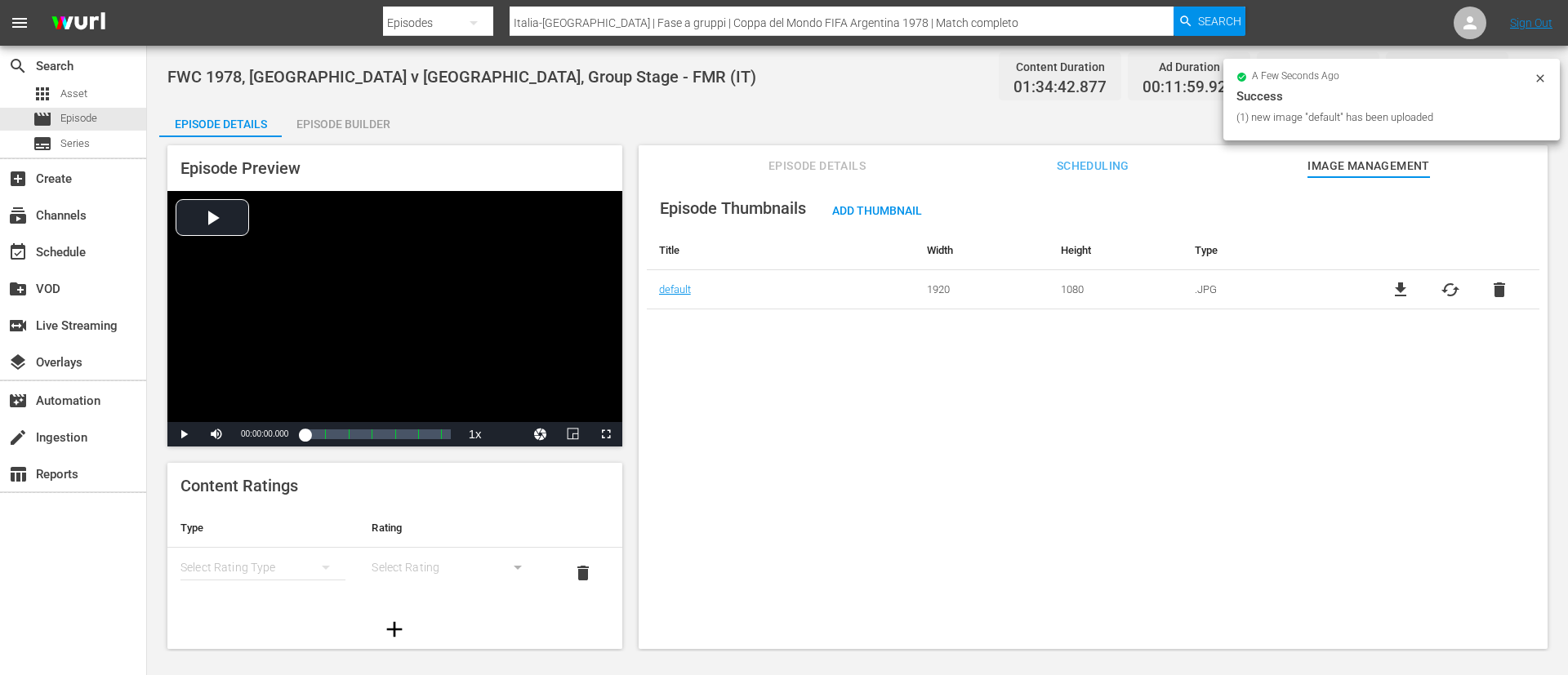
click at [660, 28] on input "Italia-Ungheria | Fase a gruppi | Coppa del Mondo FIFA Argentina 1978 | Match c…" at bounding box center [841, 22] width 664 height 39
paste input "Uruguay - Italia | Gruppo 2 | Coppa del Mondo FIFA Messico 1970"
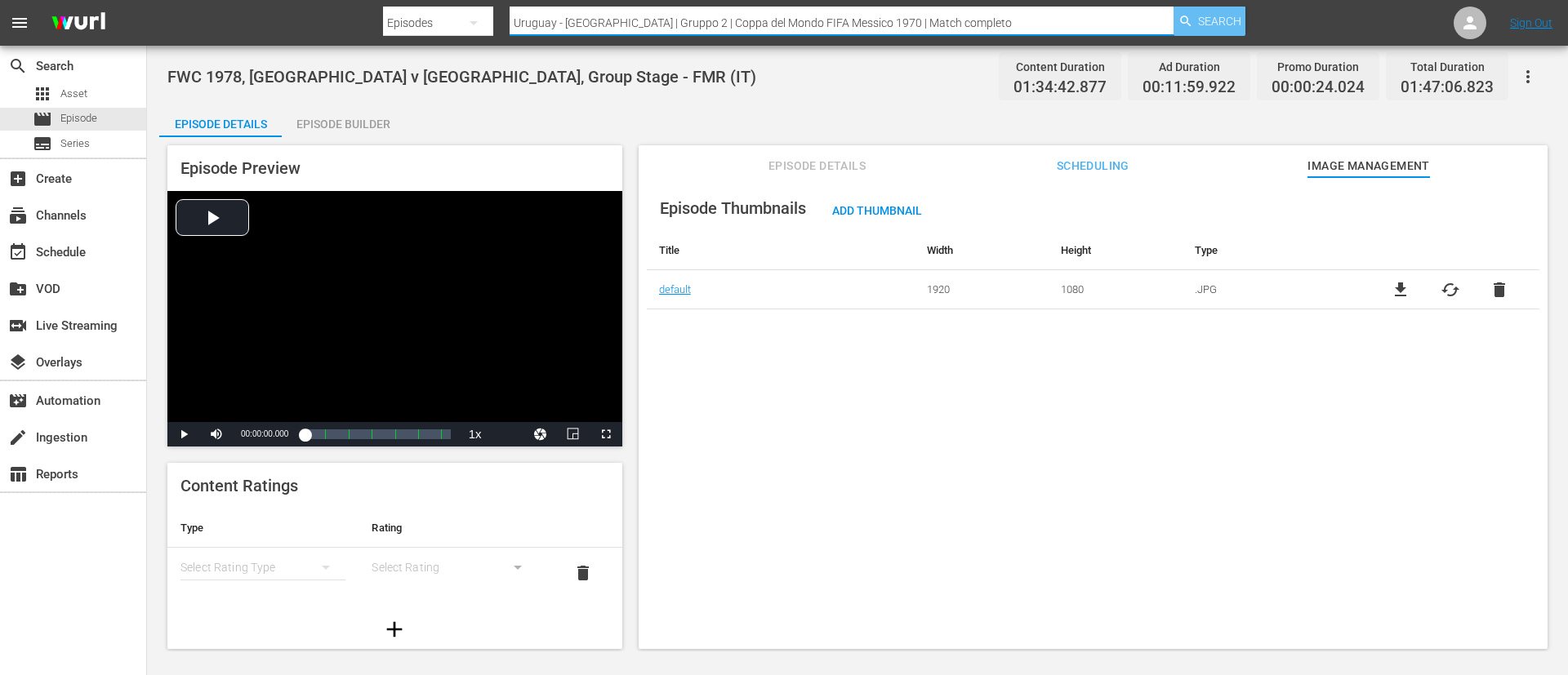
type input "Uruguay - [GEOGRAPHIC_DATA] | Gruppo 2 | Coppa del Mondo FIFA Messico 1970 | Ma…"
click at [1181, 22] on icon "button" at bounding box center [1185, 21] width 11 height 11
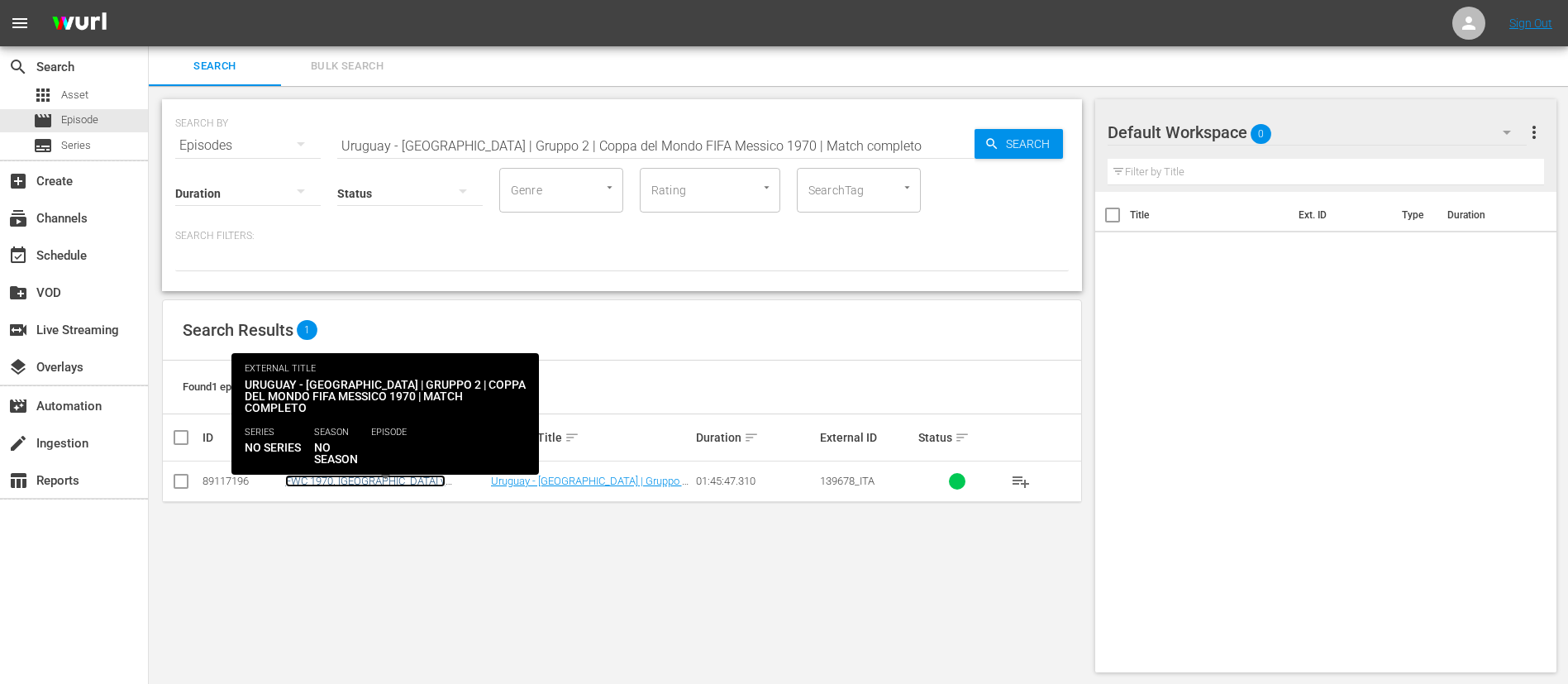
drag, startPoint x: 401, startPoint y: 477, endPoint x: 354, endPoint y: 486, distance: 47.9
click at [354, 486] on link "FWC 1970, [GEOGRAPHIC_DATA] v [GEOGRAPHIC_DATA], Group Stage - FMR (IT)" at bounding box center [381, 493] width 192 height 37
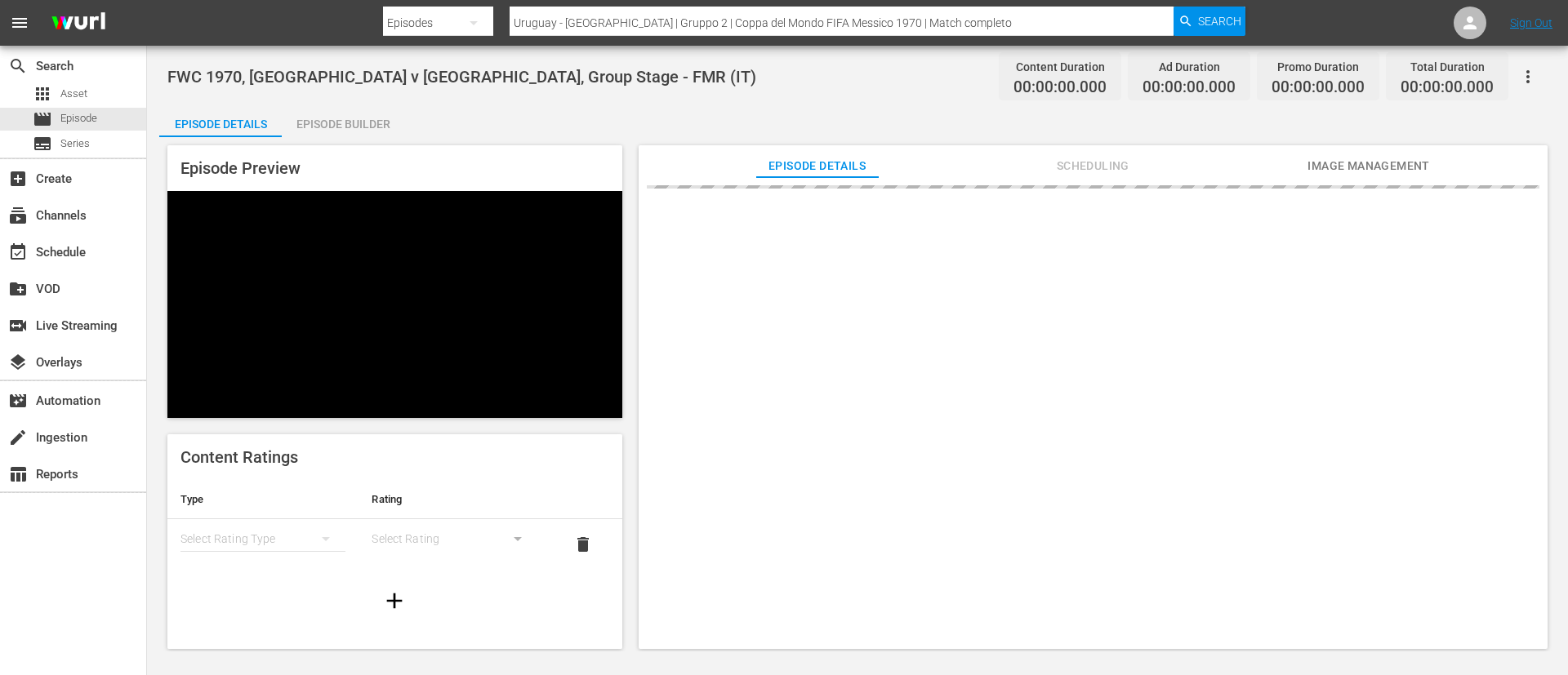
click at [1407, 143] on div "Episode Preview Content Ratings Type Rating Select Rating Type Select Rating de…" at bounding box center [857, 399] width 1396 height 525
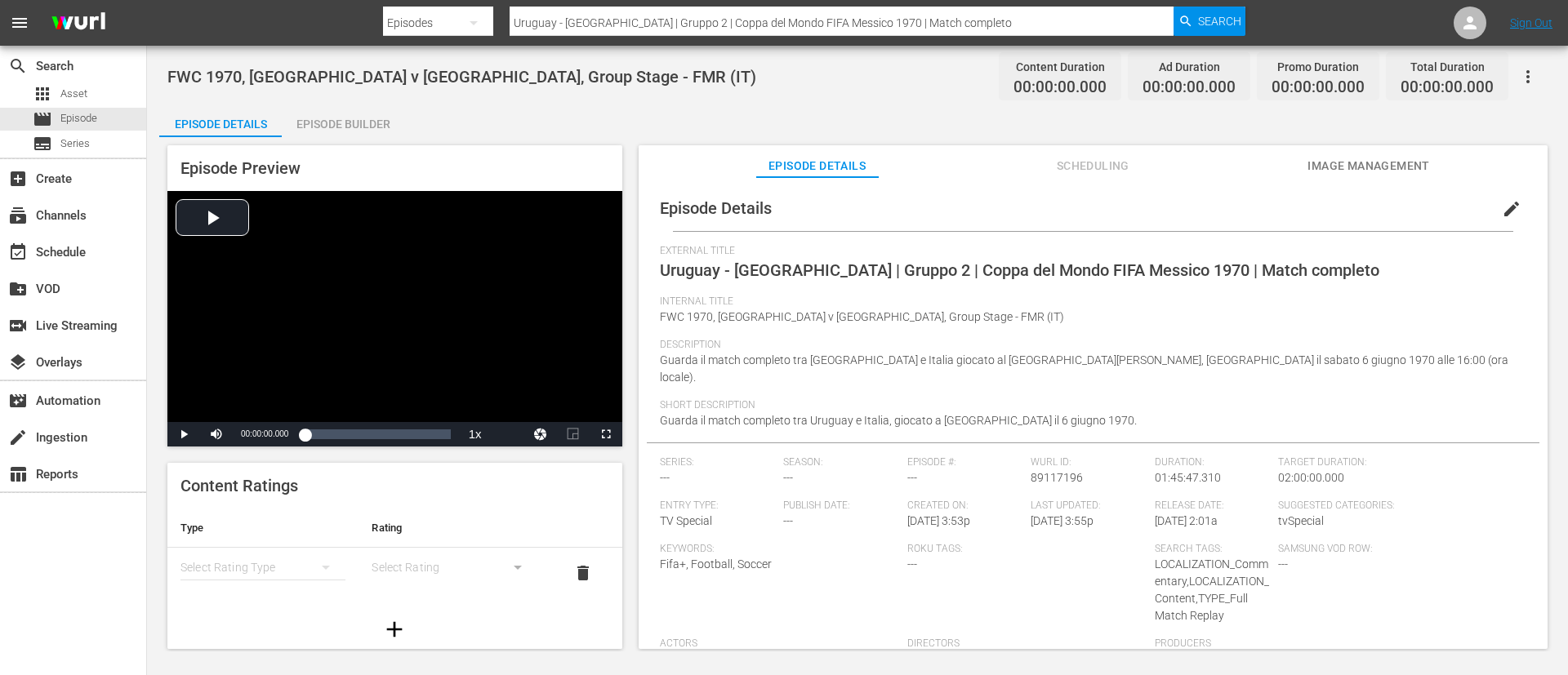
click at [1392, 175] on span "Image Management" at bounding box center [1369, 166] width 123 height 21
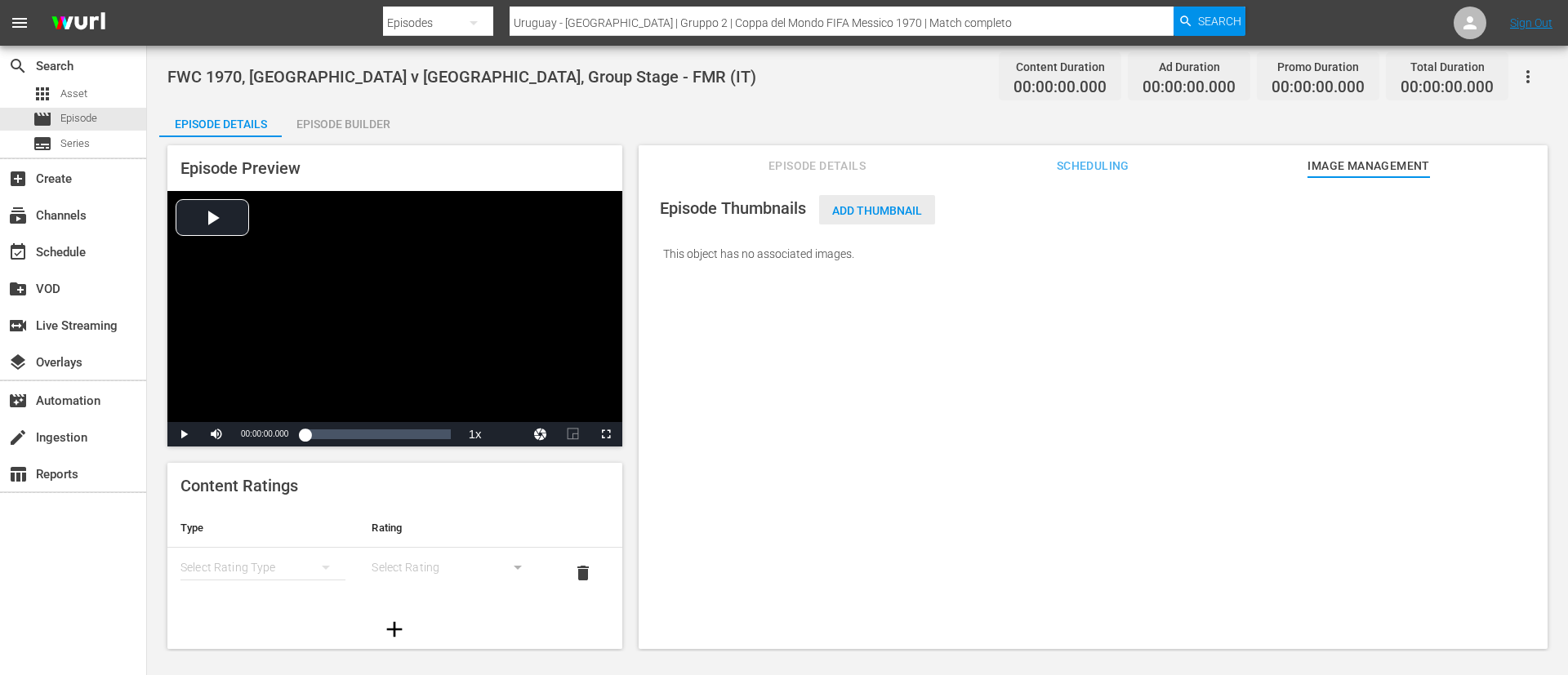
click at [892, 204] on span "Add Thumbnail" at bounding box center [877, 211] width 116 height 13
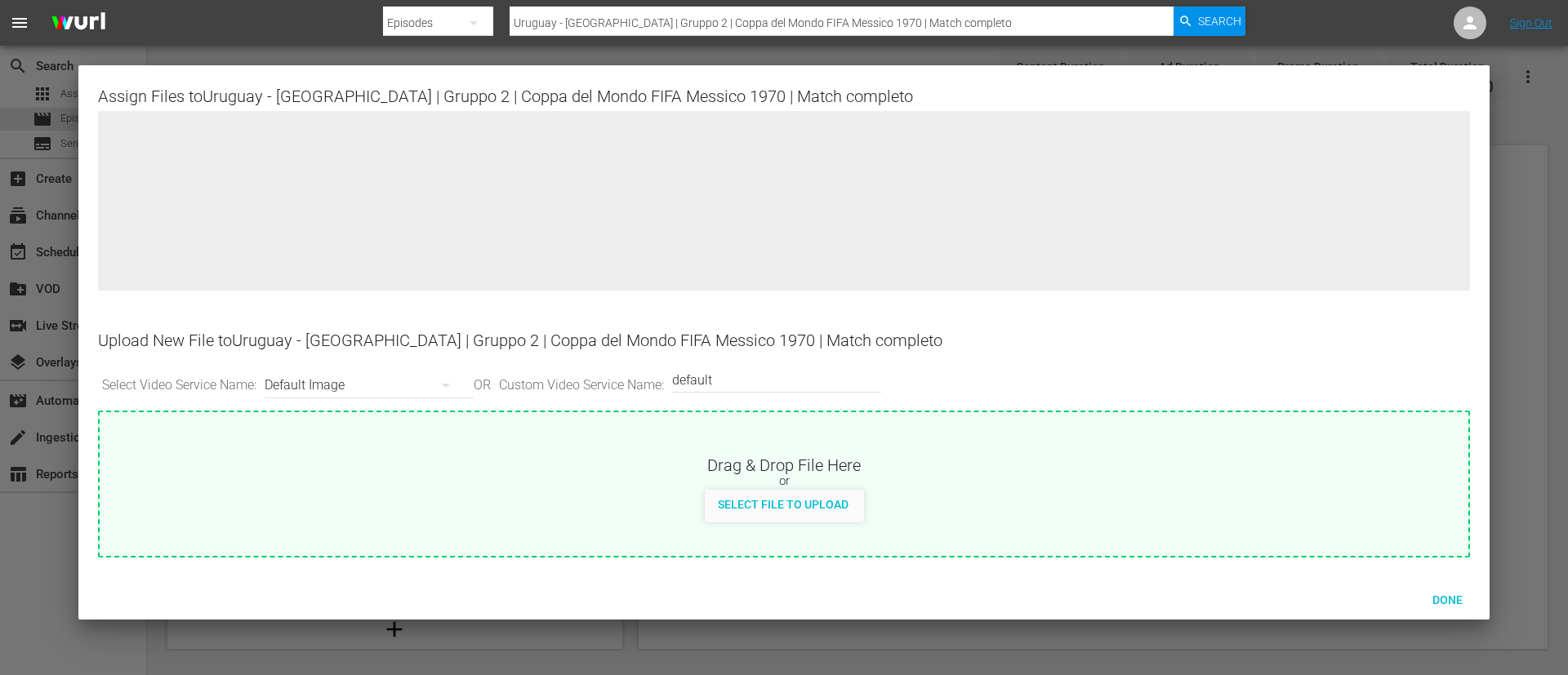
click at [859, 483] on div "or" at bounding box center [783, 482] width 1368 height 17
type input "C:\fakepath\[GEOGRAPHIC_DATA] - [GEOGRAPHIC_DATA]jpg"
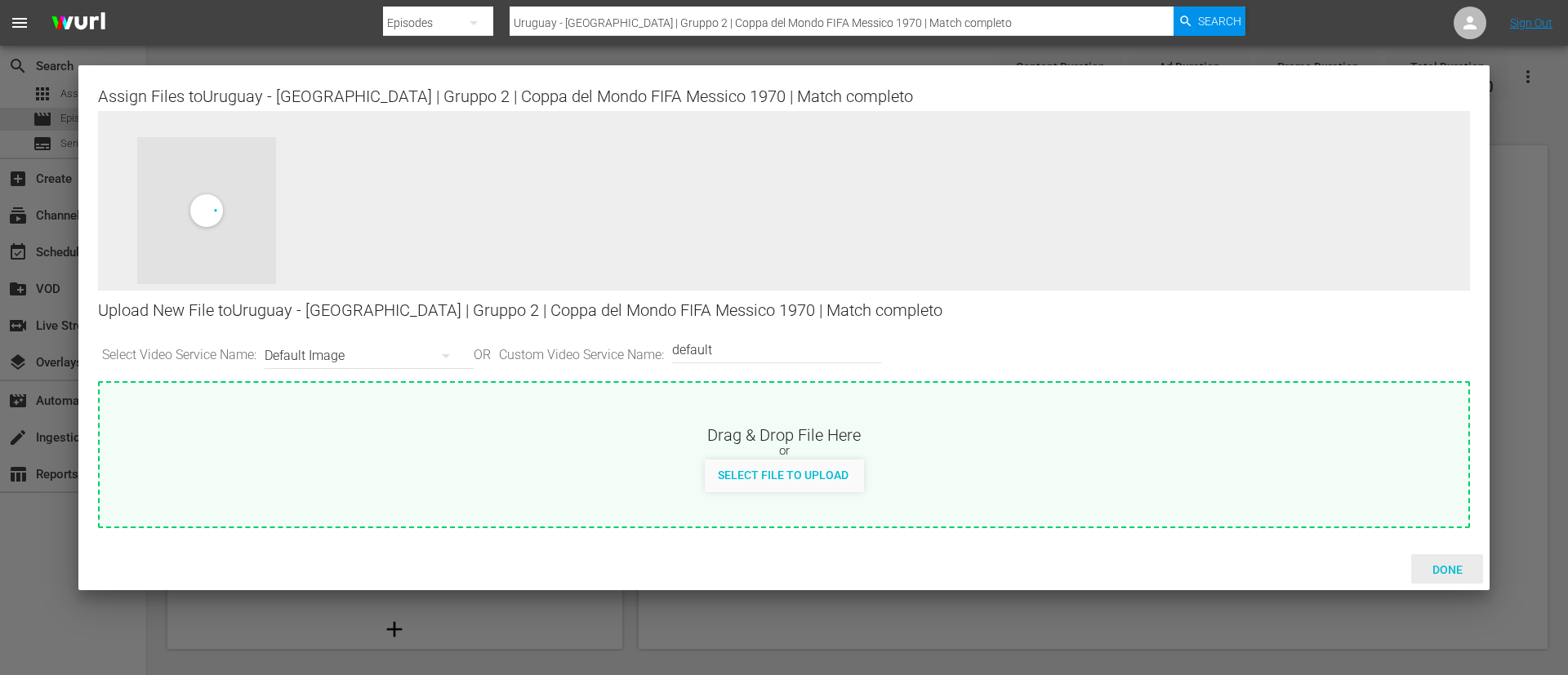
click at [1446, 572] on span "Done" at bounding box center [1448, 570] width 56 height 13
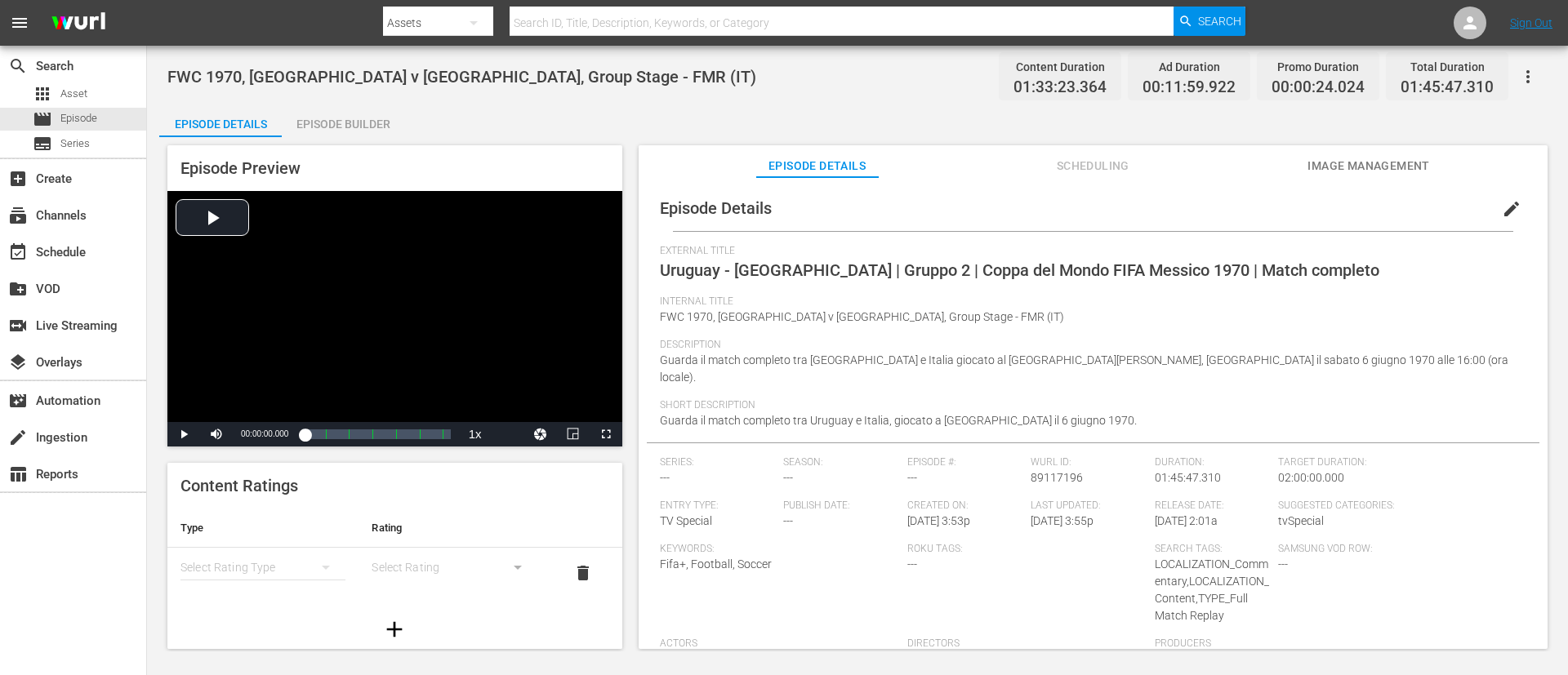
click at [1357, 169] on span "Image Management" at bounding box center [1369, 166] width 123 height 21
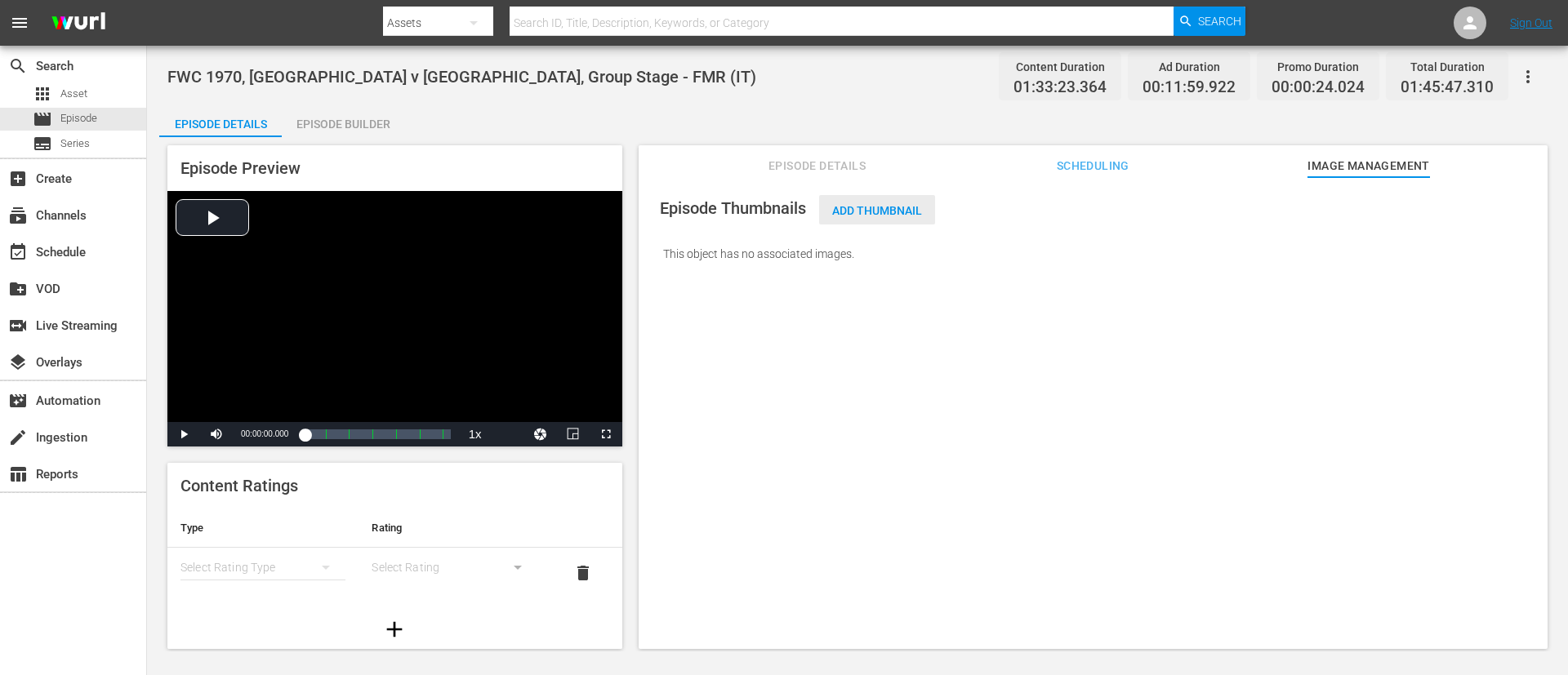
click at [877, 210] on span "Add Thumbnail" at bounding box center [877, 211] width 116 height 13
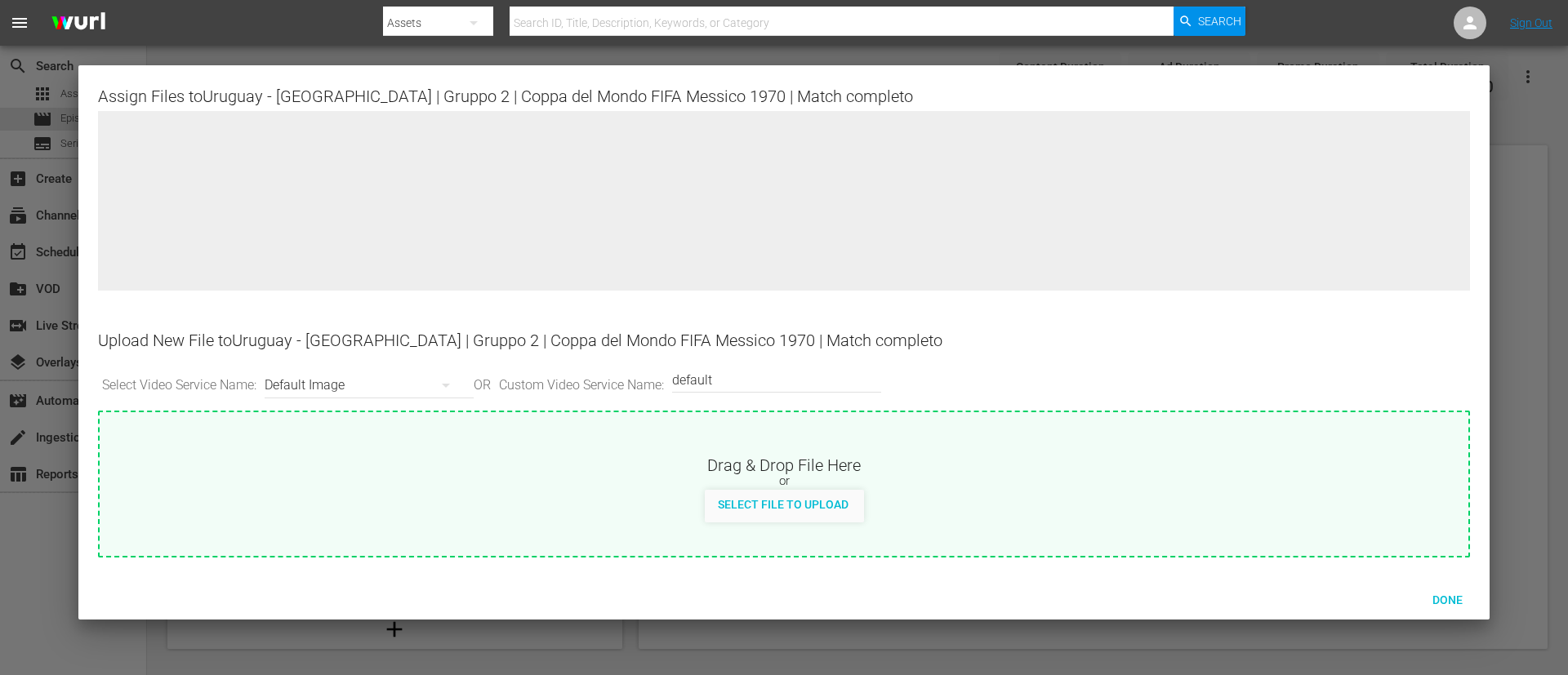
click at [913, 536] on div "Drag & Drop File Here or Select File to Upload" at bounding box center [783, 483] width 1371 height 147
type input "C:\fakepath\[GEOGRAPHIC_DATA] - [GEOGRAPHIC_DATA]jpg"
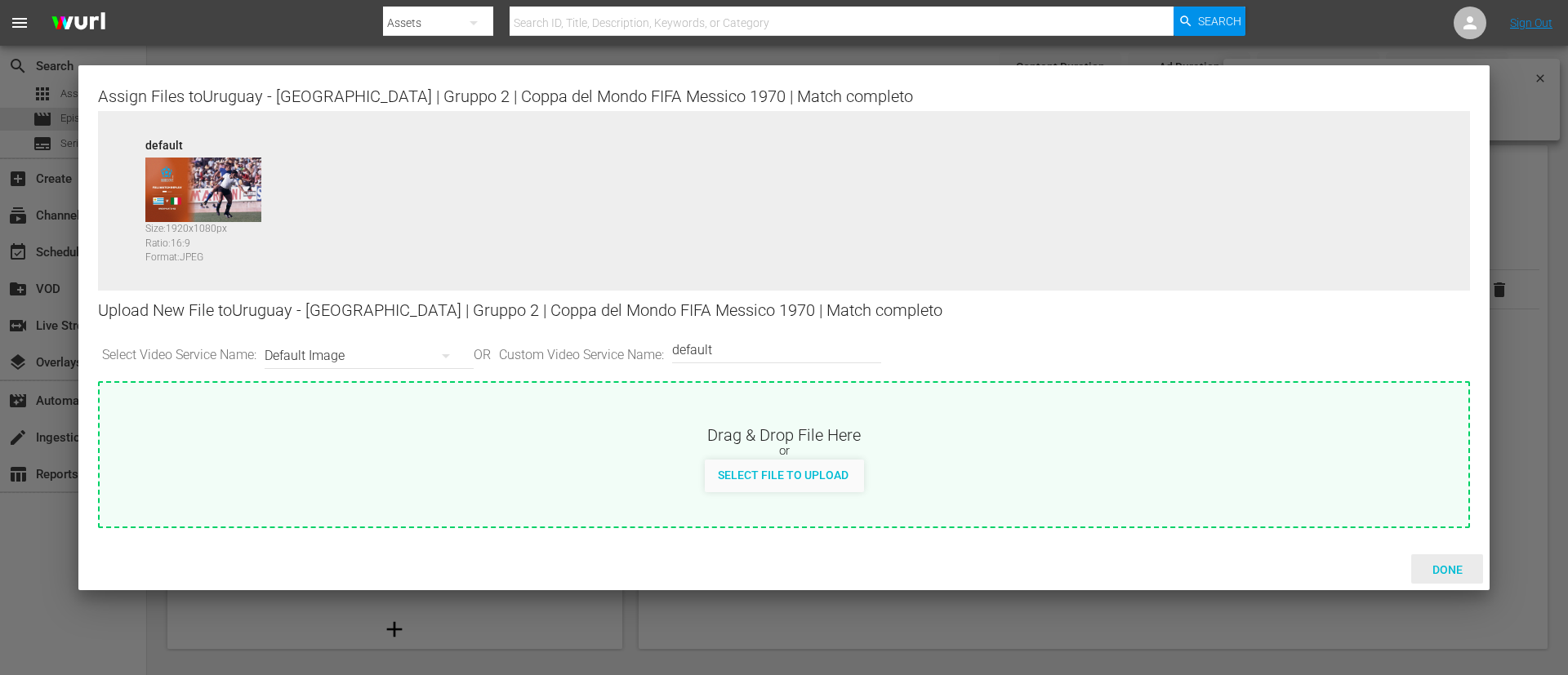
click at [1449, 560] on div "Done" at bounding box center [1447, 569] width 72 height 30
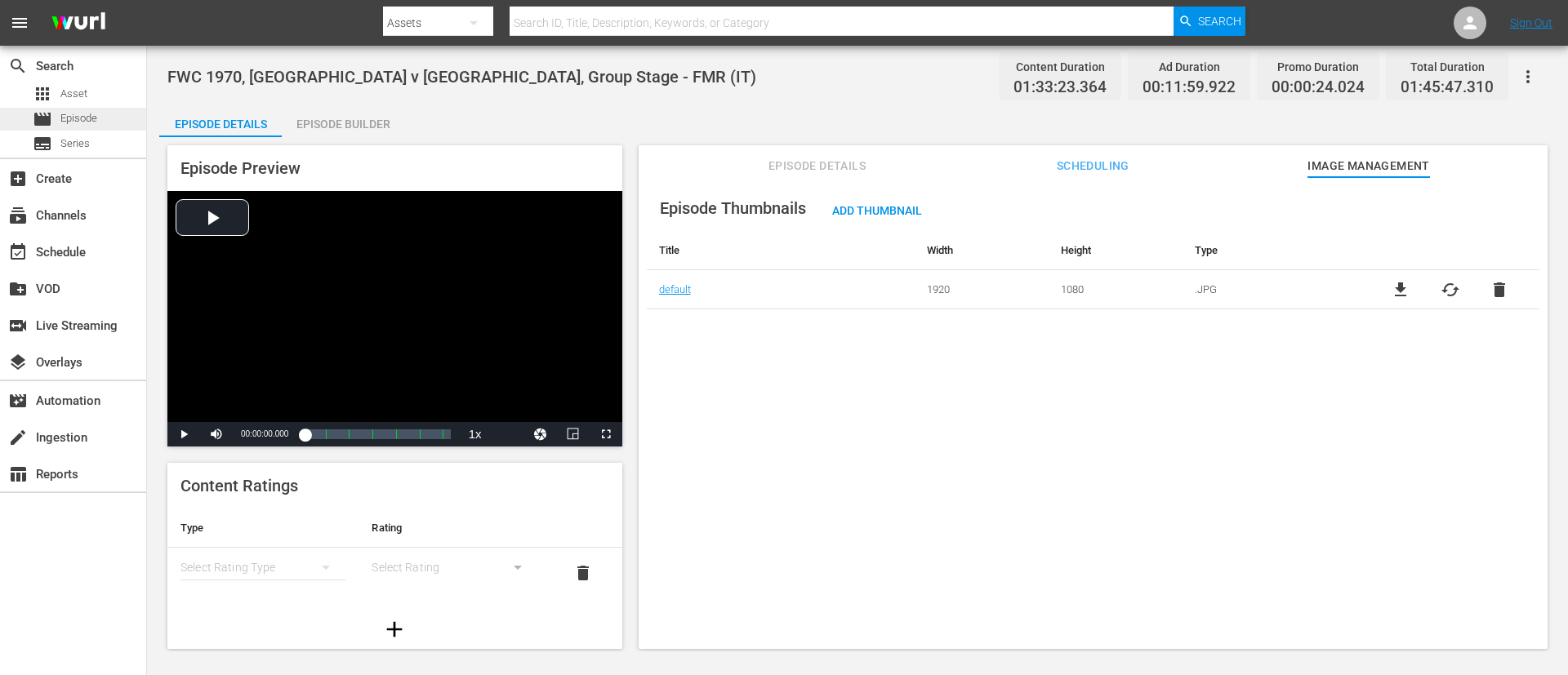
click at [110, 117] on div "movie Episode" at bounding box center [73, 119] width 146 height 23
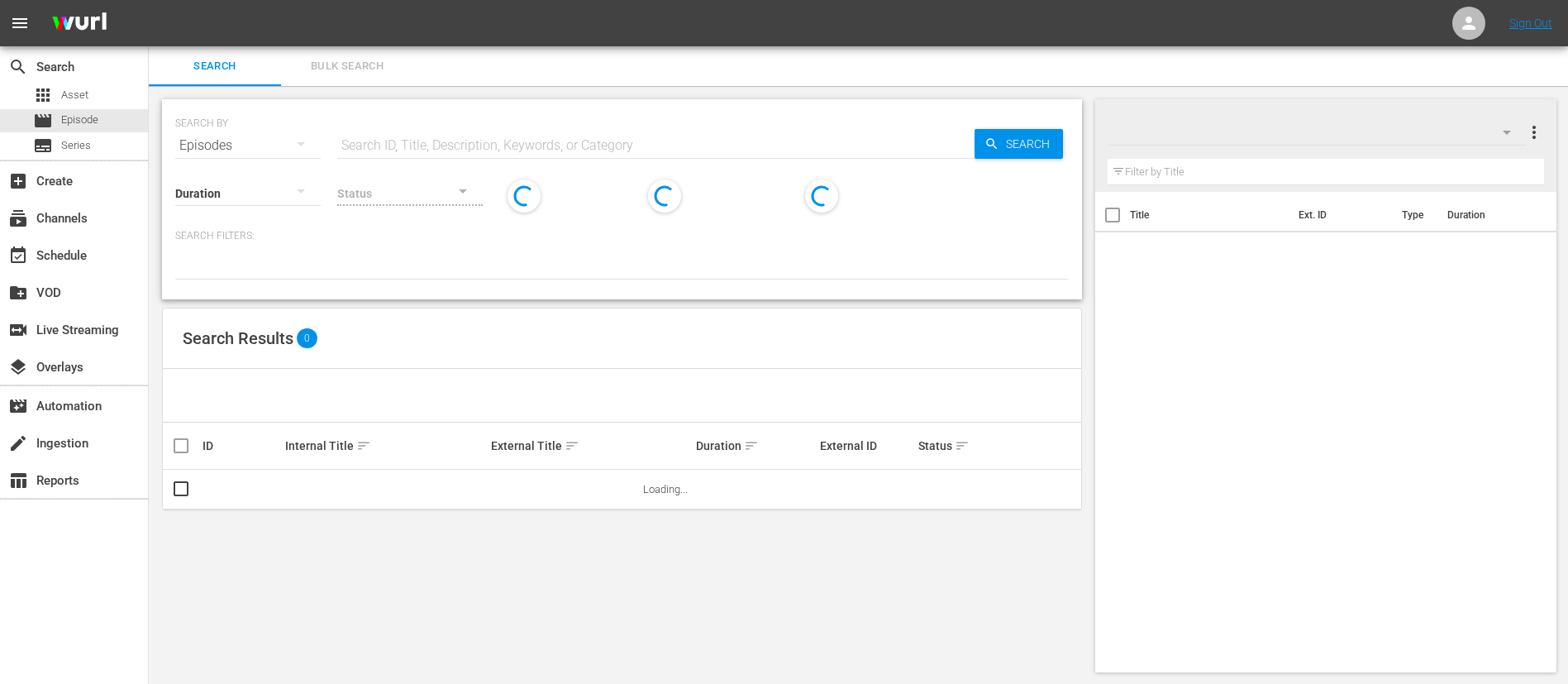
click at [630, 124] on div "SEARCH BY Search By Episodes Search ID, Title, Description, Keywords, or Catego…" at bounding box center [622, 135] width 894 height 60
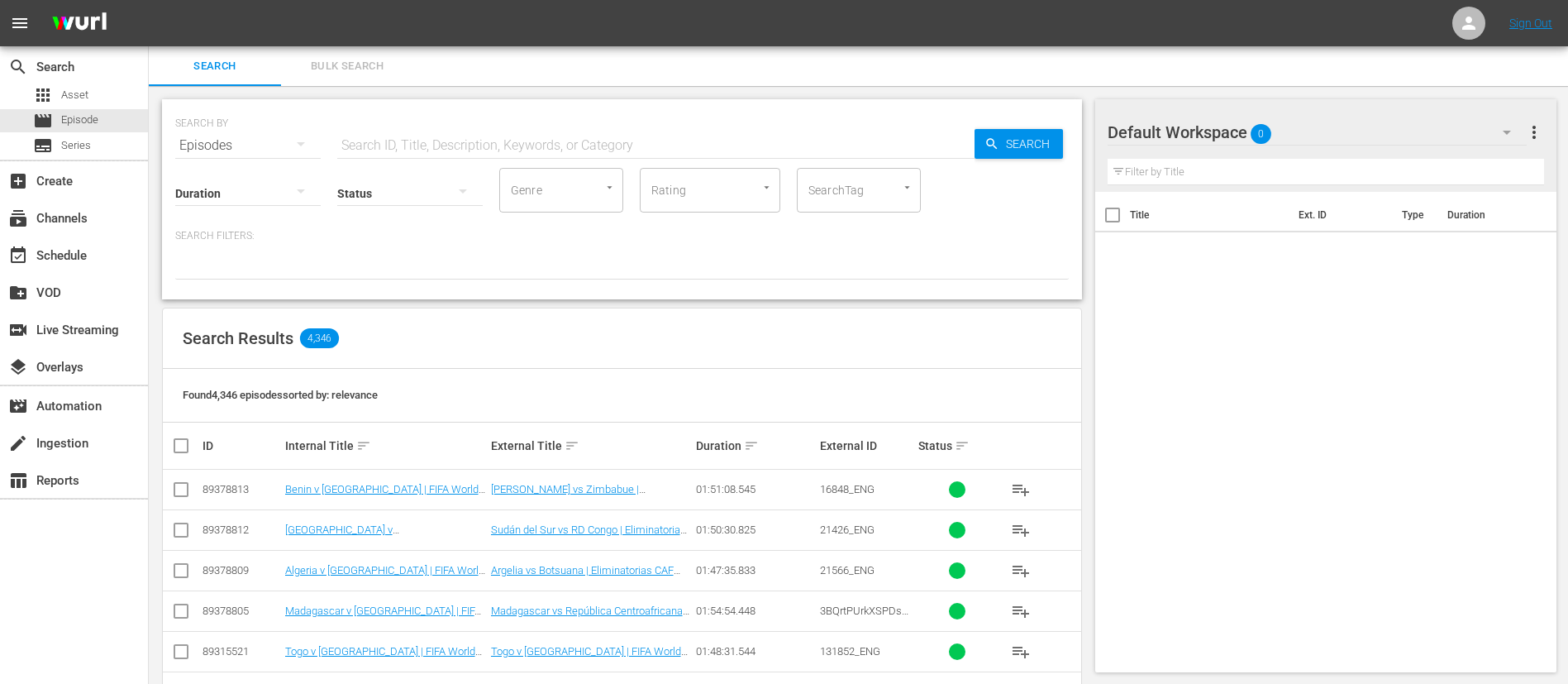
click at [634, 135] on input "text" at bounding box center [656, 145] width 637 height 39
paste input "Italia - [GEOGRAPHIC_DATA] | Quarti di finale | Coppa del Mondo FIFA Messico 19…"
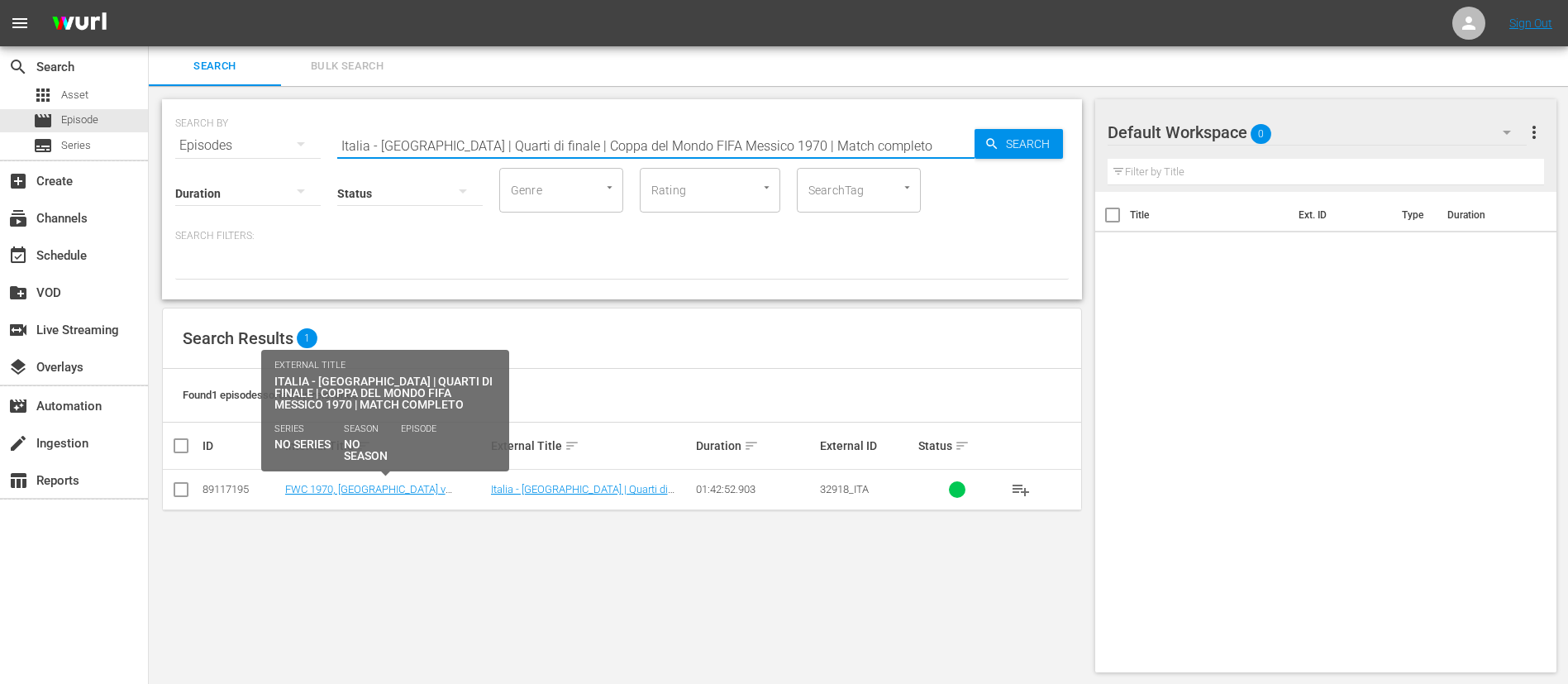
type input "Italia - [GEOGRAPHIC_DATA] | Quarti di finale | Coppa del Mondo FIFA Messico 19…"
click at [337, 493] on link "FWC 1970, [GEOGRAPHIC_DATA] v [GEOGRAPHIC_DATA], Quarter-Finals - FMR (IT)" at bounding box center [374, 502] width 177 height 37
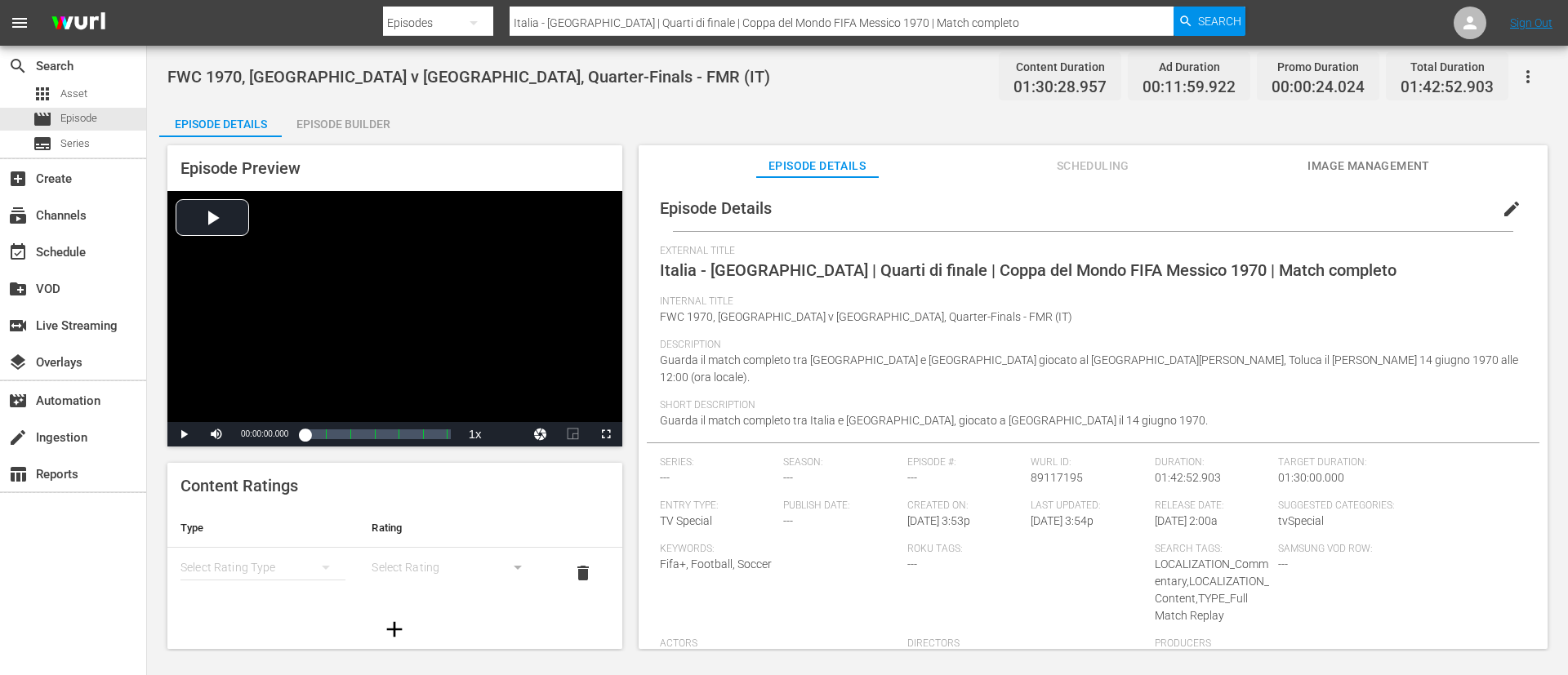
click at [1341, 167] on span "Image Management" at bounding box center [1369, 166] width 123 height 21
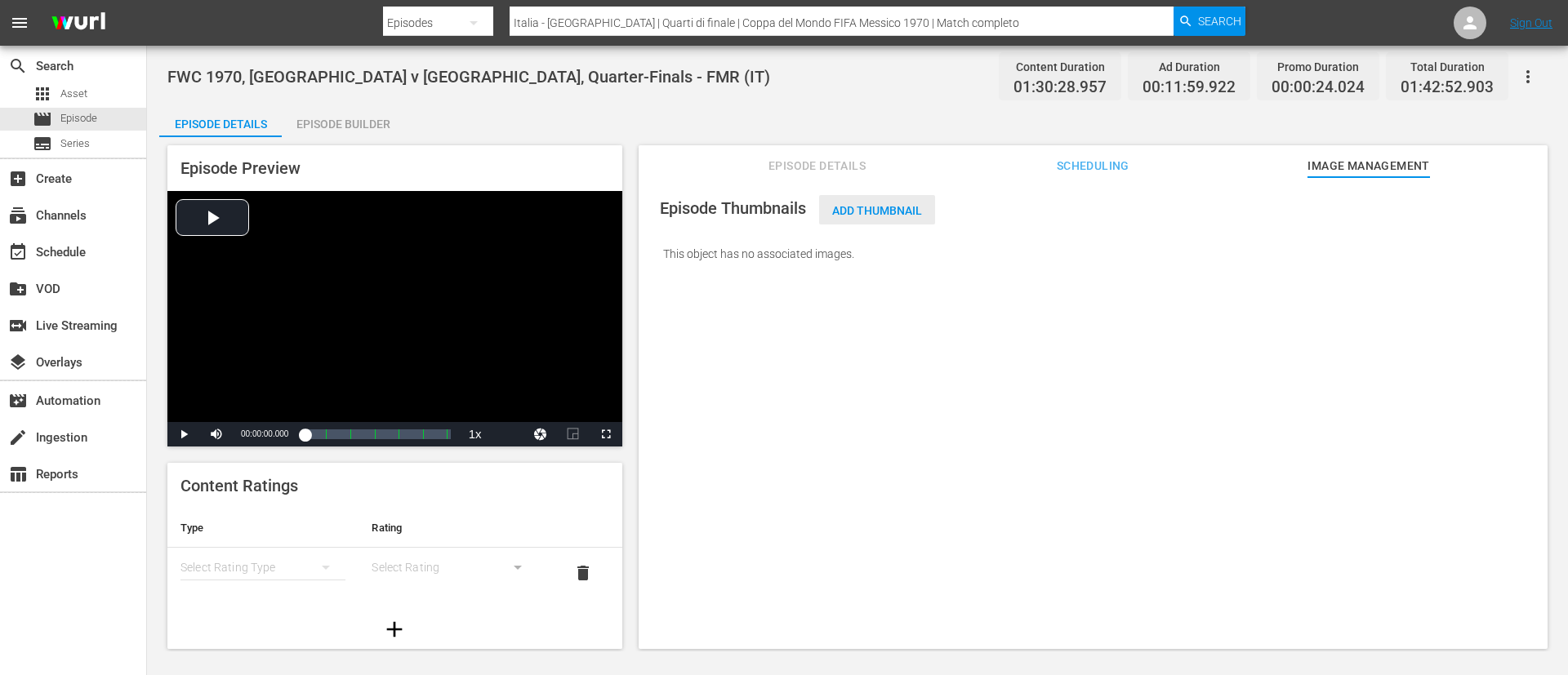
click at [892, 204] on span "Add Thumbnail" at bounding box center [877, 211] width 116 height 13
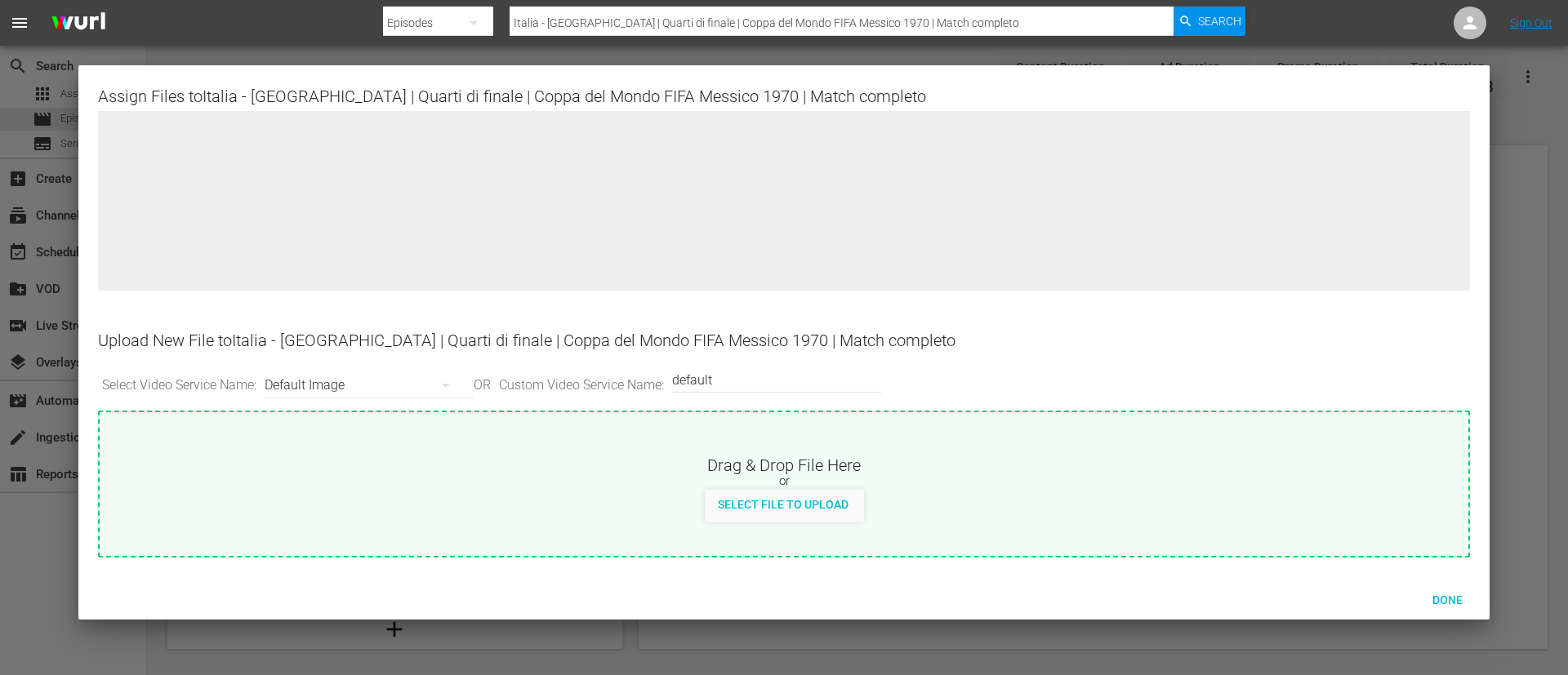
click at [855, 442] on div "Drag & Drop File Here or Select File to Upload" at bounding box center [783, 467] width 1368 height 109
type input "C:\fakepath\[GEOGRAPHIC_DATA] - [GEOGRAPHIC_DATA]jpg"
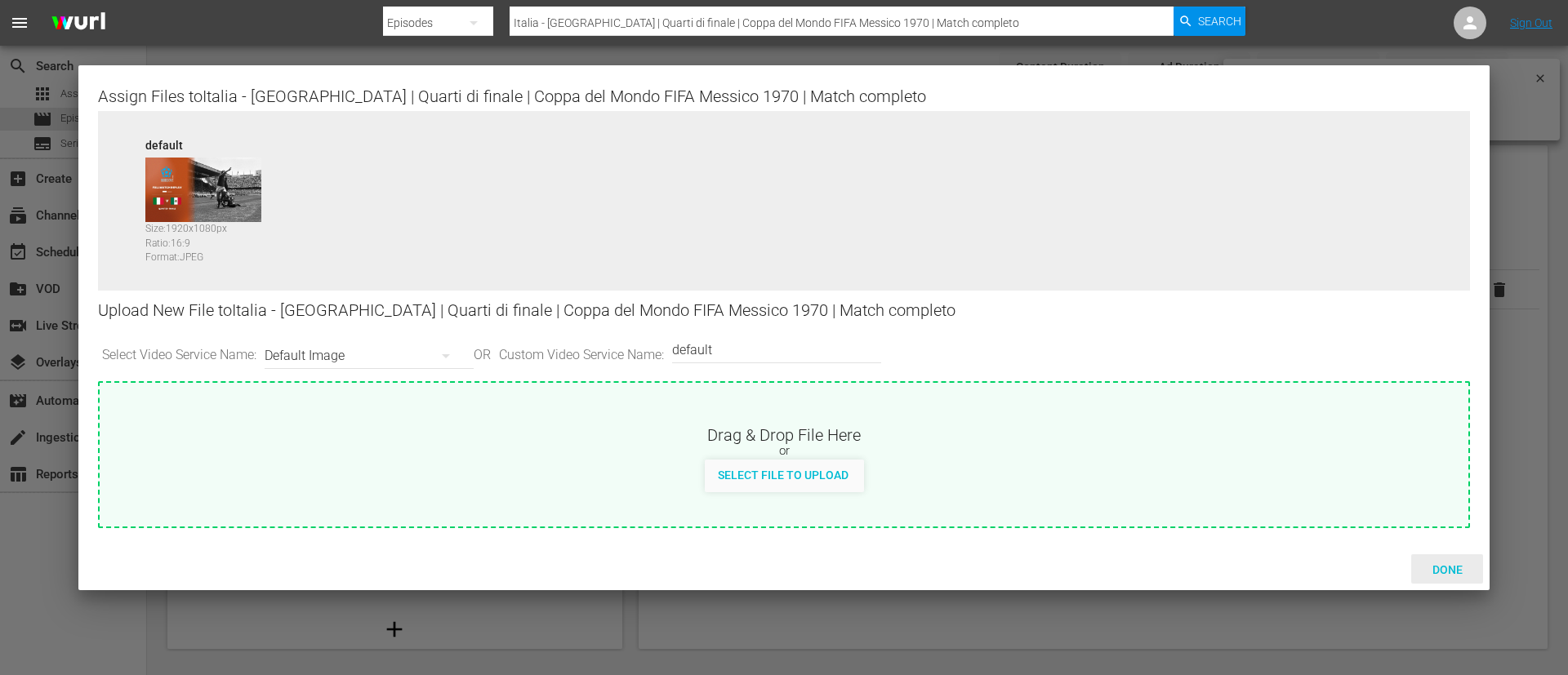
click at [1449, 563] on span "Done" at bounding box center [1448, 570] width 56 height 13
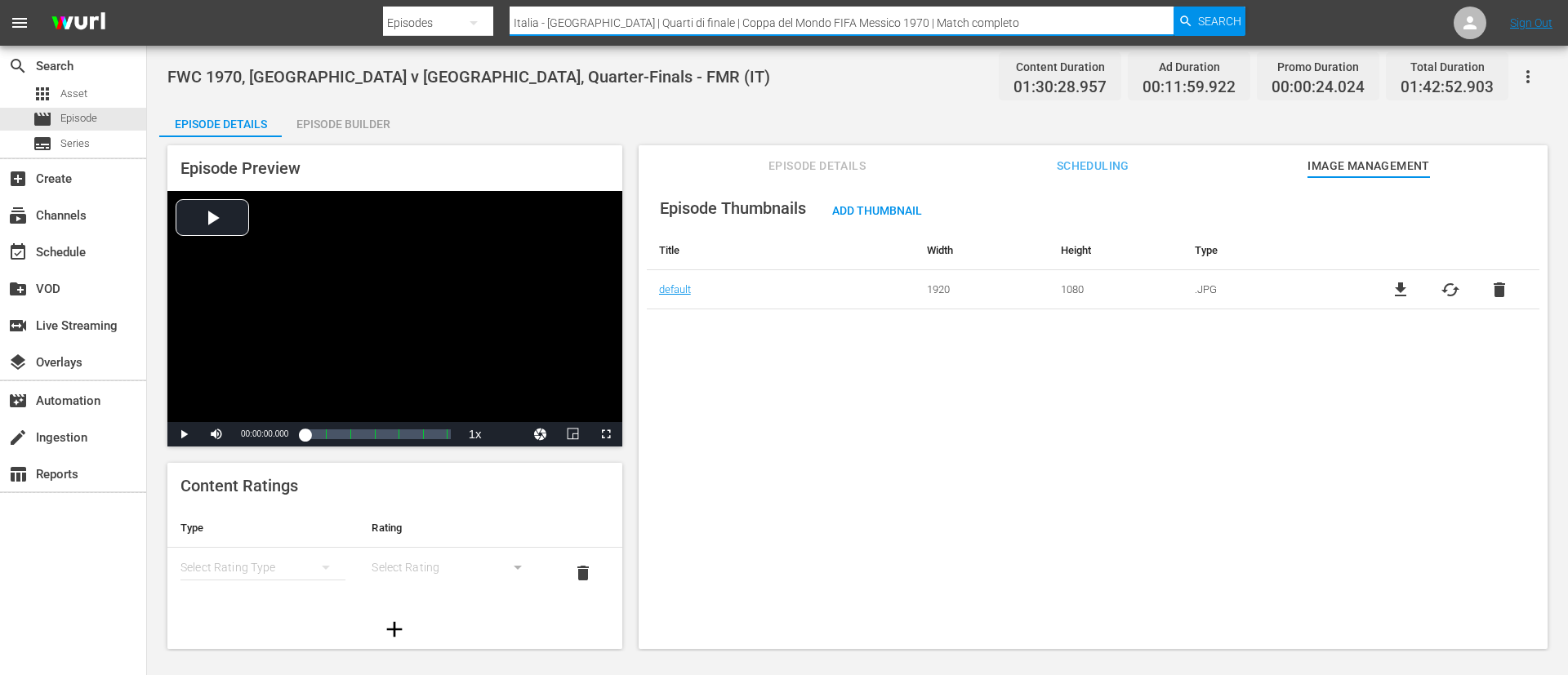
click at [678, 23] on input "Italia - [GEOGRAPHIC_DATA] | Quarti di finale | Coppa del Mondo FIFA Messico 19…" at bounding box center [841, 22] width 664 height 39
paste input "Germania Ovest-[GEOGRAPHIC_DATA] | Secondo turno | Coppa del Mondo FIFA Argenti…"
type input "Germania Ovest-Italia | Secondo turno | Coppa del Mondo FIFA Argentina 1978 | M…"
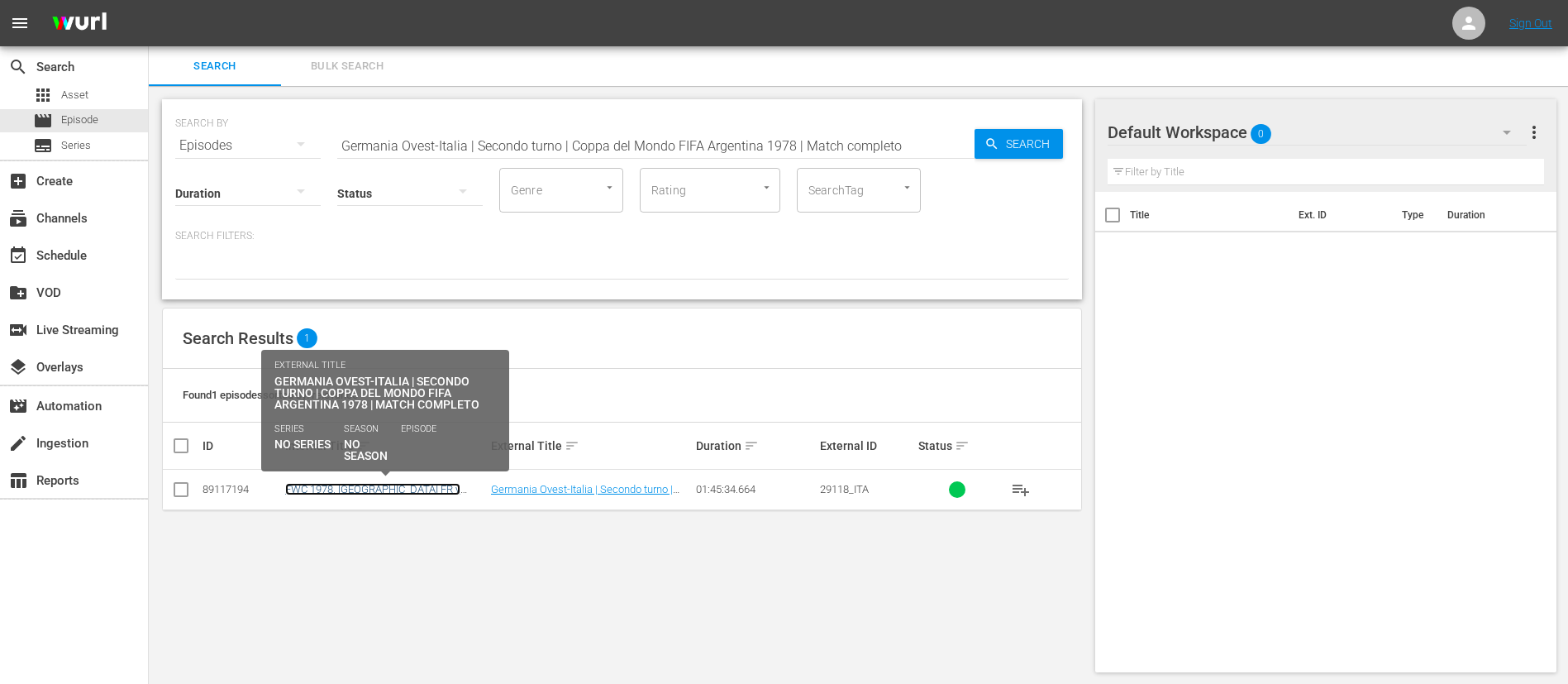
click at [443, 488] on link "FWC 1978, [GEOGRAPHIC_DATA] FR v [GEOGRAPHIC_DATA], Group Stage - FMR (IT)" at bounding box center [381, 502] width 192 height 37
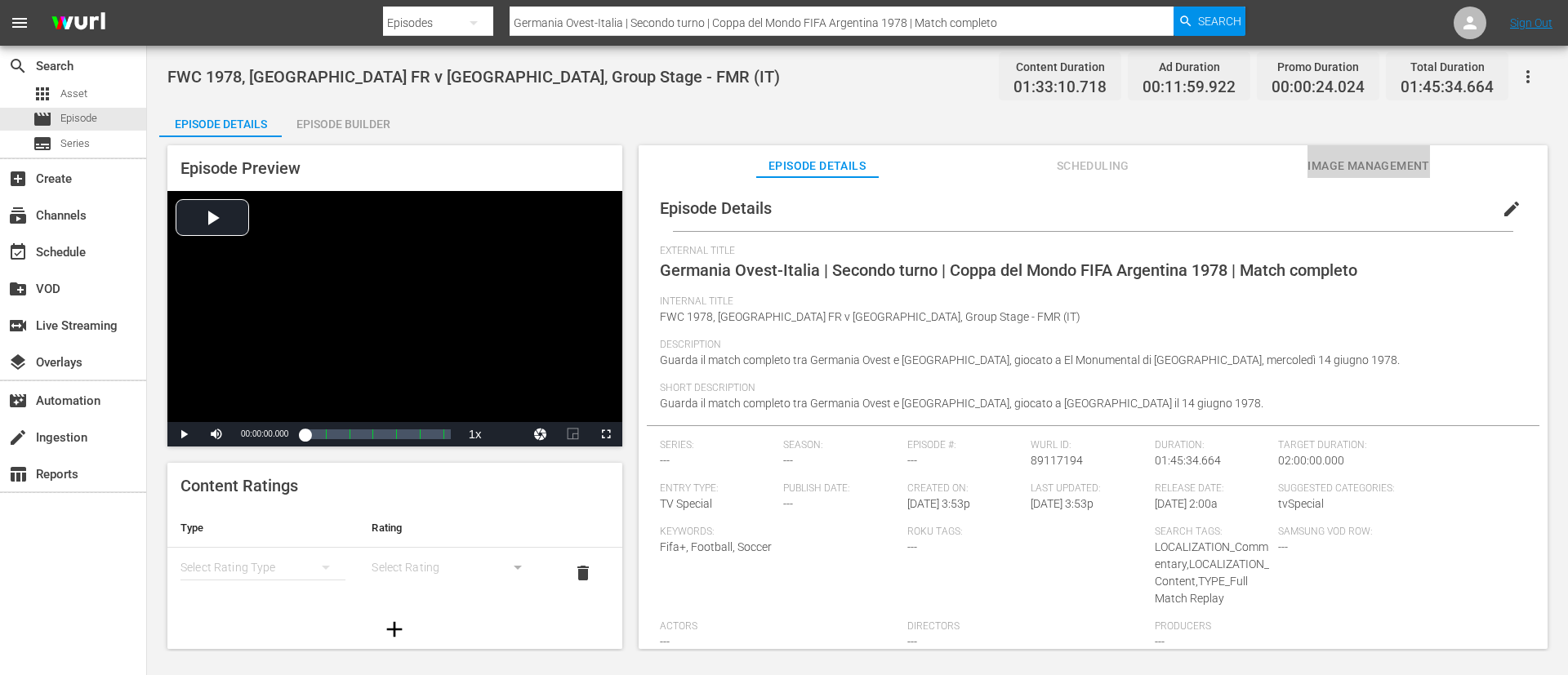
click at [1361, 150] on button "Image Management" at bounding box center [1369, 161] width 123 height 32
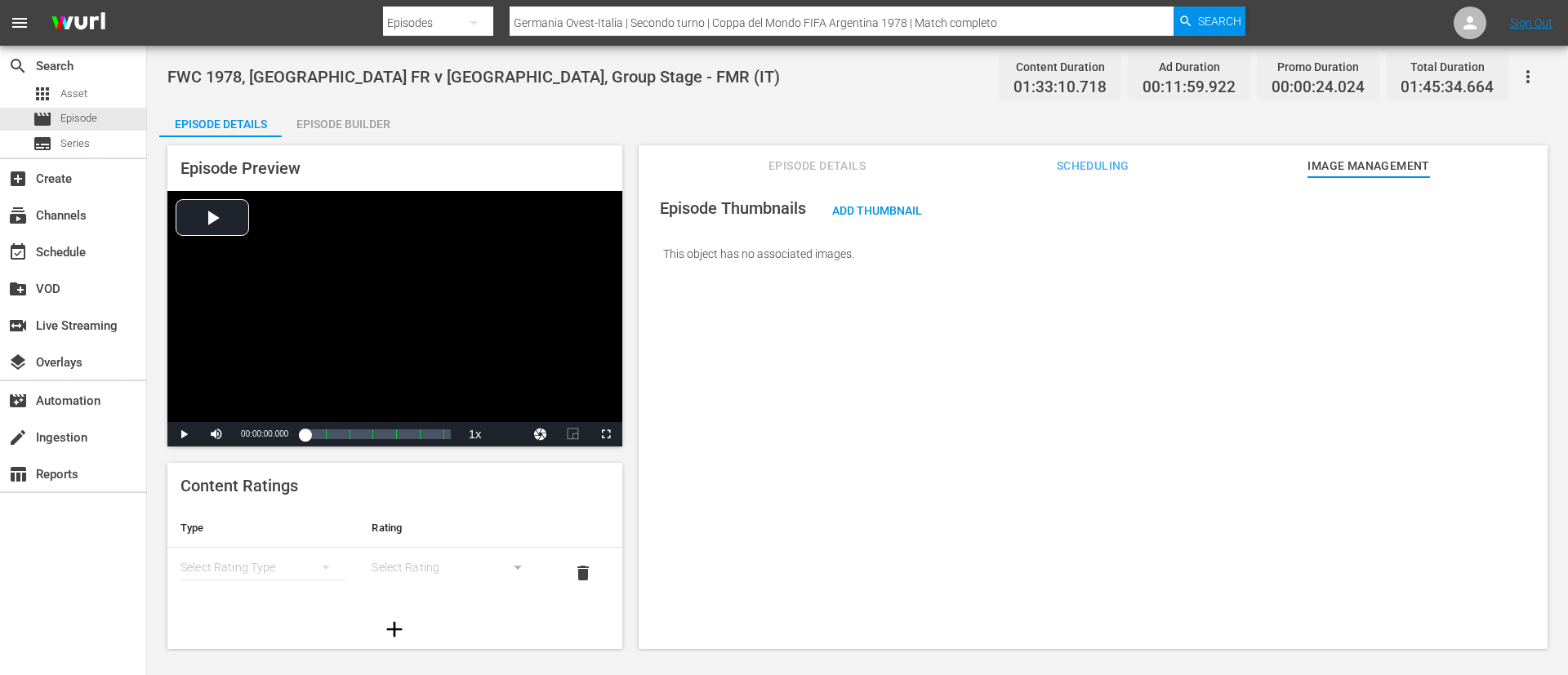
click at [914, 201] on div "Add Thumbnail" at bounding box center [877, 210] width 116 height 30
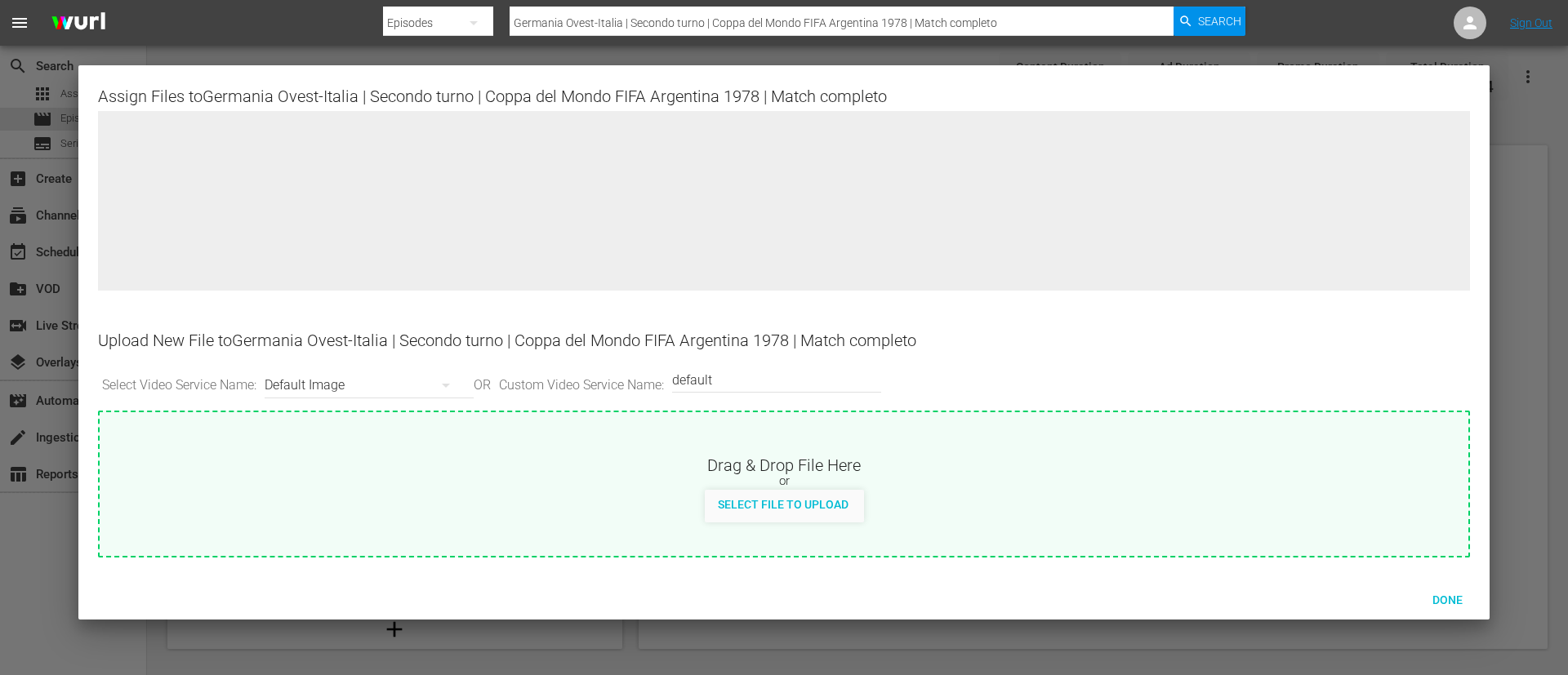
click at [847, 460] on div "Drag & Drop File Here" at bounding box center [783, 464] width 1368 height 20
type input "C:\fakepath\Germania Ovest-[GEOGRAPHIC_DATA]jpg"
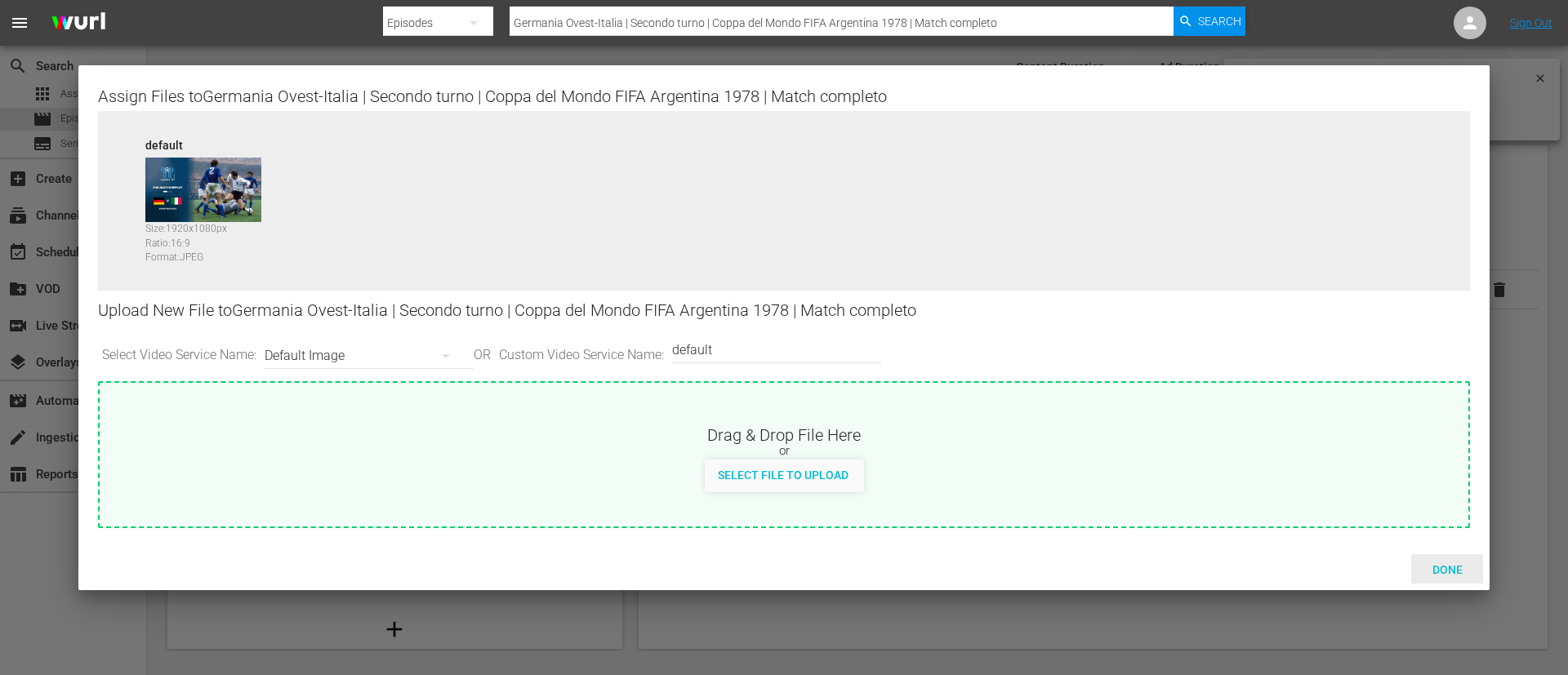
click at [1467, 557] on div "Done" at bounding box center [1447, 569] width 72 height 30
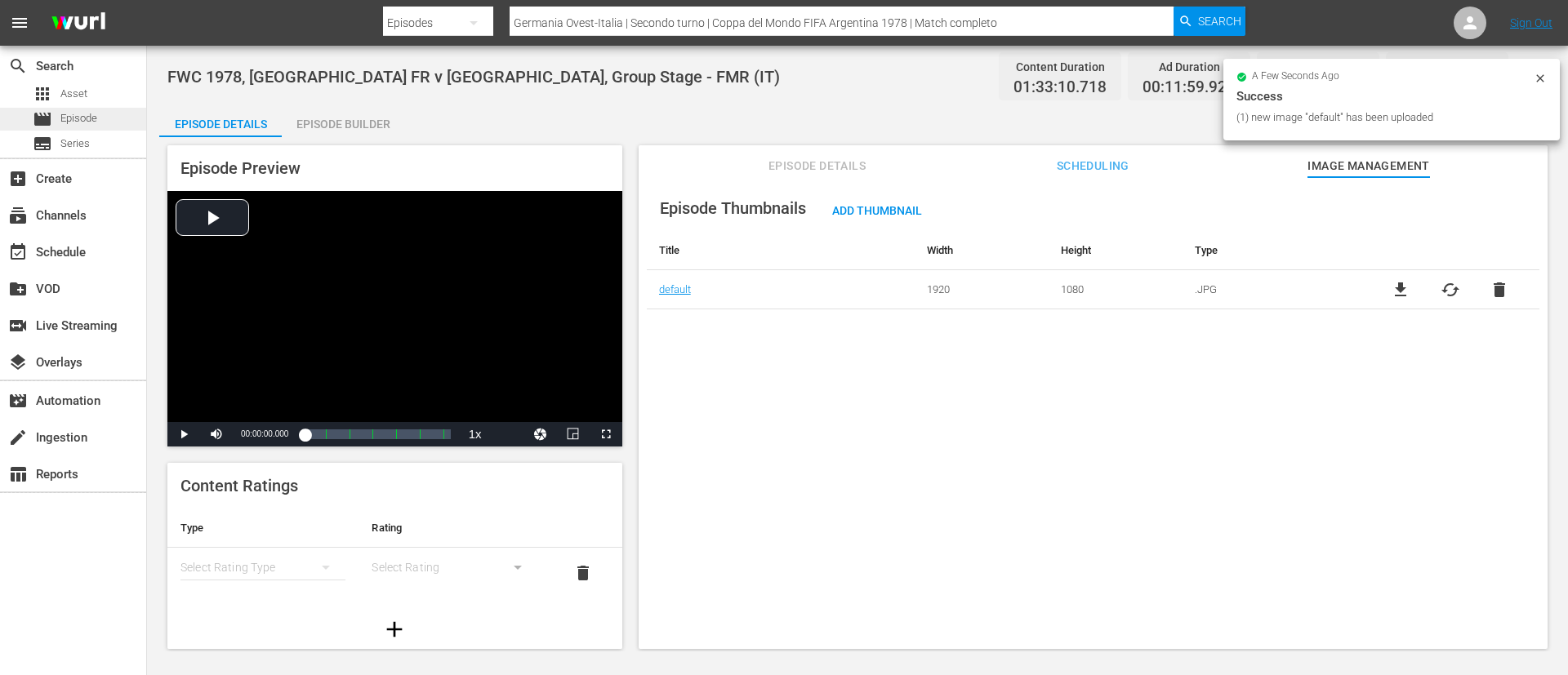
click at [66, 116] on span "Episode" at bounding box center [79, 119] width 37 height 17
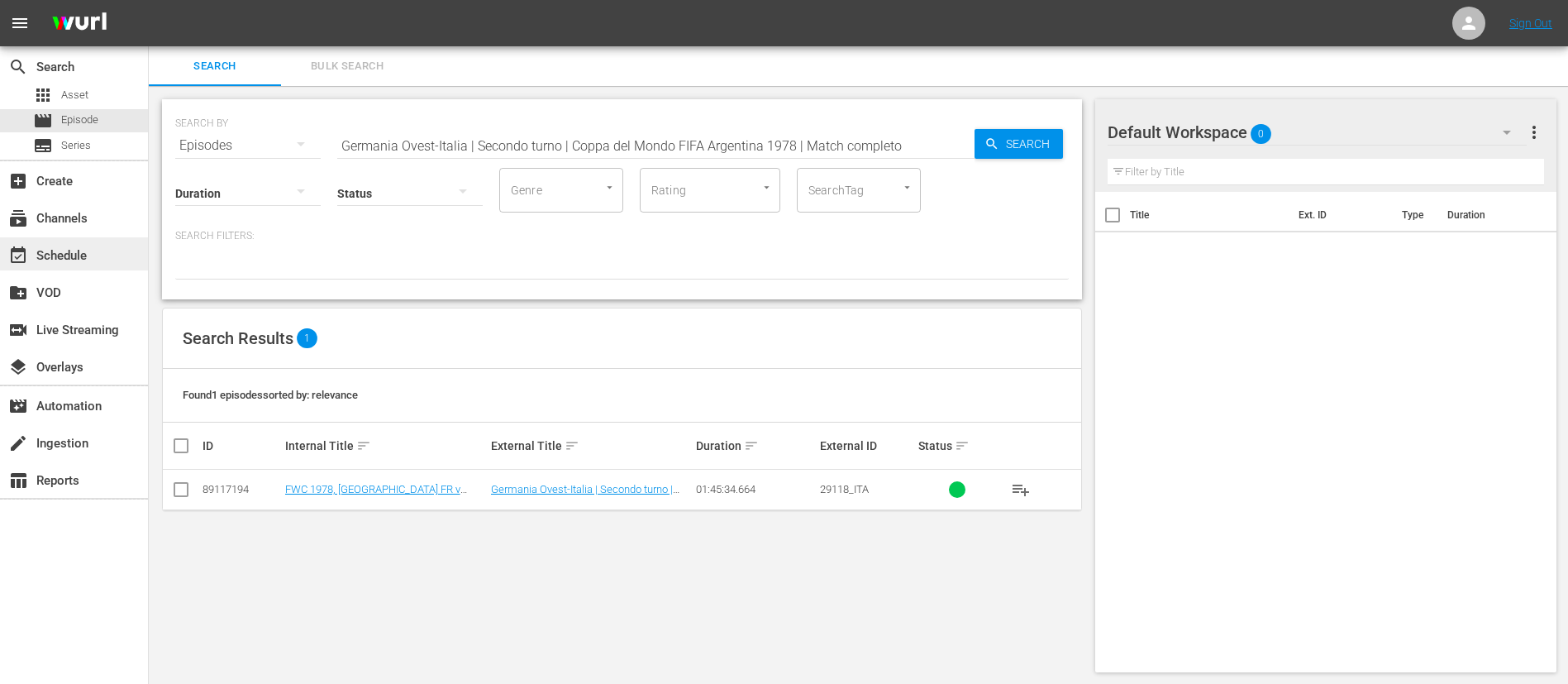
click at [55, 247] on div "event_available Schedule" at bounding box center [46, 253] width 92 height 15
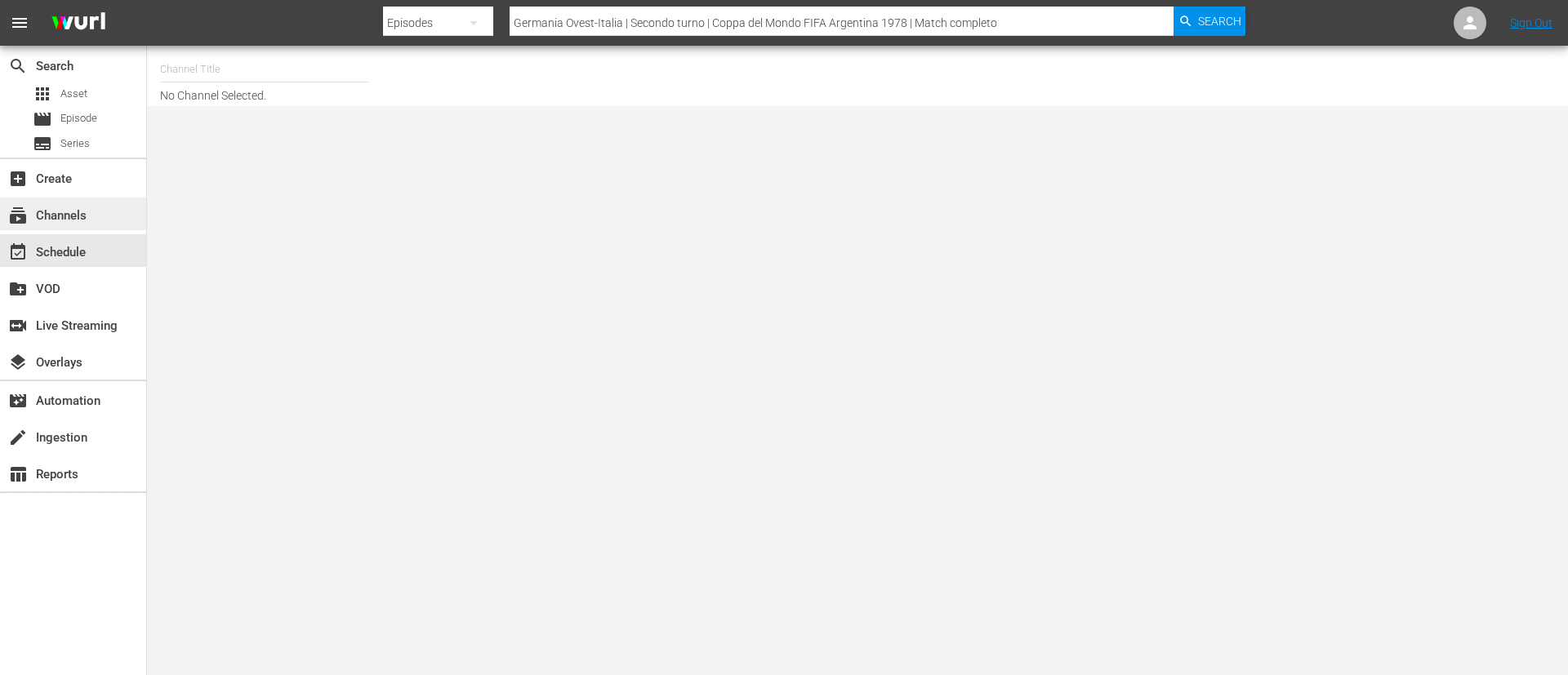
click at [83, 221] on div "subscriptions Channels" at bounding box center [46, 213] width 91 height 15
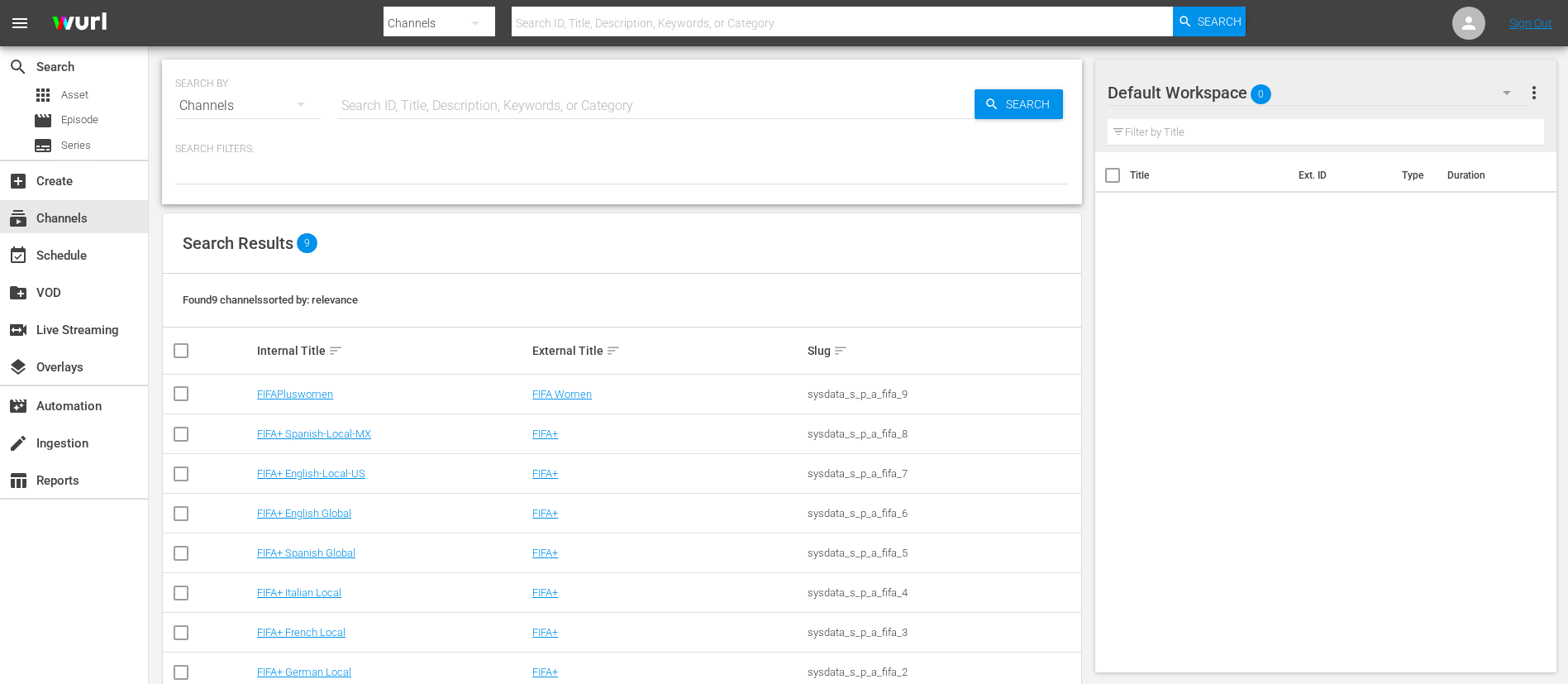
click at [349, 520] on td "FIFA+ English Global" at bounding box center [392, 513] width 275 height 39
click at [349, 505] on td "FIFA+ English Global" at bounding box center [392, 513] width 275 height 39
click at [336, 508] on link "FIFA+ English Global" at bounding box center [304, 513] width 94 height 13
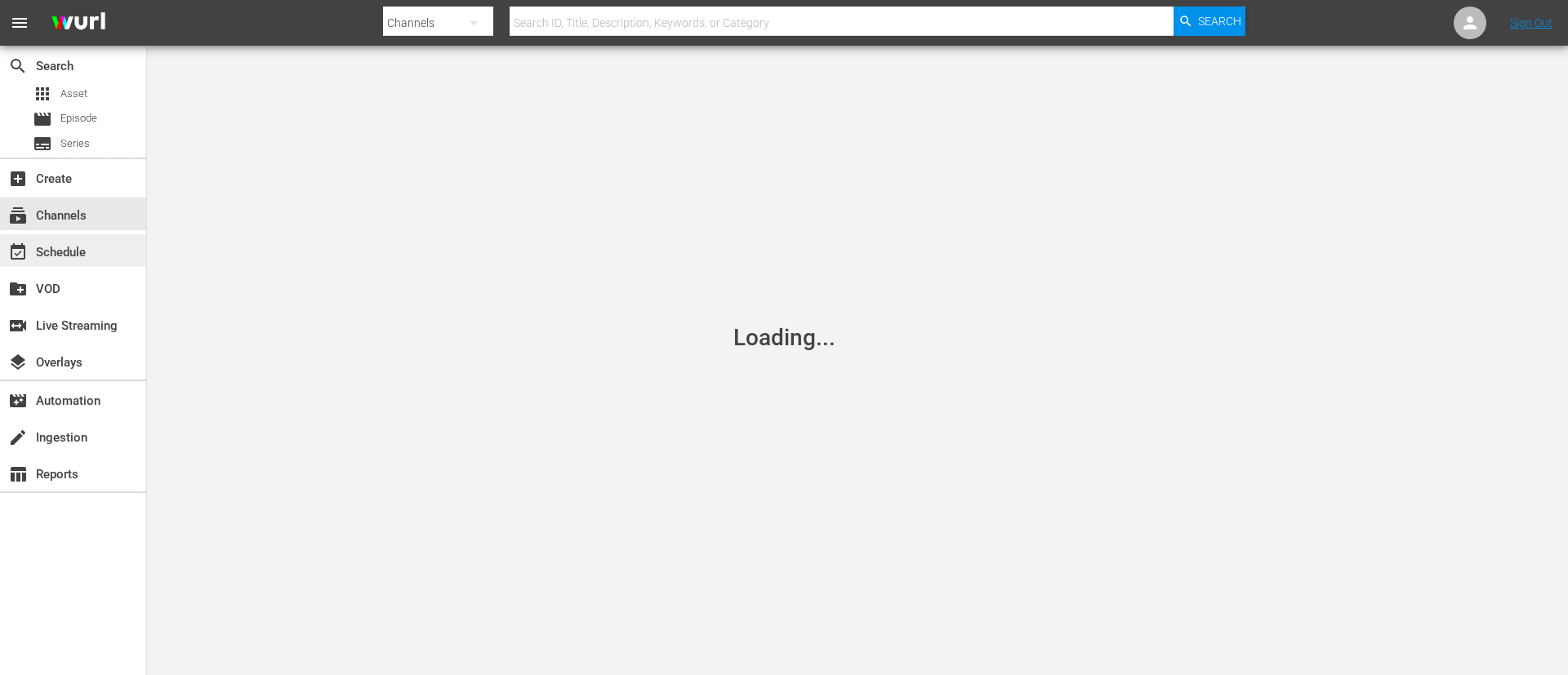
click at [87, 256] on div "event_available Schedule" at bounding box center [73, 250] width 146 height 32
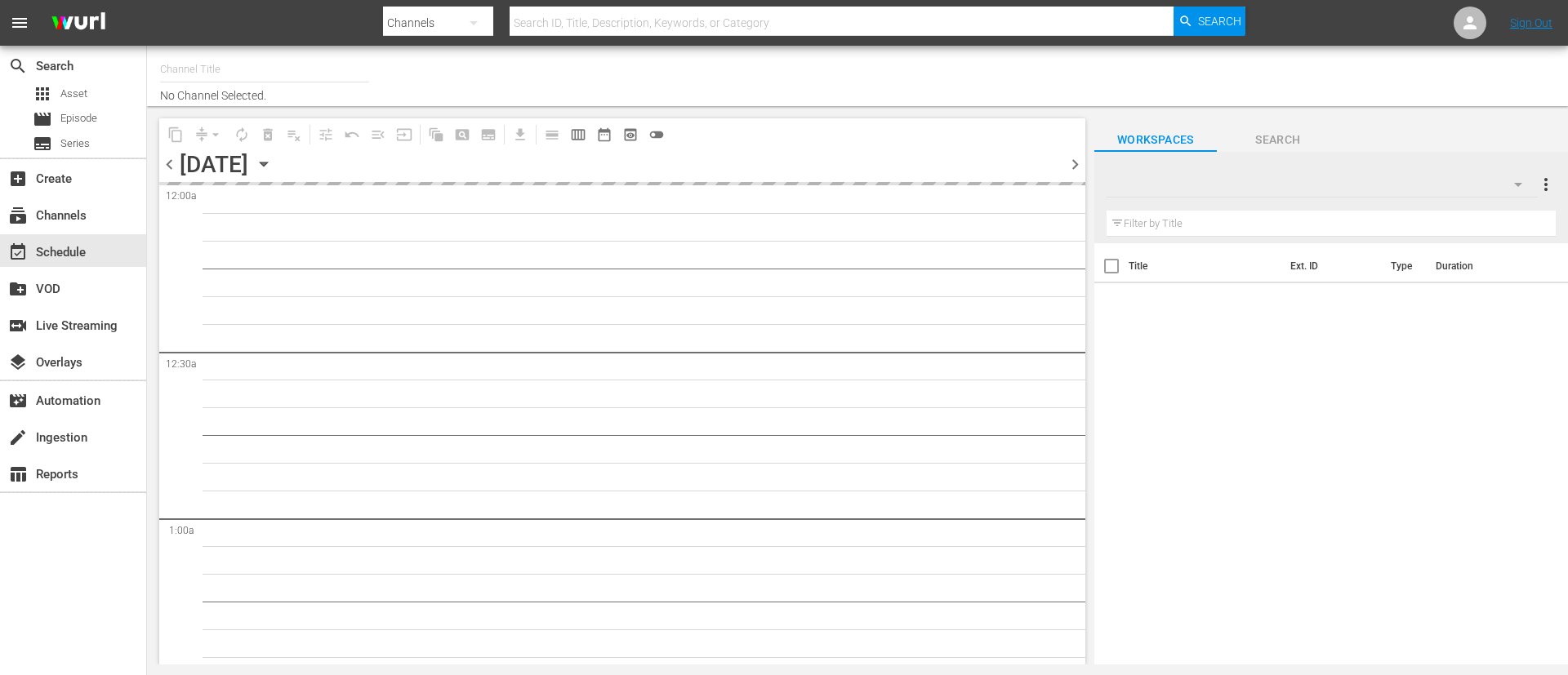
type input "FIFA+ English Global (1781)"
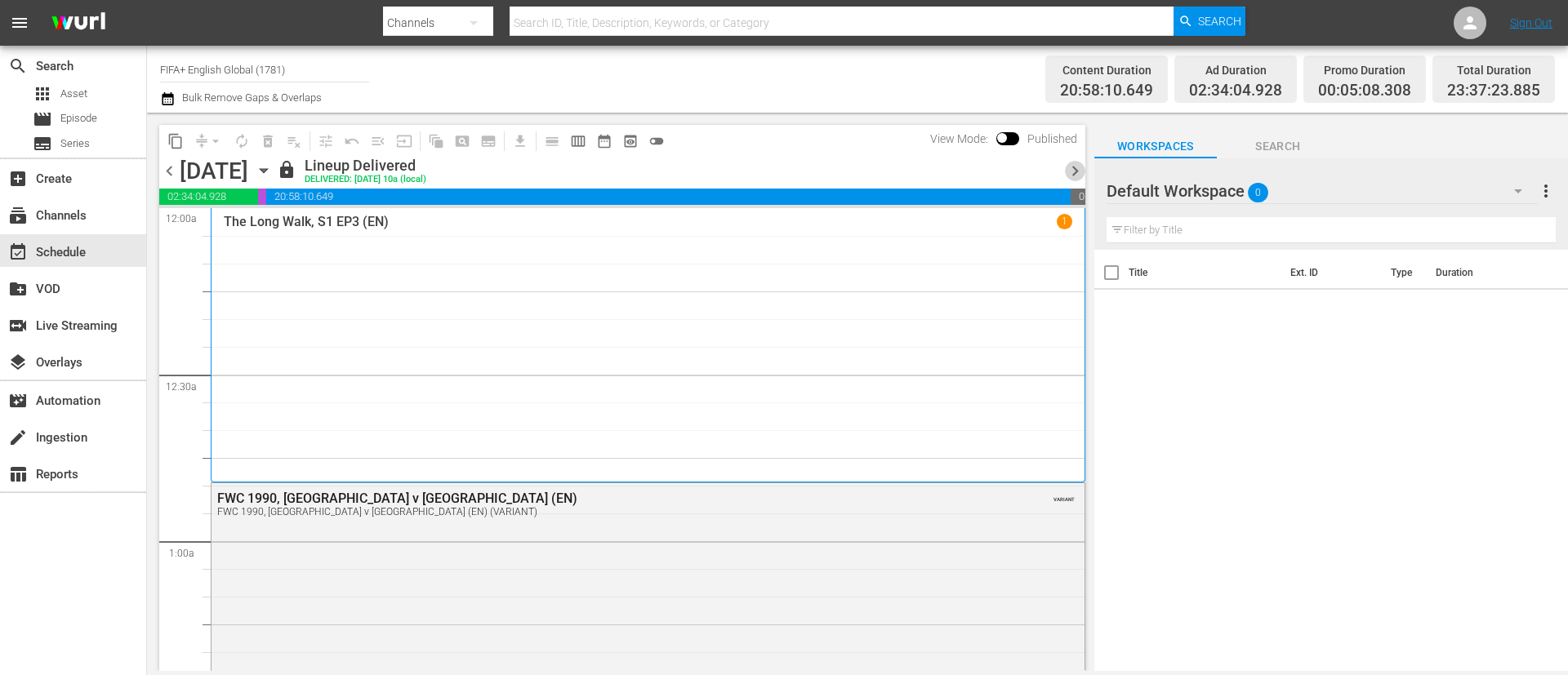
click at [1079, 168] on span "chevron_right" at bounding box center [1074, 171] width 21 height 21
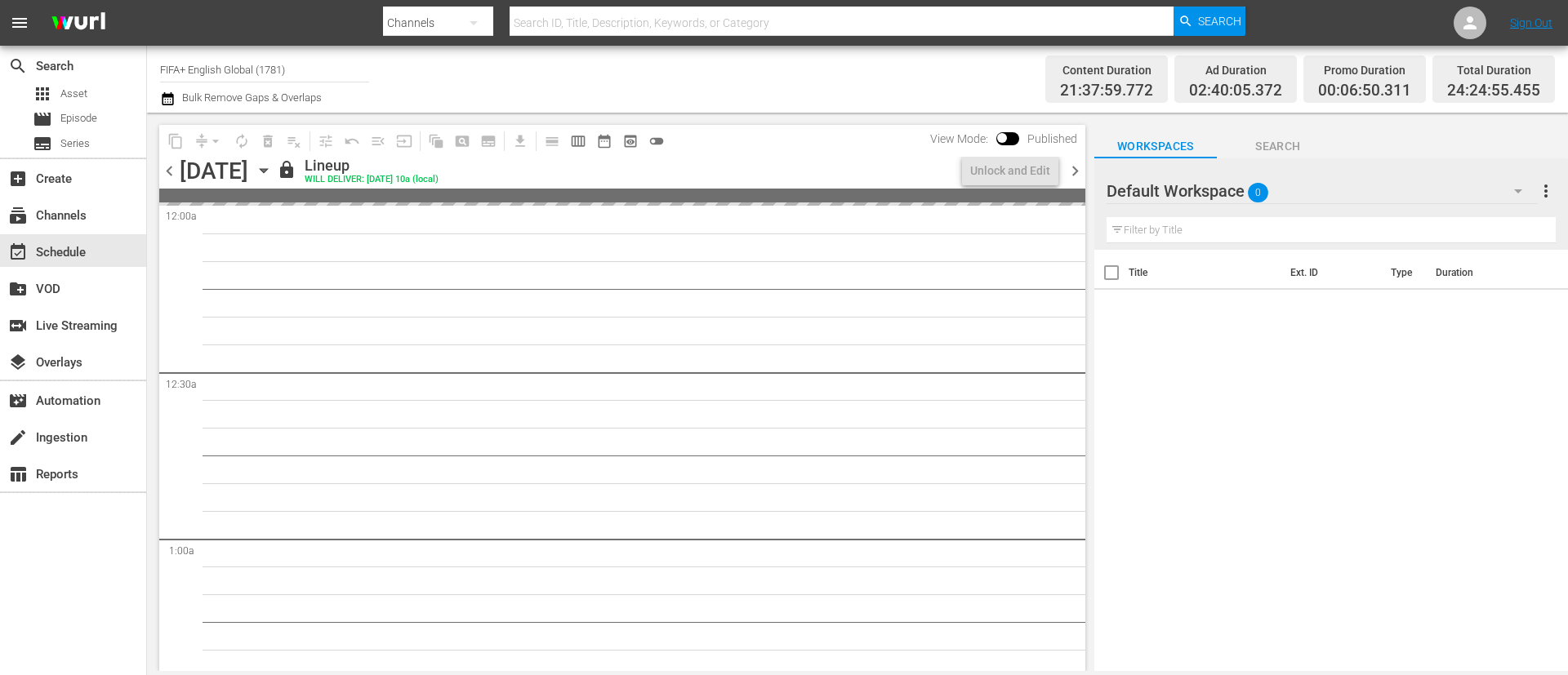
click at [1078, 168] on span "chevron_right" at bounding box center [1074, 171] width 21 height 21
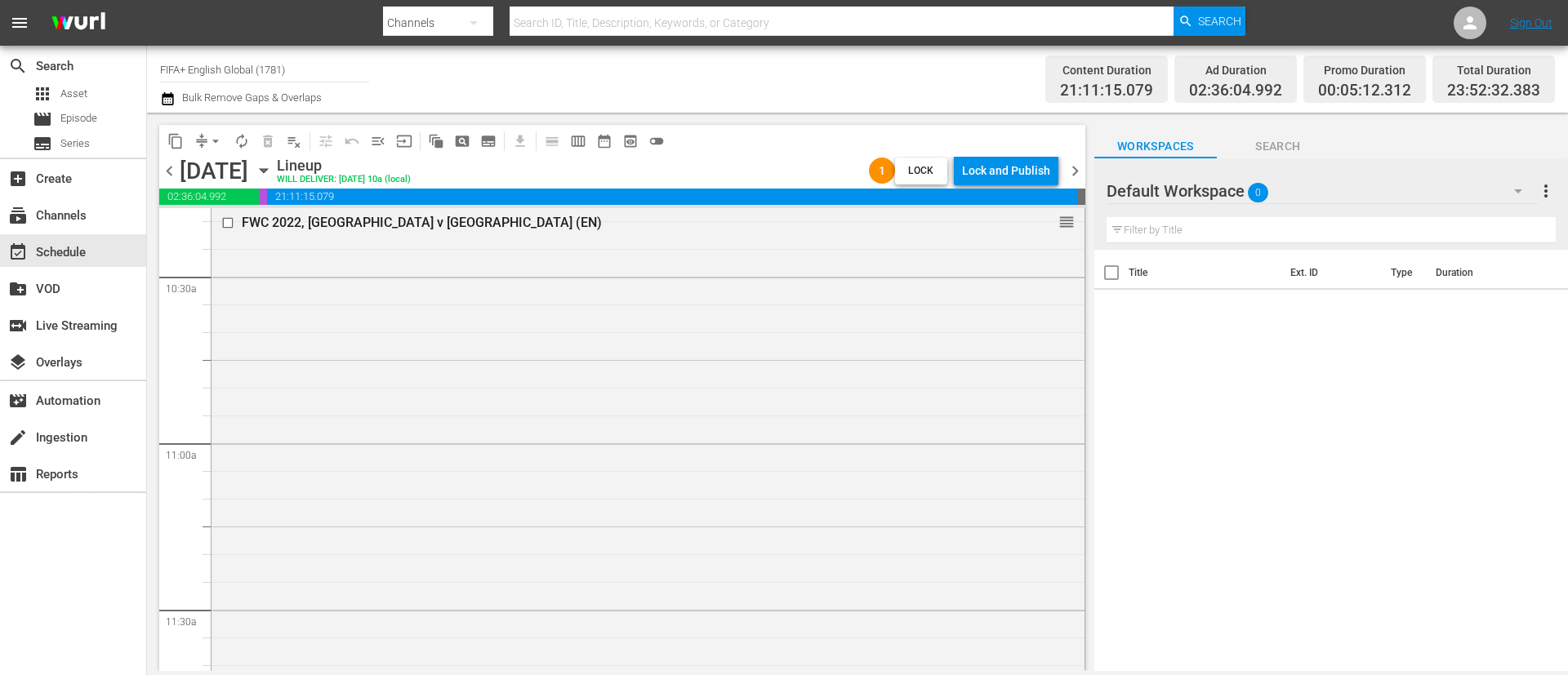
scroll to position [4529, 0]
click at [1035, 167] on div "Lock and Publish" at bounding box center [1006, 170] width 88 height 29
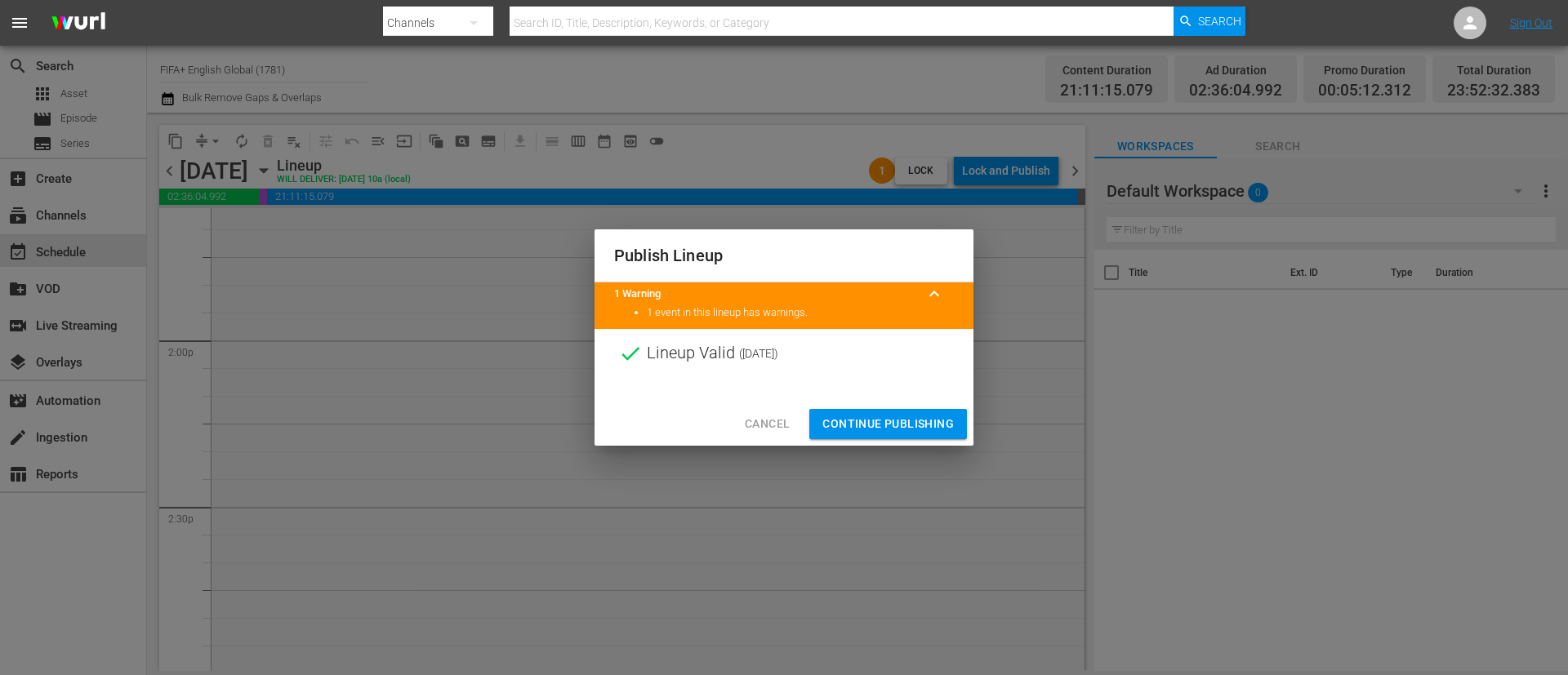
click at [924, 425] on span "Continue Publishing" at bounding box center [888, 424] width 131 height 21
